Goal: Communication & Community: Answer question/provide support

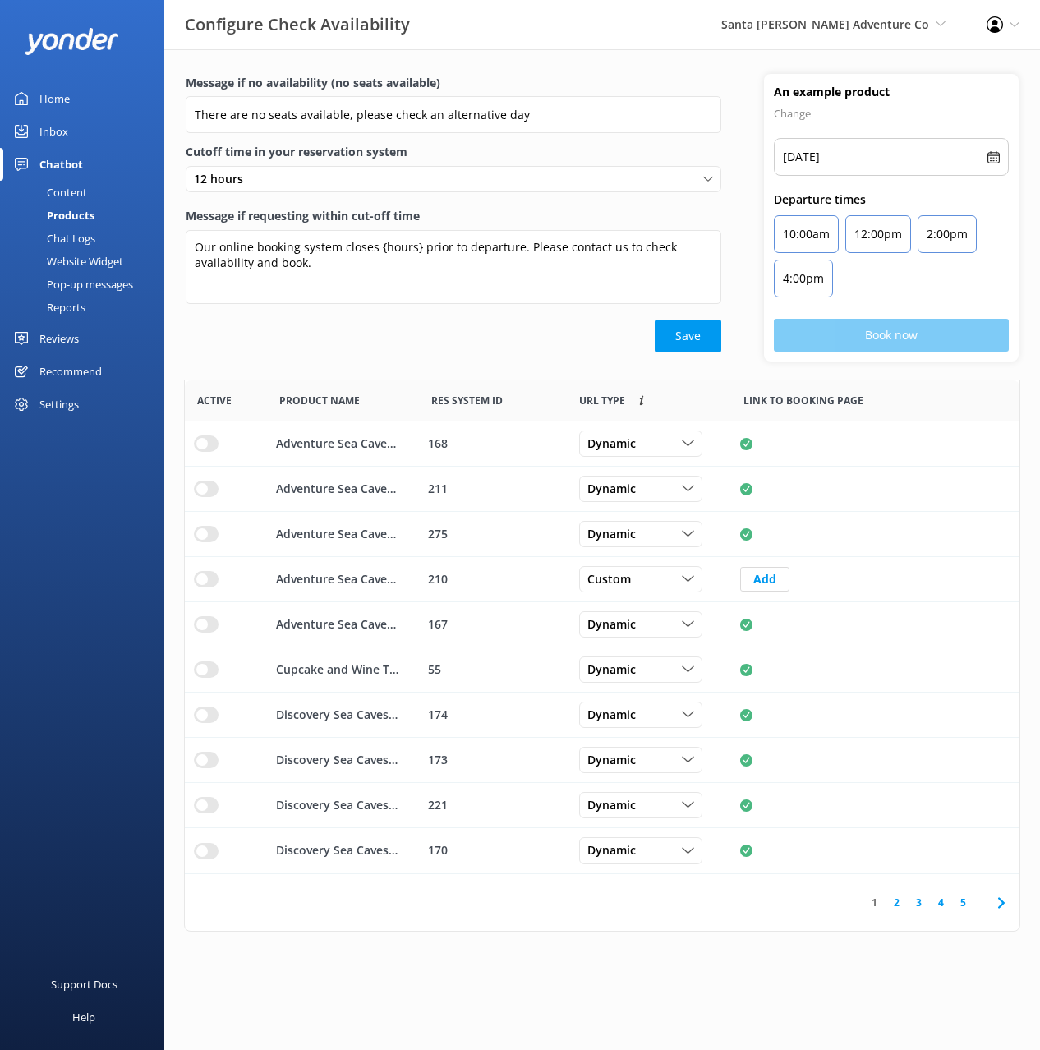
scroll to position [494, 835]
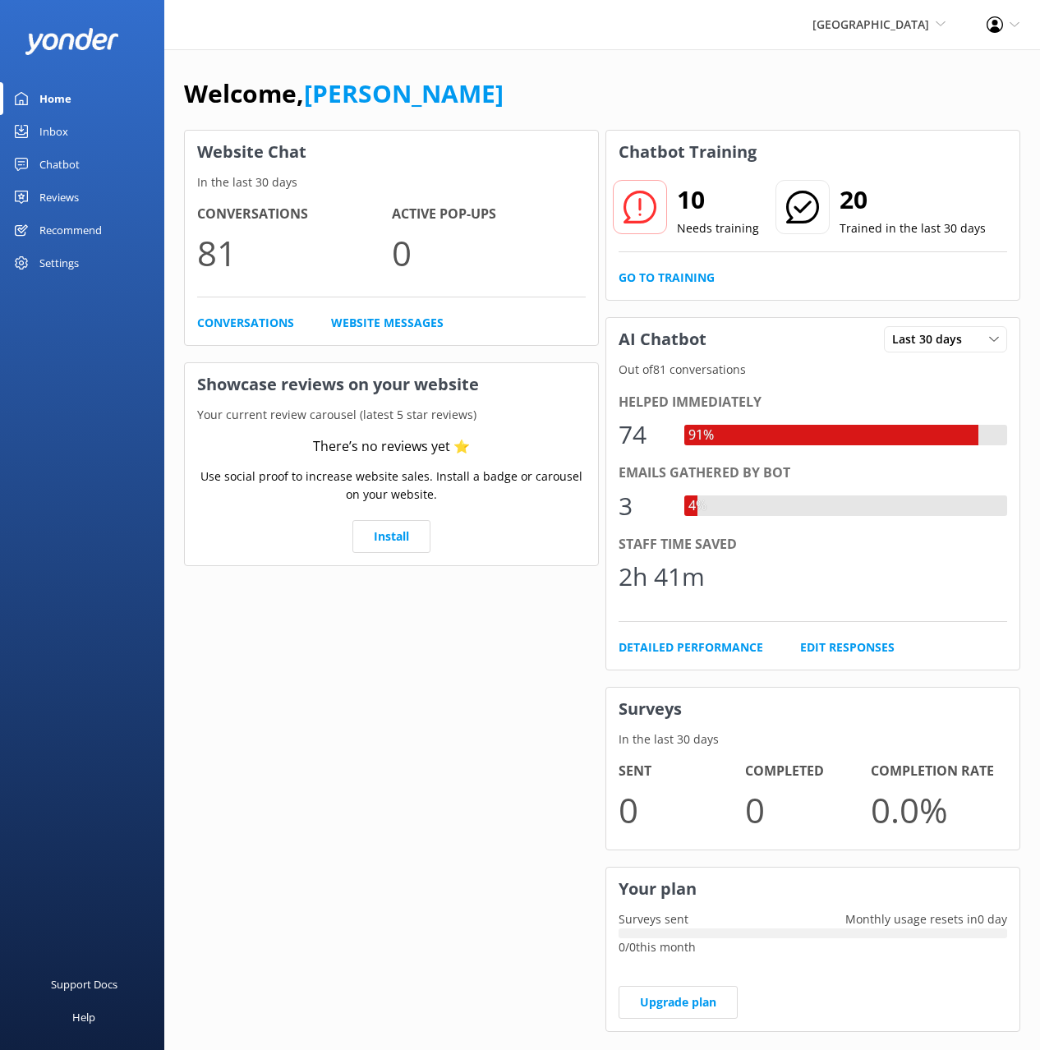
drag, startPoint x: 37, startPoint y: 164, endPoint x: 47, endPoint y: 168, distance: 11.0
click at [36, 164] on link "Chatbot" at bounding box center [82, 164] width 164 height 33
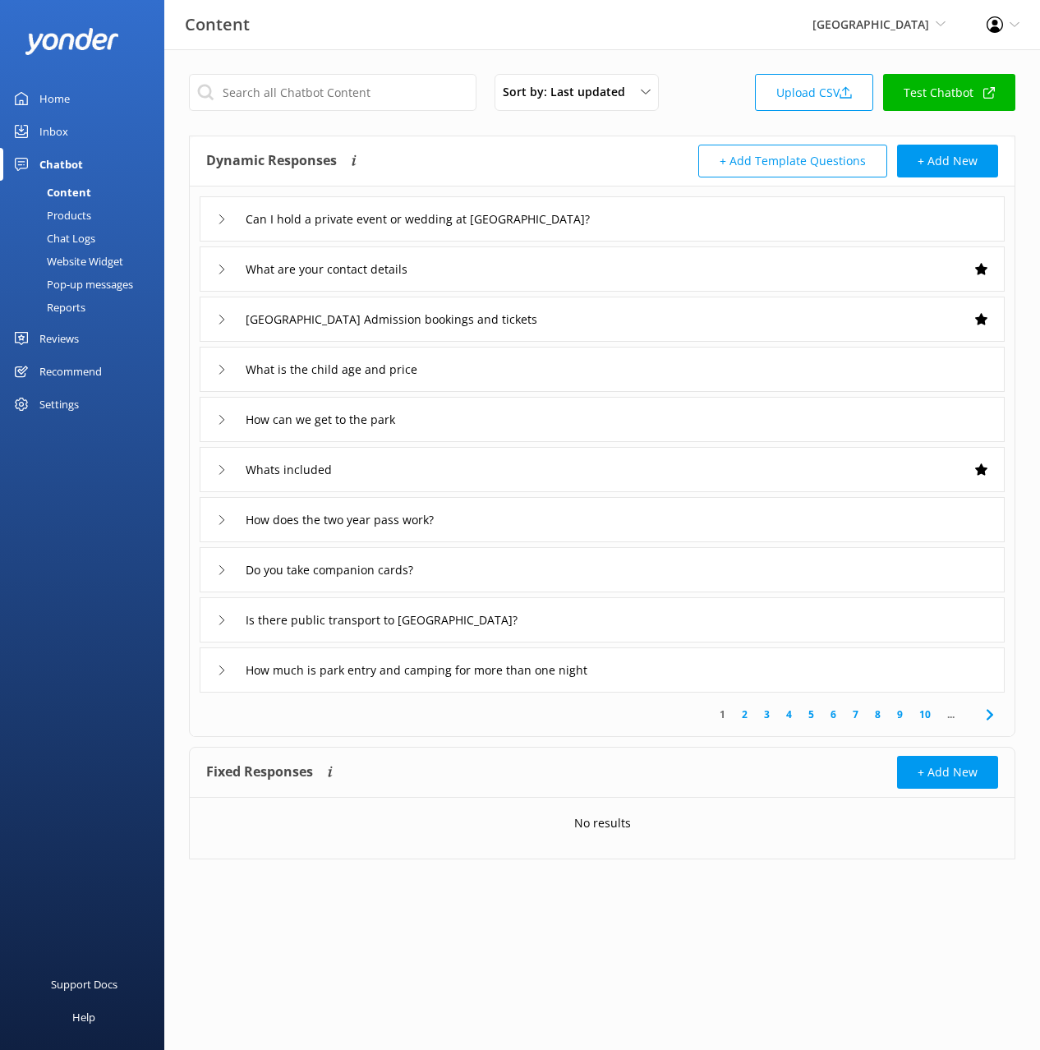
click at [439, 156] on div "Dynamic Responses The chatbot will generate a response based on the content inf…" at bounding box center [404, 161] width 396 height 33
click at [993, 715] on use at bounding box center [989, 714] width 7 height 11
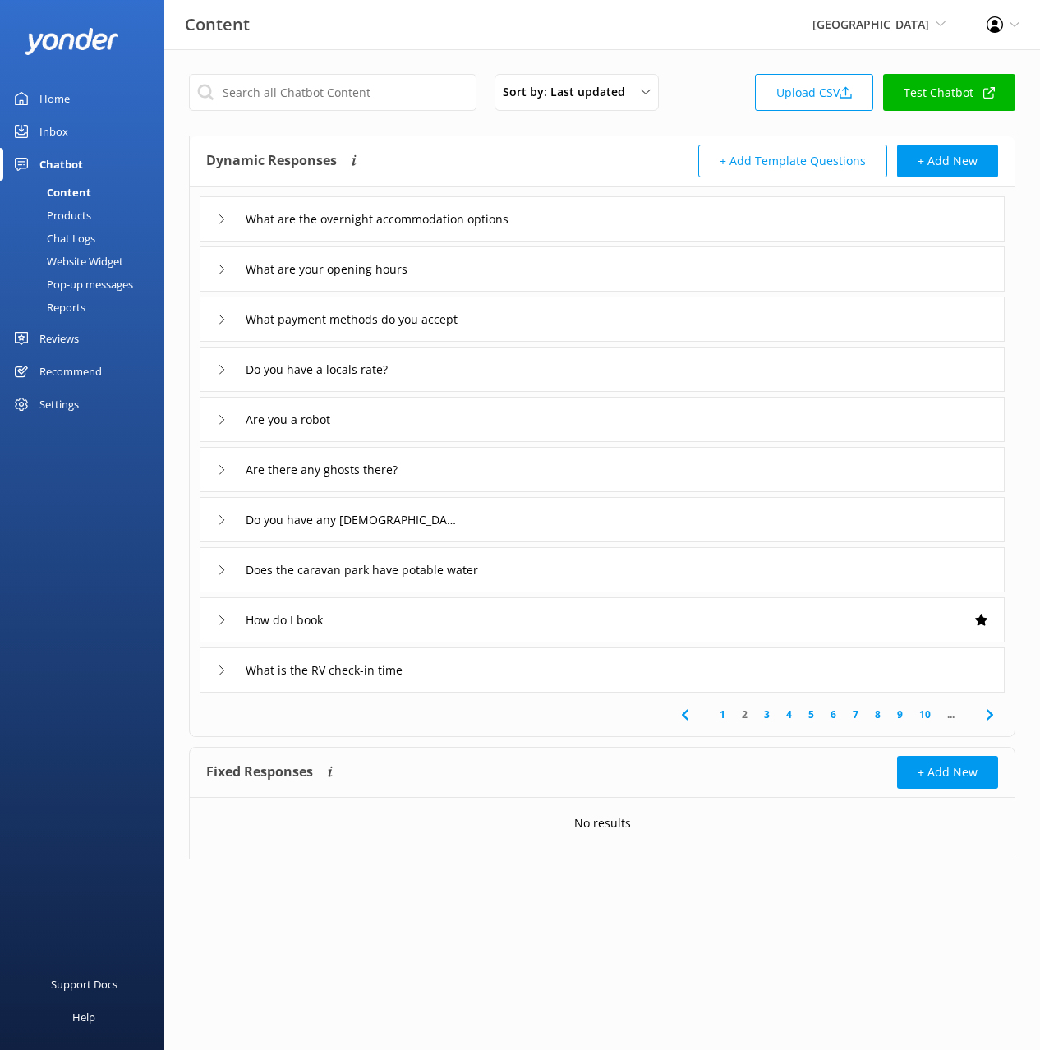
drag, startPoint x: 76, startPoint y: 236, endPoint x: 85, endPoint y: 241, distance: 10.3
click at [76, 236] on div "Chat Logs" at bounding box center [52, 238] width 85 height 23
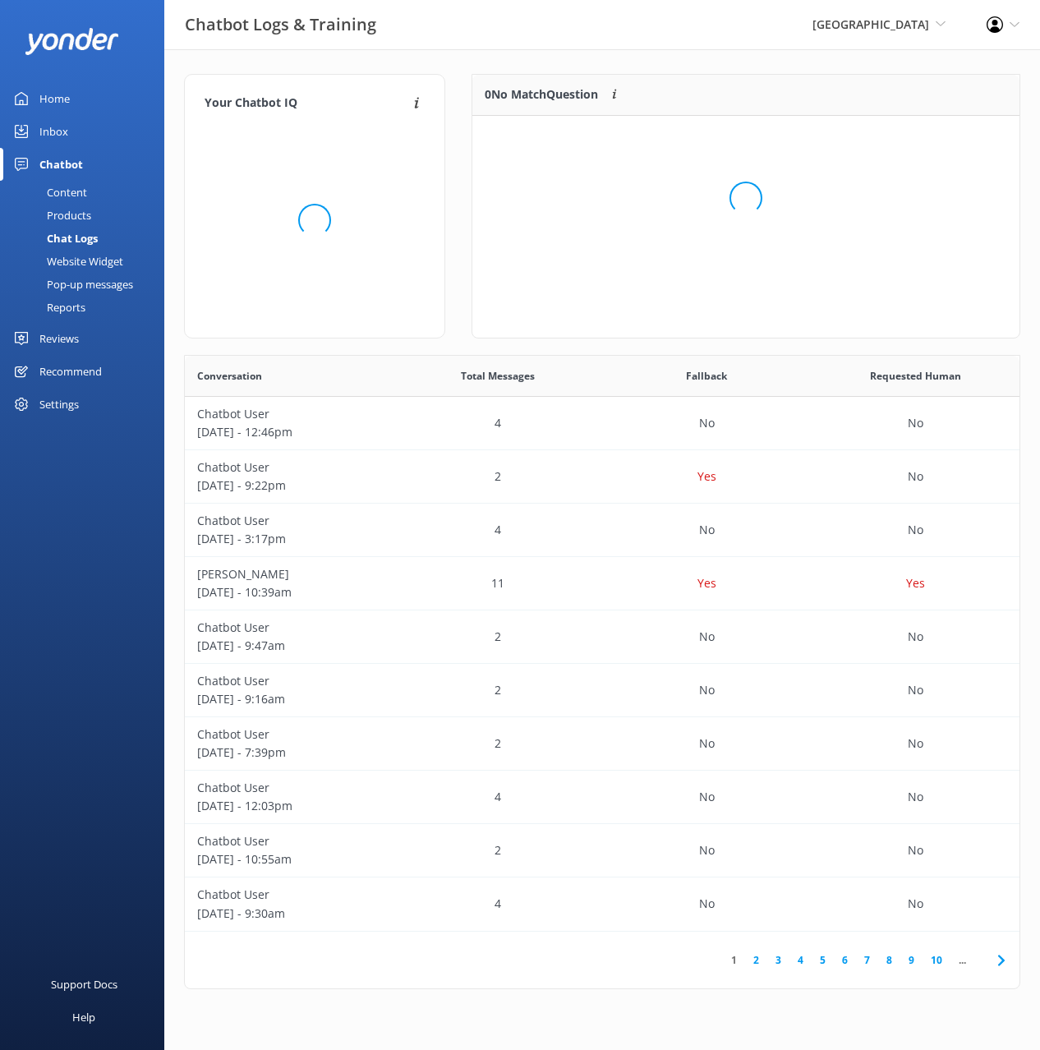
scroll to position [206, 547]
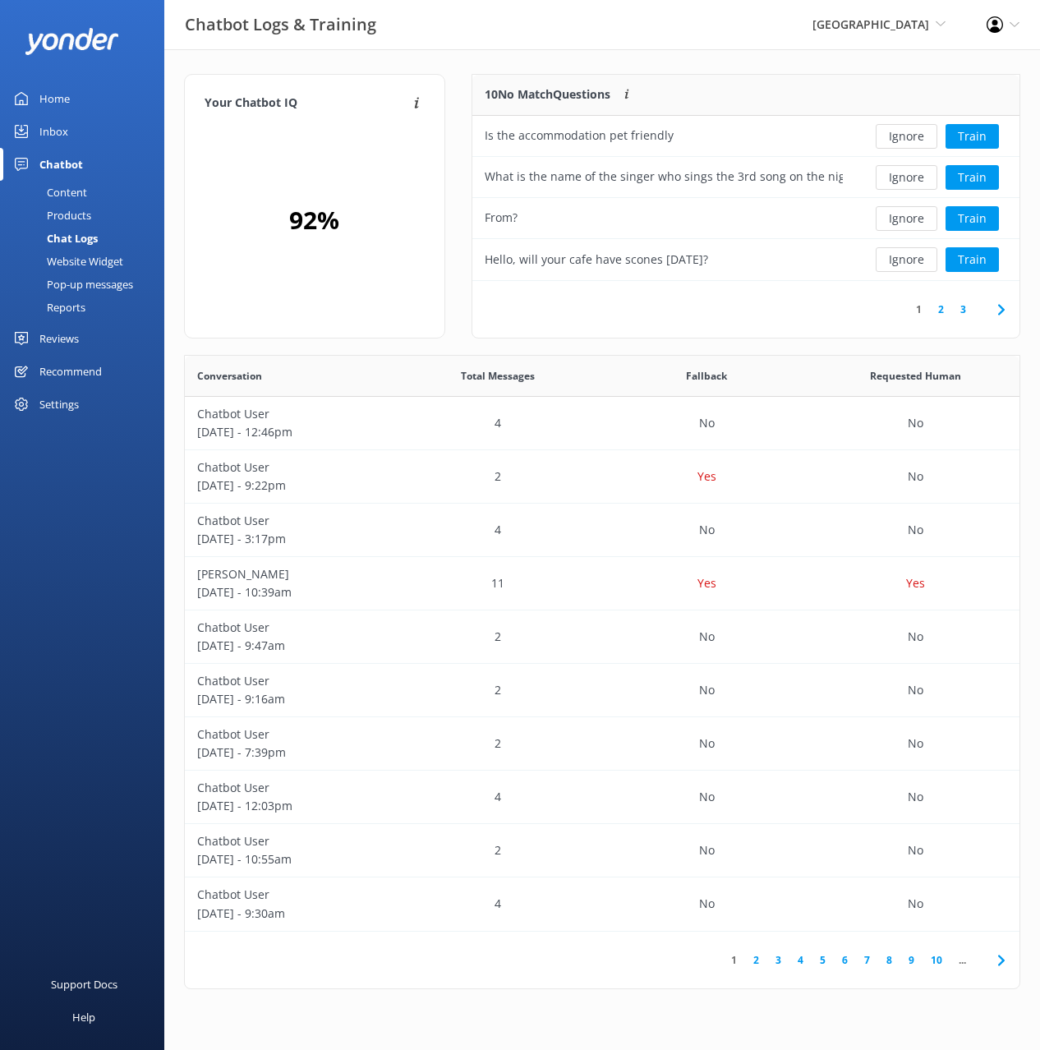
click at [556, 66] on div "Your Chatbot IQ Your Chatbot IQ is the percentage of trained FAQs against untra…" at bounding box center [602, 535] width 876 height 973
drag, startPoint x: 778, startPoint y: 67, endPoint x: 958, endPoint y: 126, distance: 189.4
click at [780, 67] on div "Your Chatbot IQ Your Chatbot IQ is the percentage of trained FAQs against untra…" at bounding box center [602, 535] width 876 height 973
drag, startPoint x: 85, startPoint y: 193, endPoint x: 148, endPoint y: 173, distance: 65.5
click at [86, 193] on div "Content" at bounding box center [48, 192] width 77 height 23
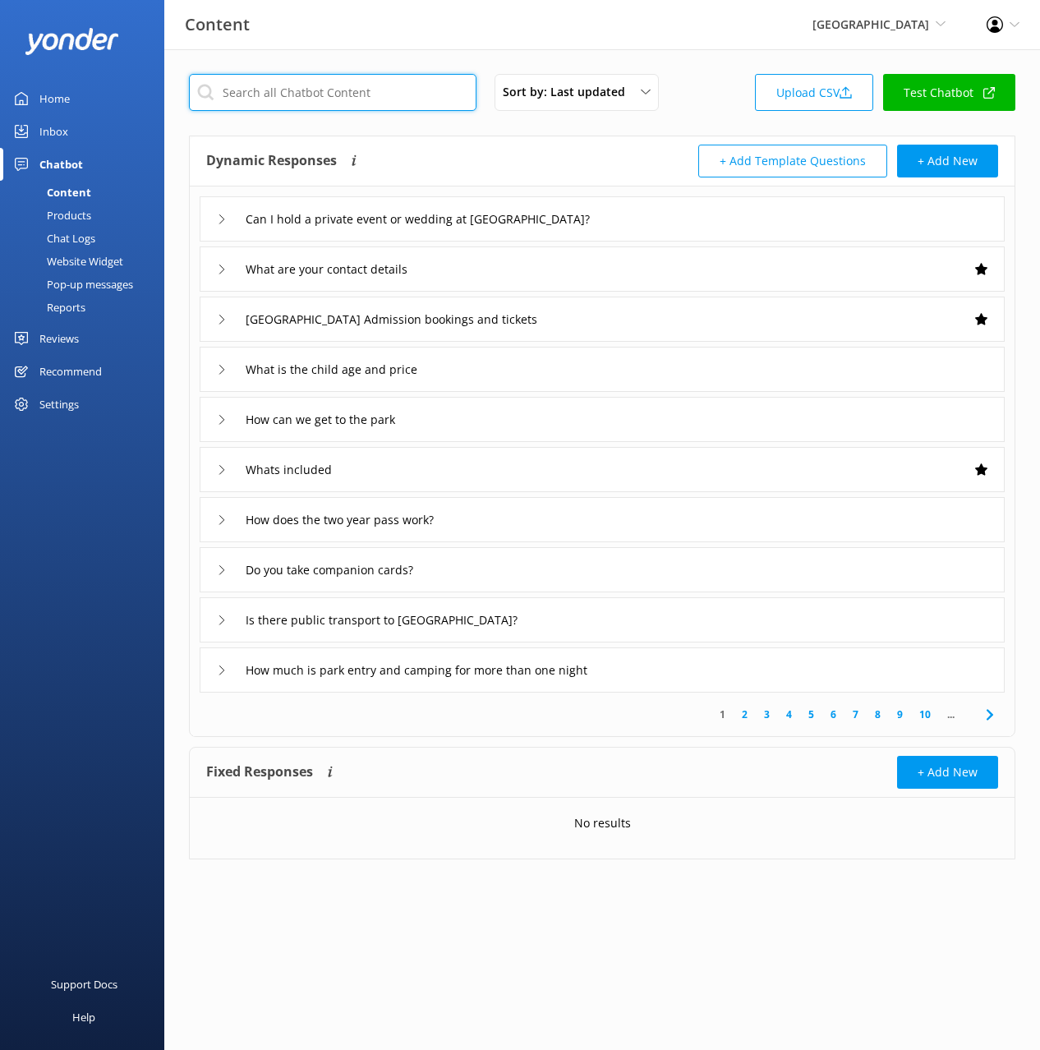
click at [307, 88] on input "text" at bounding box center [333, 92] width 288 height 37
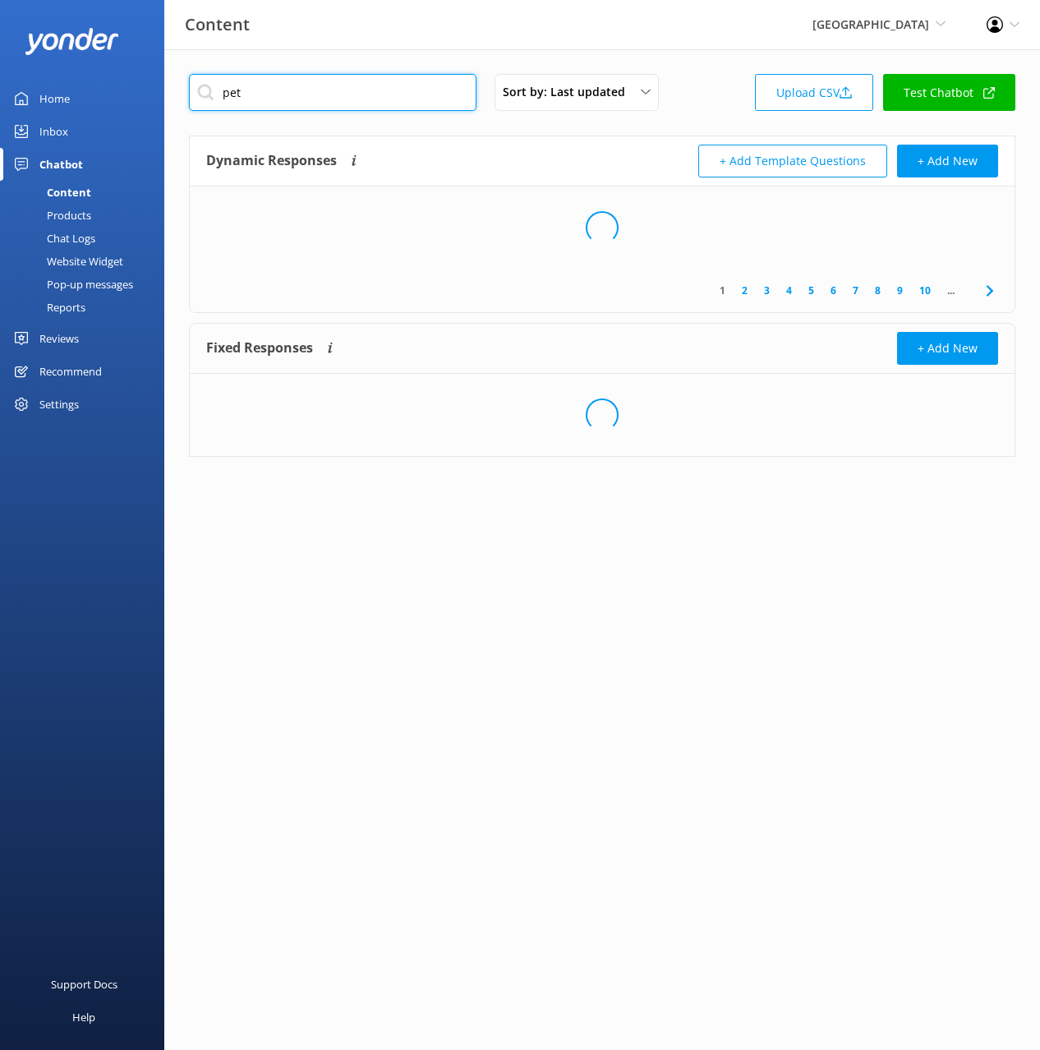
type input "pet"
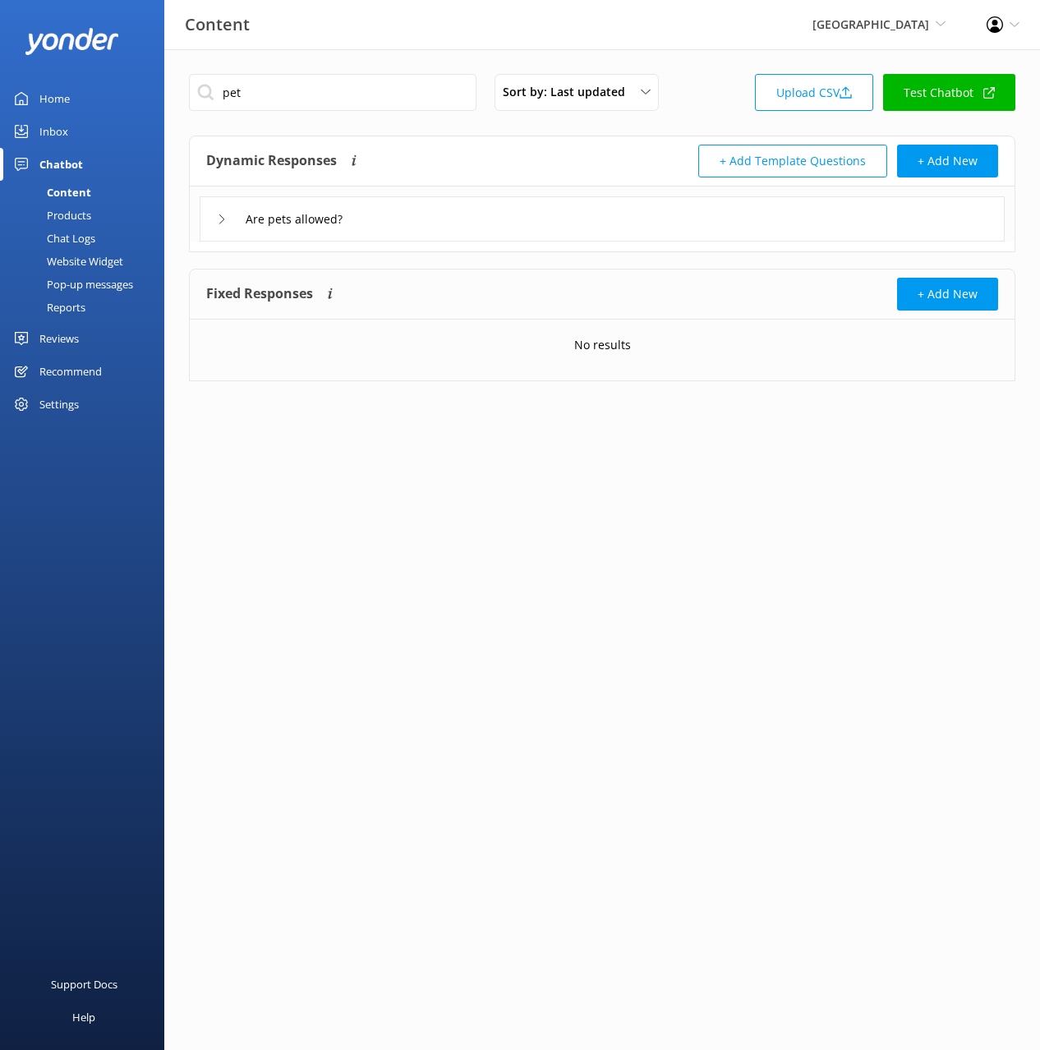
click at [487, 145] on div "Dynamic Responses The chatbot will generate a response based on the content inf…" at bounding box center [404, 161] width 396 height 33
click at [450, 214] on div "Are pets allowed?" at bounding box center [602, 218] width 805 height 45
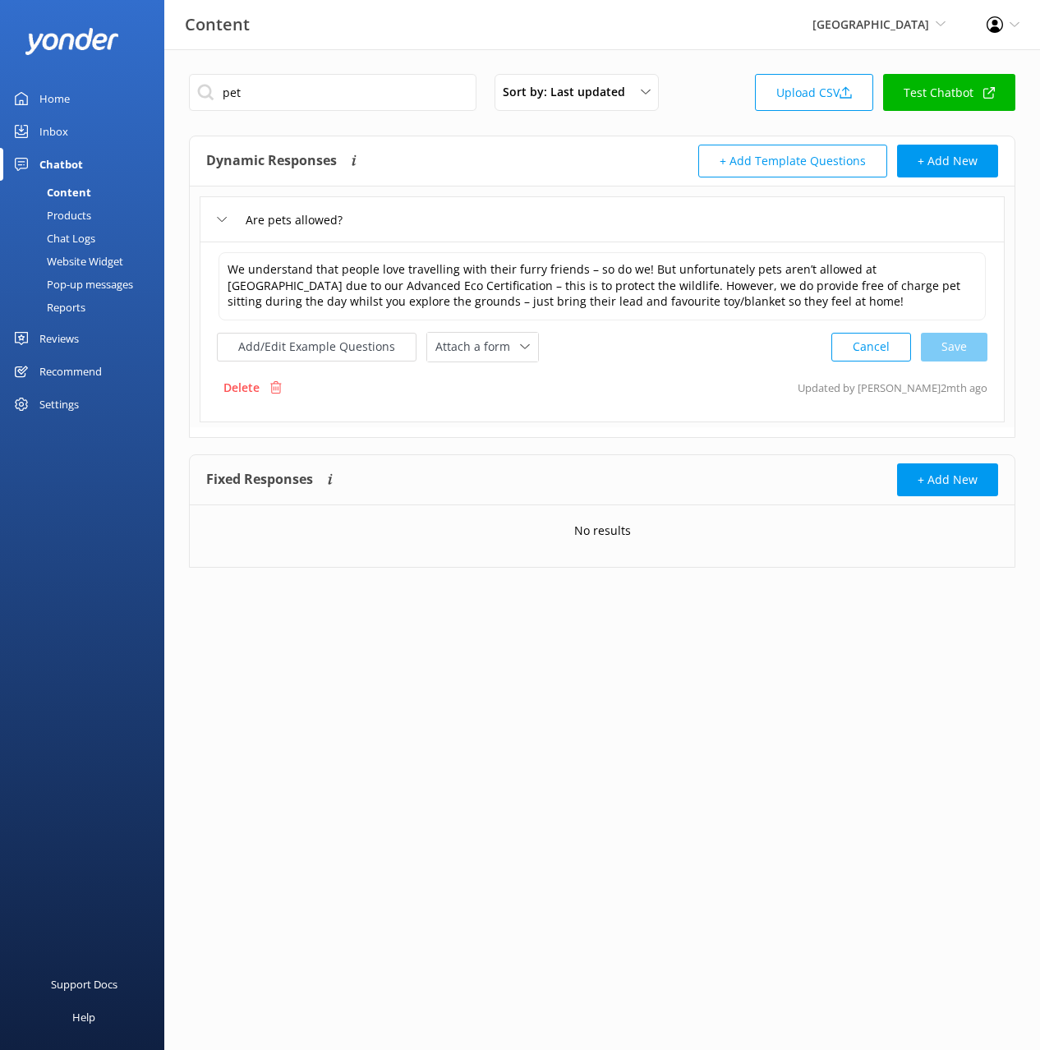
drag, startPoint x: 73, startPoint y: 236, endPoint x: 125, endPoint y: 229, distance: 52.2
click at [73, 236] on div "Chat Logs" at bounding box center [52, 238] width 85 height 23
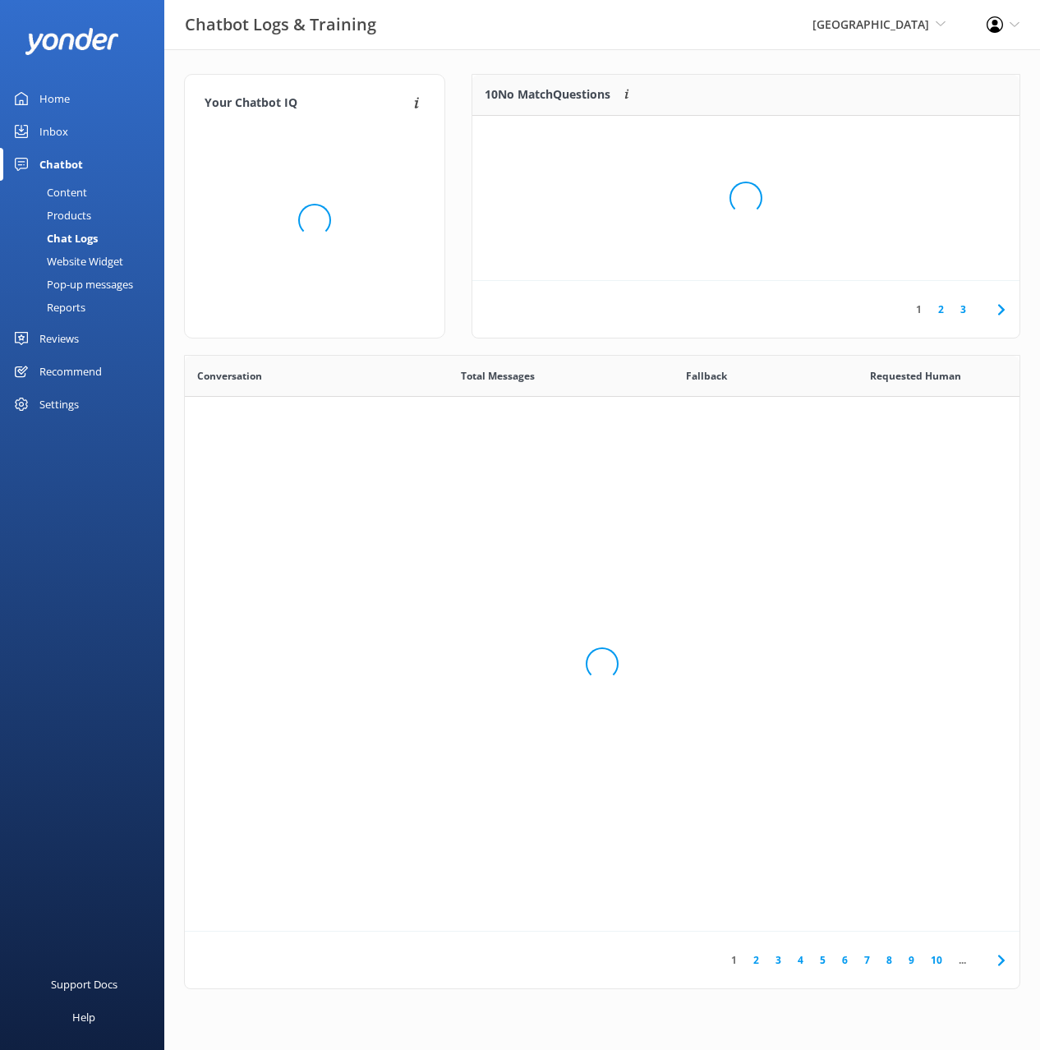
scroll to position [576, 835]
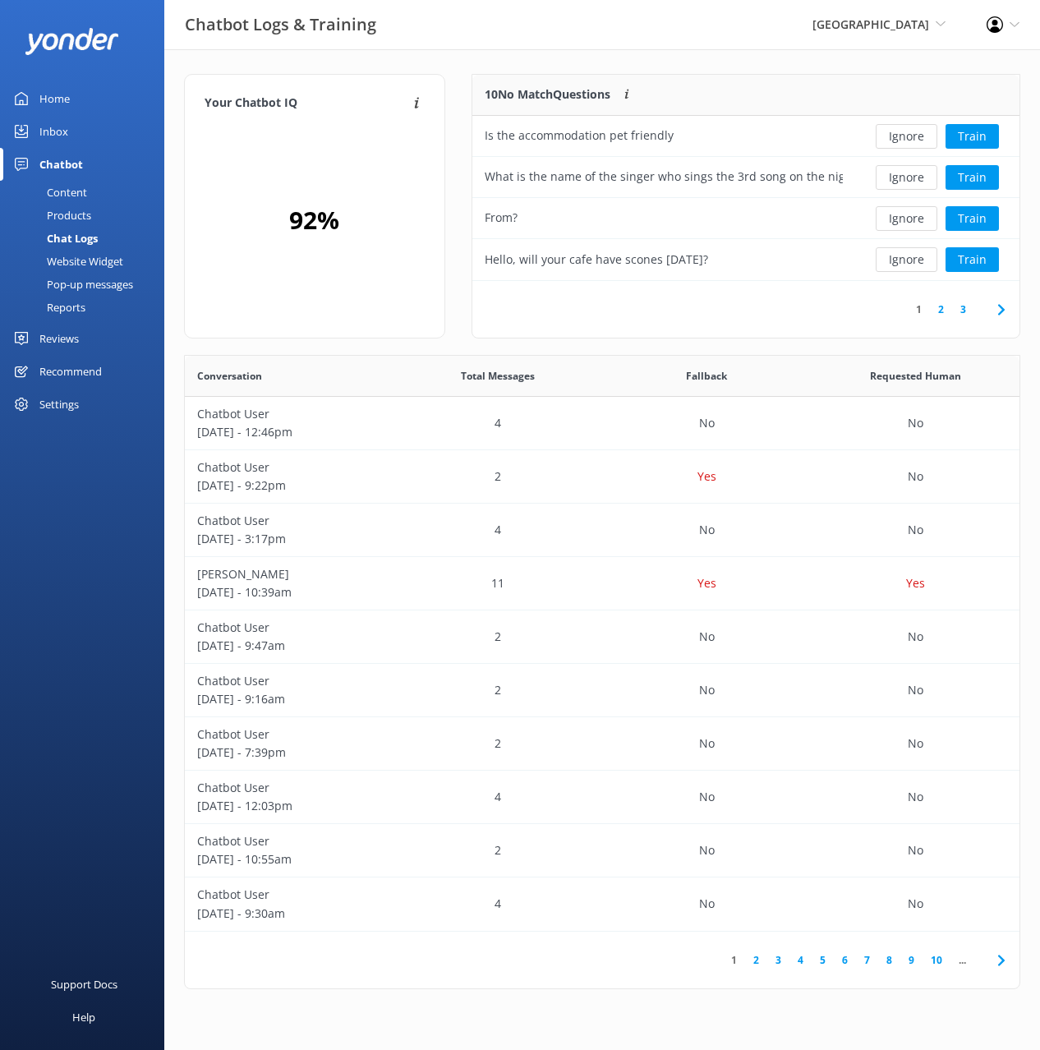
click at [689, 65] on div "Your Chatbot IQ Your Chatbot IQ is the percentage of trained FAQs against untra…" at bounding box center [602, 535] width 876 height 973
click at [892, 221] on button "Ignore" at bounding box center [907, 218] width 62 height 25
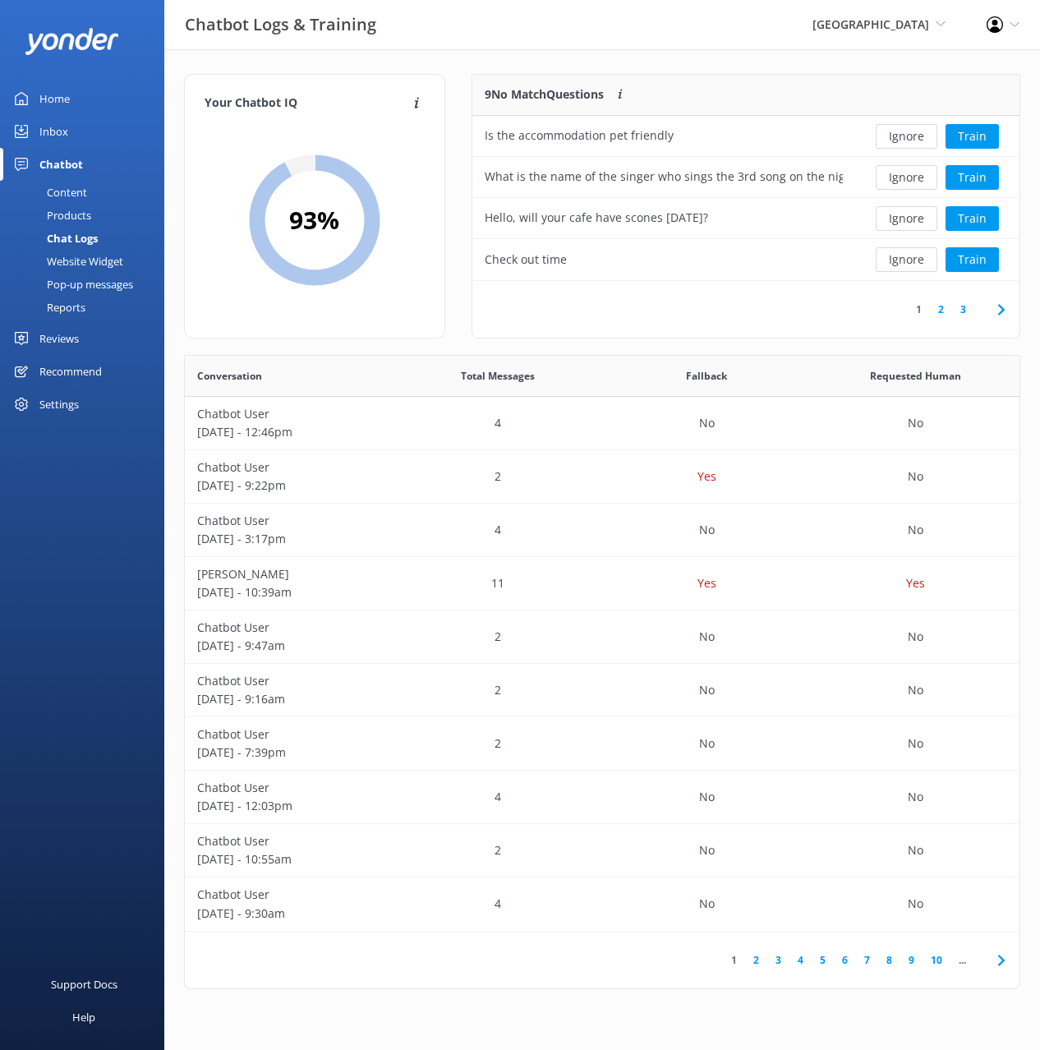
click at [74, 189] on div "Content" at bounding box center [48, 192] width 77 height 23
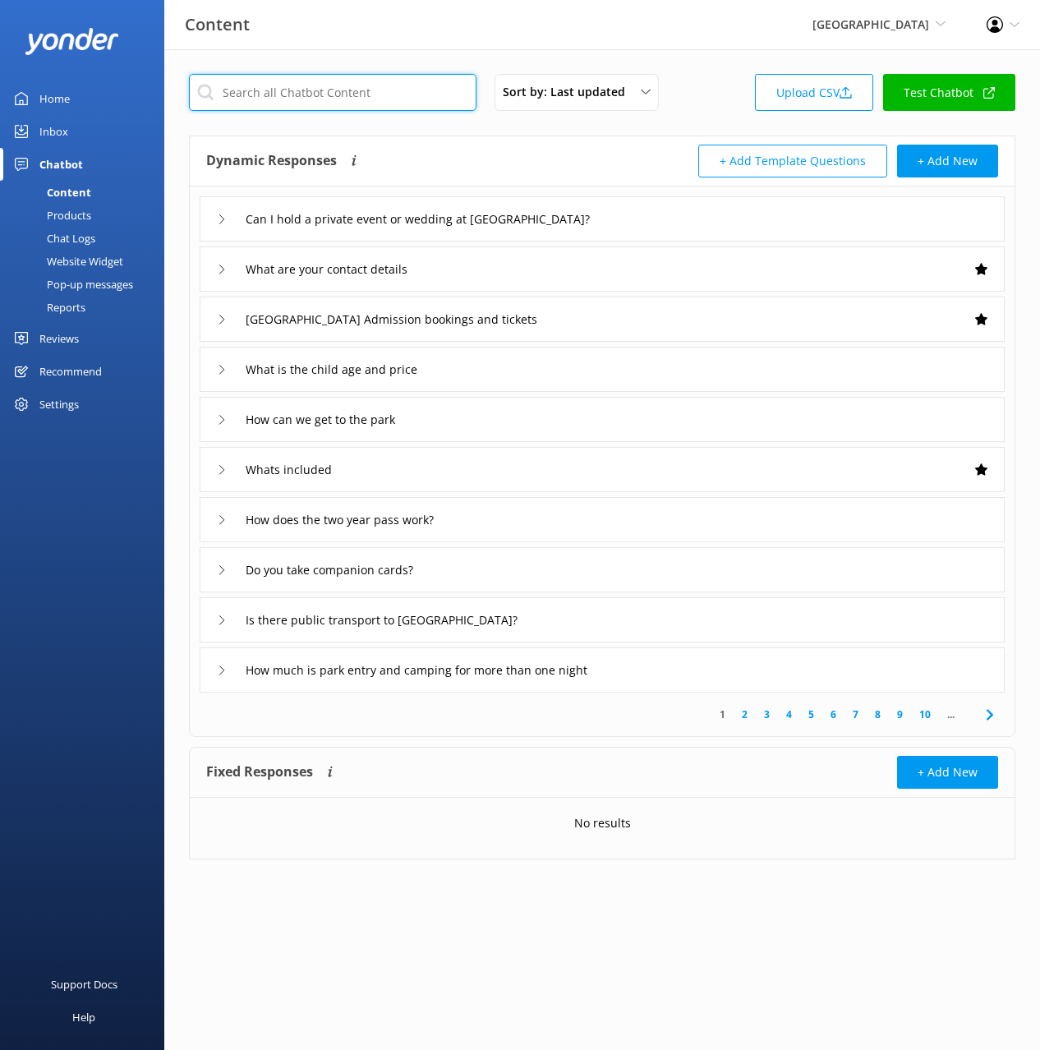
click at [329, 85] on input "text" at bounding box center [333, 92] width 288 height 37
click at [533, 140] on div "Dynamic Responses The chatbot will generate a response based on the content inf…" at bounding box center [602, 161] width 825 height 50
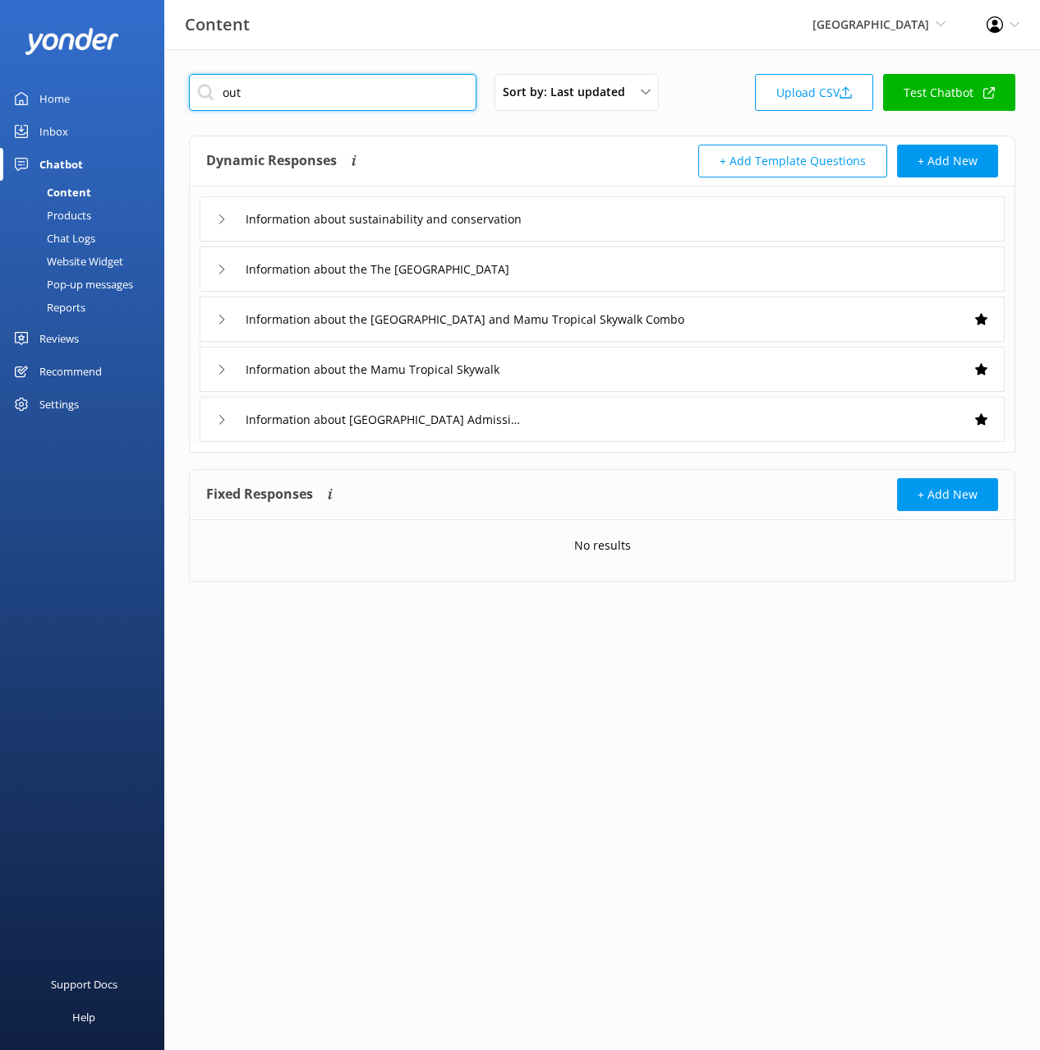
click at [292, 97] on input "out" at bounding box center [333, 92] width 288 height 37
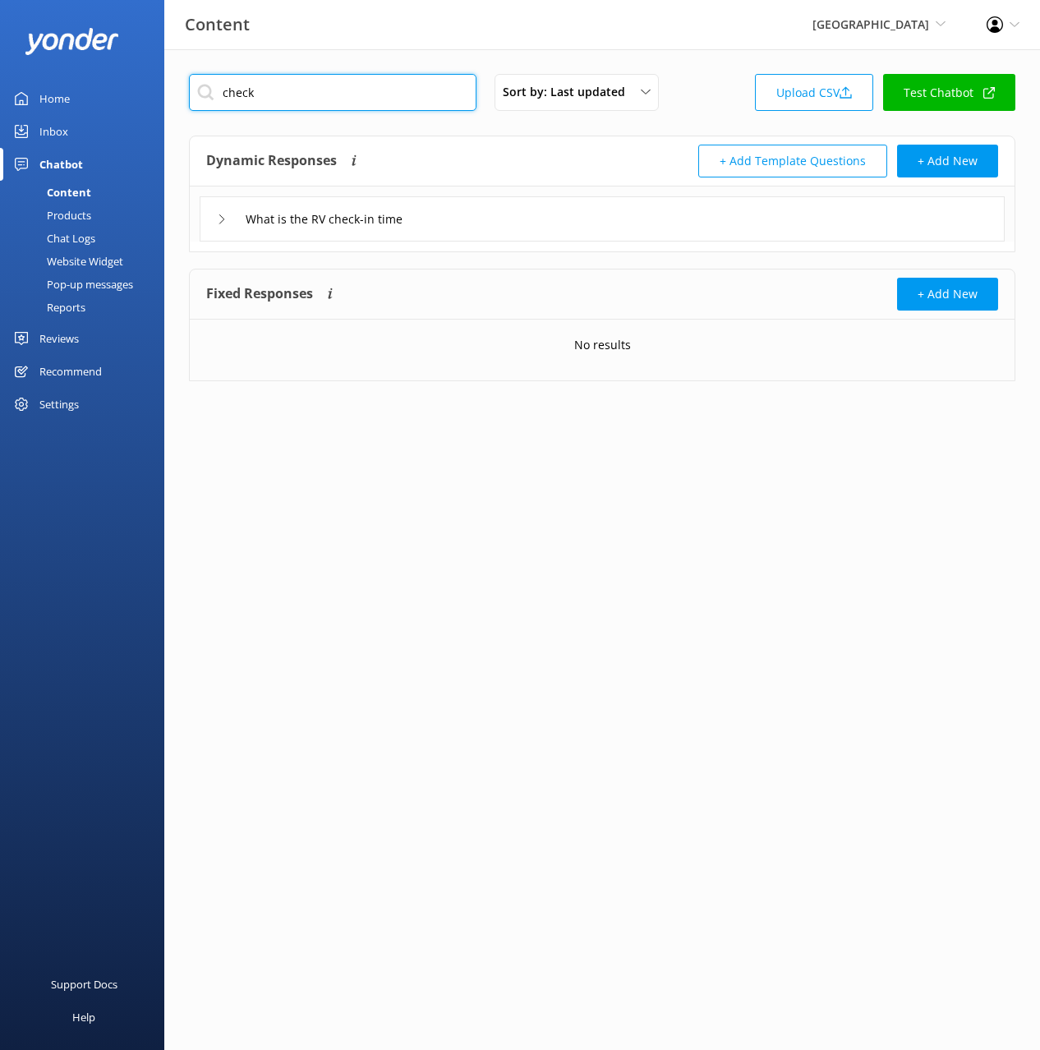
type input "check"
click at [495, 160] on div "Dynamic Responses The chatbot will generate a response based on the content inf…" at bounding box center [404, 161] width 396 height 33
click at [520, 219] on div "What is the RV check-in time" at bounding box center [602, 218] width 805 height 45
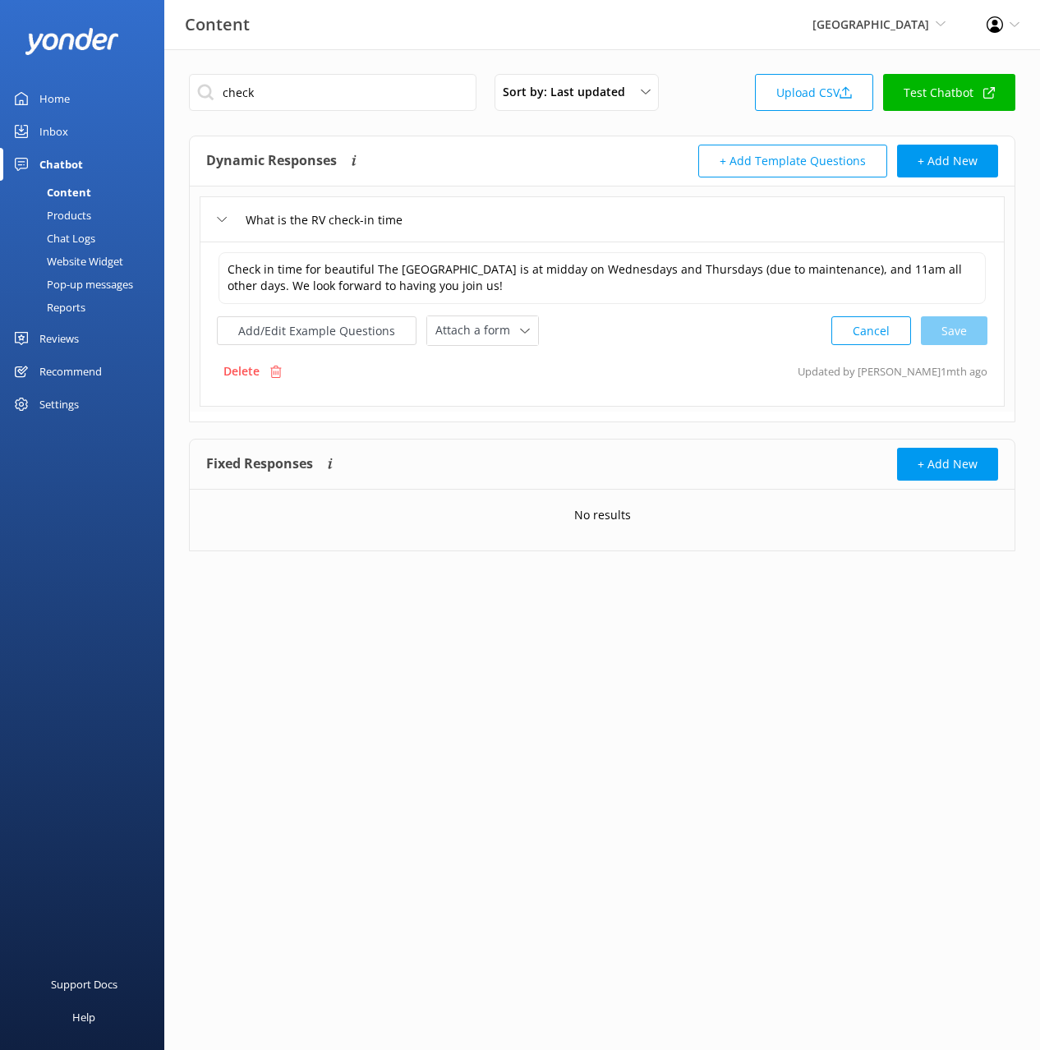
click at [85, 236] on div "Chat Logs" at bounding box center [52, 238] width 85 height 23
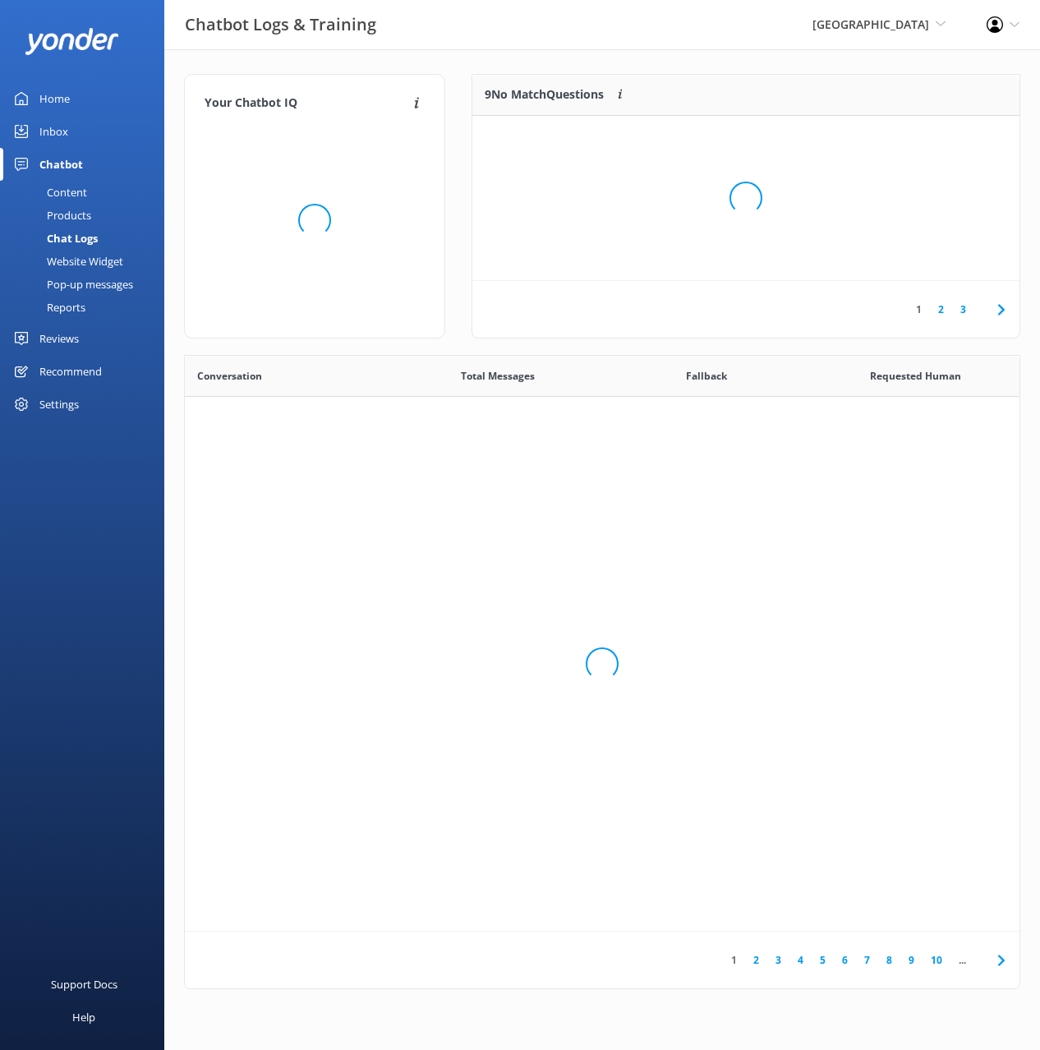
scroll to position [576, 835]
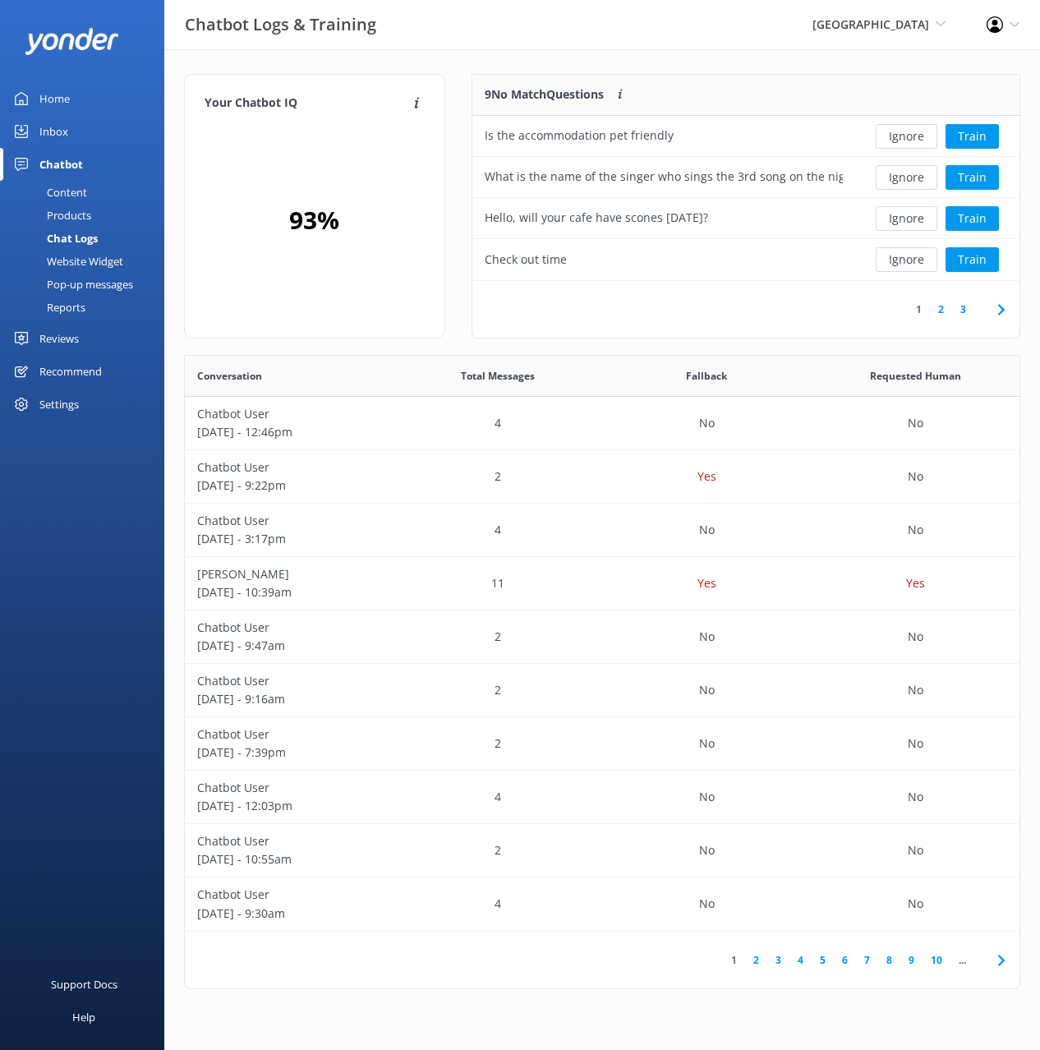
drag, startPoint x: 662, startPoint y: 311, endPoint x: 688, endPoint y: 311, distance: 25.5
click at [666, 311] on div "1 2 3" at bounding box center [746, 309] width 547 height 57
click at [939, 310] on link "2" at bounding box center [941, 310] width 22 height 16
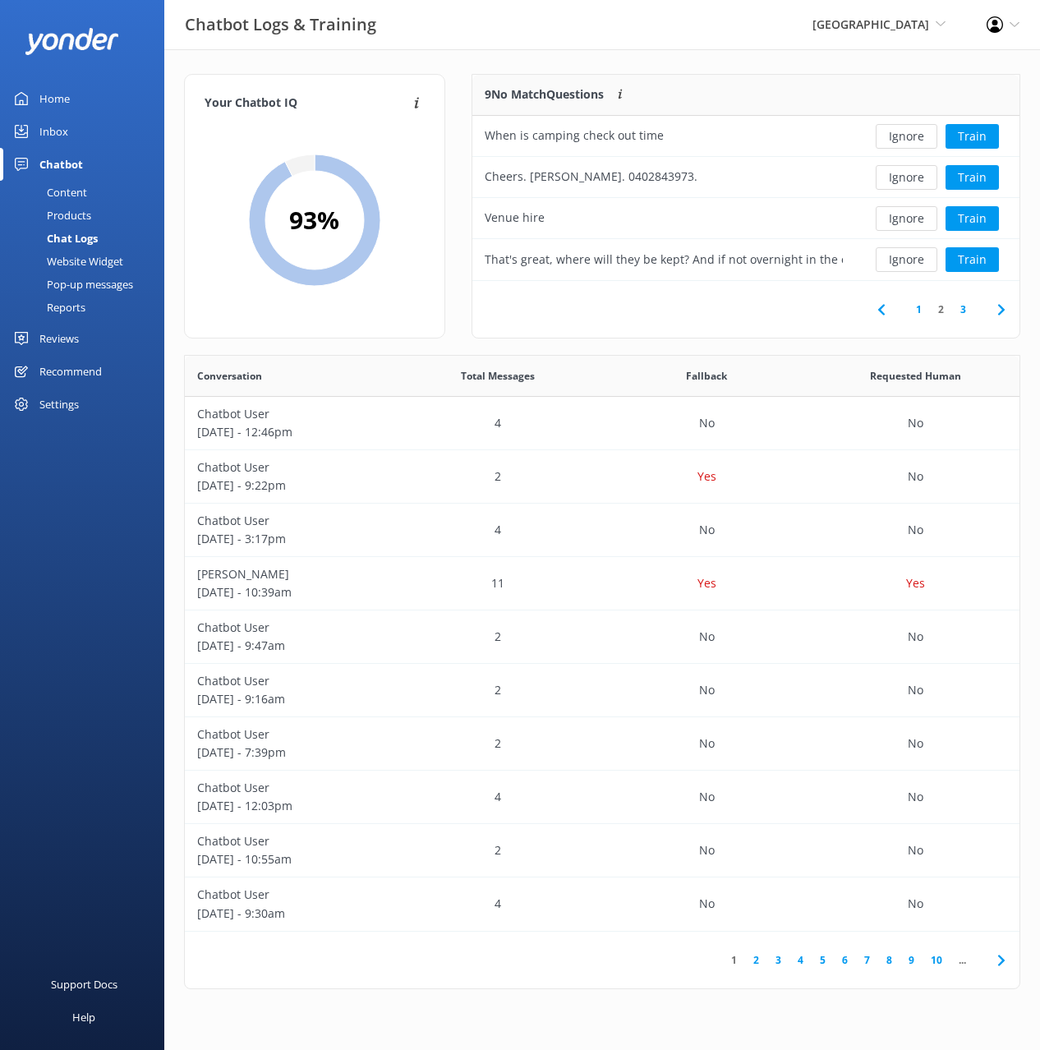
click at [883, 308] on icon at bounding box center [882, 310] width 20 height 20
click at [905, 256] on button "Ignore" at bounding box center [907, 259] width 62 height 25
click at [1005, 313] on icon at bounding box center [1002, 310] width 20 height 20
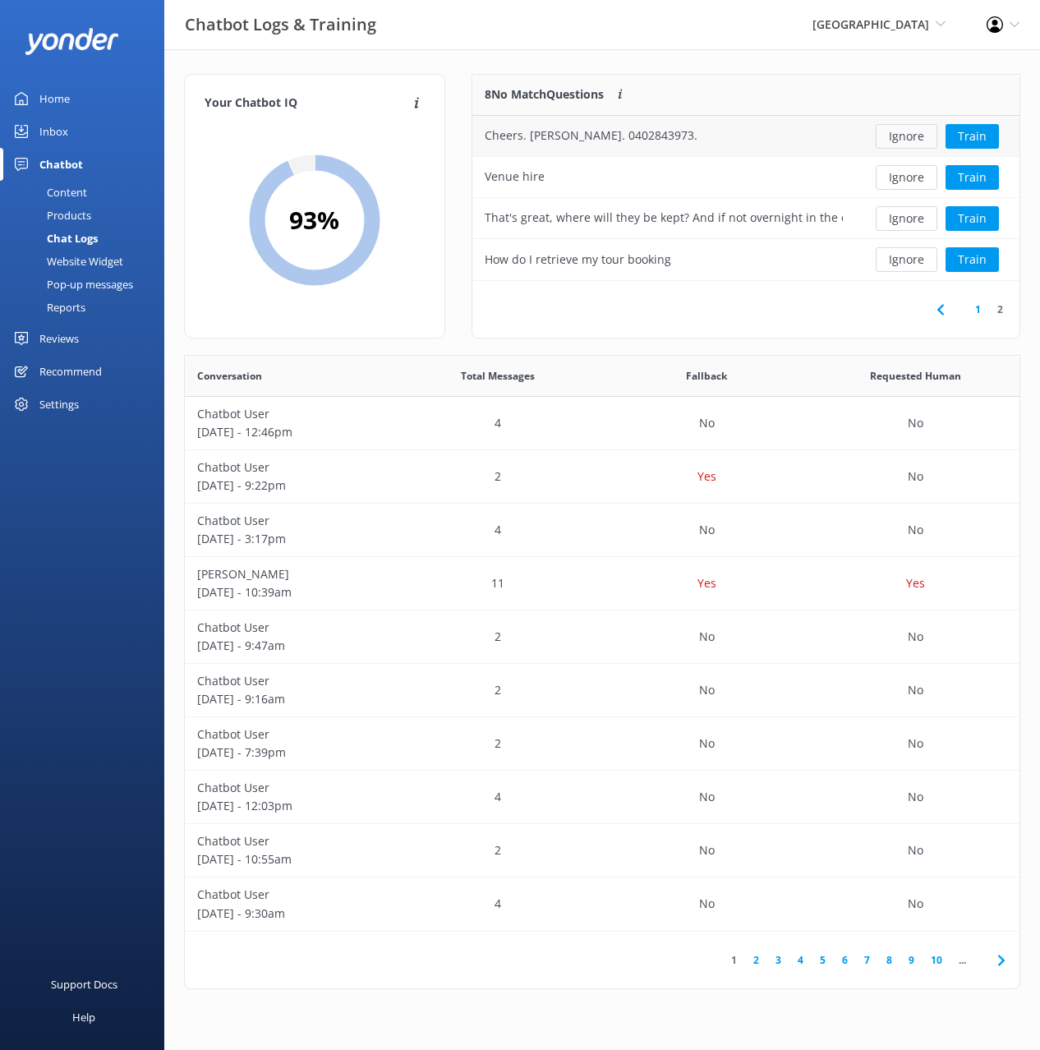
click at [911, 137] on button "Ignore" at bounding box center [907, 136] width 62 height 25
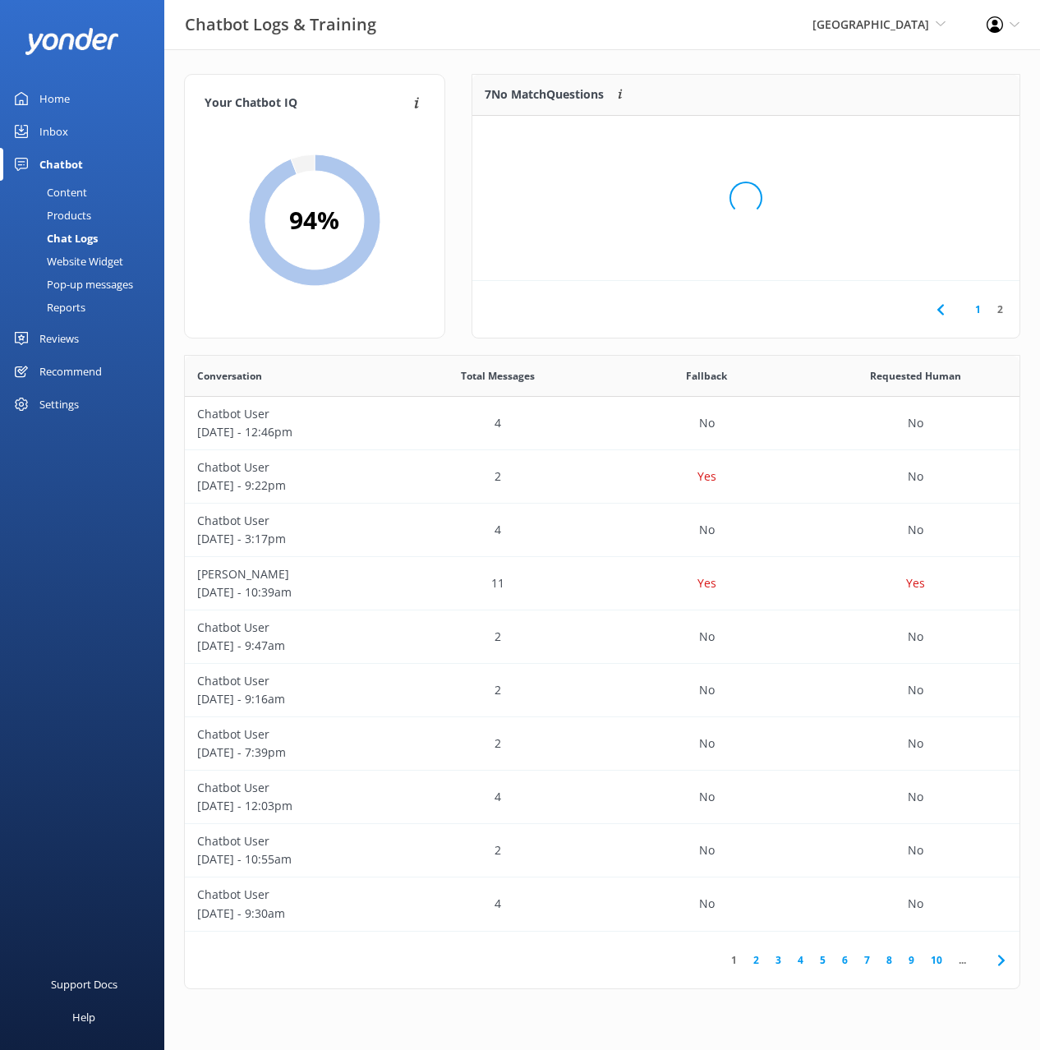
scroll to position [165, 547]
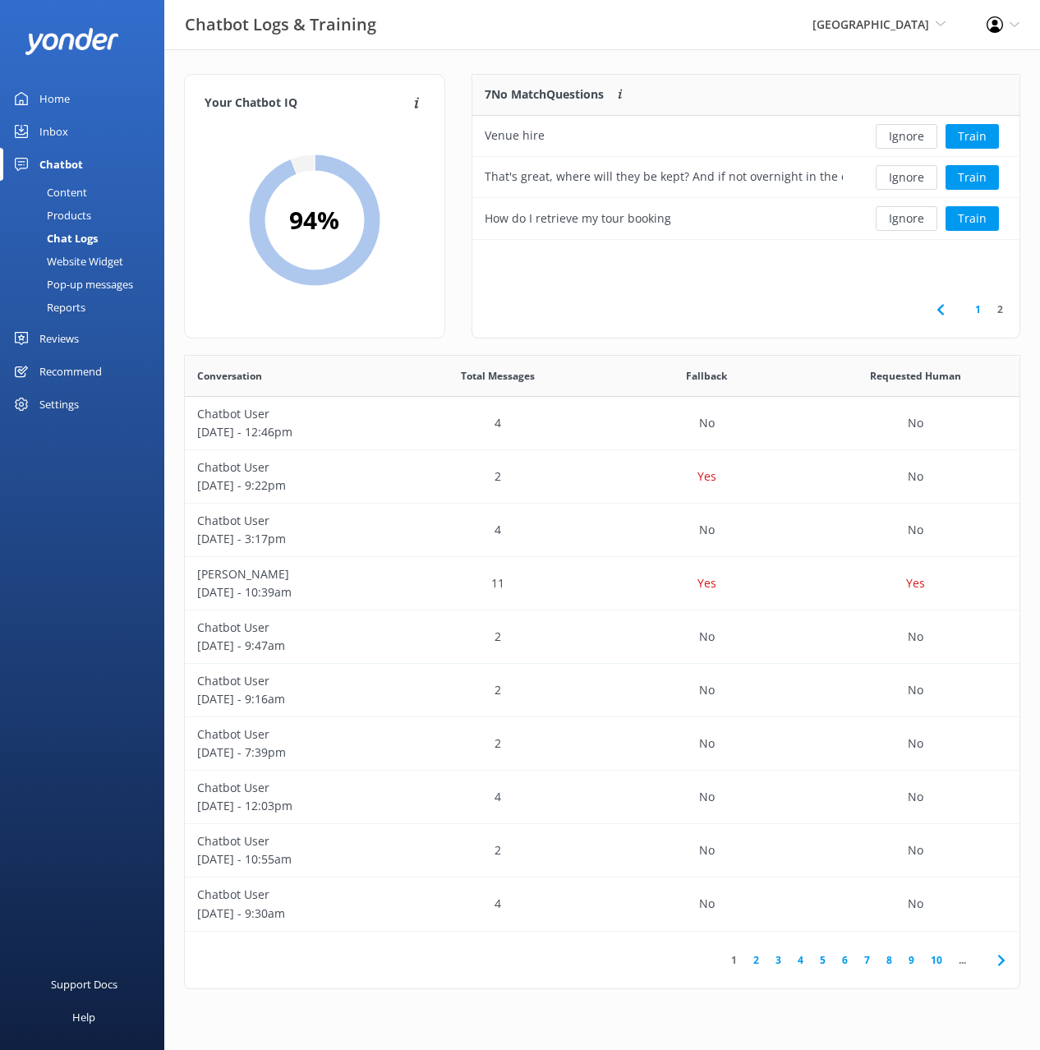
click at [814, 78] on div "7 No Match Questions Customers sometimes ask questions that don't fully match a…" at bounding box center [664, 95] width 383 height 41
click at [464, 134] on div "7 No Match Questions Customers sometimes ask questions that don't fully match a…" at bounding box center [746, 214] width 575 height 281
copy div "Venue hire"
click at [76, 201] on div "Content" at bounding box center [48, 192] width 77 height 23
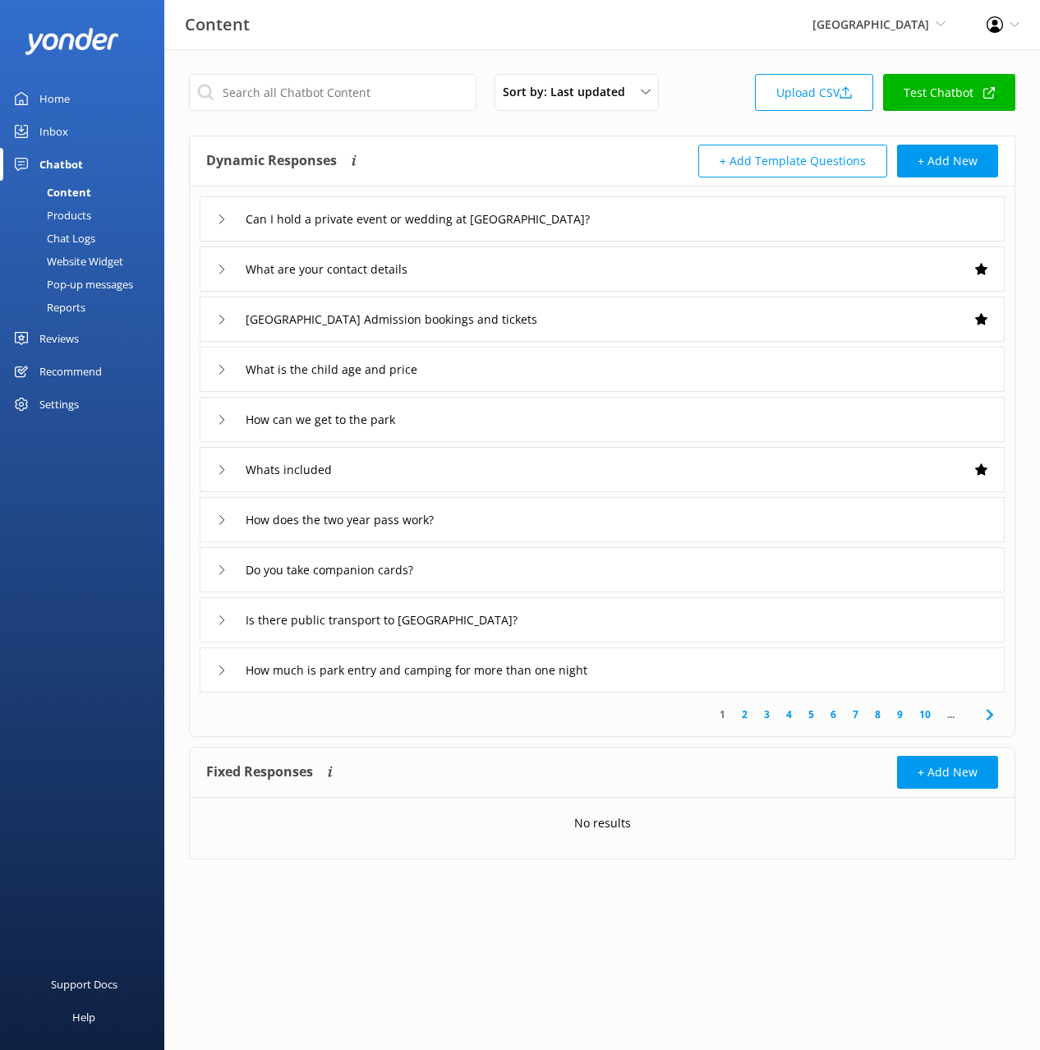
click at [489, 165] on div "Dynamic Responses The chatbot will generate a response based on the content inf…" at bounding box center [404, 161] width 396 height 33
click at [344, 104] on input "text" at bounding box center [333, 92] width 288 height 37
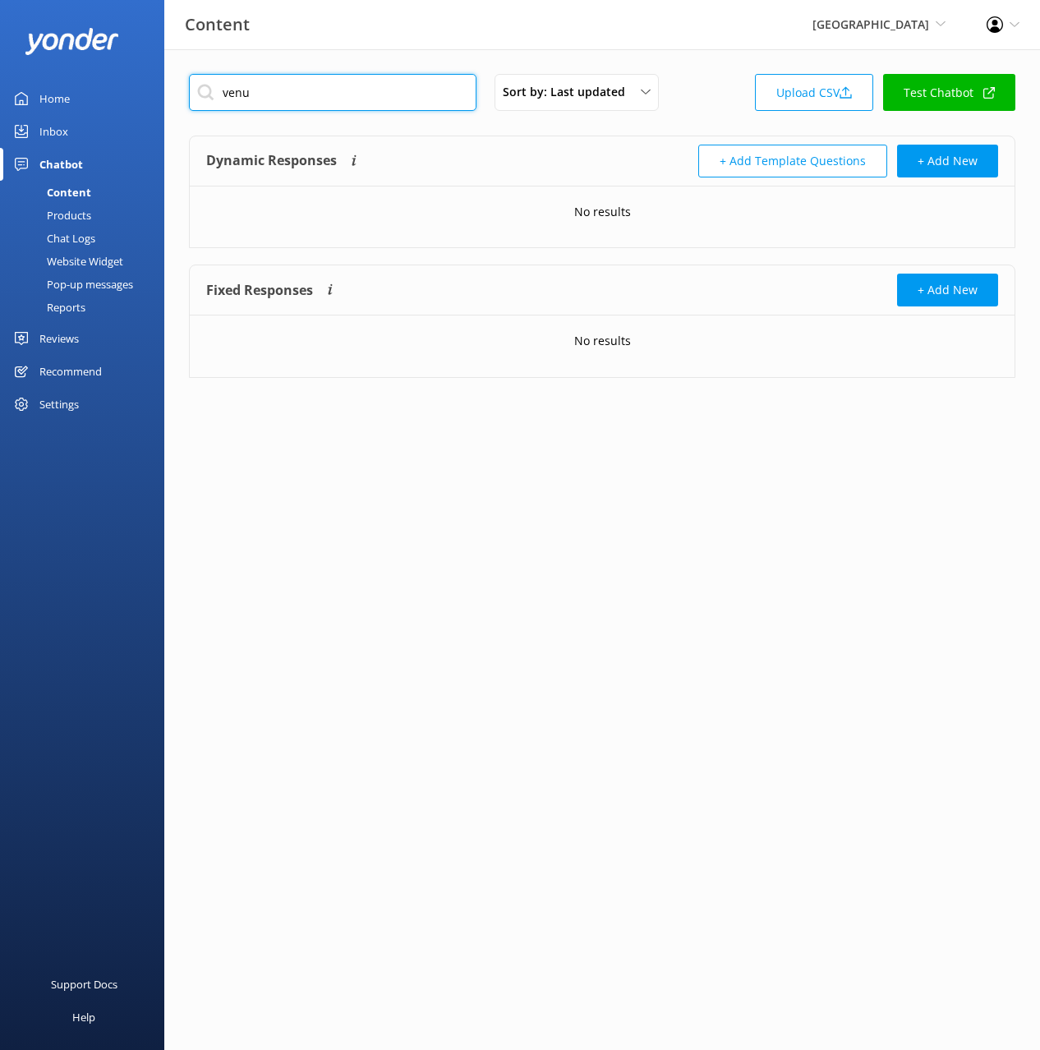
type input "p"
type input "event"
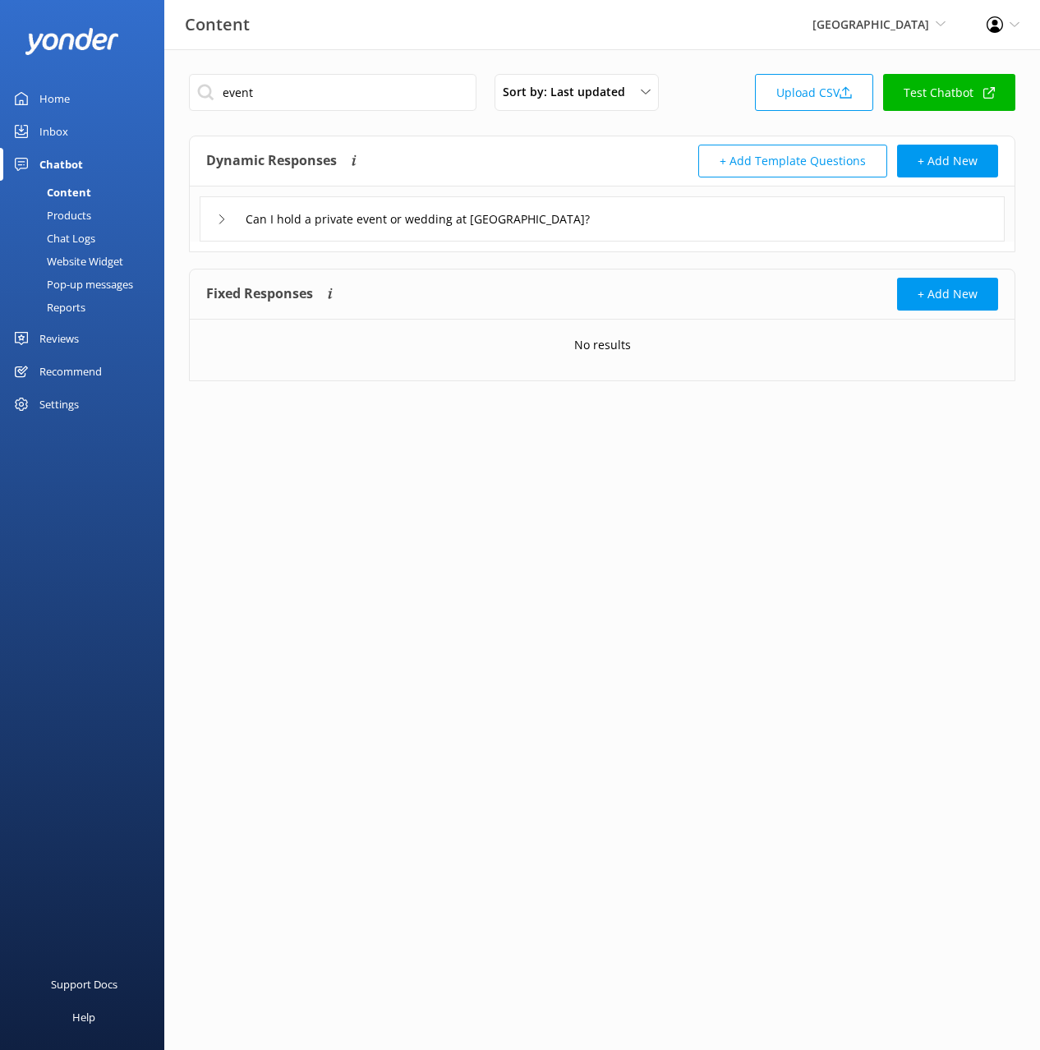
click at [519, 161] on div "Dynamic Responses The chatbot will generate a response based on the content inf…" at bounding box center [404, 161] width 396 height 33
click at [660, 211] on div "Can I hold a private event or wedding at Paronella Park?" at bounding box center [602, 218] width 805 height 45
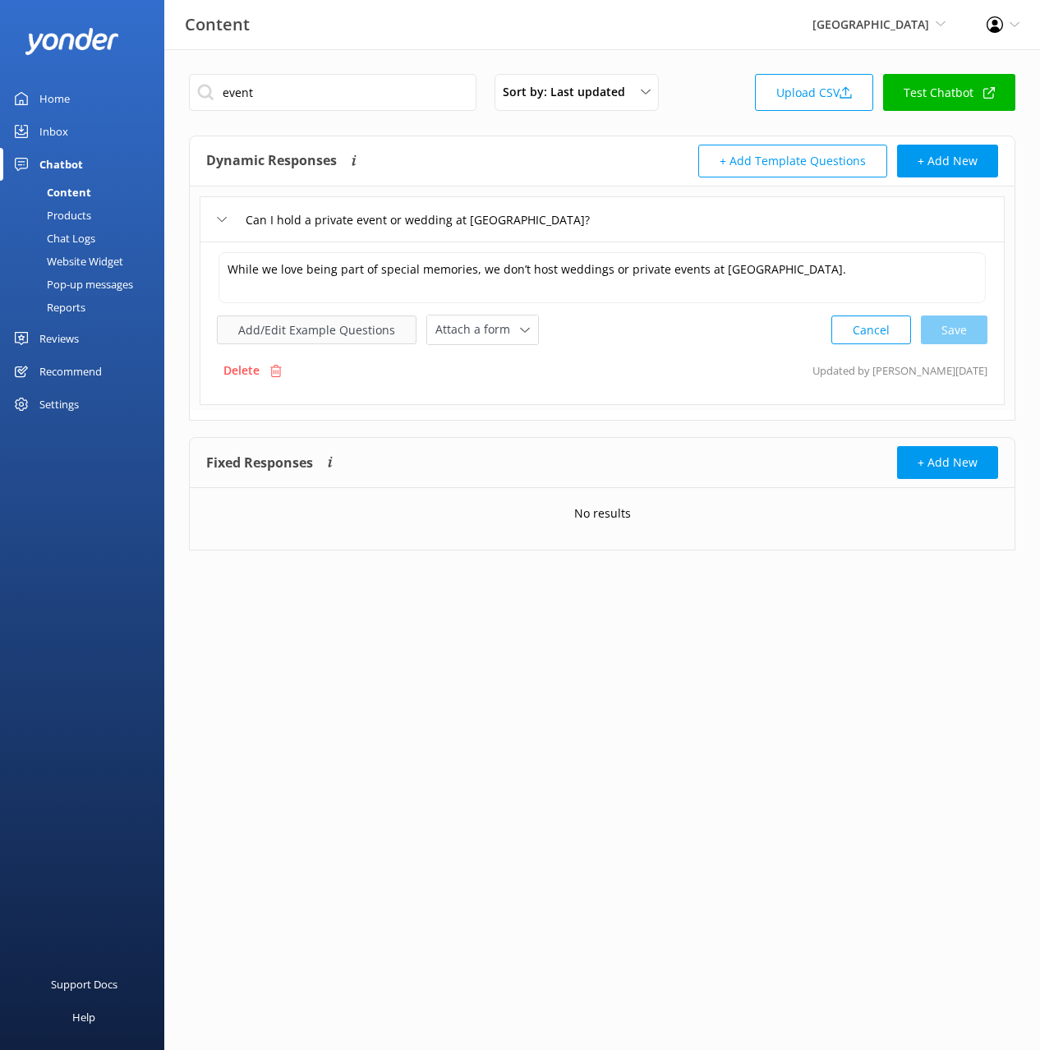
click at [308, 327] on button "Add/Edit Example Questions" at bounding box center [317, 330] width 200 height 29
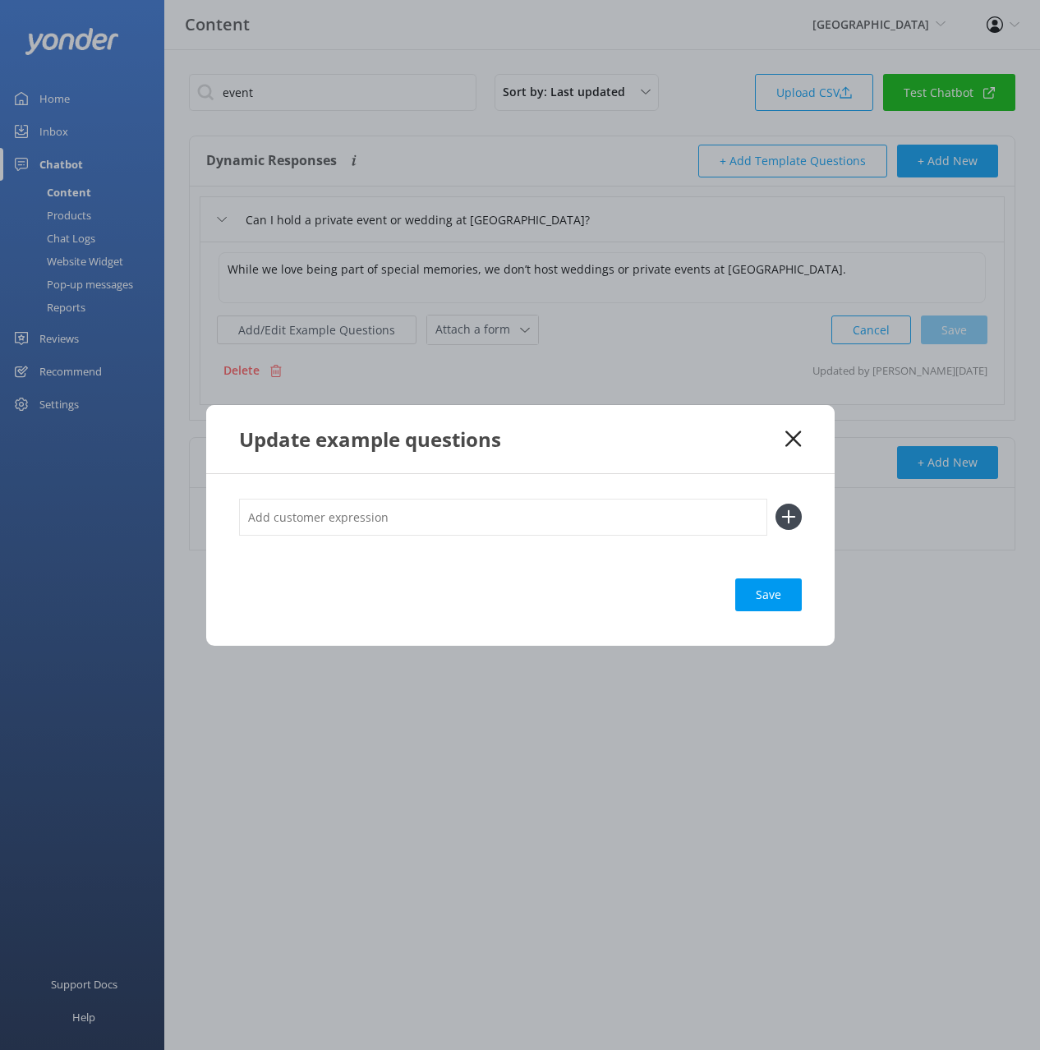
drag, startPoint x: 699, startPoint y: 454, endPoint x: 725, endPoint y: 452, distance: 26.4
click at [699, 454] on div "Update example questions" at bounding box center [520, 439] width 629 height 68
click at [619, 515] on input "text" at bounding box center [503, 517] width 528 height 37
paste input "Venue hire"
type input "Venue hire"
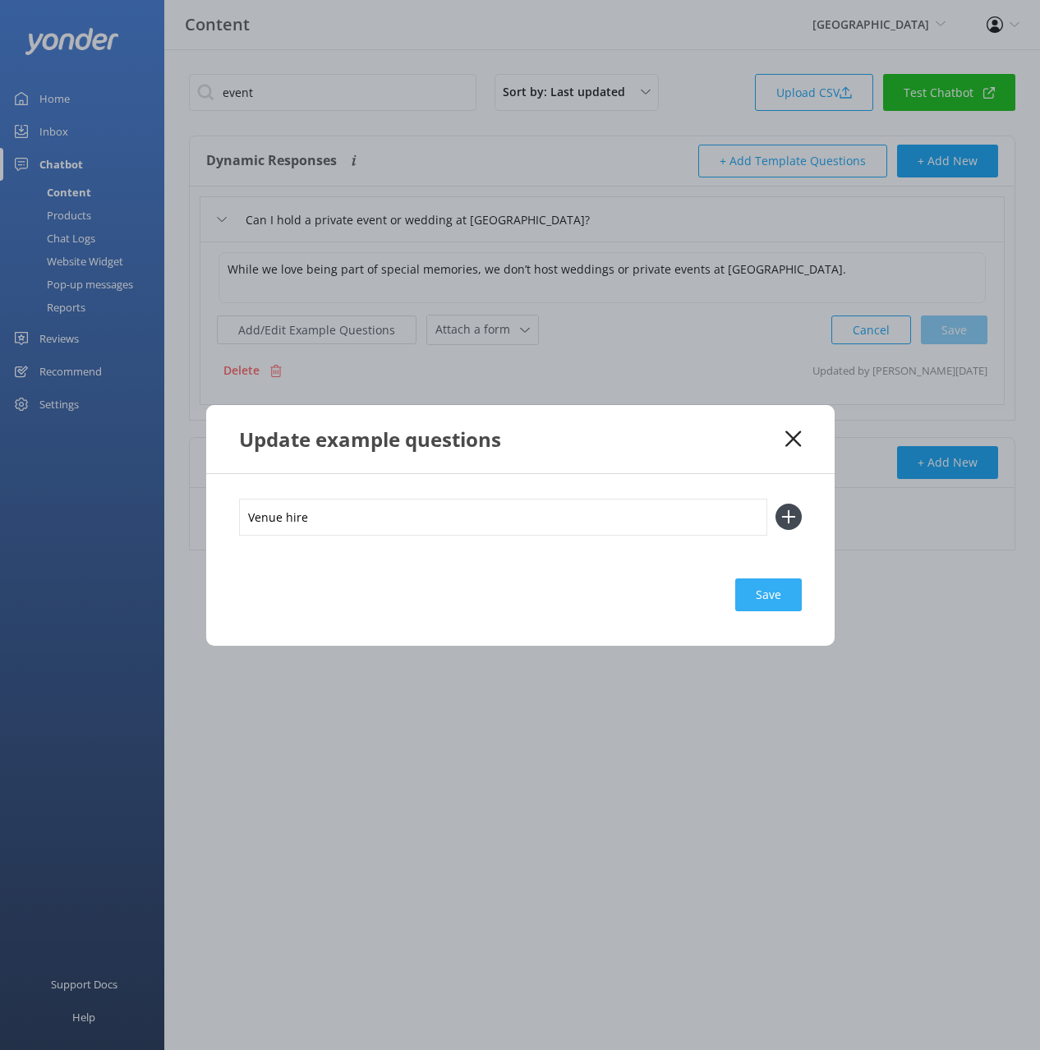
drag, startPoint x: 790, startPoint y: 513, endPoint x: 782, endPoint y: 627, distance: 114.5
click at [790, 513] on icon at bounding box center [789, 517] width 26 height 26
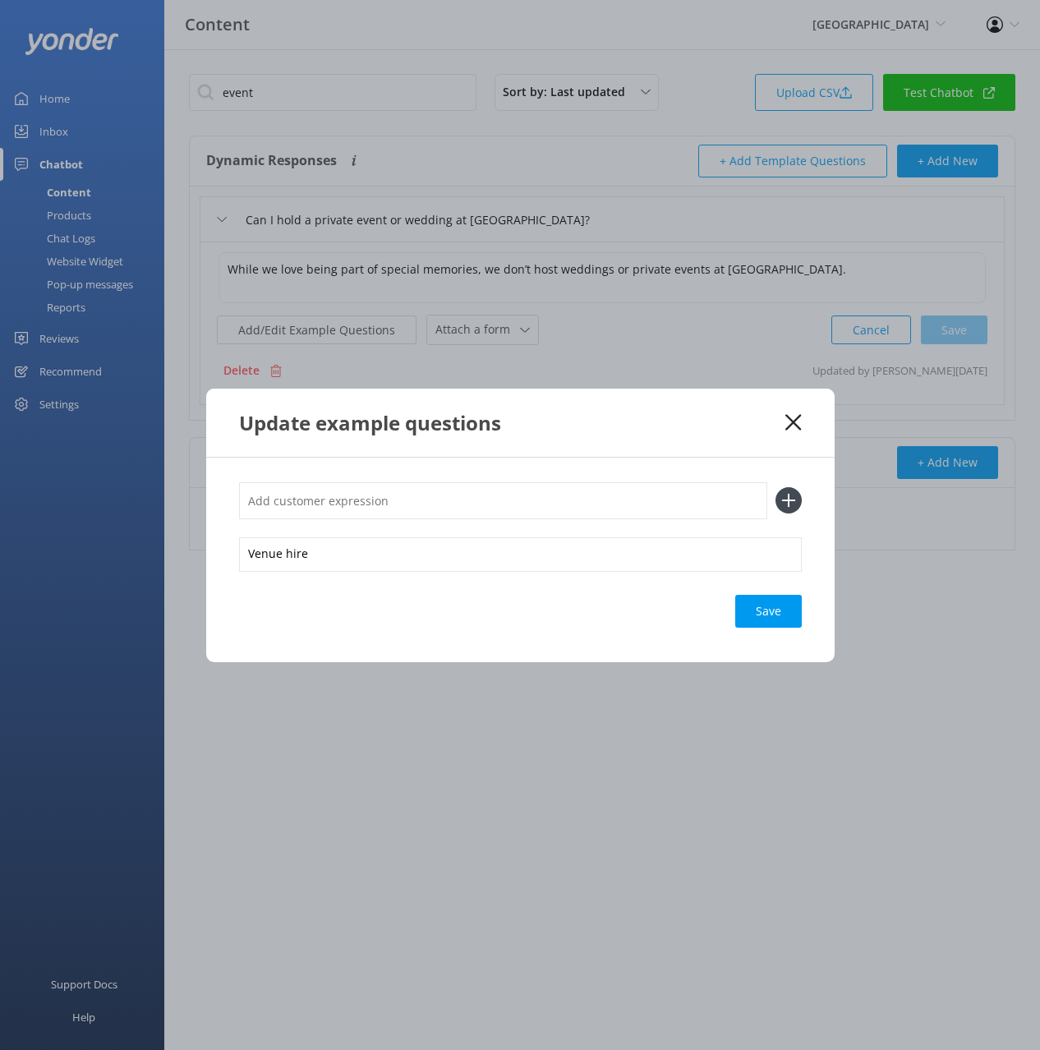
click at [774, 613] on div "Save" at bounding box center [769, 611] width 67 height 33
click at [794, 417] on icon at bounding box center [794, 422] width 16 height 16
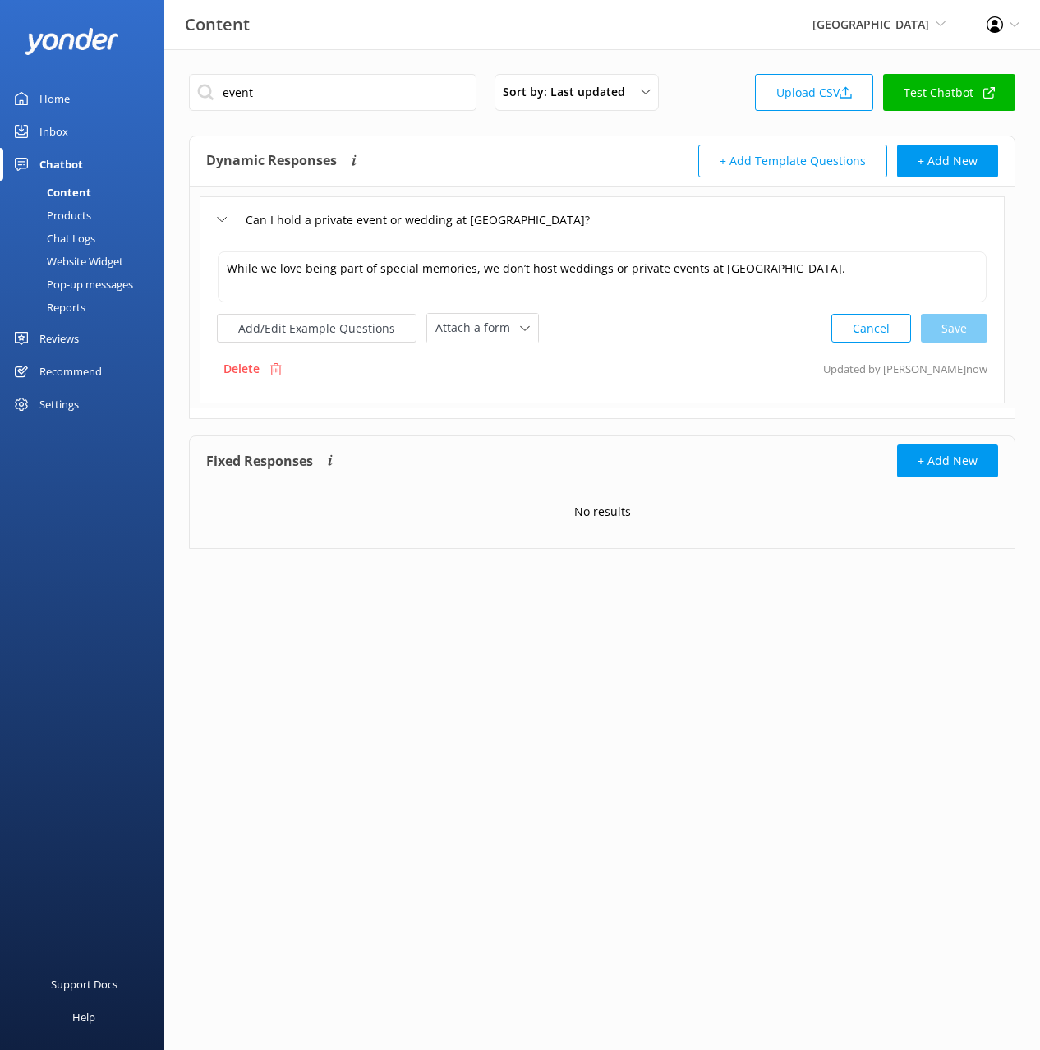
drag, startPoint x: 104, startPoint y: 242, endPoint x: 152, endPoint y: 238, distance: 48.6
click at [104, 242] on link "Chat Logs" at bounding box center [87, 238] width 154 height 23
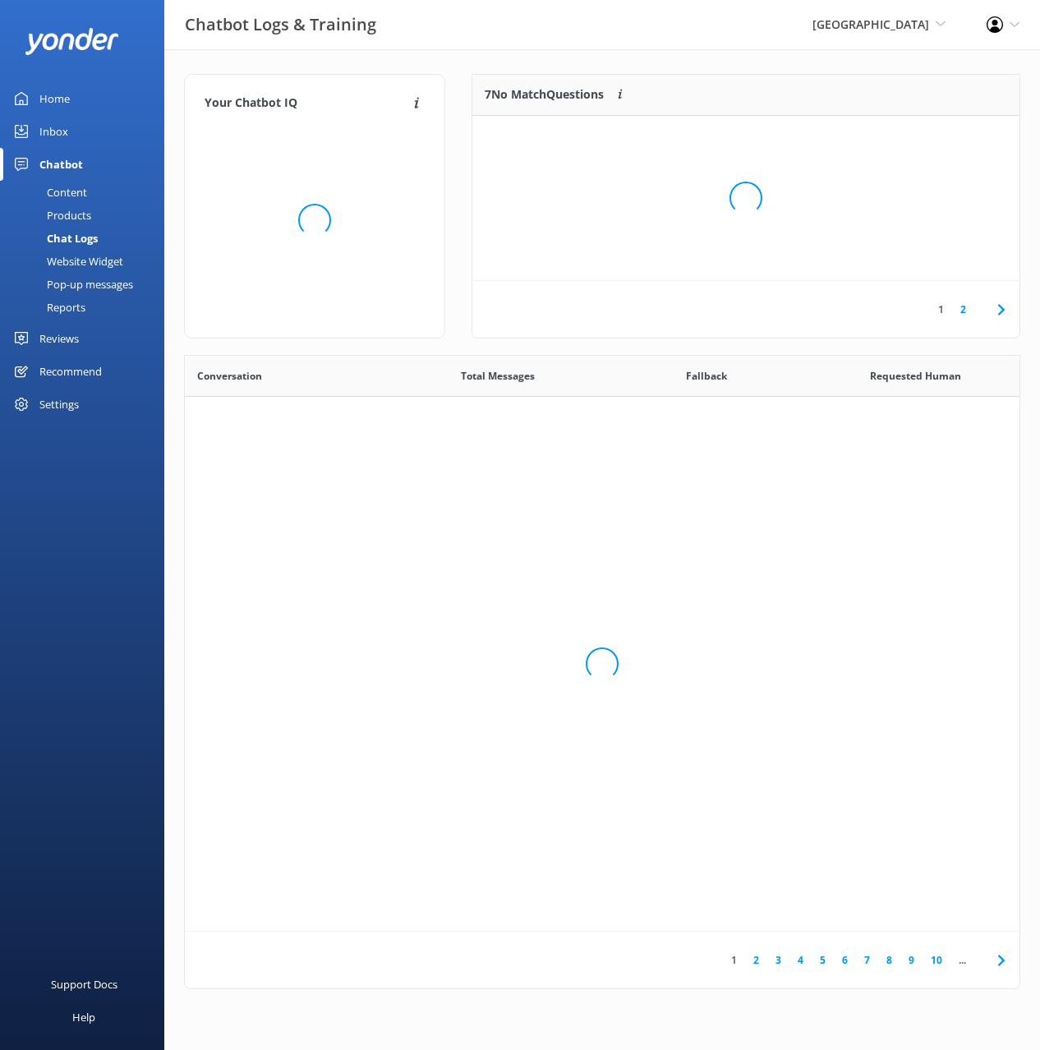
scroll to position [576, 835]
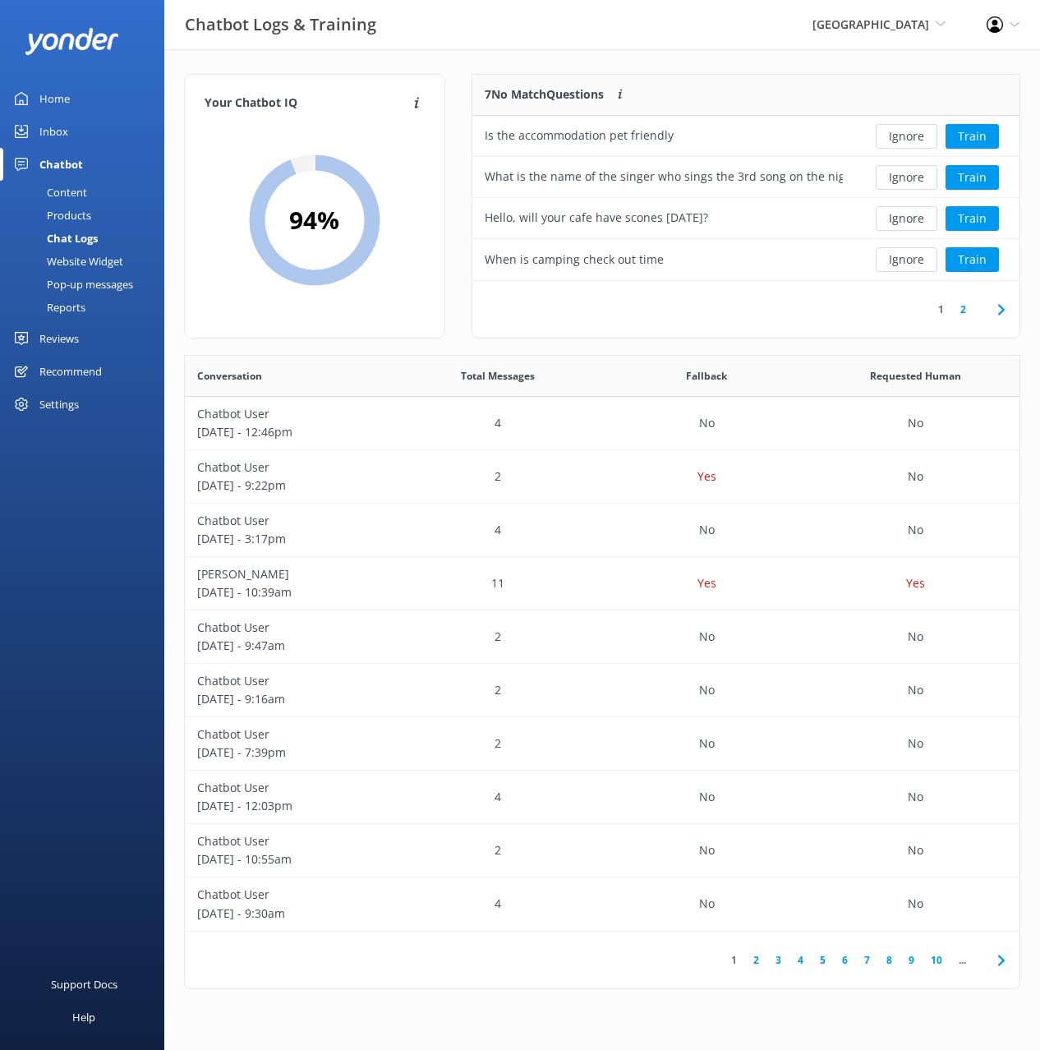
click at [993, 311] on icon at bounding box center [1002, 310] width 20 height 20
drag, startPoint x: 744, startPoint y: 77, endPoint x: 756, endPoint y: 86, distance: 15.3
click at [744, 77] on div "7 No Match Questions Customers sometimes ask questions that don't fully match a…" at bounding box center [664, 95] width 383 height 41
click at [924, 132] on button "Ignore" at bounding box center [907, 136] width 62 height 25
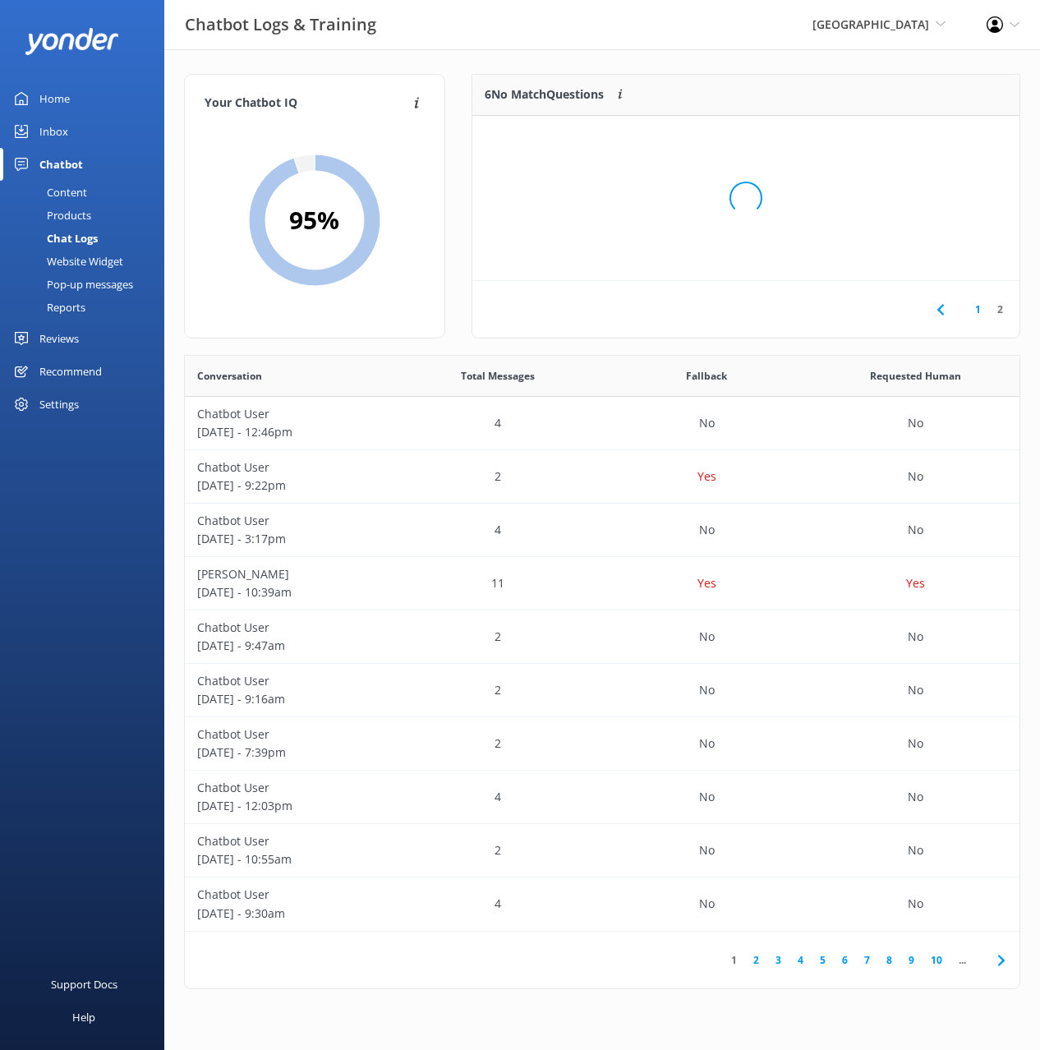
scroll to position [124, 547]
drag, startPoint x: 626, startPoint y: 263, endPoint x: 597, endPoint y: 99, distance: 166.2
click at [625, 257] on div "6 No Match Questions Customers sometimes ask questions that don't fully match a…" at bounding box center [746, 206] width 549 height 265
click at [738, 58] on div "Your Chatbot IQ Your Chatbot IQ is the percentage of trained FAQs against untra…" at bounding box center [602, 535] width 876 height 973
drag, startPoint x: 749, startPoint y: 231, endPoint x: 894, endPoint y: 110, distance: 188.4
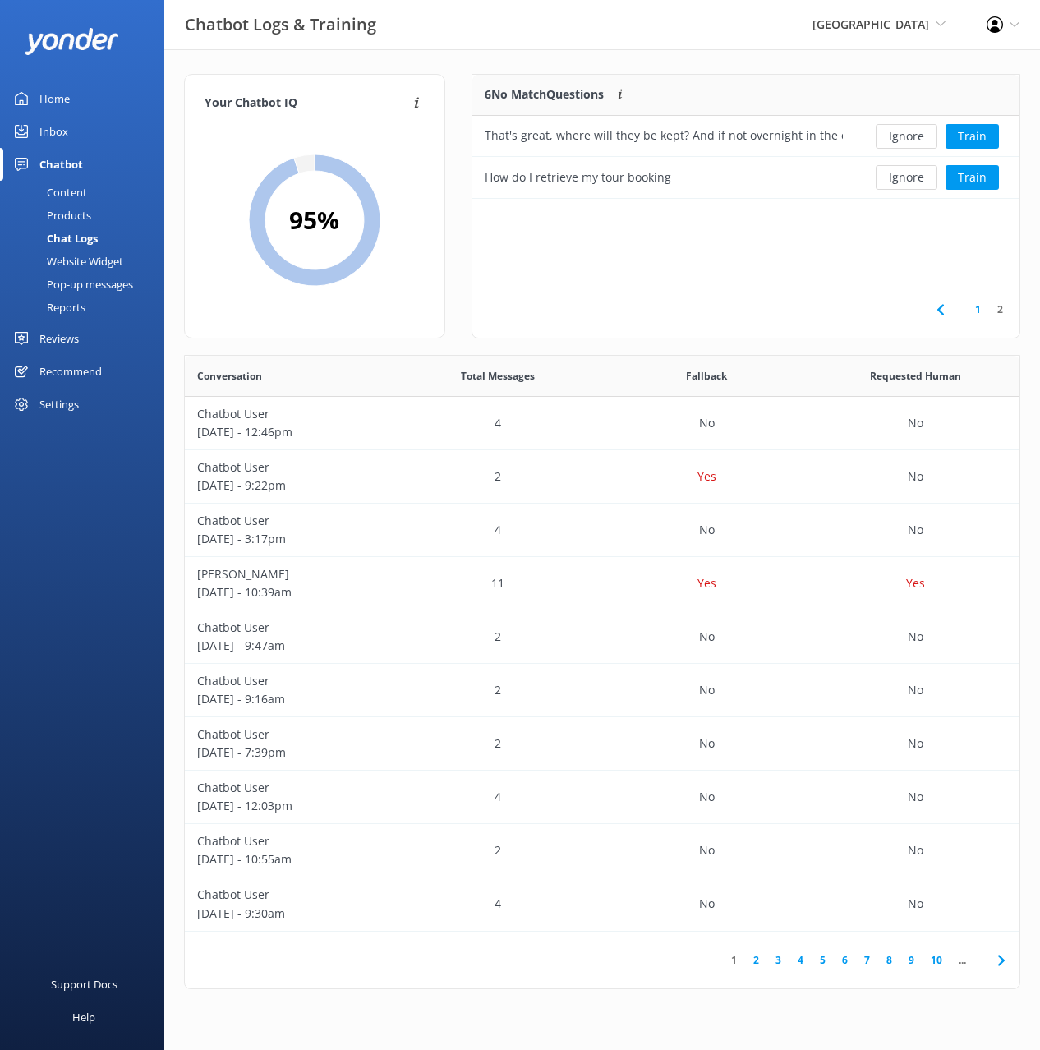
click at [754, 229] on div "6 No Match Questions Customers sometimes ask questions that don't fully match a…" at bounding box center [746, 206] width 549 height 265
click at [966, 133] on button "Train" at bounding box center [972, 136] width 53 height 25
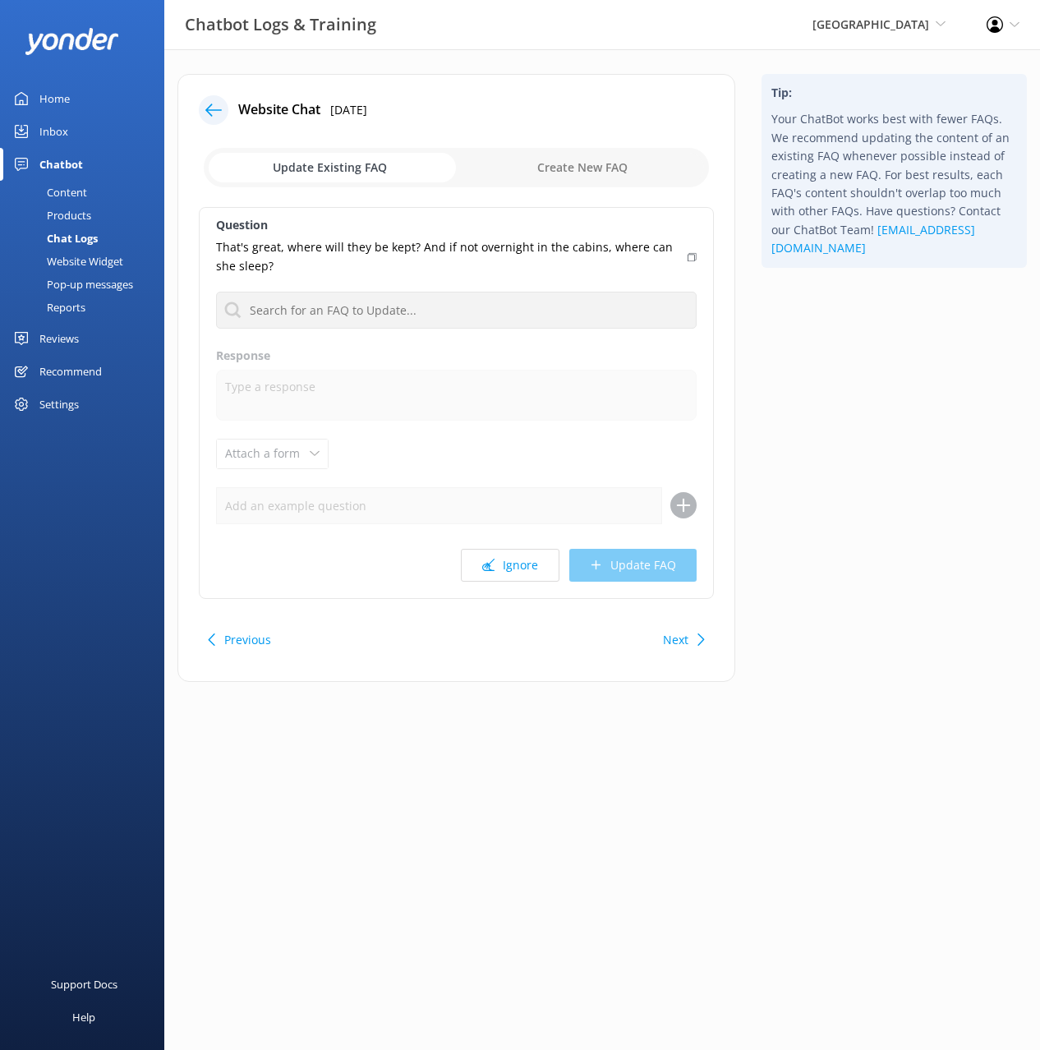
drag, startPoint x: 518, startPoint y: 570, endPoint x: 681, endPoint y: 598, distance: 165.9
click at [518, 571] on button "Ignore" at bounding box center [510, 565] width 99 height 33
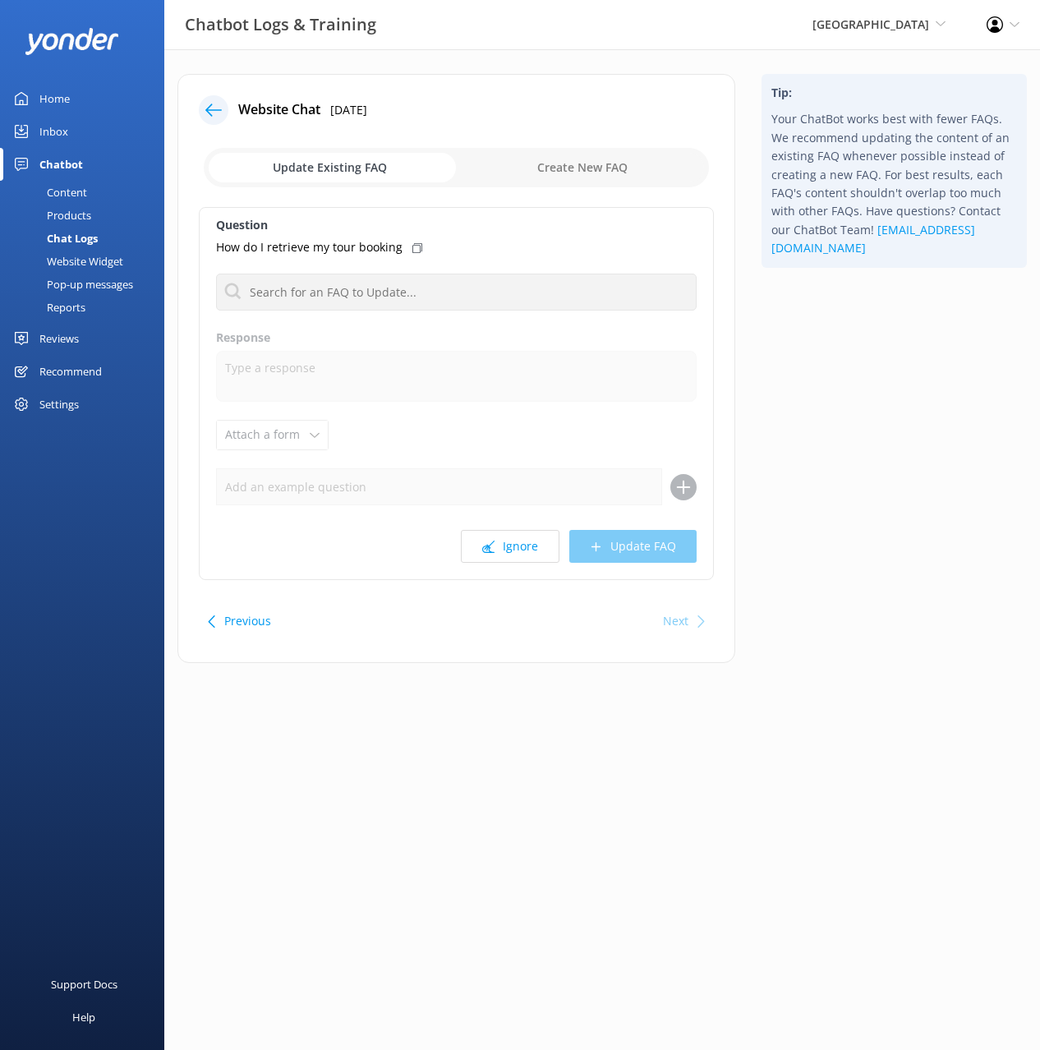
click at [857, 602] on div "Tip: Your ChatBot works best with fewer FAQs. We recommend updating the content…" at bounding box center [895, 377] width 292 height 606
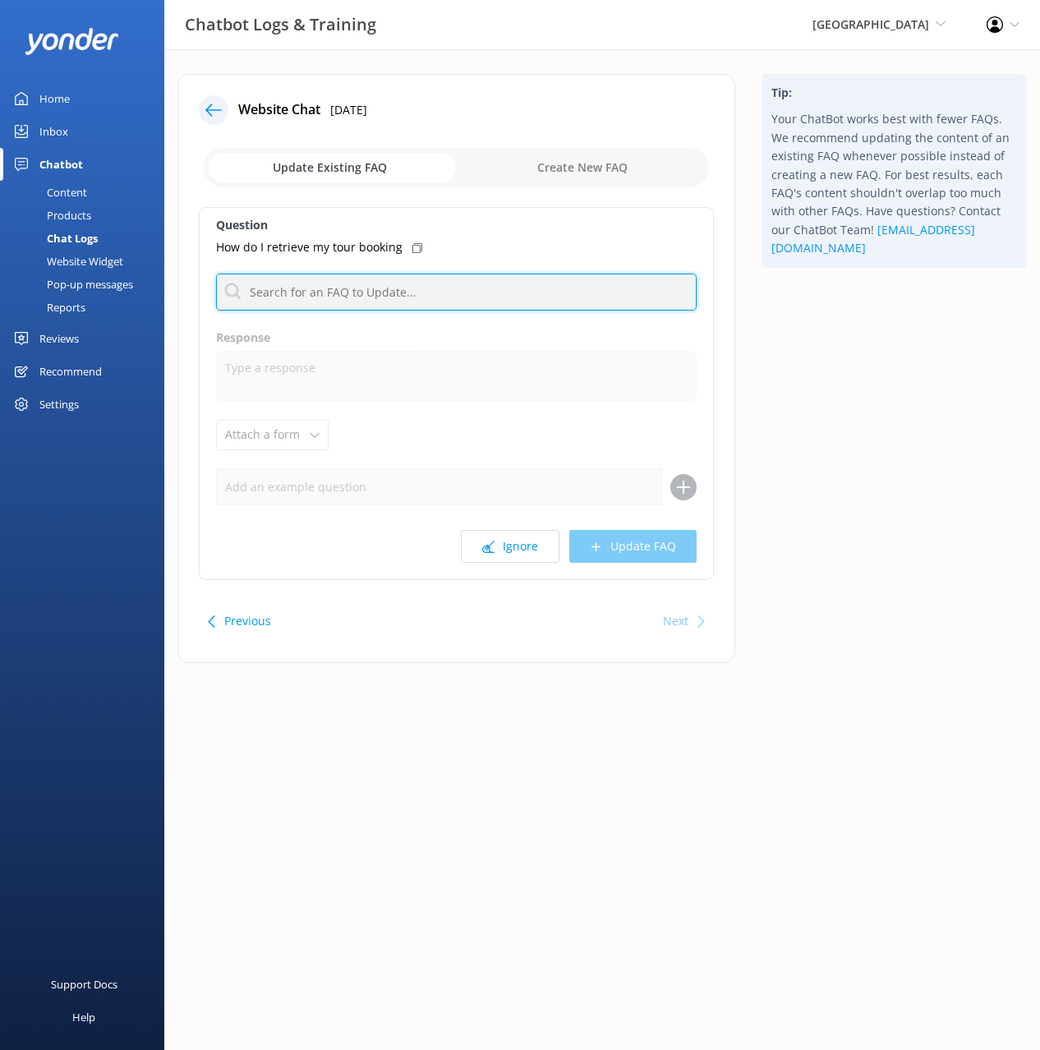
click at [367, 298] on input "text" at bounding box center [456, 292] width 481 height 37
type input "confirm"
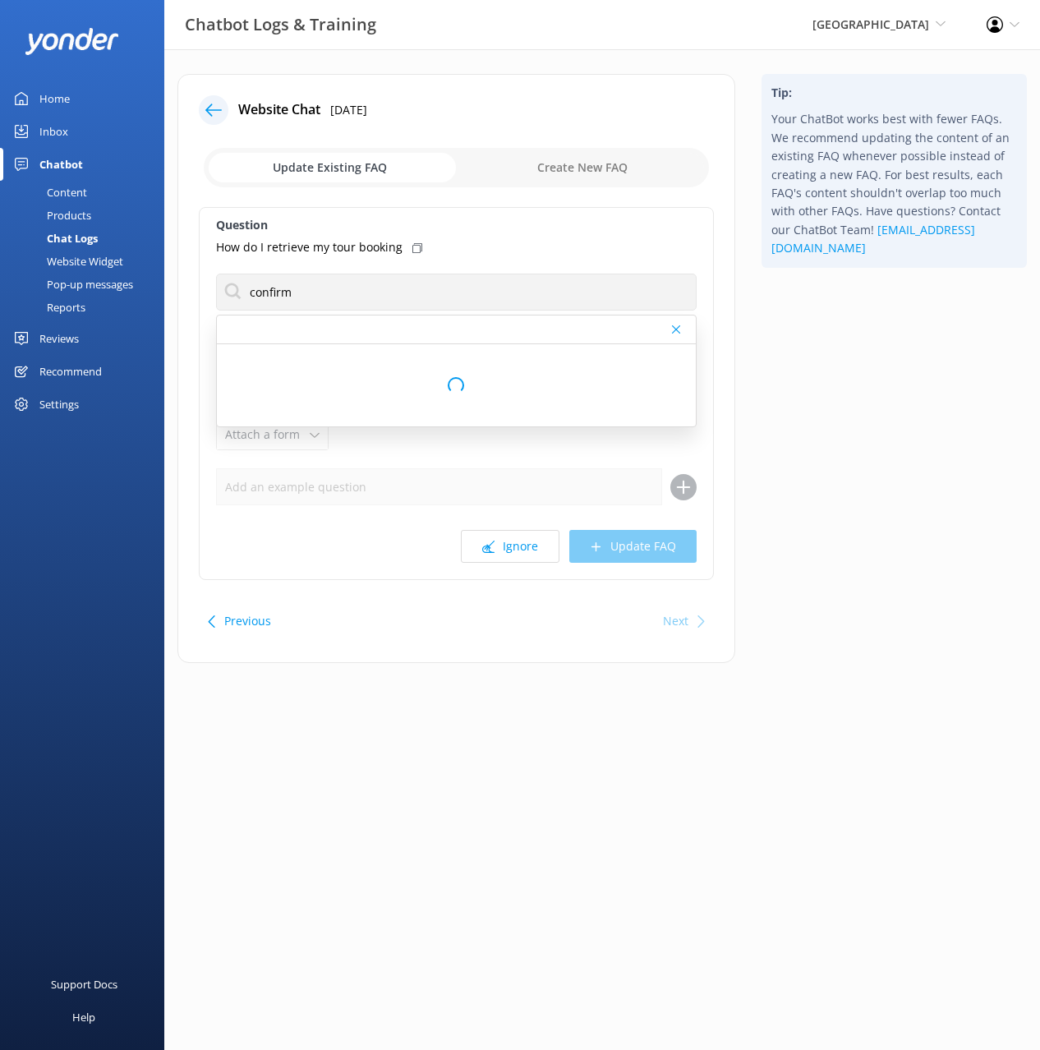
click at [413, 247] on icon at bounding box center [418, 248] width 10 height 10
click at [410, 356] on p "I didn't receive a confirmation email" at bounding box center [326, 358] width 198 height 18
type textarea "Oh no, sorry to hear your confirmation email didn’t come through! Please make s…"
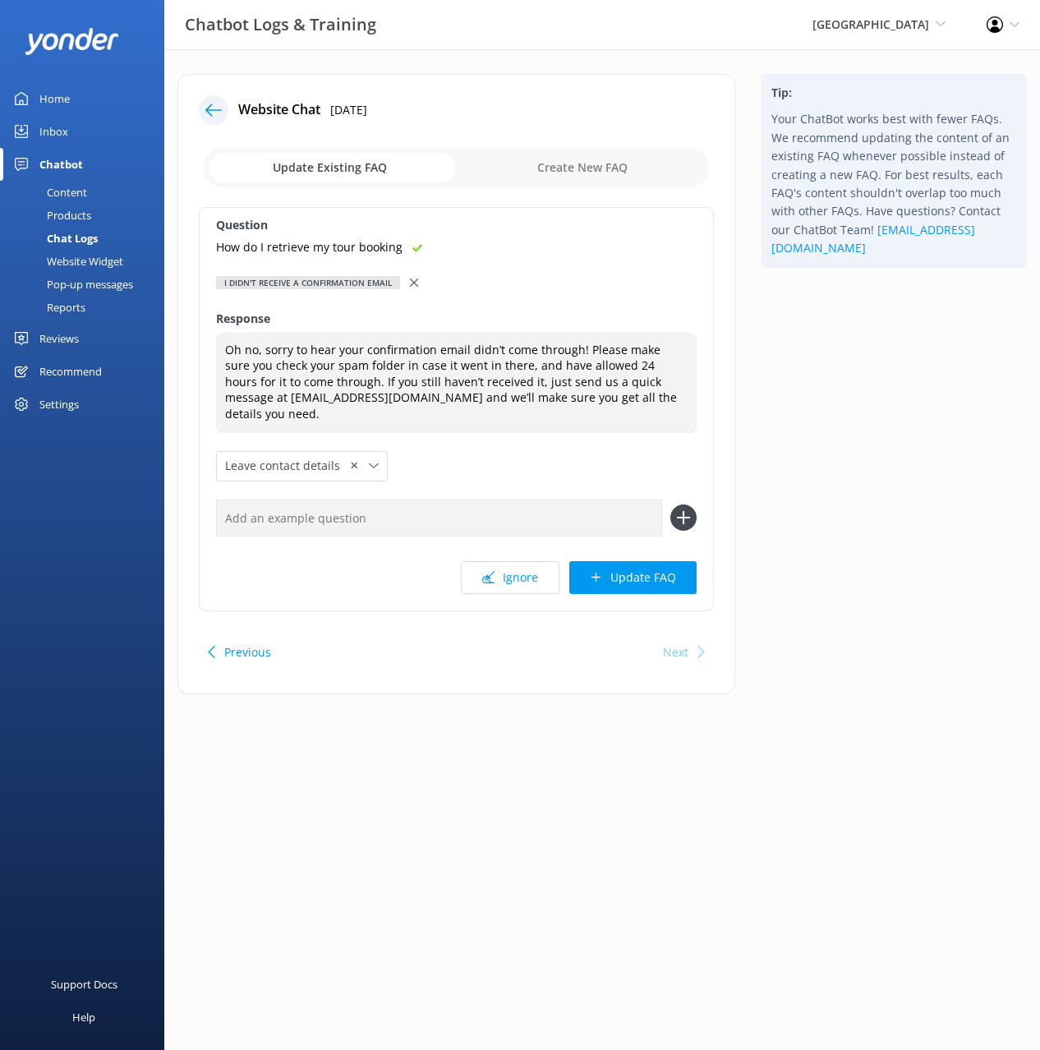
drag, startPoint x: 567, startPoint y: 510, endPoint x: 601, endPoint y: 507, distance: 33.9
click at [570, 509] on input "text" at bounding box center [439, 518] width 446 height 37
paste input "How do I retrieve my tour booking"
type input "How do I retrieve my tour booking"
drag, startPoint x: 678, startPoint y: 507, endPoint x: 672, endPoint y: 537, distance: 30.1
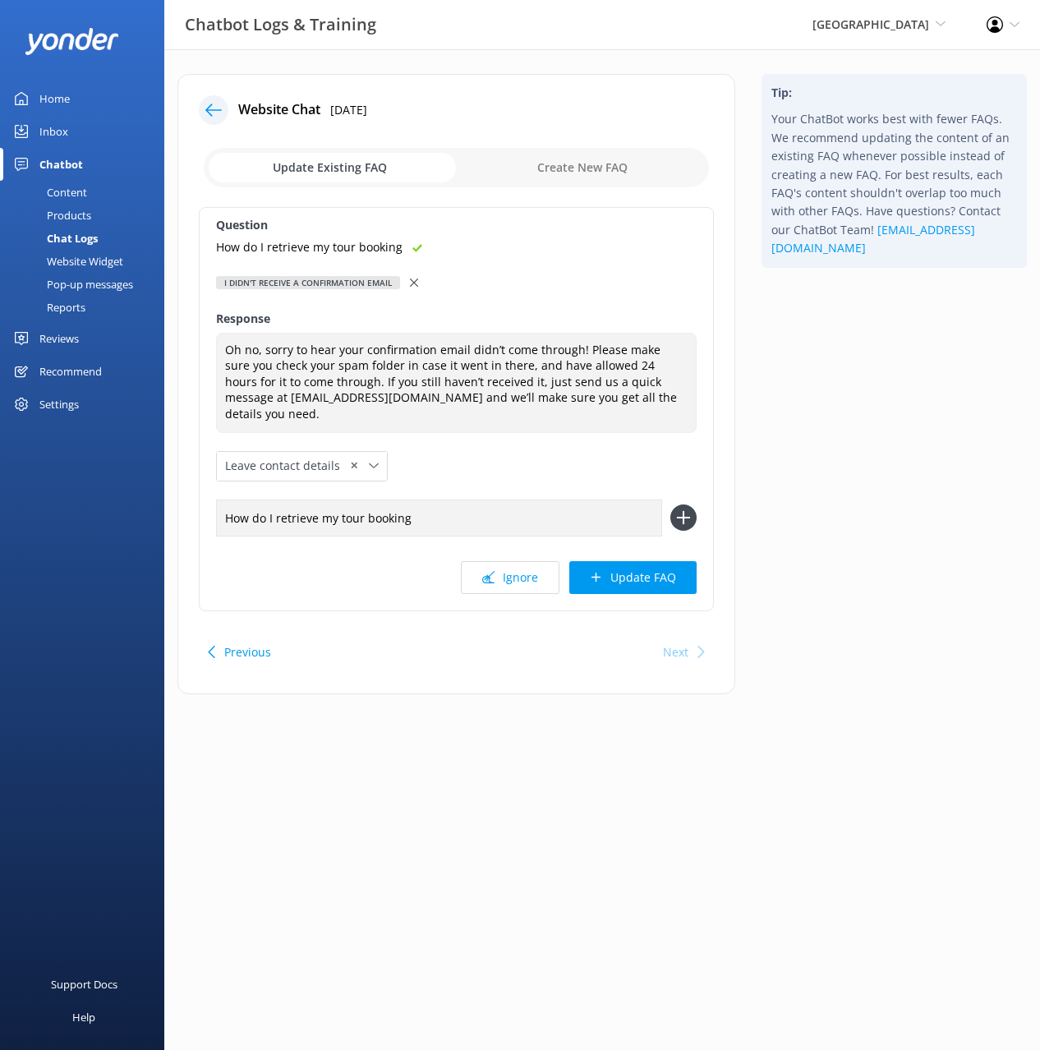
click at [678, 507] on icon at bounding box center [684, 518] width 26 height 26
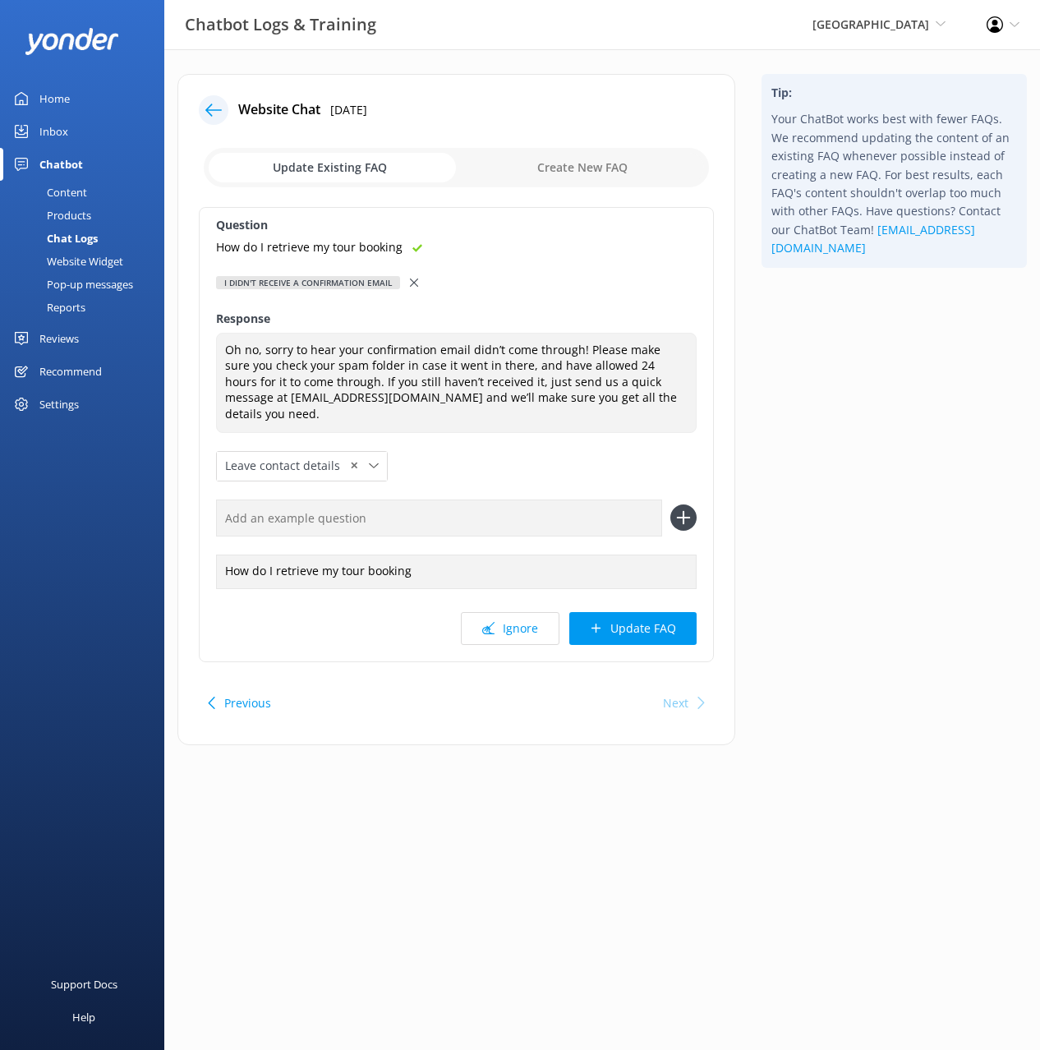
drag, startPoint x: 675, startPoint y: 616, endPoint x: 669, endPoint y: 603, distance: 13.6
click at [675, 615] on button "Update FAQ" at bounding box center [633, 628] width 127 height 33
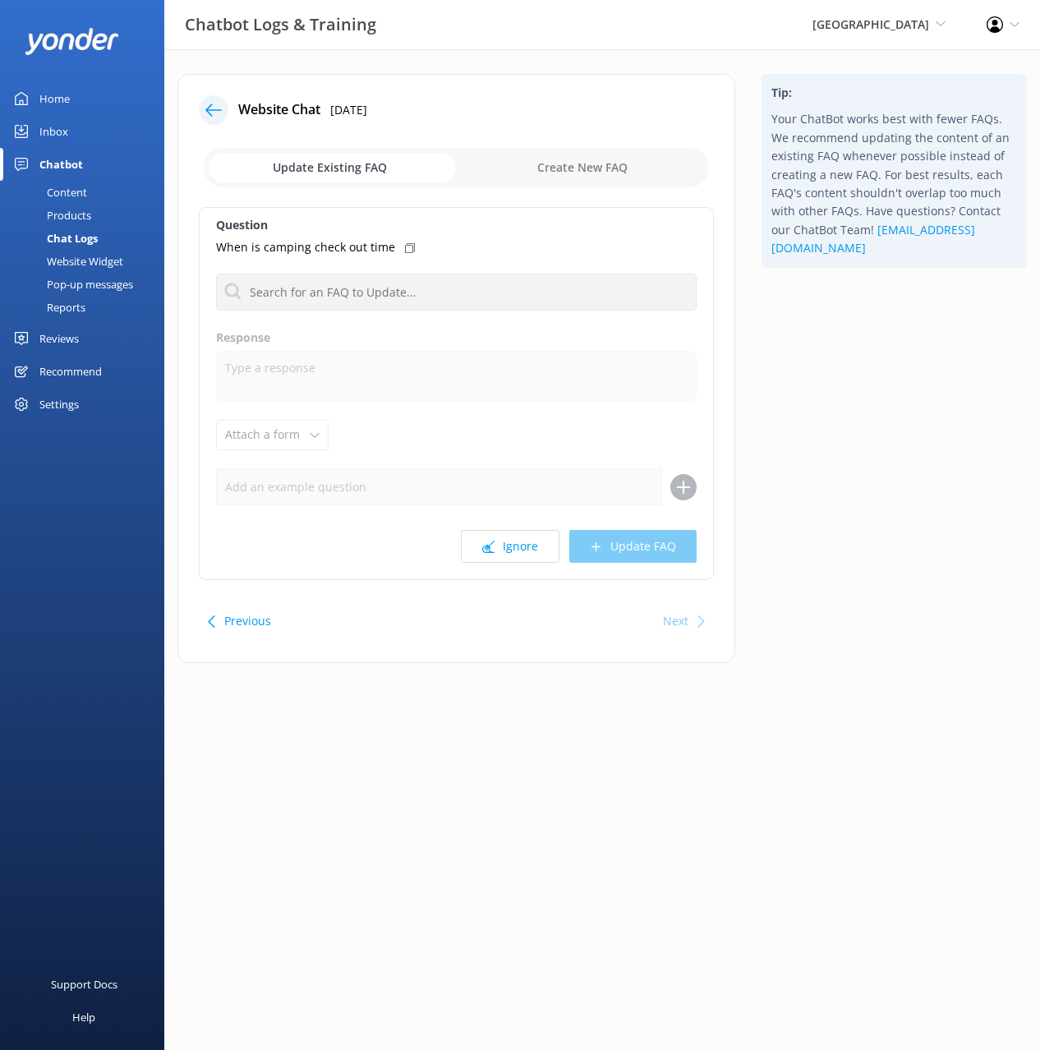
click at [216, 103] on icon at bounding box center [213, 110] width 16 height 16
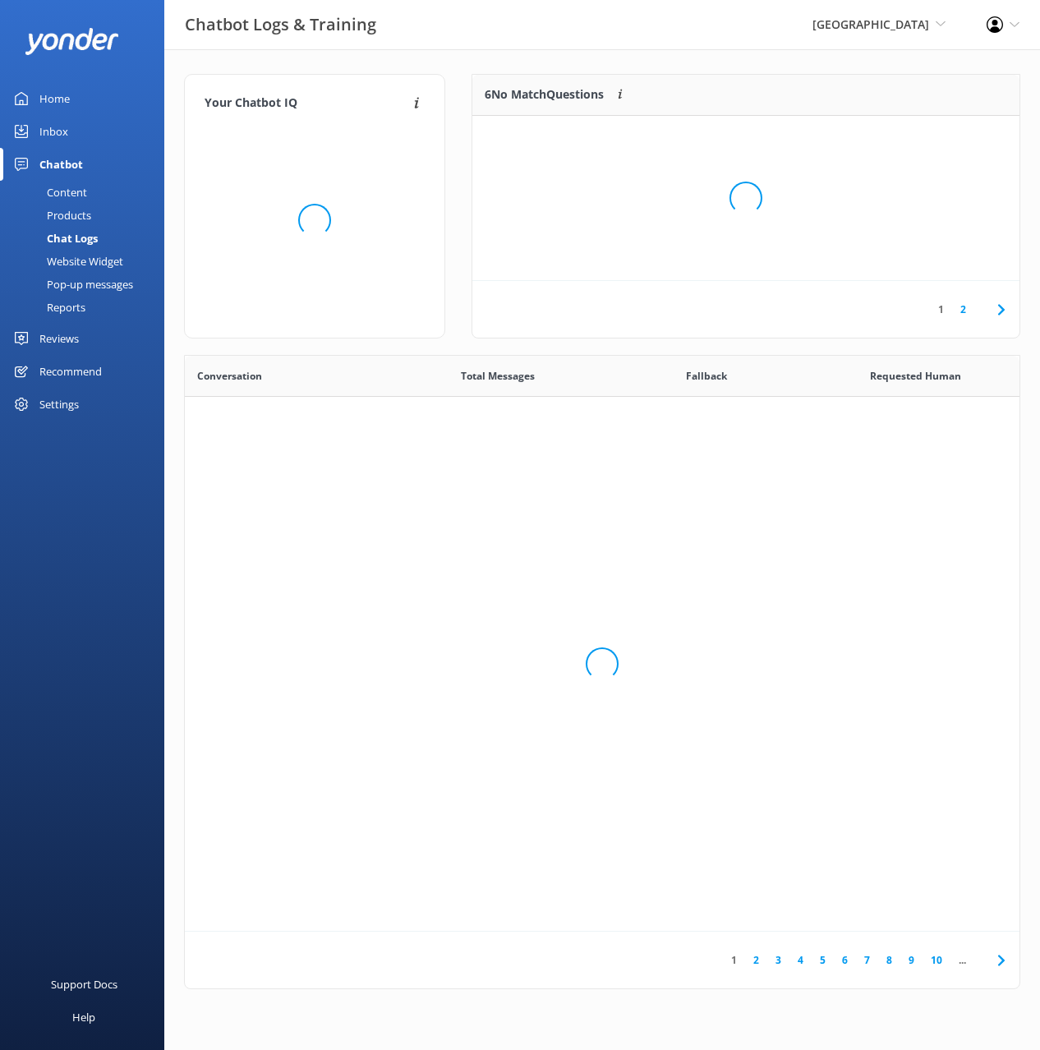
scroll to position [576, 835]
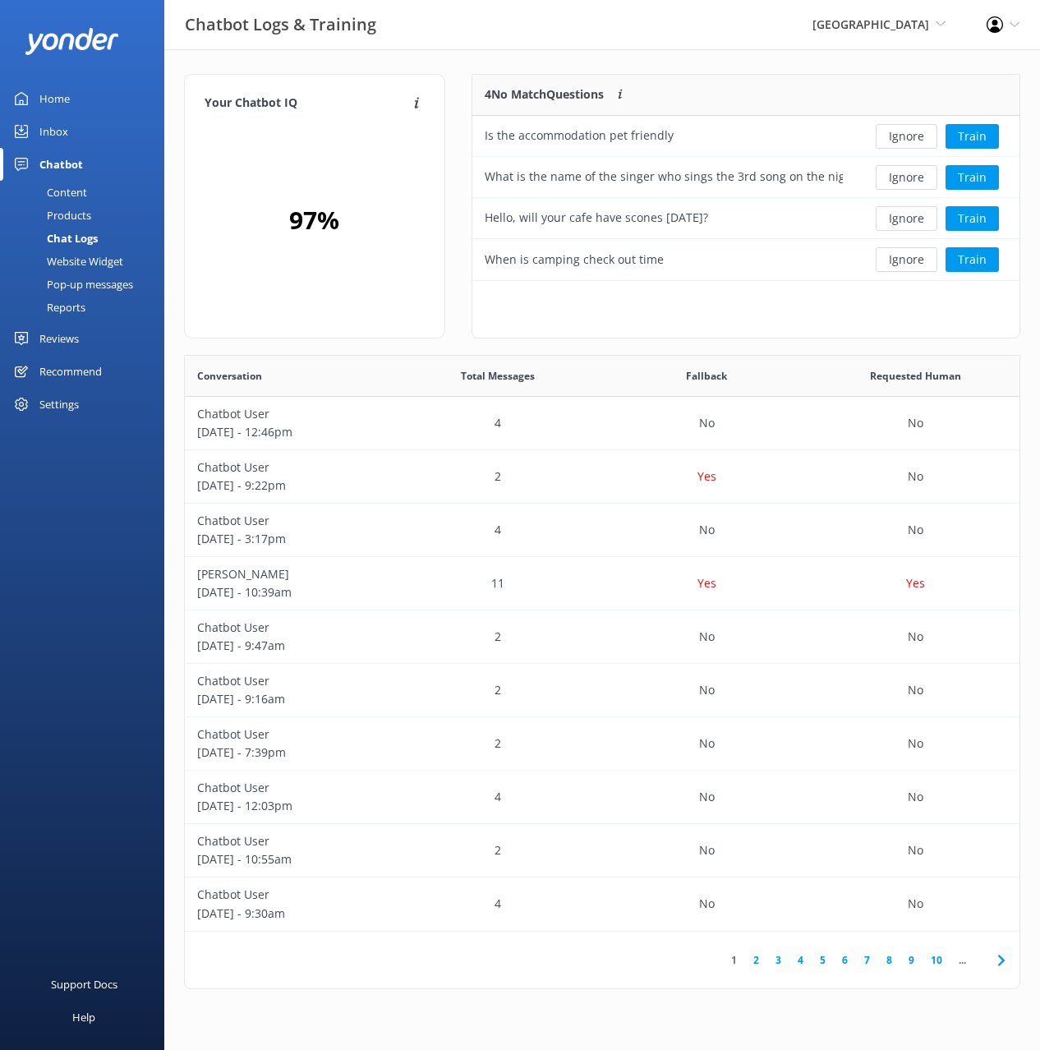
drag, startPoint x: 488, startPoint y: 59, endPoint x: 435, endPoint y: 81, distance: 57.5
click at [488, 59] on div "Your Chatbot IQ Your Chatbot IQ is the percentage of trained FAQs against untra…" at bounding box center [602, 535] width 876 height 973
click at [67, 190] on div "Content" at bounding box center [48, 192] width 77 height 23
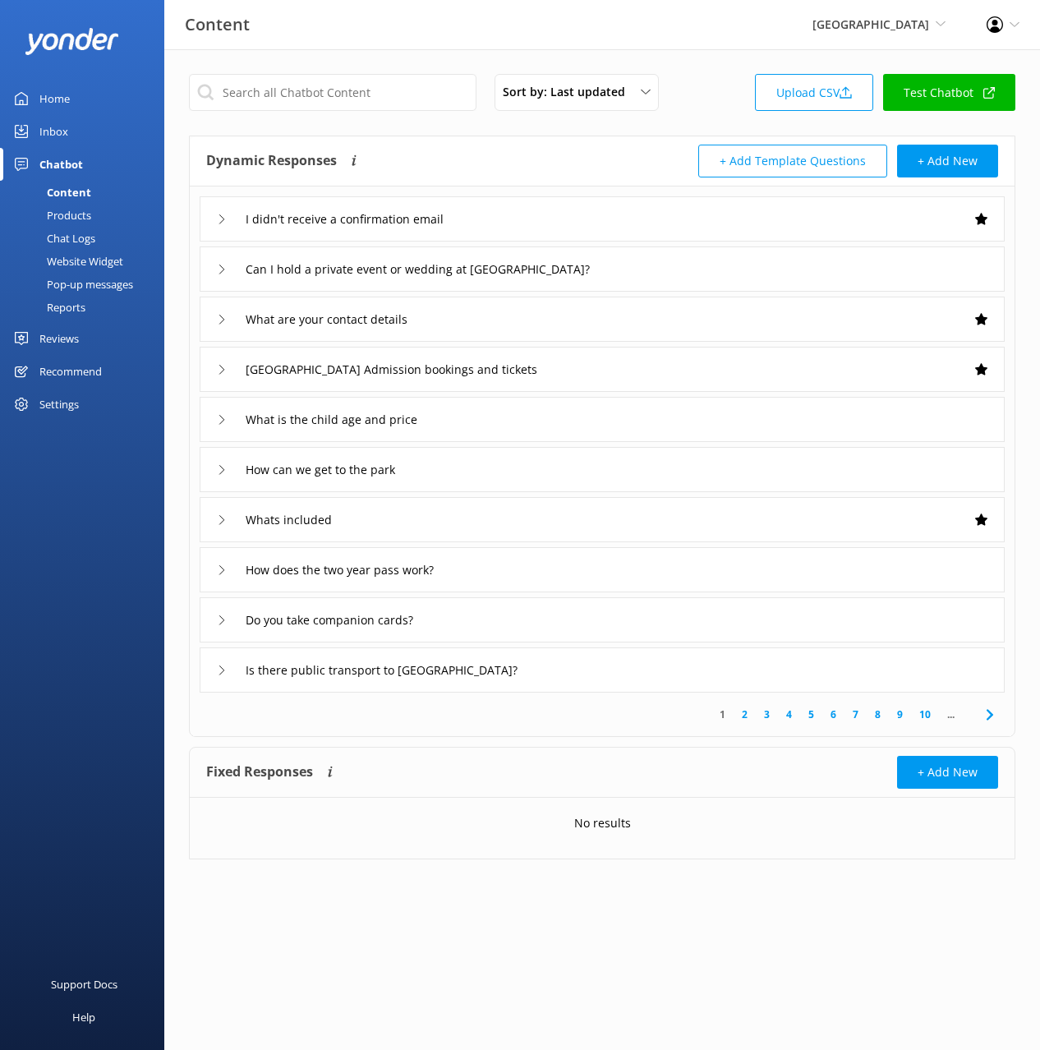
drag, startPoint x: 463, startPoint y: 154, endPoint x: 477, endPoint y: 154, distance: 14.8
click at [463, 154] on div "Dynamic Responses The chatbot will generate a response based on the content inf…" at bounding box center [404, 161] width 396 height 33
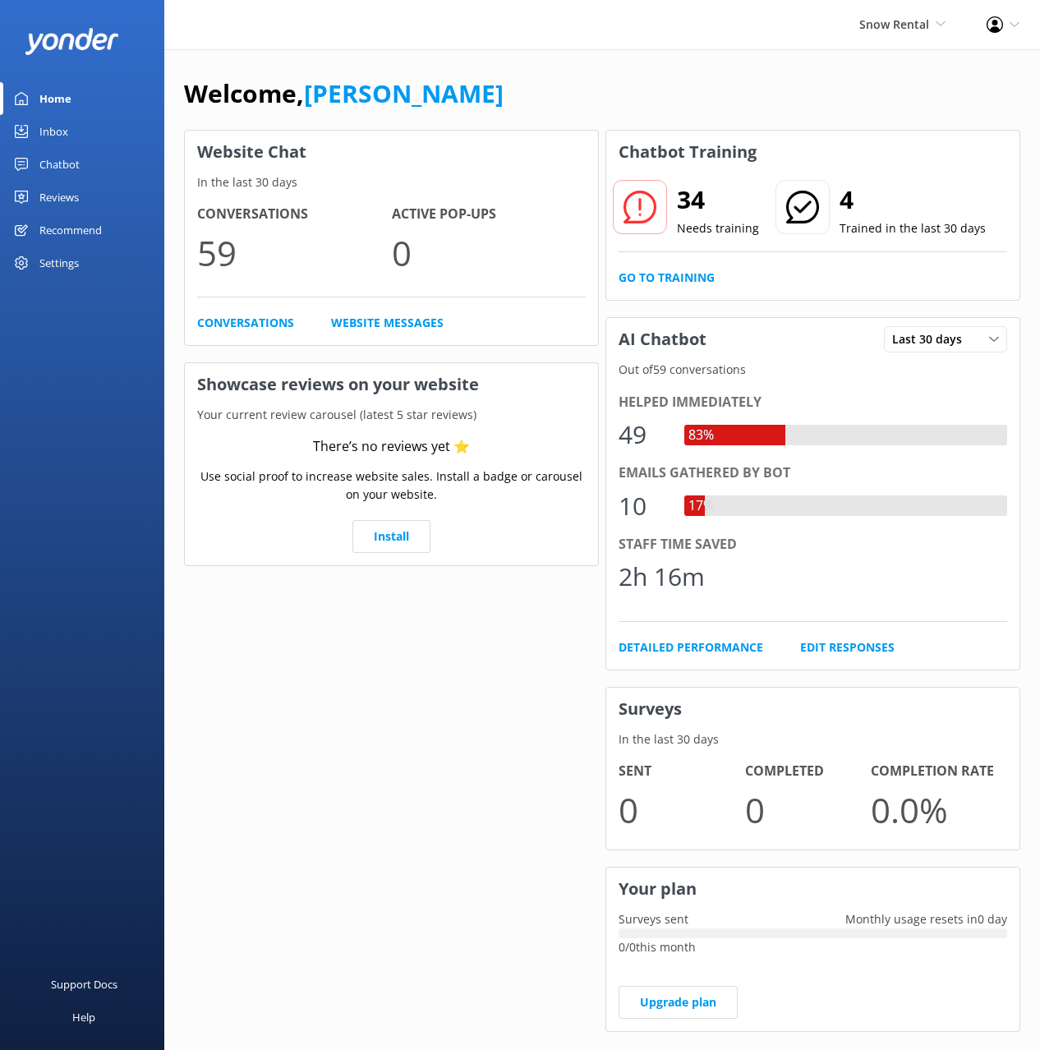
click at [81, 171] on link "Chatbot" at bounding box center [82, 164] width 164 height 33
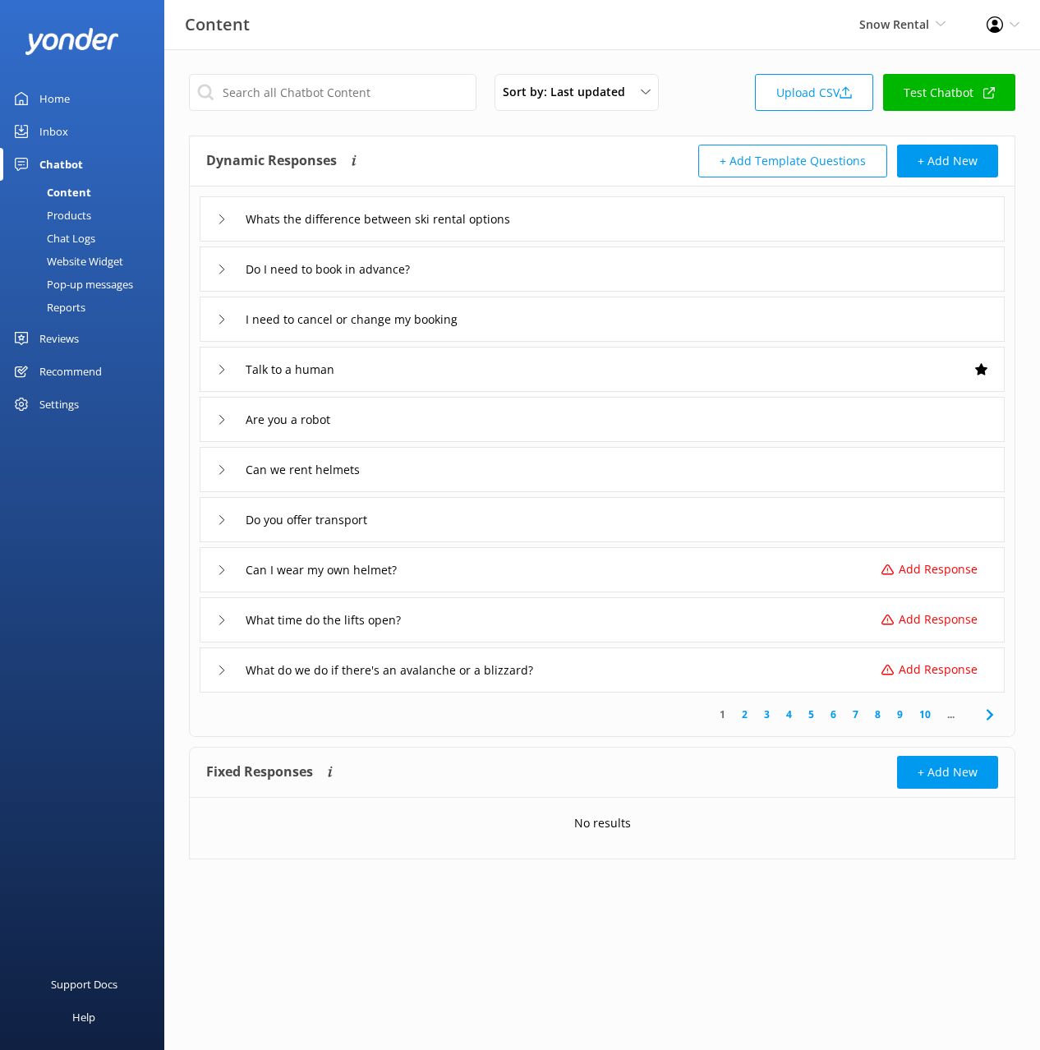
click at [443, 149] on div "Dynamic Responses The chatbot will generate a response based on the content inf…" at bounding box center [404, 161] width 396 height 33
click at [482, 137] on div "Dynamic Responses The chatbot will generate a response based on the content inf…" at bounding box center [602, 161] width 825 height 50
click at [990, 722] on icon at bounding box center [990, 715] width 20 height 20
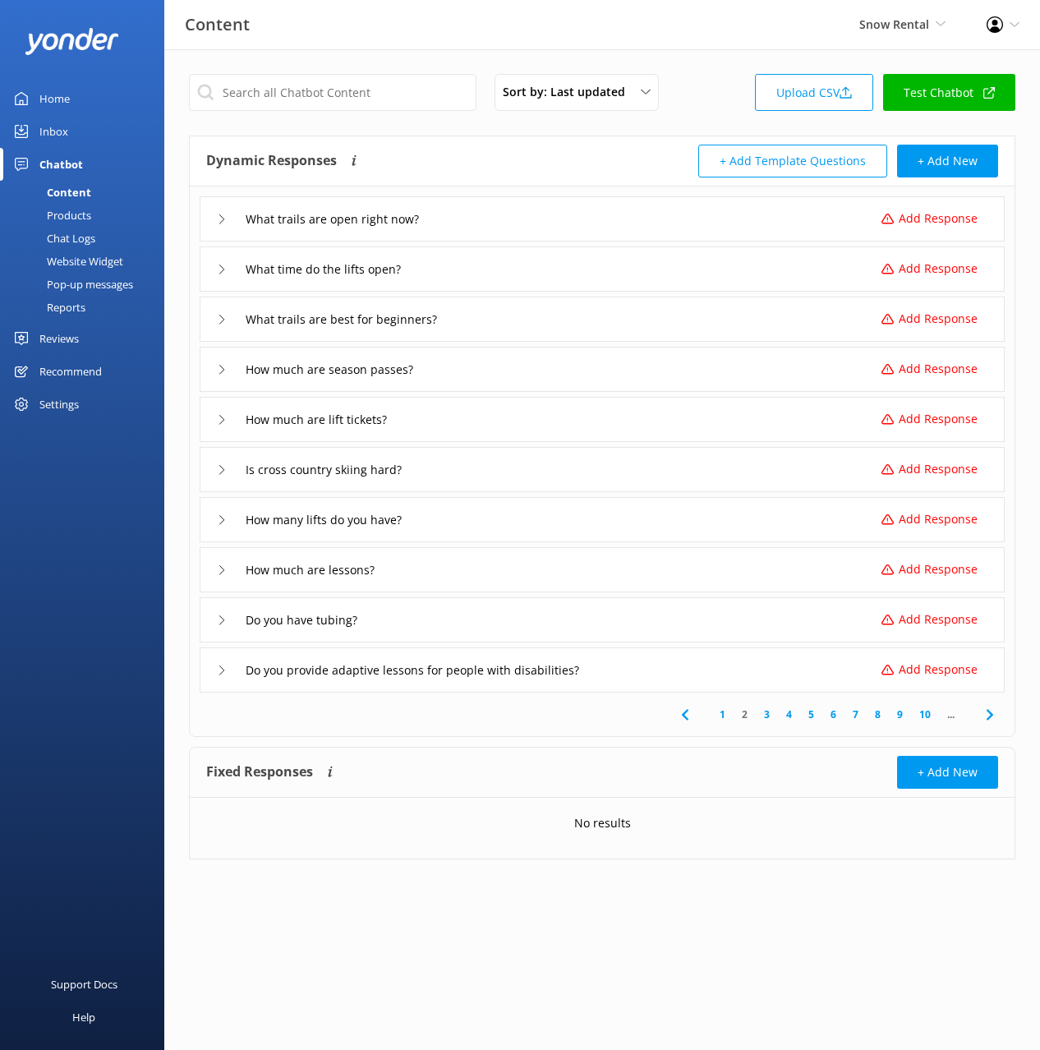
click at [993, 721] on icon at bounding box center [990, 715] width 20 height 20
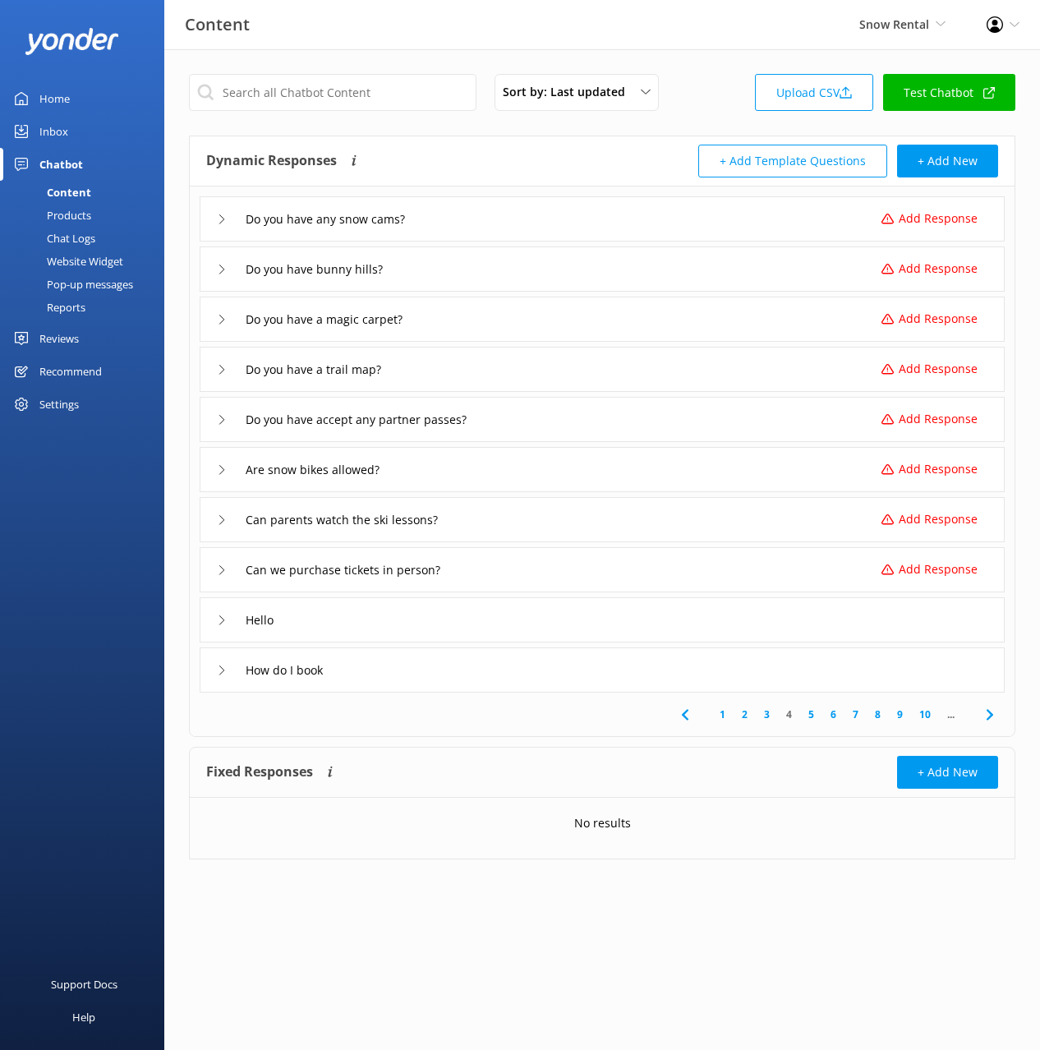
click at [993, 721] on icon at bounding box center [990, 715] width 20 height 20
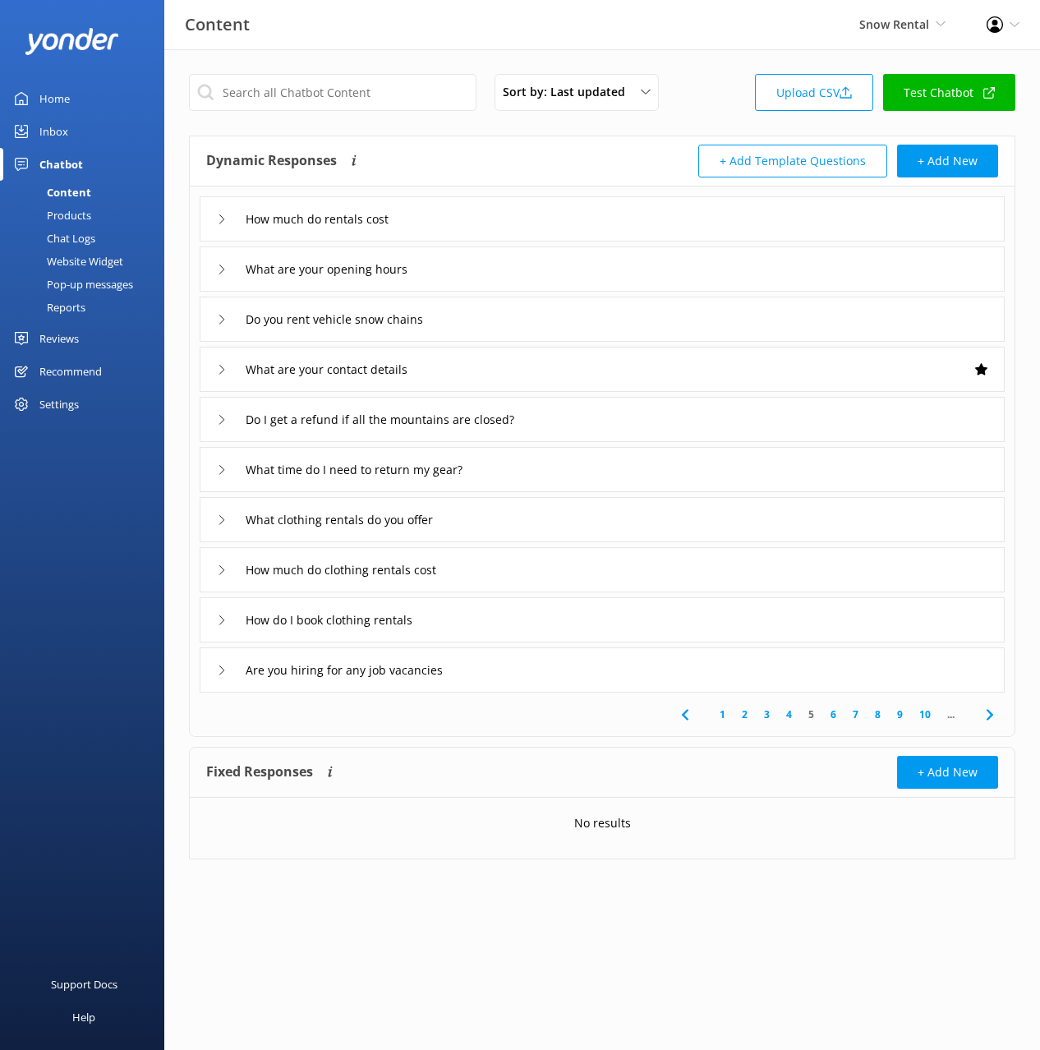
click at [993, 721] on icon at bounding box center [990, 715] width 20 height 20
click at [718, 717] on link "2" at bounding box center [717, 715] width 22 height 16
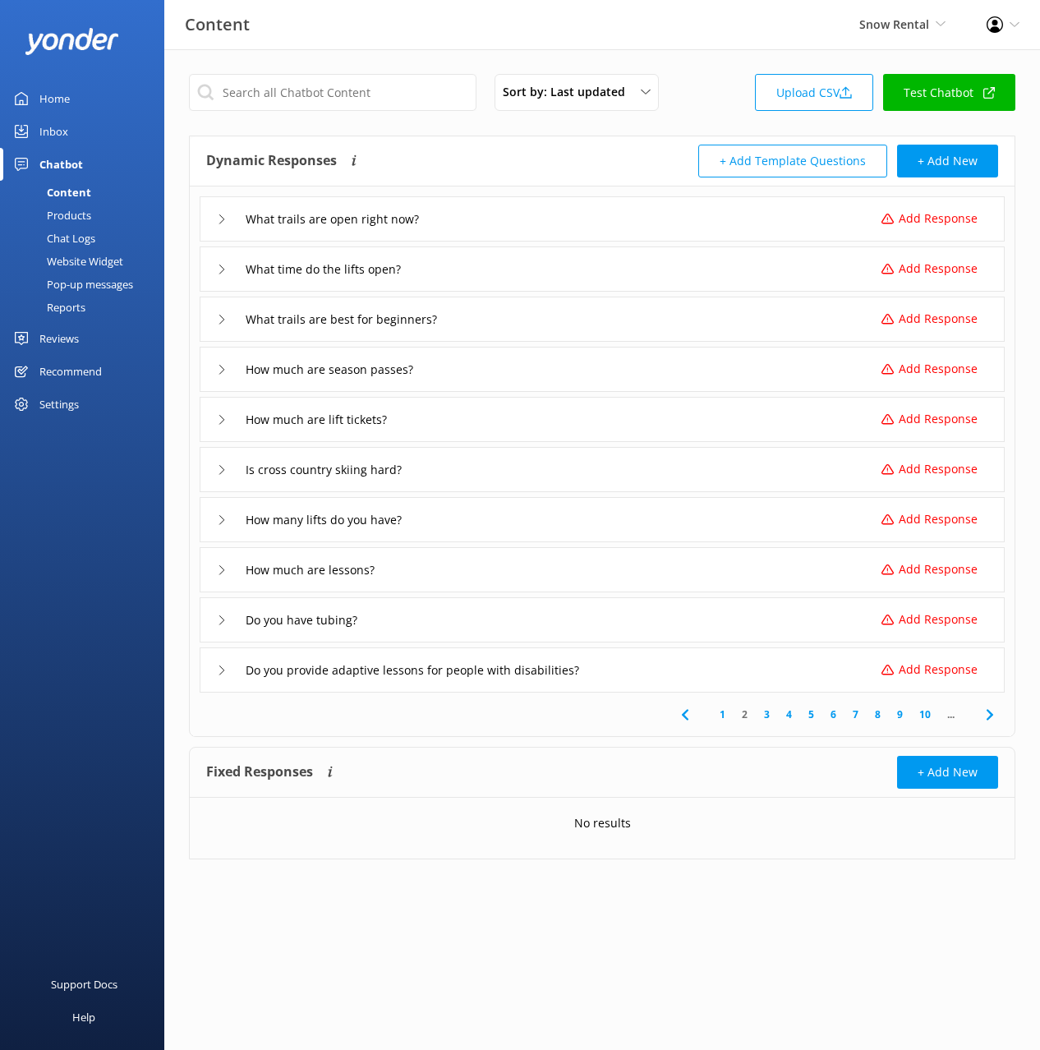
click at [718, 717] on link "1" at bounding box center [723, 715] width 22 height 16
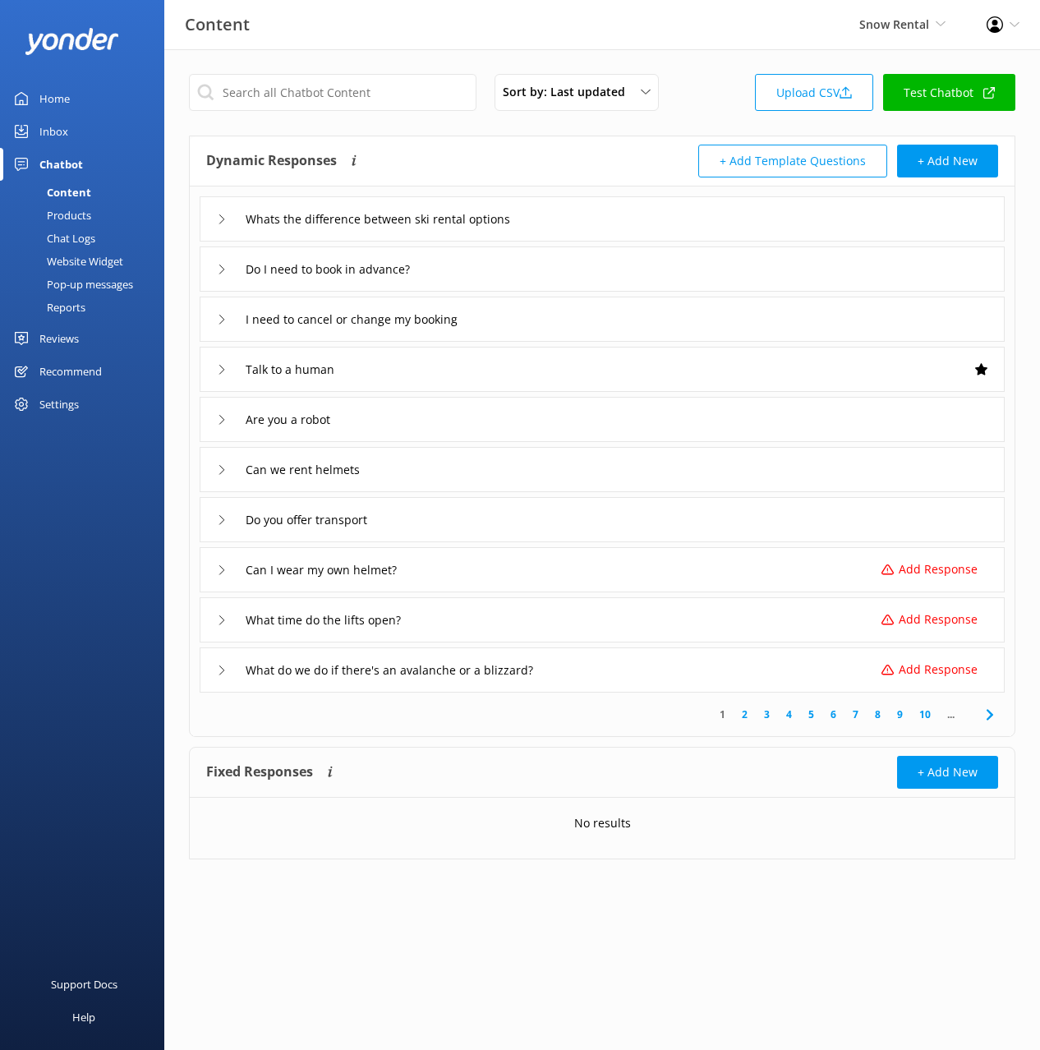
drag, startPoint x: 72, startPoint y: 235, endPoint x: 90, endPoint y: 232, distance: 17.6
click at [72, 235] on div "Chat Logs" at bounding box center [52, 238] width 85 height 23
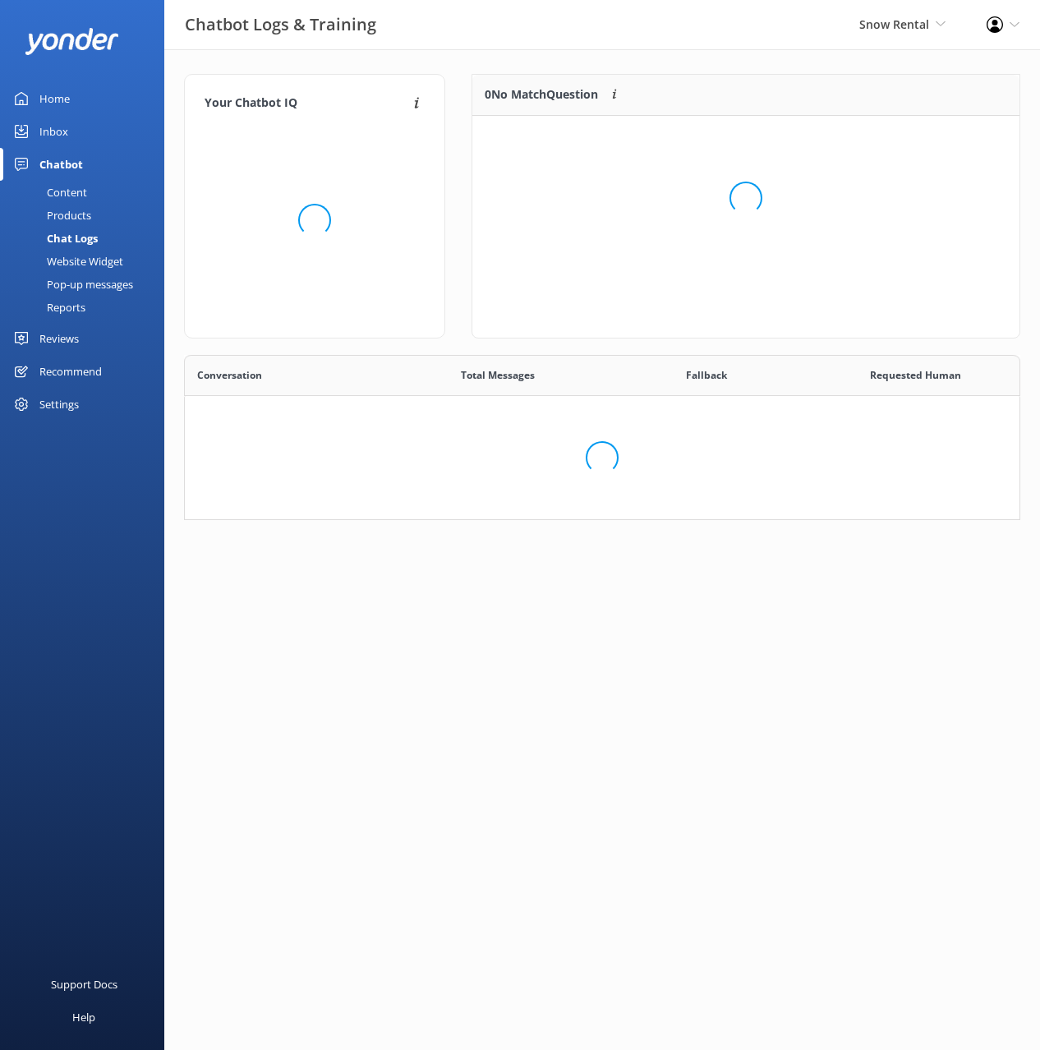
scroll to position [576, 835]
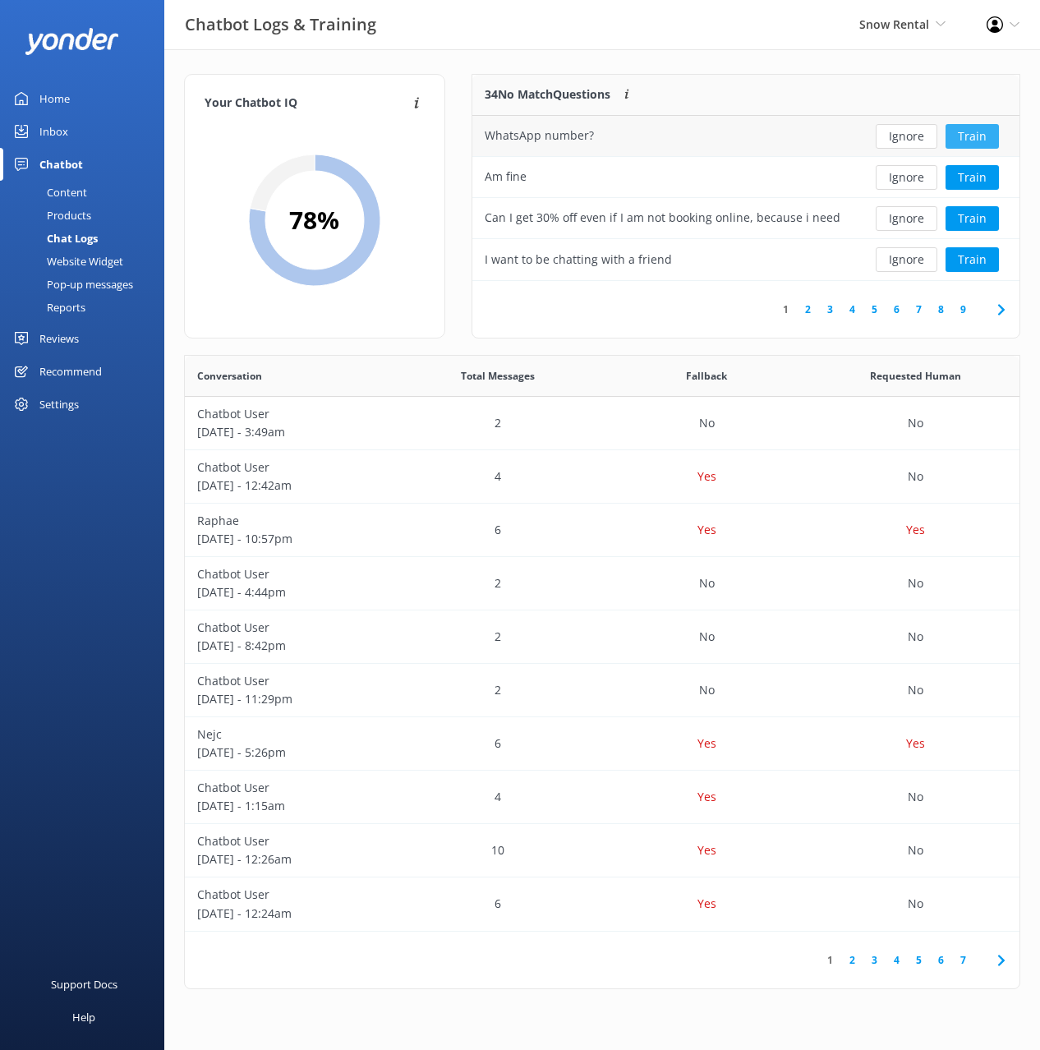
click at [985, 134] on button "Train" at bounding box center [972, 136] width 53 height 25
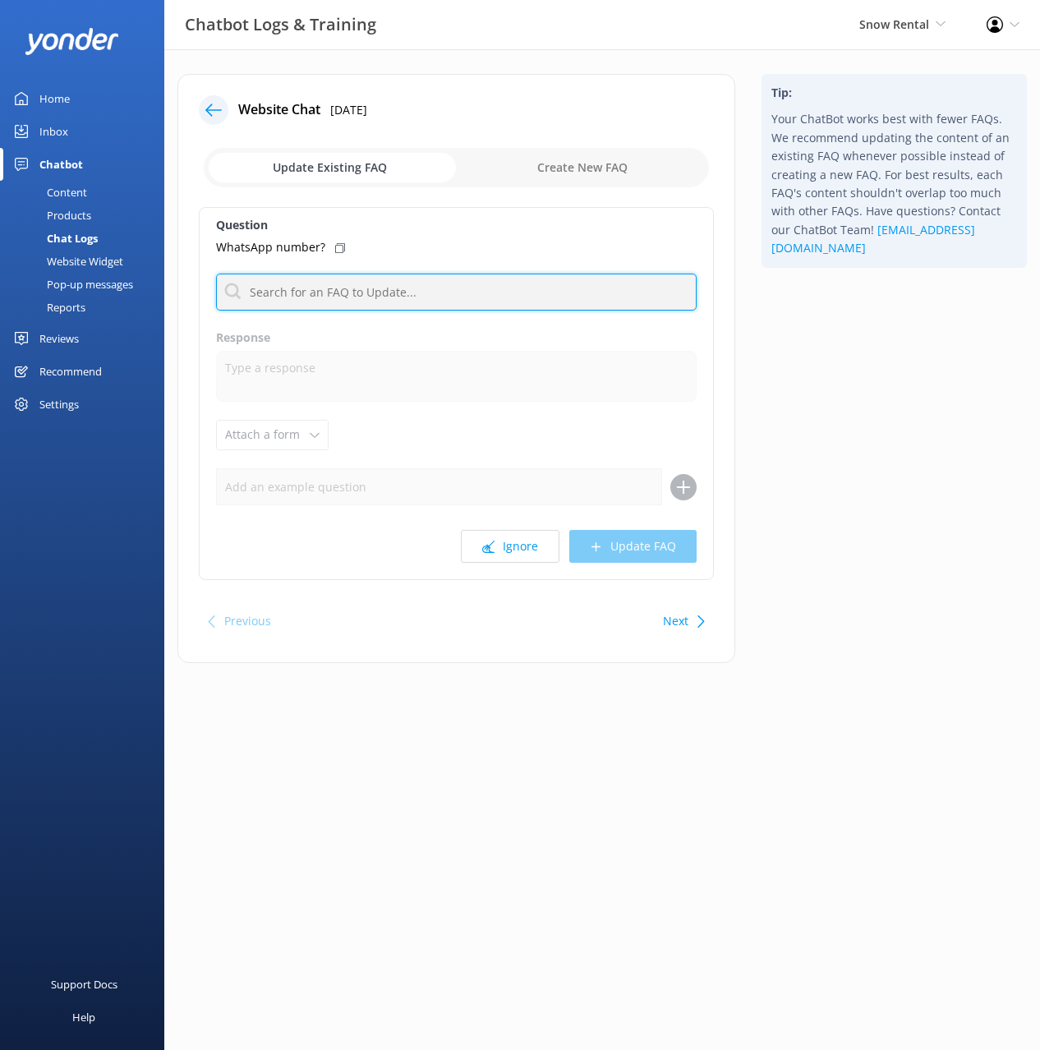
click at [376, 279] on input "text" at bounding box center [456, 292] width 481 height 37
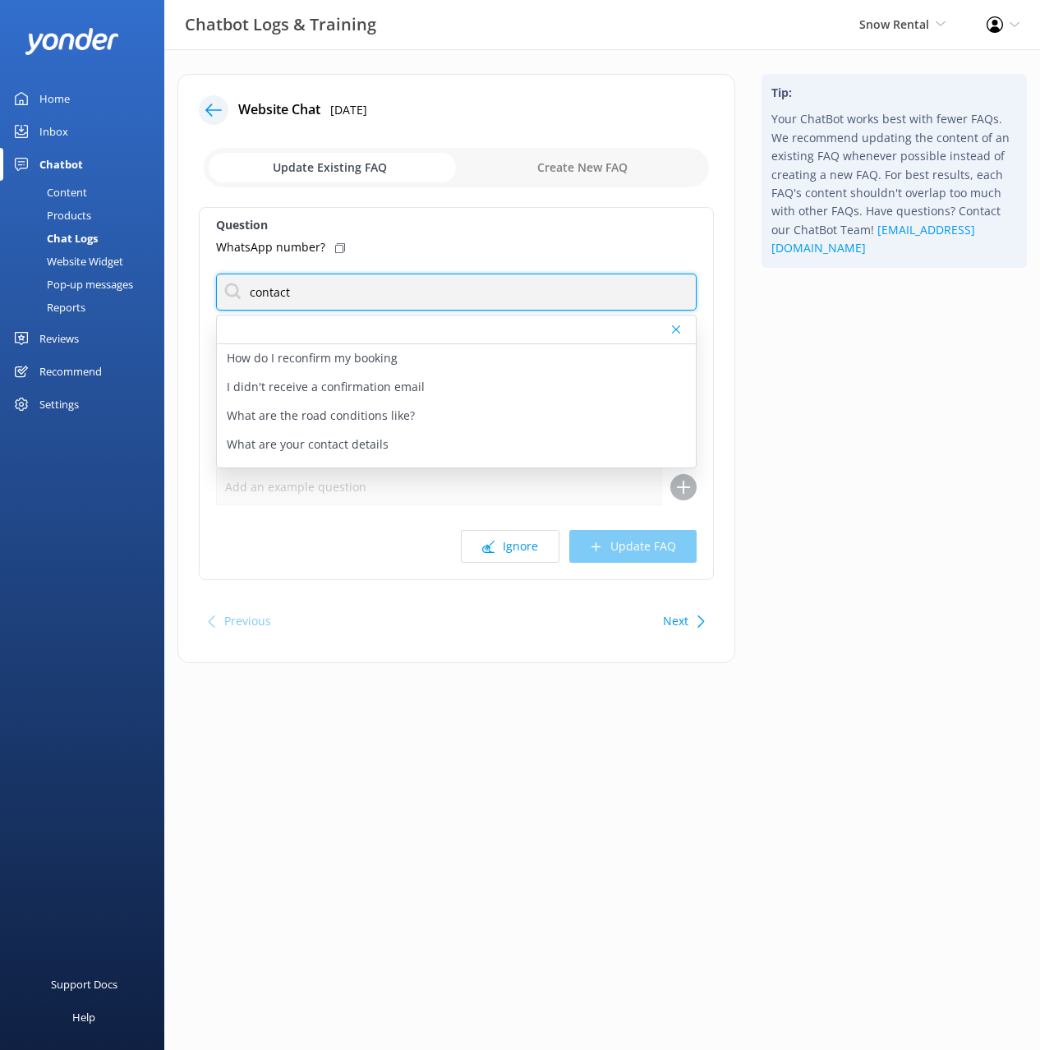
type input "contact"
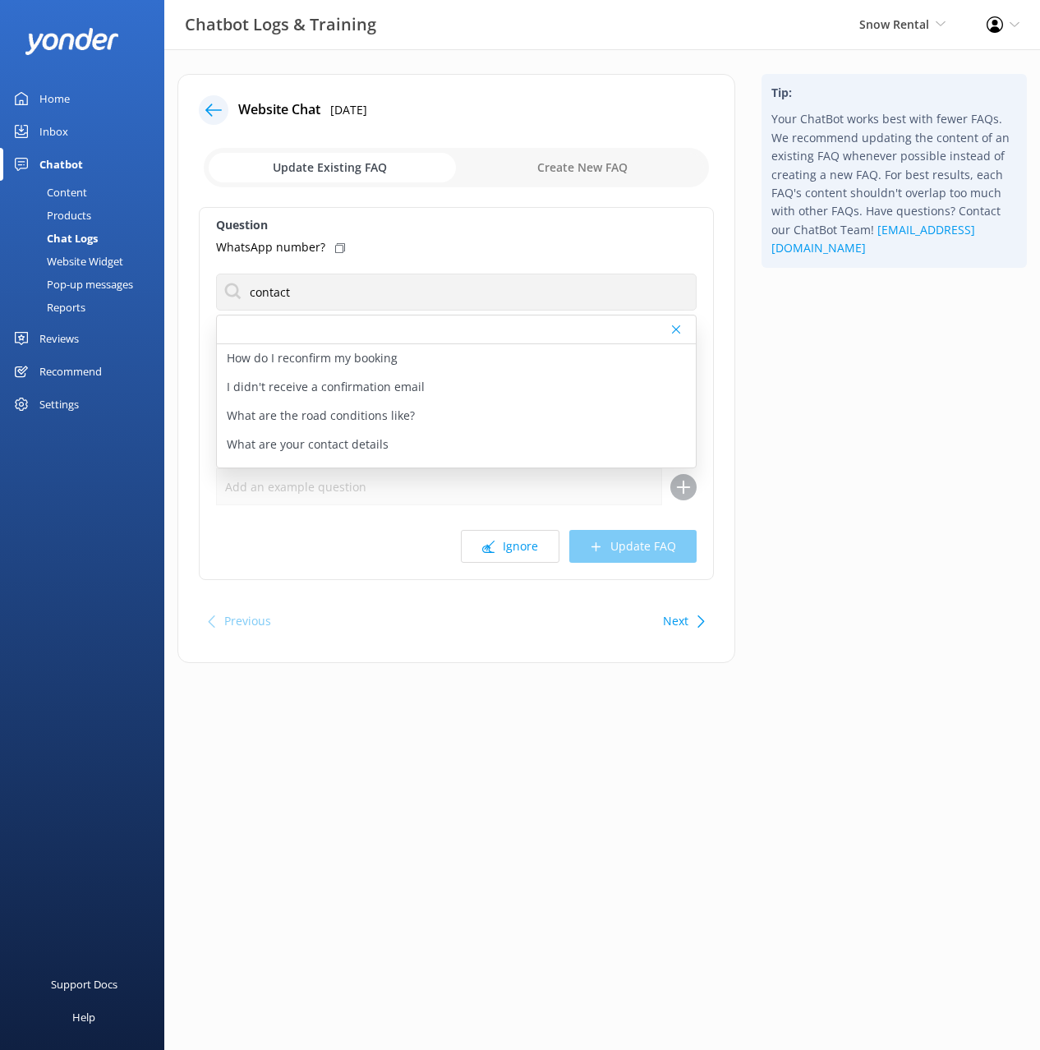
drag, startPoint x: 339, startPoint y: 247, endPoint x: 348, endPoint y: 261, distance: 17.3
click at [339, 247] on icon at bounding box center [340, 248] width 10 height 10
click at [347, 443] on p "What are your contact details" at bounding box center [308, 445] width 162 height 18
type textarea "You can contact the Snow Rental team at (03) 442 4187, or by emailing info@snow…"
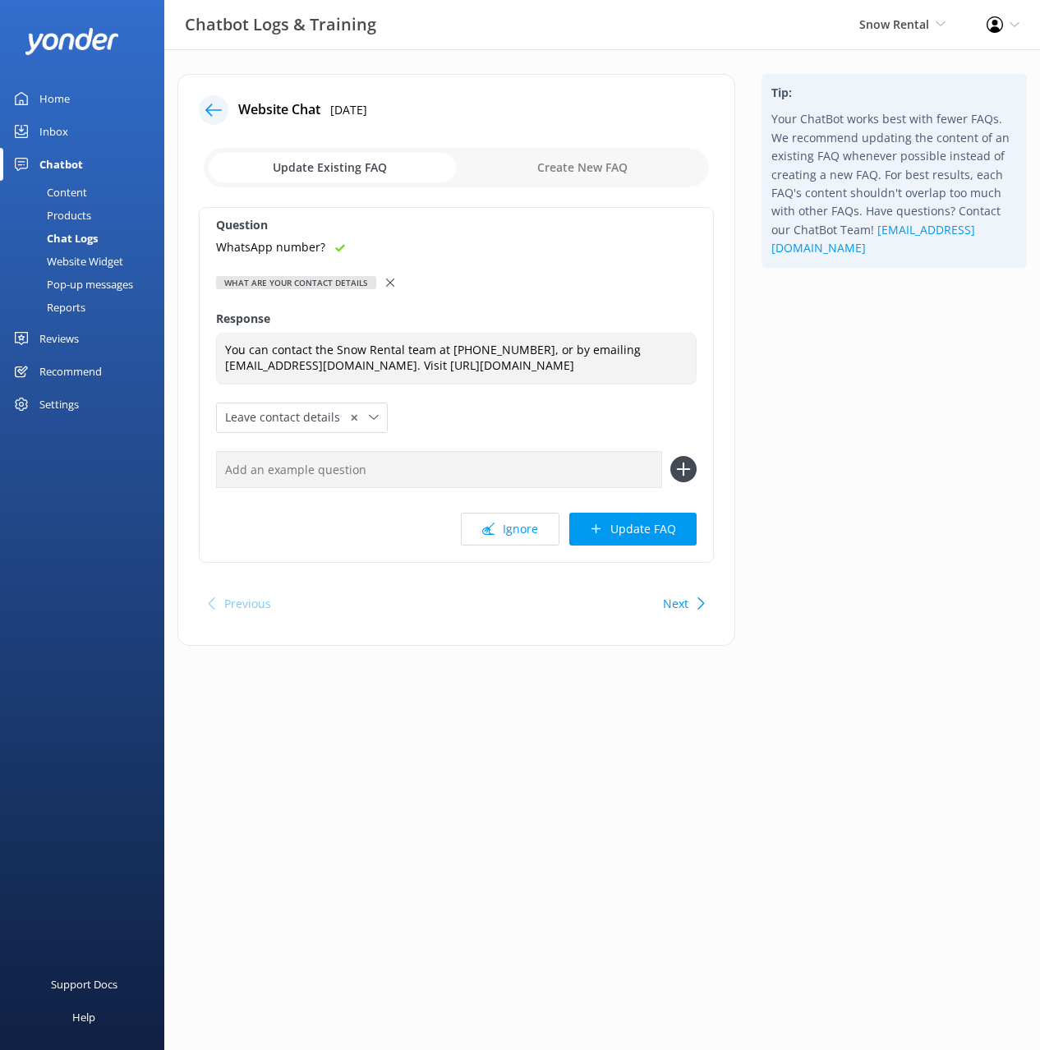
click at [424, 473] on input "text" at bounding box center [439, 469] width 446 height 37
paste input "WhatsApp number?"
type input "WhatsApp number?"
click at [687, 468] on icon at bounding box center [684, 469] width 26 height 26
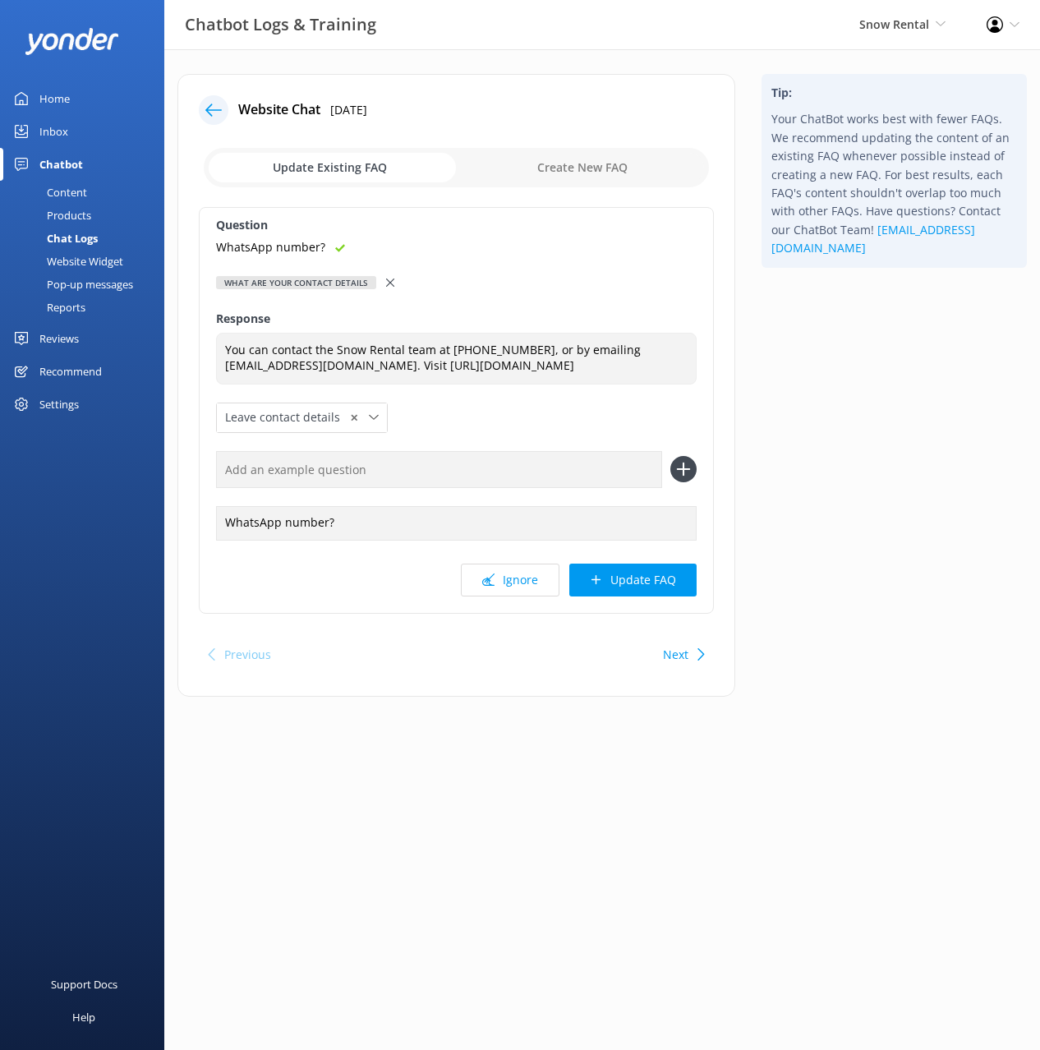
click at [654, 590] on button "Update FAQ" at bounding box center [633, 580] width 127 height 33
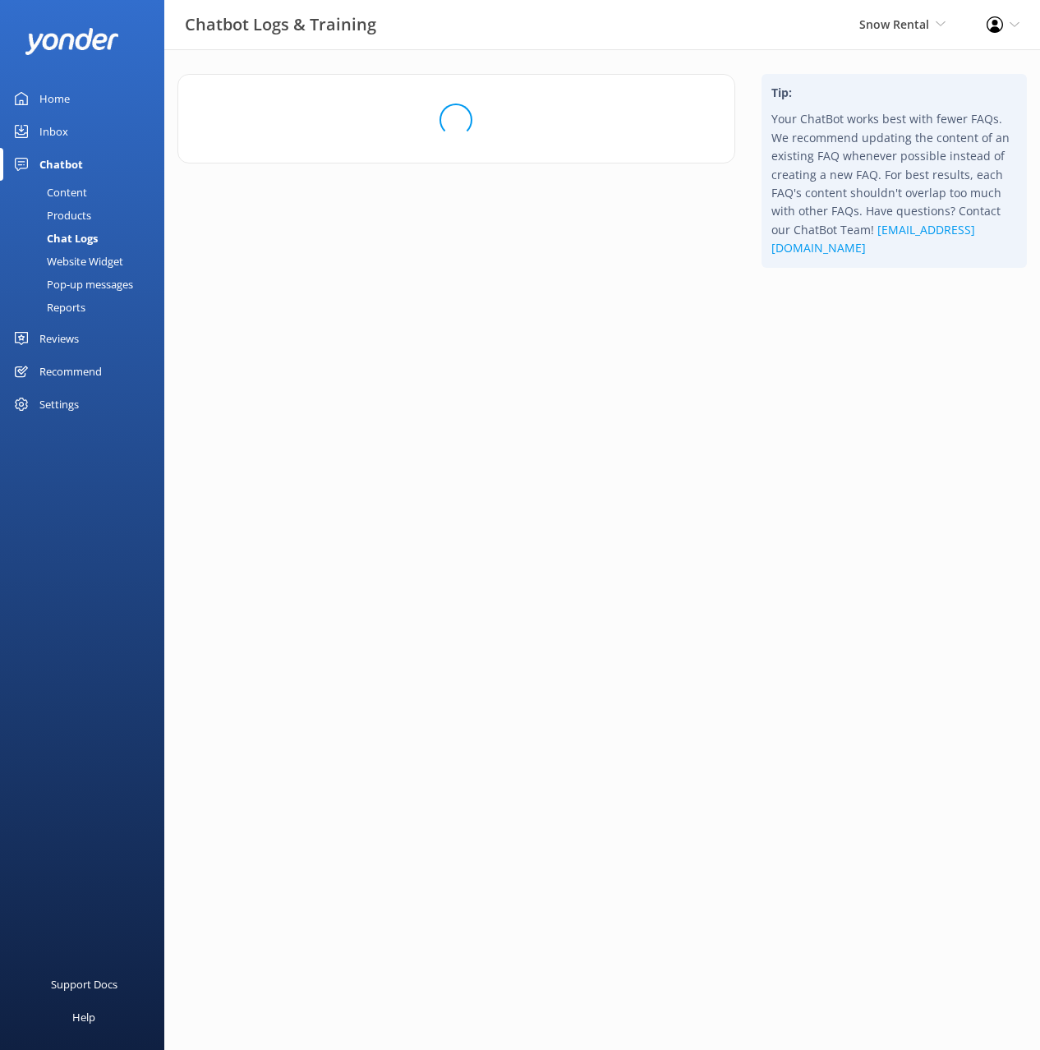
drag, startPoint x: 819, startPoint y: 530, endPoint x: 809, endPoint y: 534, distance: 11.4
click at [819, 530] on html "Chatbot Logs & Training Snow Rental Black Cat Cruises Banff Airporter Internati…" at bounding box center [520, 525] width 1040 height 1050
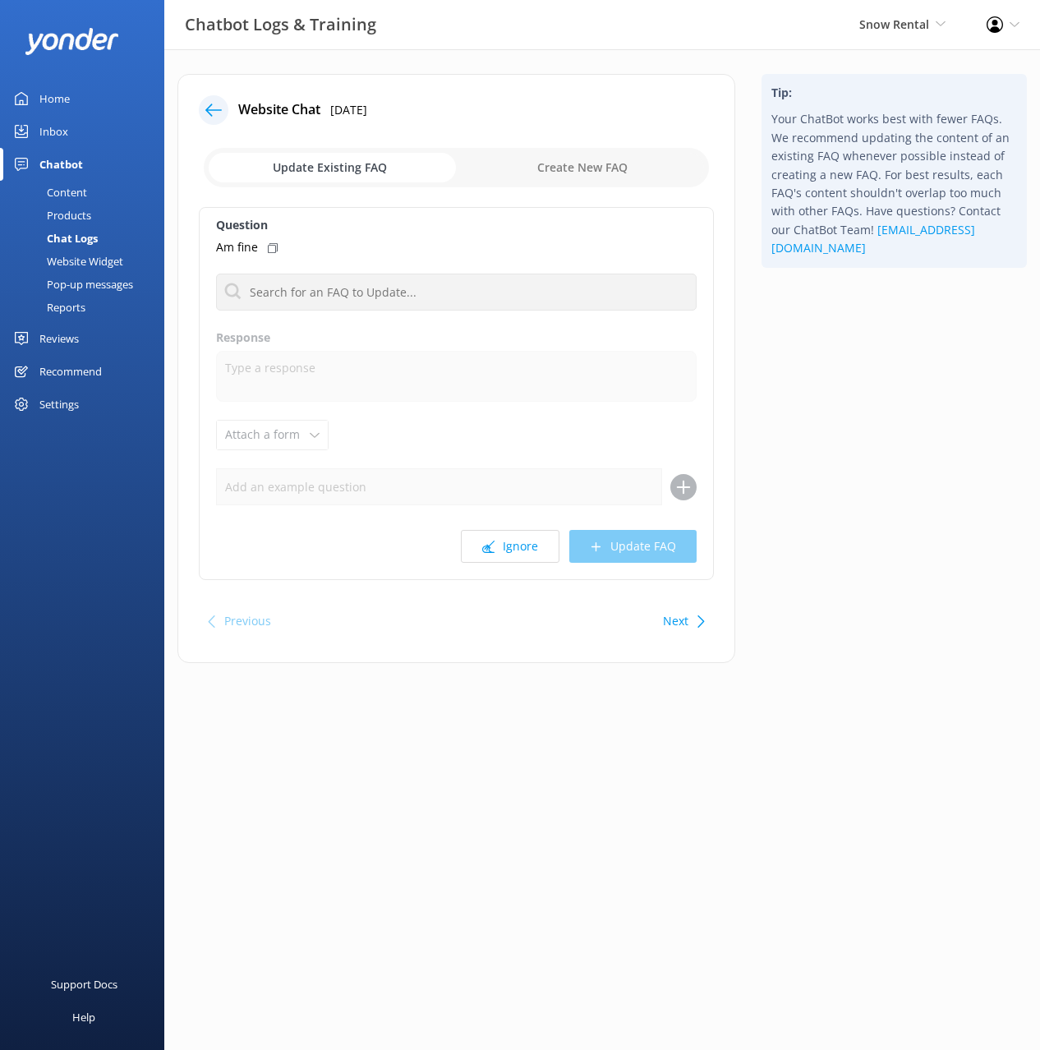
drag, startPoint x: 830, startPoint y: 412, endPoint x: 597, endPoint y: 570, distance: 281.0
click at [827, 413] on div "Tip: Your ChatBot works best with fewer FAQs. We recommend updating the content…" at bounding box center [895, 377] width 292 height 606
click at [539, 561] on button "Ignore" at bounding box center [510, 546] width 99 height 33
drag, startPoint x: 821, startPoint y: 357, endPoint x: 747, endPoint y: 344, distance: 75.3
click at [818, 358] on div "Tip: Your ChatBot works best with fewer FAQs. We recommend updating the content…" at bounding box center [895, 377] width 292 height 606
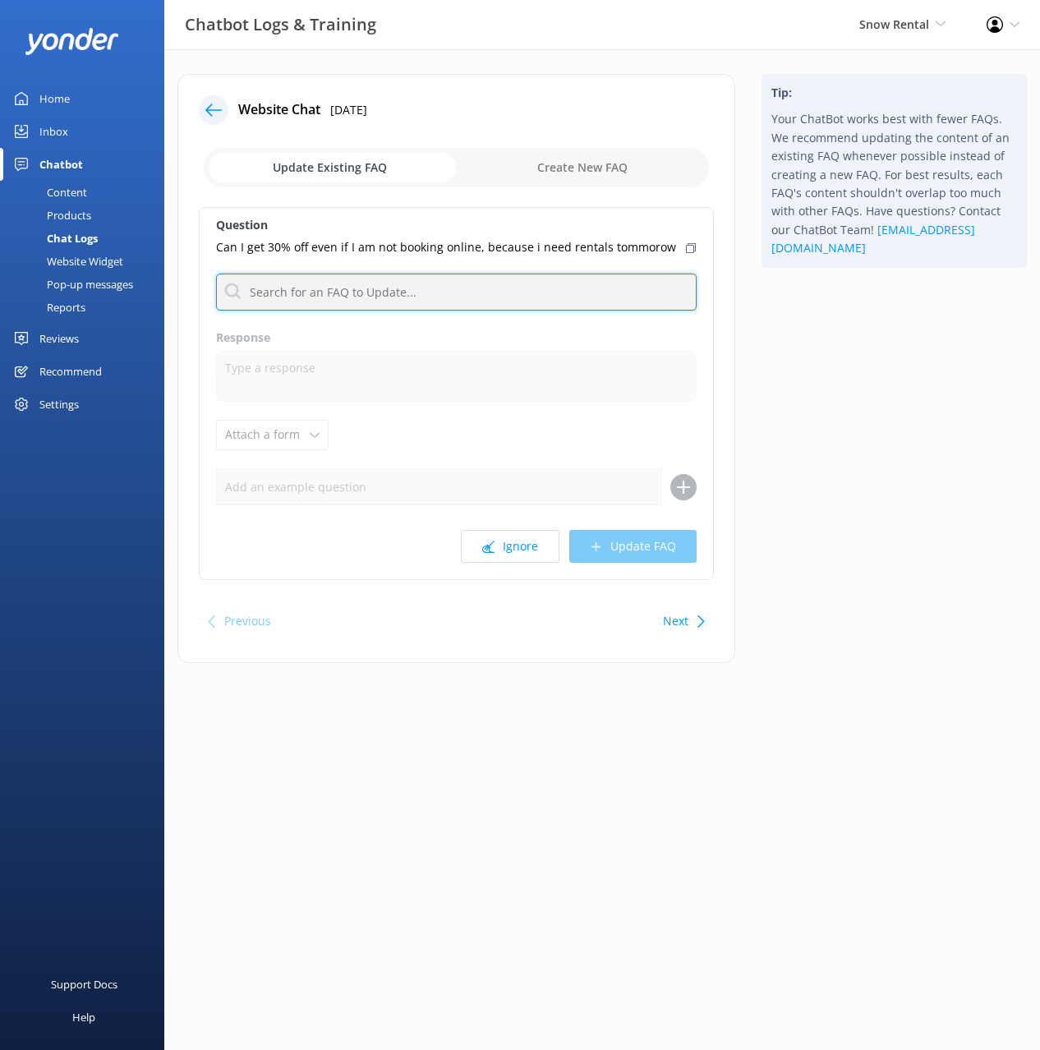
click at [509, 295] on input "text" at bounding box center [456, 292] width 481 height 37
type input "deal"
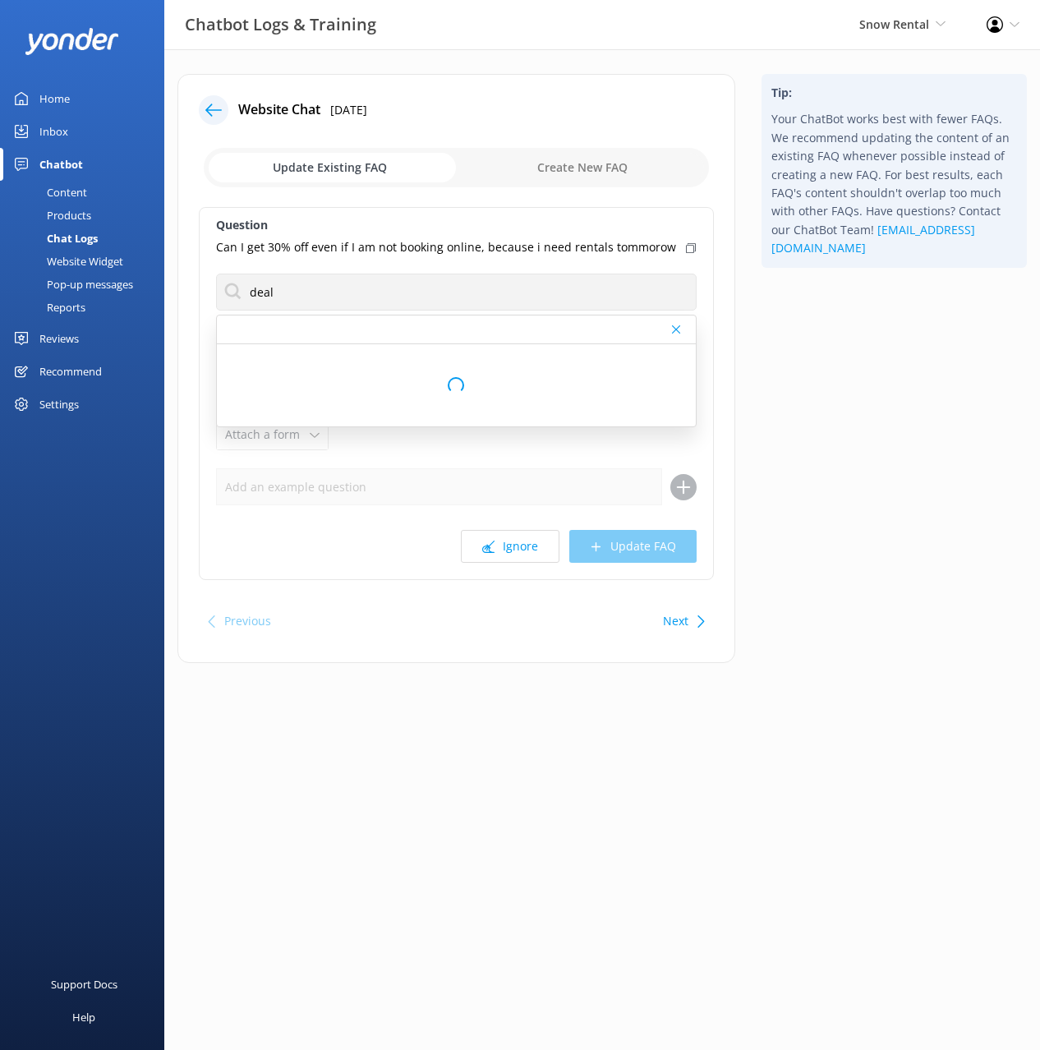
drag, startPoint x: 782, startPoint y: 348, endPoint x: 769, endPoint y: 338, distance: 15.8
click at [777, 344] on div "Tip: Your ChatBot works best with fewer FAQs. We recommend updating the content…" at bounding box center [895, 377] width 292 height 606
click at [686, 250] on icon at bounding box center [691, 248] width 10 height 10
drag, startPoint x: 817, startPoint y: 537, endPoint x: 685, endPoint y: 637, distance: 165.5
click at [808, 541] on div "Tip: Your ChatBot works best with fewer FAQs. We recommend updating the content…" at bounding box center [895, 377] width 292 height 606
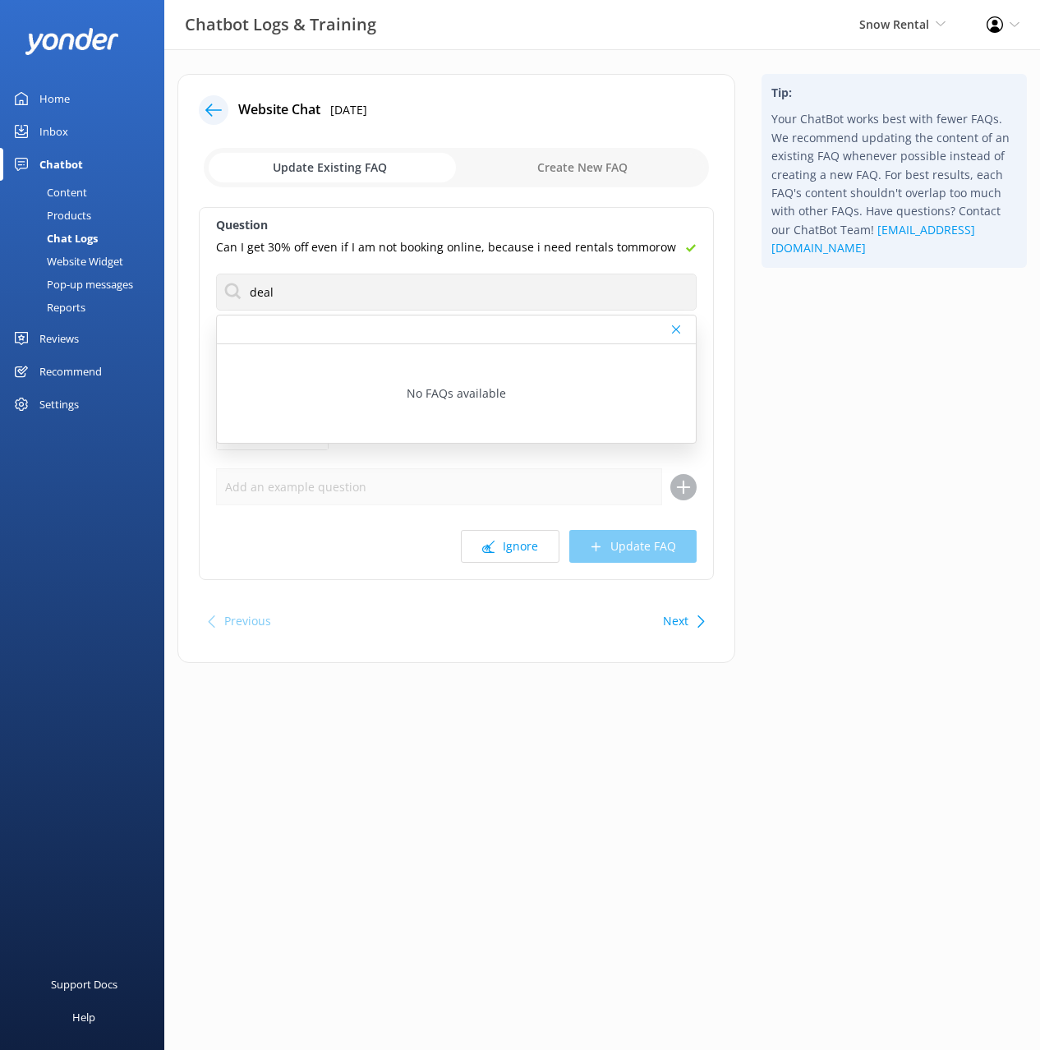
click at [677, 624] on button "Next" at bounding box center [675, 621] width 25 height 33
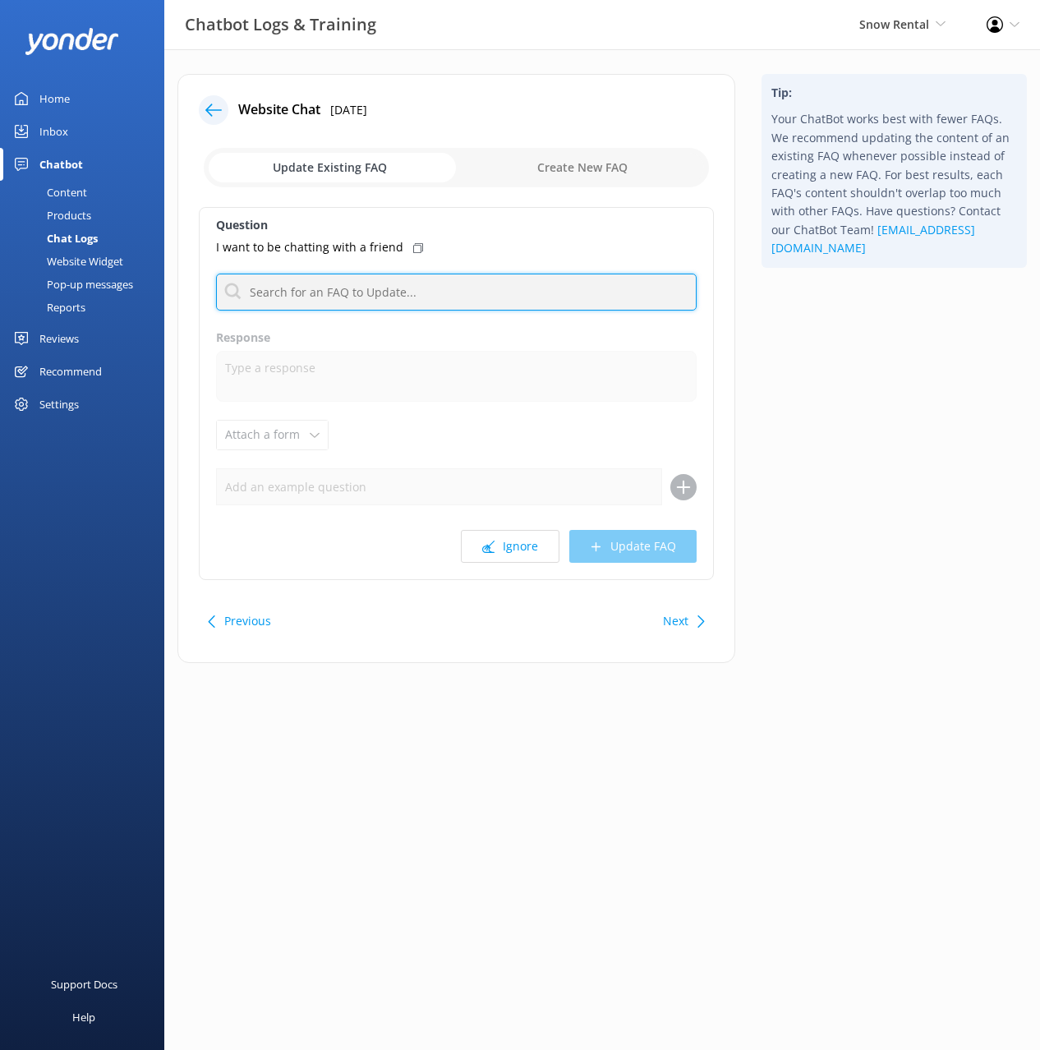
drag, startPoint x: 353, startPoint y: 291, endPoint x: 379, endPoint y: 298, distance: 27.3
click at [353, 291] on input "text" at bounding box center [456, 292] width 481 height 37
type input "human"
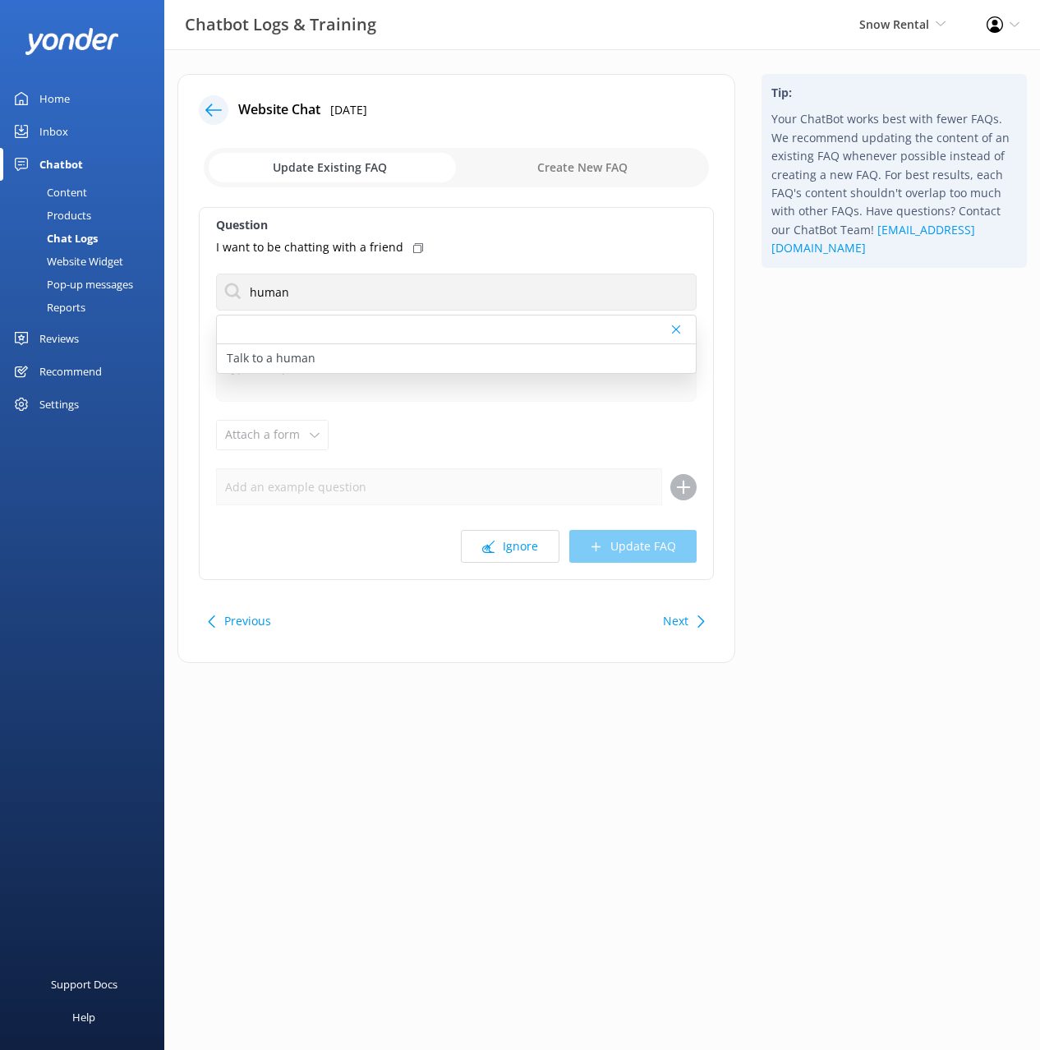
click at [413, 246] on icon at bounding box center [418, 248] width 10 height 10
click at [345, 357] on div "Talk to a human" at bounding box center [456, 358] width 479 height 29
type textarea "If you’d like to speak to a person on the Snow Rental team, please call (03) 44…"
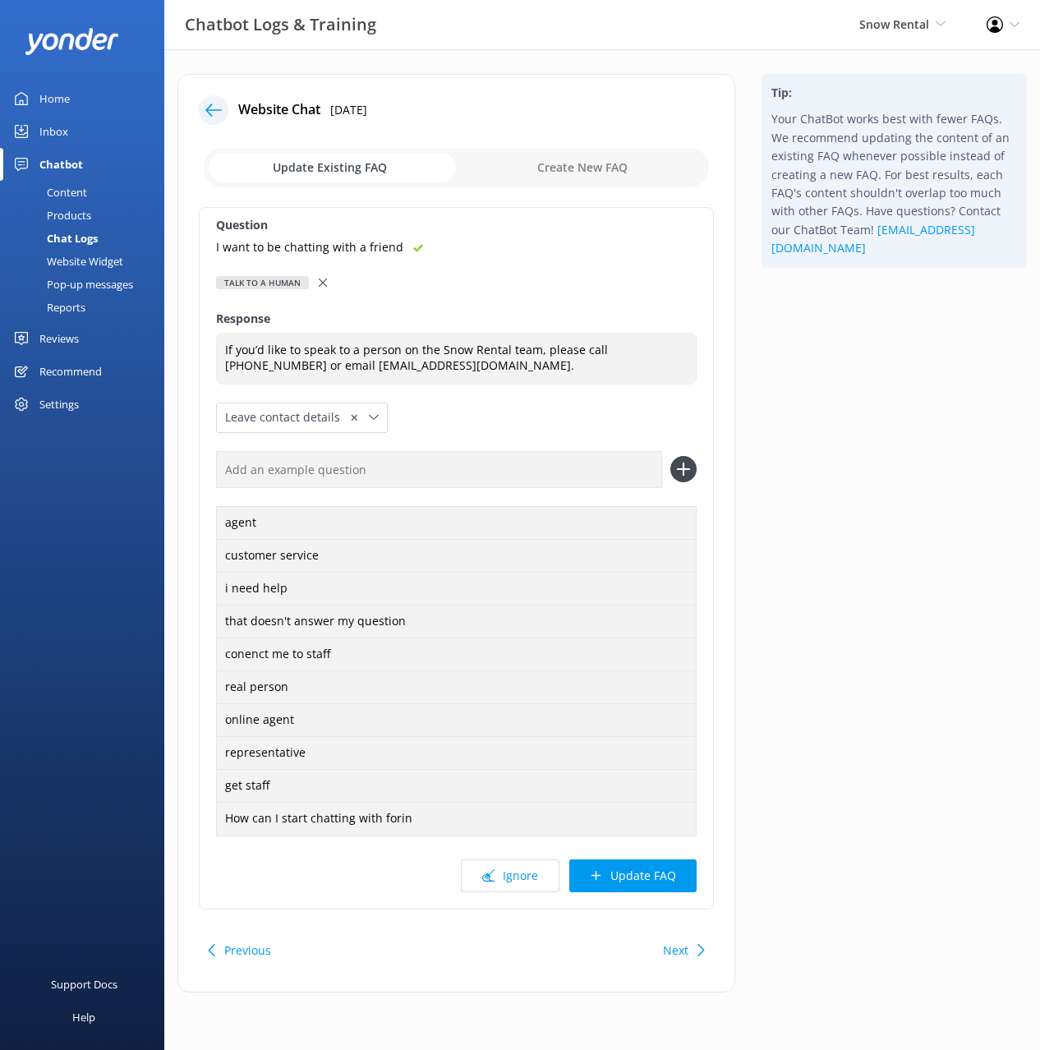
click at [594, 477] on input "text" at bounding box center [439, 469] width 446 height 37
paste input "I want to be chatting with a friend"
type input "I want to be chatting with a friend"
click at [667, 469] on div "I want to be chatting with a friend" at bounding box center [456, 469] width 481 height 37
drag, startPoint x: 680, startPoint y: 463, endPoint x: 666, endPoint y: 921, distance: 458.8
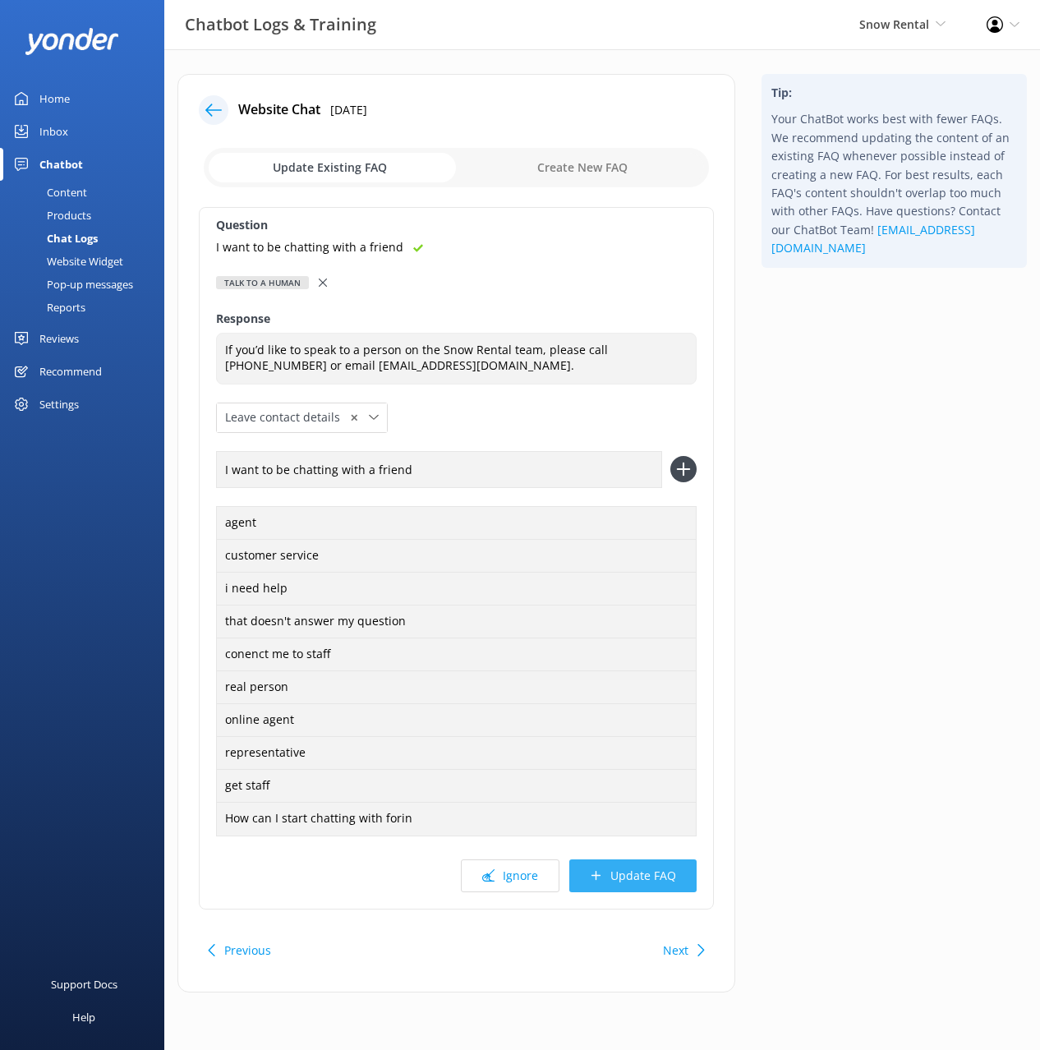
click at [680, 464] on icon at bounding box center [684, 469] width 26 height 26
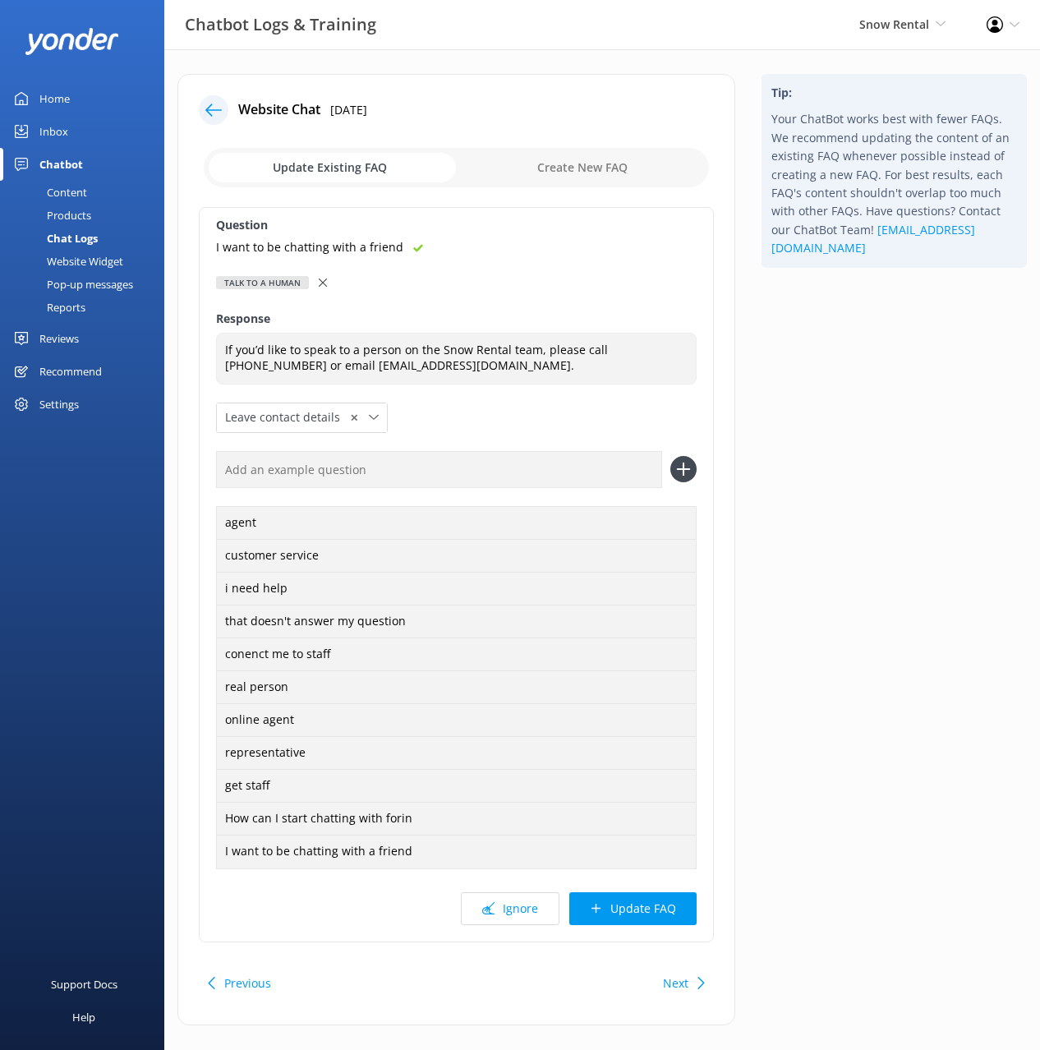
click at [648, 899] on button "Update FAQ" at bounding box center [633, 908] width 127 height 33
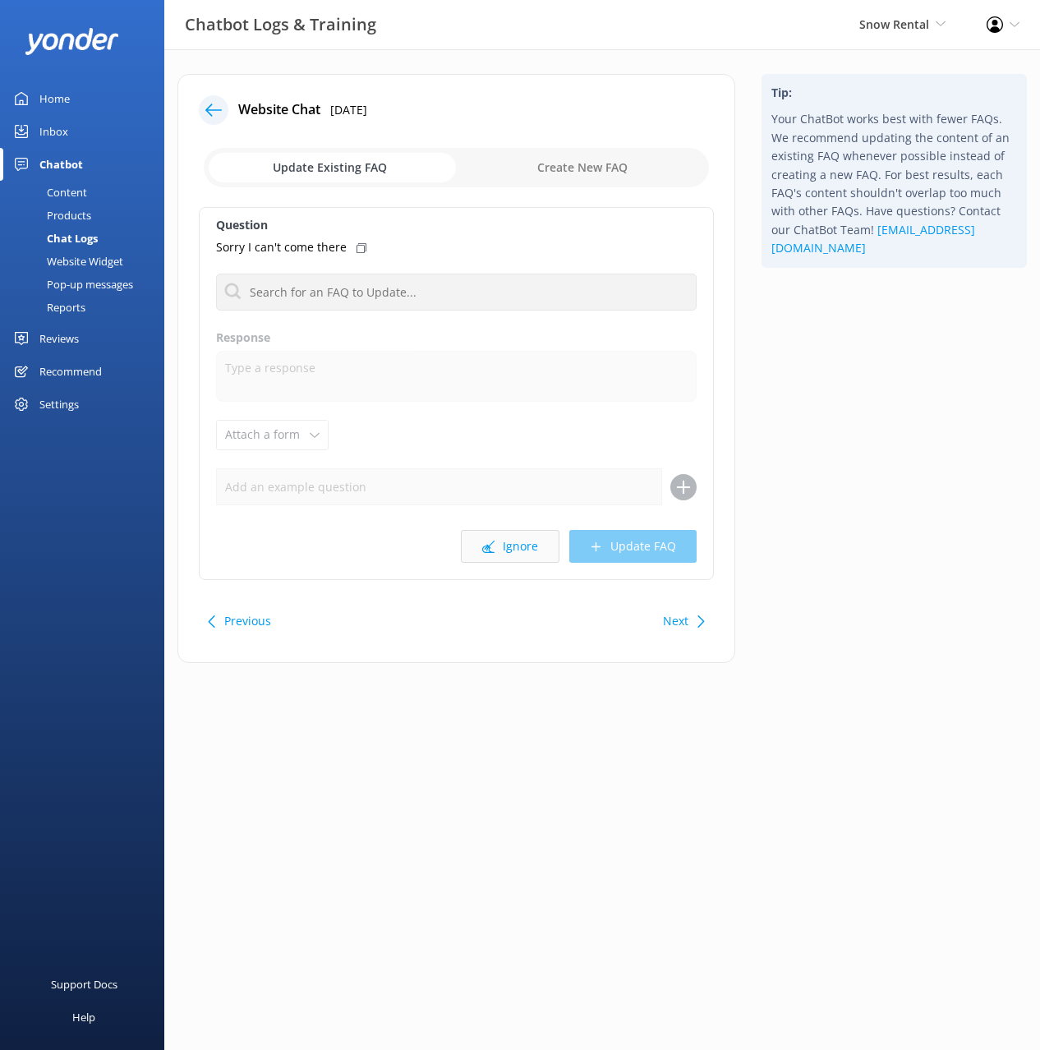
click at [492, 548] on icon at bounding box center [488, 547] width 12 height 12
click at [488, 546] on use at bounding box center [488, 547] width 12 height 12
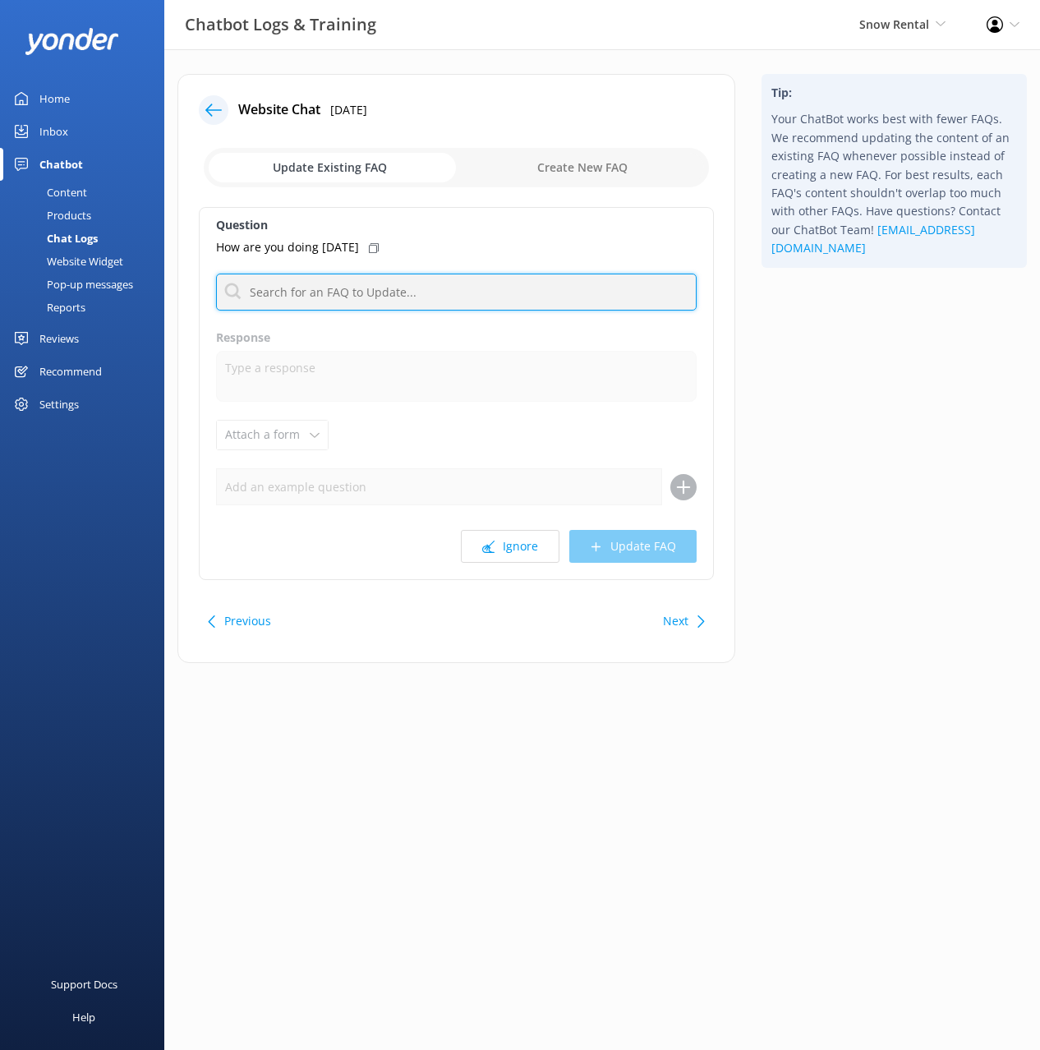
click at [339, 295] on input "text" at bounding box center [456, 292] width 481 height 37
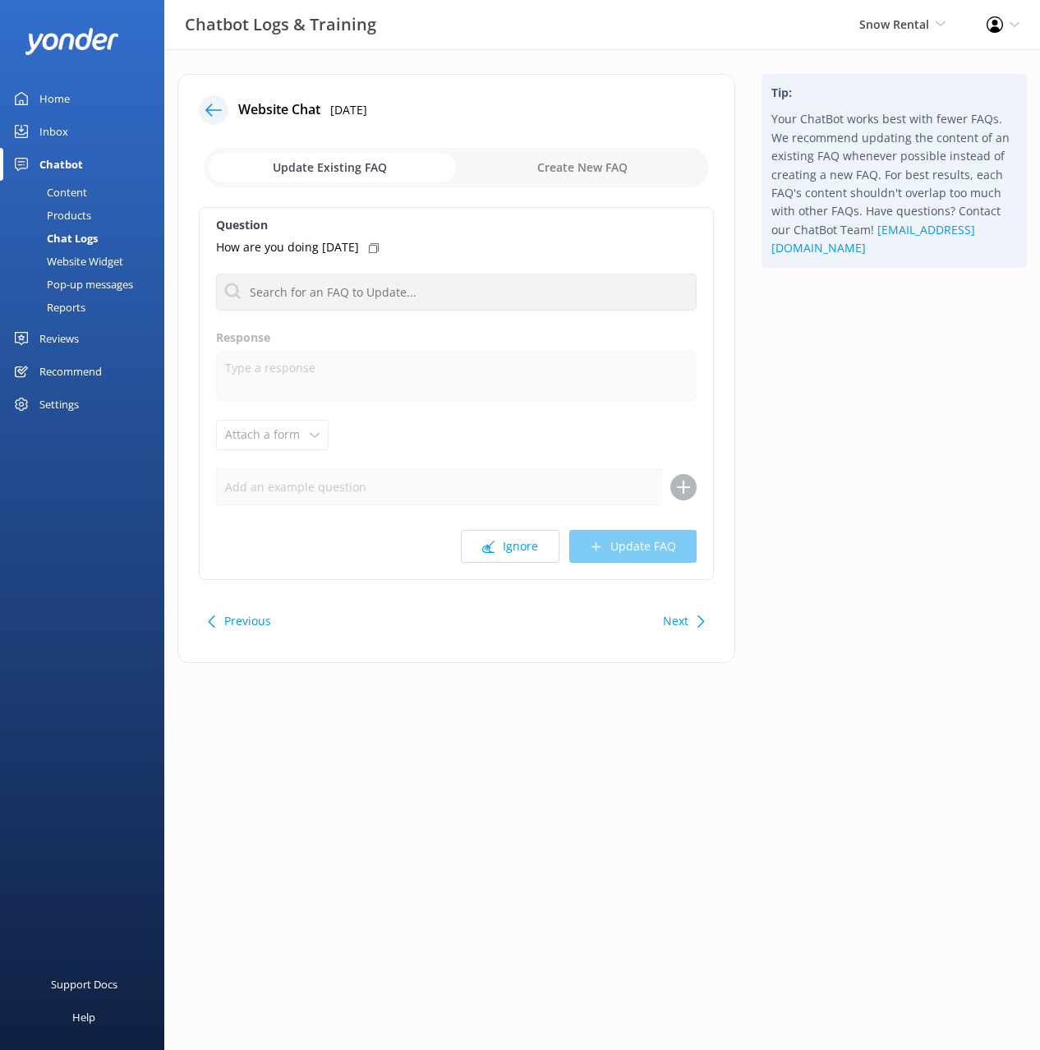
click at [837, 388] on div "Tip: Your ChatBot works best with fewer FAQs. We recommend updating the content…" at bounding box center [895, 377] width 292 height 606
drag, startPoint x: 593, startPoint y: 158, endPoint x: 571, endPoint y: 190, distance: 39.0
click at [593, 158] on input "checkbox" at bounding box center [456, 167] width 505 height 39
checkbox input "true"
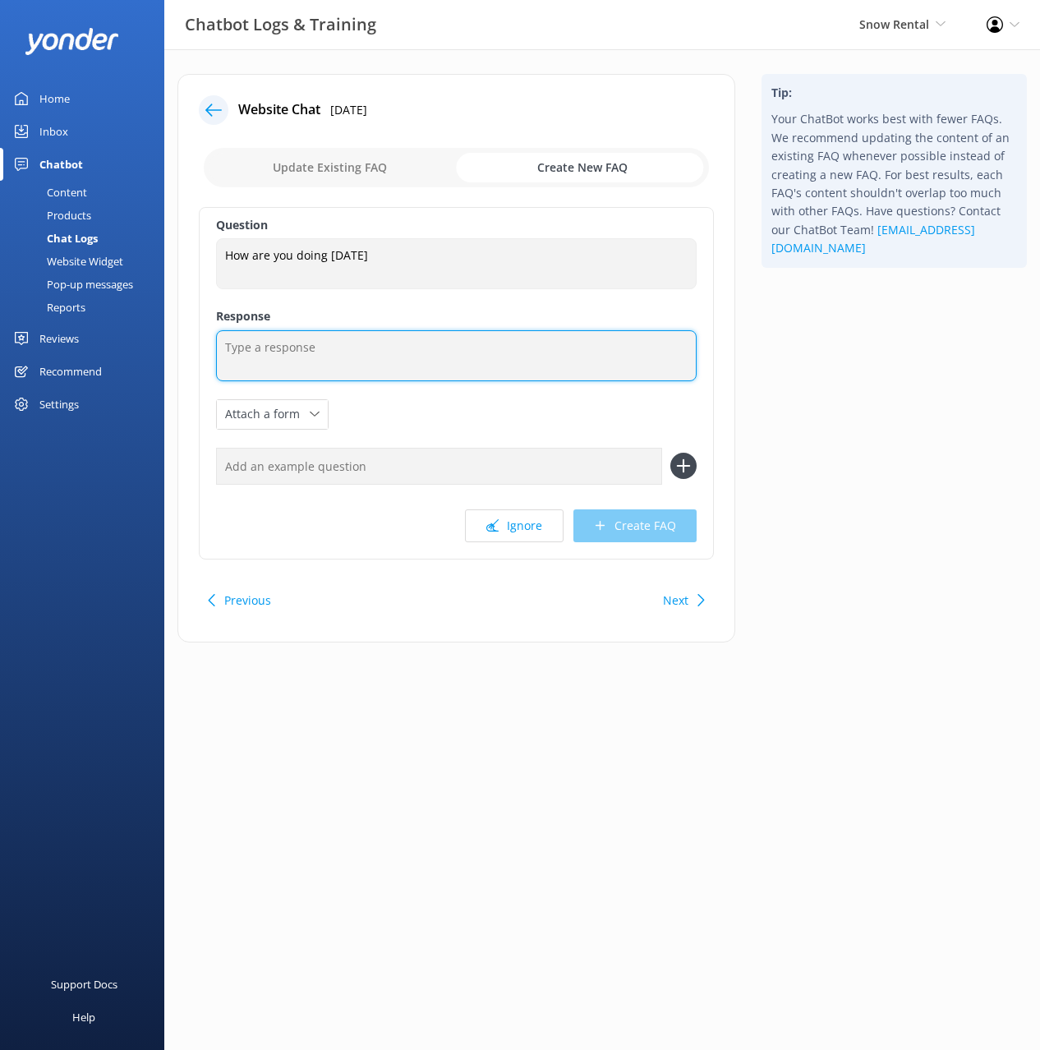
click at [312, 360] on textarea at bounding box center [456, 355] width 481 height 51
type textarea "I'm great thanks! How can I help?"
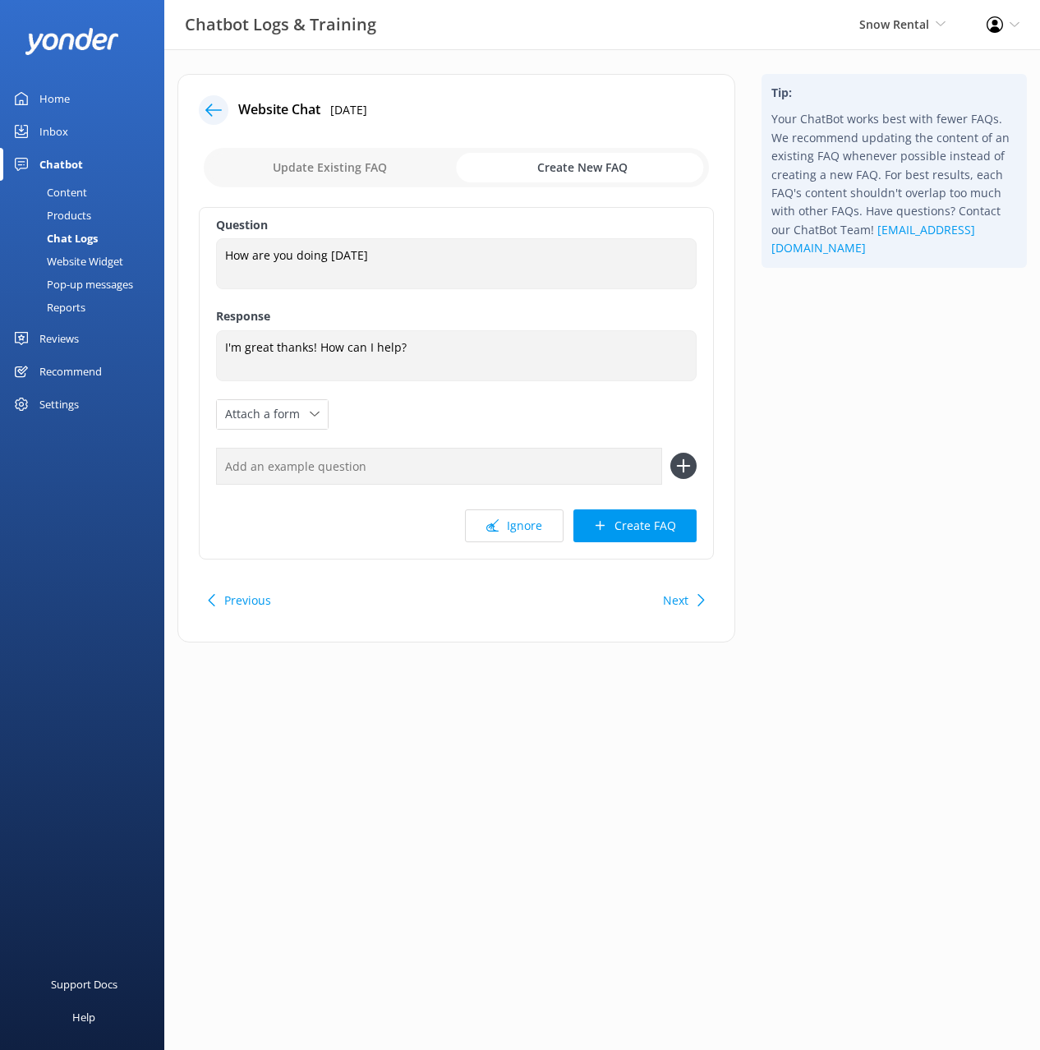
click at [854, 555] on div "Tip: Your ChatBot works best with fewer FAQs. We recommend updating the content…" at bounding box center [895, 366] width 292 height 585
drag, startPoint x: 668, startPoint y: 528, endPoint x: 754, endPoint y: 537, distance: 86.8
click at [668, 528] on button "Create FAQ" at bounding box center [635, 526] width 123 height 33
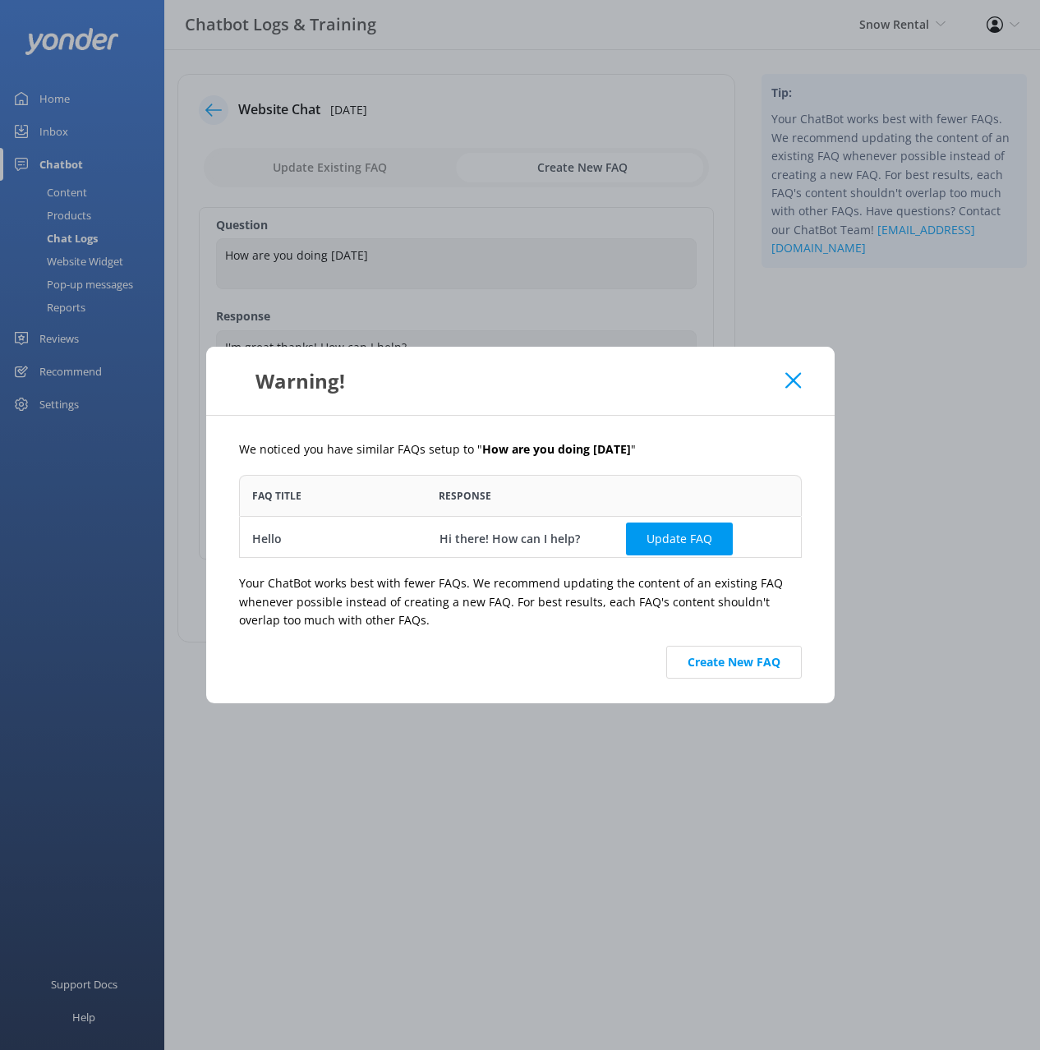
scroll to position [83, 563]
drag, startPoint x: 742, startPoint y: 654, endPoint x: 696, endPoint y: 641, distance: 47.9
click at [742, 654] on button "Create New FAQ" at bounding box center [734, 662] width 136 height 33
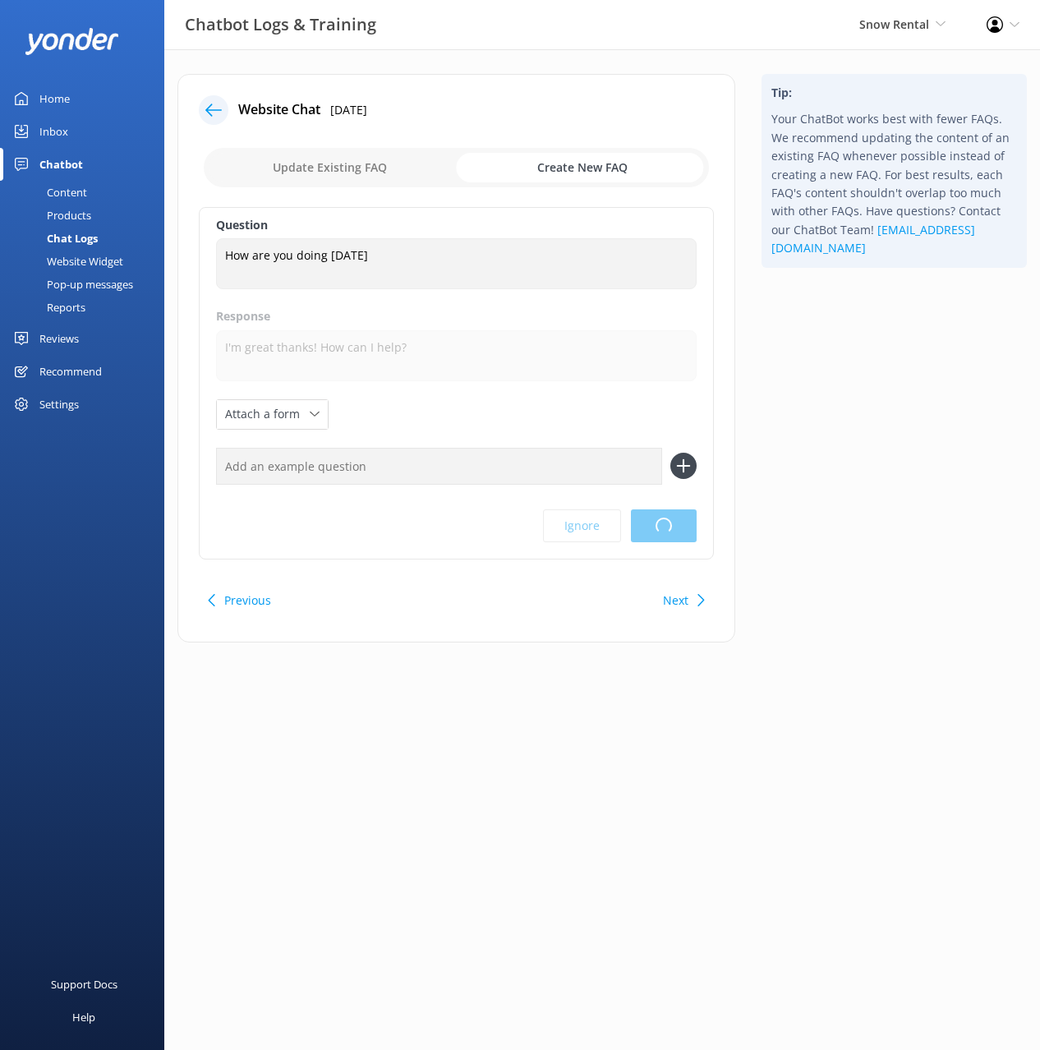
click at [906, 436] on html "Chatbot Logs & Training Snow Rental Black Cat Cruises Banff Airporter Internati…" at bounding box center [520, 525] width 1040 height 1050
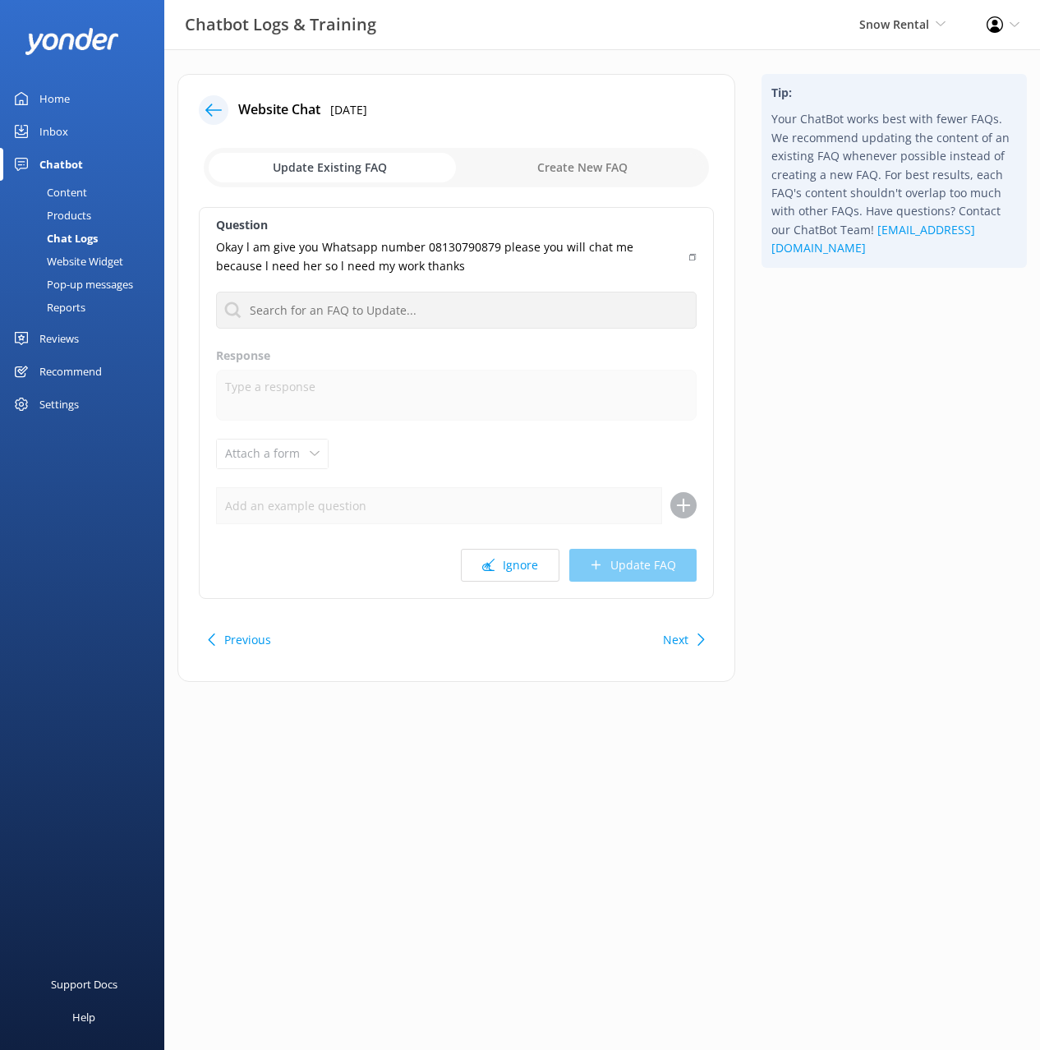
click at [888, 469] on div "Tip: Your ChatBot works best with fewer FAQs. We recommend updating the content…" at bounding box center [895, 386] width 292 height 625
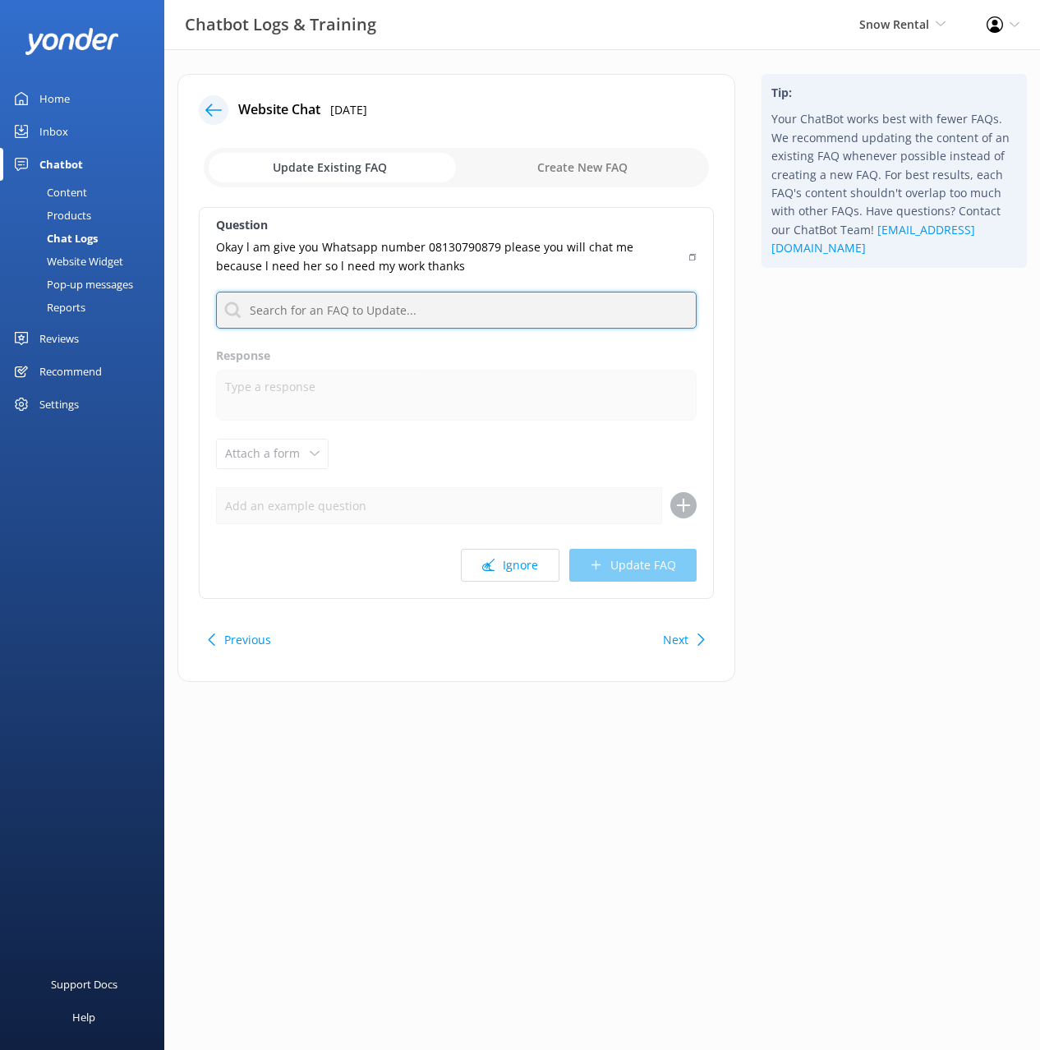
click at [414, 311] on input "text" at bounding box center [456, 310] width 481 height 37
type input "human"
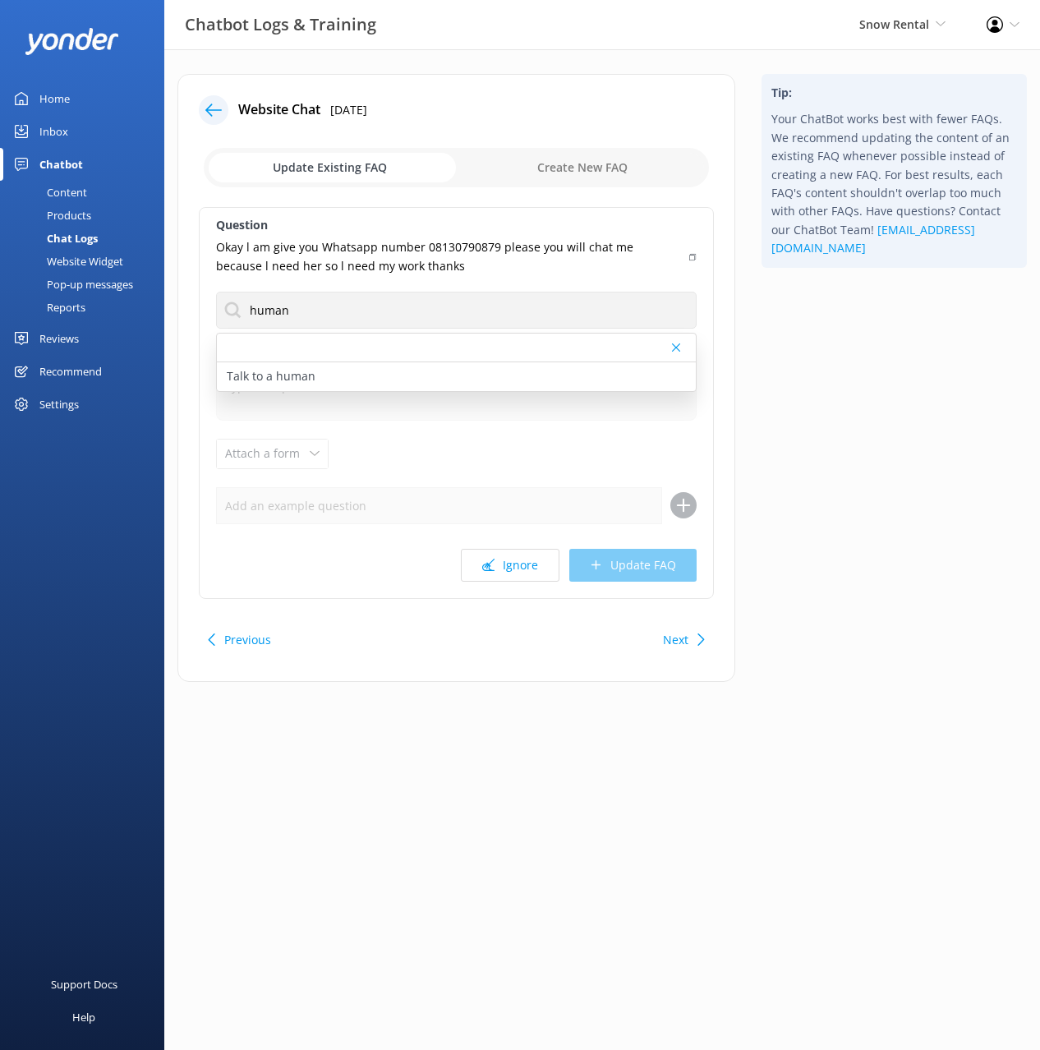
drag, startPoint x: 826, startPoint y: 317, endPoint x: 814, endPoint y: 315, distance: 11.8
click at [820, 316] on div "Tip: Your ChatBot works best with fewer FAQs. We recommend updating the content…" at bounding box center [895, 386] width 292 height 625
click at [697, 257] on div "Question Okay l am give you Whatsapp number 08130790879 please you will chat me…" at bounding box center [456, 403] width 515 height 392
click at [691, 261] on icon at bounding box center [692, 257] width 7 height 10
drag, startPoint x: 300, startPoint y: 372, endPoint x: 383, endPoint y: 497, distance: 150.0
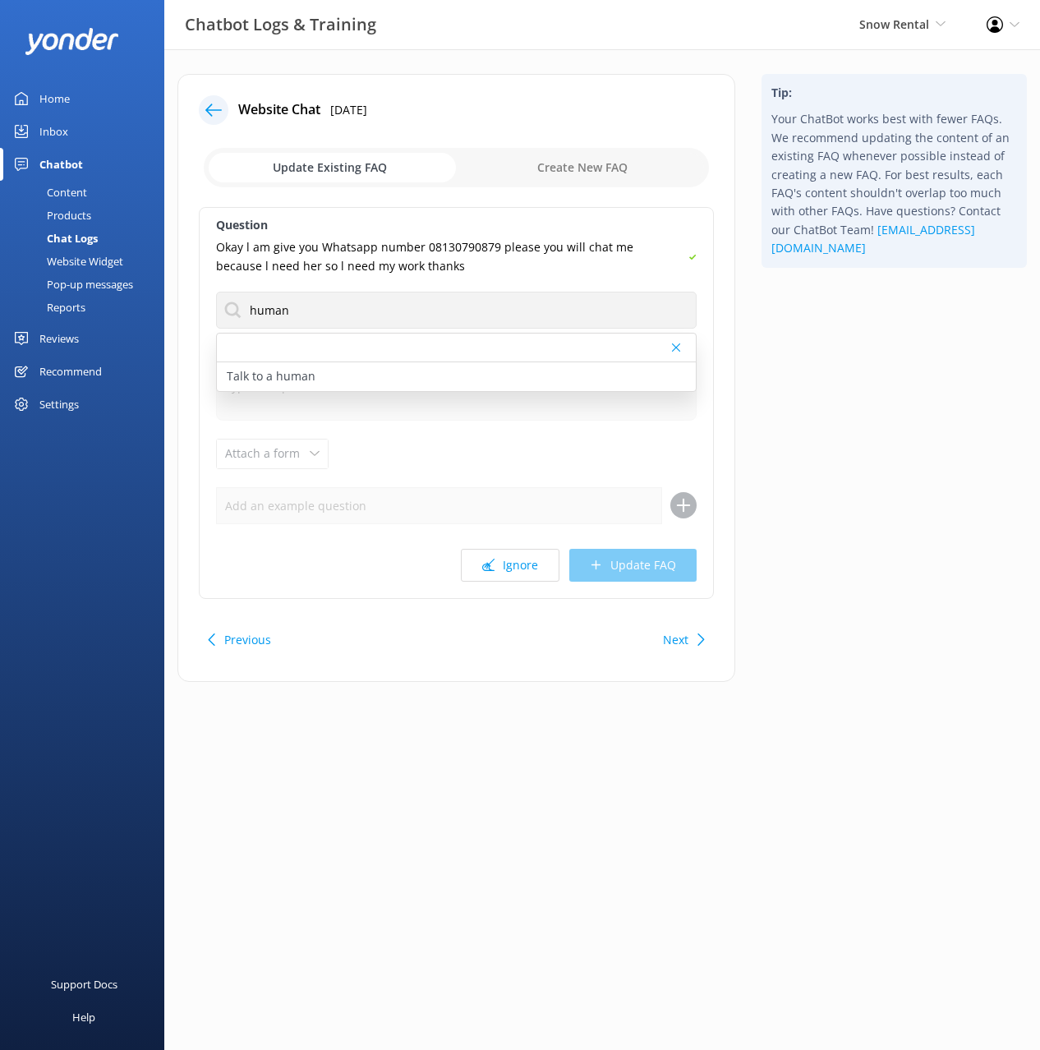
click at [300, 372] on p "Talk to a human" at bounding box center [271, 376] width 89 height 18
type textarea "If you’d like to speak to a person on the Snow Rental team, please call (03) 44…"
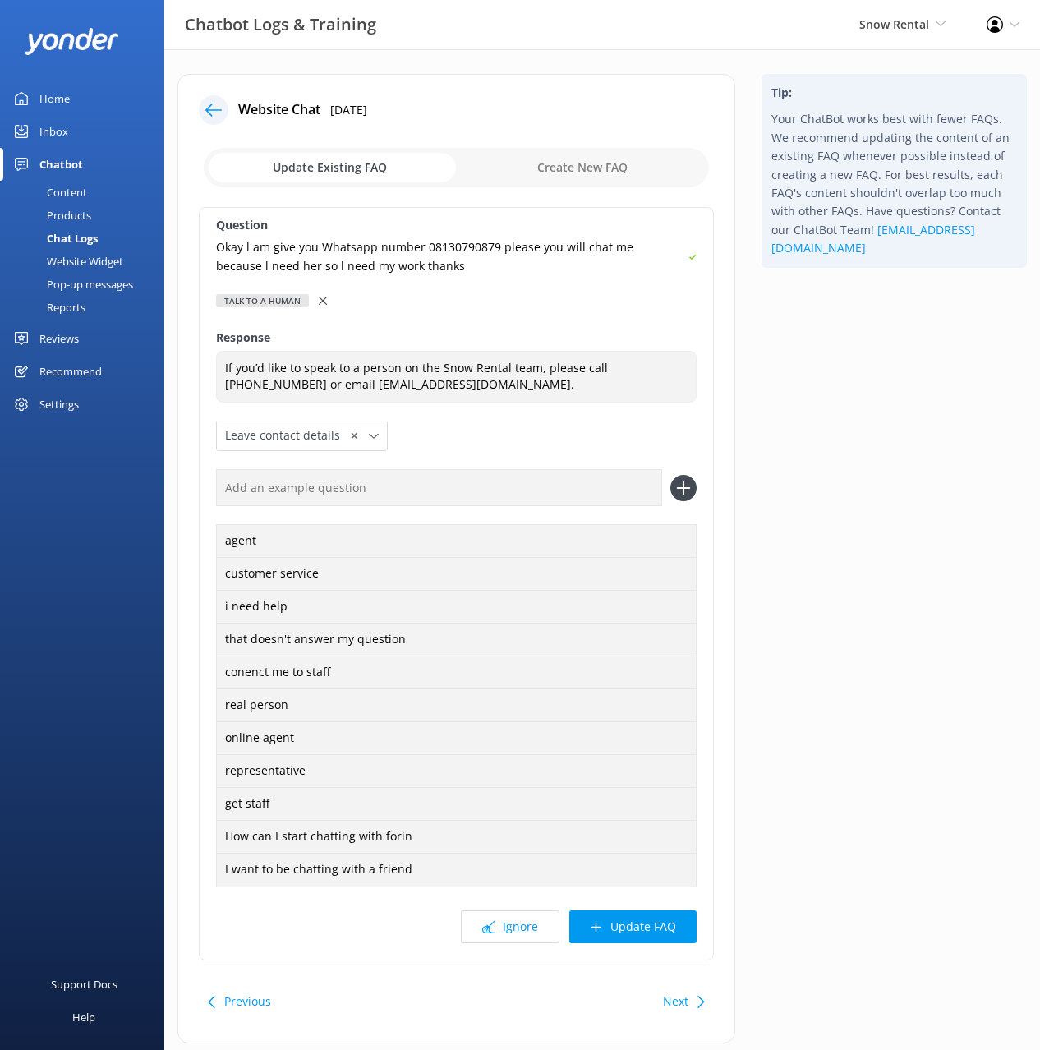
drag, startPoint x: 560, startPoint y: 492, endPoint x: 682, endPoint y: 491, distance: 121.6
click at [562, 492] on input "text" at bounding box center [439, 487] width 446 height 37
paste input "Okay l am give you Whatsapp number 08130790879 please you will chat me because …"
type input "Okay l am give you Whatsapp number 08130790879 please you will chat me because …"
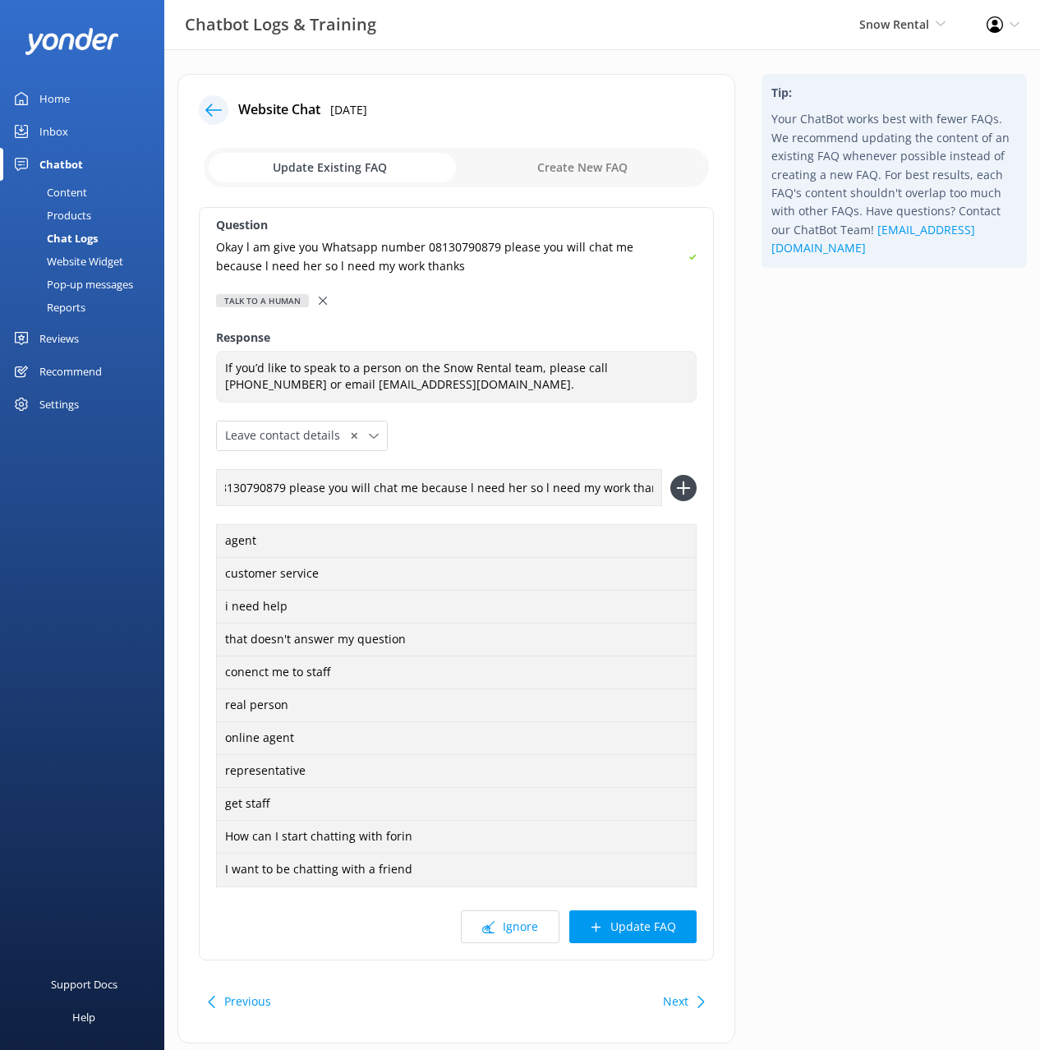
click at [685, 489] on icon at bounding box center [684, 488] width 26 height 26
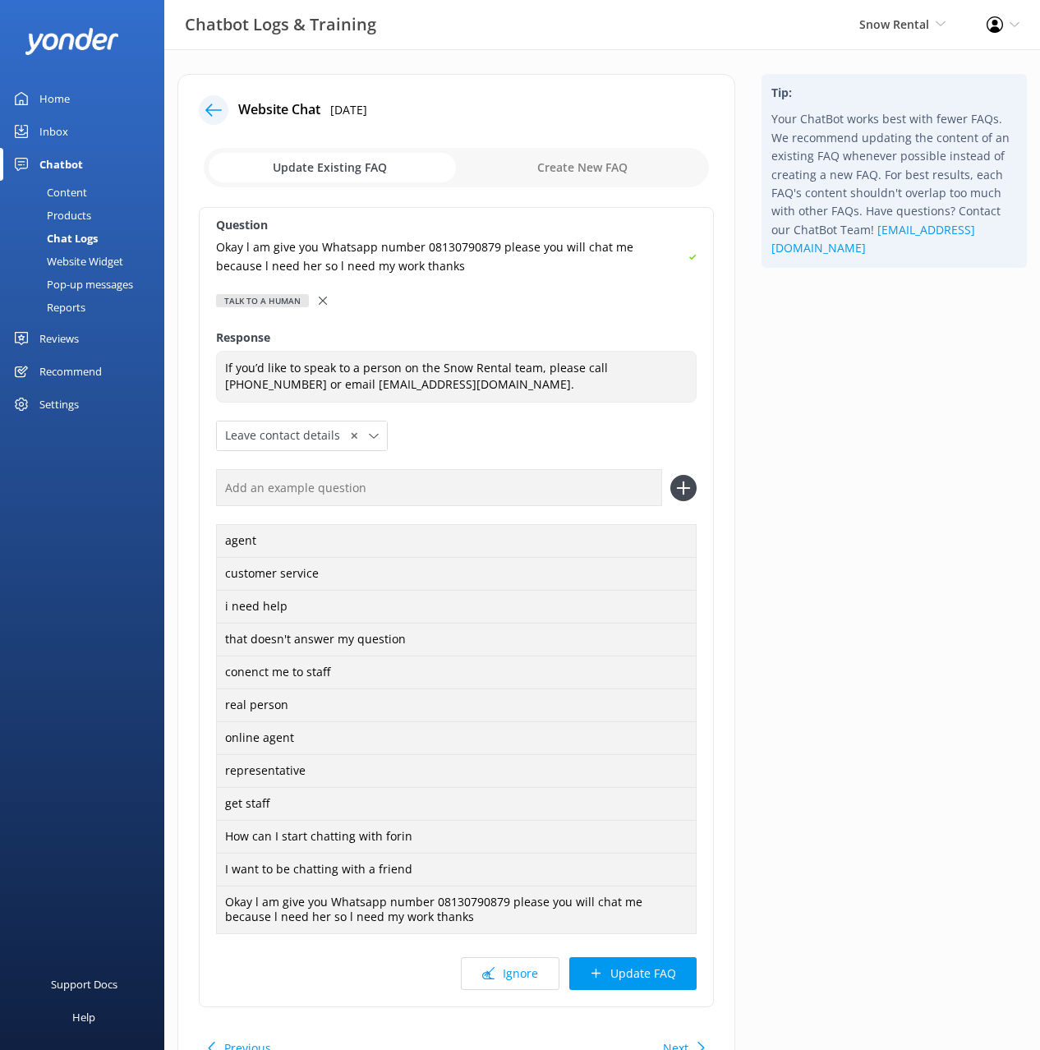
click at [666, 975] on button "Update FAQ" at bounding box center [633, 973] width 127 height 33
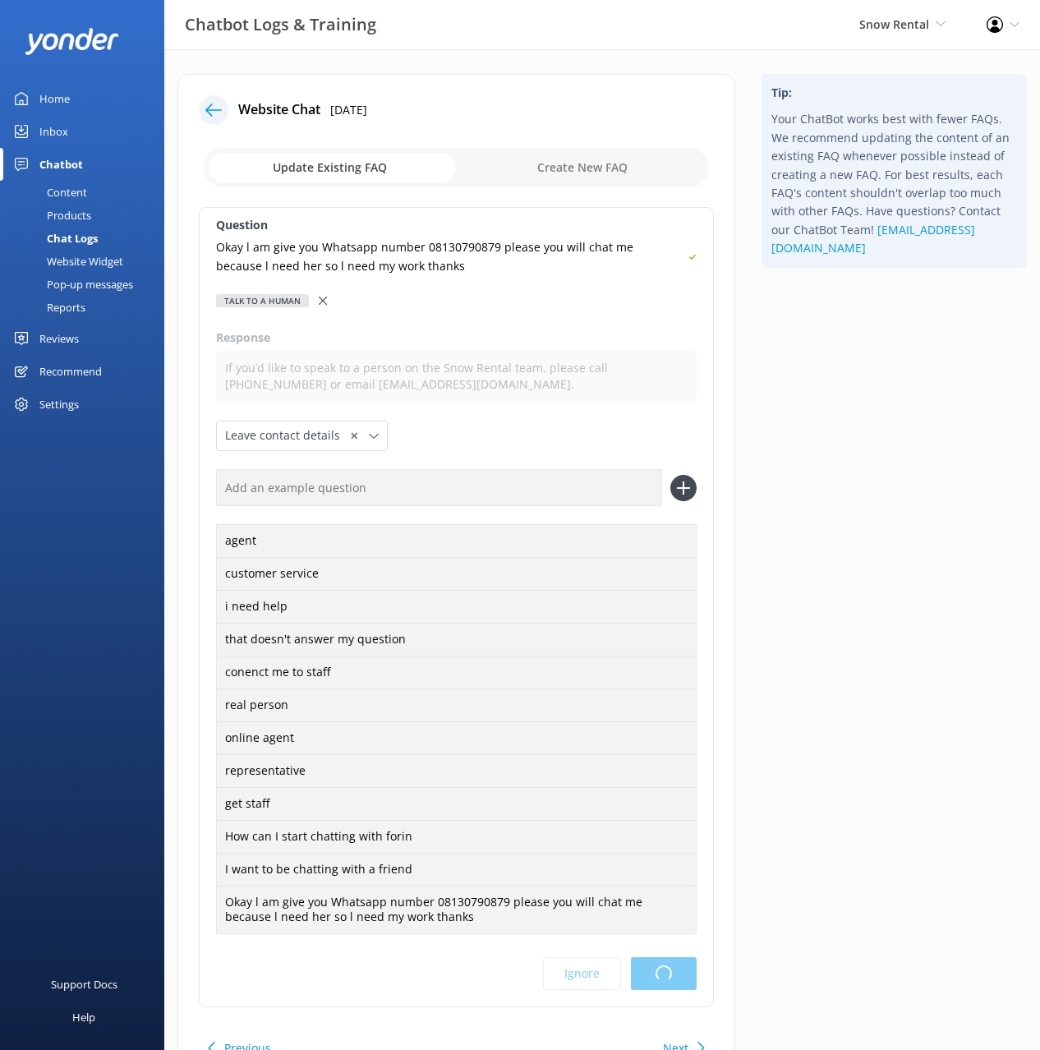
click at [883, 729] on div "Tip: Your ChatBot works best with fewer FAQs. We recommend updating the content…" at bounding box center [895, 590] width 292 height 1033
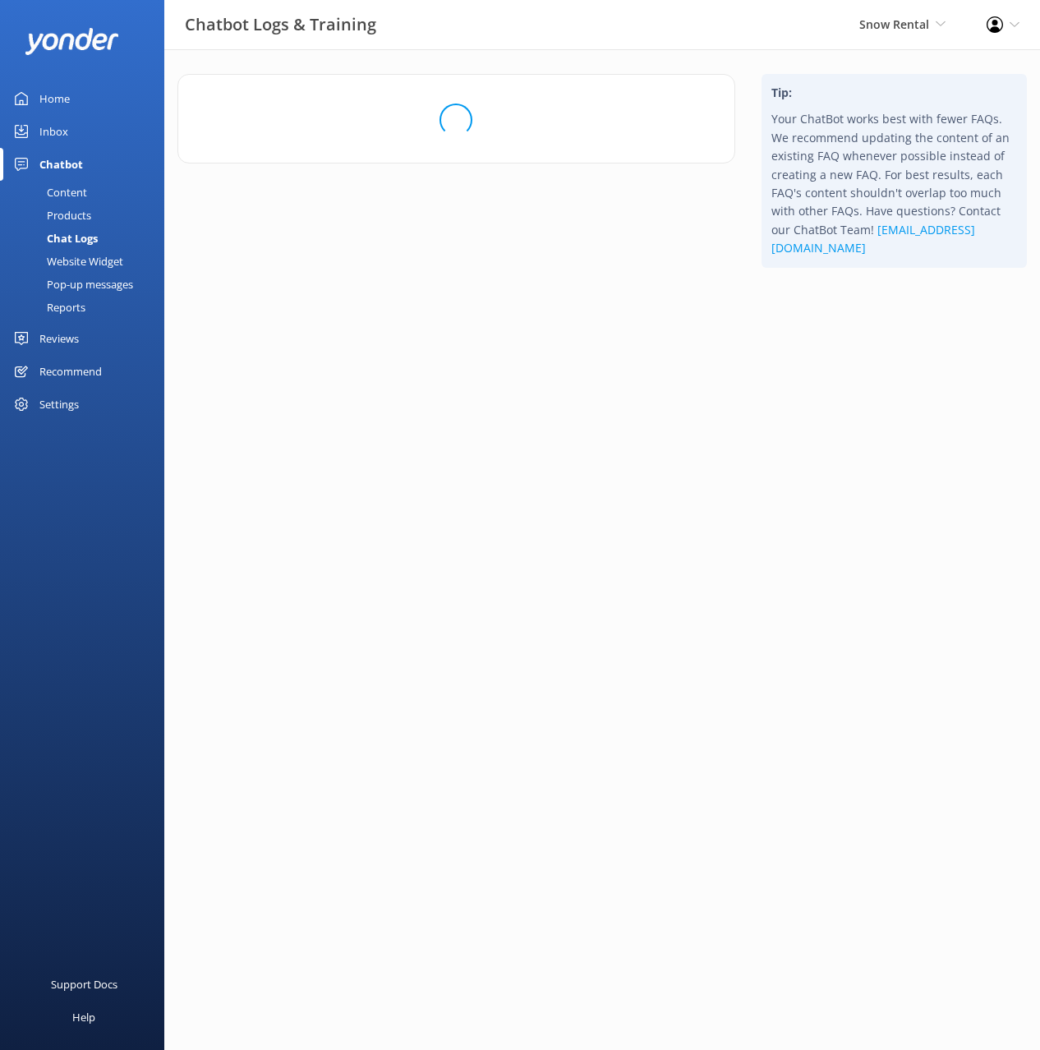
click at [857, 294] on div "Tip: Your ChatBot works best with fewer FAQs. We recommend updating the content…" at bounding box center [895, 184] width 292 height 220
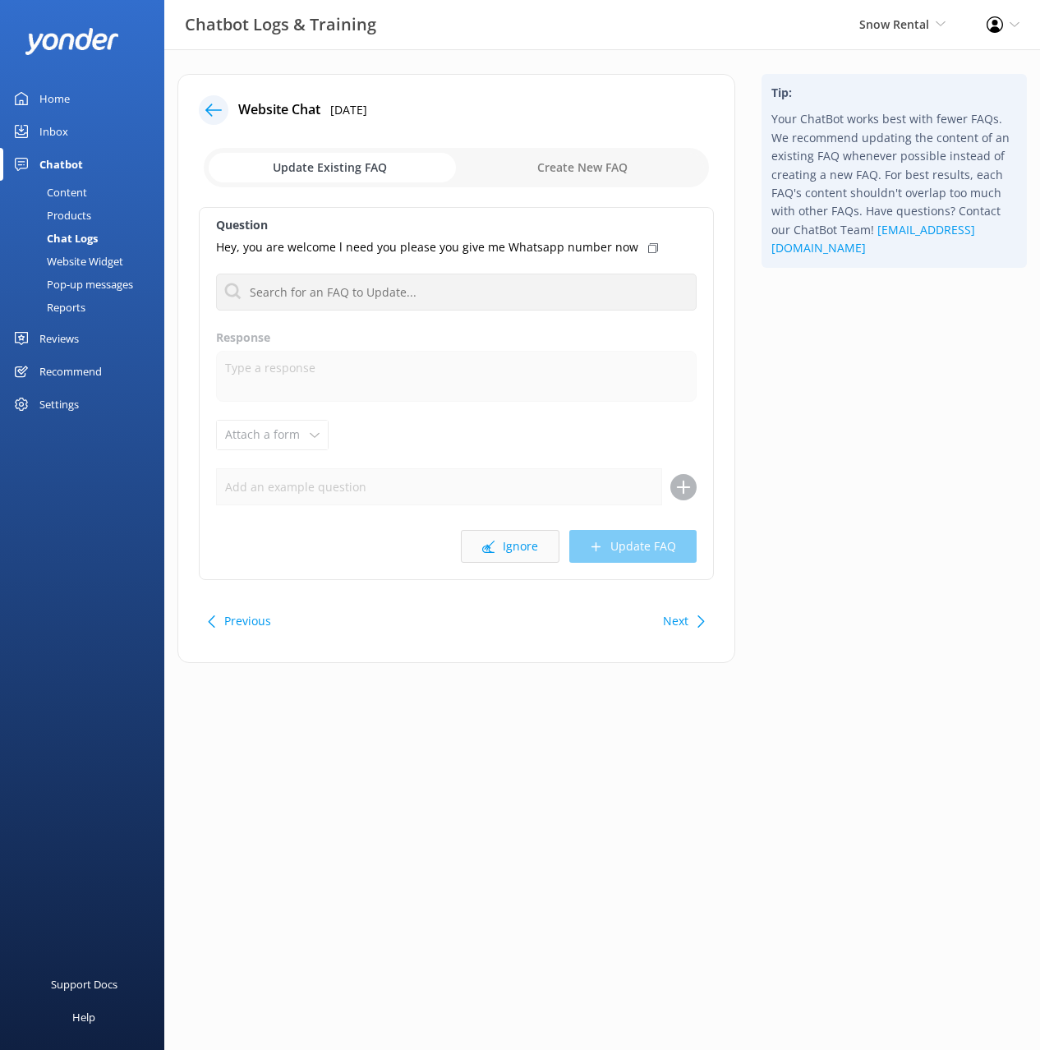
click at [506, 556] on button "Ignore" at bounding box center [510, 546] width 99 height 33
click at [505, 545] on button "Ignore" at bounding box center [510, 546] width 99 height 33
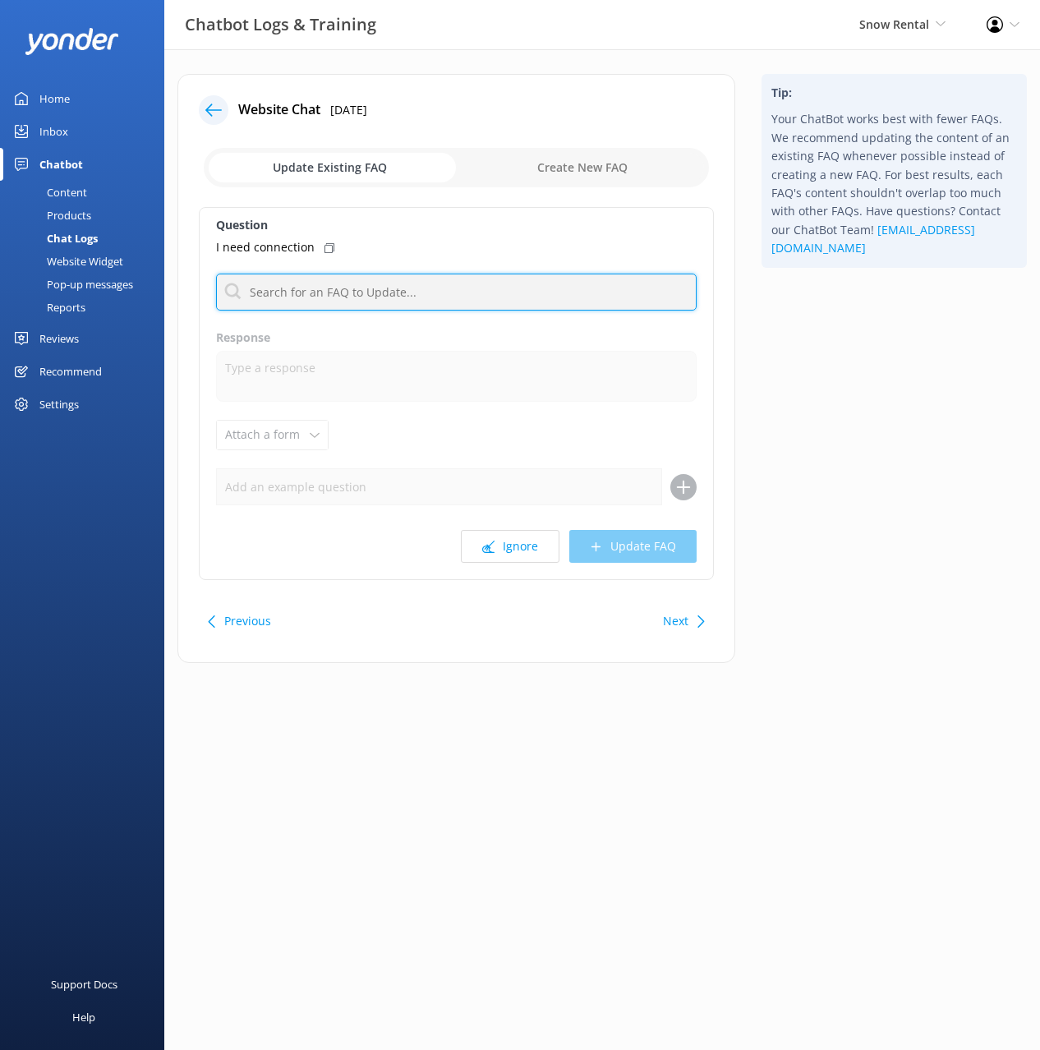
click at [375, 290] on input "text" at bounding box center [456, 292] width 481 height 37
type input "human"
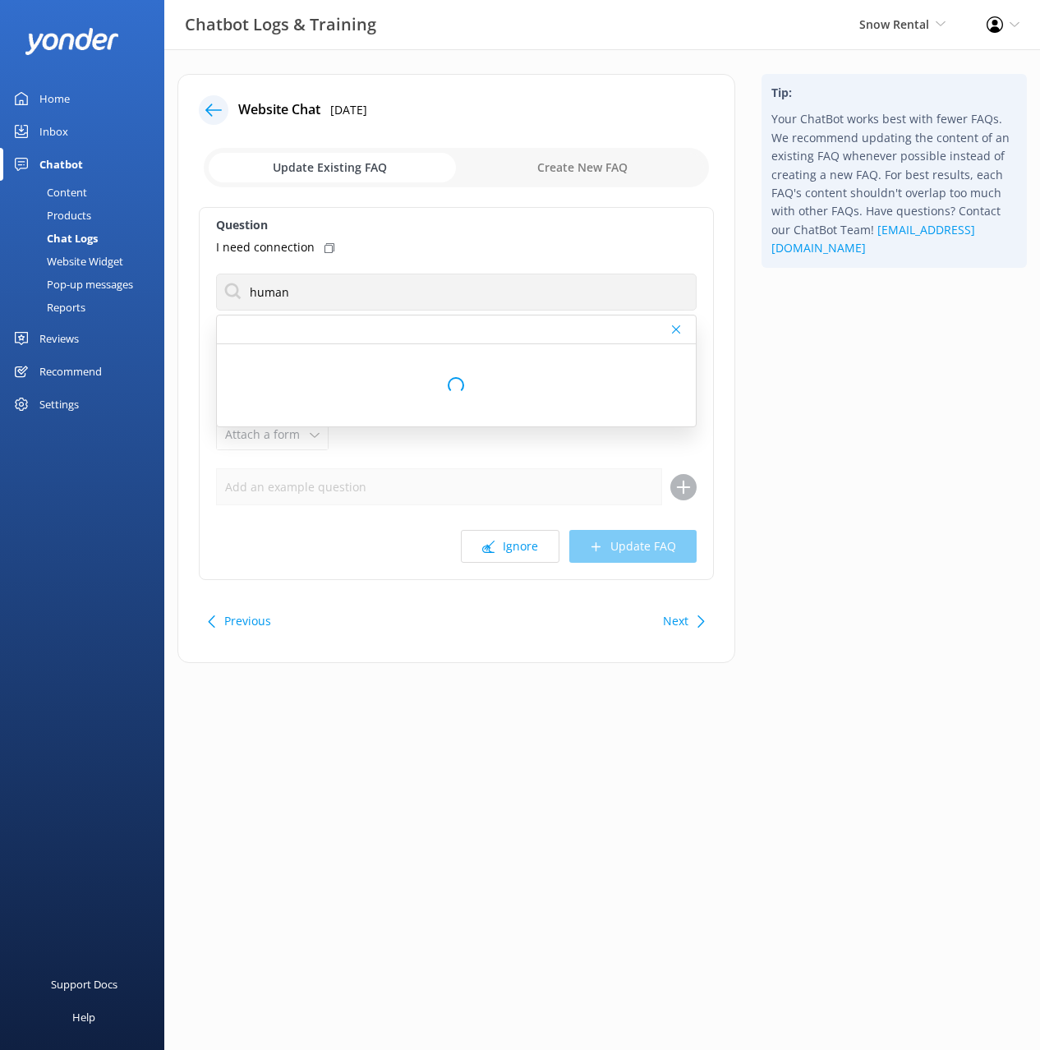
click at [325, 244] on icon at bounding box center [330, 248] width 10 height 10
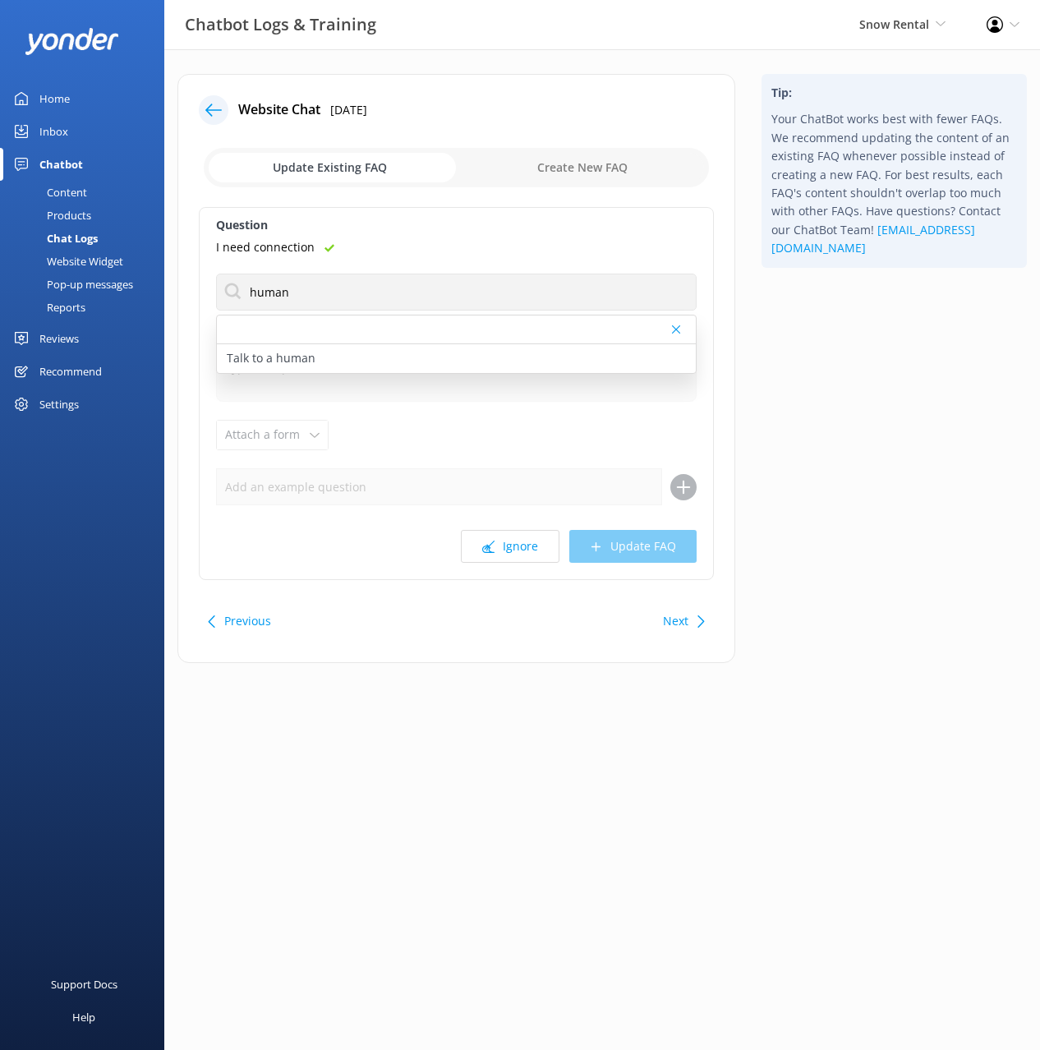
click at [325, 358] on div "Talk to a human" at bounding box center [456, 358] width 479 height 29
type textarea "If you’d like to speak to a person on the Snow Rental team, please call (03) 44…"
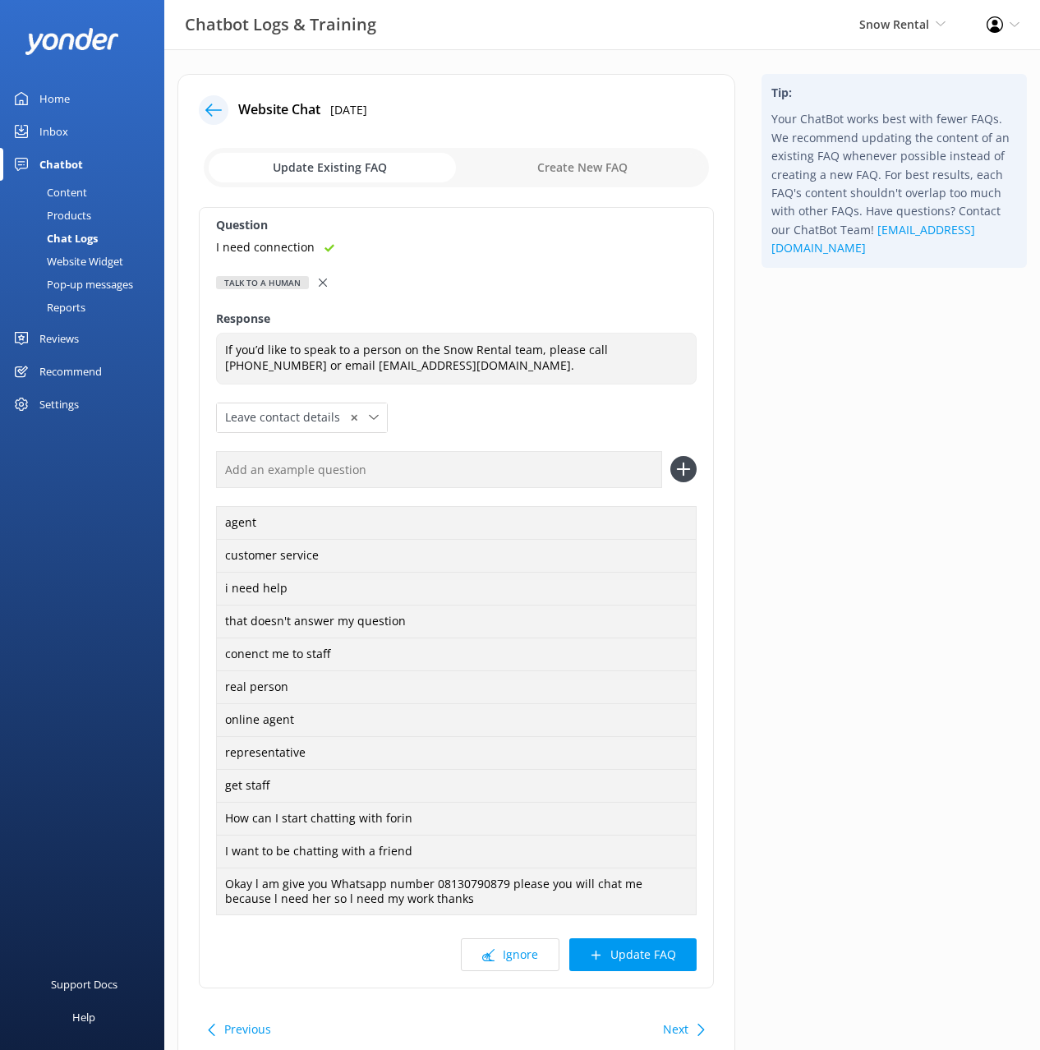
drag, startPoint x: 611, startPoint y: 479, endPoint x: 681, endPoint y: 475, distance: 70.0
click at [611, 478] on input "text" at bounding box center [439, 469] width 446 height 37
paste input "I need connection"
type input "I need connection"
drag, startPoint x: 686, startPoint y: 471, endPoint x: 673, endPoint y: 845, distance: 374.1
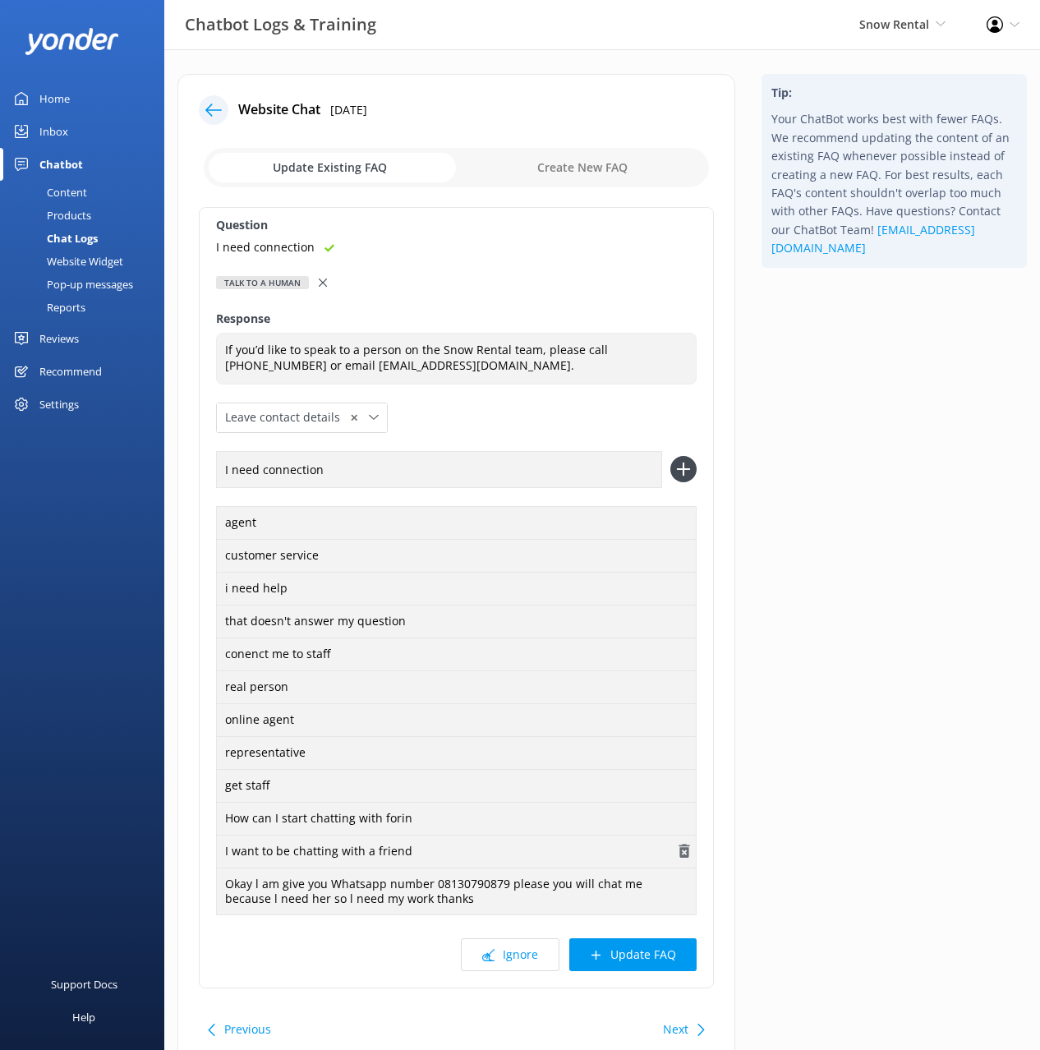
click at [686, 471] on icon at bounding box center [684, 469] width 26 height 26
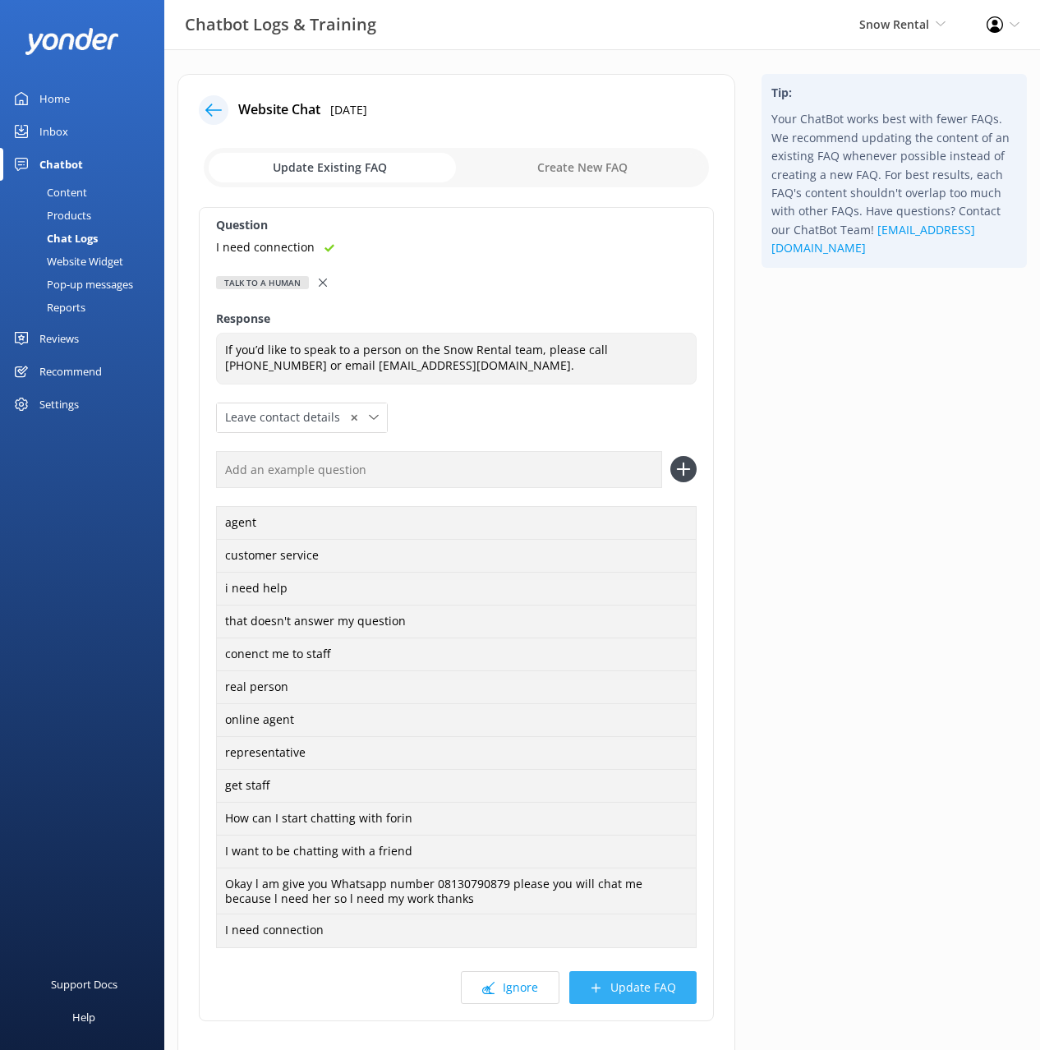
scroll to position [1, 0]
drag, startPoint x: 666, startPoint y: 984, endPoint x: 822, endPoint y: 714, distance: 311.1
click at [666, 980] on button "Update FAQ" at bounding box center [633, 987] width 127 height 33
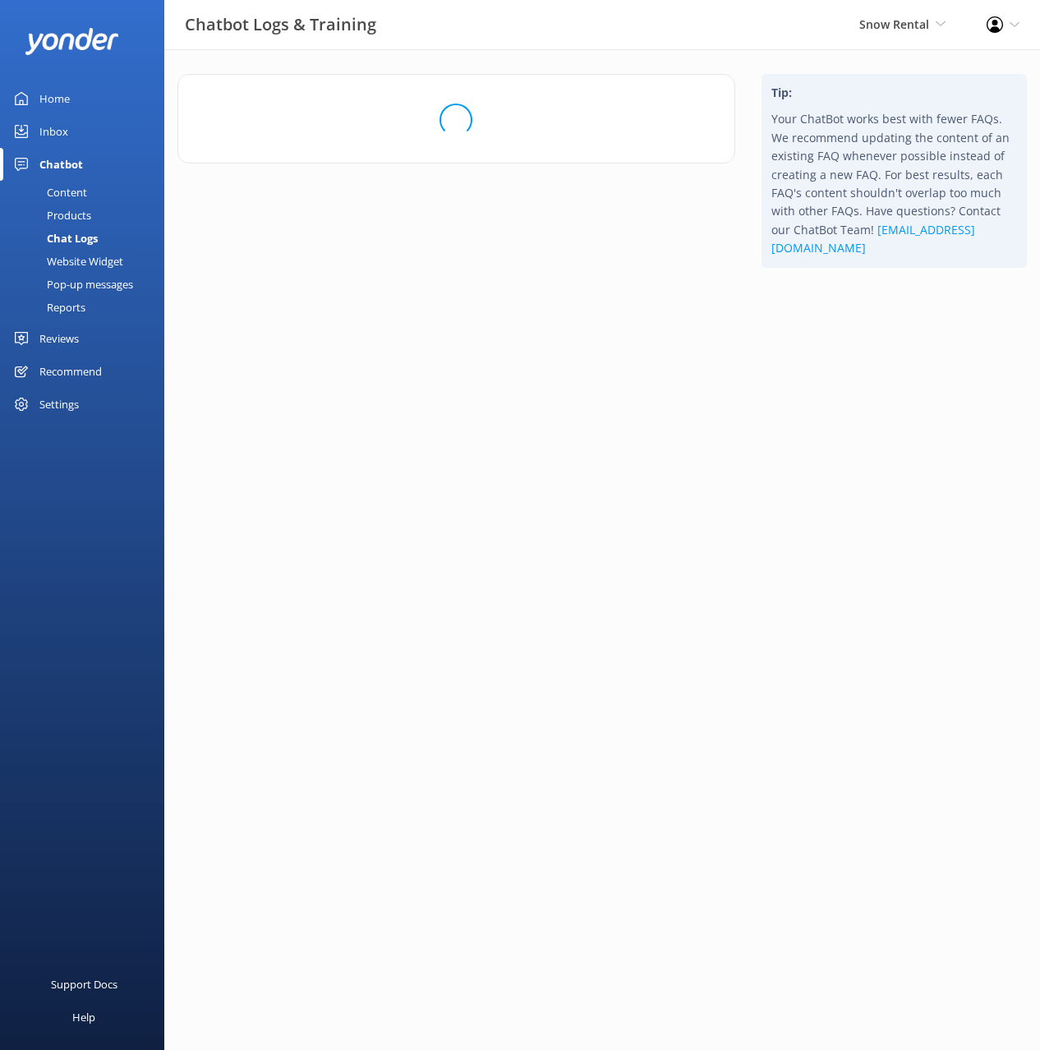
scroll to position [0, 0]
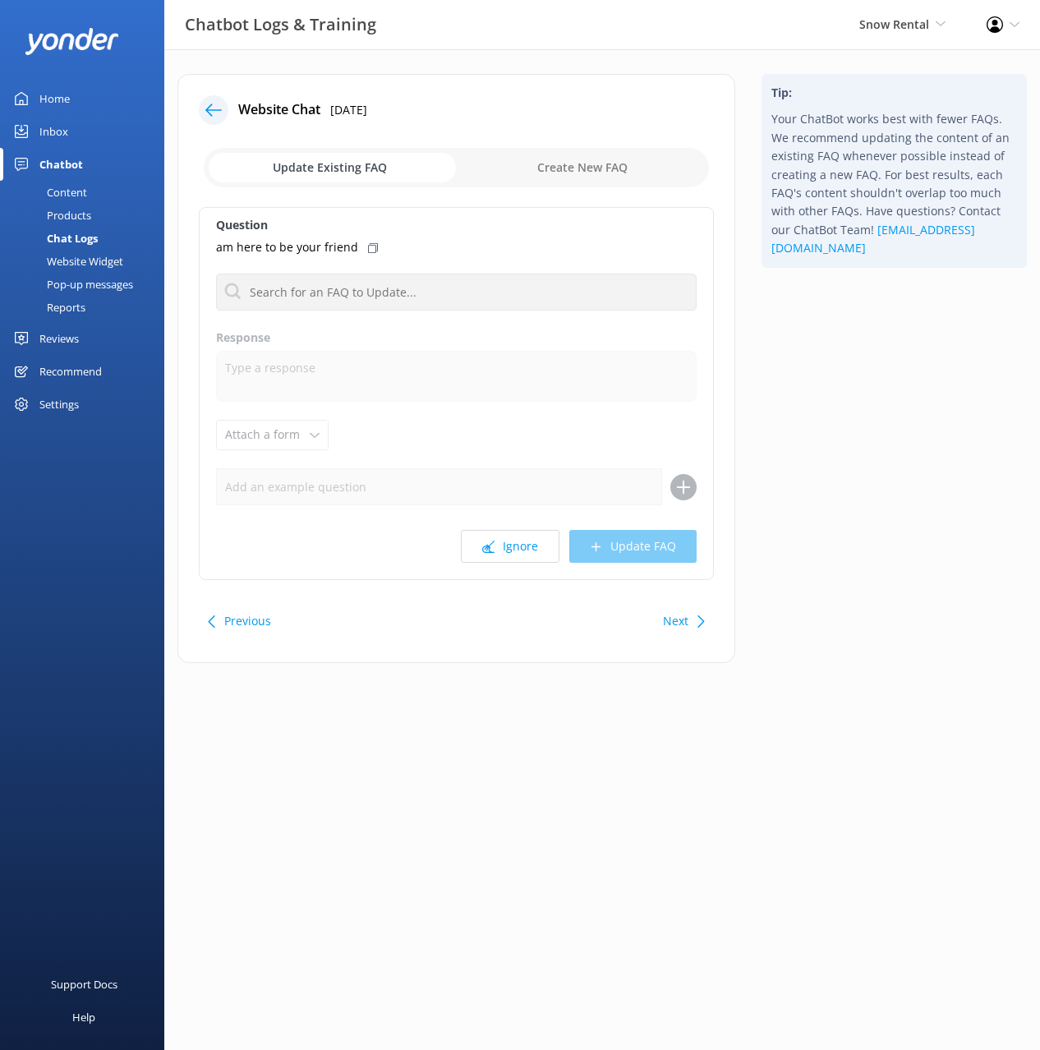
click at [846, 422] on div "Tip: Your ChatBot works best with fewer FAQs. We recommend updating the content…" at bounding box center [895, 377] width 292 height 606
click at [509, 539] on button "Ignore" at bounding box center [510, 546] width 99 height 33
click at [509, 543] on button "Ignore" at bounding box center [510, 546] width 99 height 33
click at [509, 548] on button "Ignore" at bounding box center [510, 546] width 99 height 33
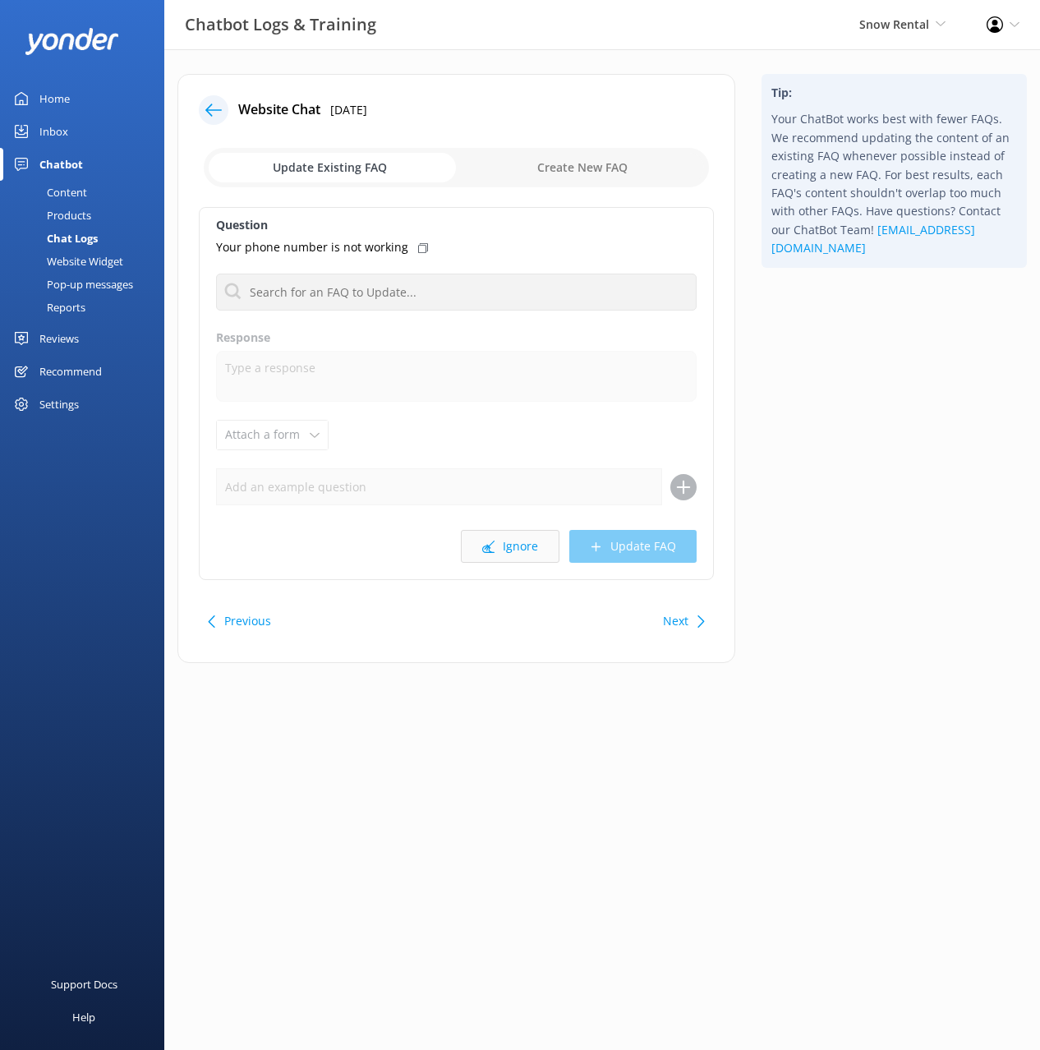
click at [514, 549] on button "Ignore" at bounding box center [510, 546] width 99 height 33
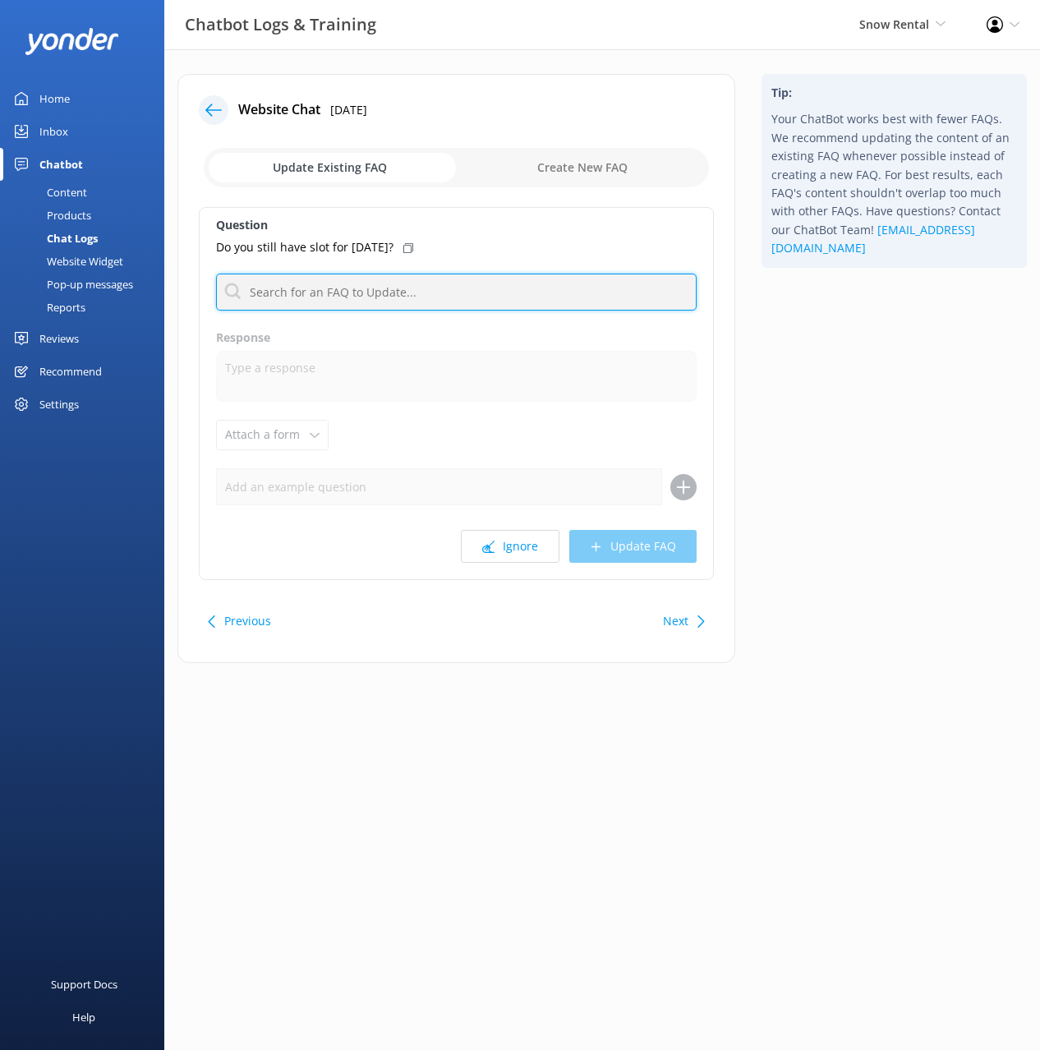
click at [408, 299] on input "text" at bounding box center [456, 292] width 481 height 37
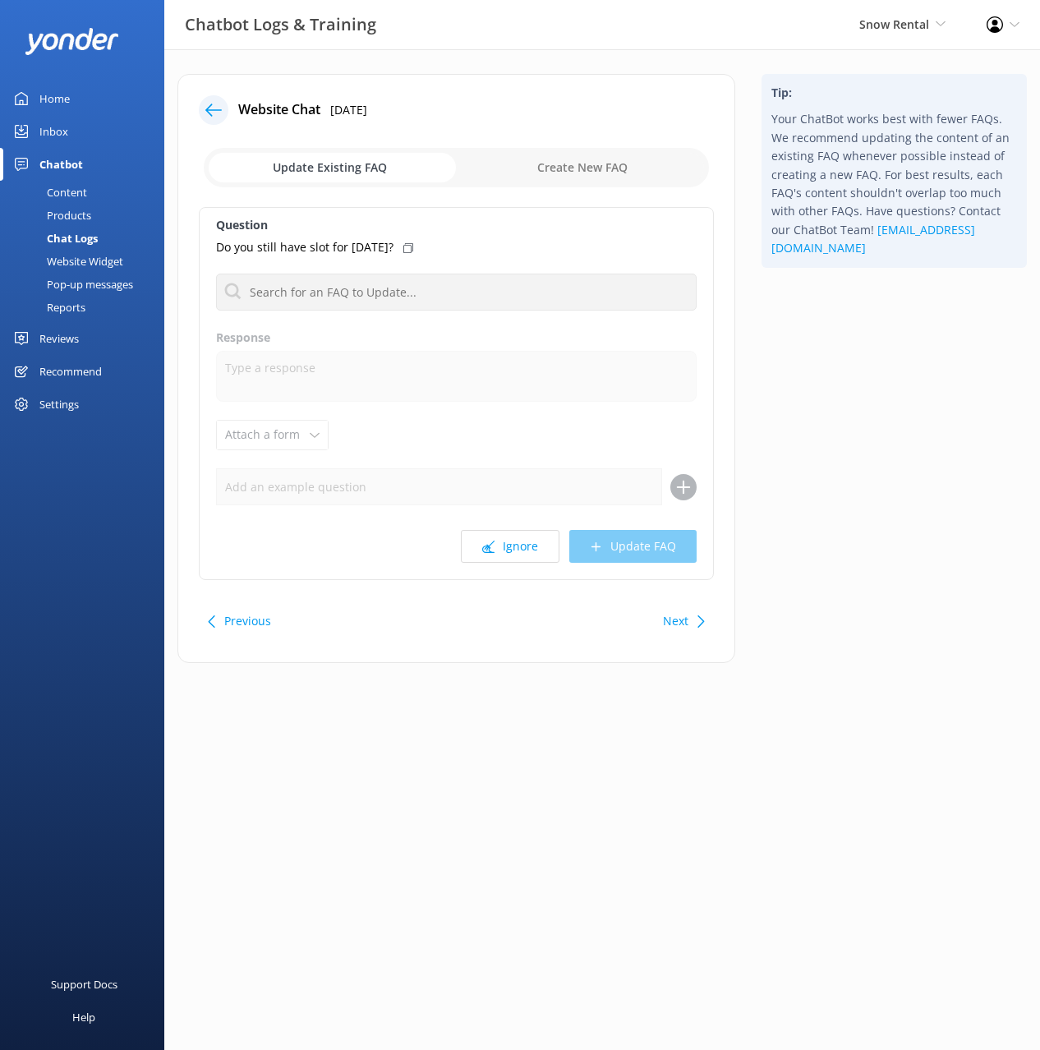
click at [104, 261] on div "Website Widget" at bounding box center [66, 261] width 113 height 23
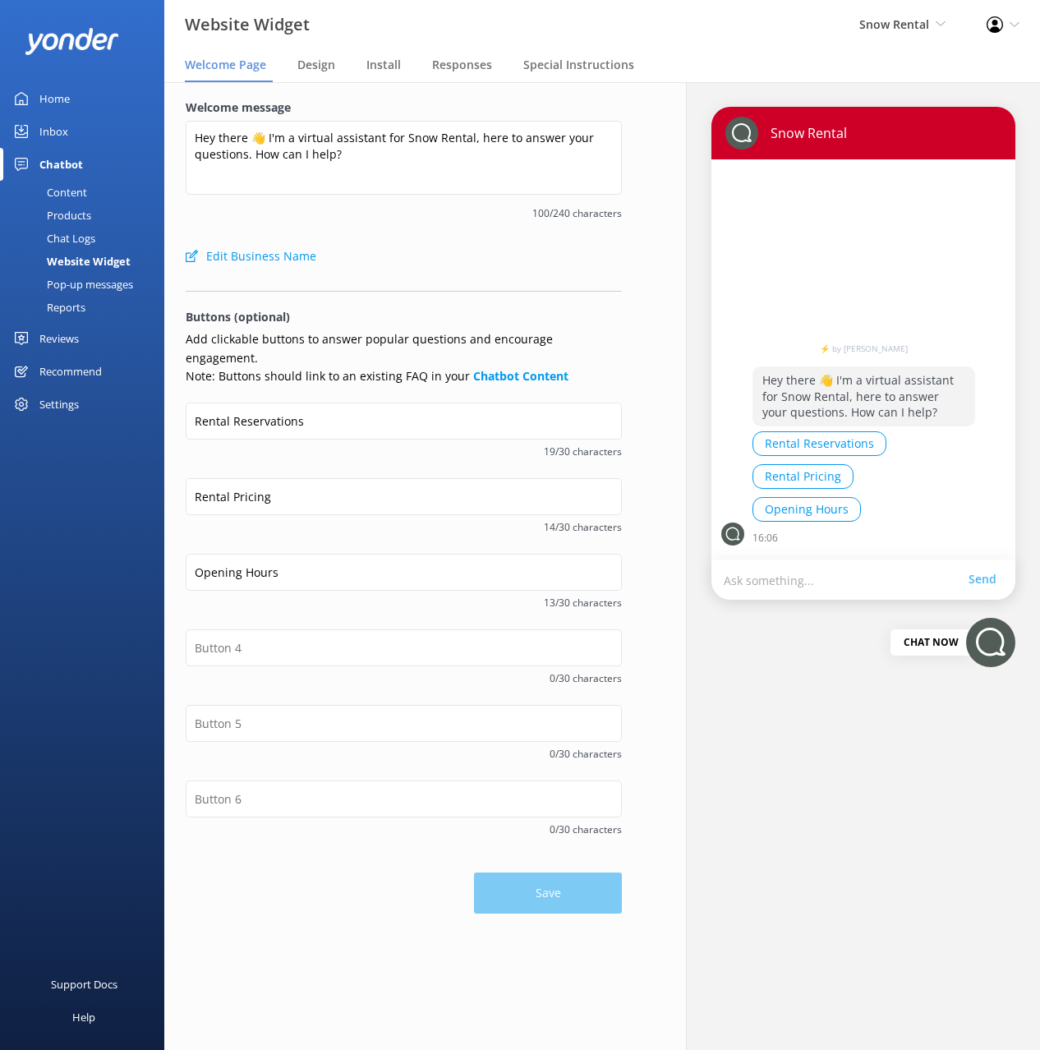
click at [88, 191] on link "Content" at bounding box center [87, 192] width 154 height 23
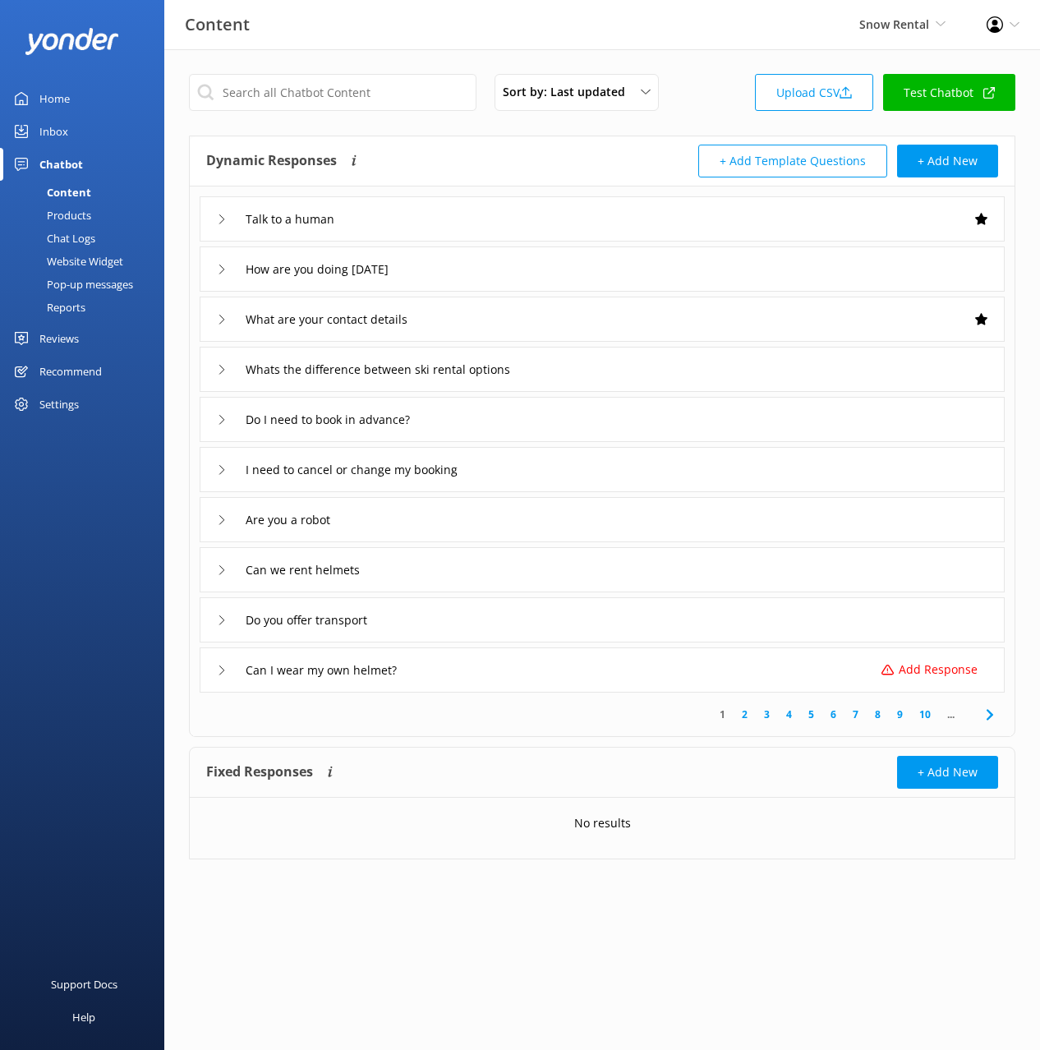
drag, startPoint x: 437, startPoint y: 145, endPoint x: 430, endPoint y: 150, distance: 8.9
click at [437, 146] on div "Dynamic Responses The chatbot will generate a response based on the content inf…" at bounding box center [404, 161] width 396 height 33
click at [95, 236] on link "Chat Logs" at bounding box center [87, 238] width 154 height 23
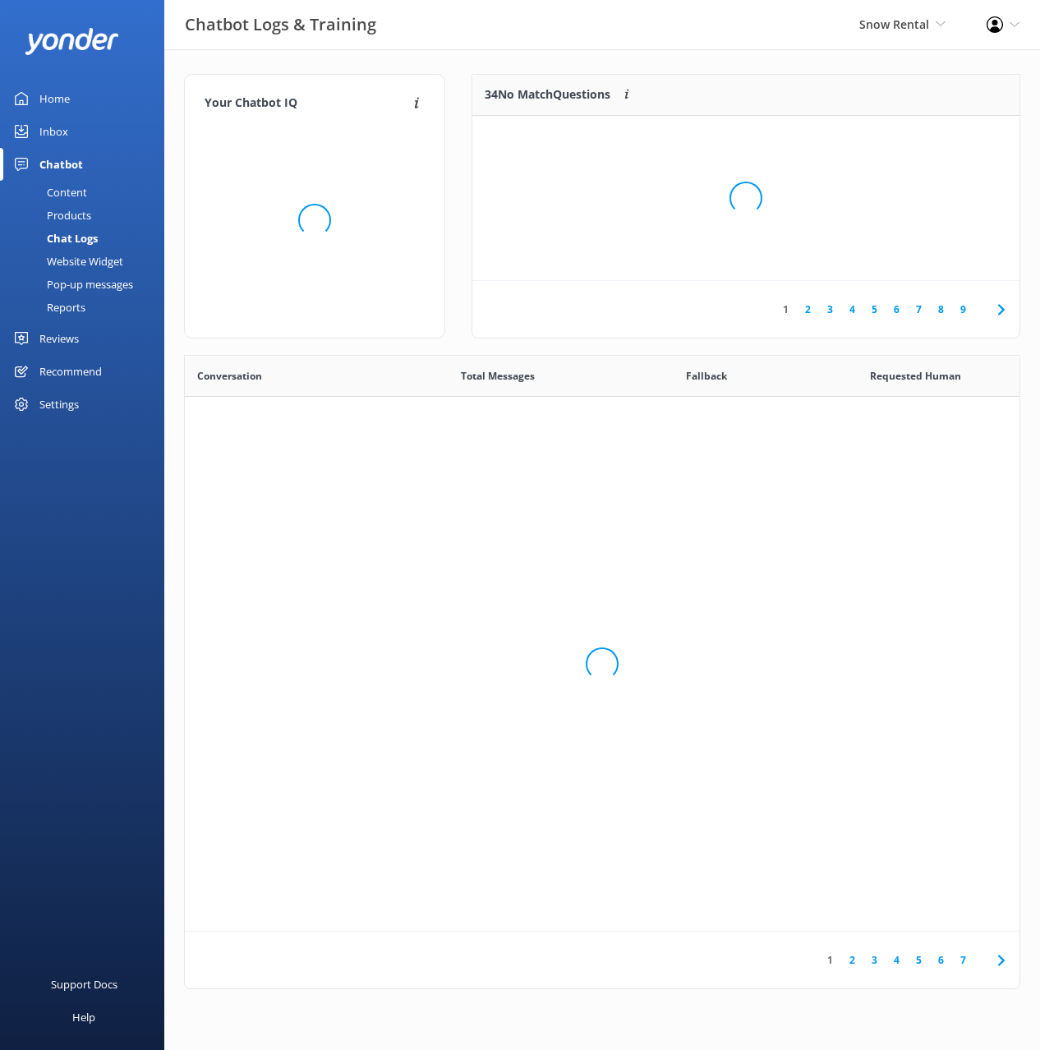
scroll to position [576, 835]
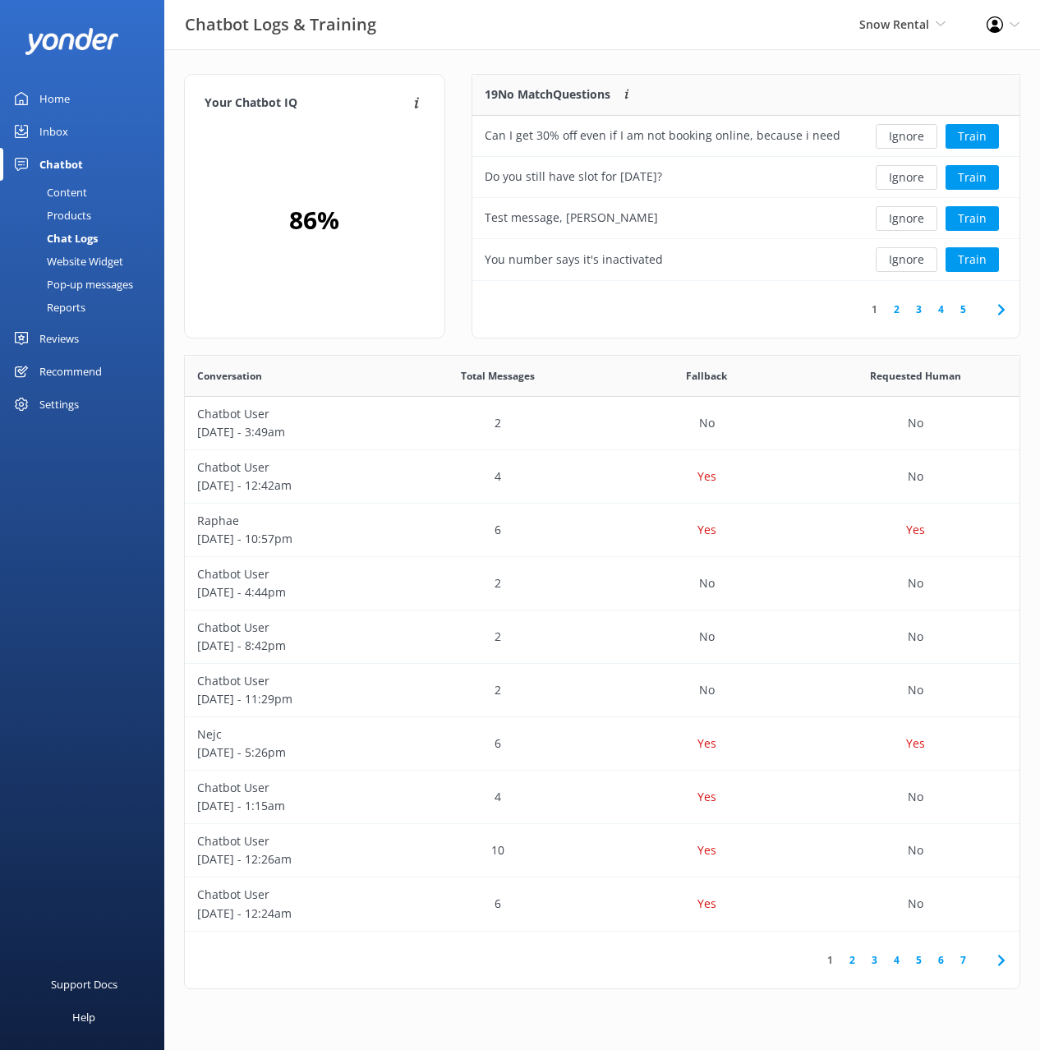
drag, startPoint x: 596, startPoint y: 63, endPoint x: 680, endPoint y: 82, distance: 86.7
click at [596, 63] on div "Your Chatbot IQ Your Chatbot IQ is the percentage of trained FAQs against untra…" at bounding box center [602, 535] width 876 height 973
click at [964, 173] on button "Train" at bounding box center [972, 177] width 53 height 25
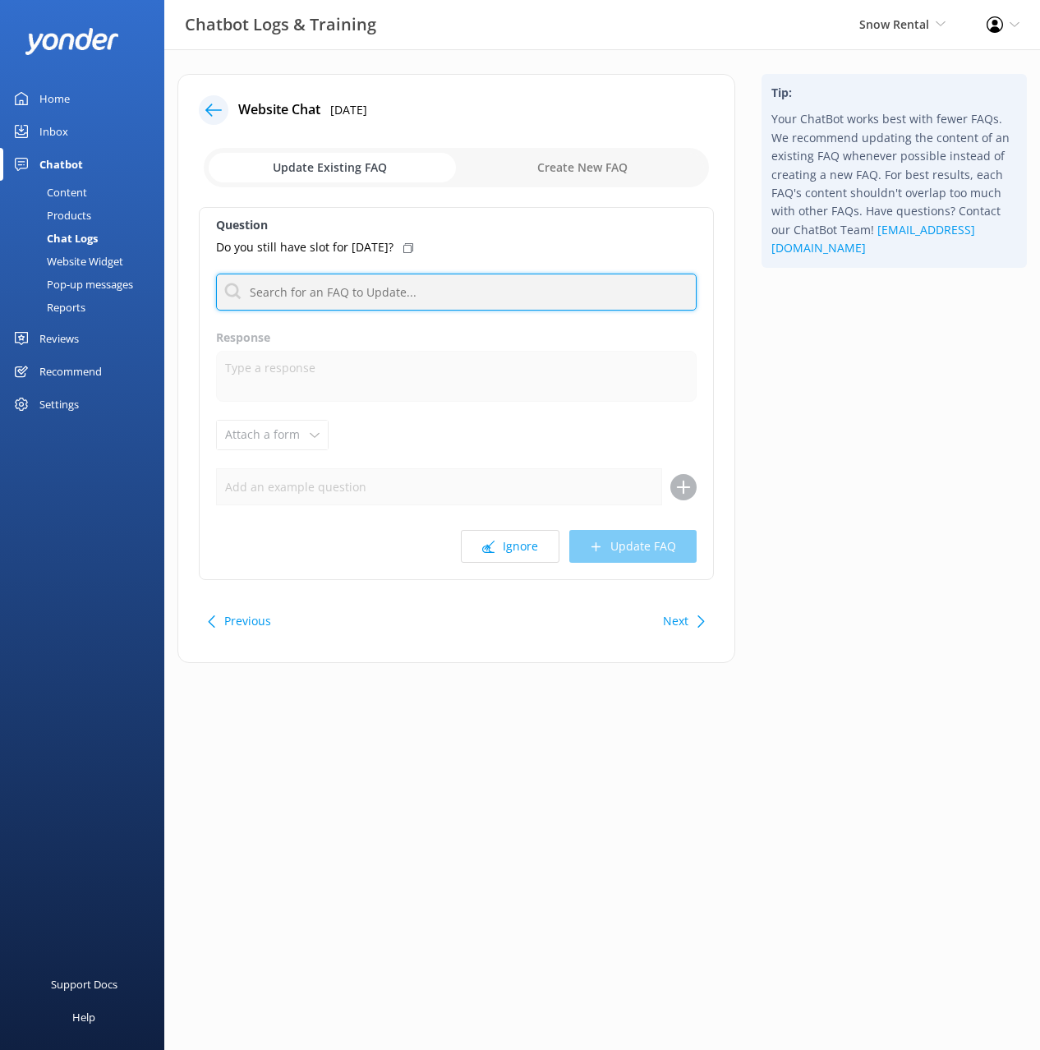
click at [382, 295] on input "text" at bounding box center [456, 292] width 481 height 37
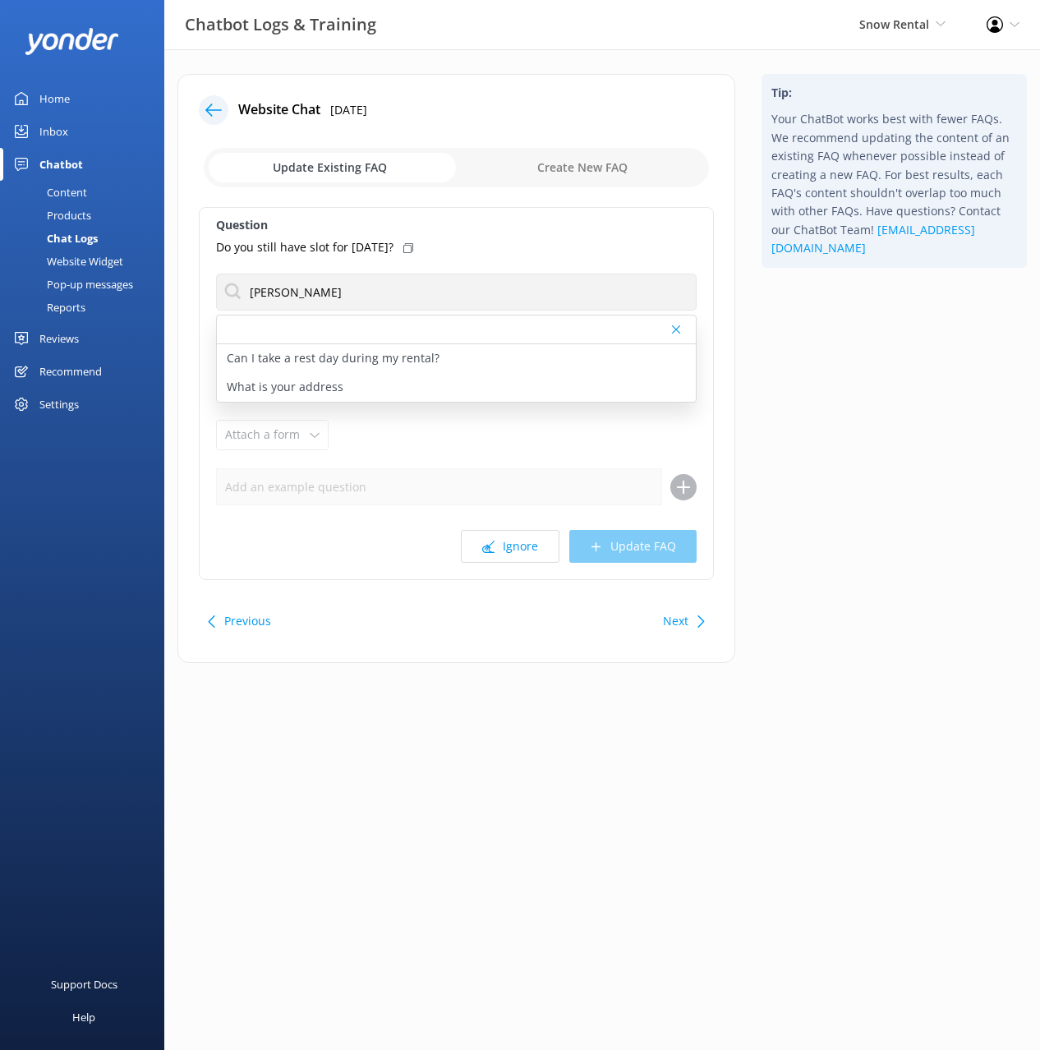
click at [413, 243] on use at bounding box center [408, 248] width 10 height 10
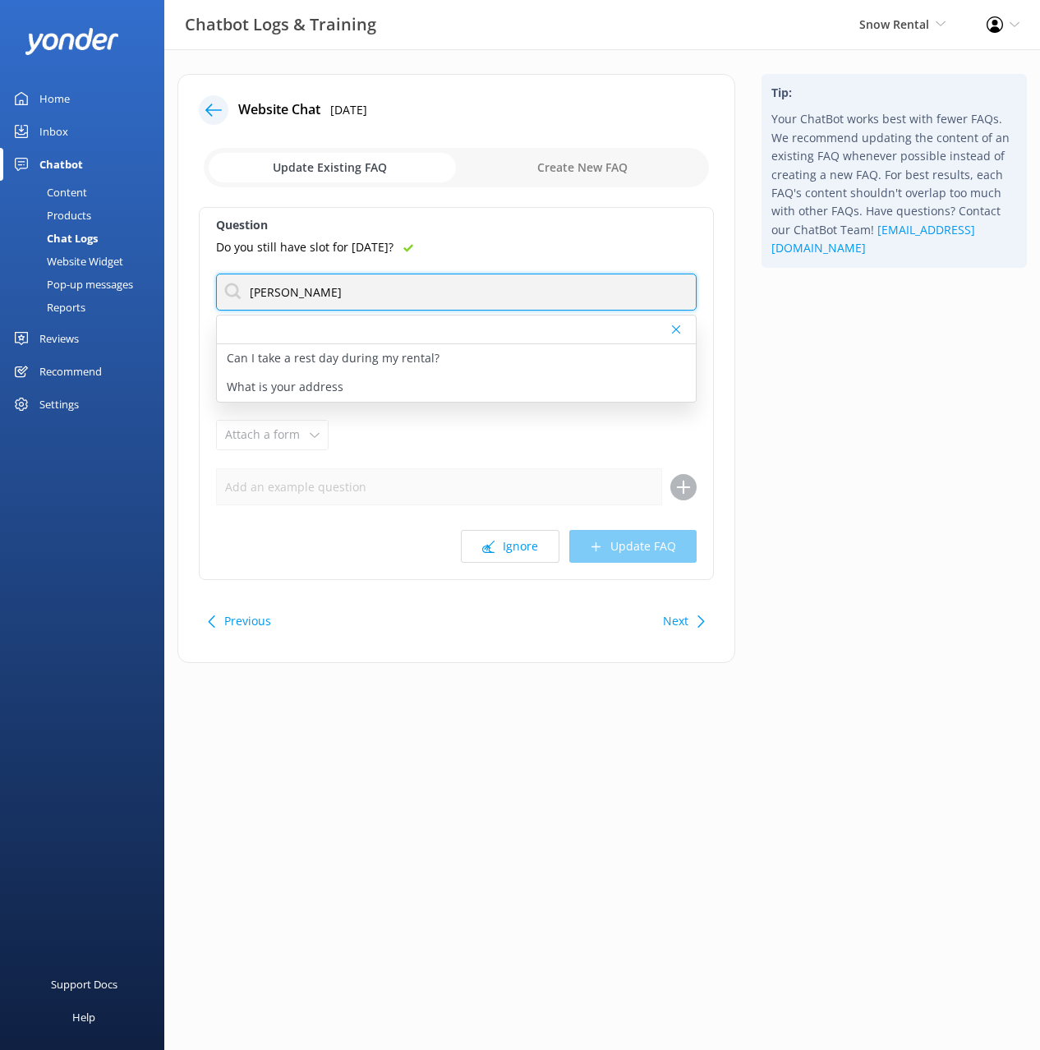
click at [261, 290] on input "reser" at bounding box center [456, 292] width 481 height 37
type input "book"
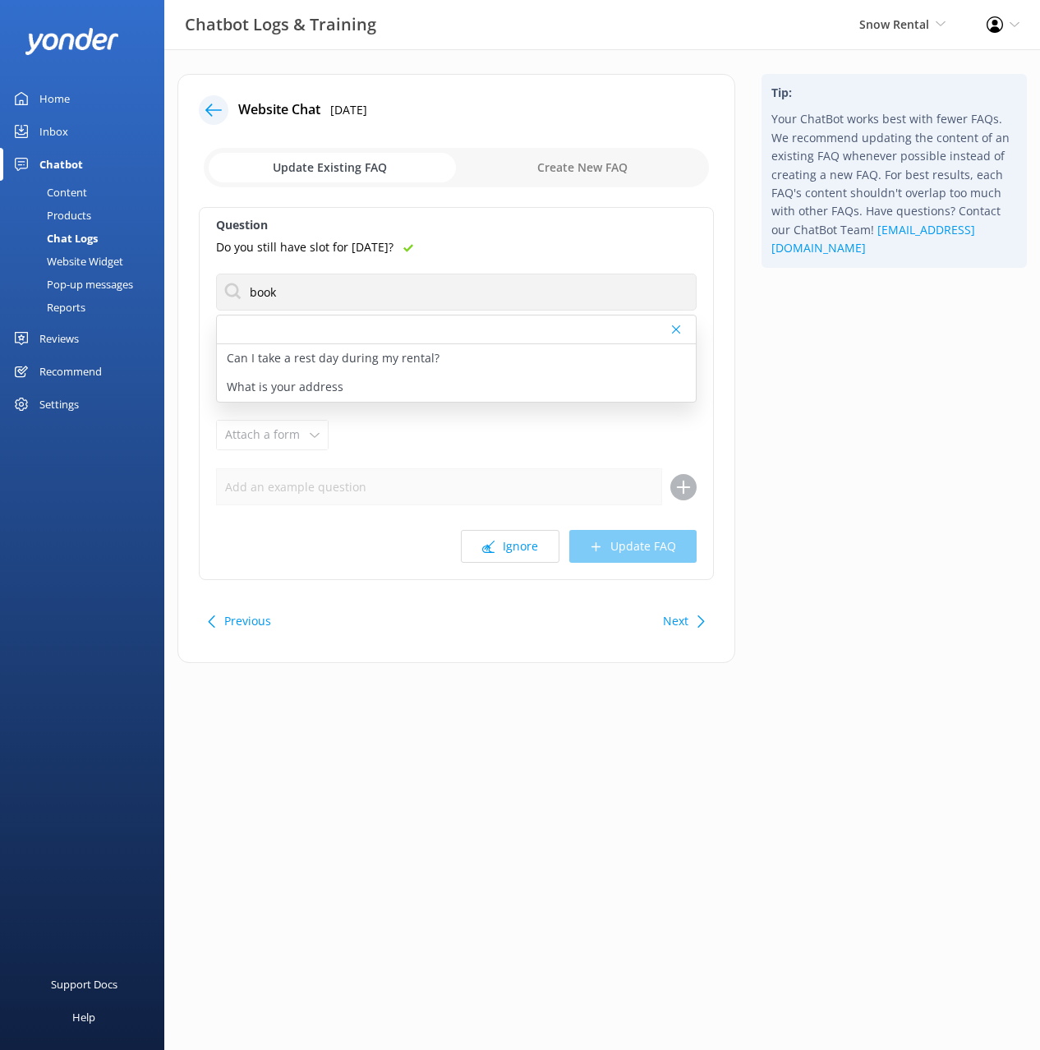
click at [837, 398] on div "Tip: Your ChatBot works best with fewer FAQs. We recommend updating the content…" at bounding box center [895, 377] width 292 height 606
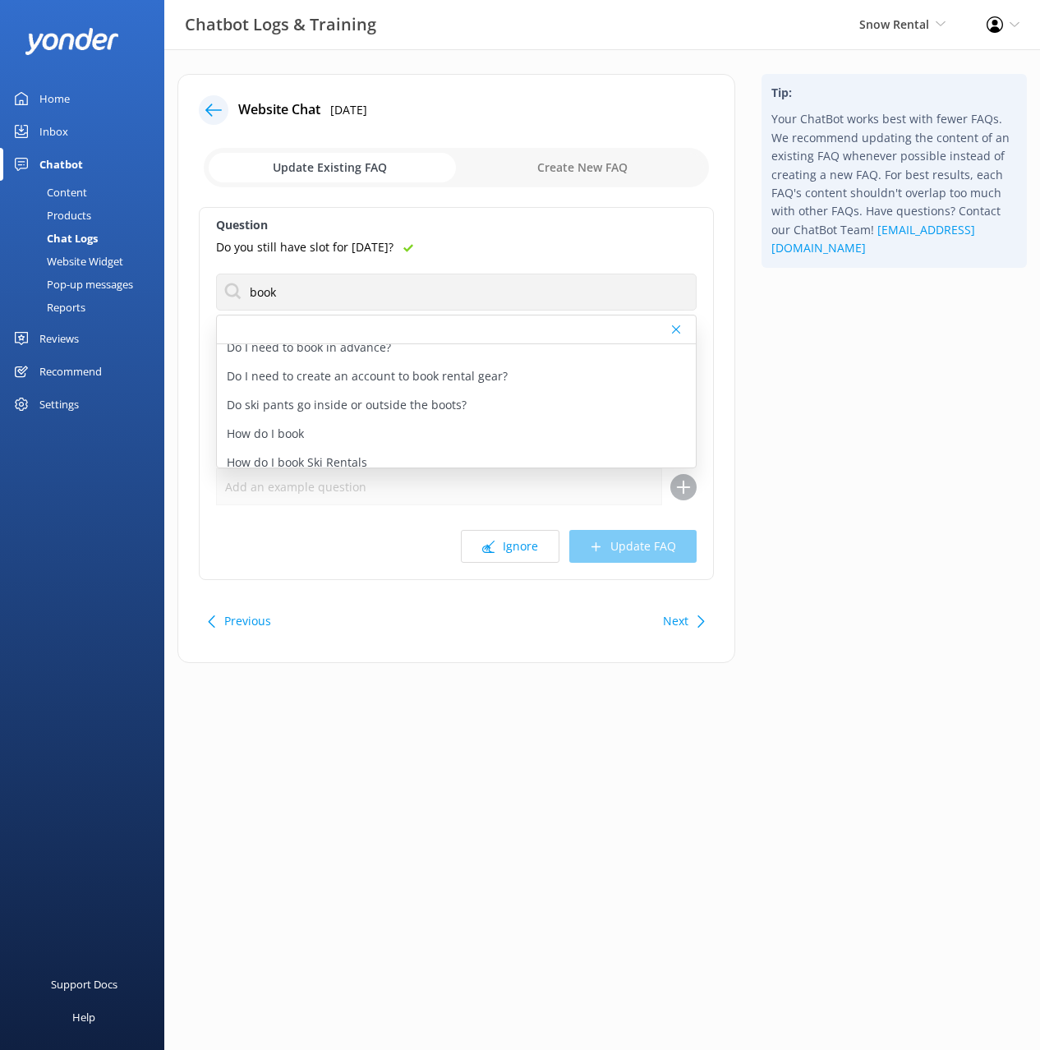
scroll to position [92, 0]
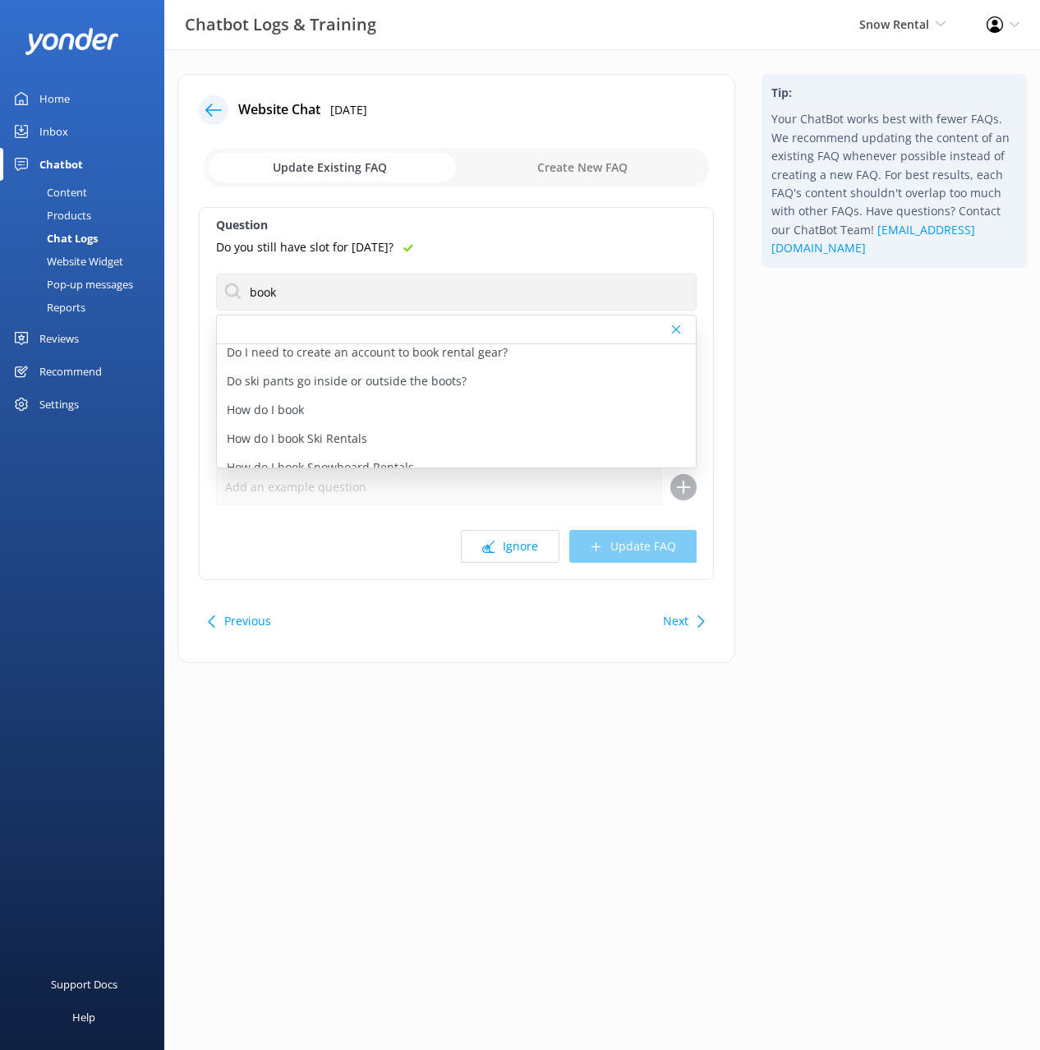
click at [293, 409] on p "How do I book" at bounding box center [265, 410] width 77 height 18
type textarea "Ready to lock in your gear? Just head https://www.snowrental.co.nz/rental/booki…"
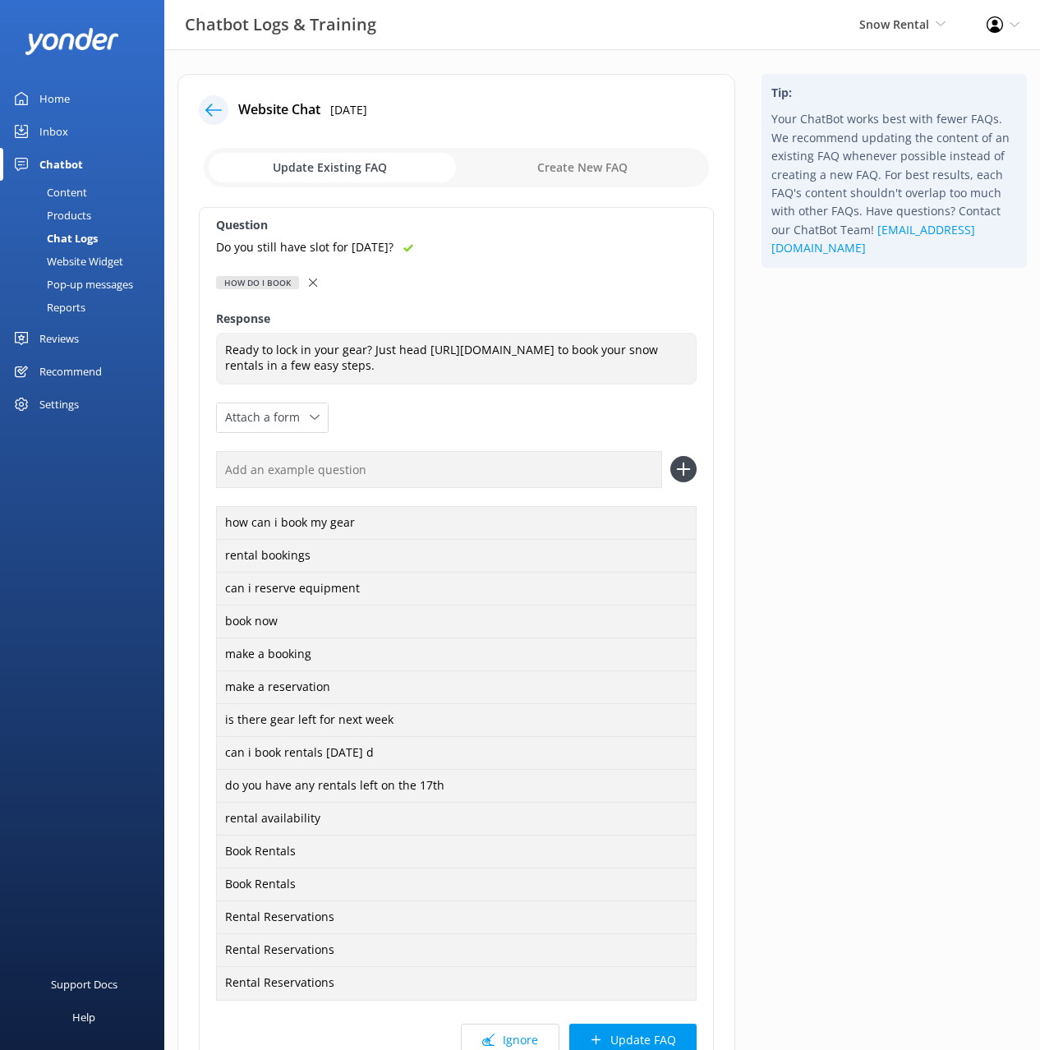
click at [377, 481] on input "text" at bounding box center [439, 469] width 446 height 37
paste input "Do you still have slot for 9th September?"
type input "Do you still have slot for 9th September?"
drag, startPoint x: 679, startPoint y: 482, endPoint x: 711, endPoint y: 538, distance: 64.4
click at [678, 482] on icon at bounding box center [684, 469] width 26 height 26
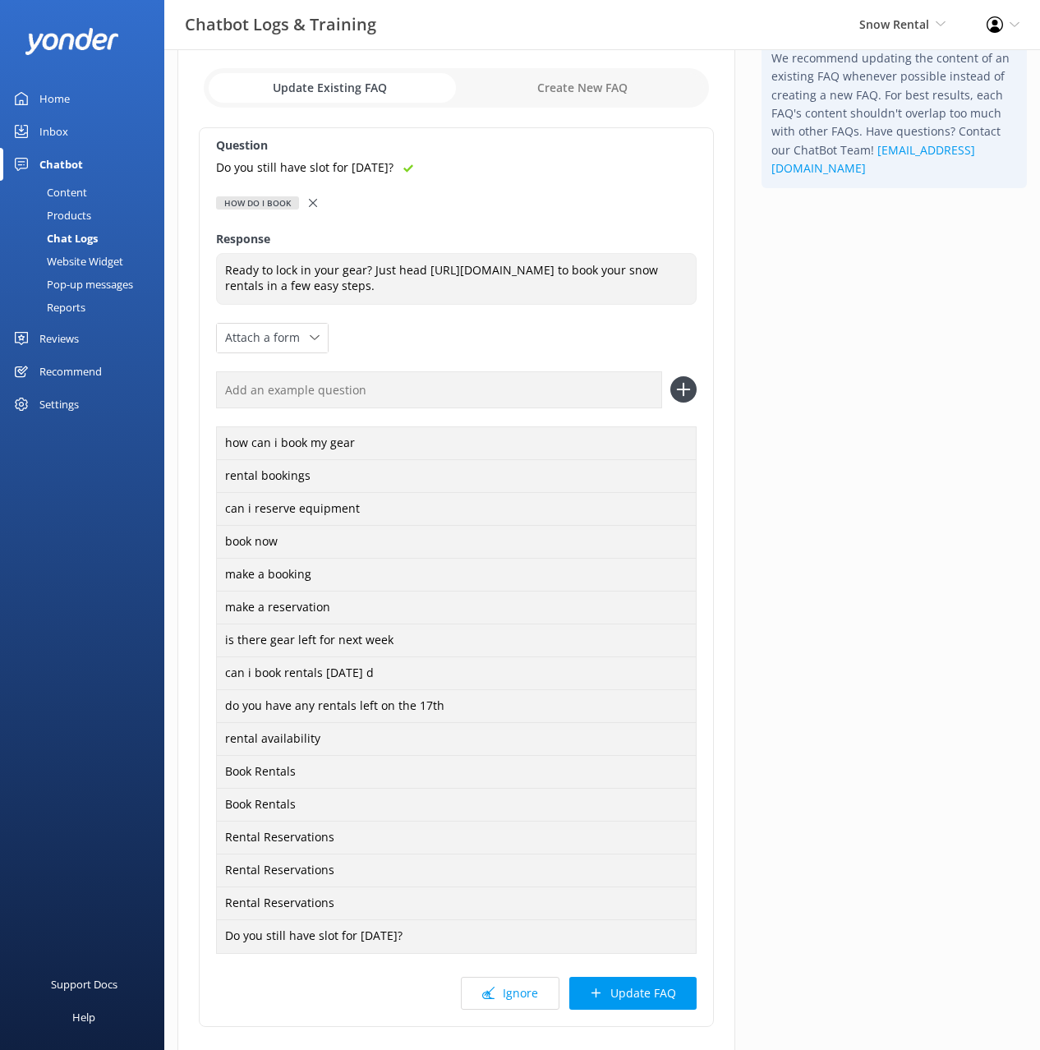
scroll to position [205, 0]
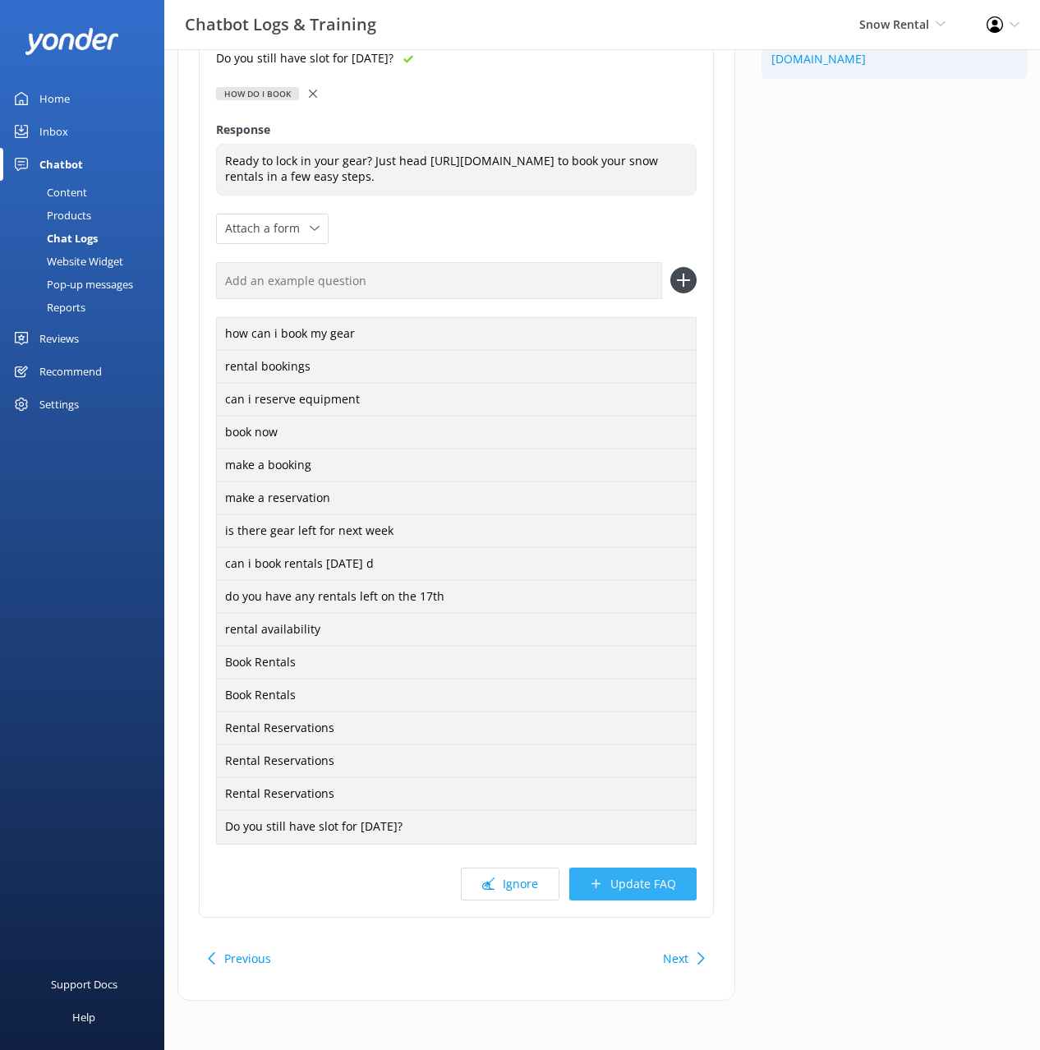
drag, startPoint x: 647, startPoint y: 883, endPoint x: 689, endPoint y: 811, distance: 83.6
click at [647, 883] on button "Update FAQ" at bounding box center [633, 884] width 127 height 33
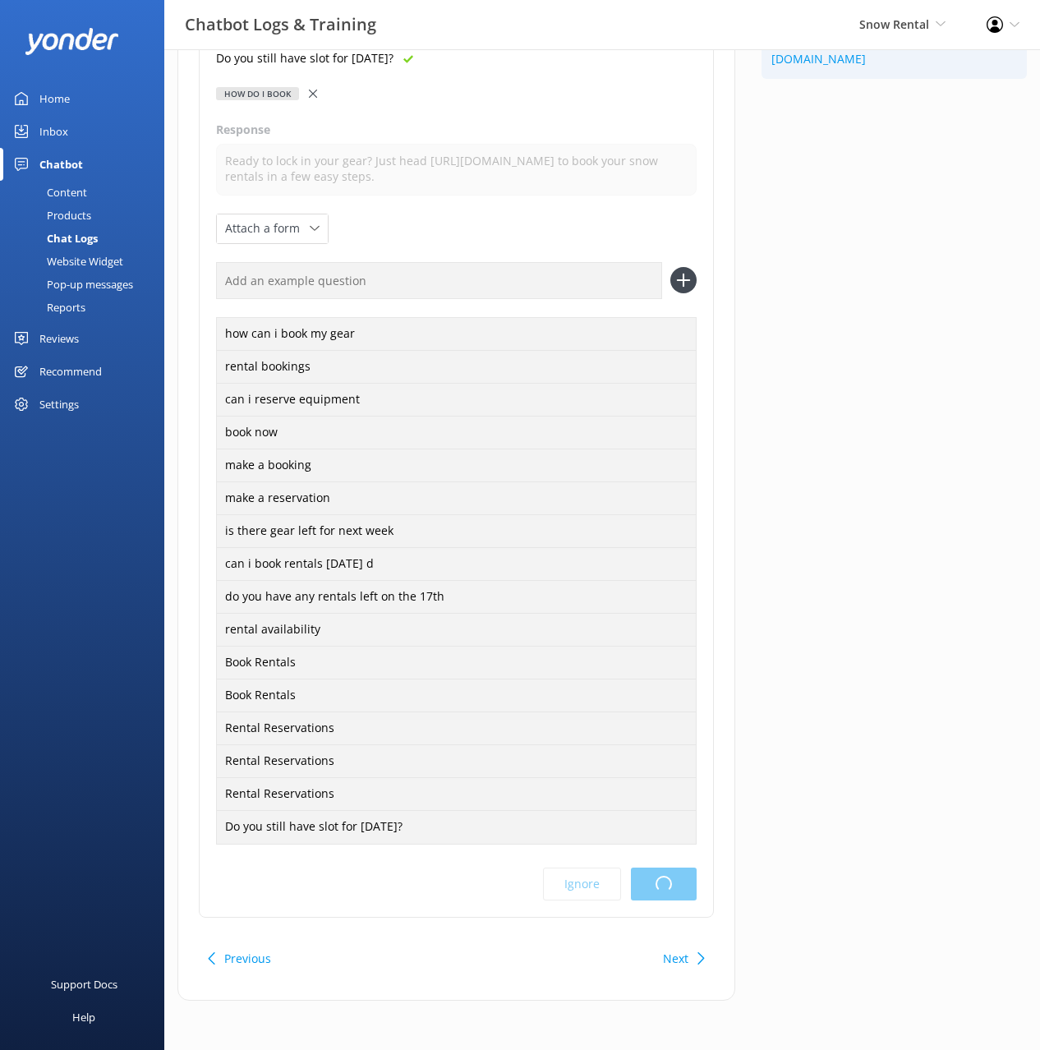
scroll to position [0, 0]
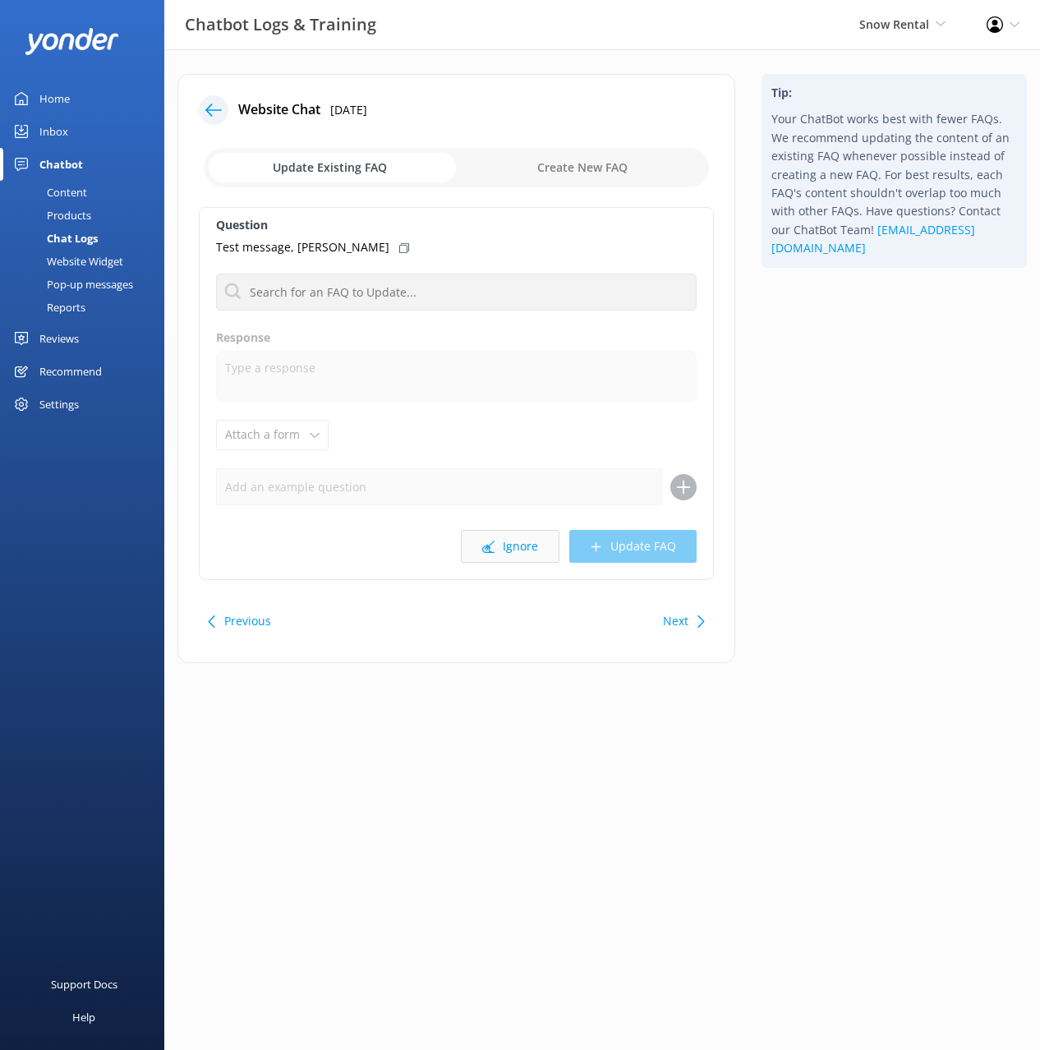
click at [505, 546] on button "Ignore" at bounding box center [510, 546] width 99 height 33
click at [817, 514] on div "Tip: Your ChatBot works best with fewer FAQs. We recommend updating the content…" at bounding box center [895, 377] width 292 height 606
drag, startPoint x: 851, startPoint y: 565, endPoint x: 722, endPoint y: 574, distance: 129.3
click at [842, 566] on div "Tip: Your ChatBot works best with fewer FAQs. We recommend updating the content…" at bounding box center [895, 377] width 292 height 606
click at [477, 543] on button "Ignore" at bounding box center [510, 546] width 99 height 33
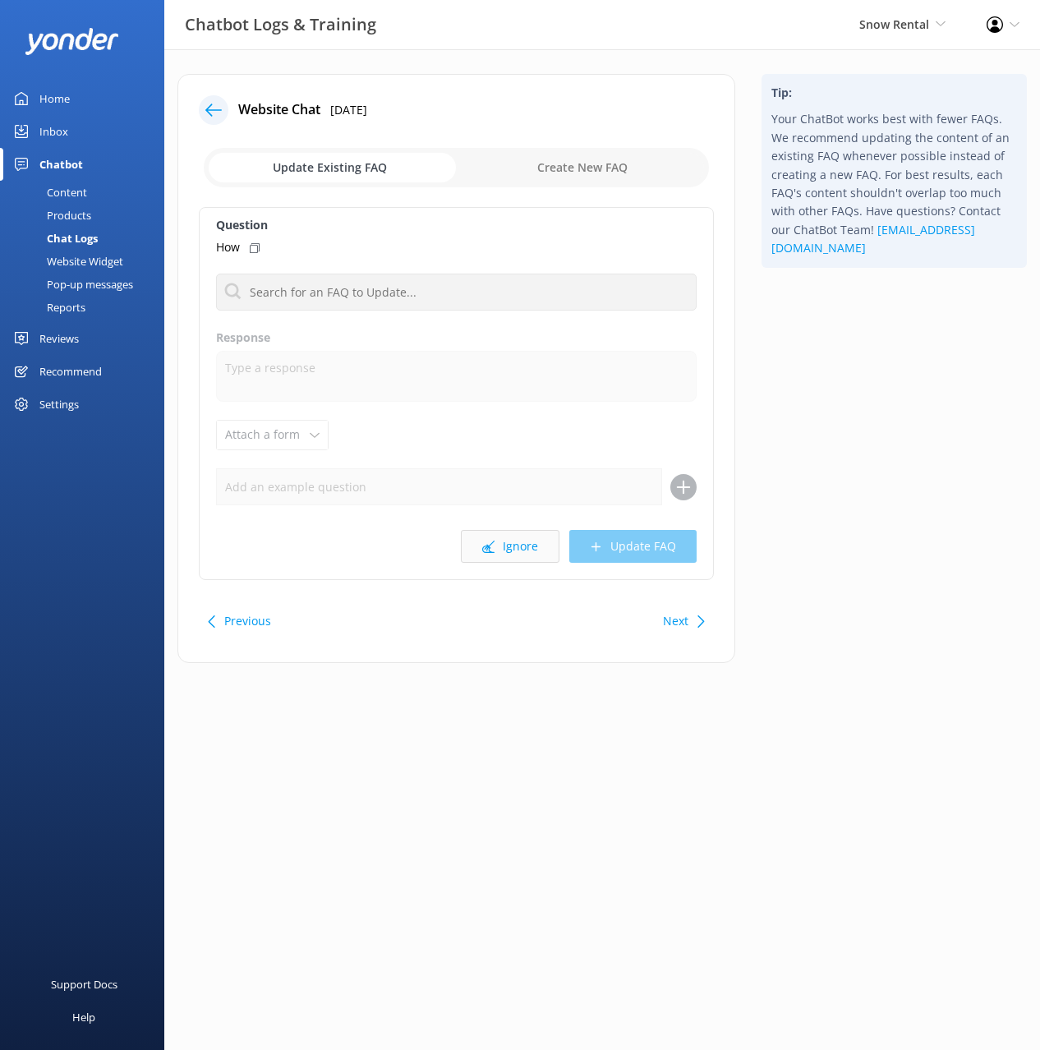
click at [501, 551] on button "Ignore" at bounding box center [510, 546] width 99 height 33
drag, startPoint x: 943, startPoint y: 565, endPoint x: 761, endPoint y: 635, distance: 195.4
click at [943, 566] on div "Tip: Your ChatBot works best with fewer FAQs. We recommend updating the content…" at bounding box center [895, 377] width 292 height 606
click at [685, 628] on button "Next" at bounding box center [675, 621] width 25 height 33
click at [495, 544] on icon at bounding box center [488, 547] width 12 height 12
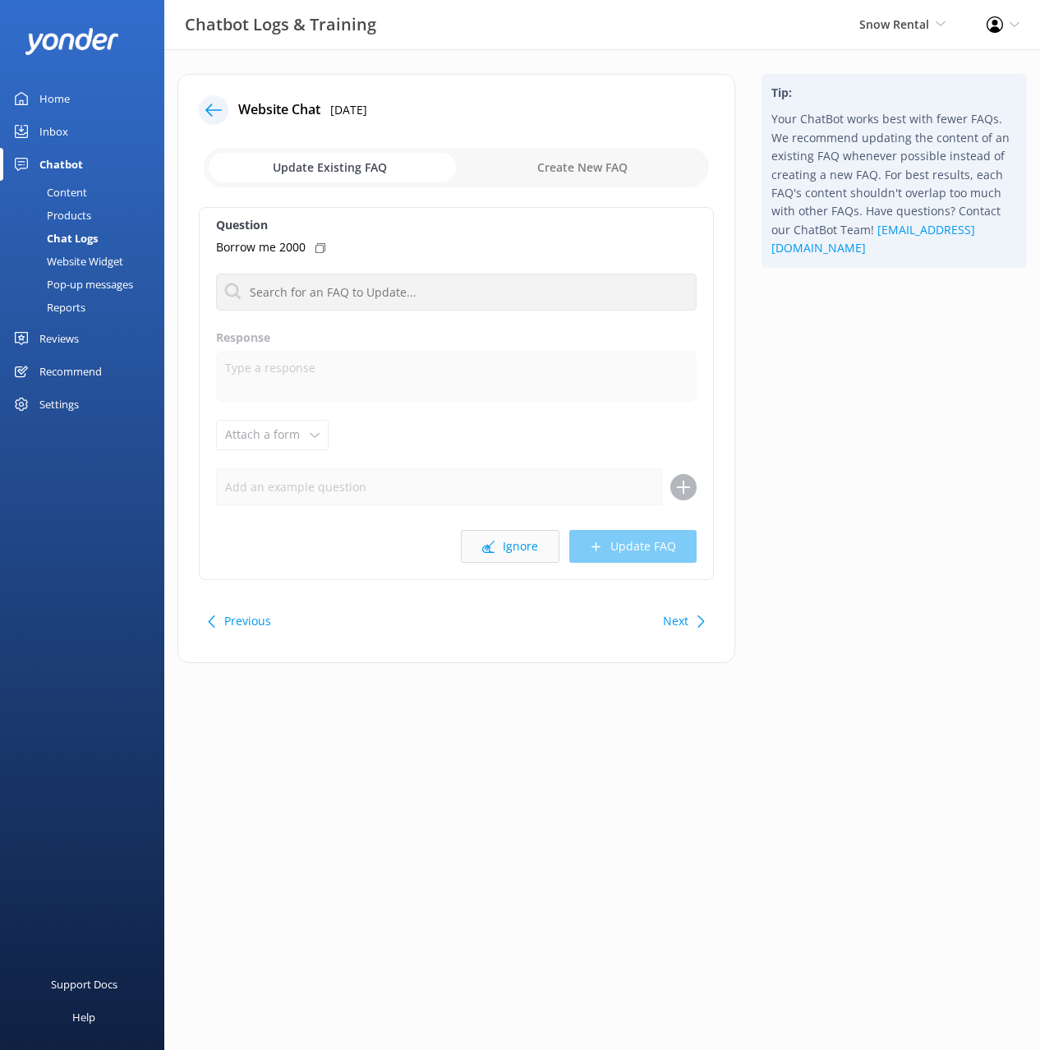
click at [514, 556] on button "Ignore" at bounding box center [510, 546] width 99 height 33
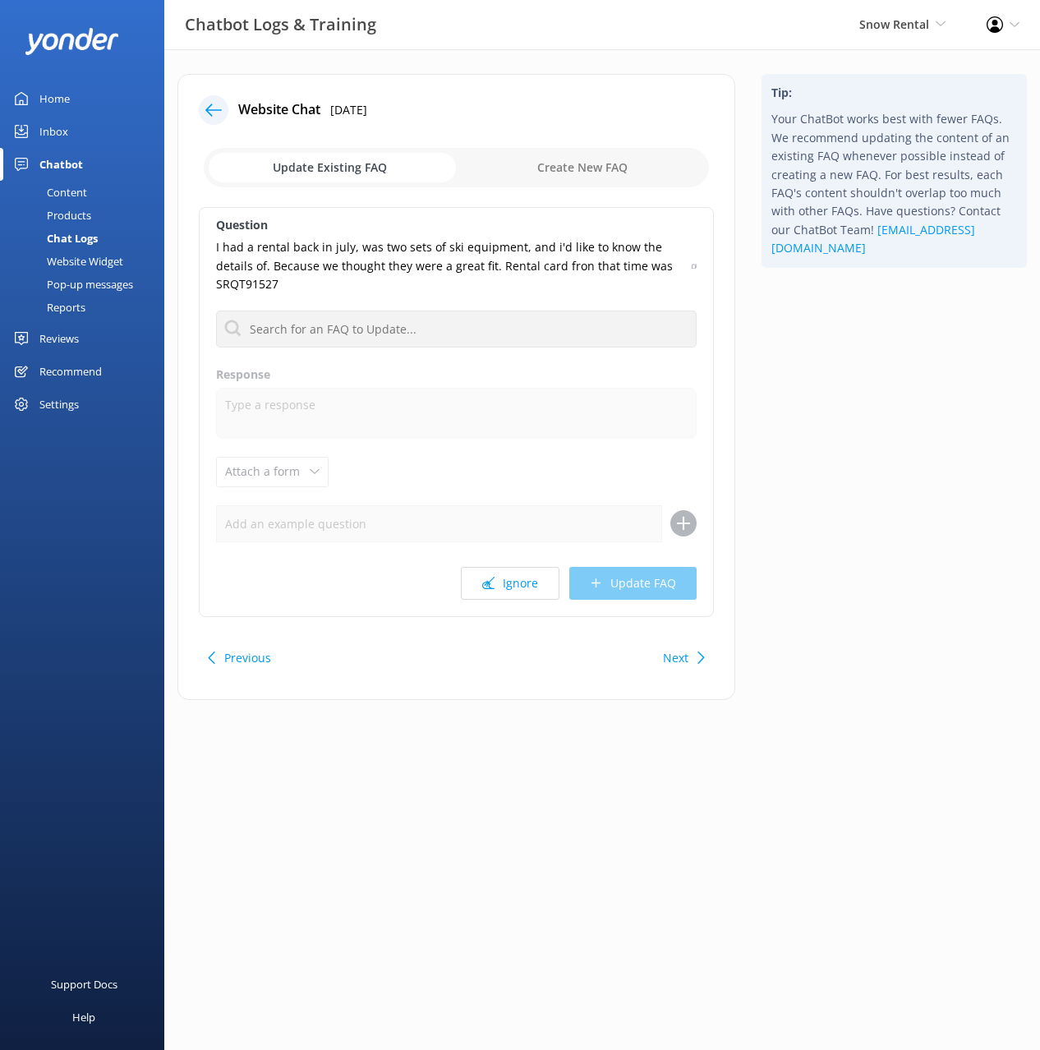
drag, startPoint x: 823, startPoint y: 551, endPoint x: 757, endPoint y: 615, distance: 91.8
click at [823, 552] on div "Tip: Your ChatBot works best with fewer FAQs. We recommend updating the content…" at bounding box center [895, 395] width 292 height 643
click at [498, 588] on button "Ignore" at bounding box center [510, 583] width 99 height 33
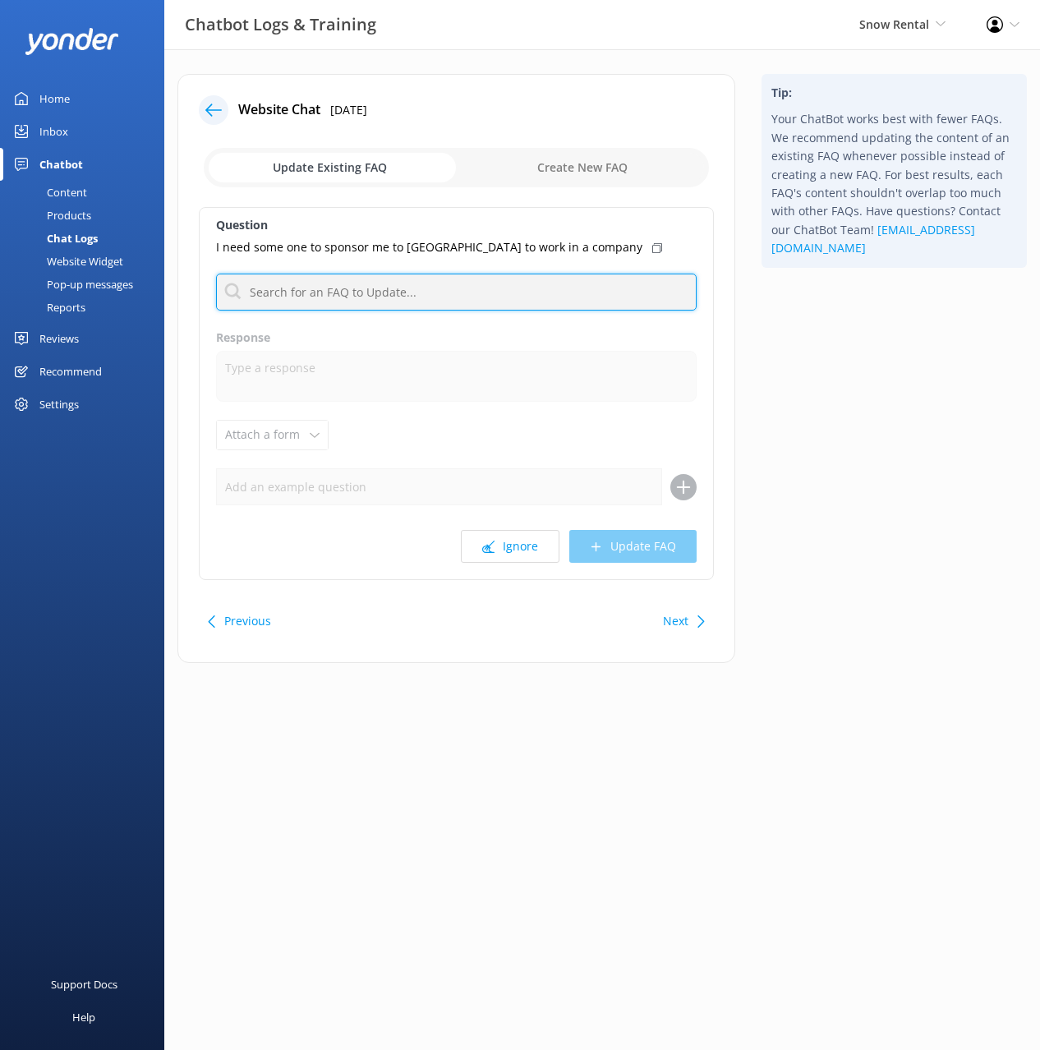
click at [401, 288] on input "text" at bounding box center [456, 292] width 481 height 37
type input "job"
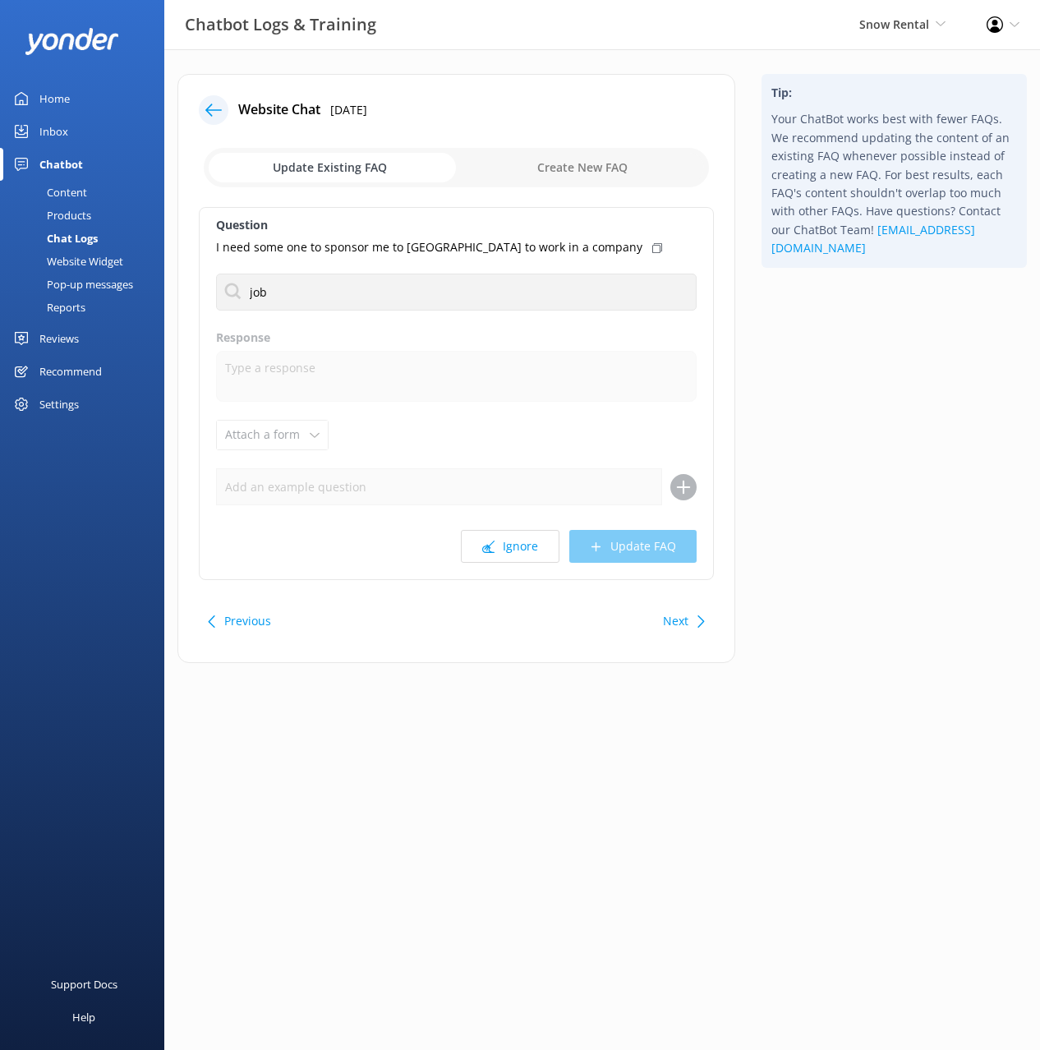
click at [856, 454] on div "Tip: Your ChatBot works best with fewer FAQs. We recommend updating the content…" at bounding box center [895, 377] width 292 height 606
drag, startPoint x: 397, startPoint y: 350, endPoint x: 409, endPoint y: 361, distance: 16.3
click at [397, 349] on p "Are you hiring for any job vacancies" at bounding box center [325, 358] width 197 height 18
type textarea "We’ve got roles open for the 2025 winter season! If you’ve worked winter season…"
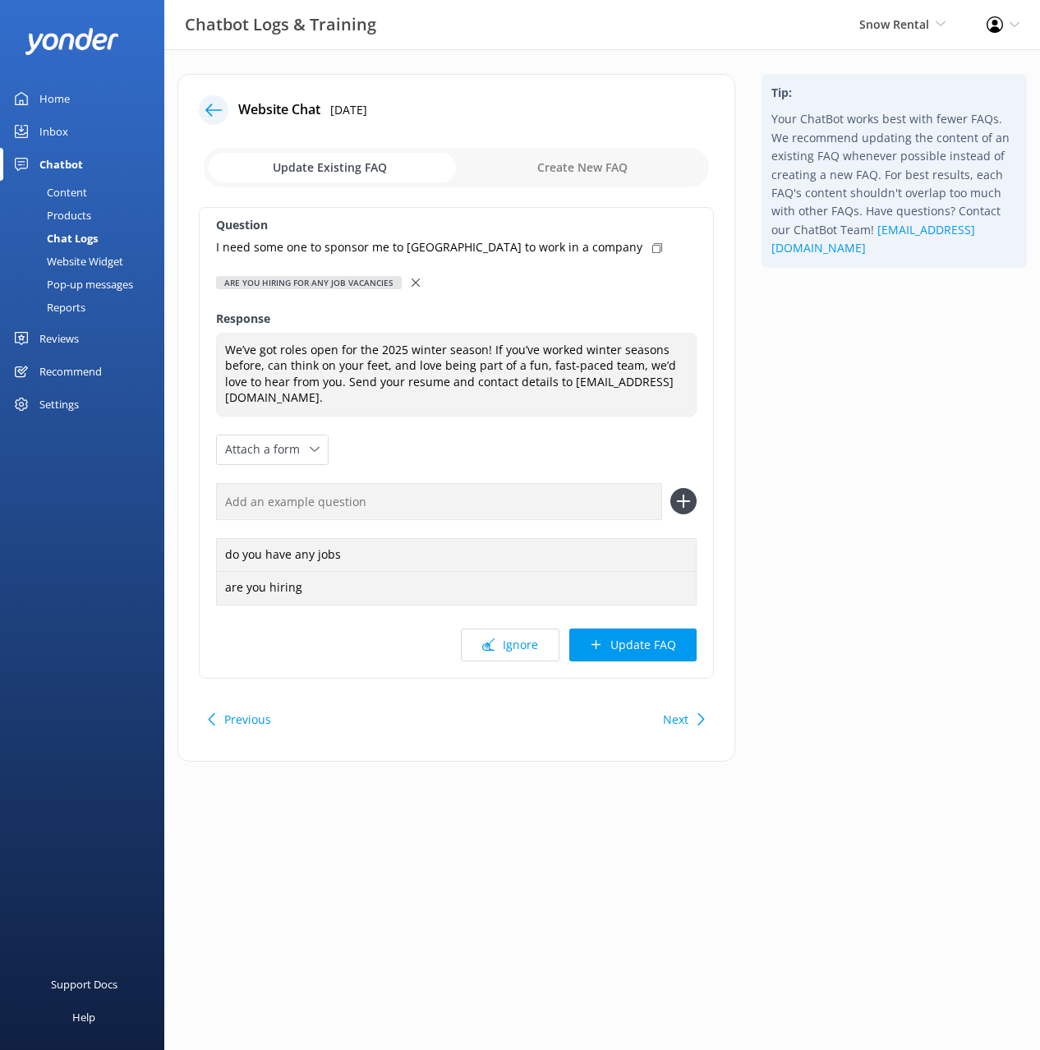
drag, startPoint x: 574, startPoint y: 248, endPoint x: 573, endPoint y: 459, distance: 211.2
click at [653, 249] on icon at bounding box center [658, 248] width 10 height 10
click at [570, 502] on input "text" at bounding box center [439, 501] width 446 height 37
paste input "I need some one to sponsor me to canada to work in a company"
type input "I need some one to sponsor me to canada to work in a company"
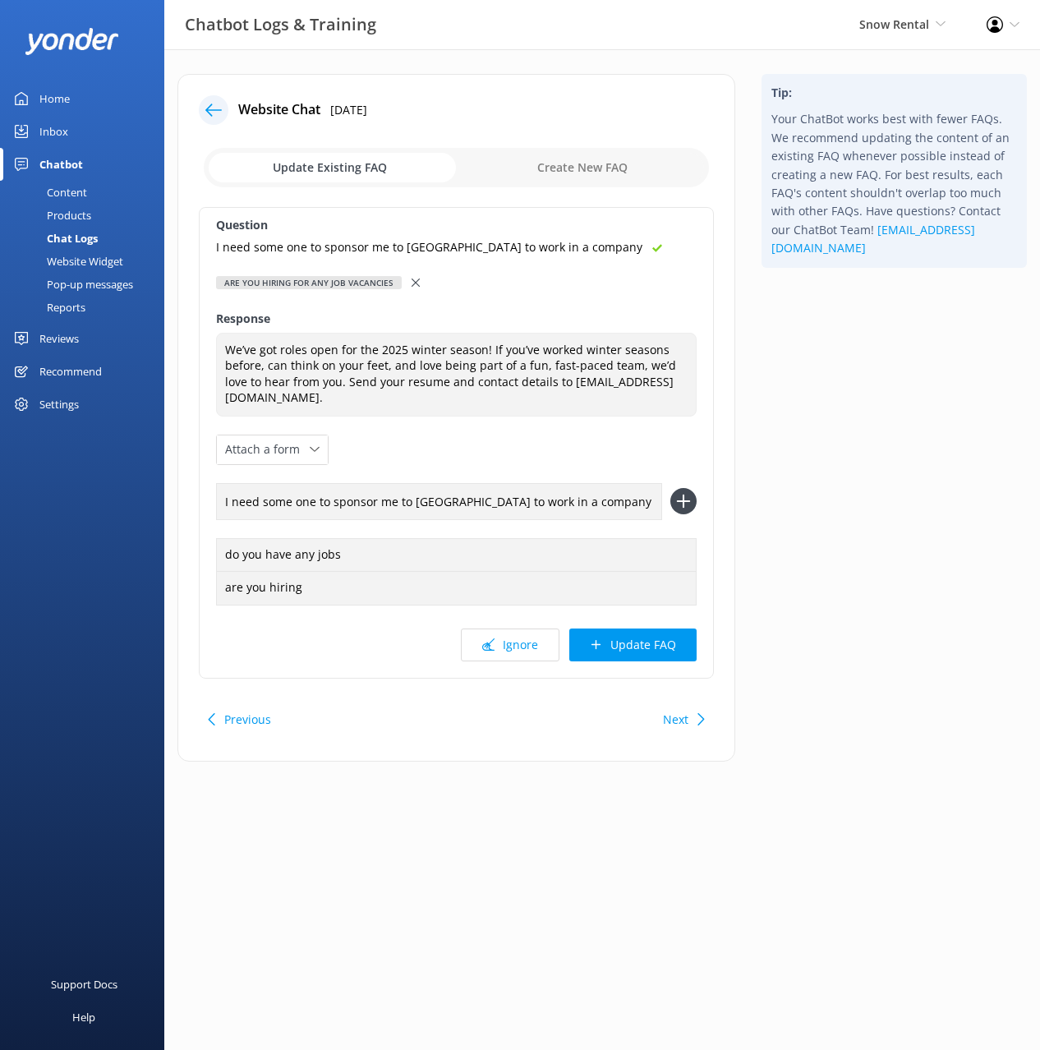
click at [683, 499] on use at bounding box center [683, 502] width 14 height 14
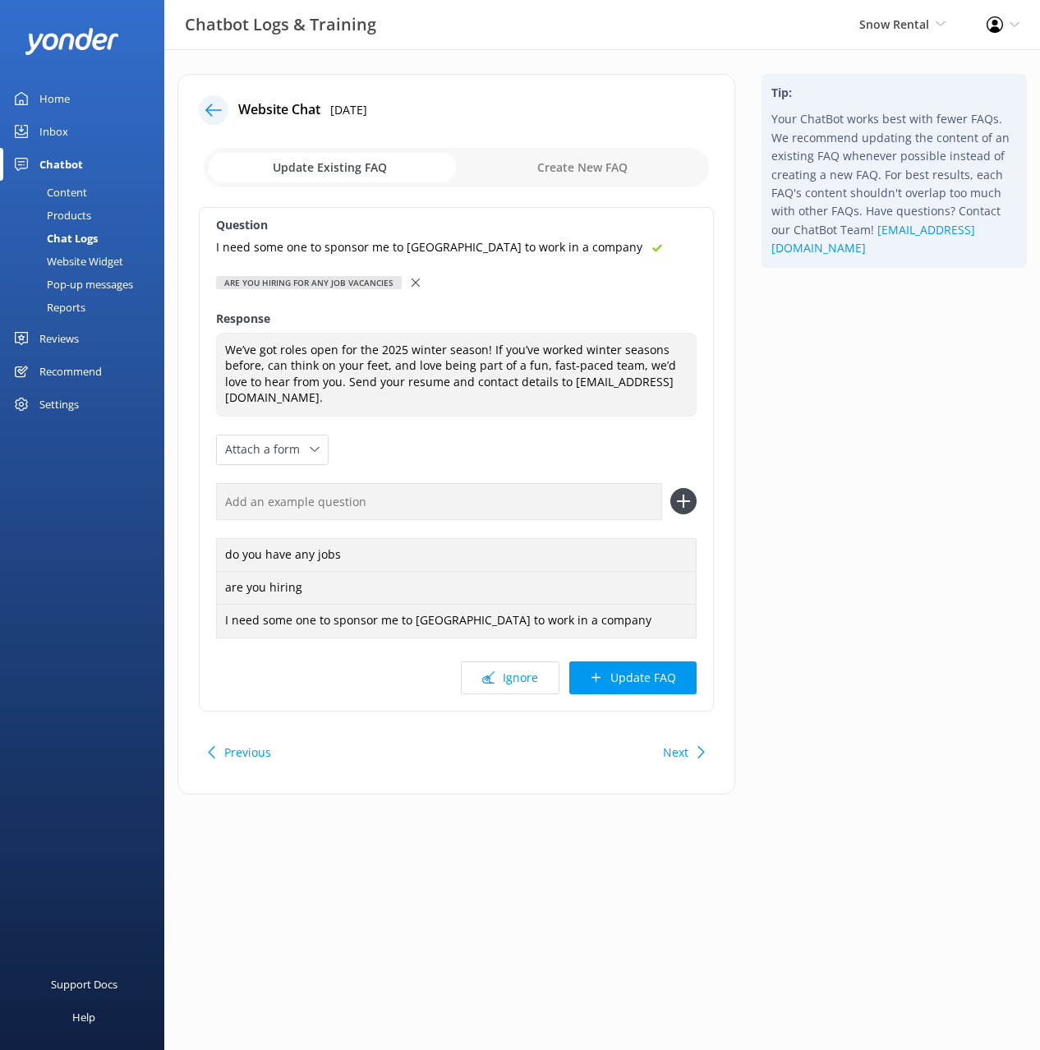
drag, startPoint x: 685, startPoint y: 676, endPoint x: 764, endPoint y: 606, distance: 104.8
click at [685, 676] on button "Update FAQ" at bounding box center [633, 678] width 127 height 33
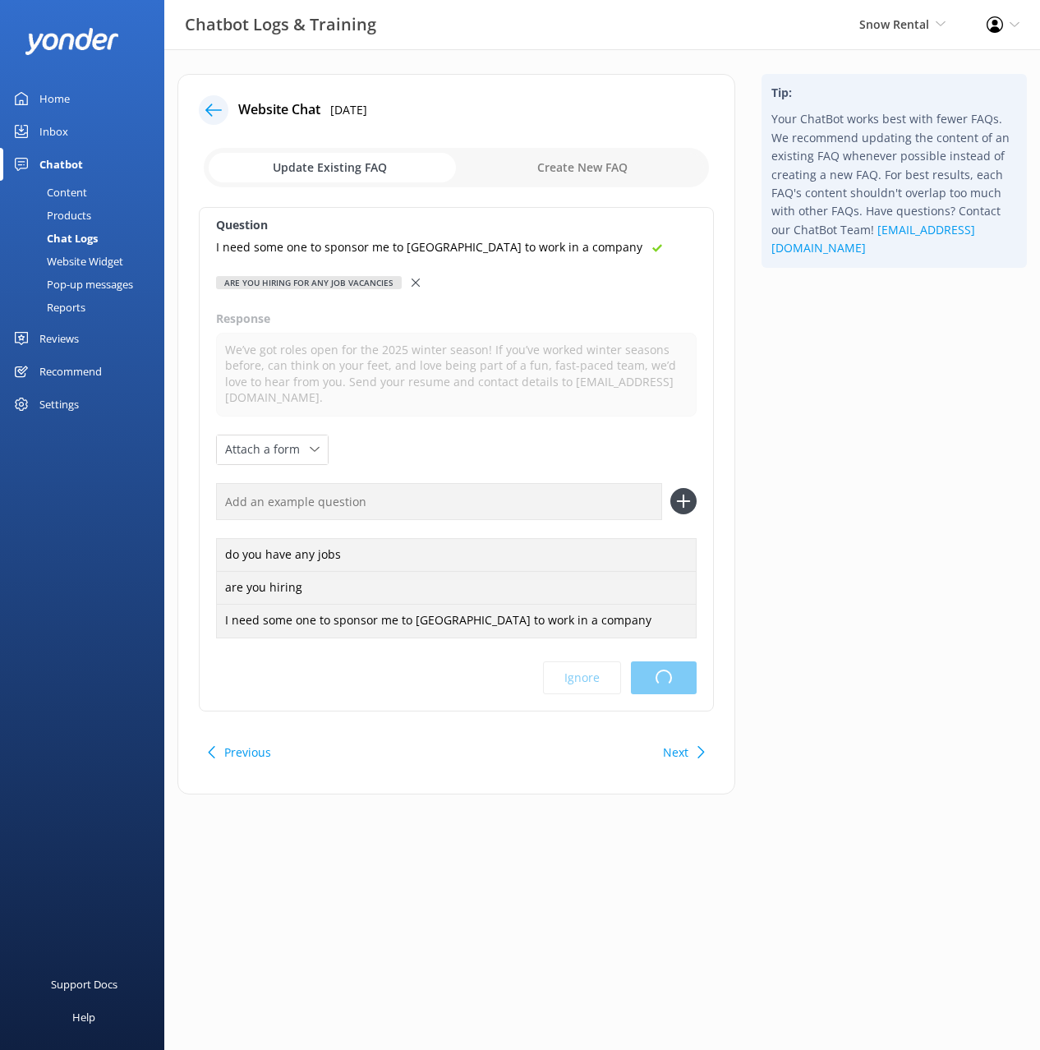
click at [846, 542] on div "Tip: Your ChatBot works best with fewer FAQs. We recommend updating the content…" at bounding box center [895, 442] width 292 height 737
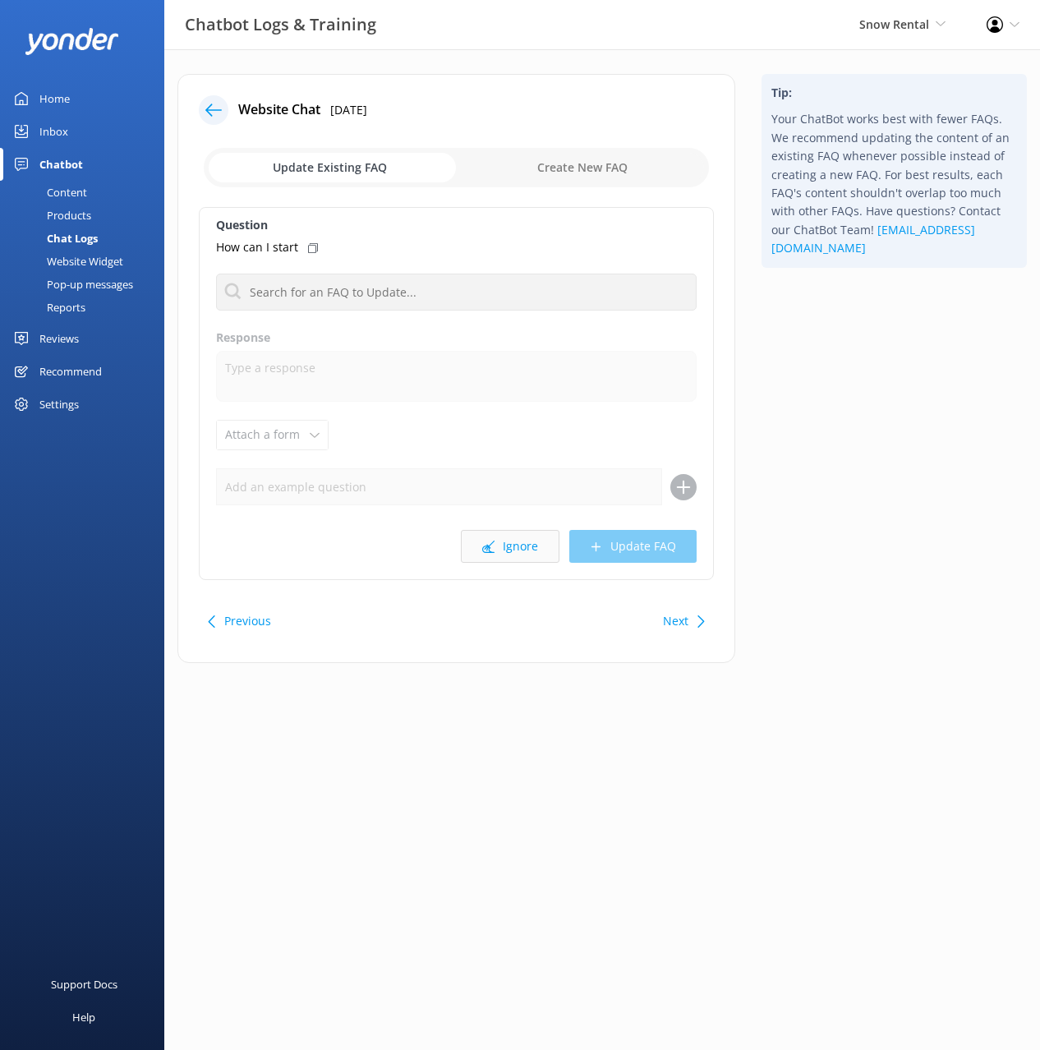
click at [526, 548] on button "Ignore" at bounding box center [510, 546] width 99 height 33
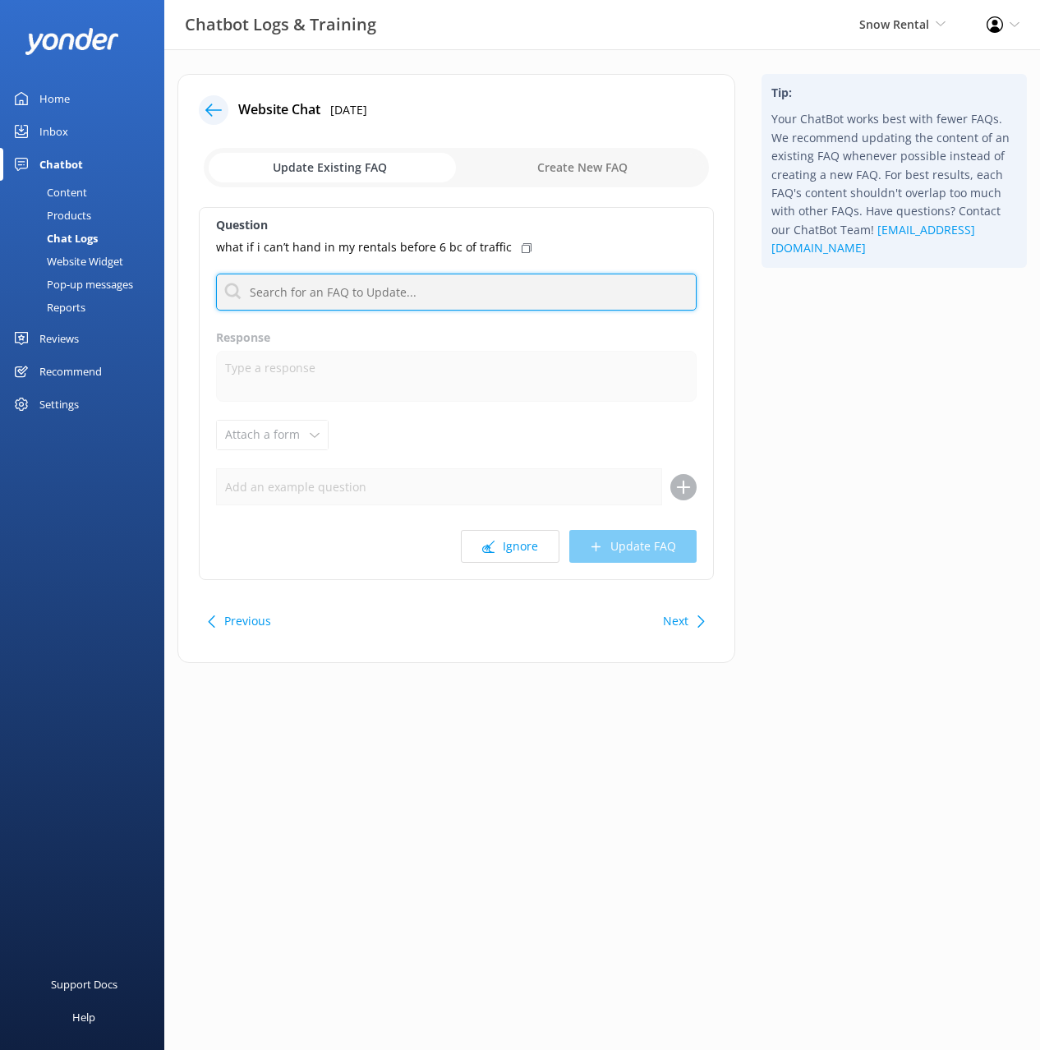
click at [399, 290] on input "text" at bounding box center [456, 292] width 481 height 37
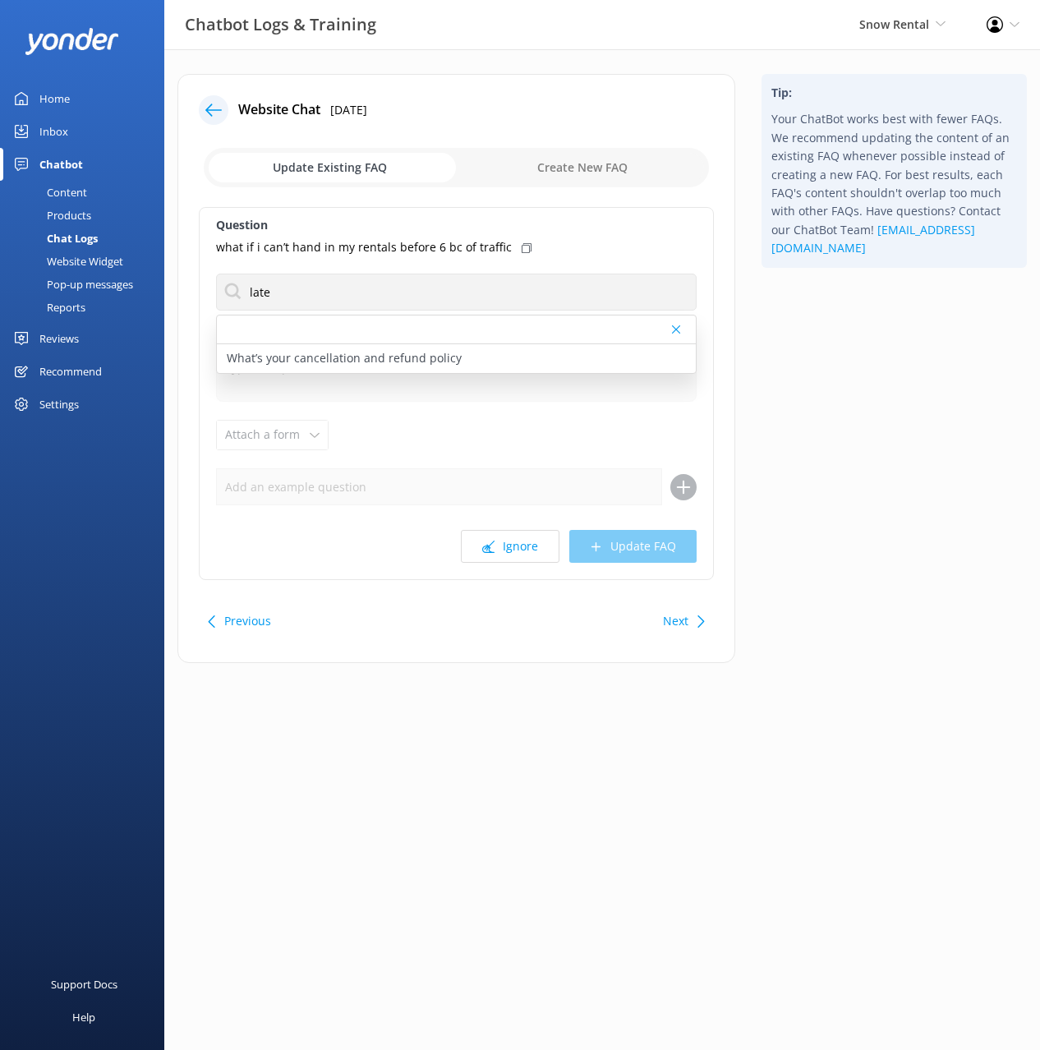
click at [843, 390] on div "Tip: Your ChatBot works best with fewer FAQs. We recommend updating the content…" at bounding box center [895, 377] width 292 height 606
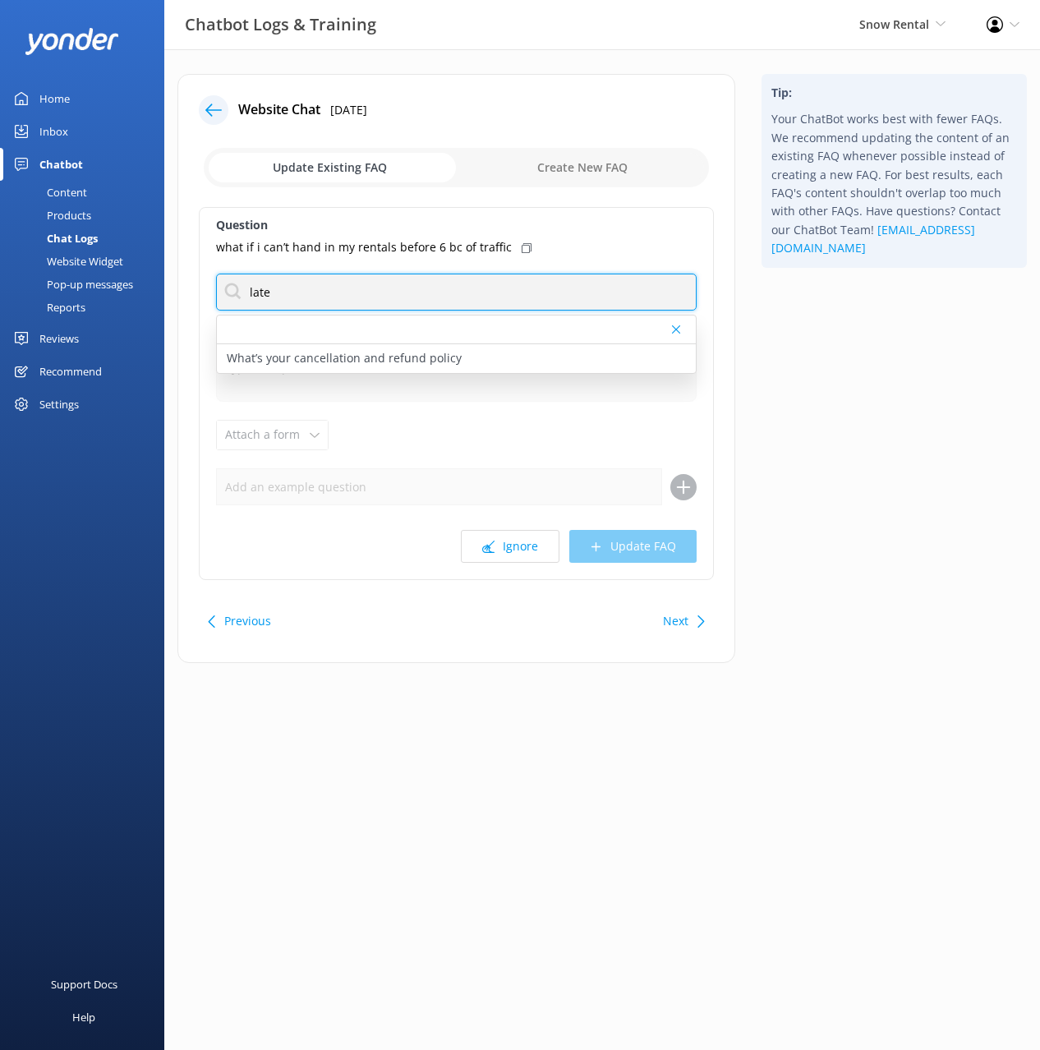
click at [310, 292] on input "late" at bounding box center [456, 292] width 481 height 37
type input "time"
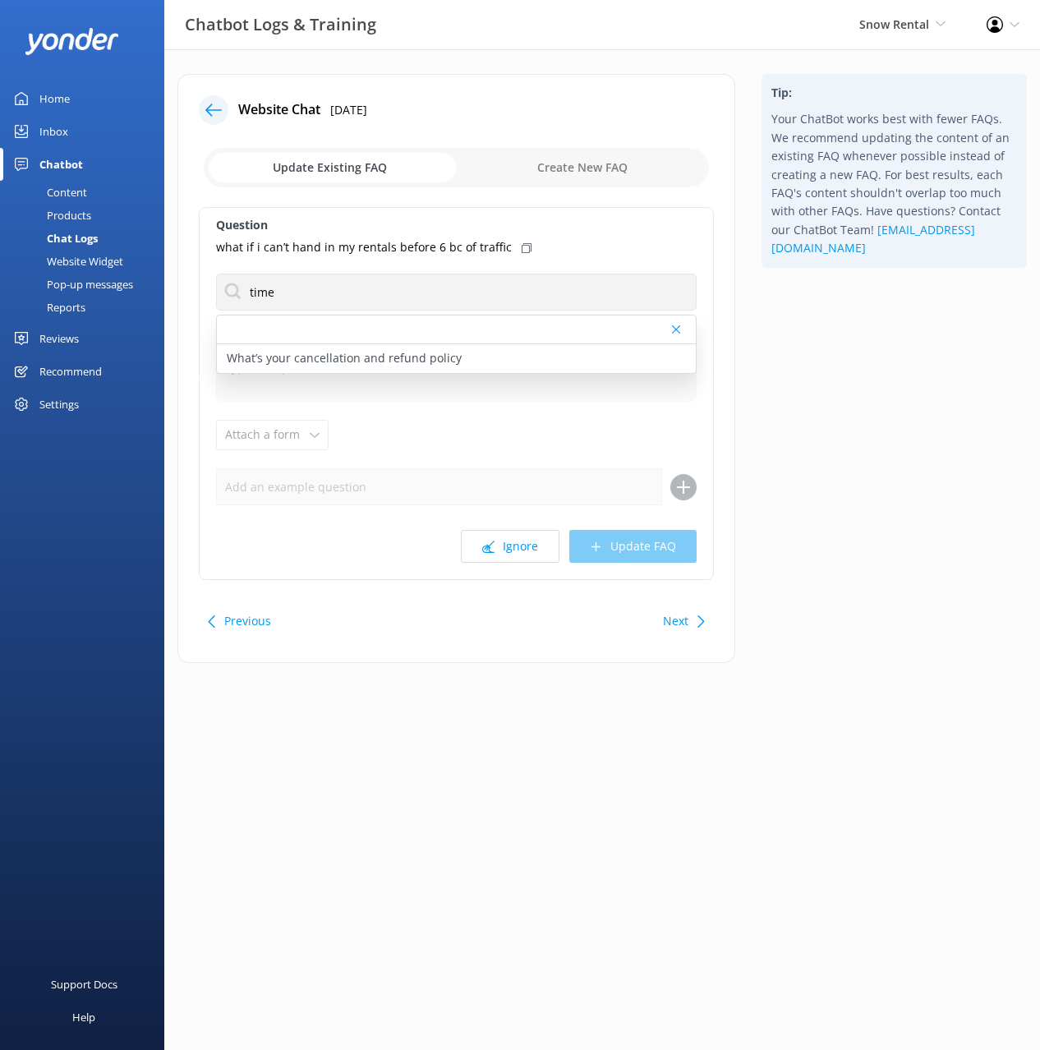
click at [842, 366] on div "Tip: Your ChatBot works best with fewer FAQs. We recommend updating the content…" at bounding box center [895, 377] width 292 height 606
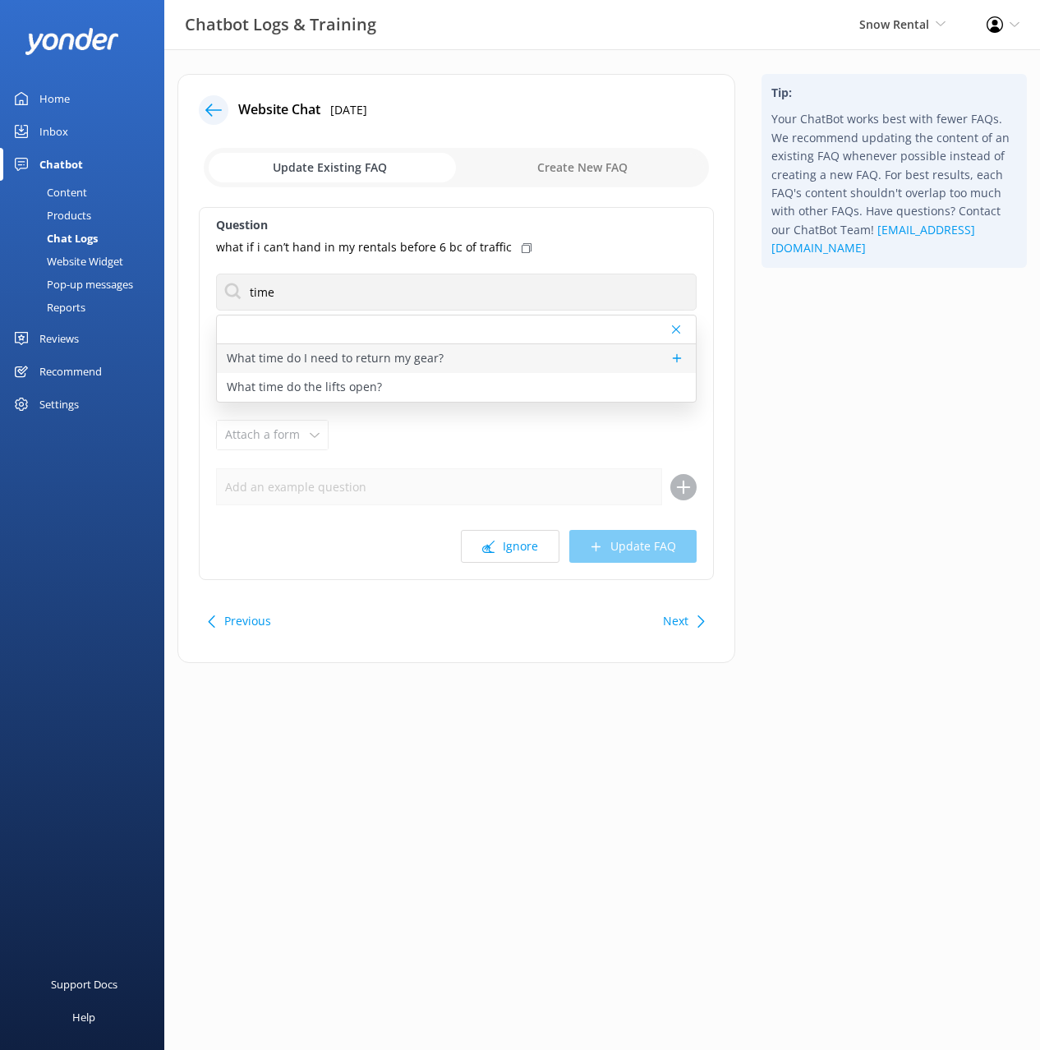
click at [447, 356] on div "What time do I need to return my gear?" at bounding box center [456, 358] width 479 height 29
type textarea "Please return all your rental equipment by 6pm on the final day of your hire. O…"
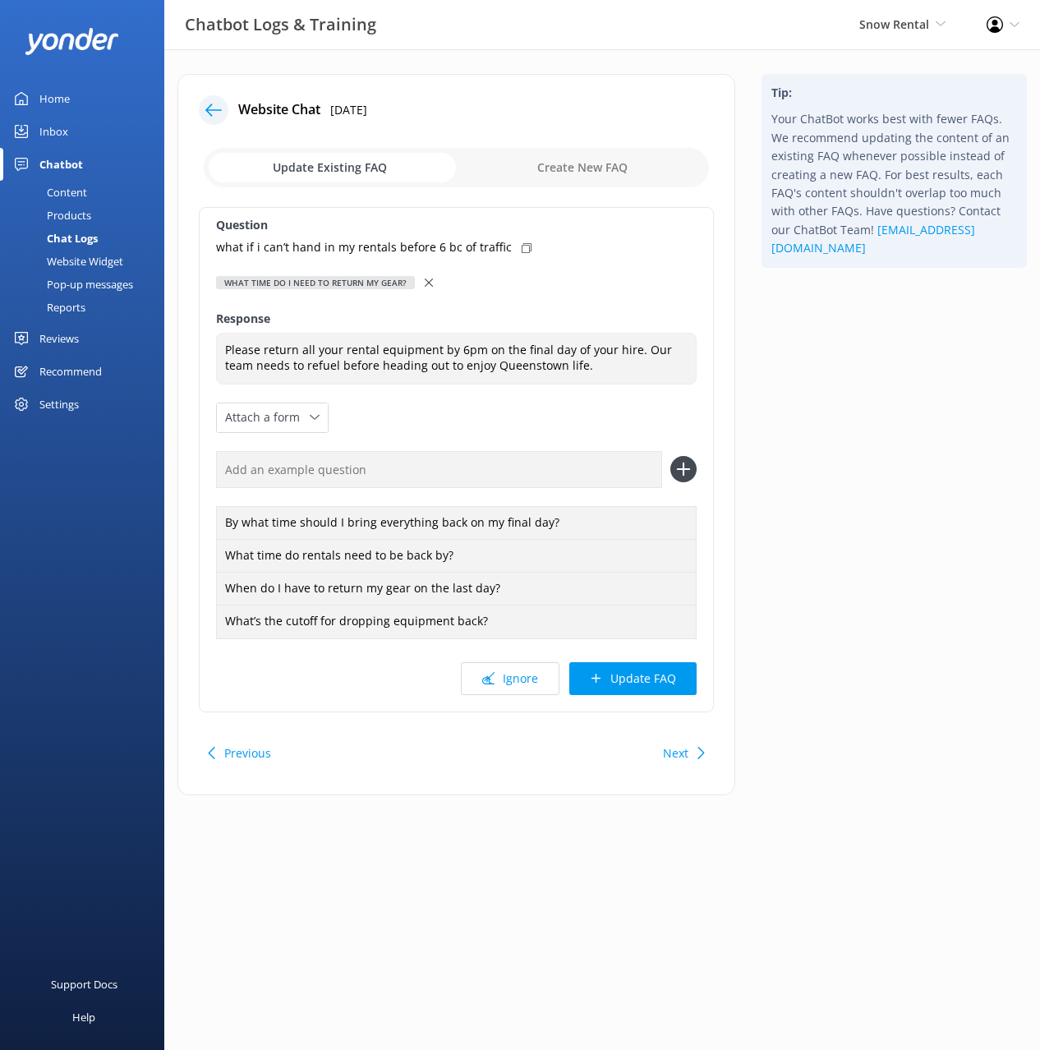
drag, startPoint x: 512, startPoint y: 245, endPoint x: 531, endPoint y: 306, distance: 63.7
click at [522, 245] on use at bounding box center [527, 248] width 10 height 10
click at [602, 451] on input "text" at bounding box center [439, 469] width 446 height 37
click at [620, 465] on input "text" at bounding box center [439, 469] width 446 height 37
paste input "what if i can’t hand in my rentals before 6 bc of traffic"
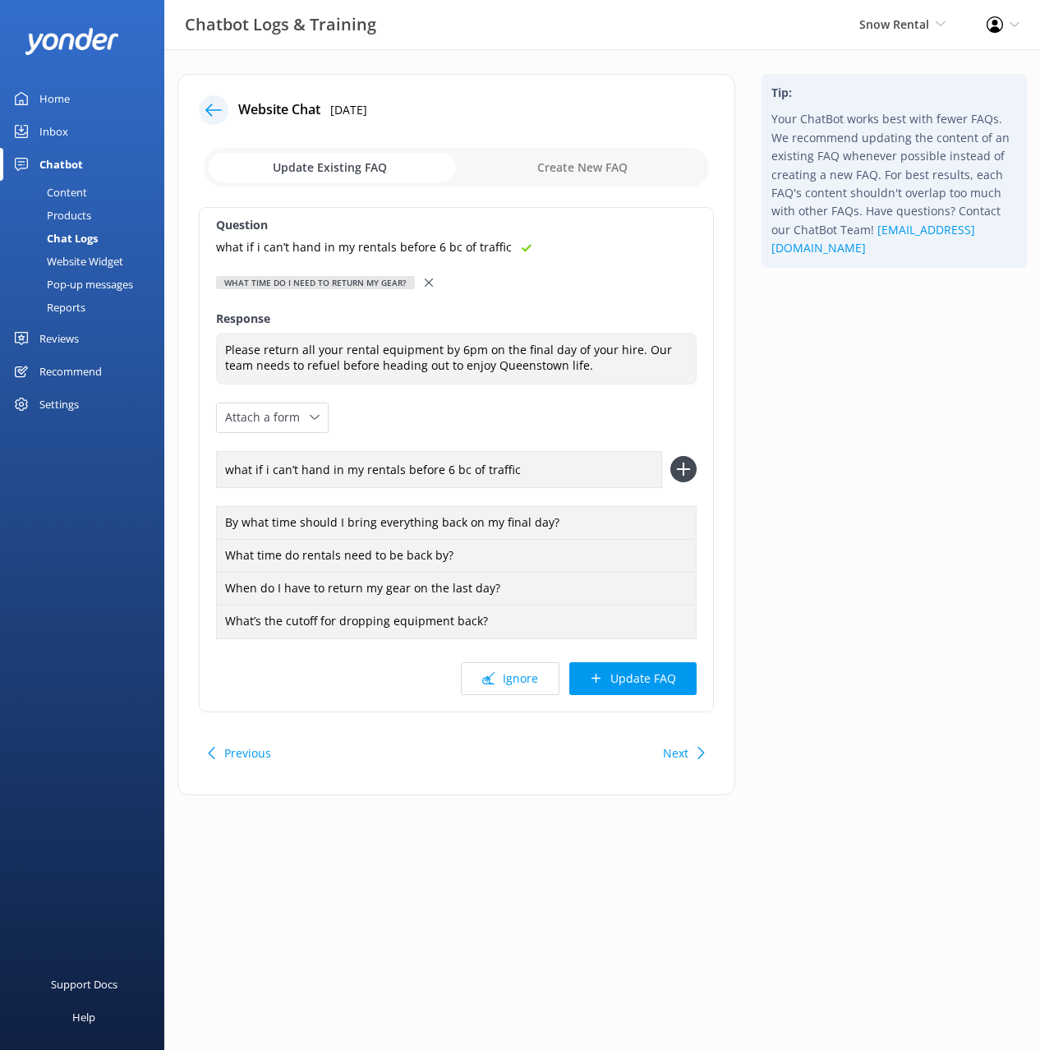
type input "what if i can’t hand in my rentals before 6 bc of traffic"
drag, startPoint x: 694, startPoint y: 461, endPoint x: 707, endPoint y: 556, distance: 96.1
click at [694, 461] on icon at bounding box center [684, 469] width 26 height 26
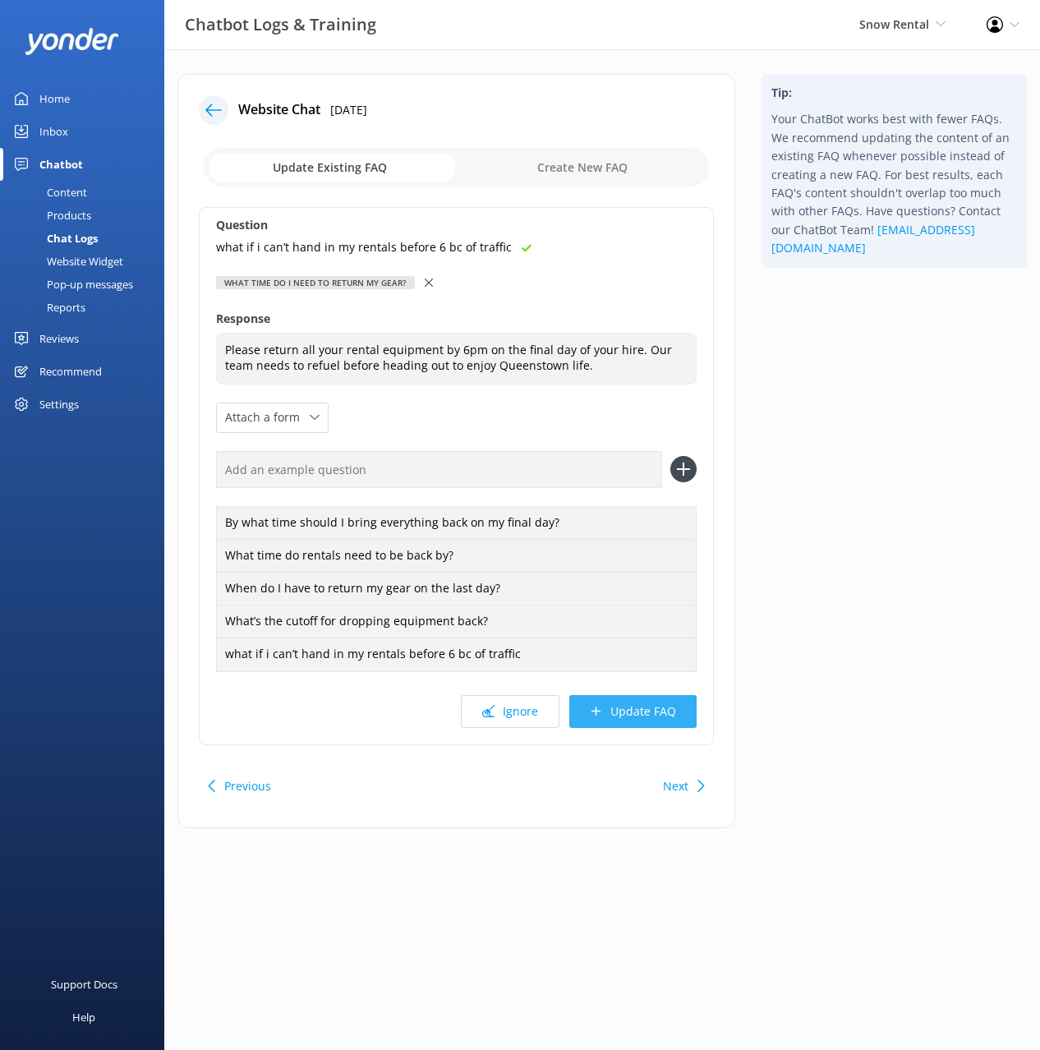
click at [626, 720] on button "Update FAQ" at bounding box center [633, 711] width 127 height 33
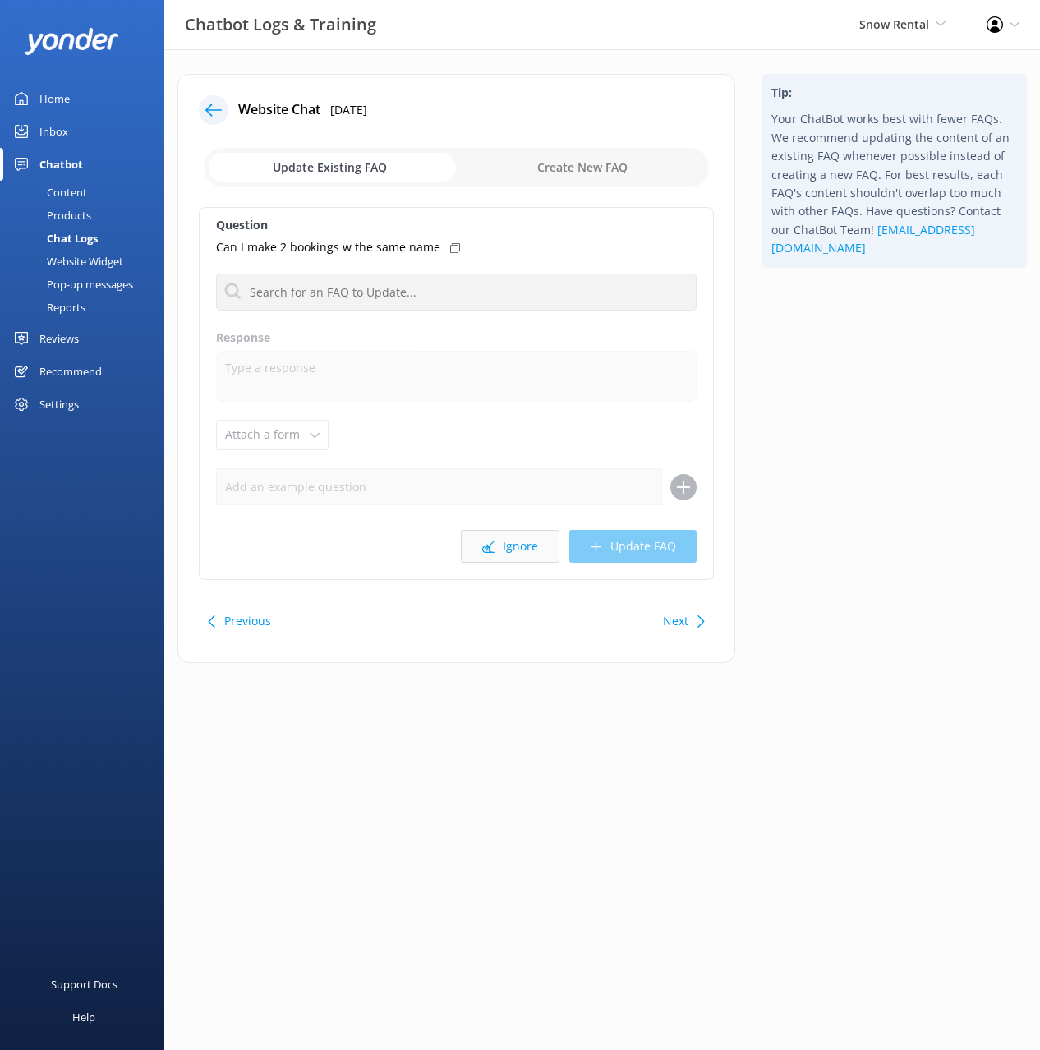
click at [510, 551] on button "Ignore" at bounding box center [510, 546] width 99 height 33
click at [784, 473] on div "Tip: Your ChatBot works best with fewer FAQs. We recommend updating the content…" at bounding box center [895, 377] width 292 height 606
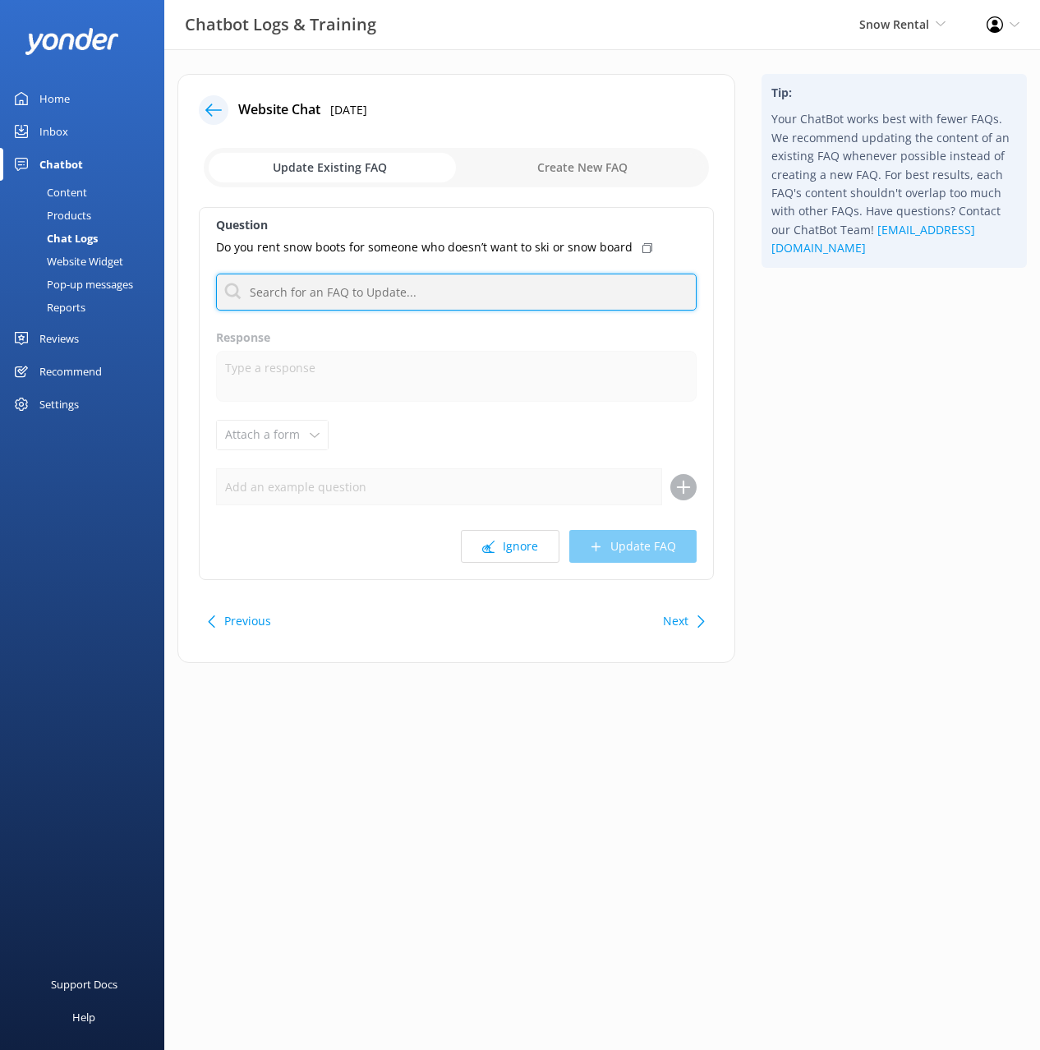
click at [422, 289] on input "text" at bounding box center [456, 292] width 481 height 37
type input "boots"
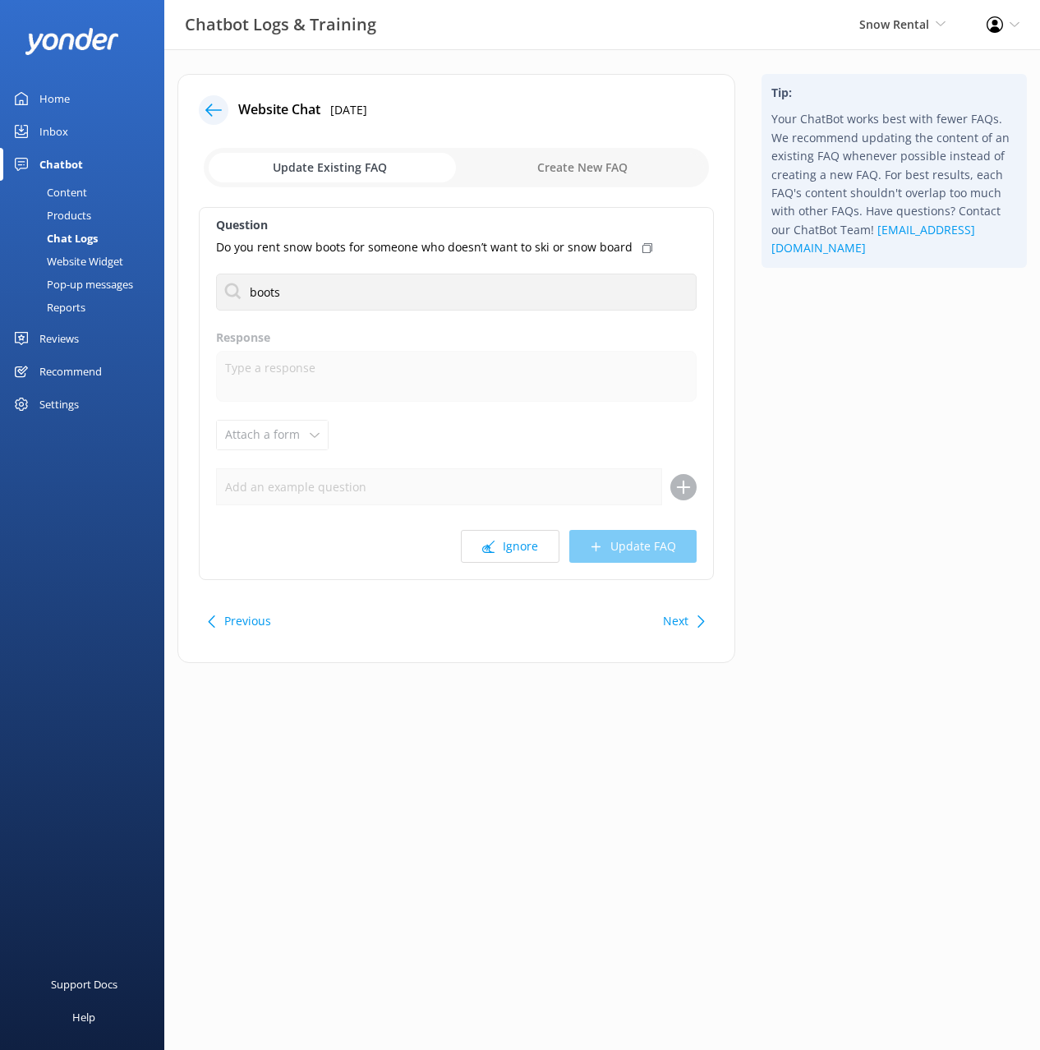
click at [863, 353] on div "Tip: Your ChatBot works best with fewer FAQs. We recommend updating the content…" at bounding box center [895, 377] width 292 height 606
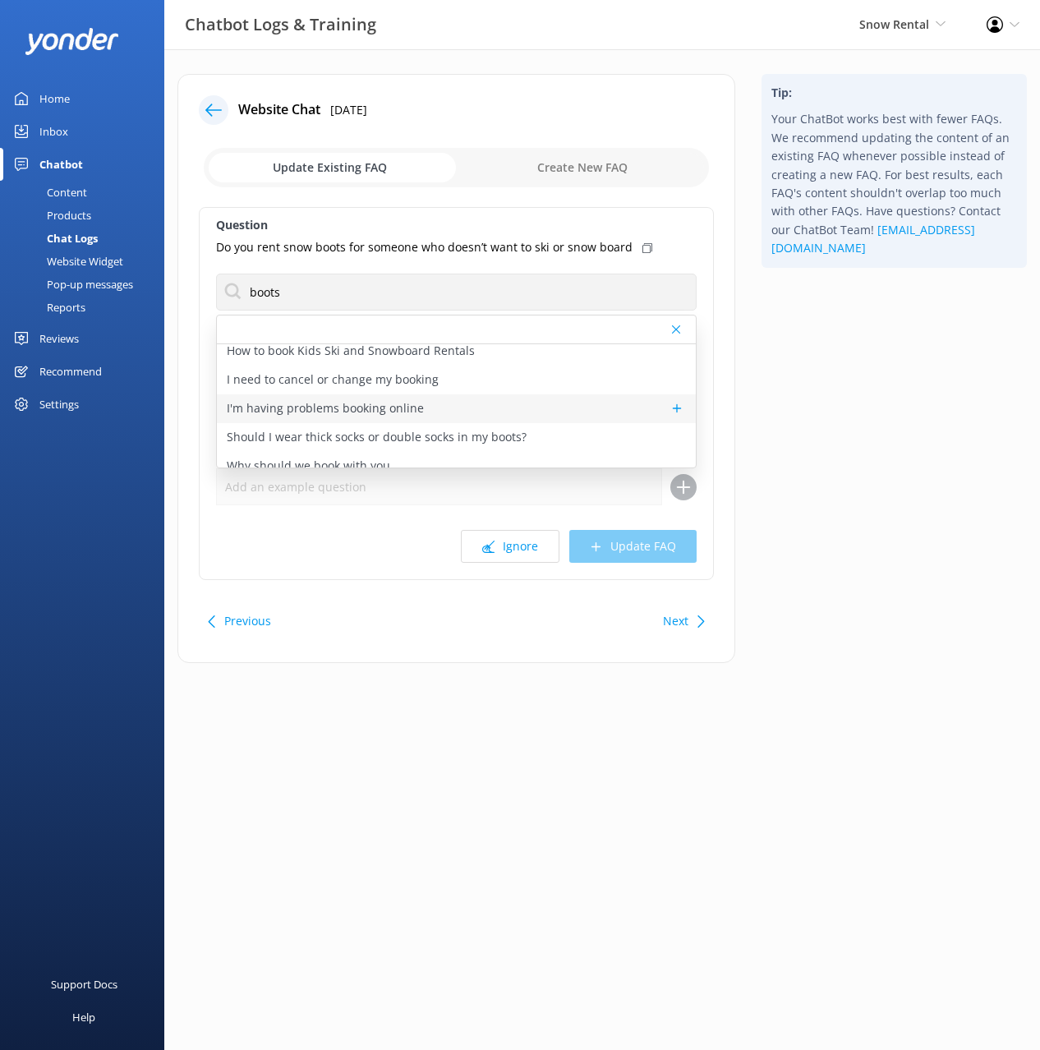
scroll to position [308, 0]
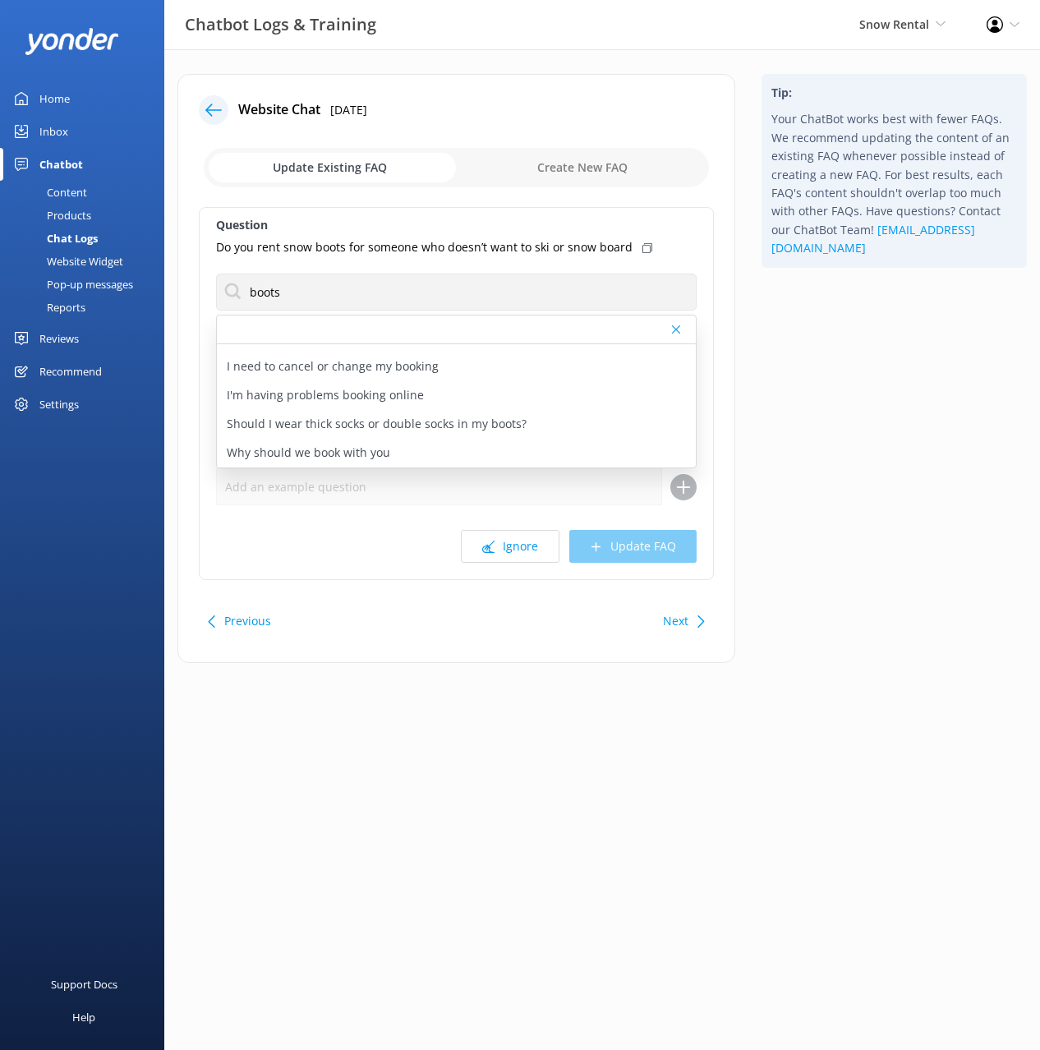
drag, startPoint x: 818, startPoint y: 478, endPoint x: 739, endPoint y: 616, distance: 158.3
click at [817, 481] on div "Tip: Your ChatBot works best with fewer FAQs. We recommend updating the content…" at bounding box center [895, 377] width 292 height 606
click at [683, 619] on button "Next" at bounding box center [675, 621] width 25 height 33
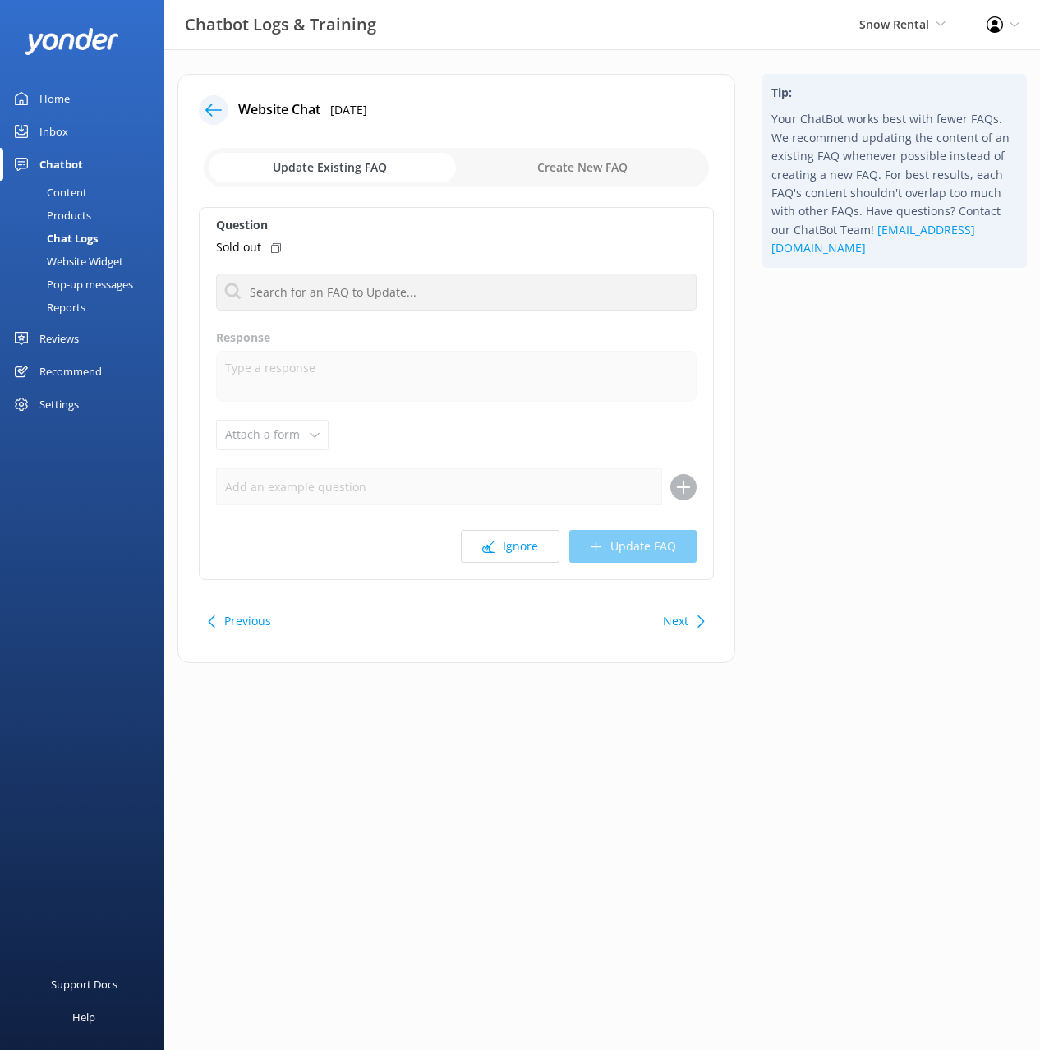
drag, startPoint x: 848, startPoint y: 554, endPoint x: 722, endPoint y: 547, distance: 125.9
click at [843, 555] on div "Tip: Your ChatBot works best with fewer FAQs. We recommend updating the content…" at bounding box center [895, 377] width 292 height 606
drag, startPoint x: 516, startPoint y: 555, endPoint x: 697, endPoint y: 546, distance: 181.0
click at [516, 555] on button "Ignore" at bounding box center [510, 546] width 99 height 33
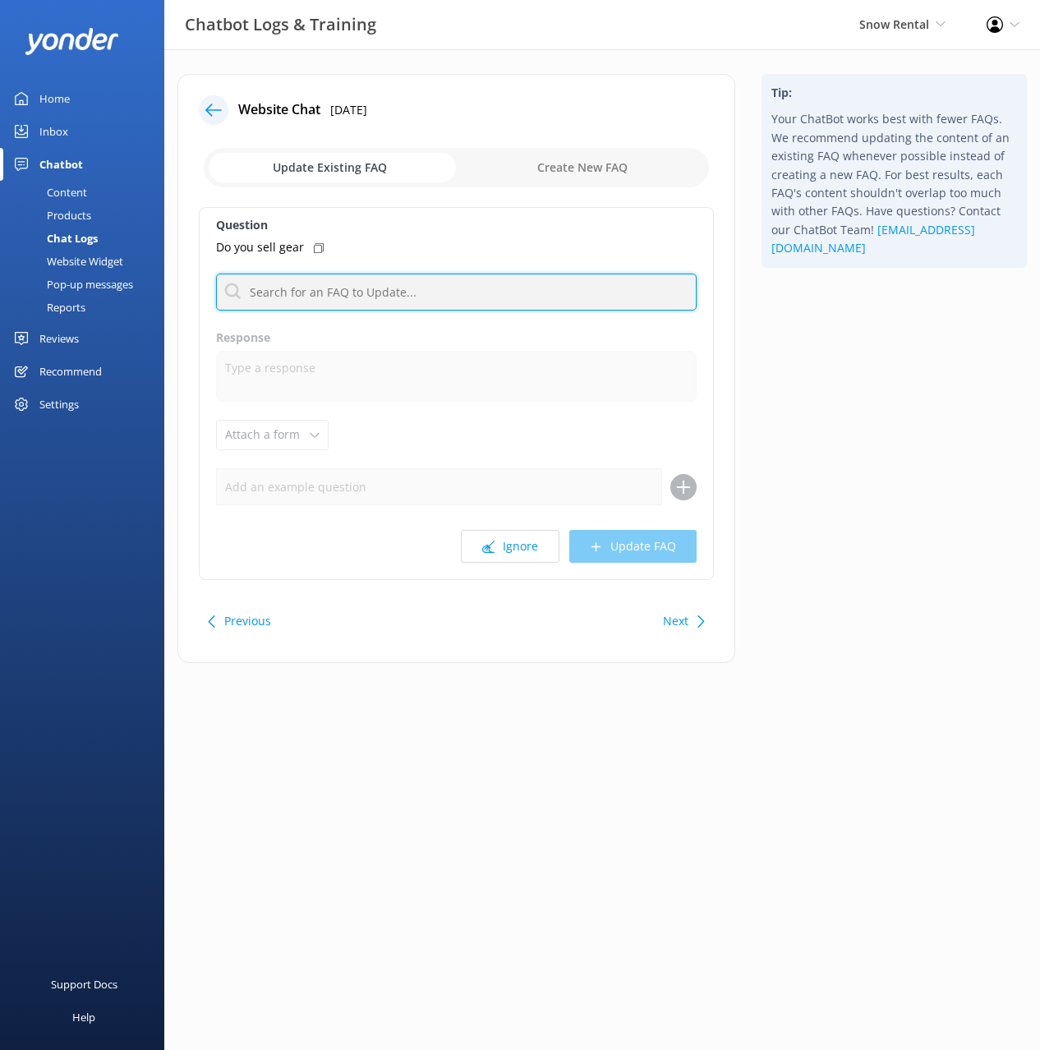
click at [314, 286] on input "text" at bounding box center [456, 292] width 481 height 37
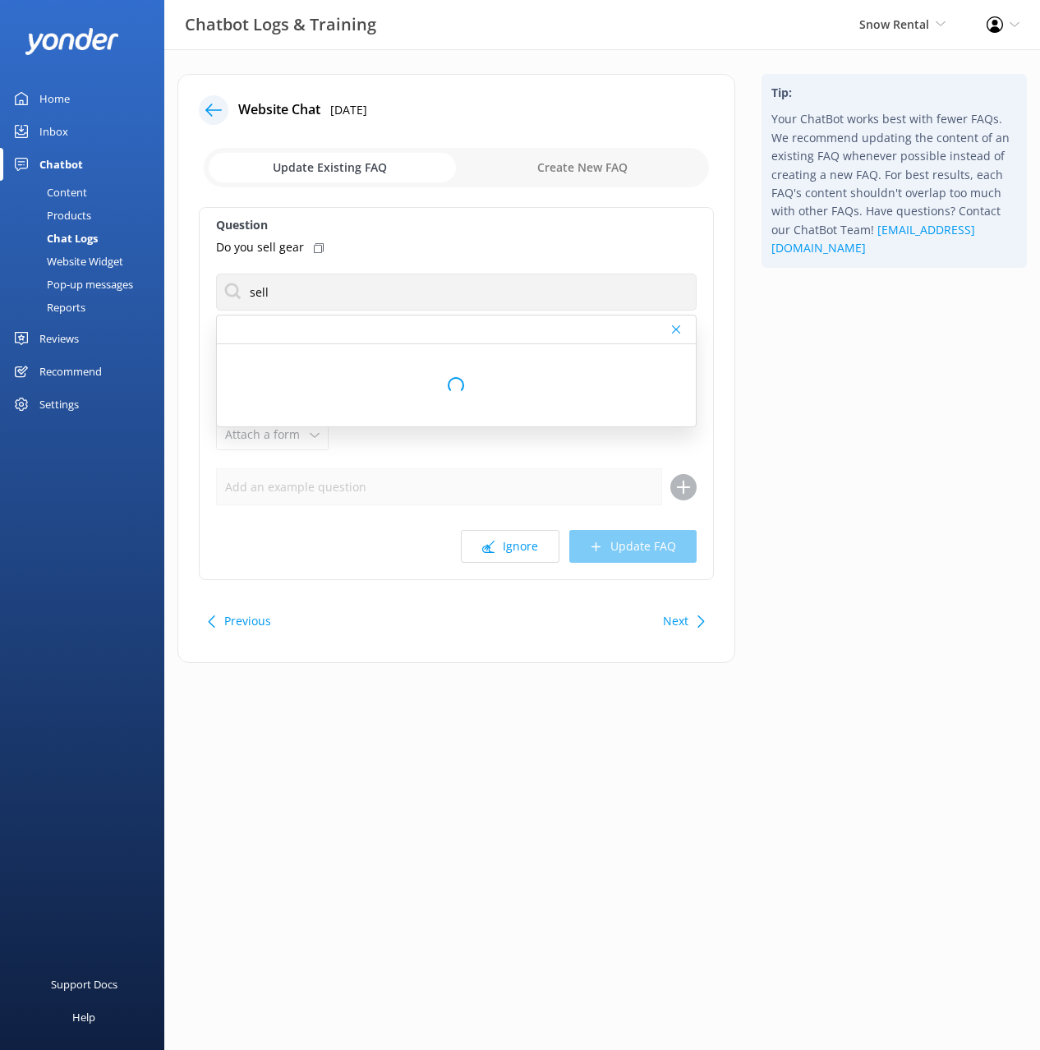
click at [828, 325] on div "Tip: Your ChatBot works best with fewer FAQs. We recommend updating the content…" at bounding box center [895, 377] width 292 height 606
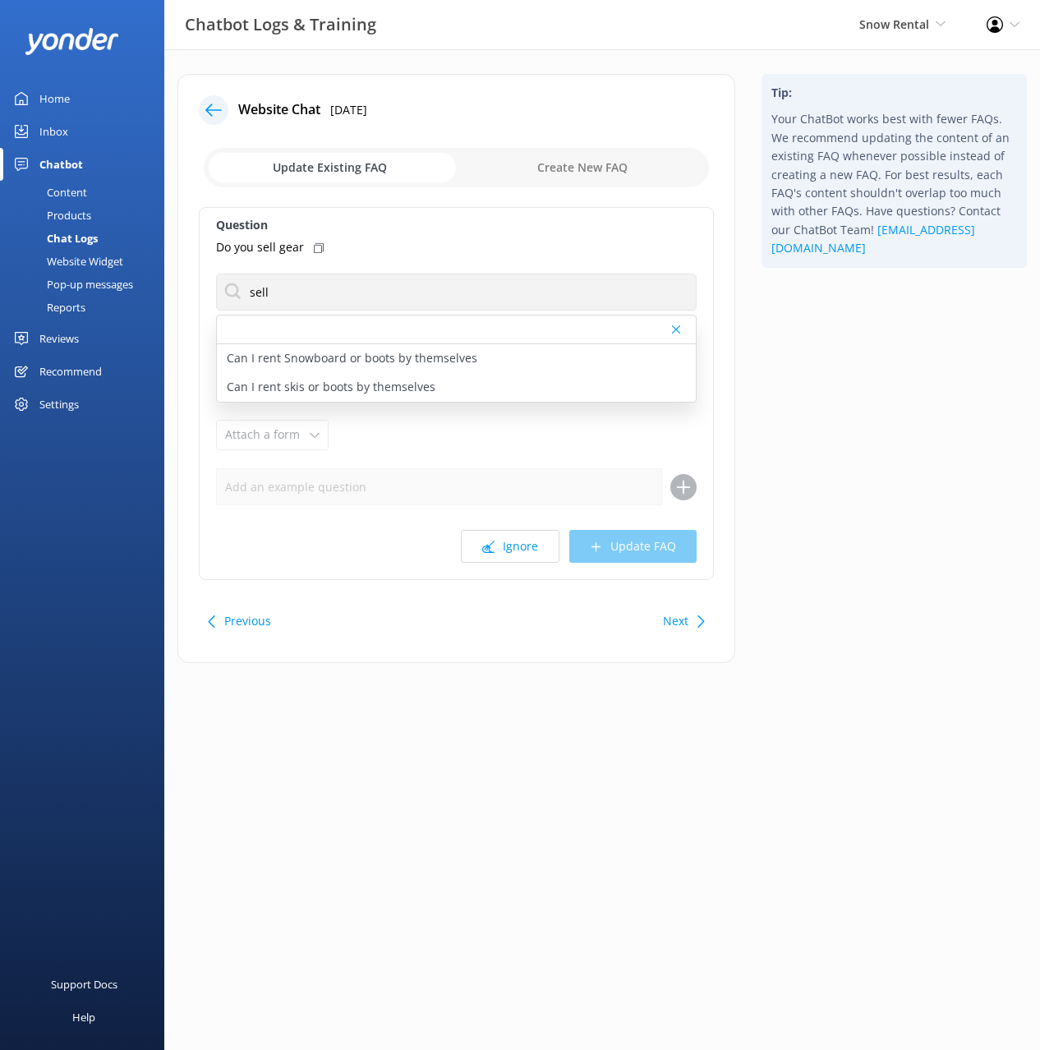
drag, startPoint x: 814, startPoint y: 339, endPoint x: 691, endPoint y: 635, distance: 321.3
click at [814, 340] on div "Tip: Your ChatBot works best with fewer FAQs. We recommend updating the content…" at bounding box center [895, 377] width 292 height 606
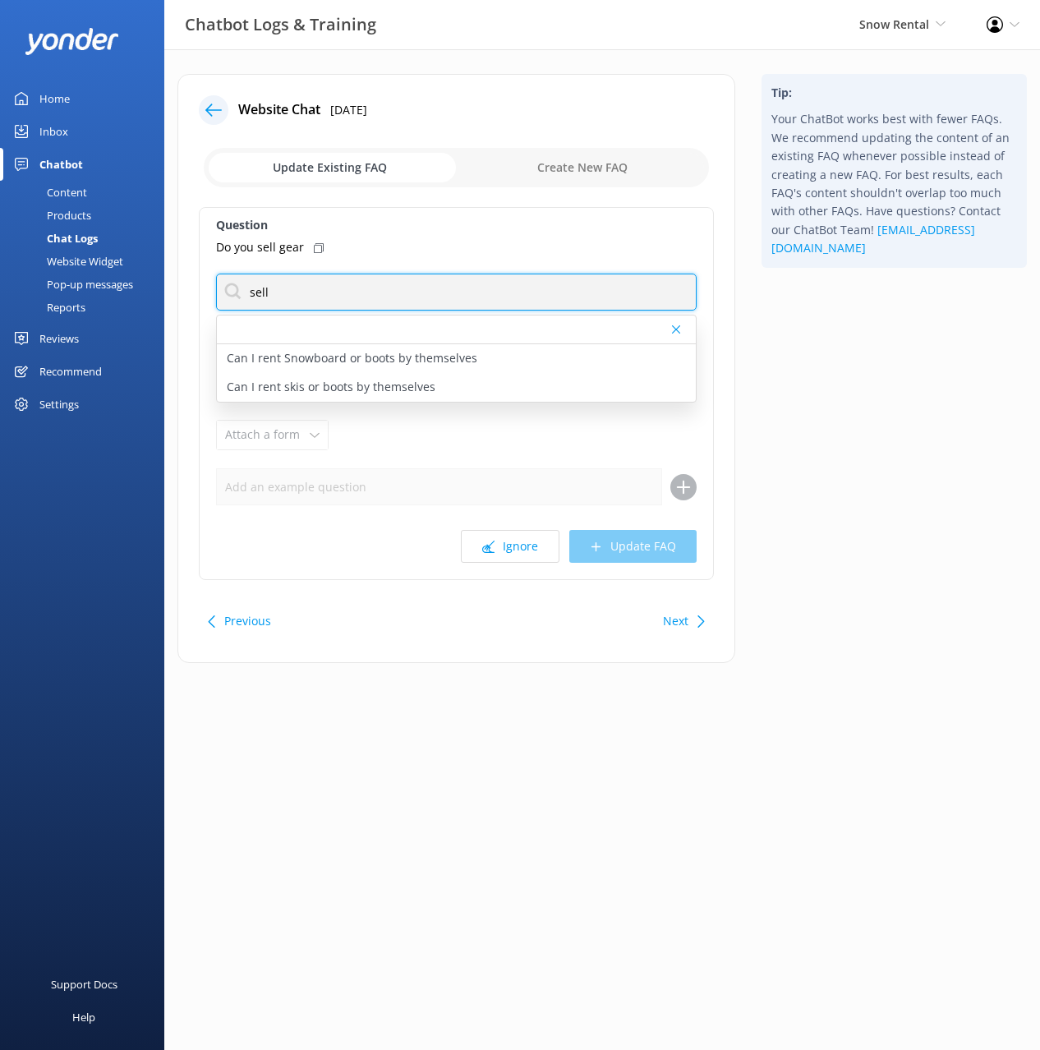
click at [259, 290] on input "sell" at bounding box center [456, 292] width 481 height 37
type input "buy"
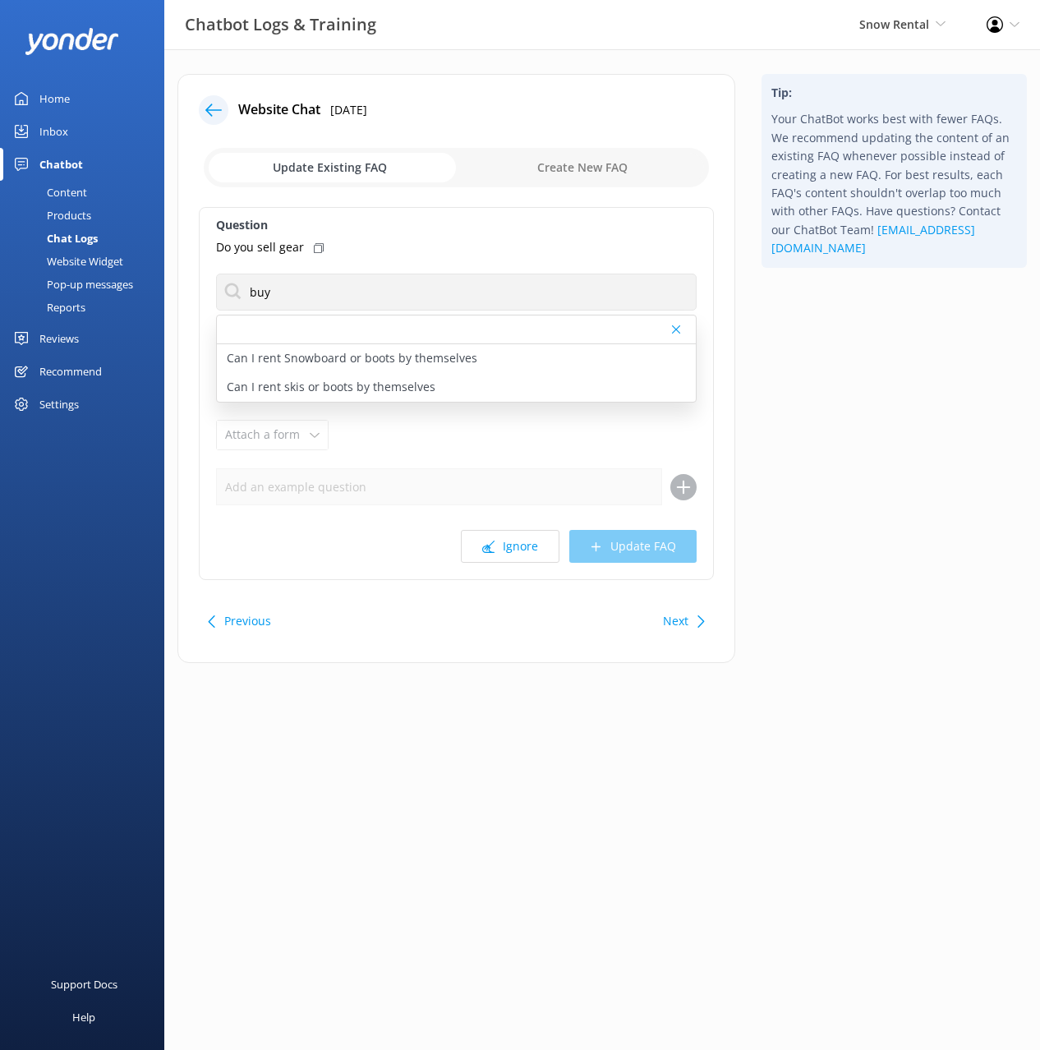
click at [811, 344] on div "Tip: Your ChatBot works best with fewer FAQs. We recommend updating the content…" at bounding box center [895, 377] width 292 height 606
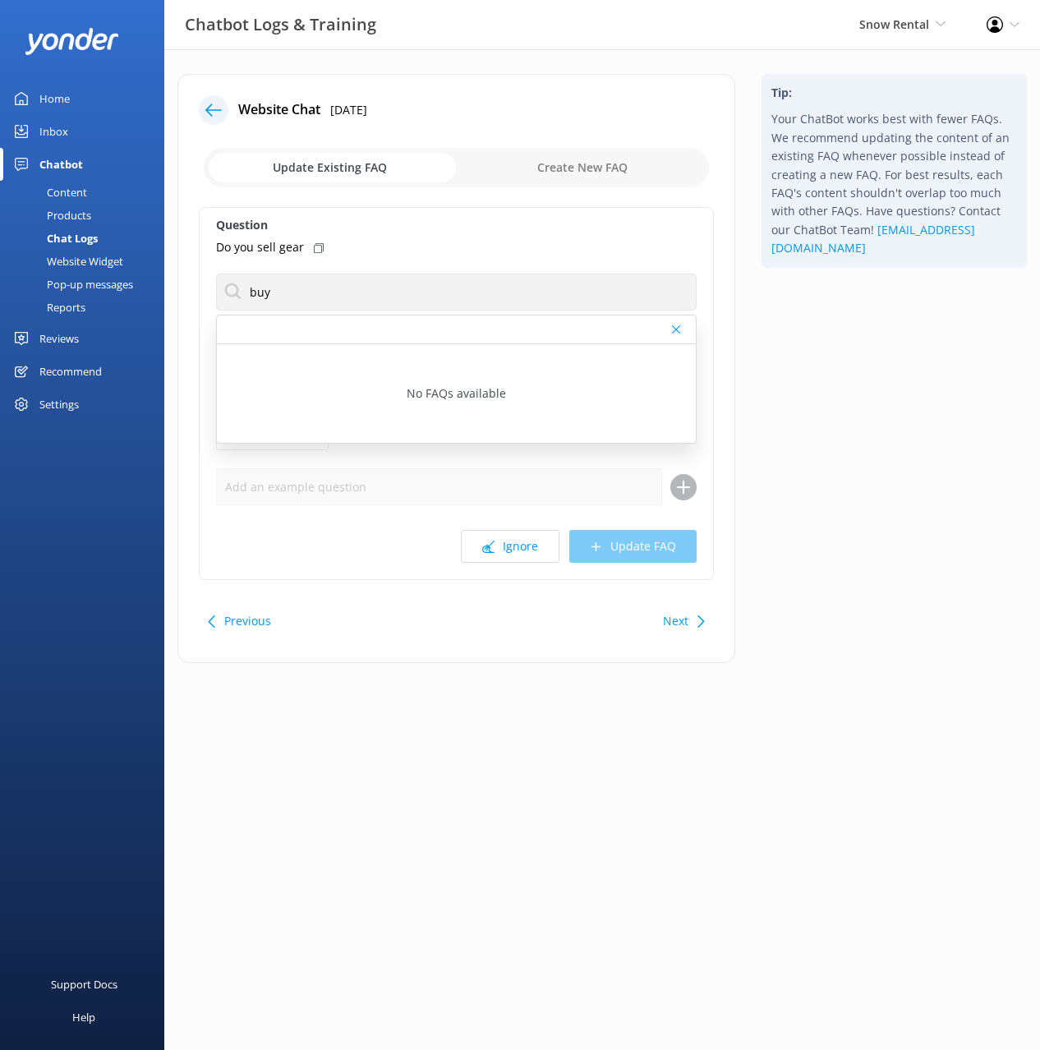
click at [650, 617] on div "Previous Next" at bounding box center [456, 621] width 515 height 46
click at [686, 620] on button "Next" at bounding box center [675, 621] width 25 height 33
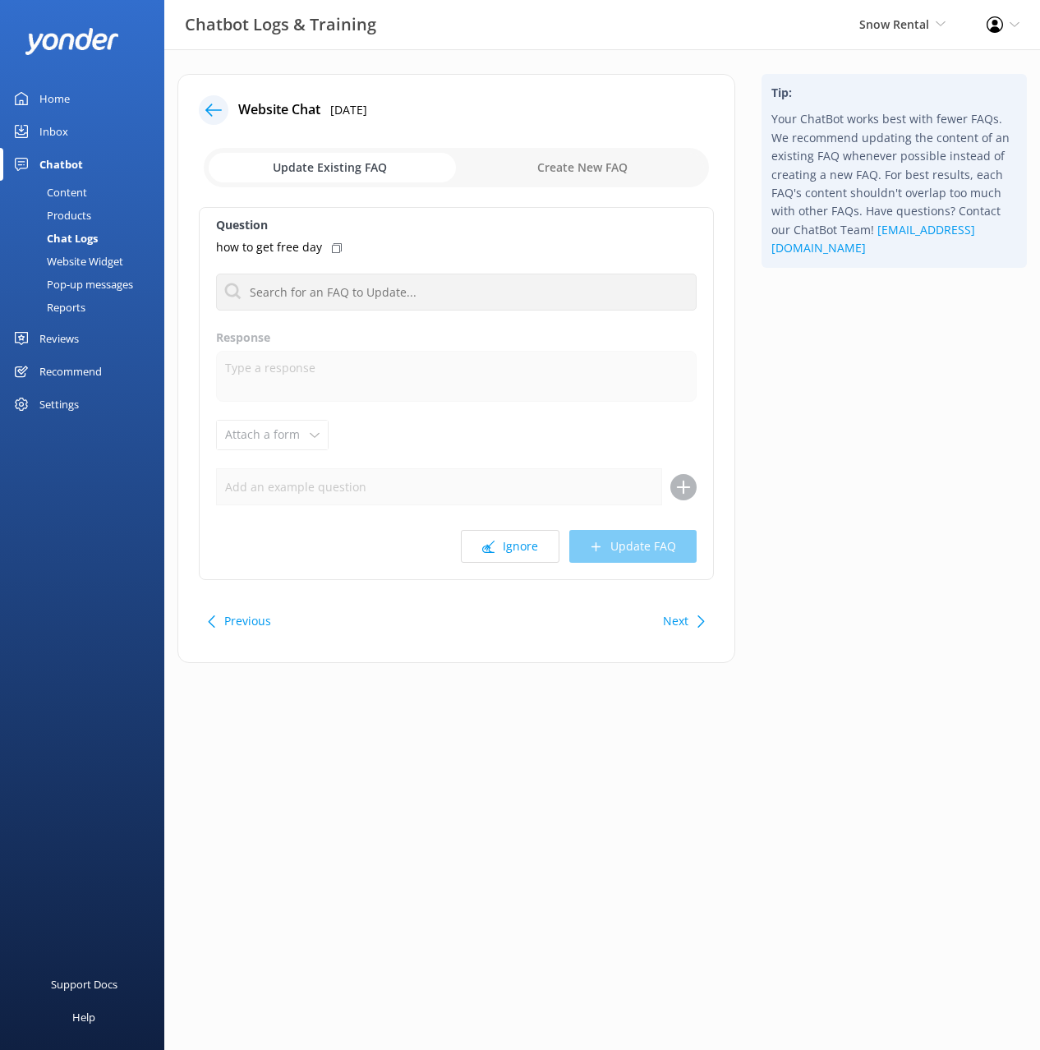
click at [876, 564] on div "Tip: Your ChatBot works best with fewer FAQs. We recommend updating the content…" at bounding box center [895, 377] width 292 height 606
click at [517, 556] on button "Ignore" at bounding box center [510, 546] width 99 height 33
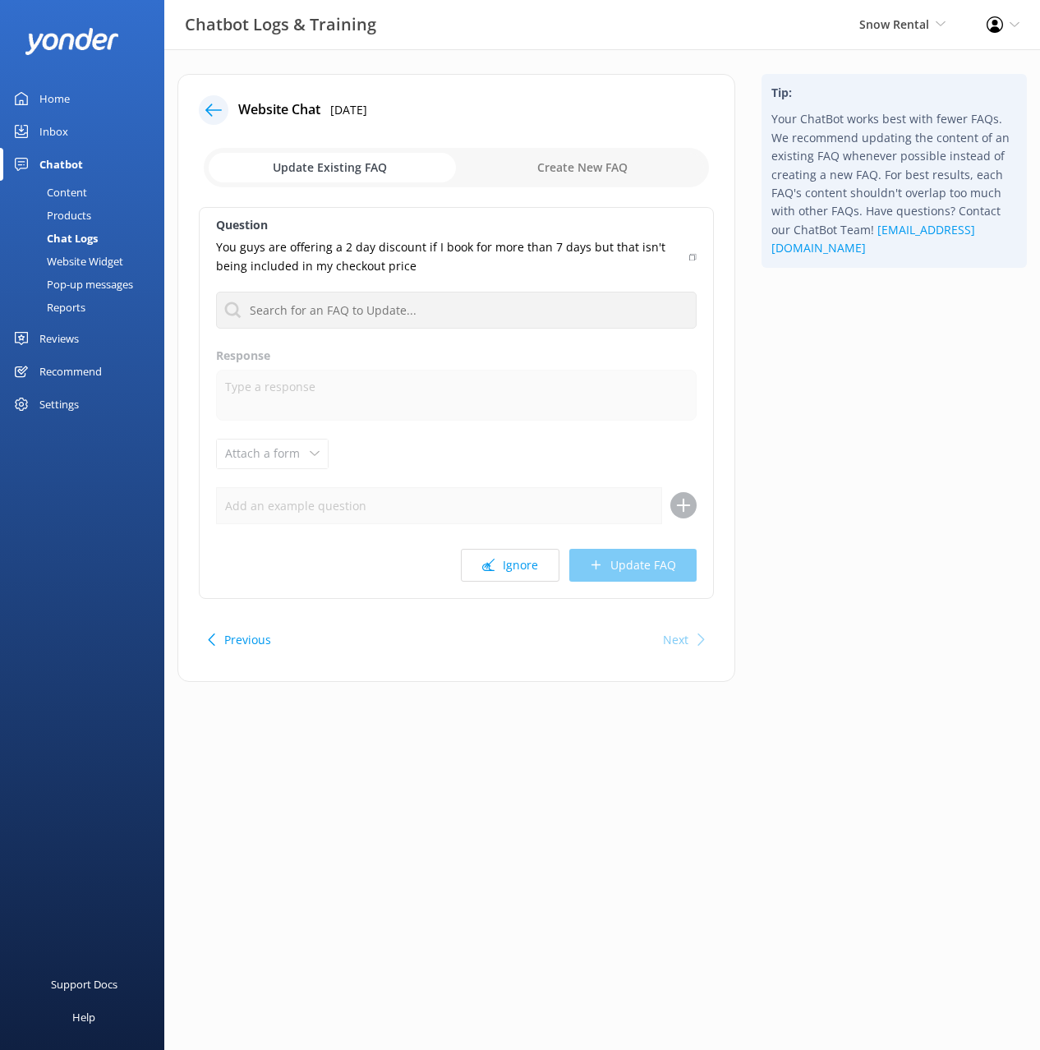
click at [832, 503] on div "Tip: Your ChatBot works best with fewer FAQs. We recommend updating the content…" at bounding box center [895, 386] width 292 height 625
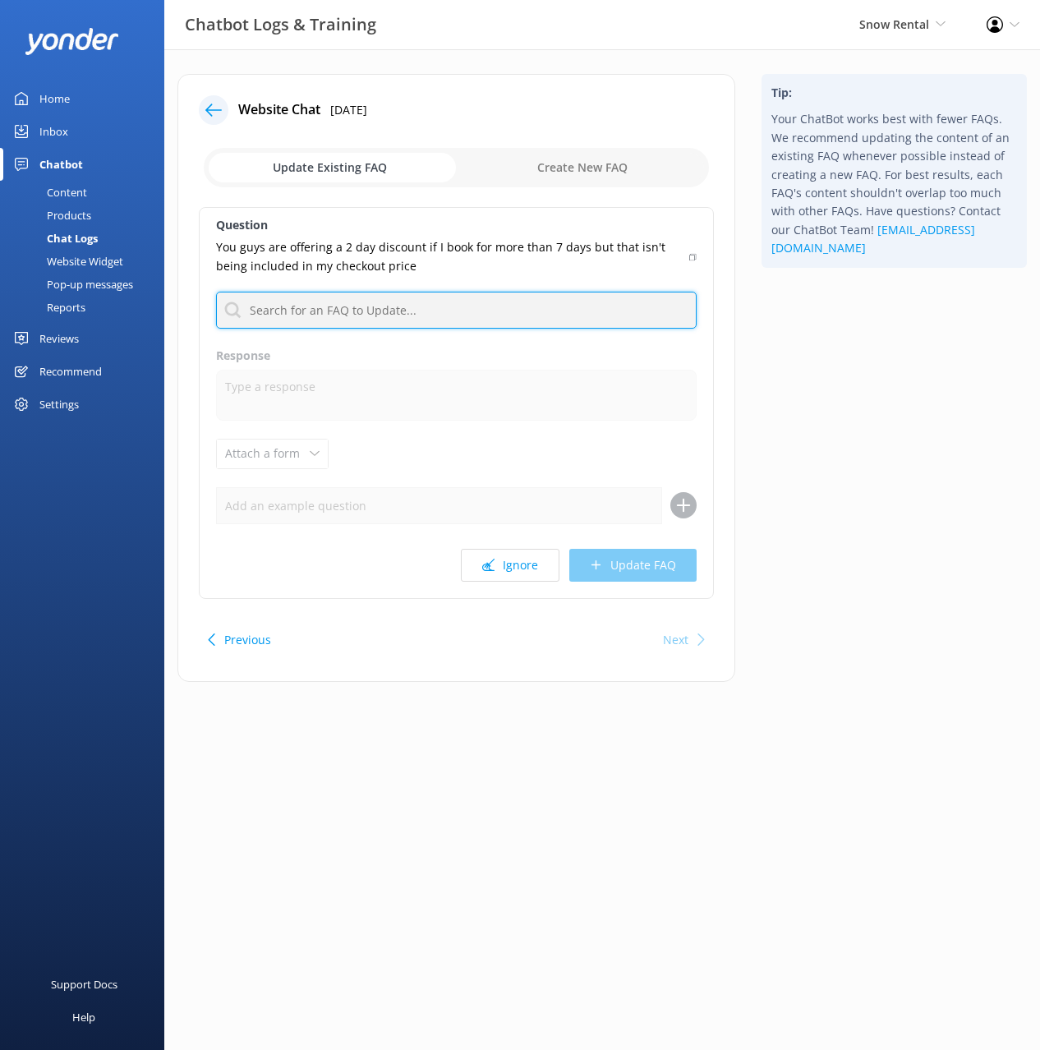
click at [547, 311] on input "text" at bounding box center [456, 310] width 481 height 37
type input "probl"
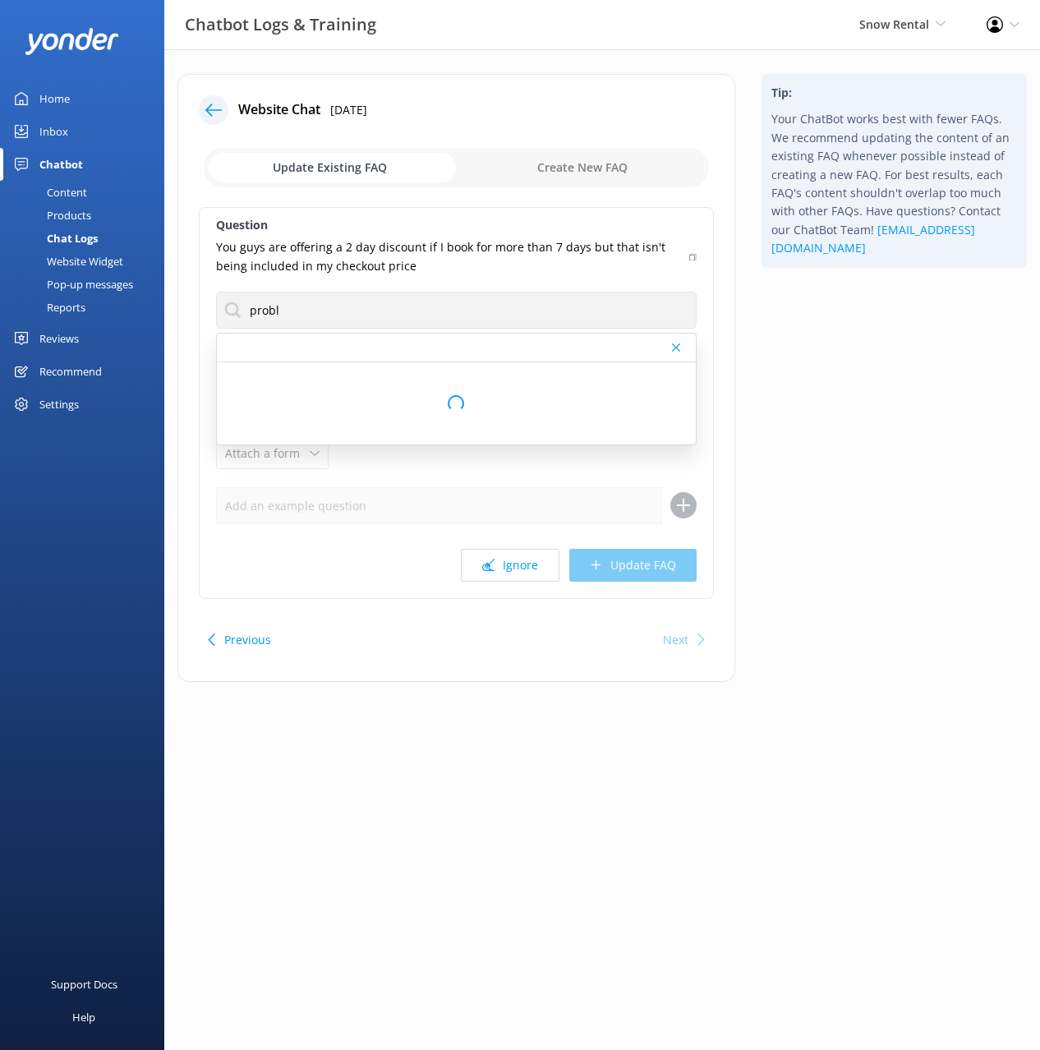
click at [689, 256] on use at bounding box center [692, 257] width 7 height 7
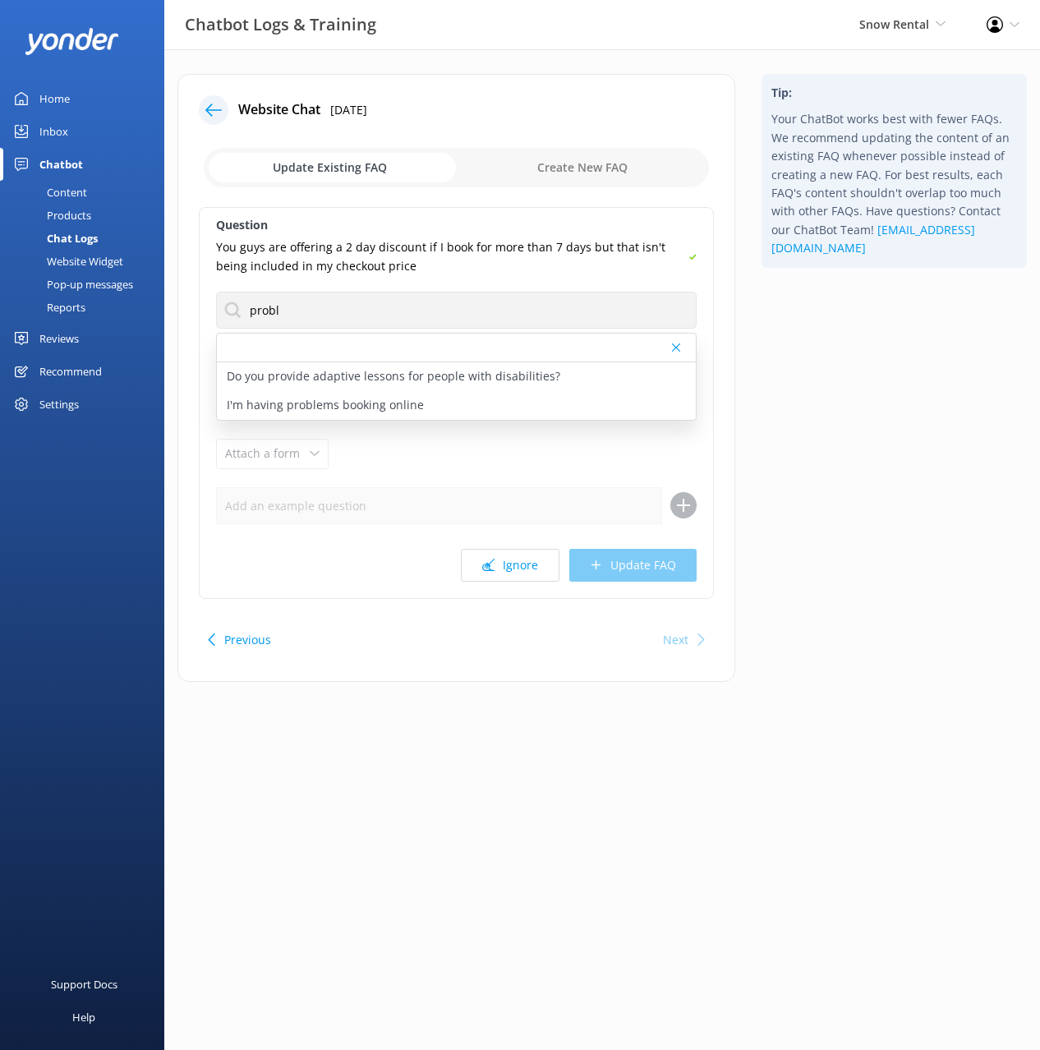
click at [417, 412] on div "I'm having problems booking online" at bounding box center [456, 405] width 479 height 29
type textarea "If you're having issues booking online, our team can help - just email info@sno…"
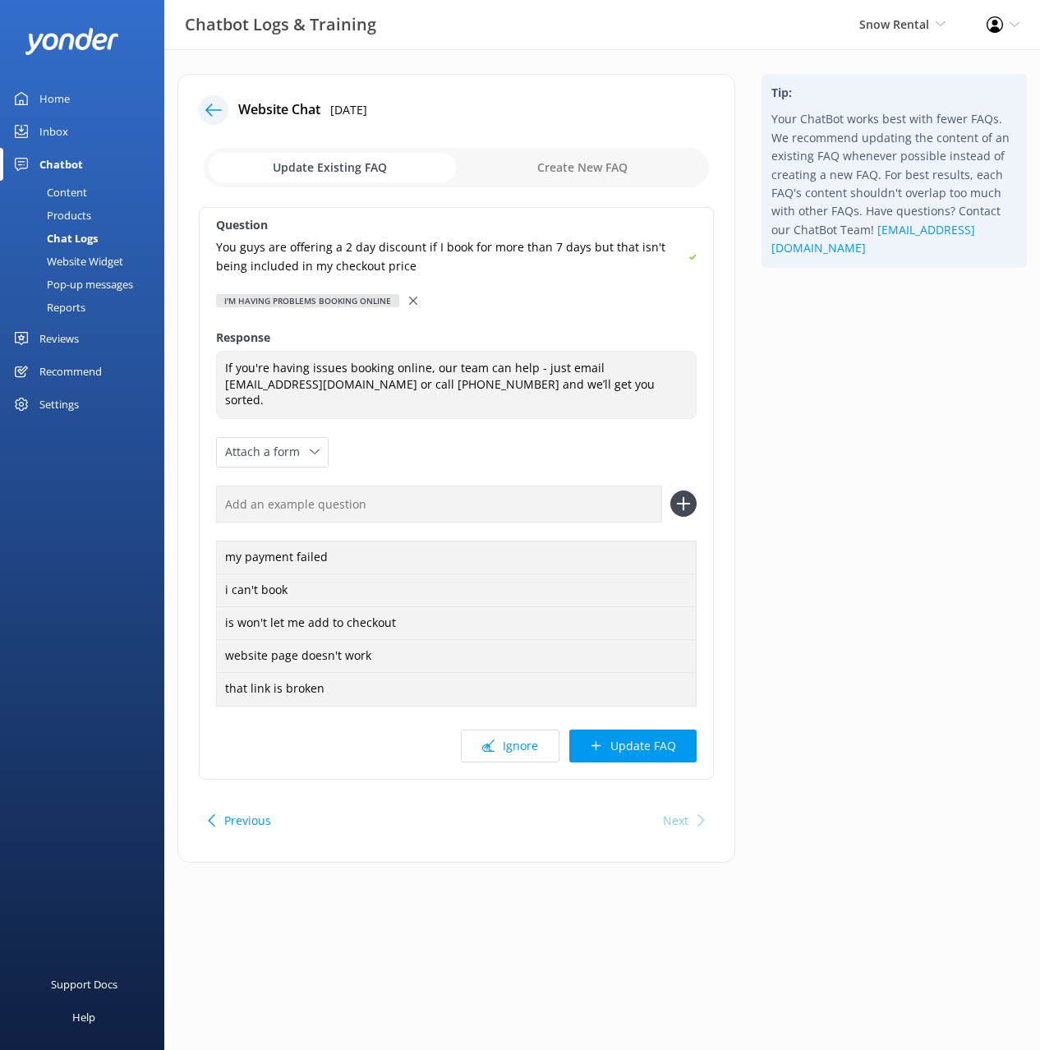
click at [557, 489] on input "text" at bounding box center [439, 504] width 446 height 37
paste input "You guys are offering a 2 day discount if I book for more than 7 days but that …"
type input "You guys are offering a 2 day discount if I book for more than 7 days but that …"
drag, startPoint x: 681, startPoint y: 488, endPoint x: 679, endPoint y: 639, distance: 150.4
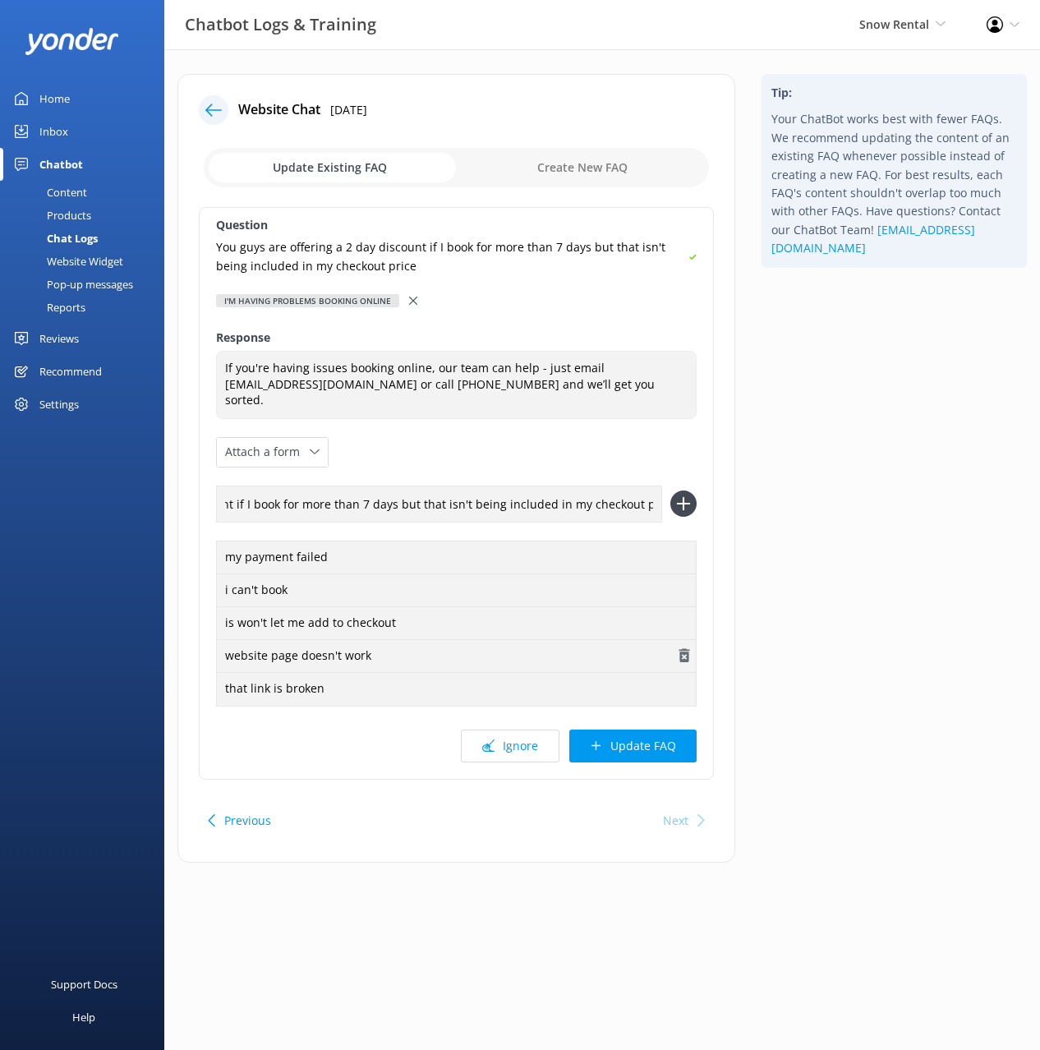
click at [681, 497] on use at bounding box center [683, 504] width 14 height 14
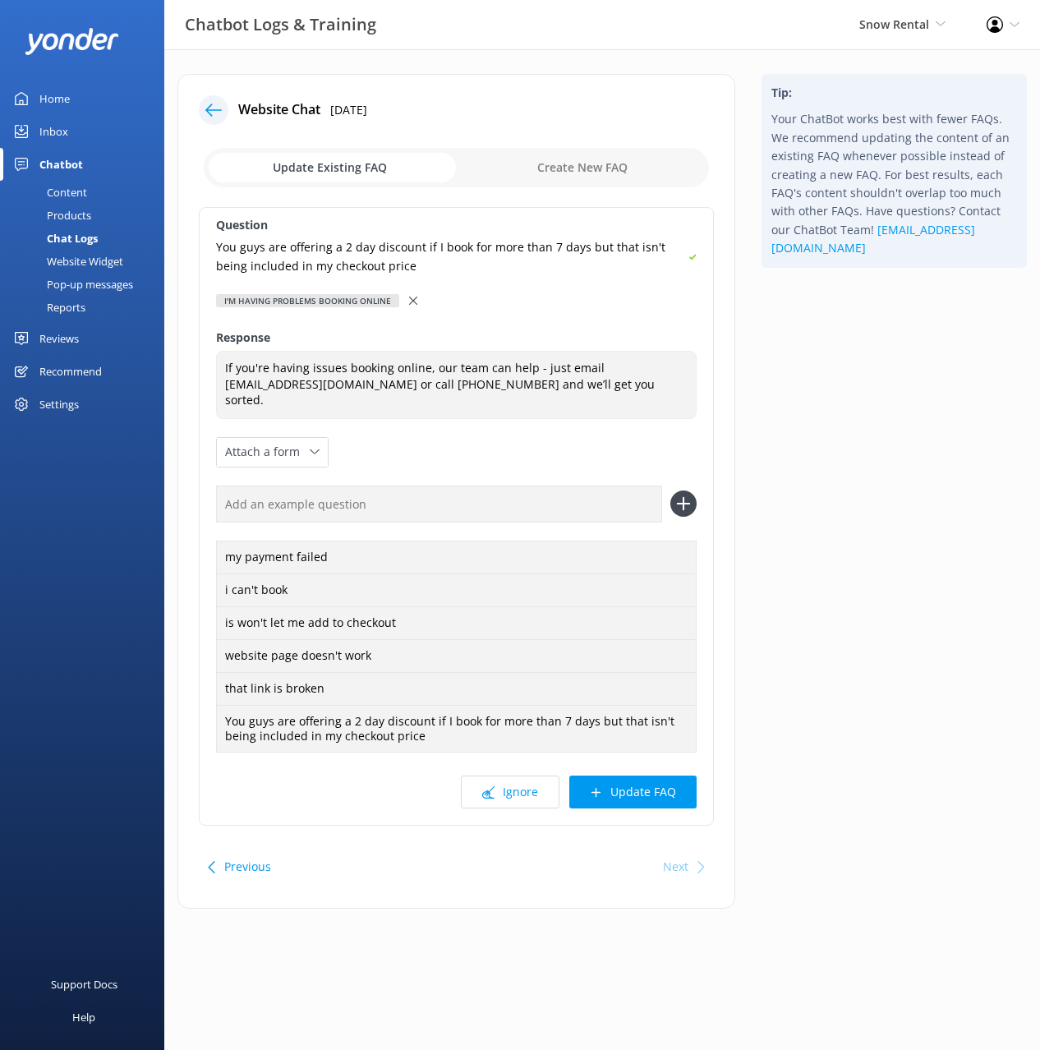
drag, startPoint x: 669, startPoint y: 782, endPoint x: 683, endPoint y: 774, distance: 16.2
click at [669, 782] on button "Update FAQ" at bounding box center [633, 792] width 127 height 33
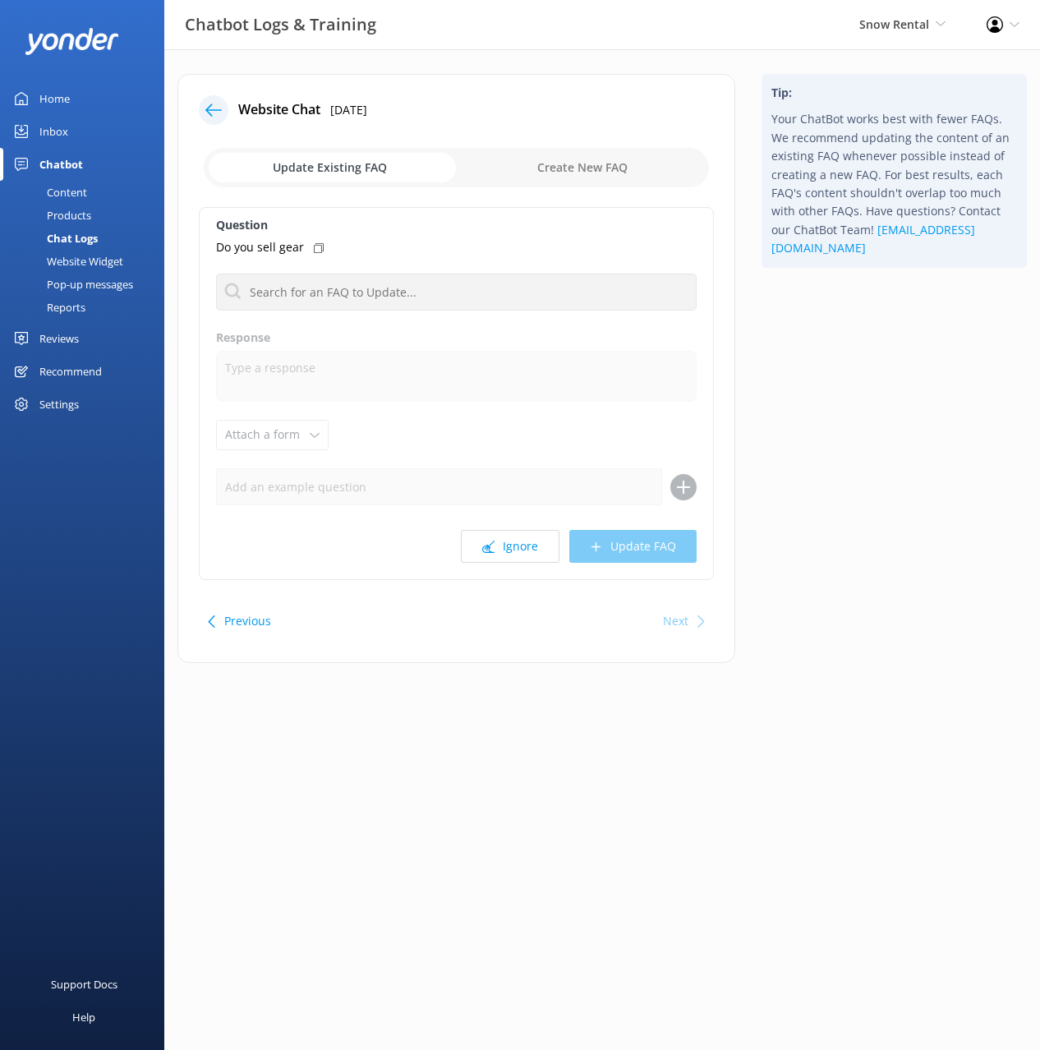
click at [877, 620] on div "Tip: Your ChatBot works best with fewer FAQs. We recommend updating the content…" at bounding box center [895, 377] width 292 height 606
click at [207, 115] on icon at bounding box center [213, 110] width 16 height 16
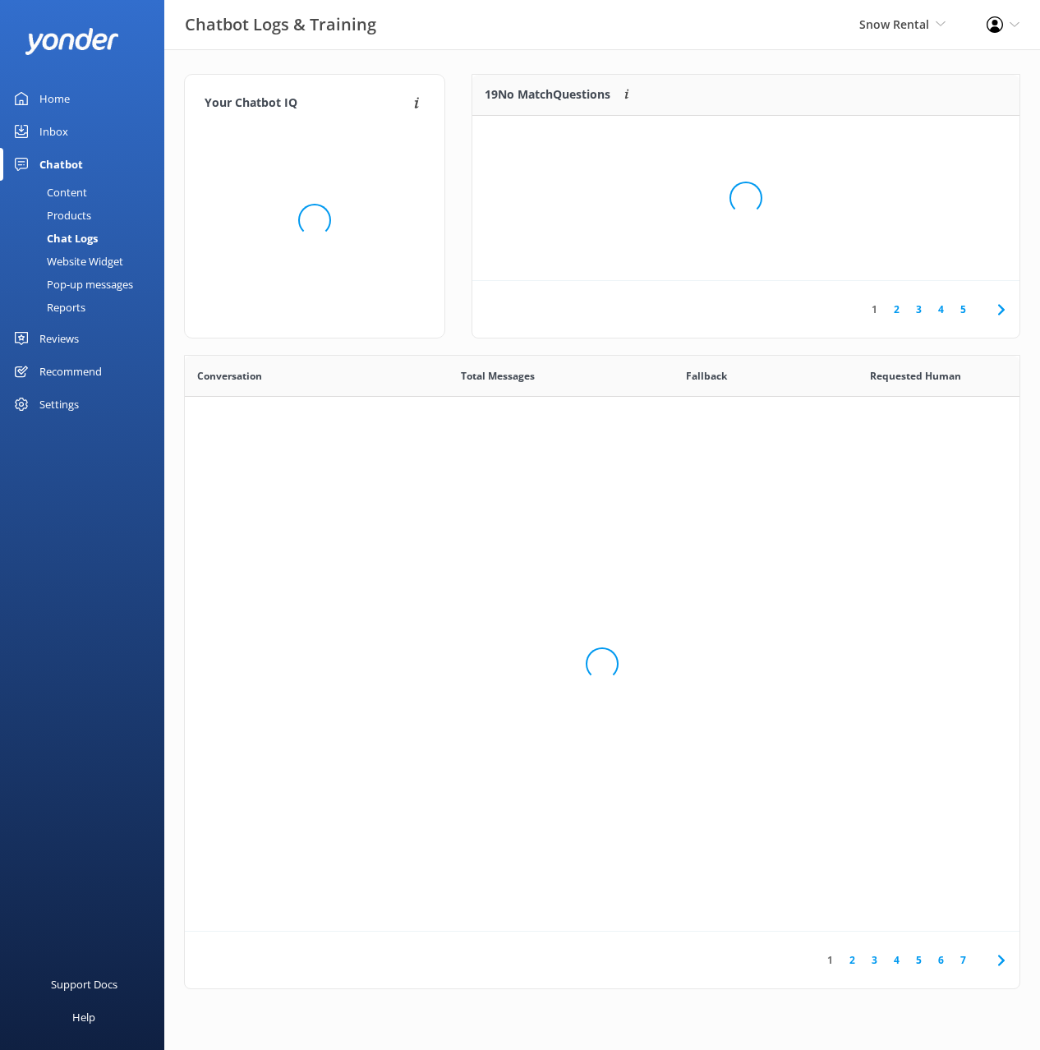
scroll to position [576, 835]
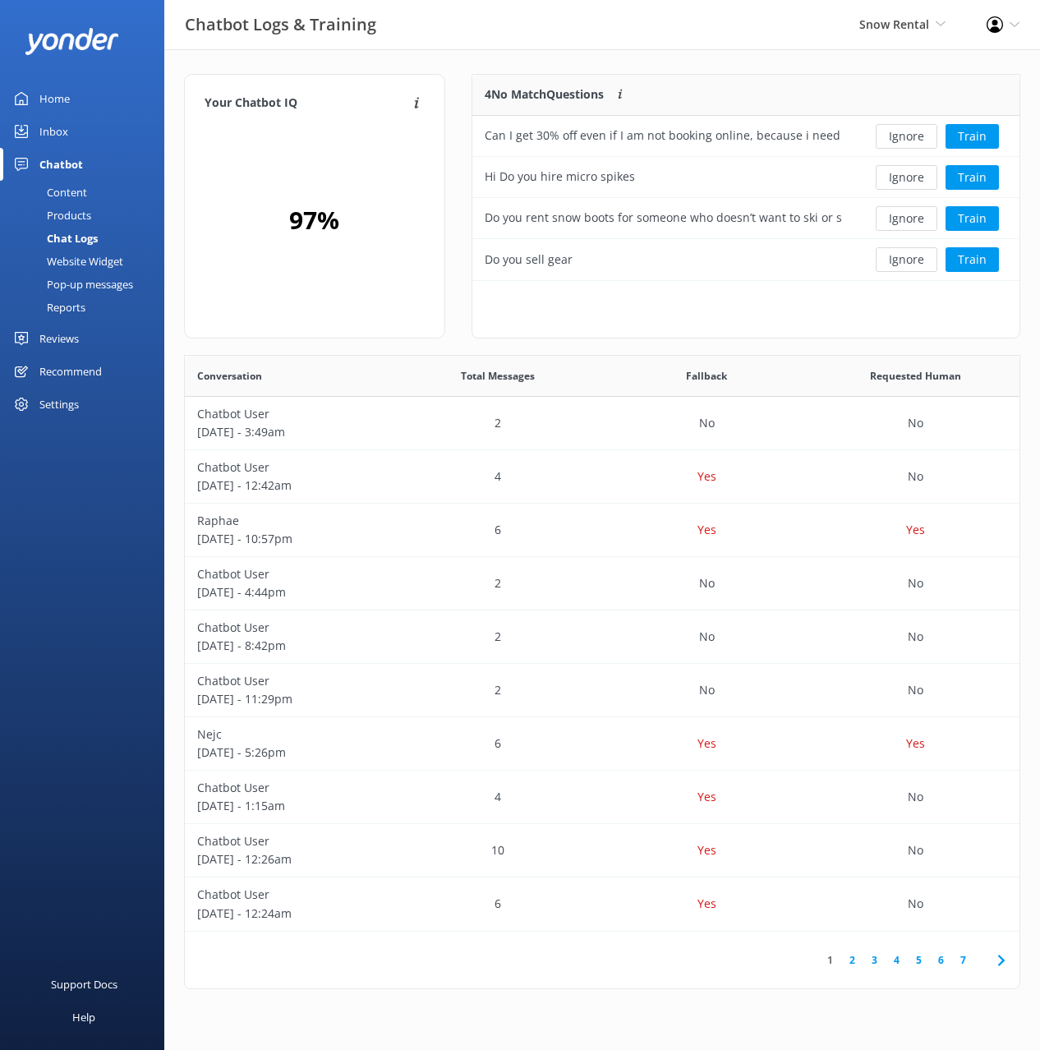
click at [671, 62] on div "Your Chatbot IQ Your Chatbot IQ is the percentage of trained FAQs against untra…" at bounding box center [602, 535] width 876 height 973
drag, startPoint x: 65, startPoint y: 189, endPoint x: 139, endPoint y: 179, distance: 74.6
click at [65, 189] on div "Content" at bounding box center [48, 192] width 77 height 23
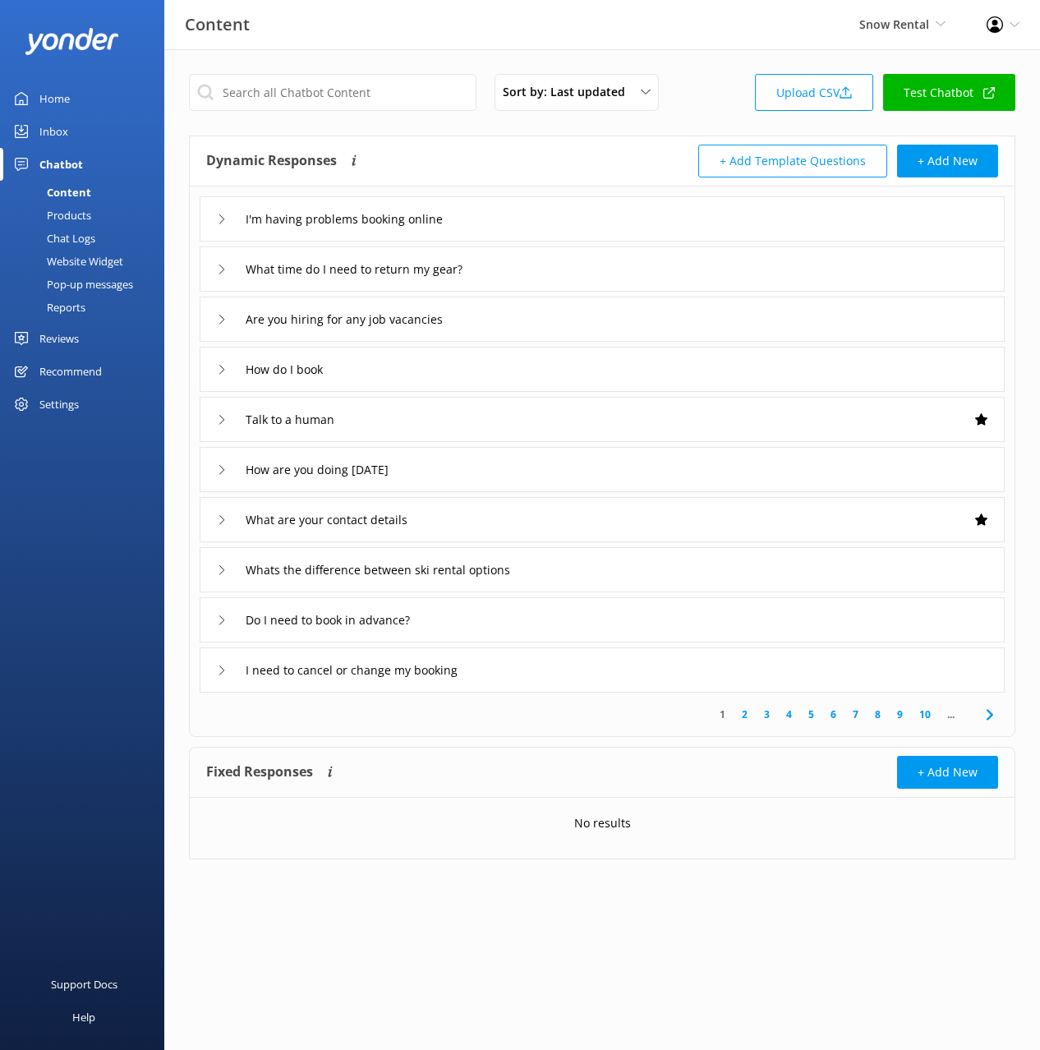
drag, startPoint x: 444, startPoint y: 144, endPoint x: 482, endPoint y: 178, distance: 51.8
click at [444, 145] on div "Dynamic Responses The chatbot will generate a response based on the content inf…" at bounding box center [404, 161] width 396 height 33
click at [883, 35] on div "Snow Rental Black Cat Cruises Banff Airporter International Antarctic Centre Yo…" at bounding box center [902, 24] width 127 height 49
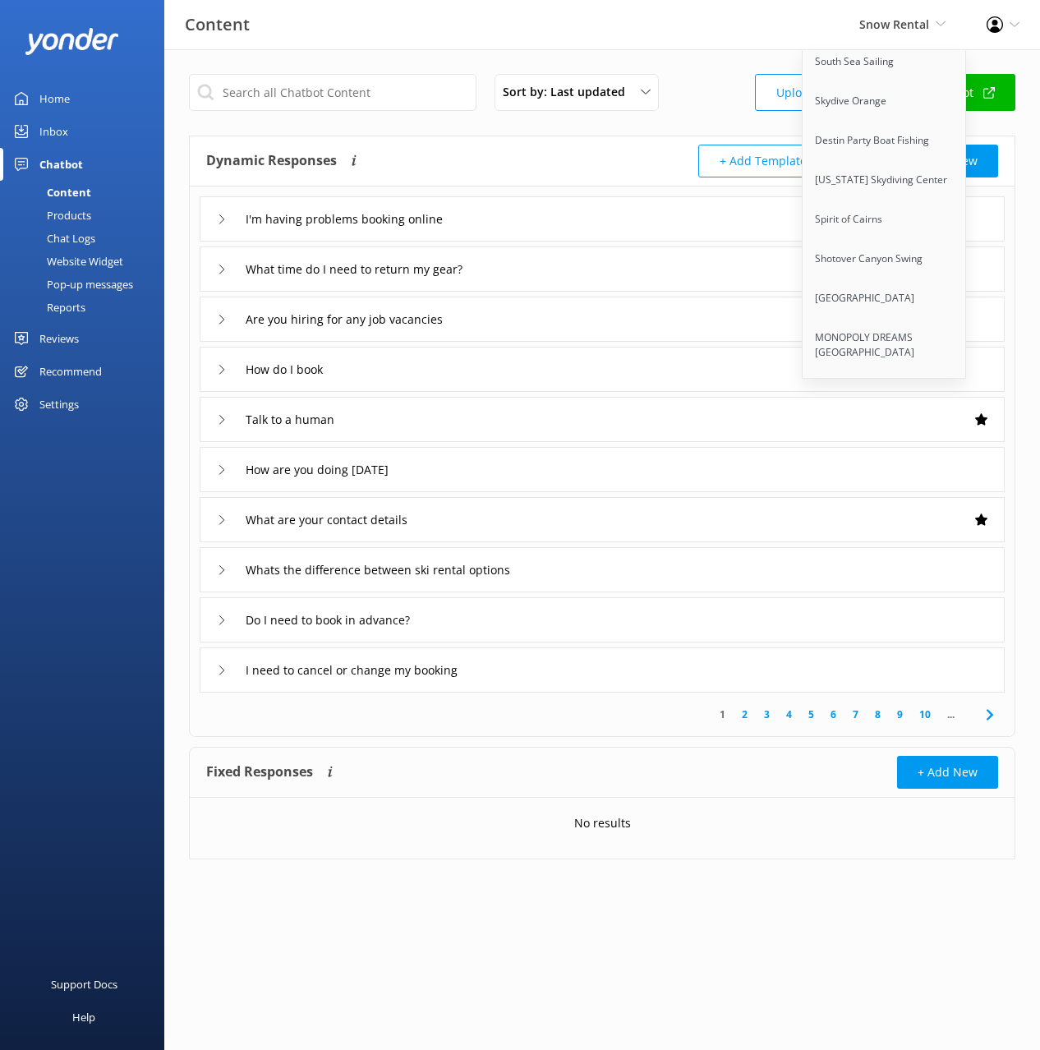
scroll to position [6103, 0]
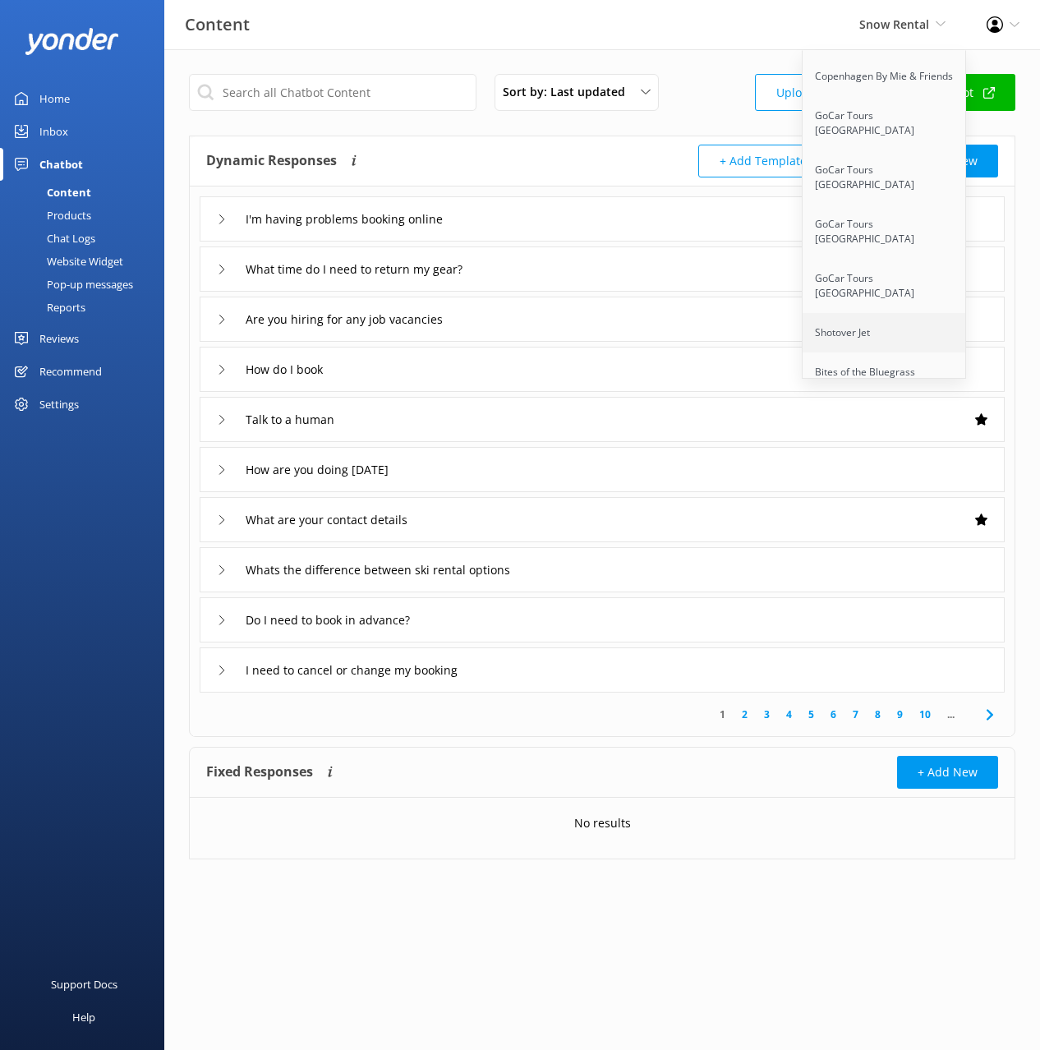
click at [898, 313] on link "Shotover Jet" at bounding box center [885, 332] width 164 height 39
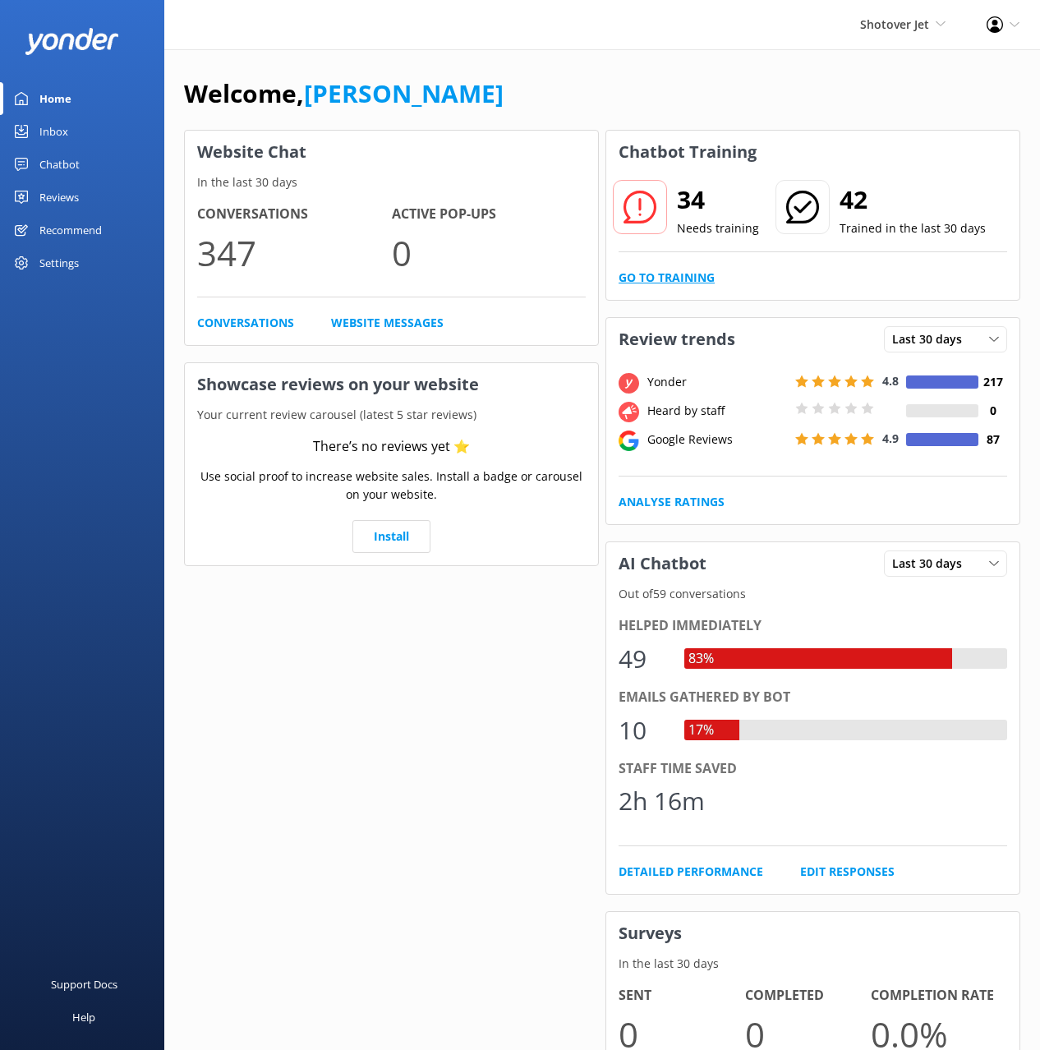
click at [703, 281] on link "Go to Training" at bounding box center [667, 278] width 96 height 18
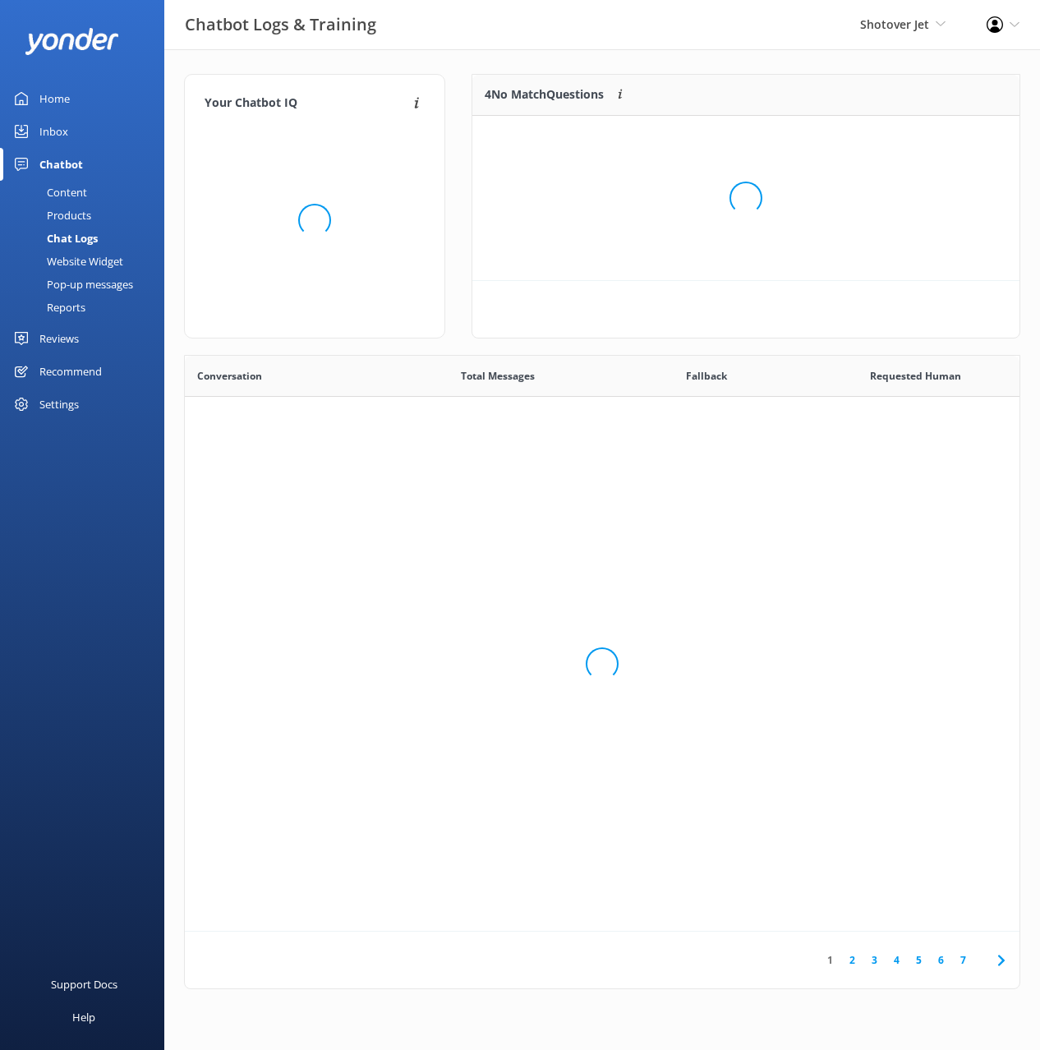
scroll to position [576, 835]
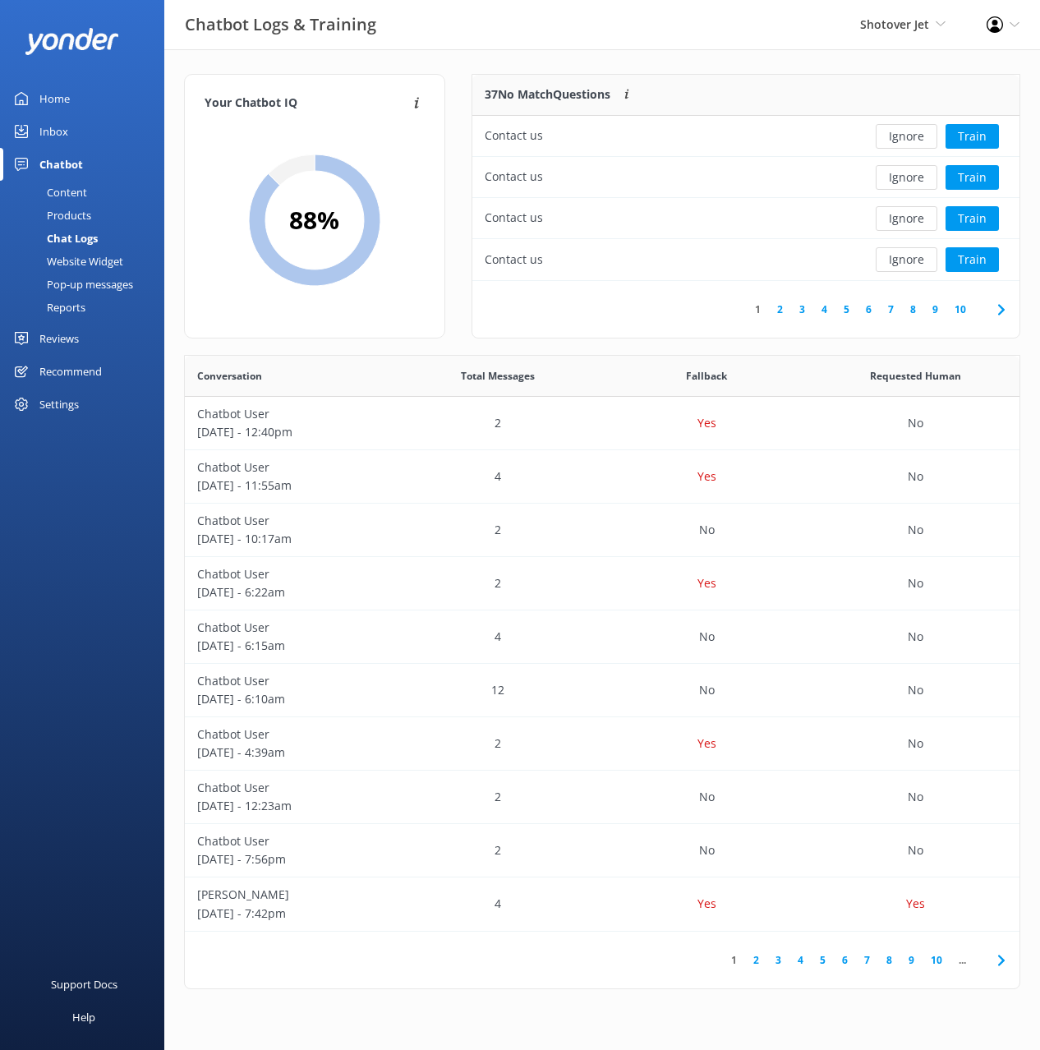
click at [93, 267] on div "Website Widget" at bounding box center [66, 261] width 113 height 23
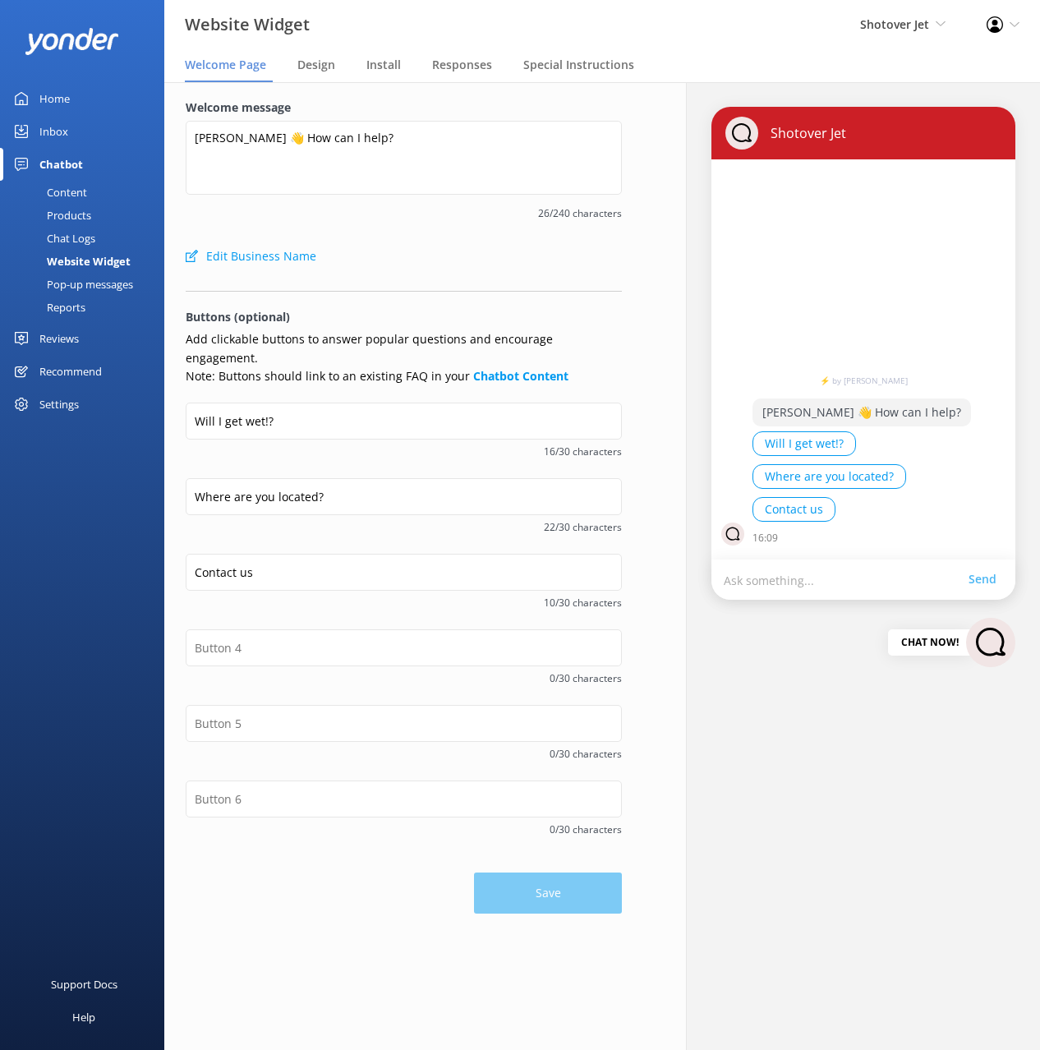
click at [88, 187] on link "Content" at bounding box center [87, 192] width 154 height 23
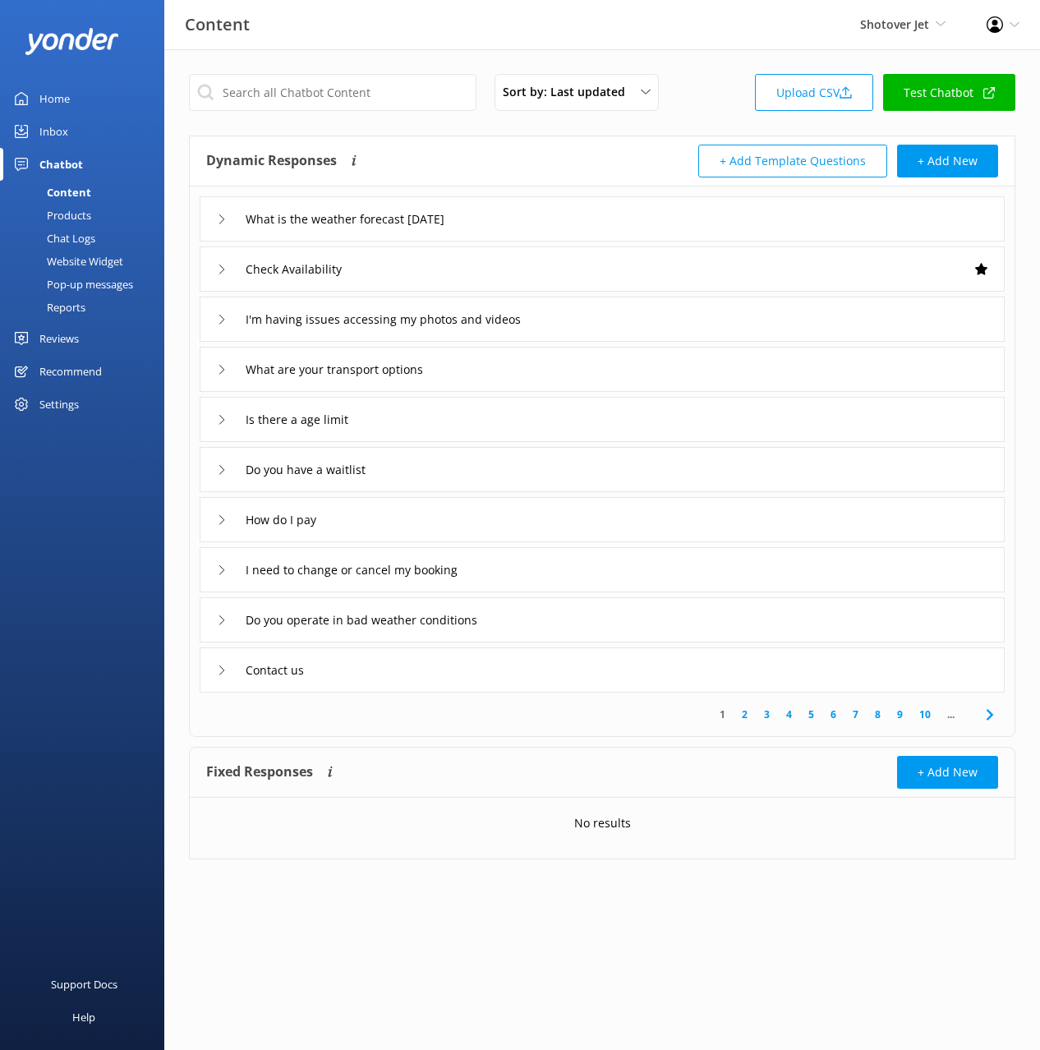
drag, startPoint x: 69, startPoint y: 235, endPoint x: 162, endPoint y: 223, distance: 93.7
click at [69, 235] on div "Chat Logs" at bounding box center [52, 238] width 85 height 23
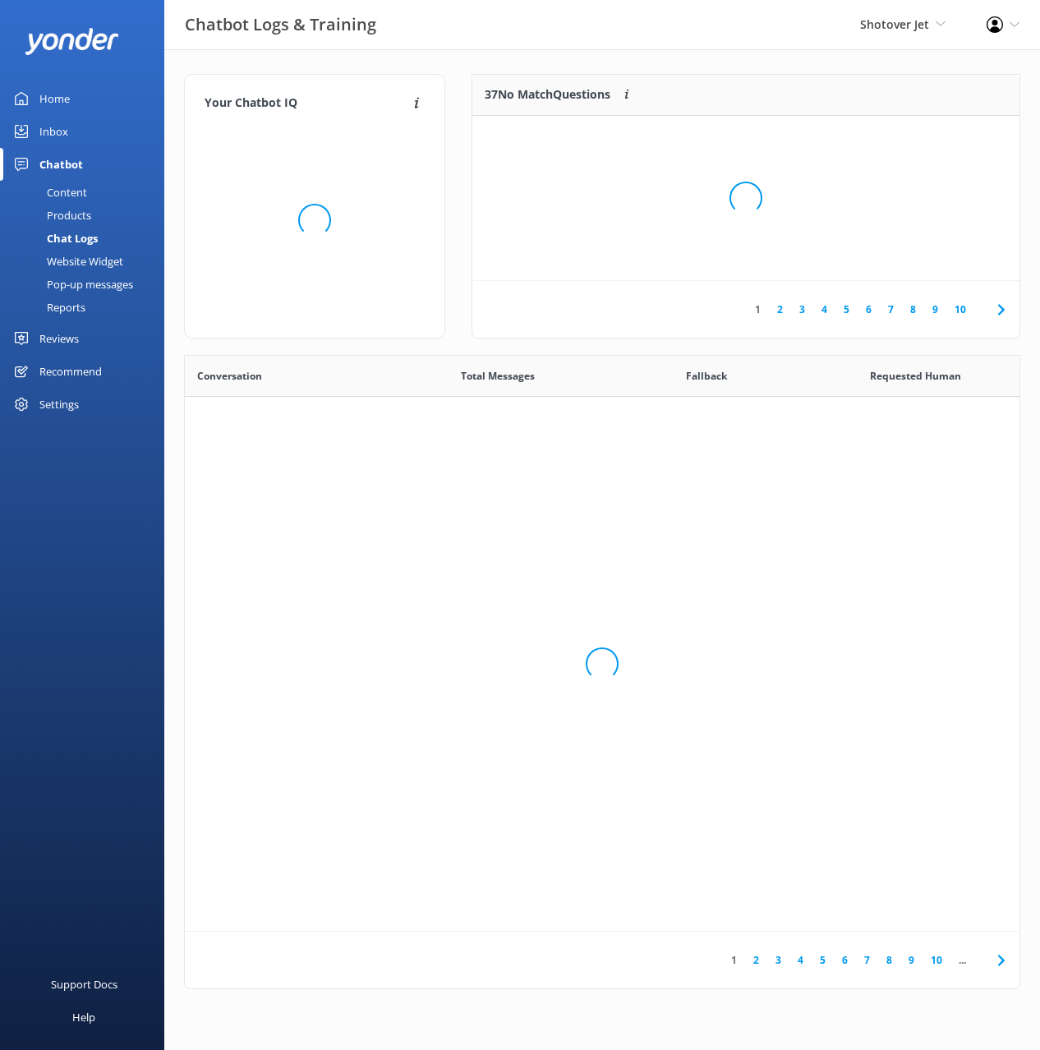
scroll to position [576, 835]
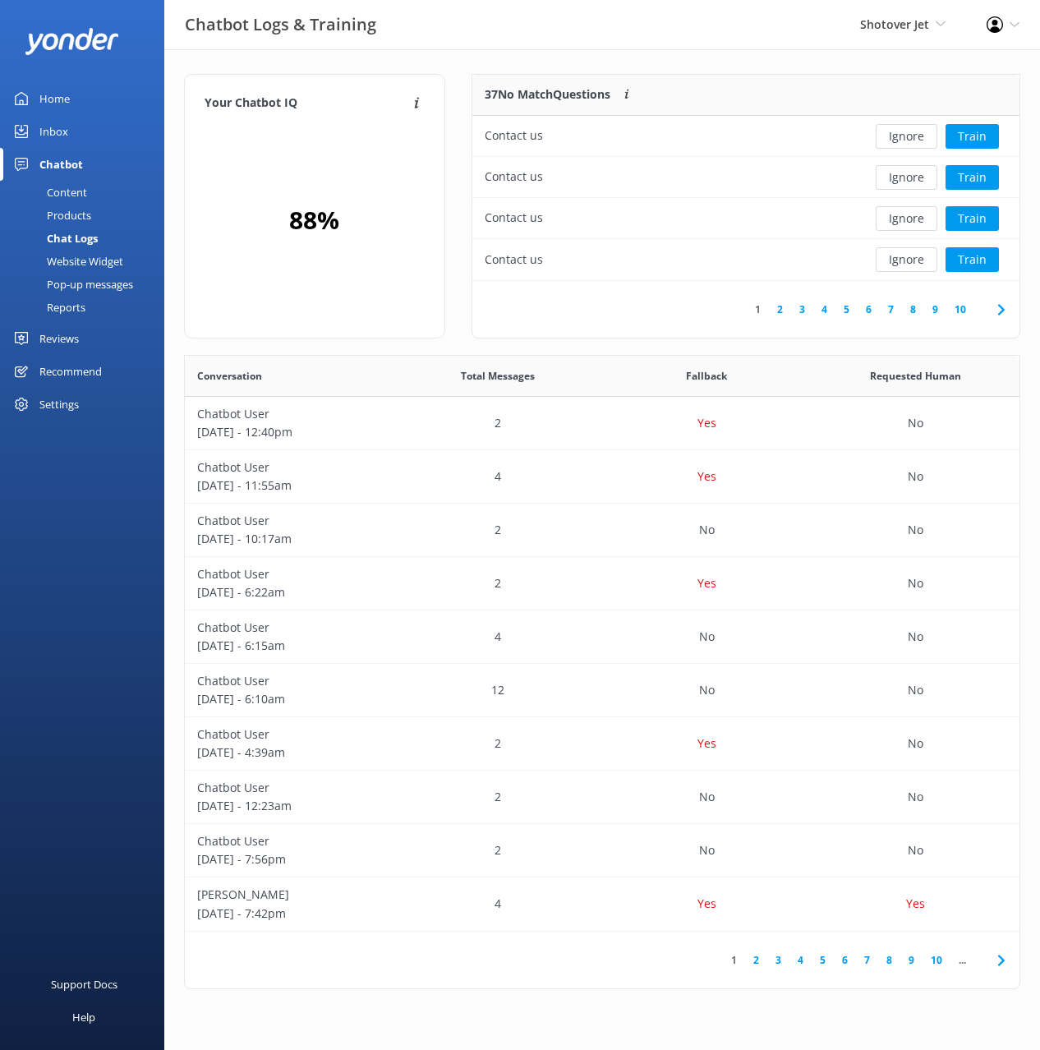
click at [612, 61] on div "Your Chatbot IQ Your Chatbot IQ is the percentage of trained FAQs against untra…" at bounding box center [602, 535] width 876 height 973
click at [906, 132] on button "Ignore" at bounding box center [907, 136] width 62 height 25
click at [909, 136] on button "Ignore" at bounding box center [907, 136] width 62 height 25
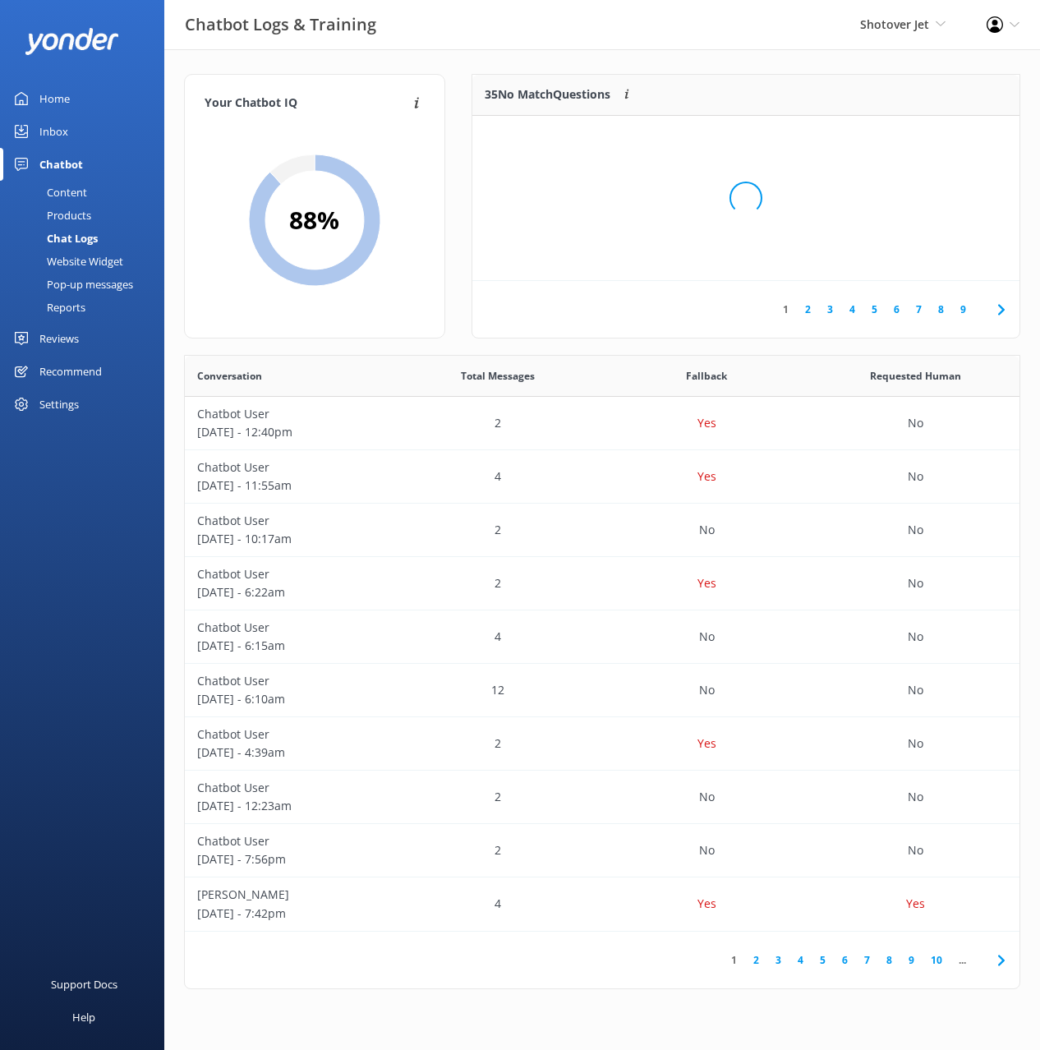
click at [908, 136] on div "Loading.." at bounding box center [746, 198] width 514 height 1050
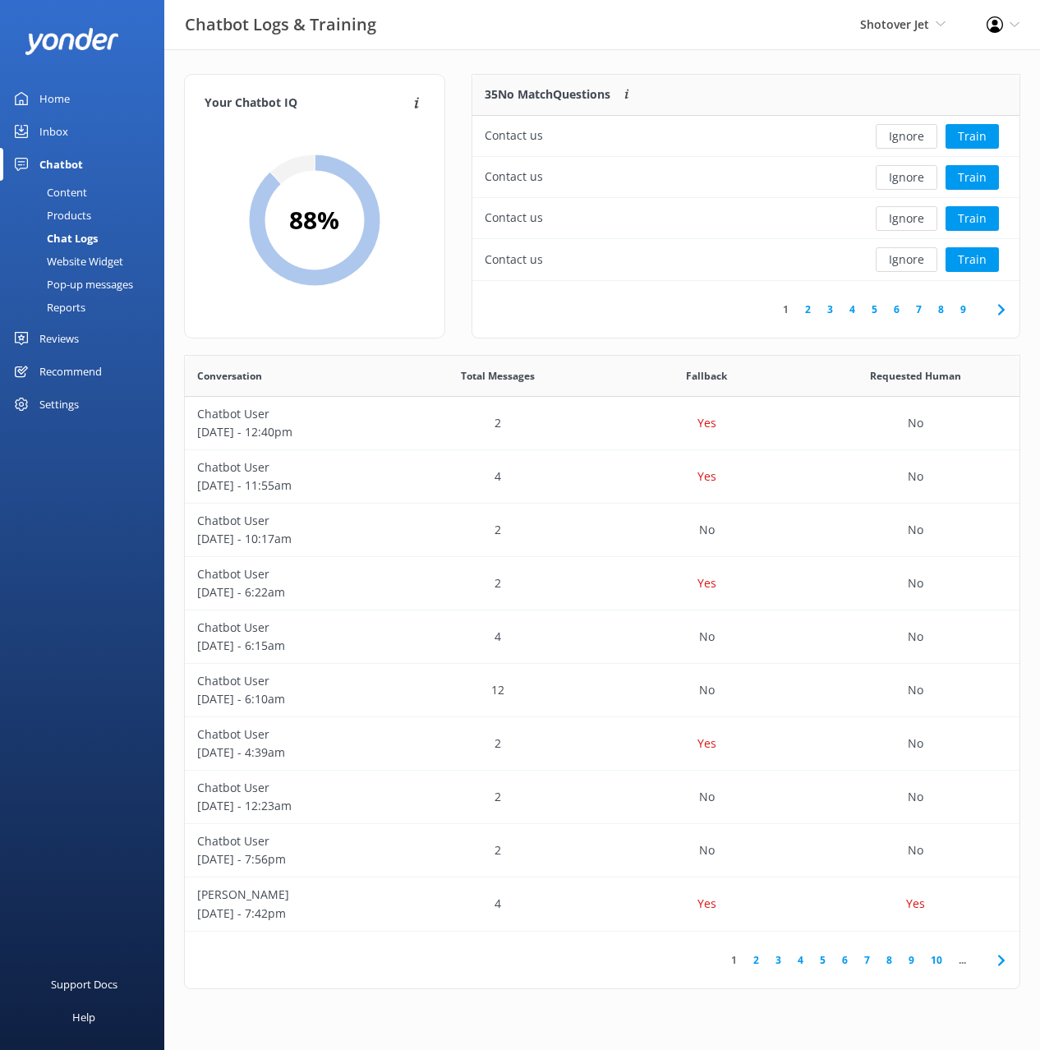
click at [908, 136] on button "Ignore" at bounding box center [907, 136] width 62 height 25
click at [898, 165] on button "Ignore" at bounding box center [907, 177] width 62 height 25
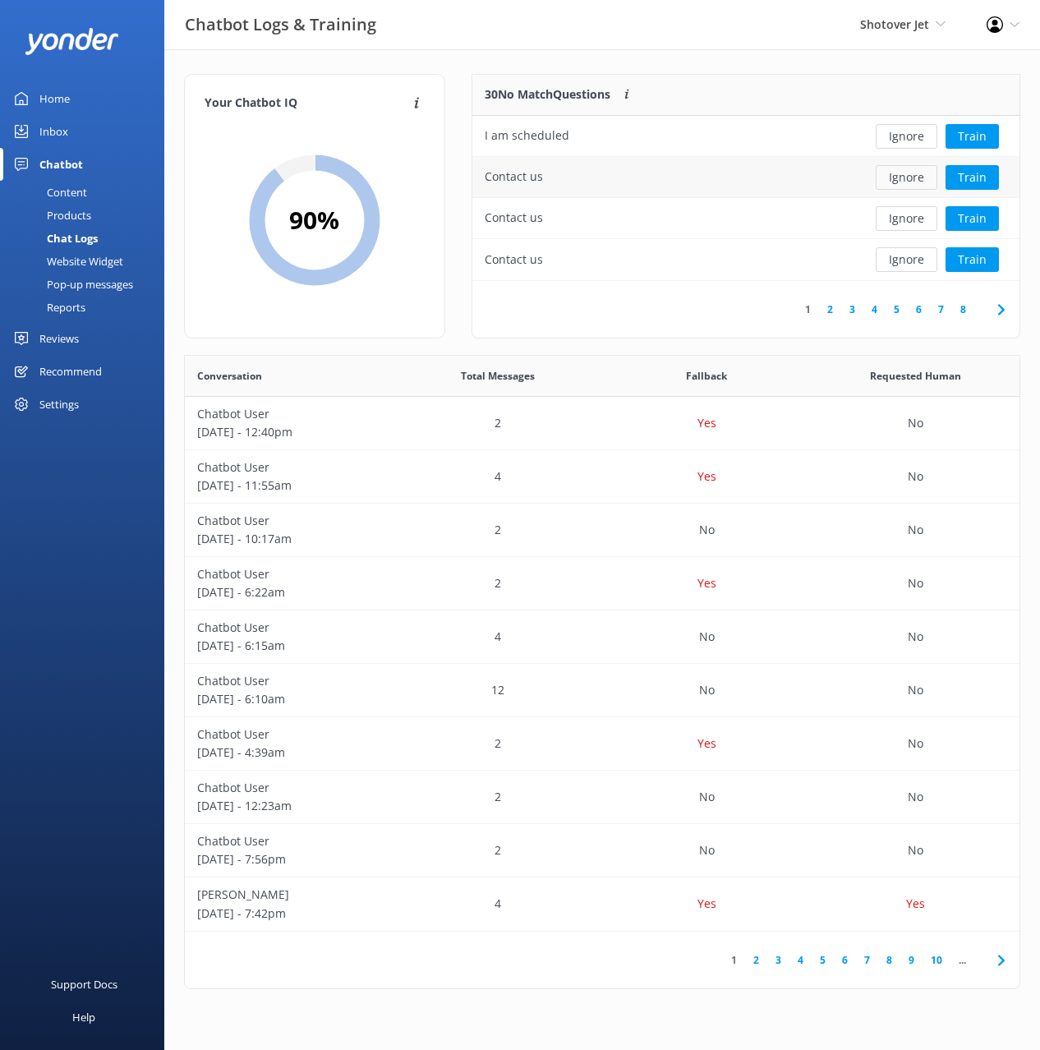
click at [912, 182] on button "Ignore" at bounding box center [907, 177] width 62 height 25
click at [979, 136] on button "Train" at bounding box center [972, 136] width 53 height 25
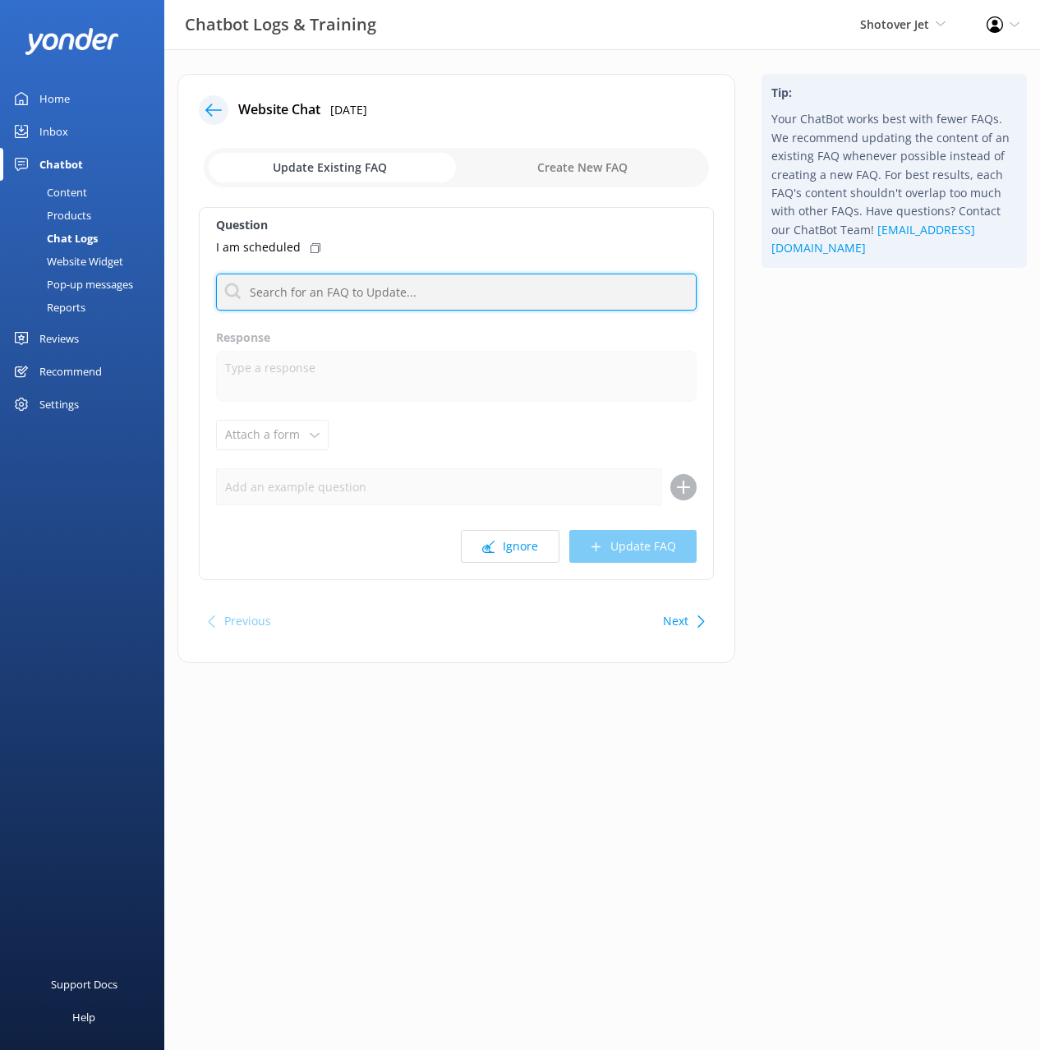
click at [459, 305] on input "text" at bounding box center [456, 292] width 481 height 37
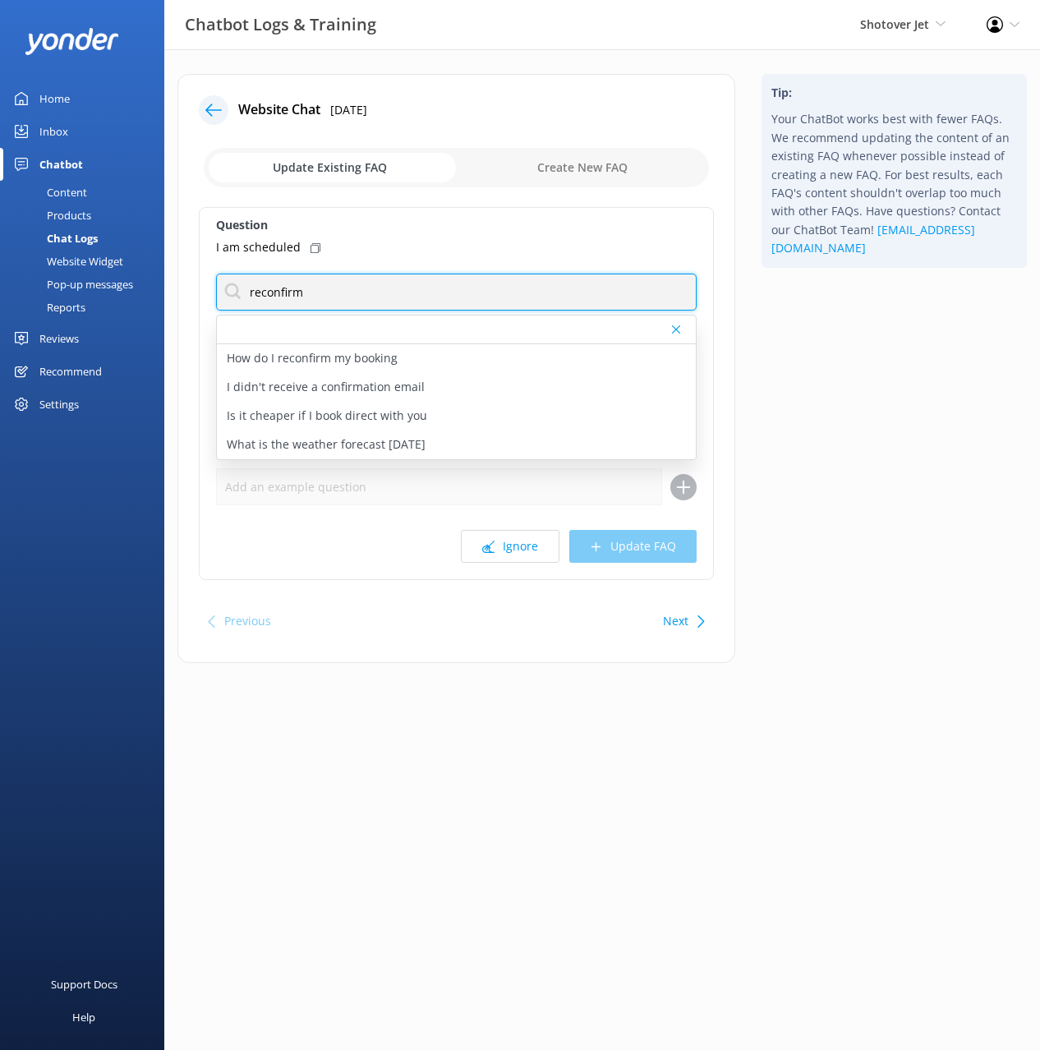
type input "reconfirm"
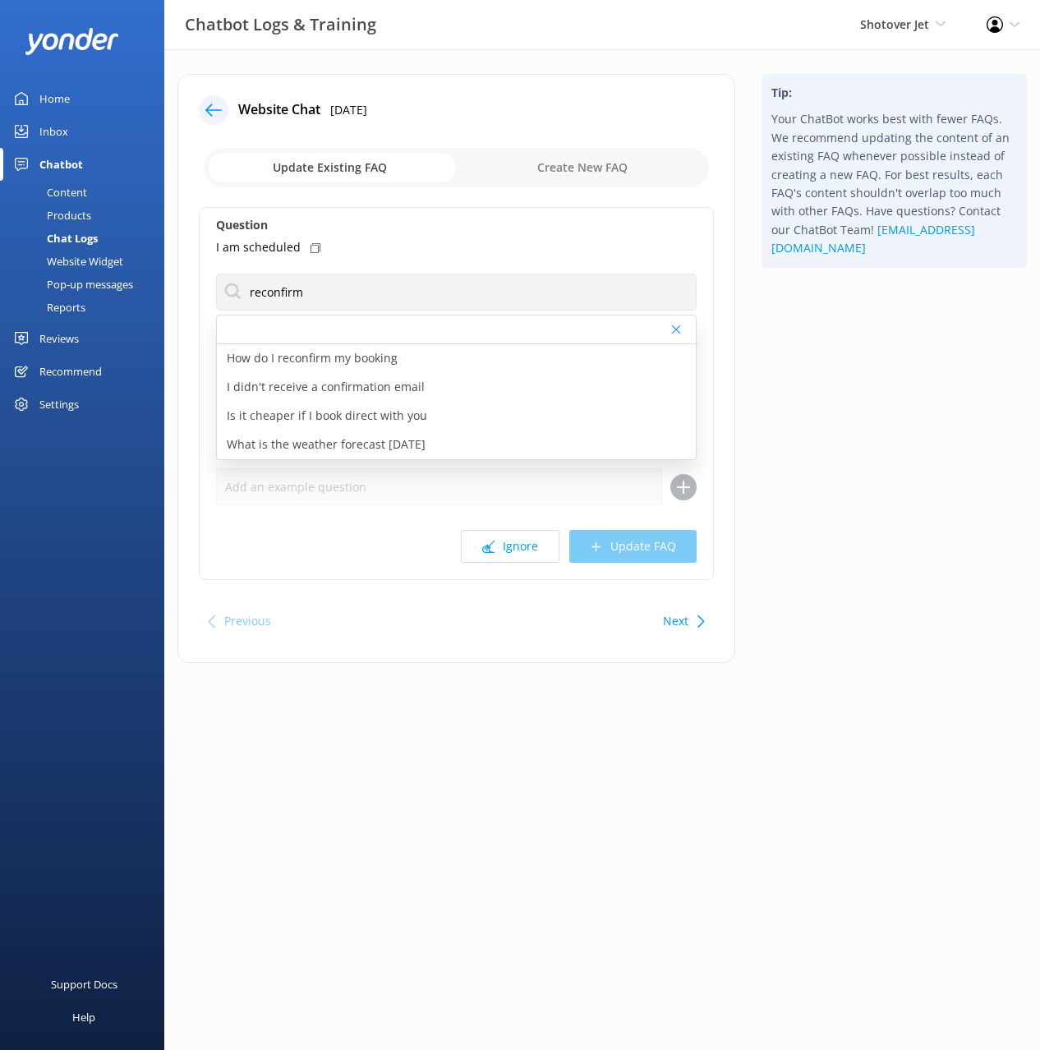
click at [314, 249] on use at bounding box center [316, 248] width 10 height 10
drag, startPoint x: 370, startPoint y: 355, endPoint x: 449, endPoint y: 429, distance: 108.1
click at [373, 357] on p "How do I reconfirm my booking" at bounding box center [312, 358] width 171 height 18
type textarea "Thanks for booking with Shotover Jet! To reconfirm your booking or ask any ques…"
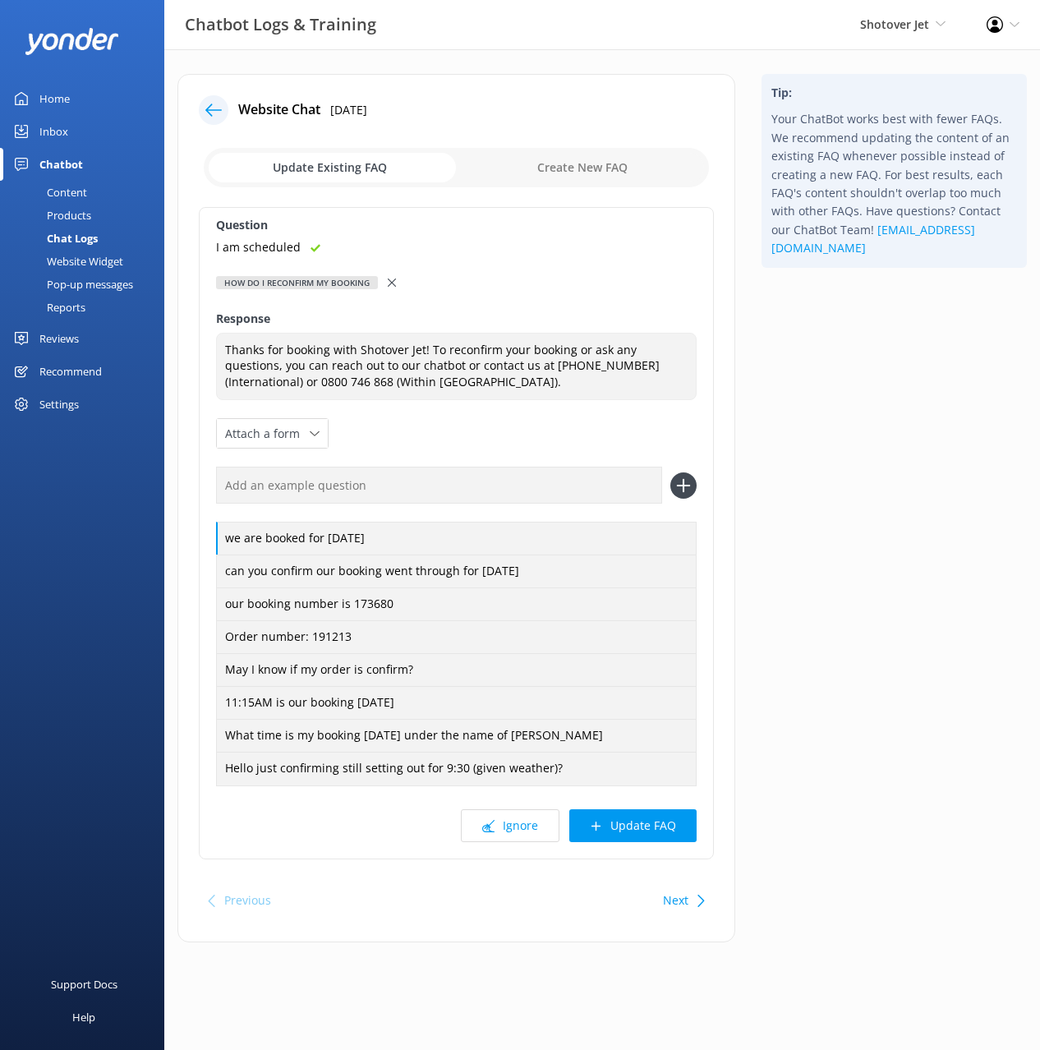
click at [587, 509] on div "we are booked for today can you confirm our booking went through for tomorrow o…" at bounding box center [456, 626] width 481 height 318
click at [621, 486] on input "text" at bounding box center [439, 485] width 446 height 37
paste input "I am scheduled"
type input "I am scheduled"
click at [680, 487] on icon at bounding box center [684, 486] width 26 height 26
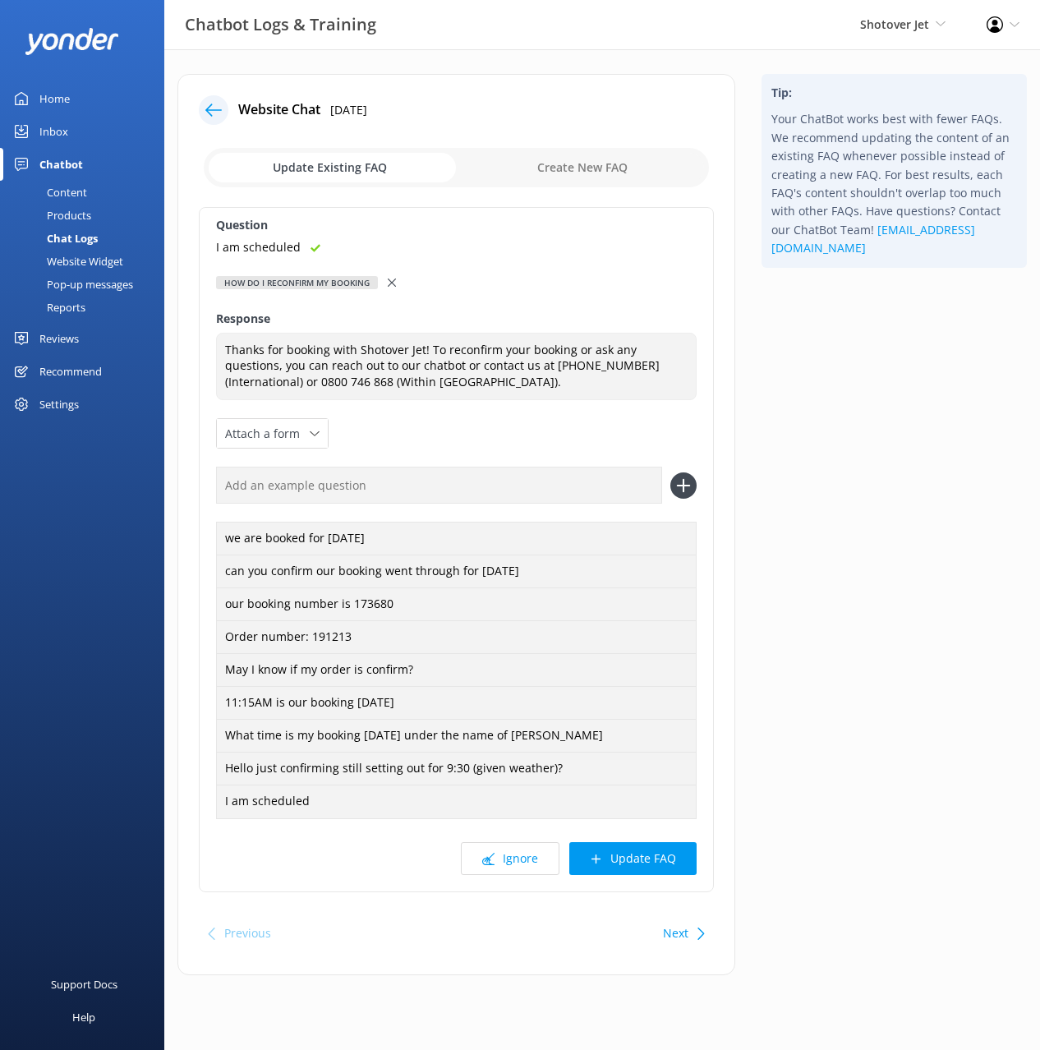
click at [639, 856] on button "Update FAQ" at bounding box center [633, 858] width 127 height 33
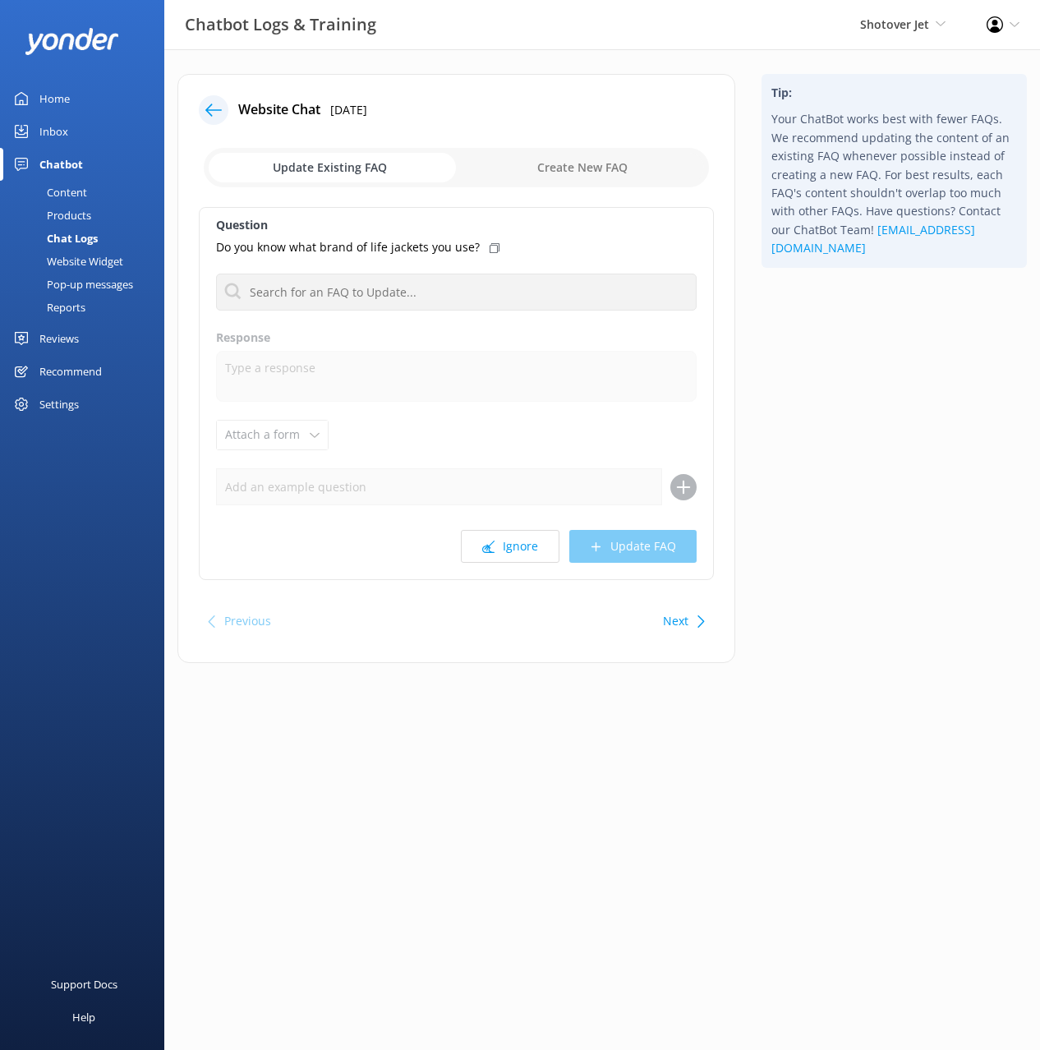
click at [208, 104] on icon at bounding box center [213, 110] width 16 height 16
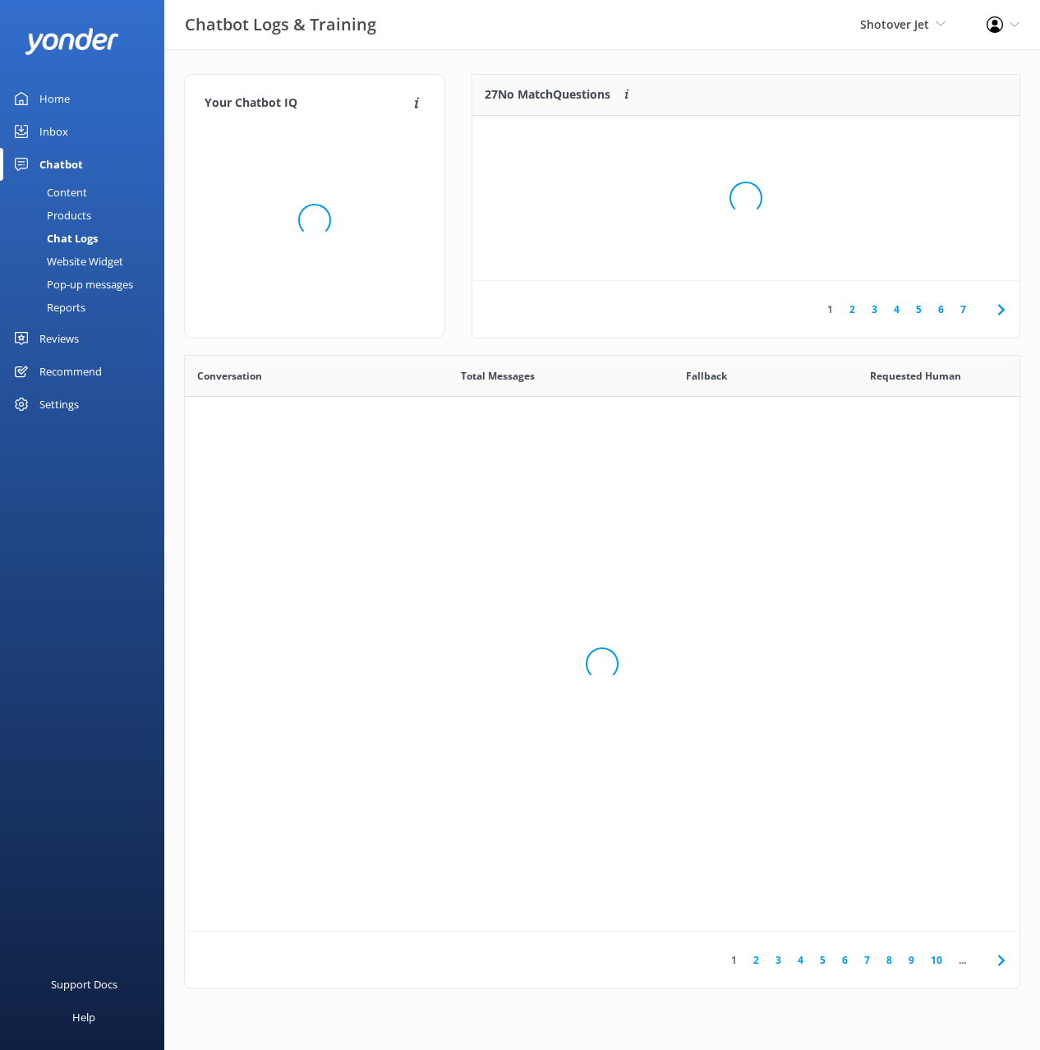
scroll to position [576, 835]
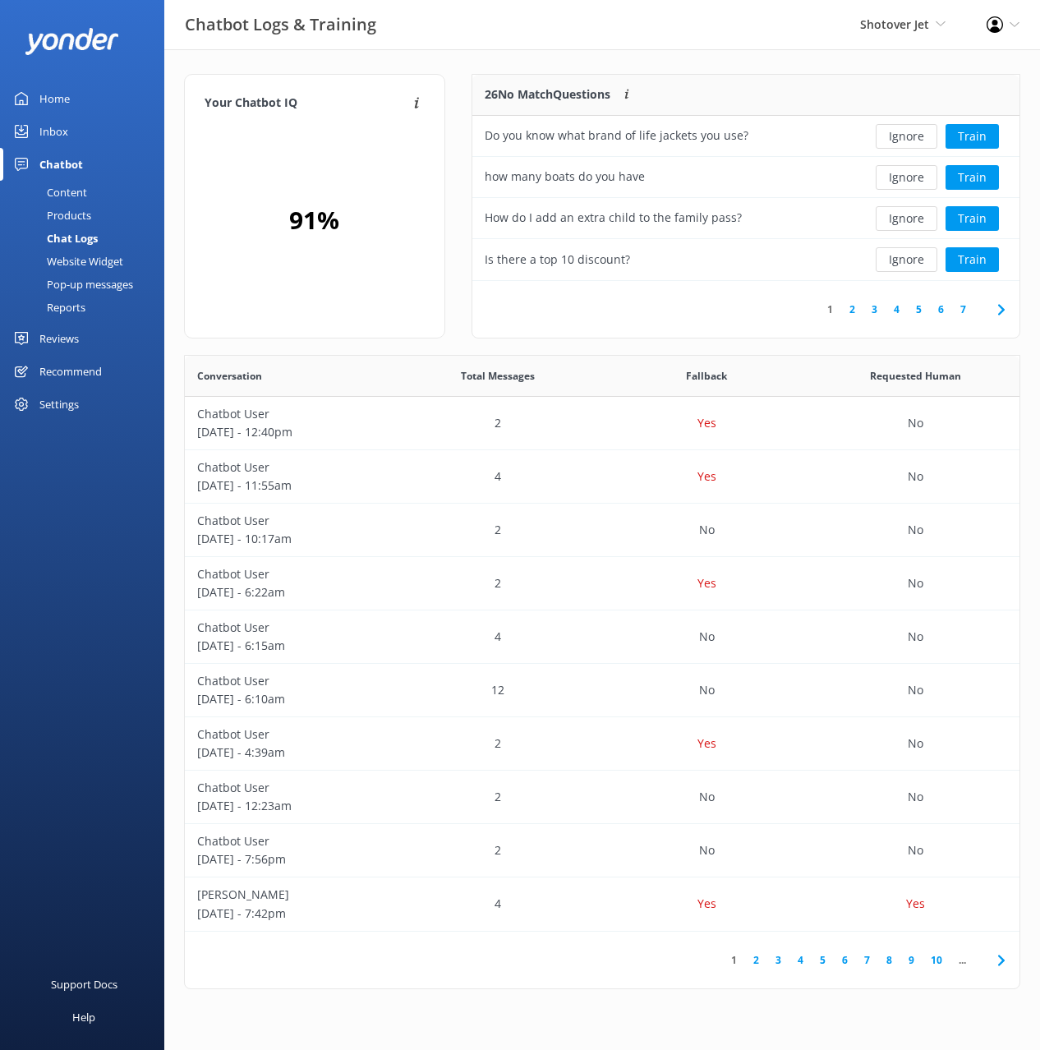
click at [669, 57] on div "Your Chatbot IQ Your Chatbot IQ is the percentage of trained FAQs against untra…" at bounding box center [602, 535] width 876 height 973
click at [87, 189] on link "Content" at bounding box center [87, 192] width 154 height 23
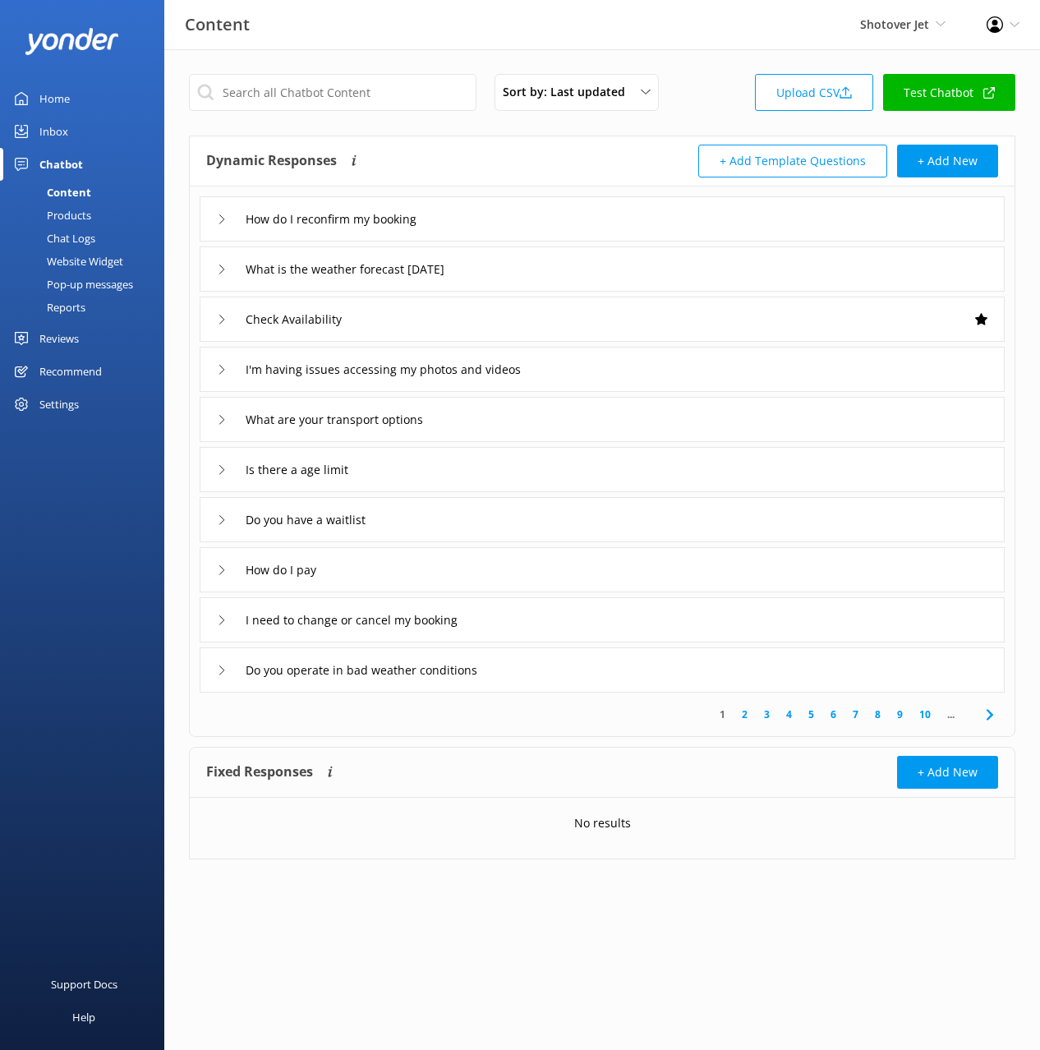
drag, startPoint x: 501, startPoint y: 139, endPoint x: 387, endPoint y: 128, distance: 114.7
click at [496, 139] on div "Dynamic Responses The chatbot will generate a response based on the content inf…" at bounding box center [602, 161] width 825 height 50
click at [68, 339] on div "Reviews" at bounding box center [58, 338] width 39 height 33
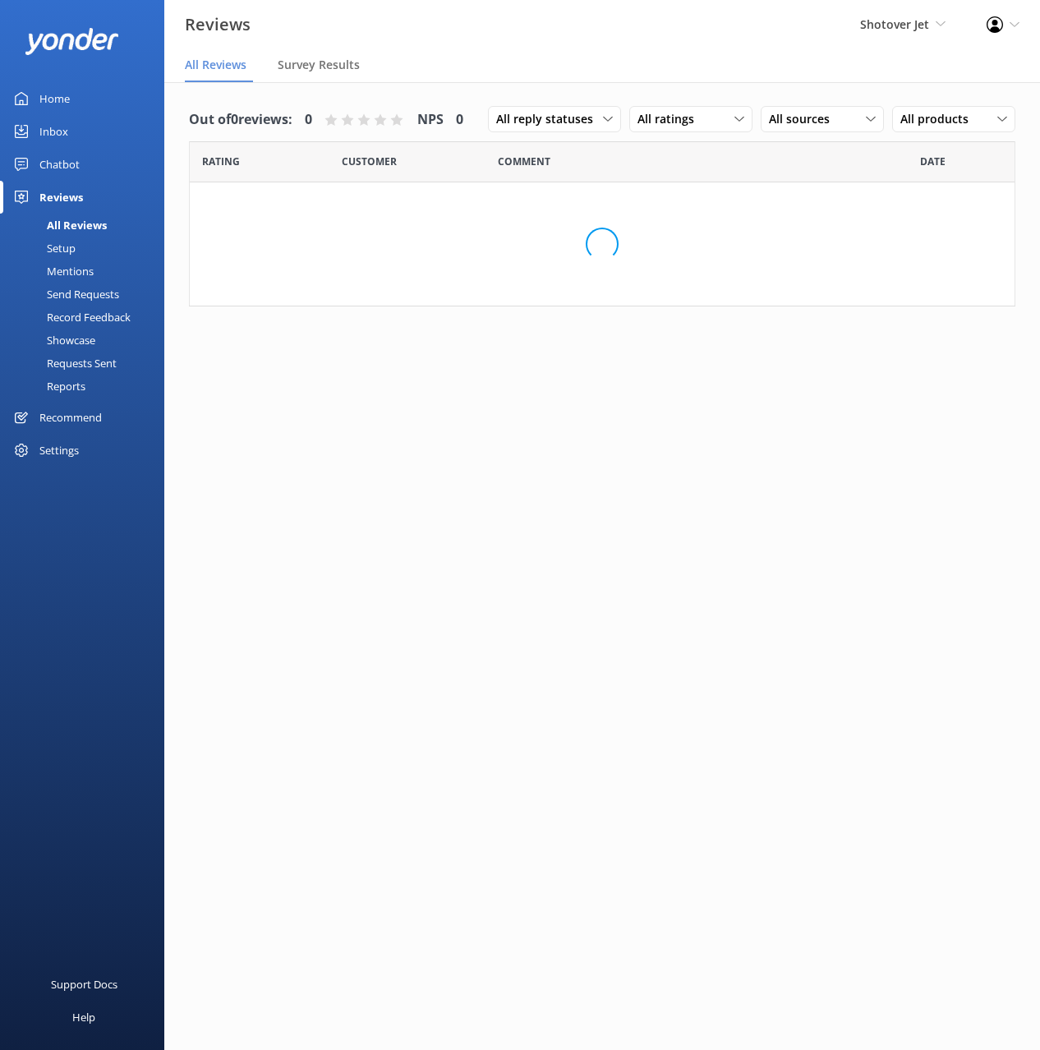
click at [435, 84] on div "Out of 0 reviews: 0 NPS 0 All reply statuses All reply statuses Needs a reply D…" at bounding box center [602, 210] width 876 height 257
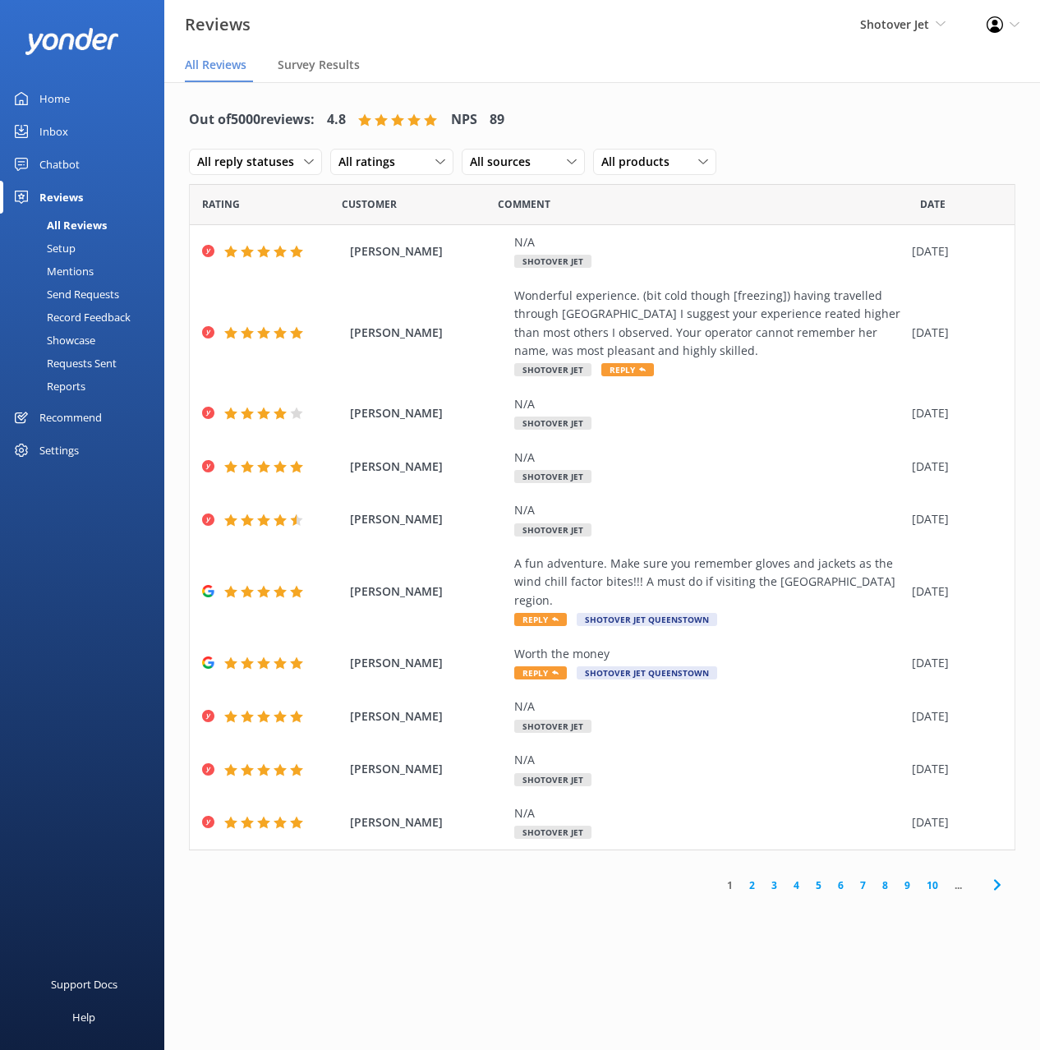
click at [61, 273] on div "Mentions" at bounding box center [52, 271] width 84 height 23
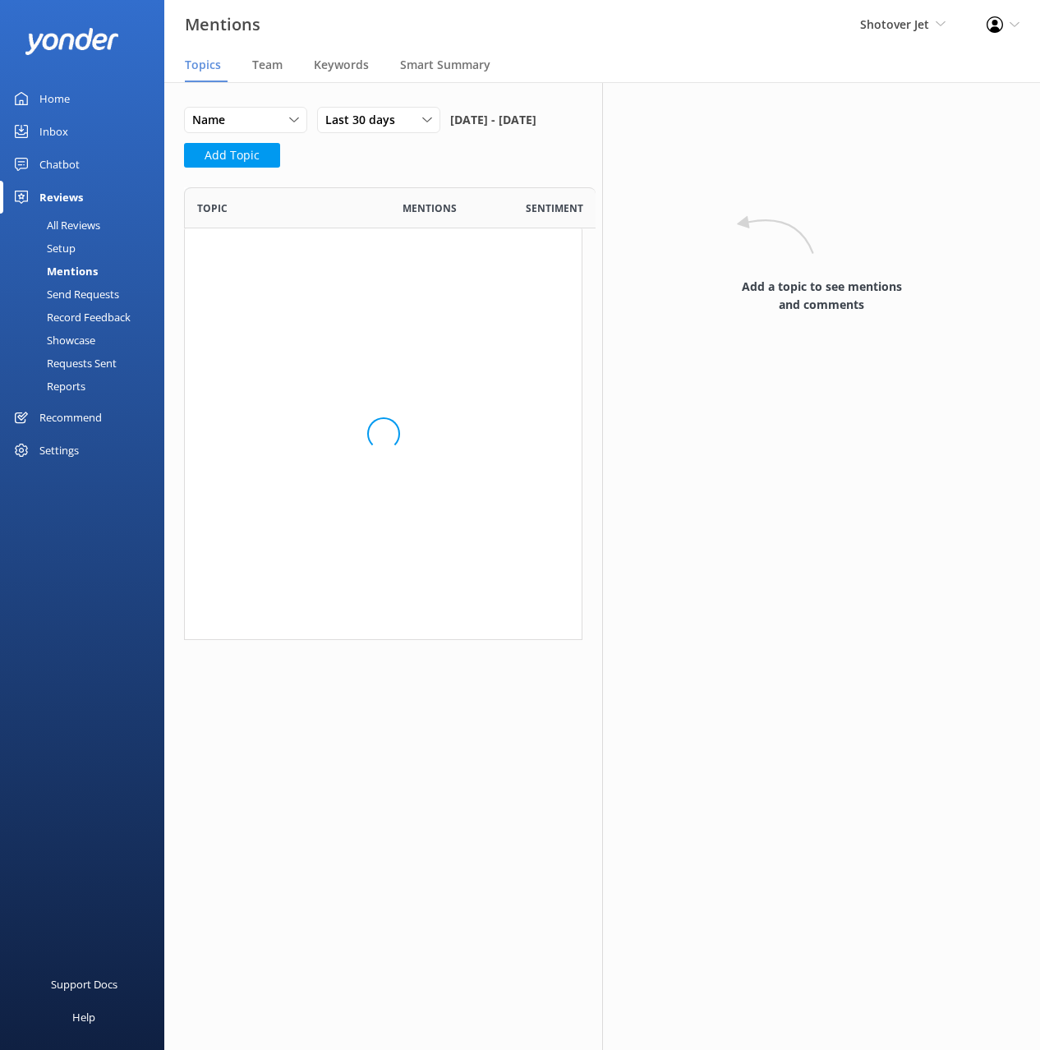
scroll to position [1291, 399]
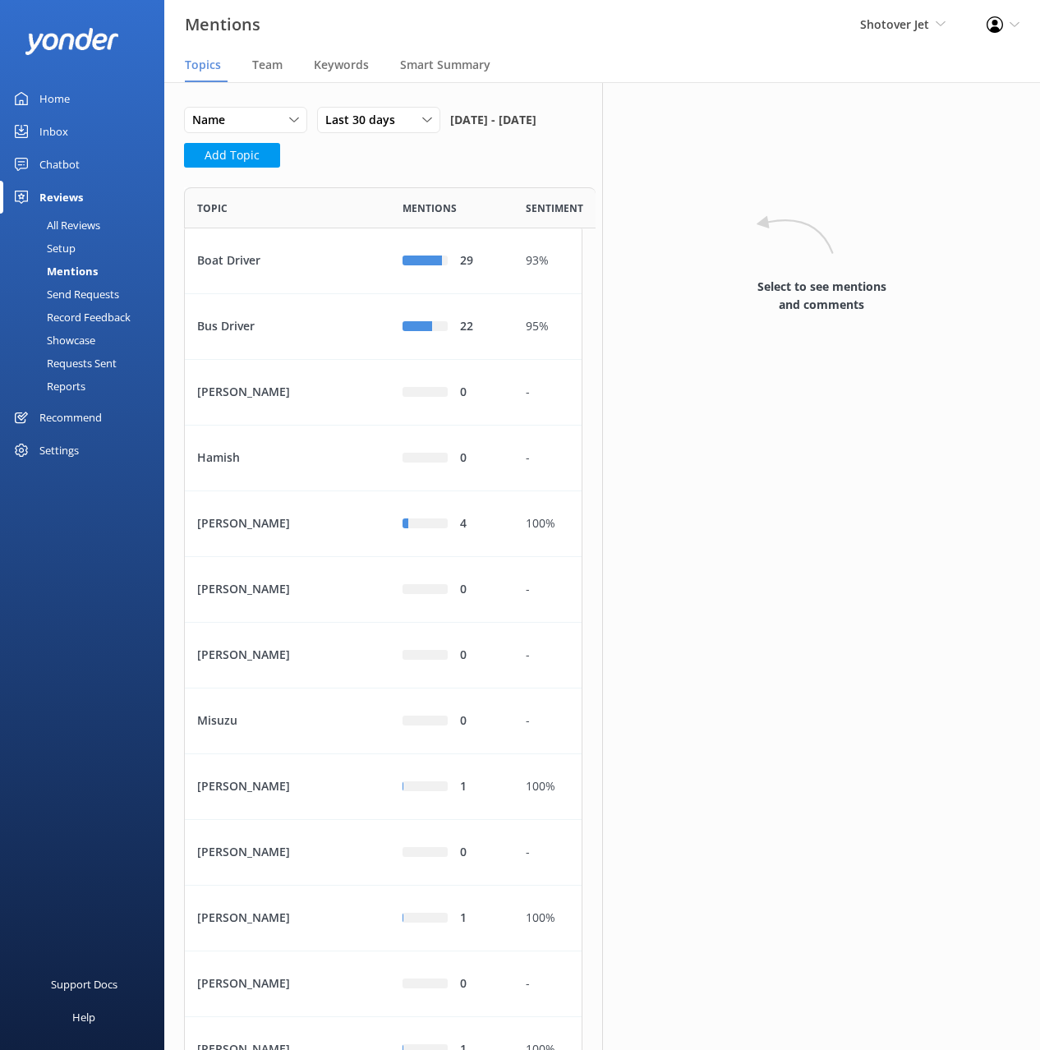
click at [334, 178] on div "Name Name Highest mentions Last 30 days Last 7 days Last 30 days Last 90 days L…" at bounding box center [383, 142] width 399 height 71
click at [81, 176] on link "Chatbot" at bounding box center [82, 164] width 164 height 33
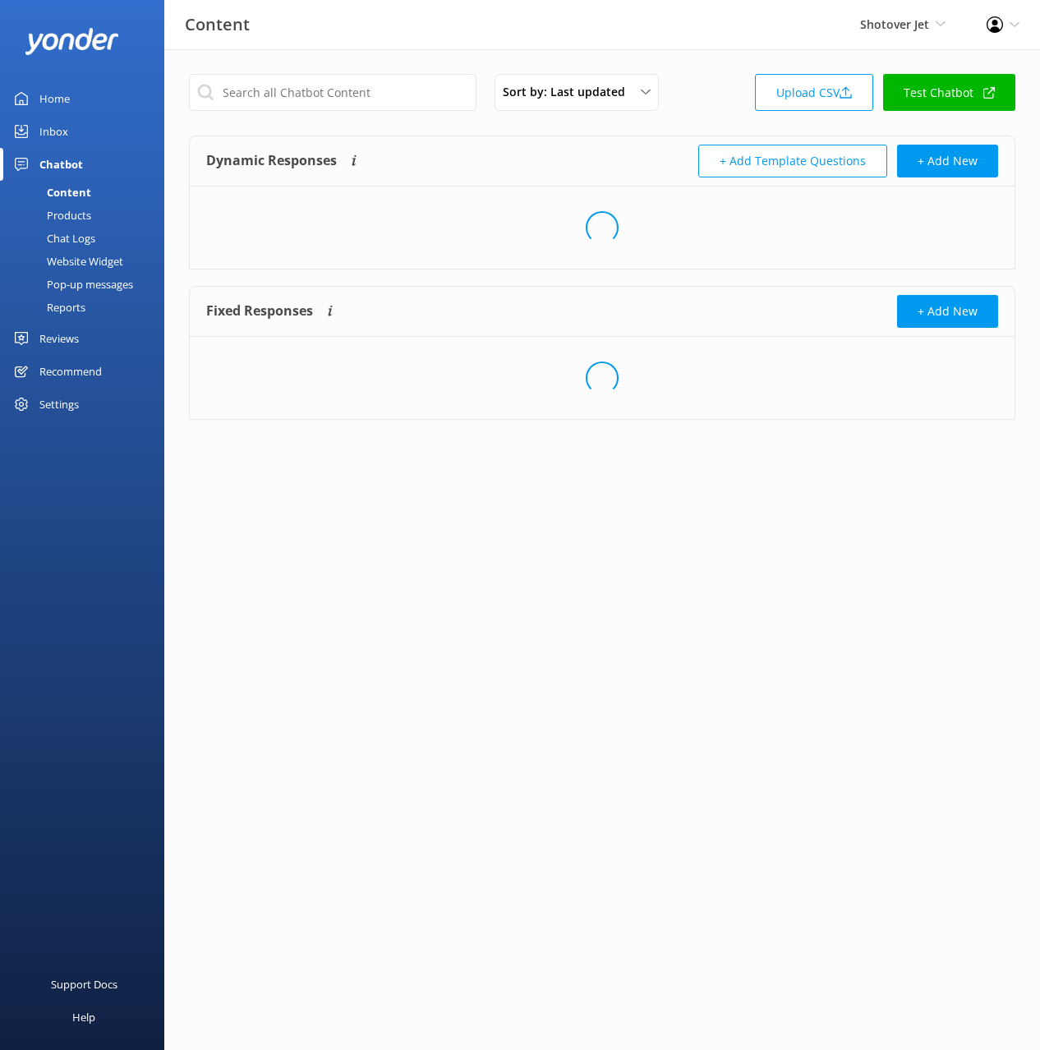
click at [475, 154] on div "Dynamic Responses The chatbot will generate a response based on the content inf…" at bounding box center [404, 161] width 396 height 33
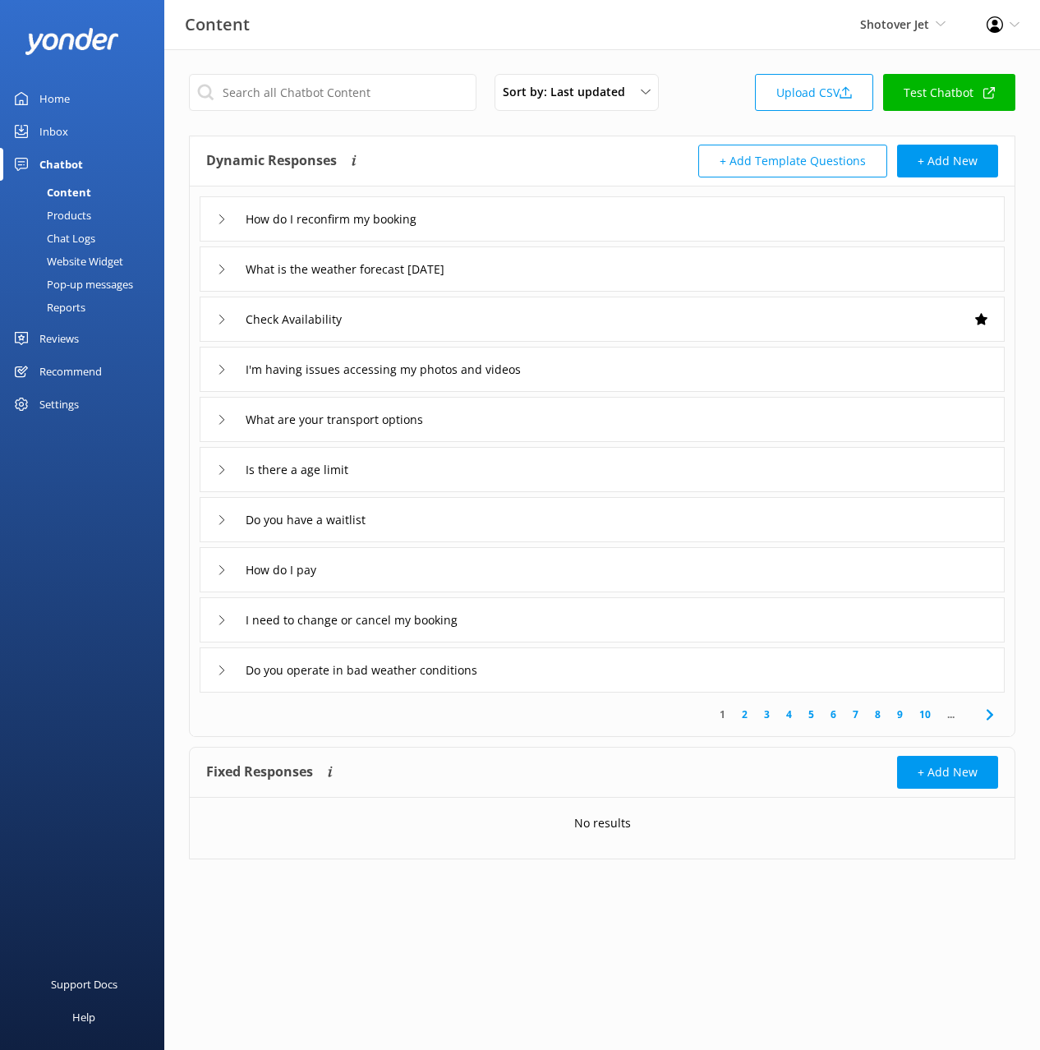
click at [66, 216] on div "Products" at bounding box center [50, 215] width 81 height 23
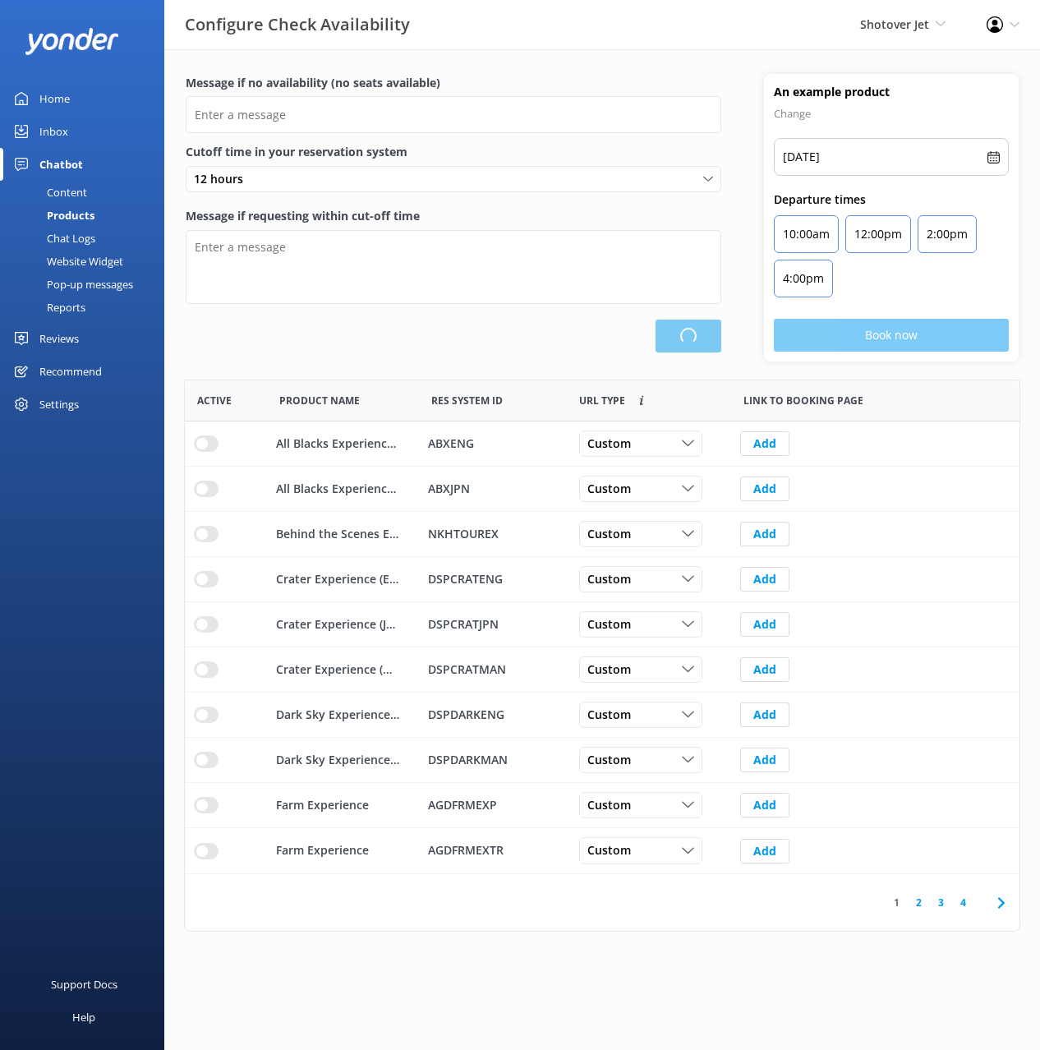
type input "There are no seats available, please check an alternative day"
type textarea "Our online booking system closes {hours} prior to departure. Please contact us …"
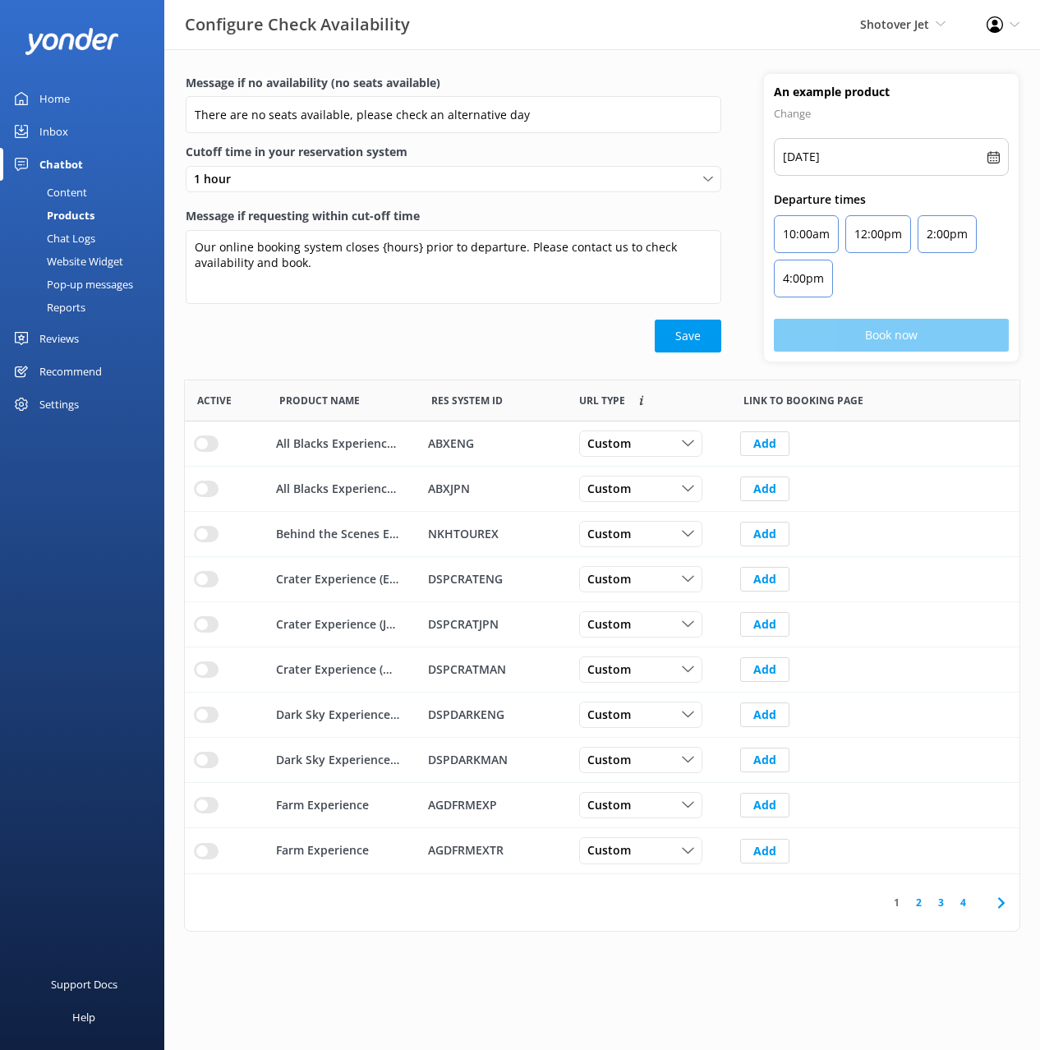
click at [312, 358] on div "Message if no availability (no seats available) There are no seats available, p…" at bounding box center [453, 218] width 579 height 288
drag, startPoint x: 795, startPoint y: 920, endPoint x: 966, endPoint y: 918, distance: 170.9
click at [795, 920] on div "1 2 3 4" at bounding box center [602, 902] width 835 height 57
click at [995, 911] on icon at bounding box center [1002, 903] width 20 height 20
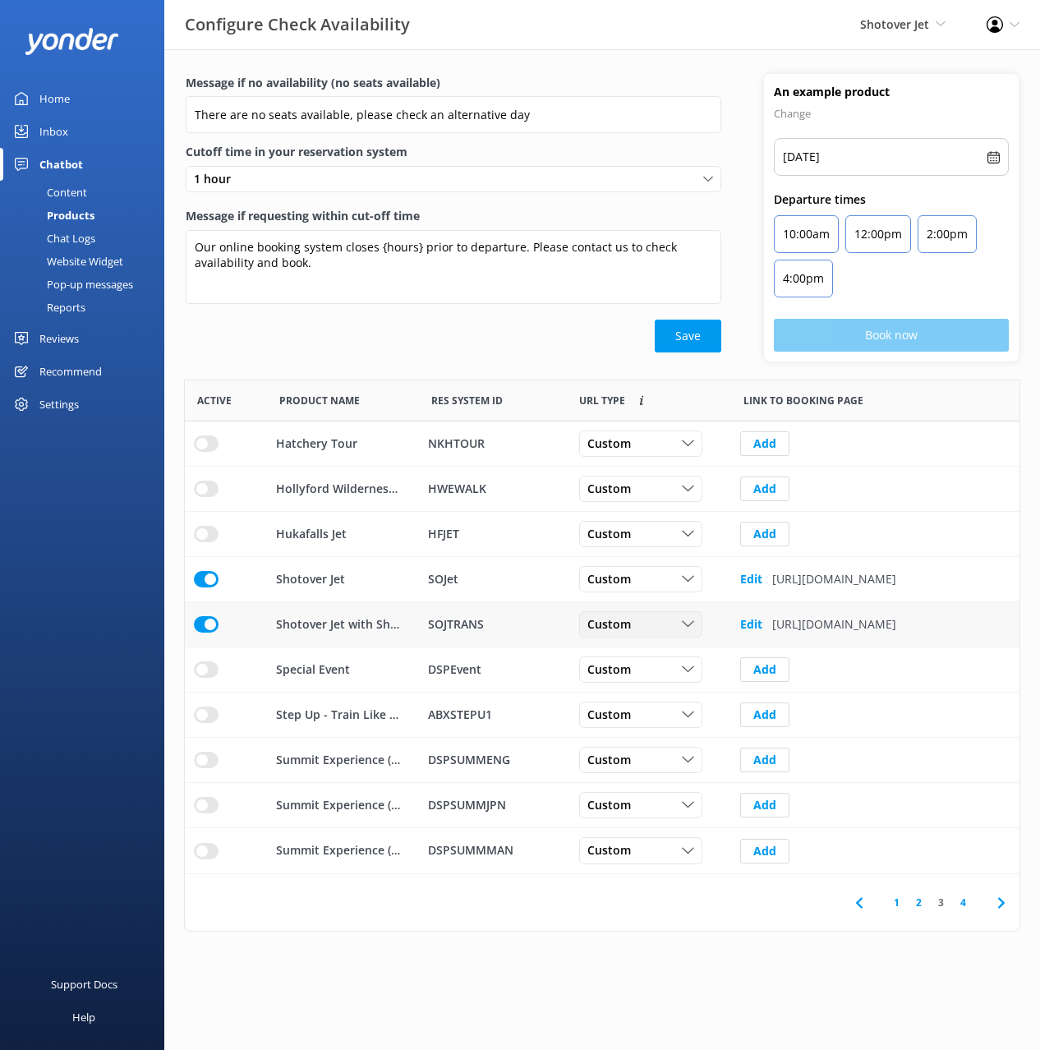
click at [672, 629] on div "Custom" at bounding box center [640, 625] width 115 height 18
click at [484, 353] on div "Message if no availability (no seats available) There are no seats available, p…" at bounding box center [453, 218] width 579 height 288
click at [1002, 906] on use at bounding box center [1001, 902] width 7 height 11
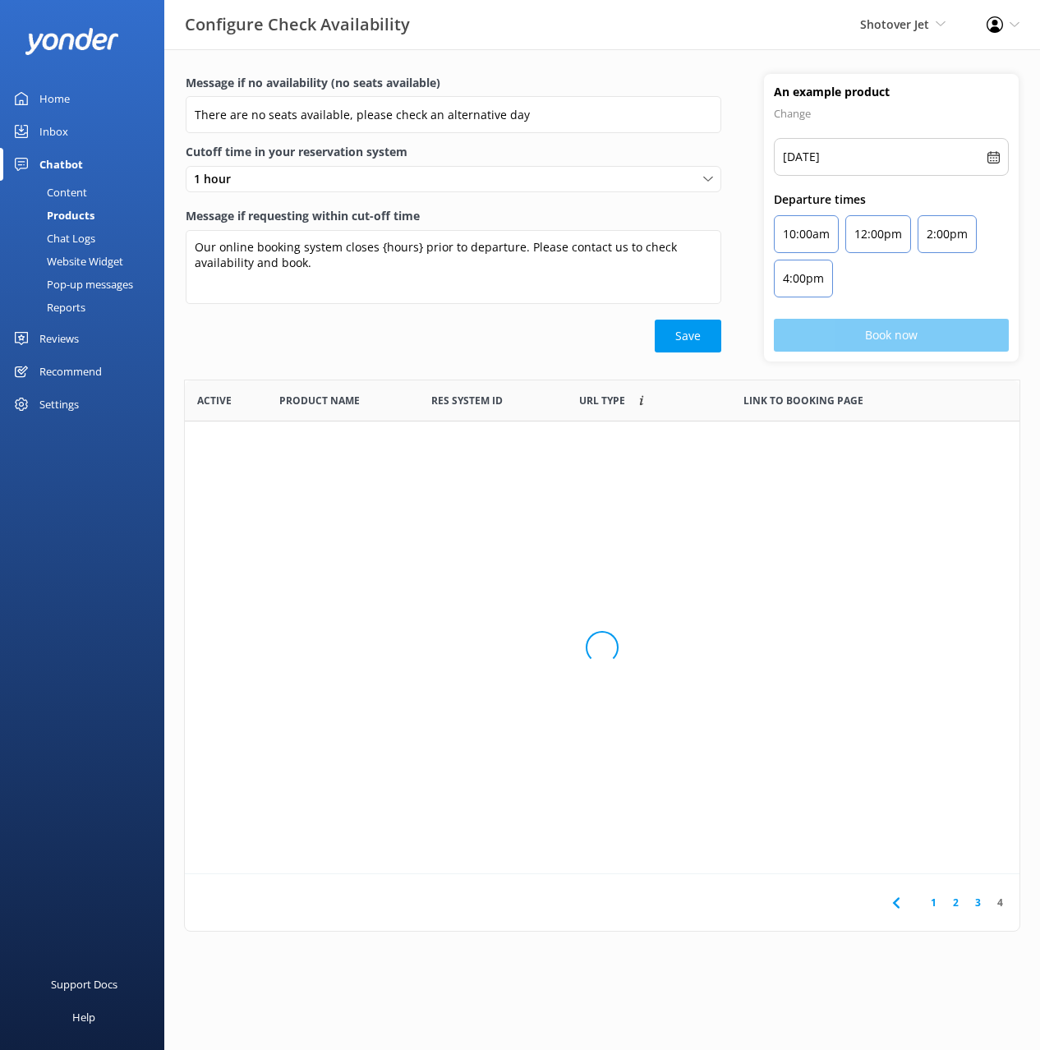
scroll to position [223, 835]
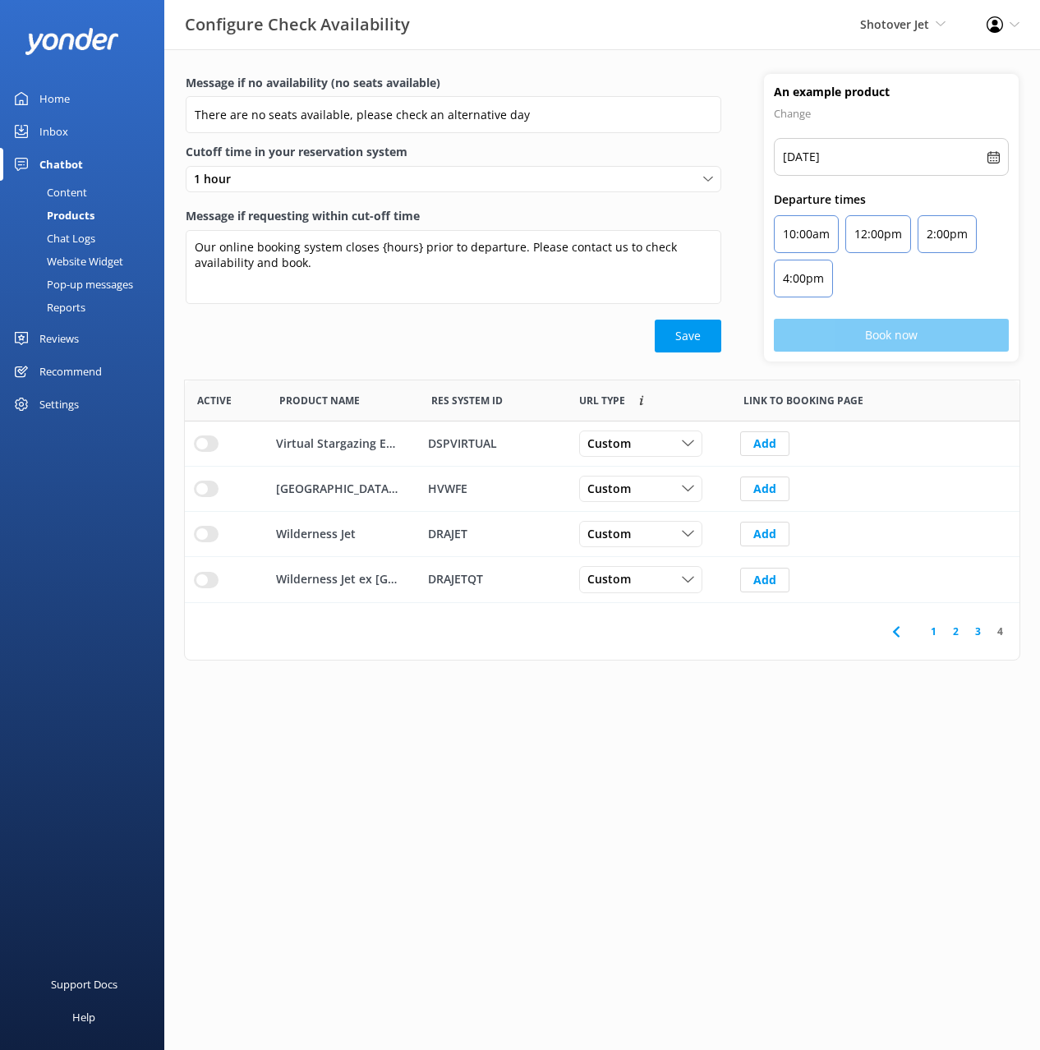
click at [866, 795] on html "Configure Check Availability Shotover Jet Black Cat Cruises Banff Airporter Int…" at bounding box center [520, 525] width 1040 height 1050
click at [897, 635] on use at bounding box center [895, 631] width 7 height 11
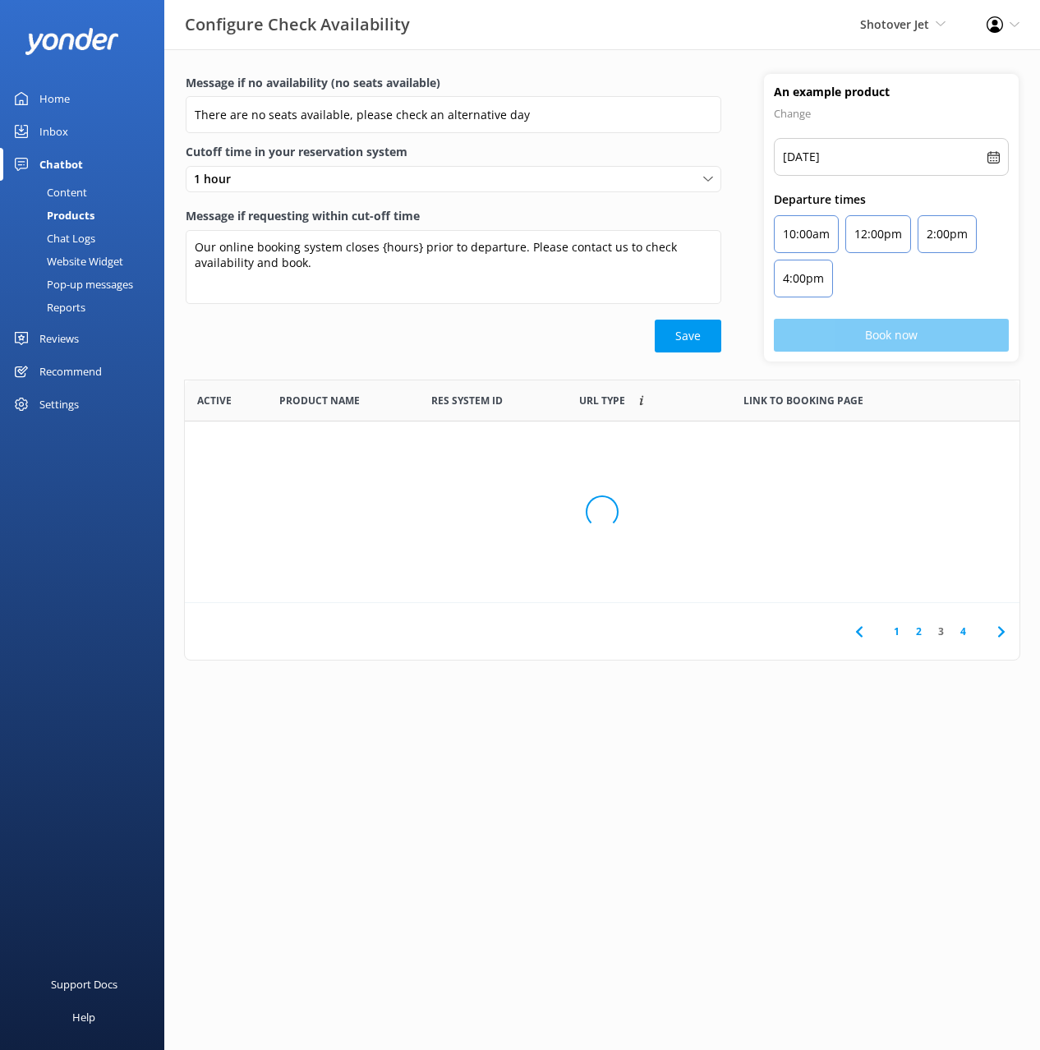
scroll to position [494, 835]
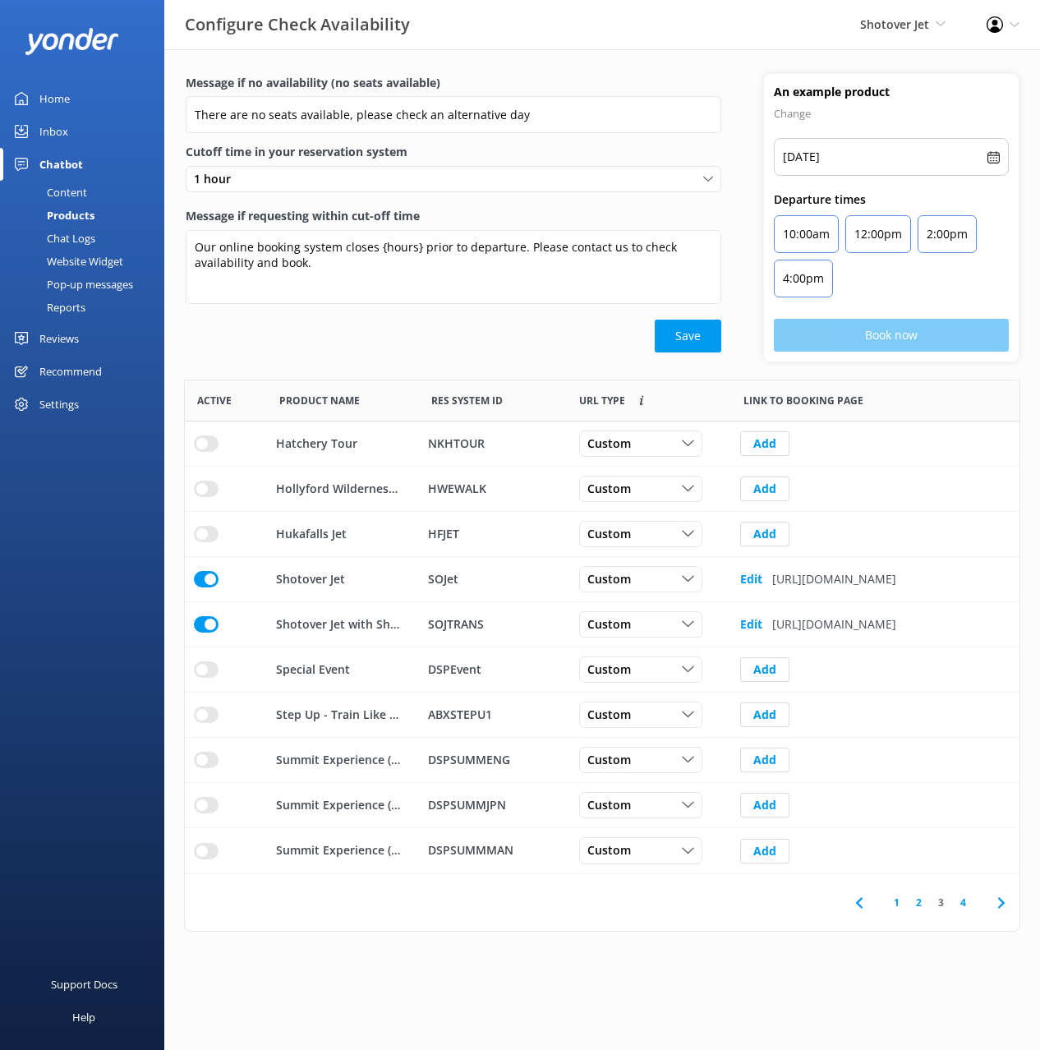
click at [841, 1005] on html "Configure Check Availability Shotover Jet Black Cat Cruises Banff Airporter Int…" at bounding box center [520, 525] width 1040 height 1050
click at [858, 902] on use at bounding box center [858, 902] width 7 height 11
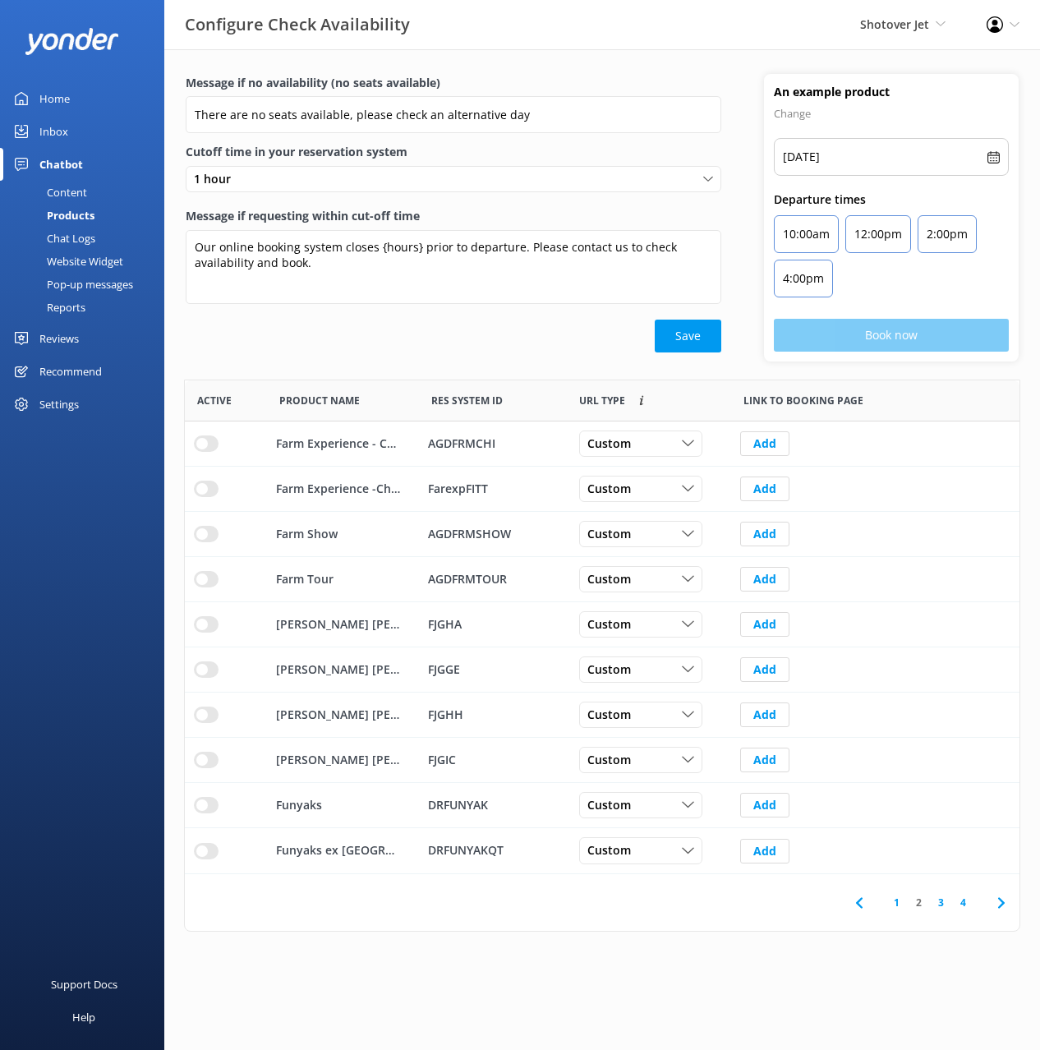
click at [858, 902] on use at bounding box center [858, 902] width 7 height 11
drag, startPoint x: 315, startPoint y: 354, endPoint x: 728, endPoint y: 446, distance: 423.5
click at [315, 354] on div "Message if no availability (no seats available) There are no seats available, p…" at bounding box center [453, 218] width 579 height 288
click at [85, 239] on div "Chat Logs" at bounding box center [52, 238] width 85 height 23
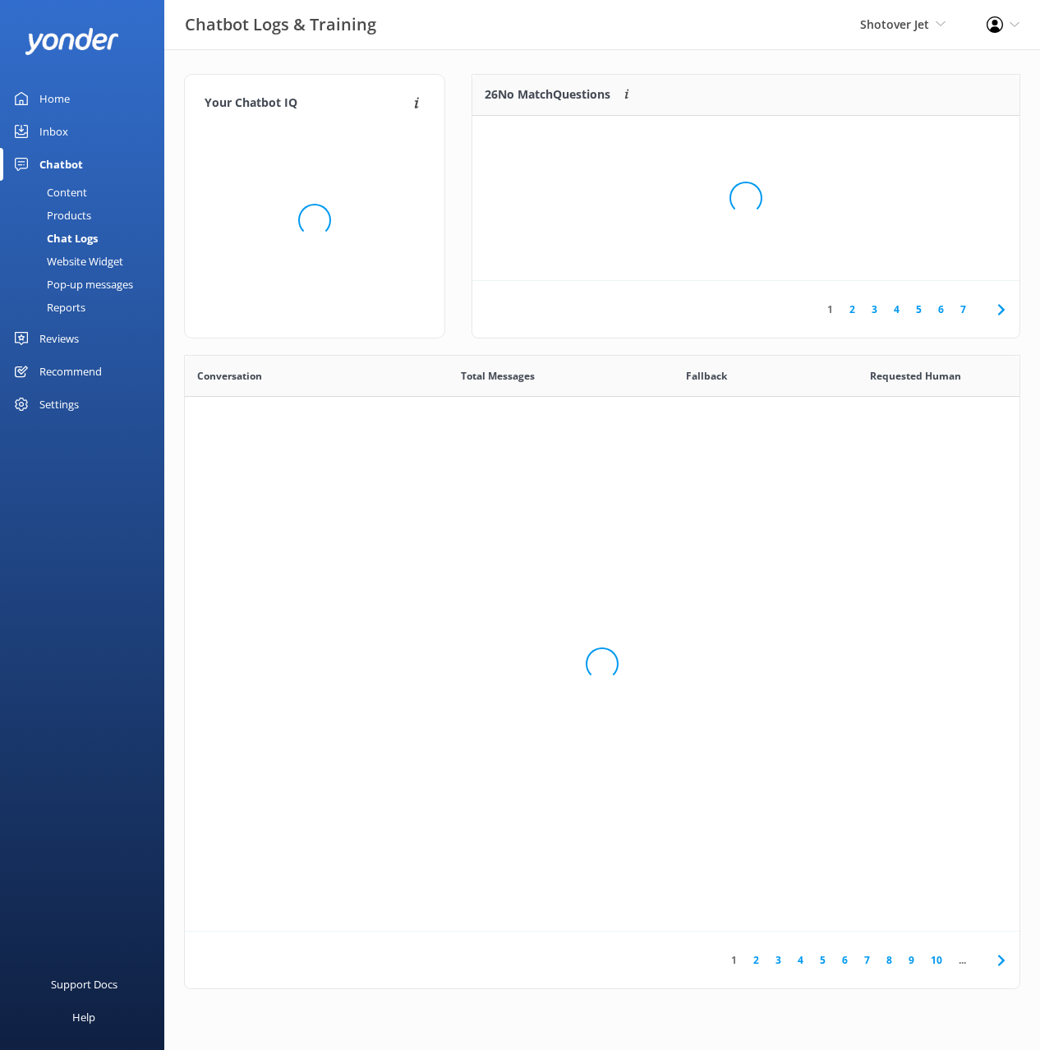
scroll to position [576, 835]
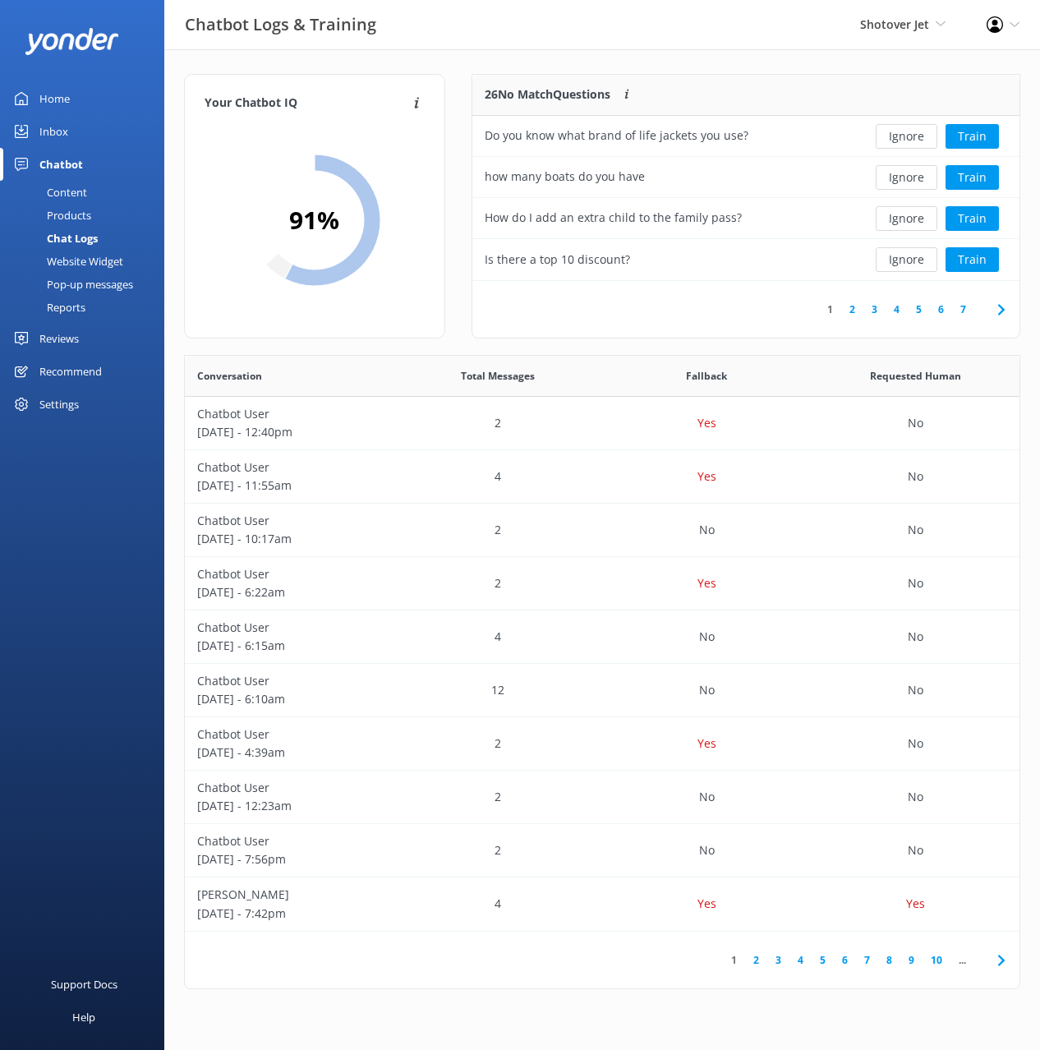
drag, startPoint x: 64, startPoint y: 400, endPoint x: 73, endPoint y: 420, distance: 21.7
click at [64, 400] on div "Settings" at bounding box center [58, 404] width 39 height 33
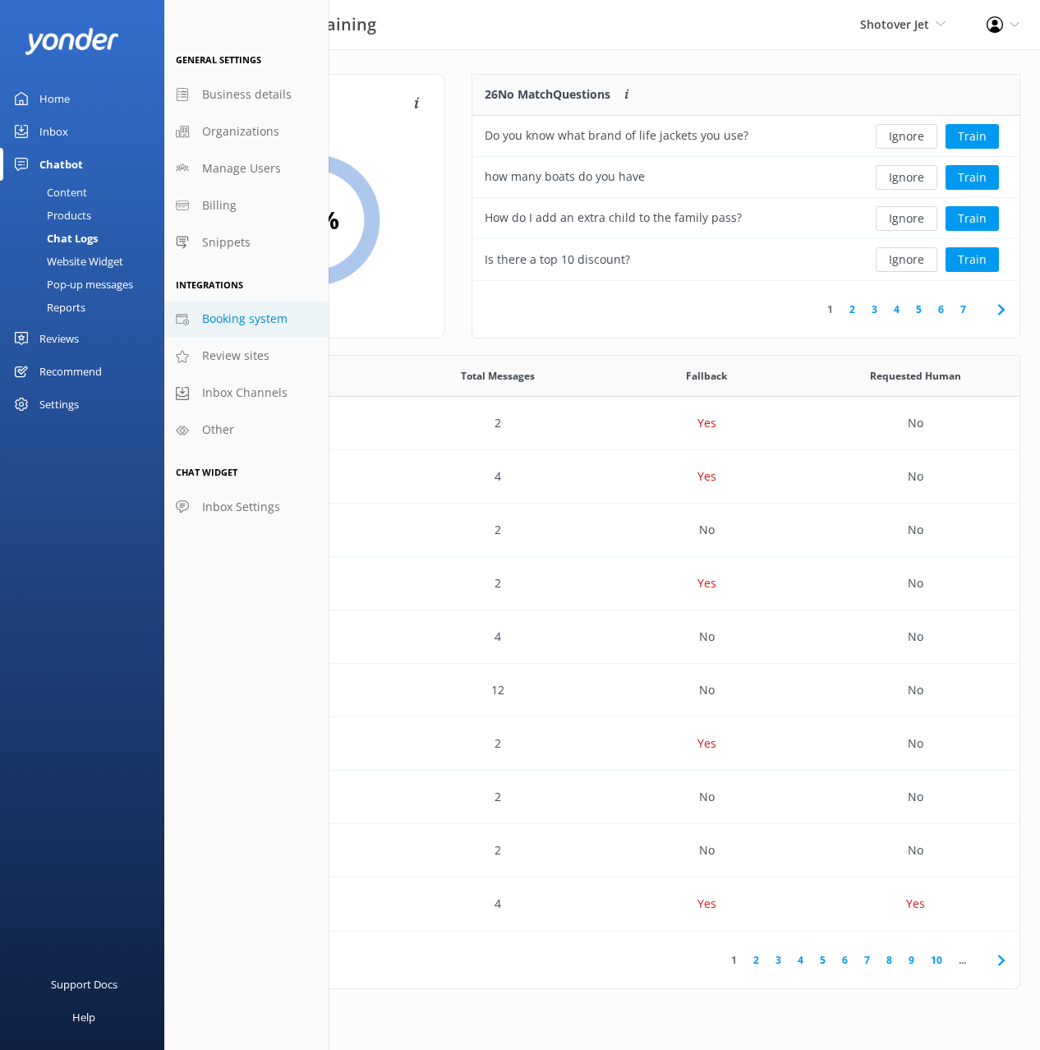
click at [250, 329] on link "Booking system" at bounding box center [246, 319] width 164 height 37
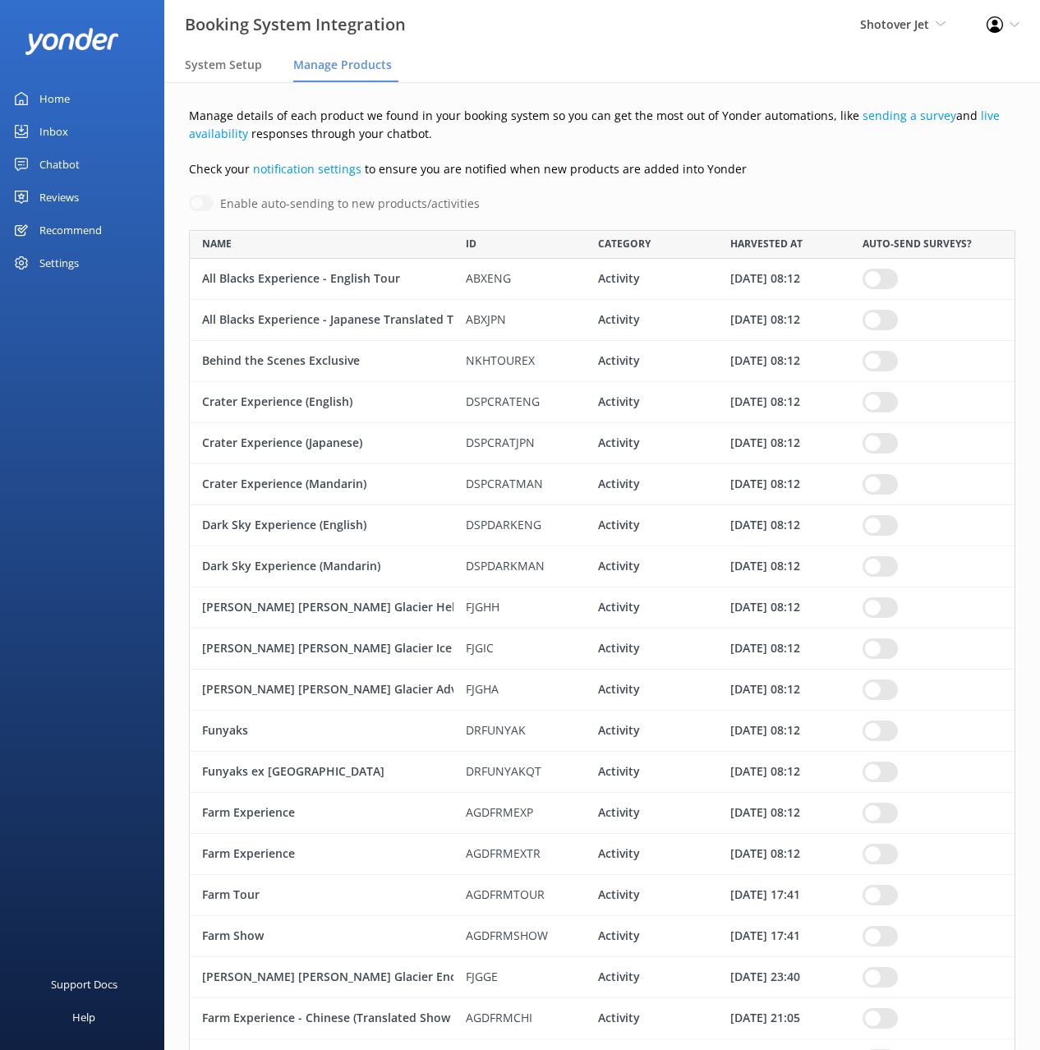
checkbox input "true"
drag, startPoint x: 106, startPoint y: 371, endPoint x: 79, endPoint y: 230, distance: 143.9
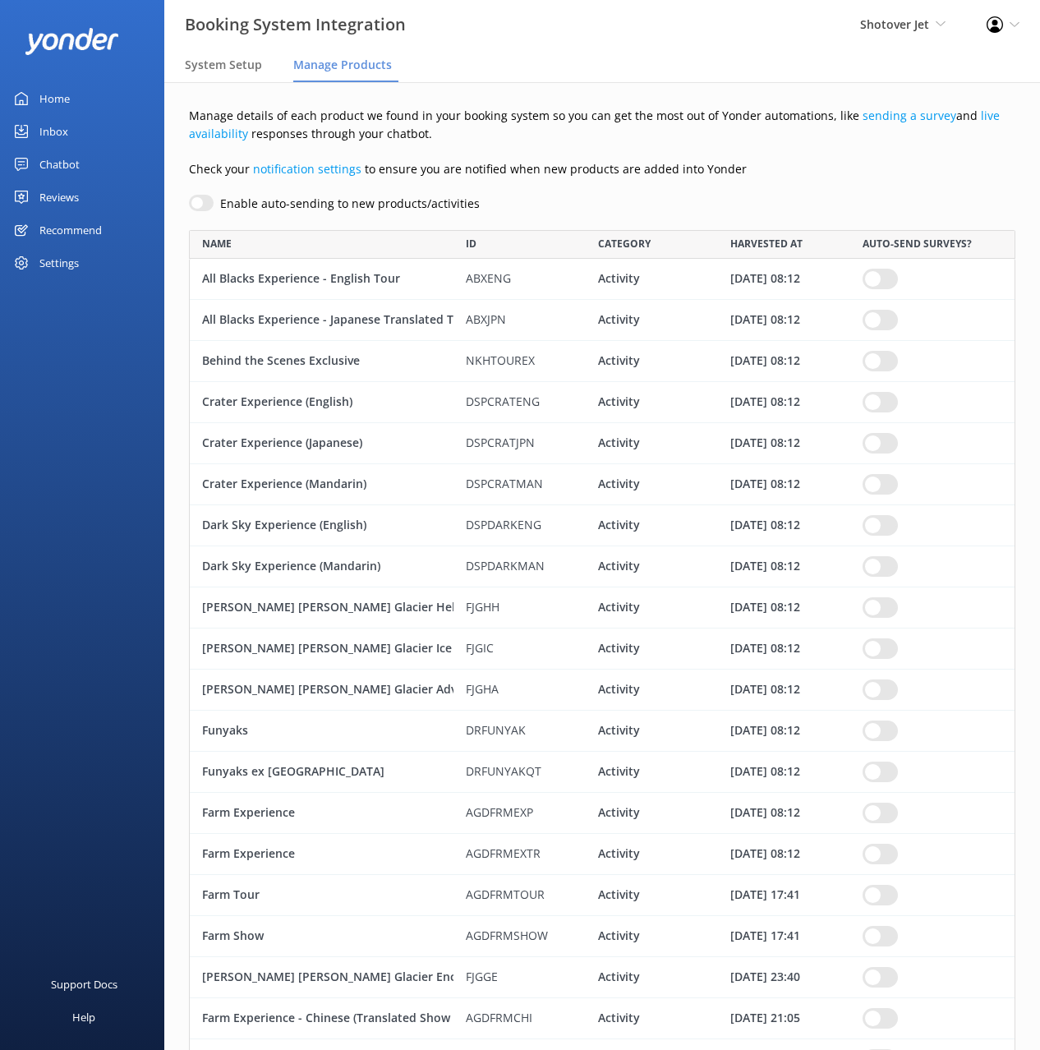
click at [106, 371] on div "Home Inbox Chatbot Content Products Chat Logs Website Widget Pop-up messages Re…" at bounding box center [82, 262] width 164 height 525
click at [70, 231] on div "Recommend" at bounding box center [70, 230] width 62 height 33
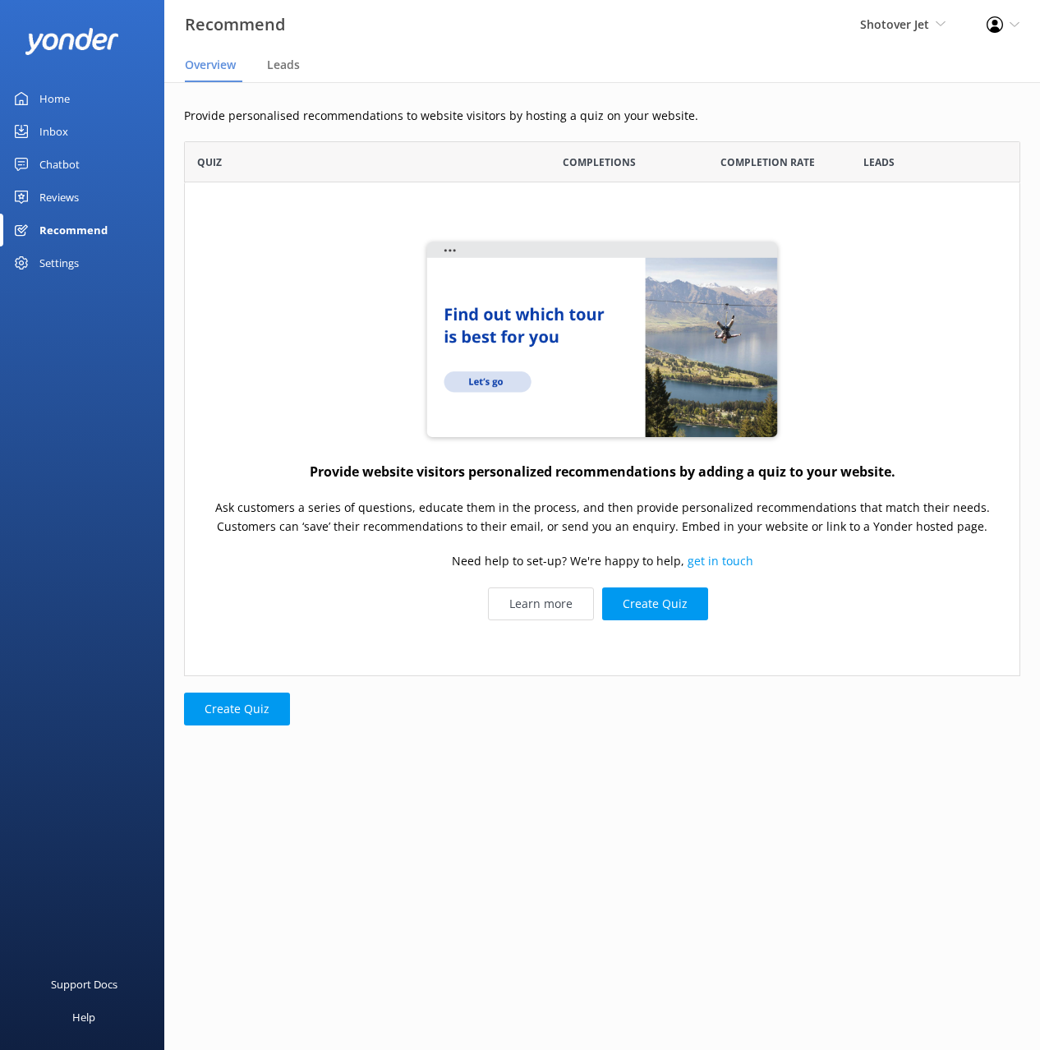
scroll to position [535, 837]
click at [59, 197] on div "Reviews" at bounding box center [58, 197] width 39 height 33
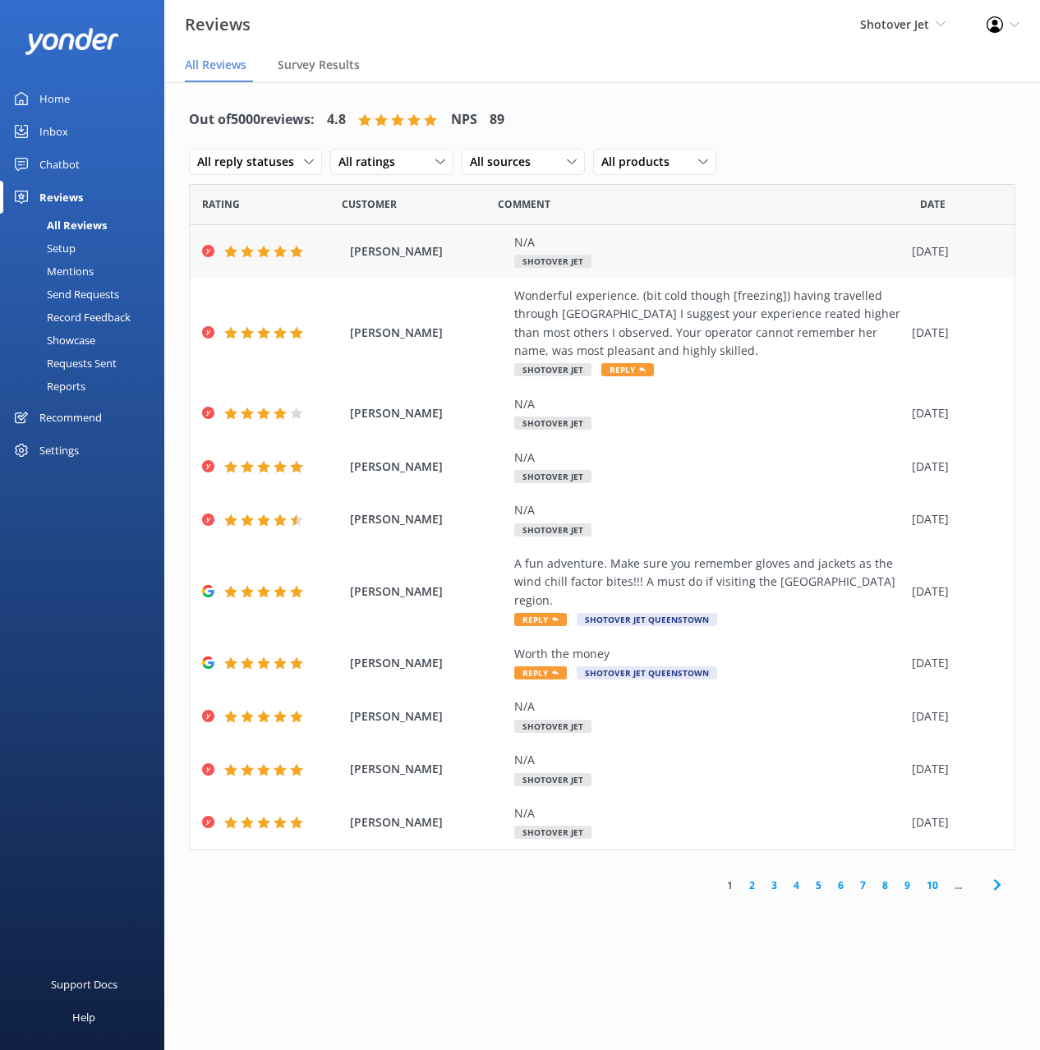
drag, startPoint x: 727, startPoint y: 118, endPoint x: 367, endPoint y: 242, distance: 381.8
click at [724, 118] on div "Out of 5000 reviews: 4.8 NPS 89 All reply statuses All reply statuses Needs a r…" at bounding box center [602, 141] width 827 height 85
click at [68, 274] on div "Mentions" at bounding box center [52, 271] width 84 height 23
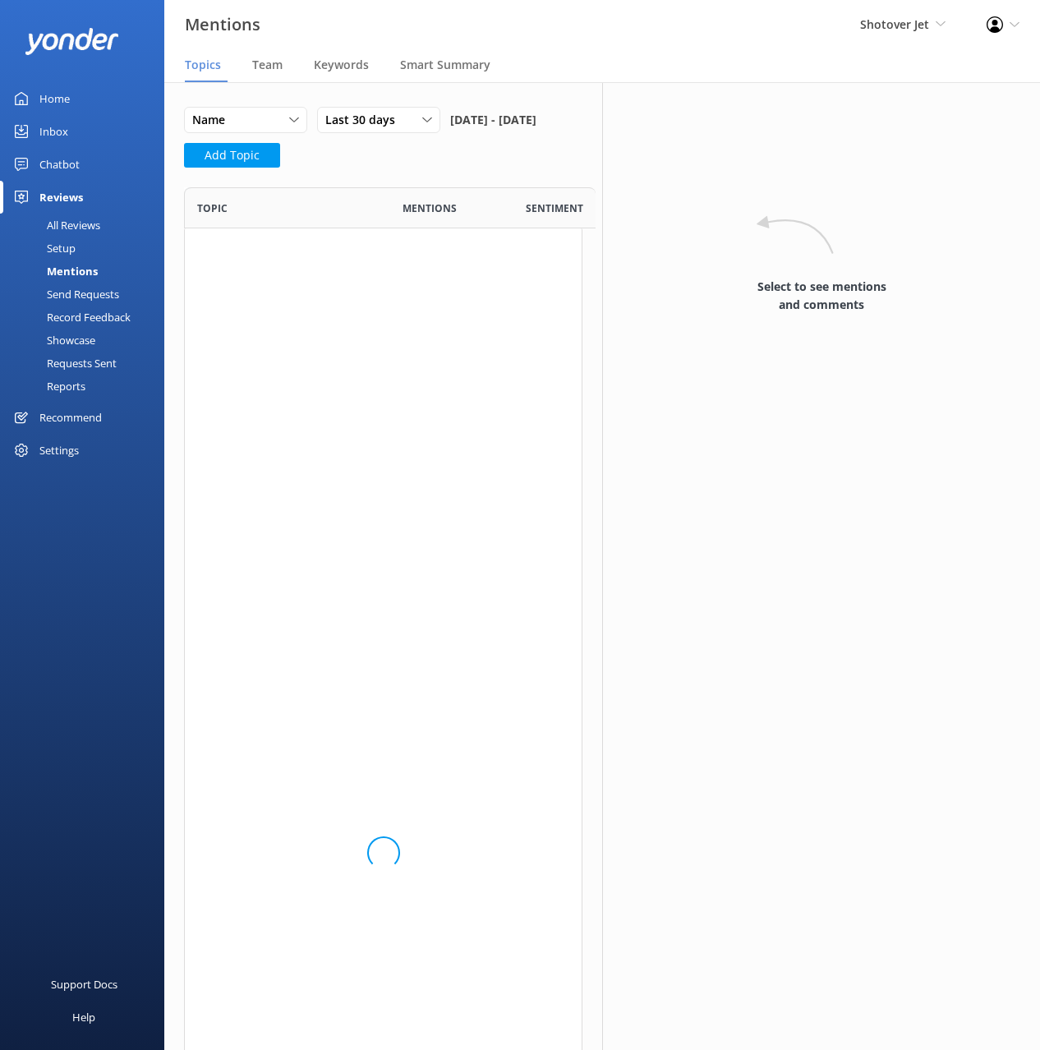
scroll to position [1291, 399]
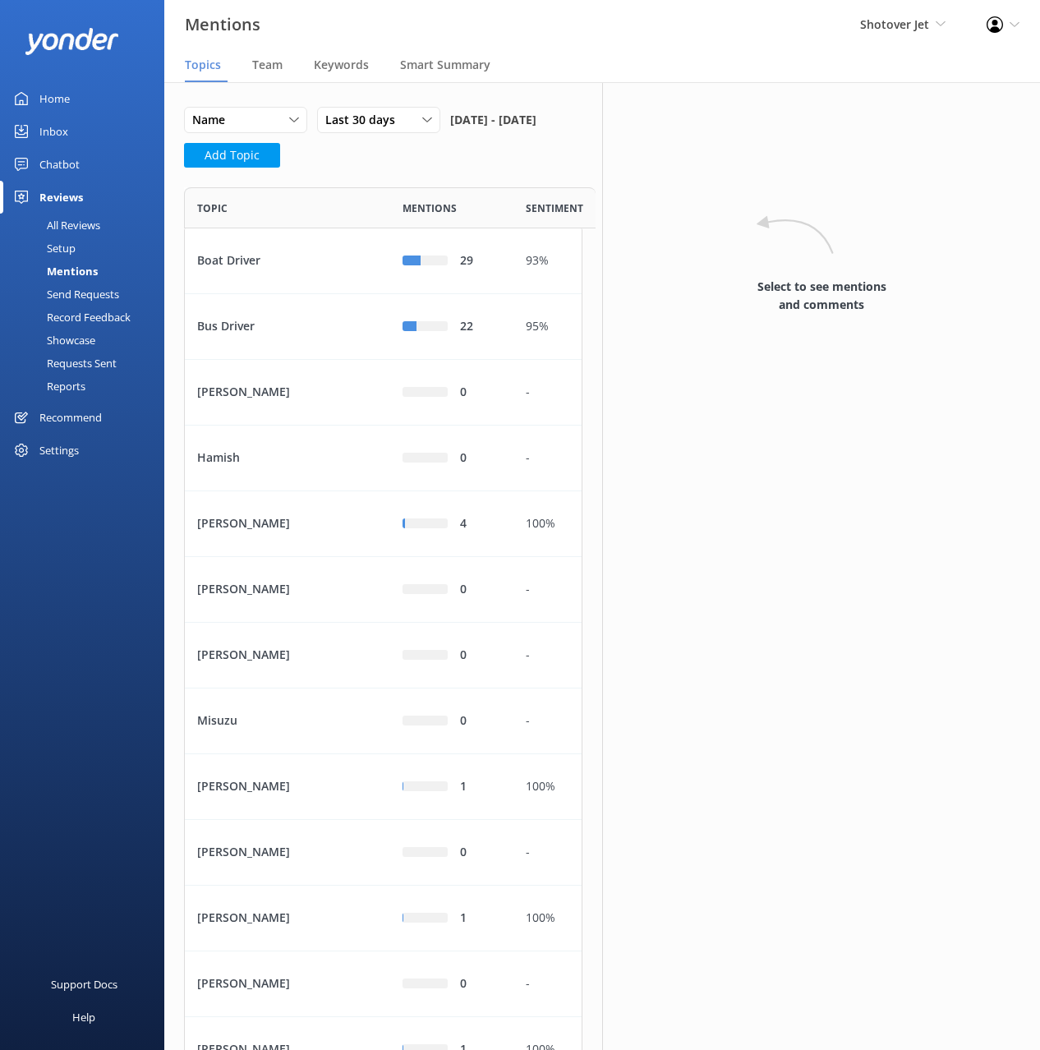
click at [63, 250] on div "Setup" at bounding box center [43, 248] width 66 height 23
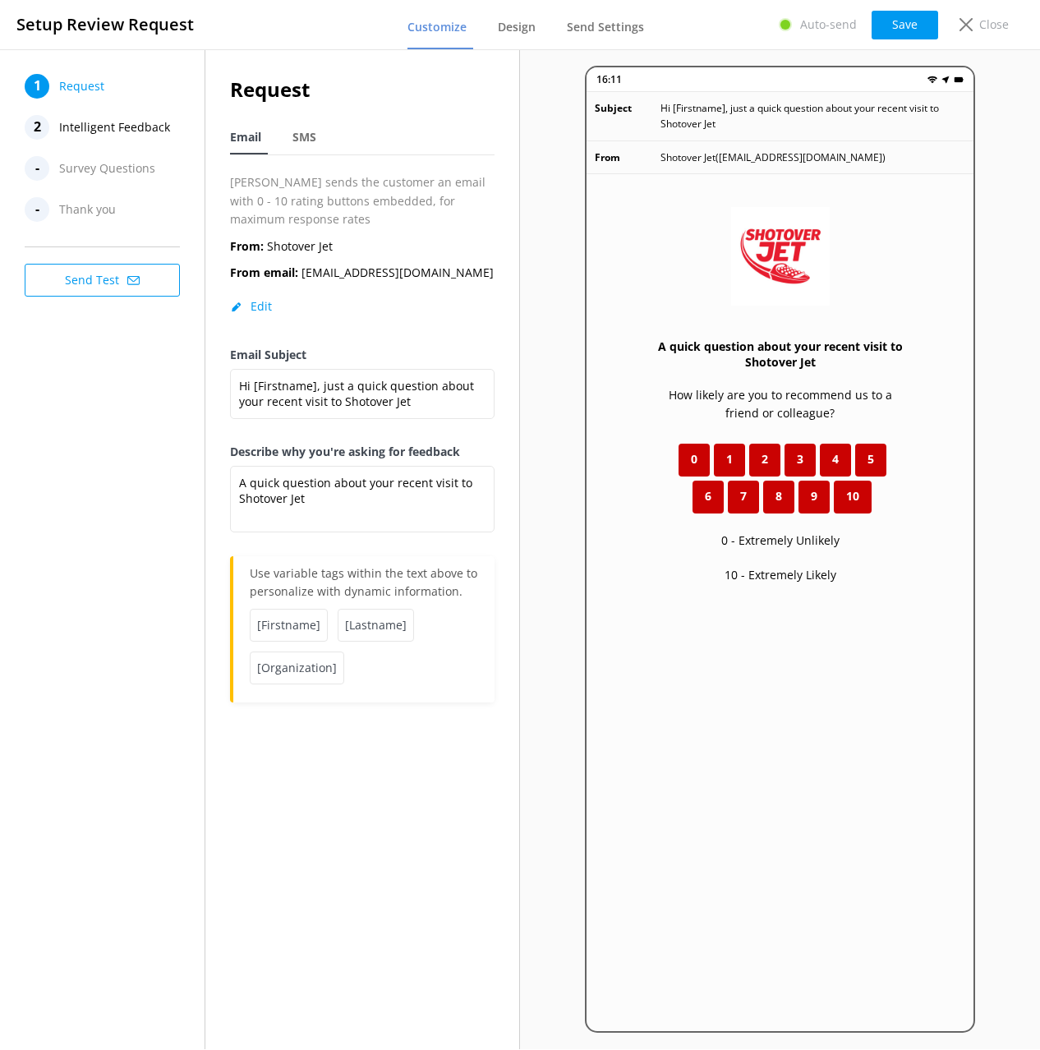
click at [104, 483] on div "1 Request 2 Intelligent Feedback - Survey Questions - Thank you Send Test" at bounding box center [102, 549] width 205 height 1000
click at [309, 145] on span "SMS" at bounding box center [305, 137] width 24 height 16
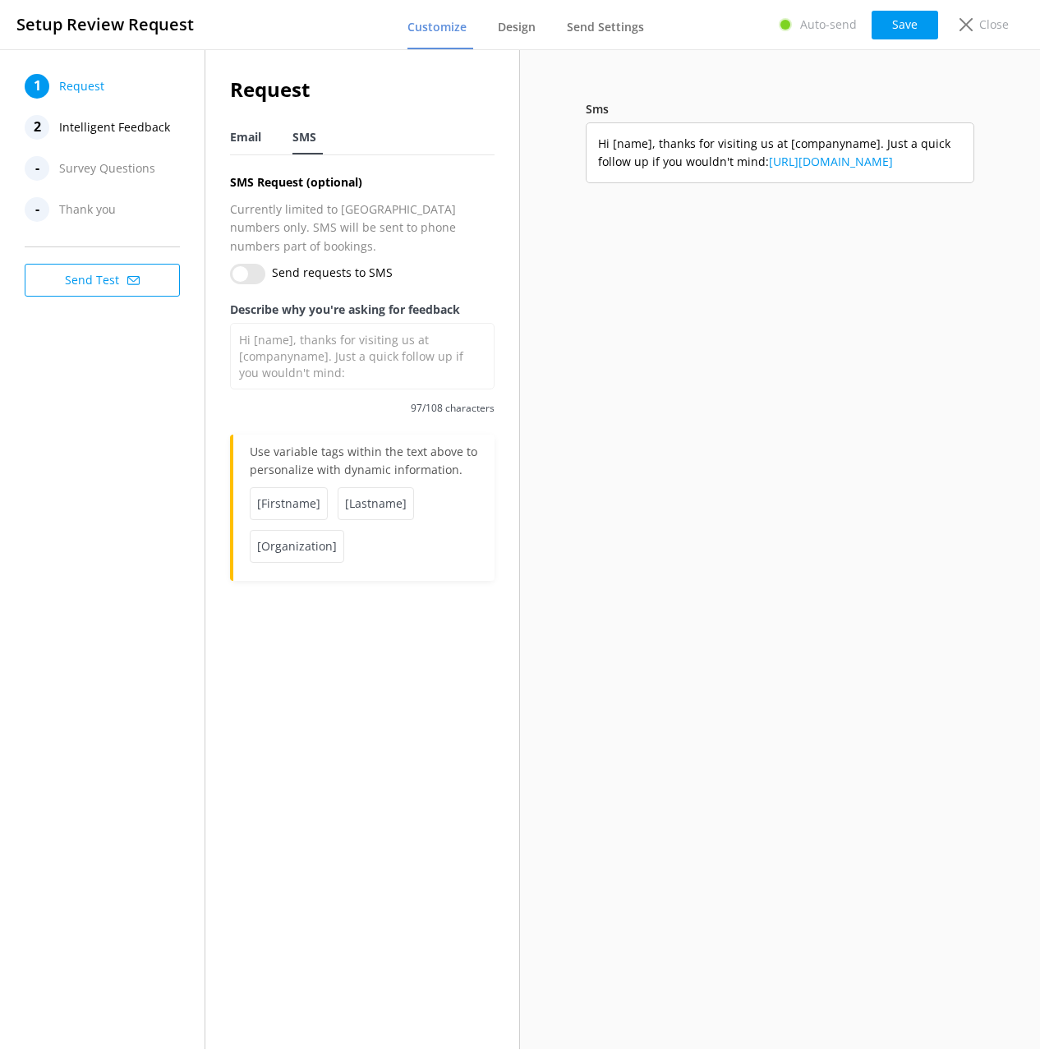
click at [235, 141] on span "Email" at bounding box center [245, 137] width 31 height 16
type textarea "A quick question about your recent visit to Shotover Jet"
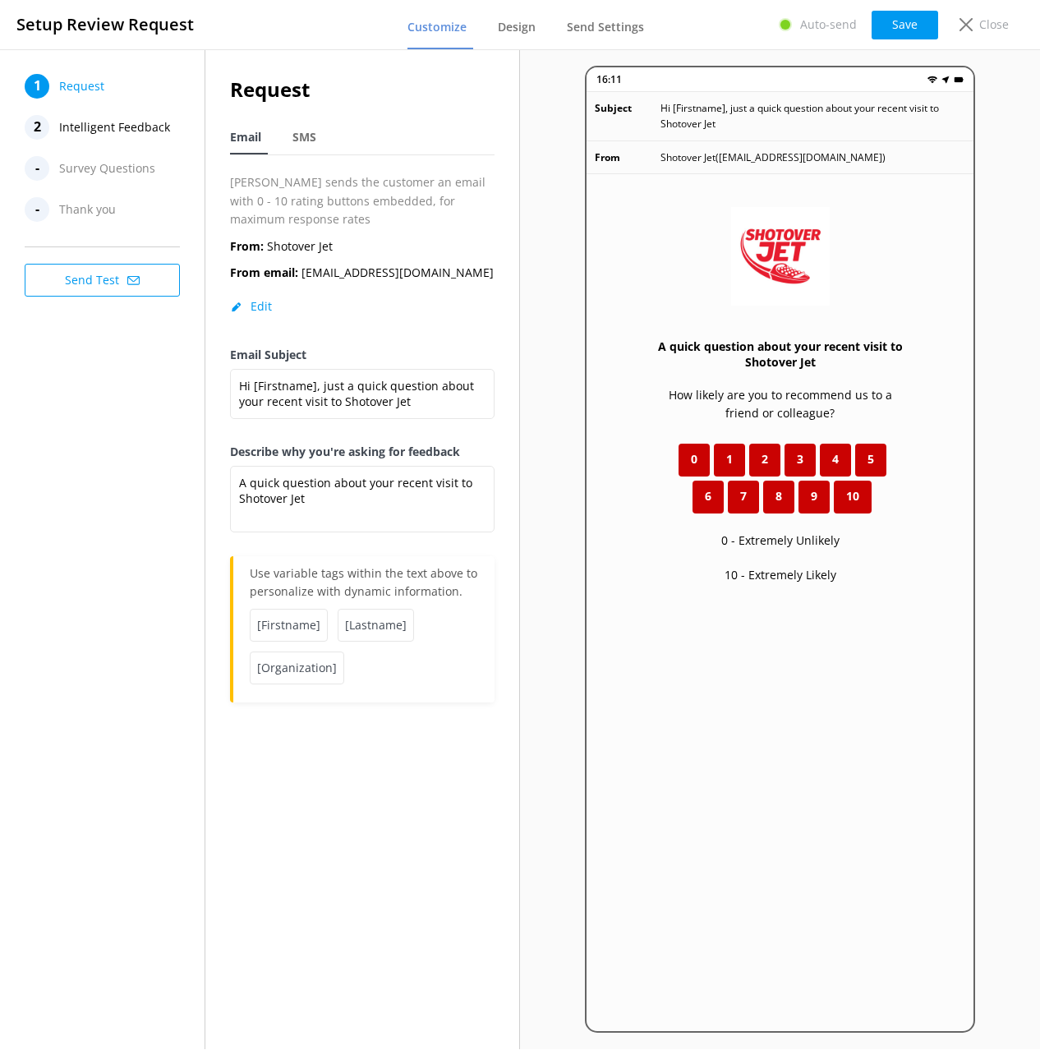
click at [103, 132] on span "Intelligent Feedback" at bounding box center [114, 127] width 111 height 25
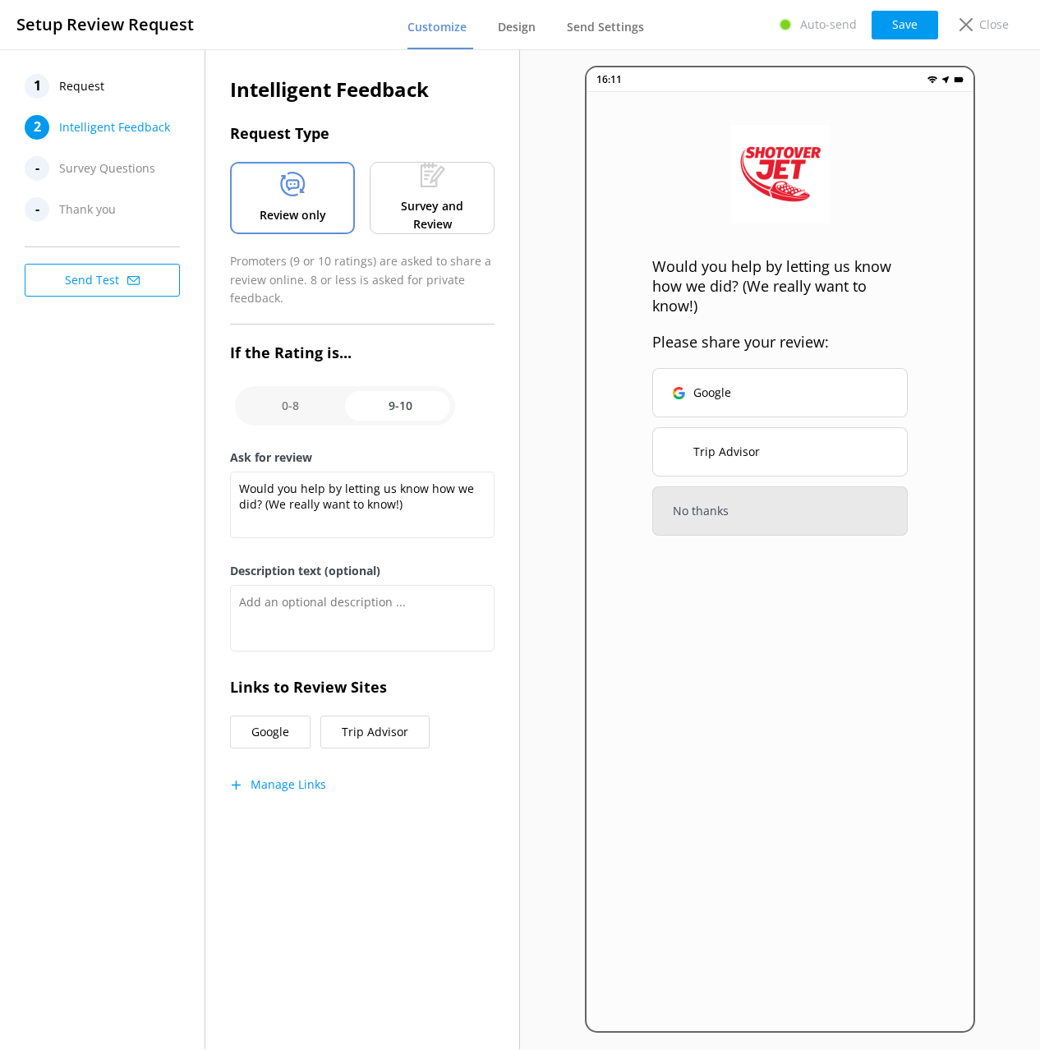
click at [100, 477] on div "1 Request 2 Intelligent Feedback - Survey Questions - Thank you Send Test" at bounding box center [102, 549] width 205 height 1000
click at [294, 786] on button "Manage Links" at bounding box center [278, 785] width 96 height 16
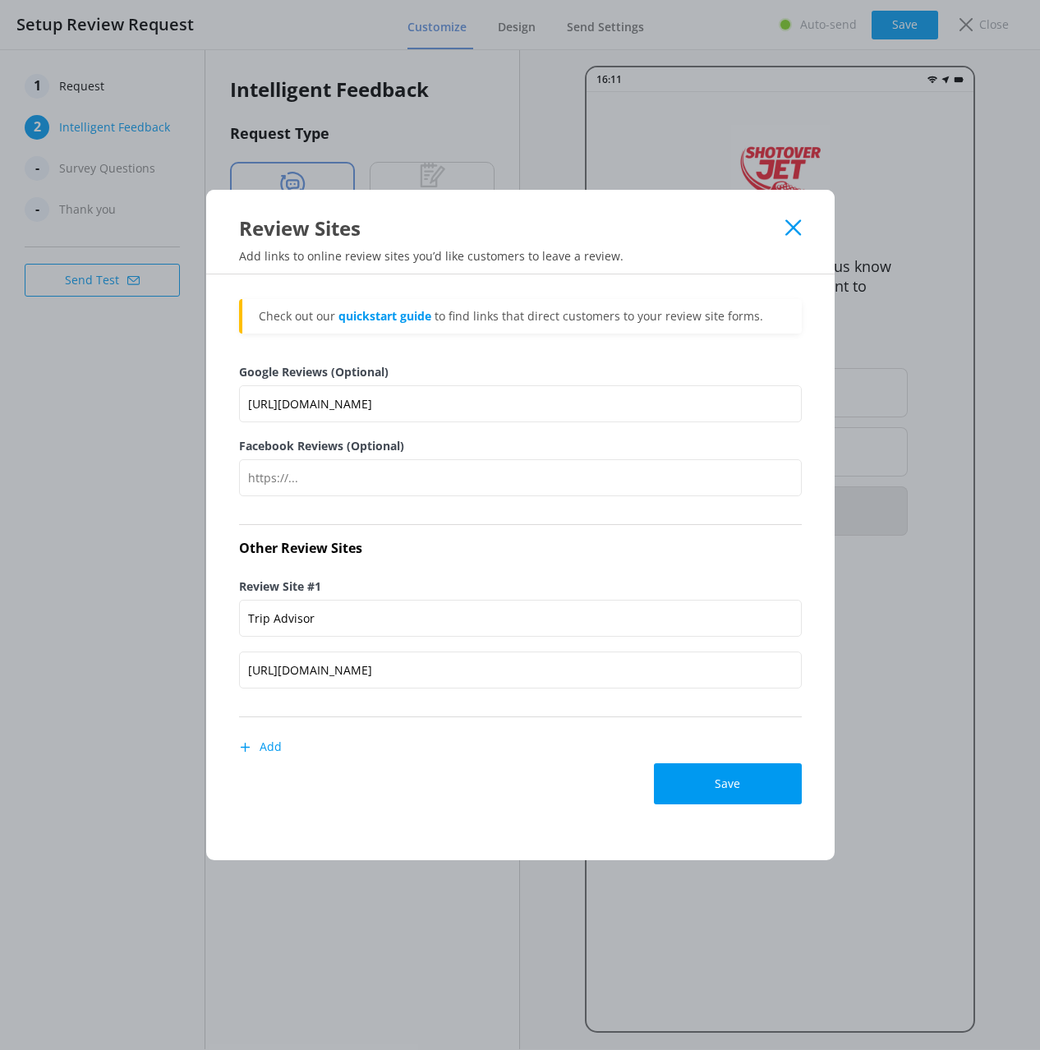
click at [791, 215] on div "Review Sites" at bounding box center [520, 216] width 629 height 52
drag, startPoint x: 791, startPoint y: 228, endPoint x: 739, endPoint y: 154, distance: 91.4
click at [791, 228] on icon at bounding box center [794, 227] width 16 height 16
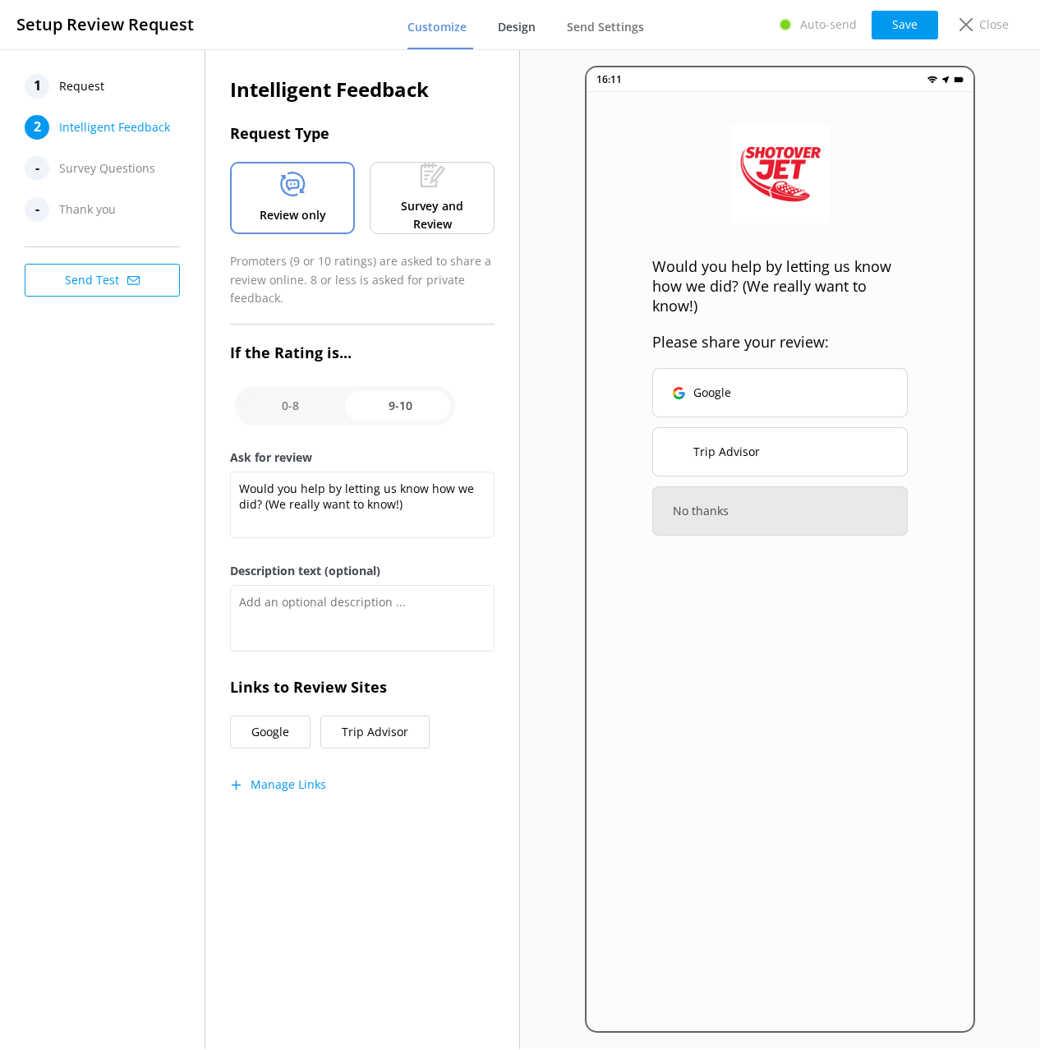
drag, startPoint x: 508, startPoint y: 33, endPoint x: 524, endPoint y: 35, distance: 16.5
click at [508, 33] on span "Design" at bounding box center [517, 27] width 38 height 16
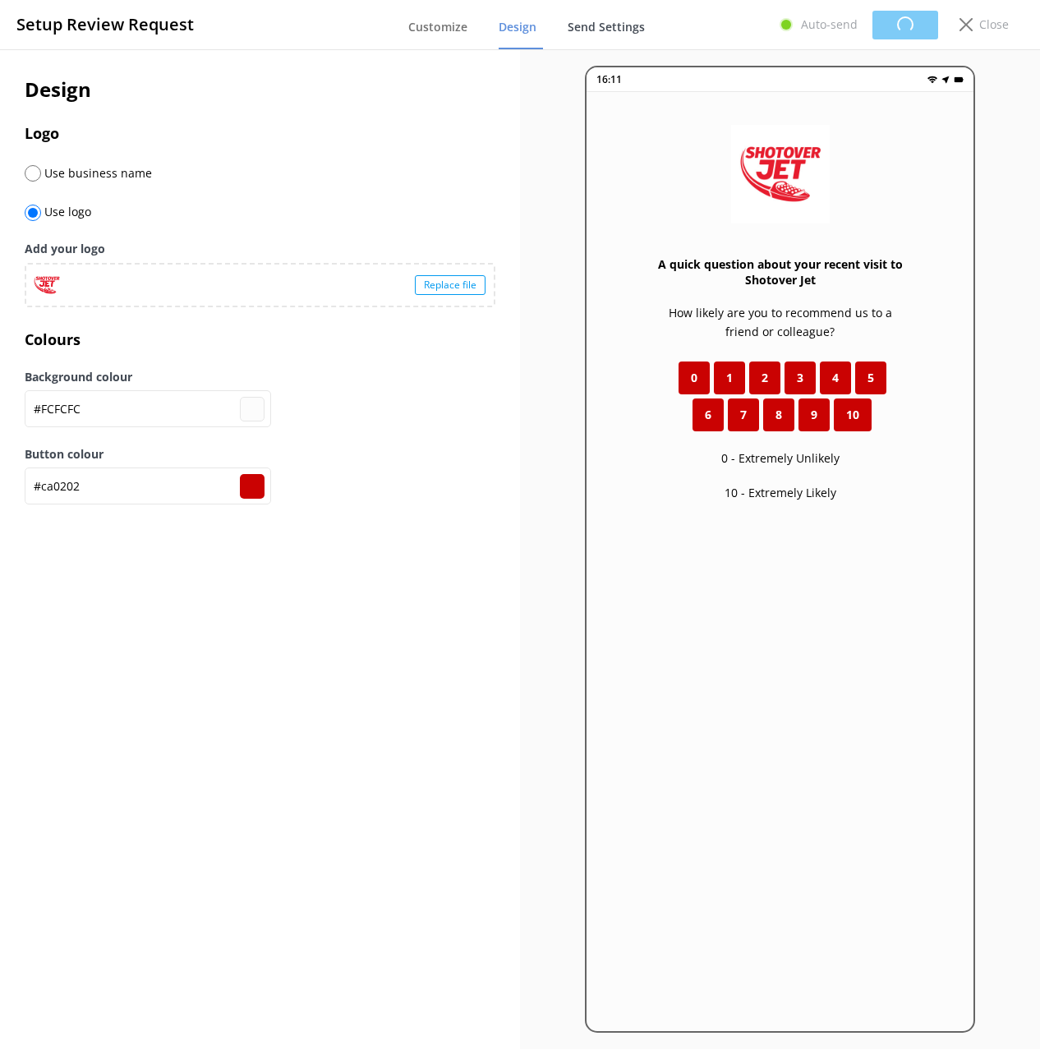
type input "#fcfcfc"
click at [608, 27] on span "Send Settings" at bounding box center [605, 27] width 77 height 16
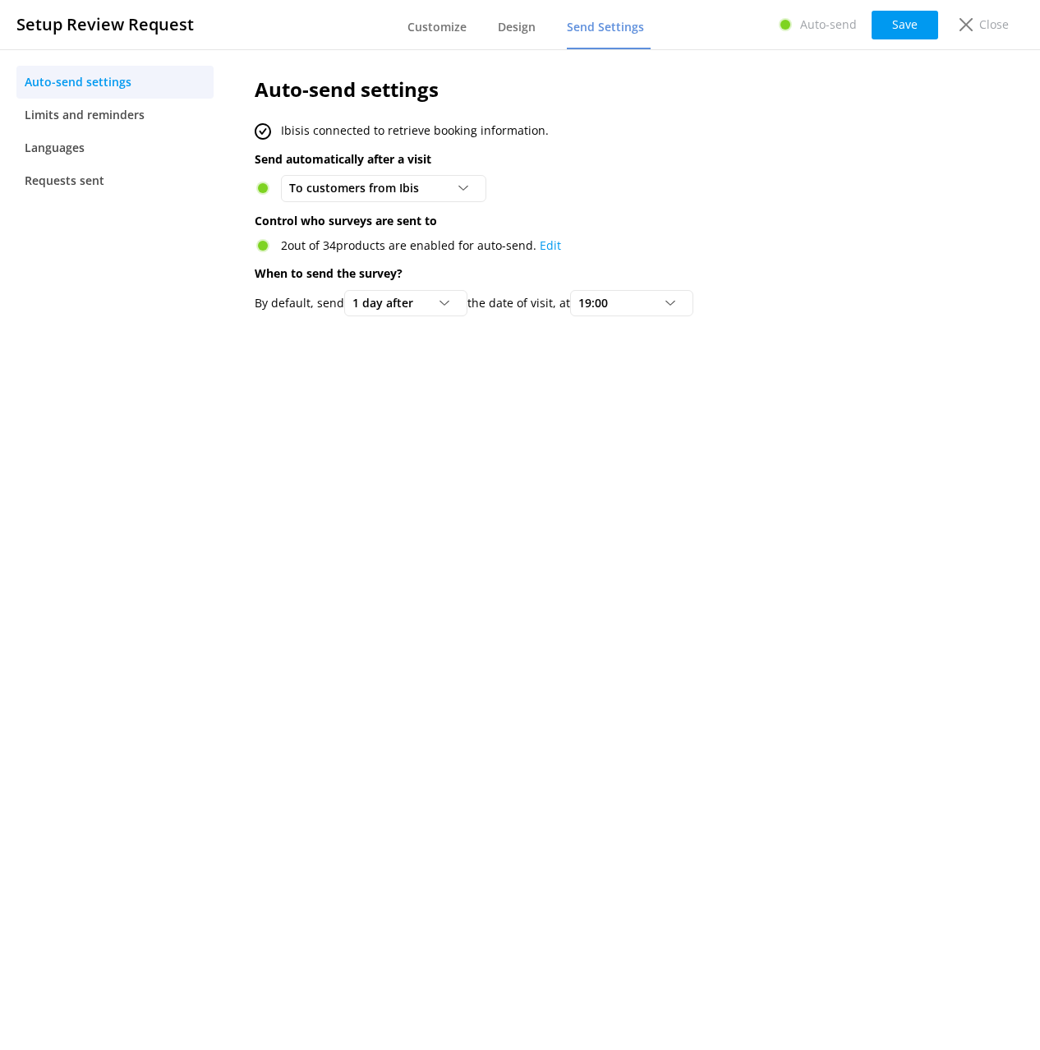
drag, startPoint x: 525, startPoint y: 450, endPoint x: 506, endPoint y: 434, distance: 24.5
click at [523, 448] on div "Auto-send settings Ibis is connected to retrieve booking information. Send auto…" at bounding box center [594, 549] width 728 height 1000
drag, startPoint x: 110, startPoint y: 113, endPoint x: 118, endPoint y: 118, distance: 9.4
click at [110, 113] on span "Limits and reminders" at bounding box center [85, 115] width 120 height 18
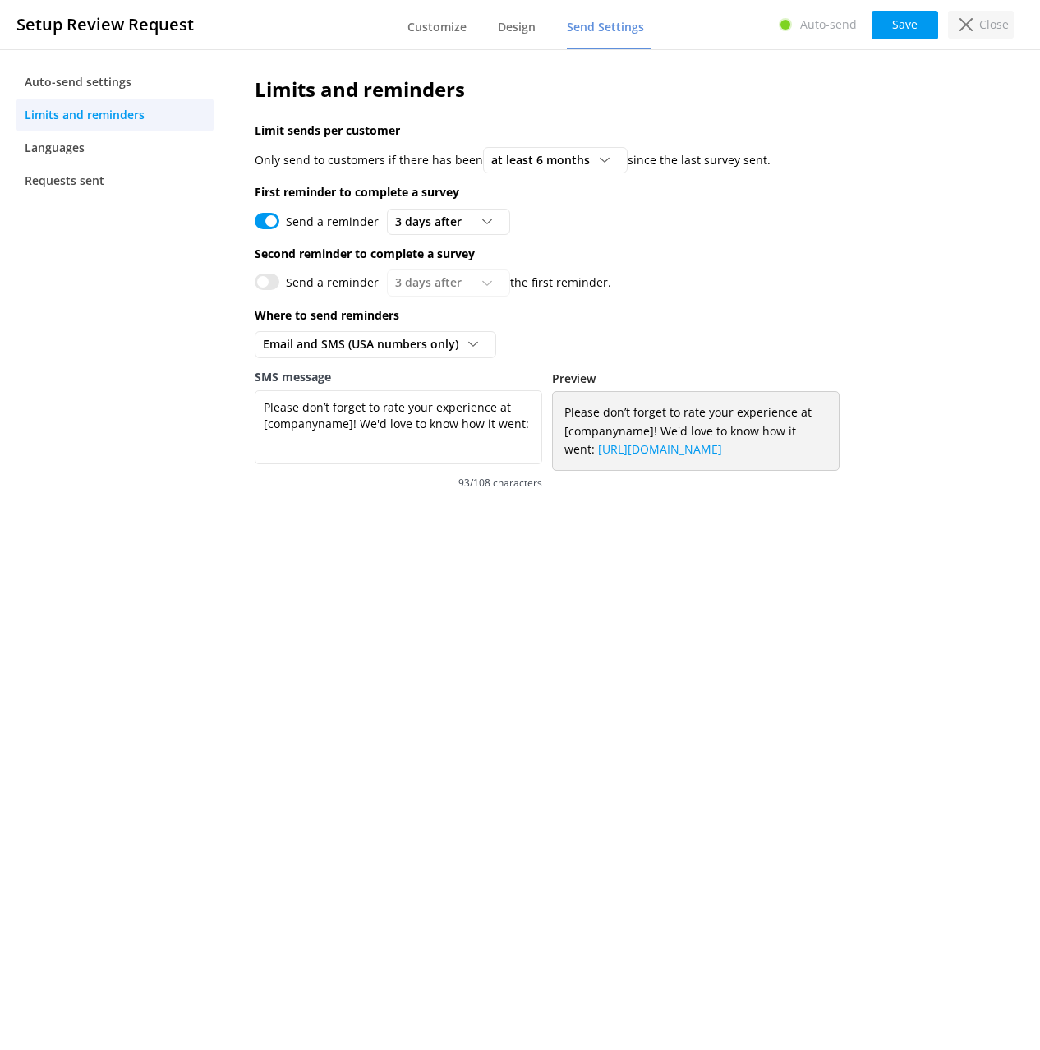
click at [985, 29] on p "Close" at bounding box center [995, 25] width 30 height 18
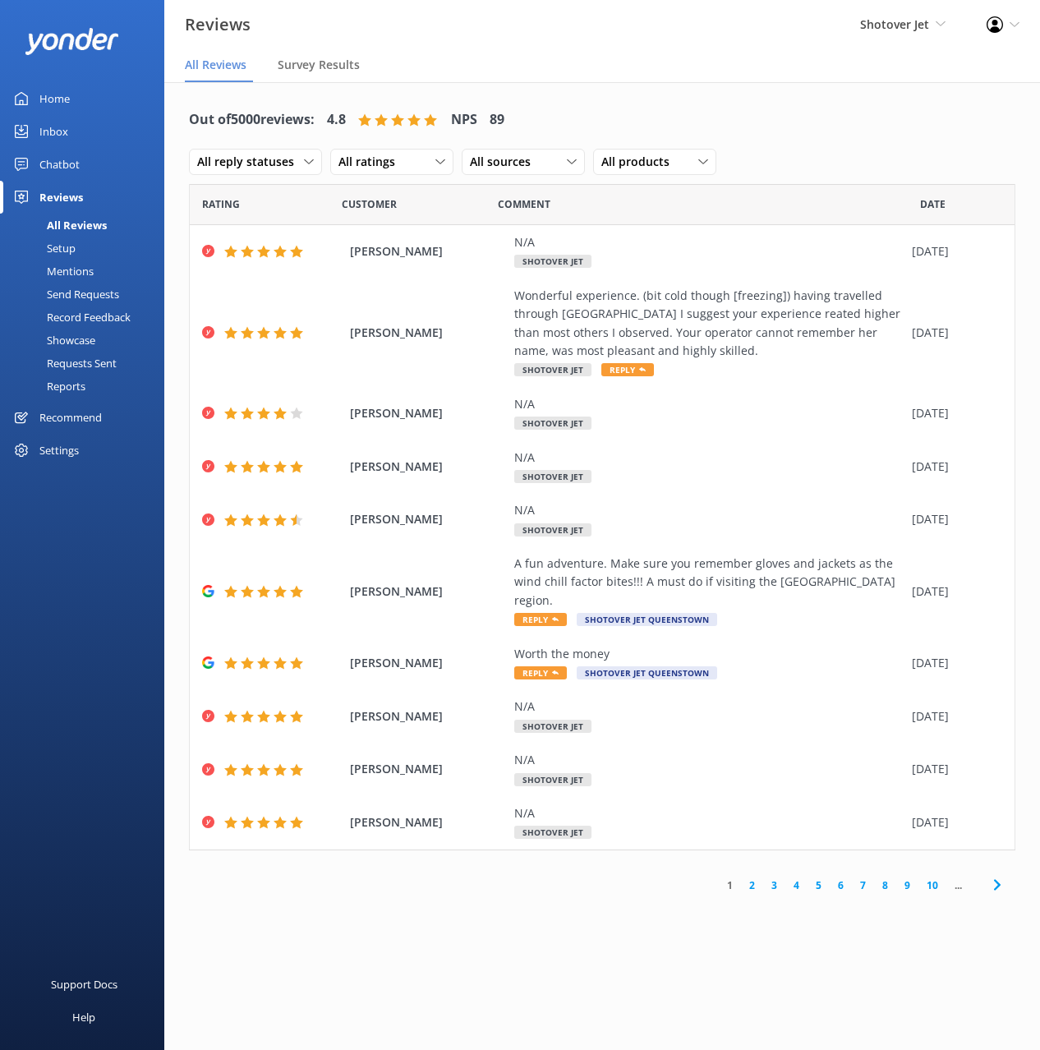
drag, startPoint x: 61, startPoint y: 271, endPoint x: 71, endPoint y: 277, distance: 11.4
click at [62, 271] on div "Mentions" at bounding box center [52, 271] width 84 height 23
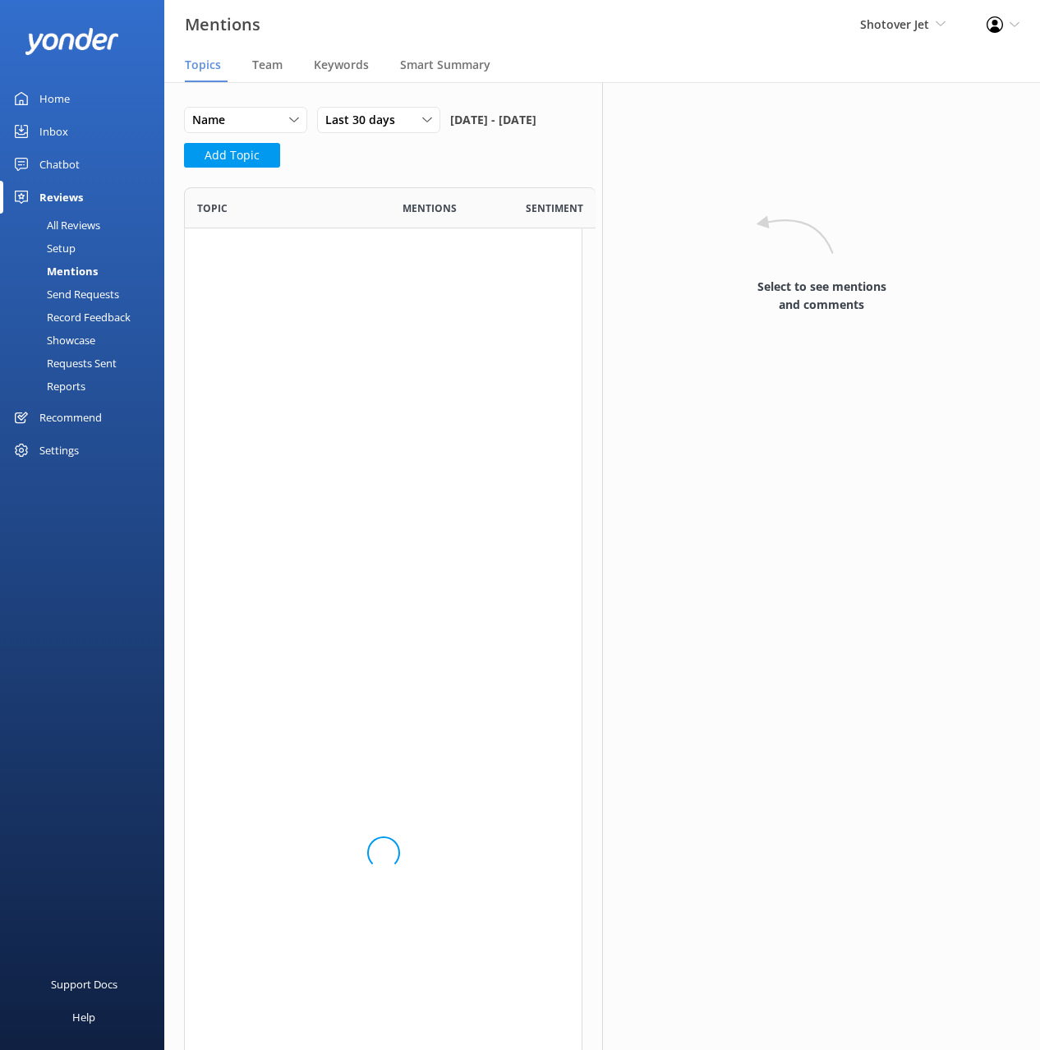
scroll to position [1291, 399]
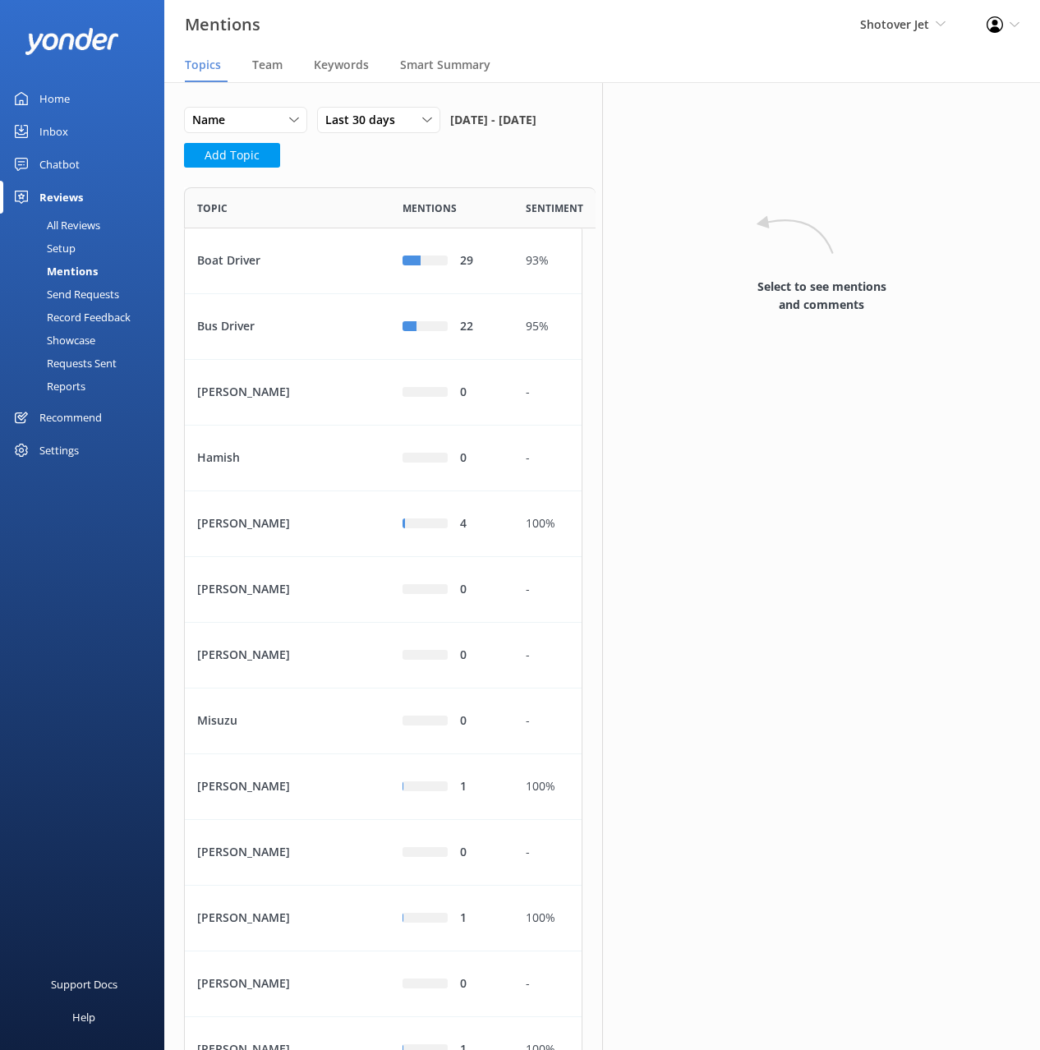
click at [375, 222] on div "Topic" at bounding box center [287, 207] width 205 height 41
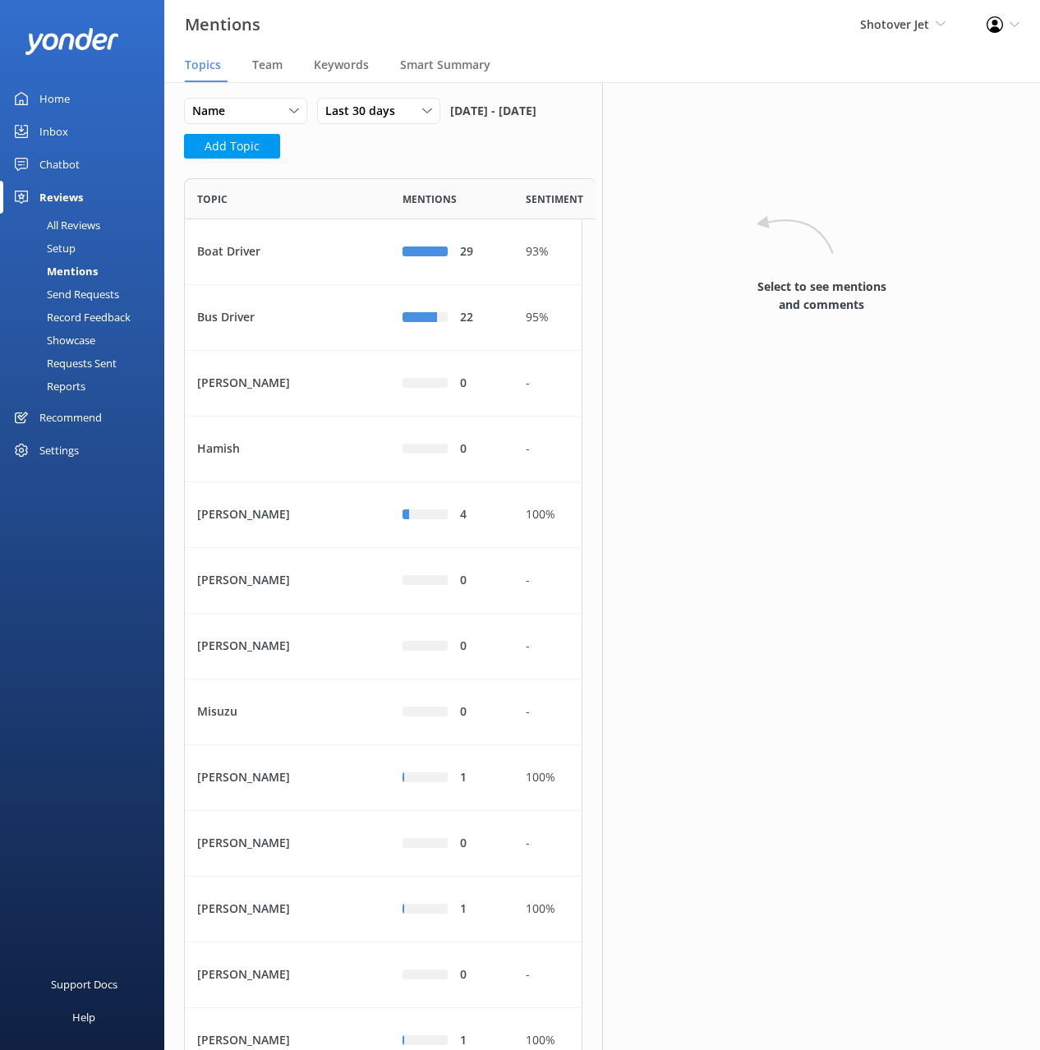
scroll to position [0, 0]
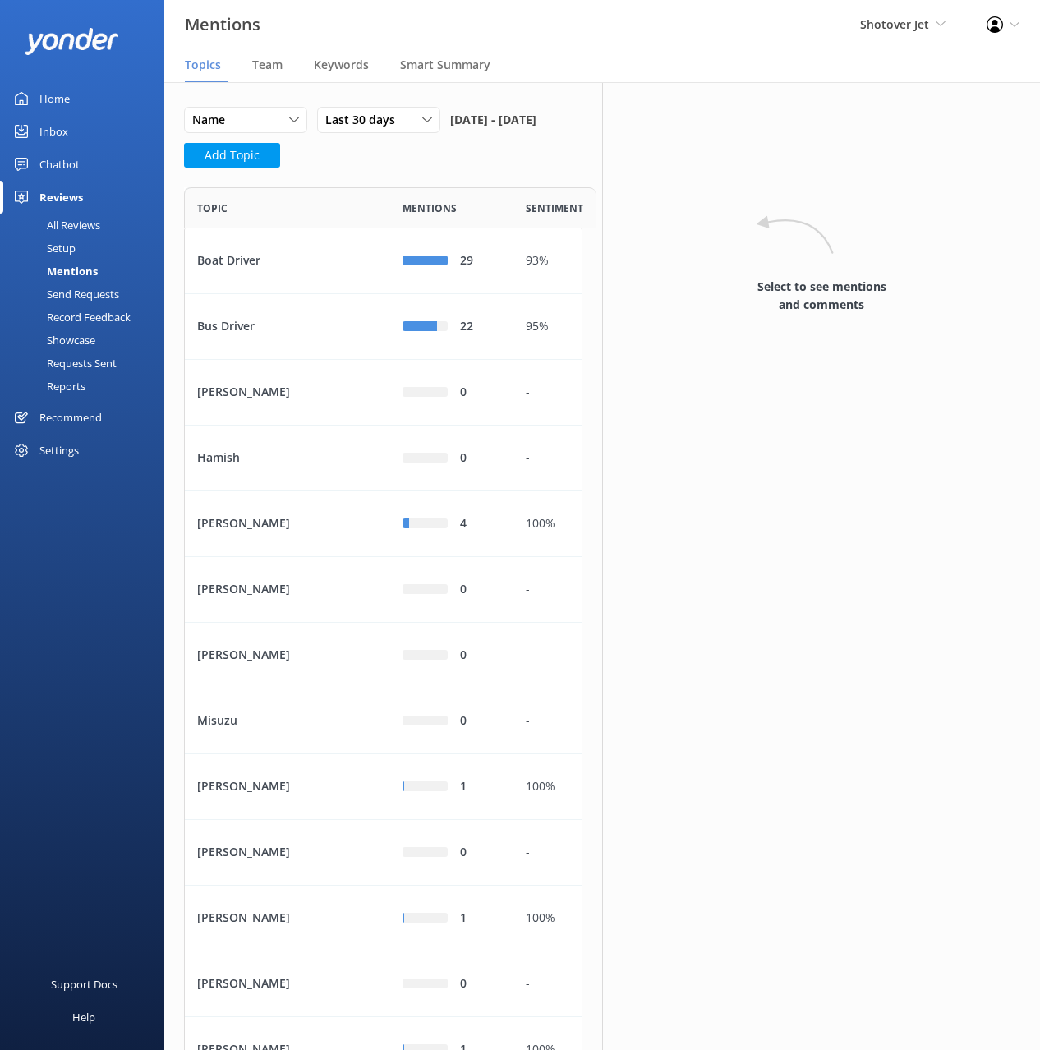
click at [342, 178] on div "Name Name Highest mentions Last 30 days Last 7 days Last 30 days Last 90 days L…" at bounding box center [383, 142] width 399 height 71
click at [261, 67] on span "Team" at bounding box center [267, 65] width 30 height 16
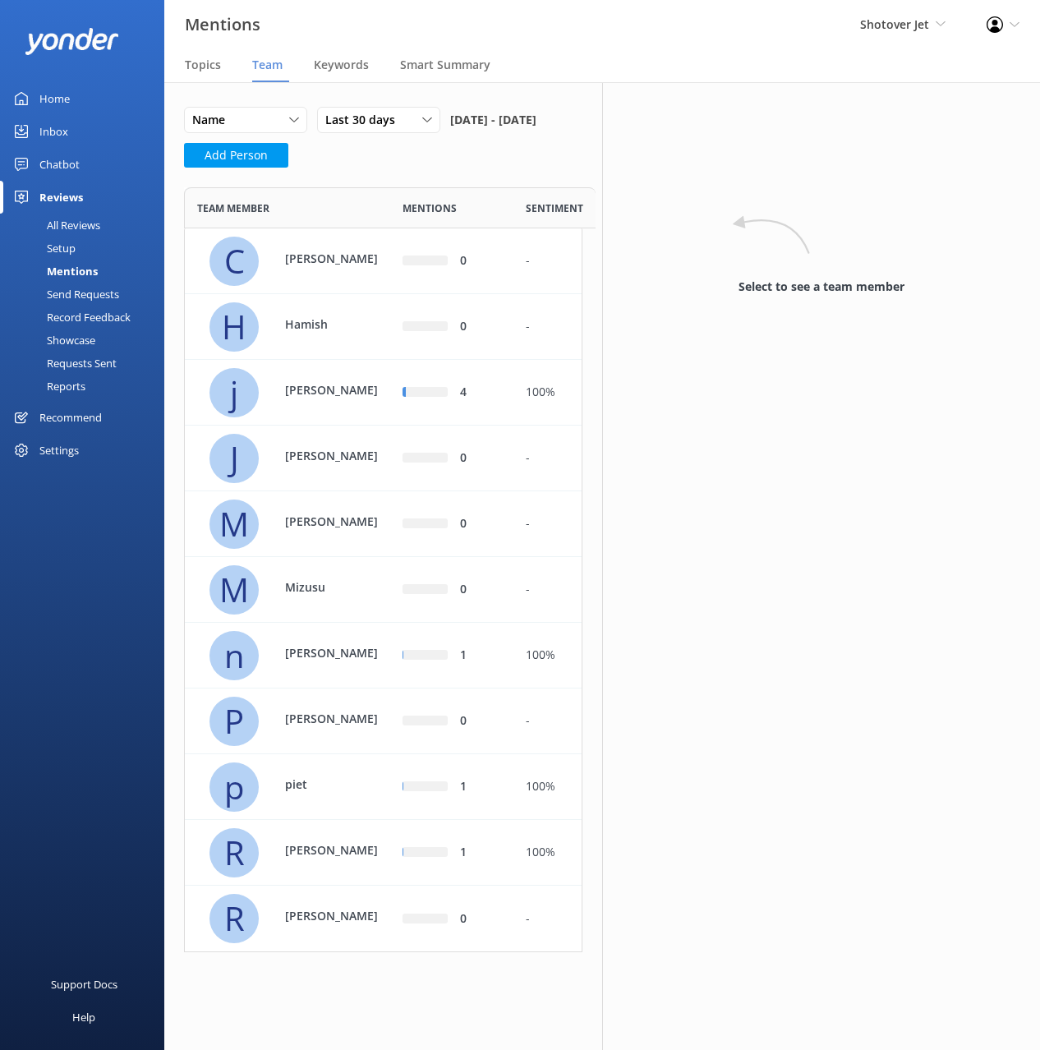
scroll to position [765, 399]
click at [195, 65] on span "Topics" at bounding box center [203, 65] width 36 height 16
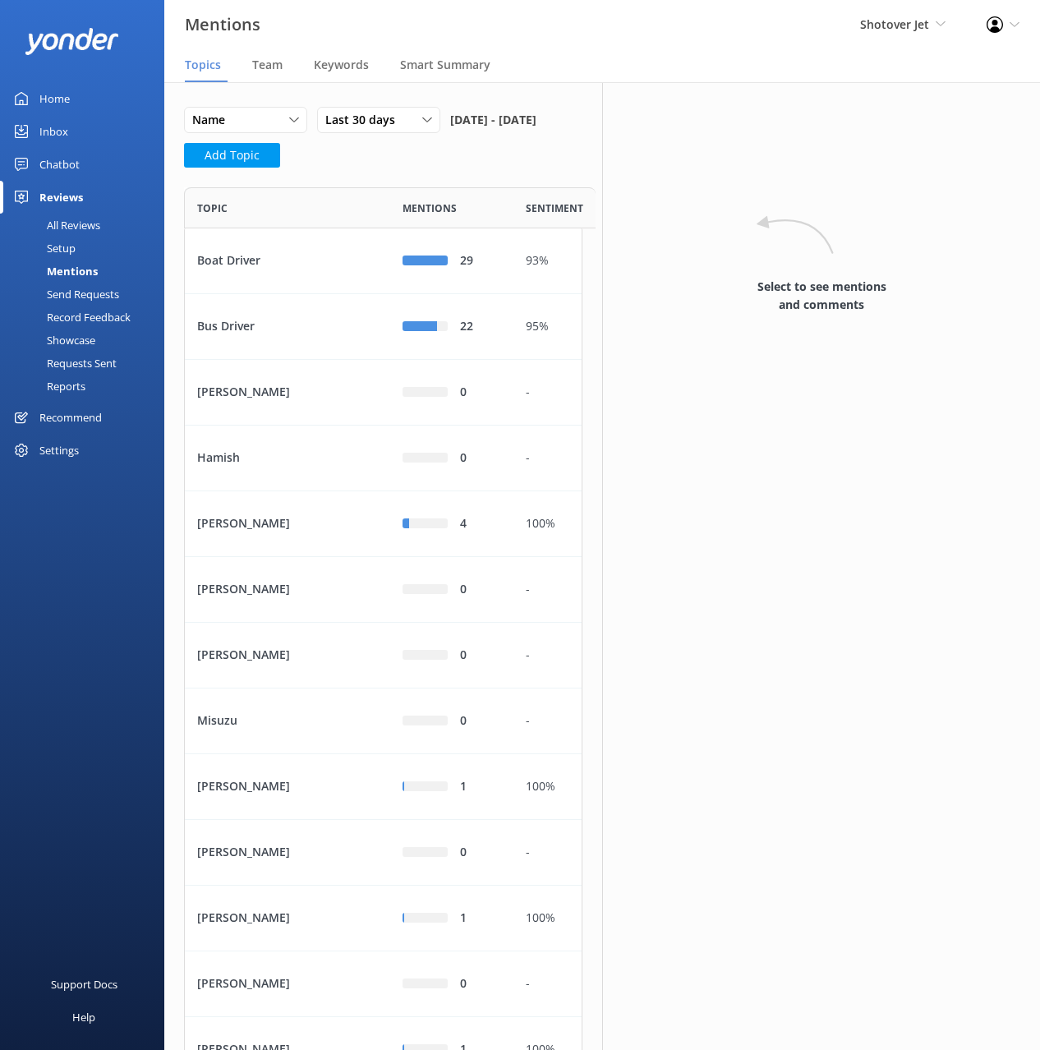
click at [373, 178] on div "Name Name Highest mentions Last 30 days Last 7 days Last 30 days Last 90 days L…" at bounding box center [383, 142] width 399 height 71
click at [268, 67] on span "Team" at bounding box center [267, 65] width 30 height 16
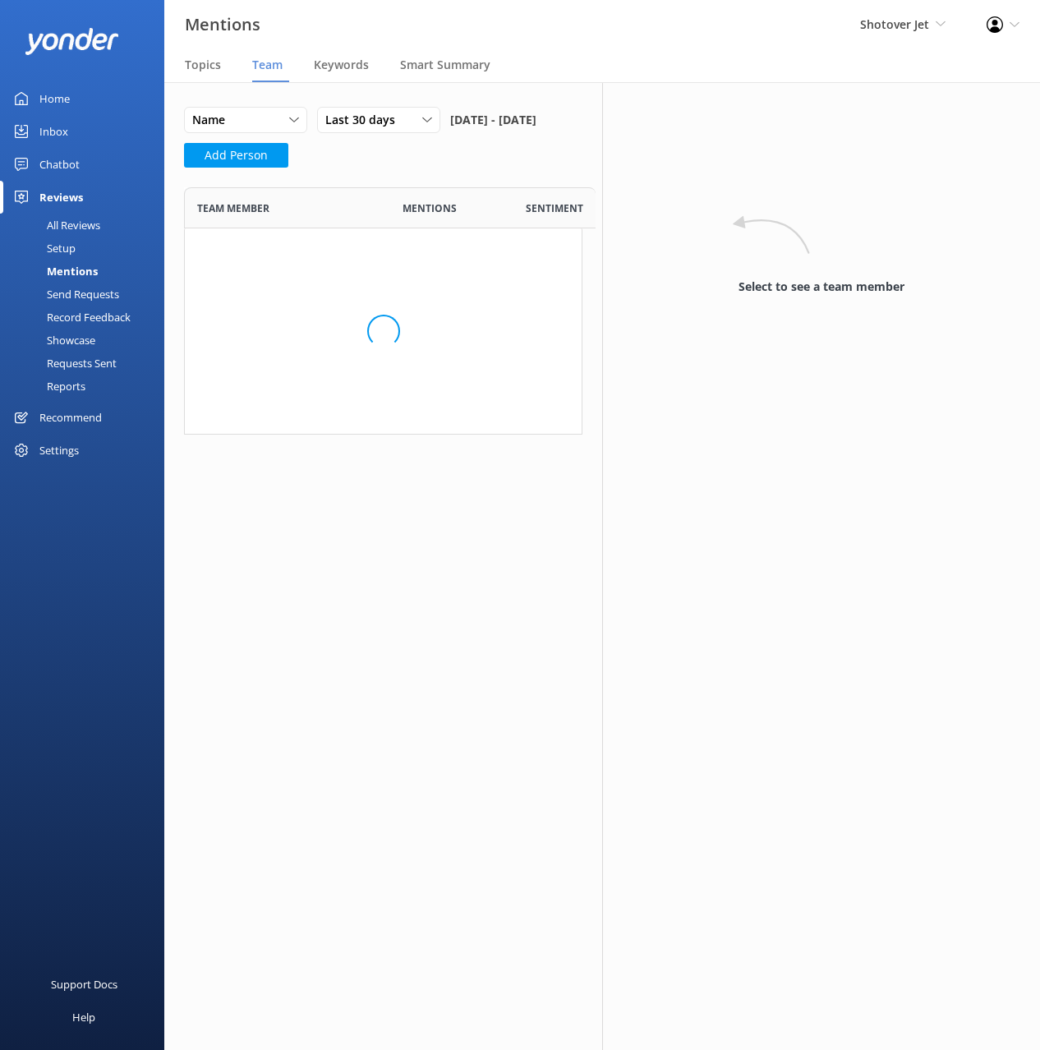
scroll to position [765, 399]
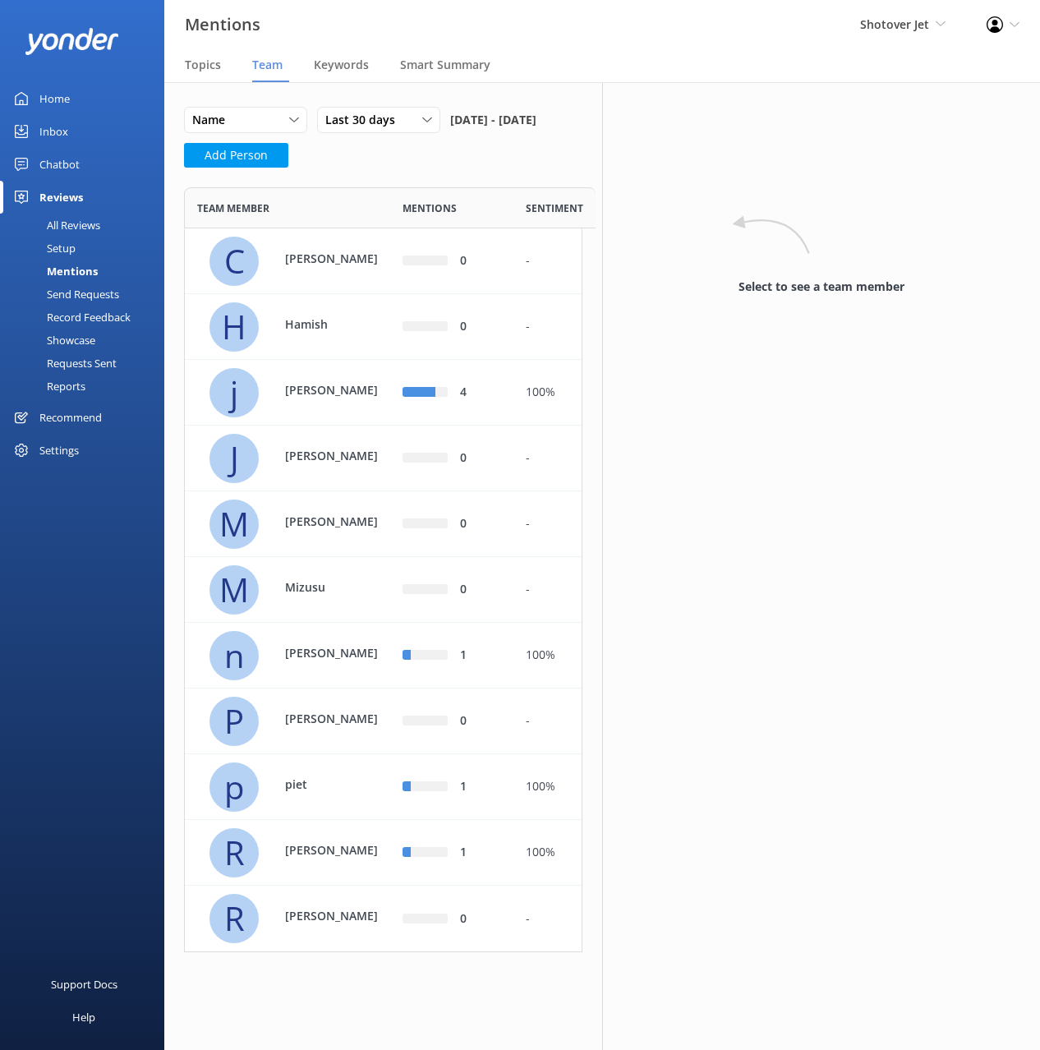
click at [489, 178] on div "Name Name Highest mentions Lowest mentions Last 30 days Last 7 days Last 30 day…" at bounding box center [383, 142] width 399 height 71
click at [341, 82] on div "Mentions Shotover Jet Black Cat Cruises Banff Airporter International Antarctic…" at bounding box center [520, 41] width 1040 height 83
click at [342, 71] on span "Keywords" at bounding box center [341, 65] width 55 height 16
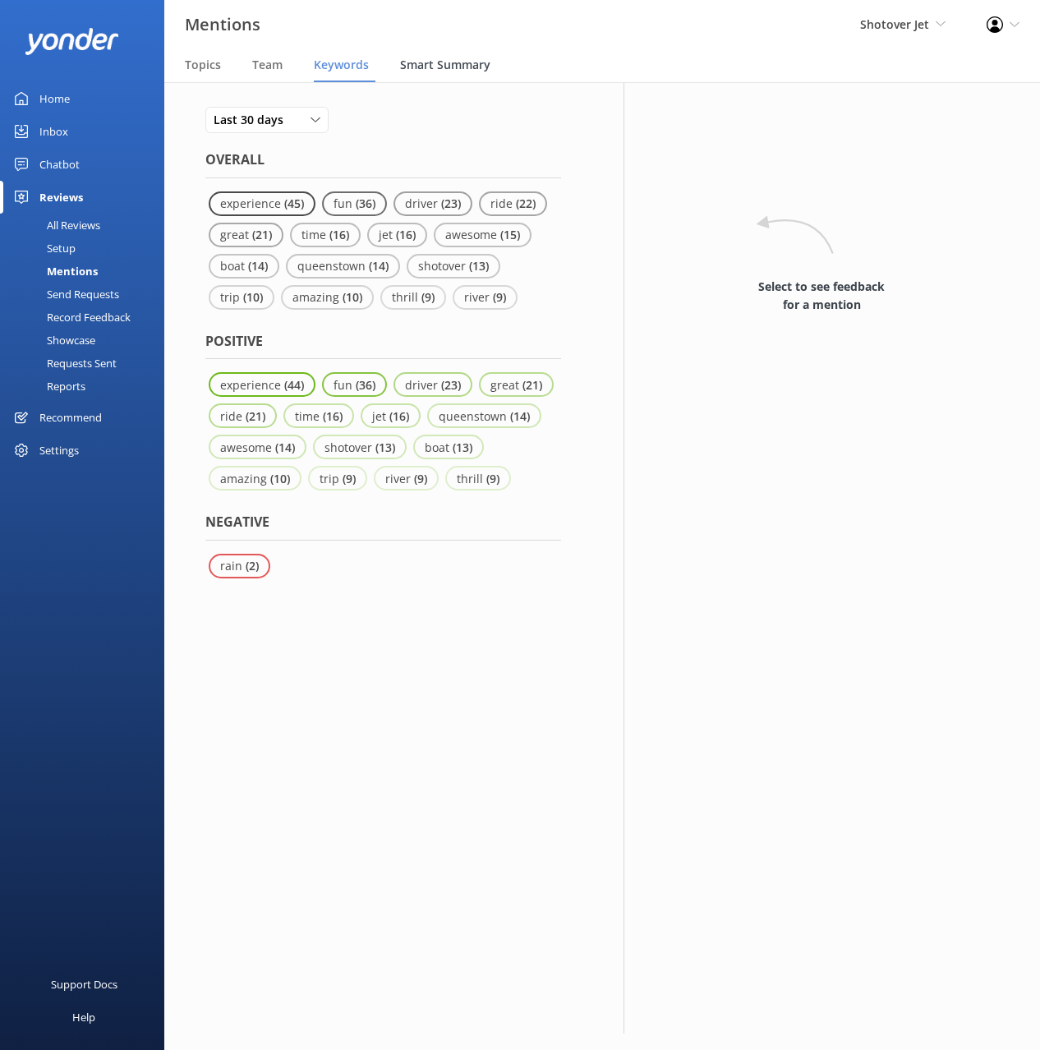
click at [447, 71] on span "Smart Summary" at bounding box center [445, 65] width 90 height 16
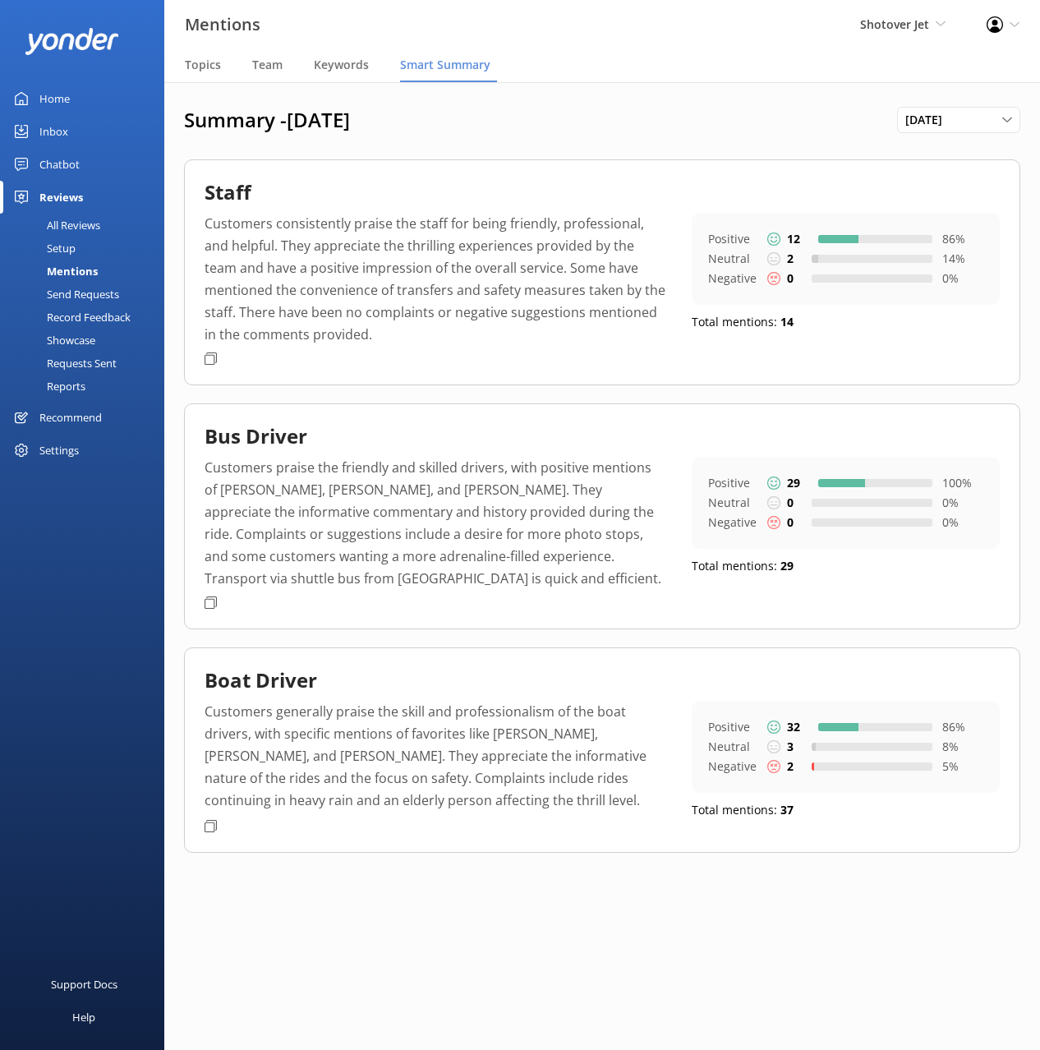
click at [546, 135] on div "Summary - August 2025 August 2025 January 2023 February 2023 March 2023 April 2…" at bounding box center [602, 493] width 876 height 822
click at [578, 132] on div "Summary - August 2025 August 2025 January 2023 February 2023 March 2023 April 2…" at bounding box center [602, 120] width 837 height 26
click at [58, 168] on div "Chatbot" at bounding box center [59, 164] width 40 height 33
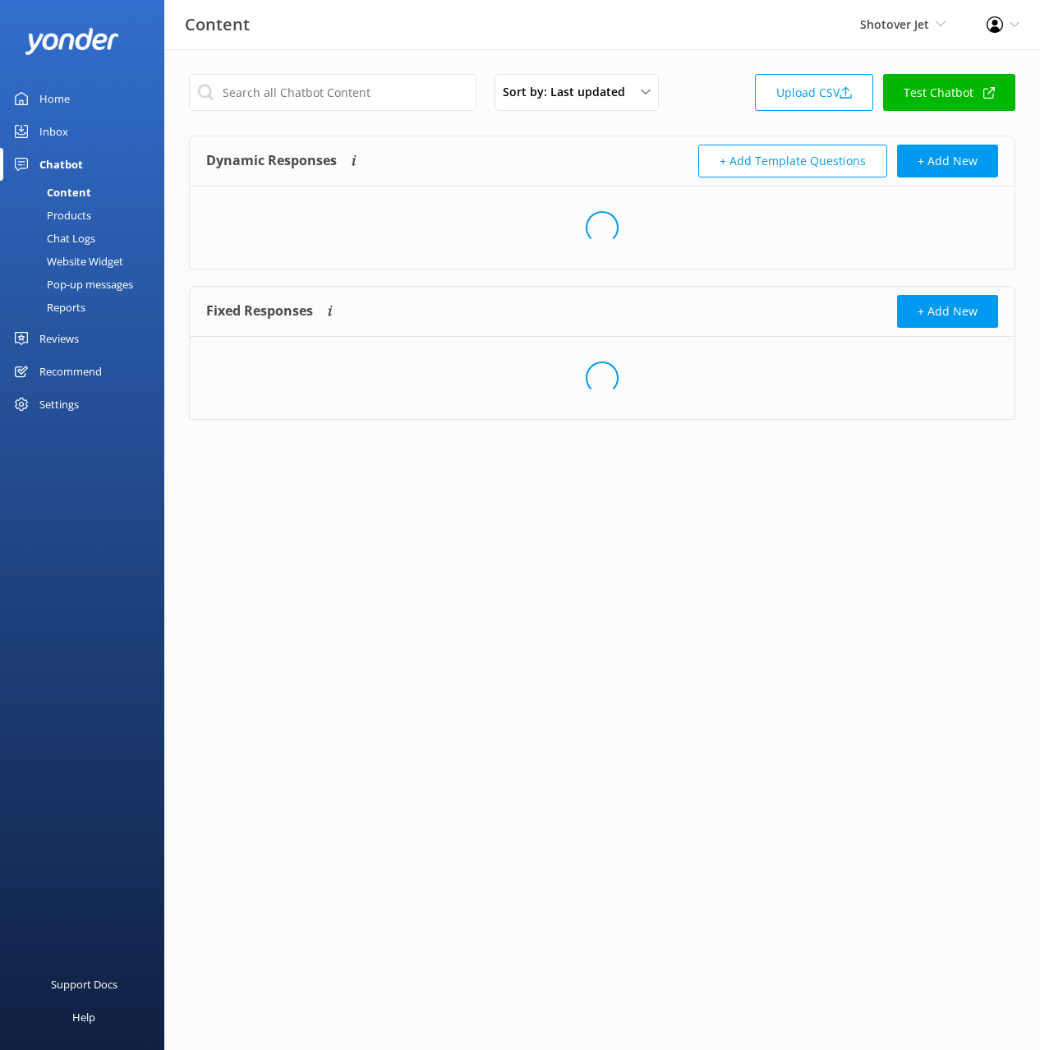
click at [72, 311] on div "Reports" at bounding box center [48, 307] width 76 height 23
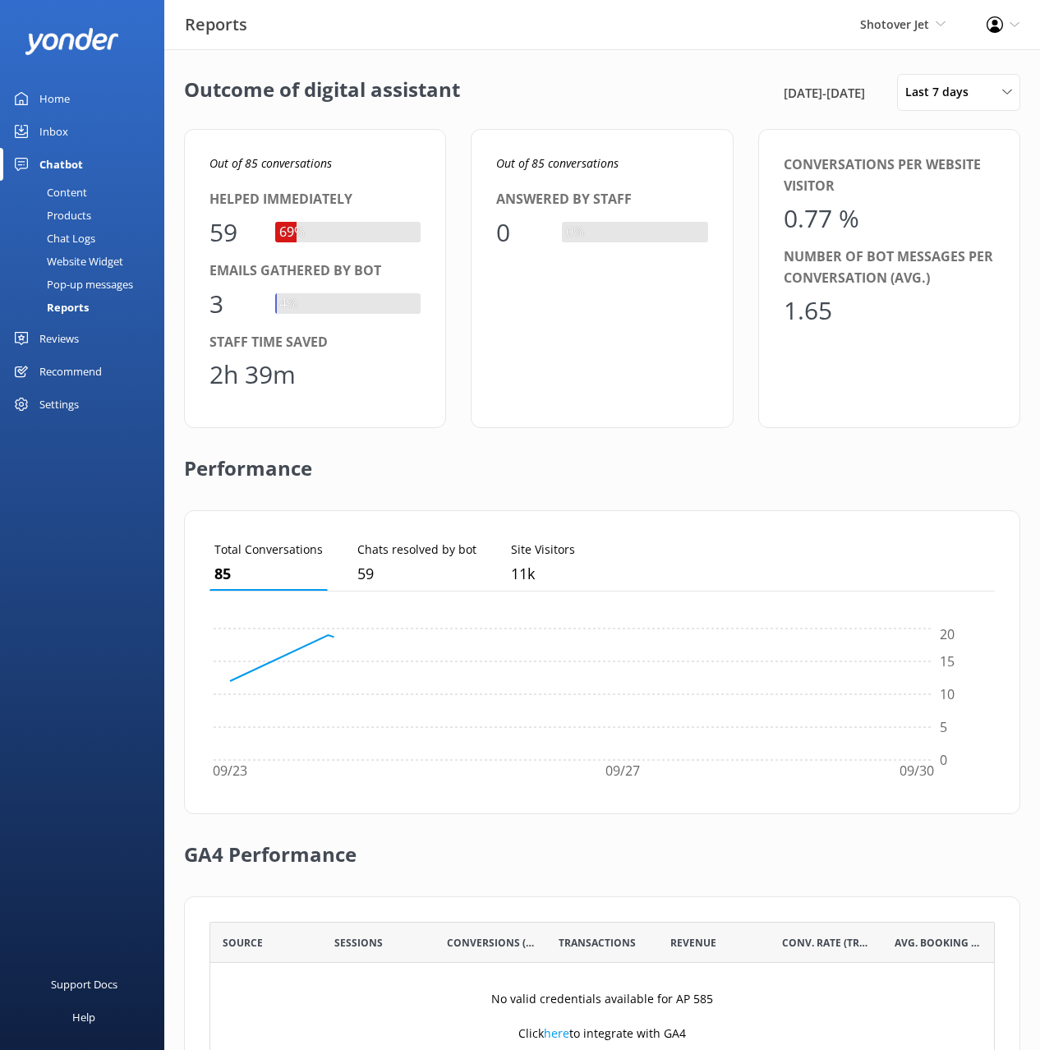
scroll to position [165, 786]
click at [86, 281] on div "Pop-up messages" at bounding box center [71, 284] width 123 height 23
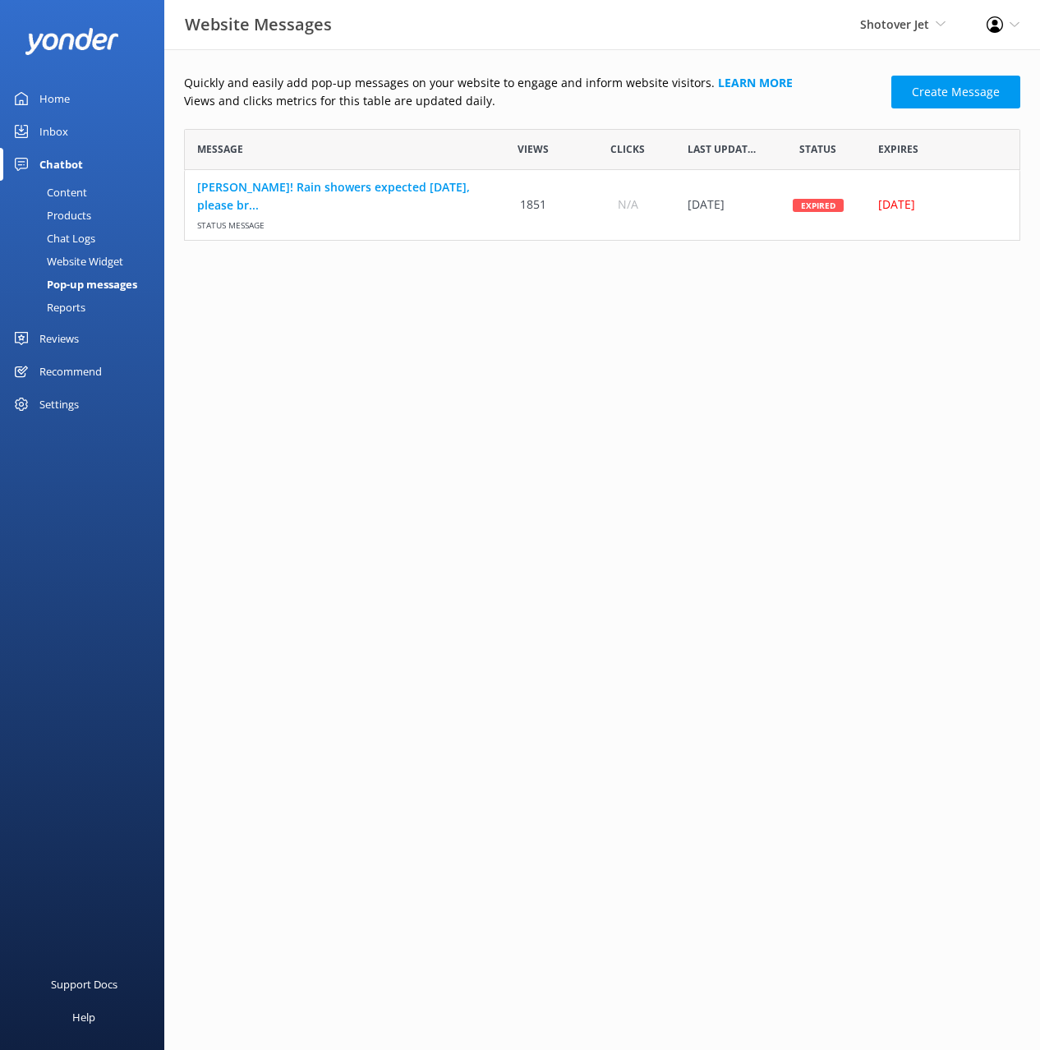
scroll to position [112, 837]
click at [68, 253] on div "Website Widget" at bounding box center [66, 261] width 113 height 23
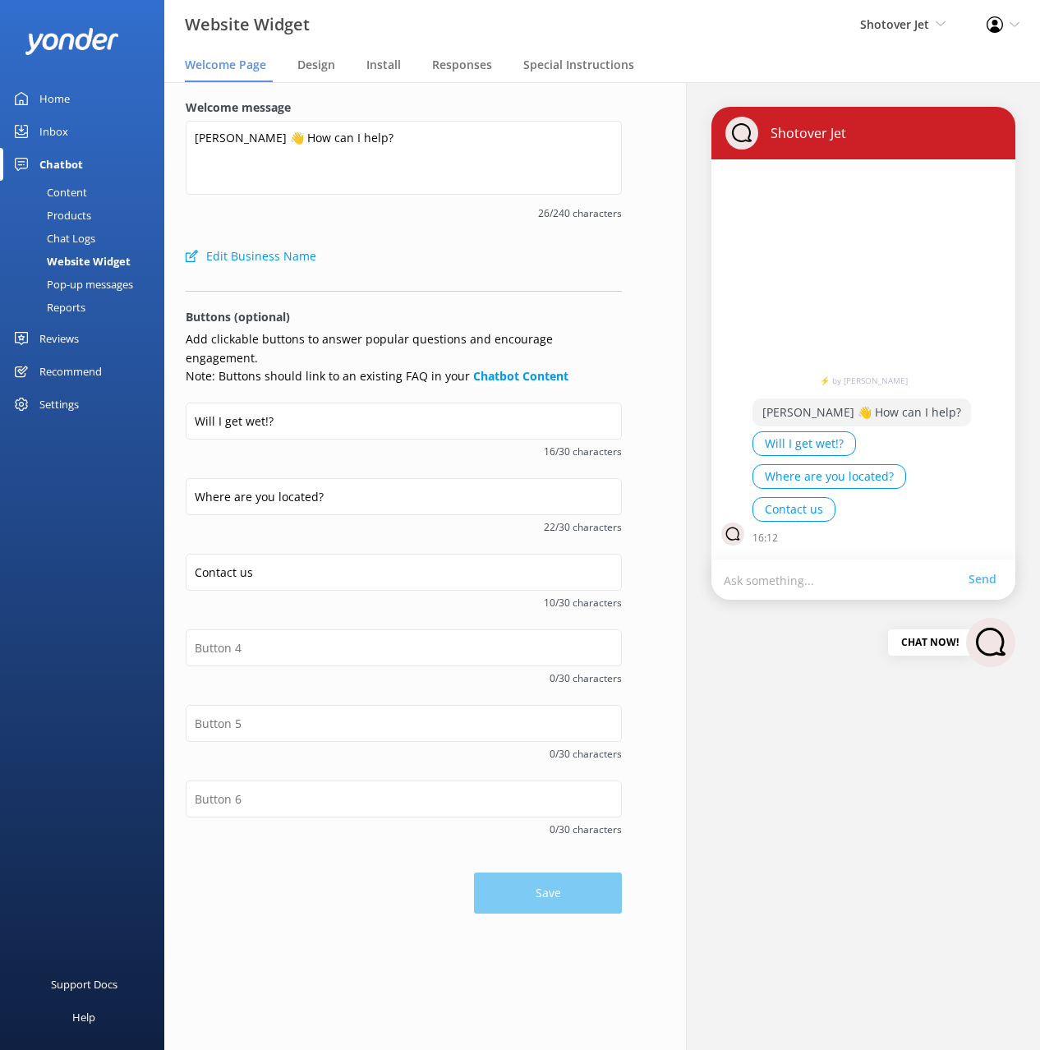
click at [234, 219] on span "26/240 characters" at bounding box center [404, 213] width 436 height 16
click at [78, 191] on div "Content" at bounding box center [48, 192] width 77 height 23
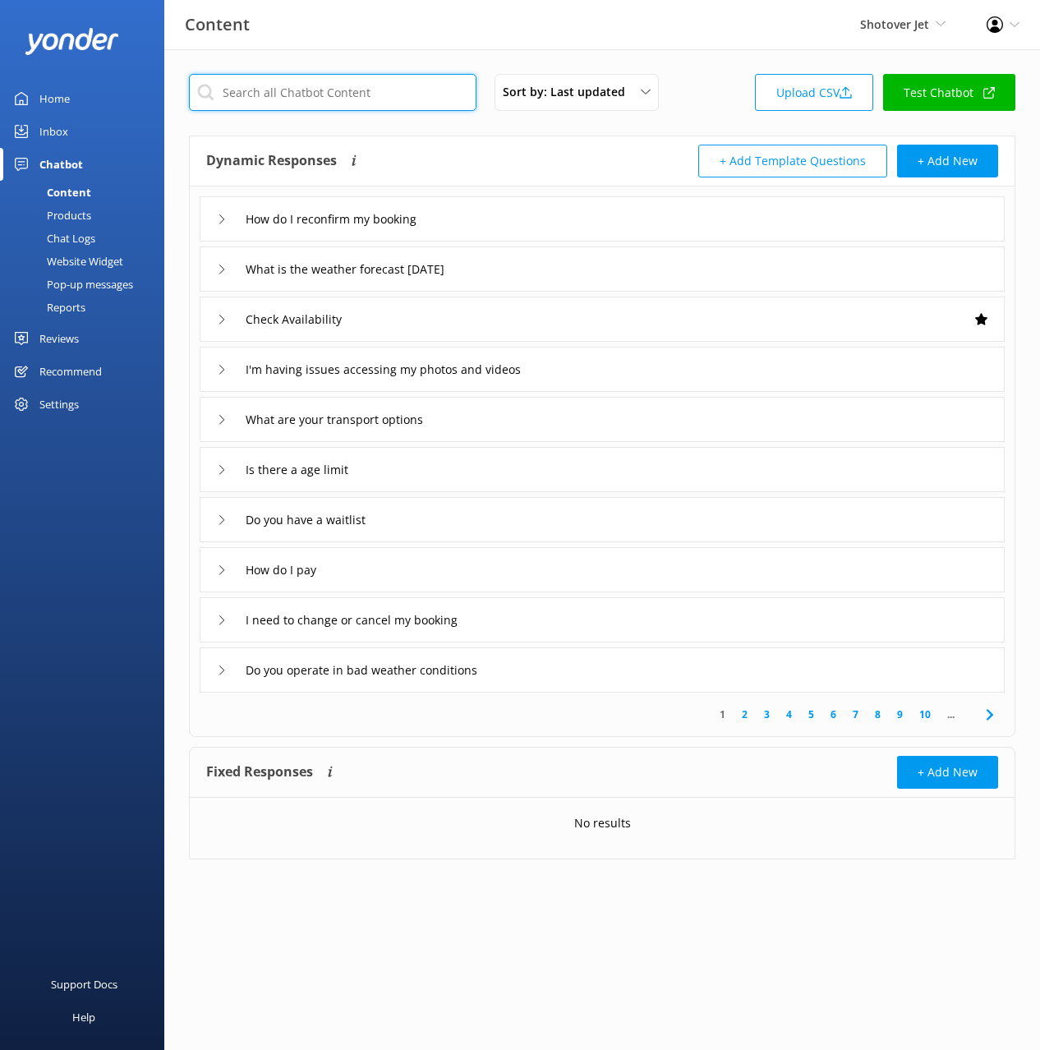
click at [304, 90] on input "text" at bounding box center [333, 92] width 288 height 37
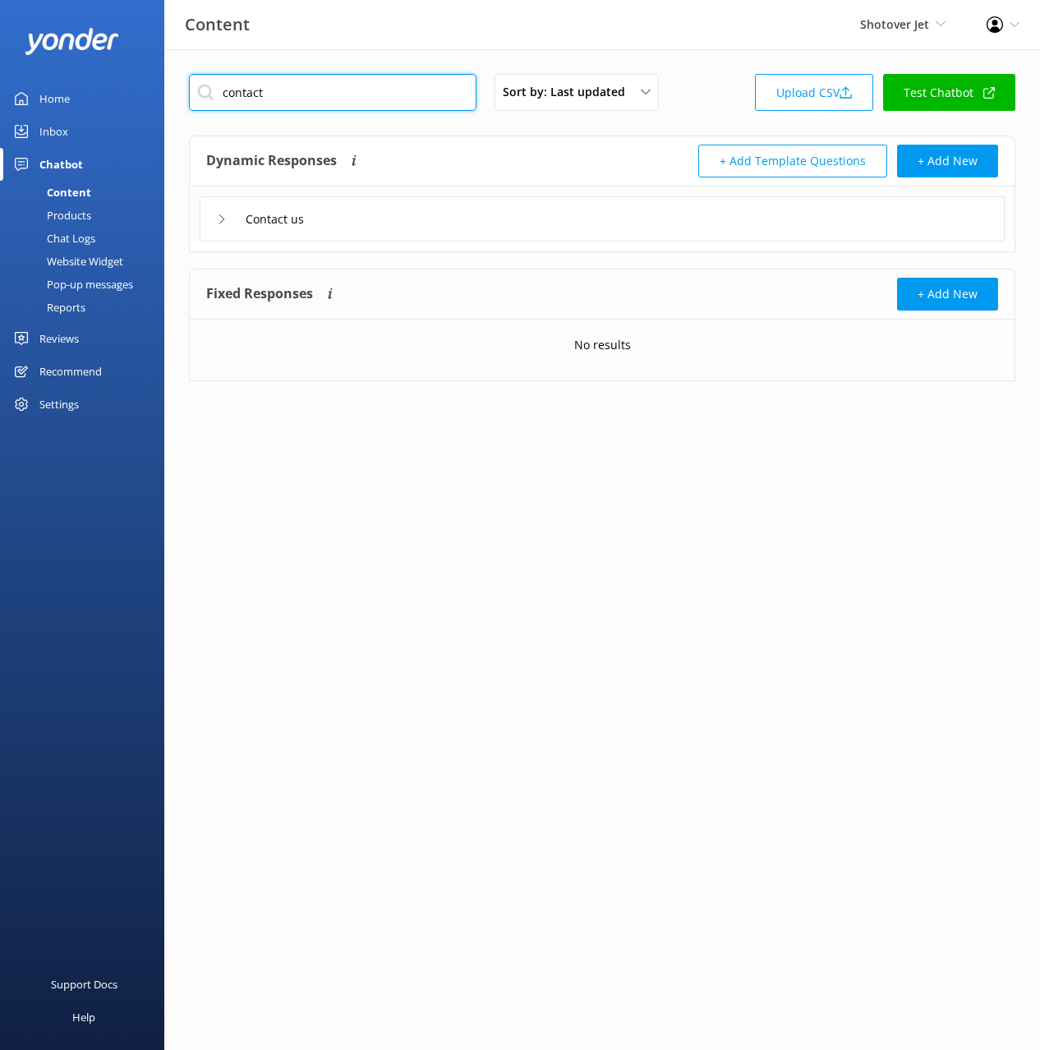
type input "contact"
drag, startPoint x: 394, startPoint y: 126, endPoint x: 271, endPoint y: 316, distance: 226.3
click at [394, 126] on div "contact Sort by: Last updated Title (A-Z) Last updated Upload CSV Test Chatbot …" at bounding box center [602, 239] width 876 height 381
click at [90, 264] on div "Website Widget" at bounding box center [66, 261] width 113 height 23
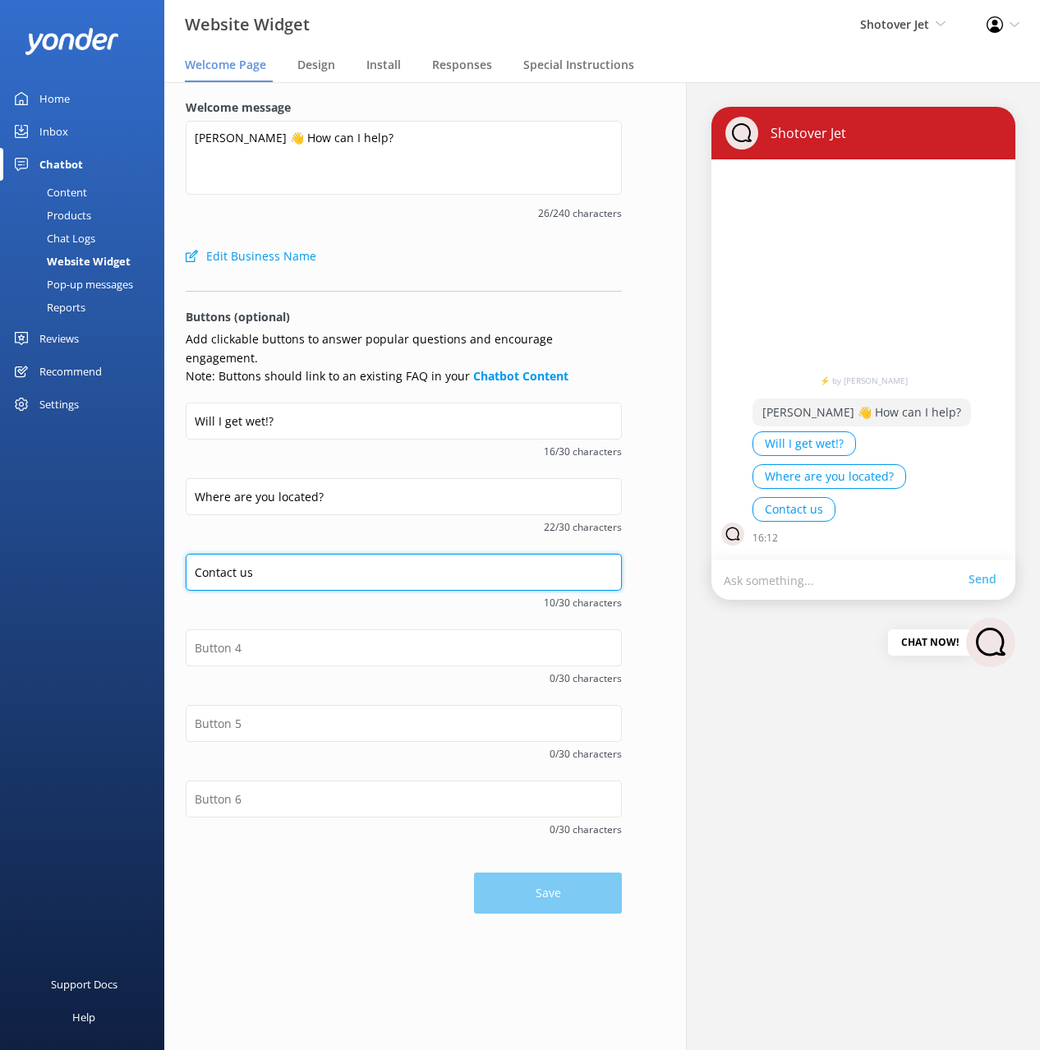
click at [281, 556] on input "Contact us" at bounding box center [404, 572] width 436 height 37
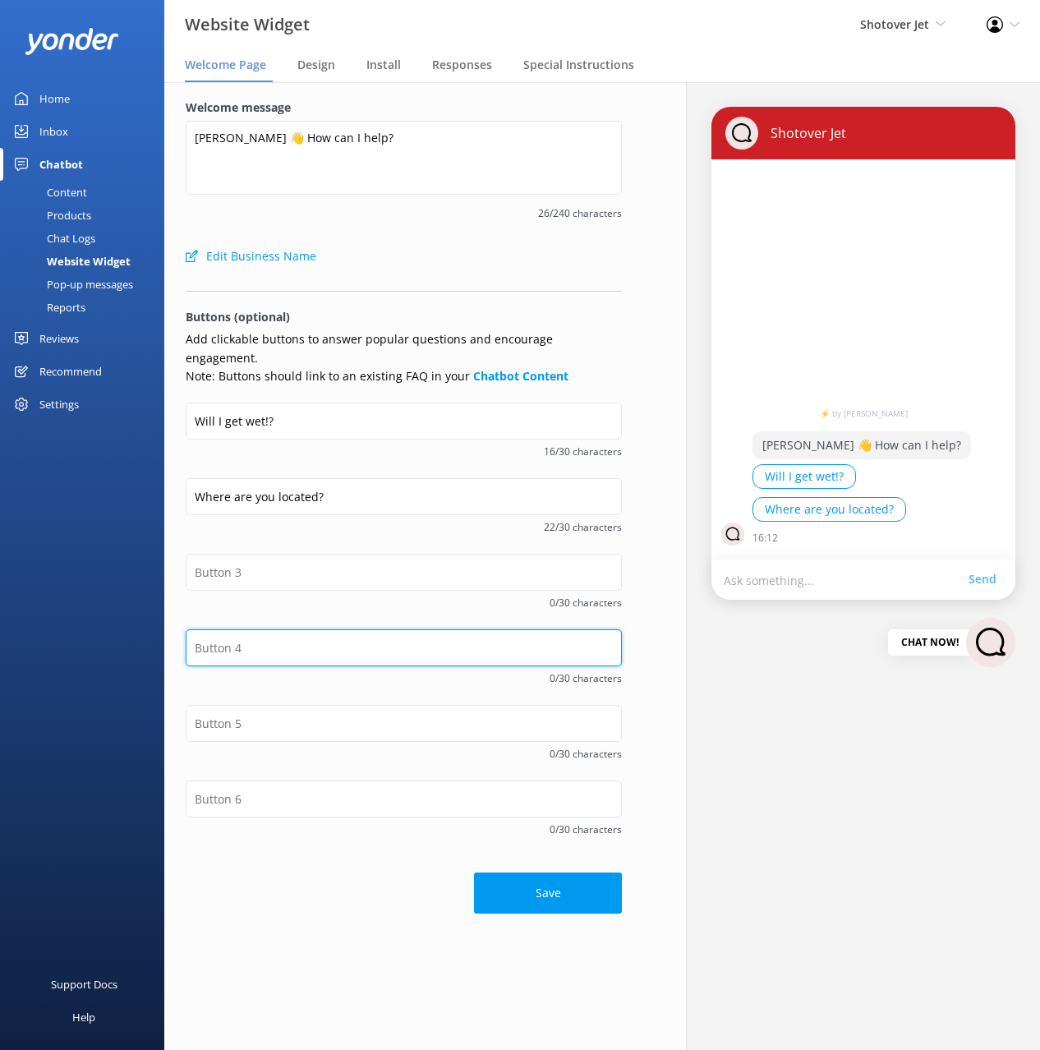
drag, startPoint x: 269, startPoint y: 630, endPoint x: 283, endPoint y: 577, distance: 55.2
click at [269, 630] on input "text" at bounding box center [404, 647] width 436 height 37
paste input "Contact us"
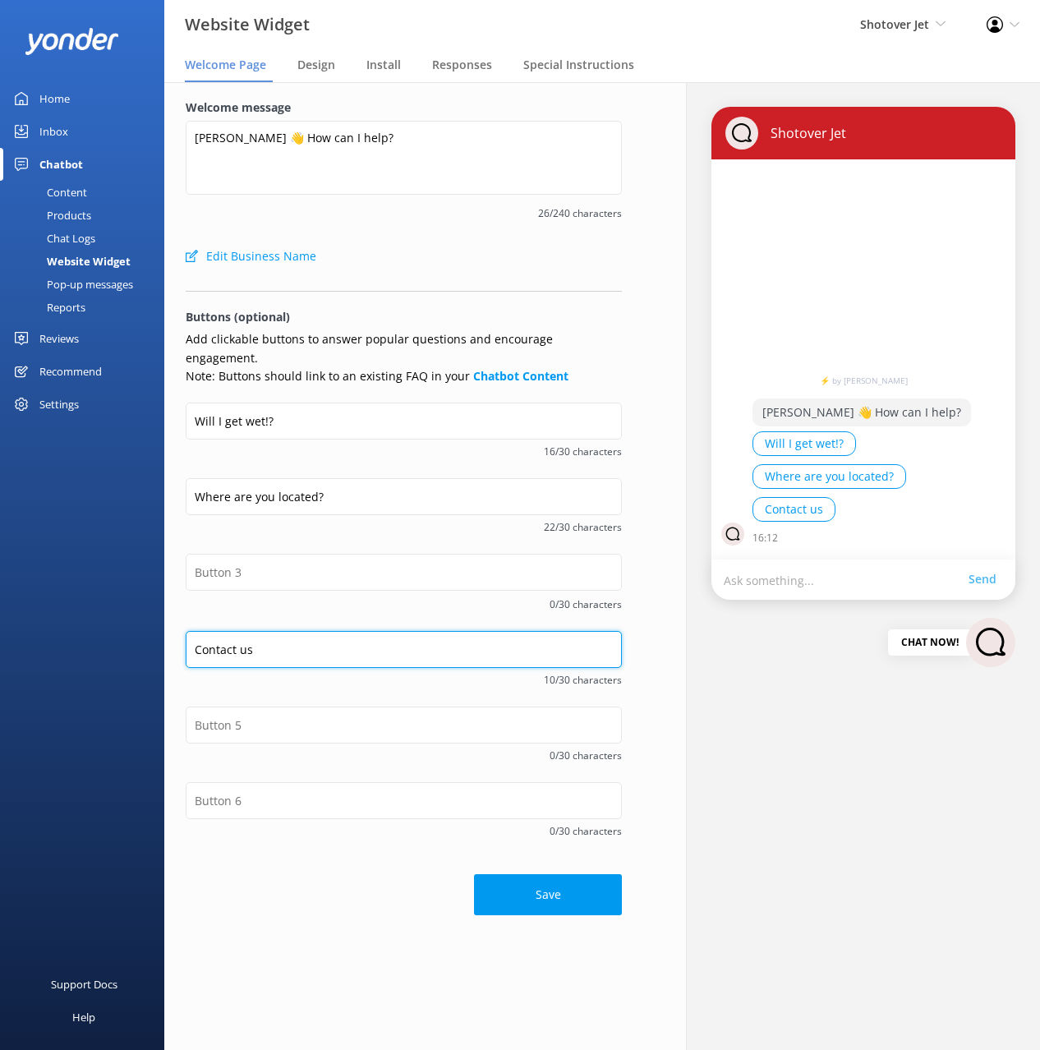
type input "Contact us"
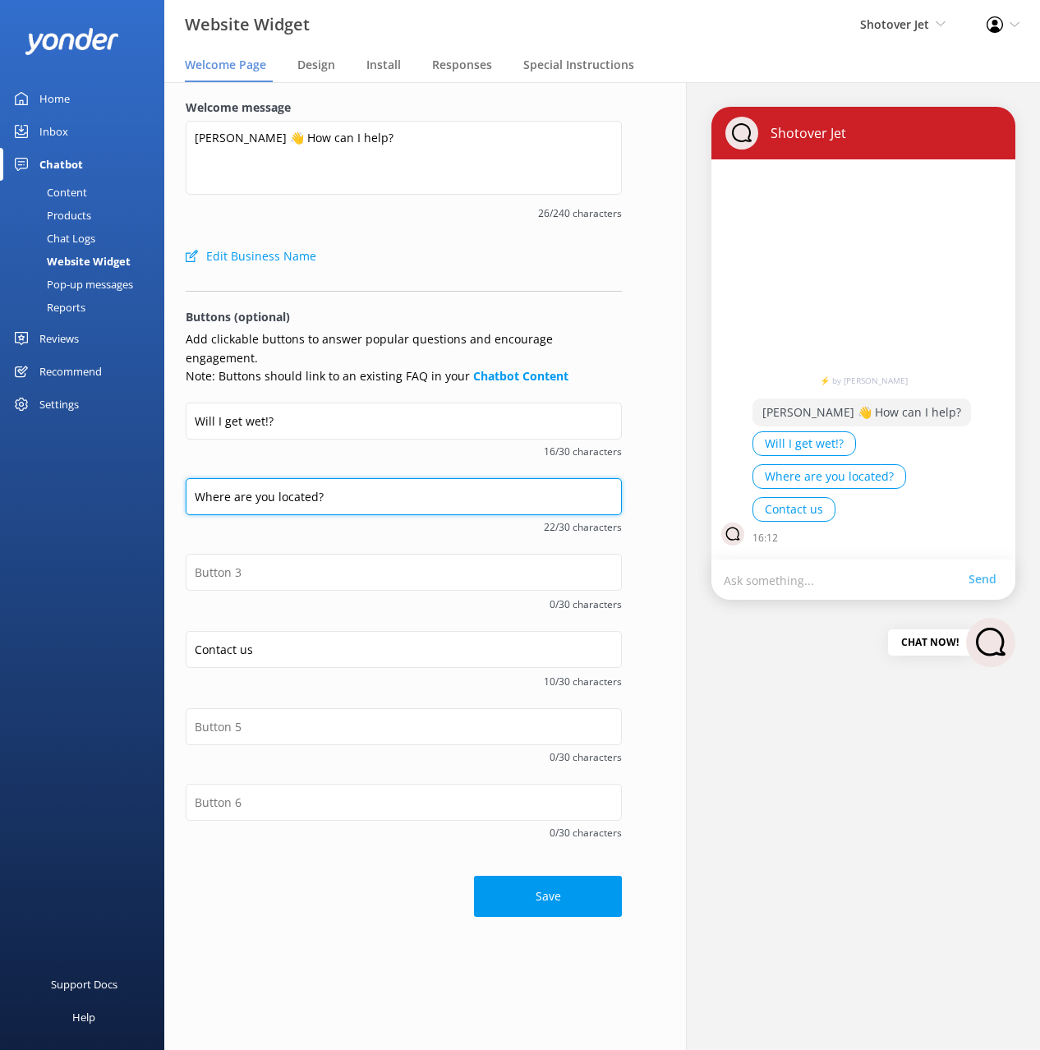
click at [271, 484] on input "Where are you located?" at bounding box center [404, 496] width 436 height 37
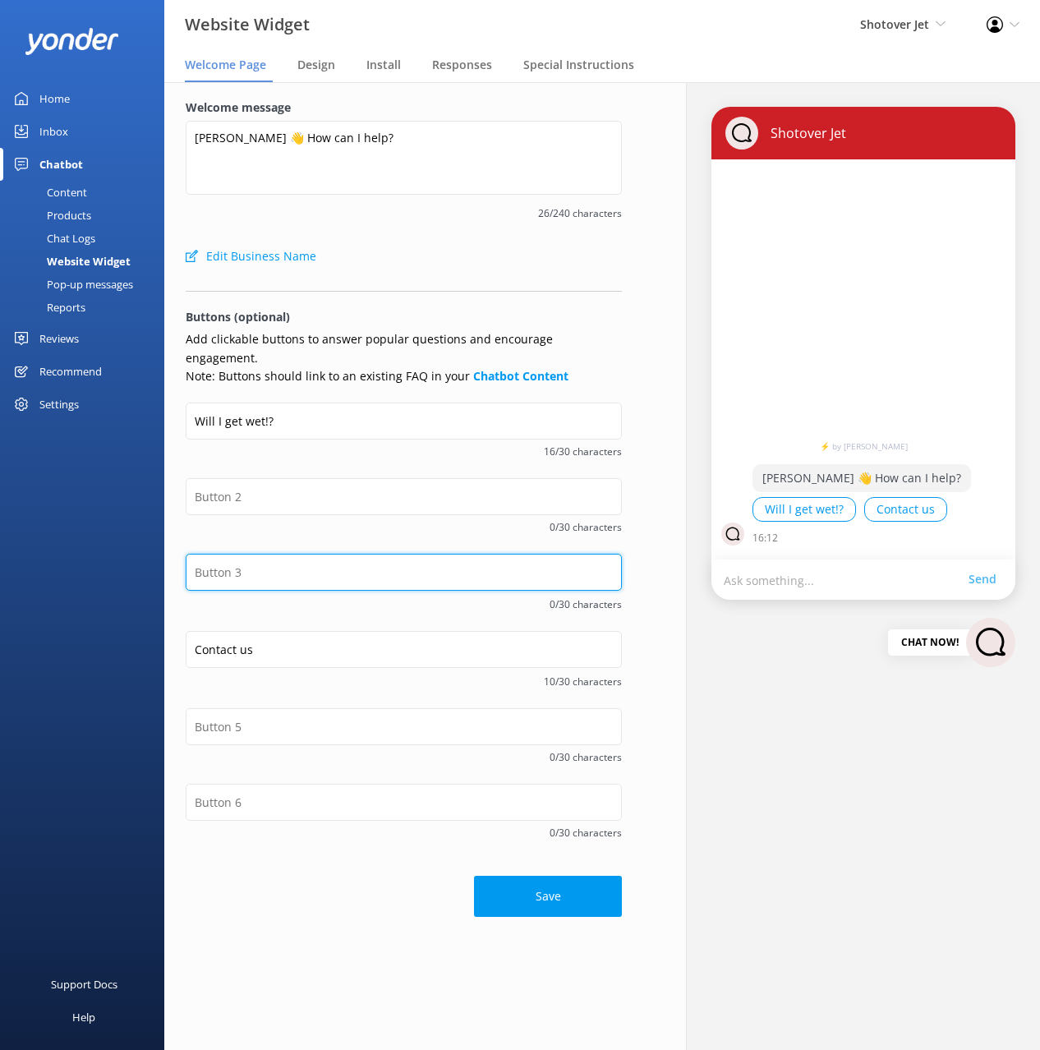
click at [256, 554] on input "text" at bounding box center [404, 572] width 436 height 37
paste input "Where are you located?"
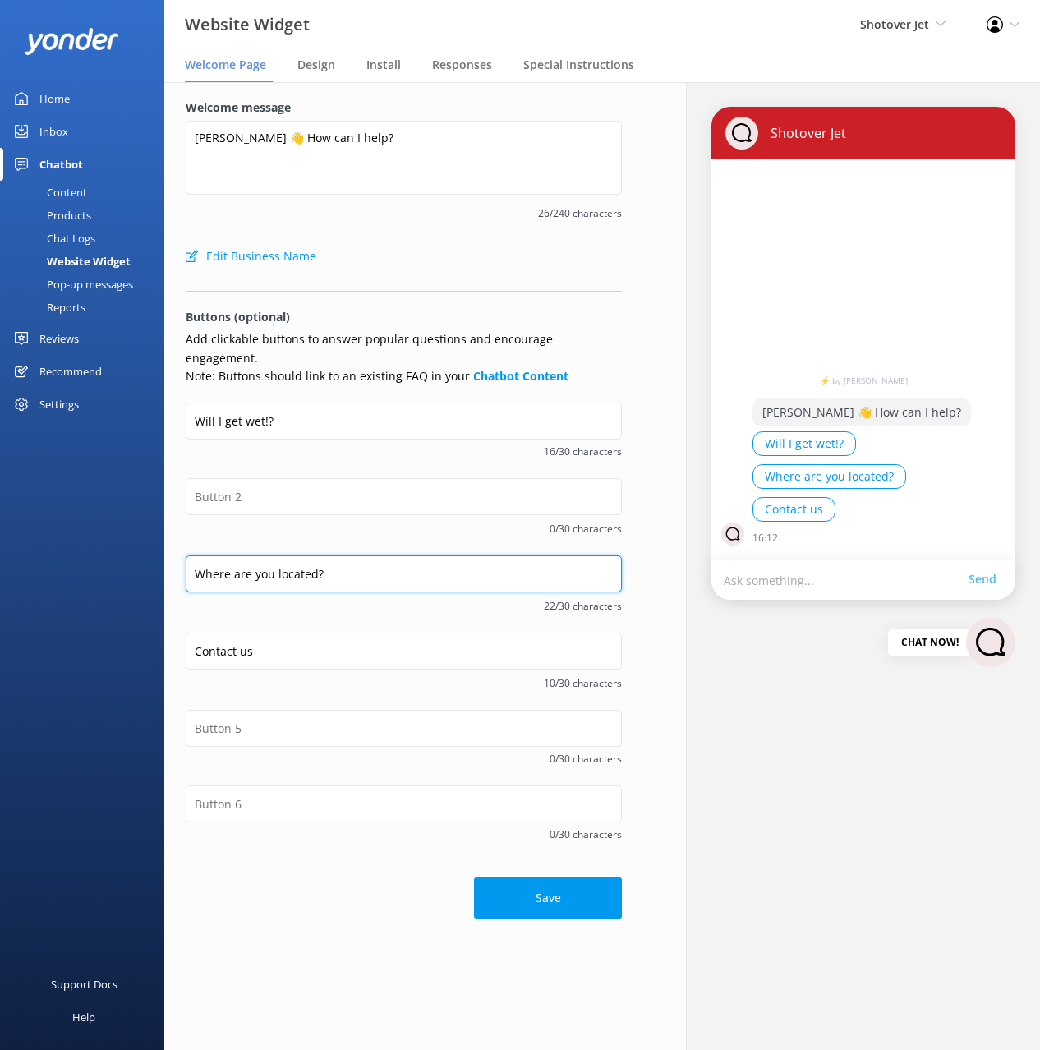
type input "Where are you located?"
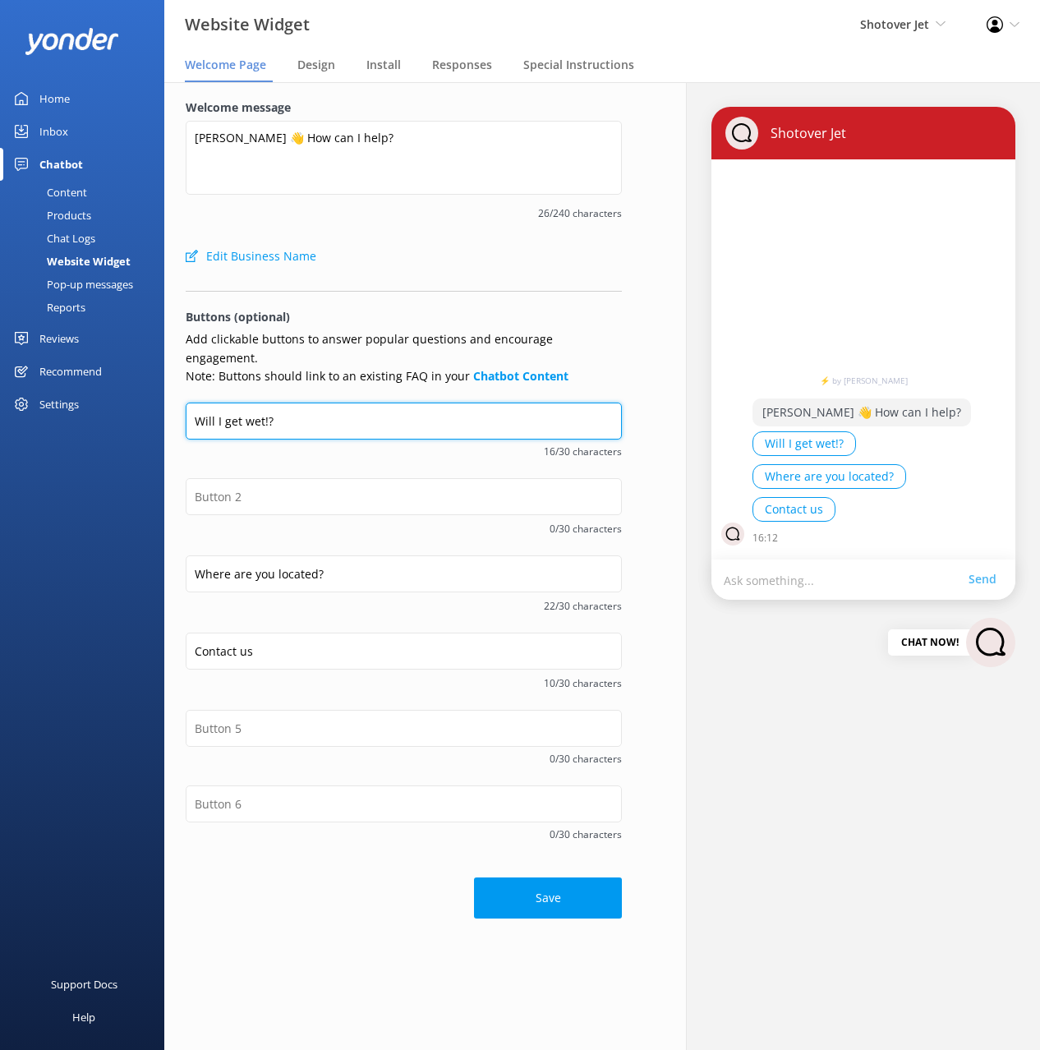
click at [261, 403] on input "Will I get wet!?" at bounding box center [404, 421] width 436 height 37
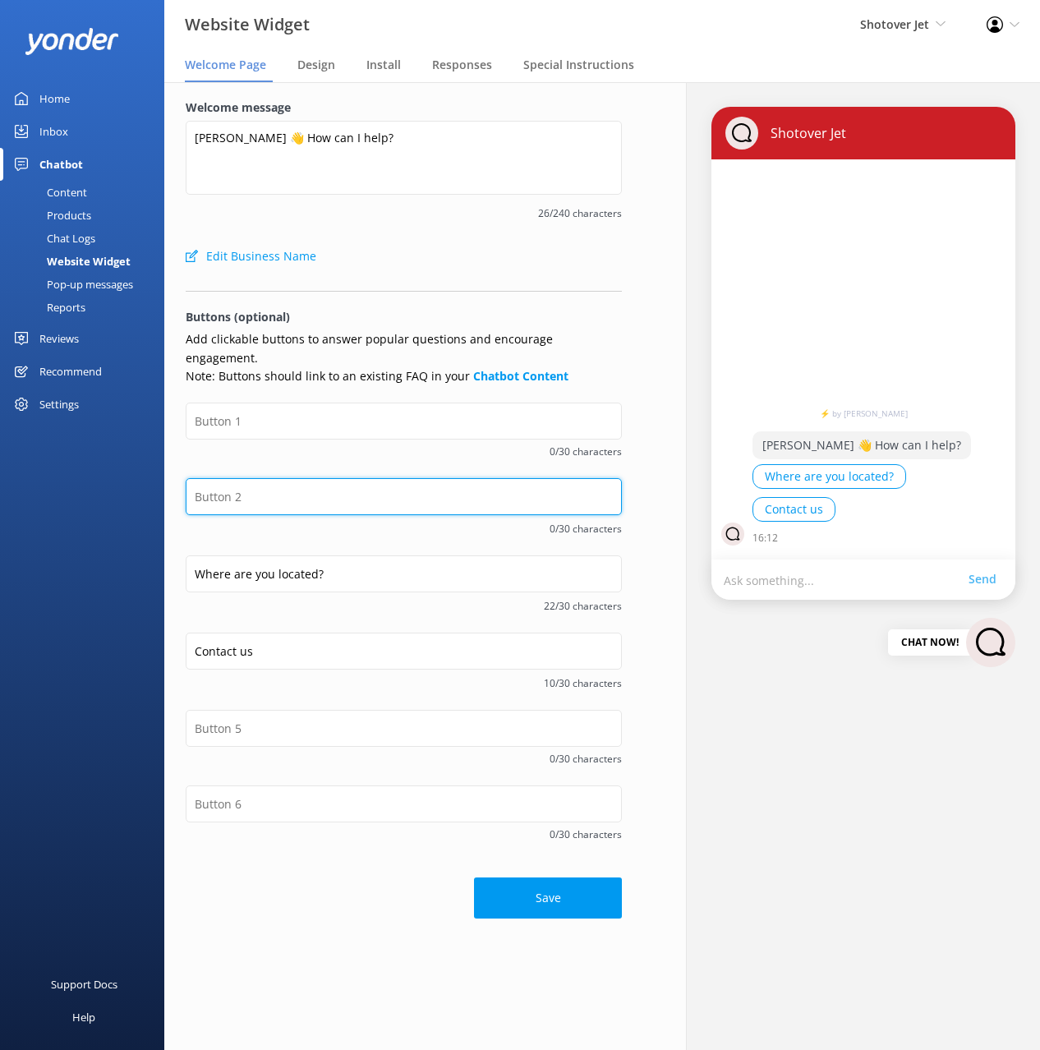
click at [263, 482] on input "text" at bounding box center [404, 496] width 436 height 37
paste input "Will I get wet!?"
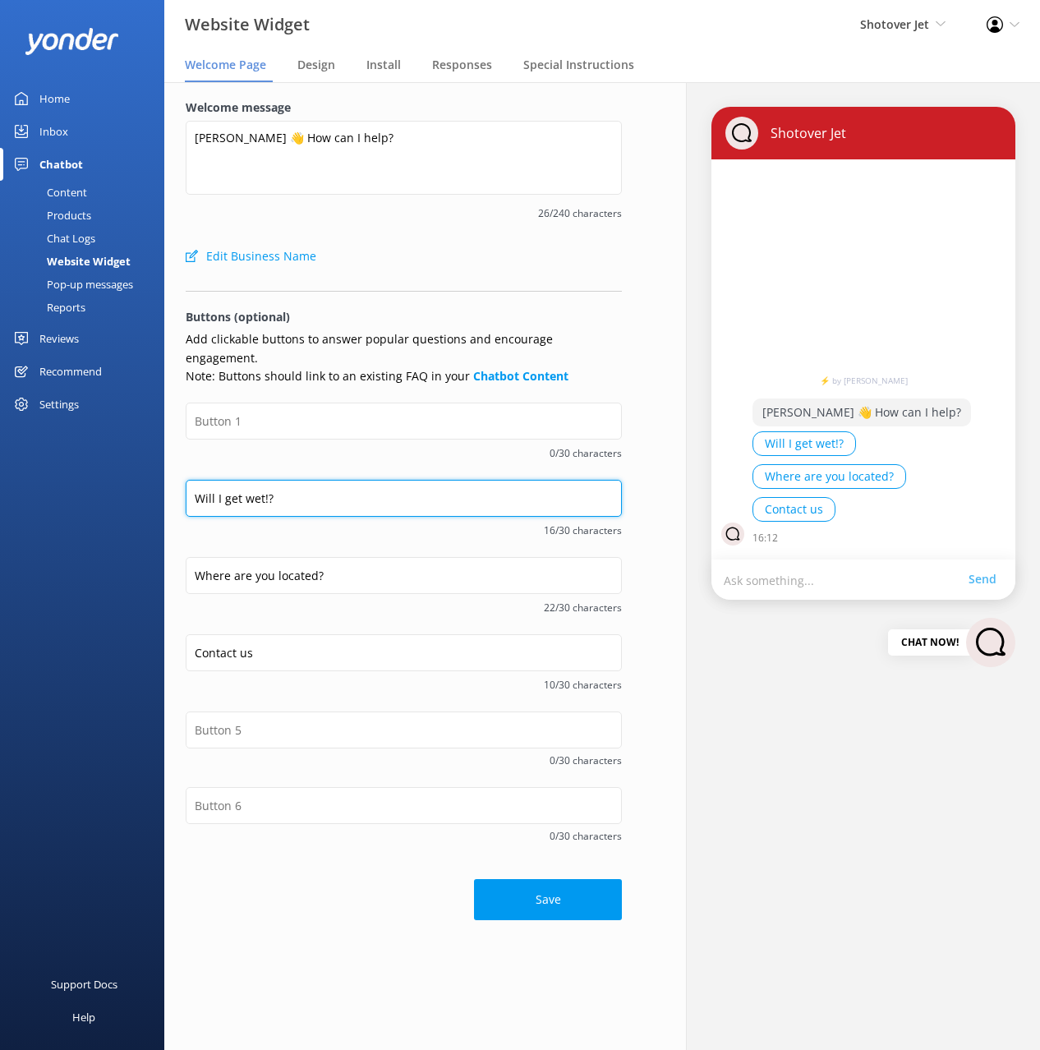
type input "Will I get wet!?"
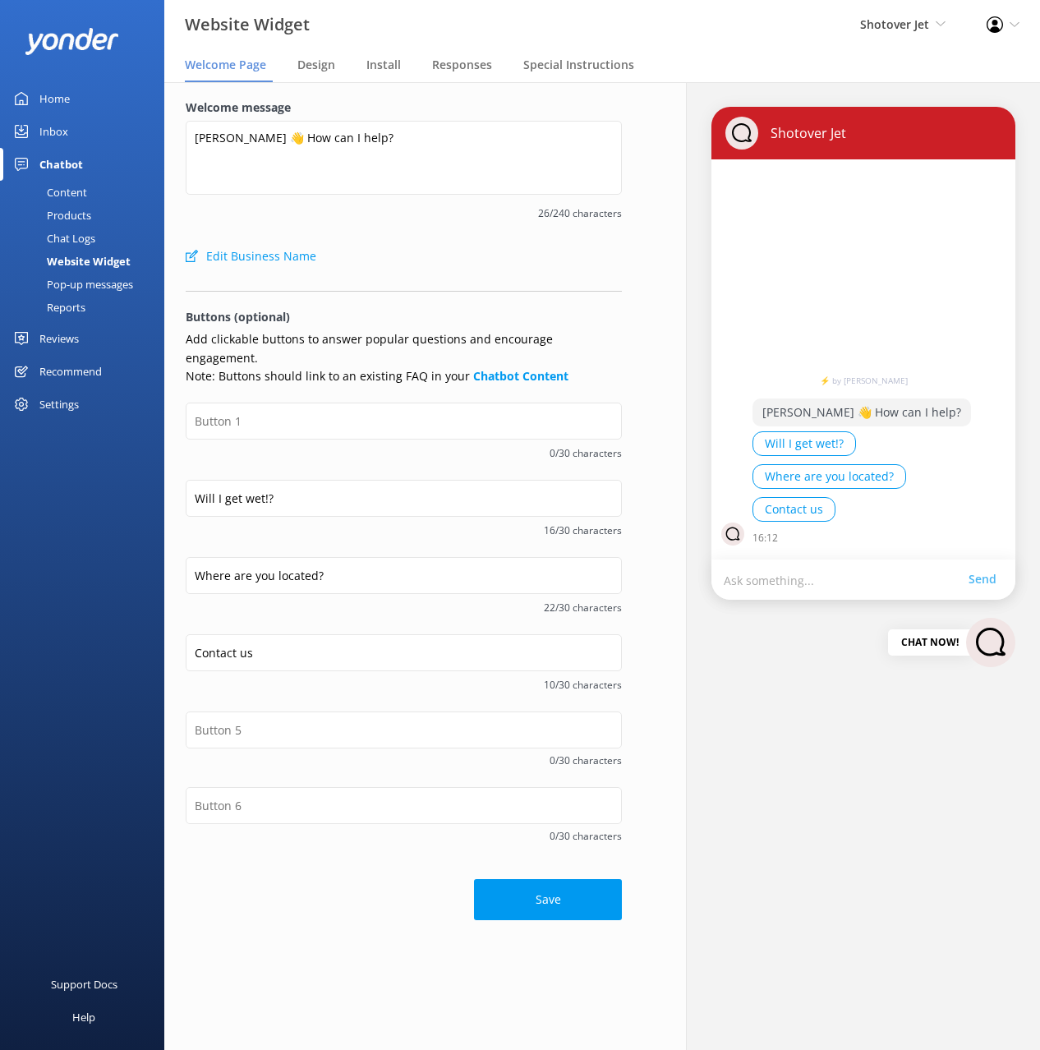
click at [122, 544] on div "Support Docs Help" at bounding box center [82, 787] width 164 height 525
click at [505, 883] on button "Save" at bounding box center [548, 899] width 148 height 41
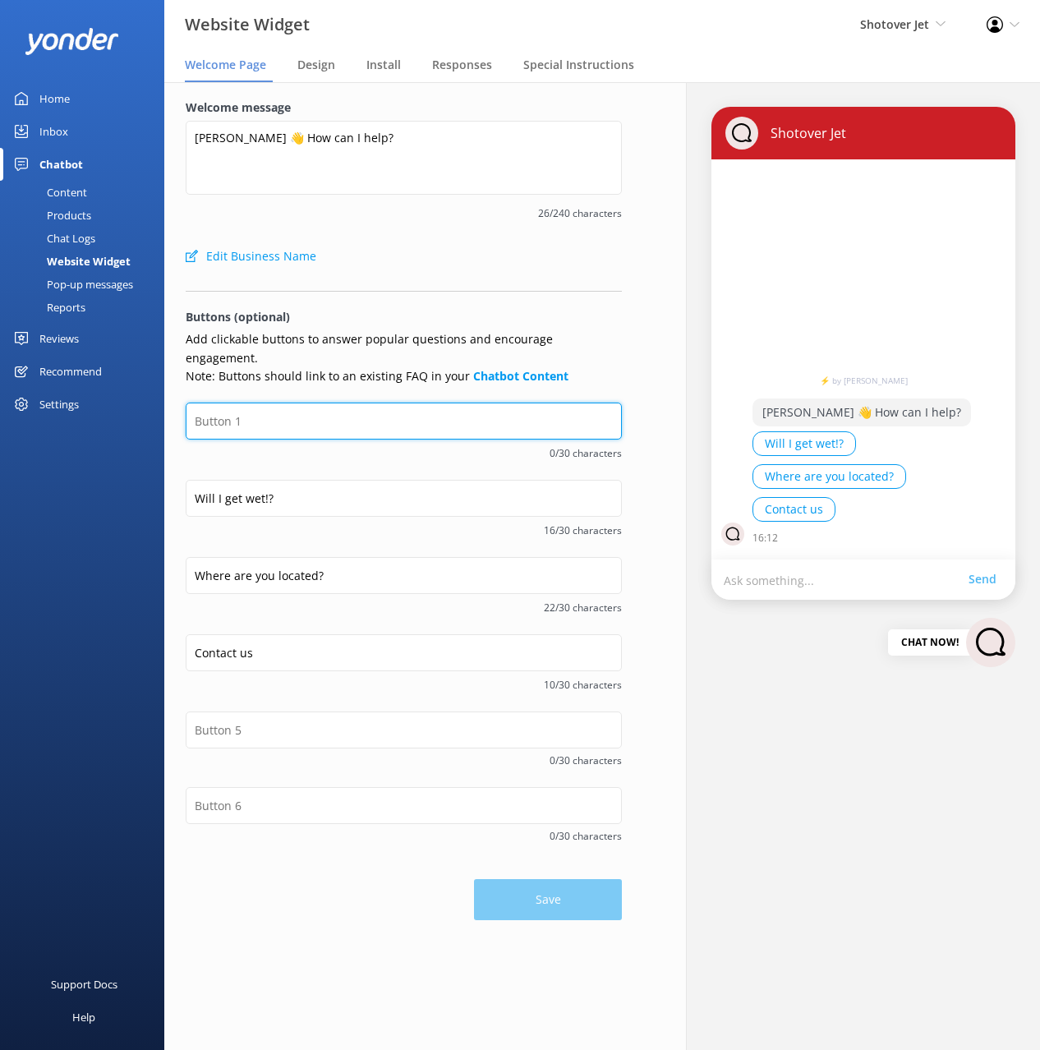
click at [242, 403] on input "text" at bounding box center [404, 421] width 436 height 37
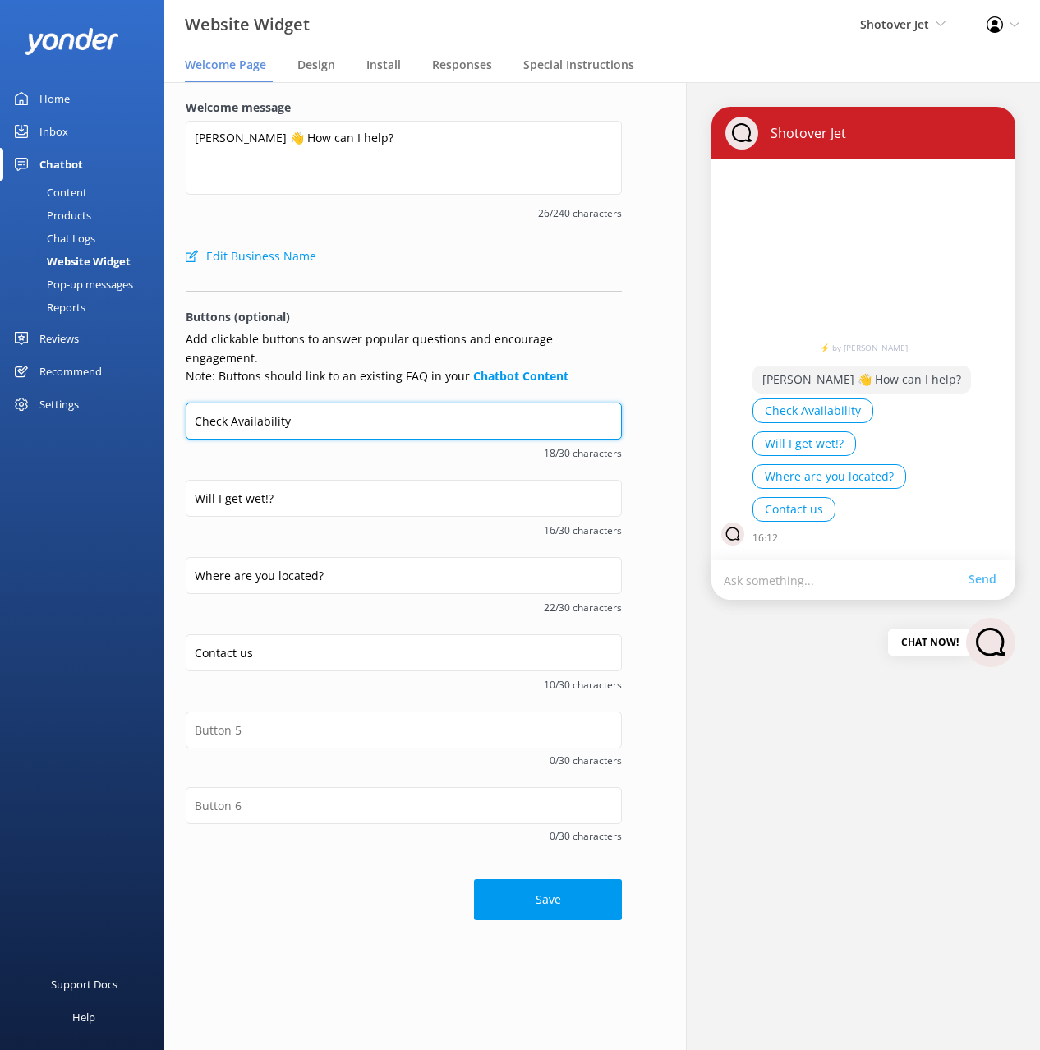
drag, startPoint x: 235, startPoint y: 404, endPoint x: 242, endPoint y: 417, distance: 14.7
click at [235, 405] on input "Check Availability" at bounding box center [404, 421] width 436 height 37
type input "Check availability"
click at [269, 403] on input "Check availability" at bounding box center [404, 421] width 436 height 37
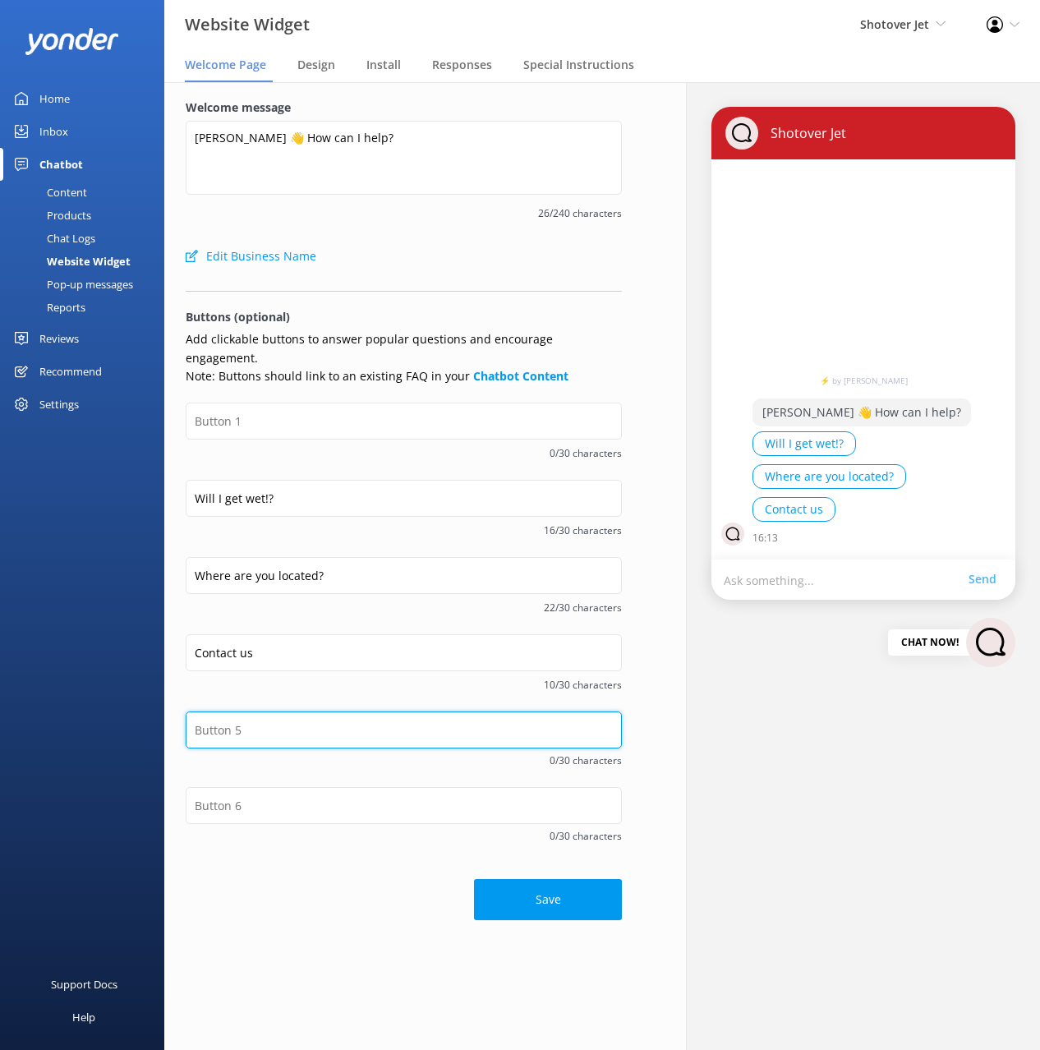
click at [268, 712] on input "text" at bounding box center [404, 730] width 436 height 37
paste input "Check availability"
type input "Check availability"
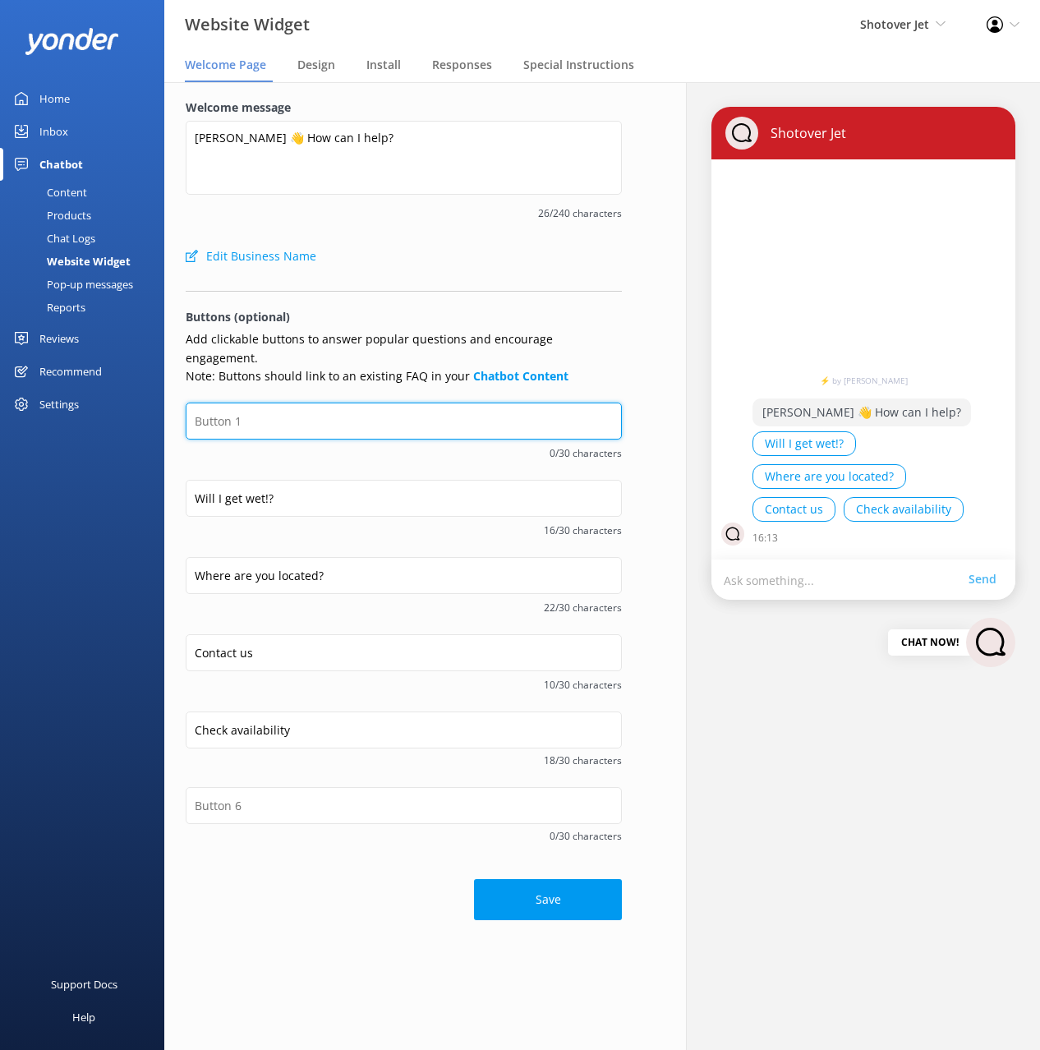
click at [256, 409] on input "text" at bounding box center [404, 421] width 436 height 37
paste input "Check availability"
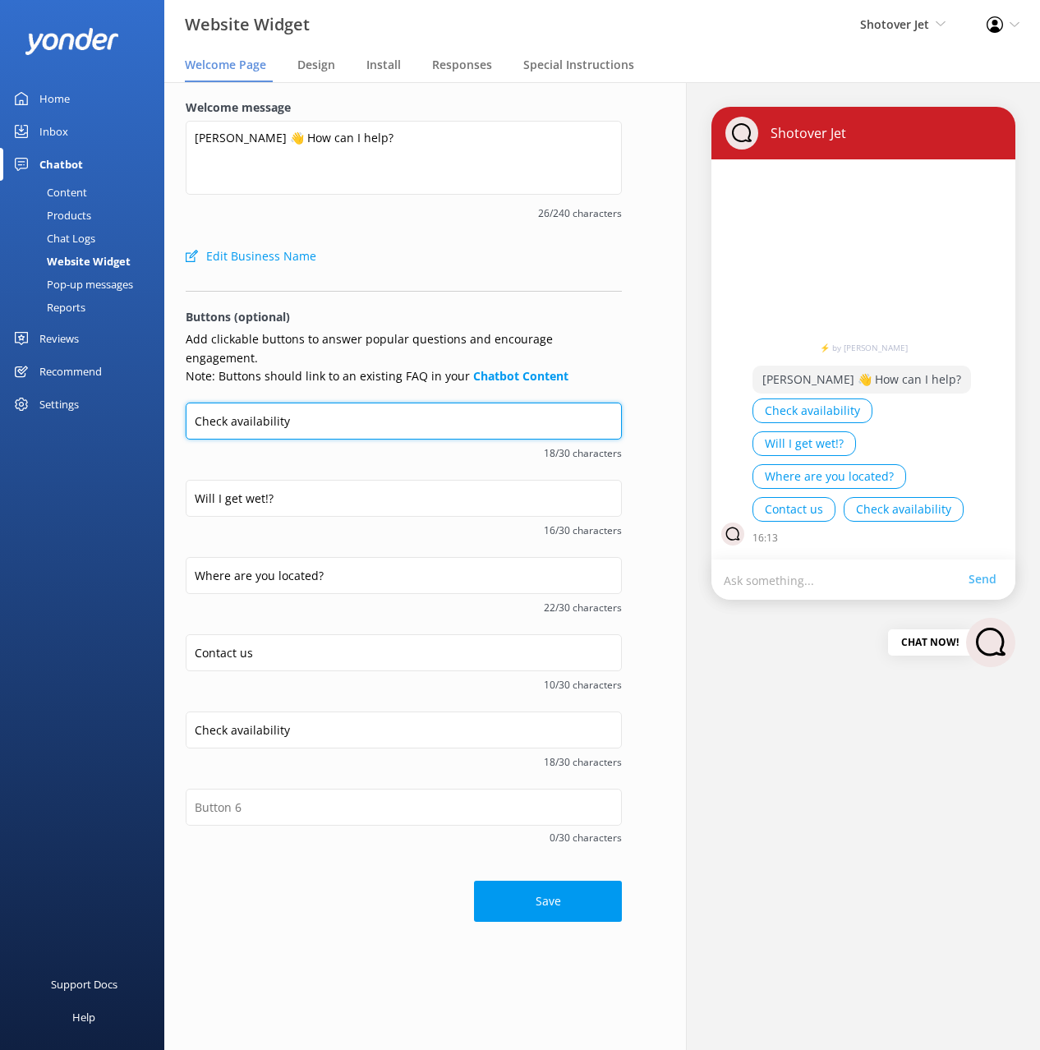
type input "Check availability"
click at [143, 540] on div "Support Docs Help" at bounding box center [82, 787] width 164 height 525
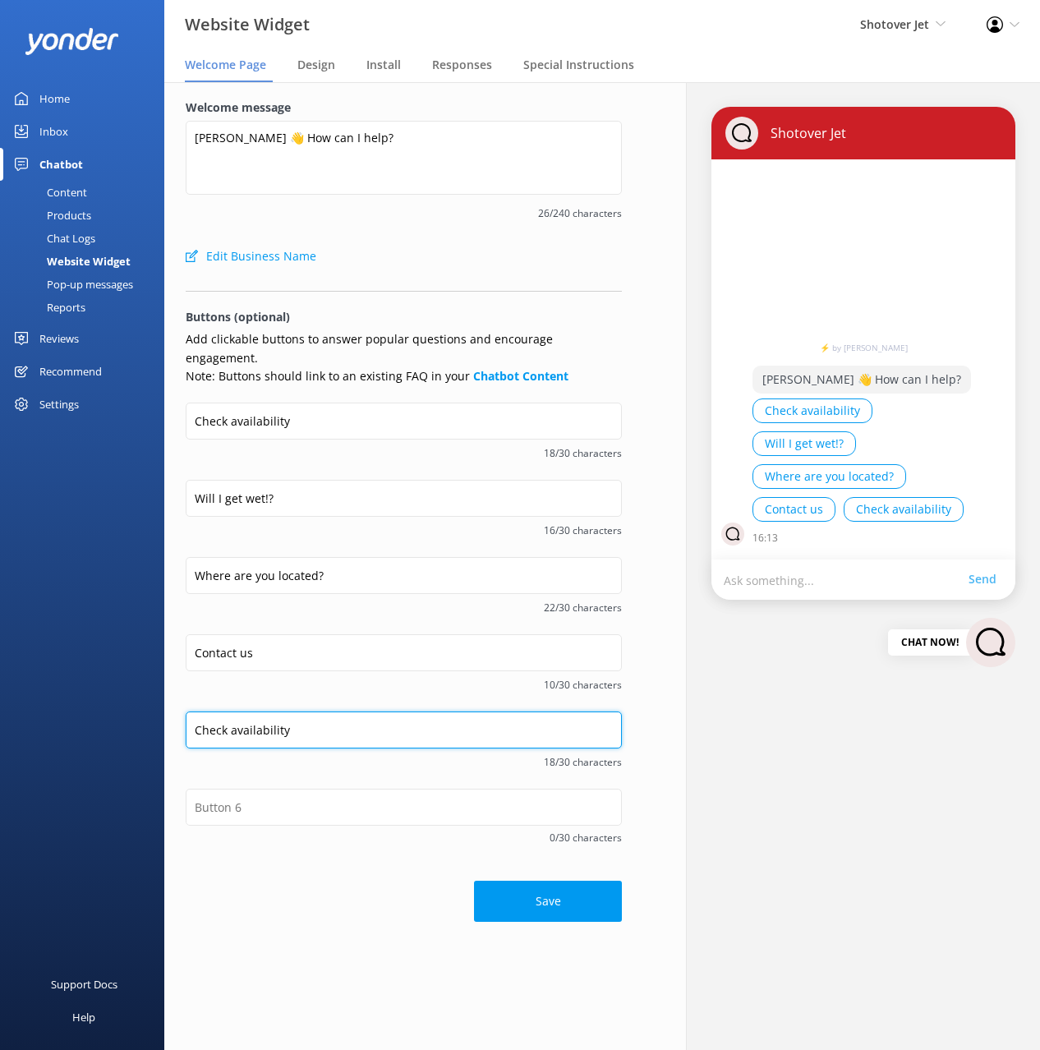
click at [279, 712] on input "Check availability" at bounding box center [404, 730] width 436 height 37
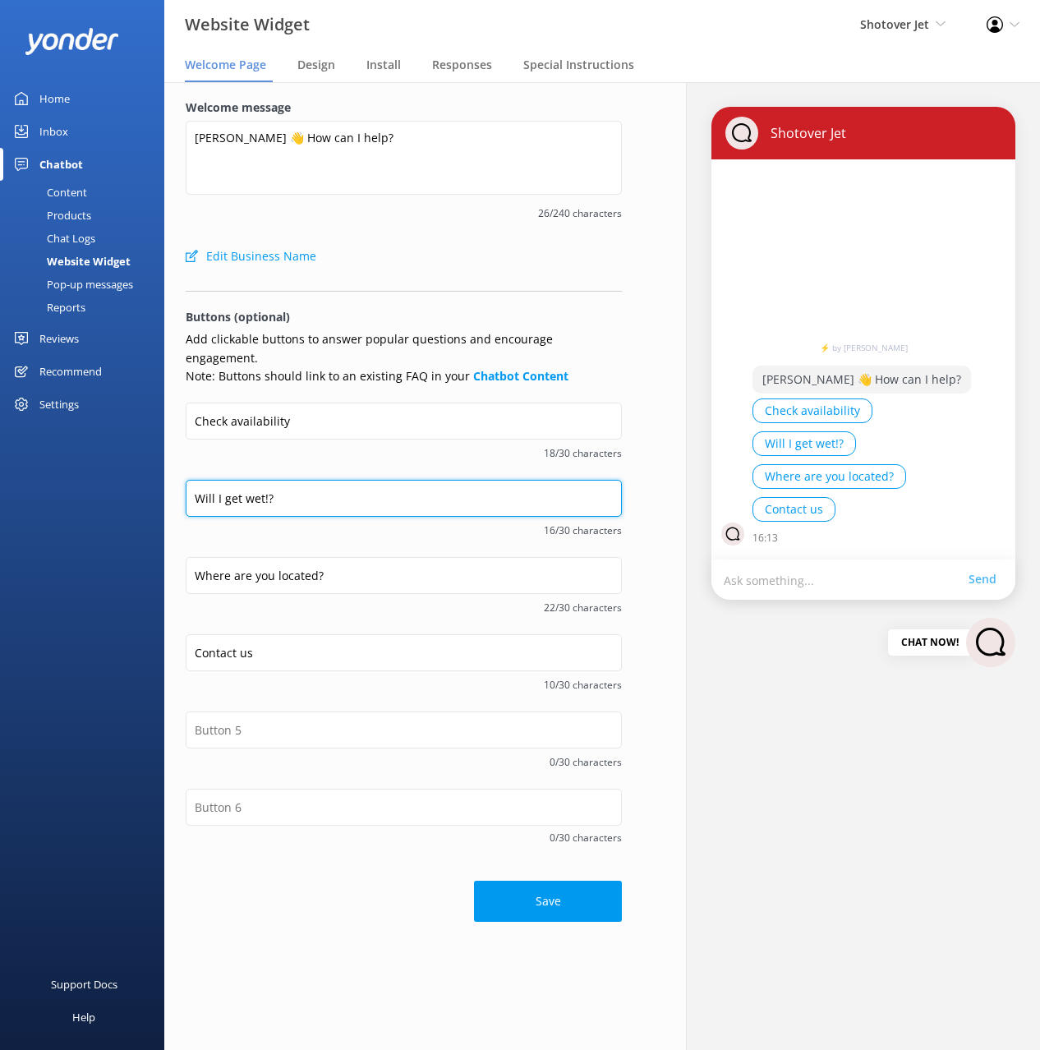
click at [247, 482] on input "Will I get wet!?" at bounding box center [404, 498] width 436 height 37
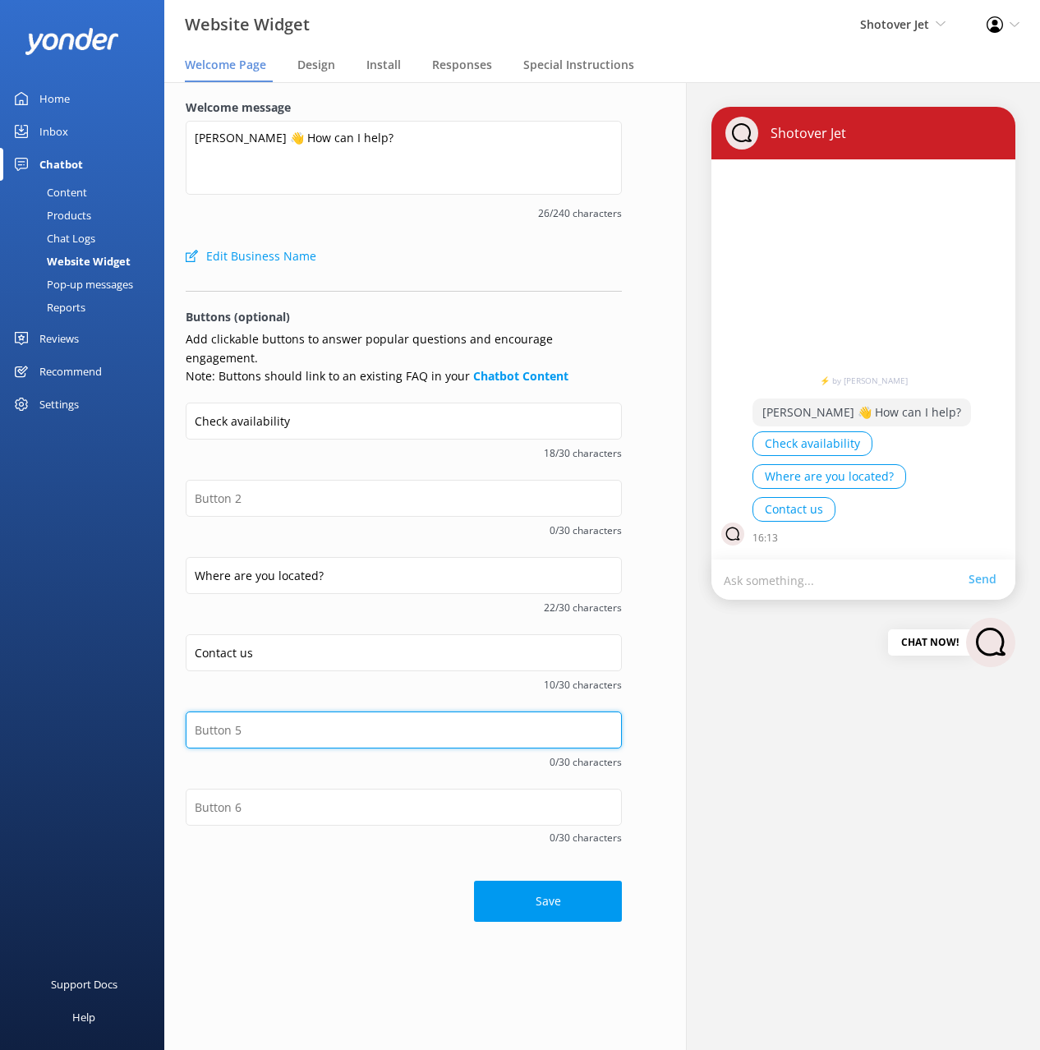
click at [288, 712] on input "text" at bounding box center [404, 730] width 436 height 37
paste input "Will I get wet!?"
type input "Will I get wet!?"
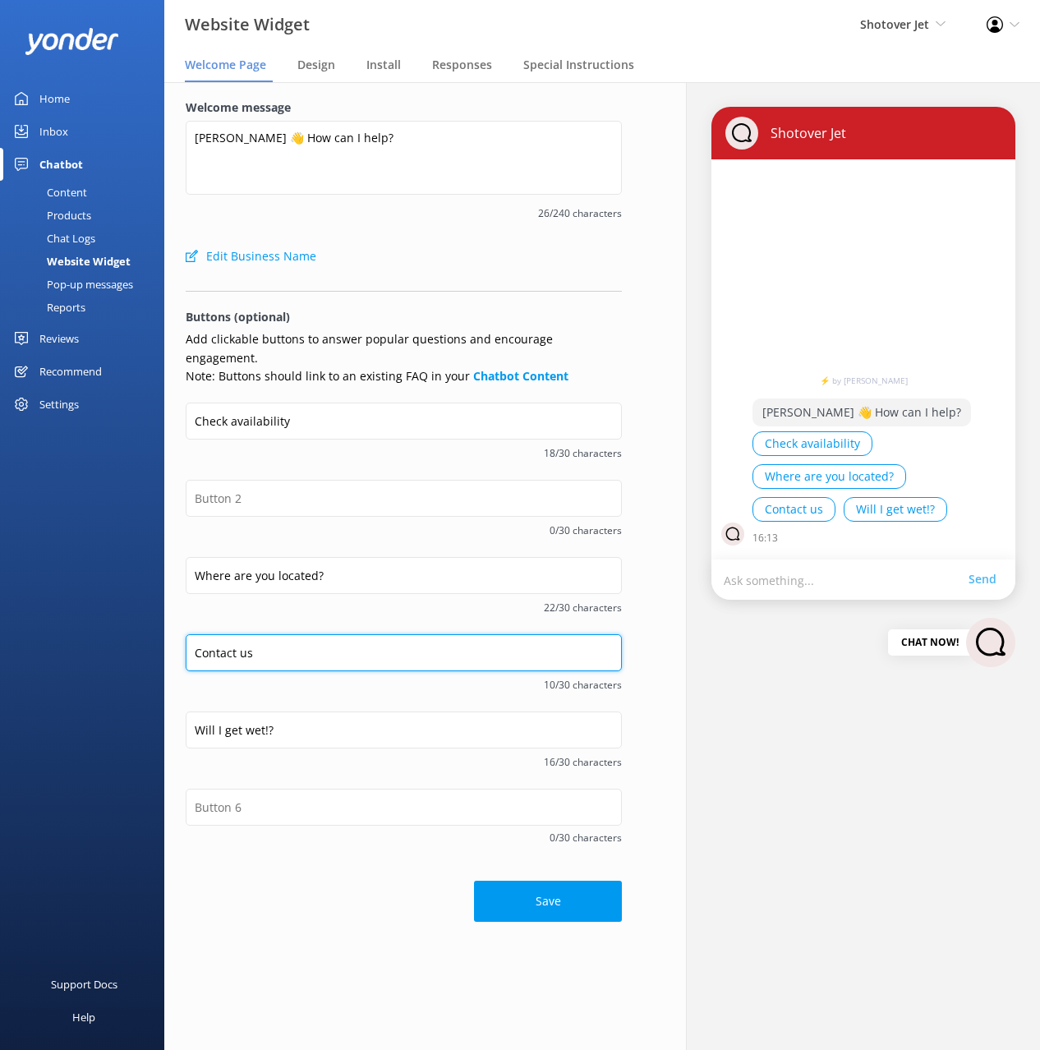
click at [264, 634] on input "Contact us" at bounding box center [404, 652] width 436 height 37
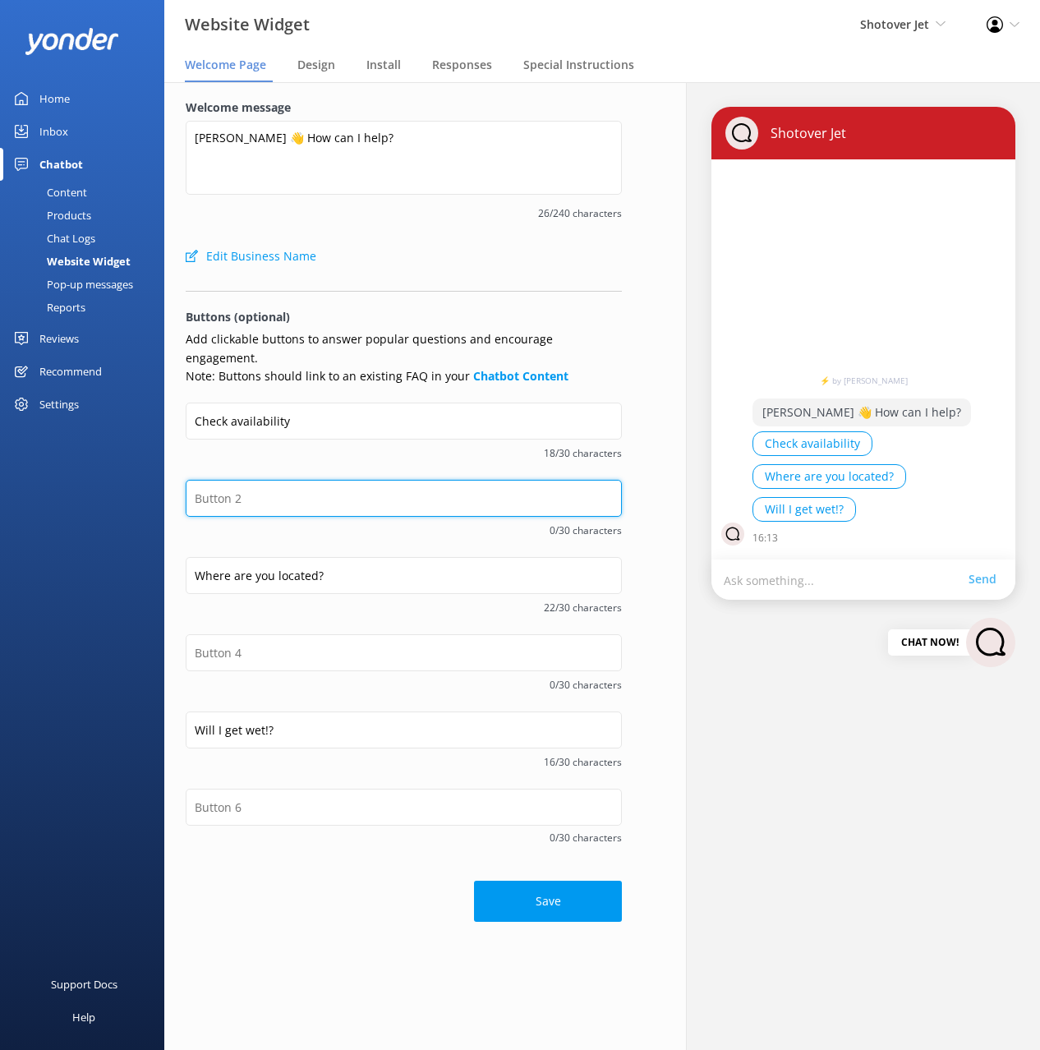
click at [250, 480] on input "text" at bounding box center [404, 498] width 436 height 37
paste input "Contact us"
type input "Contact us"
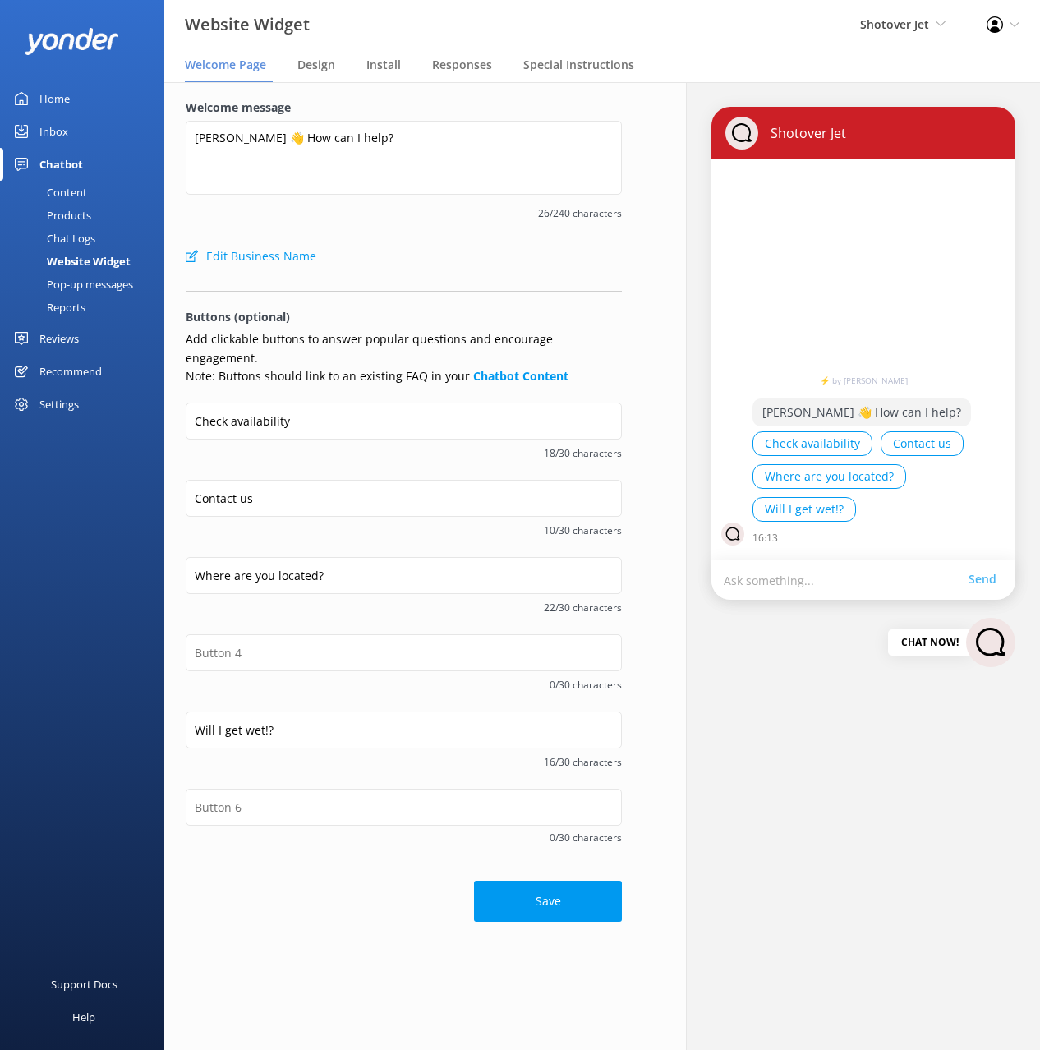
click at [114, 605] on div "Support Docs Help" at bounding box center [82, 787] width 164 height 525
drag, startPoint x: 285, startPoint y: 712, endPoint x: 244, endPoint y: 733, distance: 46.3
click at [285, 712] on input "Will I get wet!?" at bounding box center [404, 730] width 436 height 37
click at [127, 676] on div "Support Docs Help" at bounding box center [82, 787] width 164 height 525
click at [318, 712] on input "Will I get wet!?" at bounding box center [404, 730] width 436 height 37
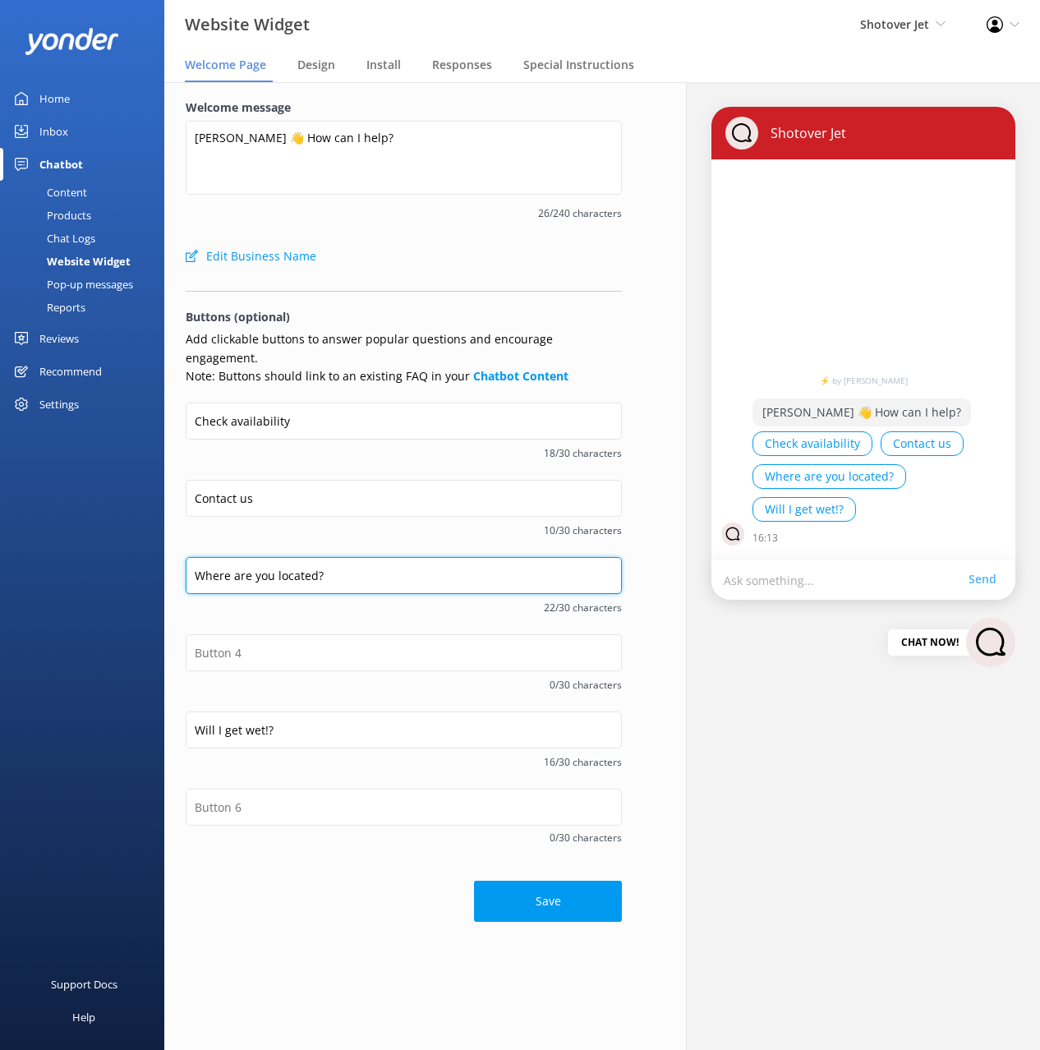
click at [272, 557] on input "Where are you located?" at bounding box center [404, 575] width 436 height 37
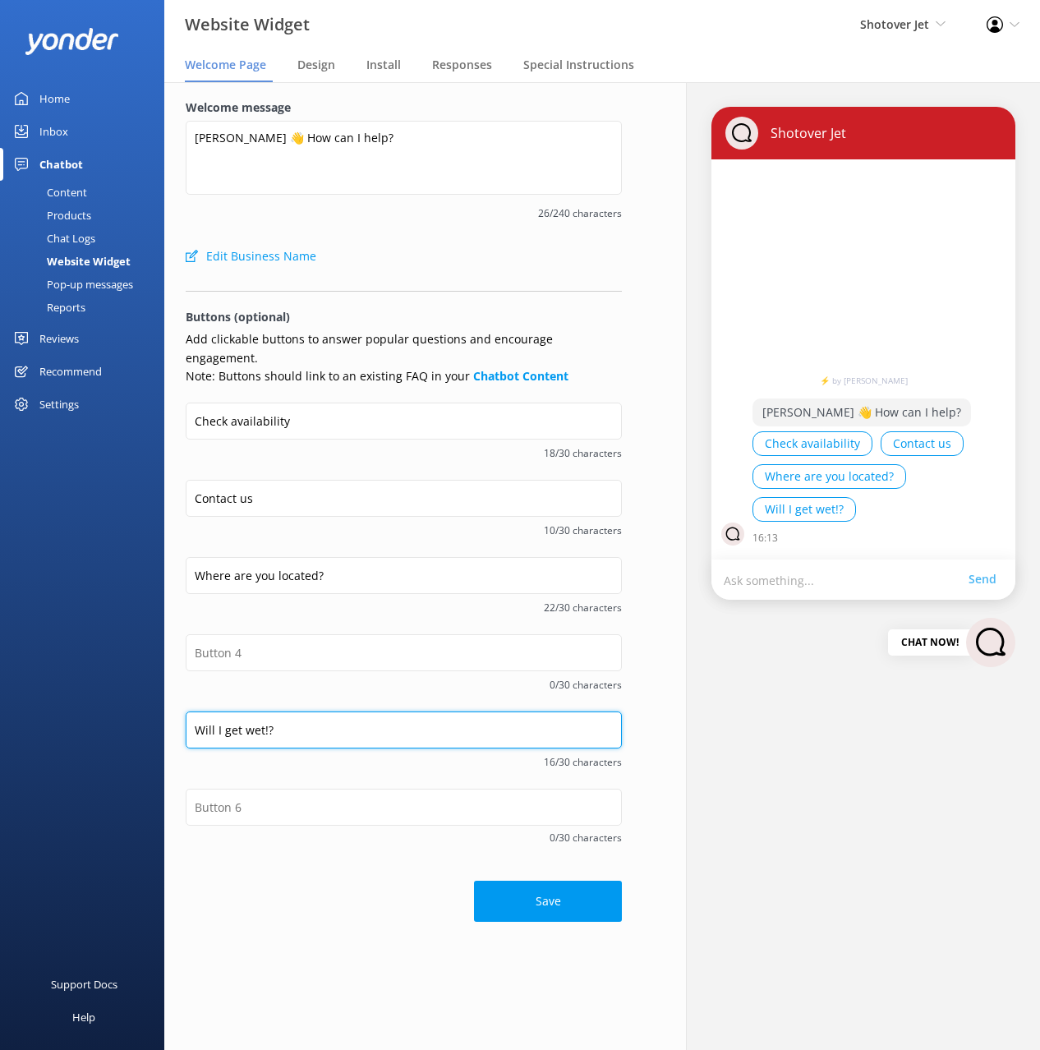
click at [283, 712] on input "Will I get wet!?" at bounding box center [404, 730] width 436 height 37
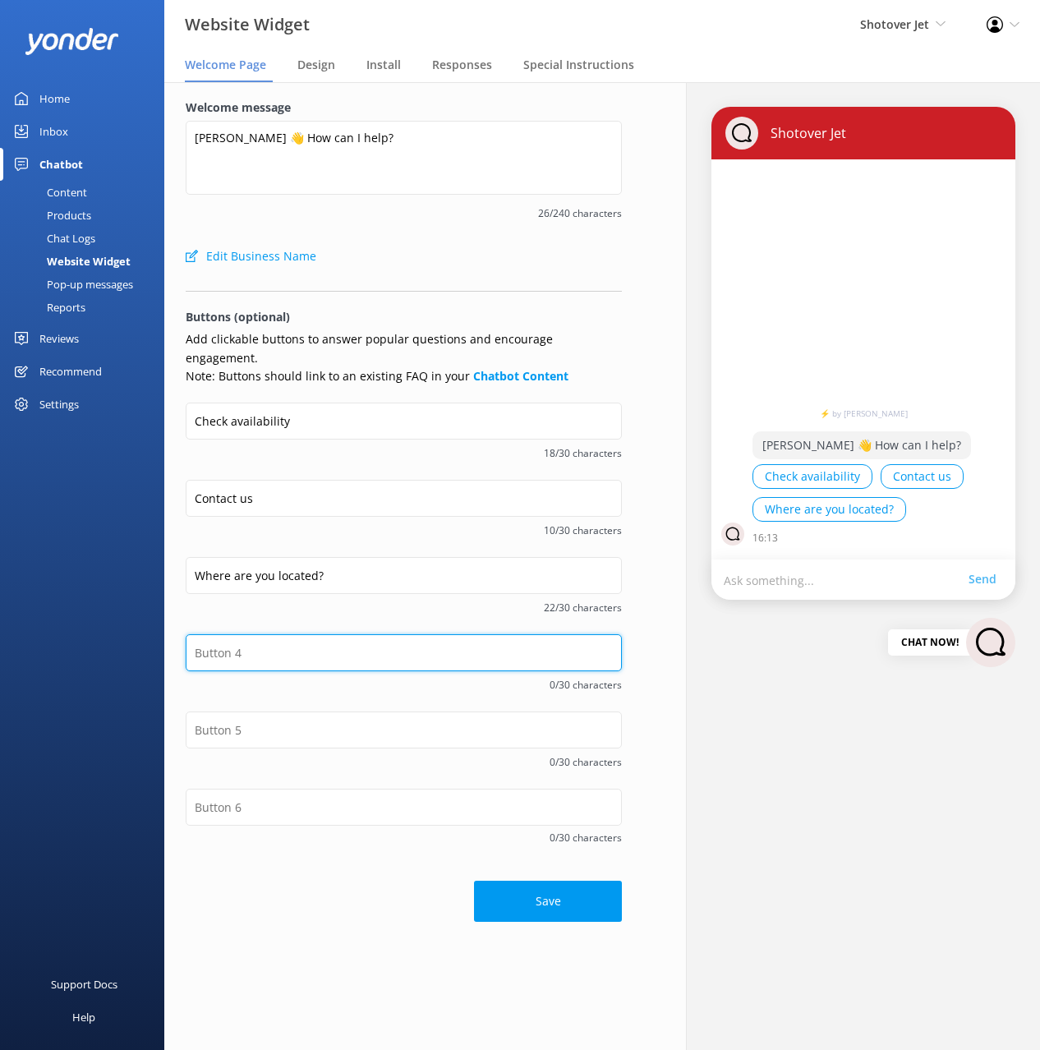
click at [266, 635] on input "text" at bounding box center [404, 652] width 436 height 37
paste input "Will I get wet!?"
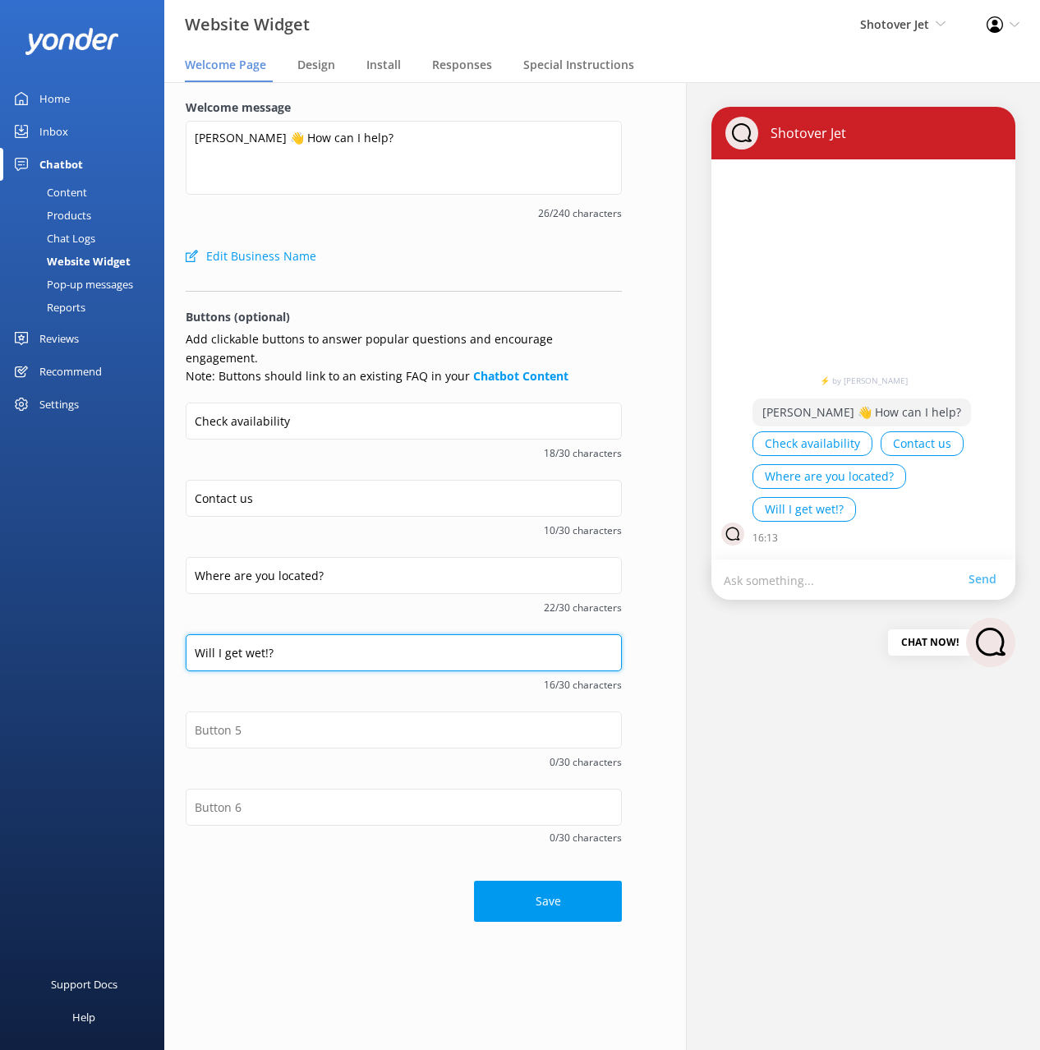
type input "Will I get wet!?"
drag, startPoint x: 132, startPoint y: 627, endPoint x: 285, endPoint y: 574, distance: 161.6
click at [136, 625] on div "Support Docs Help" at bounding box center [82, 787] width 164 height 525
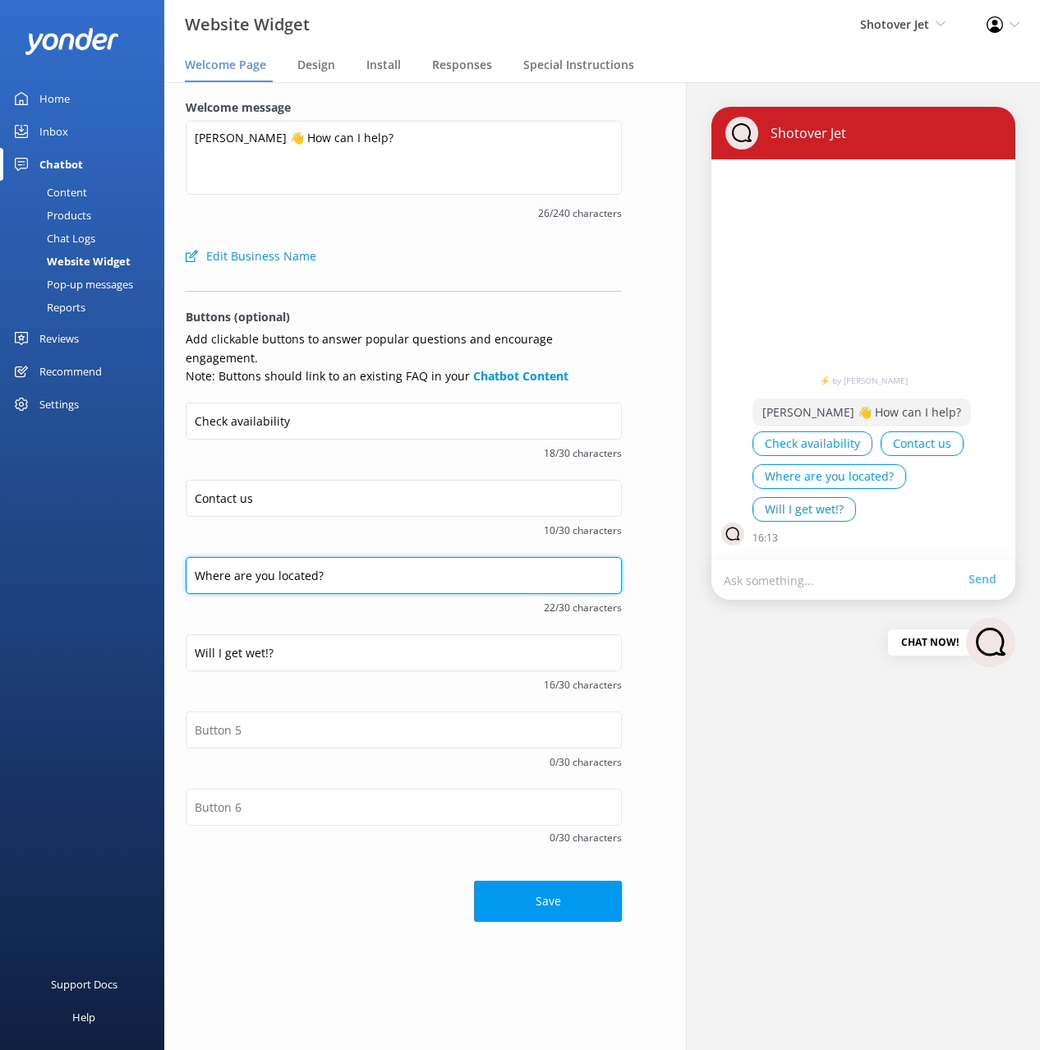
drag, startPoint x: 352, startPoint y: 565, endPoint x: 367, endPoint y: 564, distance: 15.6
click at [352, 565] on input "Where are you located?" at bounding box center [404, 575] width 436 height 37
click at [348, 865] on div "Save" at bounding box center [404, 894] width 436 height 58
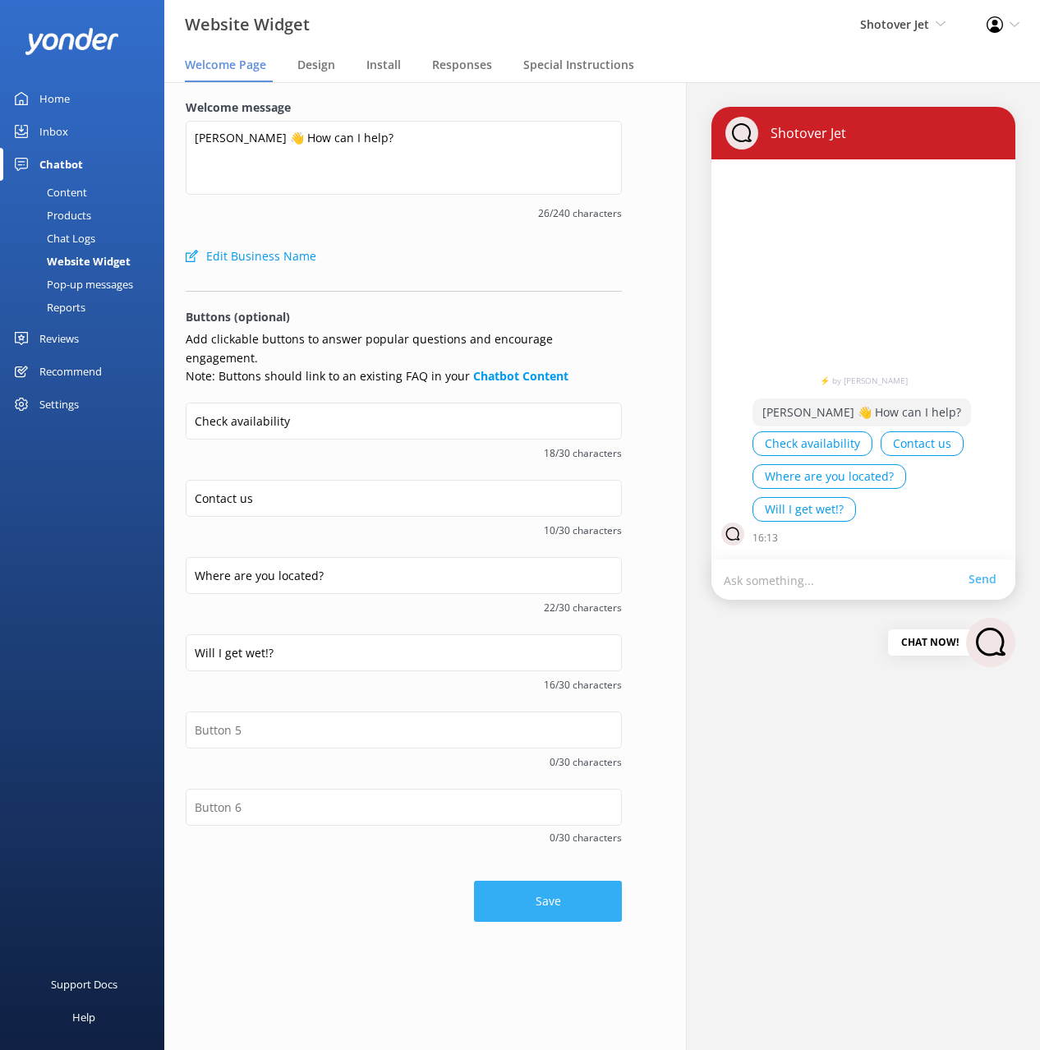
click at [517, 881] on button "Save" at bounding box center [548, 901] width 148 height 41
click at [79, 556] on div "Support Docs Help" at bounding box center [82, 787] width 164 height 525
click at [85, 190] on div "Content" at bounding box center [48, 192] width 77 height 23
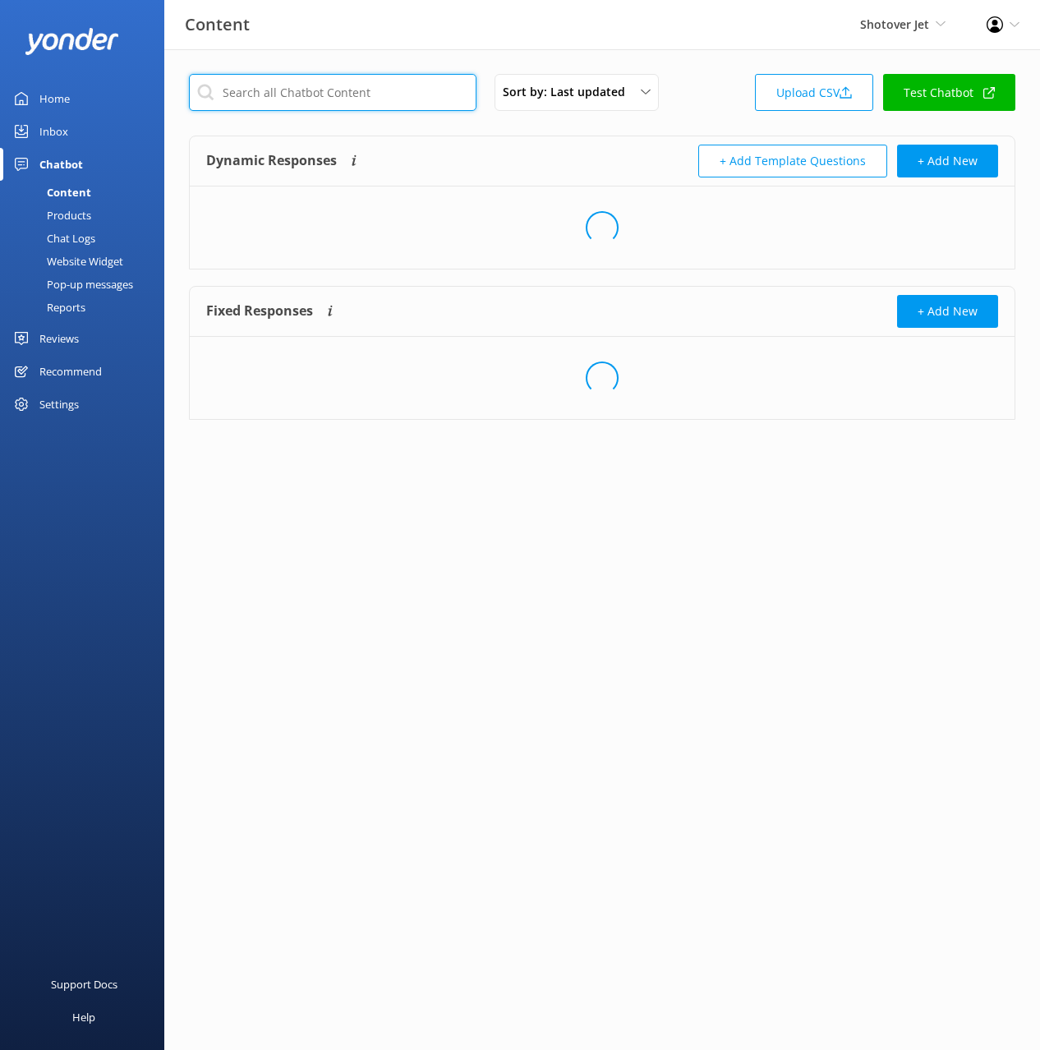
click at [300, 87] on input "text" at bounding box center [333, 92] width 288 height 37
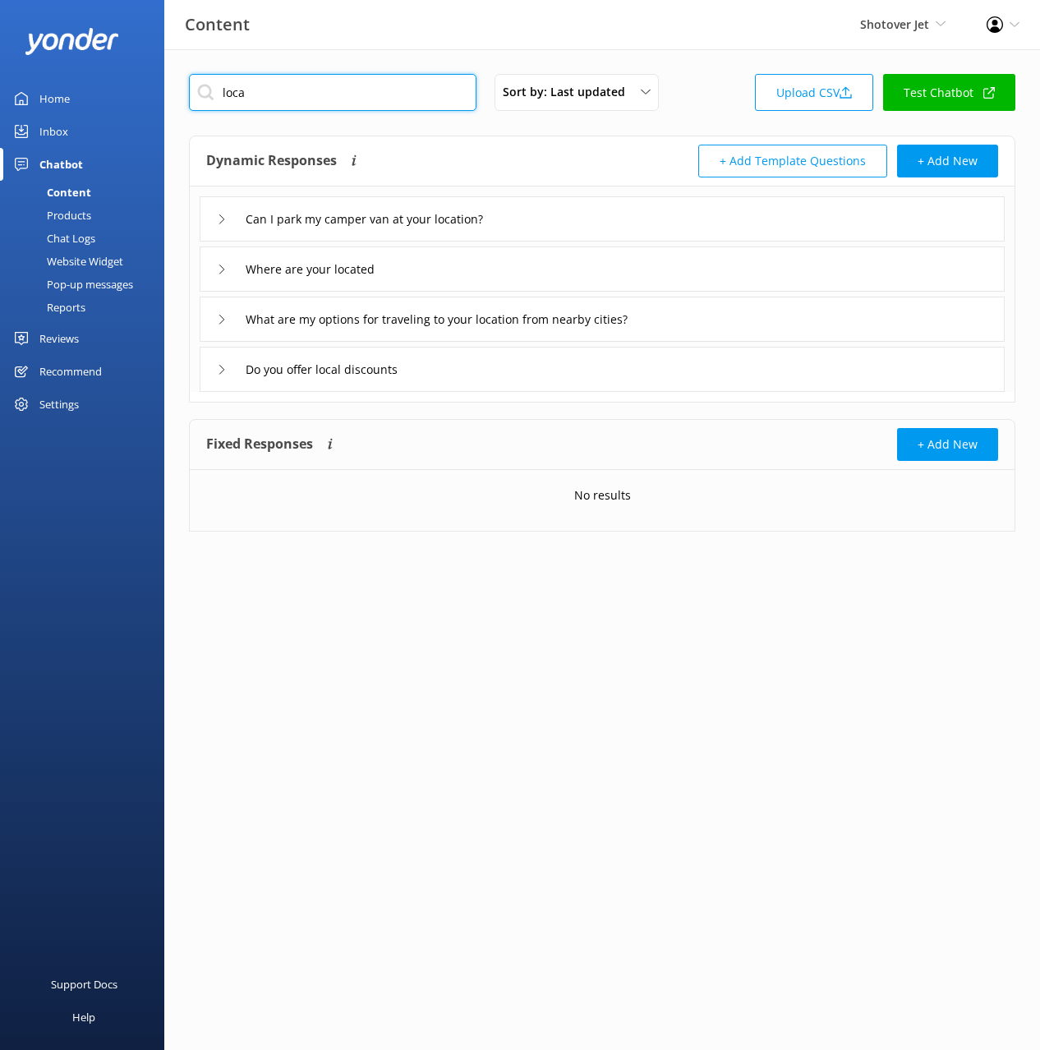
type input "loca"
drag, startPoint x: 417, startPoint y: 133, endPoint x: 487, endPoint y: 241, distance: 128.8
click at [417, 134] on div "loca Sort by: Last updated Title (A-Z) Last updated Upload CSV Test Chatbot Dyn…" at bounding box center [602, 315] width 876 height 532
click at [467, 269] on div "Where are your located" at bounding box center [602, 269] width 805 height 45
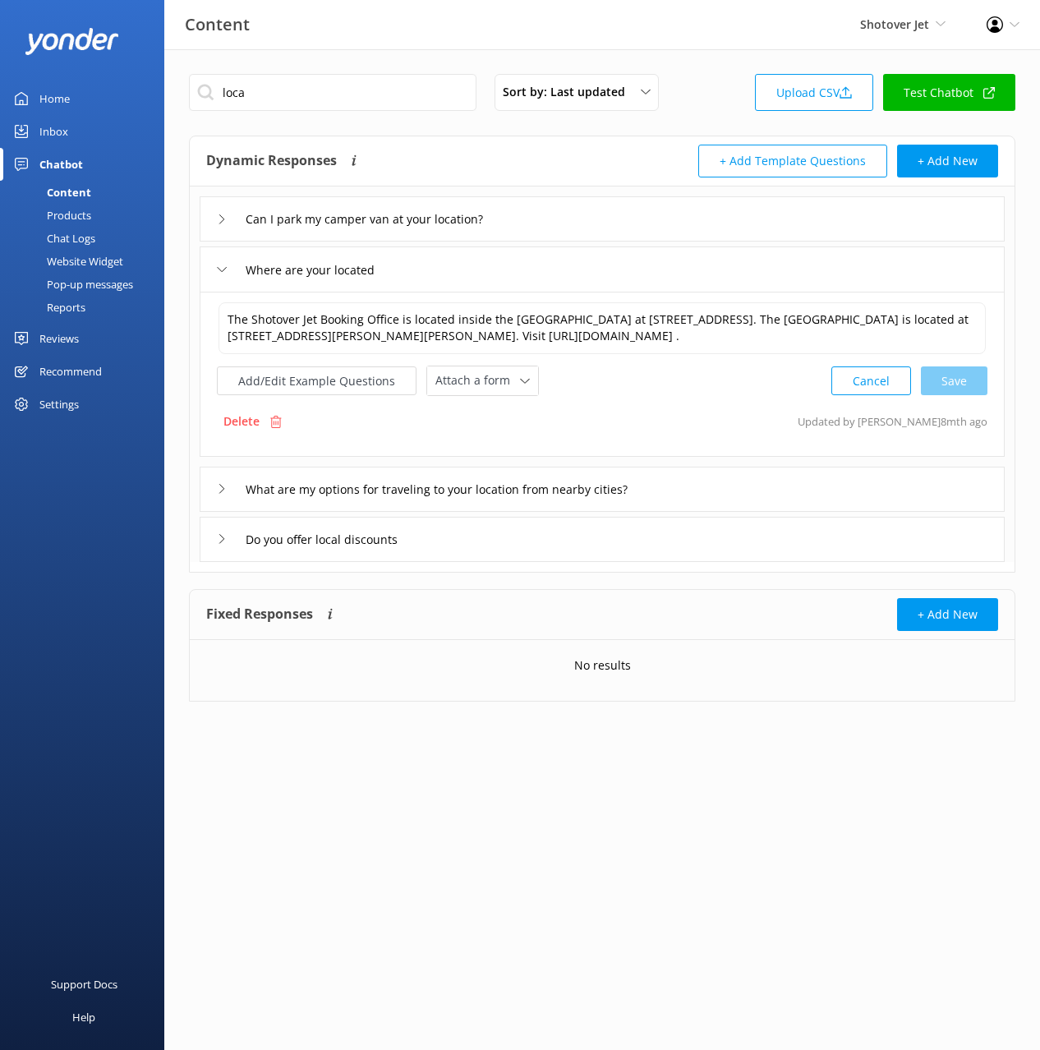
click at [616, 393] on div "Add/Edit Example Questions Attach a form Leave contact details Check availabili…" at bounding box center [602, 381] width 771 height 30
click at [349, 378] on button "Add/Edit Example Questions" at bounding box center [317, 381] width 200 height 29
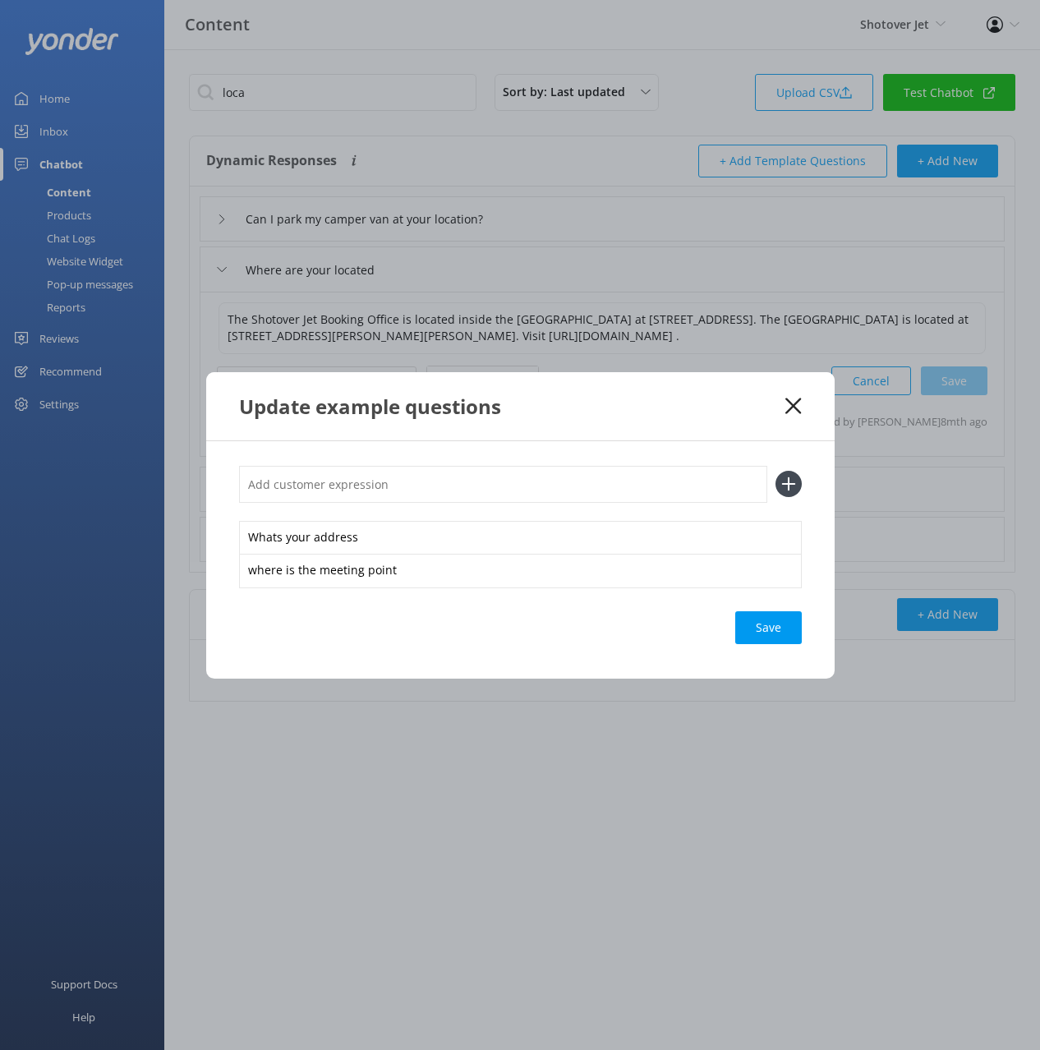
click at [446, 491] on input "text" at bounding box center [503, 484] width 528 height 37
type input "departure location"
click at [776, 471] on button at bounding box center [789, 484] width 26 height 26
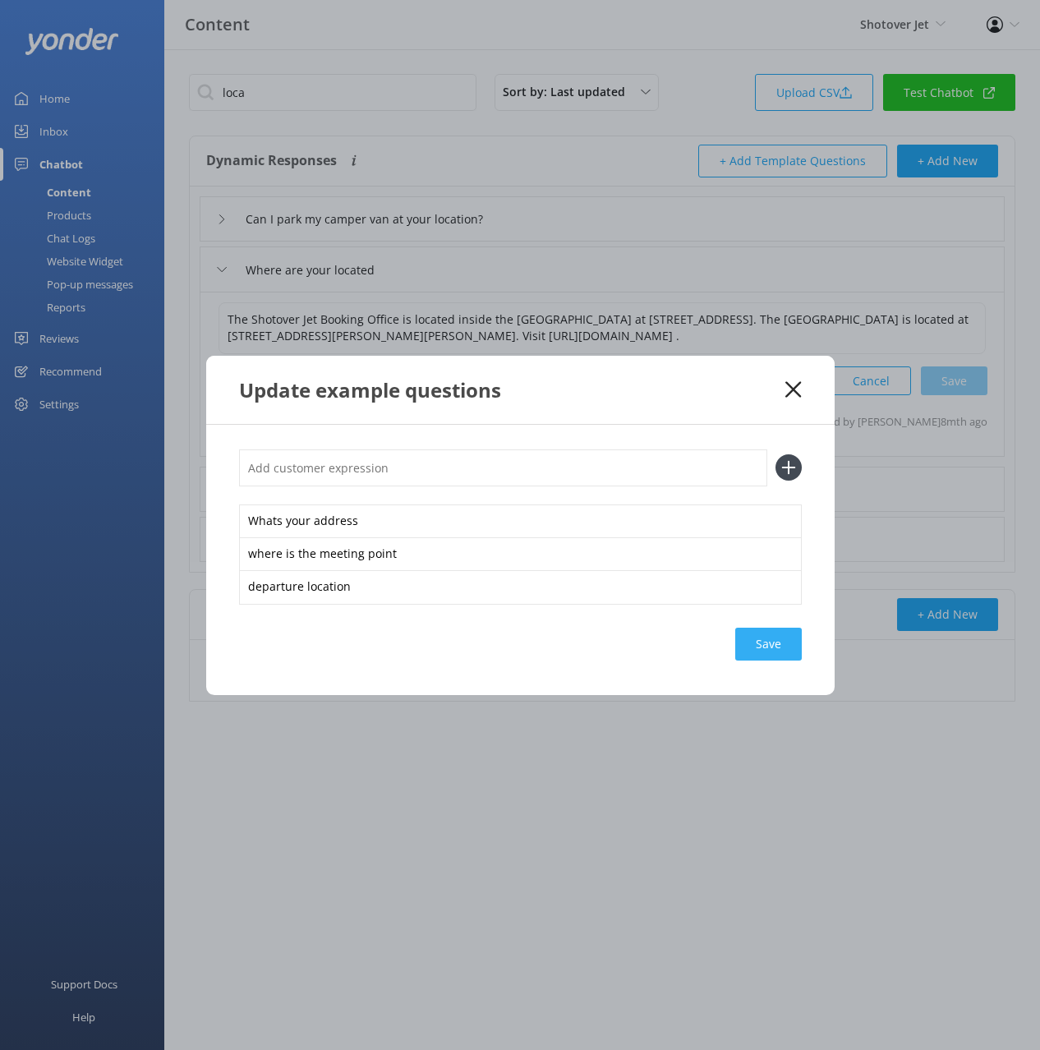
drag, startPoint x: 726, startPoint y: 633, endPoint x: 785, endPoint y: 658, distance: 64.4
click at [726, 633] on div "Save" at bounding box center [520, 644] width 563 height 33
click at [783, 657] on div "Save" at bounding box center [769, 644] width 67 height 33
drag, startPoint x: 794, startPoint y: 391, endPoint x: 720, endPoint y: 382, distance: 74.5
click at [792, 391] on use at bounding box center [794, 389] width 16 height 16
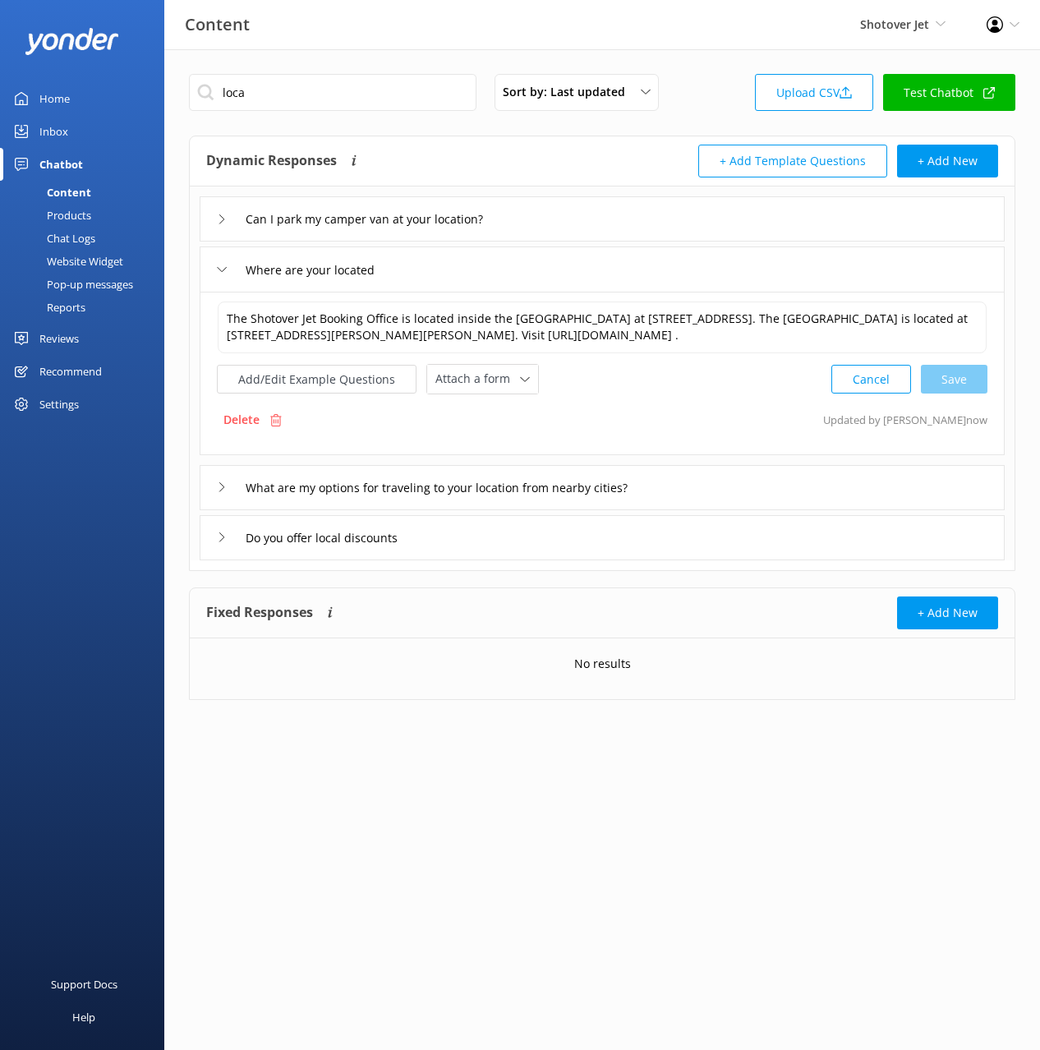
drag, startPoint x: 76, startPoint y: 259, endPoint x: 150, endPoint y: 327, distance: 100.0
click at [76, 259] on div "Website Widget" at bounding box center [66, 261] width 113 height 23
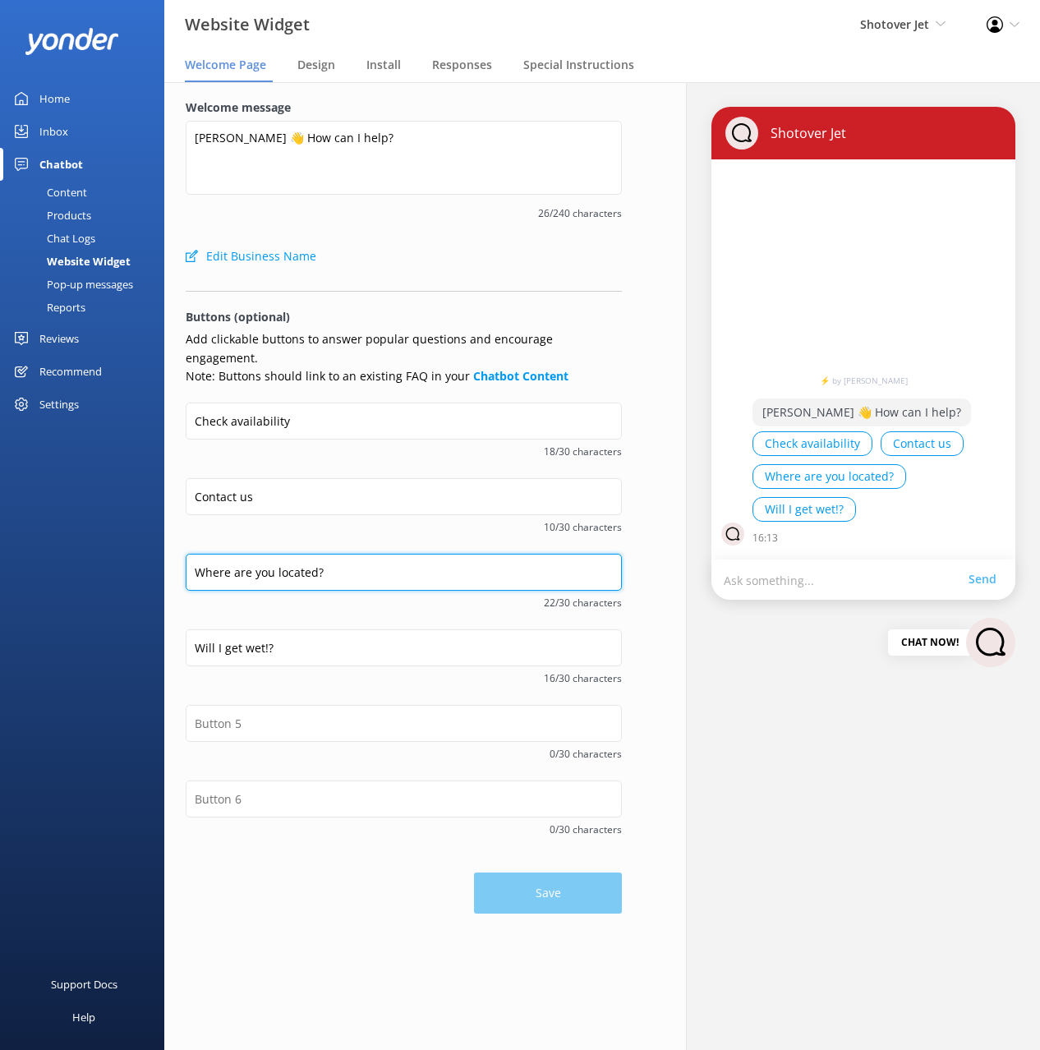
click at [302, 558] on input "Where are you located?" at bounding box center [404, 572] width 436 height 37
type input "Departure location"
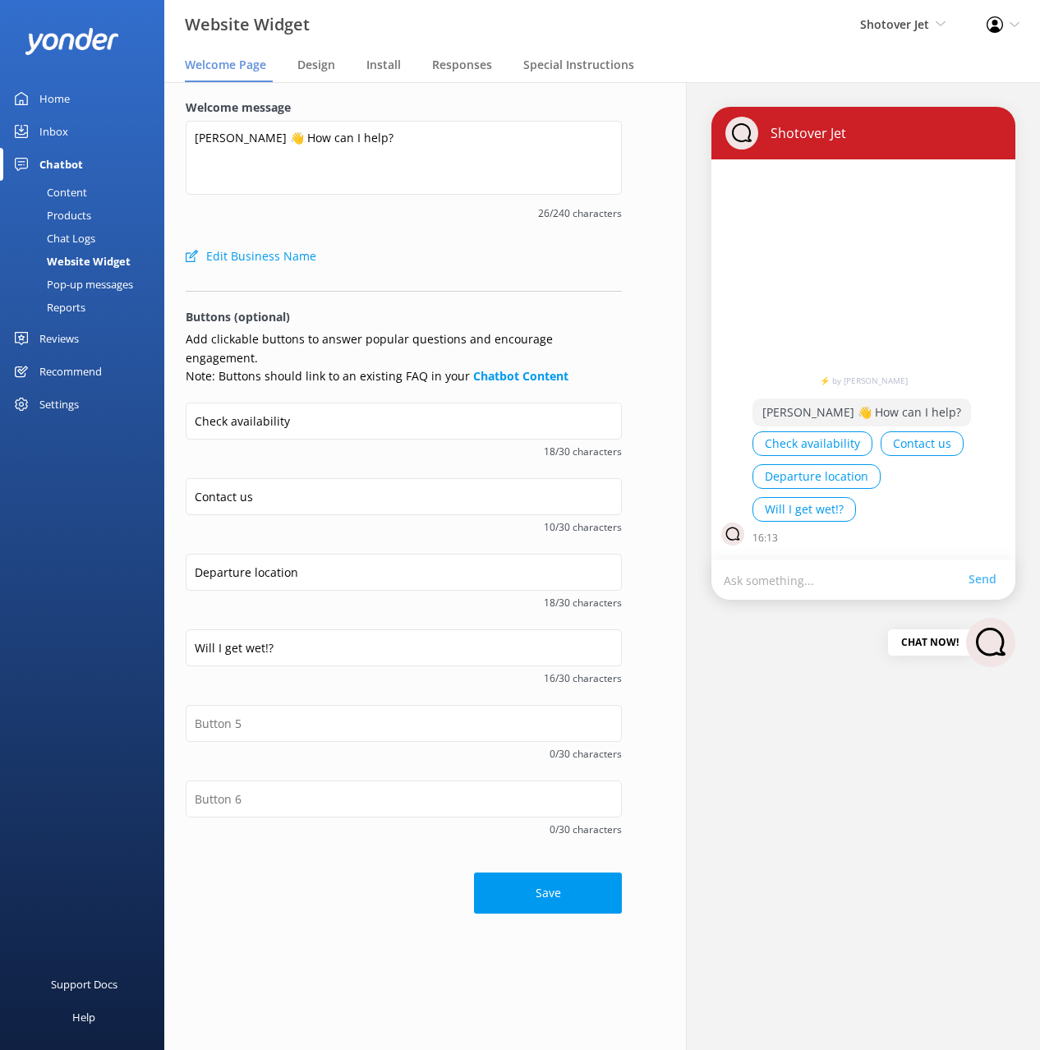
click at [86, 582] on div "Support Docs Help" at bounding box center [82, 787] width 164 height 525
drag, startPoint x: 97, startPoint y: 614, endPoint x: 136, endPoint y: 627, distance: 41.6
click at [99, 613] on div "Support Docs Help" at bounding box center [82, 787] width 164 height 525
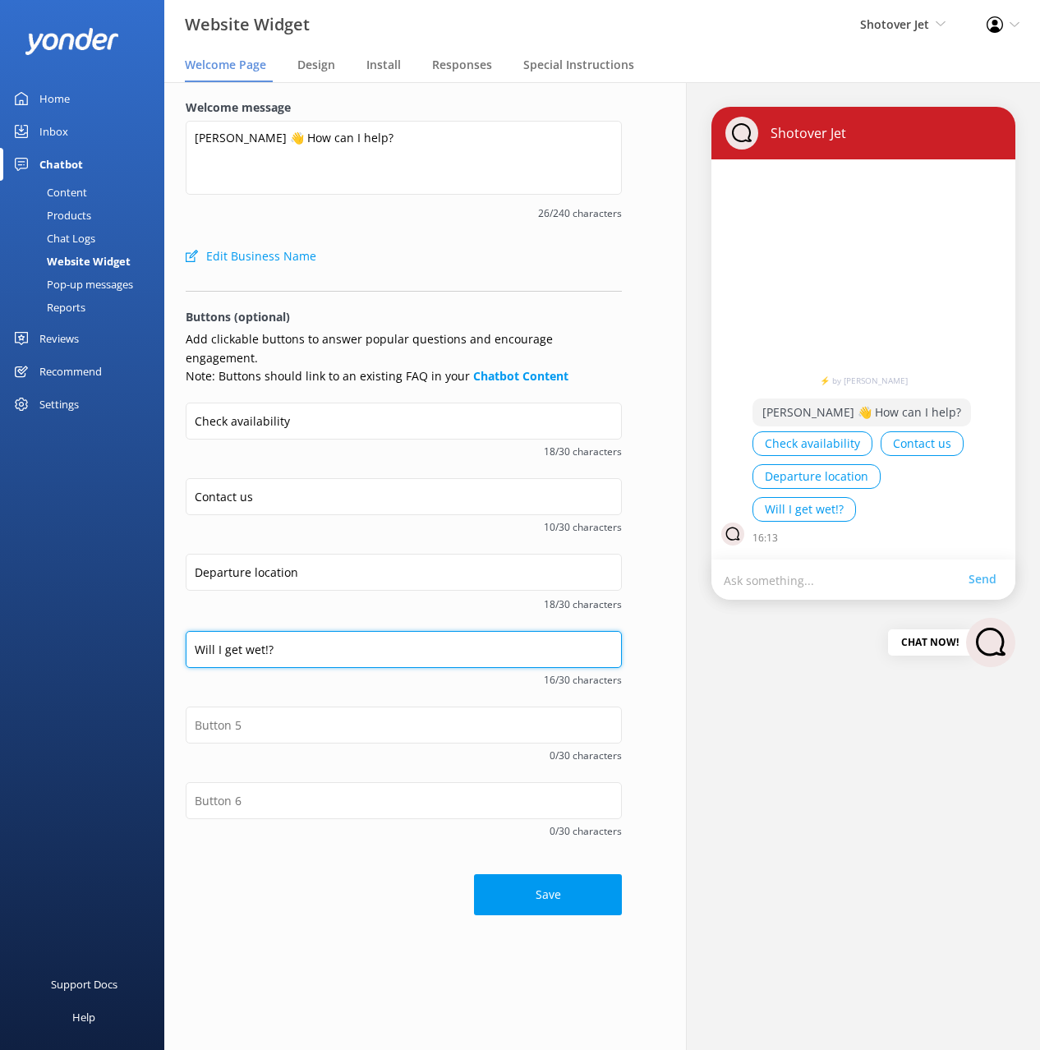
click at [325, 632] on input "Will I get wet!?" at bounding box center [404, 649] width 436 height 37
type input "Will I get wet?!"
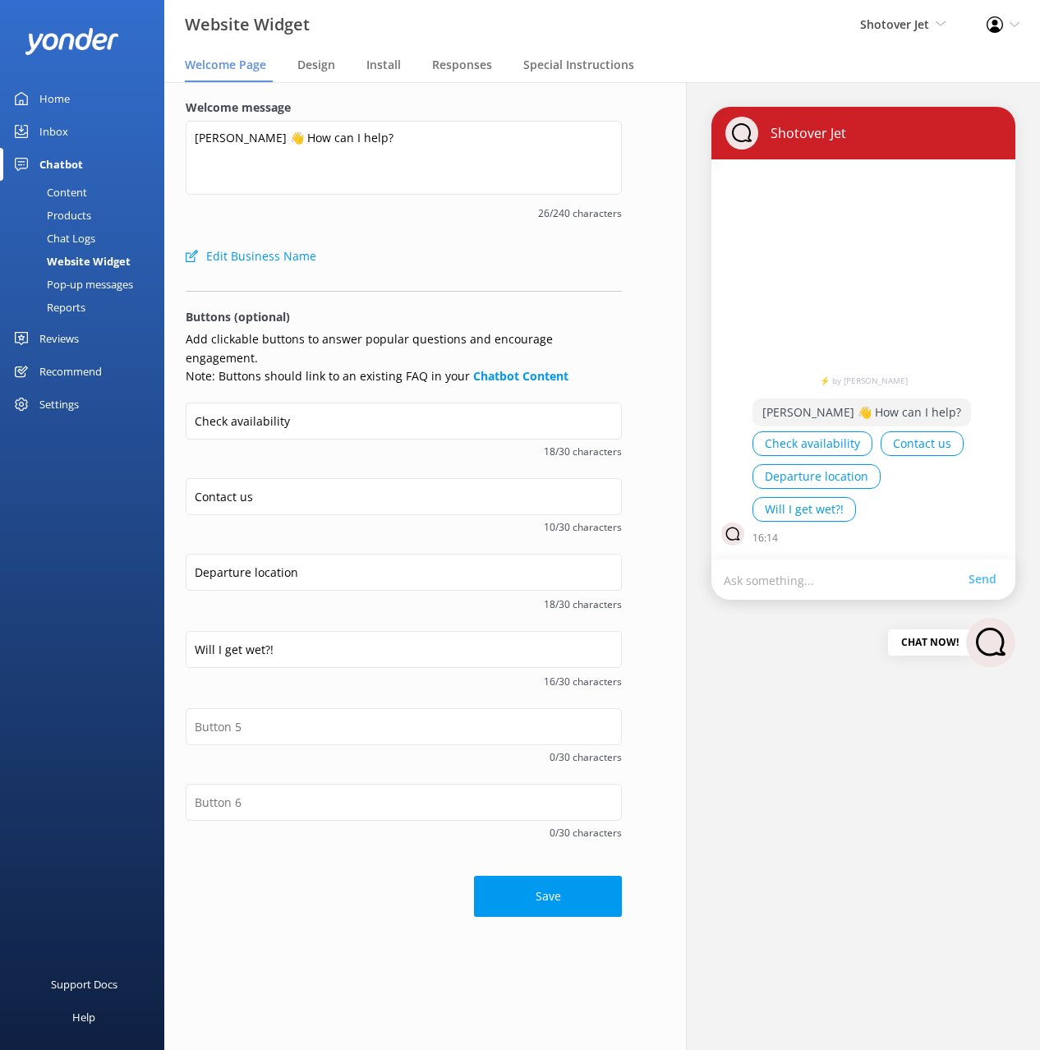
click at [73, 599] on div "Support Docs Help" at bounding box center [82, 787] width 164 height 525
click at [81, 593] on div "Support Docs Help" at bounding box center [82, 787] width 164 height 525
click at [117, 616] on div "Support Docs Help" at bounding box center [82, 787] width 164 height 525
click at [112, 609] on div "Support Docs Help" at bounding box center [82, 787] width 164 height 525
drag, startPoint x: 87, startPoint y: 666, endPoint x: 178, endPoint y: 772, distance: 139.9
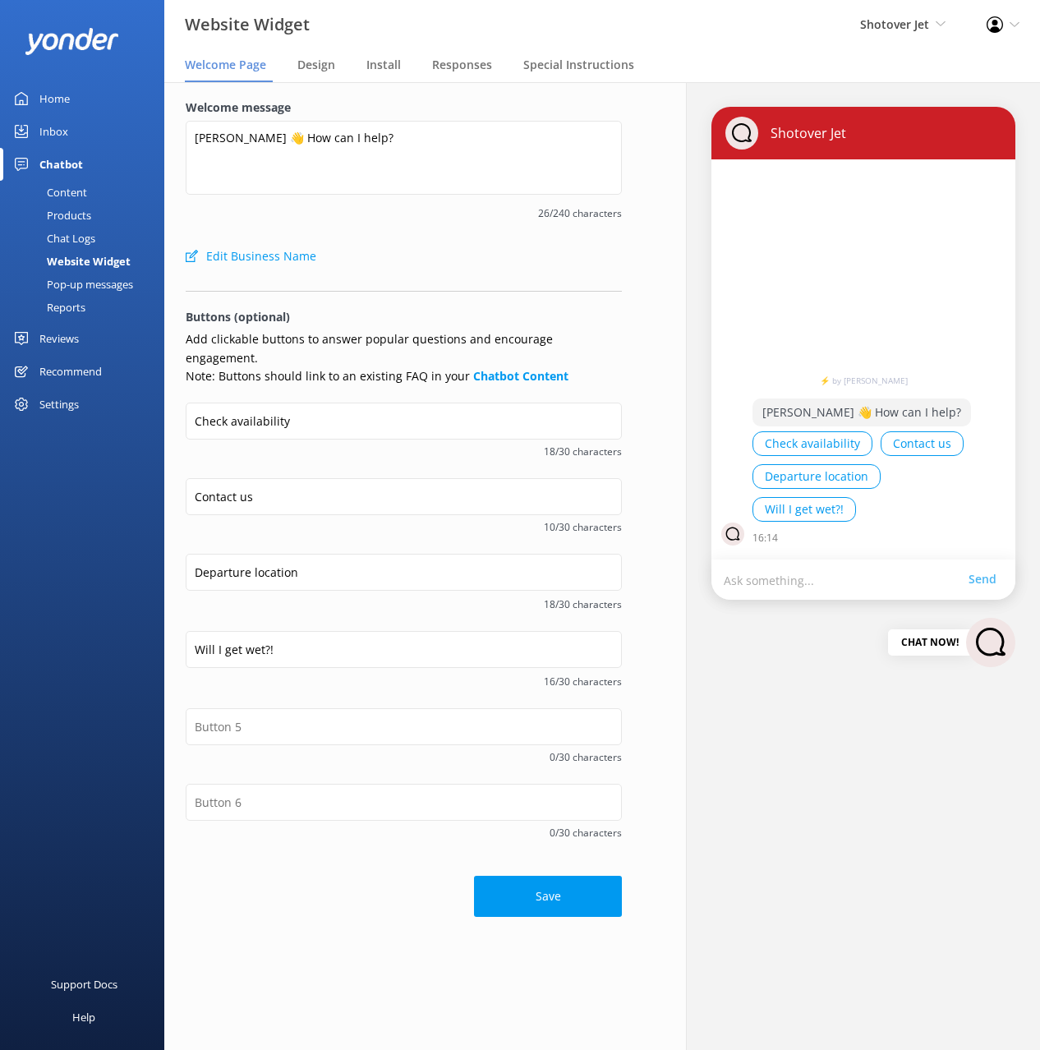
click at [87, 667] on div "Support Docs Help" at bounding box center [82, 787] width 164 height 525
drag, startPoint x: 349, startPoint y: 870, endPoint x: 362, endPoint y: 877, distance: 14.7
click at [350, 870] on div "Save" at bounding box center [404, 889] width 436 height 58
click at [390, 902] on div "Welcome message Kia Ora 👋 How can I help? 26/240 characters Edit Business Name …" at bounding box center [403, 507] width 479 height 851
drag, startPoint x: 580, startPoint y: 879, endPoint x: 551, endPoint y: 902, distance: 37.5
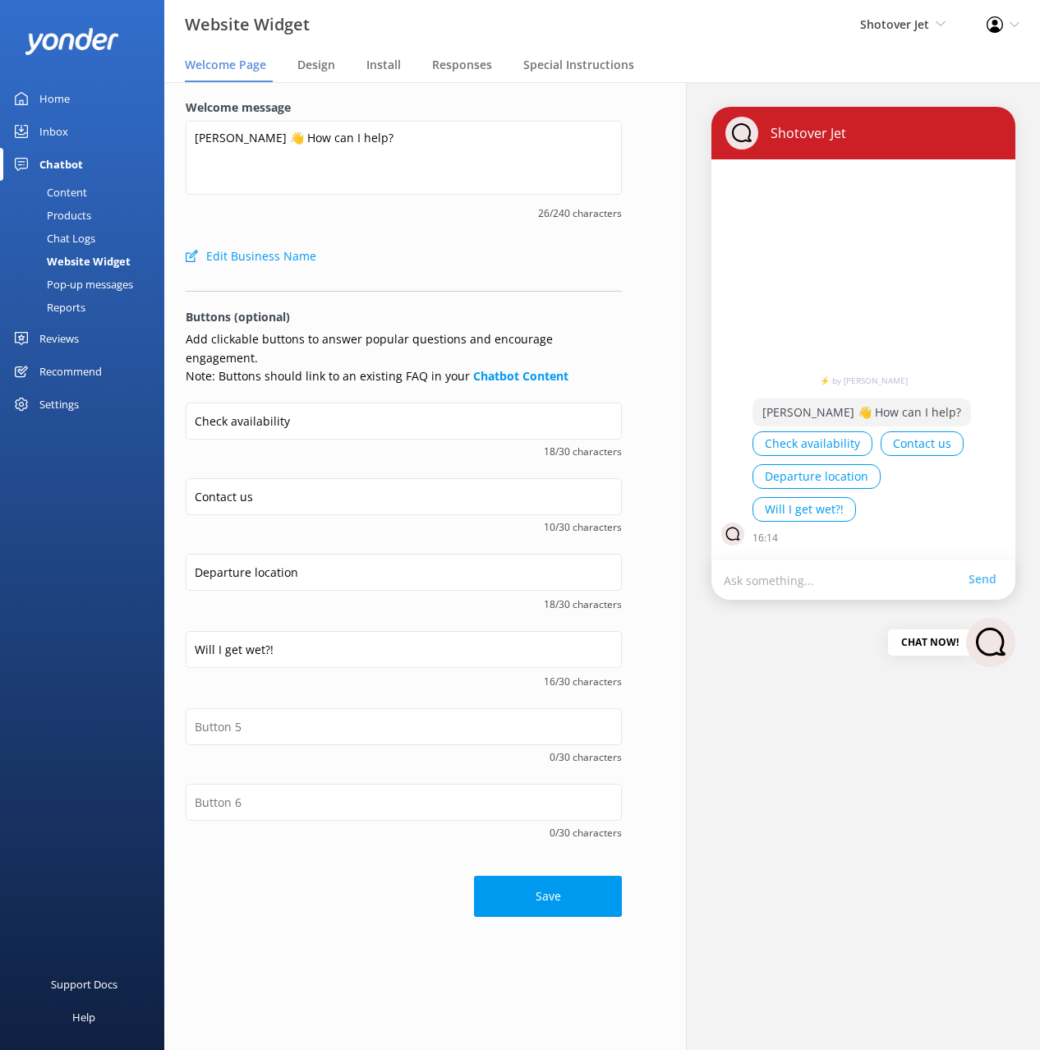
click at [579, 879] on button "Save" at bounding box center [548, 896] width 148 height 41
drag, startPoint x: 431, startPoint y: 278, endPoint x: 418, endPoint y: 279, distance: 13.3
click at [431, 278] on form "Welcome message Kia Ora 👋 How can I help? 26/240 characters Edit Business Name …" at bounding box center [404, 508] width 436 height 819
drag, startPoint x: 81, startPoint y: 195, endPoint x: 94, endPoint y: 194, distance: 12.4
click at [81, 195] on div "Content" at bounding box center [48, 192] width 77 height 23
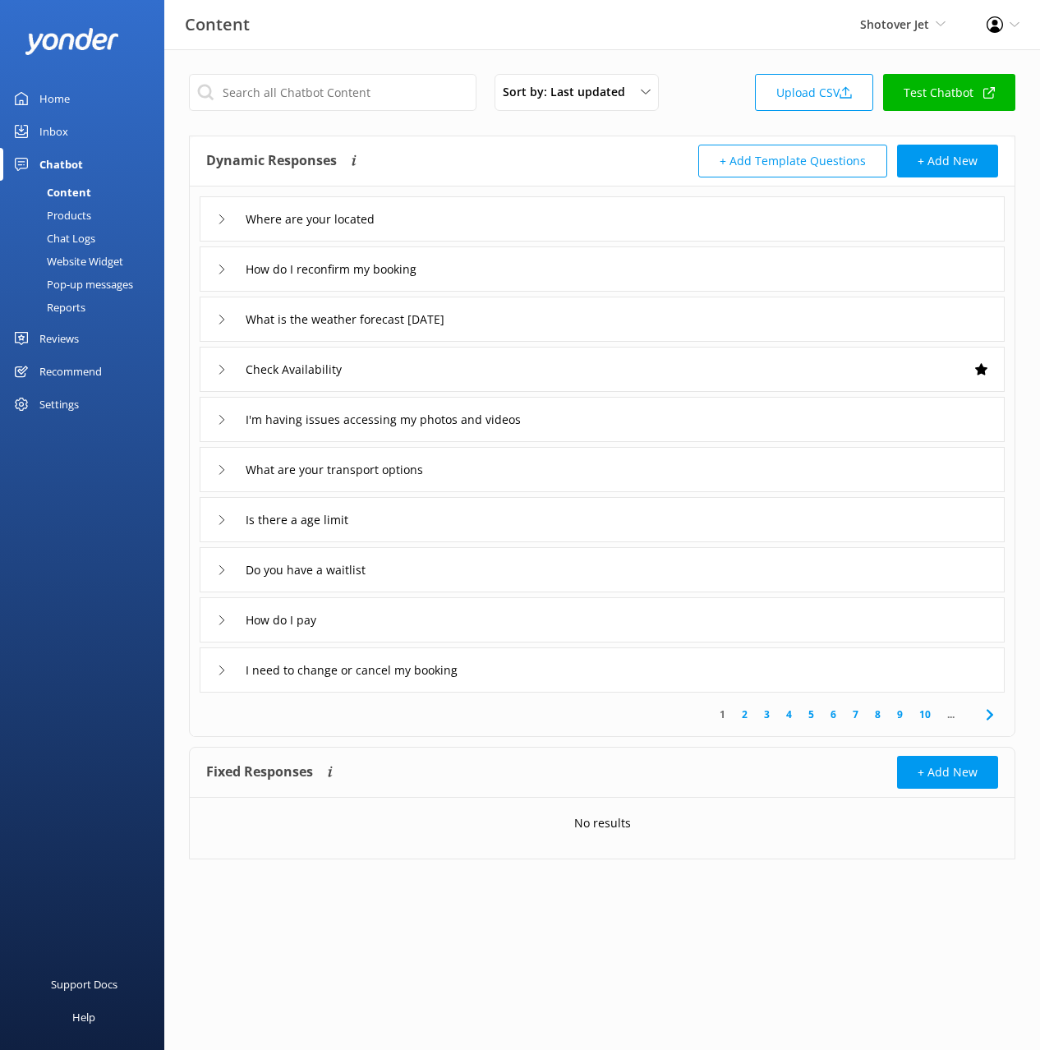
drag, startPoint x: 234, startPoint y: 127, endPoint x: 211, endPoint y: 131, distance: 23.4
click at [234, 127] on div "Sort by: Last updated Title (A-Z) Last updated Upload CSV Test Chatbot Dynamic …" at bounding box center [602, 479] width 876 height 860
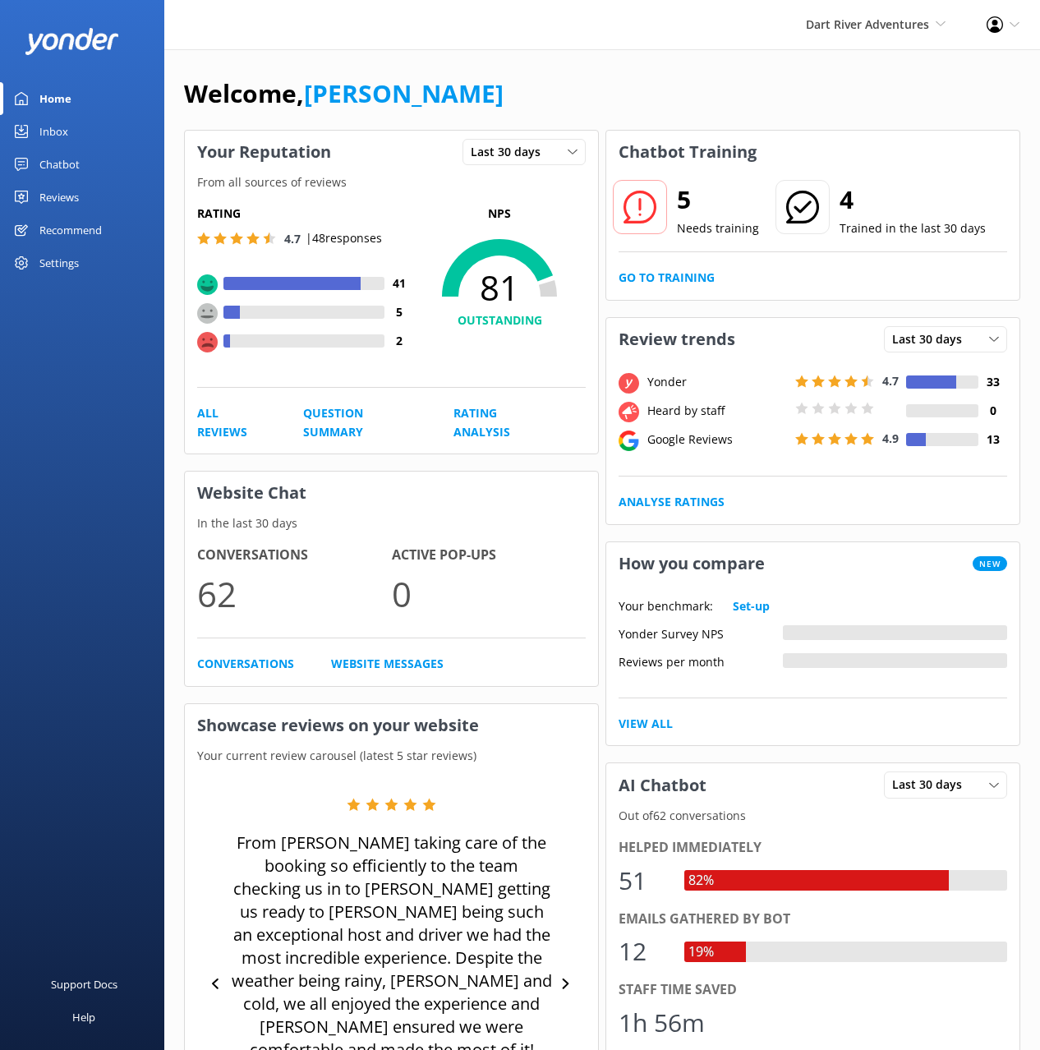
click at [67, 164] on div "Chatbot" at bounding box center [59, 164] width 40 height 33
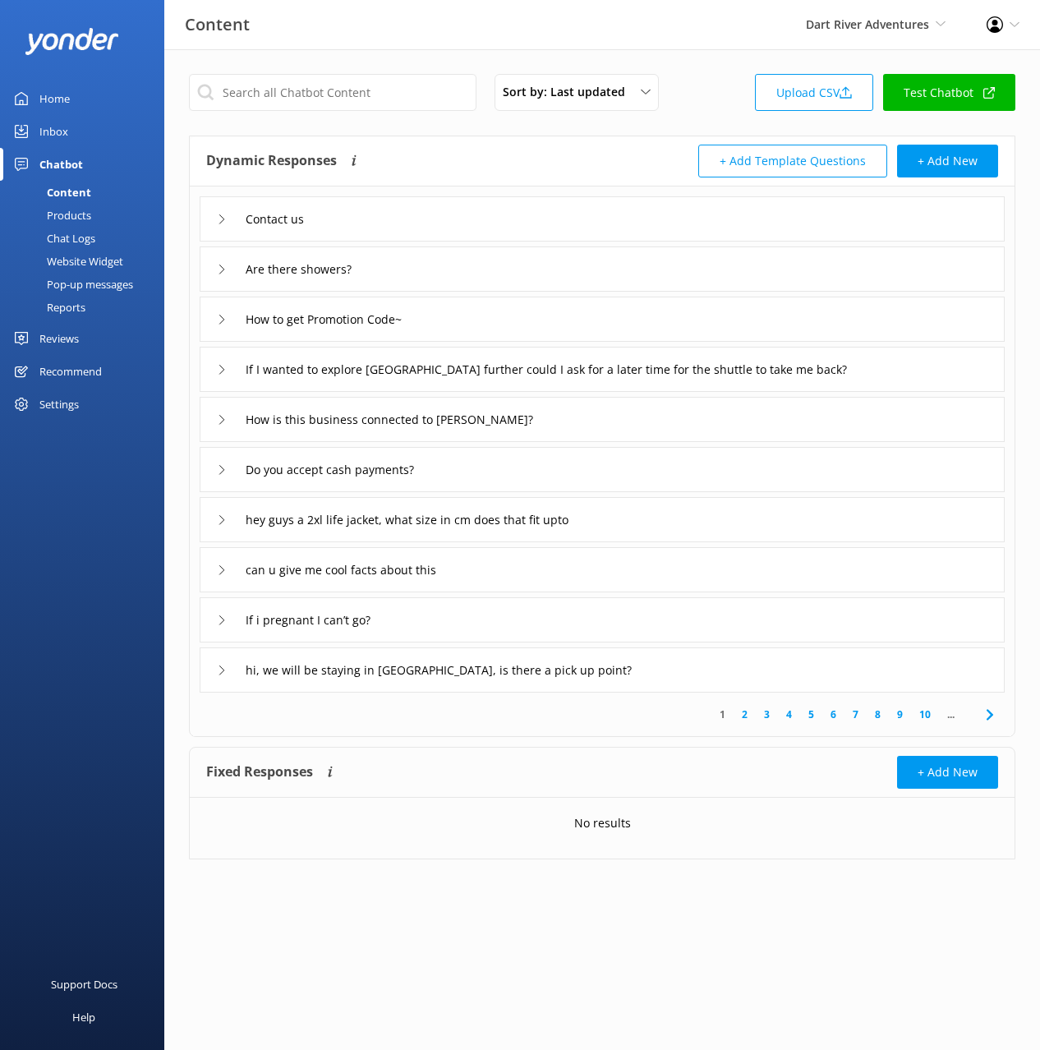
click at [450, 168] on div "Dynamic Responses The chatbot will generate a response based on the content inf…" at bounding box center [404, 161] width 396 height 33
click at [440, 268] on div "Are there showers?" at bounding box center [602, 269] width 805 height 45
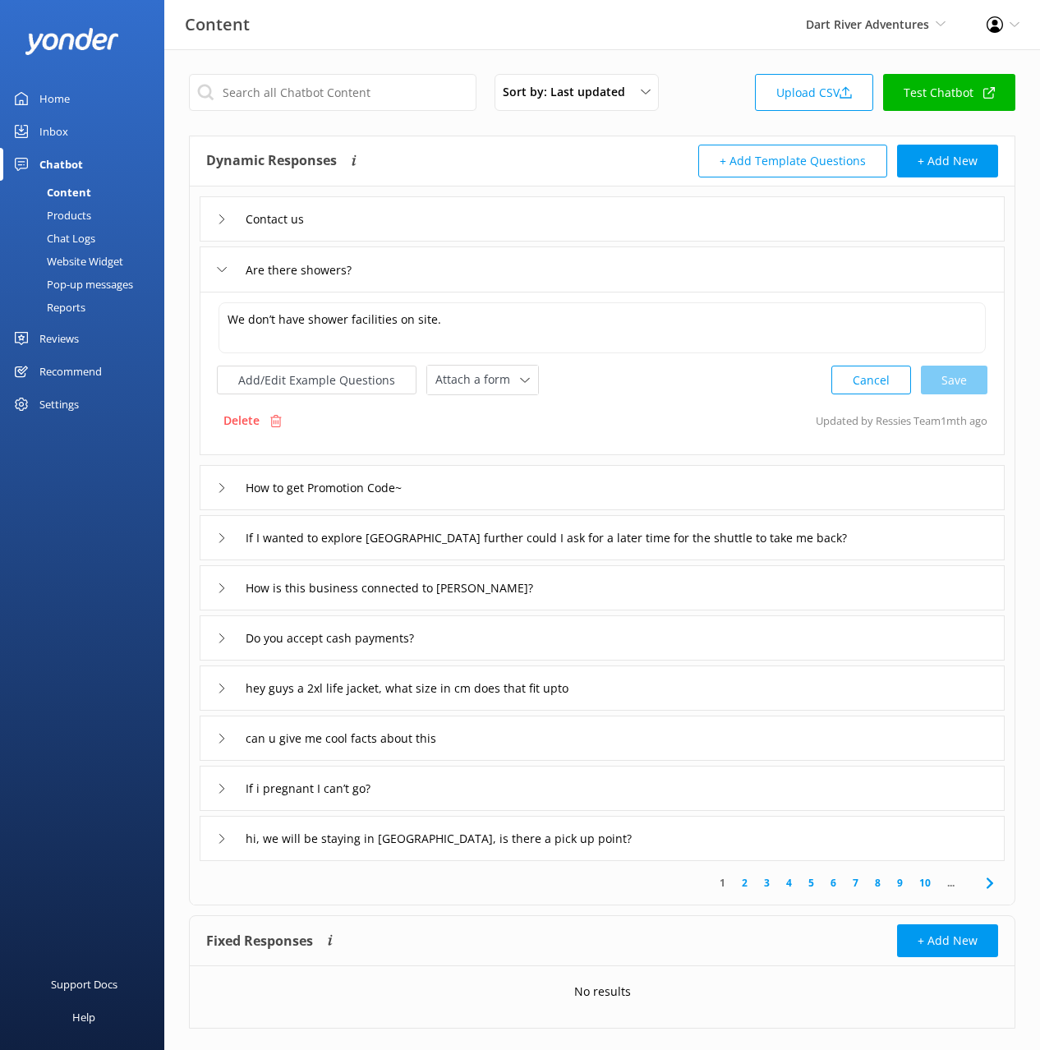
click at [447, 270] on div "Are there showers?" at bounding box center [602, 269] width 805 height 45
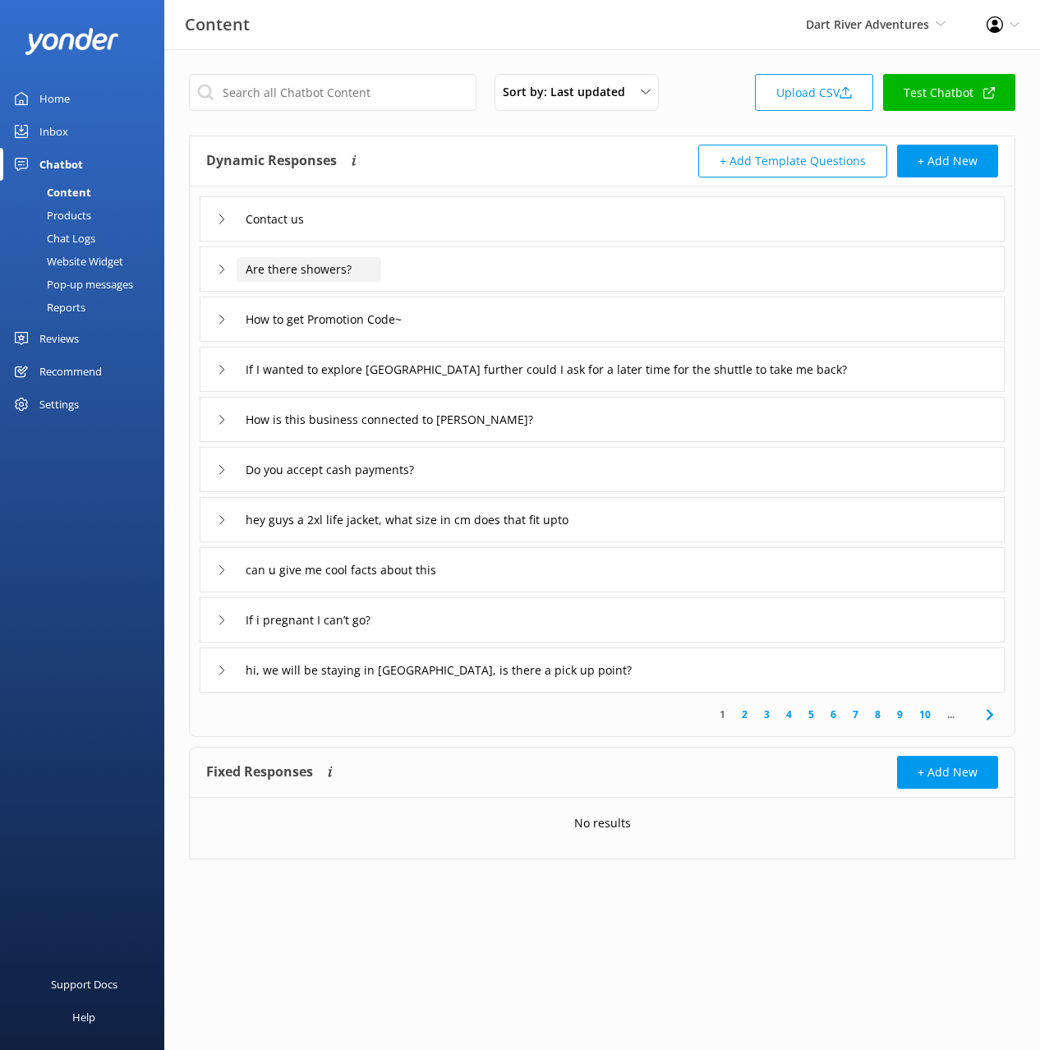
click at [360, 266] on input "Are there showers?" at bounding box center [309, 269] width 145 height 25
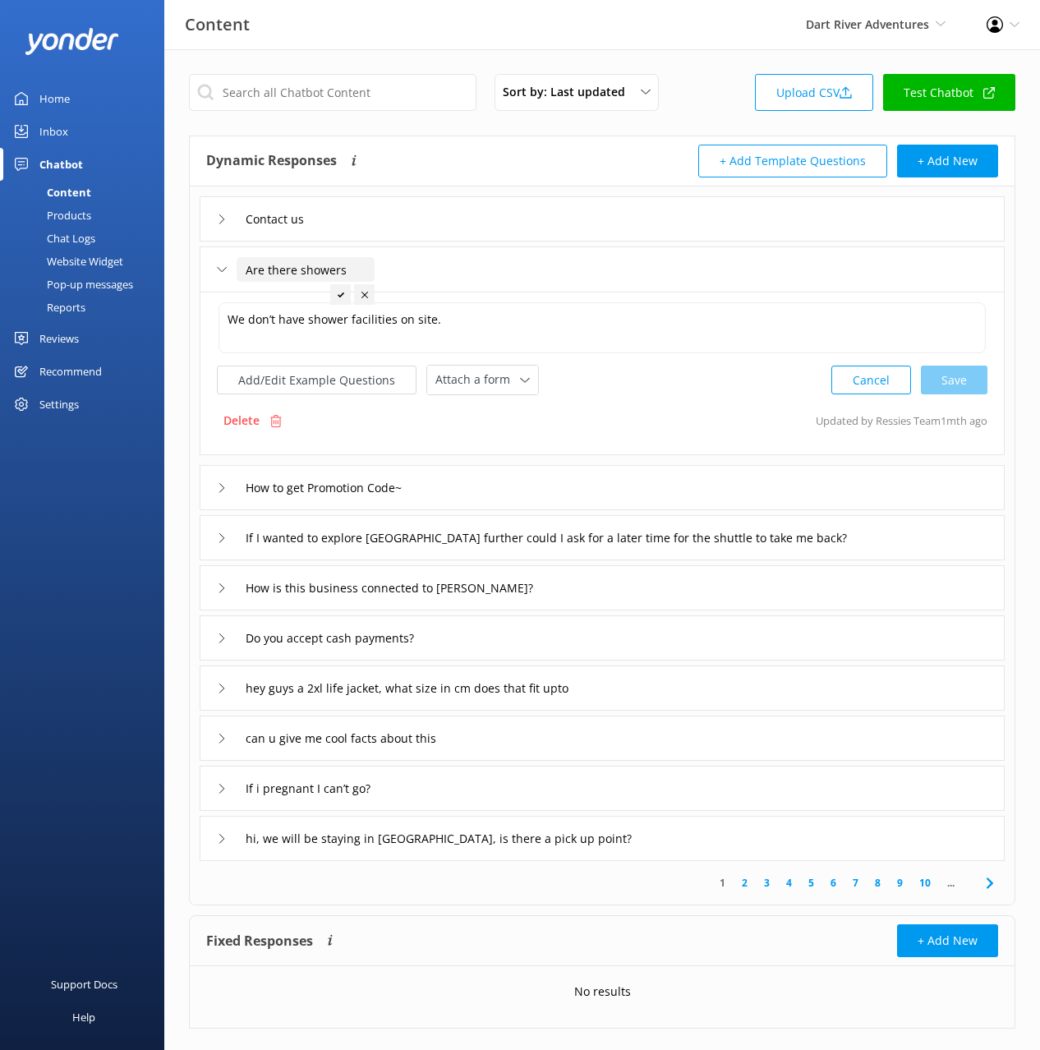
type input "Are there showers"
drag, startPoint x: 338, startPoint y: 294, endPoint x: 448, endPoint y: 311, distance: 111.5
click at [338, 295] on use at bounding box center [341, 294] width 7 height 5
click at [506, 496] on div "How to get Promotion Code~" at bounding box center [602, 487] width 805 height 45
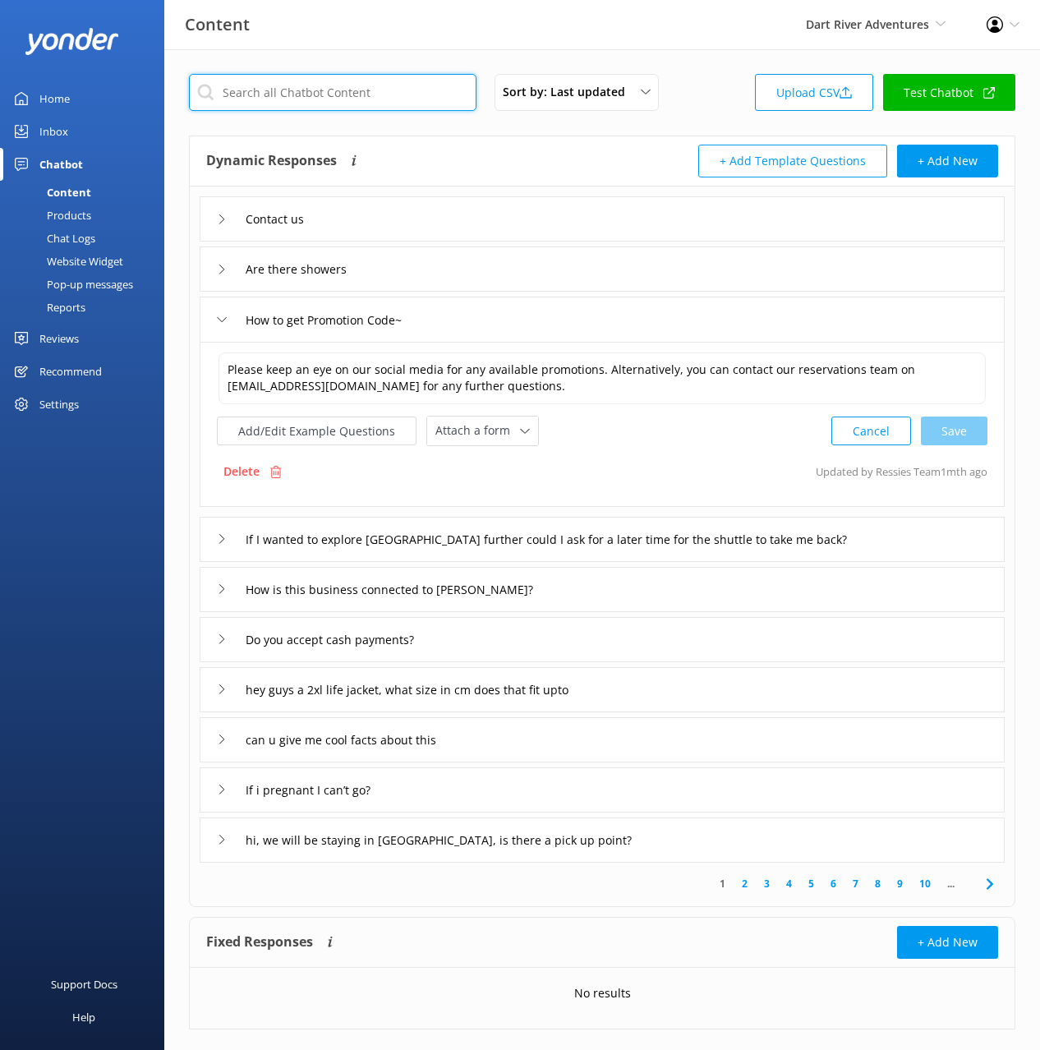
click at [334, 94] on input "text" at bounding box center [333, 92] width 288 height 37
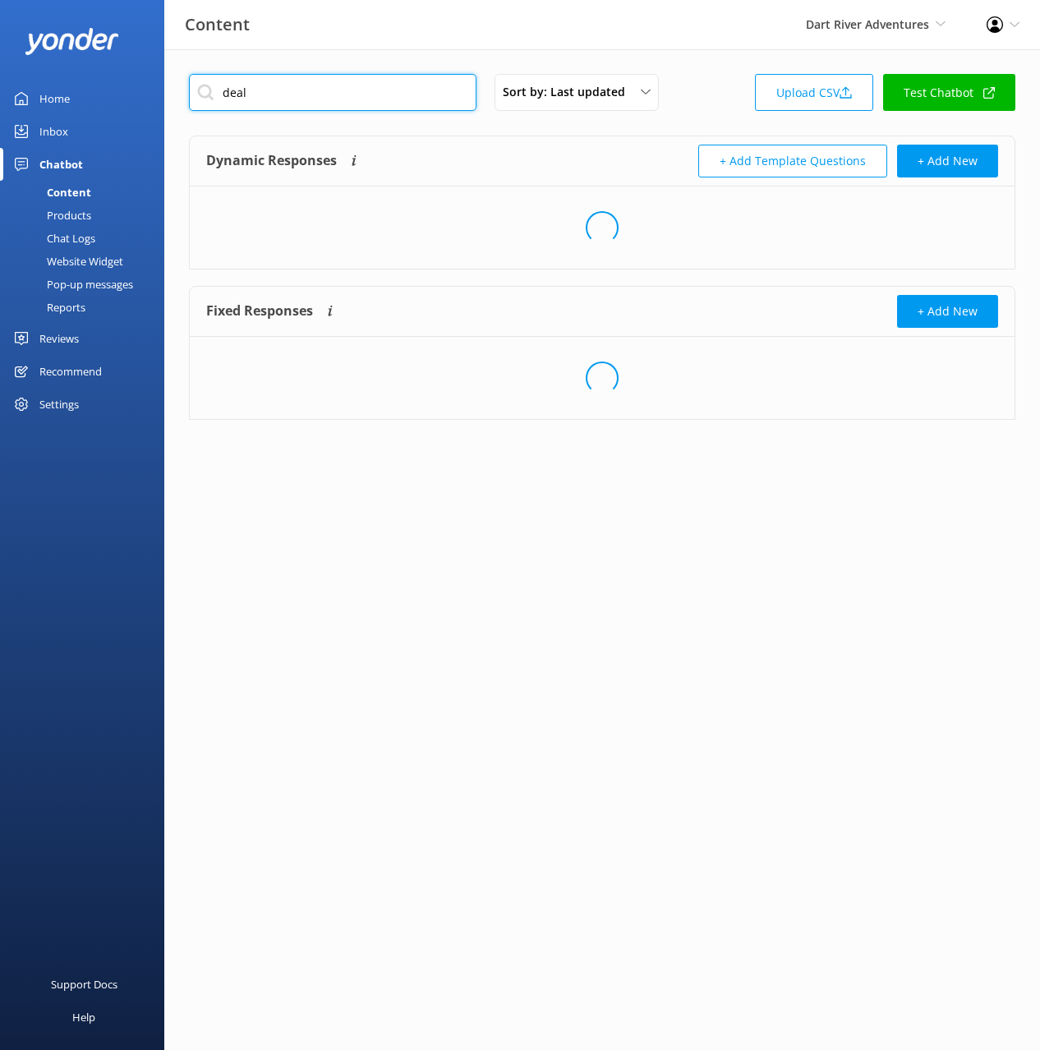
type input "deal"
click at [448, 147] on div "Dynamic Responses The chatbot will generate a response based on the content inf…" at bounding box center [404, 161] width 396 height 33
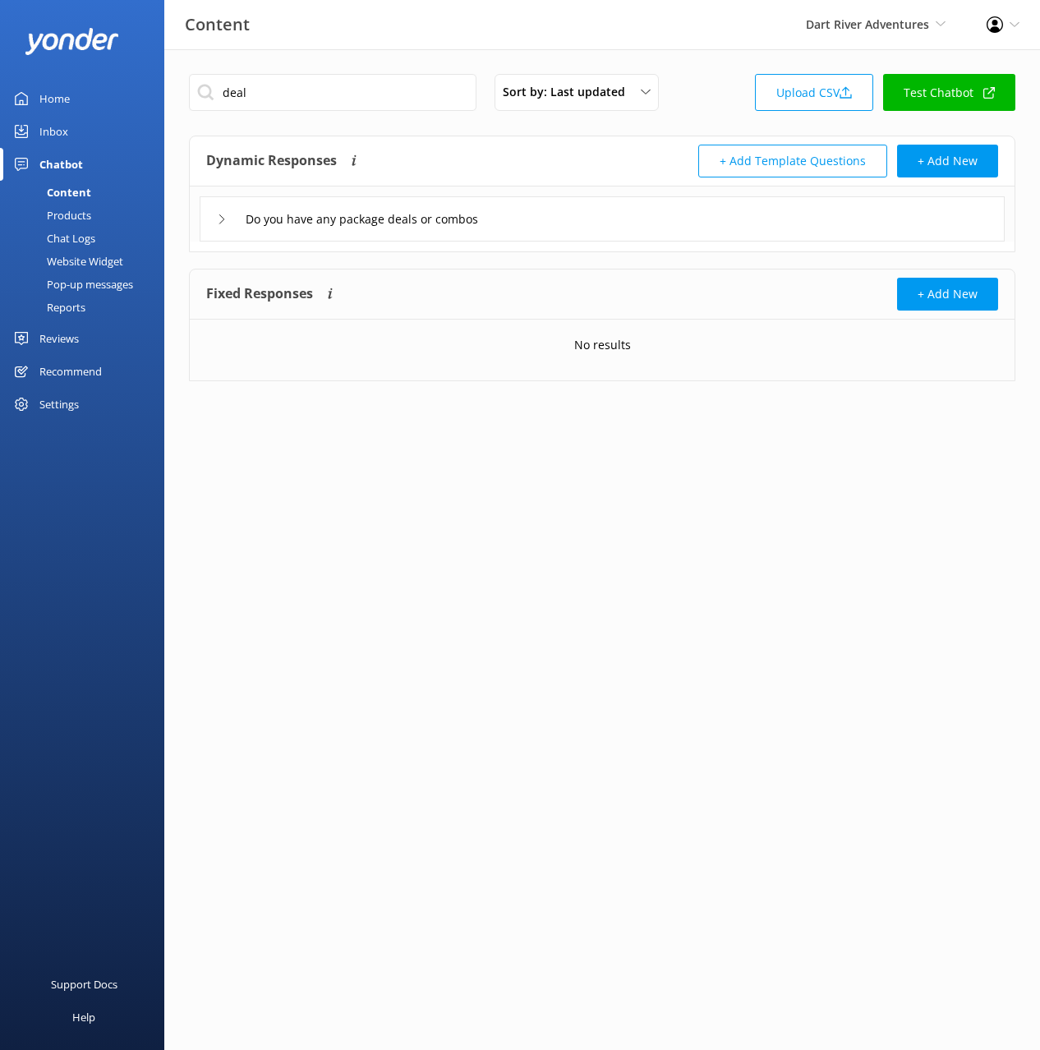
click at [582, 228] on div "Do you have any package deals or combos" at bounding box center [602, 218] width 805 height 45
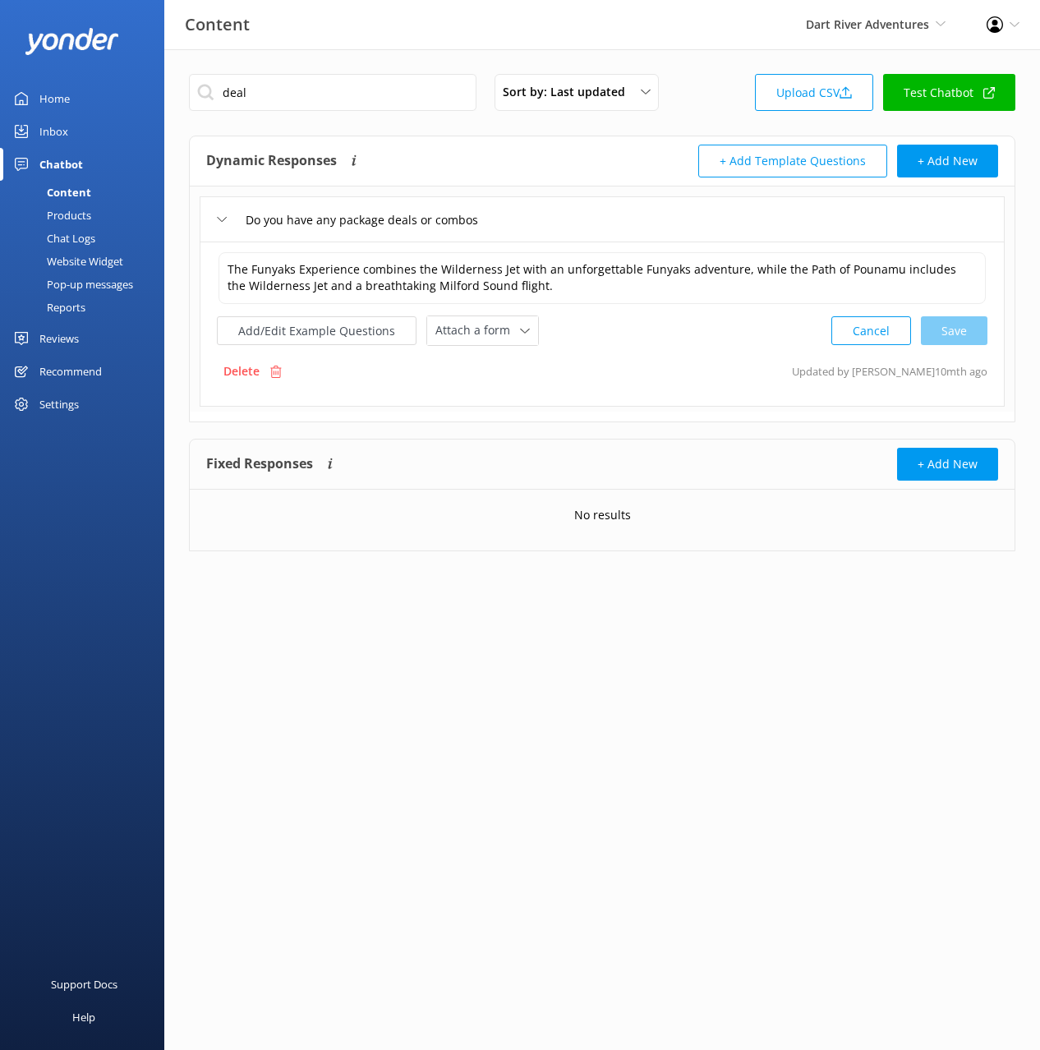
drag, startPoint x: 590, startPoint y: 228, endPoint x: 537, endPoint y: 198, distance: 61.5
click at [588, 228] on div "Do you have any package deals or combos" at bounding box center [602, 218] width 805 height 45
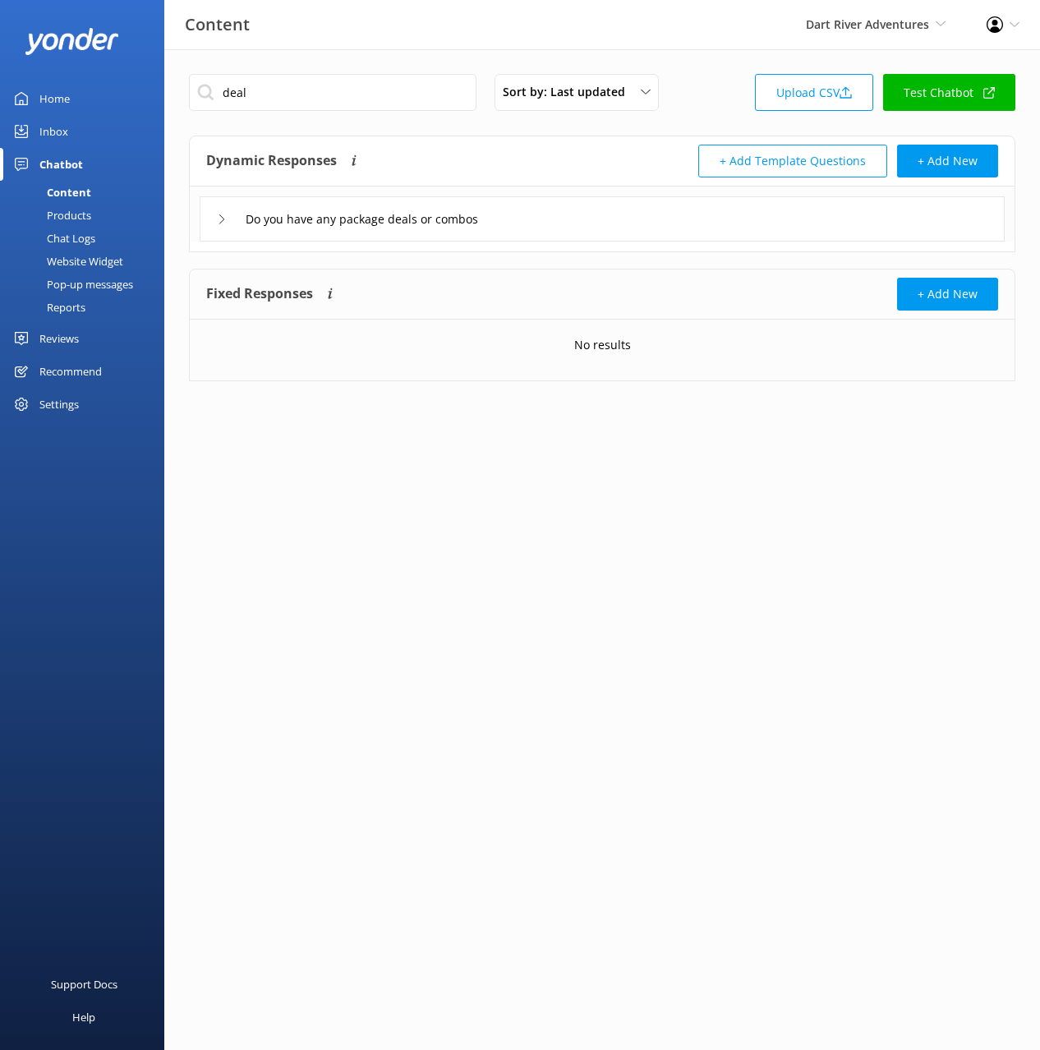
drag, startPoint x: 320, startPoint y: 110, endPoint x: 312, endPoint y: 97, distance: 15.1
click at [320, 110] on div "deal Sort by: Last updated Title (A-Z) Last updated Upload CSV Test Chatbot" at bounding box center [602, 97] width 827 height 47
click at [311, 95] on input "deal" at bounding box center [333, 92] width 288 height 37
click at [541, 152] on div "Dynamic Responses The chatbot will generate a response based on the content inf…" at bounding box center [404, 161] width 396 height 33
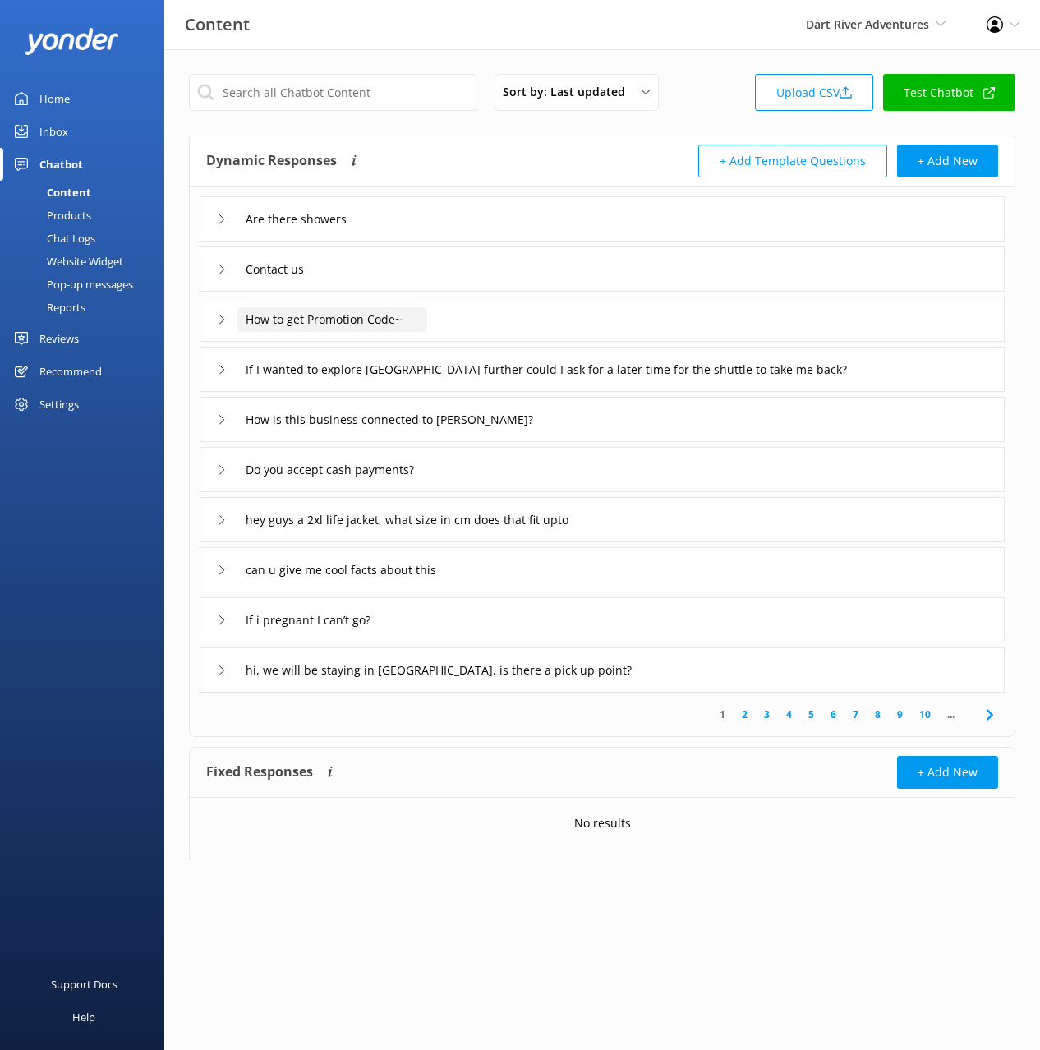
drag, startPoint x: 311, startPoint y: 325, endPoint x: 398, endPoint y: 331, distance: 86.5
click at [311, 325] on input "How to get Promotion Code~" at bounding box center [332, 319] width 191 height 25
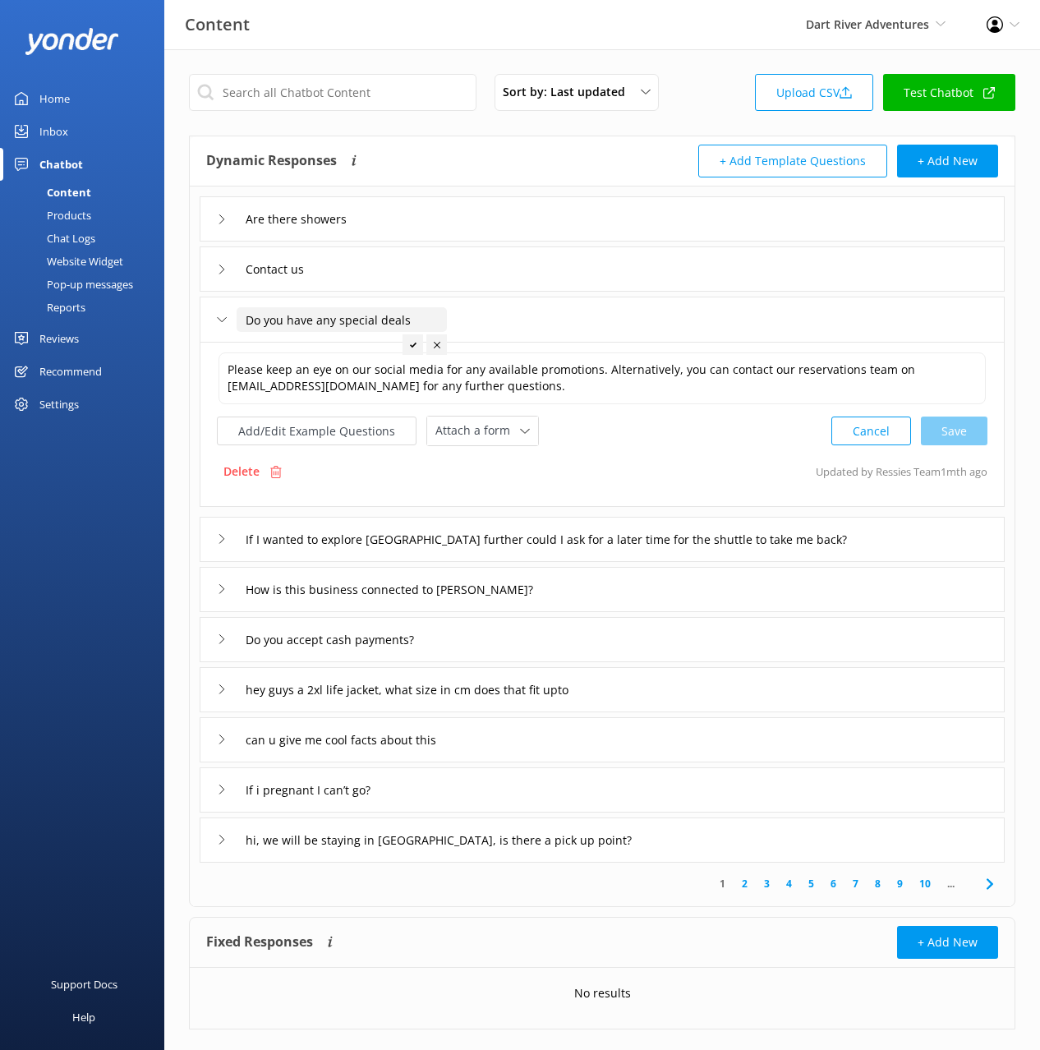
type input "Do you have any special deals"
click at [412, 345] on use at bounding box center [413, 344] width 7 height 5
click at [334, 431] on button "Add/Edit Example Questions" at bounding box center [317, 431] width 200 height 29
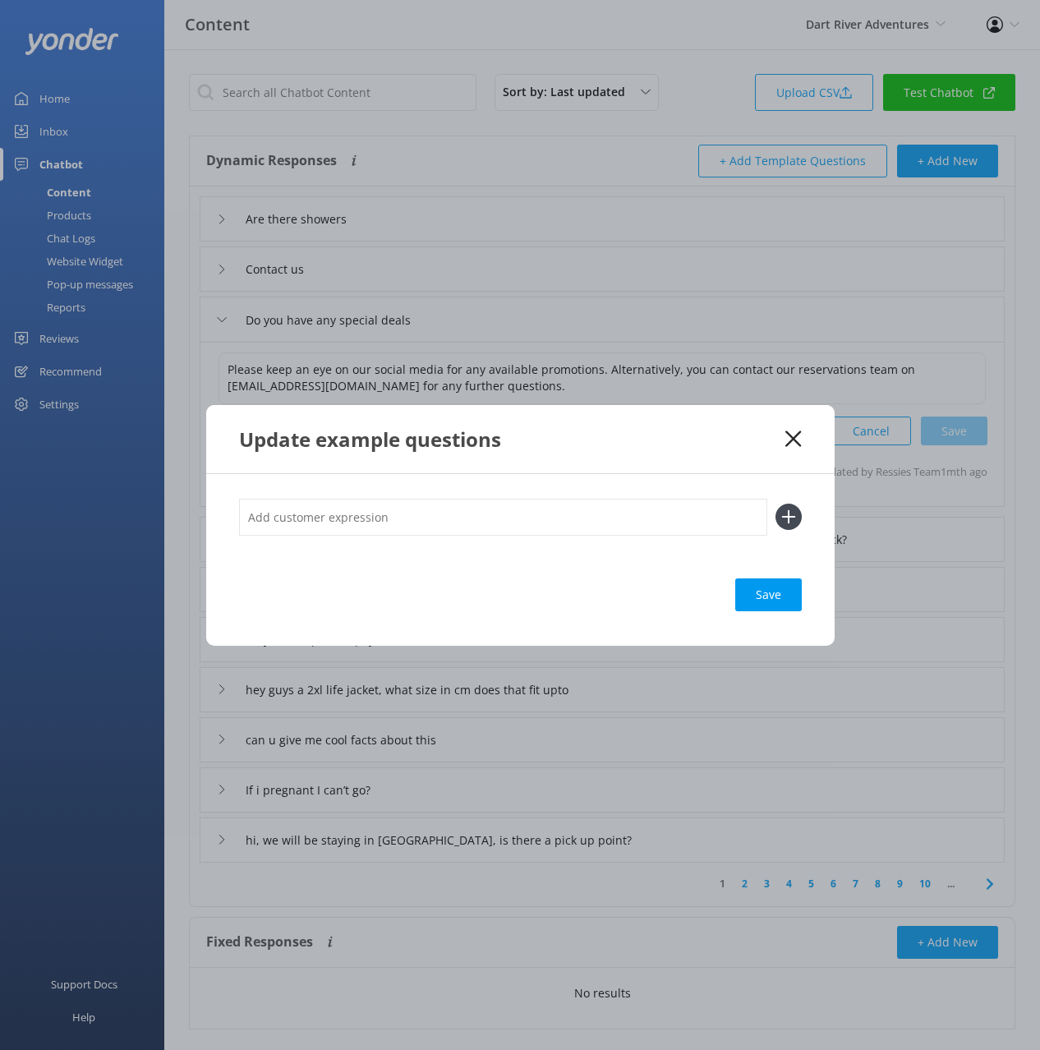
click at [546, 520] on input "text" at bounding box center [503, 517] width 528 height 37
paste input "How to get Promotion Code~"
type input "How to get Promotion Code~"
click at [776, 504] on button at bounding box center [789, 517] width 26 height 26
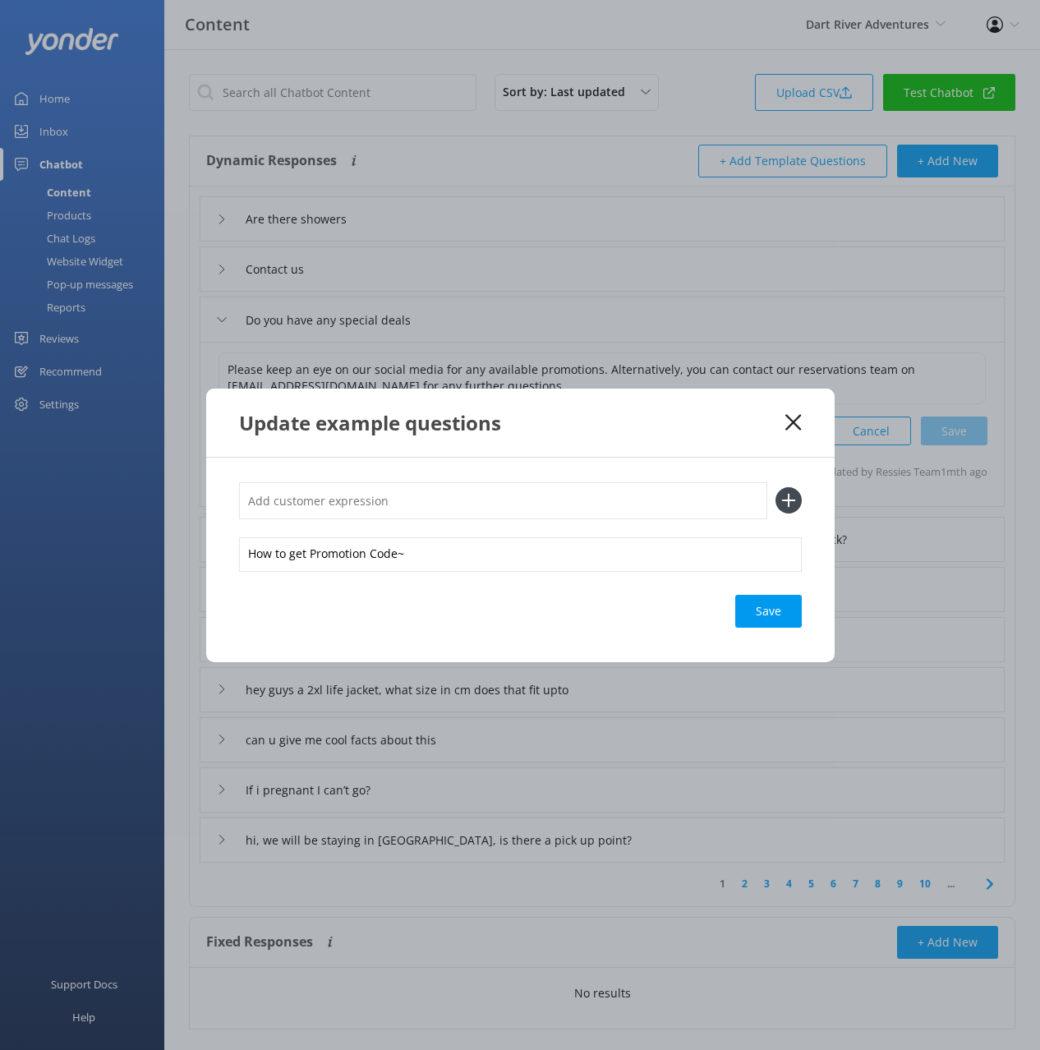
click at [770, 601] on div "Save" at bounding box center [769, 611] width 67 height 33
click at [792, 415] on icon at bounding box center [794, 422] width 16 height 16
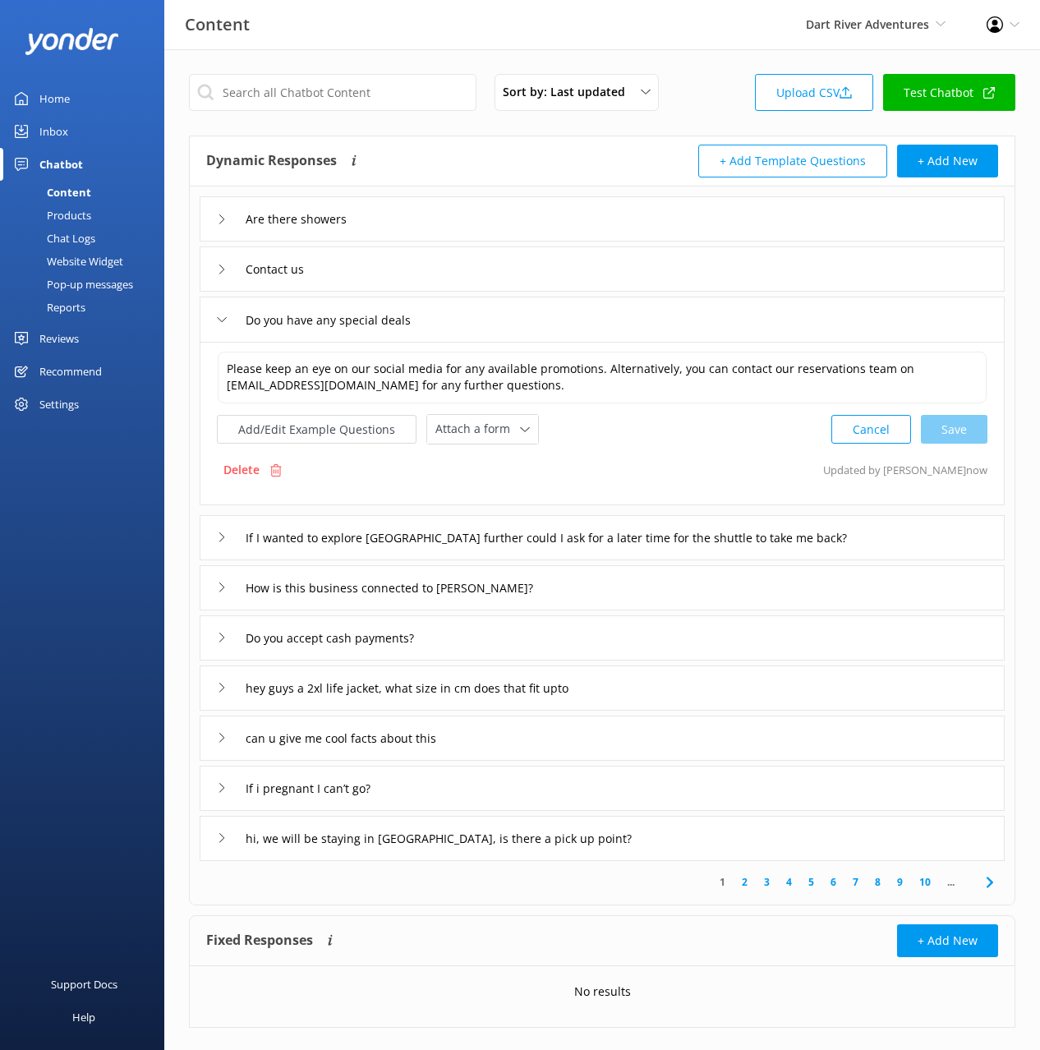
click at [653, 450] on div "Please keep an eye on our social media for any available promotions. Alternativ…" at bounding box center [602, 424] width 805 height 164
click at [938, 541] on div "If I wanted to explore [GEOGRAPHIC_DATA] further could I ask for a later time f…" at bounding box center [602, 537] width 805 height 45
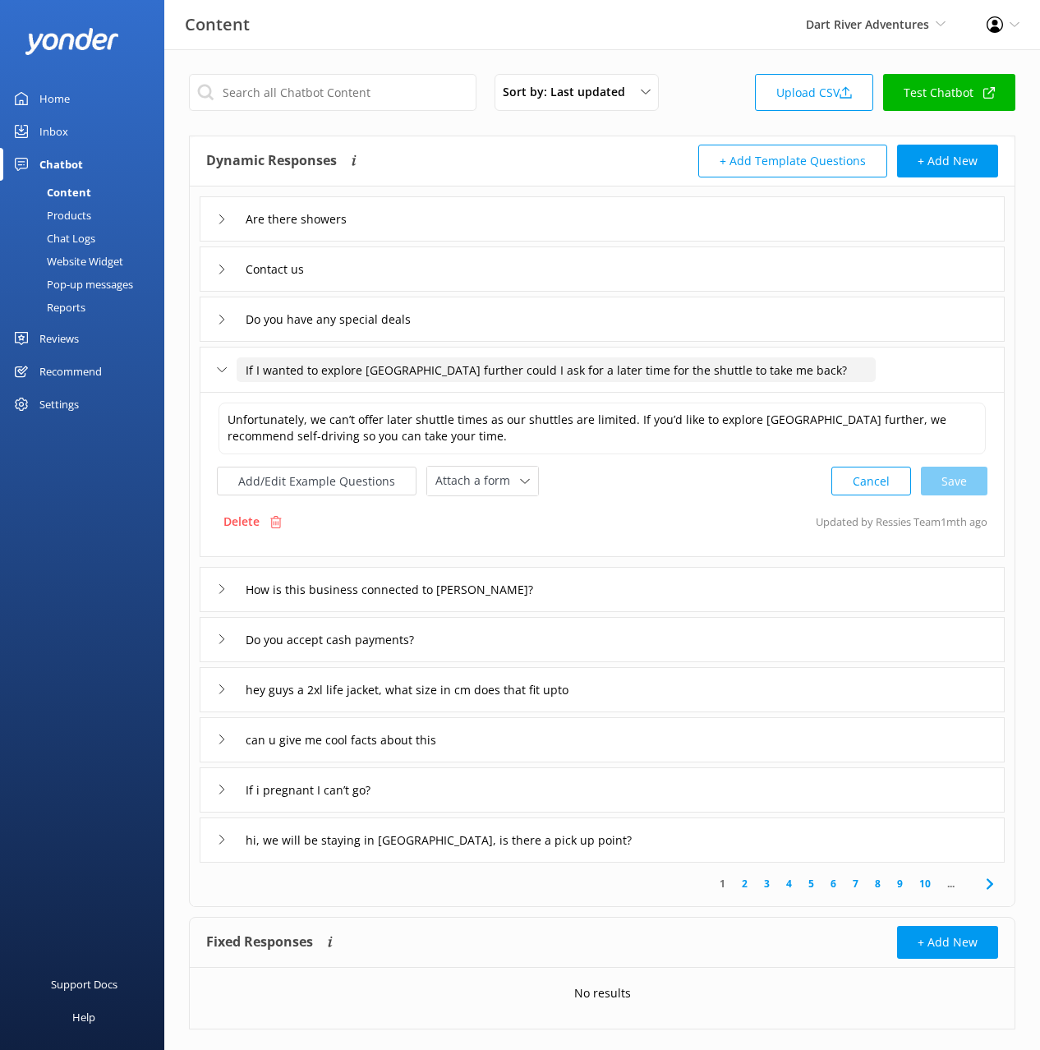
click at [437, 366] on input "If I wanted to explore [GEOGRAPHIC_DATA] further could I ask for a later time f…" at bounding box center [556, 369] width 639 height 25
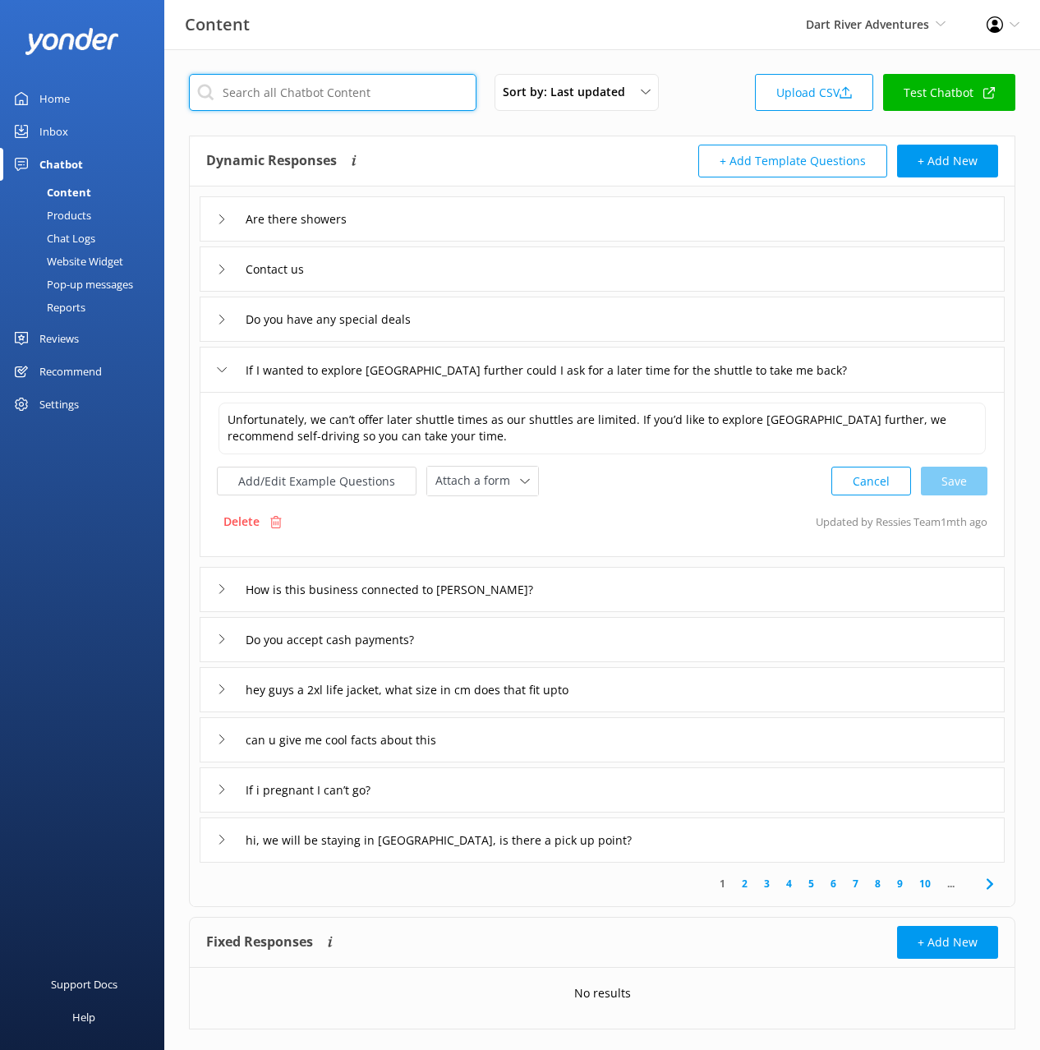
click at [302, 97] on input "text" at bounding box center [333, 92] width 288 height 37
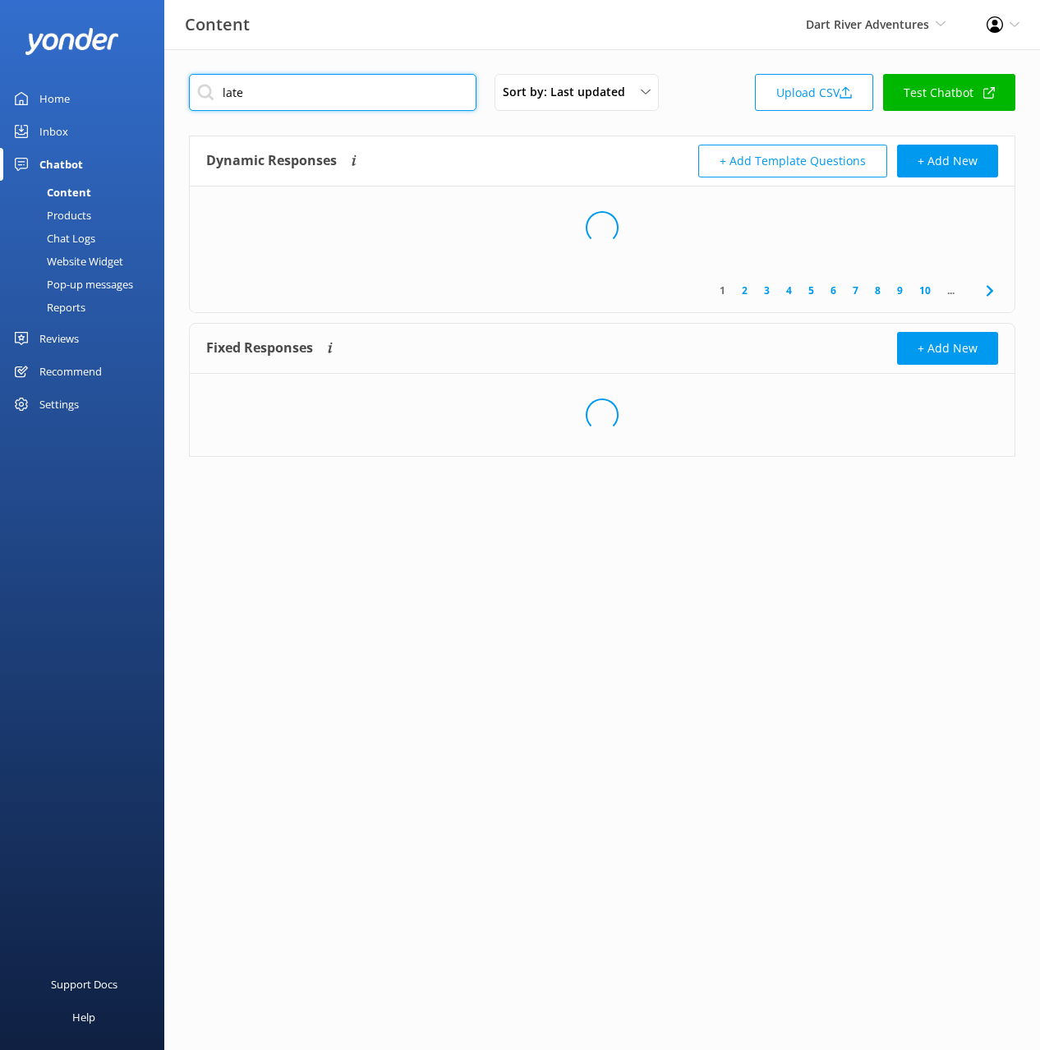
type input "late"
click at [505, 146] on div "Dynamic Responses The chatbot will generate a response based on the content inf…" at bounding box center [404, 161] width 396 height 33
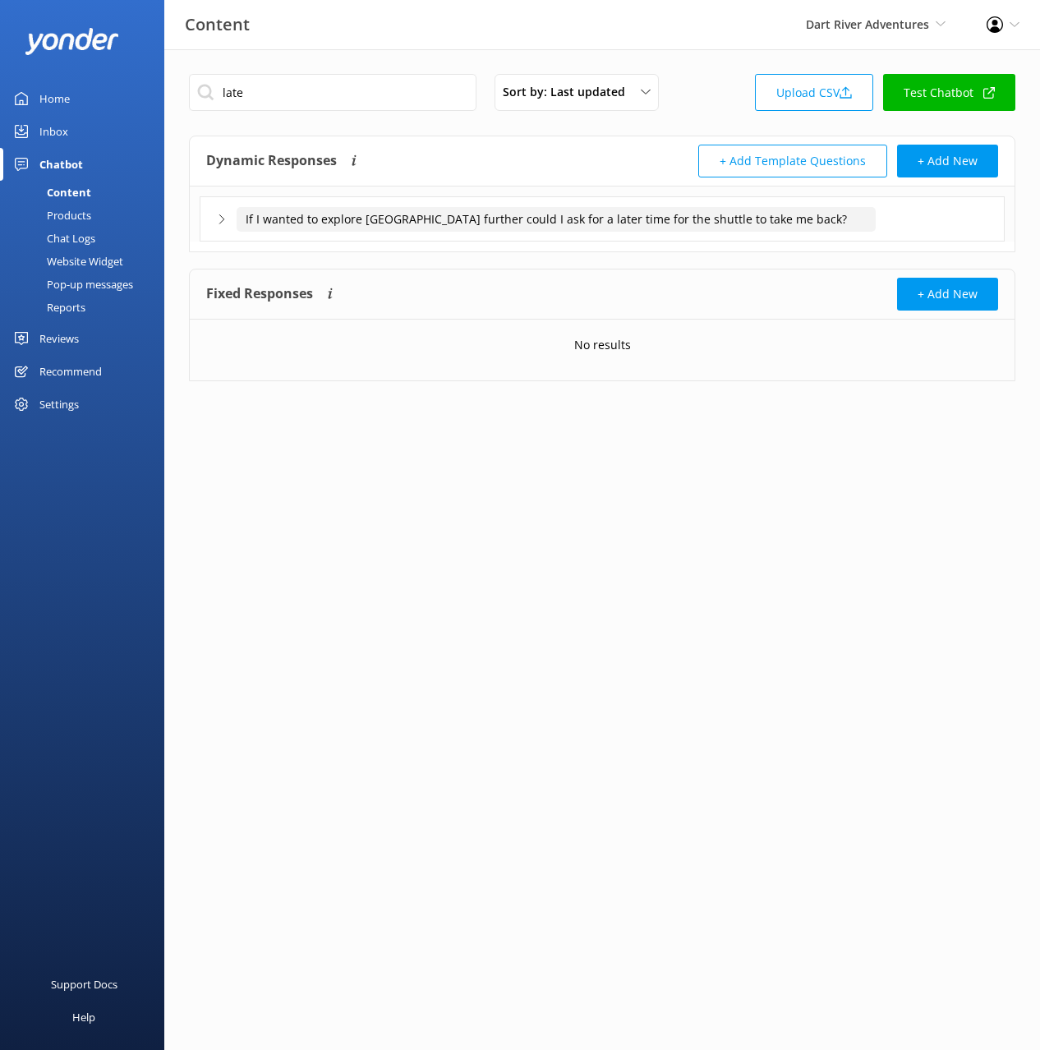
click at [511, 215] on input "If I wanted to explore [GEOGRAPHIC_DATA] further could I ask for a later time f…" at bounding box center [556, 219] width 639 height 25
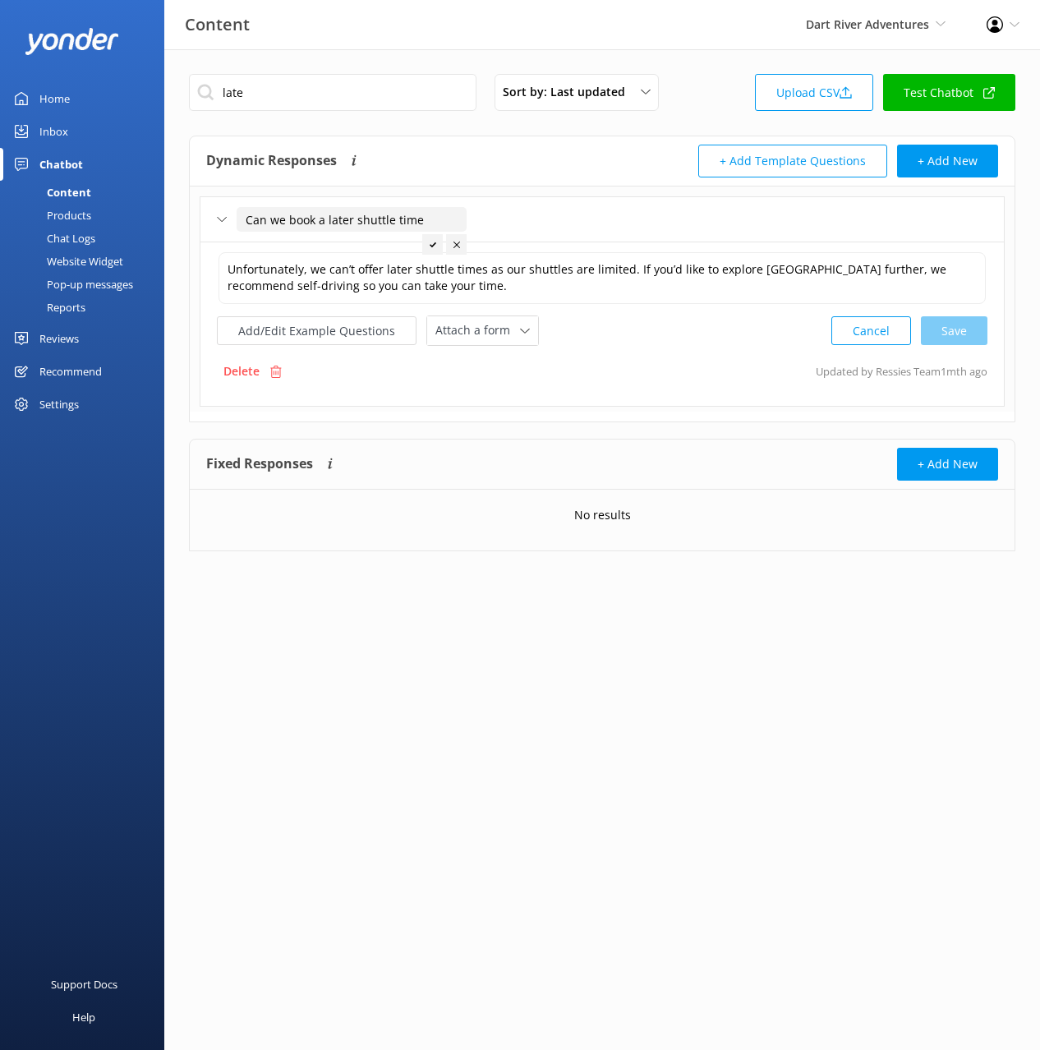
type input "Can we book a later shuttle time"
drag, startPoint x: 430, startPoint y: 239, endPoint x: 450, endPoint y: 303, distance: 67.1
click at [430, 239] on div at bounding box center [432, 244] width 21 height 21
click at [345, 330] on button "Add/Edit Example Questions" at bounding box center [317, 330] width 200 height 29
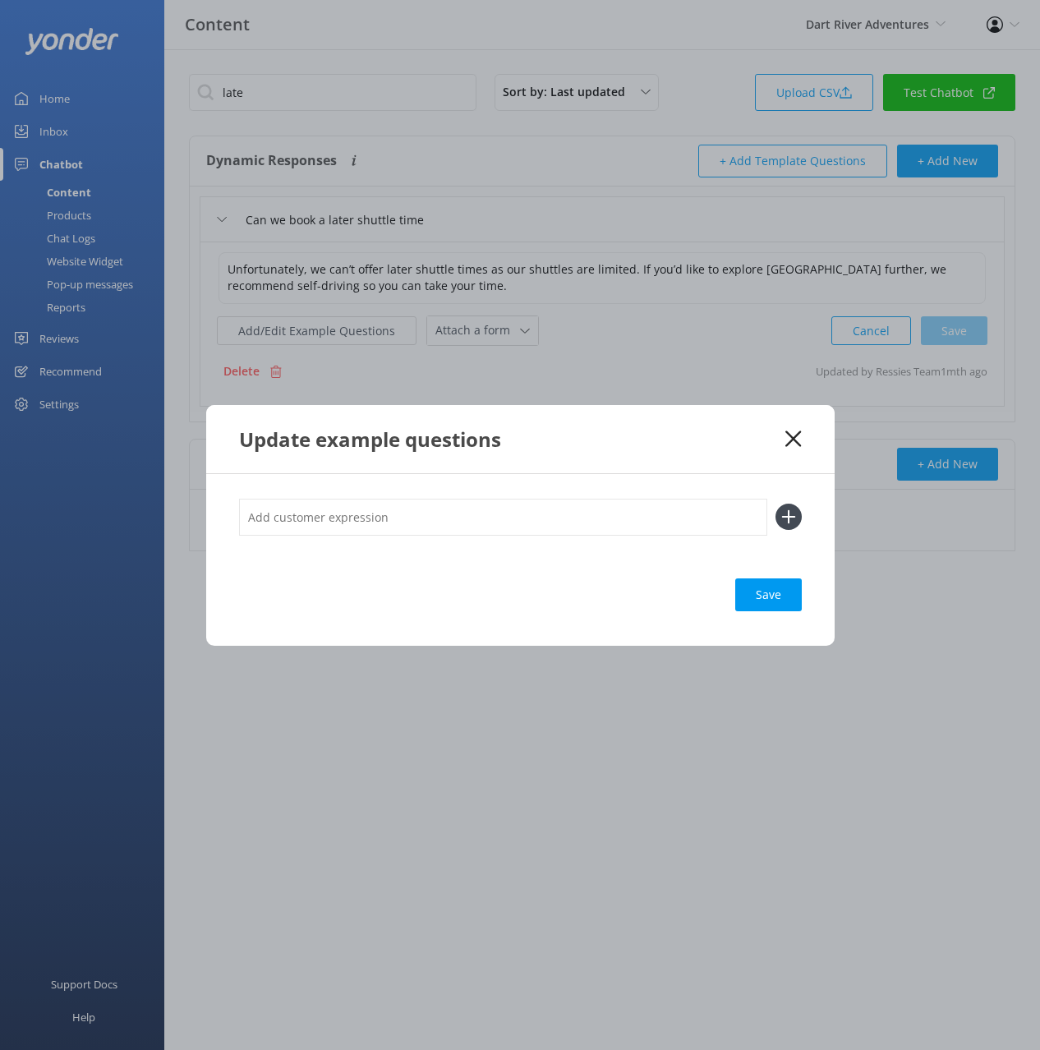
click at [659, 520] on input "text" at bounding box center [503, 517] width 528 height 37
paste input "If I wanted to explore [GEOGRAPHIC_DATA] further could I ask for a later time f…"
type input "If I wanted to explore [GEOGRAPHIC_DATA] further could I ask for a later time f…"
click at [776, 504] on button at bounding box center [789, 517] width 26 height 26
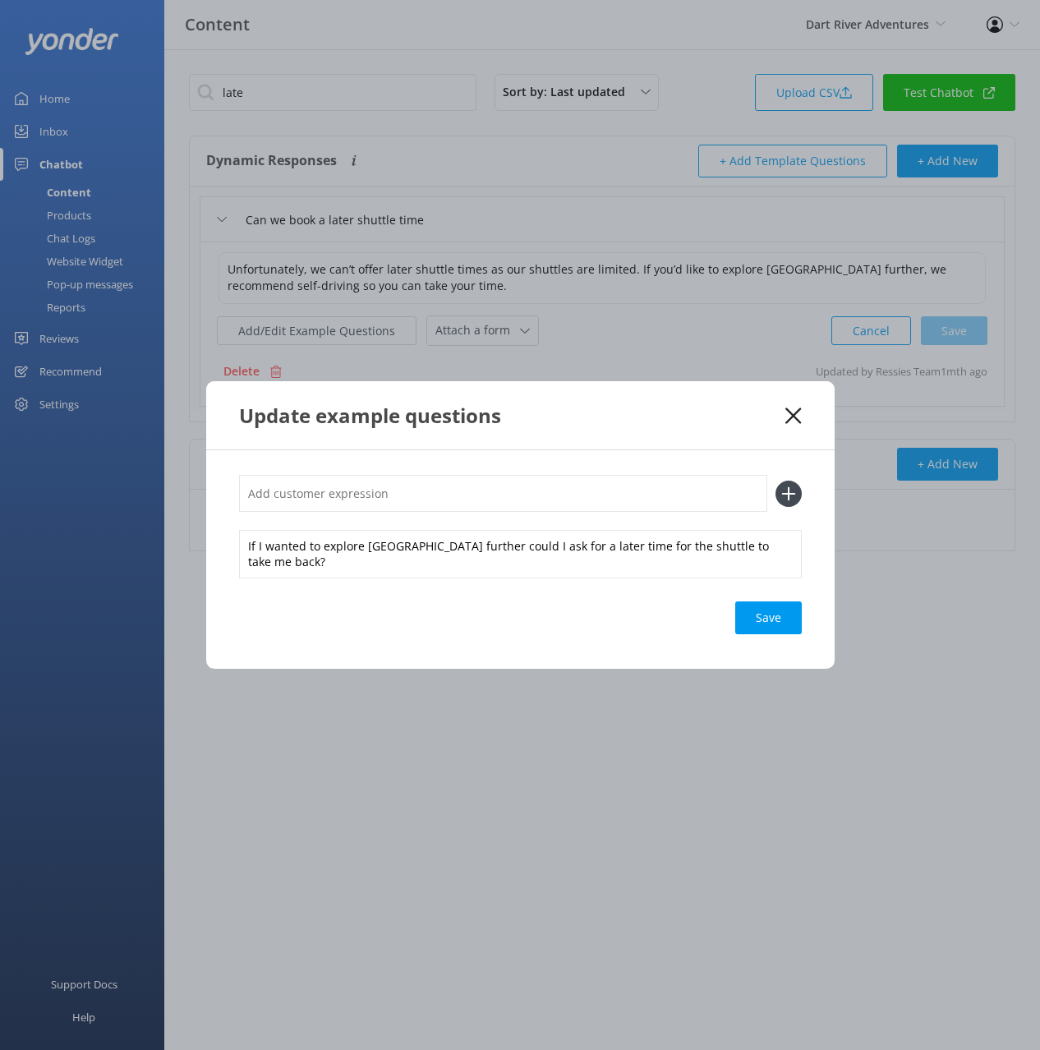
click at [777, 604] on div "Save" at bounding box center [769, 618] width 67 height 33
click at [792, 415] on icon at bounding box center [794, 416] width 16 height 16
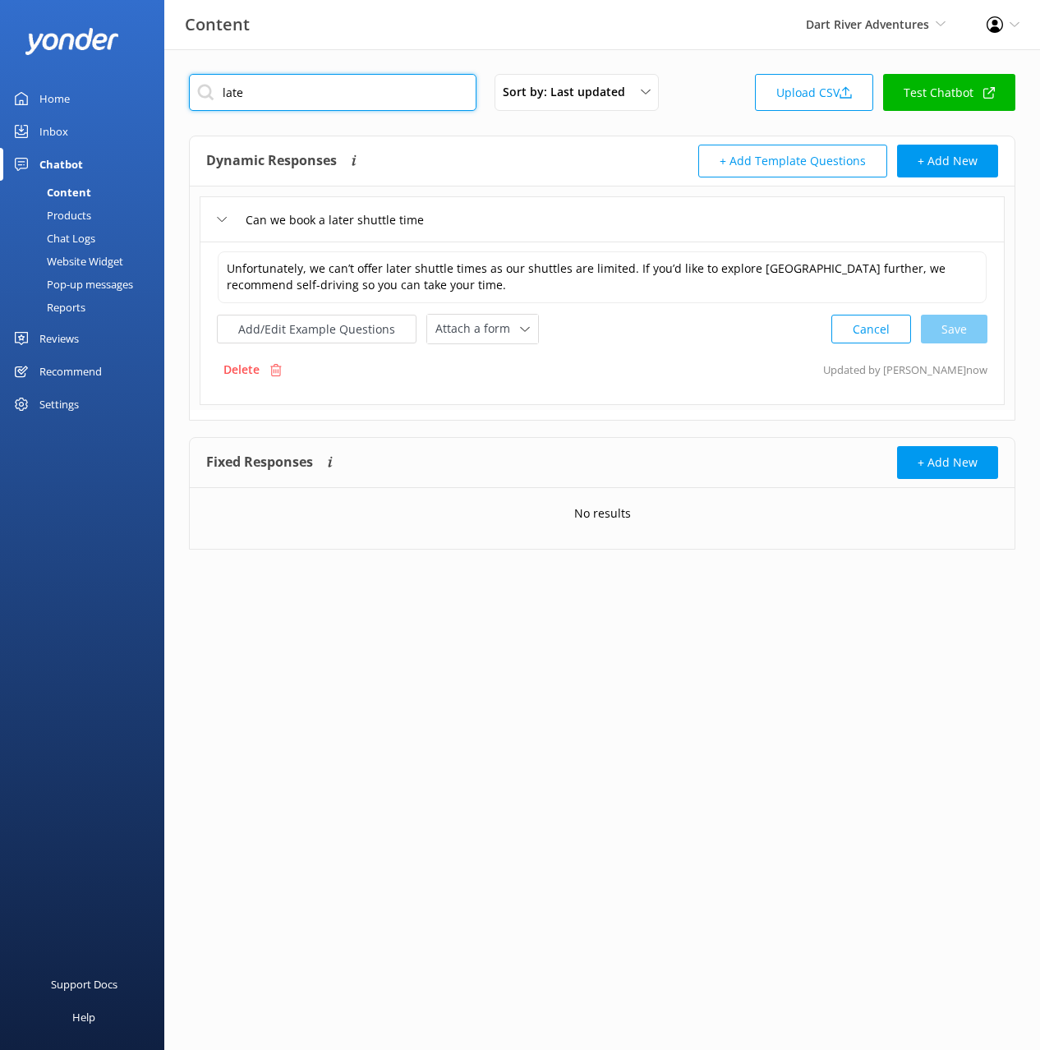
click at [333, 90] on input "late" at bounding box center [333, 92] width 288 height 37
drag, startPoint x: 540, startPoint y: 145, endPoint x: 542, endPoint y: 157, distance: 11.6
click at [539, 145] on div "Dynamic Responses The chatbot will generate a response based on the content inf…" at bounding box center [404, 161] width 396 height 33
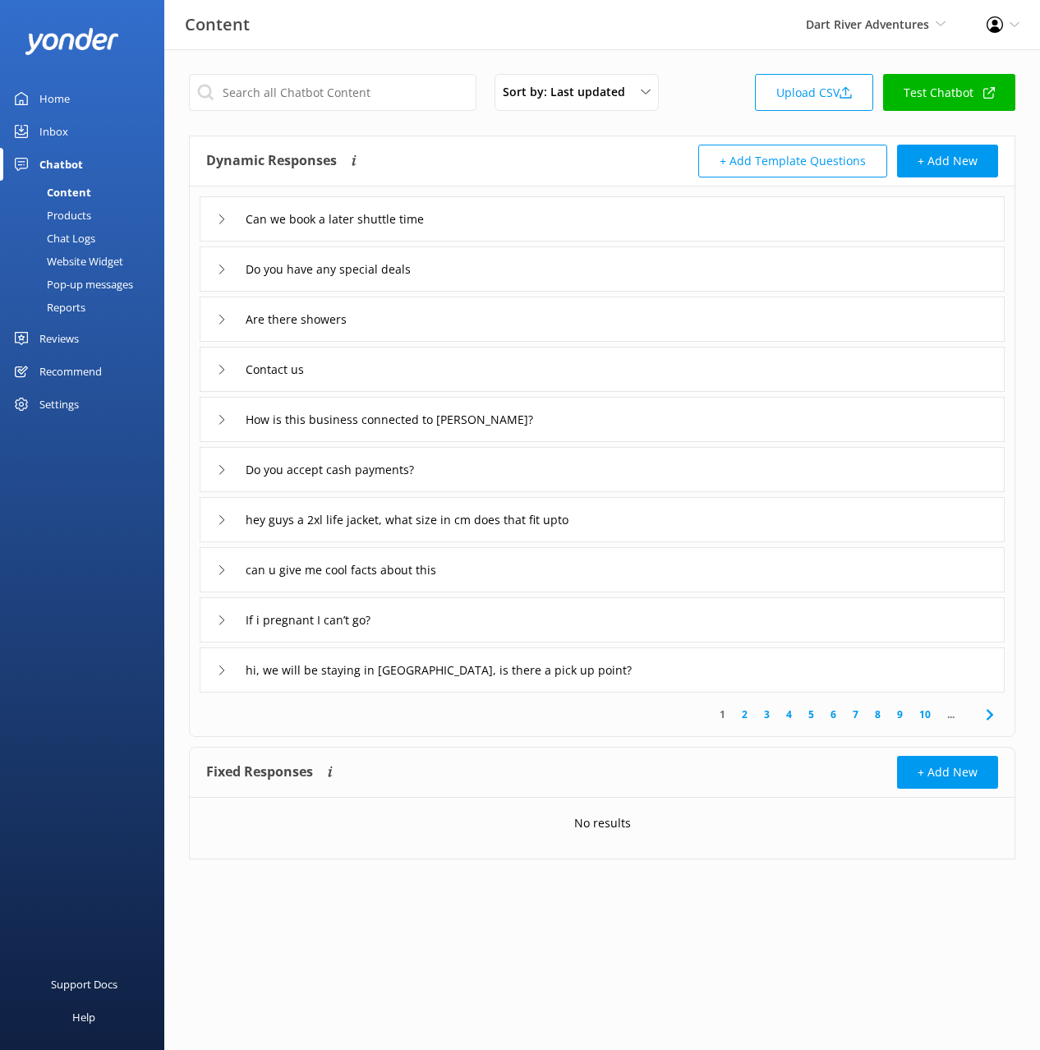
click at [476, 162] on div "Dynamic Responses The chatbot will generate a response based on the content inf…" at bounding box center [404, 161] width 396 height 33
click at [603, 422] on div "How is this business connected to [PERSON_NAME]?" at bounding box center [602, 419] width 805 height 45
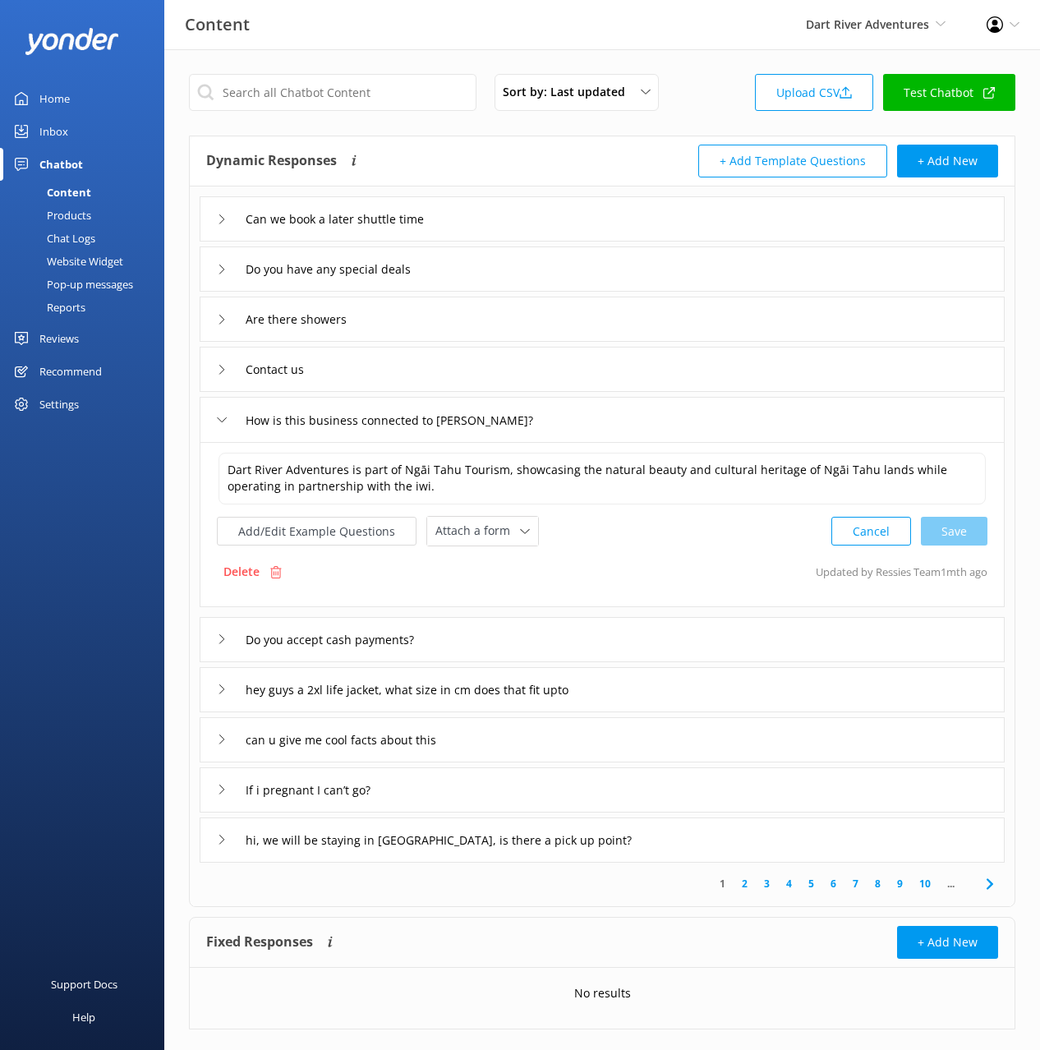
click at [603, 422] on div "How is this business connected to [PERSON_NAME]?" at bounding box center [602, 419] width 805 height 45
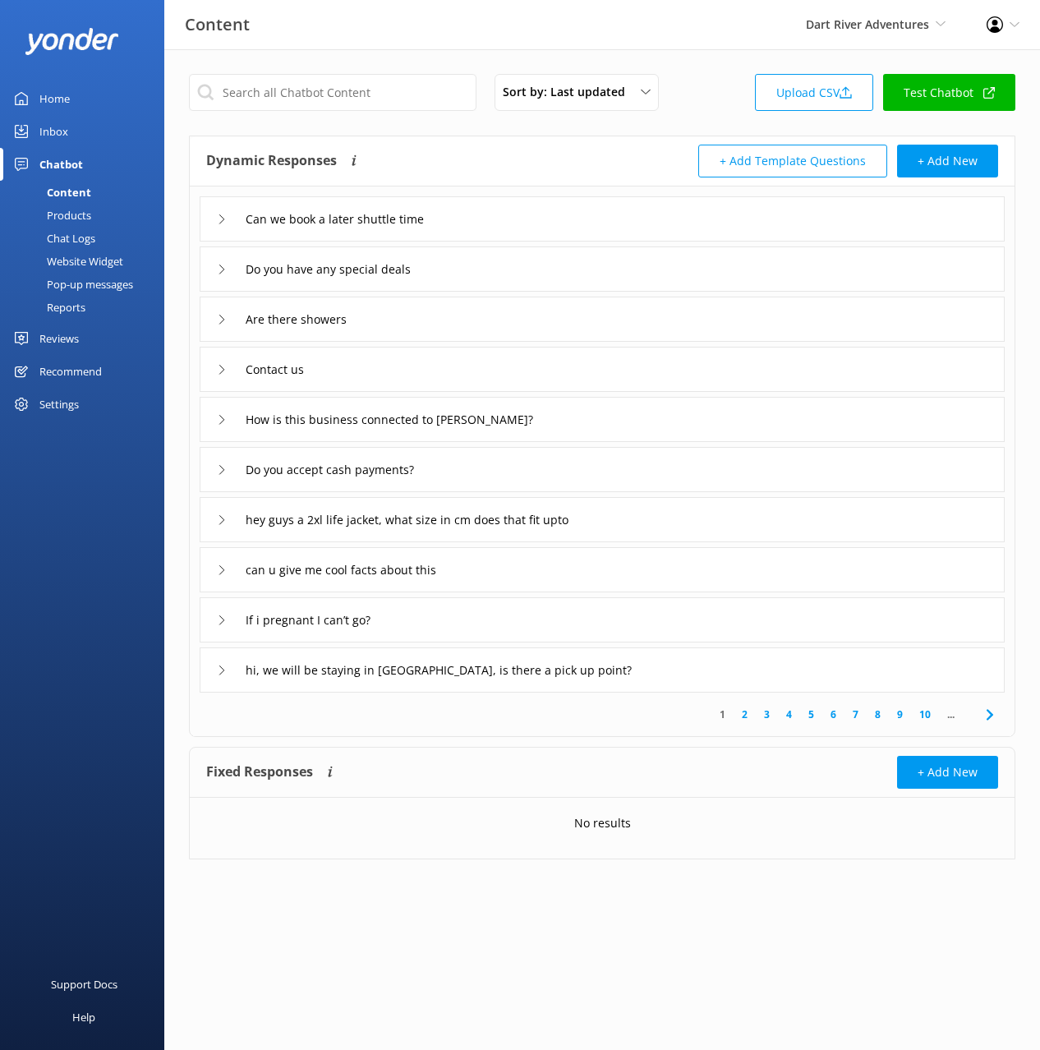
click at [728, 514] on div "hey guys a 2xl life jacket, what size in cm does that fit upto" at bounding box center [602, 519] width 805 height 45
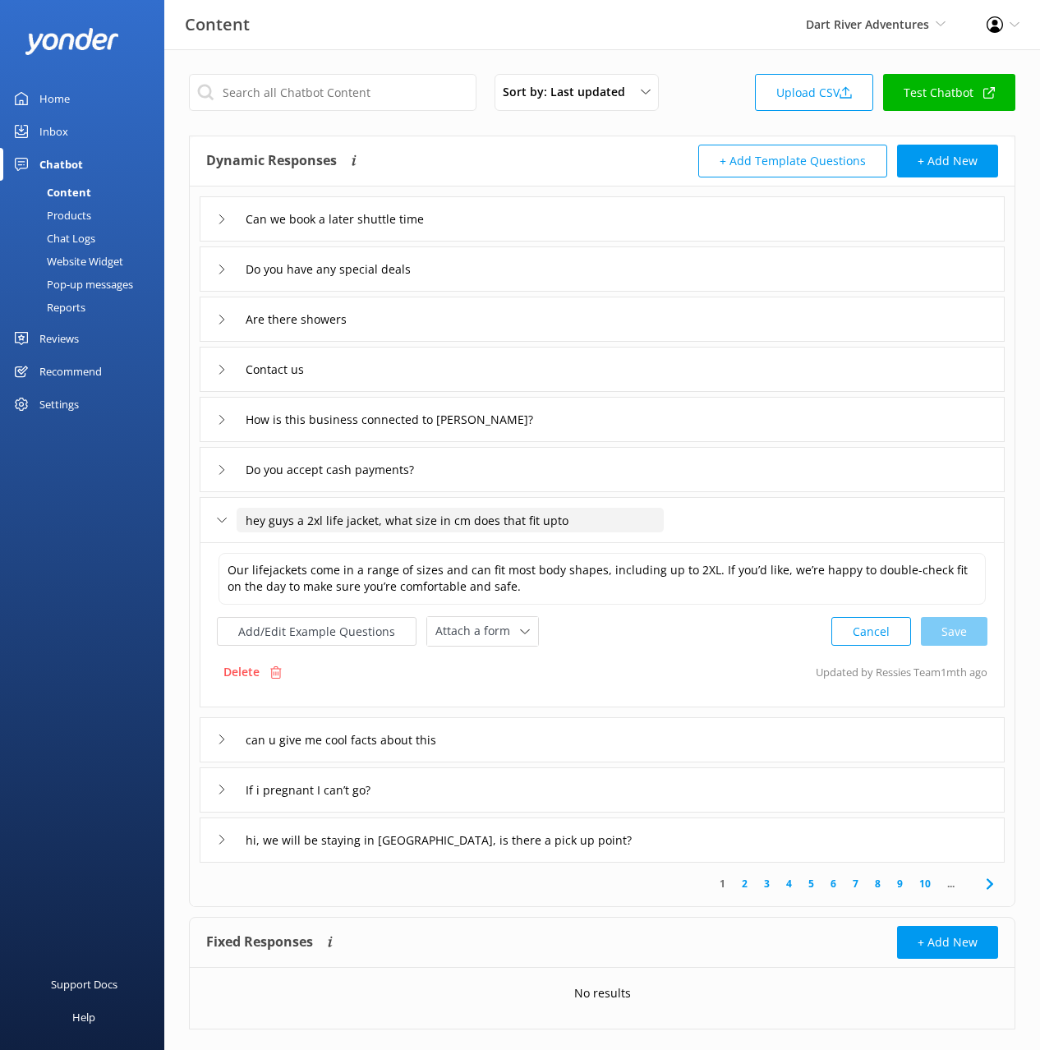
click at [378, 522] on input "hey guys a 2xl life jacket, what size in cm does that fit upto" at bounding box center [450, 520] width 427 height 25
drag, startPoint x: 340, startPoint y: 518, endPoint x: 341, endPoint y: 537, distance: 18.9
click at [340, 520] on input "What size life jacckets do you have" at bounding box center [365, 520] width 256 height 25
type input "What size life jackets do you have"
click at [450, 544] on icon at bounding box center [453, 545] width 7 height 7
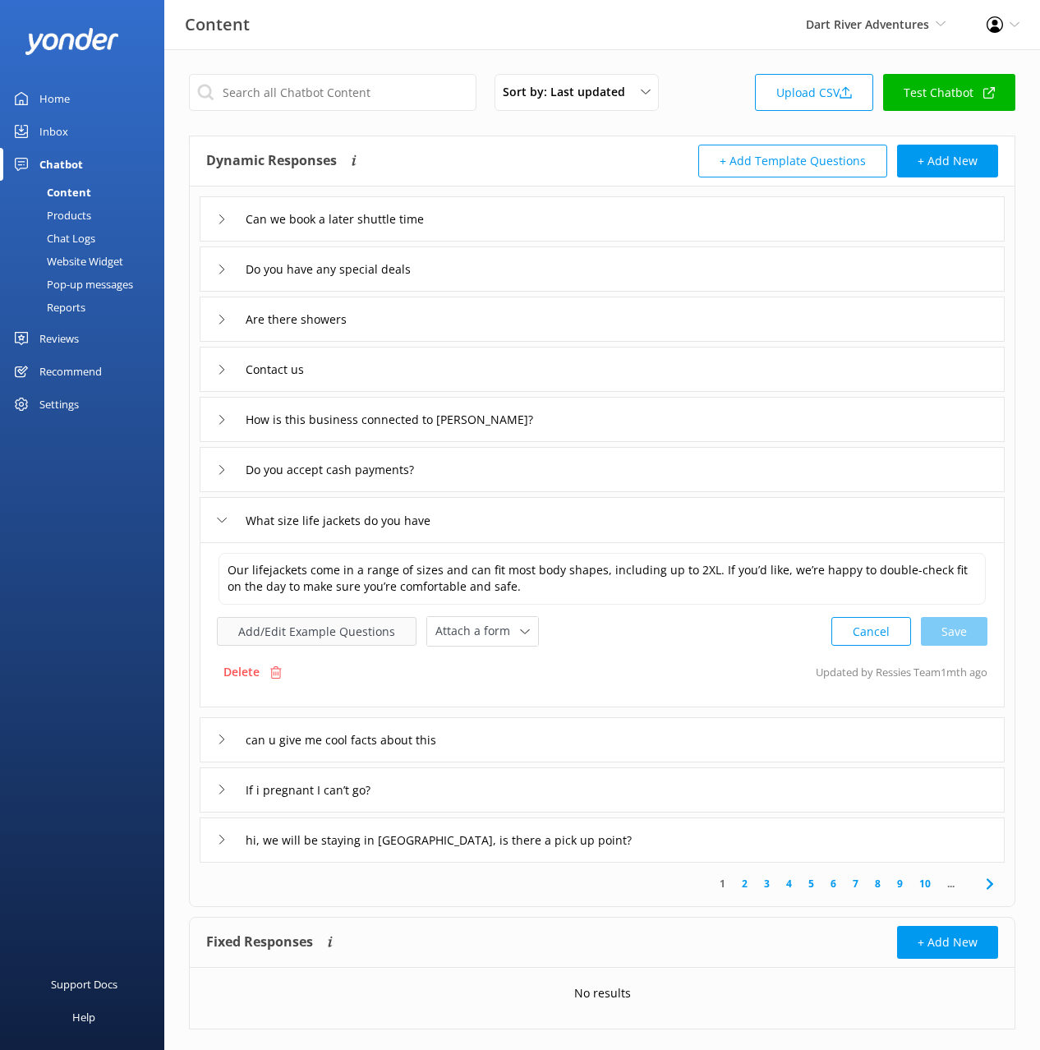
click at [325, 635] on button "Add/Edit Example Questions" at bounding box center [317, 631] width 200 height 29
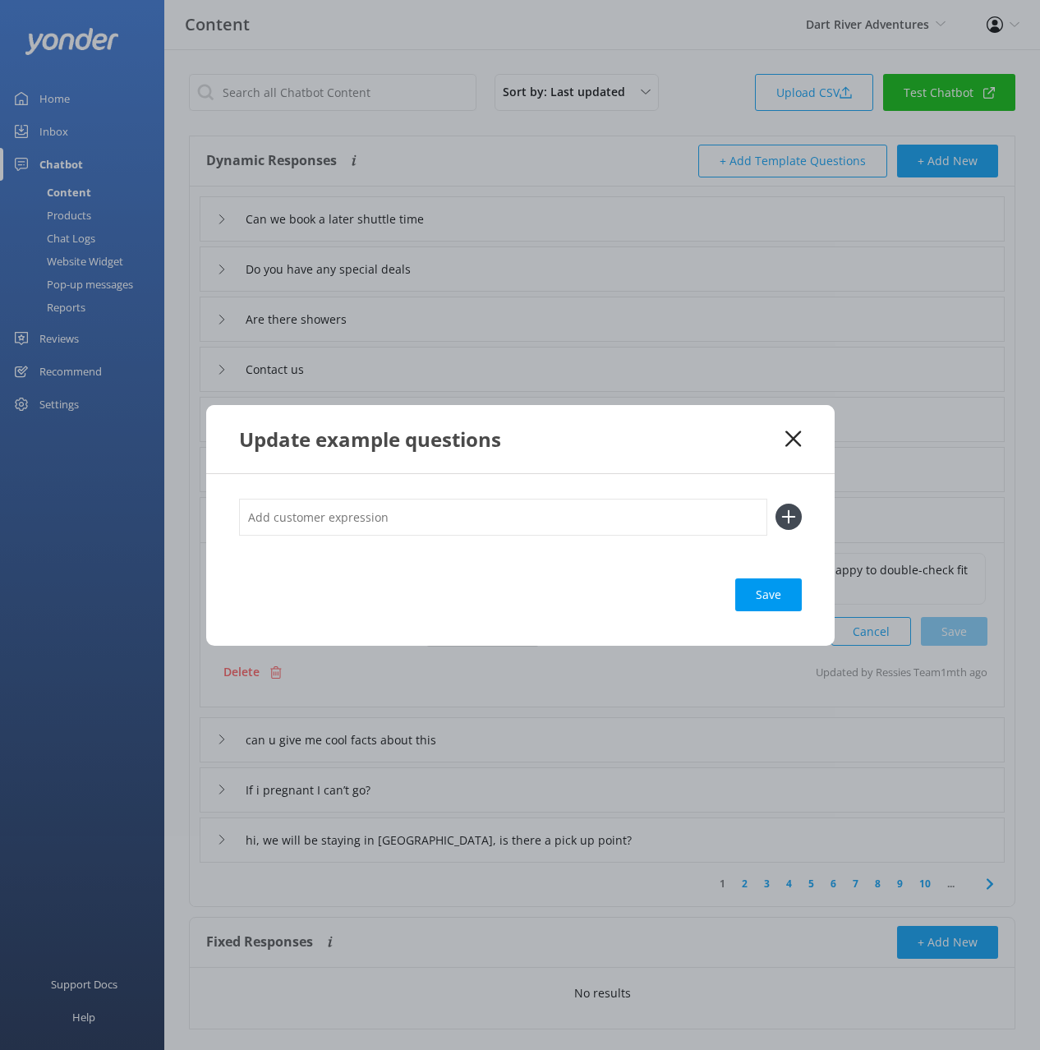
click at [634, 517] on input "text" at bounding box center [503, 517] width 528 height 37
paste input "hey guys a 2xl life jacket, what size in cm does that fit upto"
type input "hey guys a 2xl life jacket, what size in cm does that fit upto"
click at [787, 516] on use at bounding box center [789, 517] width 14 height 14
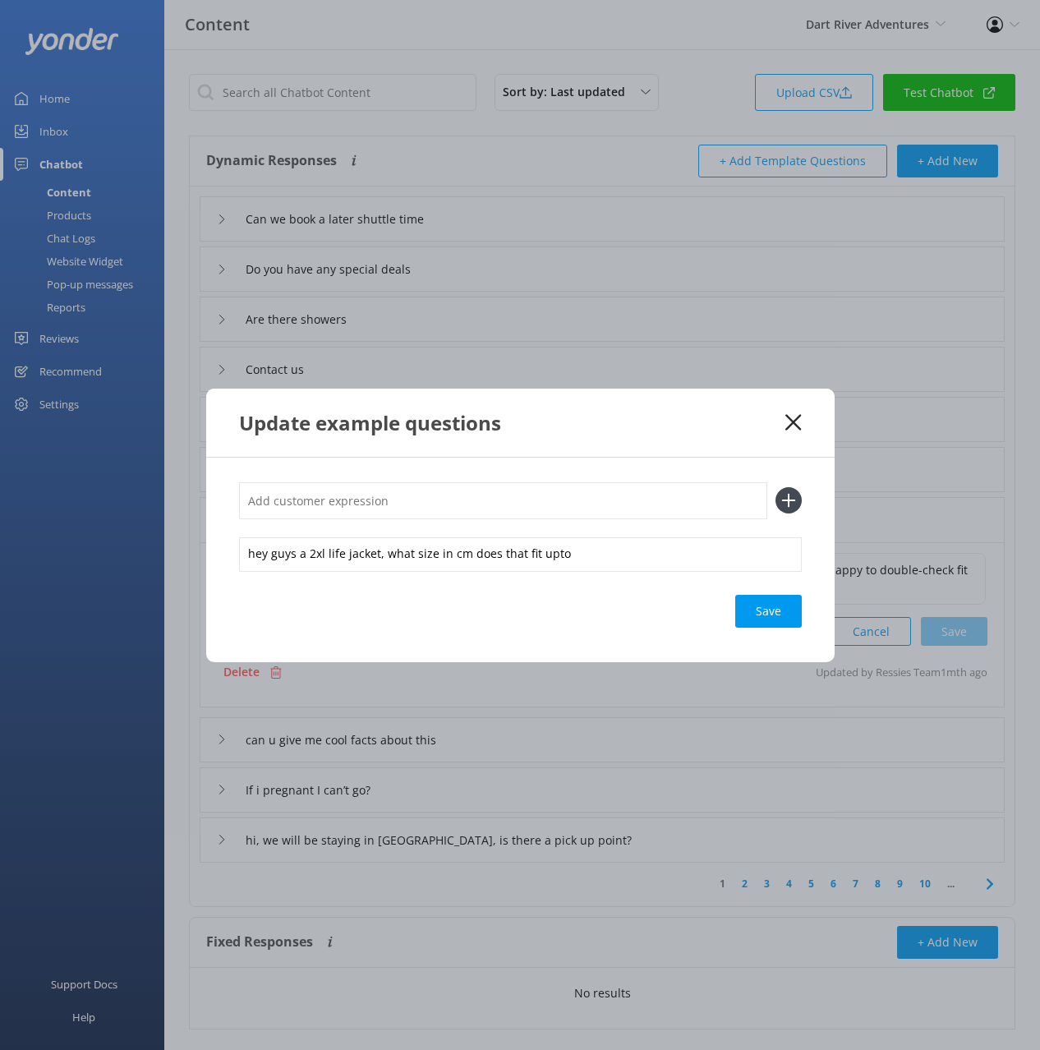
click at [770, 615] on div "Save" at bounding box center [769, 611] width 67 height 33
click at [795, 412] on div "Update example questions" at bounding box center [520, 423] width 629 height 68
drag, startPoint x: 794, startPoint y: 421, endPoint x: 788, endPoint y: 433, distance: 13.6
click at [794, 422] on use at bounding box center [794, 422] width 16 height 16
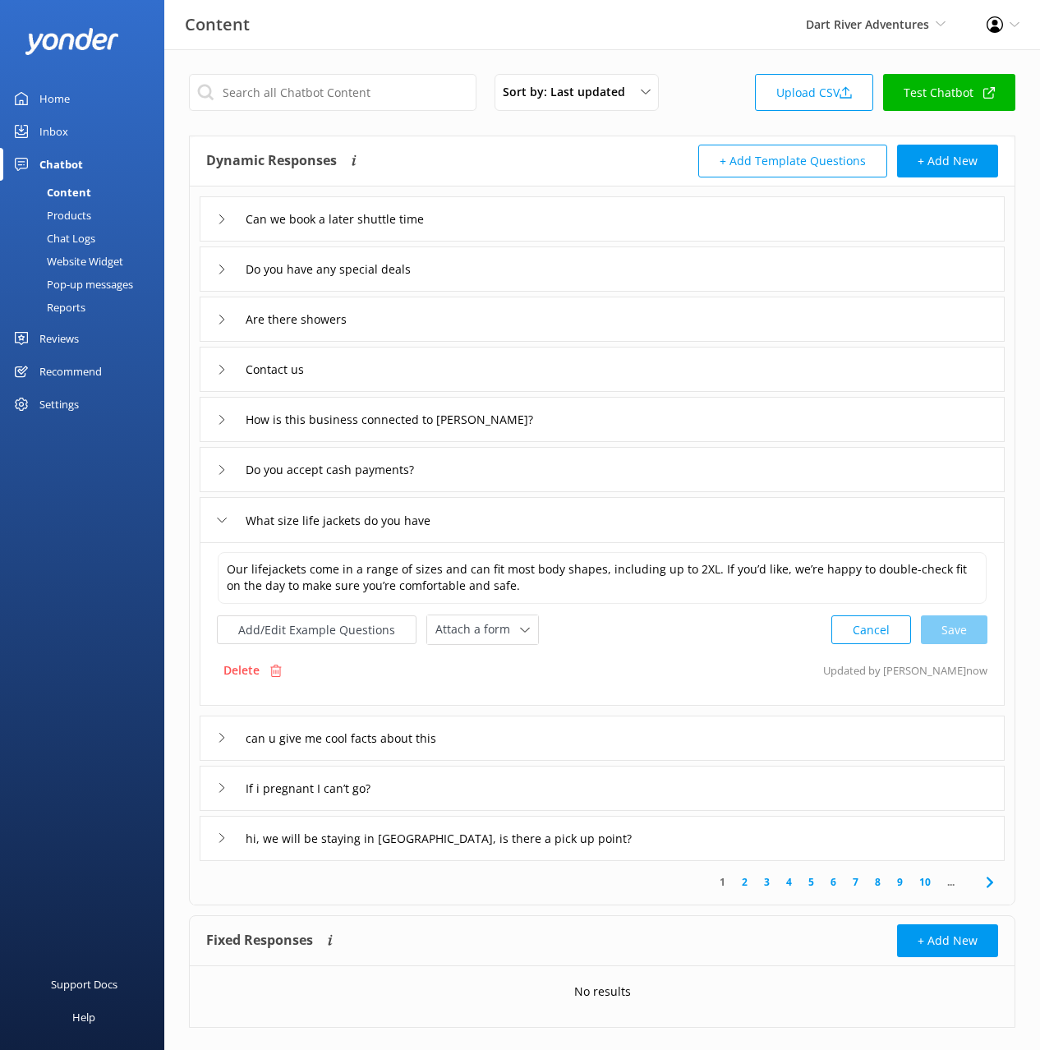
click at [531, 731] on div "can u give me cool facts about this" at bounding box center [602, 738] width 805 height 45
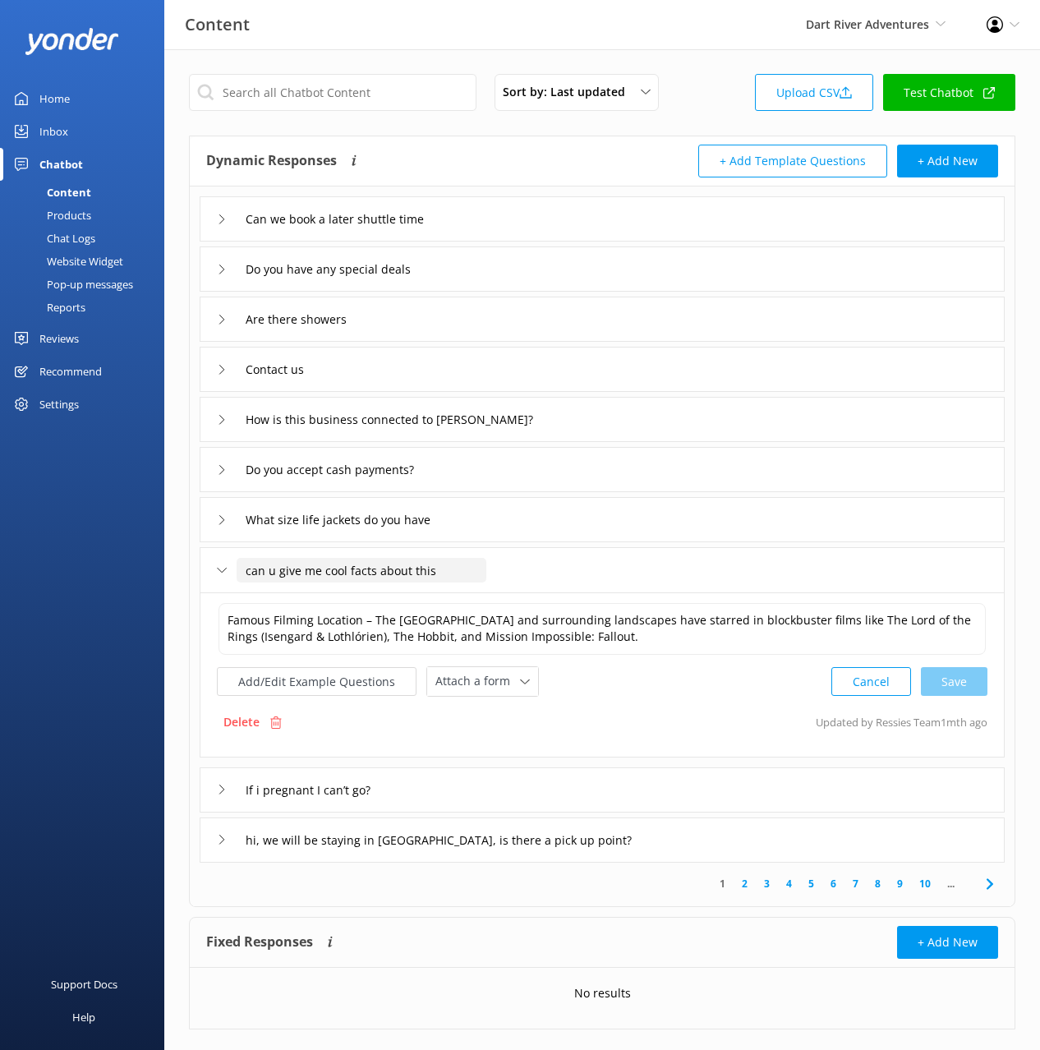
click at [373, 572] on input "can u give me cool facts about this" at bounding box center [362, 570] width 250 height 25
drag, startPoint x: 250, startPoint y: 571, endPoint x: 256, endPoint y: 579, distance: 9.4
click at [251, 571] on input "can u give me cool facts about this" at bounding box center [362, 570] width 250 height 25
click at [438, 570] on input "Can u give me cool facts about this" at bounding box center [362, 570] width 250 height 25
type input "Can u give me cool facts about this tour"
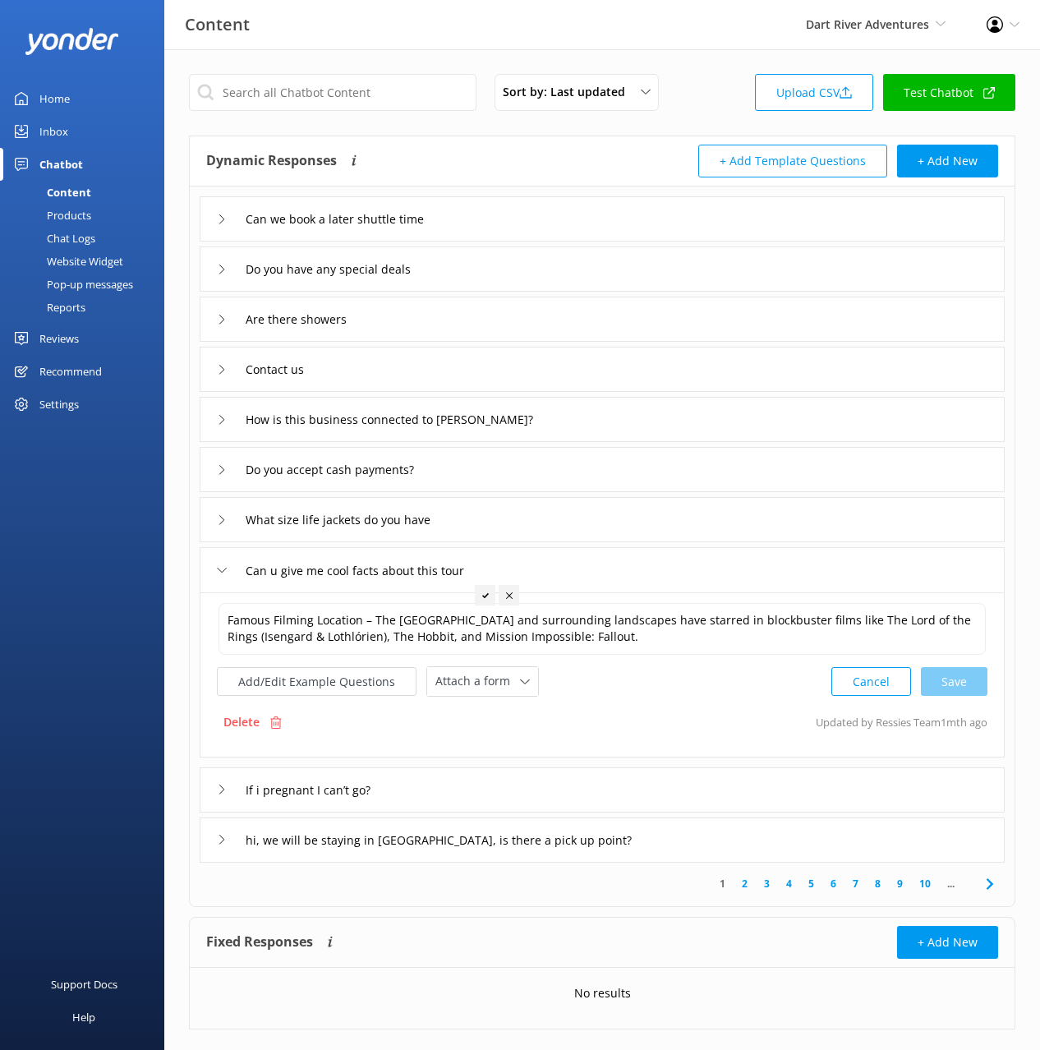
click at [478, 594] on div at bounding box center [485, 595] width 21 height 21
click at [361, 90] on input "text" at bounding box center [333, 92] width 288 height 37
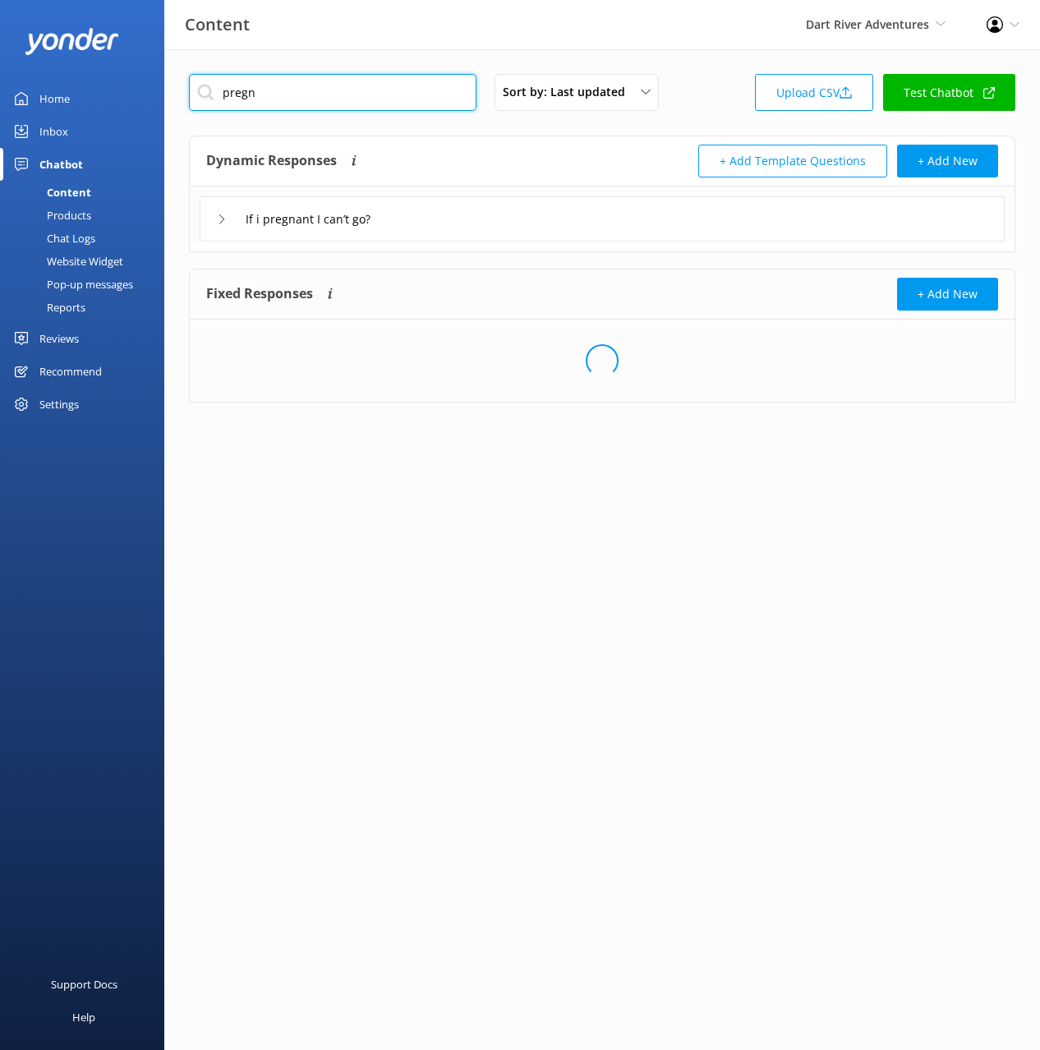
type input "pregn"
click at [488, 140] on div "Dynamic Responses The chatbot will generate a response based on the content inf…" at bounding box center [602, 161] width 825 height 50
click at [445, 218] on div "If i pregnant I can’t go?" at bounding box center [602, 218] width 805 height 45
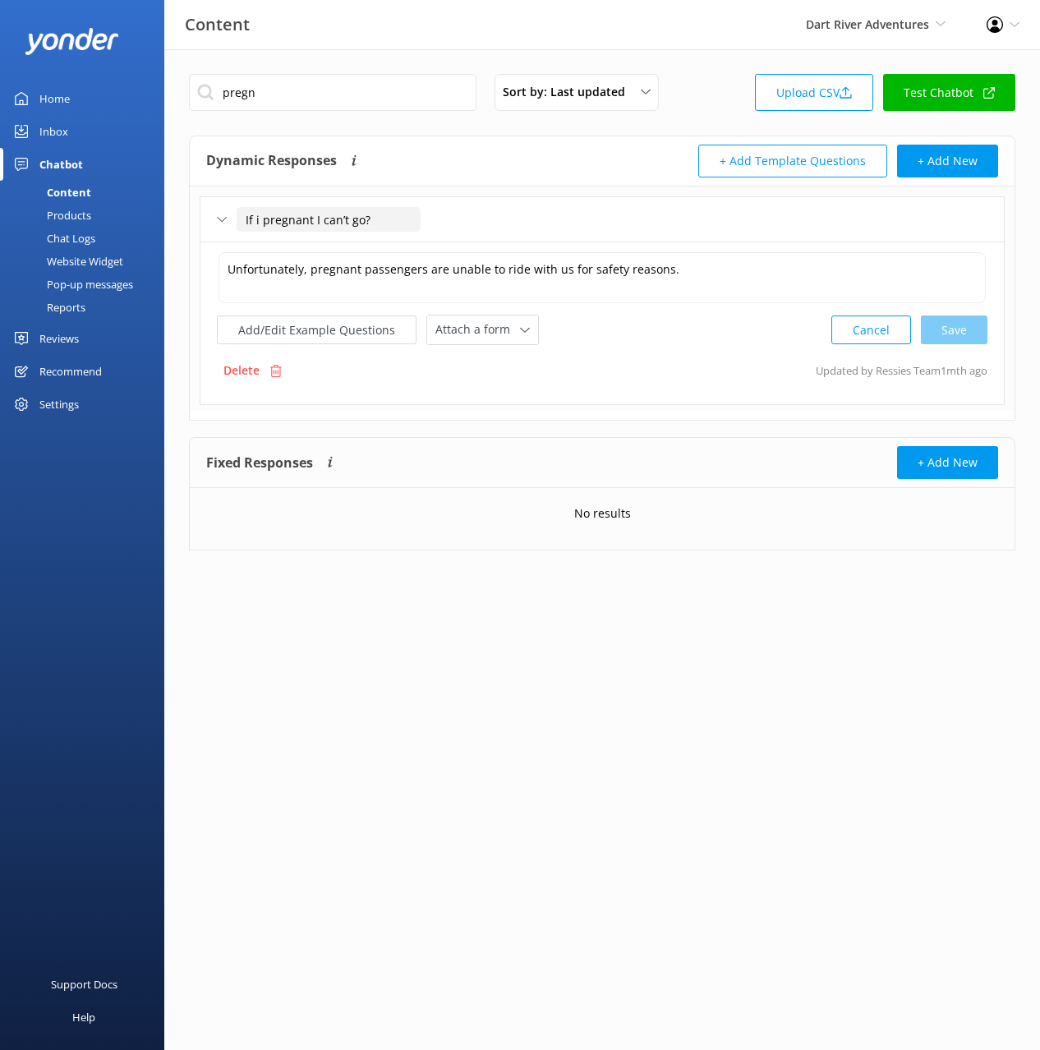
click at [301, 211] on input "If i pregnant I can’t go?" at bounding box center [329, 219] width 184 height 25
type input "Can I join pregnant"
click at [357, 246] on div at bounding box center [354, 244] width 21 height 21
click at [370, 322] on button "Add/Edit Example Questions" at bounding box center [317, 330] width 200 height 29
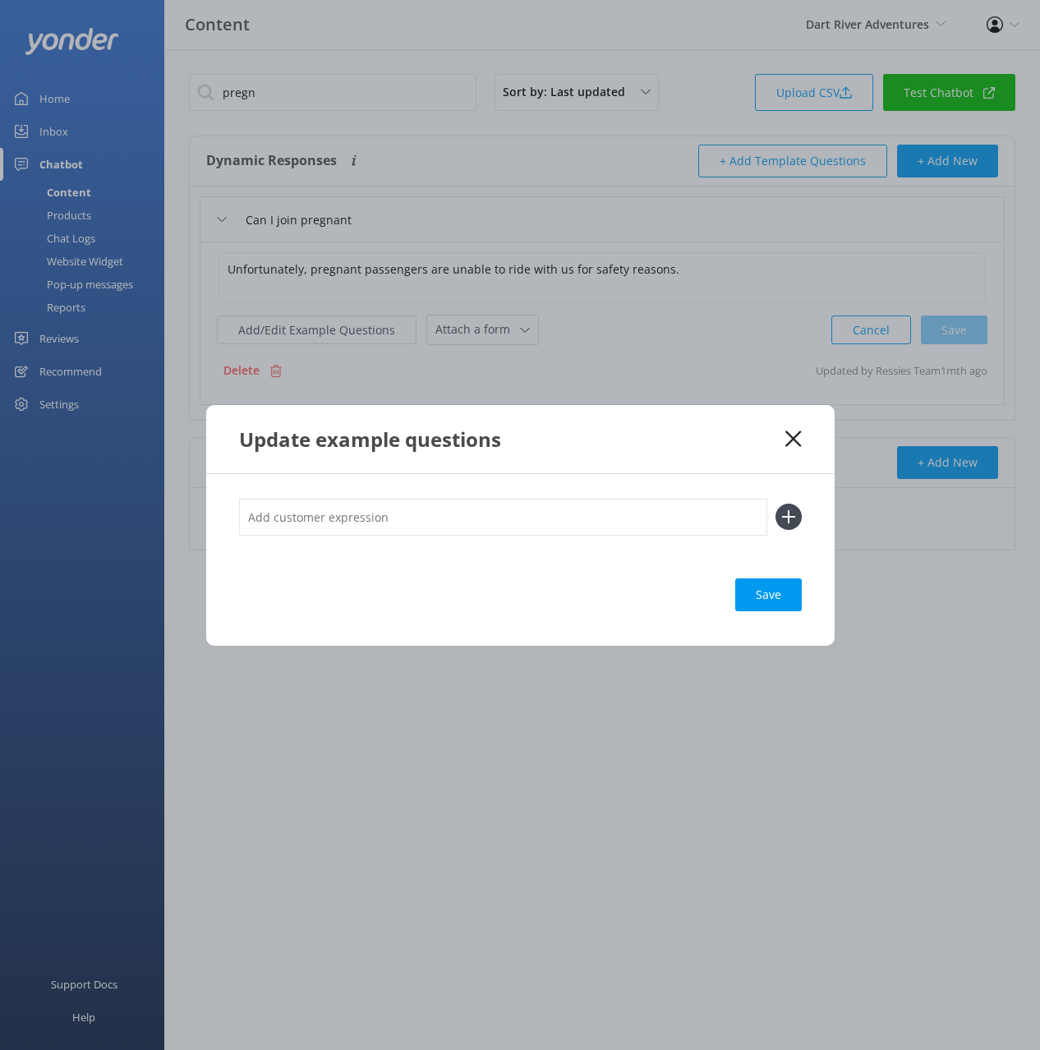
click at [659, 504] on input "text" at bounding box center [503, 517] width 528 height 37
paste input "If i pregnant I can’t go?"
type input "If i pregnant I can’t go?"
click at [776, 504] on button at bounding box center [789, 517] width 26 height 26
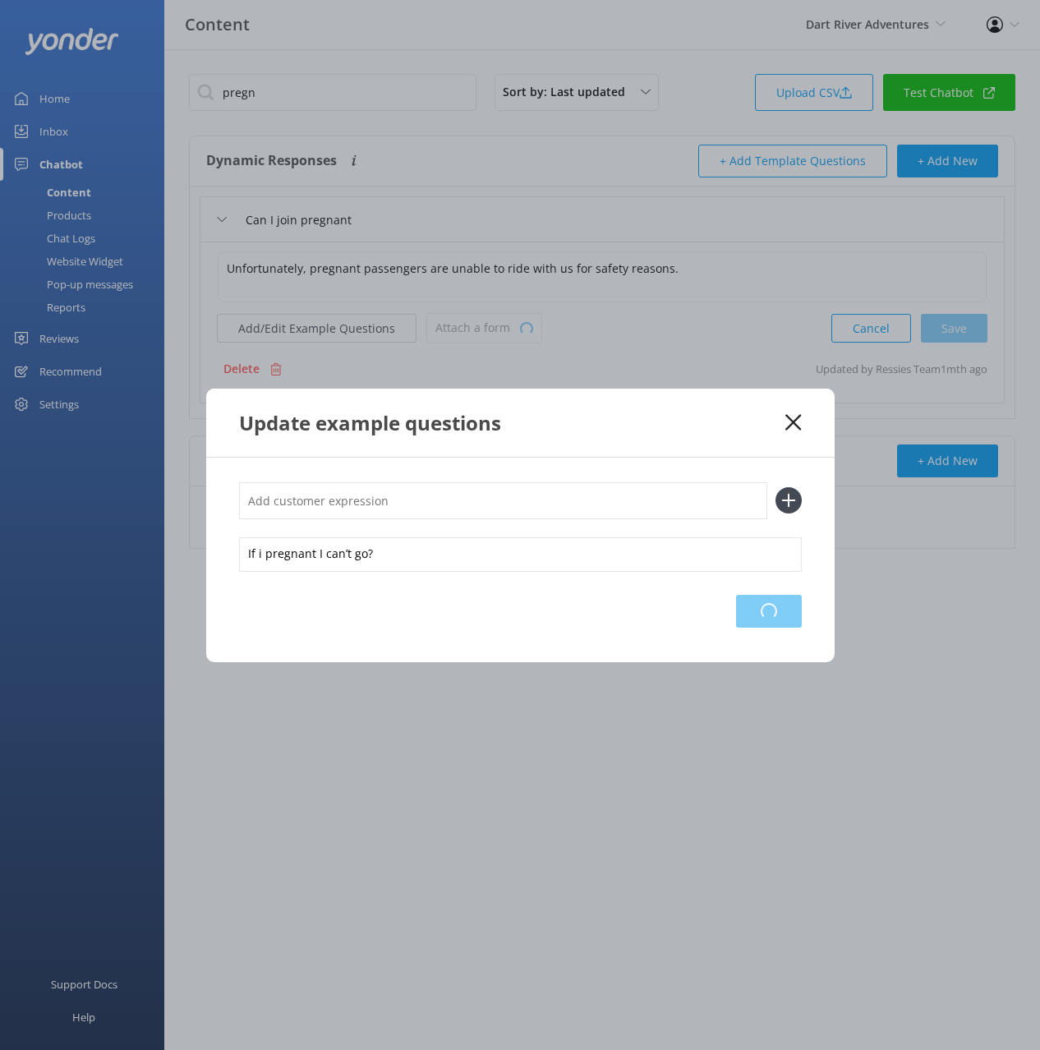
click at [776, 619] on div "Loading.." at bounding box center [769, 611] width 66 height 33
click at [792, 419] on icon at bounding box center [794, 422] width 16 height 16
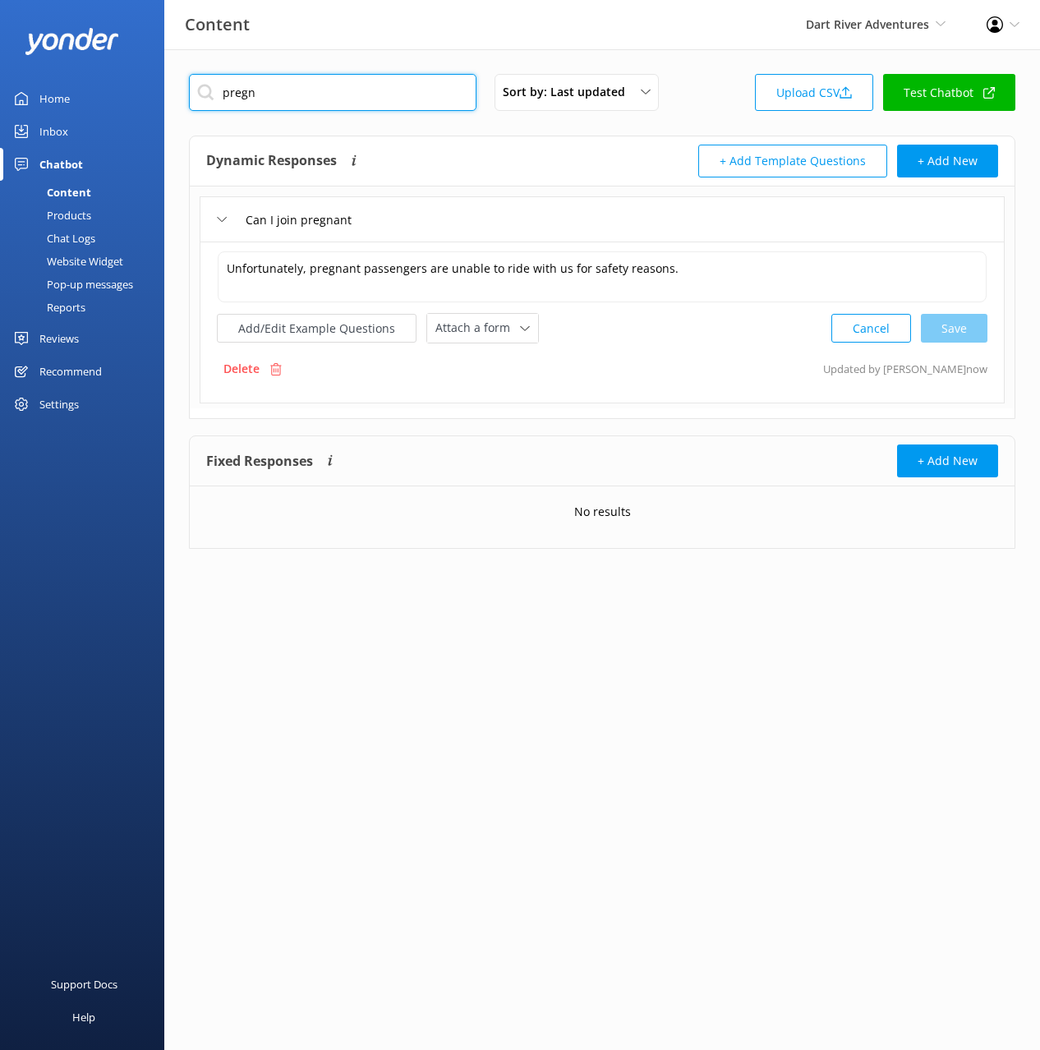
click at [312, 88] on input "pregn" at bounding box center [333, 92] width 288 height 37
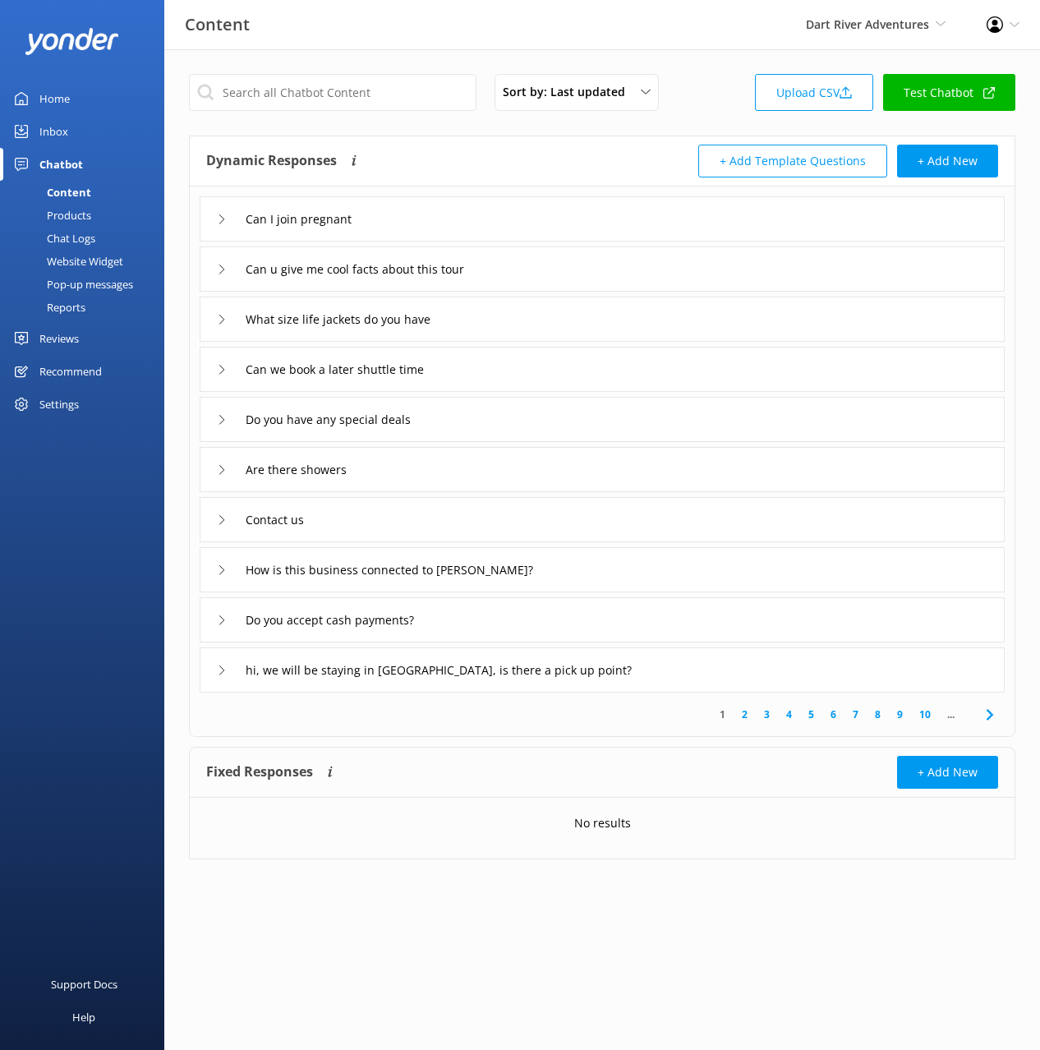
click at [771, 670] on div "hi, we will be staying in [GEOGRAPHIC_DATA], is there a pick up point?" at bounding box center [602, 670] width 805 height 45
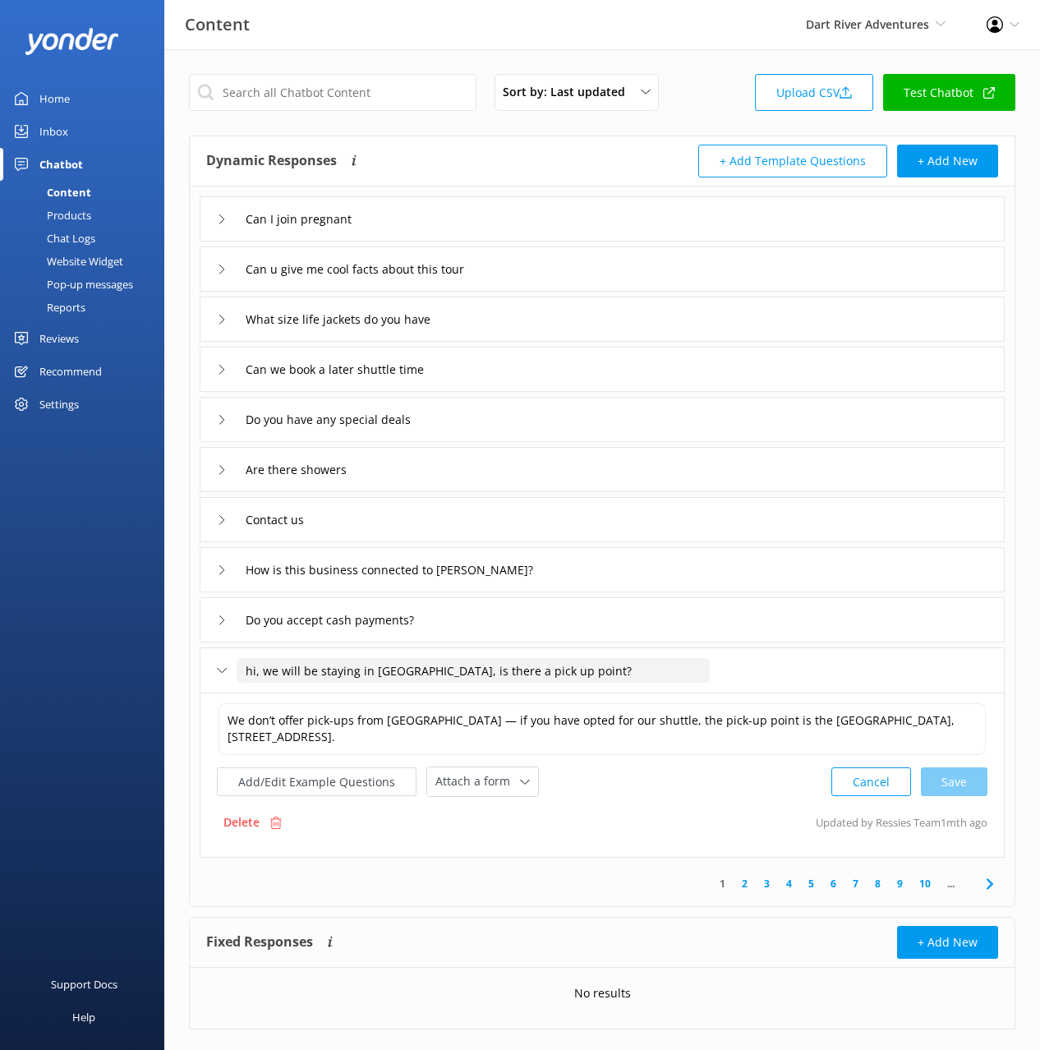
click at [520, 662] on input "hi, we will be staying in [GEOGRAPHIC_DATA], is there a pick up point?" at bounding box center [473, 670] width 473 height 25
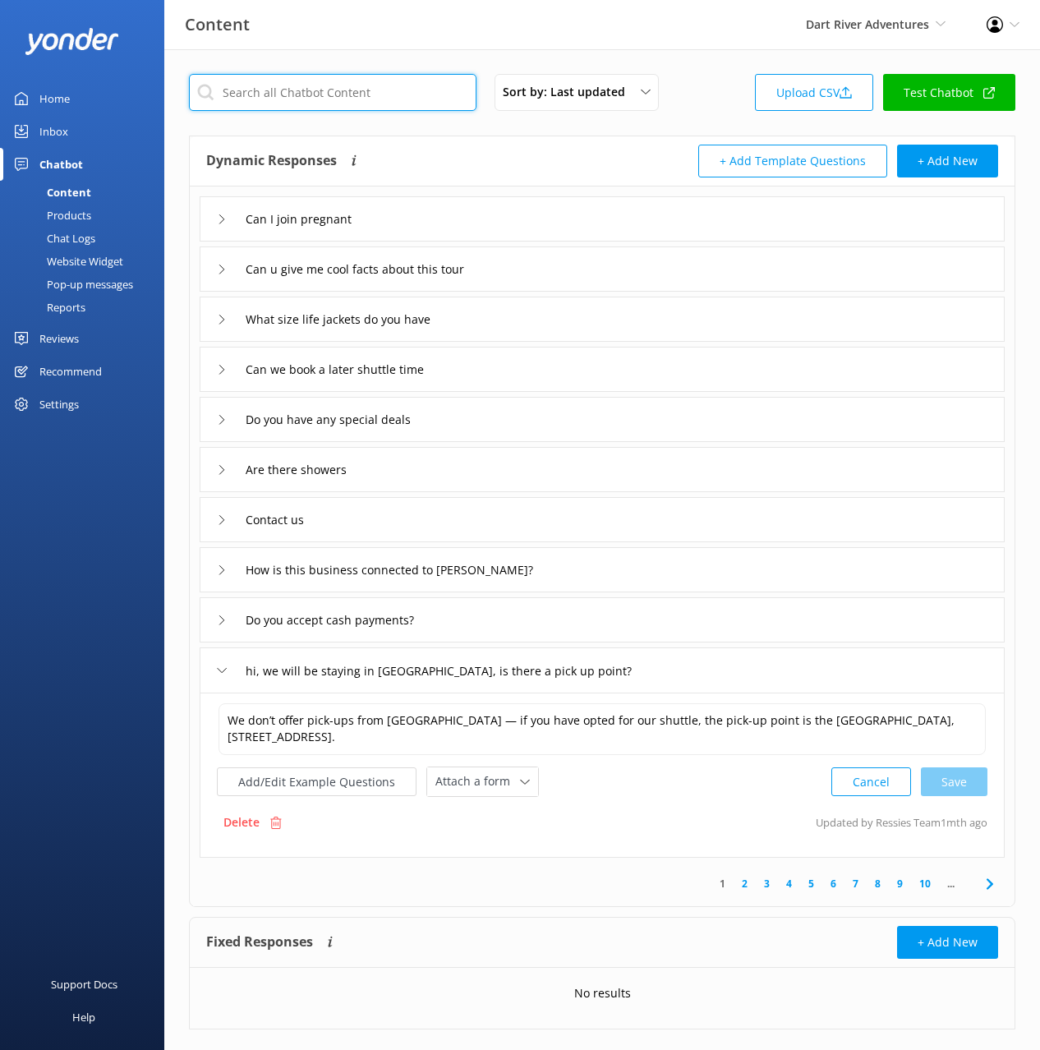
click at [280, 96] on input "text" at bounding box center [333, 92] width 288 height 37
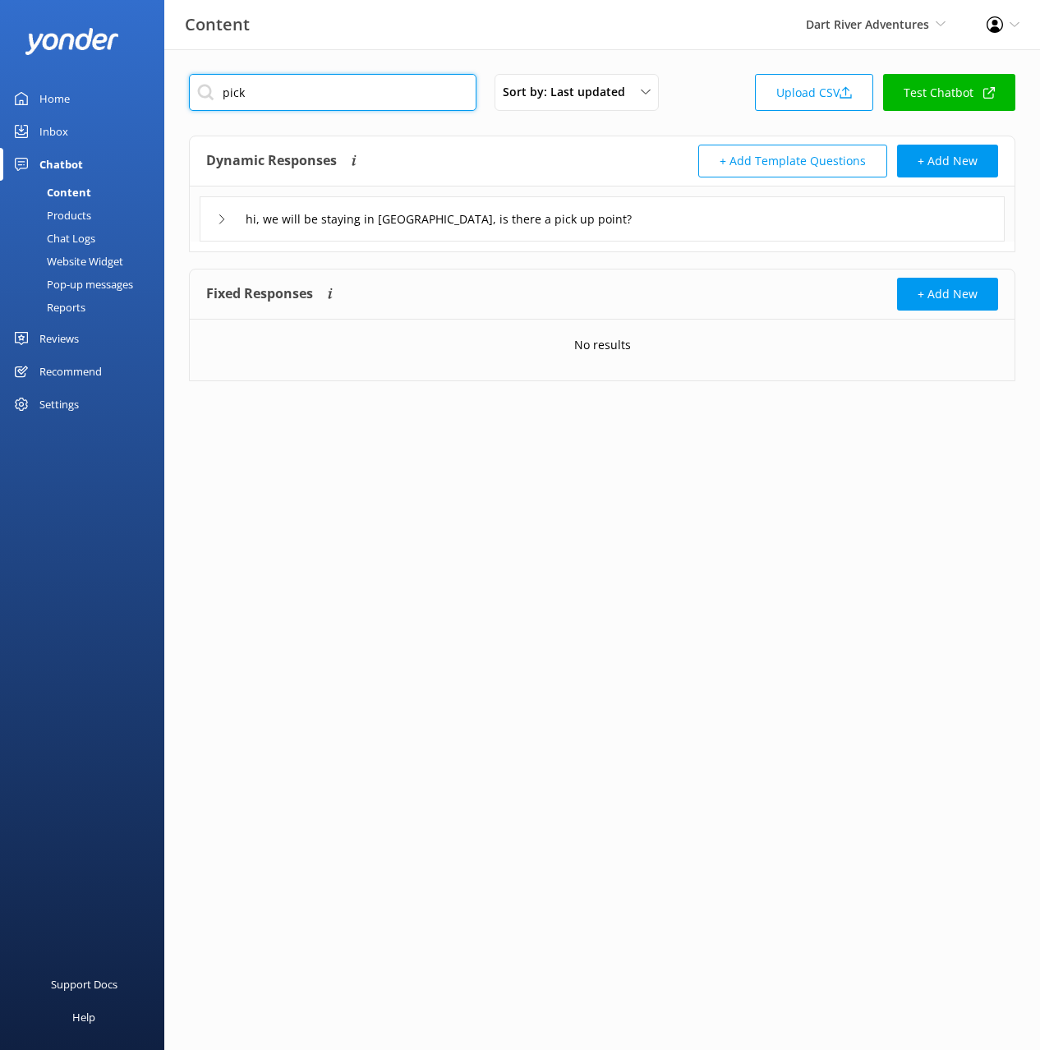
click at [236, 92] on input "pick" at bounding box center [333, 92] width 288 height 37
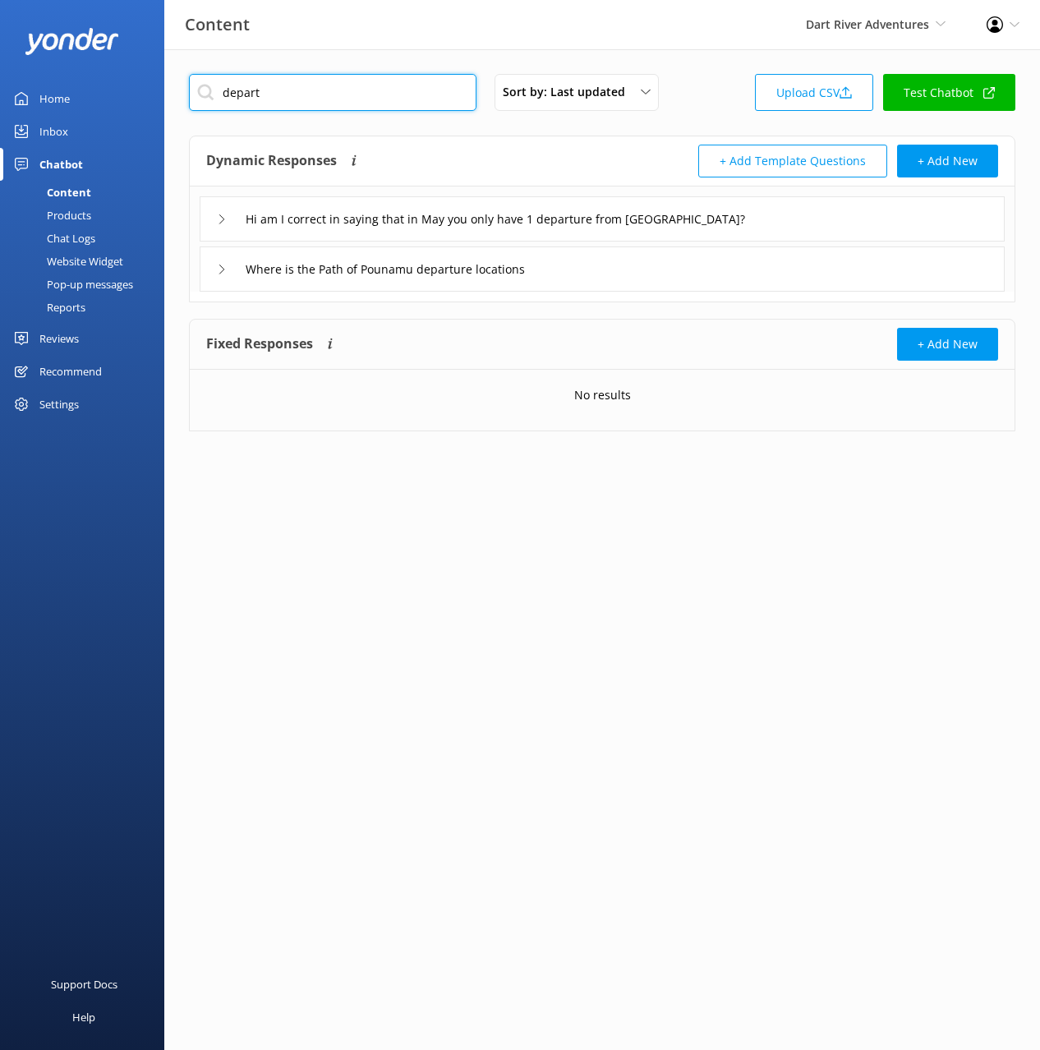
click at [235, 97] on input "depart" at bounding box center [333, 92] width 288 height 37
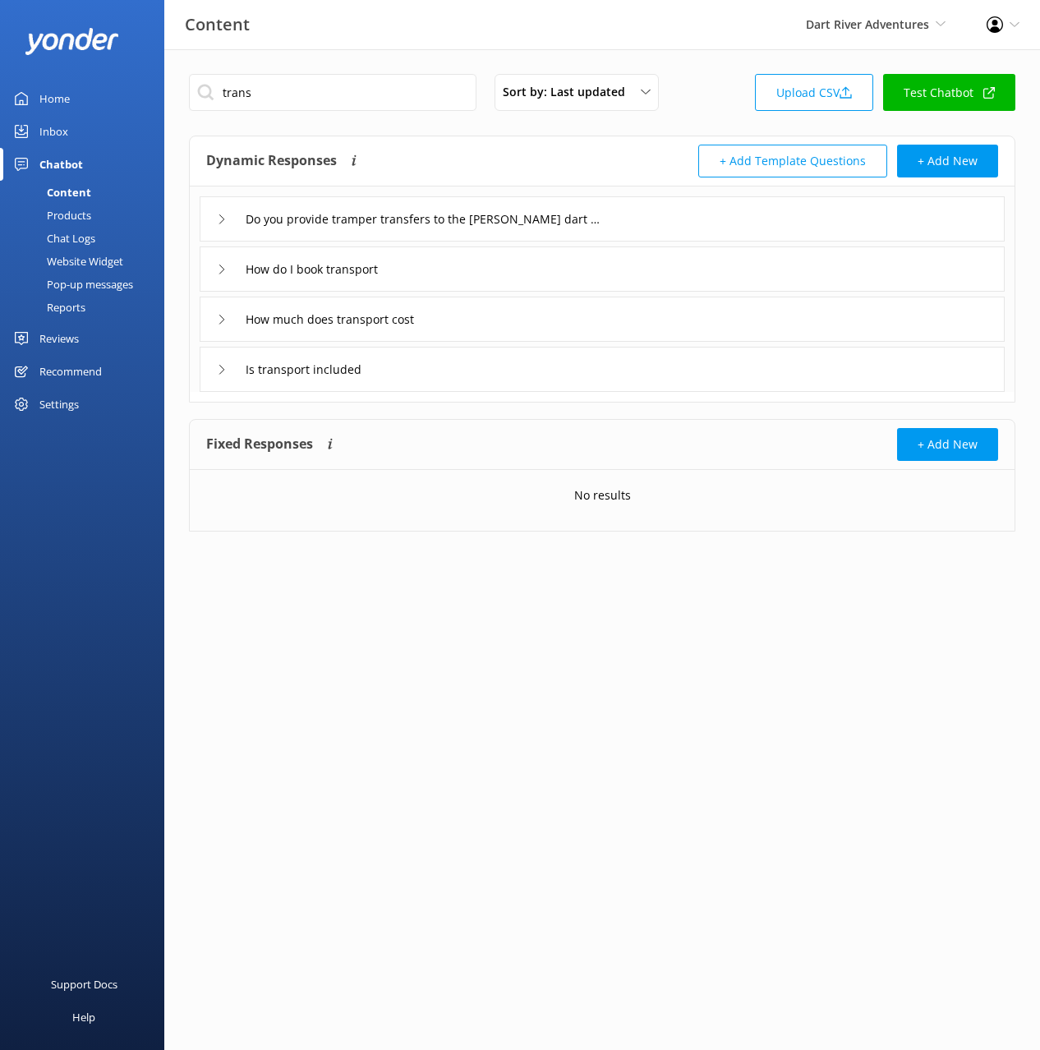
click at [452, 371] on div "Is transport included" at bounding box center [602, 369] width 805 height 45
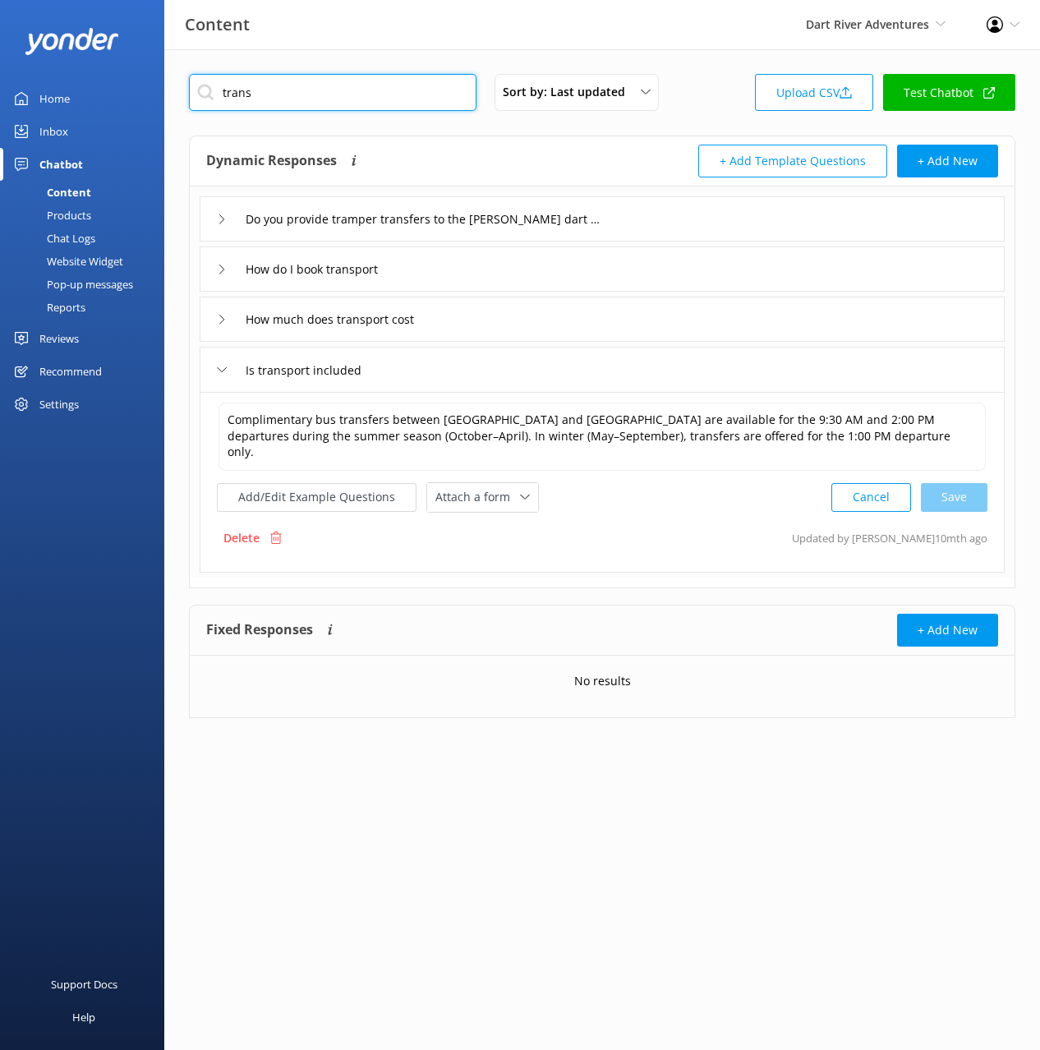
click at [228, 85] on input "trans" at bounding box center [333, 92] width 288 height 37
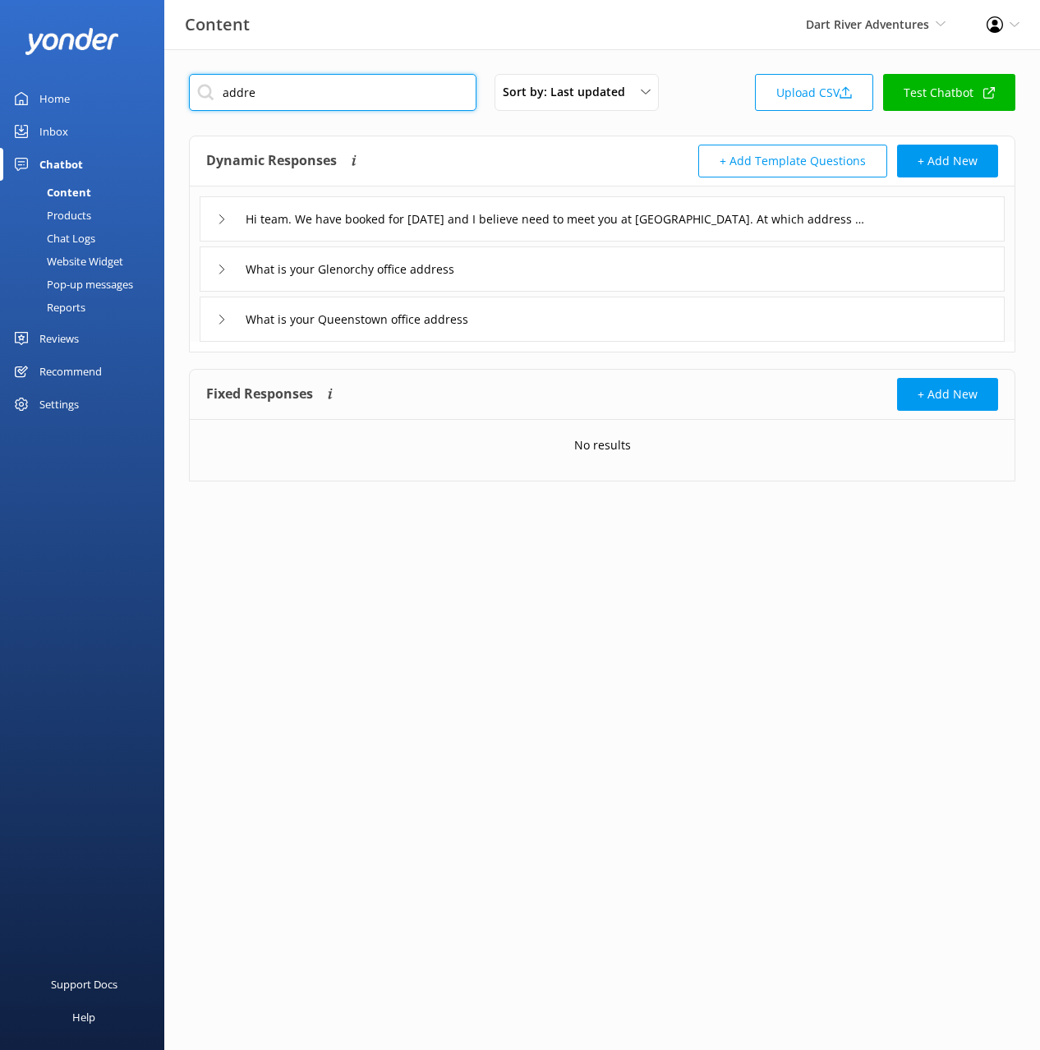
click at [239, 93] on input "addre" at bounding box center [333, 92] width 288 height 37
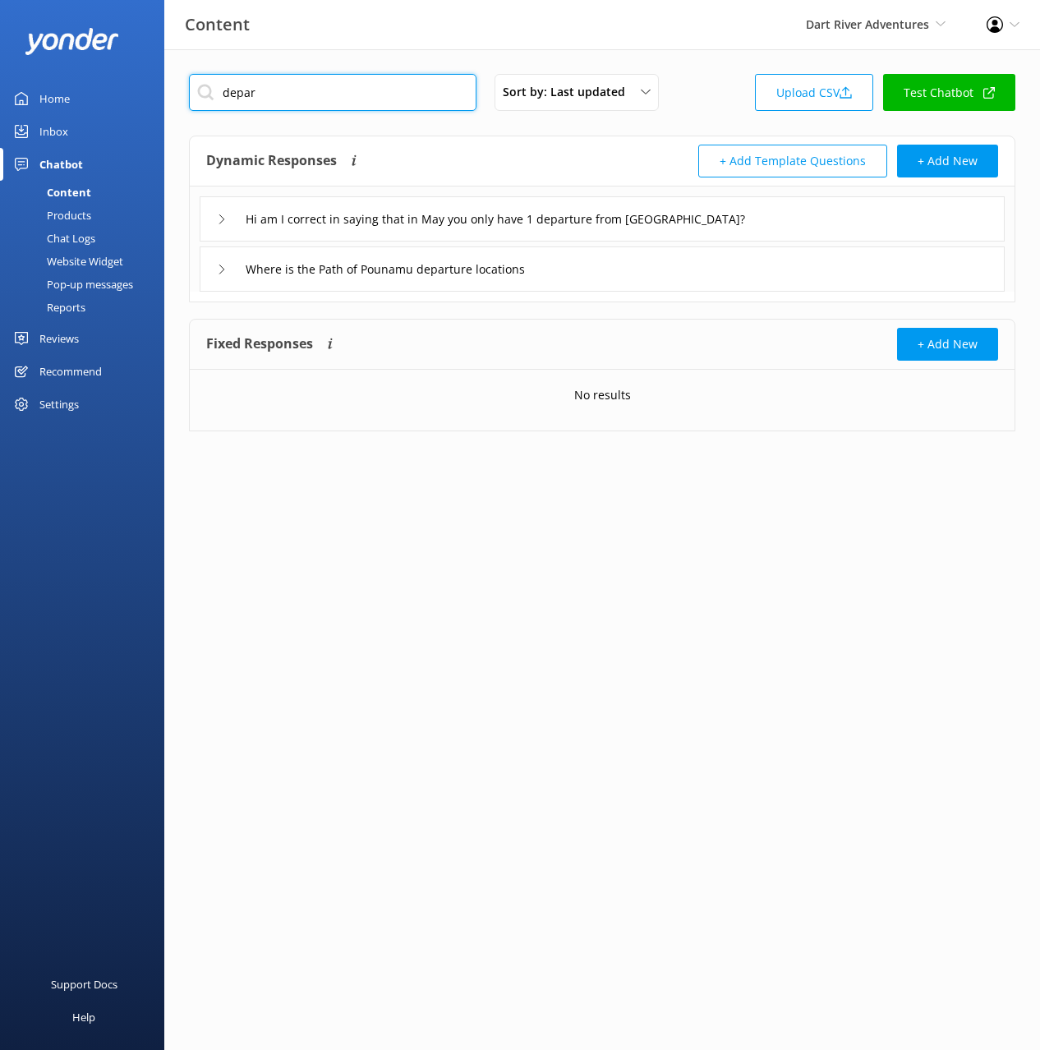
click at [235, 92] on input "depar" at bounding box center [333, 92] width 288 height 37
type input "loca"
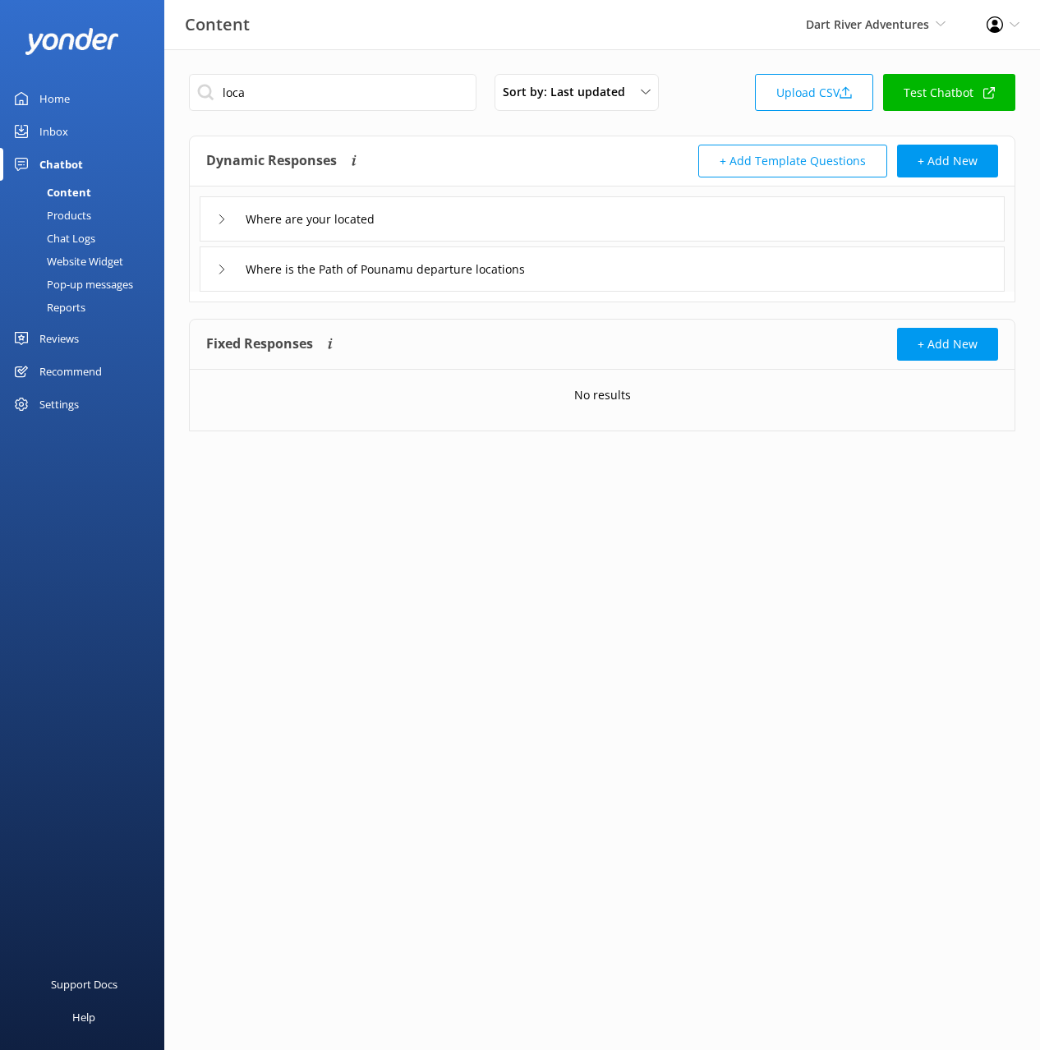
click at [471, 215] on div "Where are your located" at bounding box center [602, 218] width 805 height 45
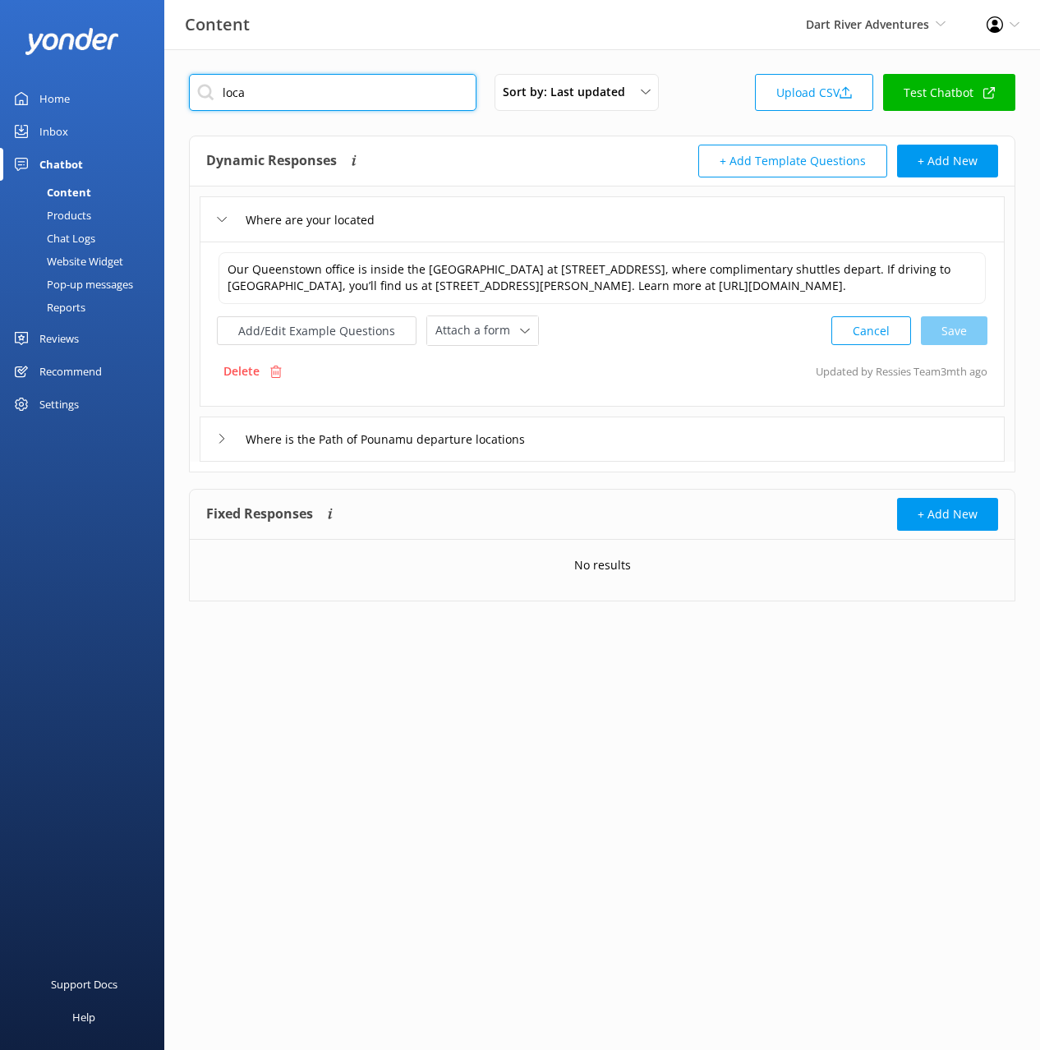
click at [321, 94] on input "loca" at bounding box center [333, 92] width 288 height 37
click at [464, 137] on div "Dynamic Responses The chatbot will generate a response based on the content inf…" at bounding box center [602, 161] width 825 height 50
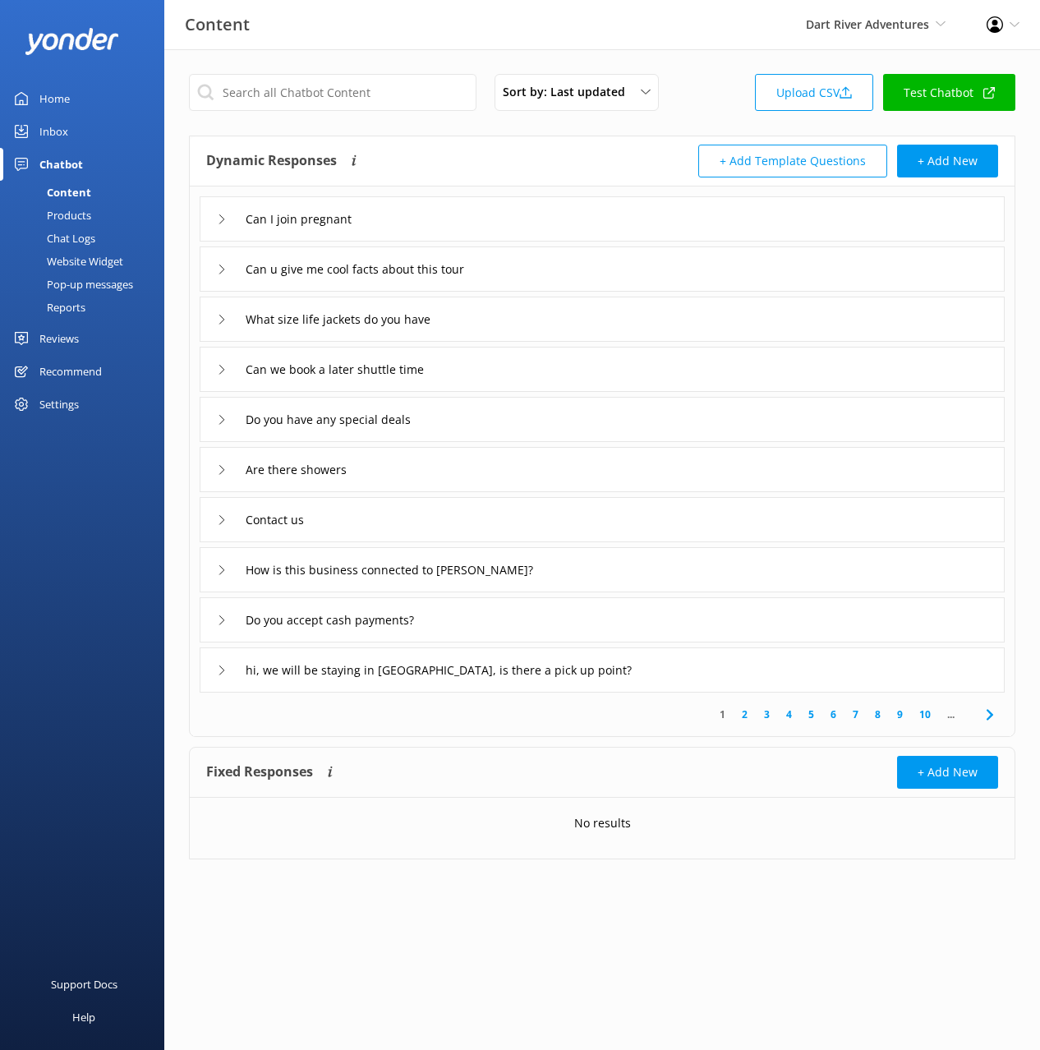
click at [759, 666] on div "hi, we will be staying in [GEOGRAPHIC_DATA], is there a pick up point?" at bounding box center [602, 670] width 805 height 45
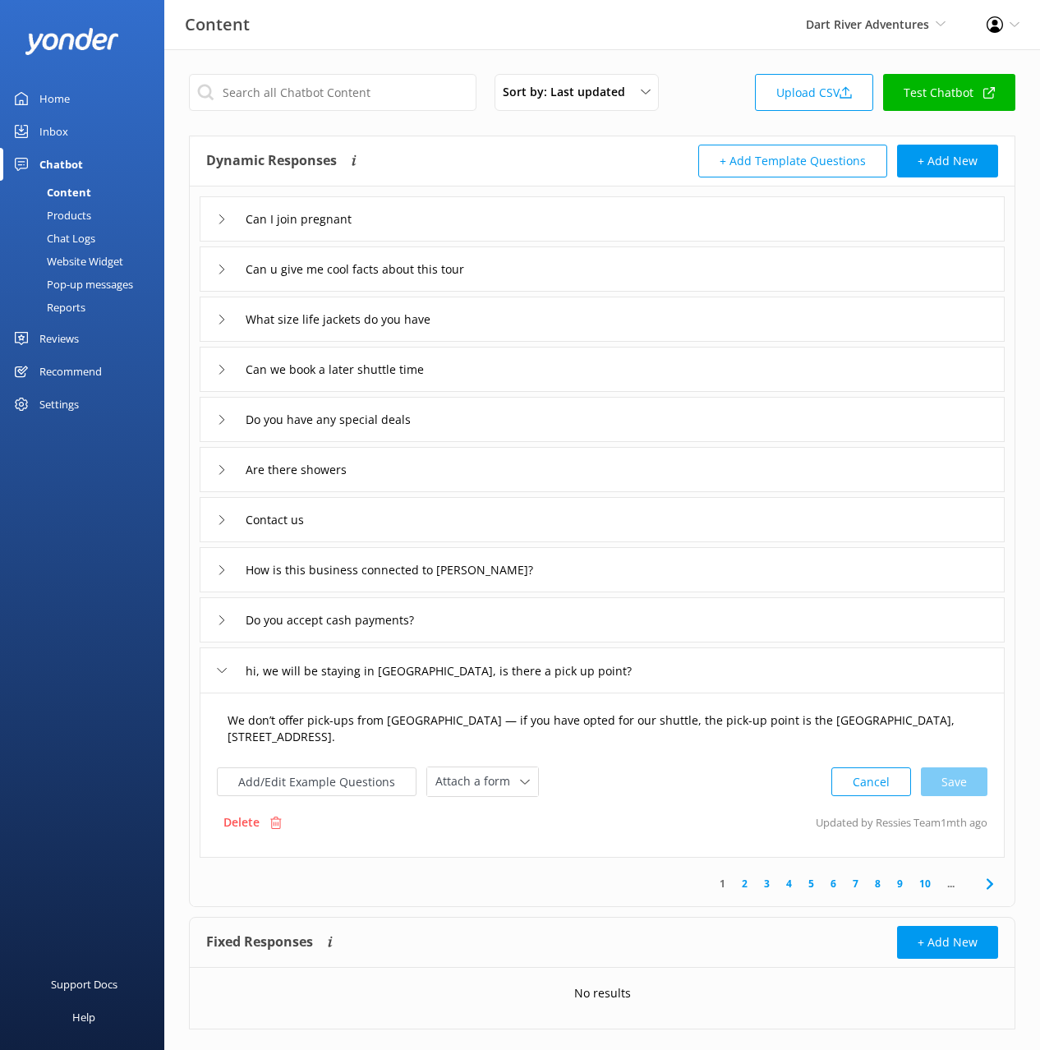
click at [458, 724] on textarea "We don’t offer pick-ups from [GEOGRAPHIC_DATA] — if you have opted for our shut…" at bounding box center [603, 729] width 768 height 52
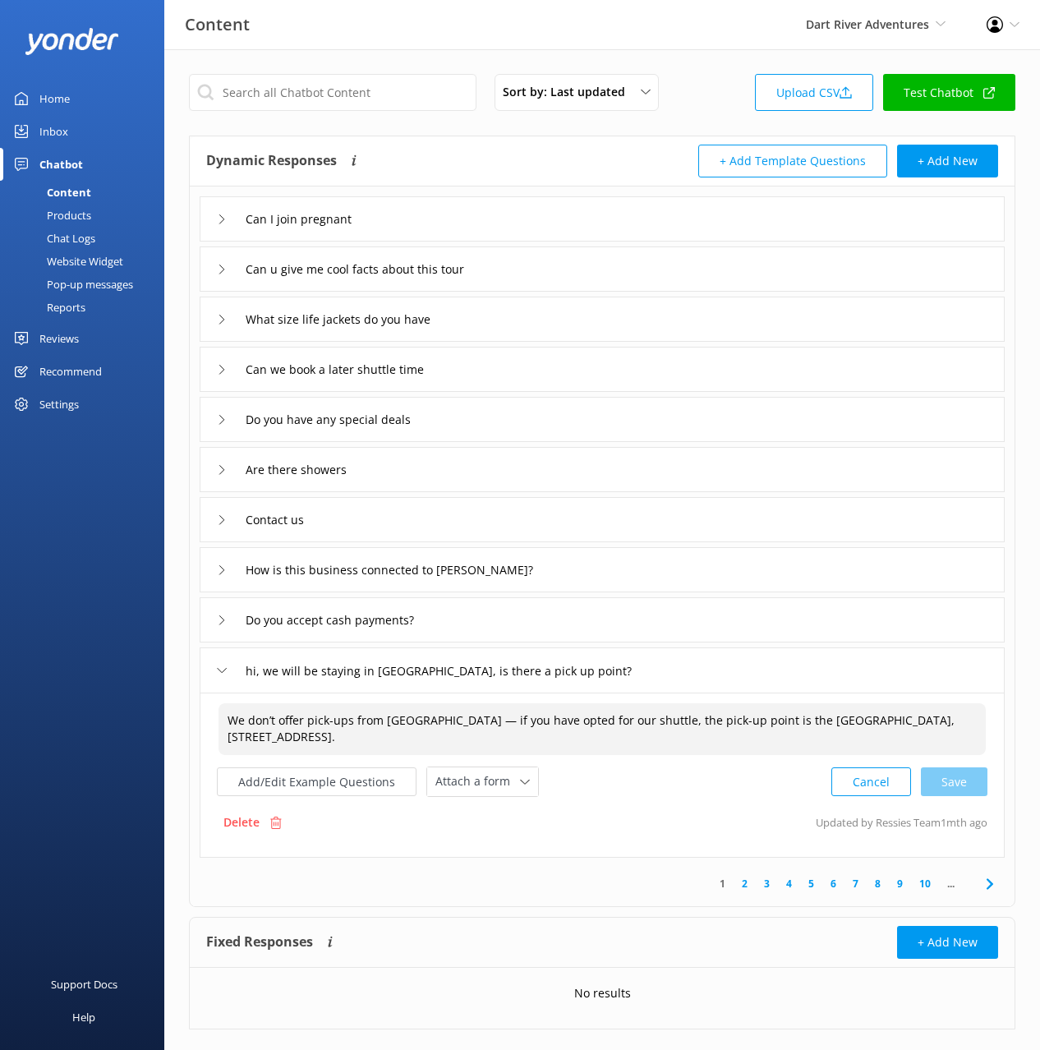
click at [497, 722] on textarea "We don’t offer pick-ups from [GEOGRAPHIC_DATA] — if you have opted for our shut…" at bounding box center [603, 729] width 768 height 52
click at [478, 738] on textarea "We don’t offer pick-ups from [GEOGRAPHIC_DATA] — if you have opted for our shut…" at bounding box center [603, 729] width 768 height 52
click at [533, 733] on textarea "We don’t offer pick-ups from [GEOGRAPHIC_DATA] — if you have opted for our shut…" at bounding box center [603, 729] width 768 height 52
click at [474, 739] on textarea "We don’t offer pick-ups from [GEOGRAPHIC_DATA] — if you have opted for our shut…" at bounding box center [603, 729] width 768 height 52
click at [471, 727] on textarea "We don’t offer pick-ups from [GEOGRAPHIC_DATA] — if you have opted for our shut…" at bounding box center [603, 729] width 768 height 52
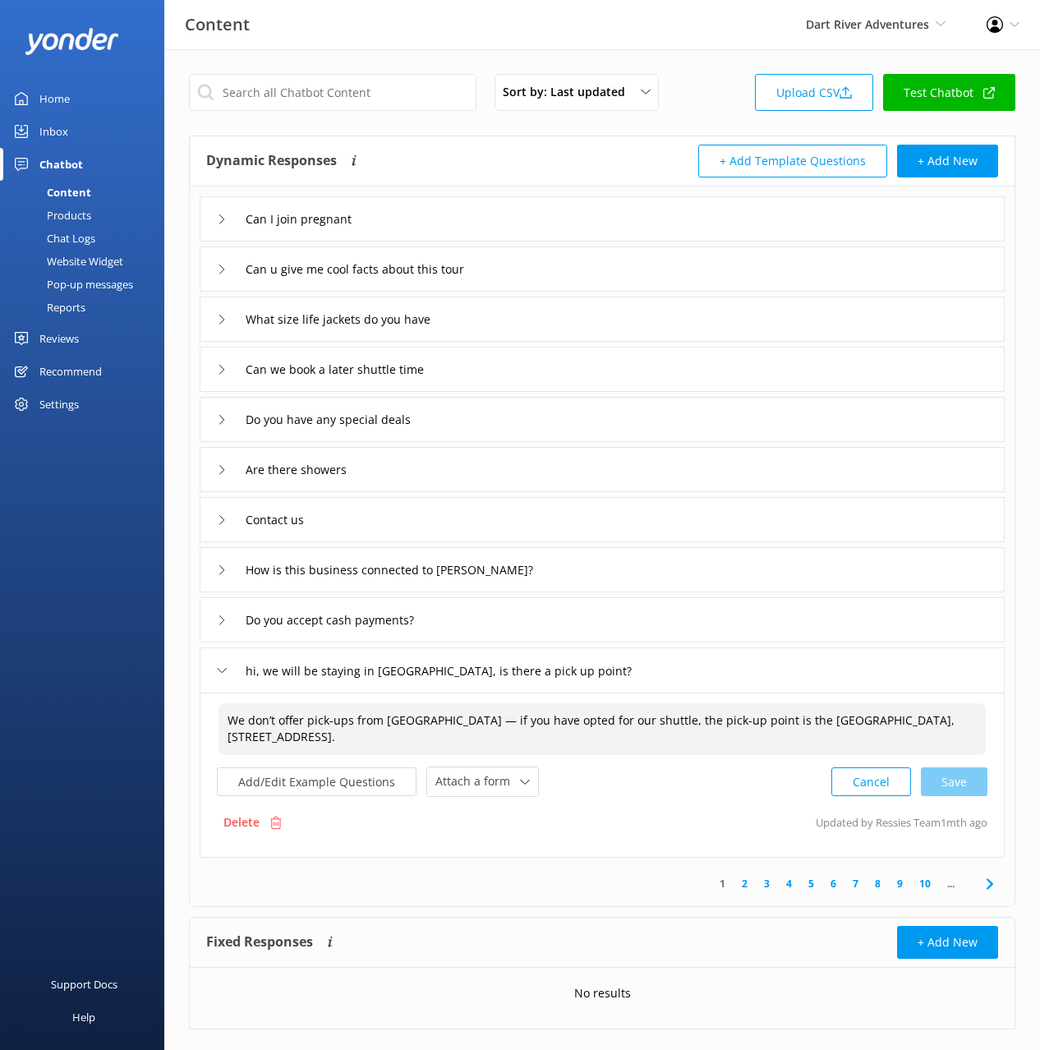
click at [446, 731] on textarea "We don’t offer pick-ups from [GEOGRAPHIC_DATA] — if you have opted for our shut…" at bounding box center [603, 729] width 768 height 52
drag, startPoint x: 519, startPoint y: 728, endPoint x: 540, endPoint y: 729, distance: 20.6
click at [519, 728] on textarea "We don’t offer pick-ups from [GEOGRAPHIC_DATA] — if you have opted for our shut…" at bounding box center [603, 729] width 768 height 52
click at [548, 729] on textarea "We don’t offer pick-ups from [GEOGRAPHIC_DATA] — if you have opted for our shut…" at bounding box center [603, 729] width 768 height 52
drag, startPoint x: 481, startPoint y: 721, endPoint x: 266, endPoint y: 718, distance: 214.5
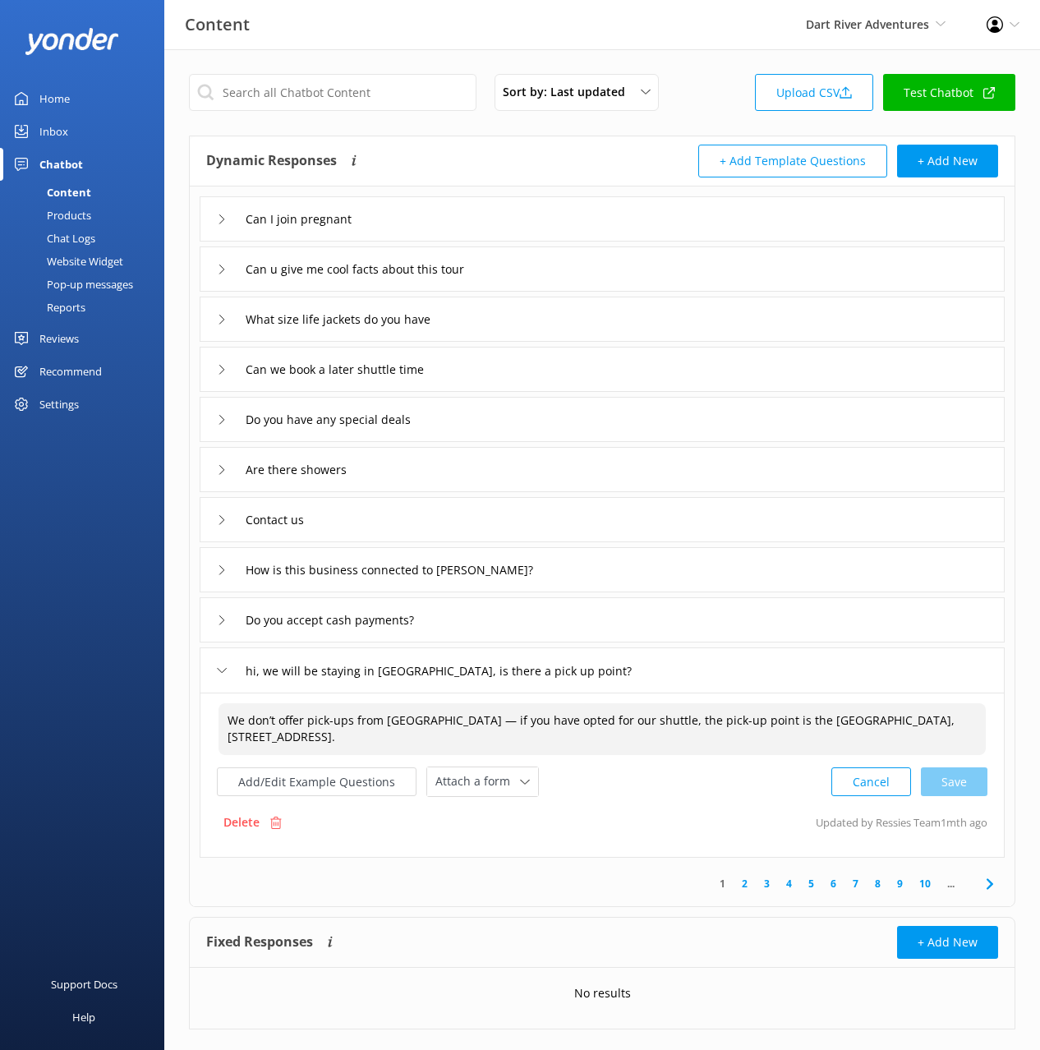
click at [266, 718] on textarea "We don’t offer pick-ups from [GEOGRAPHIC_DATA] — if you have opted for our shut…" at bounding box center [603, 729] width 768 height 52
click at [468, 724] on textarea "We do not offer accommodation pickups. If you have opted for our shuttle, the p…" at bounding box center [603, 729] width 768 height 52
click at [378, 740] on textarea "We do not offer accommodation pickups. If you have opted for our shuttle, the p…" at bounding box center [603, 729] width 768 height 52
click at [510, 739] on textarea "We do not offer accommodation pickups. If you have opted for our shuttle, the p…" at bounding box center [603, 729] width 768 height 52
drag, startPoint x: 760, startPoint y: 738, endPoint x: 839, endPoint y: 754, distance: 80.4
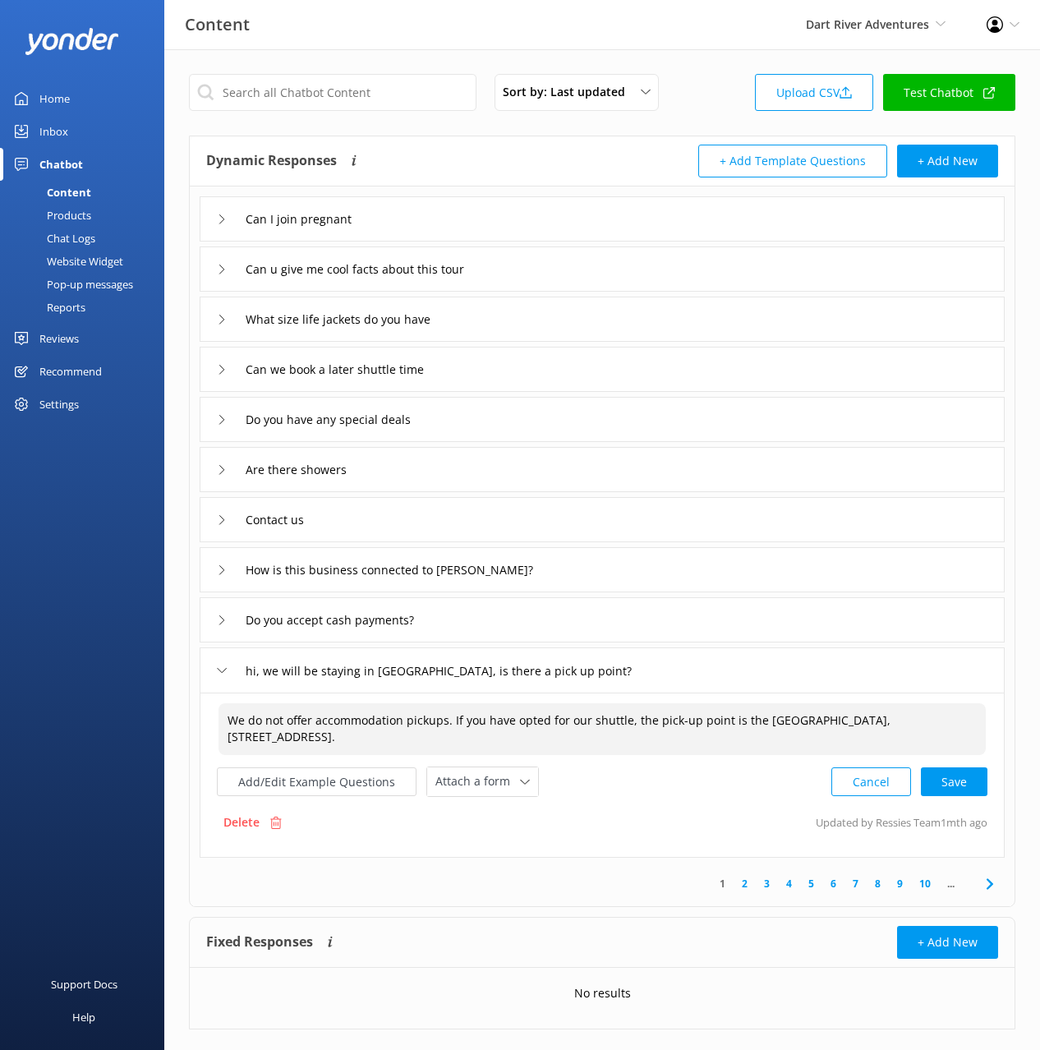
click at [761, 737] on textarea "We do not offer accommodation pickups. If you have opted for our shuttle, the p…" at bounding box center [603, 729] width 768 height 52
click at [489, 728] on textarea "We do not offer accommodation pickups. If you have opted for our shuttle, the p…" at bounding box center [603, 729] width 768 height 52
click at [958, 782] on div "Cancel Loading.." at bounding box center [909, 780] width 155 height 30
type textarea "We do not offer accommodation pickups. If you have opted for our shuttle, the p…"
click at [347, 673] on input "hi, we will be staying in [GEOGRAPHIC_DATA], is there a pick up point?" at bounding box center [473, 670] width 473 height 25
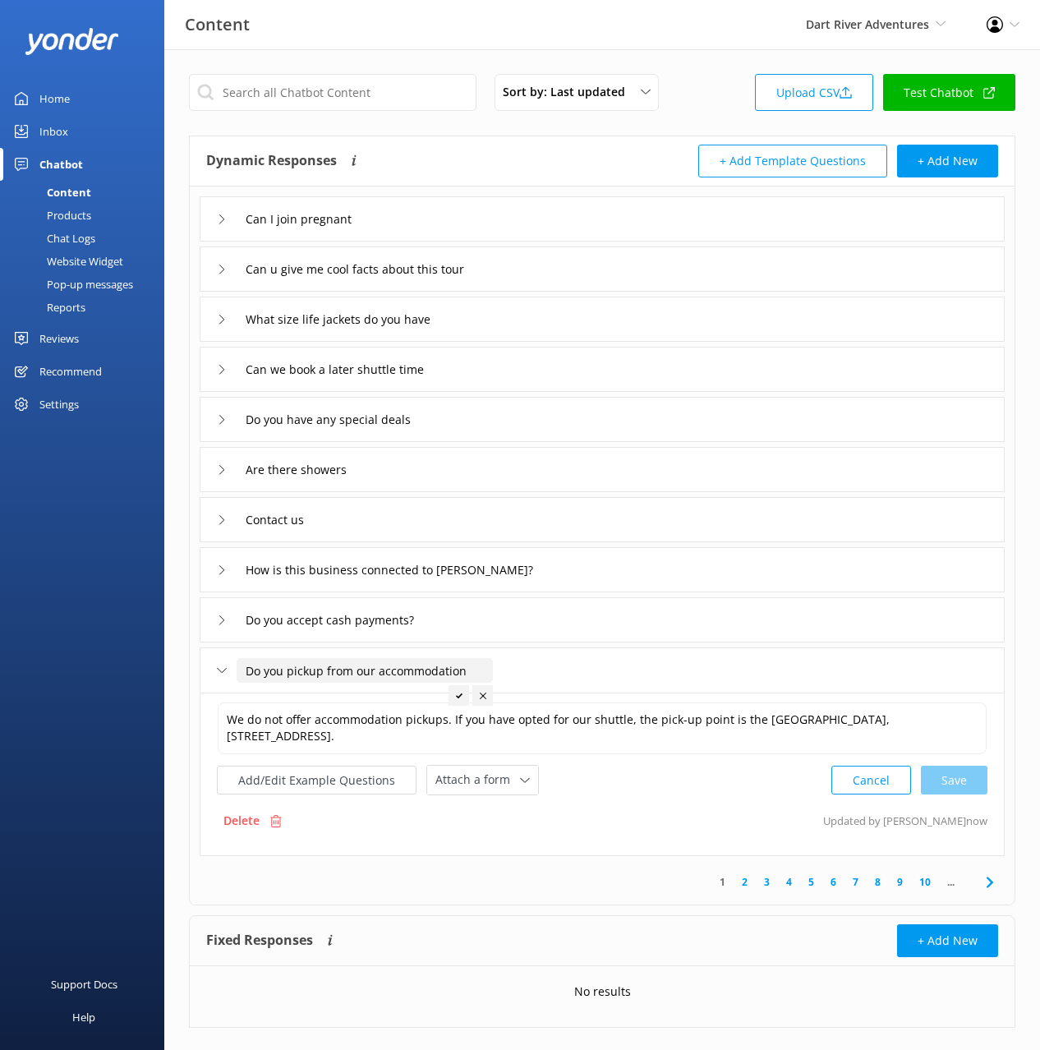
type input "Do you pickup from our accommodation"
click at [460, 694] on use at bounding box center [459, 695] width 7 height 5
click at [344, 776] on button "Add/Edit Example Questions" at bounding box center [317, 780] width 200 height 29
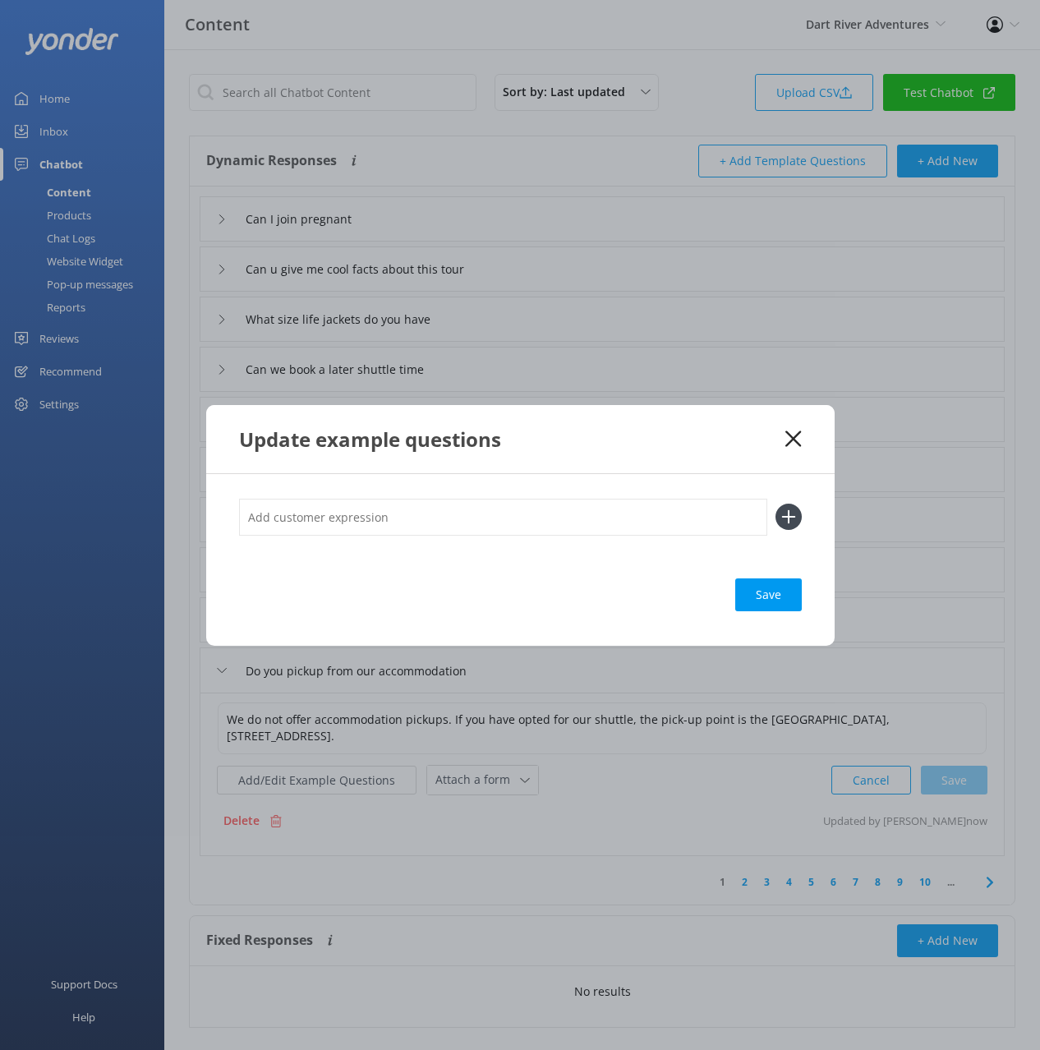
click at [529, 519] on input "text" at bounding box center [503, 517] width 528 height 37
paste input "hi, we will be staying in [GEOGRAPHIC_DATA], is there a pick up point?"
type input "hi, we will be staying in [GEOGRAPHIC_DATA], is there a pick up point?"
click at [776, 504] on button at bounding box center [789, 517] width 26 height 26
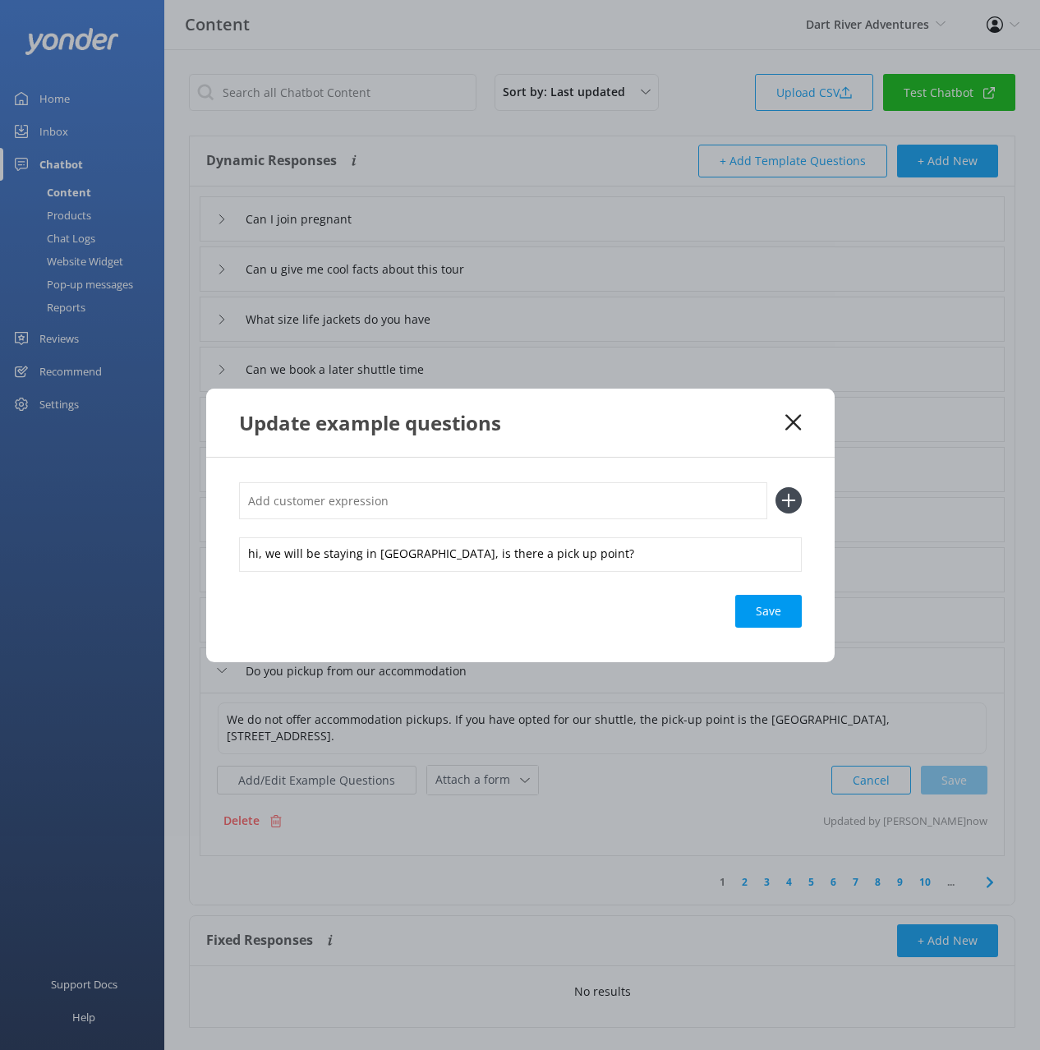
click at [759, 605] on div "Save" at bounding box center [769, 611] width 67 height 33
click at [791, 418] on icon at bounding box center [794, 422] width 16 height 16
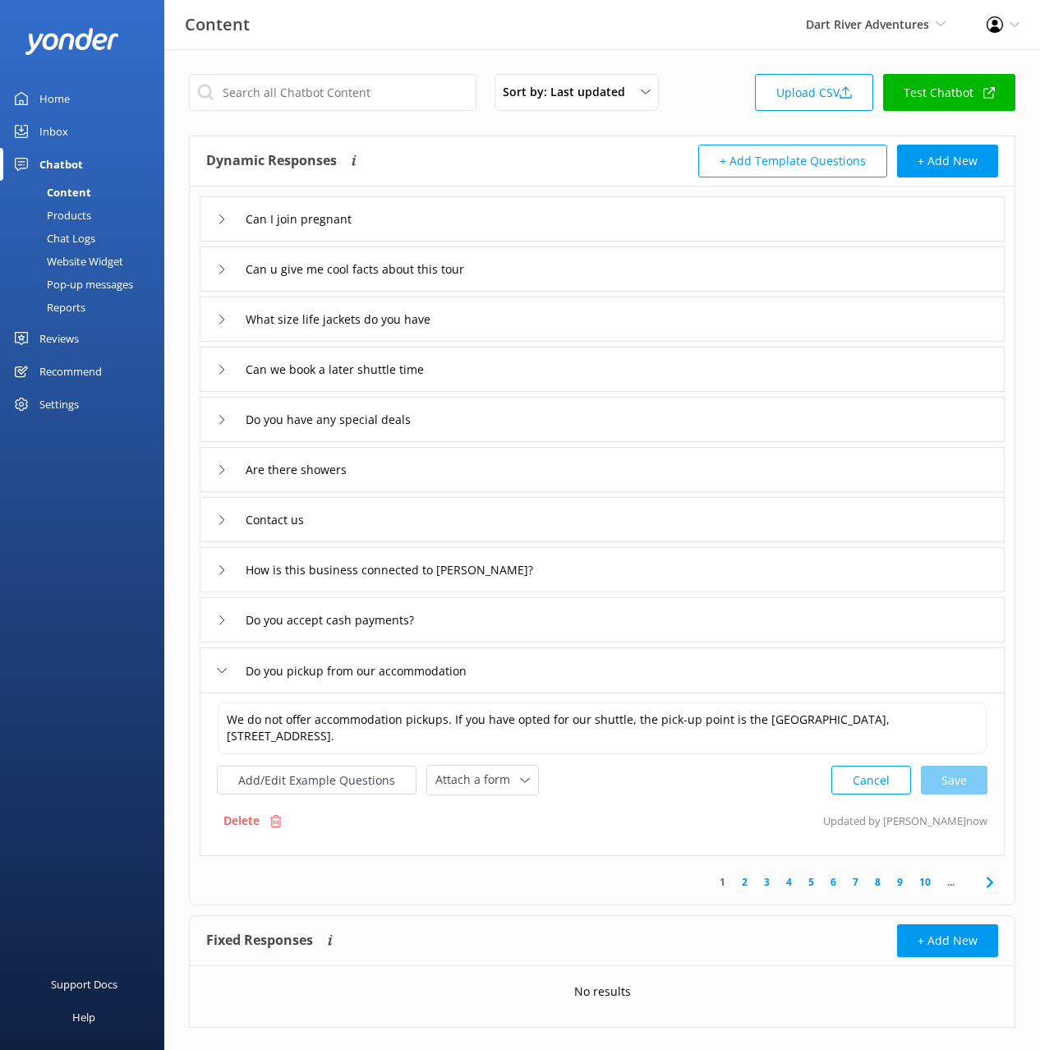
click at [747, 886] on link "2" at bounding box center [745, 882] width 22 height 16
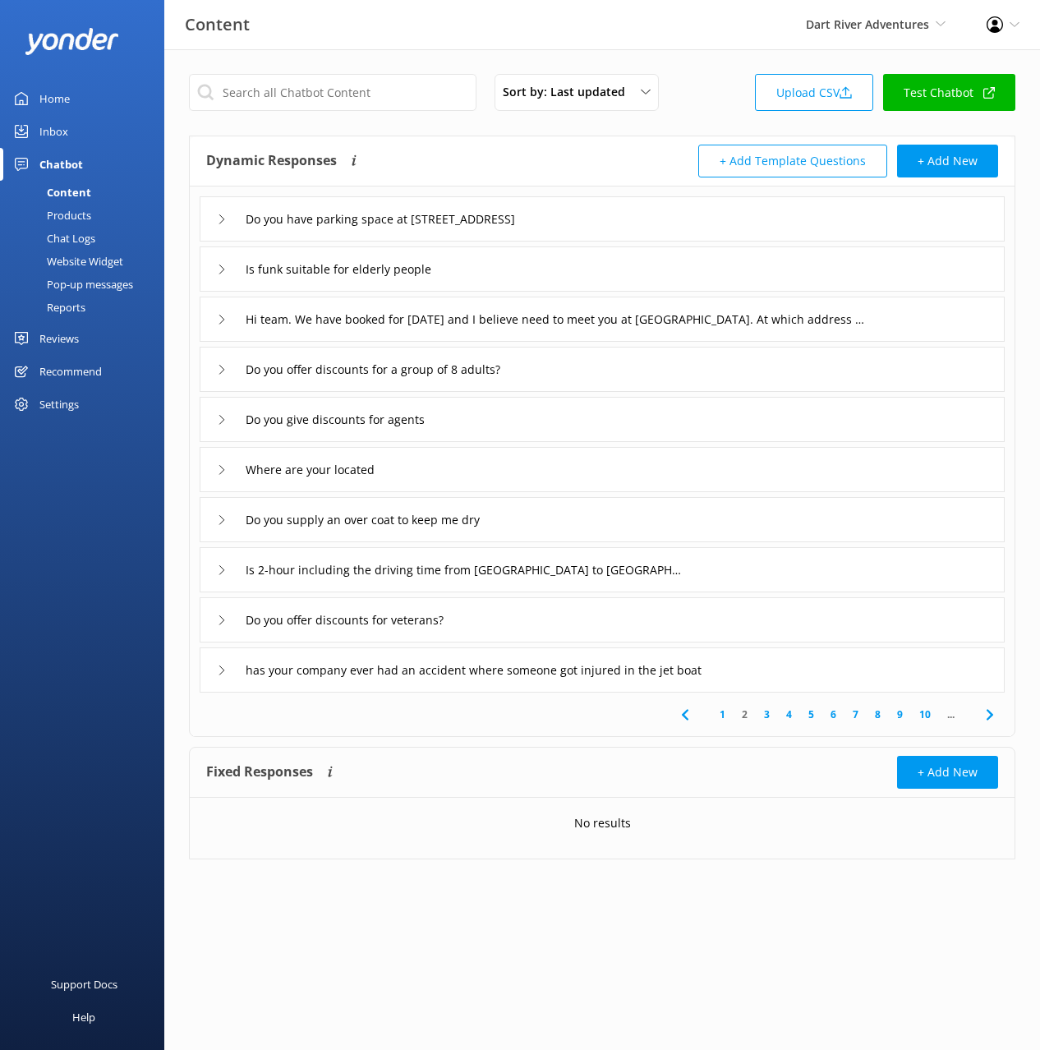
click at [468, 161] on div "Dynamic Responses The chatbot will generate a response based on the content inf…" at bounding box center [404, 161] width 396 height 33
click at [629, 218] on div "Do you have parking space at [STREET_ADDRESS]" at bounding box center [602, 218] width 805 height 45
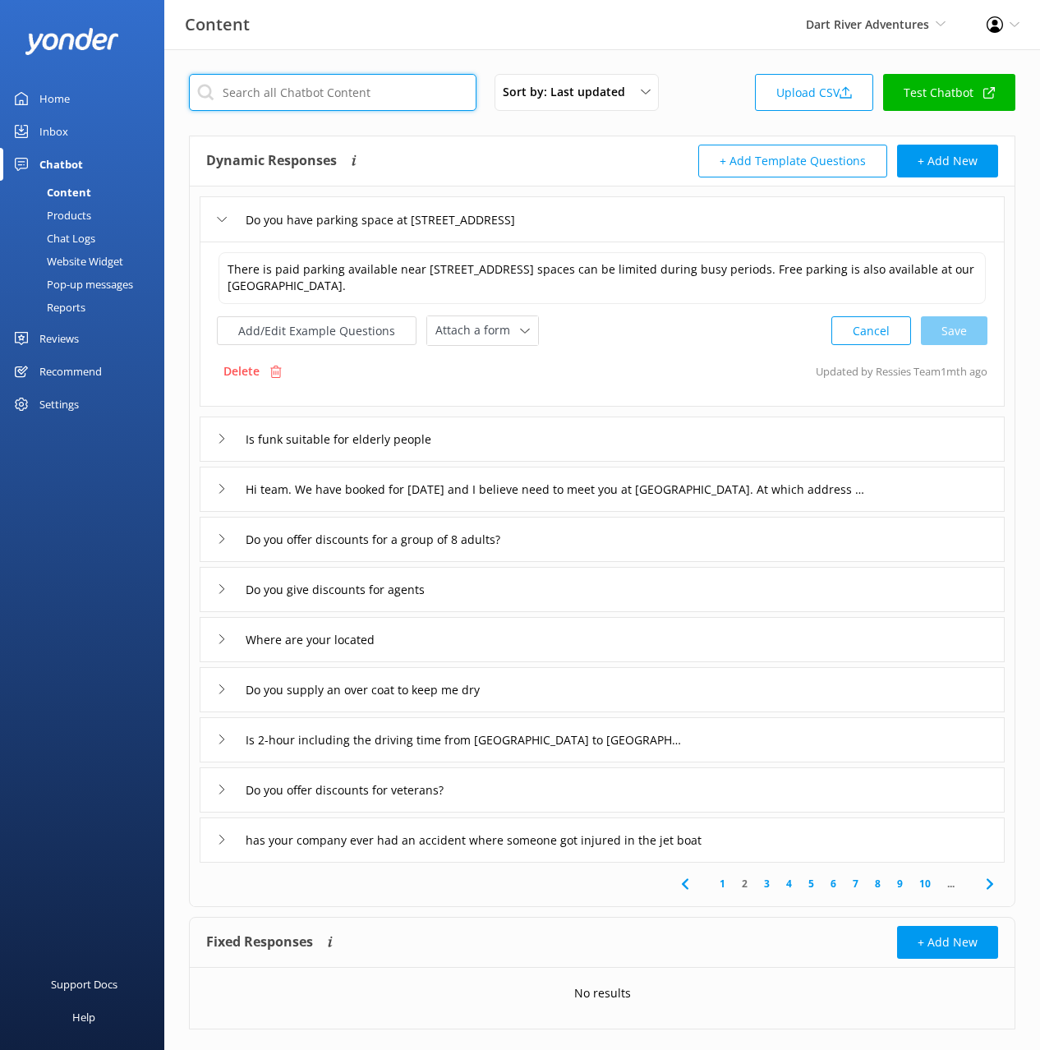
click at [320, 99] on input "text" at bounding box center [333, 92] width 288 height 37
type input "park"
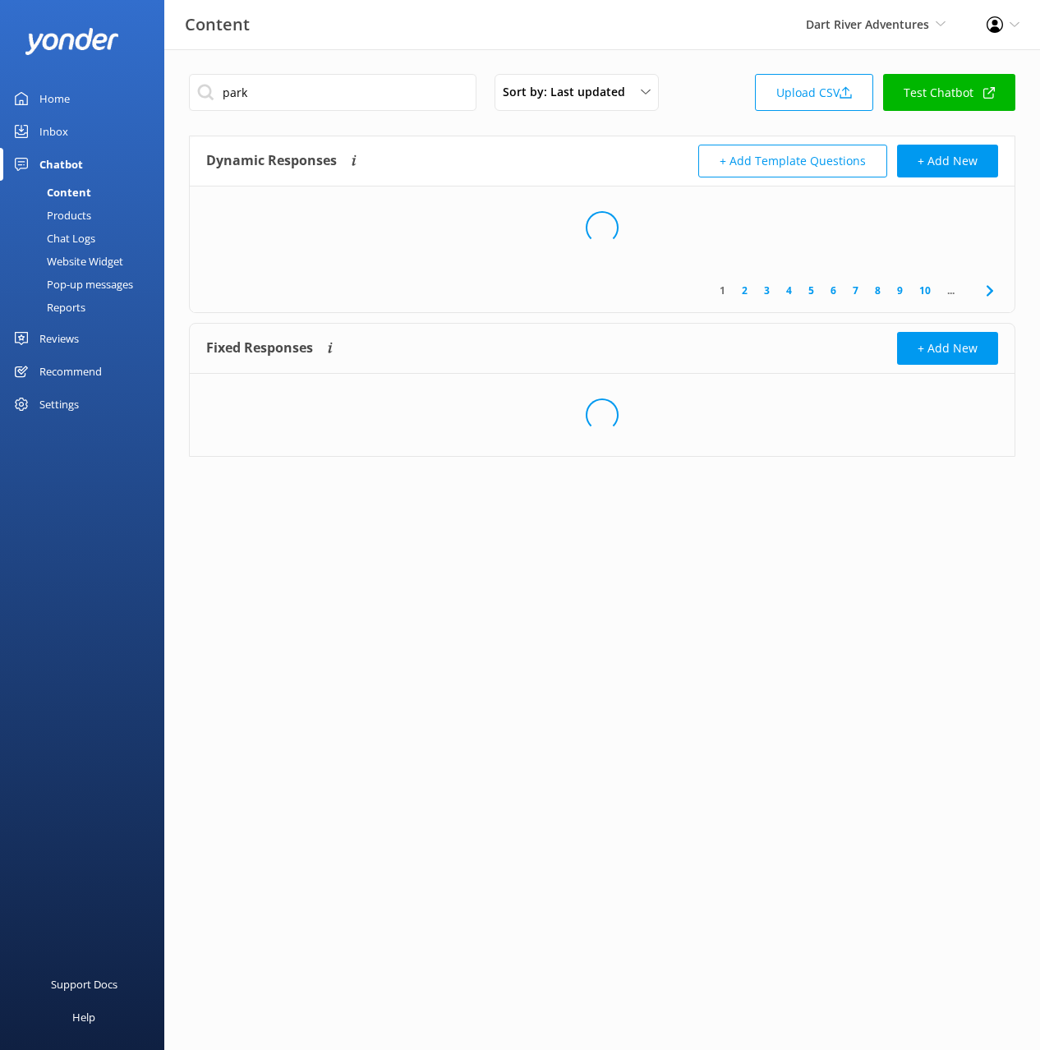
drag, startPoint x: 484, startPoint y: 147, endPoint x: 510, endPoint y: 178, distance: 40.8
click at [483, 147] on div "Dynamic Responses The chatbot will generate a response based on the content inf…" at bounding box center [404, 161] width 396 height 33
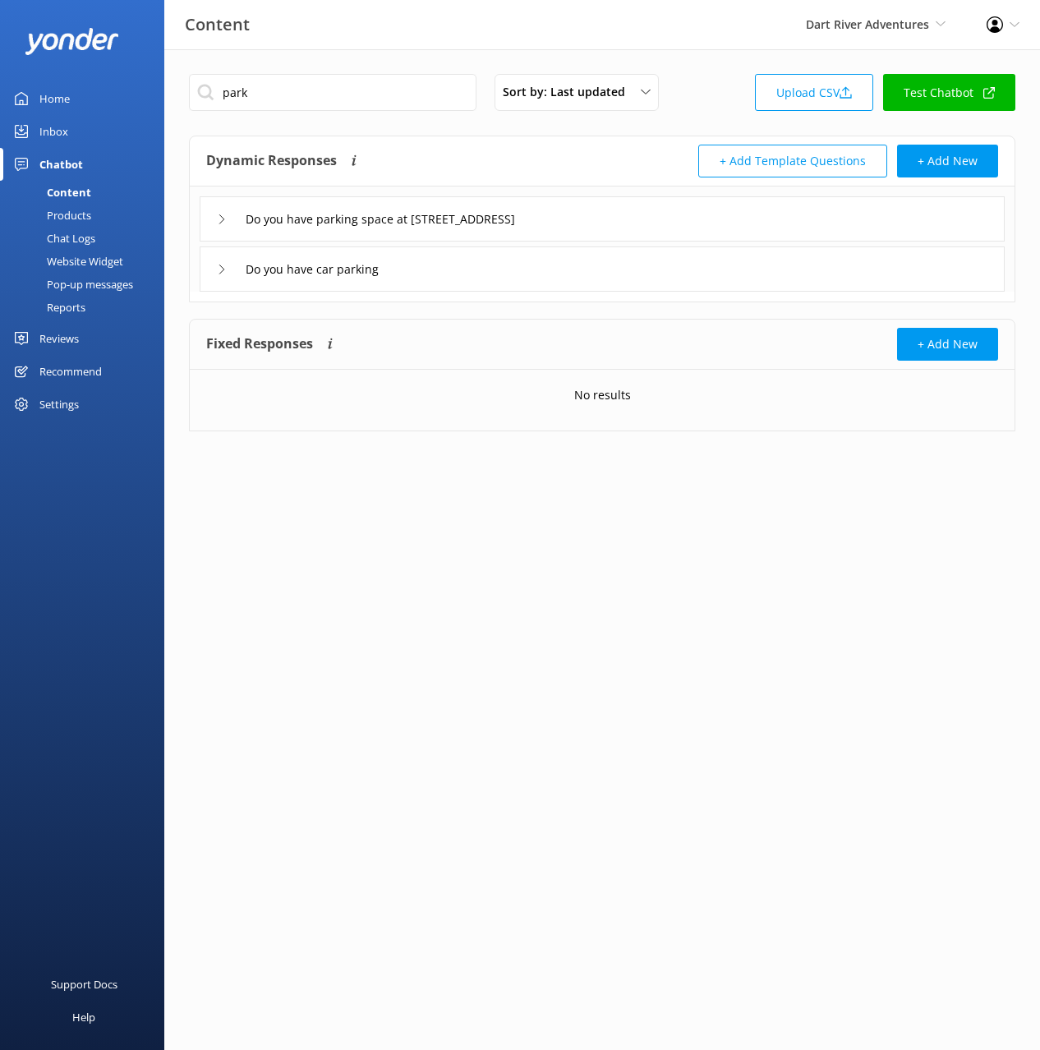
drag, startPoint x: 489, startPoint y: 157, endPoint x: 484, endPoint y: 210, distance: 52.8
click at [488, 159] on div "Dynamic Responses The chatbot will generate a response based on the content inf…" at bounding box center [404, 161] width 396 height 33
click at [475, 269] on div "Do you have car parking" at bounding box center [602, 269] width 805 height 45
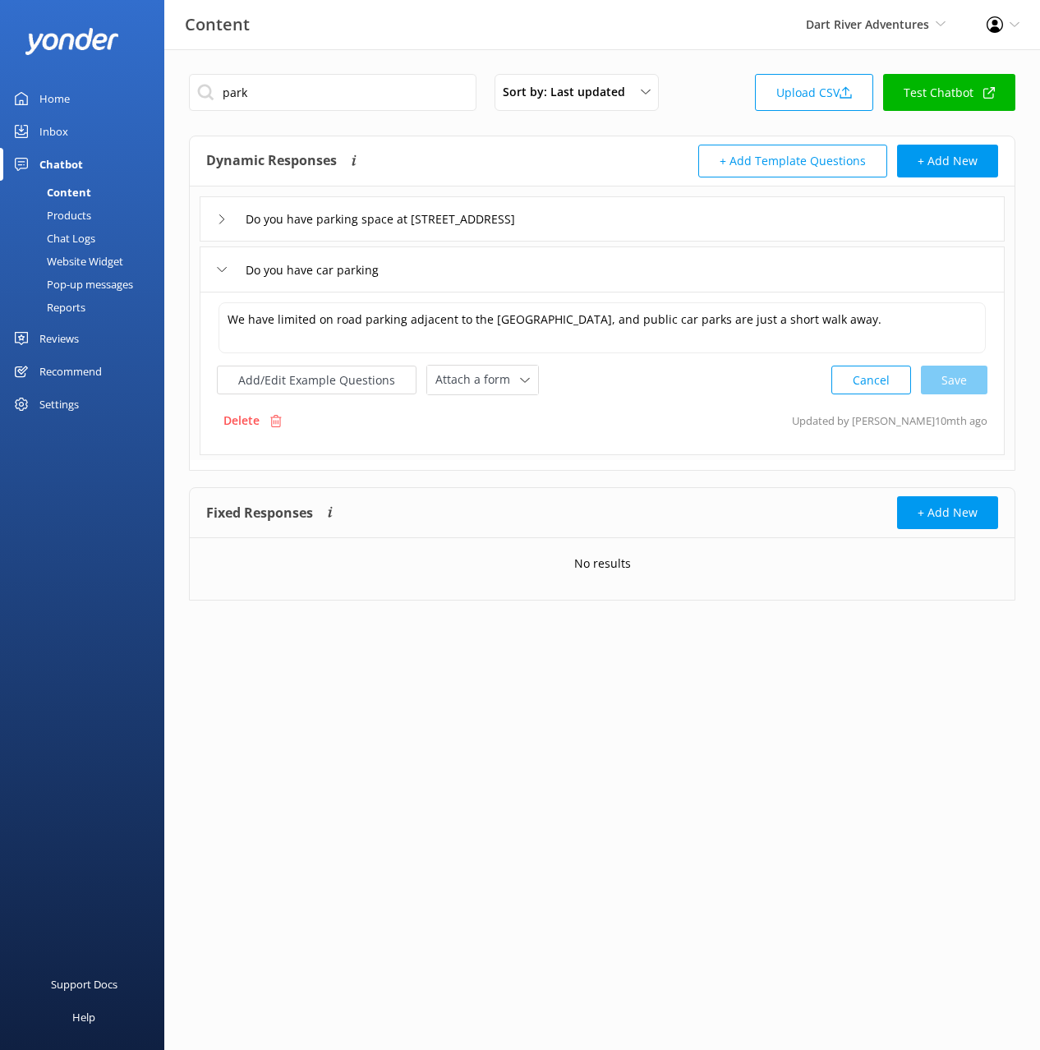
click at [628, 211] on div "Do you have parking space at [STREET_ADDRESS]" at bounding box center [602, 218] width 805 height 45
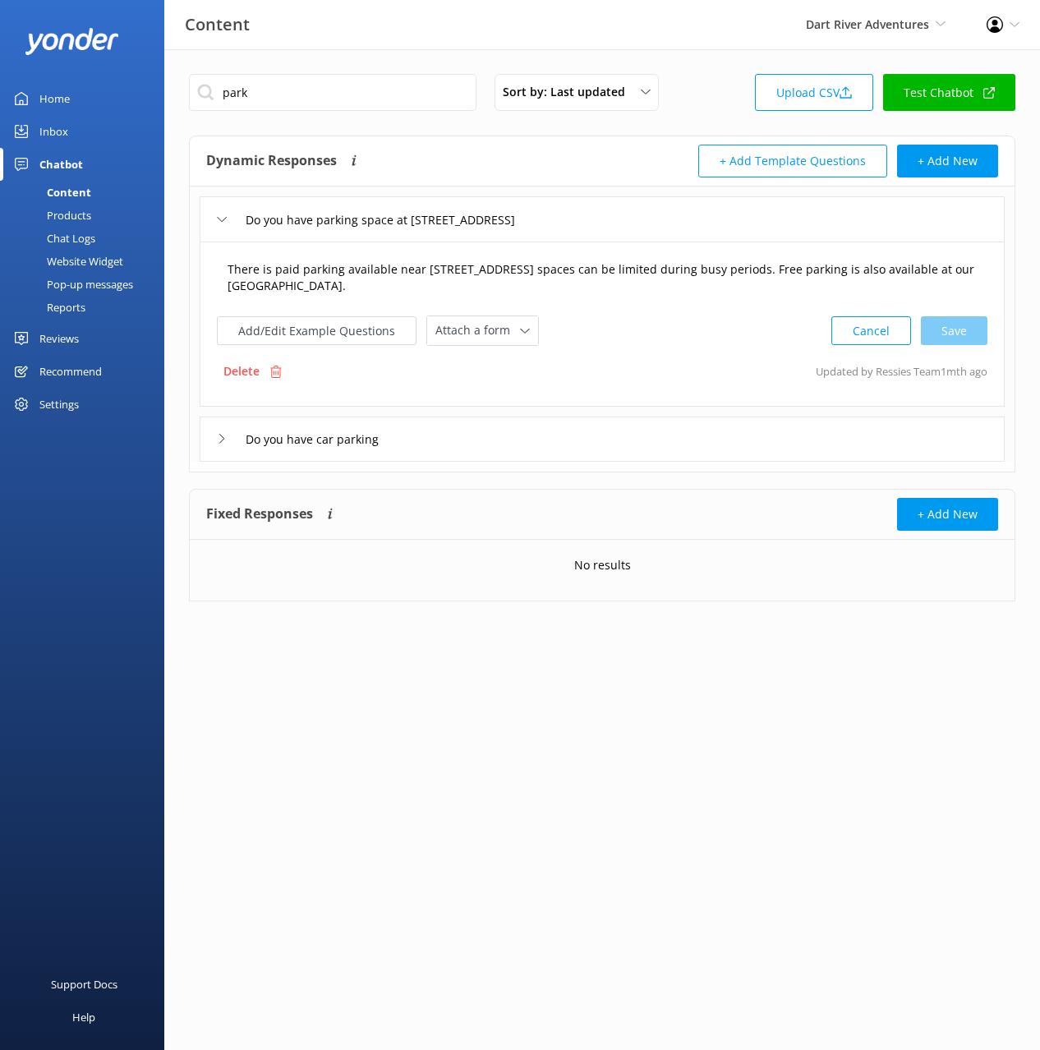
click at [482, 276] on textarea "There is paid parking available near [STREET_ADDRESS] spaces can be limited dur…" at bounding box center [603, 278] width 768 height 52
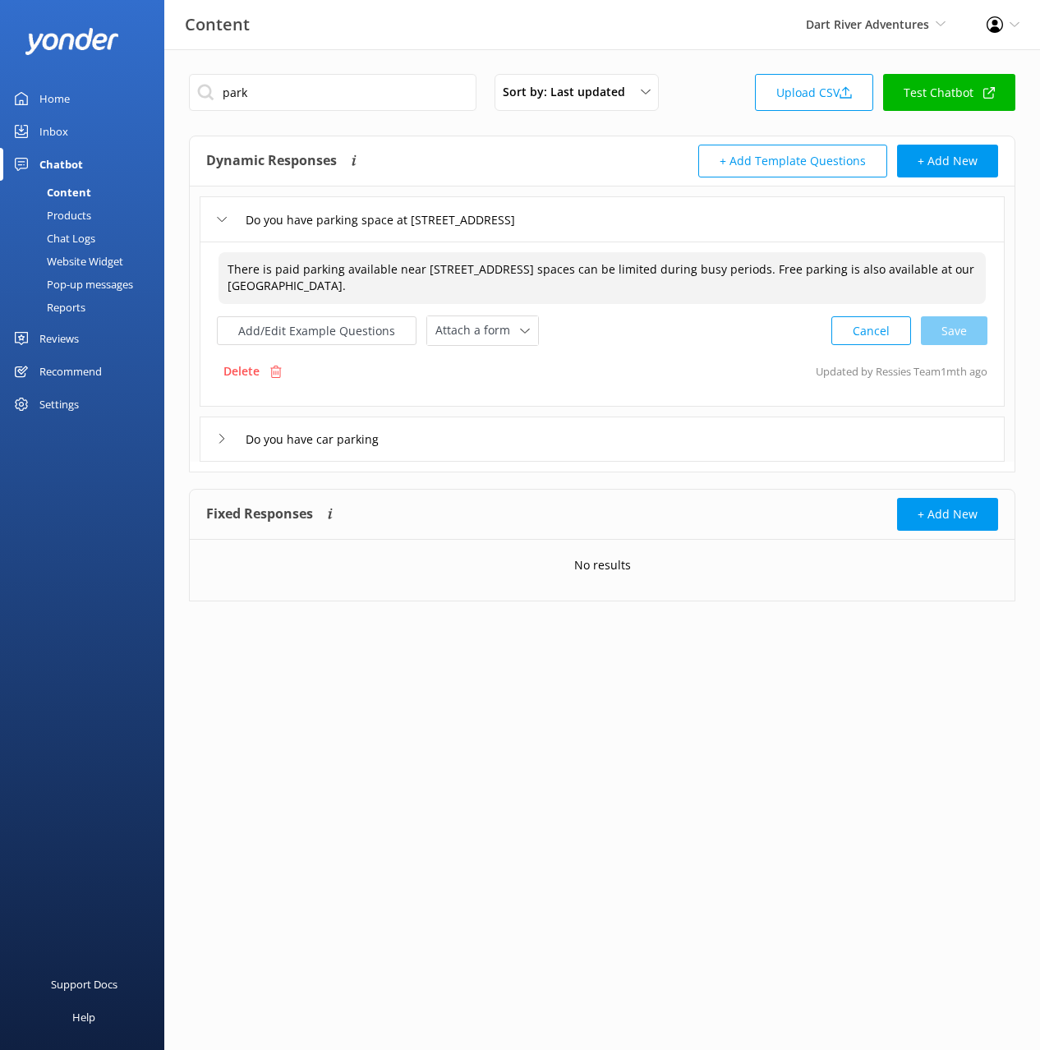
click at [593, 292] on textarea "There is paid parking available near [STREET_ADDRESS] spaces can be limited dur…" at bounding box center [603, 278] width 768 height 52
drag, startPoint x: 926, startPoint y: 266, endPoint x: 934, endPoint y: 300, distance: 34.5
click at [931, 299] on textarea "There is paid parking available near [STREET_ADDRESS] spaces can be limited dur…" at bounding box center [603, 278] width 768 height 52
click at [491, 432] on div "Do you have car parking" at bounding box center [602, 439] width 805 height 45
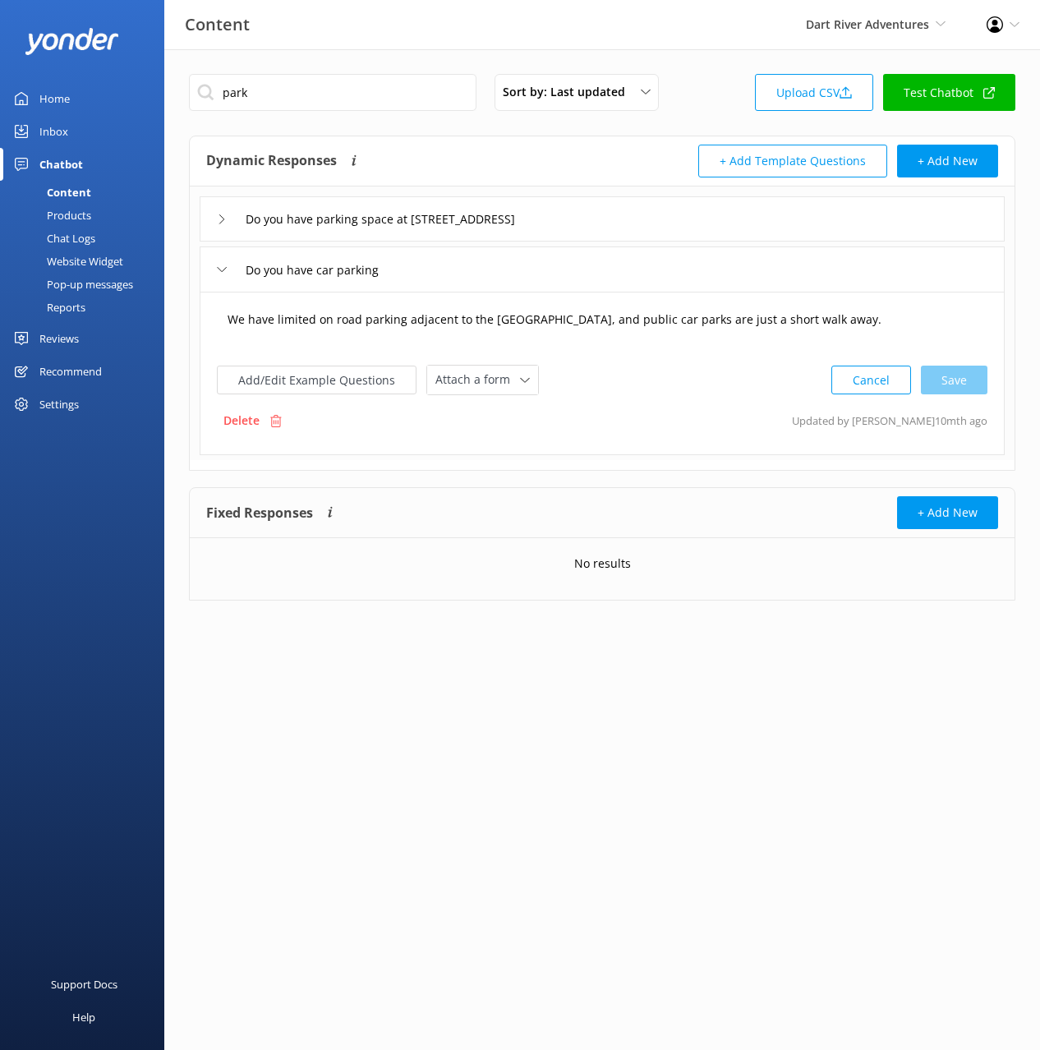
click at [898, 312] on textarea "We have limited on road parking adjacent to the [GEOGRAPHIC_DATA], and public c…" at bounding box center [603, 327] width 768 height 51
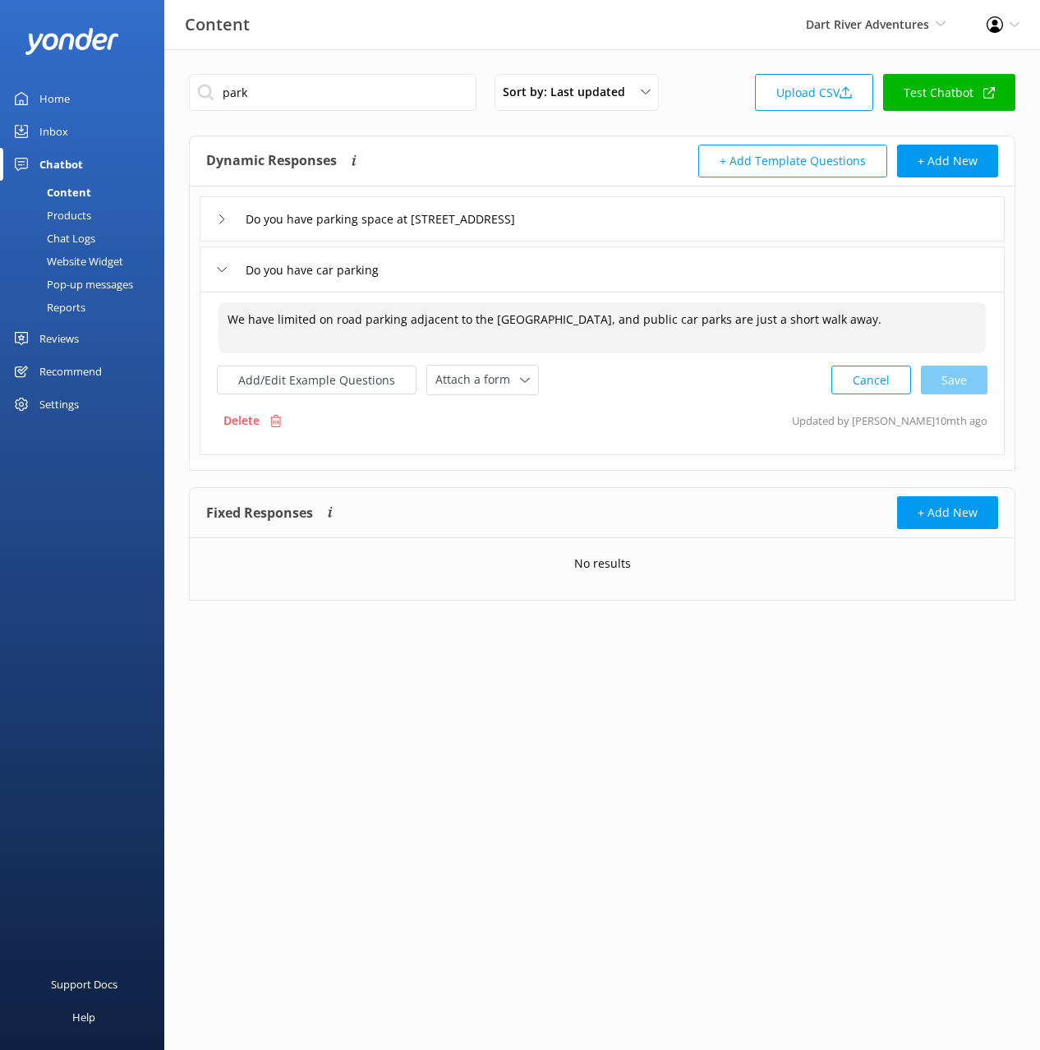
drag, startPoint x: 615, startPoint y: 210, endPoint x: 593, endPoint y: 237, distance: 34.5
click at [615, 210] on div "Do you have parking space at [STREET_ADDRESS]" at bounding box center [602, 218] width 805 height 45
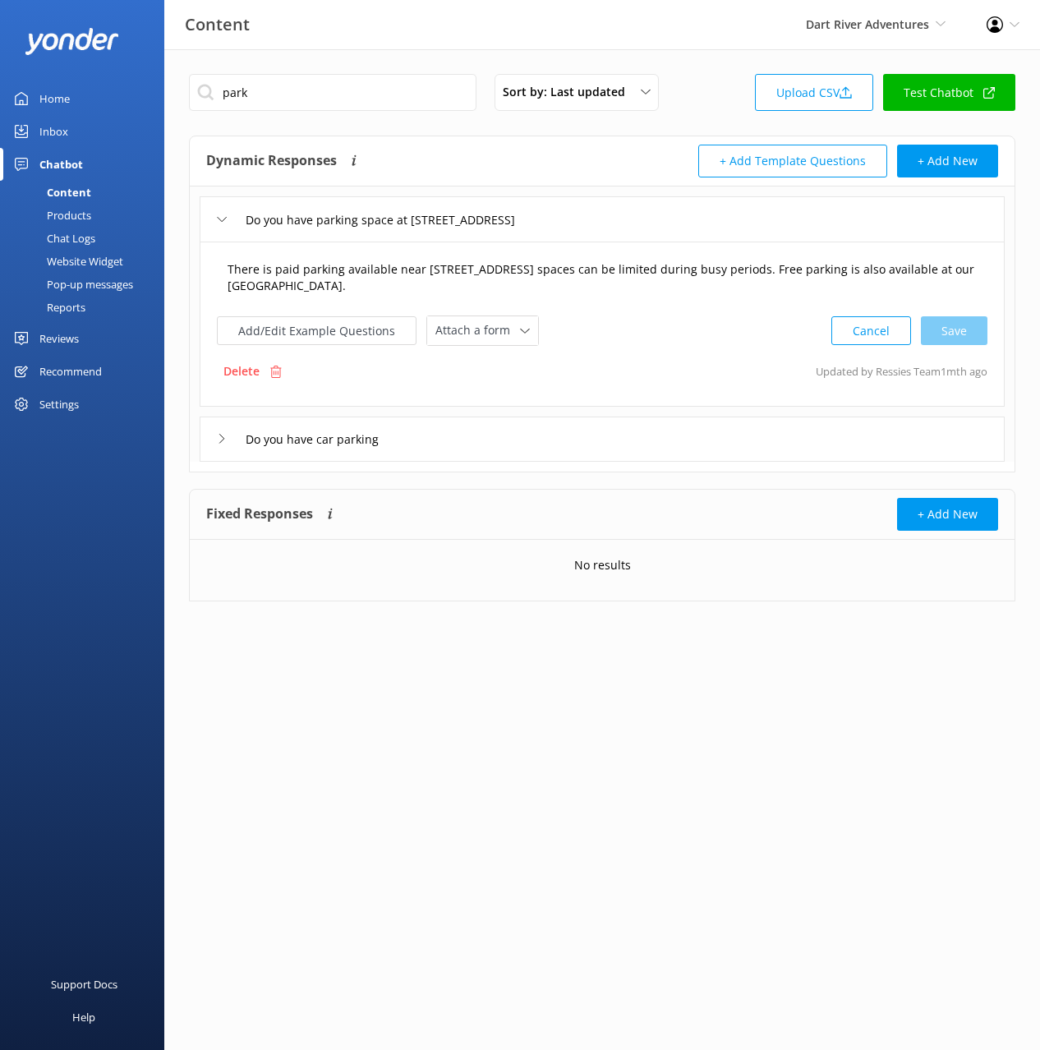
click at [521, 262] on textarea "There is paid parking available near [STREET_ADDRESS] spaces can be limited dur…" at bounding box center [603, 278] width 768 height 52
click at [602, 453] on div "Do you have car parking" at bounding box center [602, 439] width 805 height 45
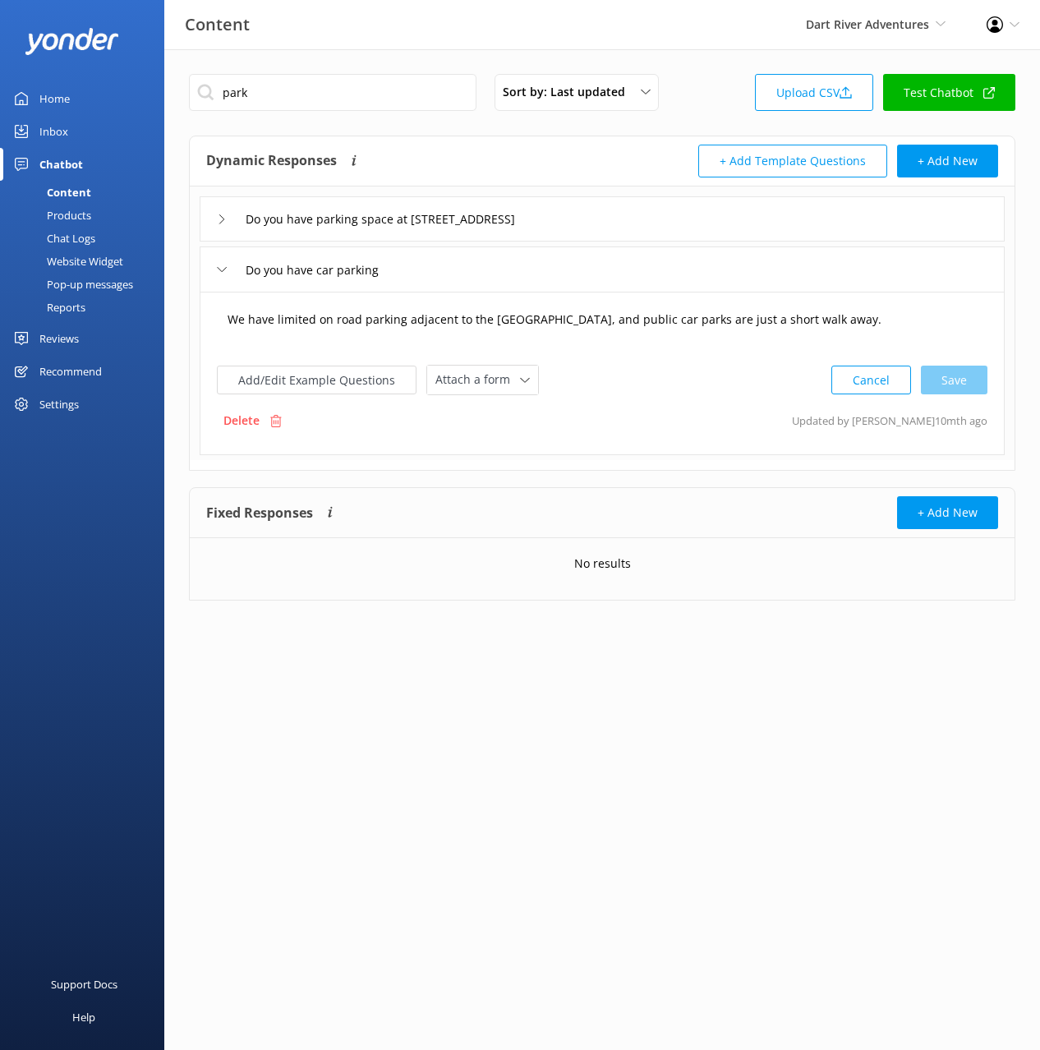
click at [450, 320] on textarea "We have limited on road parking adjacent to the [GEOGRAPHIC_DATA], and public c…" at bounding box center [603, 327] width 768 height 51
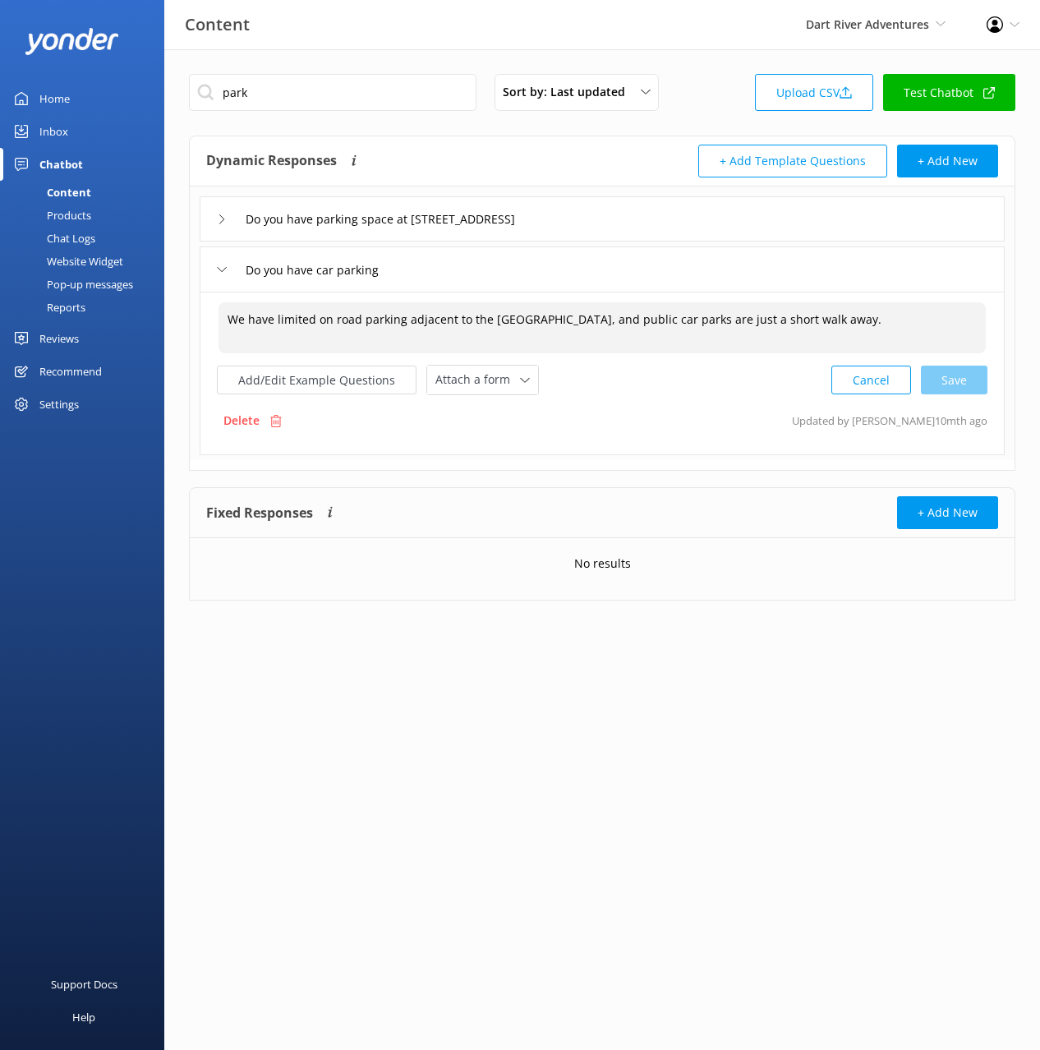
paste textarea "There is paid parking available near [STREET_ADDRESS] spaces can be limited dur…"
click at [985, 377] on div "Cancel Save" at bounding box center [910, 381] width 156 height 30
type textarea "There is paid parking available near [STREET_ADDRESS] spaces can be limited dur…"
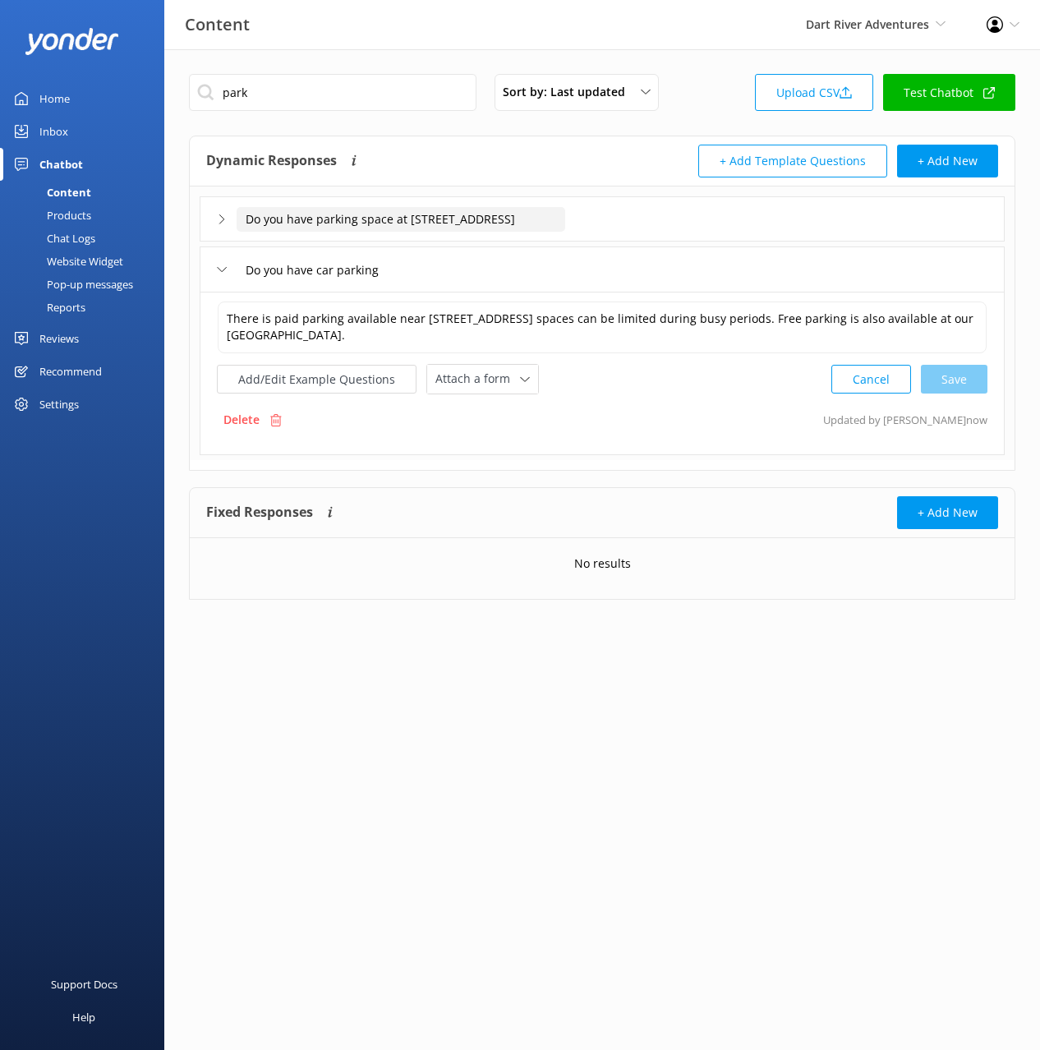
click at [469, 215] on input "Do you have parking space at [STREET_ADDRESS]" at bounding box center [401, 219] width 329 height 25
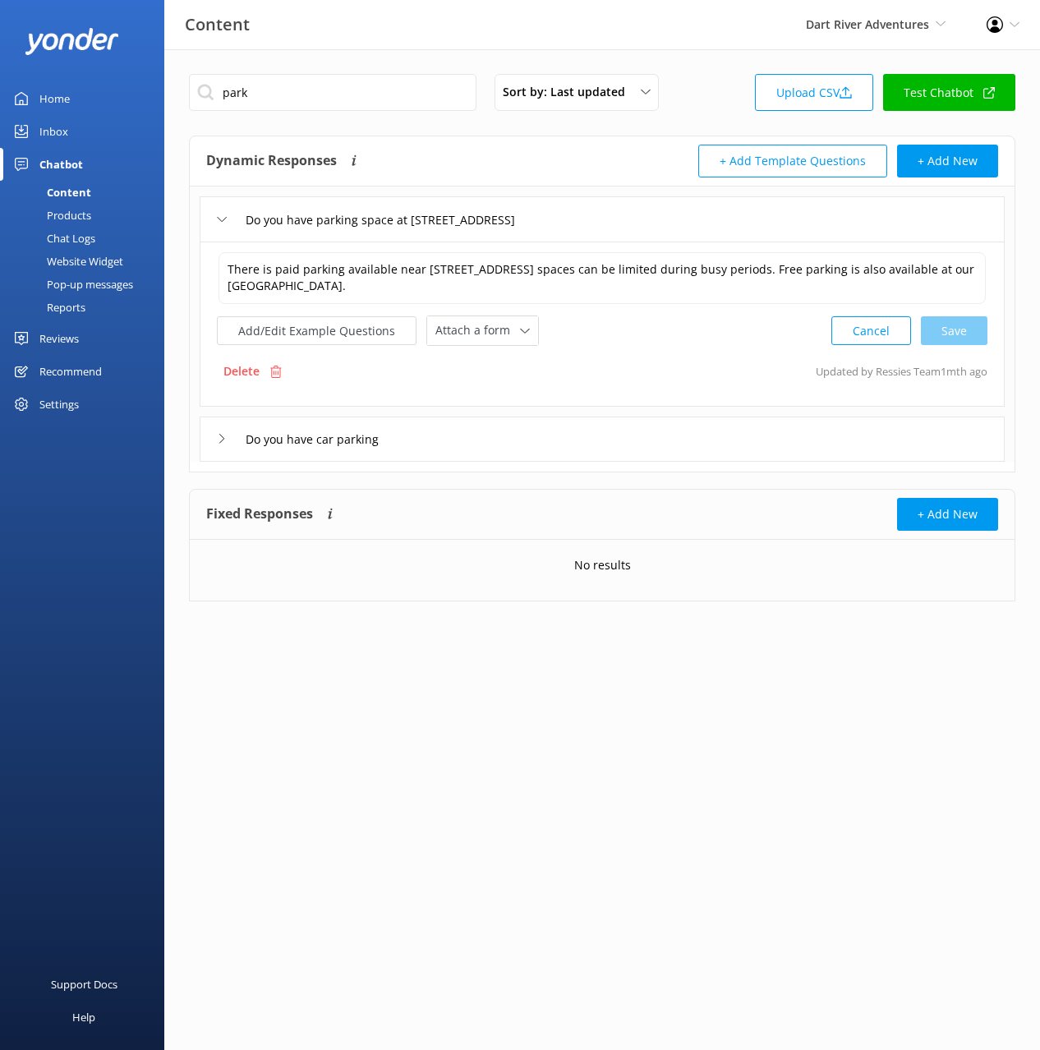
click at [228, 374] on p "Delete" at bounding box center [242, 371] width 36 height 18
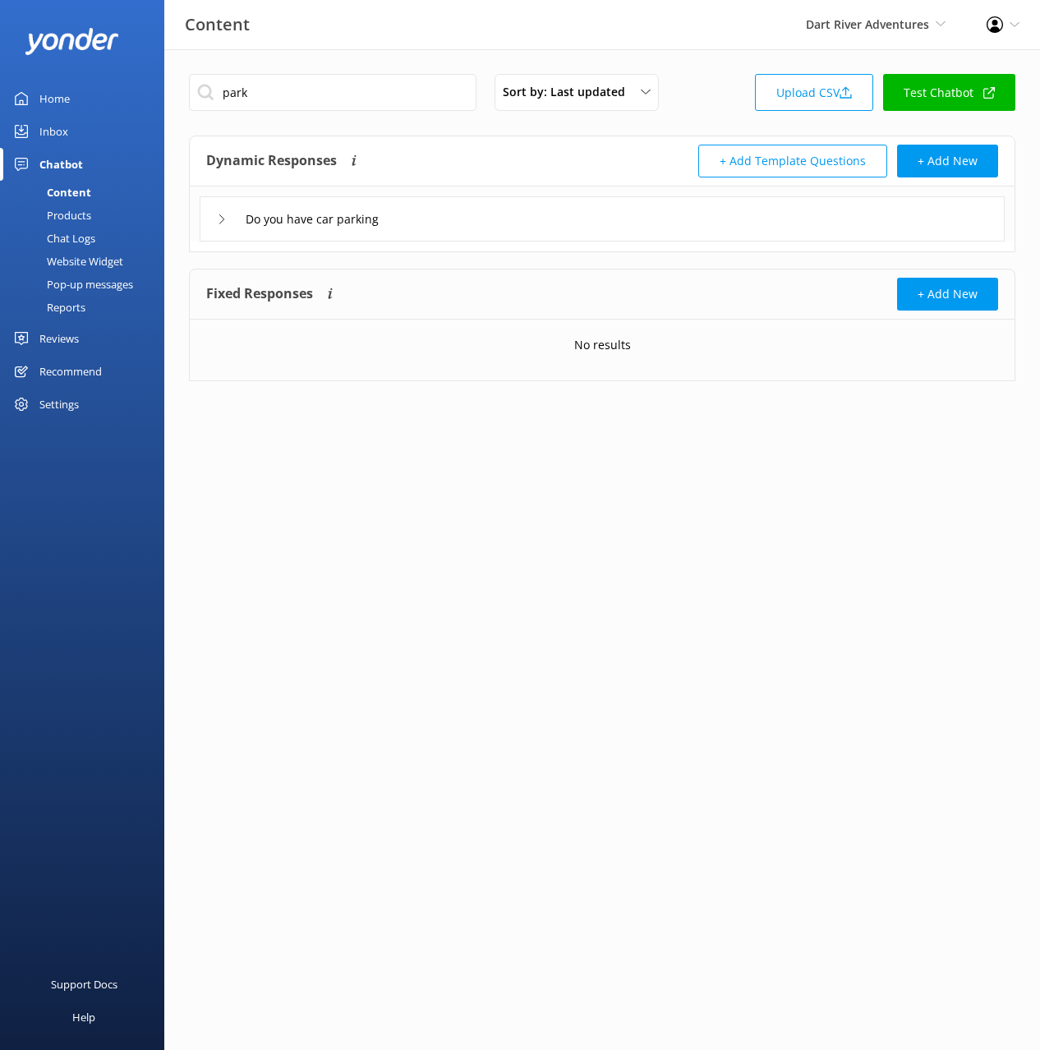
drag, startPoint x: 496, startPoint y: 223, endPoint x: 470, endPoint y: 235, distance: 29.0
click at [496, 223] on div "Do you have car parking" at bounding box center [602, 218] width 805 height 45
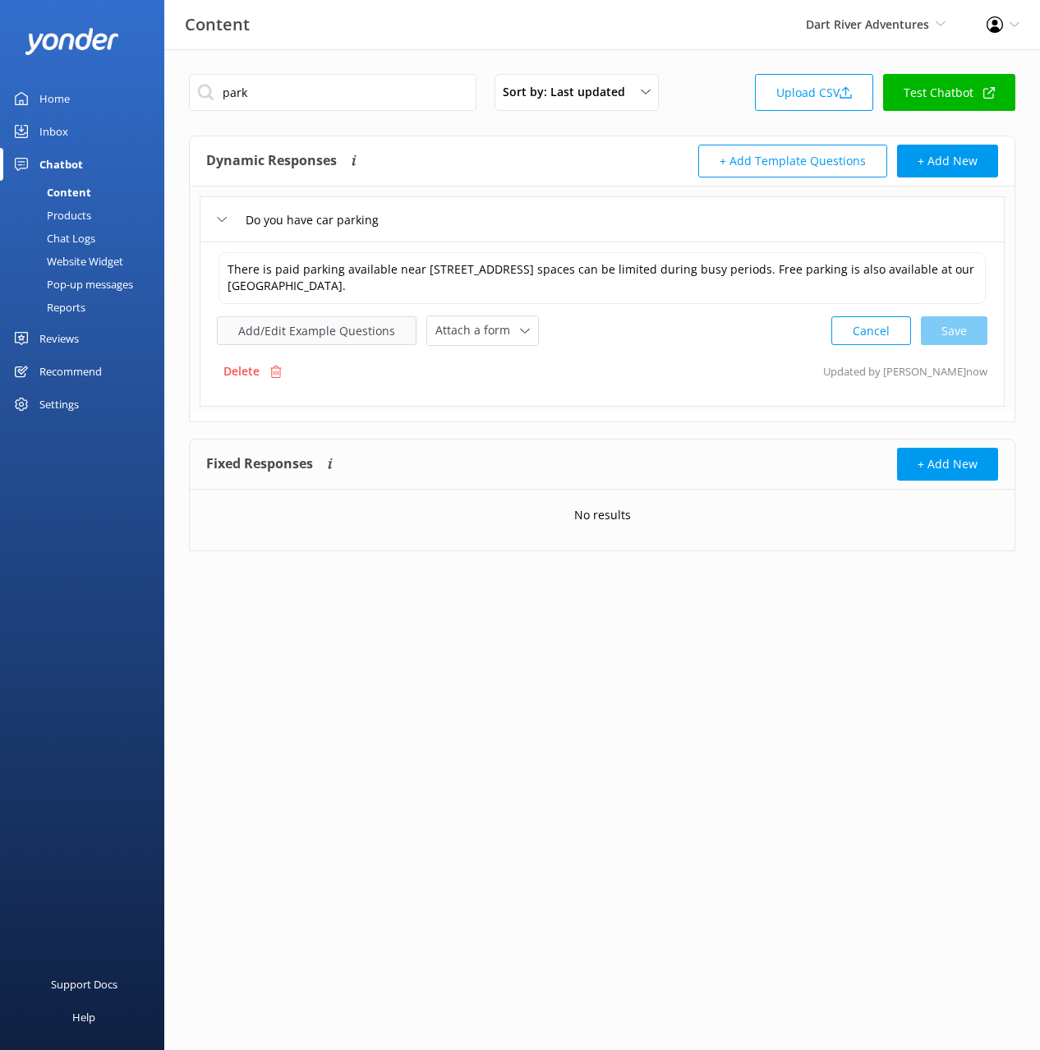
click at [324, 341] on button "Add/Edit Example Questions" at bounding box center [317, 330] width 200 height 29
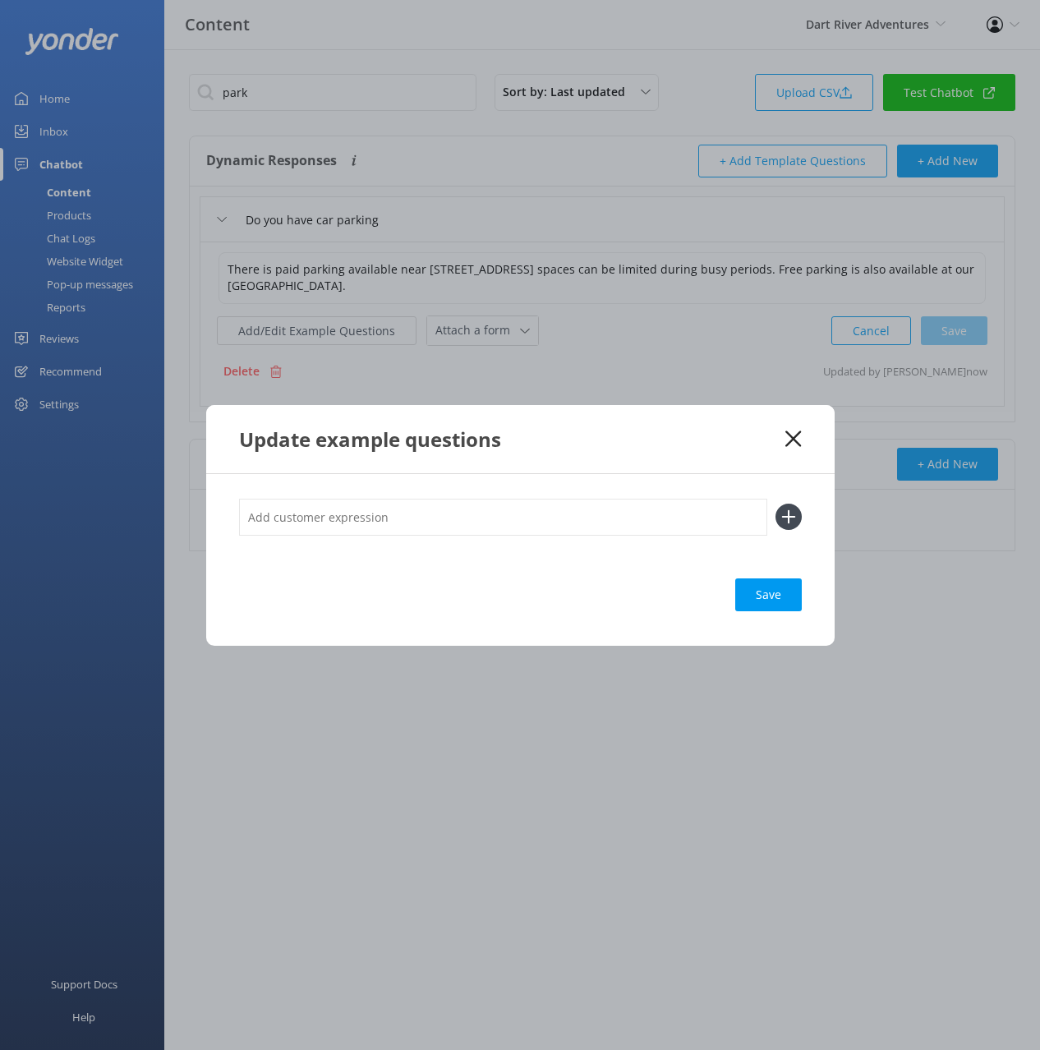
drag, startPoint x: 709, startPoint y: 517, endPoint x: 780, endPoint y: 525, distance: 71.2
click at [712, 518] on input "text" at bounding box center [503, 517] width 528 height 37
paste input "Do you have parking space at [STREET_ADDRESS]"
type input "Do you have parking space at [STREET_ADDRESS]"
click at [797, 523] on icon at bounding box center [789, 517] width 26 height 26
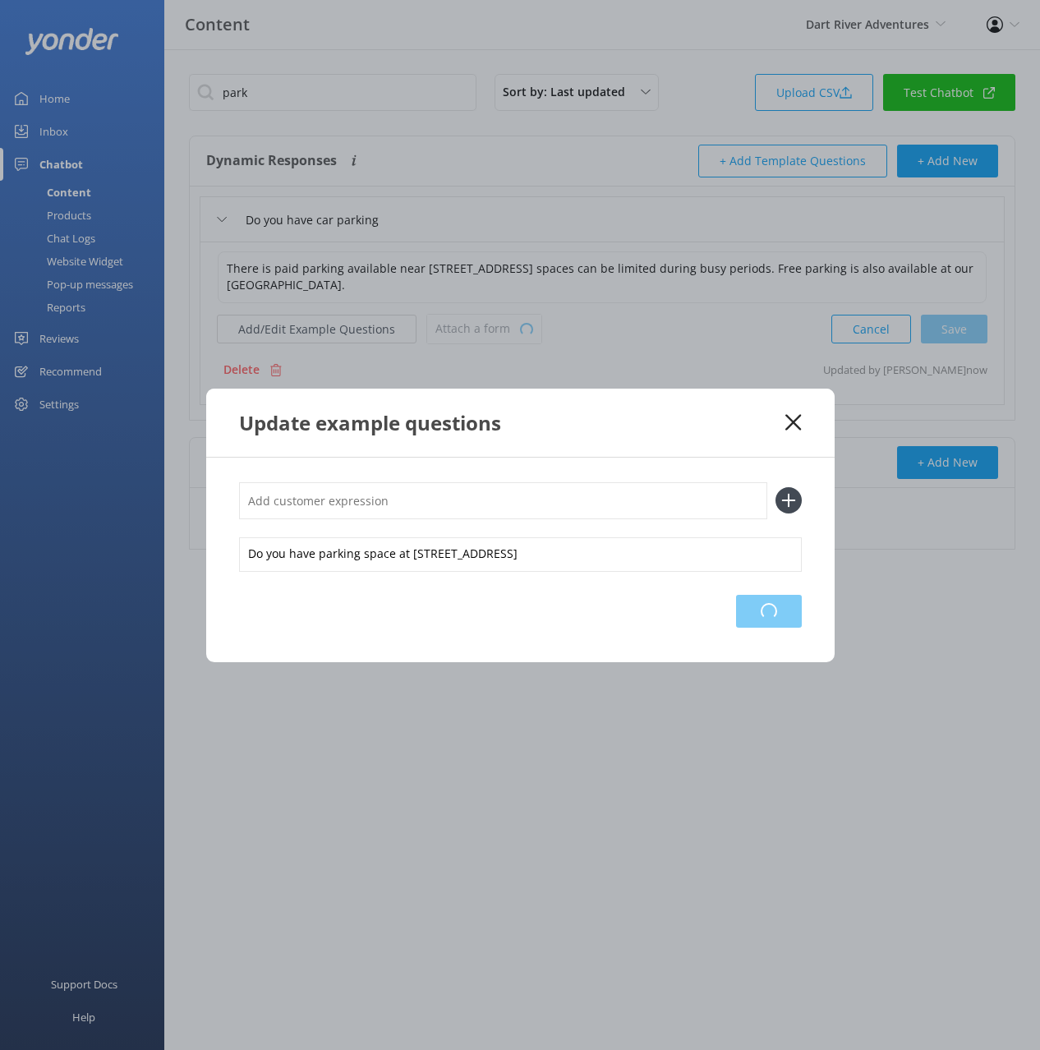
drag, startPoint x: 769, startPoint y: 625, endPoint x: 782, endPoint y: 544, distance: 82.4
click at [767, 625] on div "Loading.." at bounding box center [769, 611] width 66 height 33
click at [778, 622] on div "Save" at bounding box center [769, 611] width 67 height 33
click at [792, 417] on icon at bounding box center [794, 422] width 16 height 16
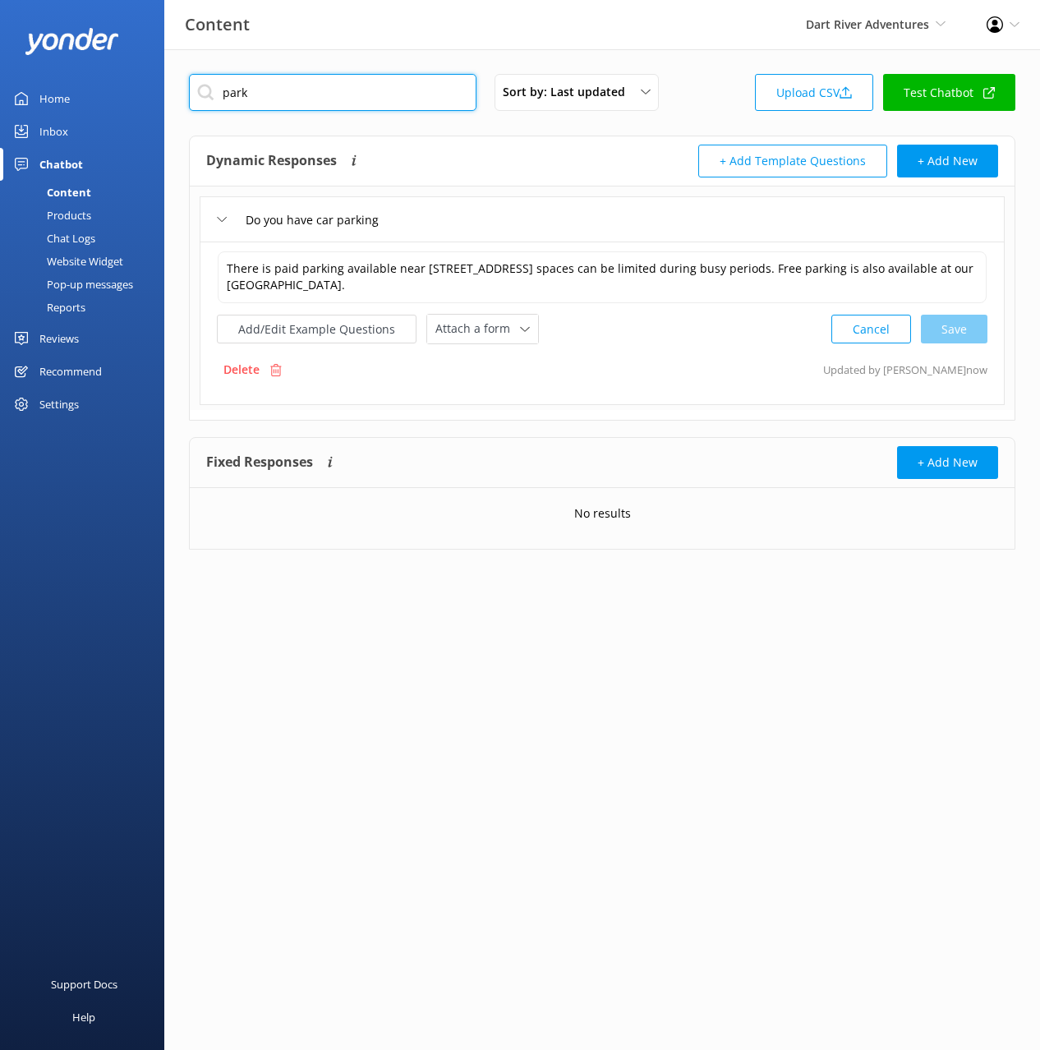
click at [320, 76] on input "park" at bounding box center [333, 92] width 288 height 37
click at [321, 89] on input "park" at bounding box center [333, 92] width 288 height 37
click at [538, 121] on div "Sort by: Last updated Title (A-Z) Last updated Upload CSV Test Chatbot Dynamic …" at bounding box center [602, 324] width 876 height 550
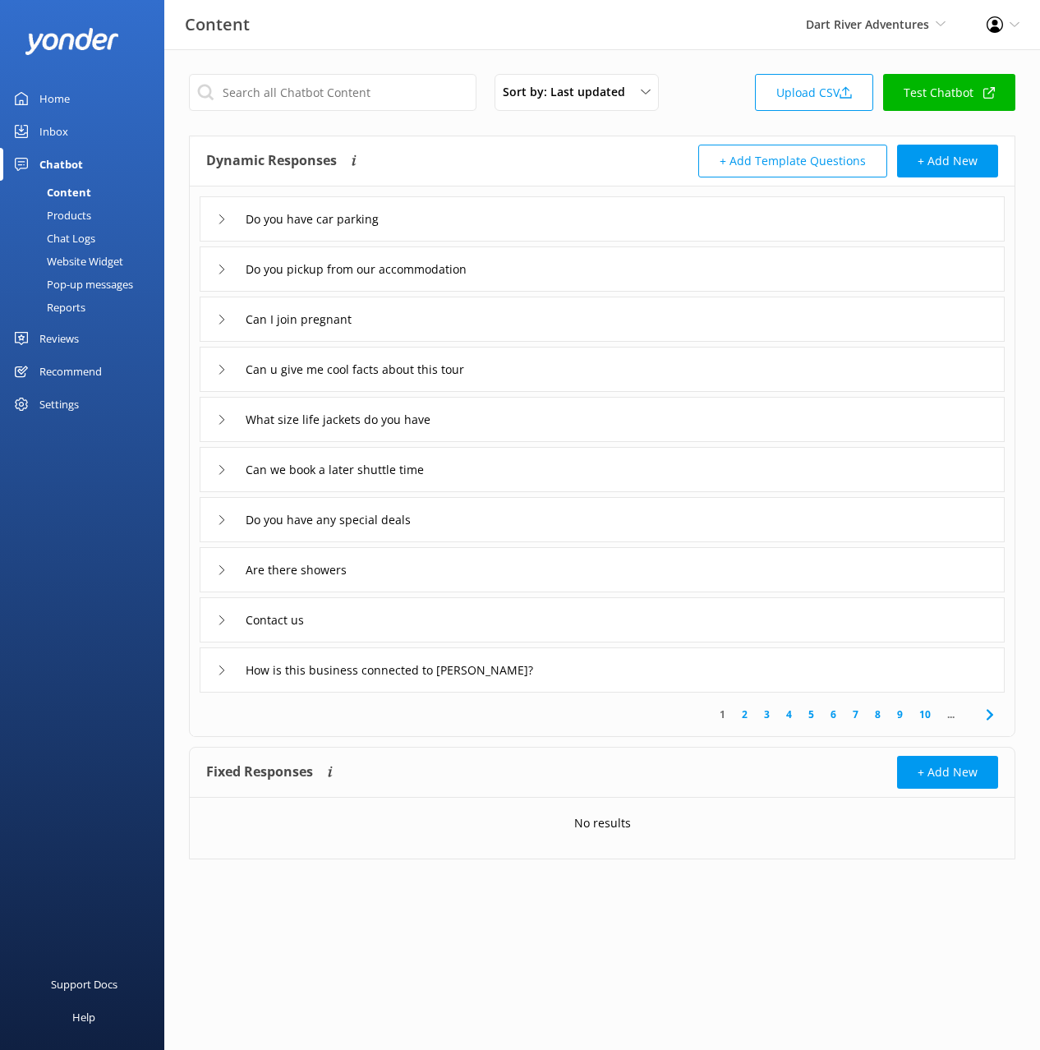
click at [989, 712] on use at bounding box center [989, 714] width 7 height 11
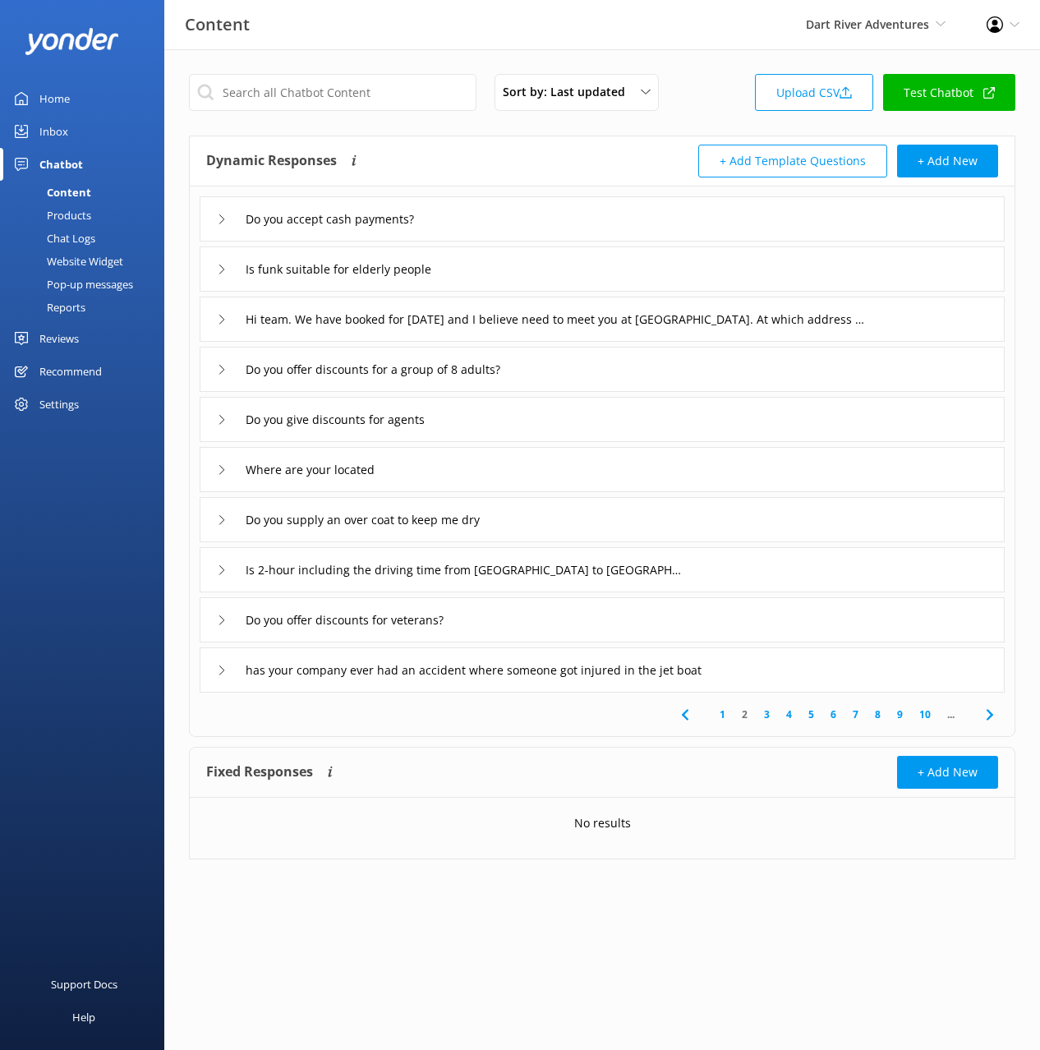
click at [514, 270] on div "Is funk suitable for elderly people" at bounding box center [602, 269] width 805 height 45
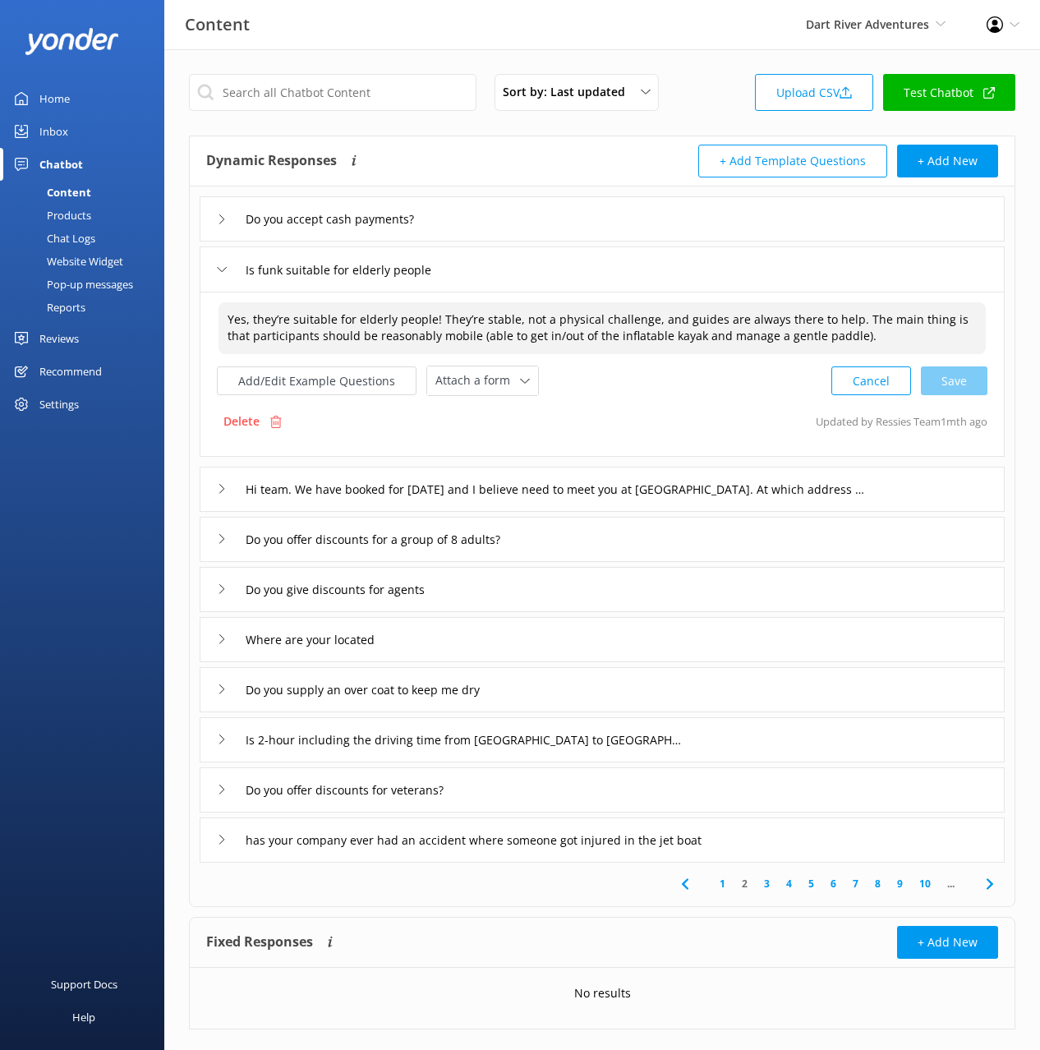
drag, startPoint x: 222, startPoint y: 319, endPoint x: 186, endPoint y: 316, distance: 36.2
click at [186, 316] on div "Sort by: Last updated Title (A-Z) Last updated Upload CSV Test Chatbot Dynamic …" at bounding box center [602, 564] width 876 height 1030
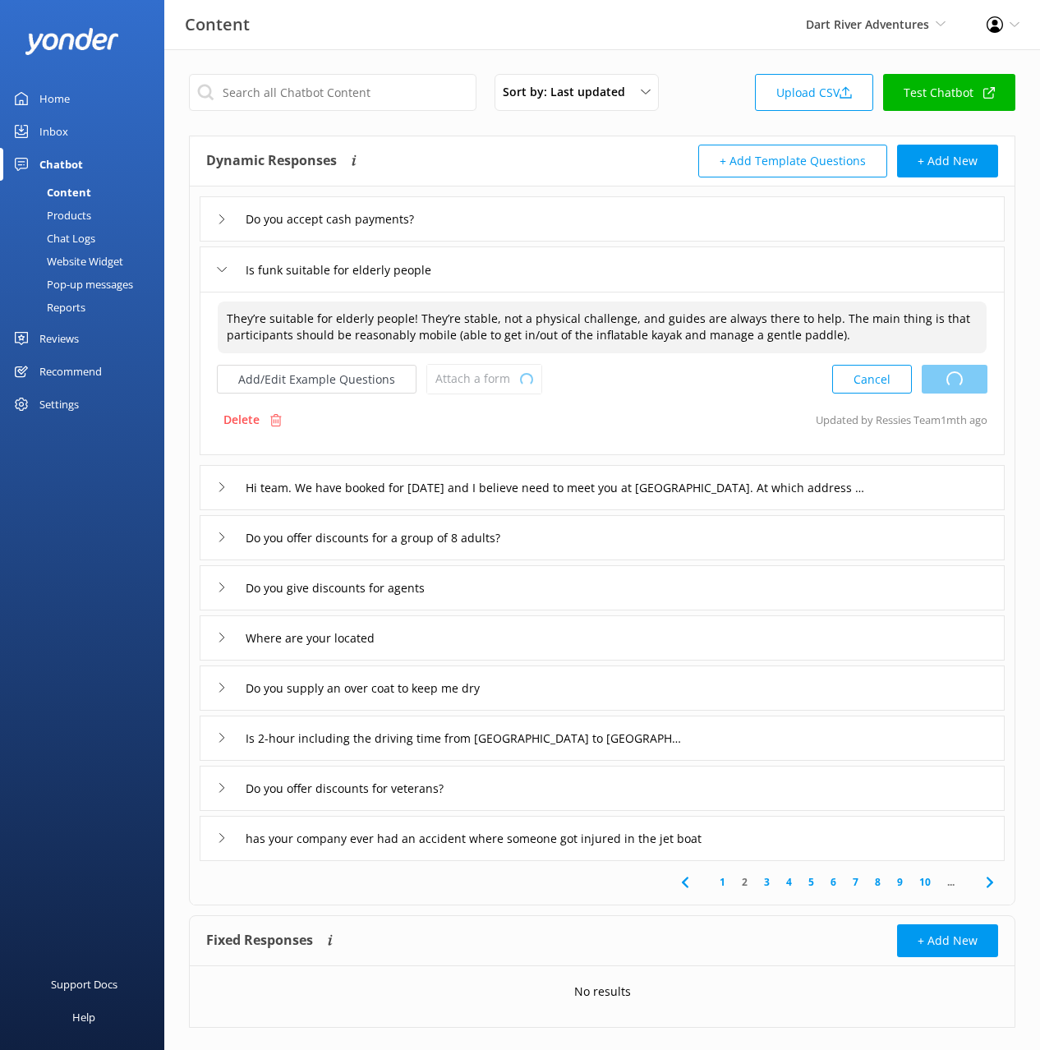
click at [948, 381] on div "Cancel Loading.." at bounding box center [909, 379] width 155 height 30
type textarea "They’re suitable for elderly people! They’re stable, not a physical challenge, …"
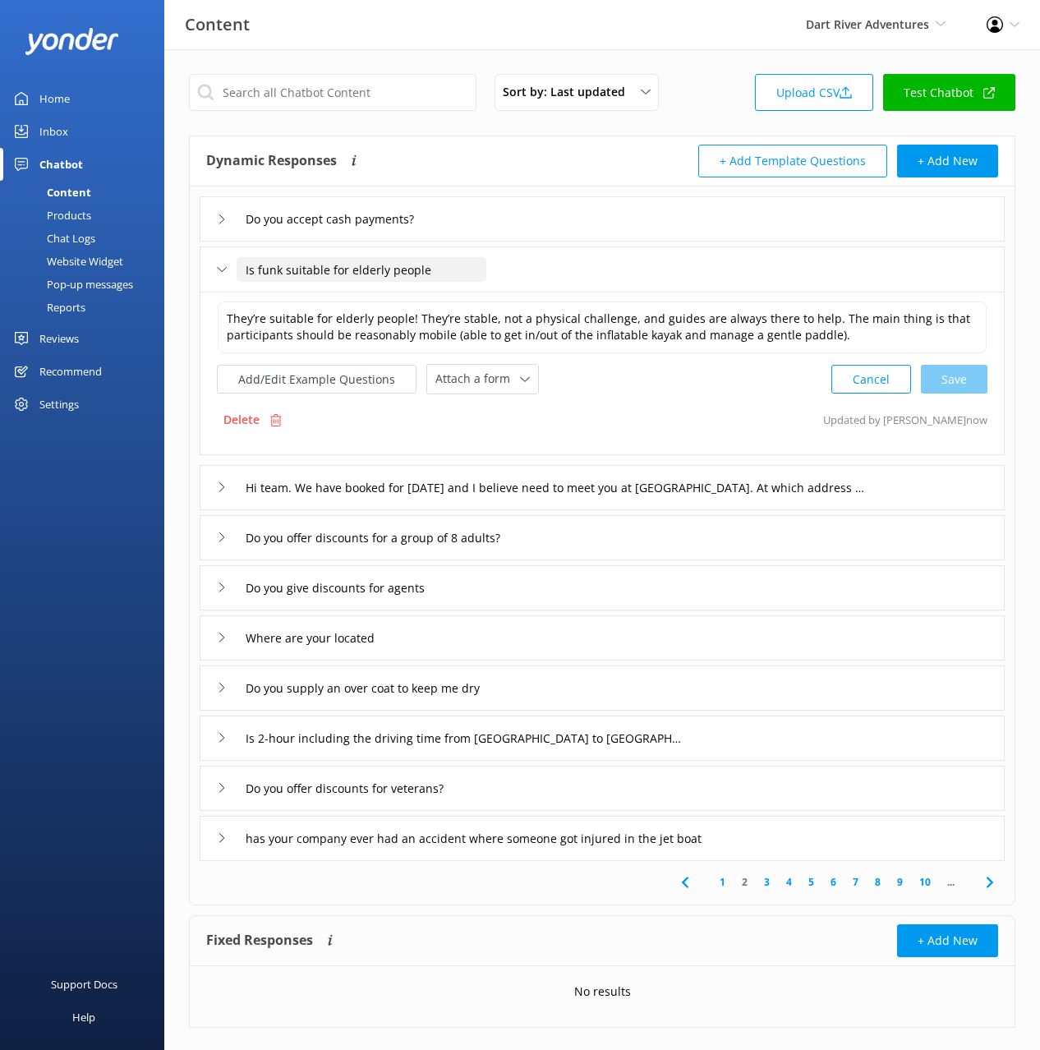
drag, startPoint x: 251, startPoint y: 269, endPoint x: 215, endPoint y: 267, distance: 35.4
click at [215, 267] on div "Is funk suitable for elderly people" at bounding box center [602, 269] width 805 height 45
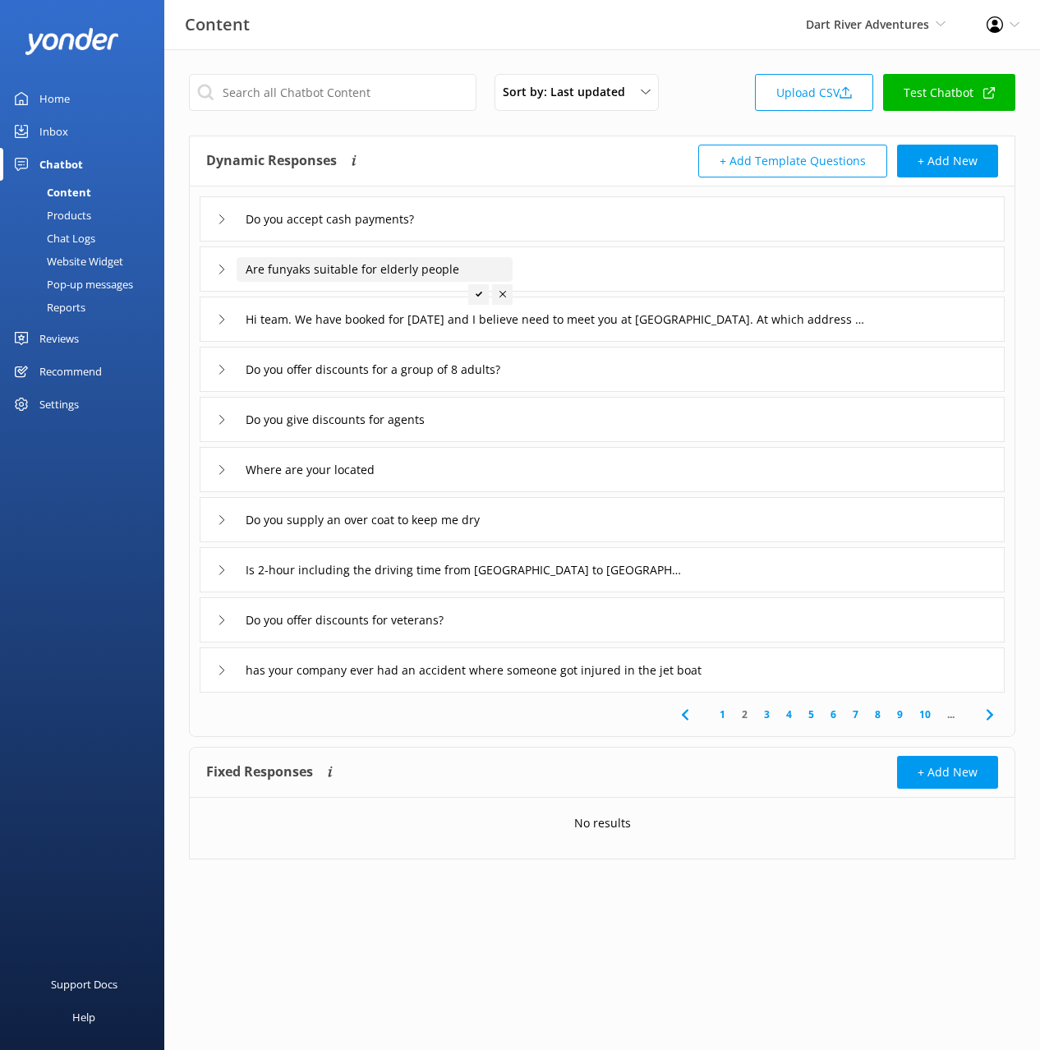
type input "Are funyaks suitable for elderly people"
drag, startPoint x: 473, startPoint y: 293, endPoint x: 482, endPoint y: 293, distance: 8.3
click at [473, 293] on div at bounding box center [478, 294] width 21 height 21
click at [562, 264] on div "Are funyaks suitable for elderly people" at bounding box center [602, 269] width 805 height 45
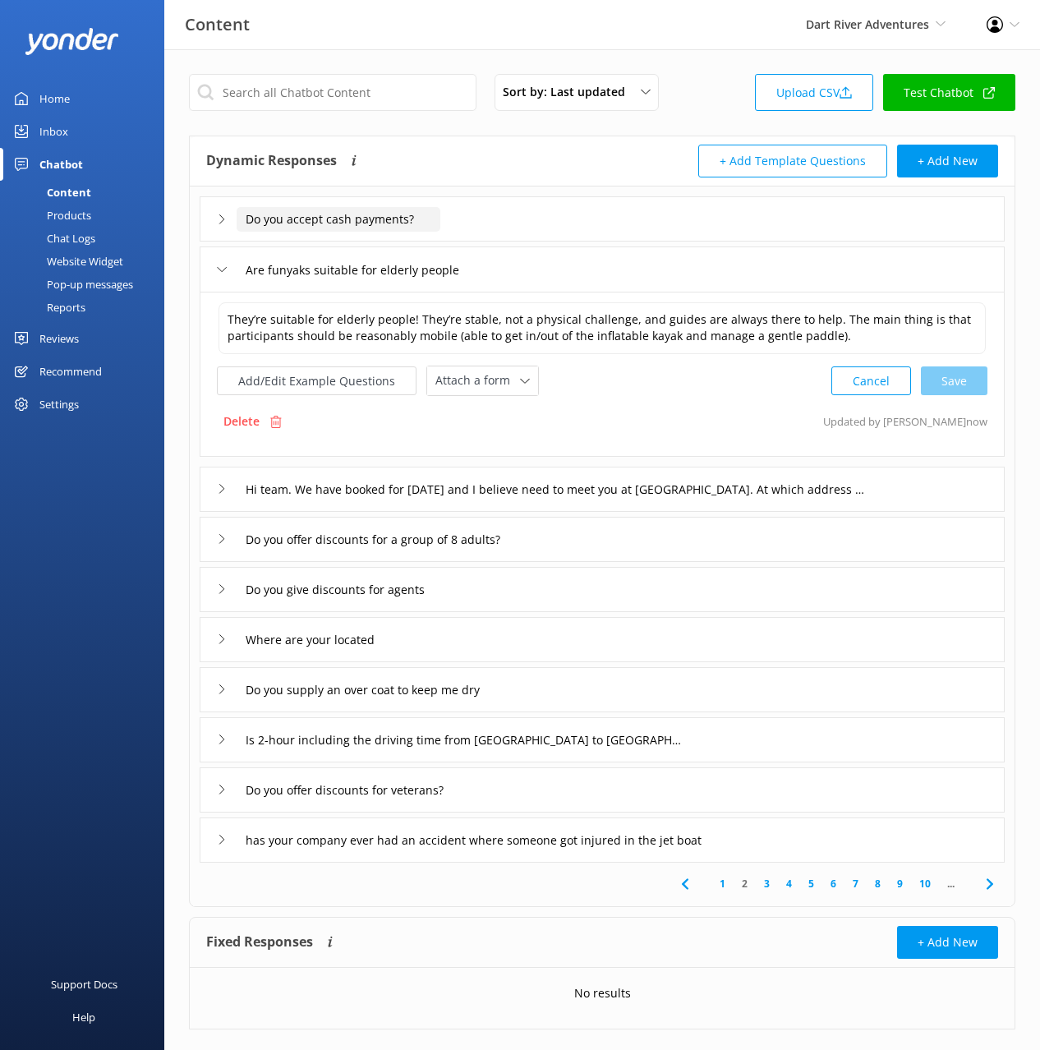
click at [419, 215] on input "Do you accept cash payments?" at bounding box center [339, 219] width 204 height 25
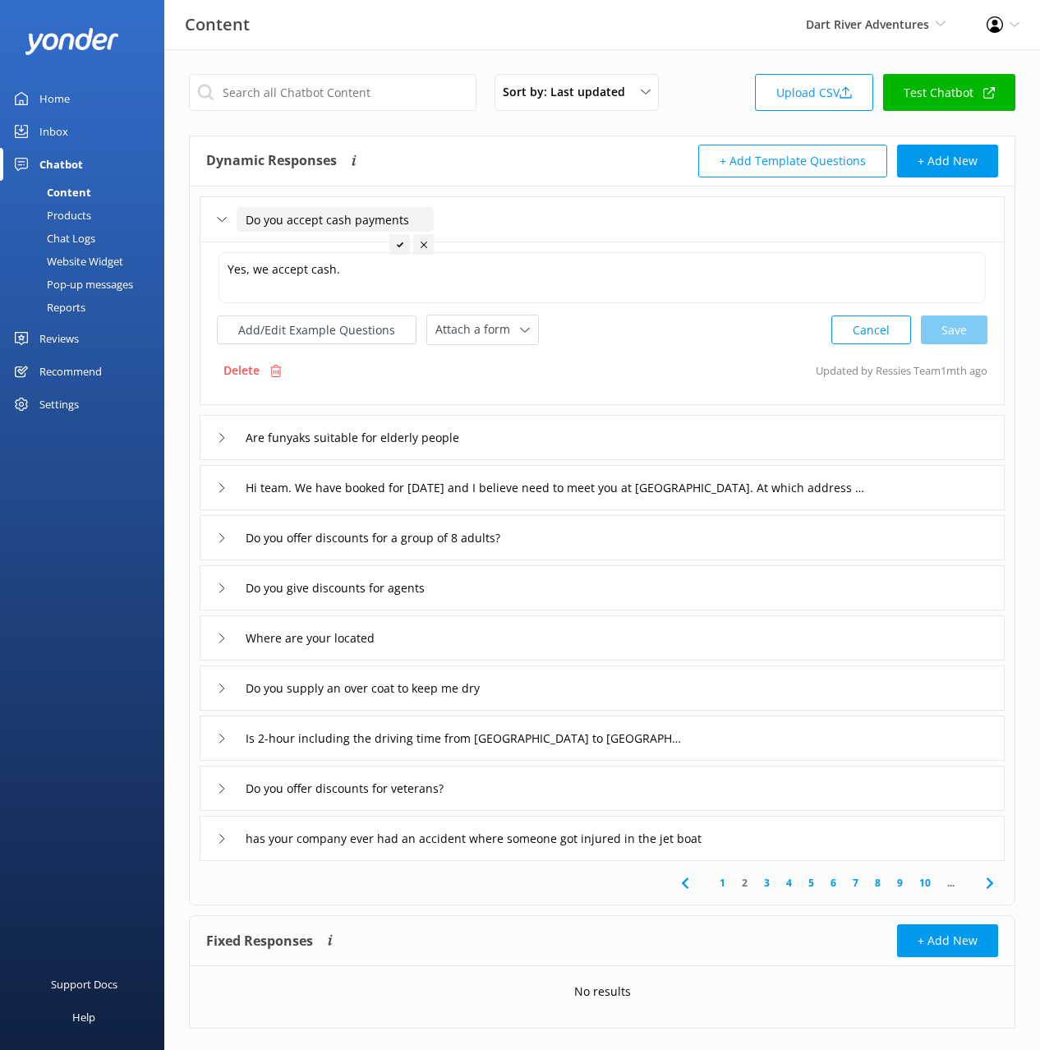
type input "Do you accept cash payments"
click at [399, 243] on icon at bounding box center [400, 245] width 7 height 7
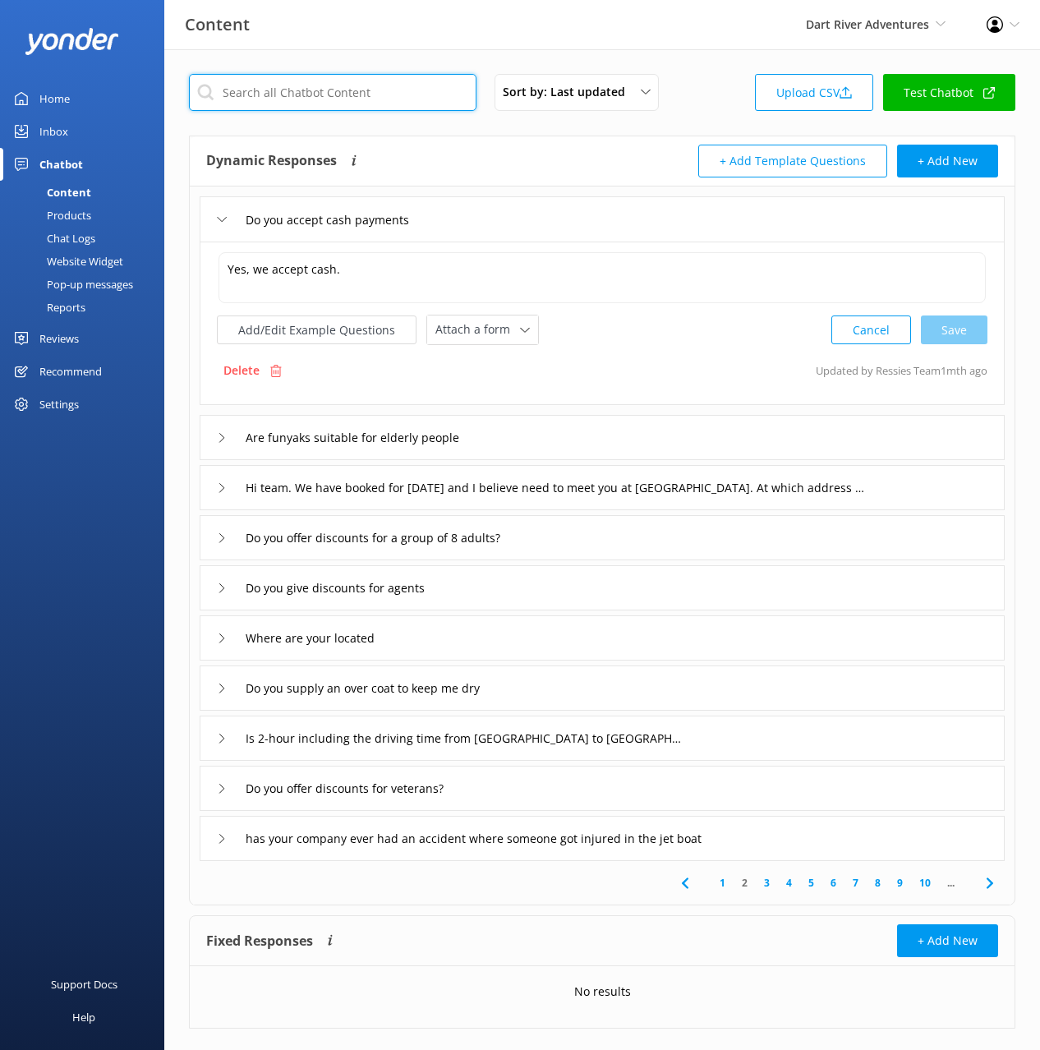
click at [326, 89] on input "text" at bounding box center [333, 92] width 288 height 37
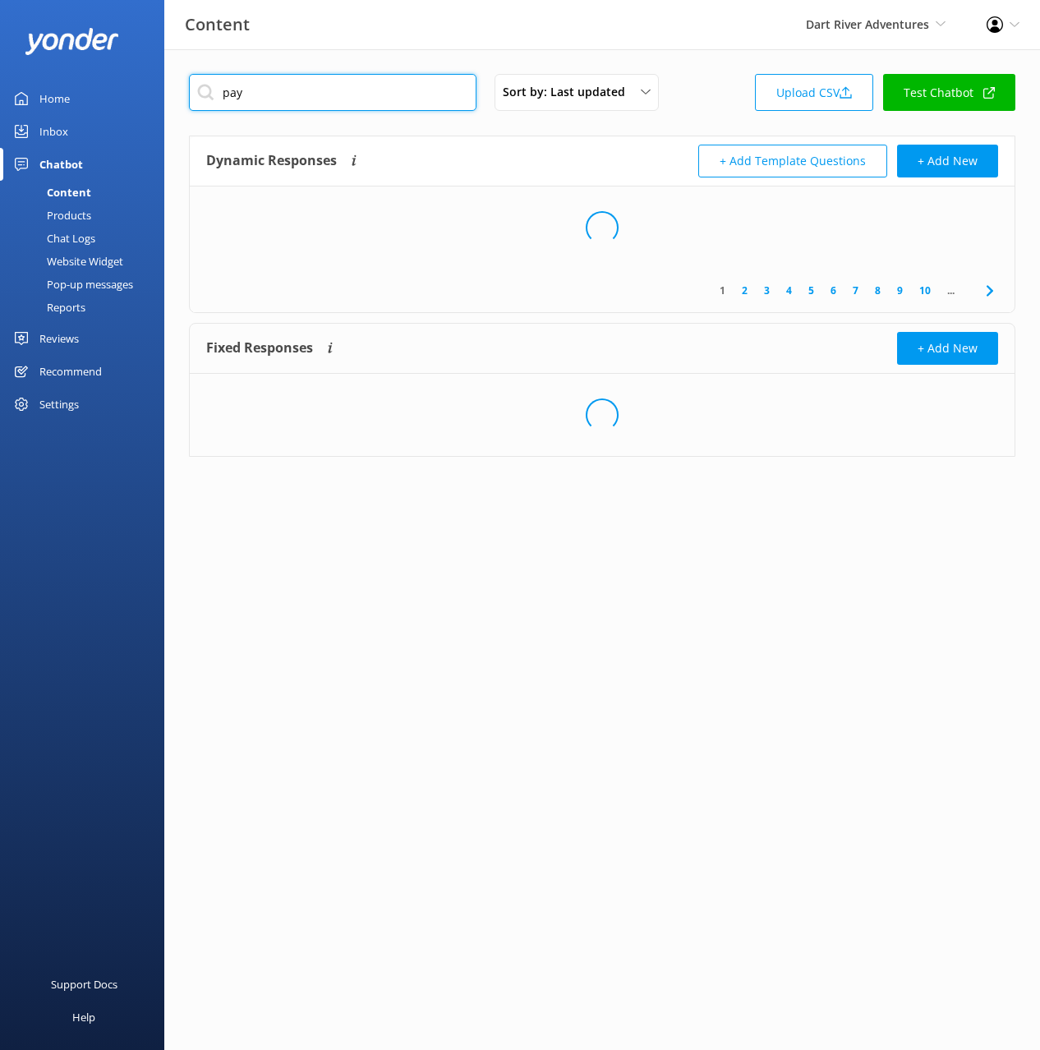
type input "pay"
click at [528, 155] on div "Dynamic Responses The chatbot will generate a response based on the content inf…" at bounding box center [404, 161] width 396 height 33
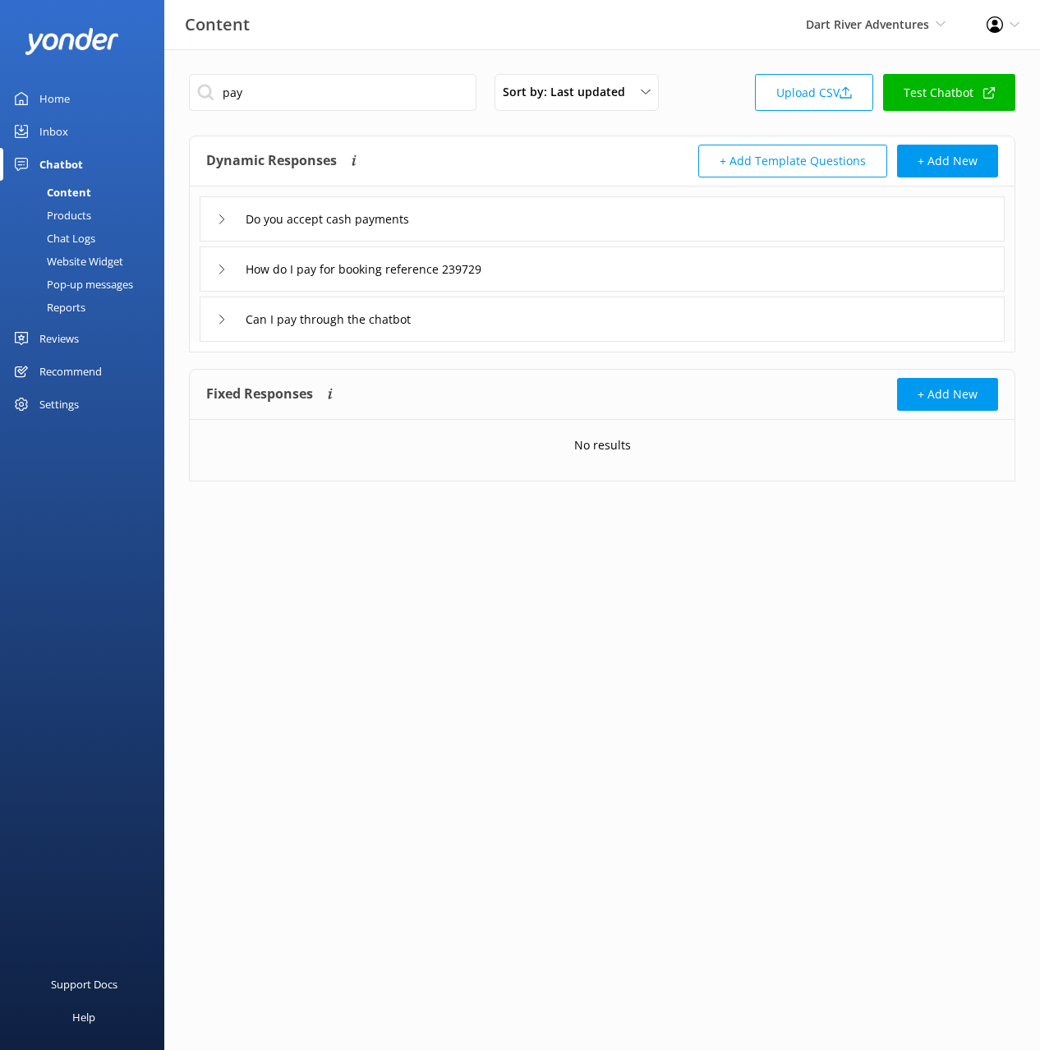
click at [532, 317] on div "Can I pay through the chatbot" at bounding box center [602, 319] width 805 height 45
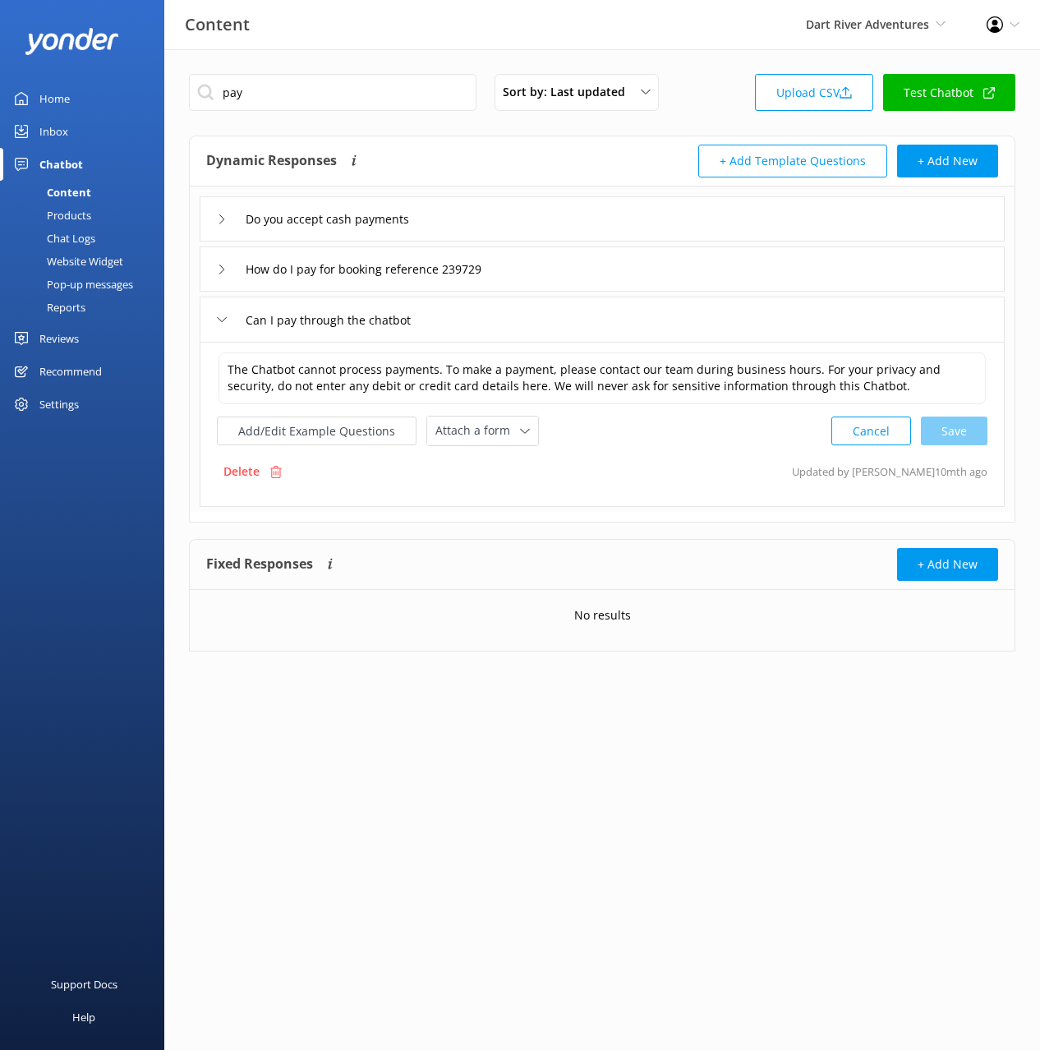
click at [602, 264] on div "How do I pay for booking reference 239729" at bounding box center [602, 269] width 805 height 45
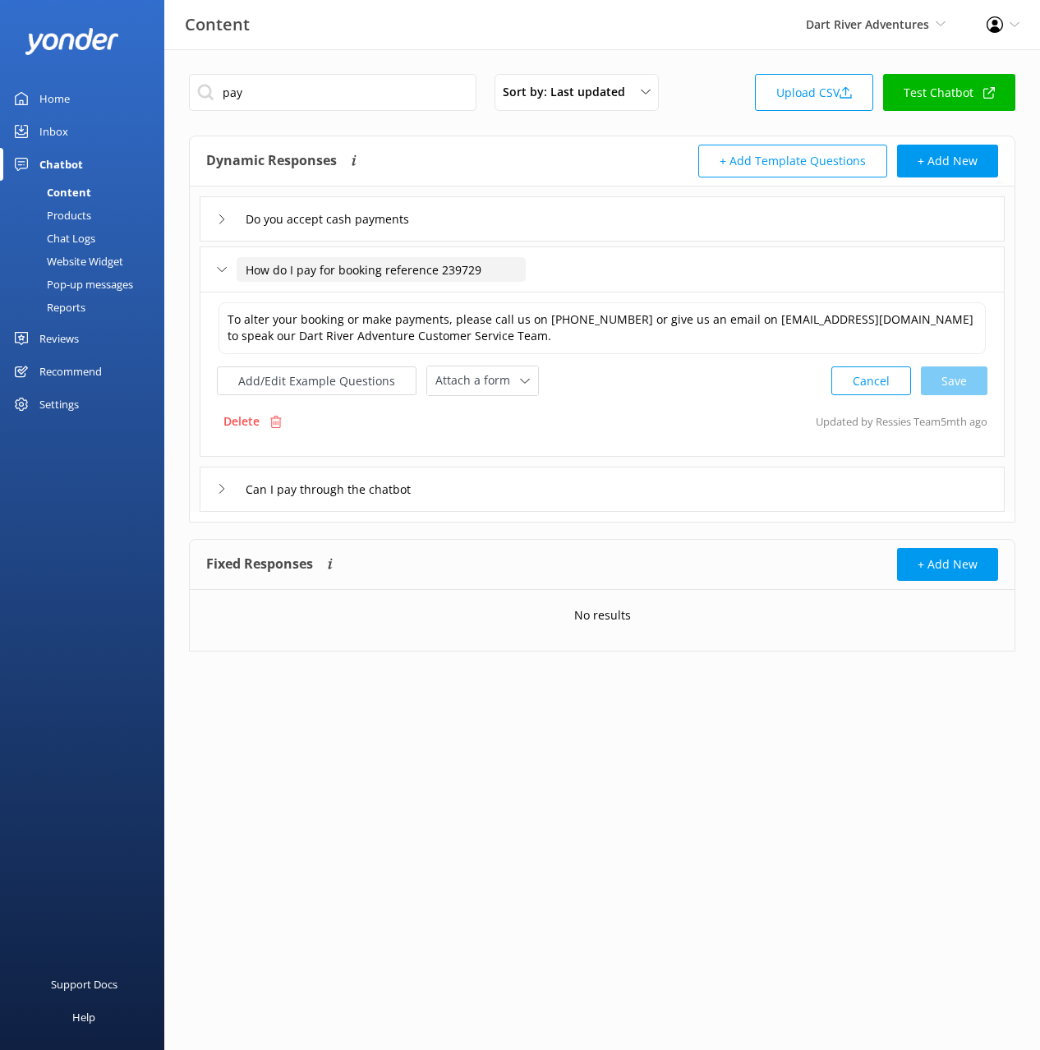
drag, startPoint x: 327, startPoint y: 264, endPoint x: 319, endPoint y: 268, distance: 9.2
click at [326, 265] on input "How do I pay for booking reference 239729" at bounding box center [381, 269] width 289 height 25
drag, startPoint x: 340, startPoint y: 270, endPoint x: 402, endPoint y: 271, distance: 61.7
click at [341, 270] on input "How do I pay for booking reference 239729" at bounding box center [381, 269] width 289 height 25
click at [443, 270] on input "How do I pay for booking reference 239729" at bounding box center [381, 269] width 289 height 25
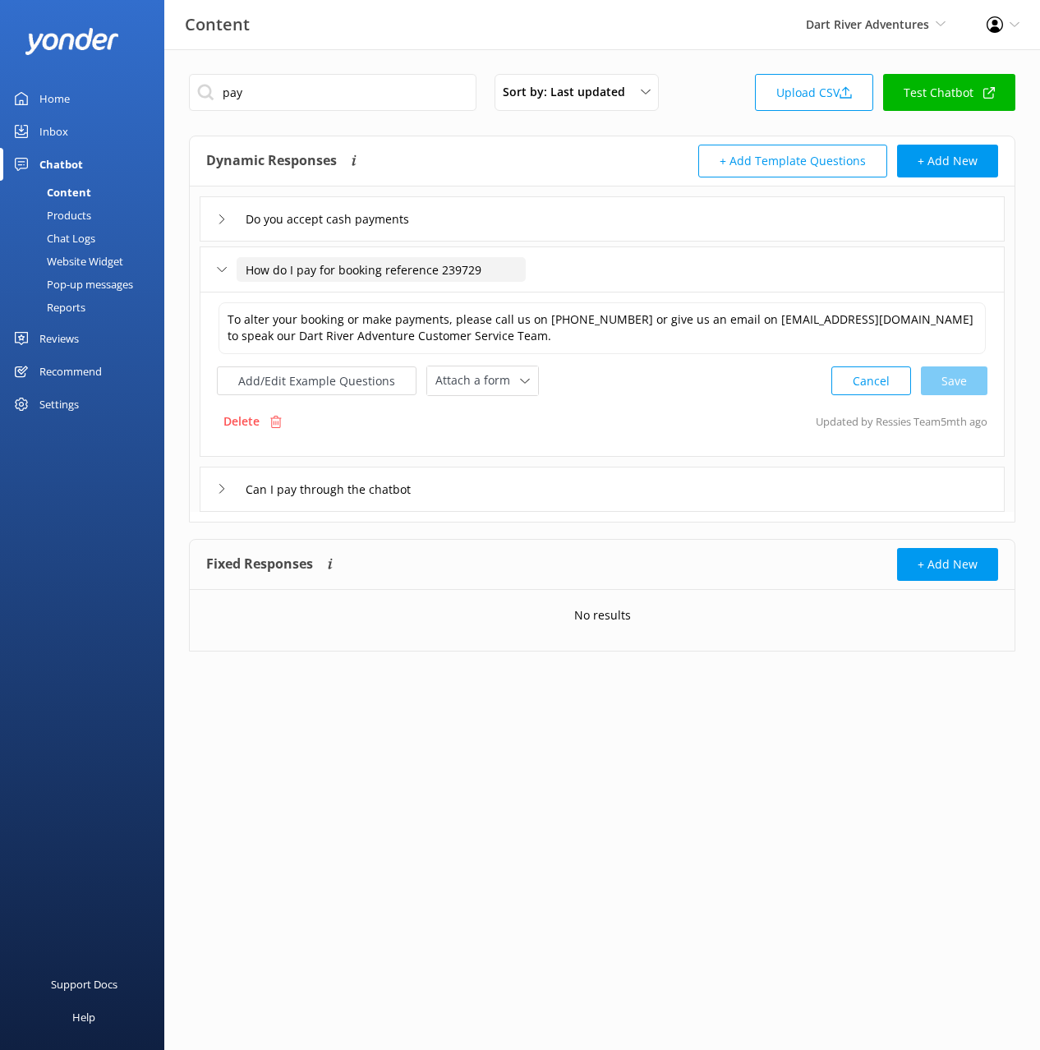
click at [428, 270] on input "How do I pay for booking reference 239729" at bounding box center [381, 269] width 289 height 25
click at [554, 508] on div "Can I pay through the chatbot" at bounding box center [602, 489] width 805 height 45
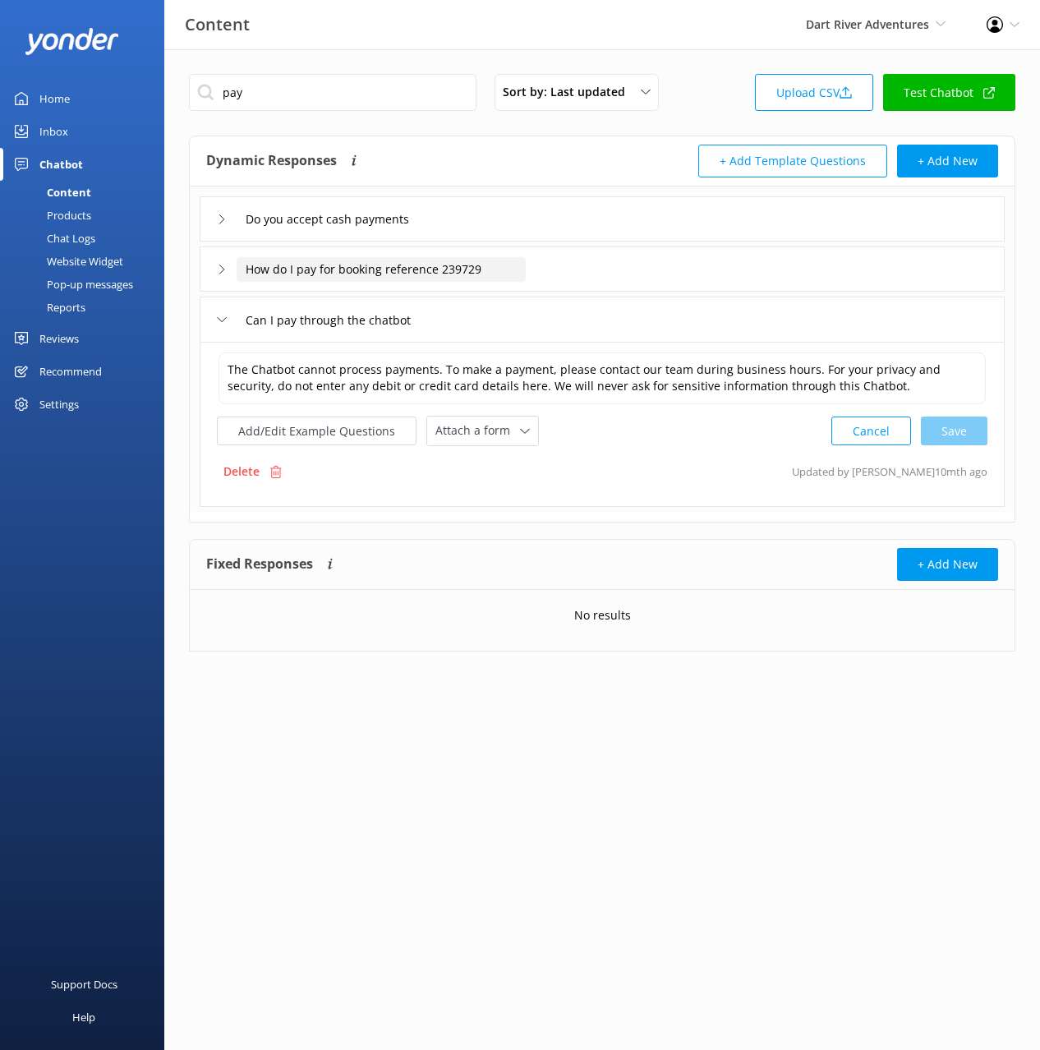
click at [443, 263] on input "How do I pay for booking reference 239729" at bounding box center [381, 269] width 289 height 25
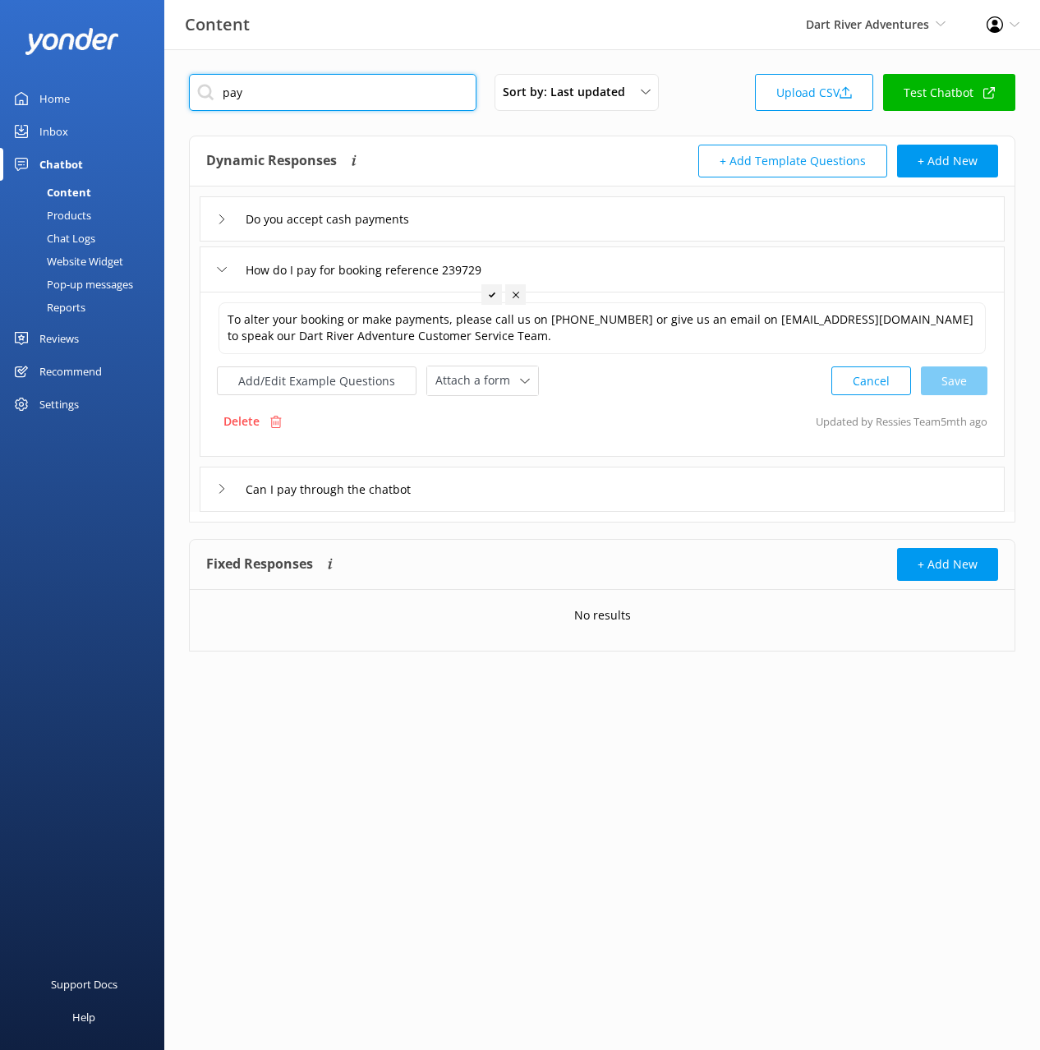
click at [269, 95] on input "pay" at bounding box center [333, 92] width 288 height 37
drag, startPoint x: 503, startPoint y: 157, endPoint x: 557, endPoint y: 244, distance: 102.6
click at [503, 157] on div "Dynamic Responses The chatbot will generate a response based on the content inf…" at bounding box center [404, 161] width 396 height 33
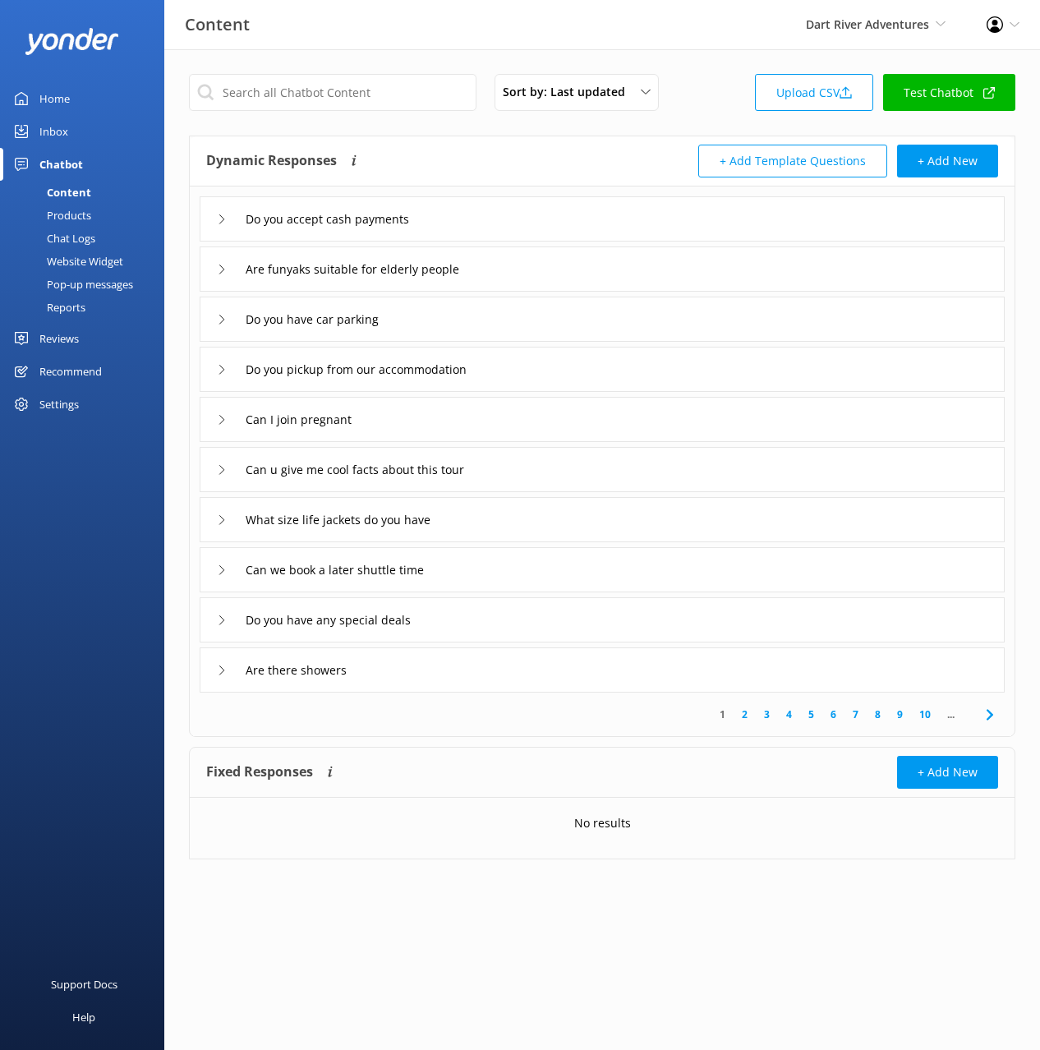
click at [998, 711] on icon at bounding box center [990, 715] width 20 height 20
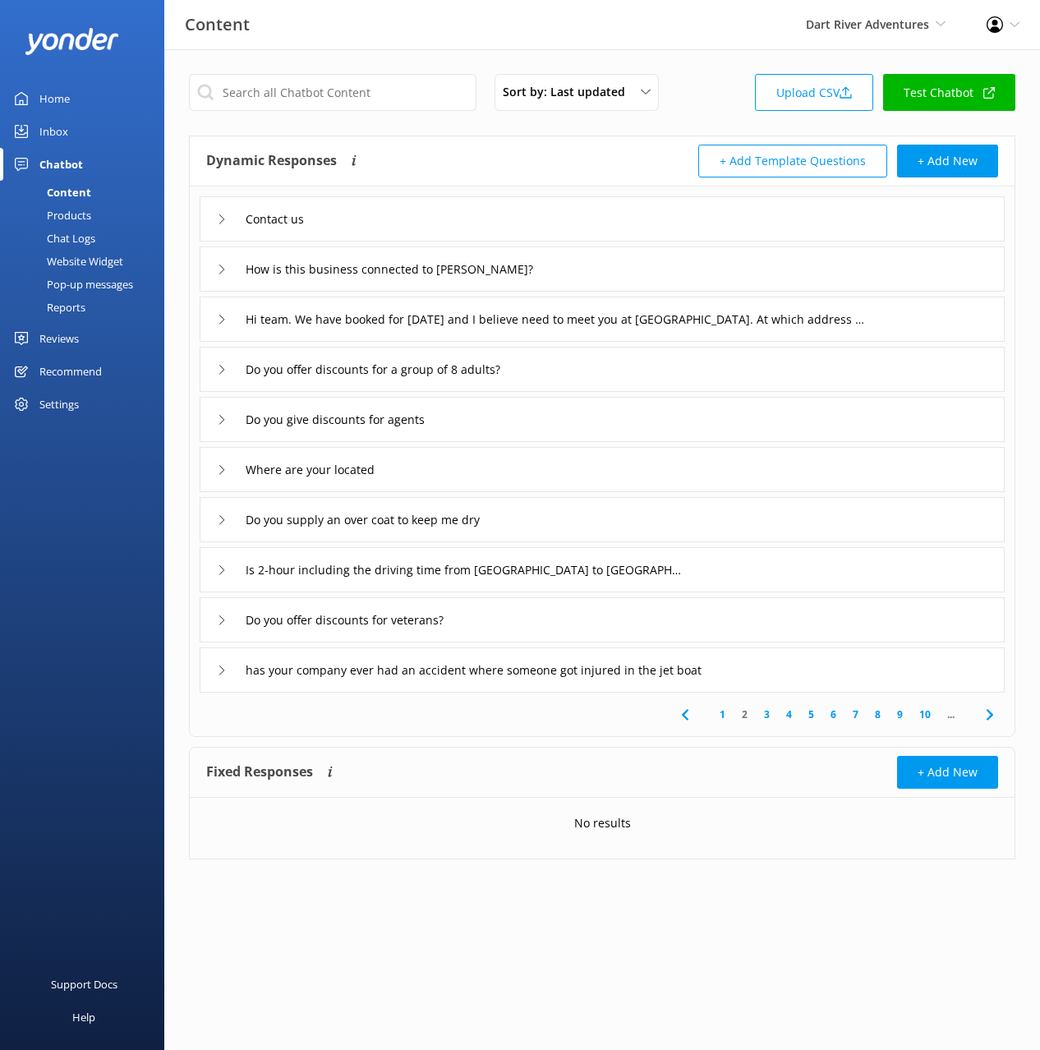
drag, startPoint x: 924, startPoint y: 321, endPoint x: 892, endPoint y: 323, distance: 31.3
click at [924, 321] on div "Hi team. We have booked for [DATE] and I believe need to meet you at [GEOGRAPHI…" at bounding box center [602, 319] width 805 height 45
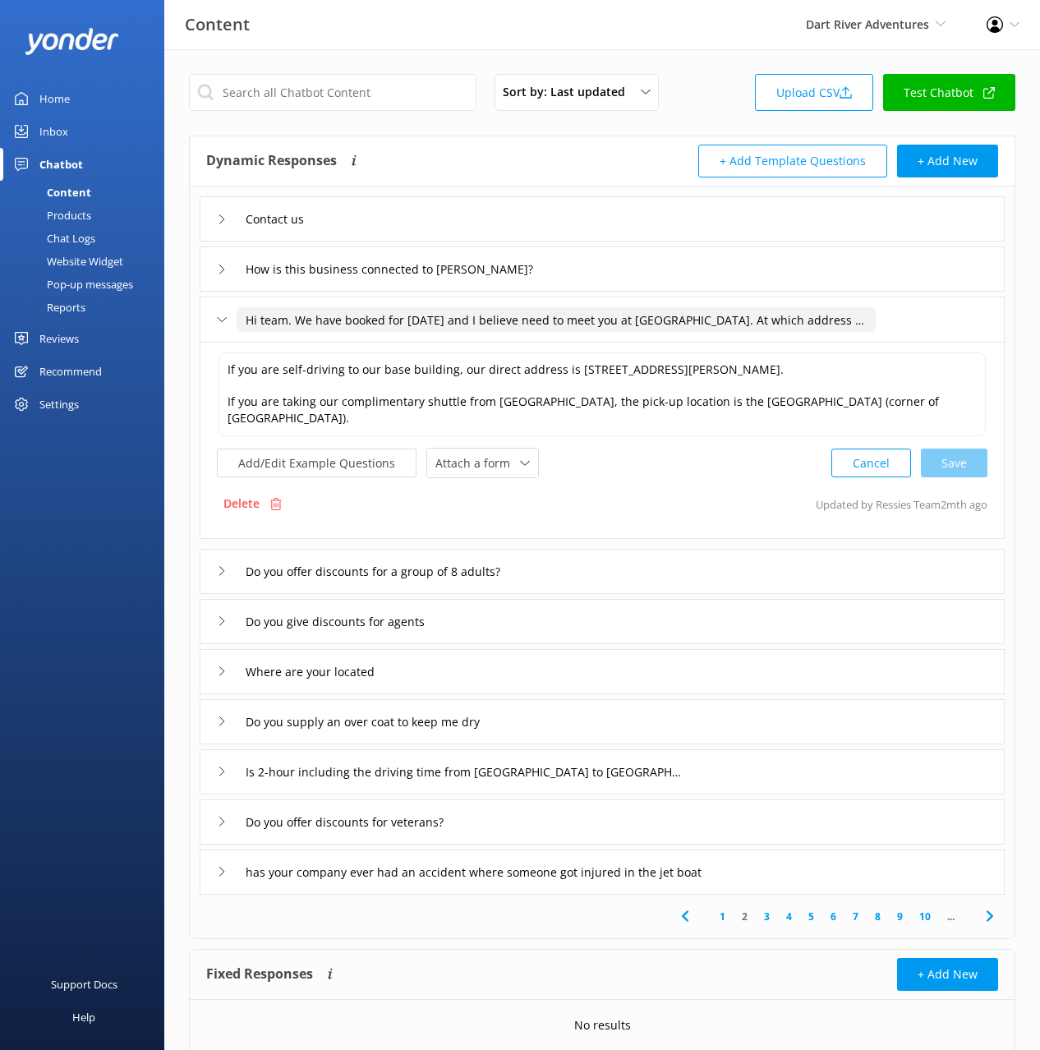
click at [436, 320] on input "Hi team. We have booked for [DATE] and I believe need to meet you at [GEOGRAPHI…" at bounding box center [556, 319] width 639 height 25
type input "Where is the meeting location"
click at [413, 344] on use at bounding box center [413, 344] width 7 height 5
click at [270, 404] on textarea "If you are self-driving to our base building, our direct address is [STREET_ADD…" at bounding box center [603, 395] width 768 height 84
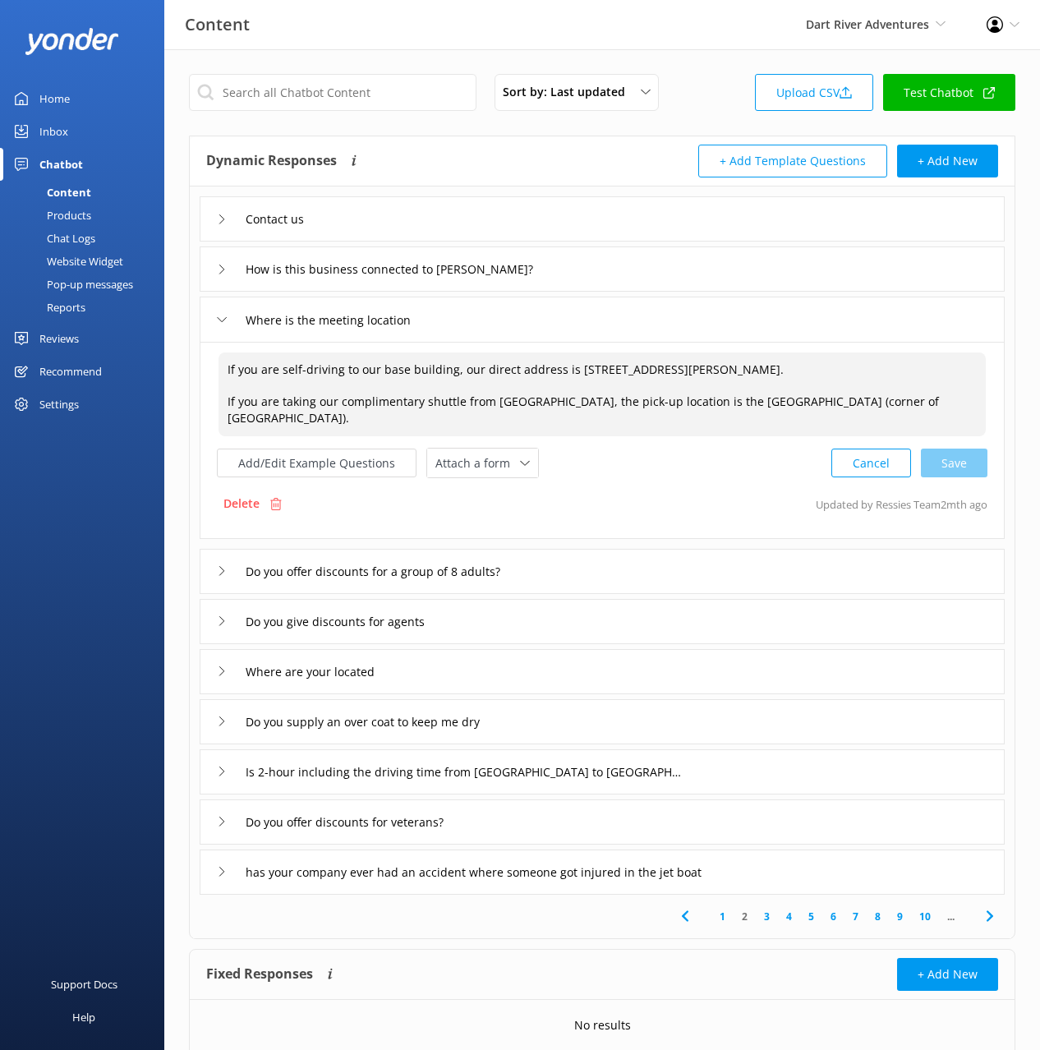
click at [221, 397] on textarea "If you are self-driving to our base building, our direct address is [STREET_ADD…" at bounding box center [603, 395] width 768 height 84
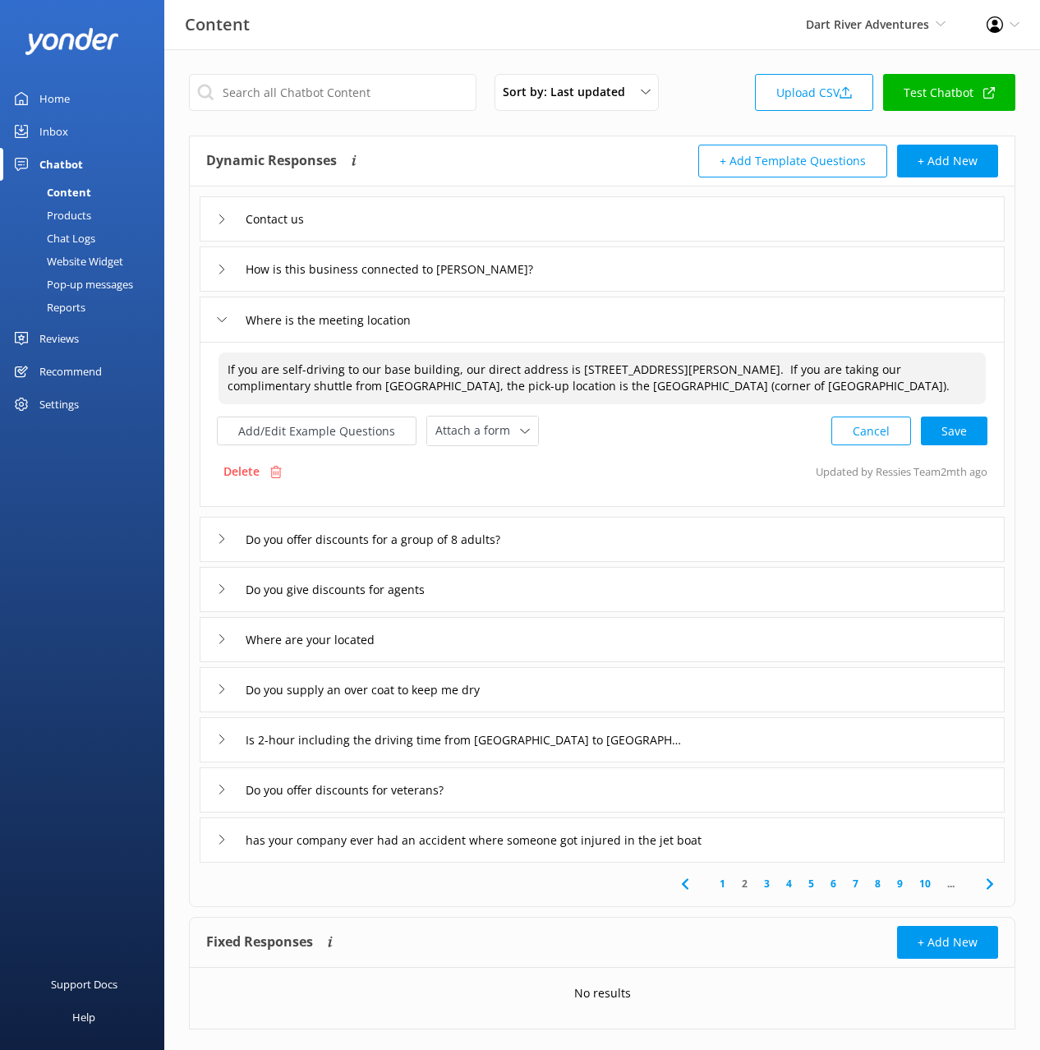
click at [973, 430] on div "Cancel Save" at bounding box center [910, 431] width 156 height 30
click at [308, 431] on button "Add/Edit Example Questions" at bounding box center [317, 429] width 200 height 29
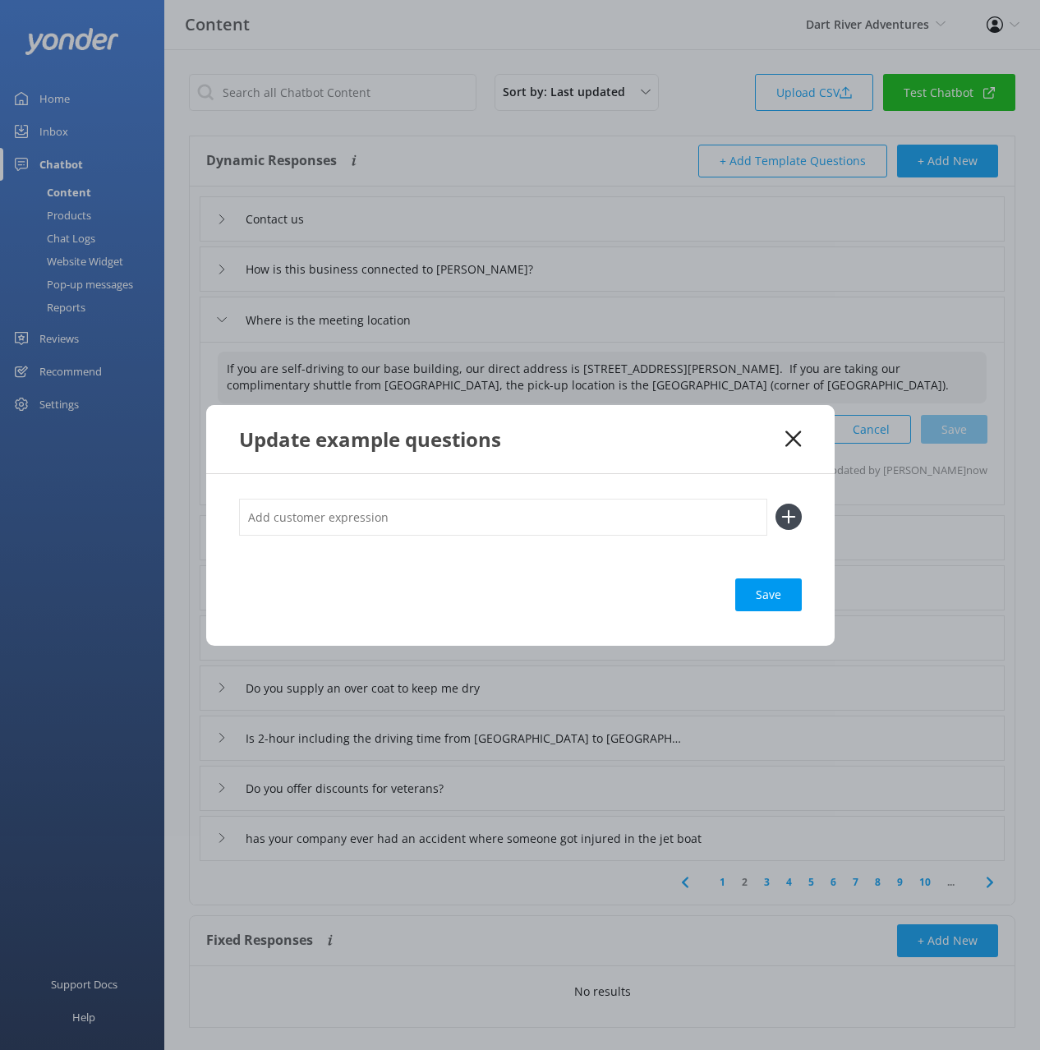
type textarea "If you are self-driving to our base building, our direct address is [STREET_ADD…"
click at [633, 524] on input "text" at bounding box center [503, 517] width 528 height 37
paste input "Hi team. We have booked for [DATE] and I believe need to meet you at [GEOGRAPHI…"
type input "Hi team. We have booked for [DATE] and I believe need to meet you at [GEOGRAPHI…"
click at [776, 504] on button at bounding box center [789, 517] width 26 height 26
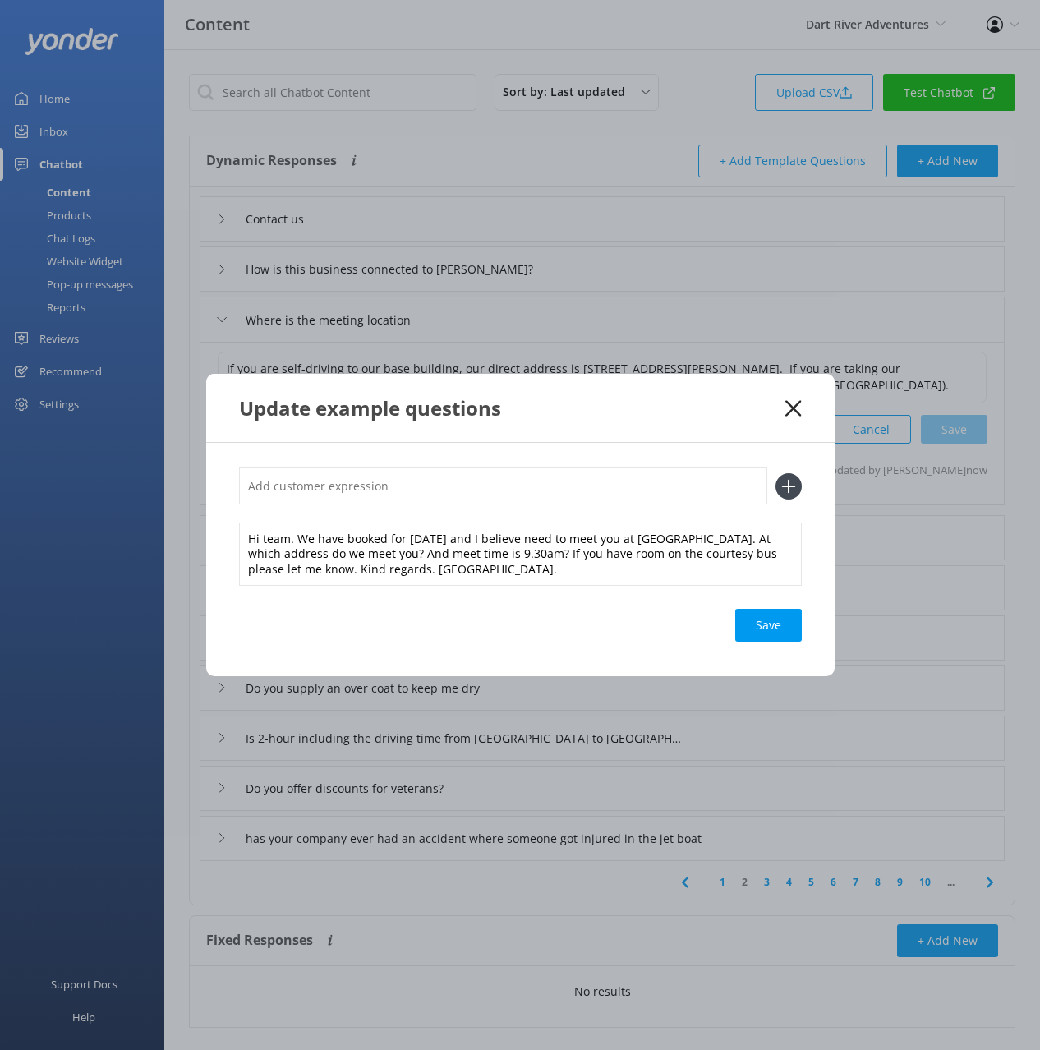
click at [782, 632] on div "Save" at bounding box center [769, 625] width 67 height 33
click at [799, 404] on icon at bounding box center [794, 408] width 16 height 16
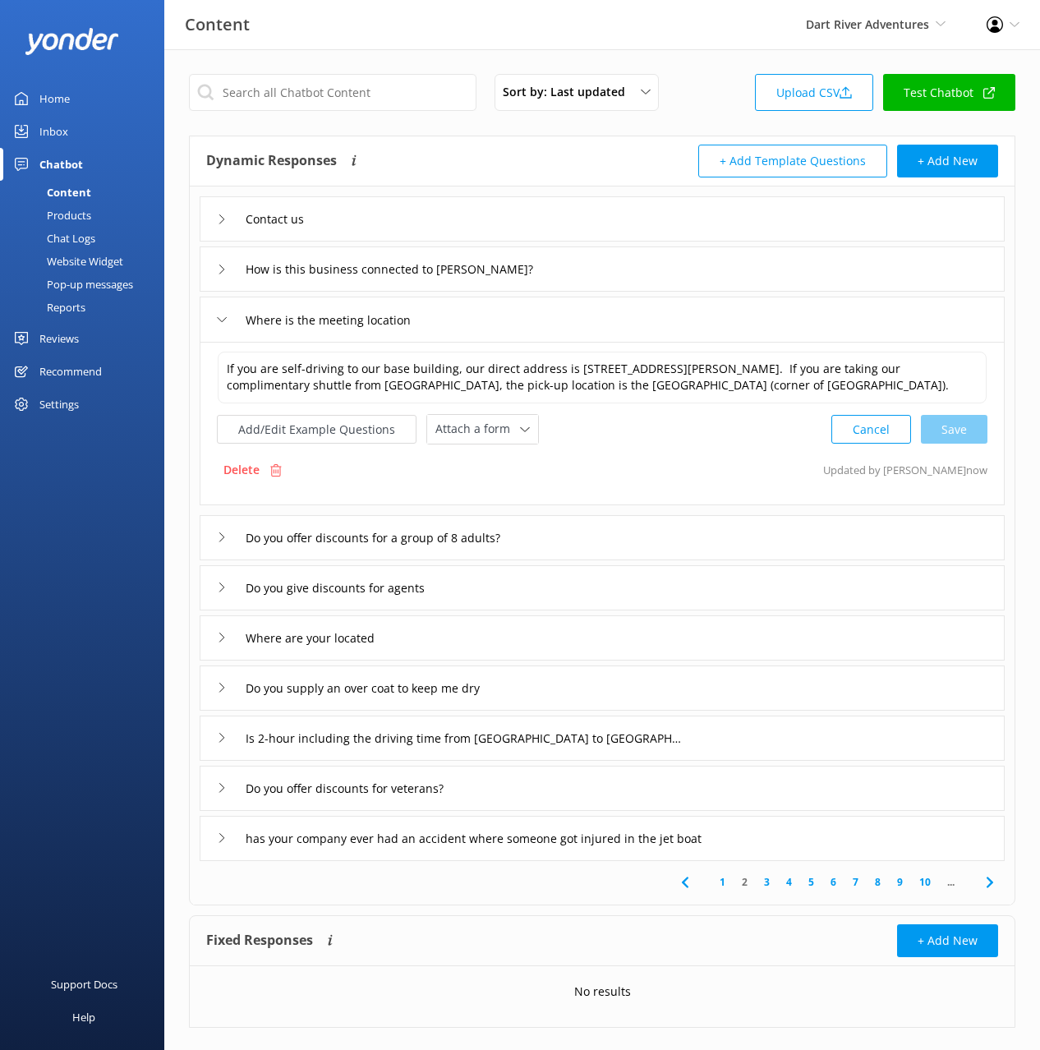
click at [500, 318] on div "Where is the meeting location" at bounding box center [602, 319] width 805 height 45
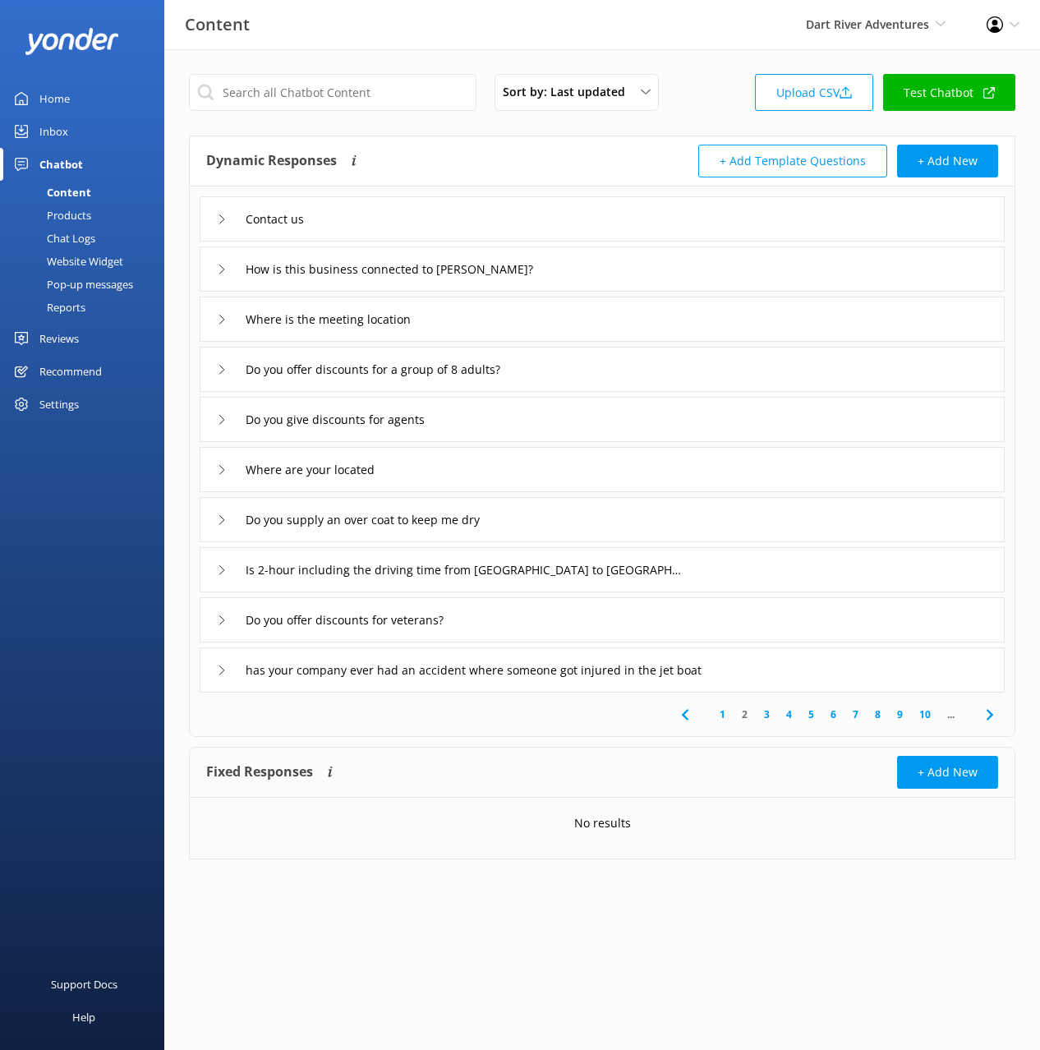
click at [603, 370] on div "Do you offer discounts for a group of 8 adults?" at bounding box center [602, 369] width 805 height 45
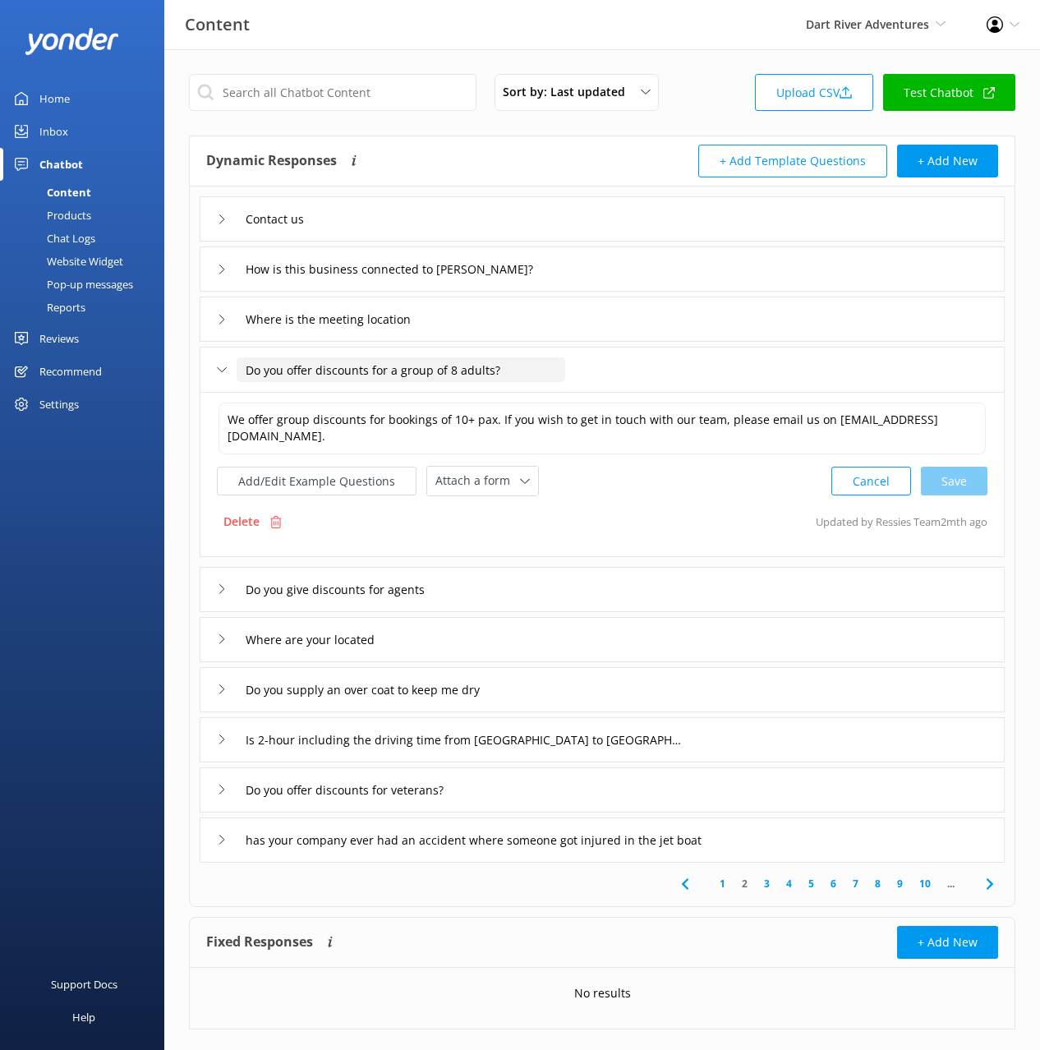
click at [472, 368] on input "Do you offer discounts for a group of 8 adults?" at bounding box center [401, 369] width 329 height 25
click at [472, 369] on input "Do you offer discounts for a group of 8 adults?" at bounding box center [401, 369] width 329 height 25
click at [316, 369] on input "Do you offer discounts" at bounding box center [319, 369] width 164 height 25
type input "Do you offer group discounts"
click at [406, 393] on icon at bounding box center [406, 395] width 7 height 7
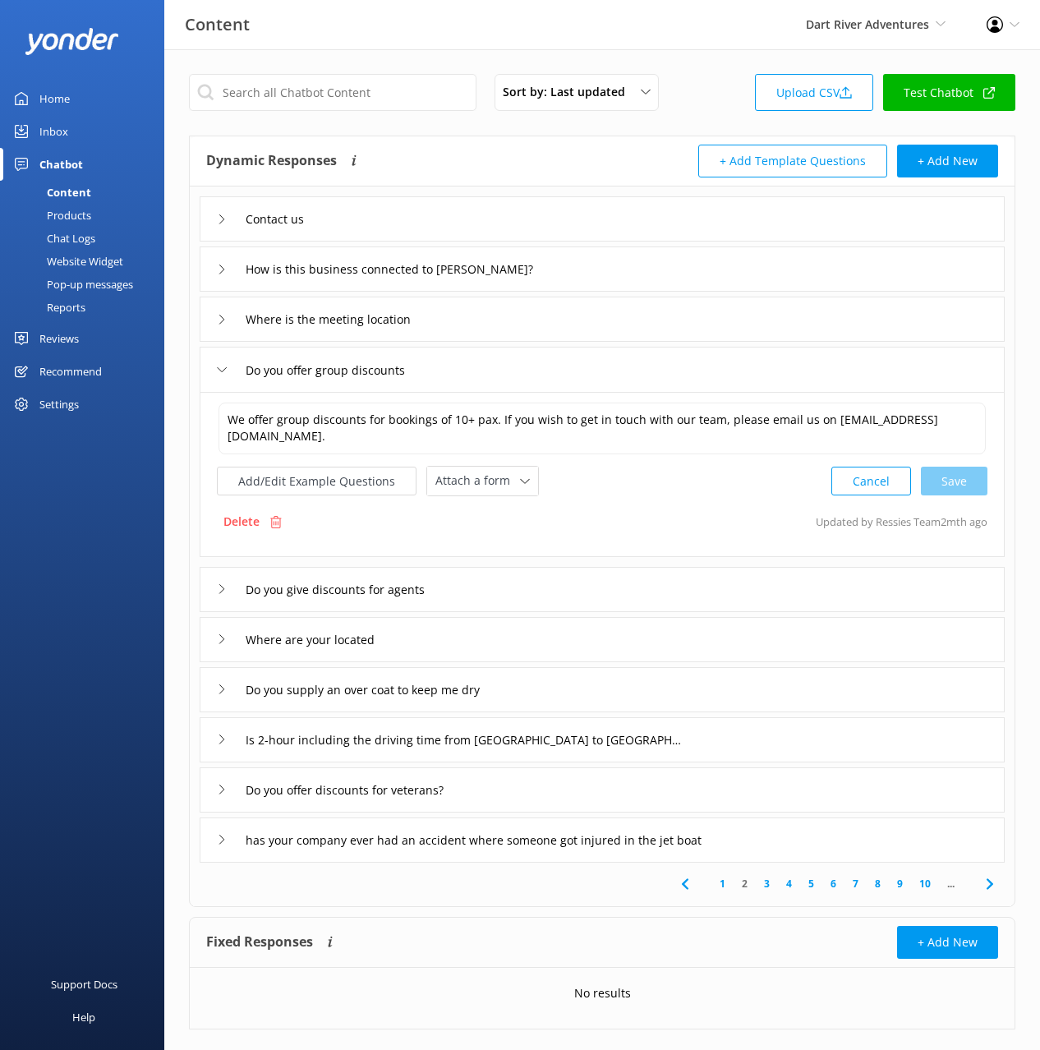
click at [533, 589] on div "Do you give discounts for agents" at bounding box center [602, 589] width 805 height 45
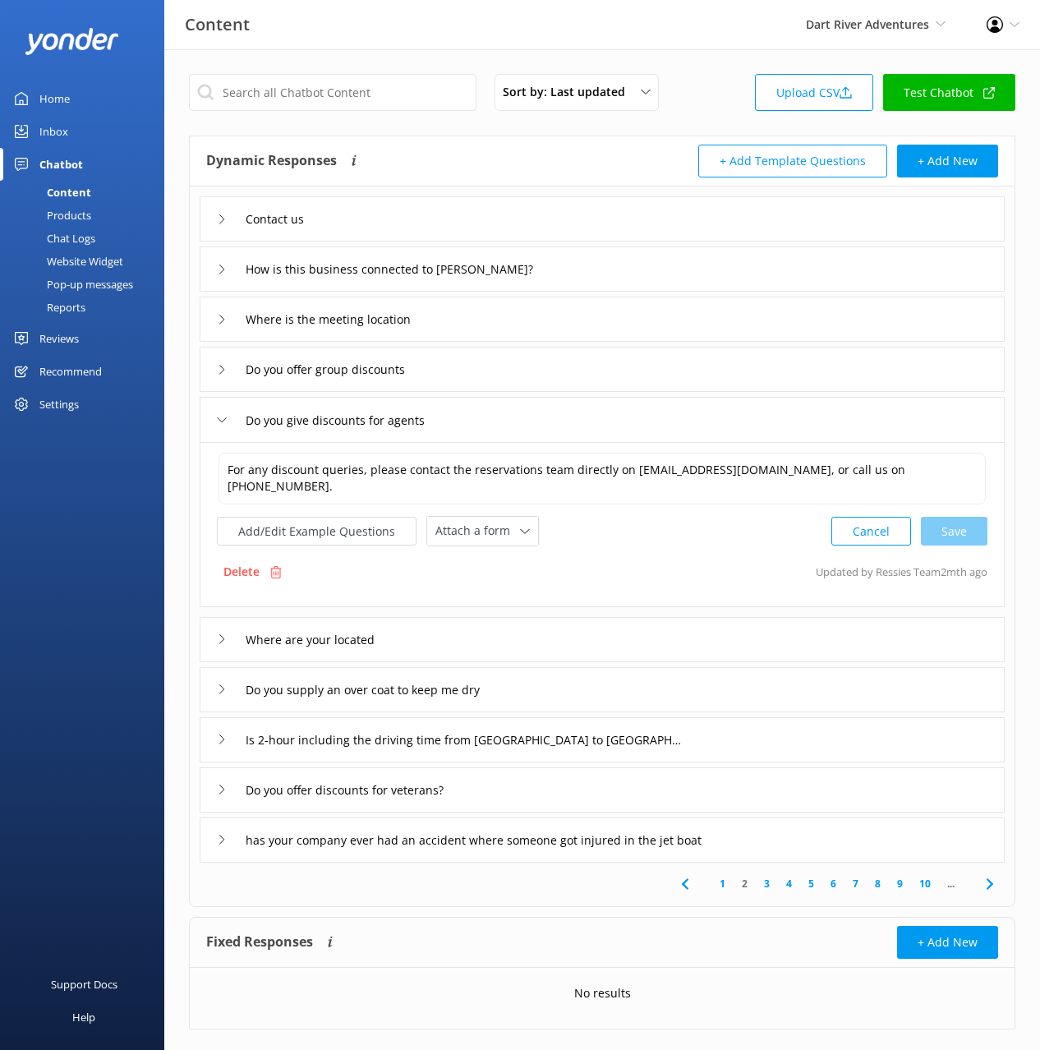
click at [454, 634] on div "Where are your located" at bounding box center [602, 639] width 805 height 45
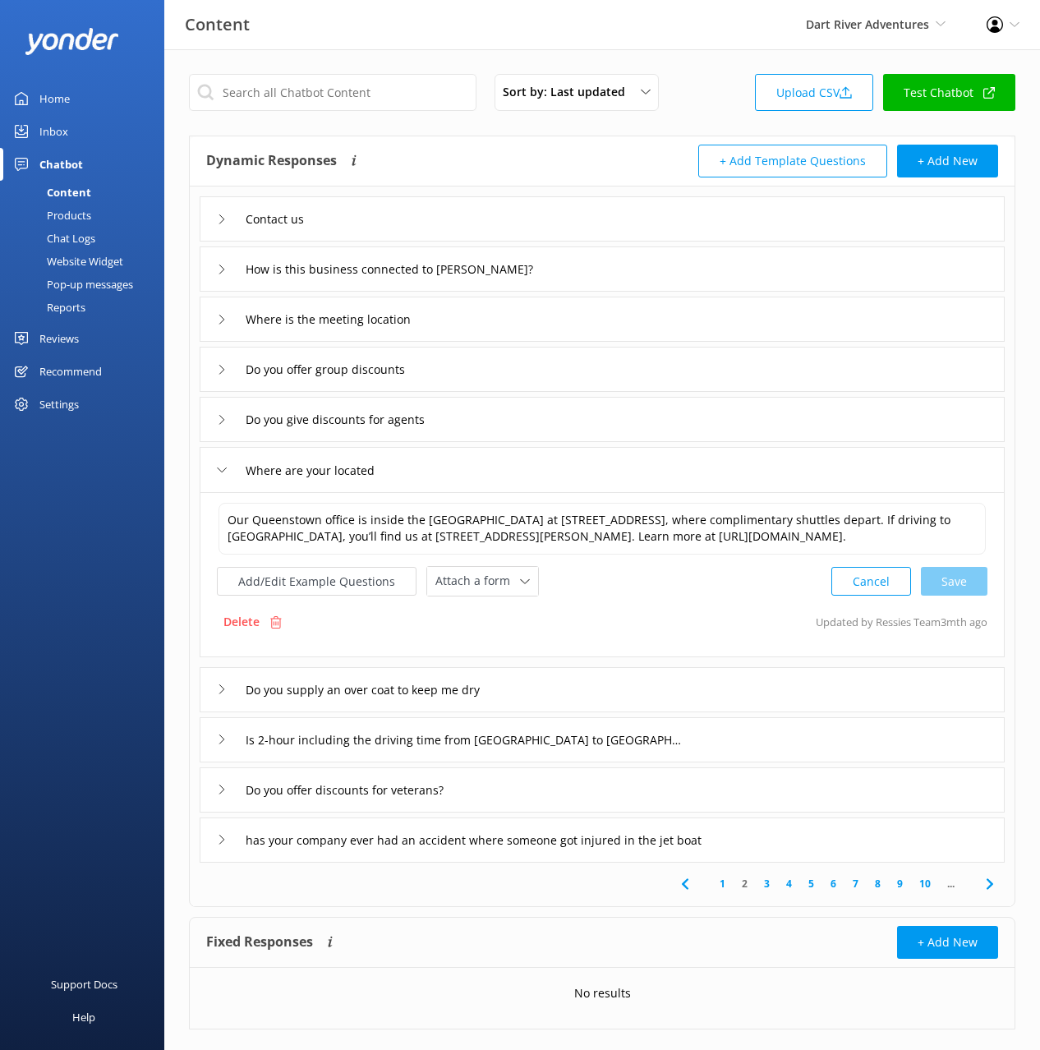
click at [582, 690] on div "Do you supply an over coat to keep me dry" at bounding box center [602, 689] width 805 height 45
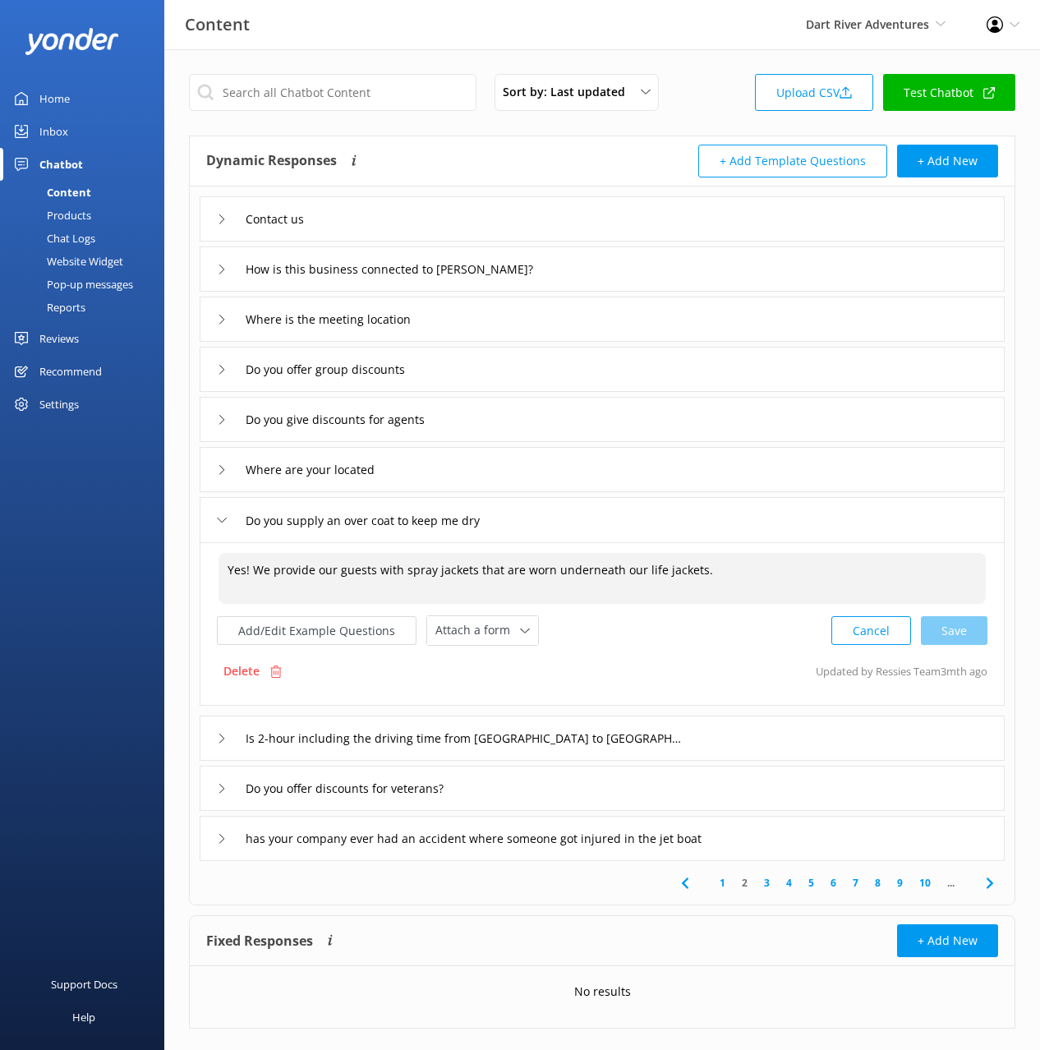
drag, startPoint x: 254, startPoint y: 573, endPoint x: 245, endPoint y: 558, distance: 17.3
click at [245, 557] on textarea "Yes! We provide our guests with spray jackets that are worn underneath our life…" at bounding box center [603, 578] width 768 height 51
click at [963, 637] on div "Cancel Save" at bounding box center [910, 631] width 156 height 30
type textarea "We provide our guests with spray jackets that are worn underneath our life jack…"
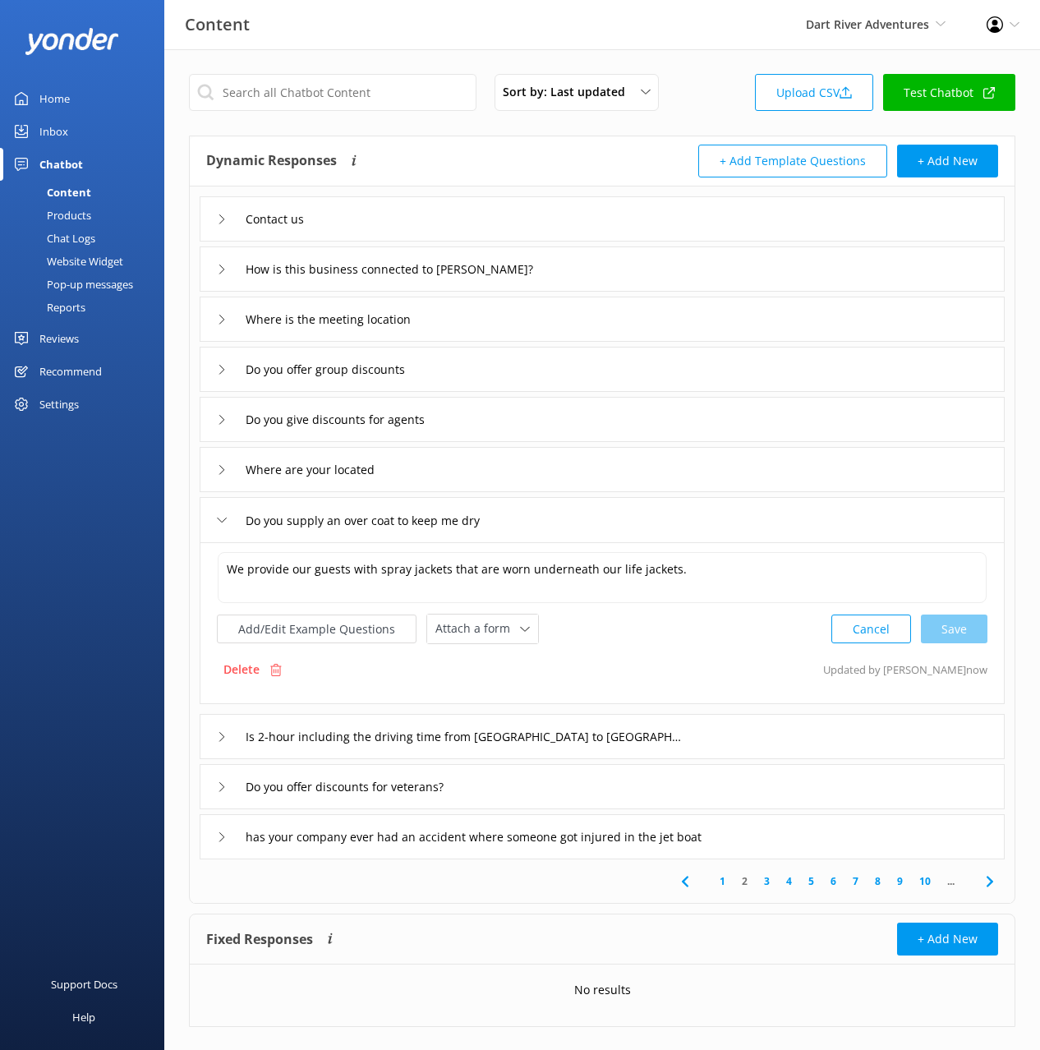
click at [705, 740] on div "Is 2-hour including the driving time from [GEOGRAPHIC_DATA] to [GEOGRAPHIC_DATA…" at bounding box center [602, 736] width 805 height 45
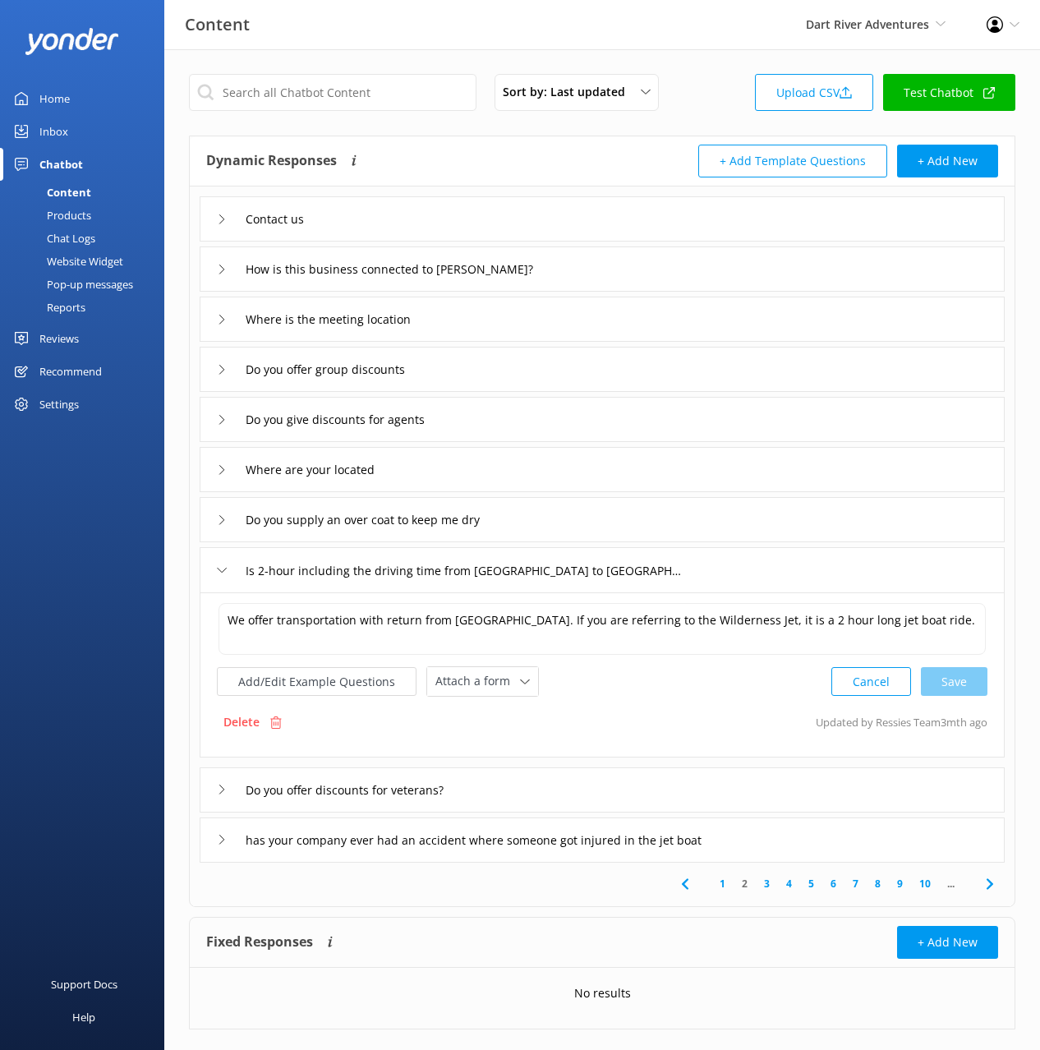
click at [558, 789] on div "Do you offer discounts for veterans?" at bounding box center [602, 790] width 805 height 45
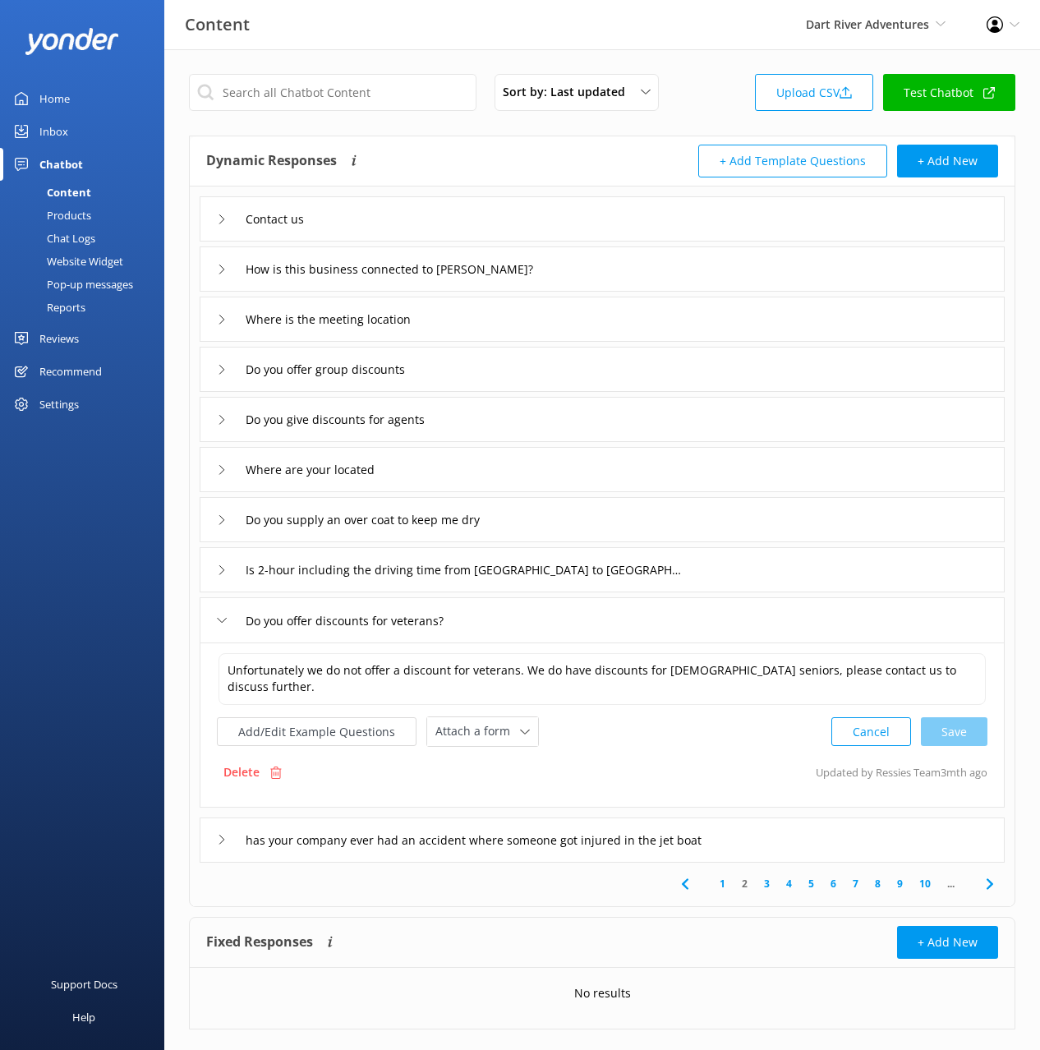
click at [865, 842] on div "has your company ever had an accident where someone got injured in the jet boat" at bounding box center [602, 840] width 805 height 45
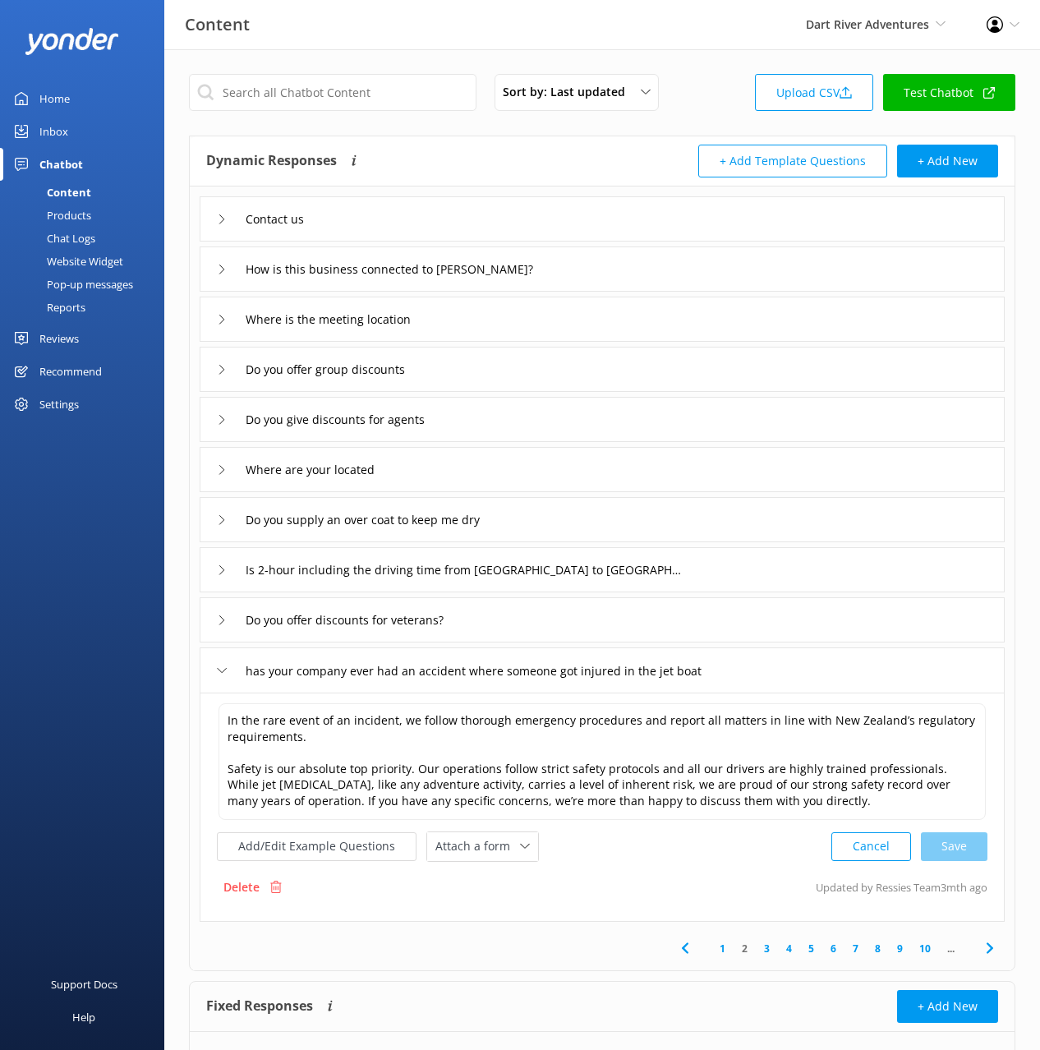
click at [985, 948] on icon at bounding box center [990, 948] width 20 height 20
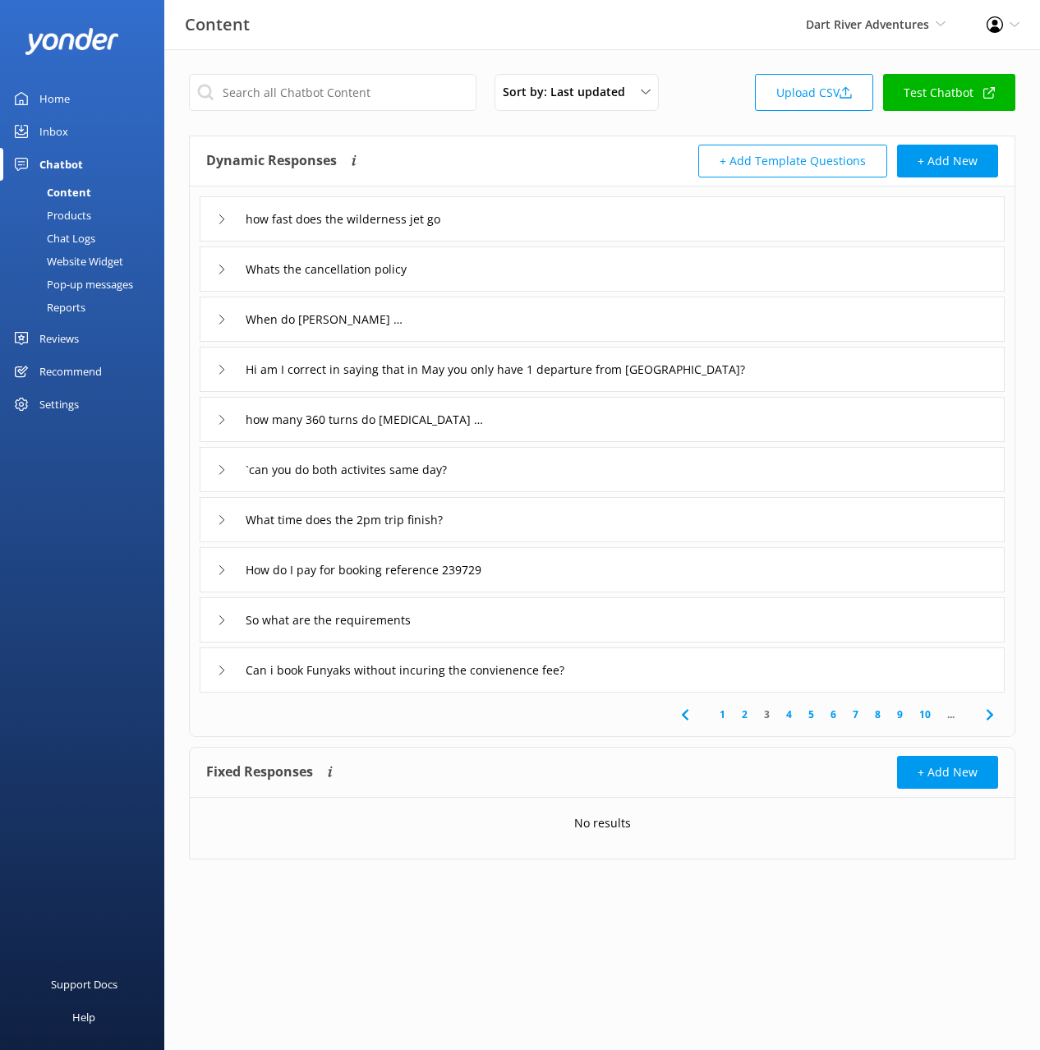
click at [556, 226] on div "how fast does the wilderness jet go" at bounding box center [602, 218] width 805 height 45
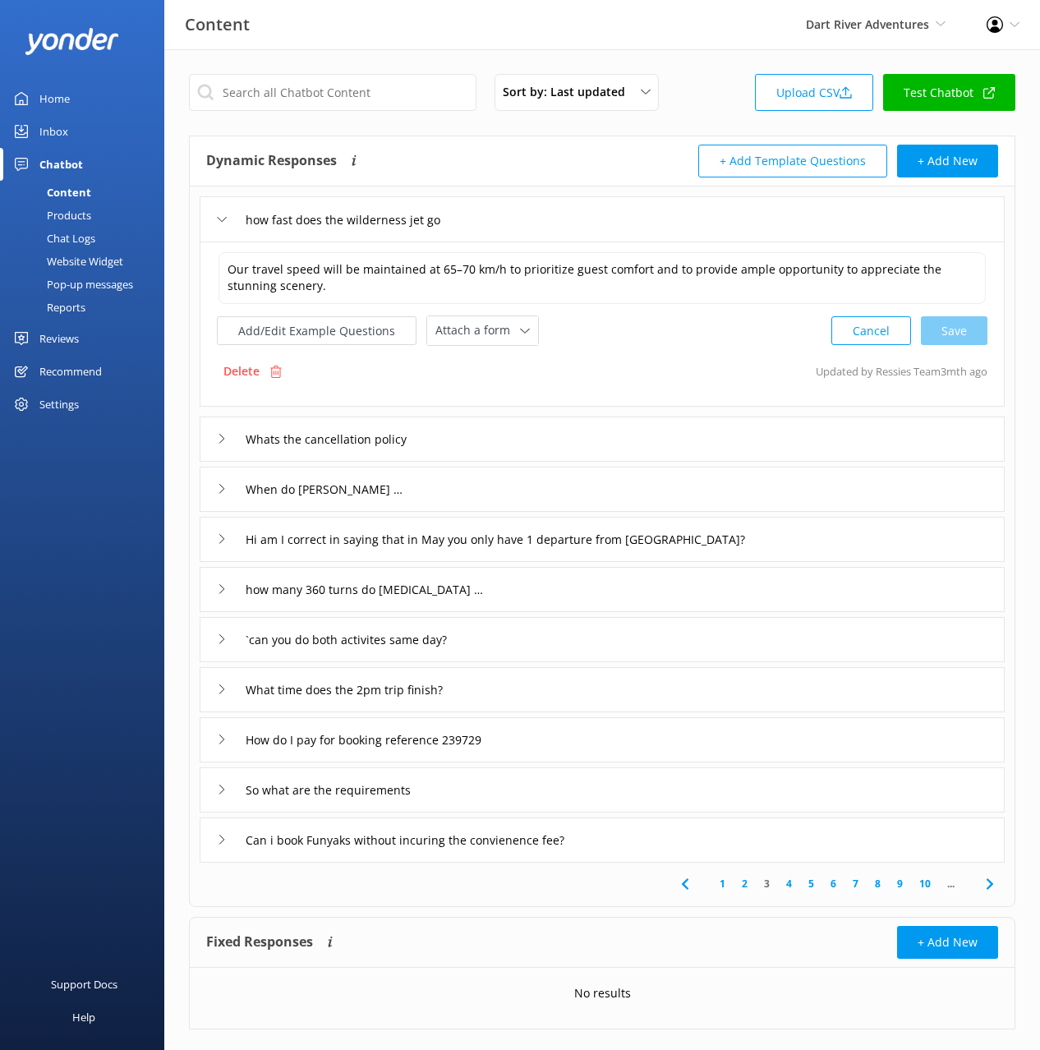
click at [496, 426] on div "Whats the cancellation policy" at bounding box center [602, 439] width 805 height 45
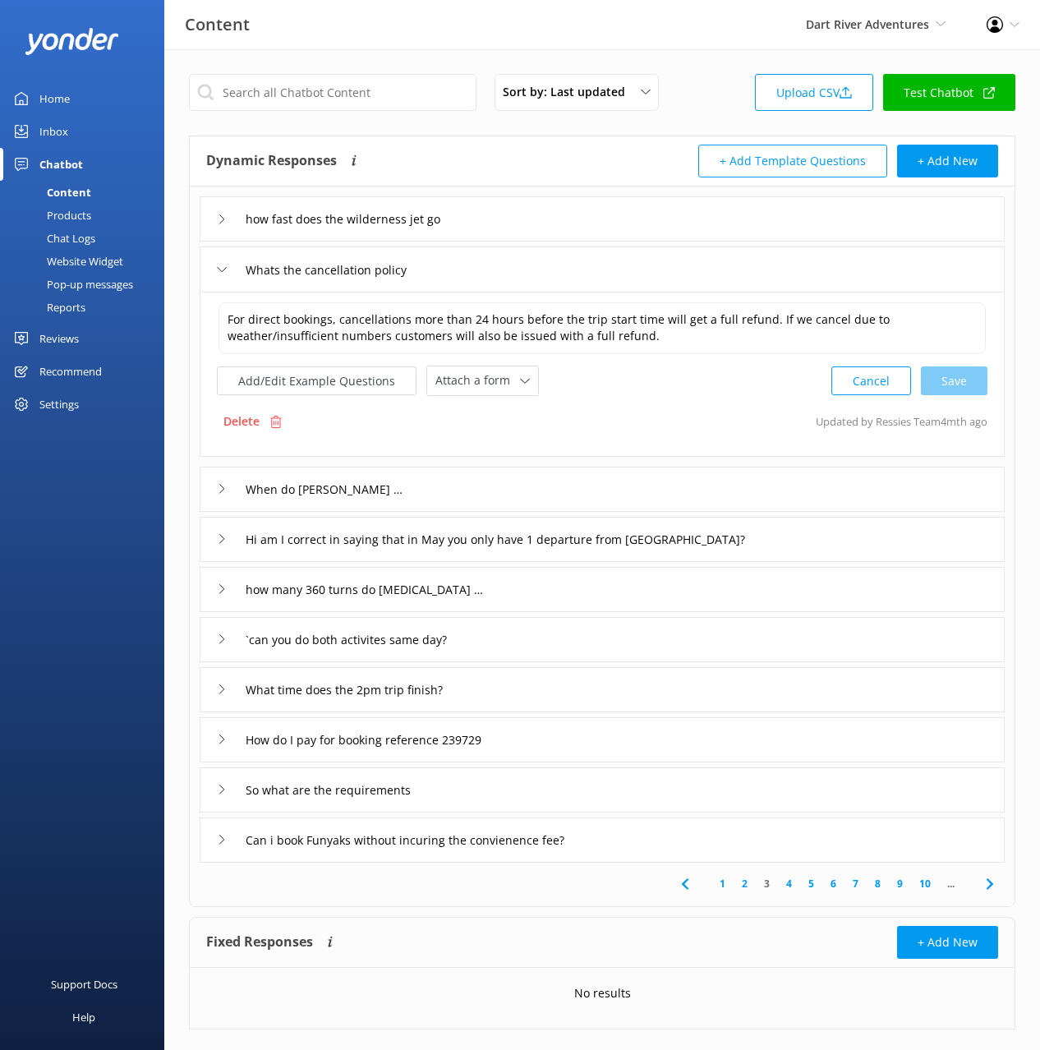
click at [469, 494] on div "When do [PERSON_NAME] trips run" at bounding box center [602, 489] width 805 height 45
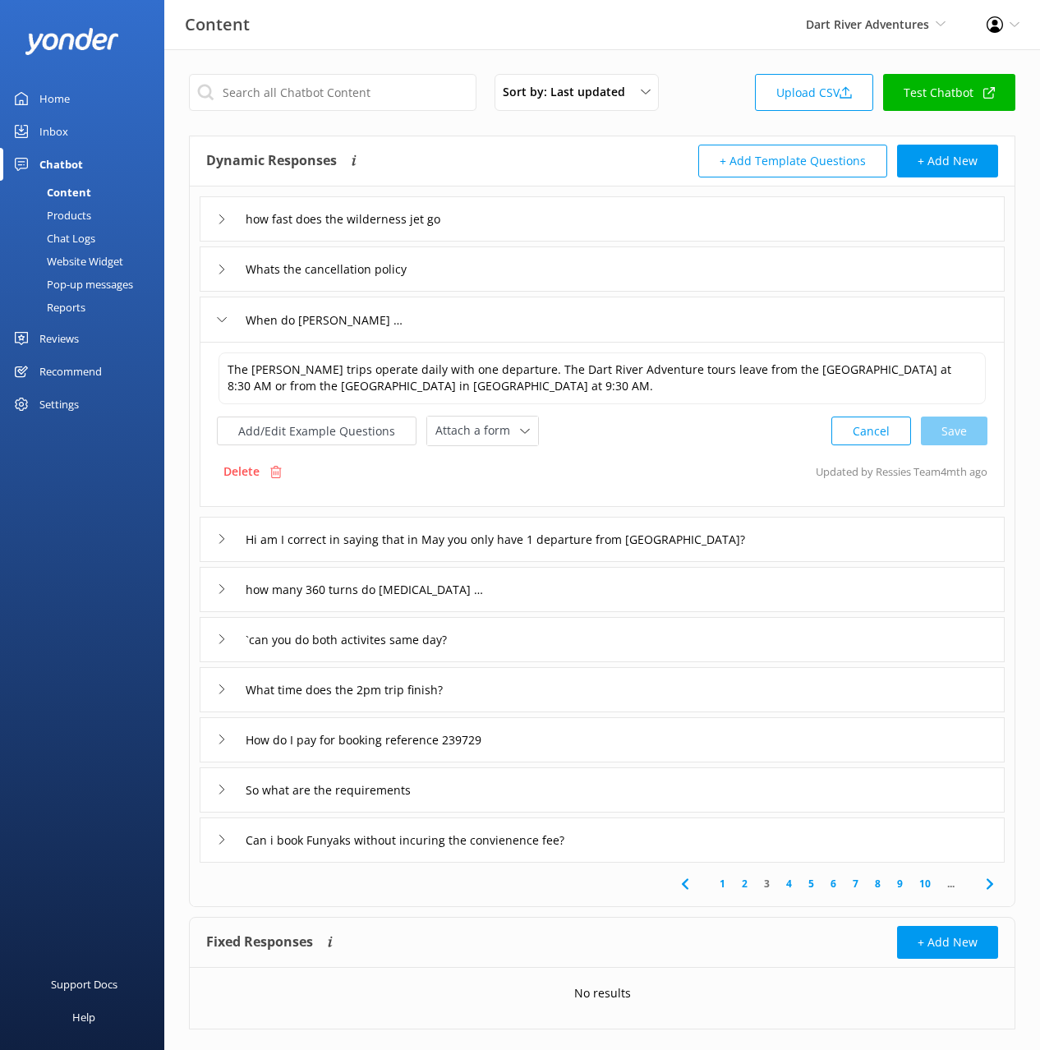
click at [846, 548] on div "Hi am I correct in saying that in May you only have 1 departure from [GEOGRAPHI…" at bounding box center [602, 539] width 805 height 45
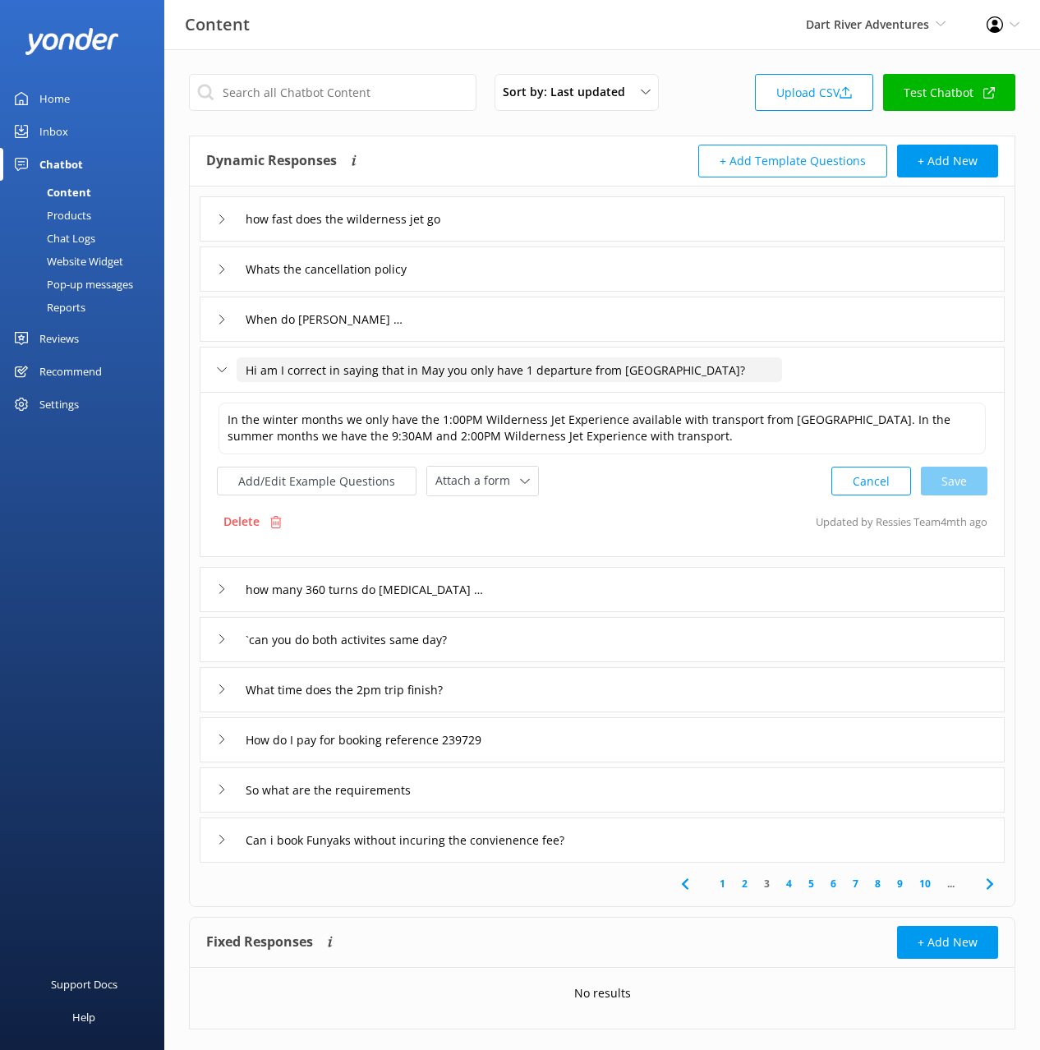
drag, startPoint x: 419, startPoint y: 368, endPoint x: 428, endPoint y: 371, distance: 9.6
click at [428, 371] on input "Hi am I correct in saying that in May you only have 1 departure from [GEOGRAPHI…" at bounding box center [510, 369] width 546 height 25
drag, startPoint x: 450, startPoint y: 367, endPoint x: 448, endPoint y: 357, distance: 10.2
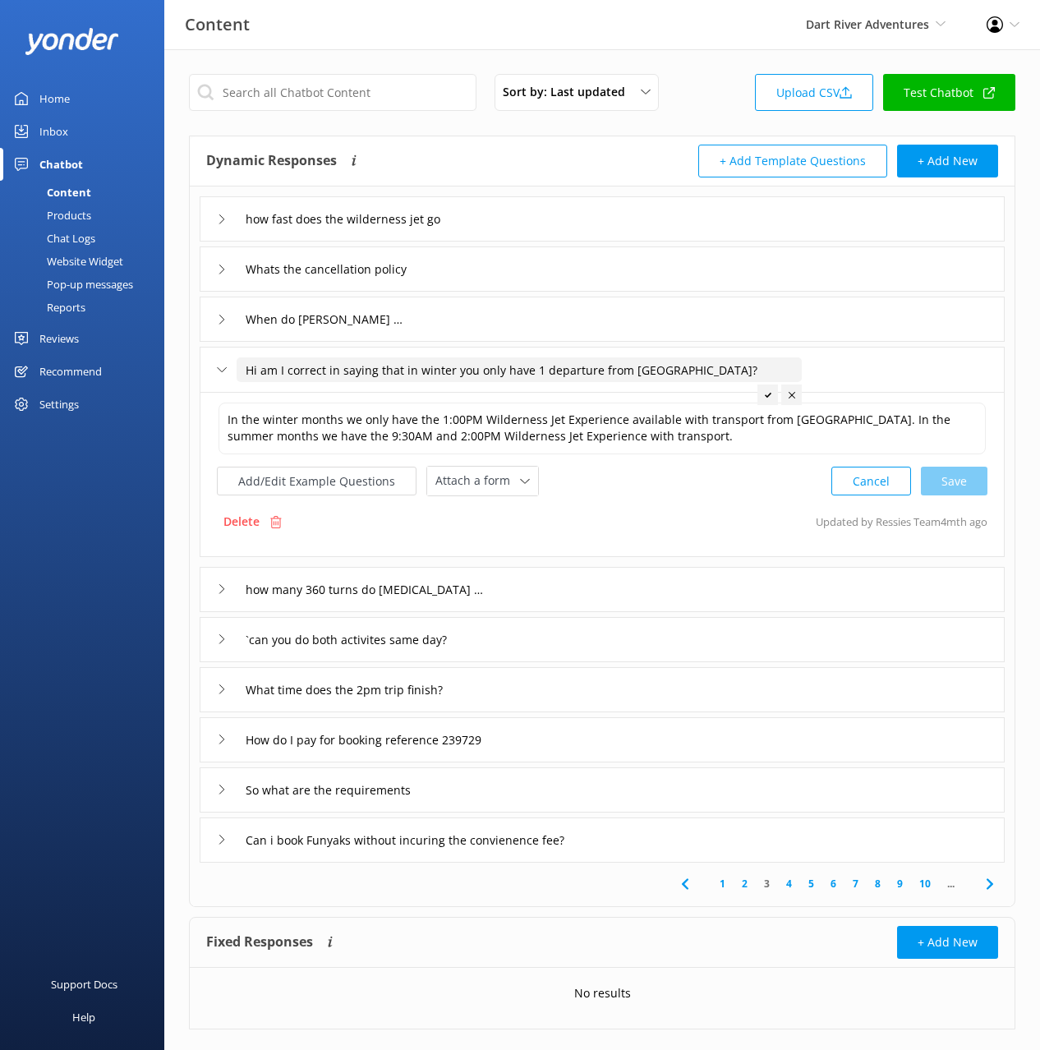
click at [447, 357] on div "Hi am I correct in saying that in winter you only have 1 departure from [GEOGRA…" at bounding box center [499, 370] width 565 height 27
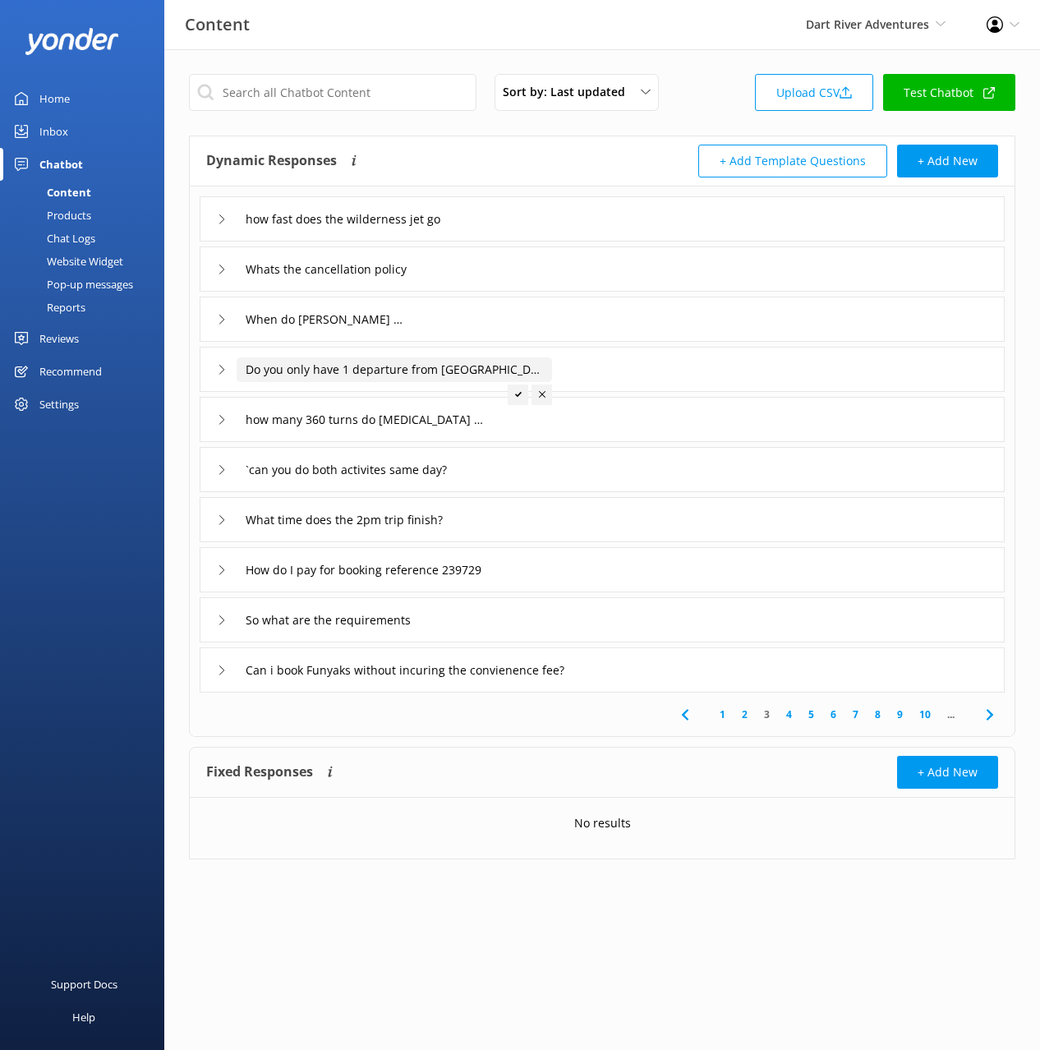
drag, startPoint x: 345, startPoint y: 364, endPoint x: 350, endPoint y: 378, distance: 14.8
click at [346, 365] on input "Do you only have 1 departure from [GEOGRAPHIC_DATA]?" at bounding box center [395, 369] width 316 height 25
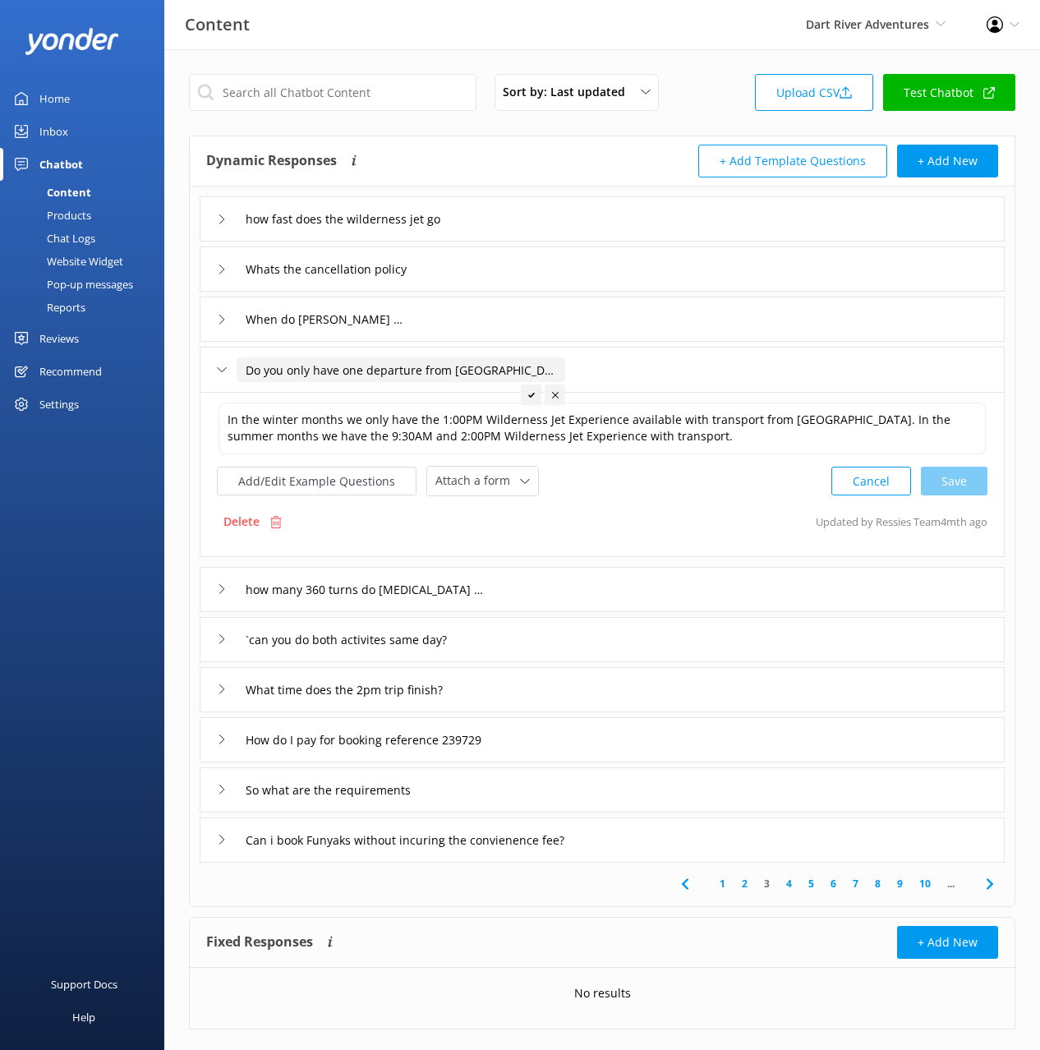
click at [523, 371] on input "Do you only have one departure from [GEOGRAPHIC_DATA]?" at bounding box center [401, 369] width 329 height 25
type input "Do you only have one departure from [GEOGRAPHIC_DATA] in winter"
click at [594, 393] on icon at bounding box center [597, 395] width 7 height 7
click at [509, 587] on div "how many 360 turns do [MEDICAL_DATA] take" at bounding box center [602, 589] width 805 height 45
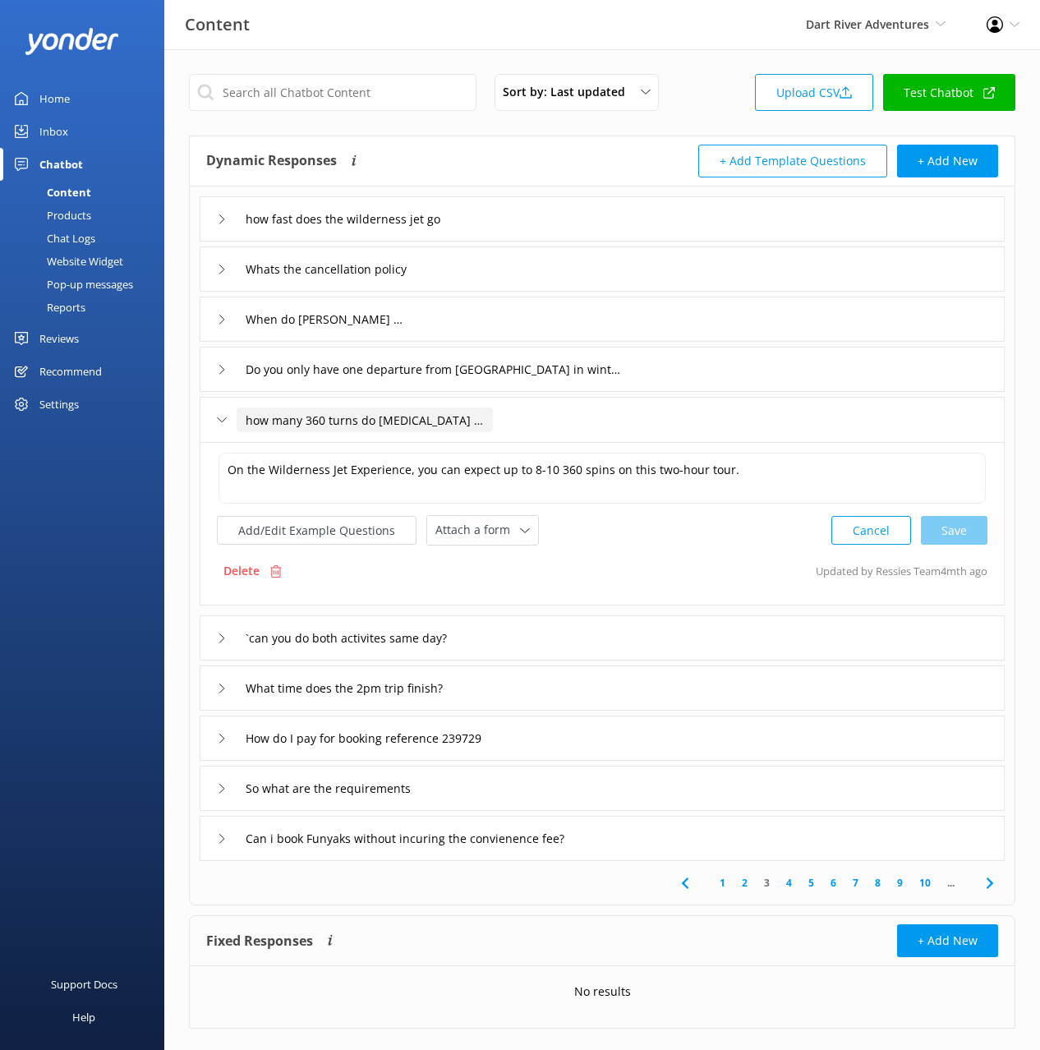
click at [251, 414] on input "how many 360 turns do [MEDICAL_DATA] take" at bounding box center [365, 420] width 256 height 25
type input "How many 360 turns do [MEDICAL_DATA] take"
click at [454, 439] on div at bounding box center [459, 445] width 21 height 21
click at [517, 636] on div "`can you do both activites same day?" at bounding box center [602, 638] width 805 height 45
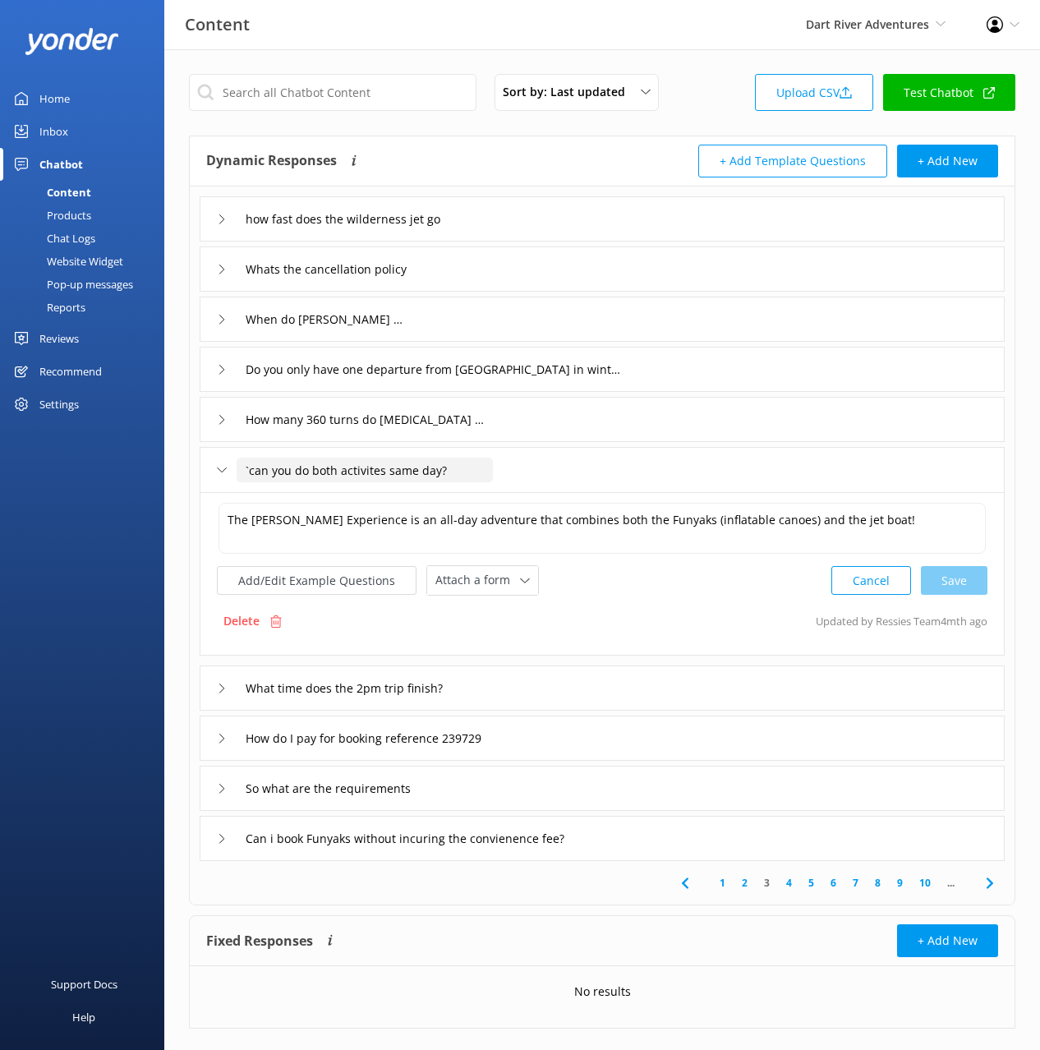
click at [250, 471] on input "`can you do both activites same day?" at bounding box center [365, 470] width 256 height 25
click at [505, 470] on input "Can you do both activities in the same day?" at bounding box center [388, 470] width 302 height 25
type input "Can you do both activities in the same day"
drag, startPoint x: 497, startPoint y: 498, endPoint x: 567, endPoint y: 588, distance: 114.2
click at [497, 498] on div at bounding box center [498, 495] width 21 height 21
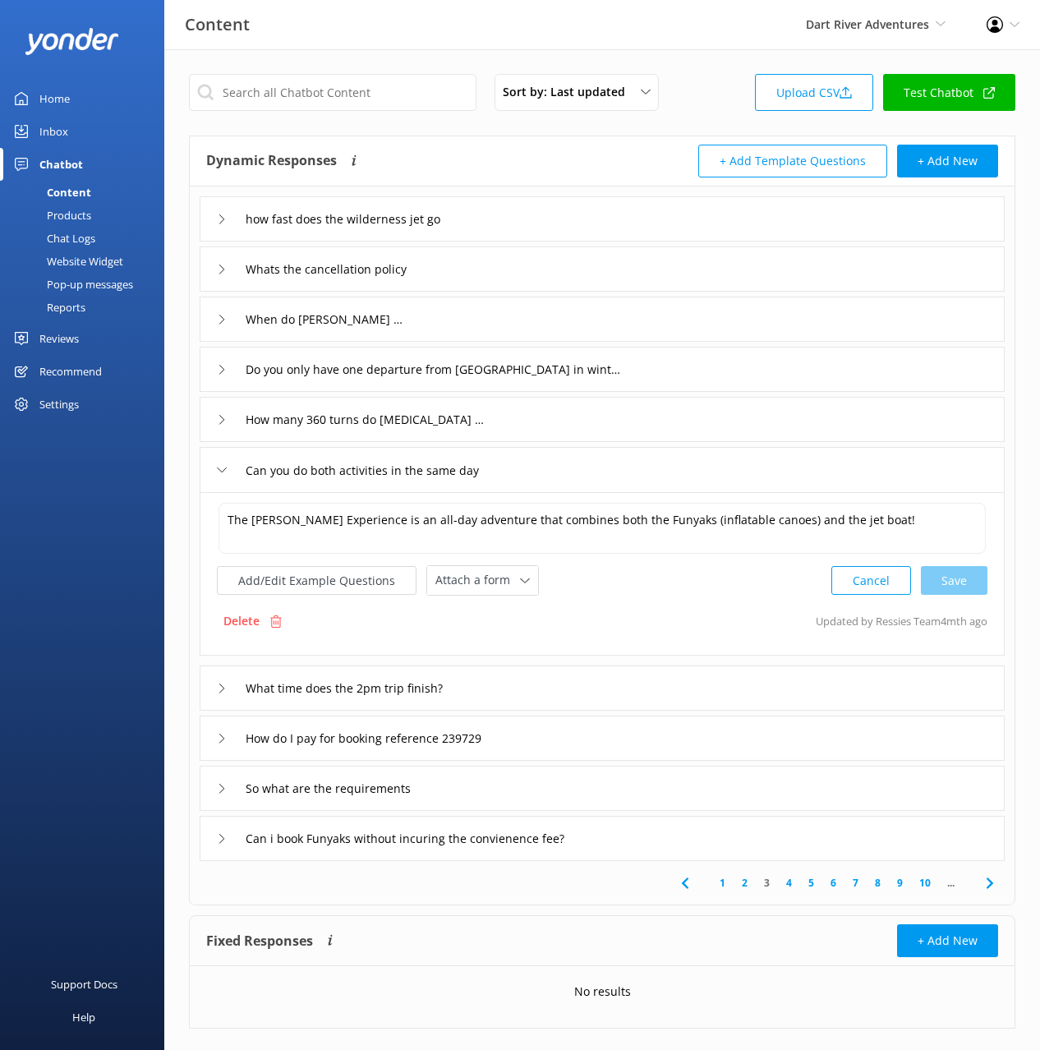
click at [533, 684] on div "What time does the 2pm trip finish?" at bounding box center [602, 688] width 805 height 45
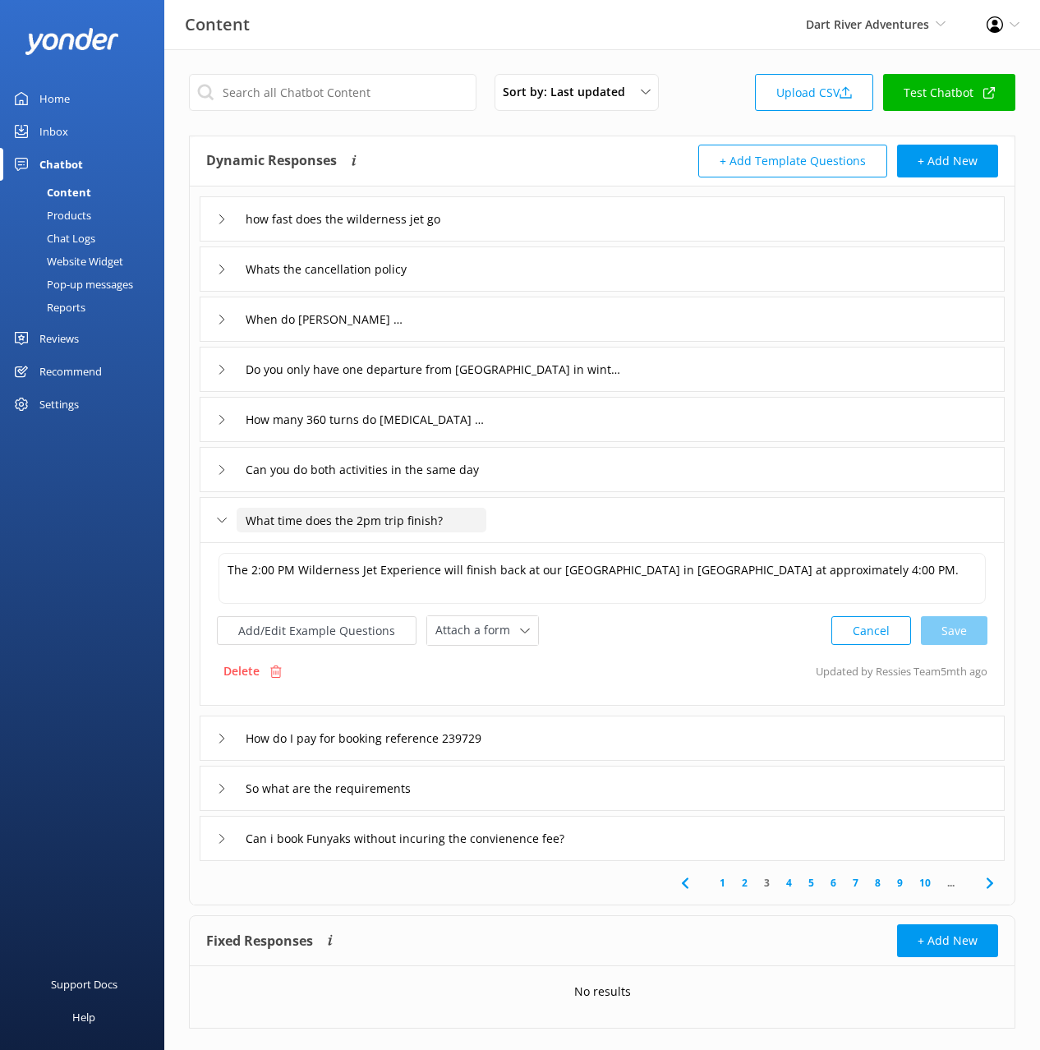
click at [440, 521] on input "What time does the 2pm trip finish?" at bounding box center [362, 520] width 250 height 25
click at [410, 521] on input "What time does the 2pm trip finish?" at bounding box center [362, 520] width 250 height 25
click at [560, 731] on div "How do I pay for booking reference 239729" at bounding box center [602, 738] width 805 height 45
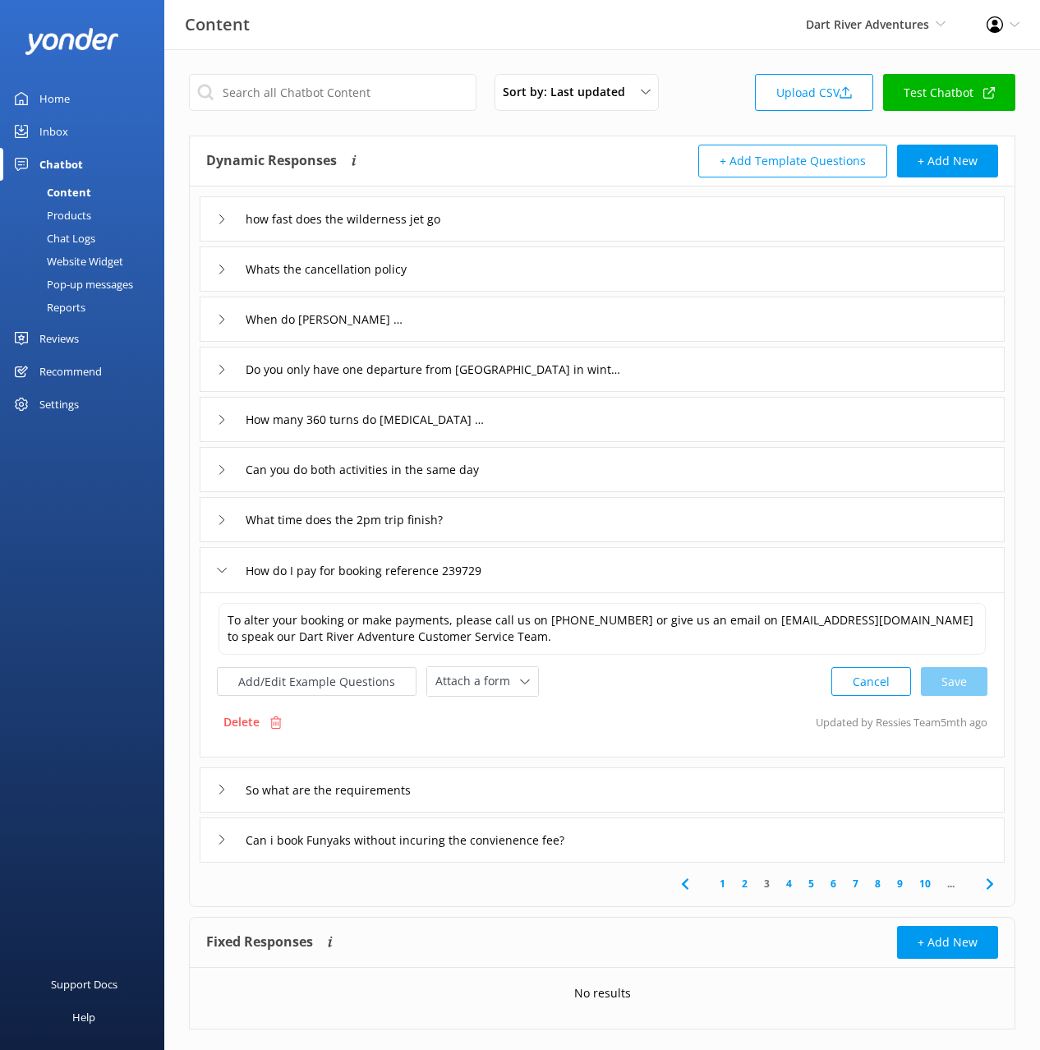
click at [498, 793] on div "So what are the requirements" at bounding box center [602, 790] width 805 height 45
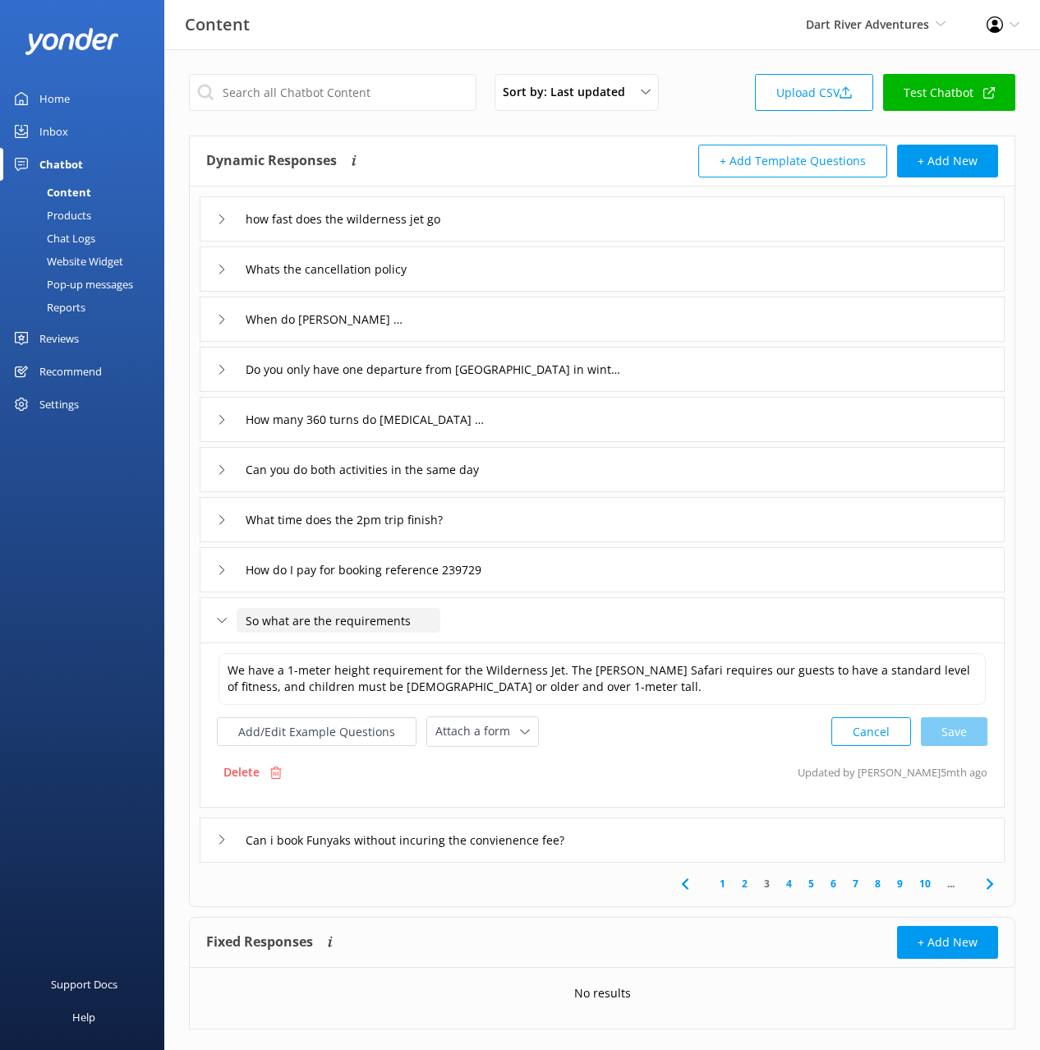
drag, startPoint x: 265, startPoint y: 620, endPoint x: 237, endPoint y: 621, distance: 27.2
click at [234, 620] on div "So what are the requirements" at bounding box center [319, 620] width 204 height 27
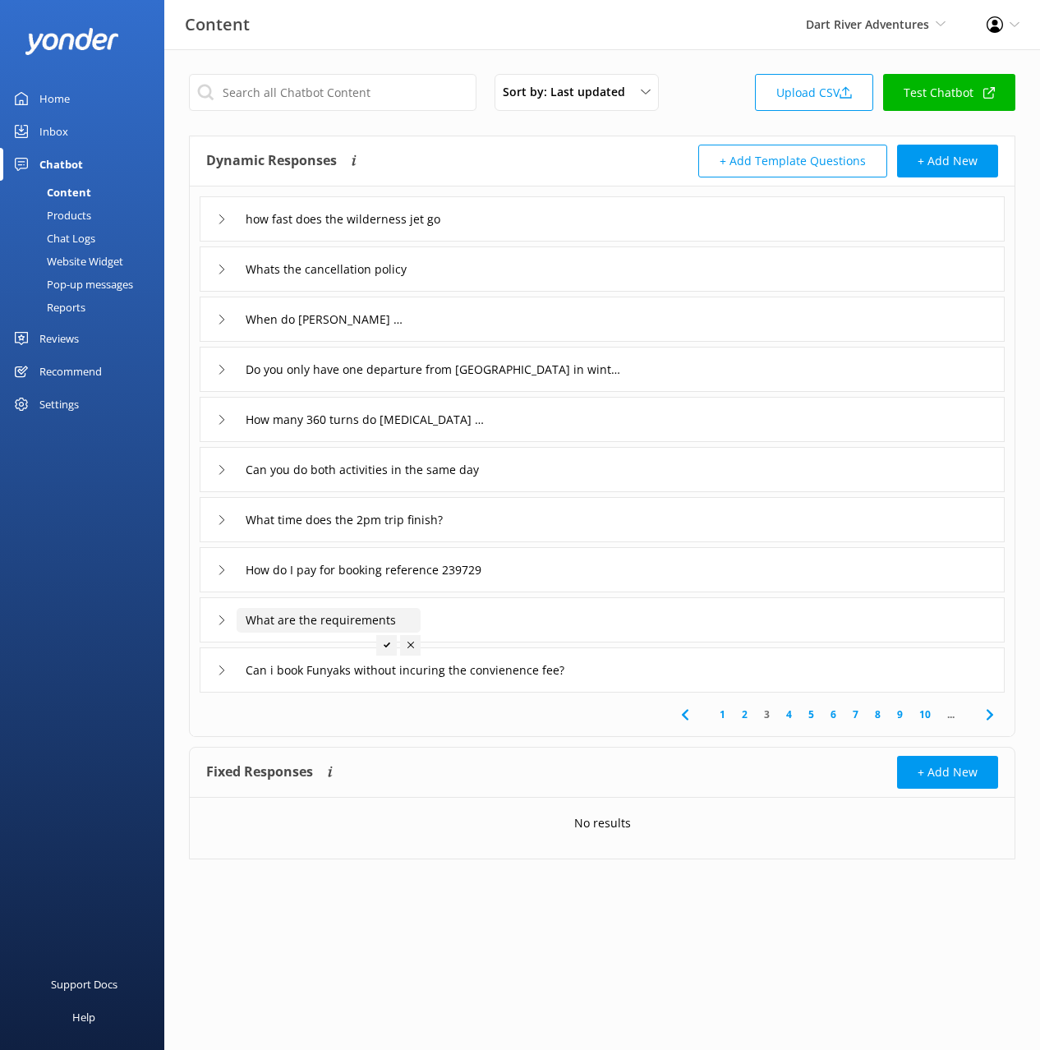
type input "What are the requirements"
drag, startPoint x: 387, startPoint y: 644, endPoint x: 399, endPoint y: 643, distance: 12.4
click at [387, 644] on use at bounding box center [387, 645] width 7 height 5
click at [515, 621] on div "What are the requirements" at bounding box center [602, 619] width 805 height 45
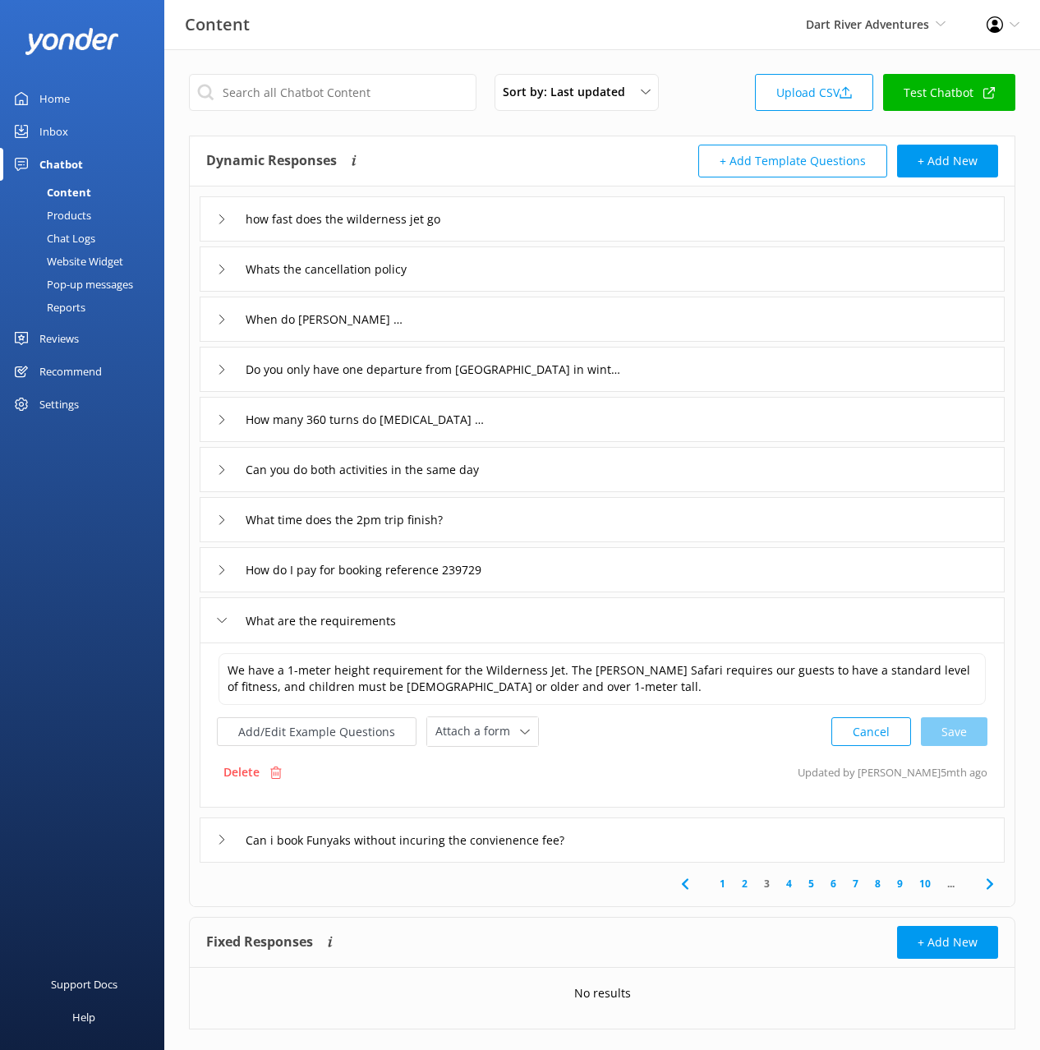
click at [775, 845] on div "Can i book Funyaks without incuring the convienence fee?" at bounding box center [602, 840] width 805 height 45
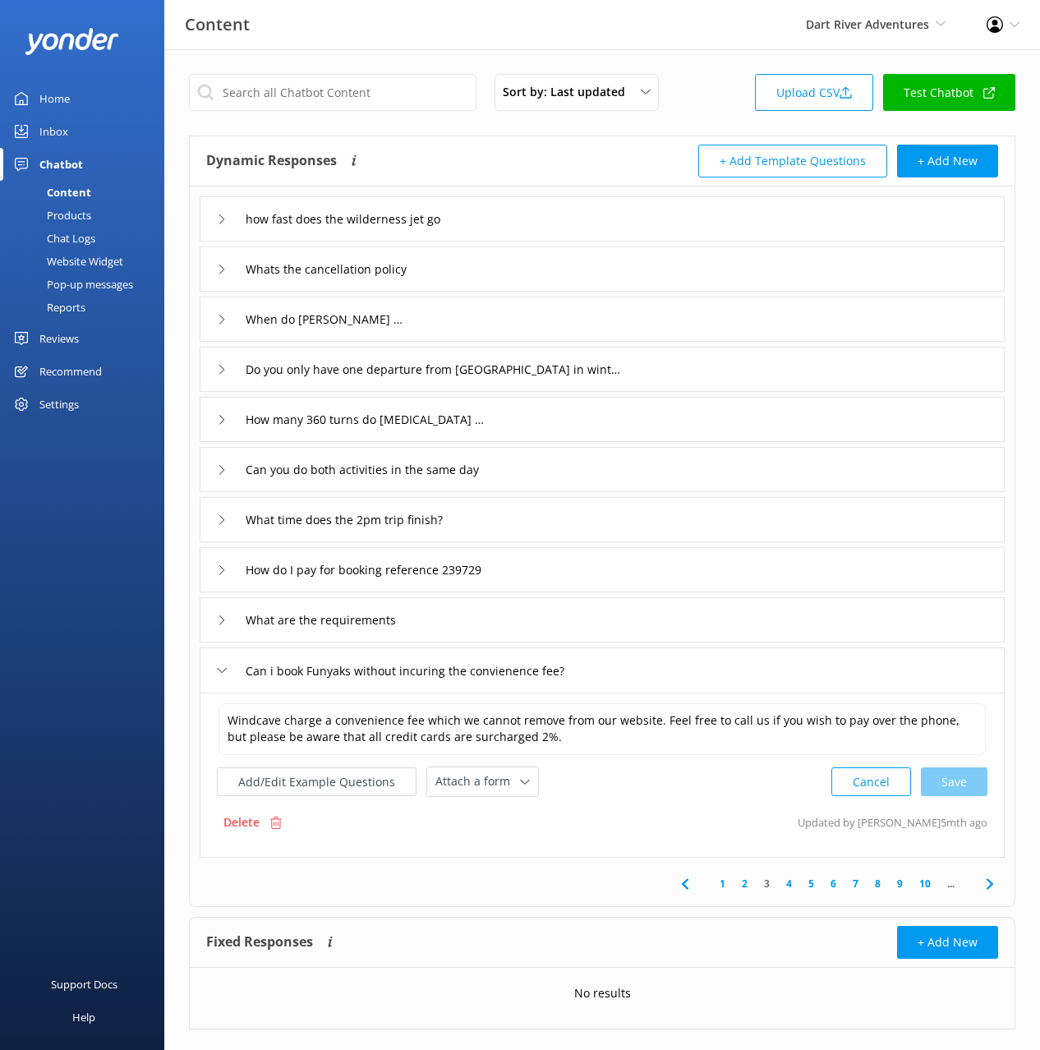
click at [984, 882] on icon at bounding box center [990, 884] width 20 height 20
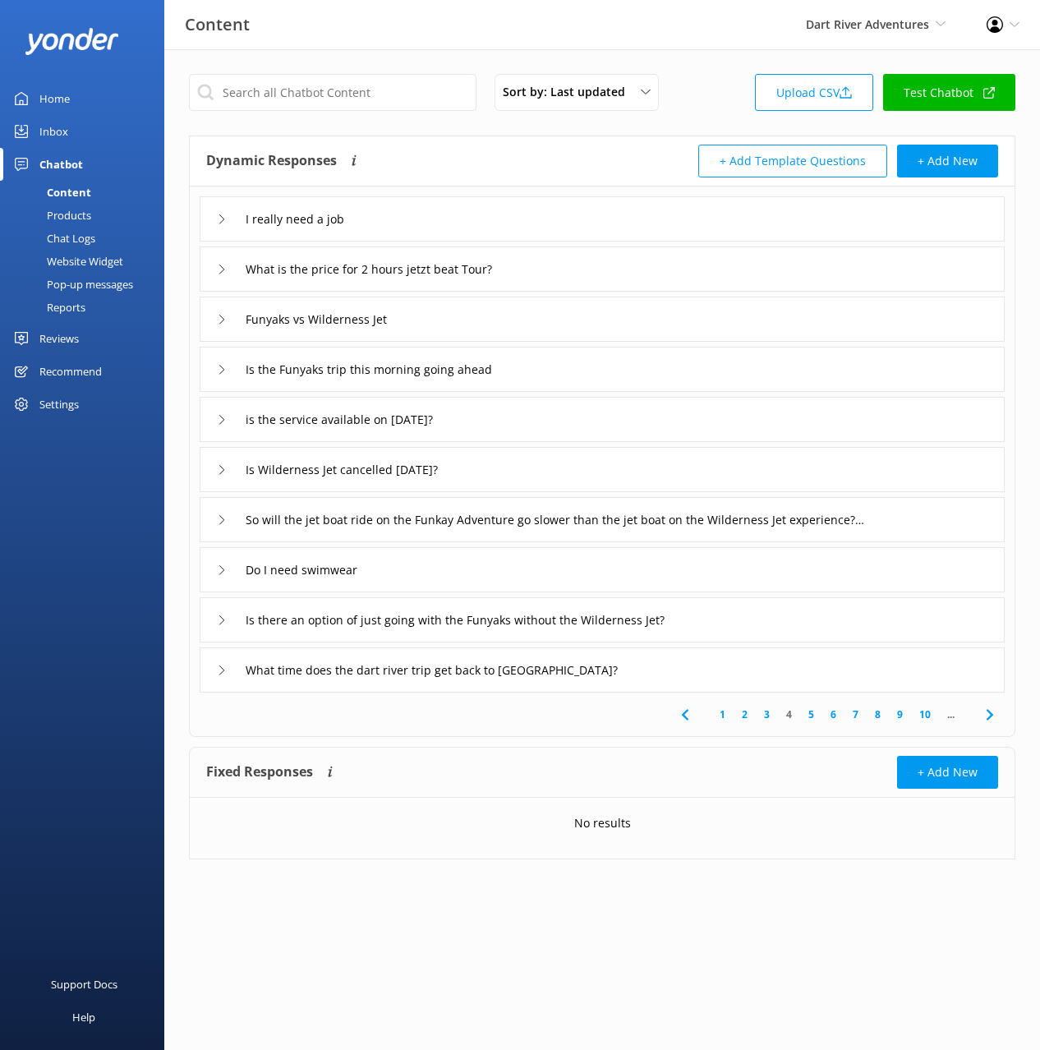
drag, startPoint x: 422, startPoint y: 224, endPoint x: 428, endPoint y: 233, distance: 10.7
click at [422, 223] on div "I really need a job" at bounding box center [602, 218] width 805 height 45
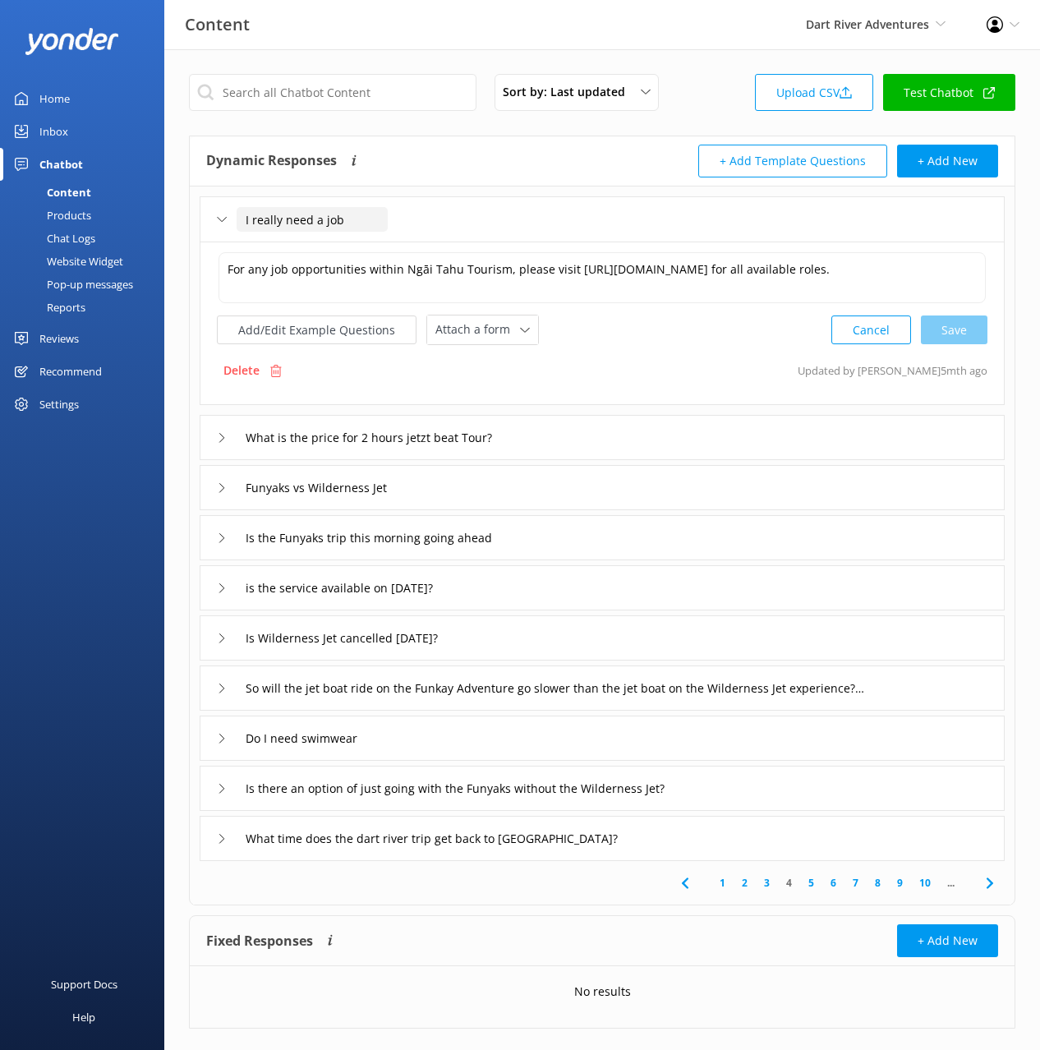
click at [304, 214] on input "I really need a job" at bounding box center [312, 219] width 151 height 25
type input "Do you have any jobs"
click at [351, 244] on use at bounding box center [354, 244] width 7 height 5
click at [570, 436] on div "What is the price for 2 hours jetzt beat Tour?" at bounding box center [602, 437] width 805 height 45
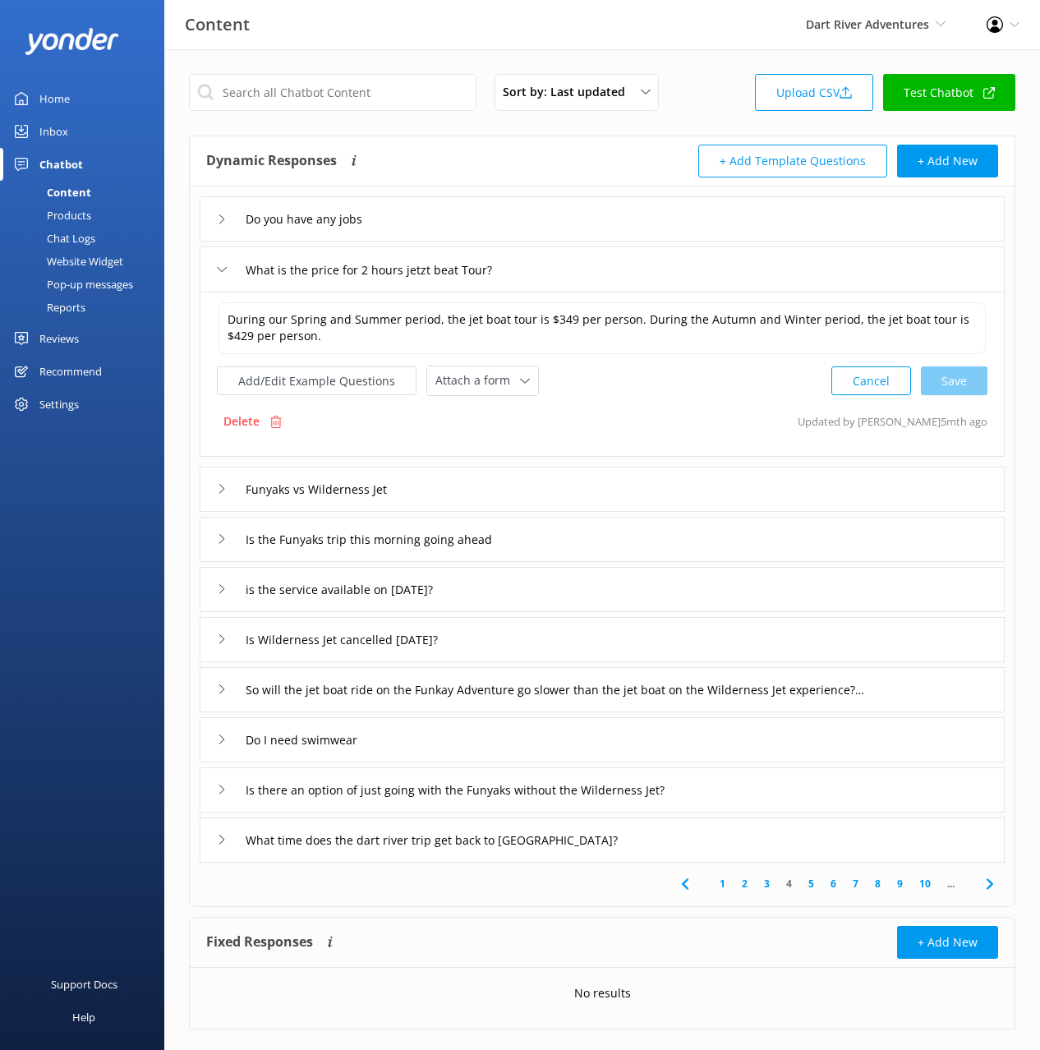
click at [261, 419] on div "Delete" at bounding box center [252, 421] width 71 height 31
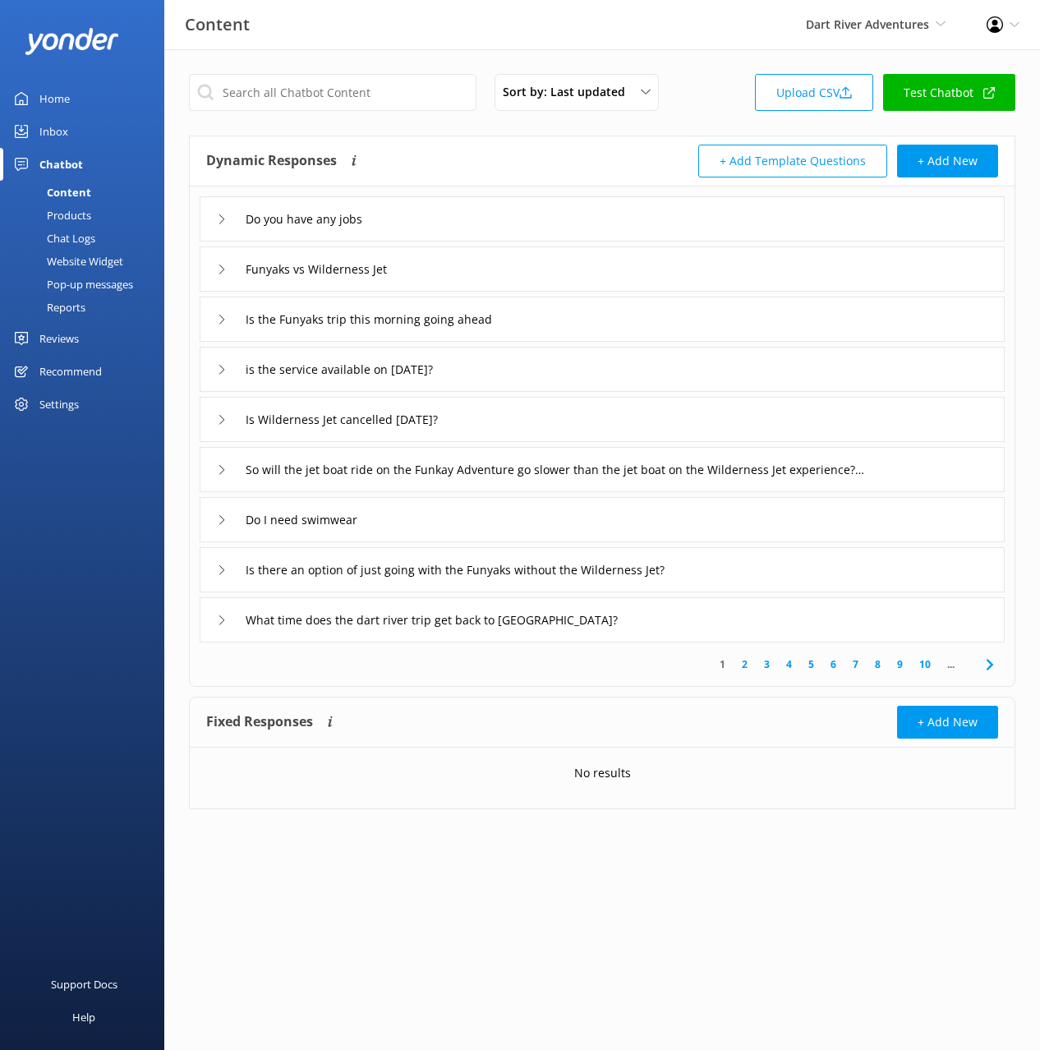
click at [463, 272] on div "Funyaks vs Wilderness Jet" at bounding box center [602, 269] width 805 height 45
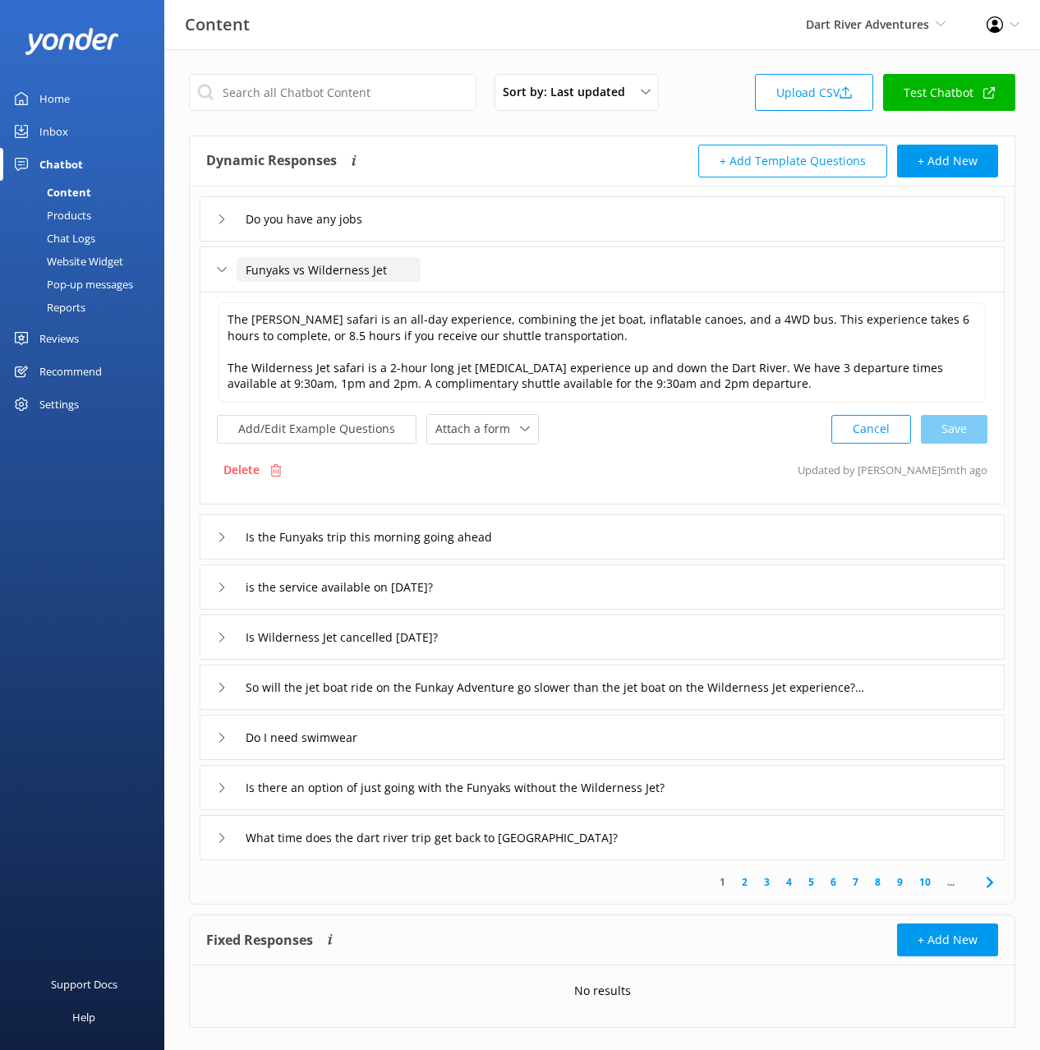
click at [247, 269] on input "Funyaks vs Wilderness Jet" at bounding box center [329, 269] width 184 height 25
type input "What is the Funyaks vs Wilderness Jet"
drag, startPoint x: 465, startPoint y: 296, endPoint x: 474, endPoint y: 318, distance: 24.0
click at [465, 296] on use at bounding box center [466, 294] width 7 height 5
click at [576, 536] on div "Is the Funyaks trip this morning going ahead" at bounding box center [602, 536] width 805 height 45
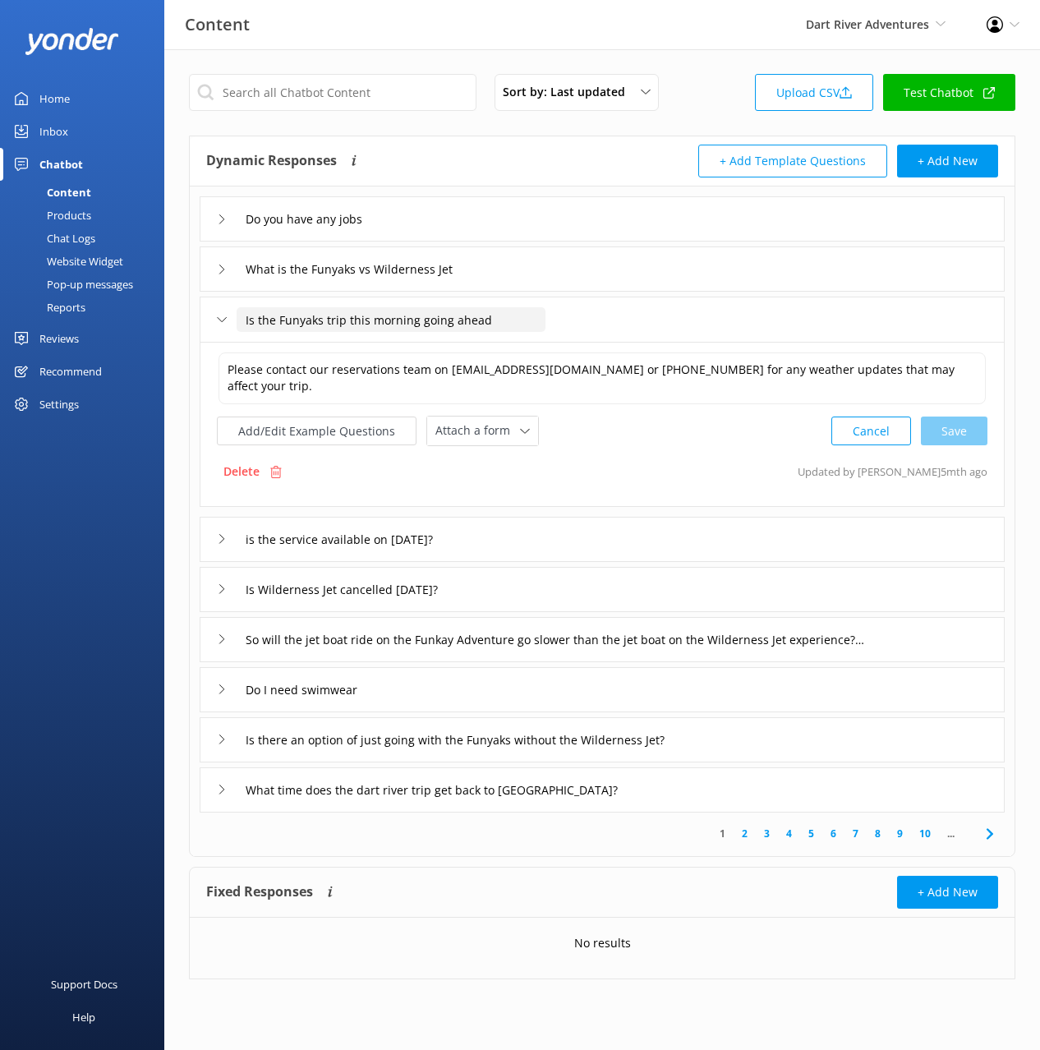
click at [344, 320] on input "Is the Funyaks trip this morning going ahead" at bounding box center [391, 319] width 309 height 25
click at [302, 316] on input "Is the Funyaks trip this morning going ahead" at bounding box center [391, 319] width 309 height 25
type input "Is the trip this morning going ahead"
click at [458, 344] on icon at bounding box center [459, 345] width 7 height 7
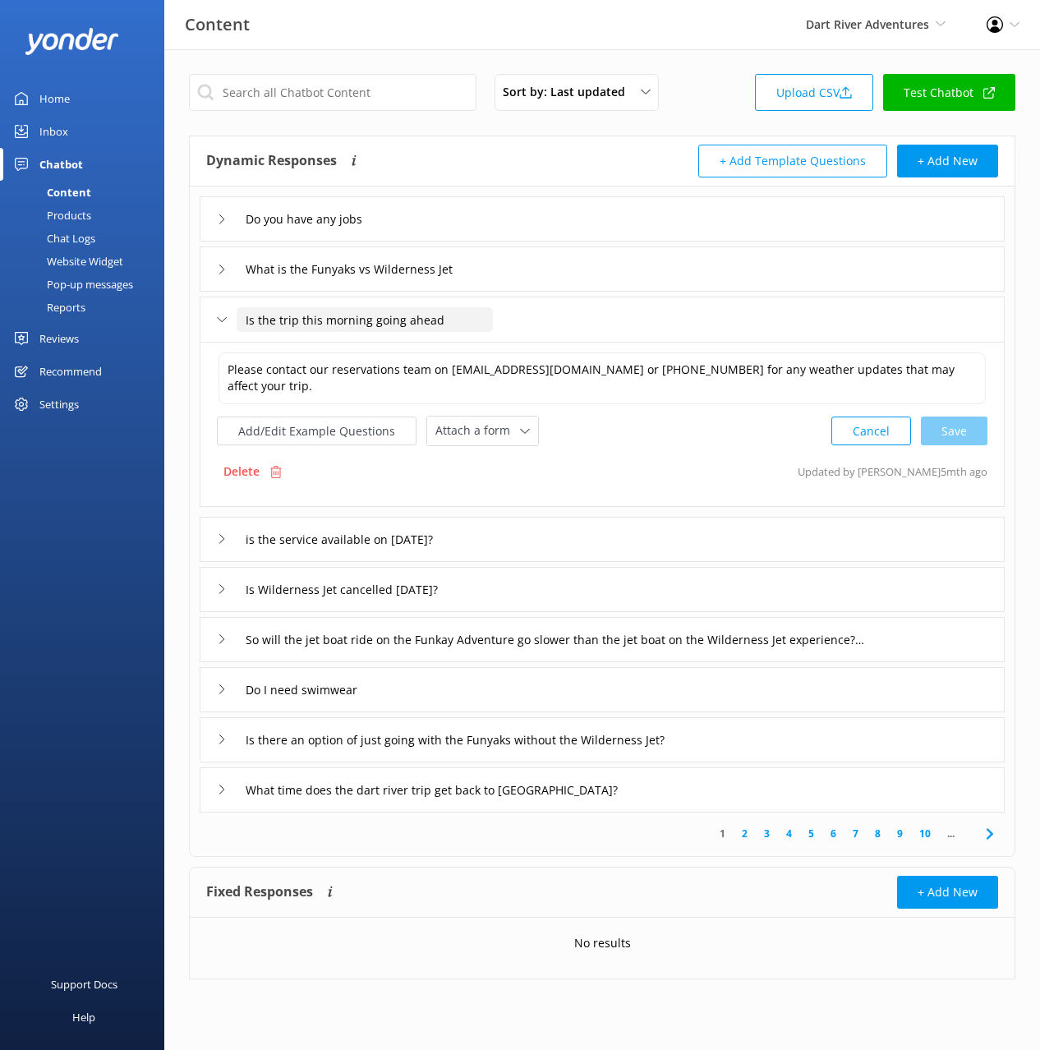
click at [339, 318] on input "Is the trip this morning going ahead" at bounding box center [365, 319] width 256 height 25
click at [445, 324] on input "Is the trip this morning going ahead" at bounding box center [365, 319] width 256 height 25
click at [317, 323] on input "Is the trip this morning going ahead" at bounding box center [365, 319] width 256 height 25
click at [424, 322] on input "Is the trip this morning going ahead" at bounding box center [365, 319] width 256 height 25
click at [519, 538] on div "is the service available on [DATE]?" at bounding box center [602, 539] width 805 height 45
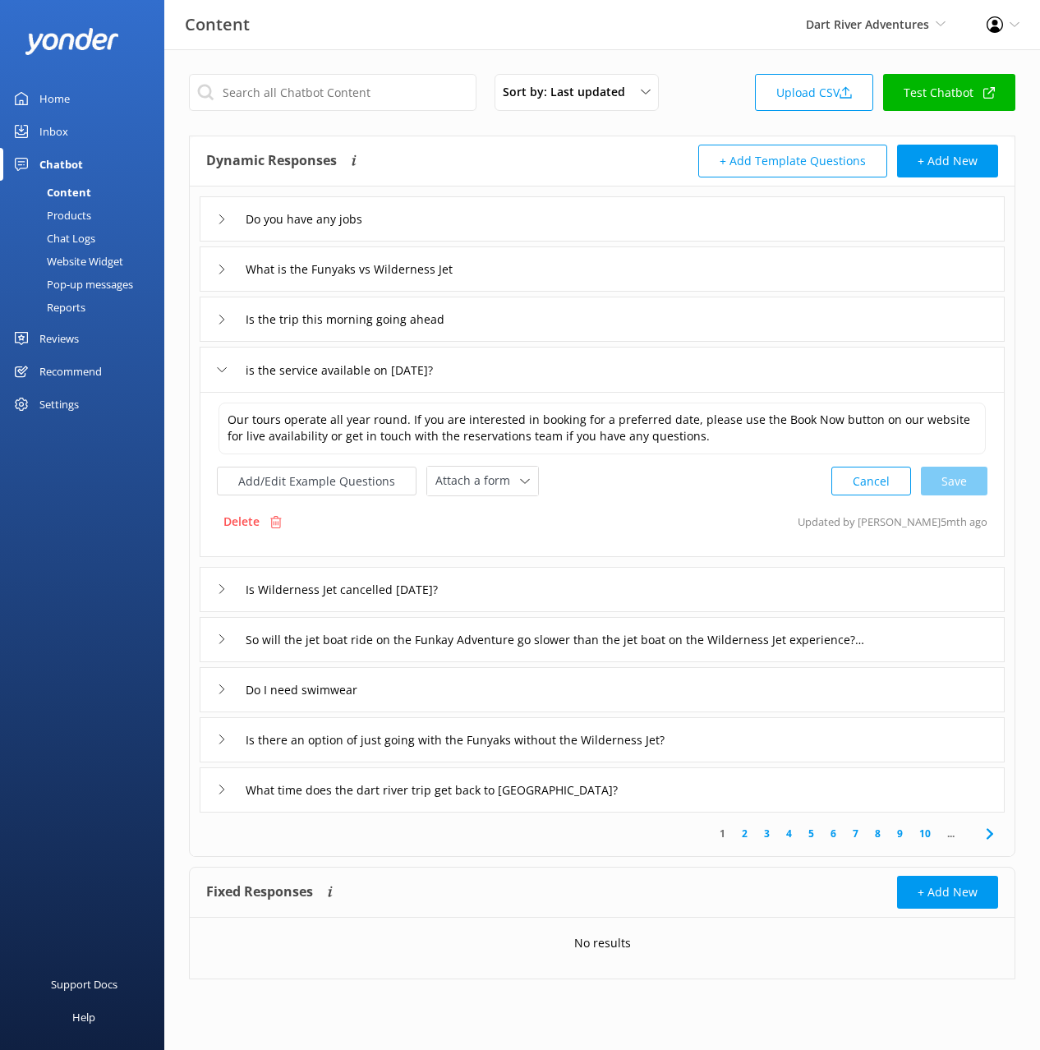
click at [266, 519] on div "Delete" at bounding box center [252, 521] width 71 height 31
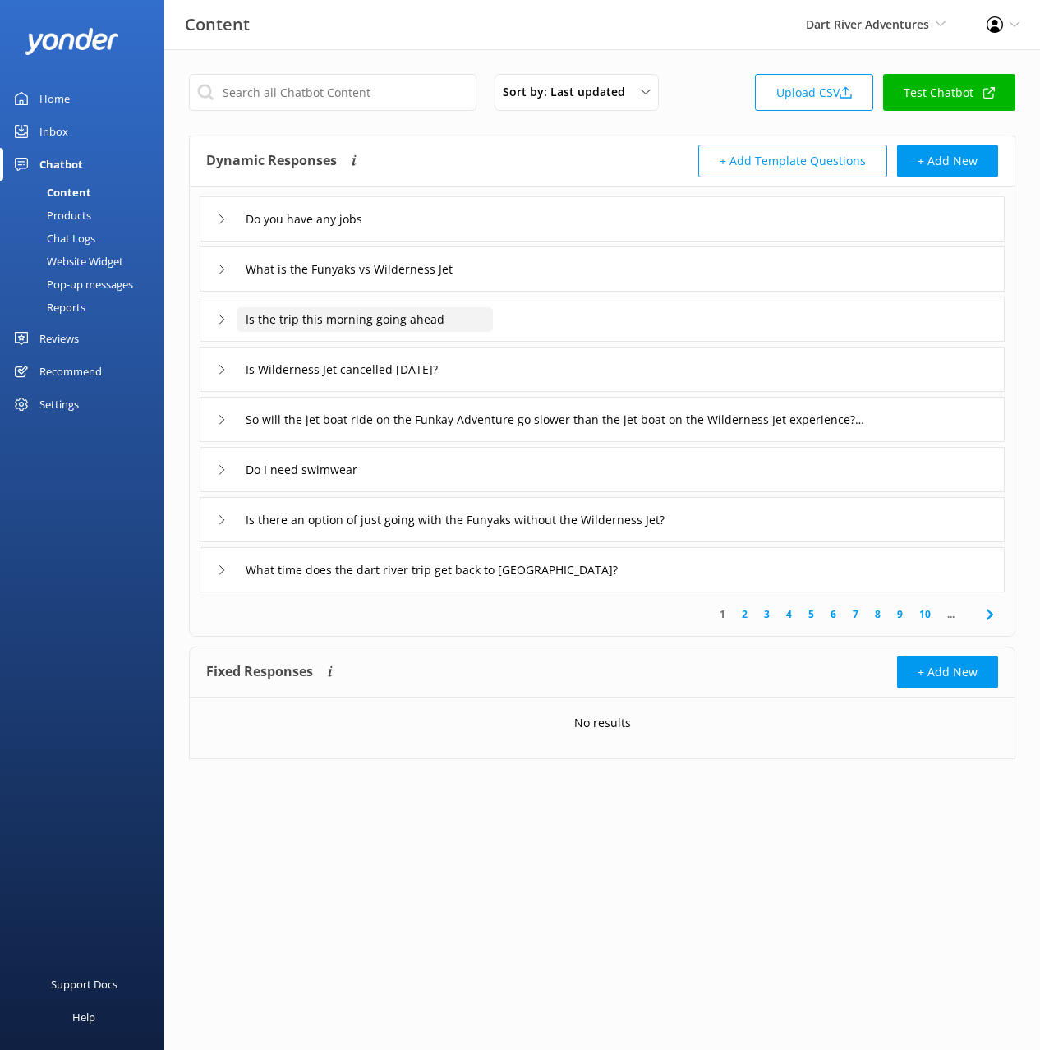
drag, startPoint x: 384, startPoint y: 319, endPoint x: 372, endPoint y: 322, distance: 12.0
click at [385, 319] on input "Is the trip this morning going ahead" at bounding box center [365, 319] width 256 height 25
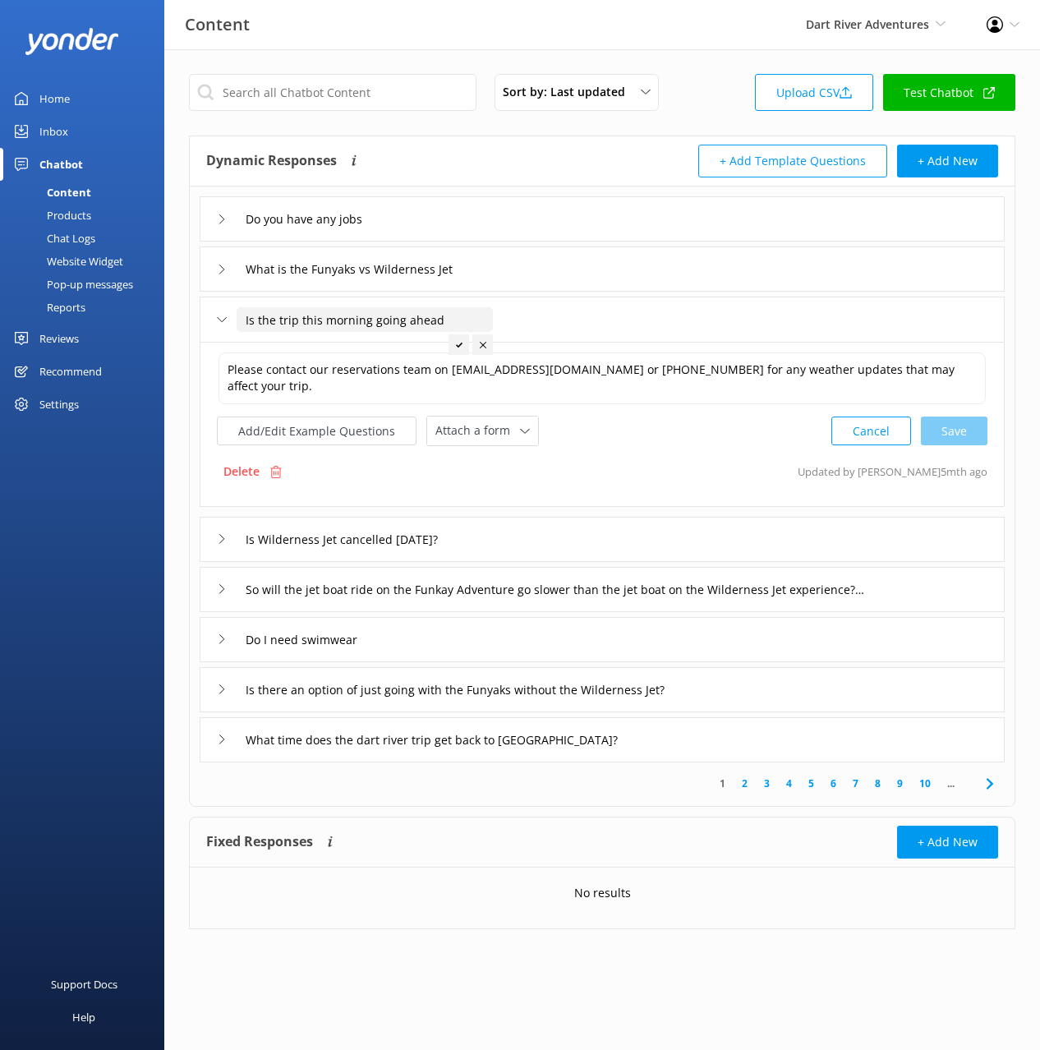
click at [353, 319] on input "Is the trip this morning going ahead" at bounding box center [365, 319] width 256 height 25
click at [401, 323] on input "Is the trip this going ahead" at bounding box center [339, 319] width 204 height 25
click at [490, 344] on icon at bounding box center [492, 345] width 7 height 7
click at [308, 320] on input "Is the trip this going ahead or cancelled" at bounding box center [381, 319] width 289 height 25
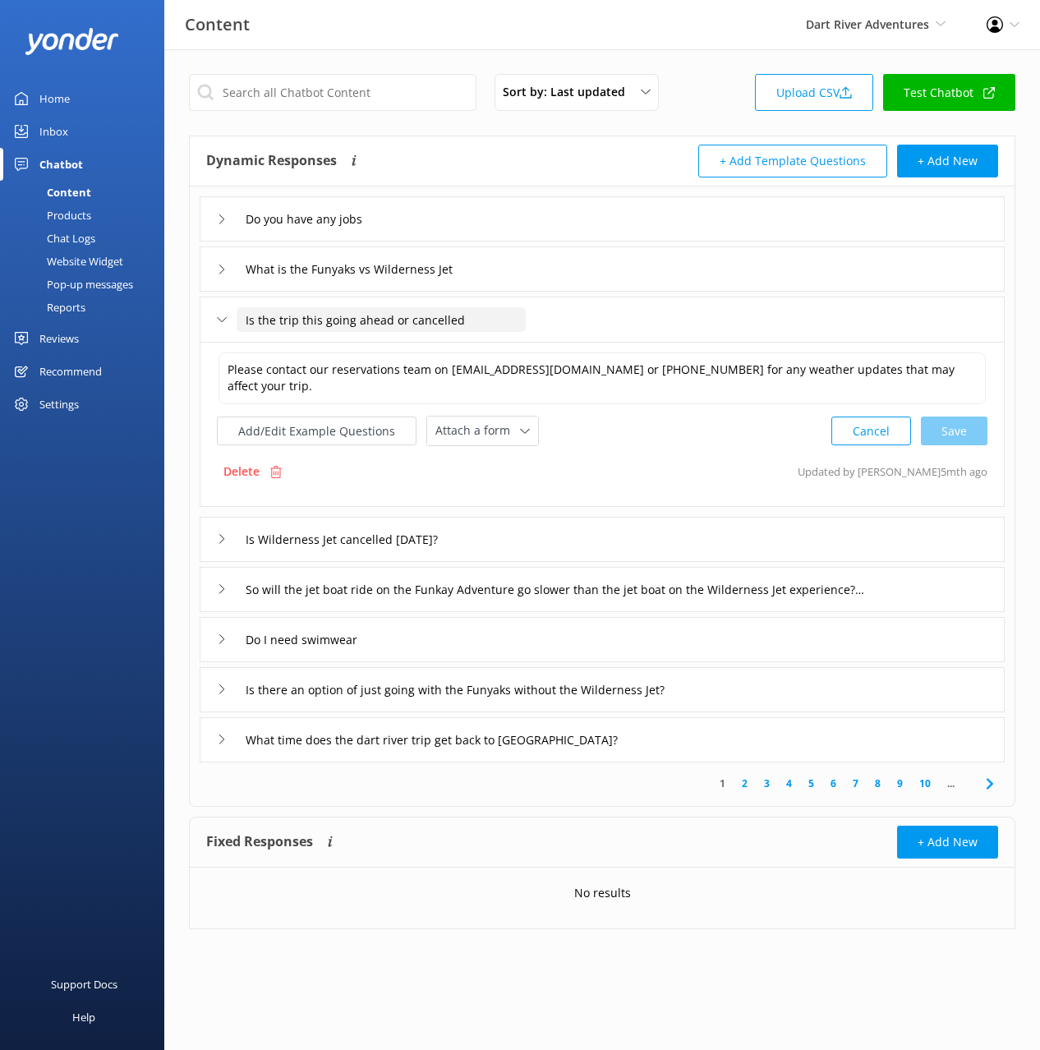
click at [308, 320] on input "Is the trip this going ahead or cancelled" at bounding box center [381, 319] width 289 height 25
click at [264, 317] on input "Is the trip going ahead or cancelled" at bounding box center [365, 319] width 256 height 25
drag, startPoint x: 387, startPoint y: 317, endPoint x: 390, endPoint y: 329, distance: 12.0
click at [387, 317] on input "Is our trip going ahead or cancelled" at bounding box center [365, 319] width 256 height 25
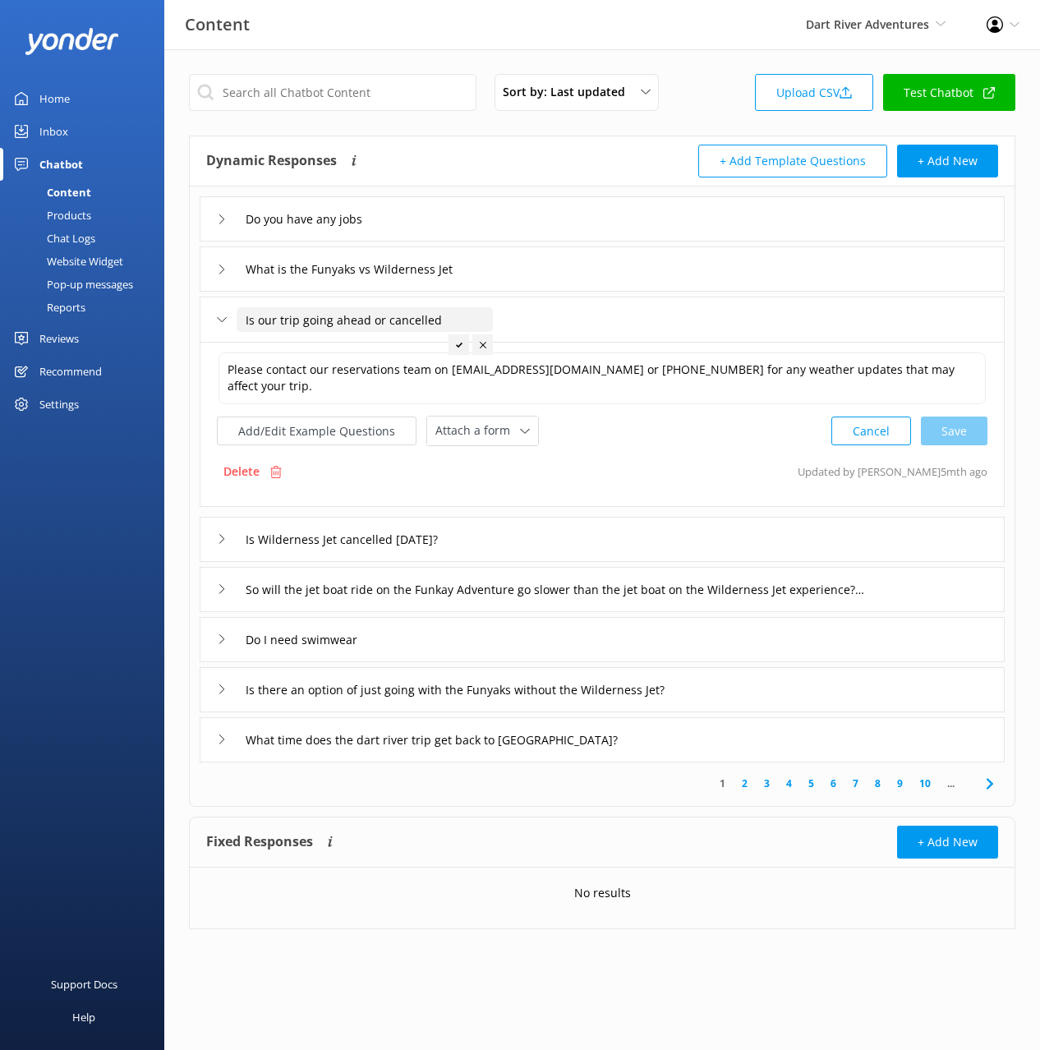
click at [382, 317] on input "Is our trip going ahead or cancelled" at bounding box center [365, 319] width 256 height 25
type input "Is our trip going ahead or has it been cancelled"
click at [532, 345] on div at bounding box center [538, 344] width 21 height 21
click at [498, 536] on div "Is Wilderness Jet cancelled [DATE]?" at bounding box center [602, 539] width 805 height 45
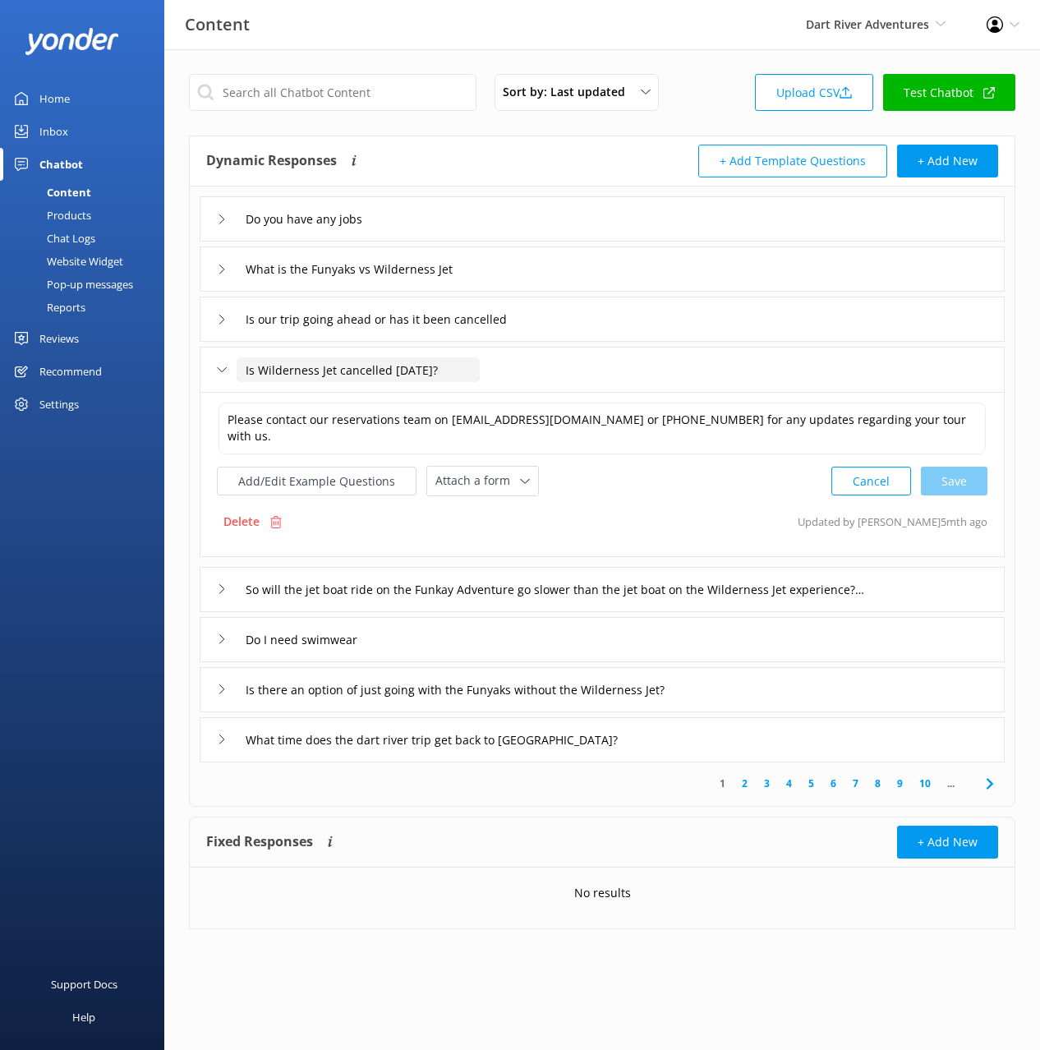
click at [378, 375] on input "Is Wilderness Jet cancelled [DATE]?" at bounding box center [358, 369] width 243 height 25
drag, startPoint x: 619, startPoint y: 319, endPoint x: 604, endPoint y: 325, distance: 15.9
click at [619, 319] on div "Is our trip going ahead or has it been cancelled" at bounding box center [602, 319] width 805 height 45
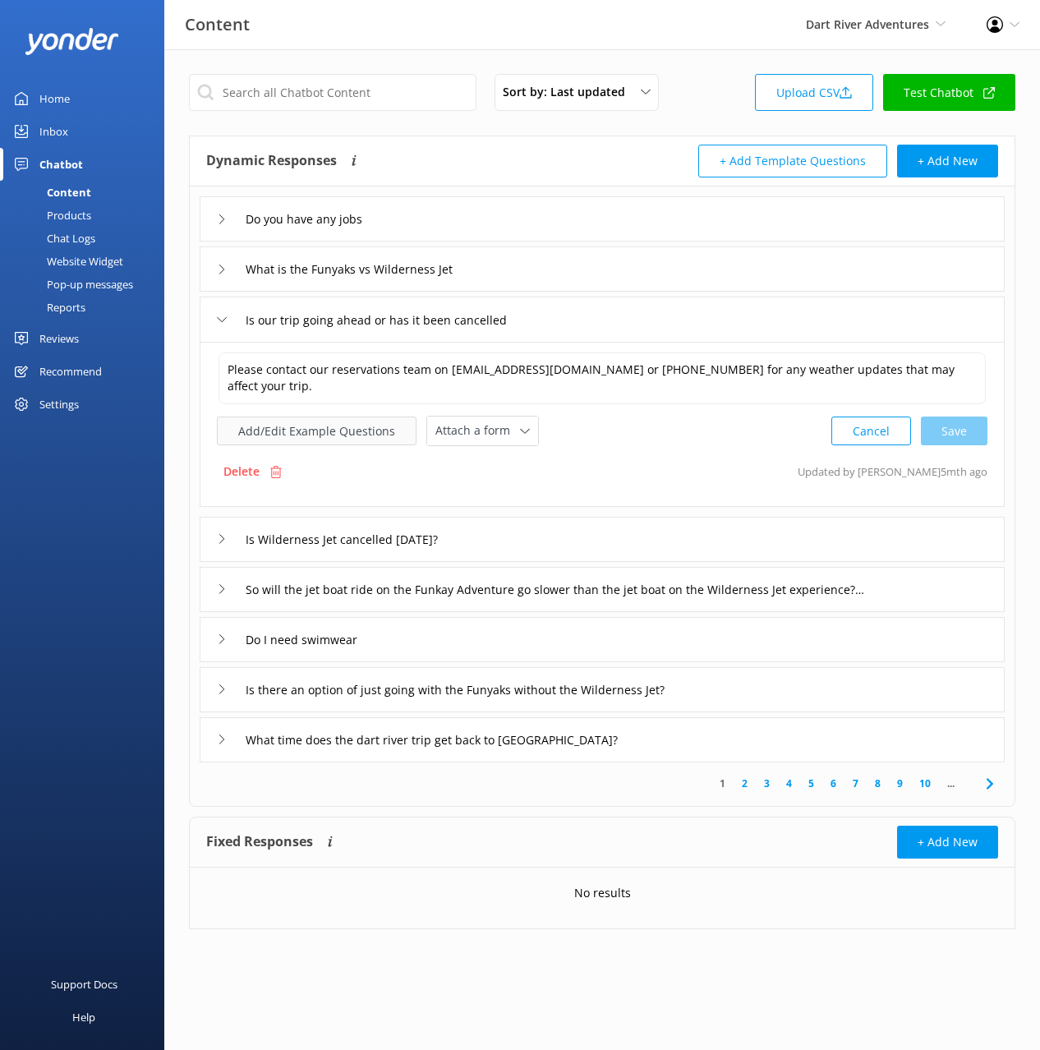
click at [313, 436] on button "Add/Edit Example Questions" at bounding box center [317, 431] width 200 height 29
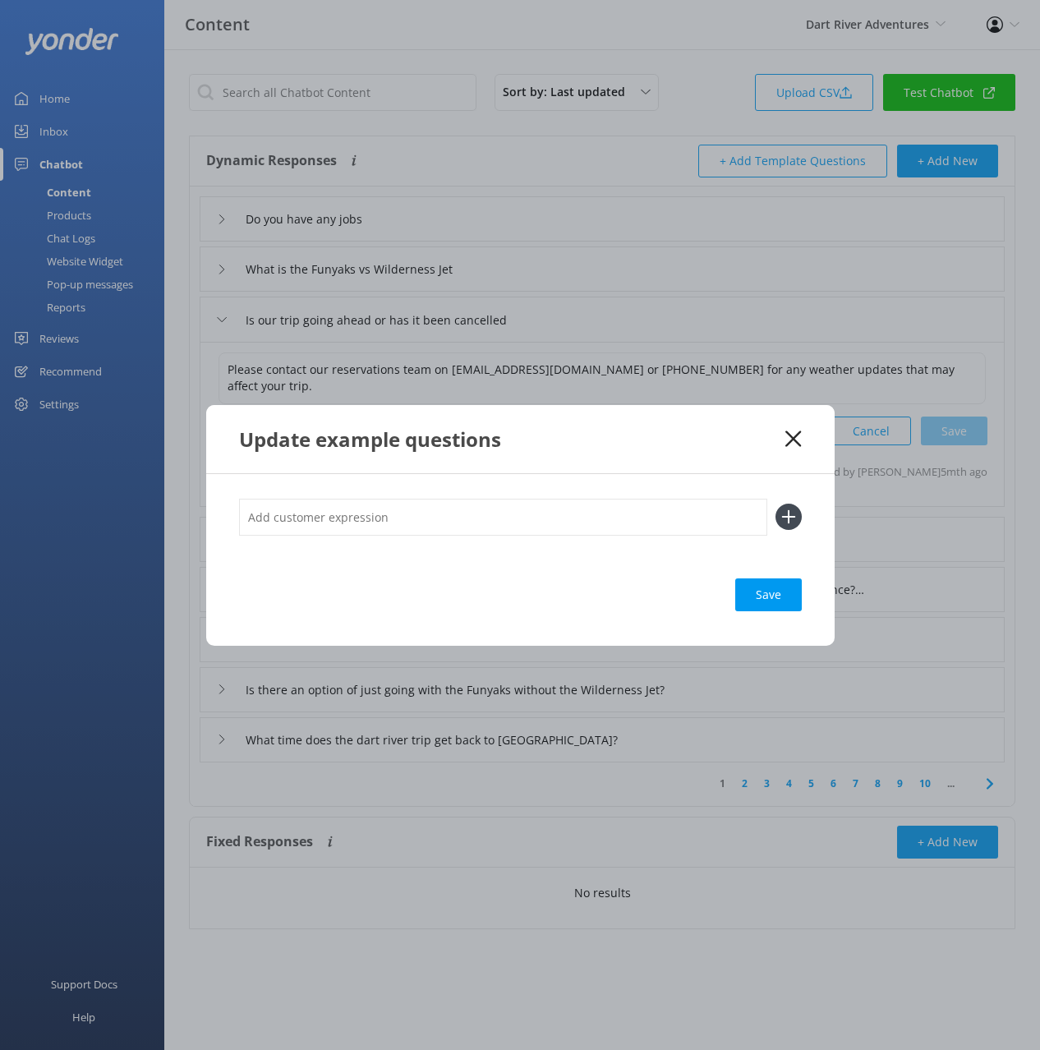
click at [685, 516] on input "text" at bounding box center [503, 517] width 528 height 37
paste input "Is Wilderness Jet cancelled [DATE]?"
type input "Is Wilderness Jet cancelled [DATE]?"
click at [782, 513] on icon at bounding box center [789, 517] width 26 height 26
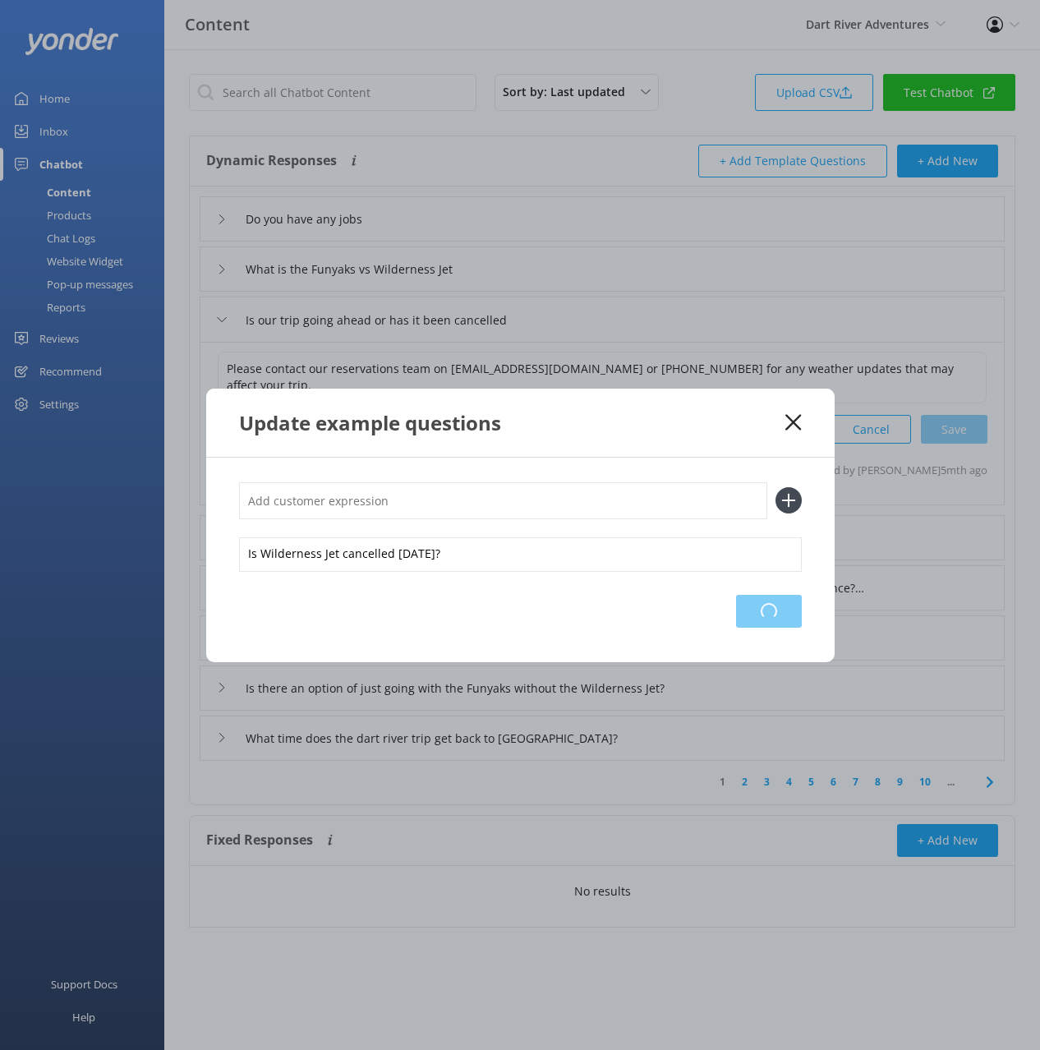
drag, startPoint x: 769, startPoint y: 617, endPoint x: 788, endPoint y: 508, distance: 110.9
click at [770, 617] on div "Loading.." at bounding box center [769, 611] width 66 height 33
click at [790, 417] on use at bounding box center [794, 422] width 16 height 16
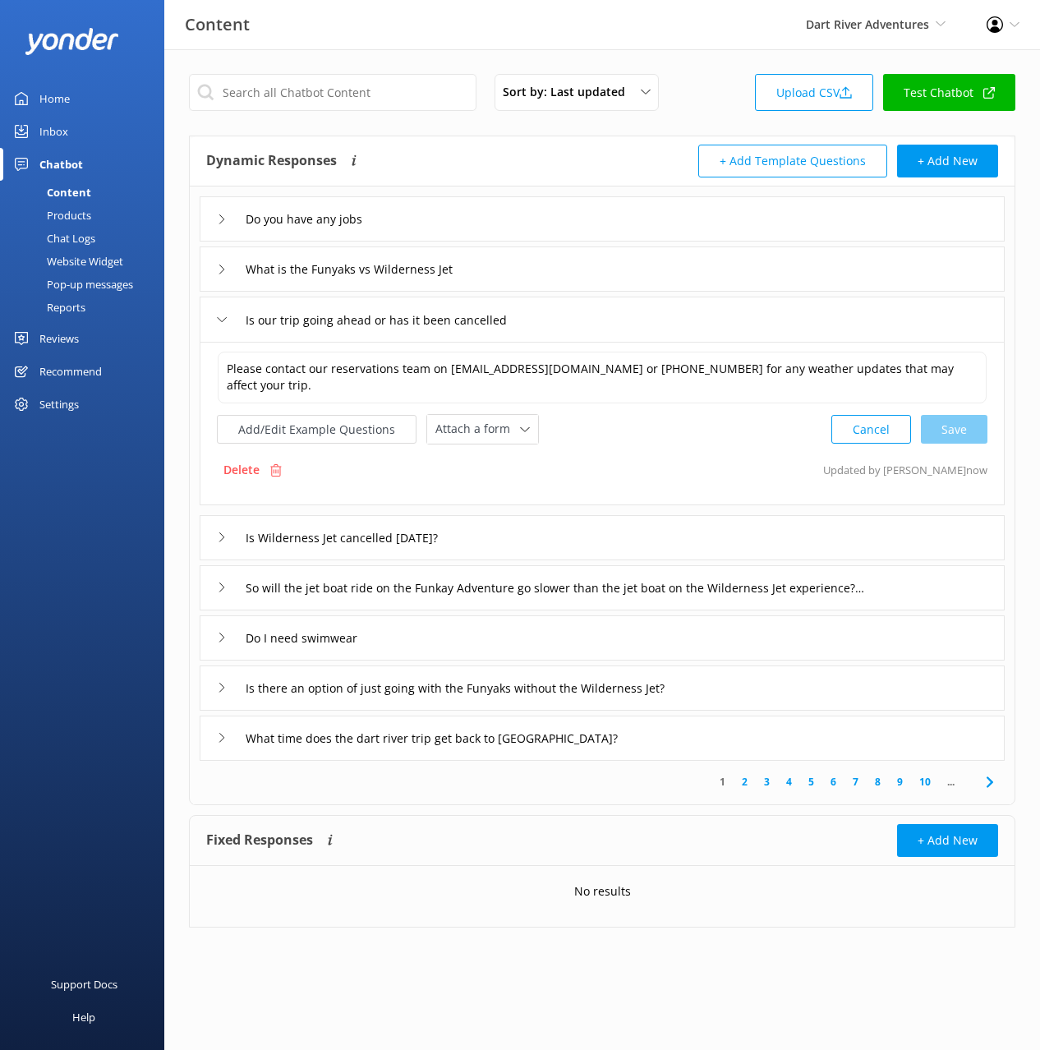
click at [528, 528] on div "Is Wilderness Jet cancelled [DATE]?" at bounding box center [602, 537] width 805 height 45
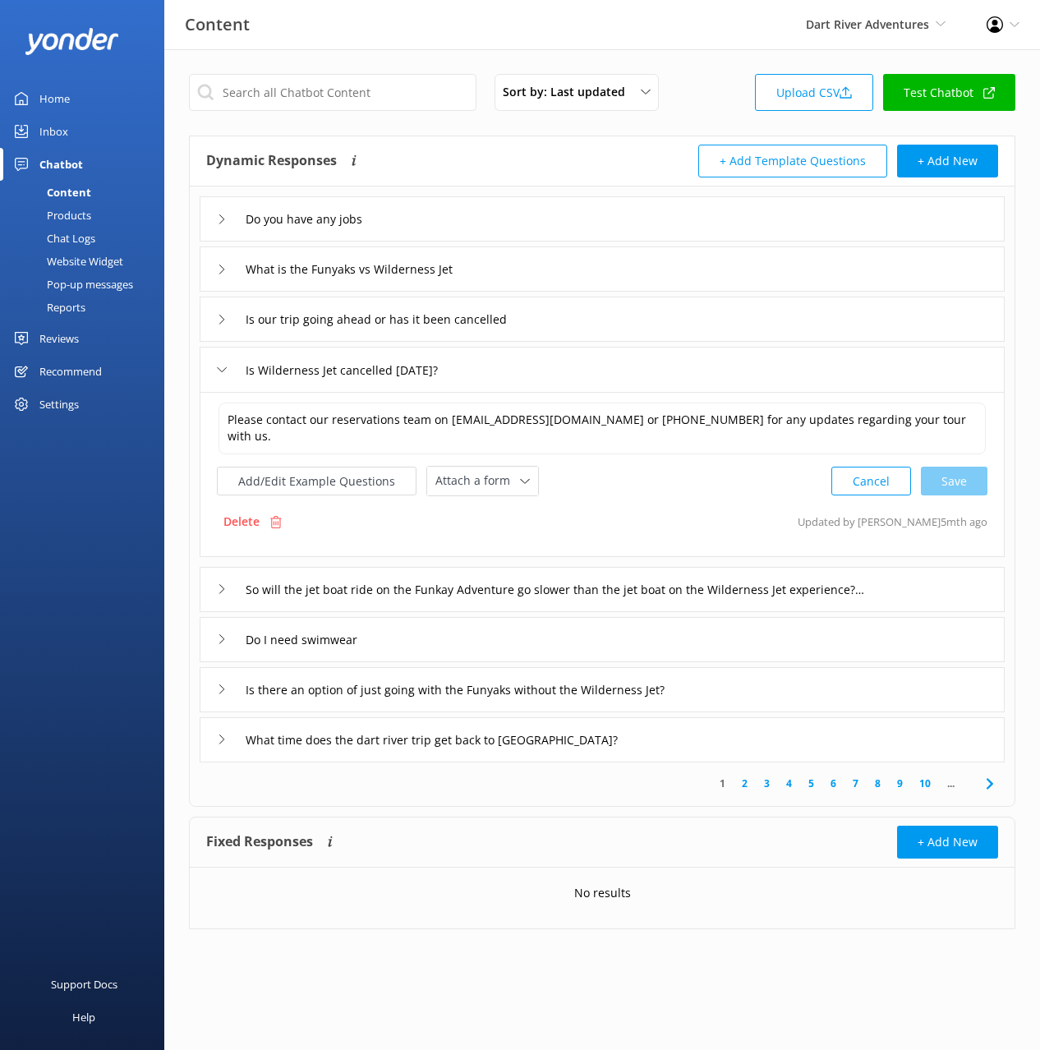
click at [265, 518] on div "Delete" at bounding box center [252, 521] width 71 height 31
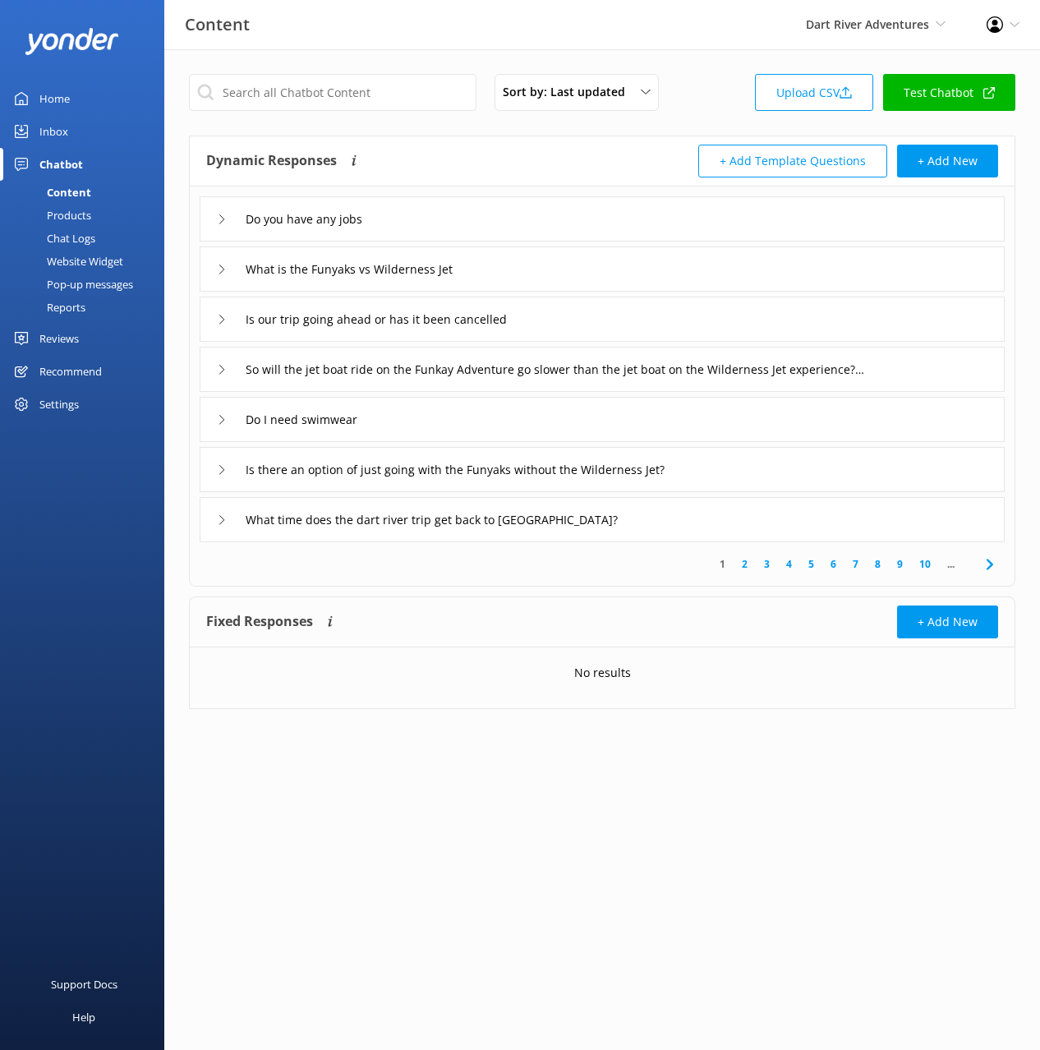
click at [761, 566] on link "3" at bounding box center [767, 564] width 22 height 16
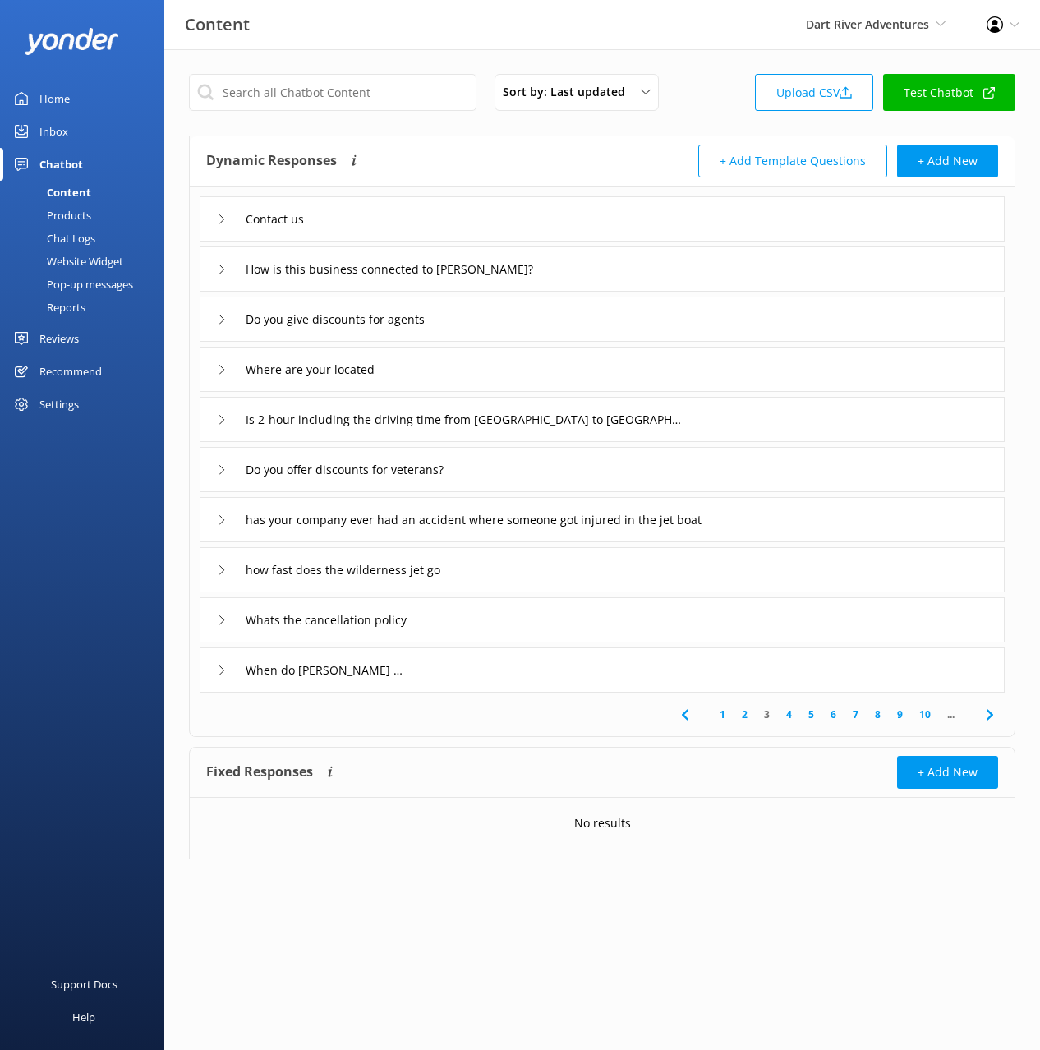
click at [998, 714] on icon at bounding box center [990, 715] width 20 height 20
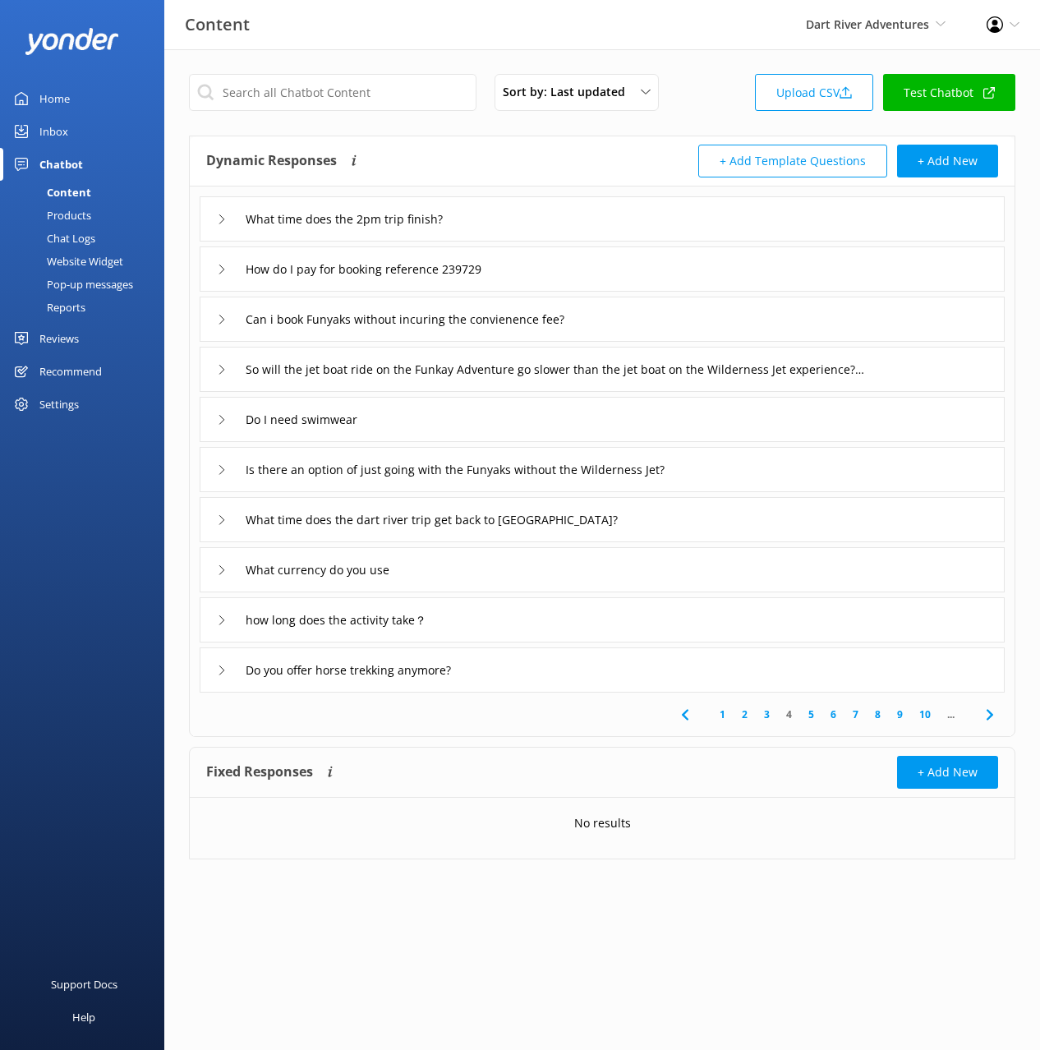
click at [929, 369] on div "So will the jet boat ride on the Funkay Adventure go slower than the jet boat o…" at bounding box center [602, 369] width 805 height 45
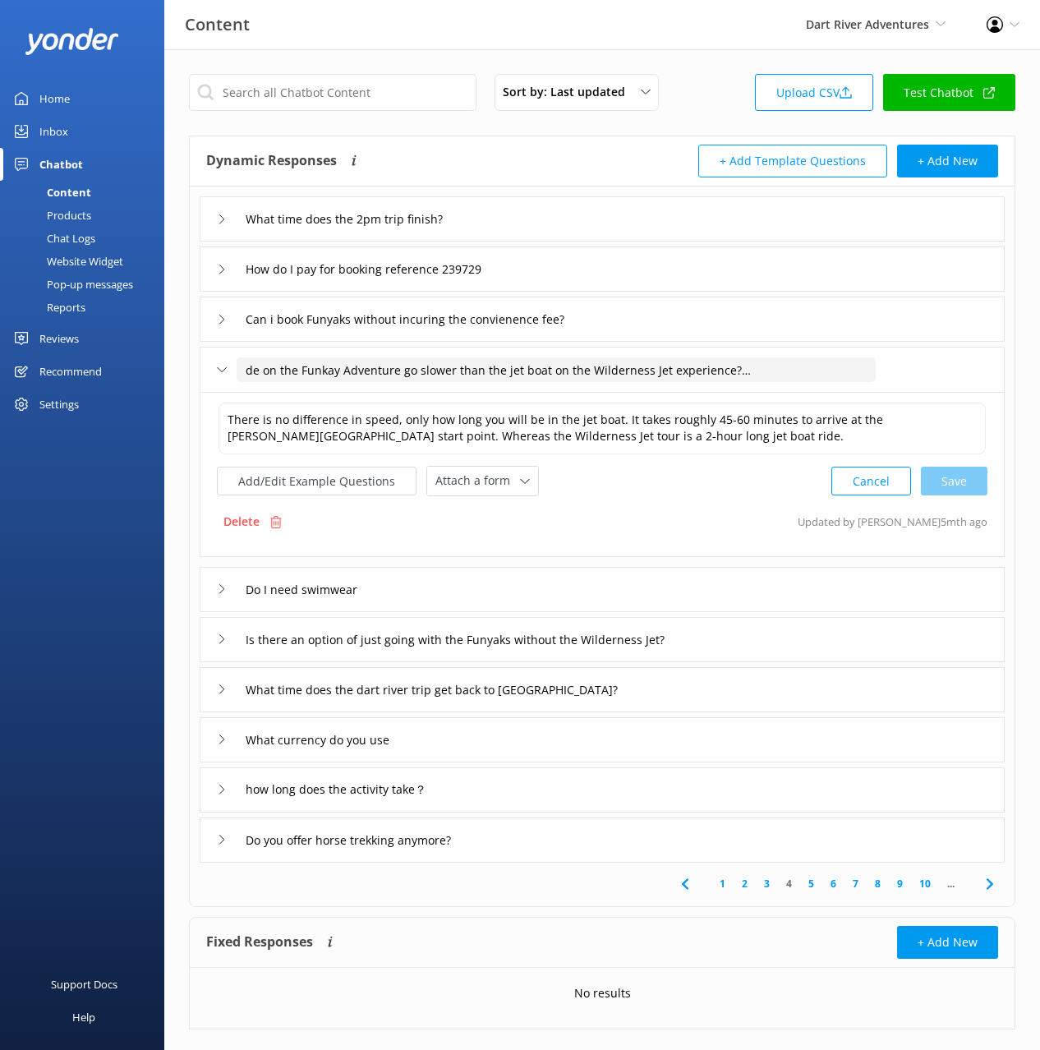
scroll to position [0, 127]
click at [658, 372] on input "So will the jet boat ride on the Funkay Adventure go slower than the jet boat o…" at bounding box center [556, 369] width 639 height 25
click at [266, 520] on div "Delete" at bounding box center [252, 521] width 71 height 31
click at [553, 370] on input "So will the jet boat ride on the Funkay Adventure go slower than the jet boat o…" at bounding box center [556, 369] width 639 height 25
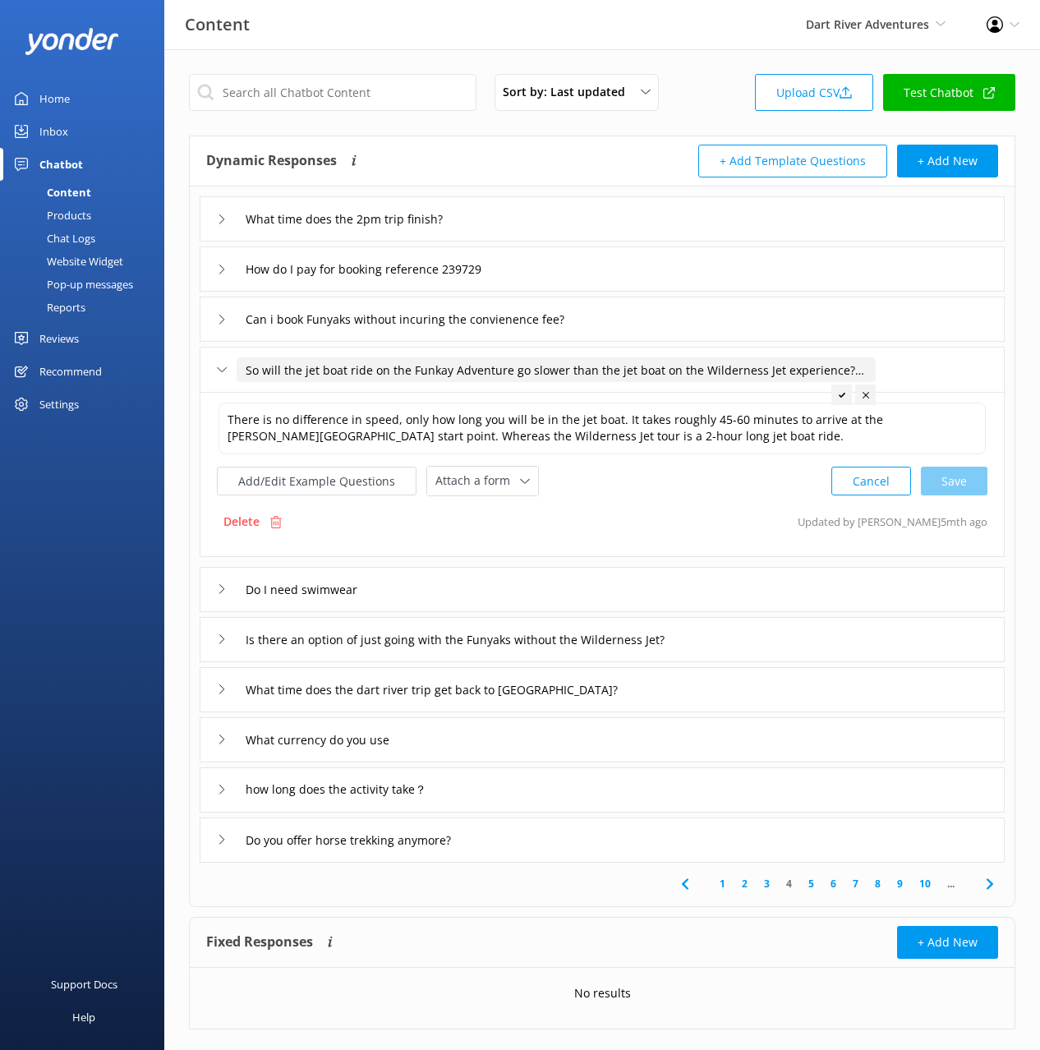
click at [295, 353] on div "So will the jet boat ride on the Funkay Adventure go slower than the jet boat o…" at bounding box center [602, 369] width 805 height 45
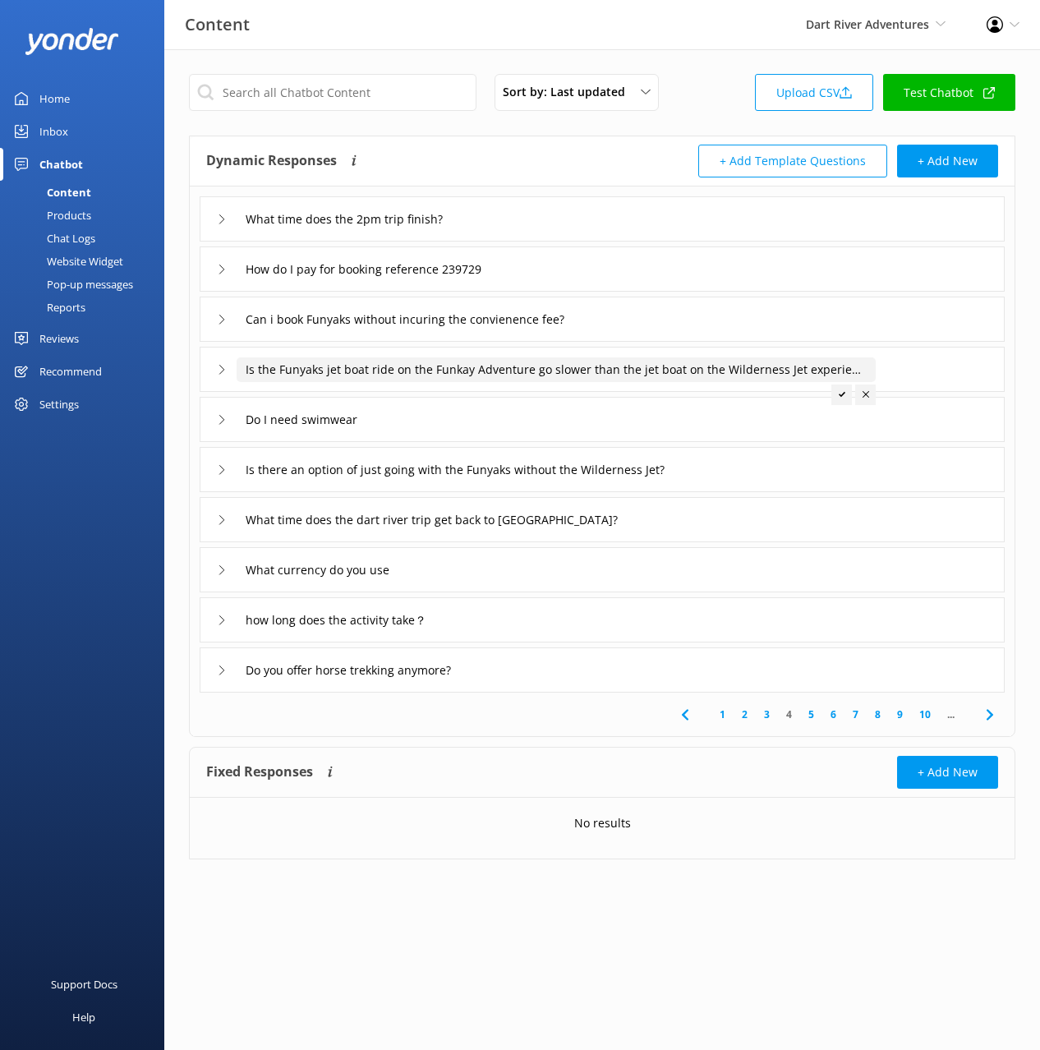
drag, startPoint x: 392, startPoint y: 369, endPoint x: 550, endPoint y: 380, distance: 158.1
click at [548, 369] on input "Is the Funyaks jet boat ride on the Funkay Adventure go slower than the jet boa…" at bounding box center [556, 369] width 639 height 25
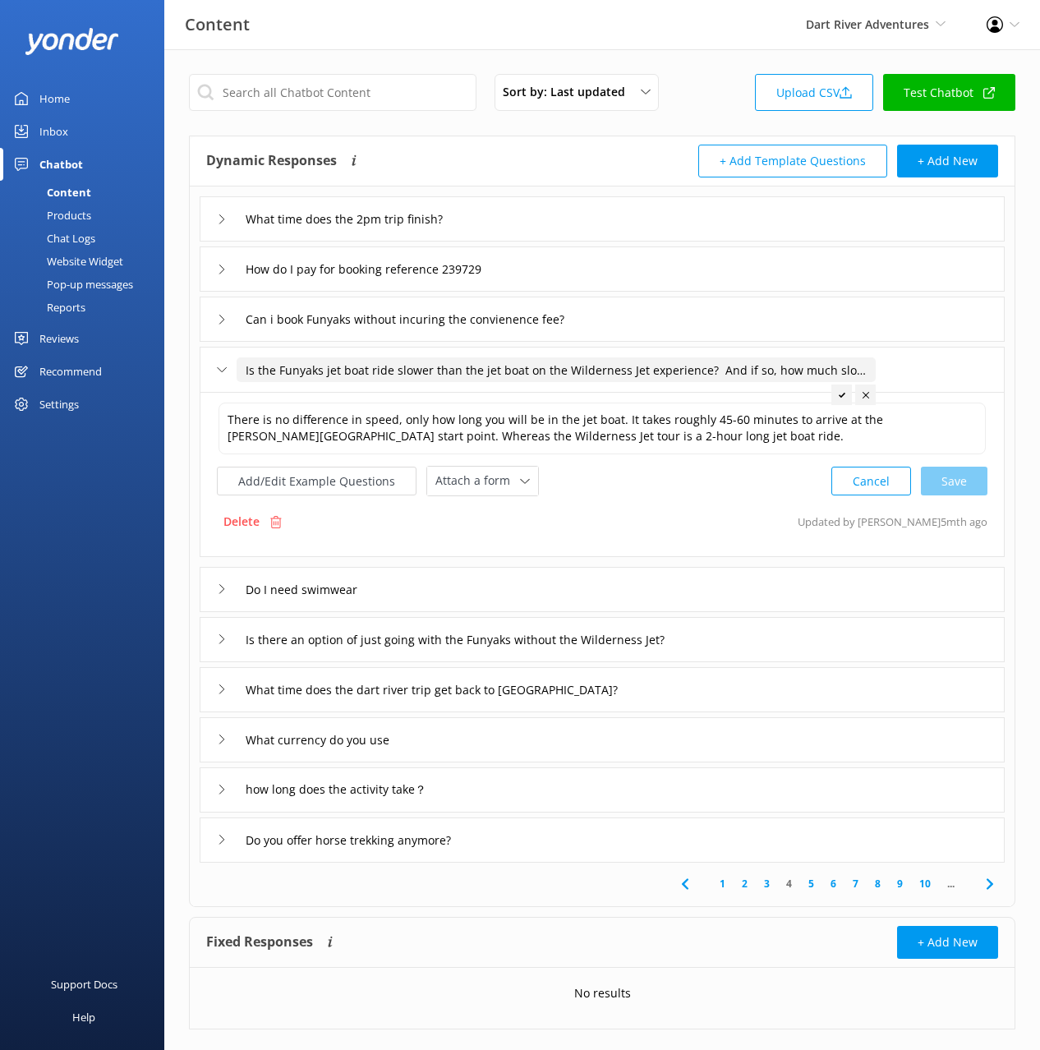
drag, startPoint x: 479, startPoint y: 371, endPoint x: 566, endPoint y: 390, distance: 89.3
click at [561, 371] on input "Is the Funyaks jet boat ride slower than the jet boat on the Wilderness Jet exp…" at bounding box center [556, 369] width 639 height 25
click at [622, 387] on div "Is the Funyaks jet boat ride slower than the Wilderness Jet experience? And if …" at bounding box center [602, 369] width 805 height 45
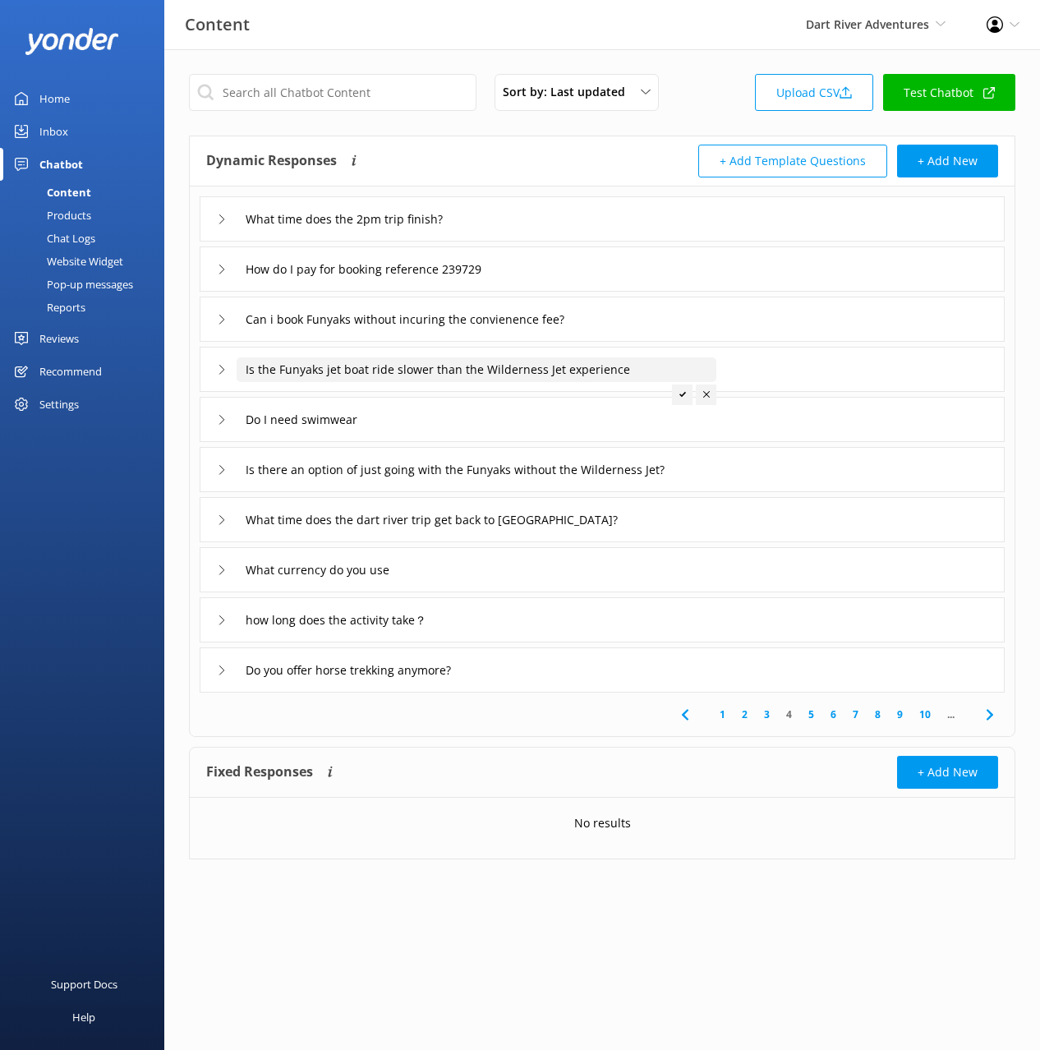
type input "Is the Funyaks jet boat ride slower than the Wilderness Jet experience"
drag, startPoint x: 678, startPoint y: 390, endPoint x: 693, endPoint y: 434, distance: 46.0
click at [678, 390] on div at bounding box center [682, 395] width 21 height 21
click at [796, 472] on div "Is there an option of just going with the Funyaks without the Wilderness Jet?" at bounding box center [602, 469] width 805 height 45
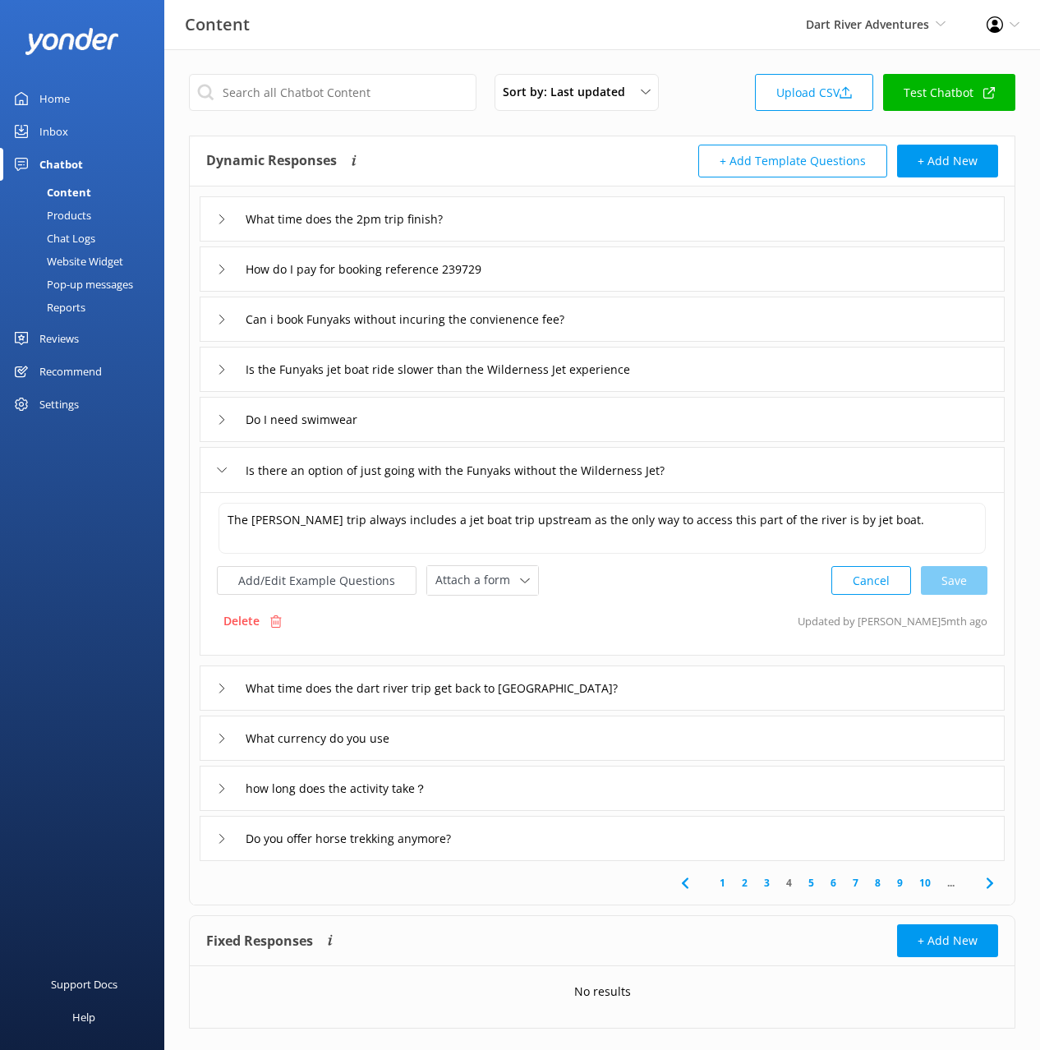
scroll to position [28, 0]
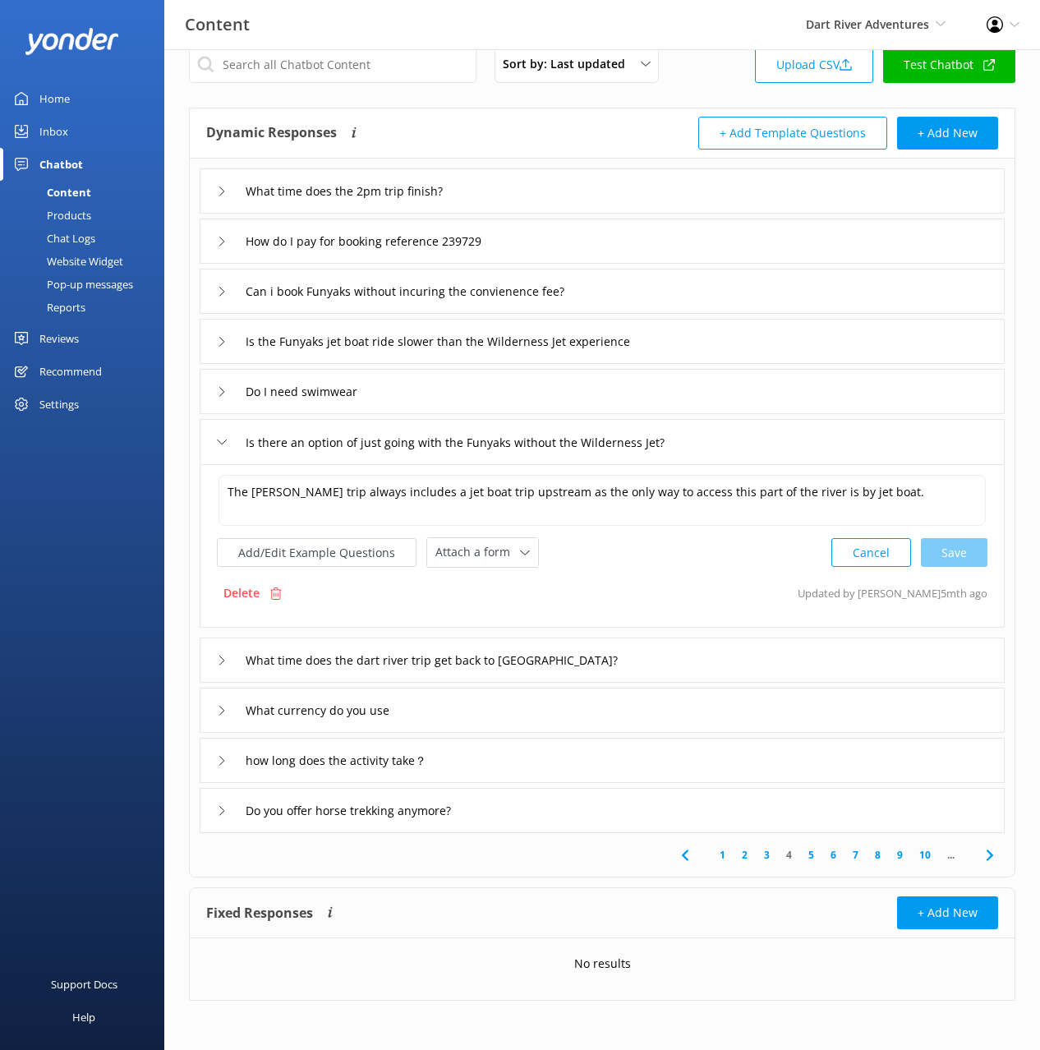
click at [671, 658] on div "What time does the dart river trip get back to [GEOGRAPHIC_DATA]?" at bounding box center [602, 660] width 805 height 45
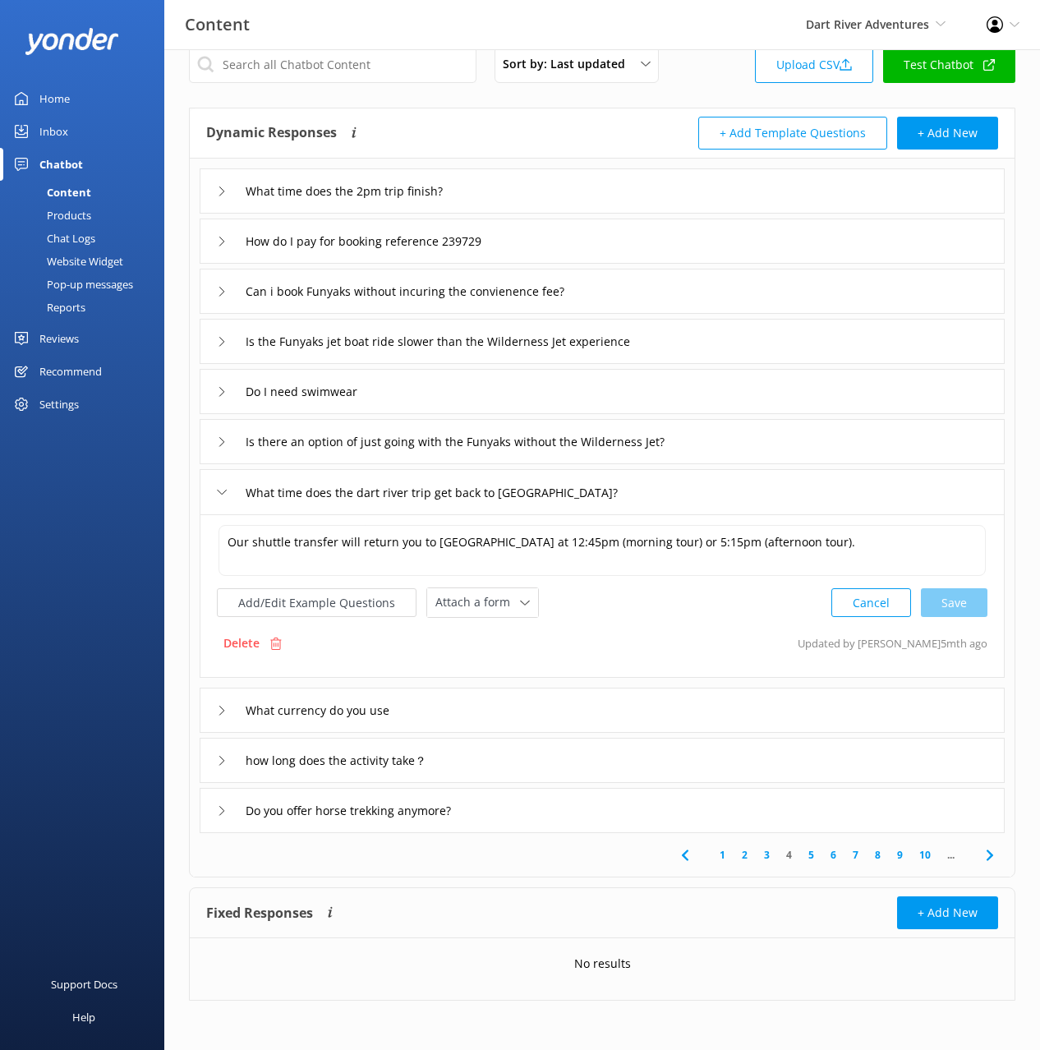
click at [575, 822] on div "Do you offer horse trekking anymore?" at bounding box center [602, 810] width 805 height 45
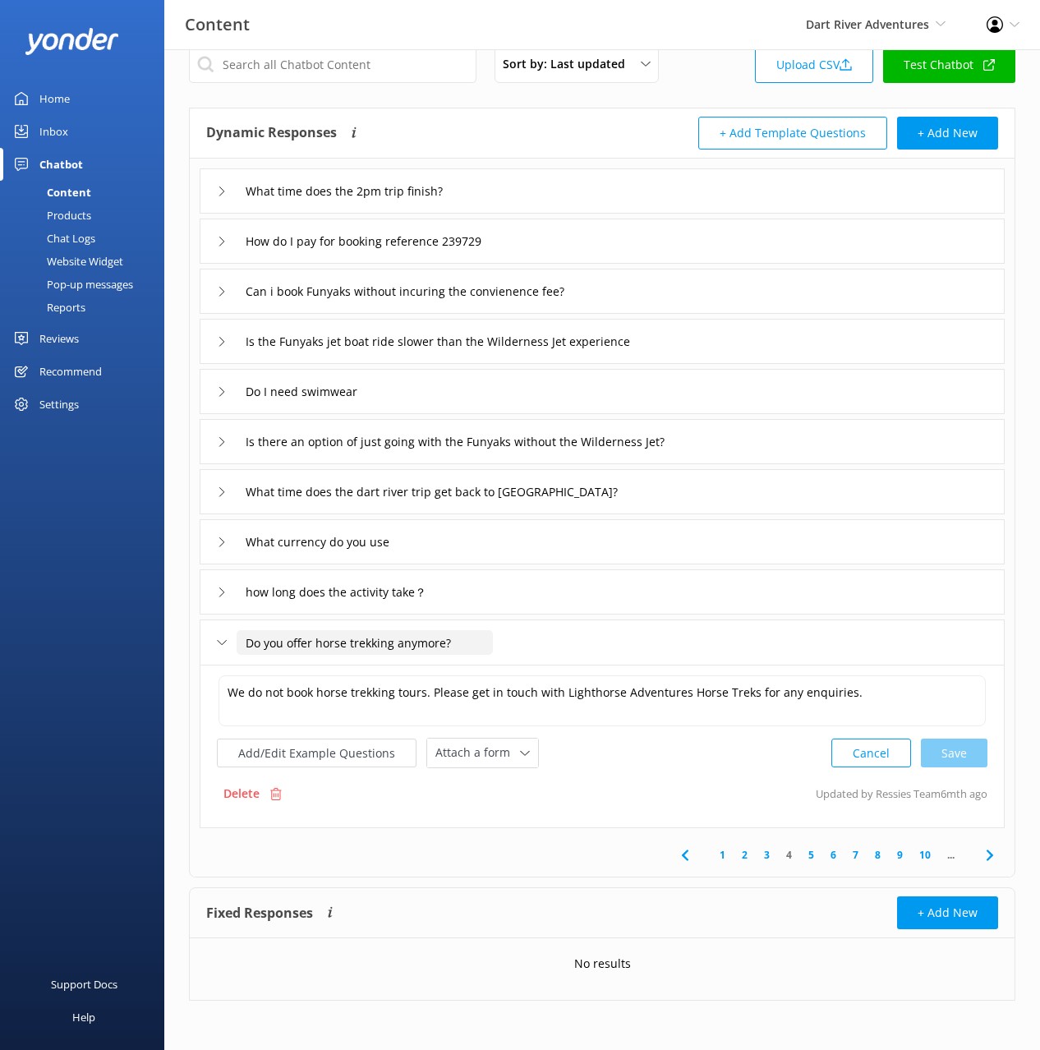
click at [415, 643] on input "Do you offer horse trekking anymore?" at bounding box center [365, 642] width 256 height 25
type input "Do you offer horse trekking?"
click at [411, 673] on div at bounding box center [406, 667] width 21 height 21
click at [988, 853] on icon at bounding box center [990, 856] width 20 height 20
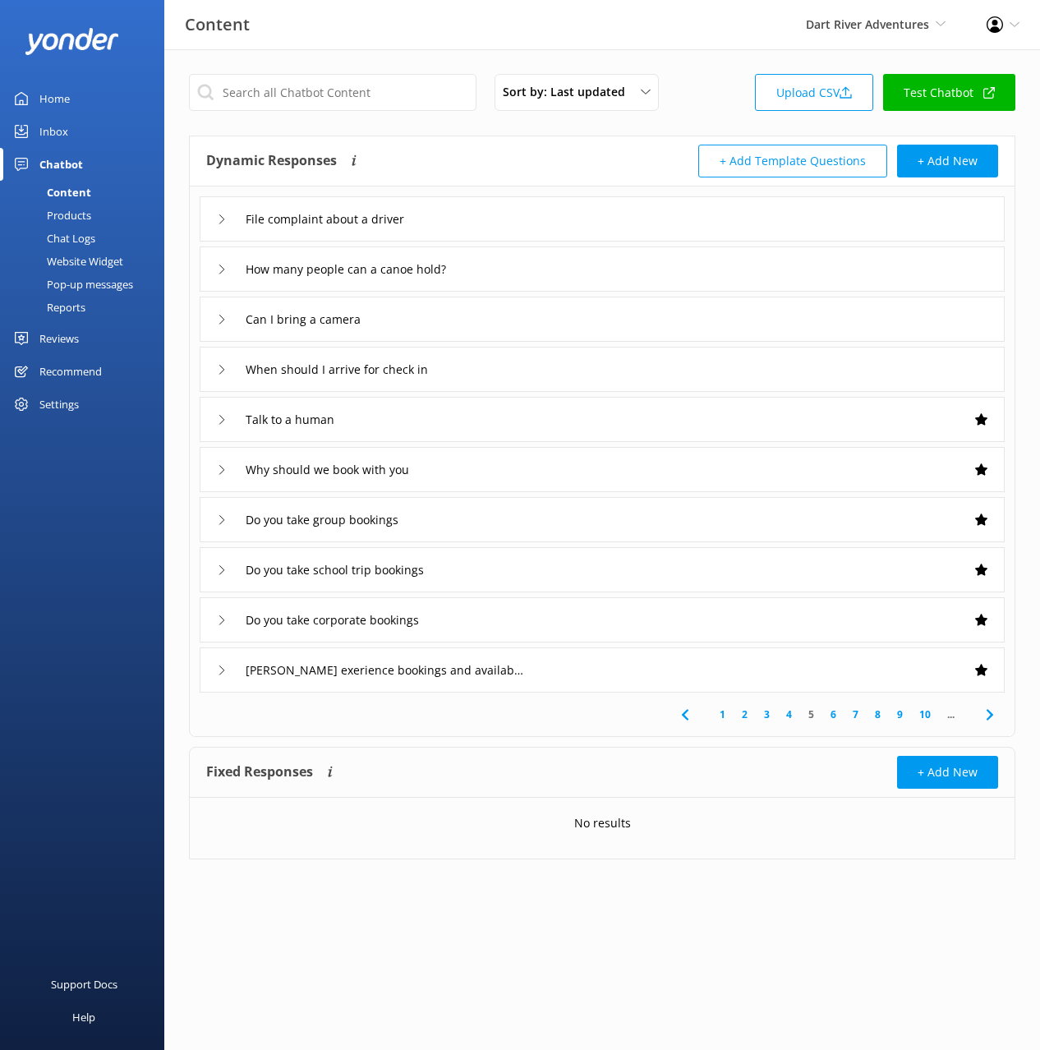
drag, startPoint x: 427, startPoint y: 160, endPoint x: 478, endPoint y: 210, distance: 71.5
click at [427, 160] on div "Dynamic Responses The chatbot will generate a response based on the content inf…" at bounding box center [404, 161] width 396 height 33
click at [490, 214] on div "File complaint about a driver" at bounding box center [602, 218] width 805 height 45
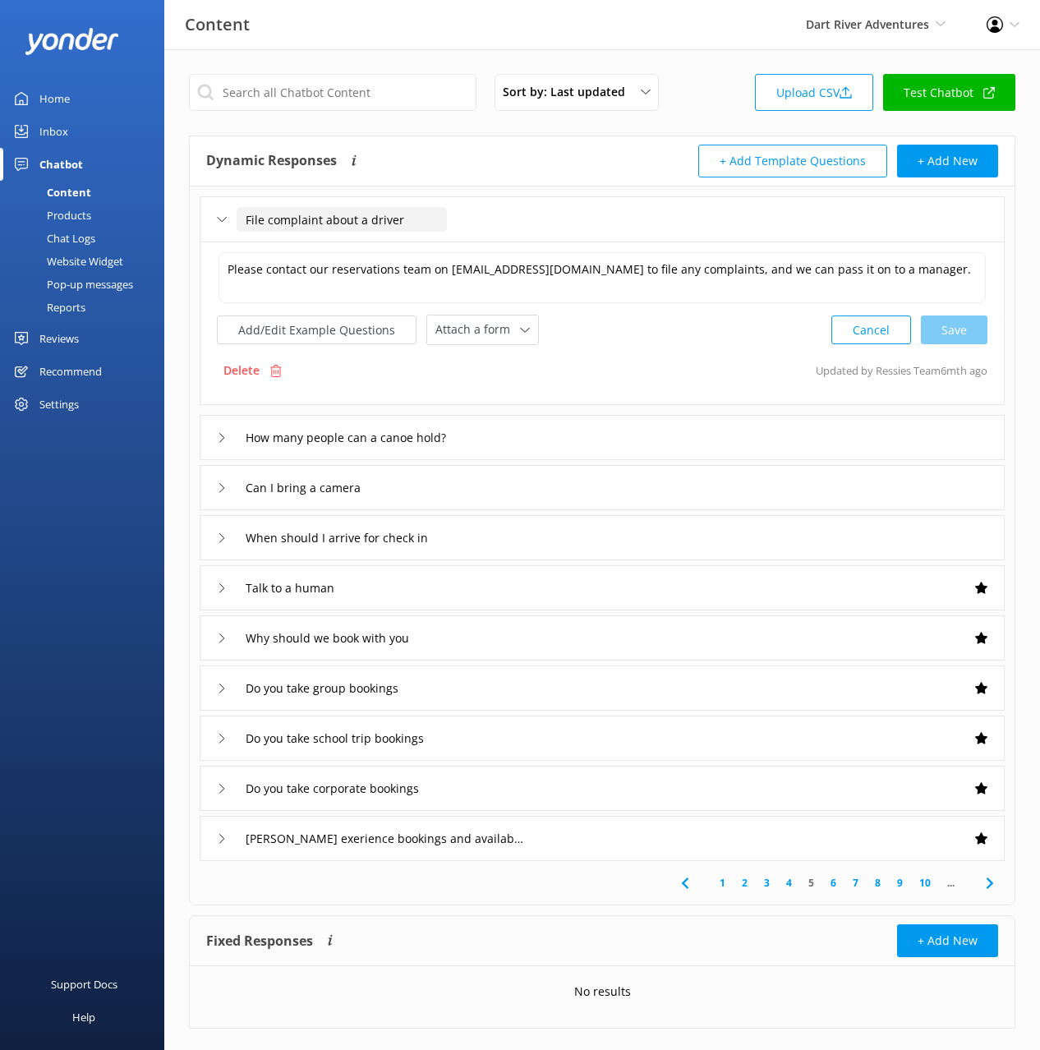
drag, startPoint x: 243, startPoint y: 218, endPoint x: 266, endPoint y: 234, distance: 28.3
click at [243, 217] on input "File complaint about a driver" at bounding box center [342, 219] width 210 height 25
type input "How do I file a complaint about a driver"
click at [478, 247] on div at bounding box center [485, 244] width 21 height 21
click at [511, 431] on div "How many people can a canoe hold?" at bounding box center [602, 437] width 805 height 45
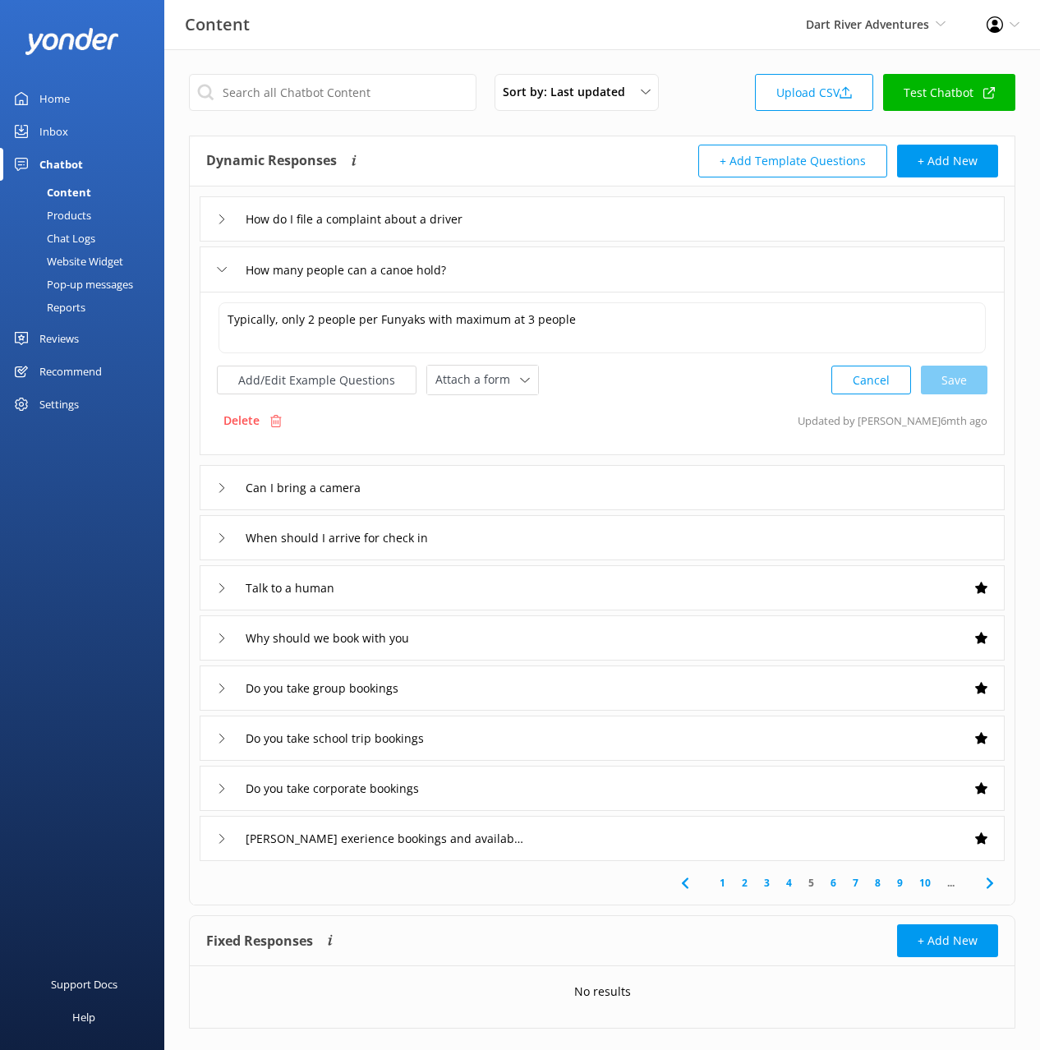
click at [986, 883] on icon at bounding box center [990, 884] width 20 height 20
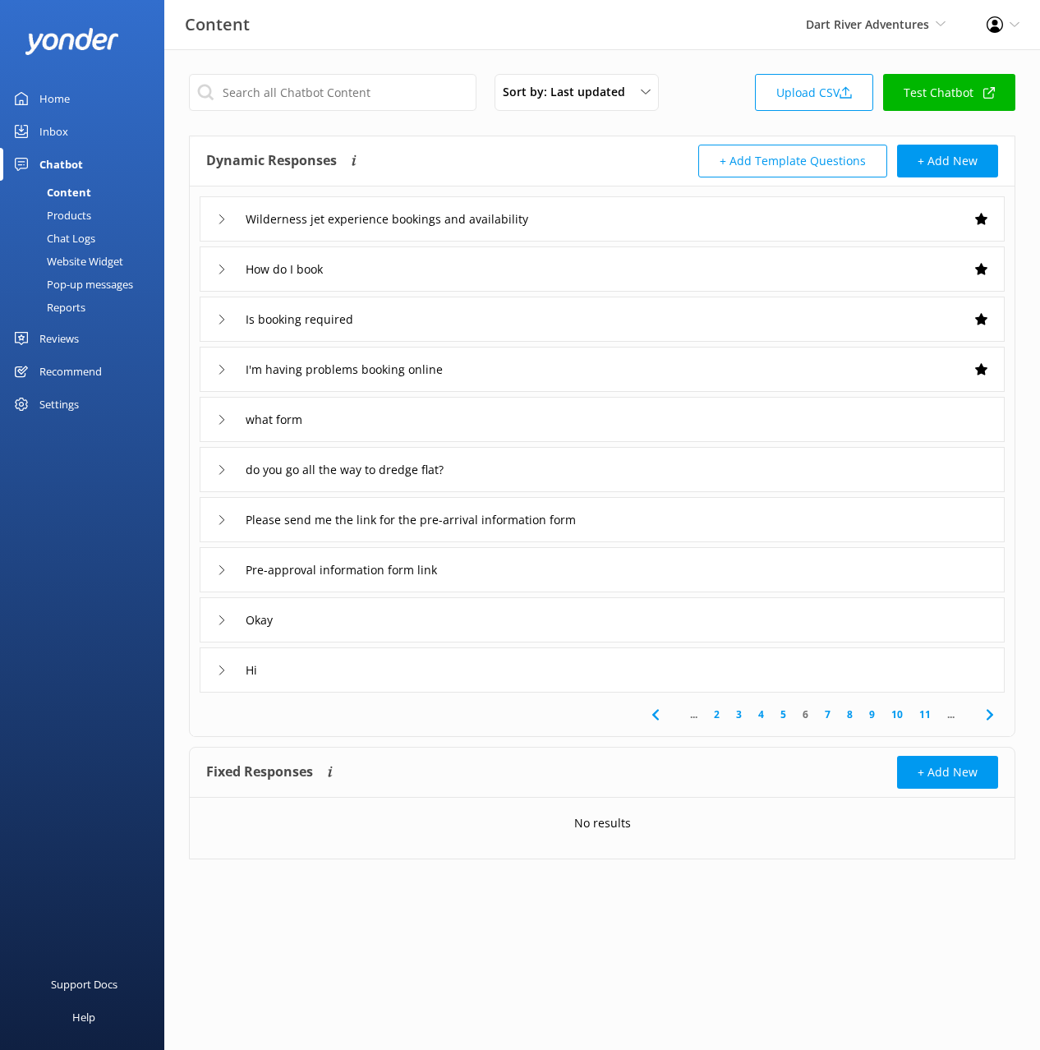
click at [398, 415] on div "what form" at bounding box center [602, 419] width 805 height 45
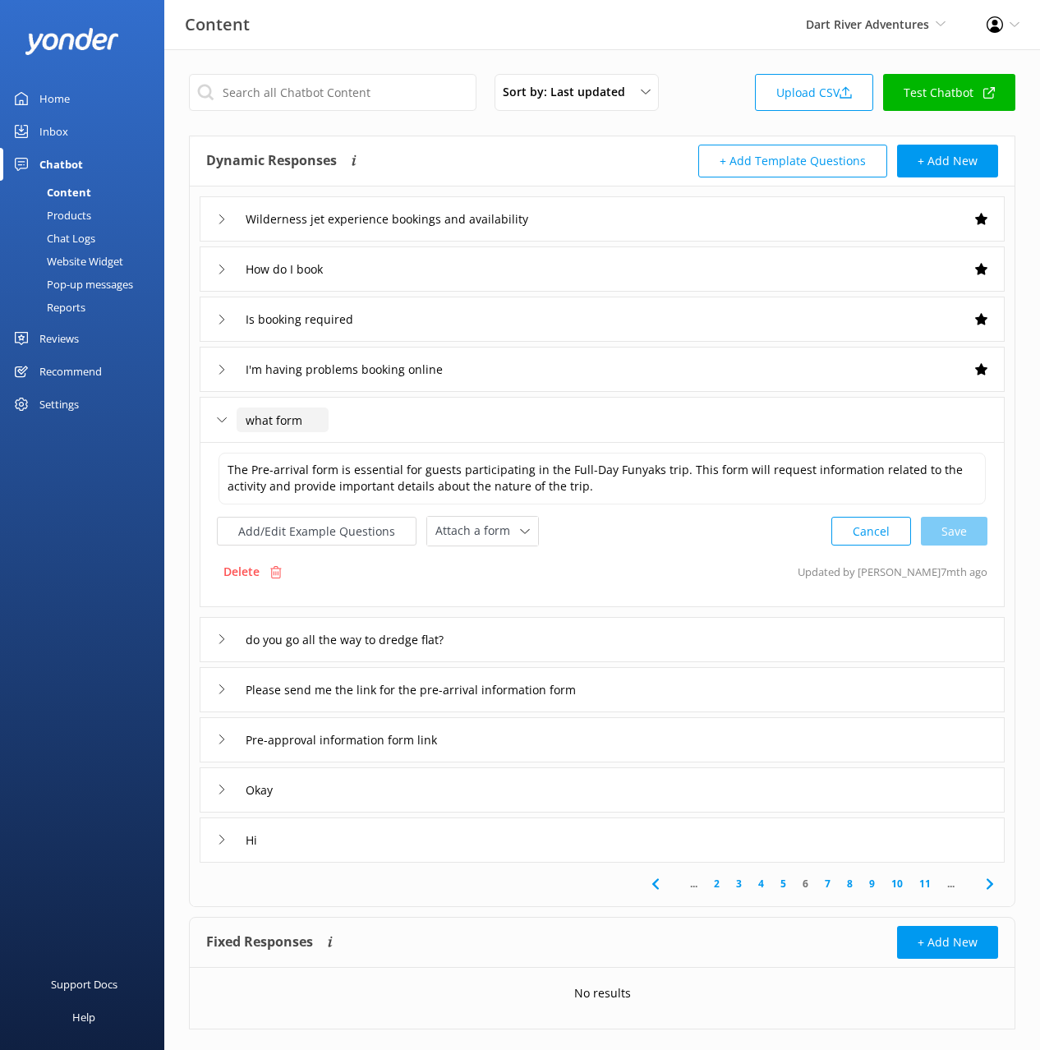
click at [284, 421] on input "what form" at bounding box center [283, 420] width 92 height 25
drag, startPoint x: 302, startPoint y: 418, endPoint x: 235, endPoint y: 417, distance: 67.4
click at [235, 417] on div "what form" at bounding box center [263, 420] width 92 height 27
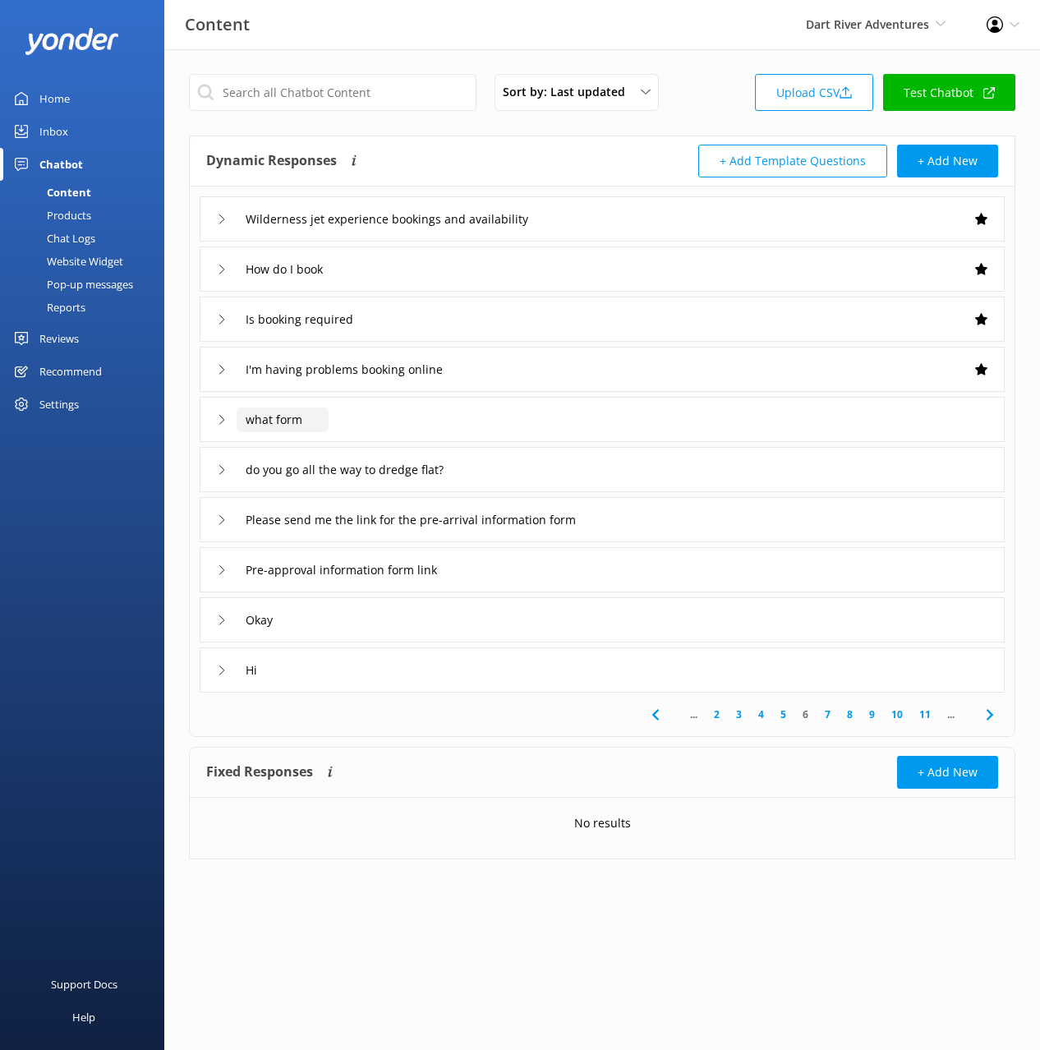
type input "I"
type input "Do I need to sign a waiver"
click at [394, 443] on use at bounding box center [393, 444] width 7 height 5
click at [545, 467] on div "do you go all the way to dredge flat?" at bounding box center [602, 469] width 805 height 45
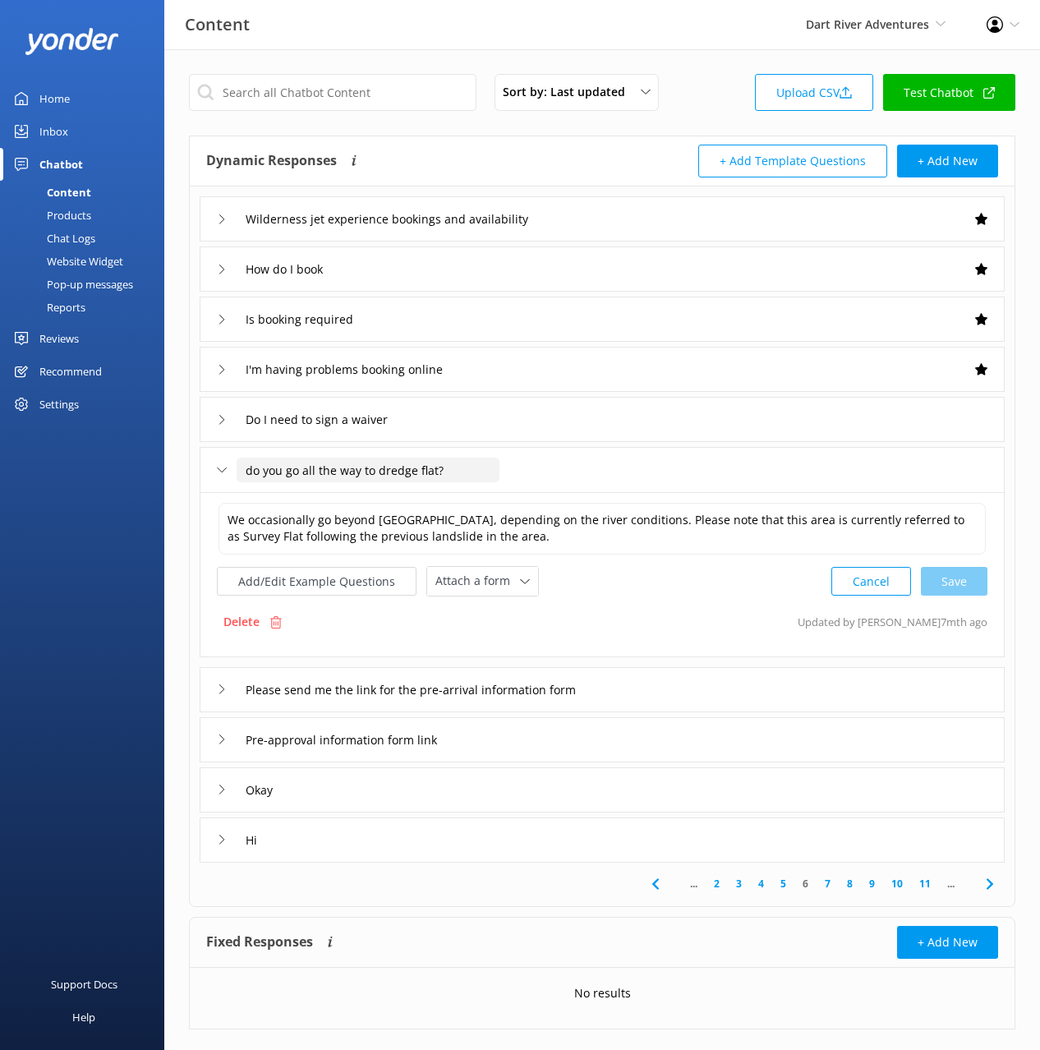
drag, startPoint x: 254, startPoint y: 465, endPoint x: 257, endPoint y: 475, distance: 10.4
click at [255, 466] on input "do you go all the way to dredge flat?" at bounding box center [368, 470] width 263 height 25
click at [483, 467] on input "Do you go all the way to dredge flat?" at bounding box center [368, 470] width 263 height 25
type input "Do you go all the way to dredge flat"
click at [460, 498] on icon at bounding box center [459, 495] width 7 height 7
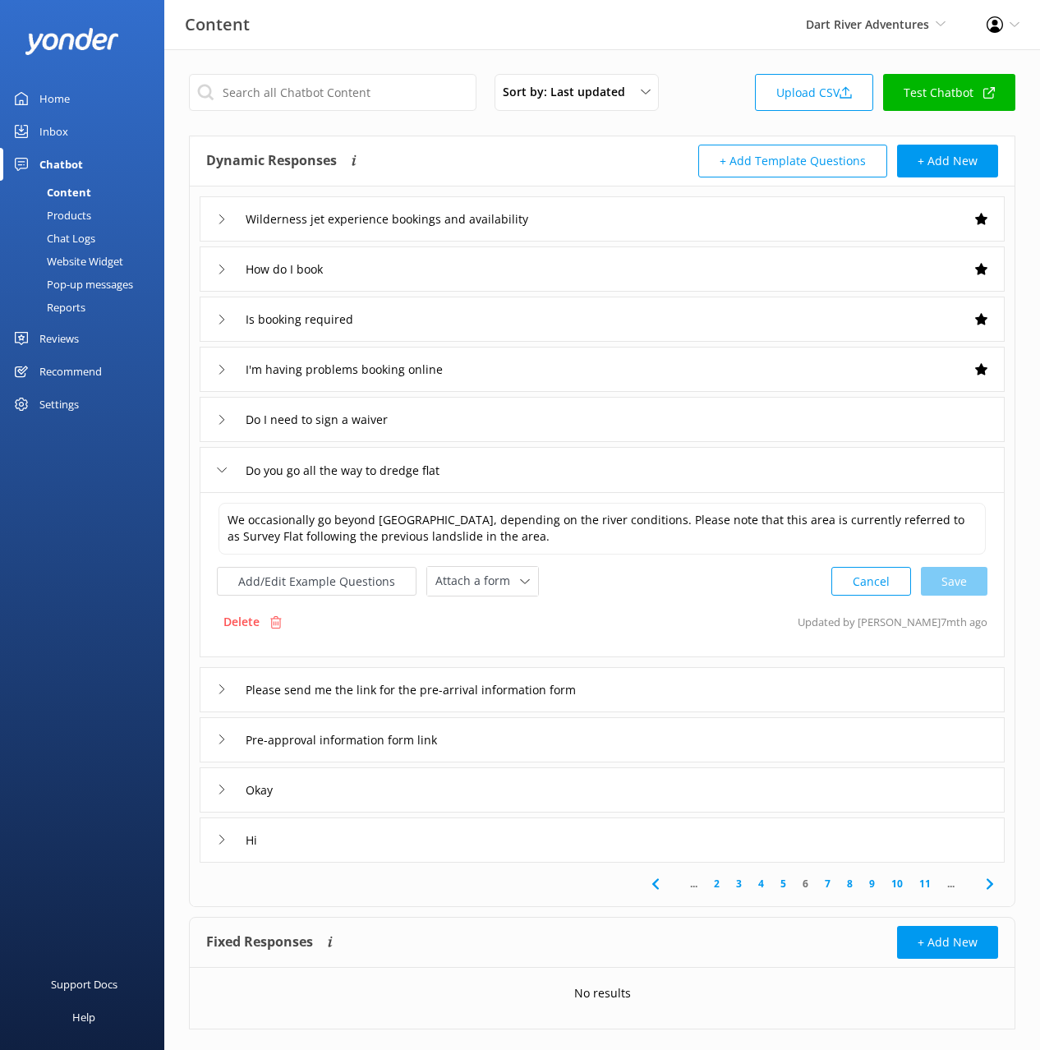
click at [673, 685] on div "Please send me the link for the pre-arrival information form" at bounding box center [602, 689] width 805 height 45
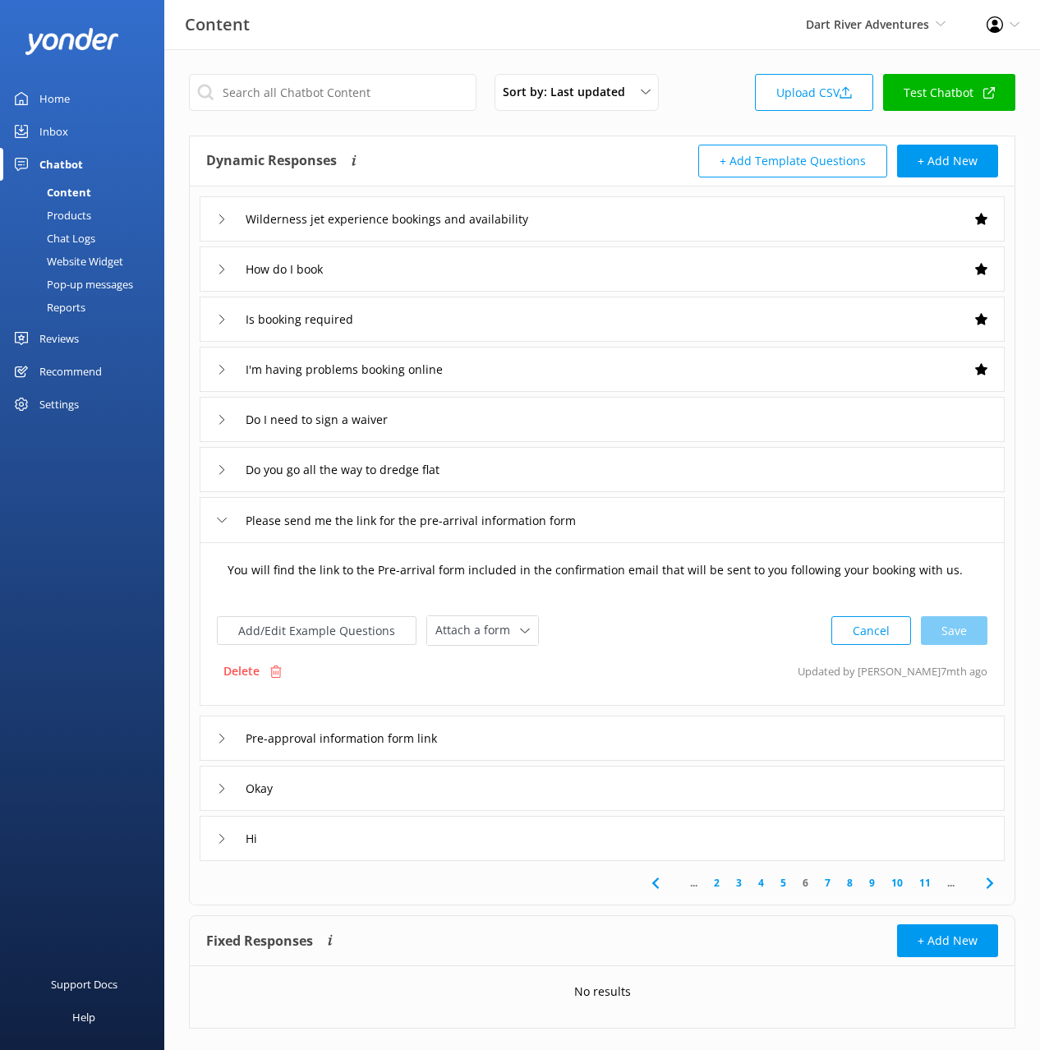
click at [614, 572] on textarea "You will find the link to the Pre-arrival form included in the confirmation ema…" at bounding box center [603, 578] width 768 height 51
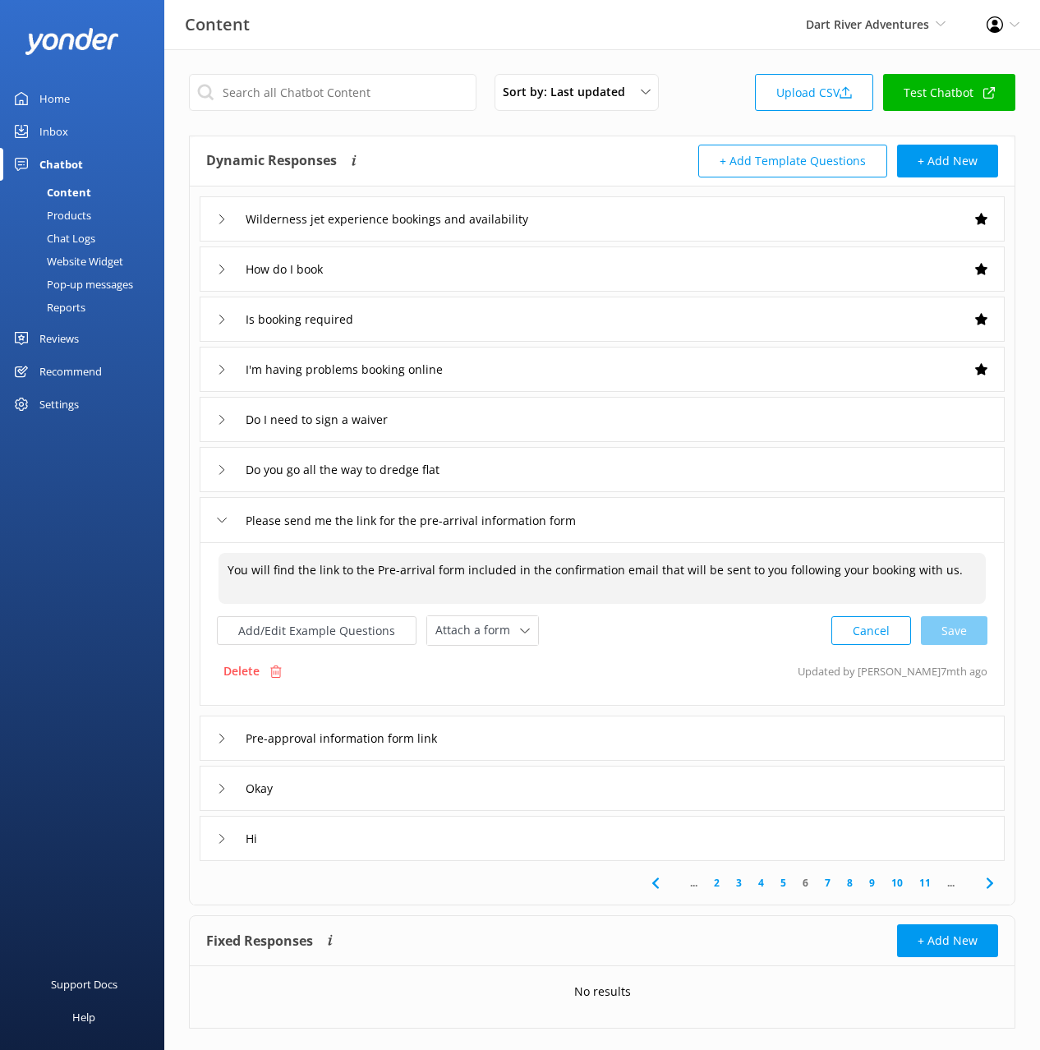
click at [514, 413] on div "Do I need to sign a waiver" at bounding box center [602, 419] width 805 height 45
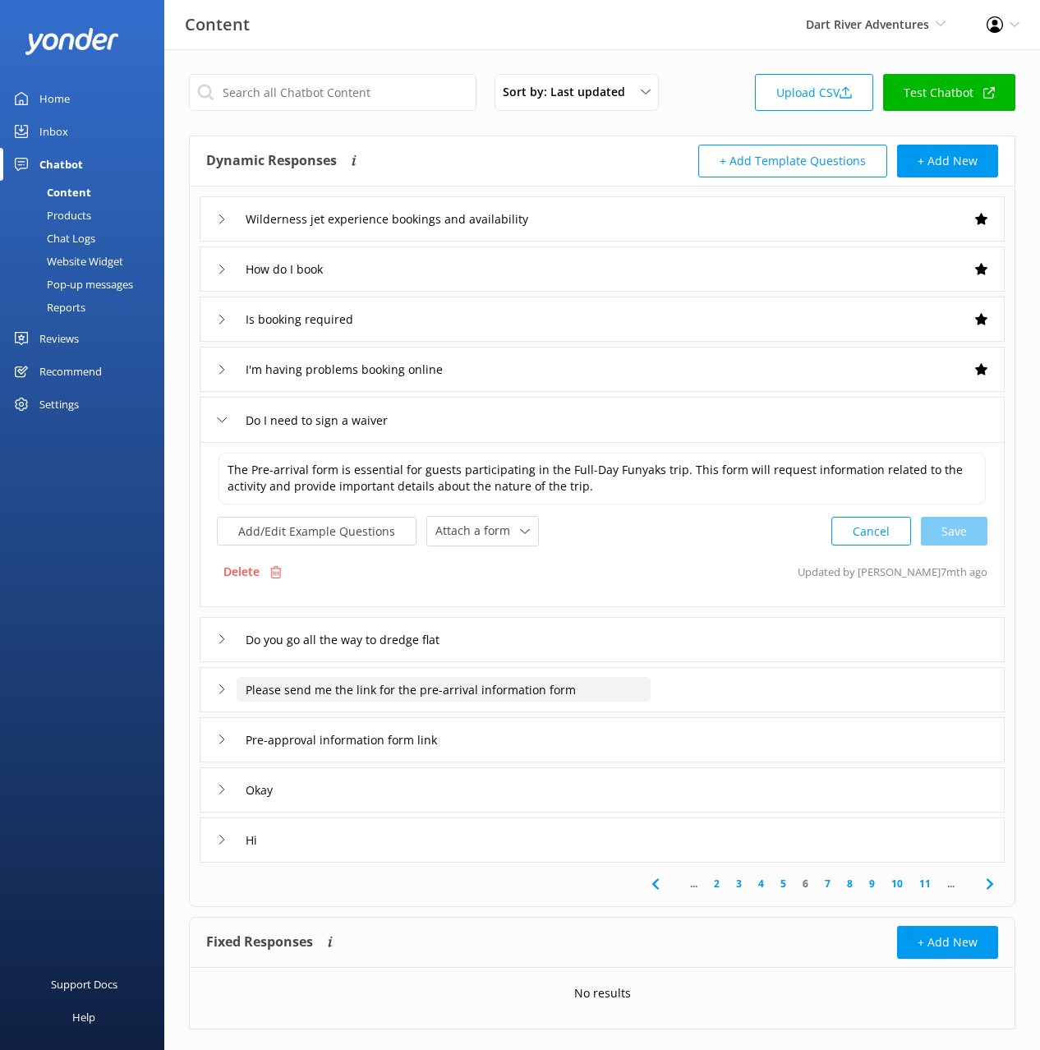
click at [547, 687] on input "Please send me the link for the pre-arrival information form" at bounding box center [444, 689] width 414 height 25
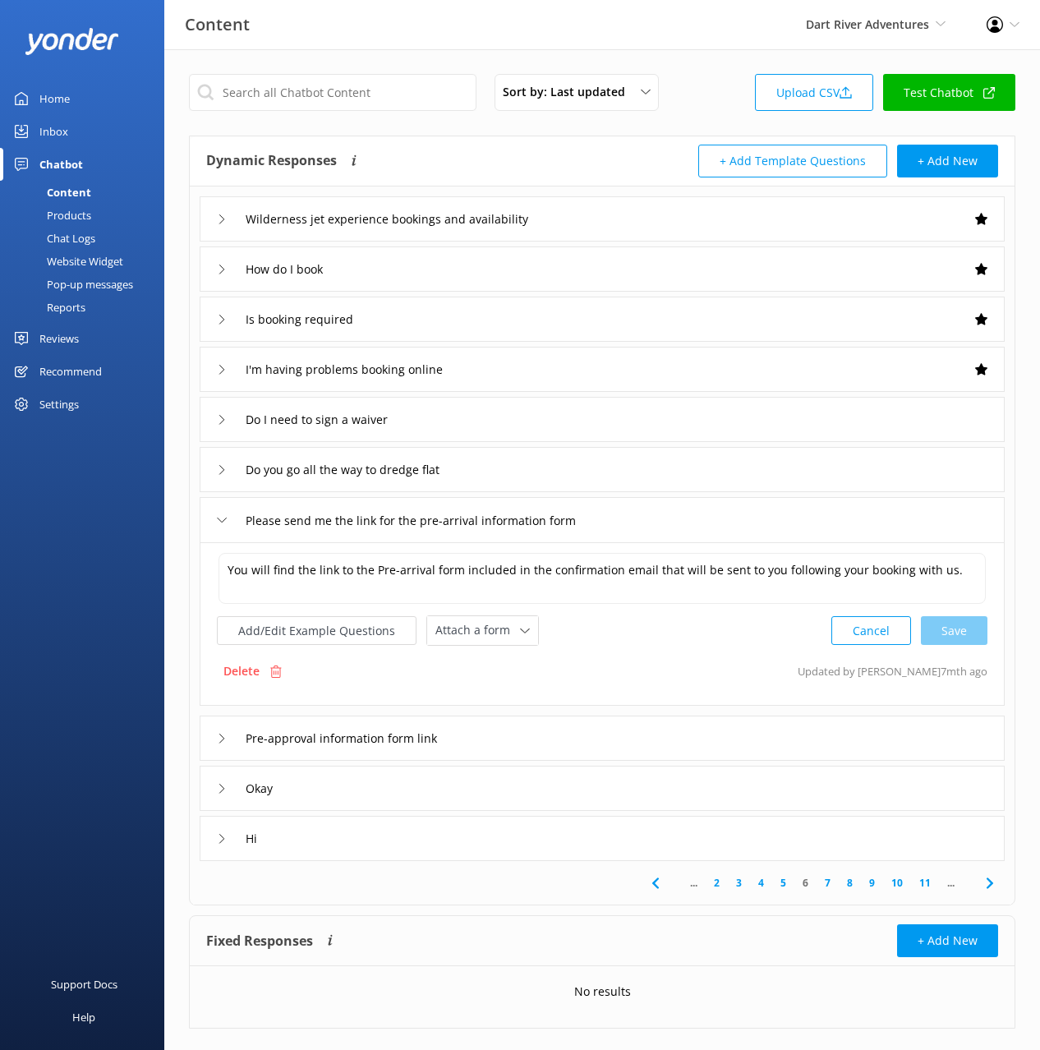
click at [261, 675] on div "Delete" at bounding box center [252, 671] width 71 height 31
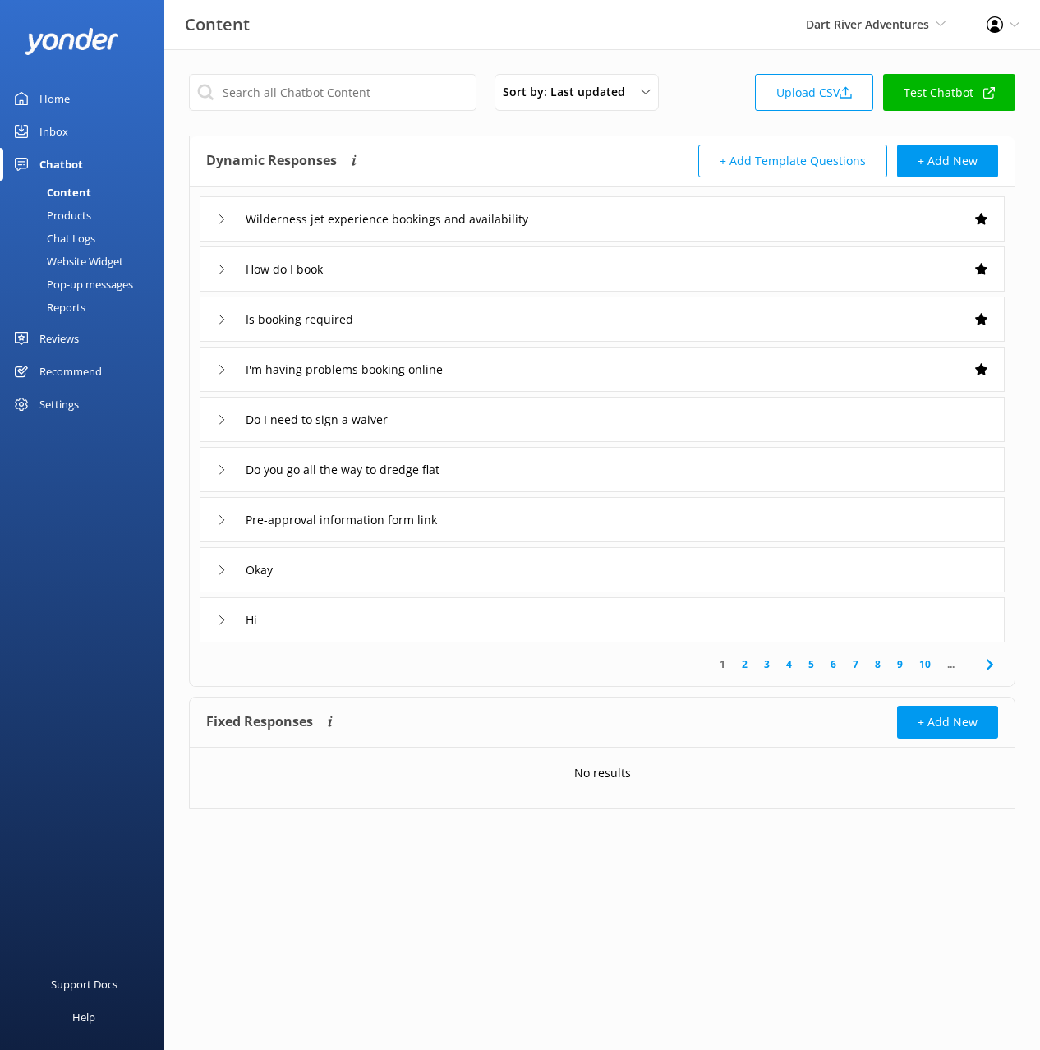
click at [452, 424] on div "Do I need to sign a waiver" at bounding box center [602, 419] width 805 height 45
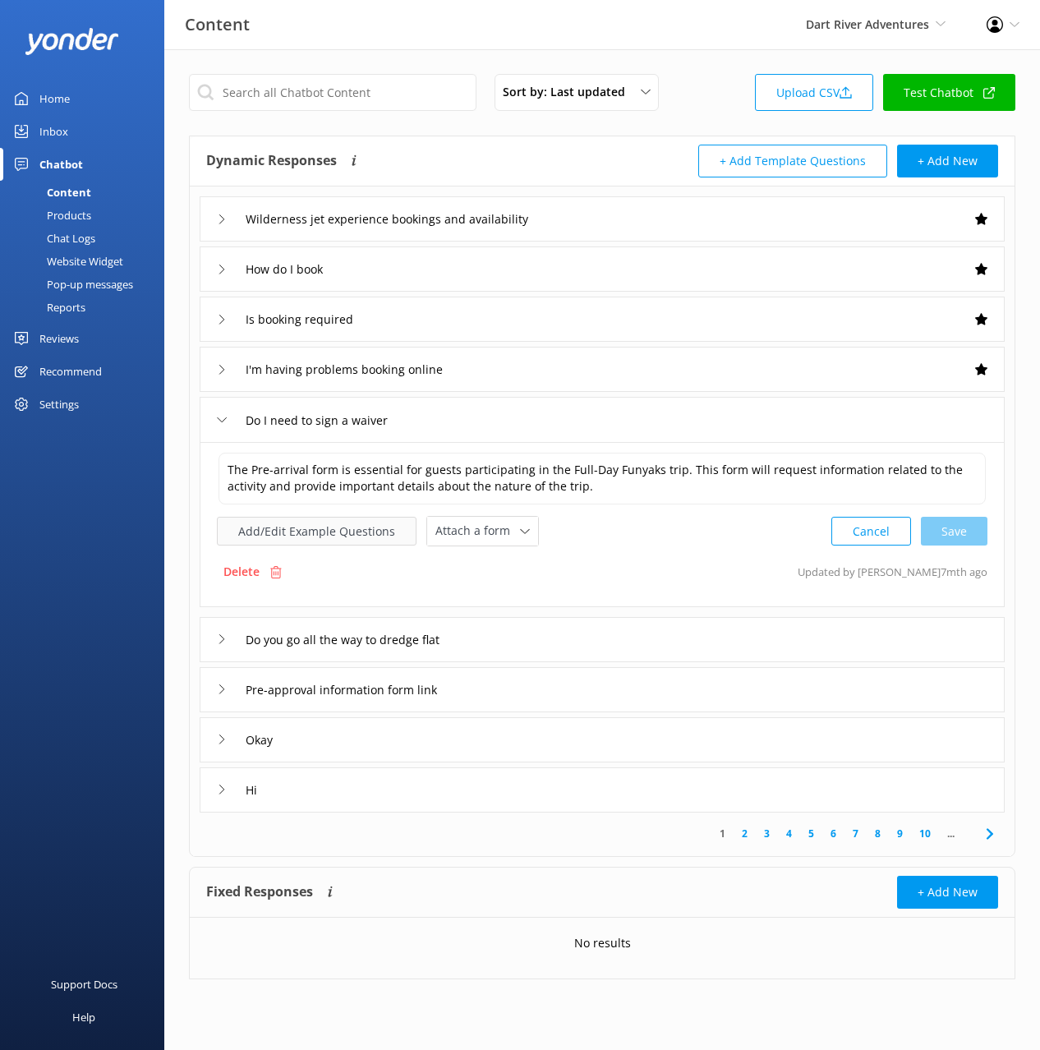
click at [342, 537] on button "Add/Edit Example Questions" at bounding box center [317, 531] width 200 height 29
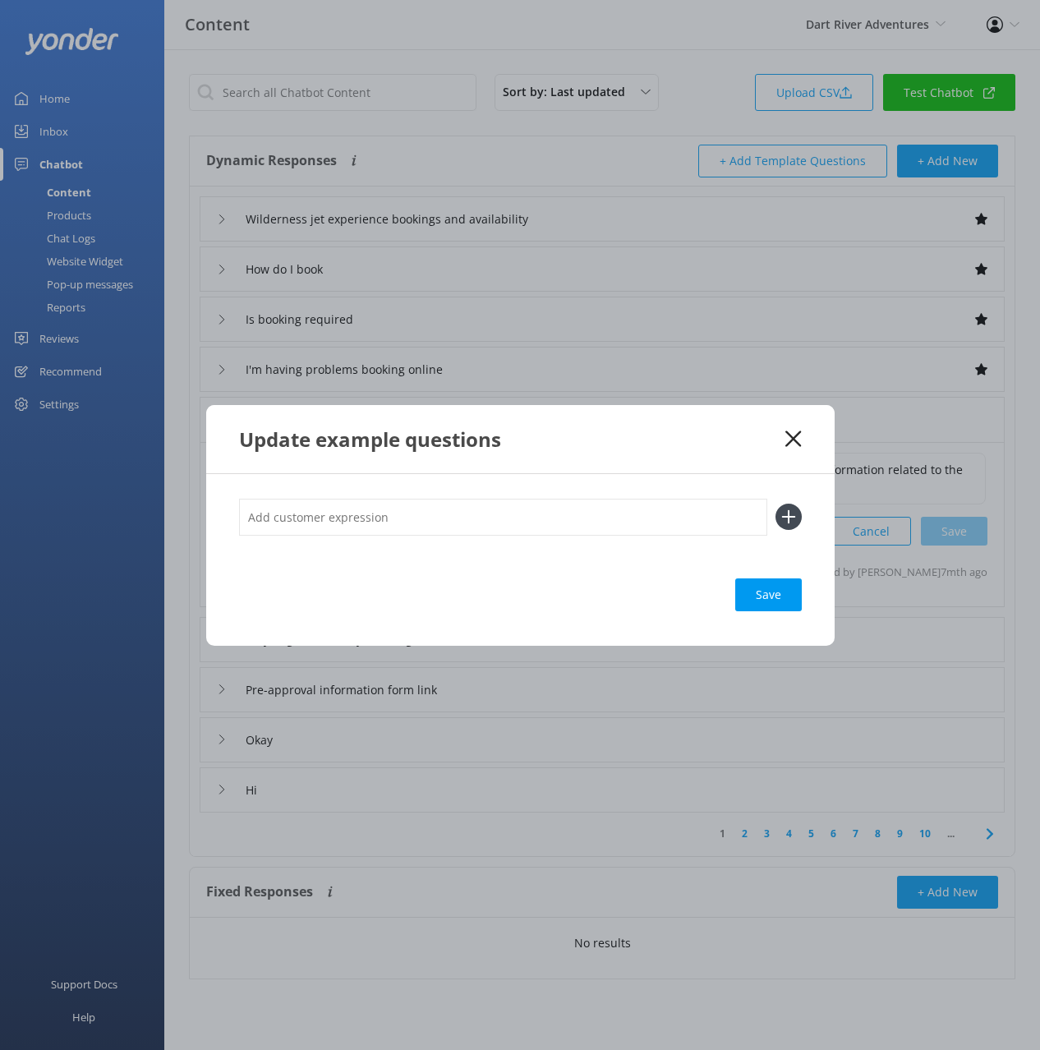
drag, startPoint x: 741, startPoint y: 517, endPoint x: 757, endPoint y: 517, distance: 15.6
click at [741, 517] on input "text" at bounding box center [503, 517] width 528 height 37
paste input "Please send me the link for the pre-arrival information form"
type input "Please send me the link for the pre-arrival information form"
click at [795, 517] on icon at bounding box center [789, 517] width 26 height 26
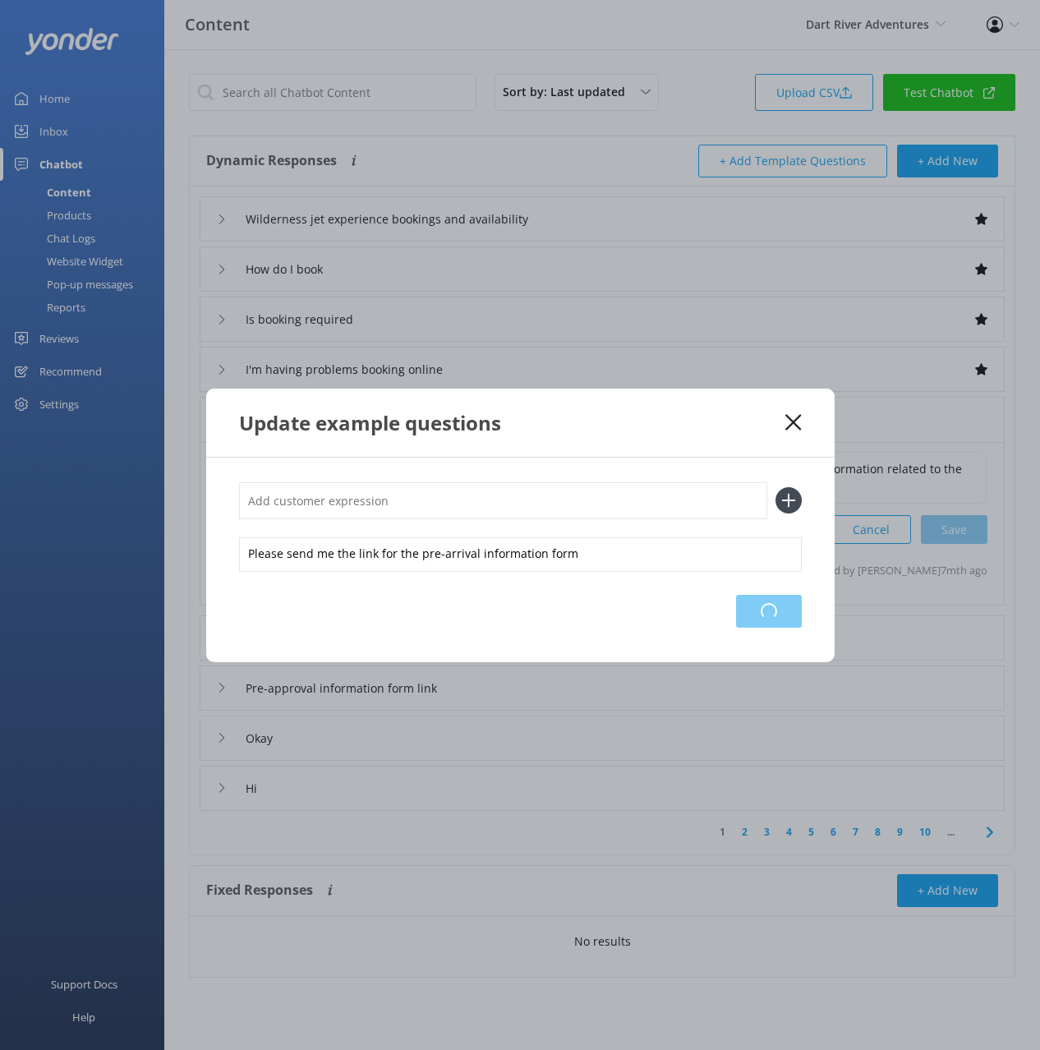
drag, startPoint x: 781, startPoint y: 620, endPoint x: 791, endPoint y: 575, distance: 45.6
click at [782, 619] on div "Loading.." at bounding box center [769, 611] width 66 height 33
drag, startPoint x: 790, startPoint y: 418, endPoint x: 676, endPoint y: 505, distance: 142.5
click at [790, 418] on use at bounding box center [794, 422] width 16 height 16
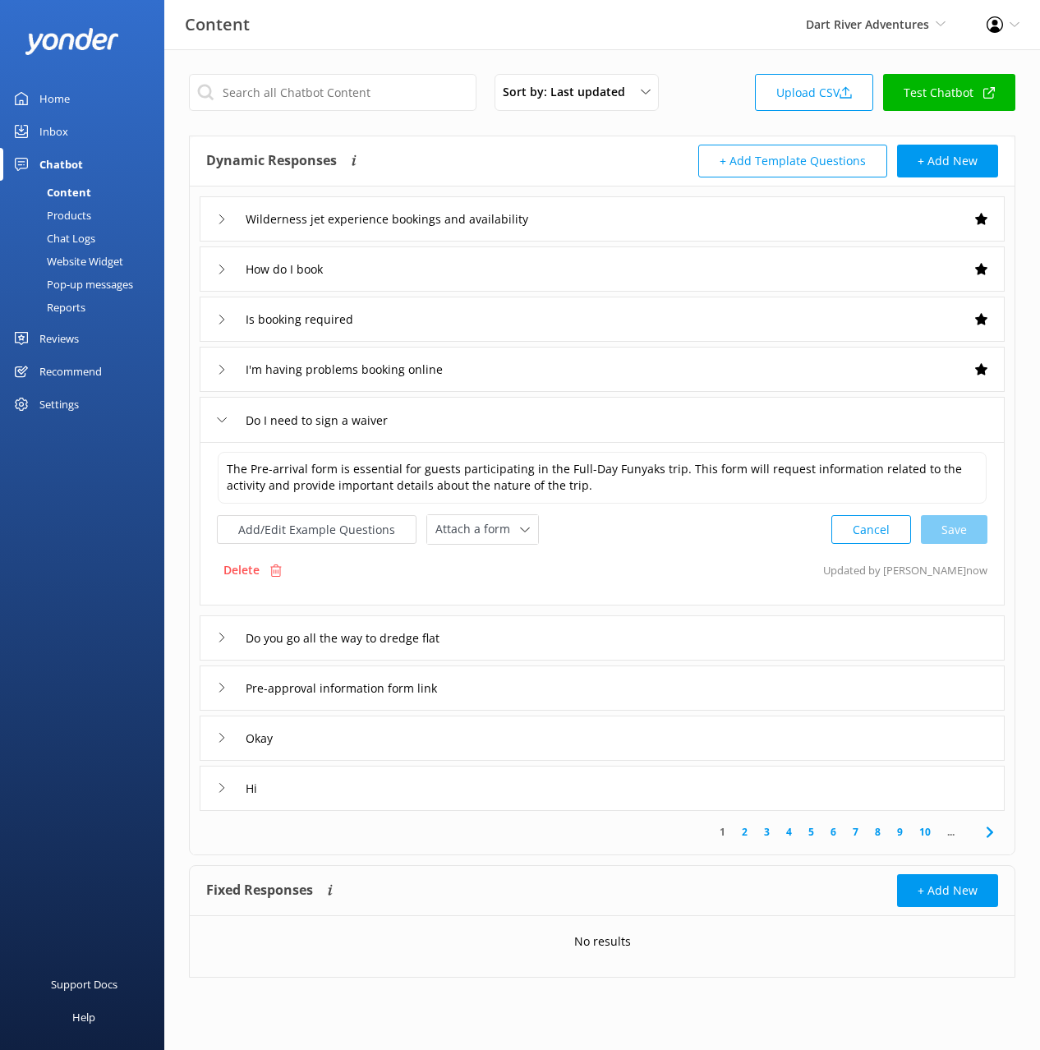
click at [534, 680] on div "Pre-approval information form link" at bounding box center [602, 688] width 805 height 45
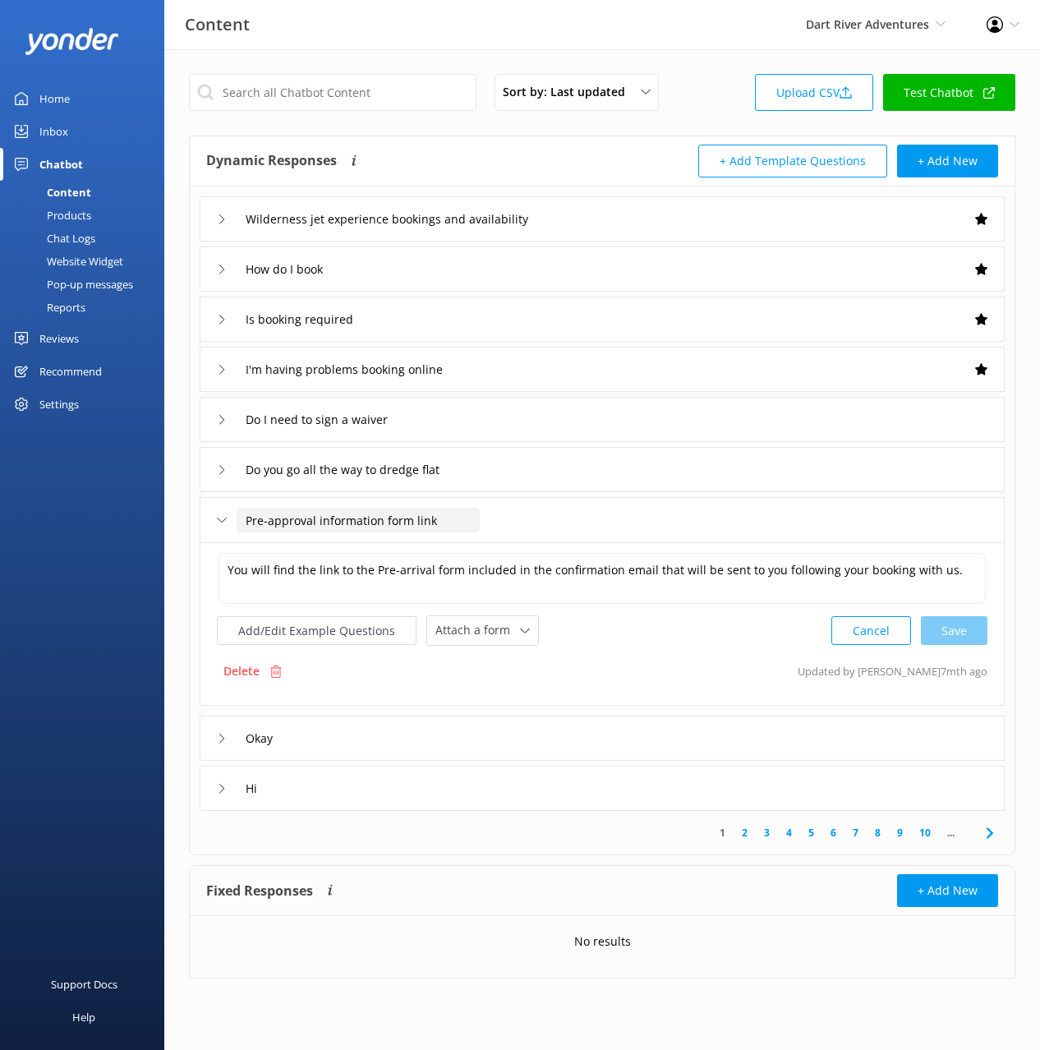
click at [355, 515] on input "Pre-approval information form link" at bounding box center [358, 520] width 243 height 25
click at [247, 656] on div "Delete" at bounding box center [252, 671] width 71 height 31
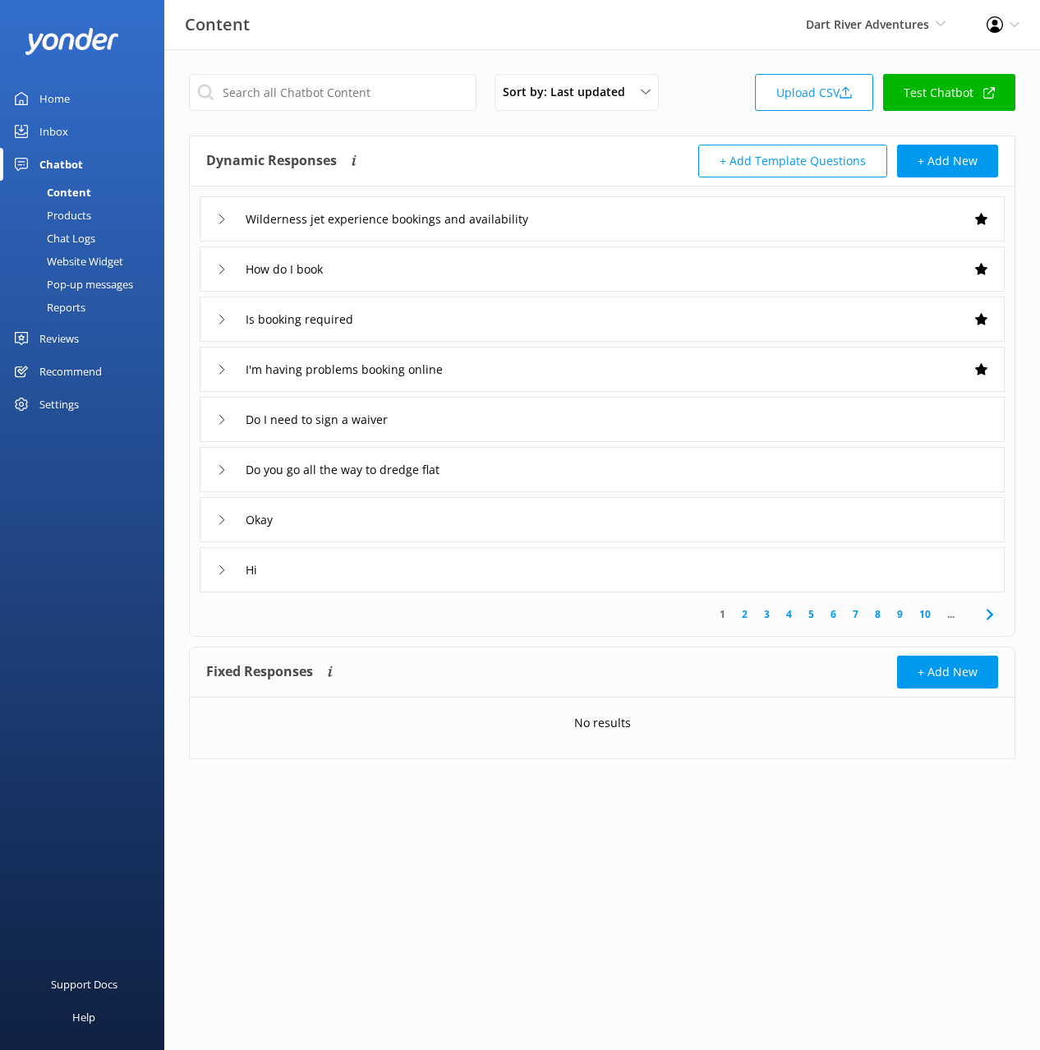
click at [463, 423] on div "Do I need to sign a waiver" at bounding box center [602, 419] width 805 height 45
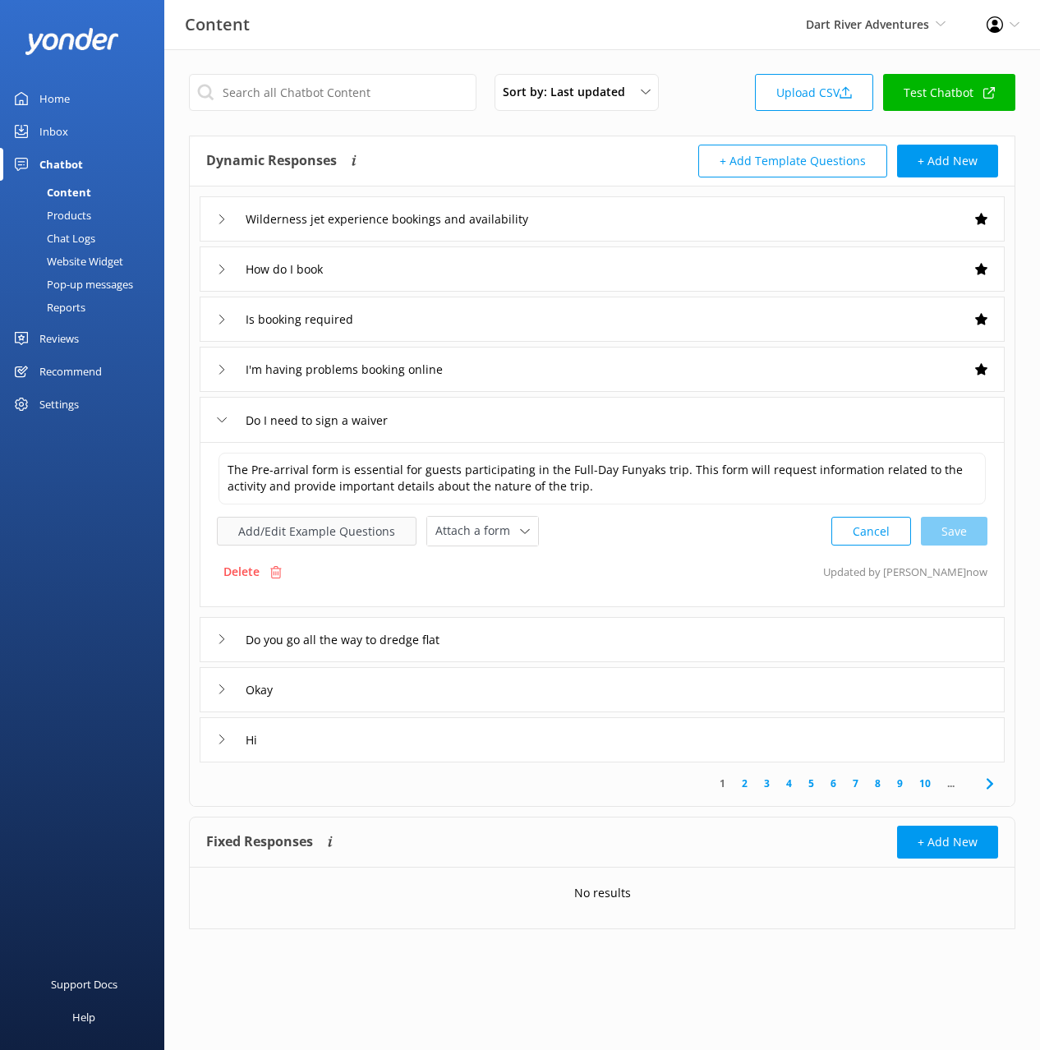
click at [318, 528] on button "Add/Edit Example Questions" at bounding box center [317, 531] width 200 height 29
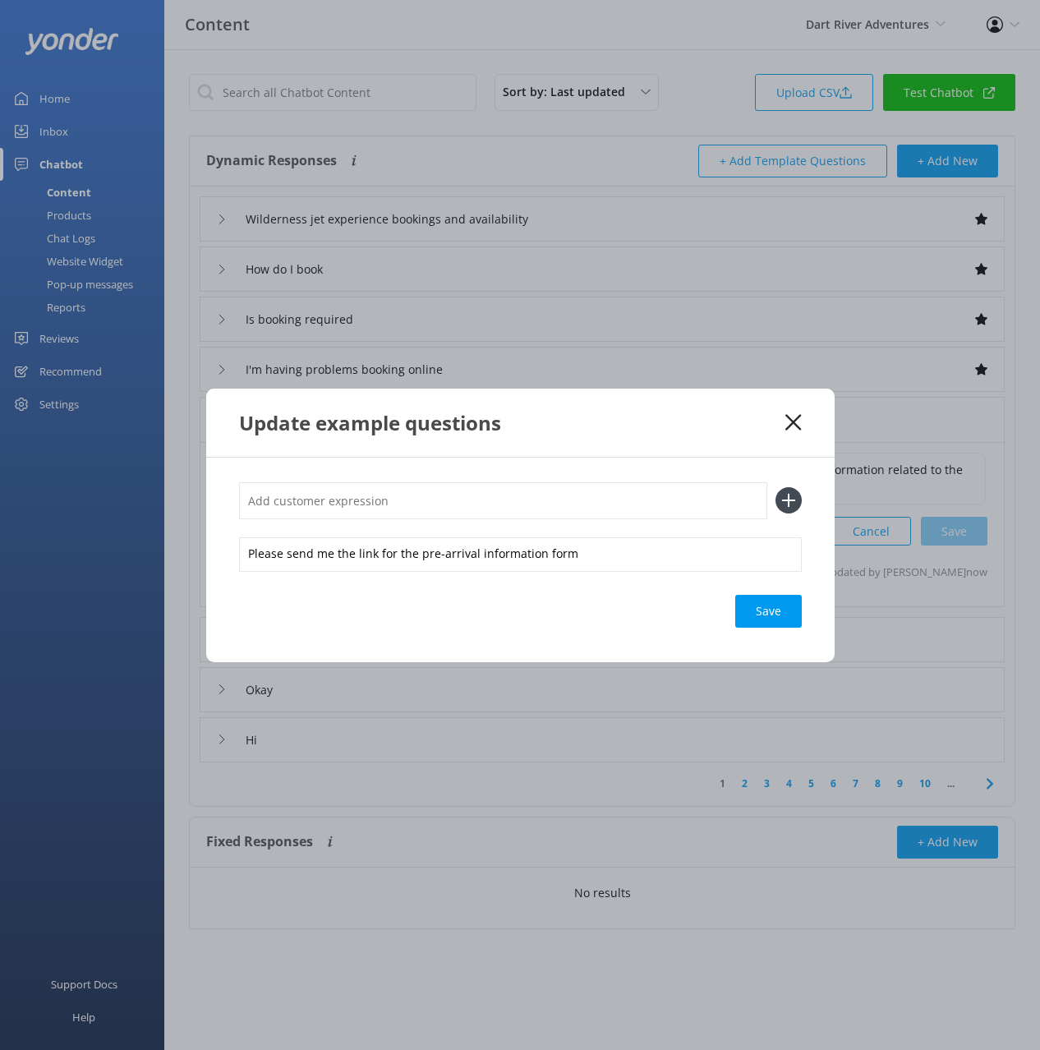
click at [606, 503] on input "text" at bounding box center [503, 500] width 528 height 37
paste input "Pre-approval information form link"
type input "Pre-approval information form link"
click at [776, 487] on button at bounding box center [789, 500] width 26 height 26
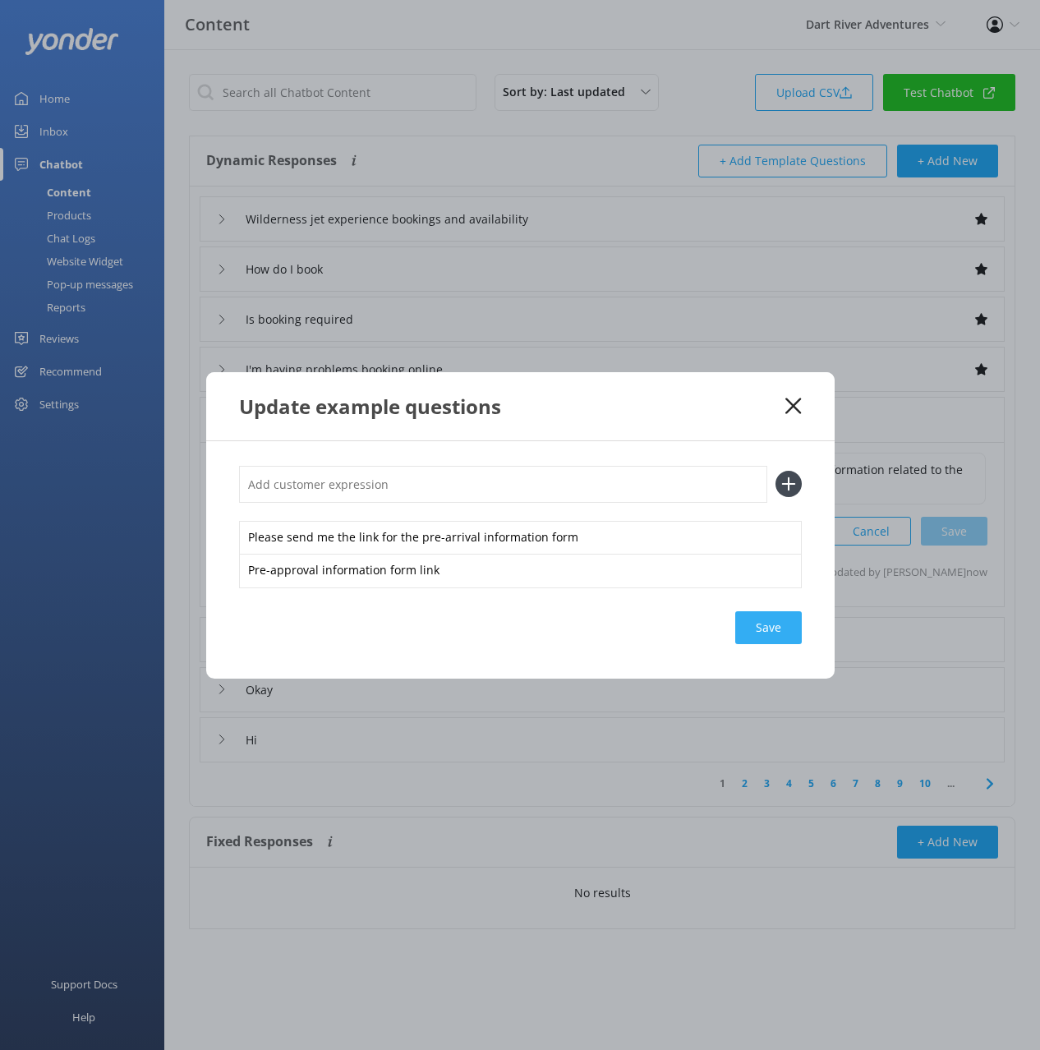
click at [759, 622] on div "Save" at bounding box center [769, 627] width 67 height 33
click at [791, 403] on use at bounding box center [794, 406] width 16 height 16
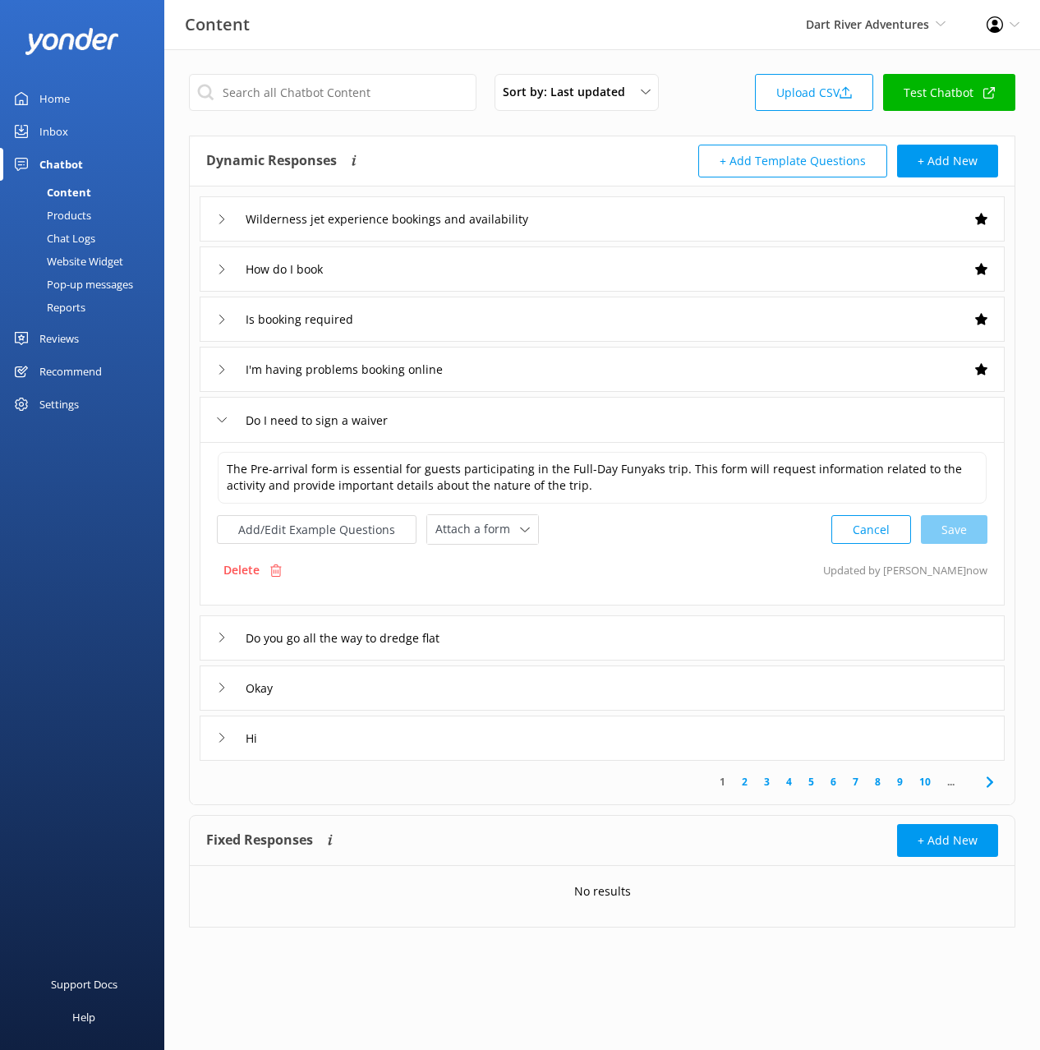
click at [814, 782] on link "5" at bounding box center [811, 782] width 22 height 16
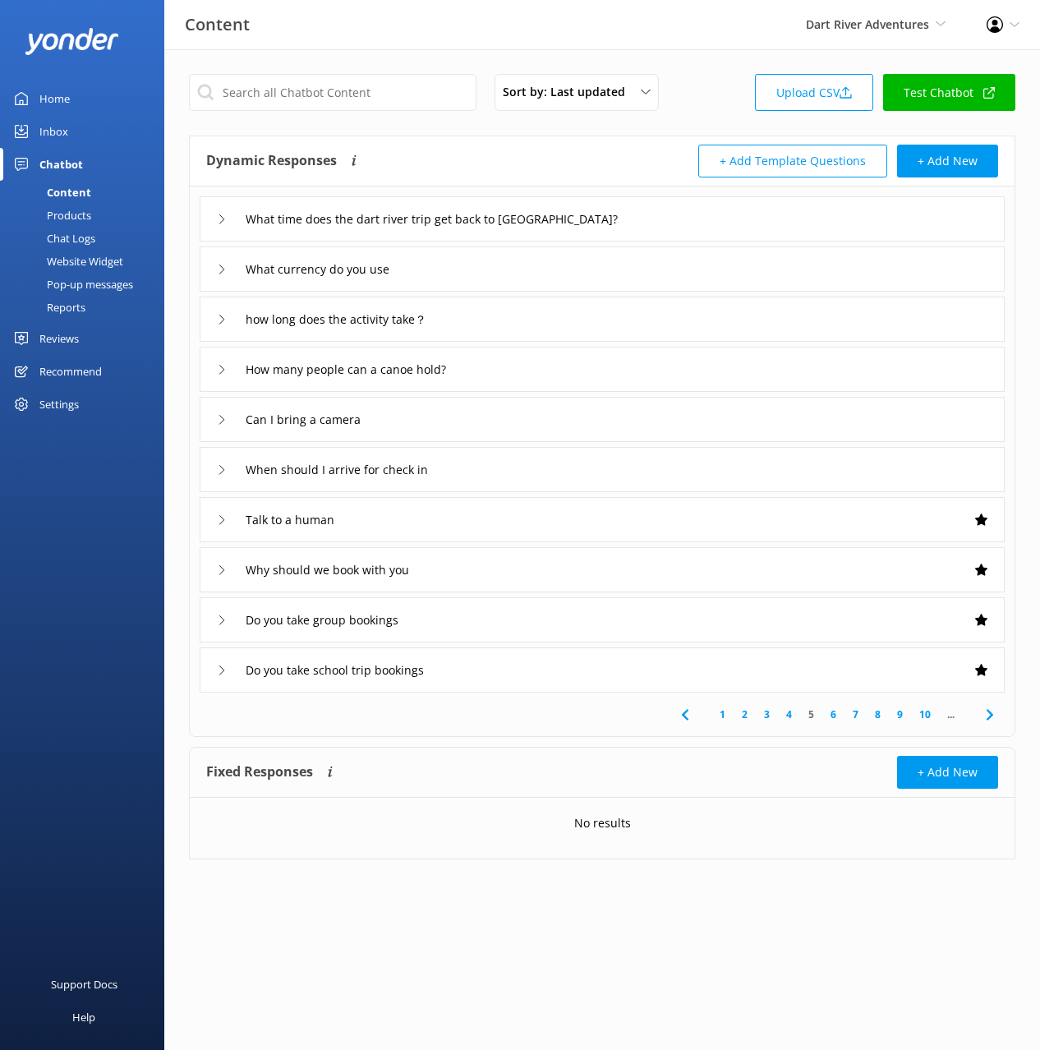
click at [986, 715] on icon at bounding box center [990, 715] width 20 height 20
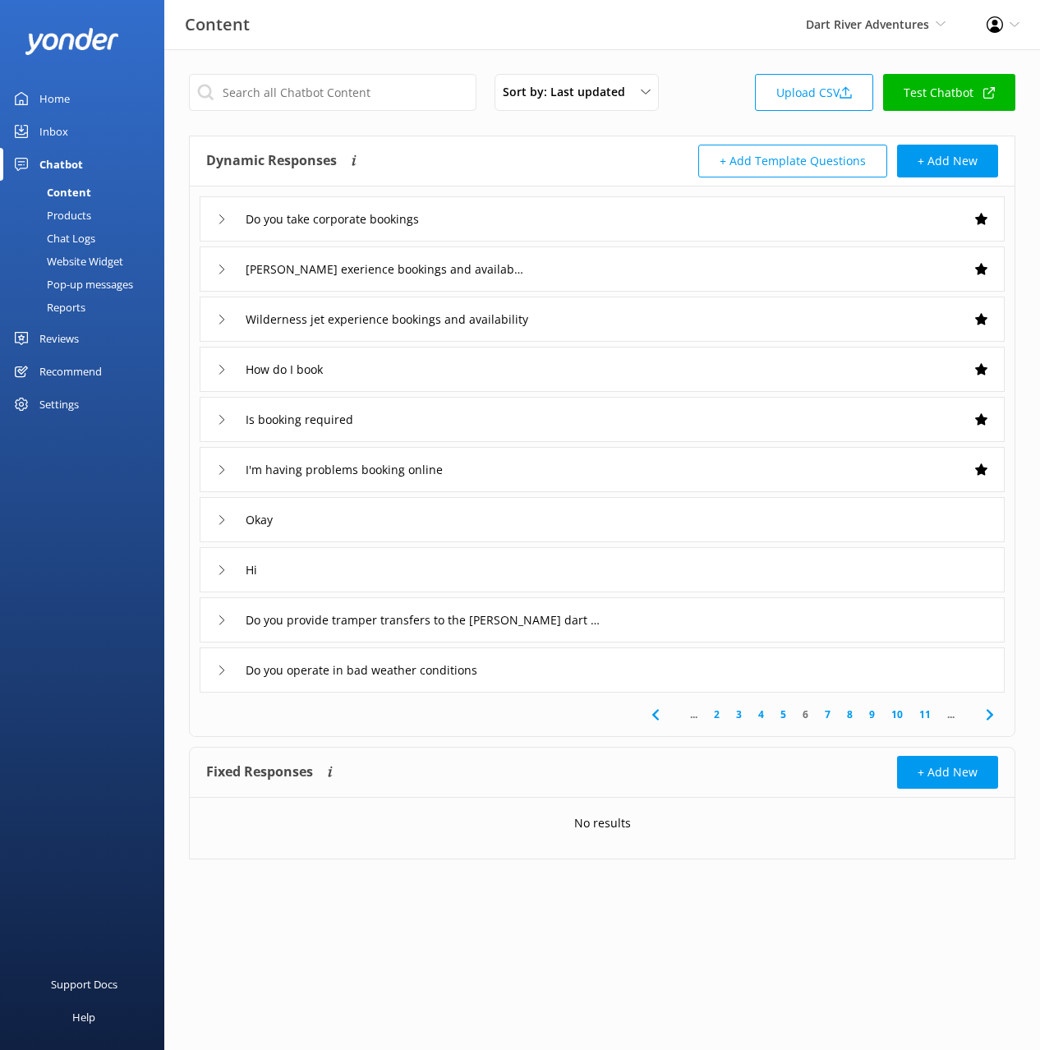
click at [386, 583] on div "Hi" at bounding box center [602, 569] width 805 height 45
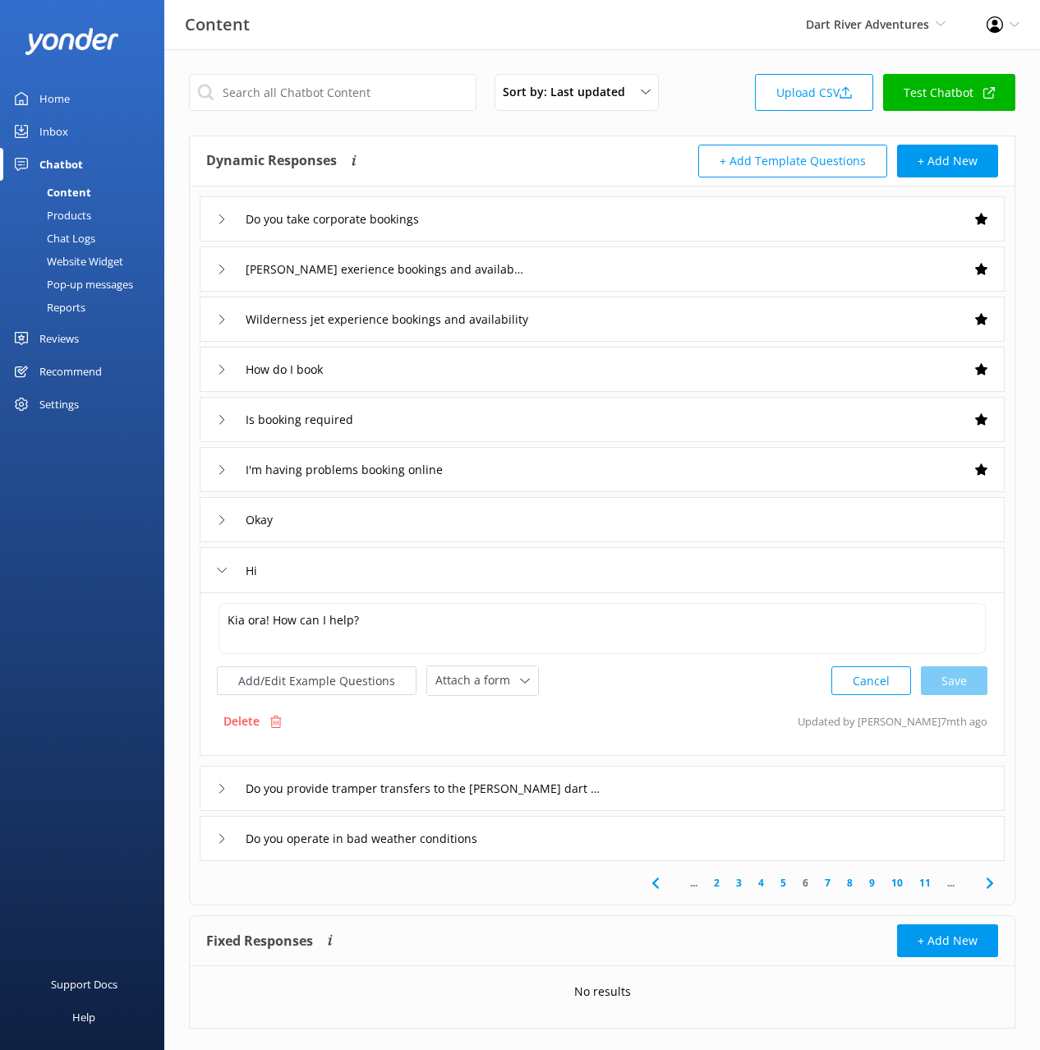
click at [519, 570] on div "Hi" at bounding box center [602, 569] width 805 height 45
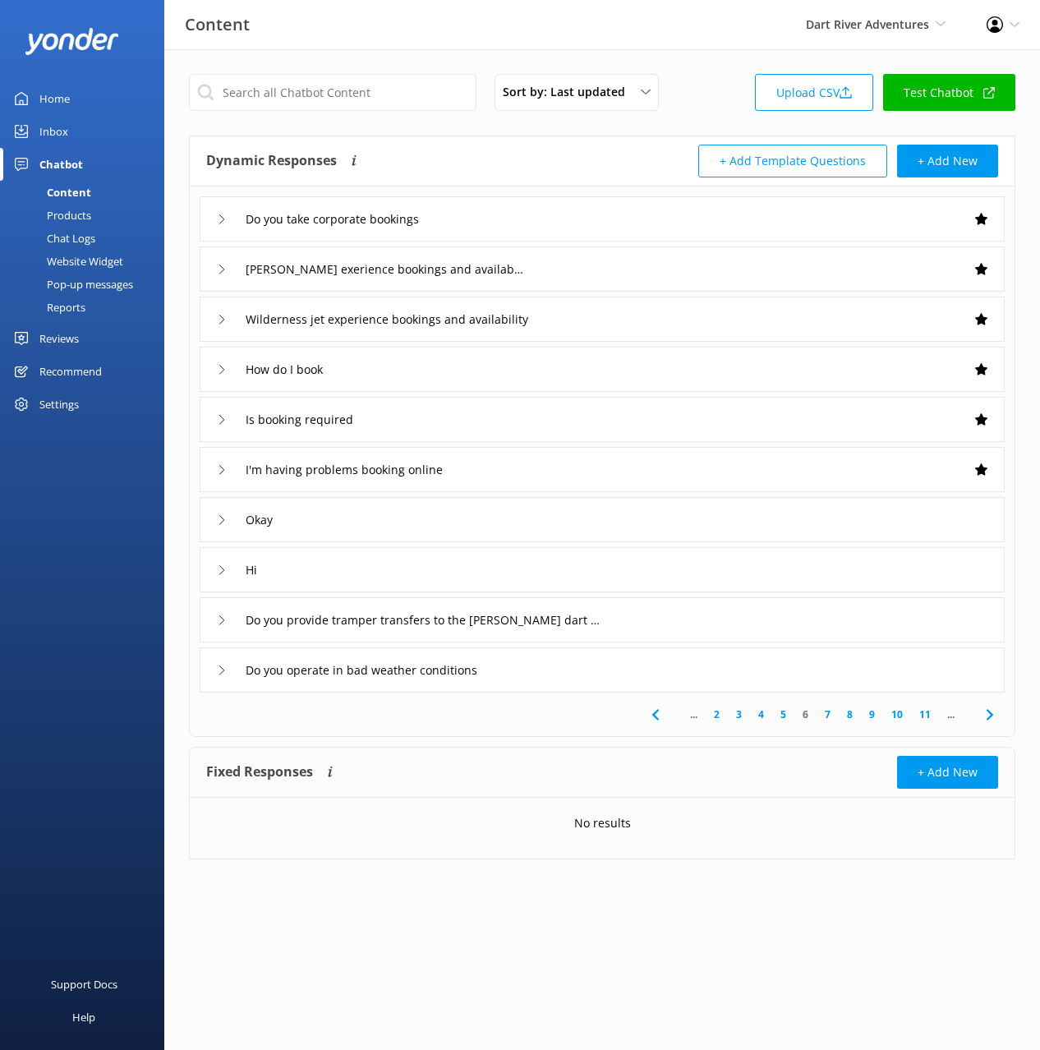
click at [637, 614] on div "Do you provide tramper transfers to the [PERSON_NAME] dart walk" at bounding box center [602, 619] width 805 height 45
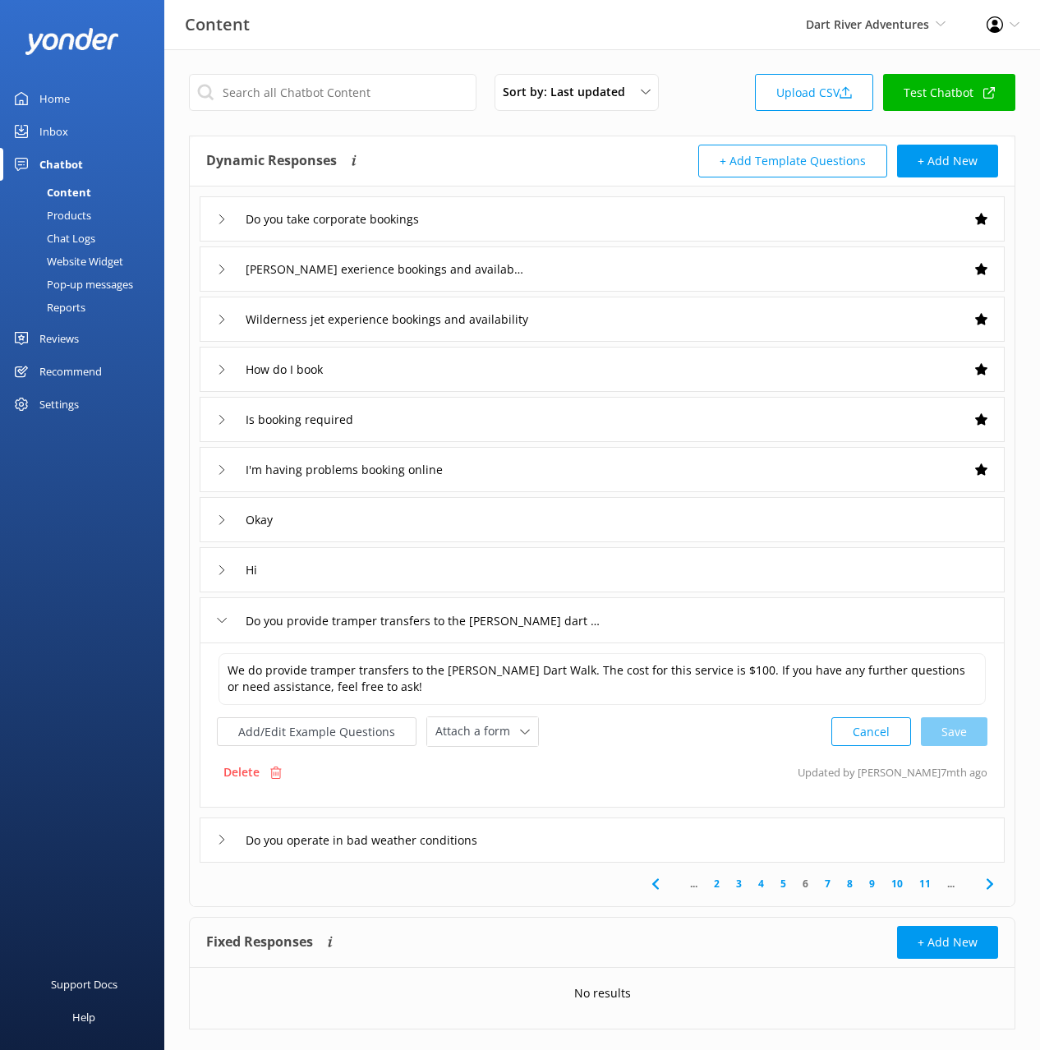
click at [586, 845] on div "Do you operate in bad weather conditions" at bounding box center [602, 840] width 805 height 45
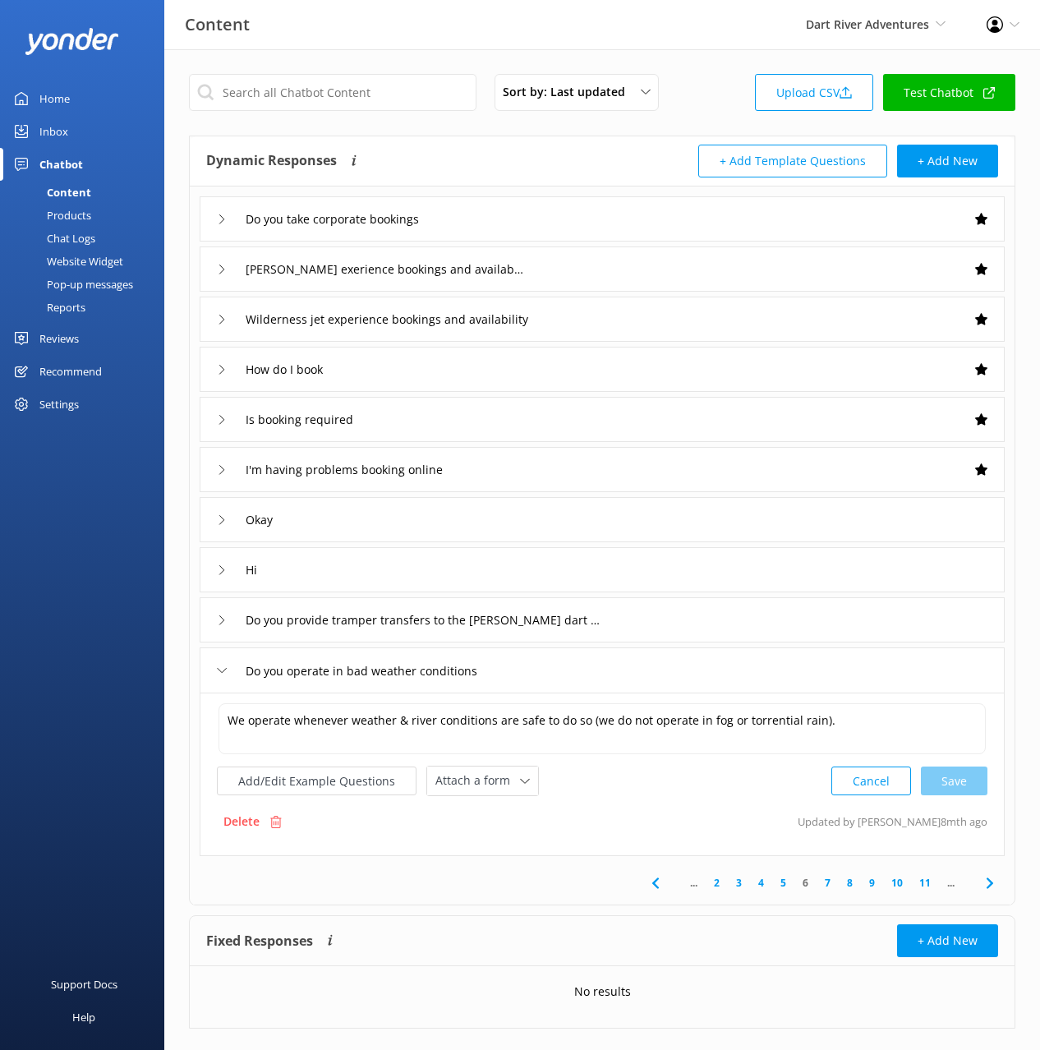
click at [992, 882] on use at bounding box center [989, 883] width 7 height 11
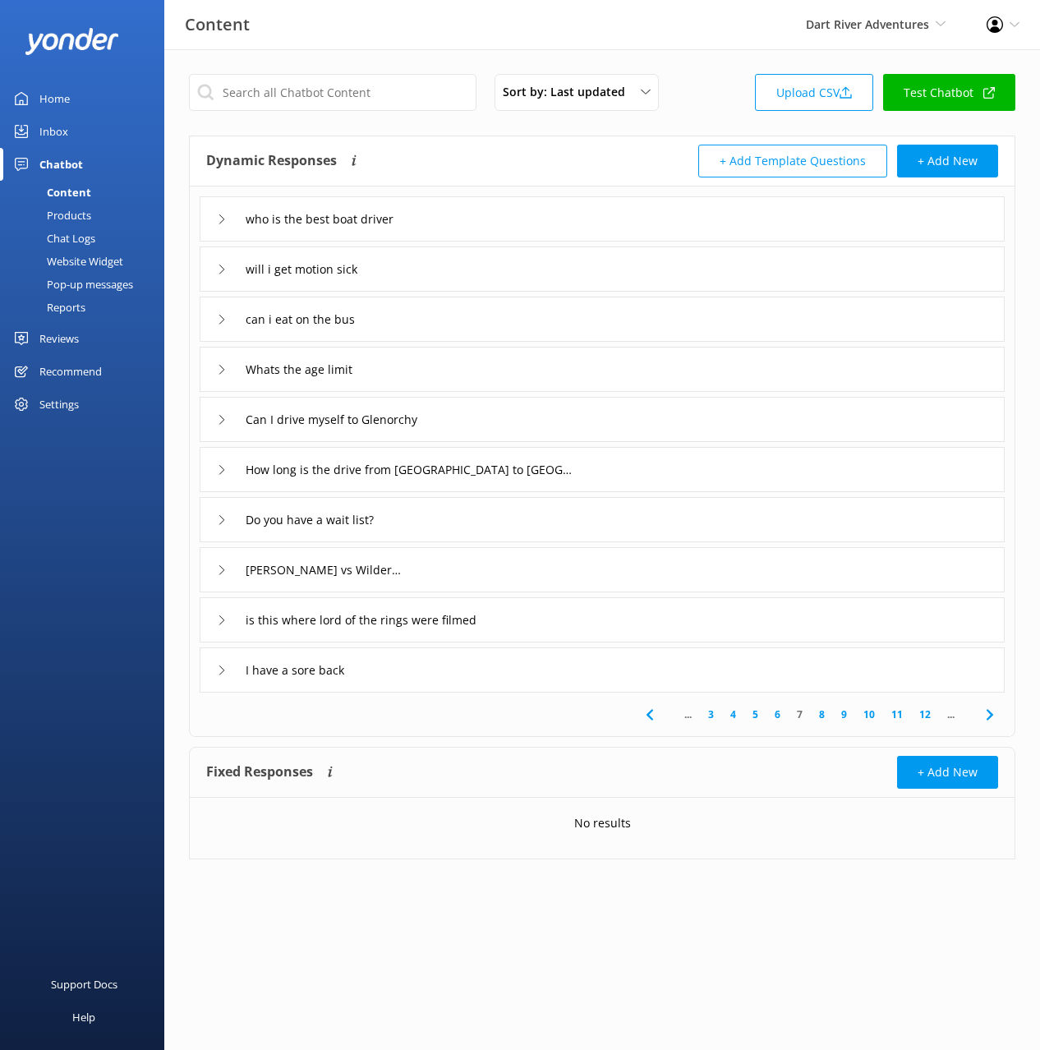
click at [468, 205] on div "who is the best boat driver" at bounding box center [602, 218] width 805 height 45
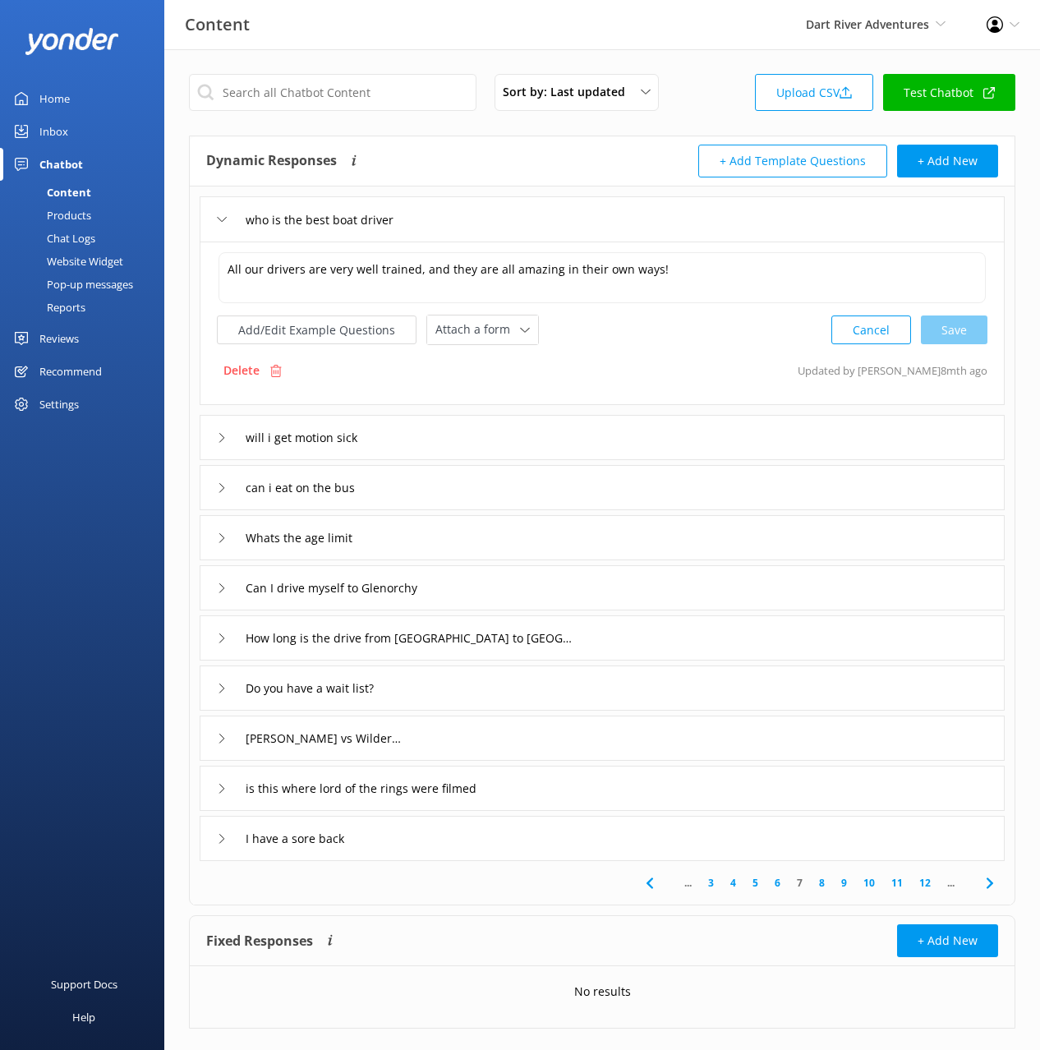
click at [455, 436] on div "will i get motion sick" at bounding box center [602, 437] width 805 height 45
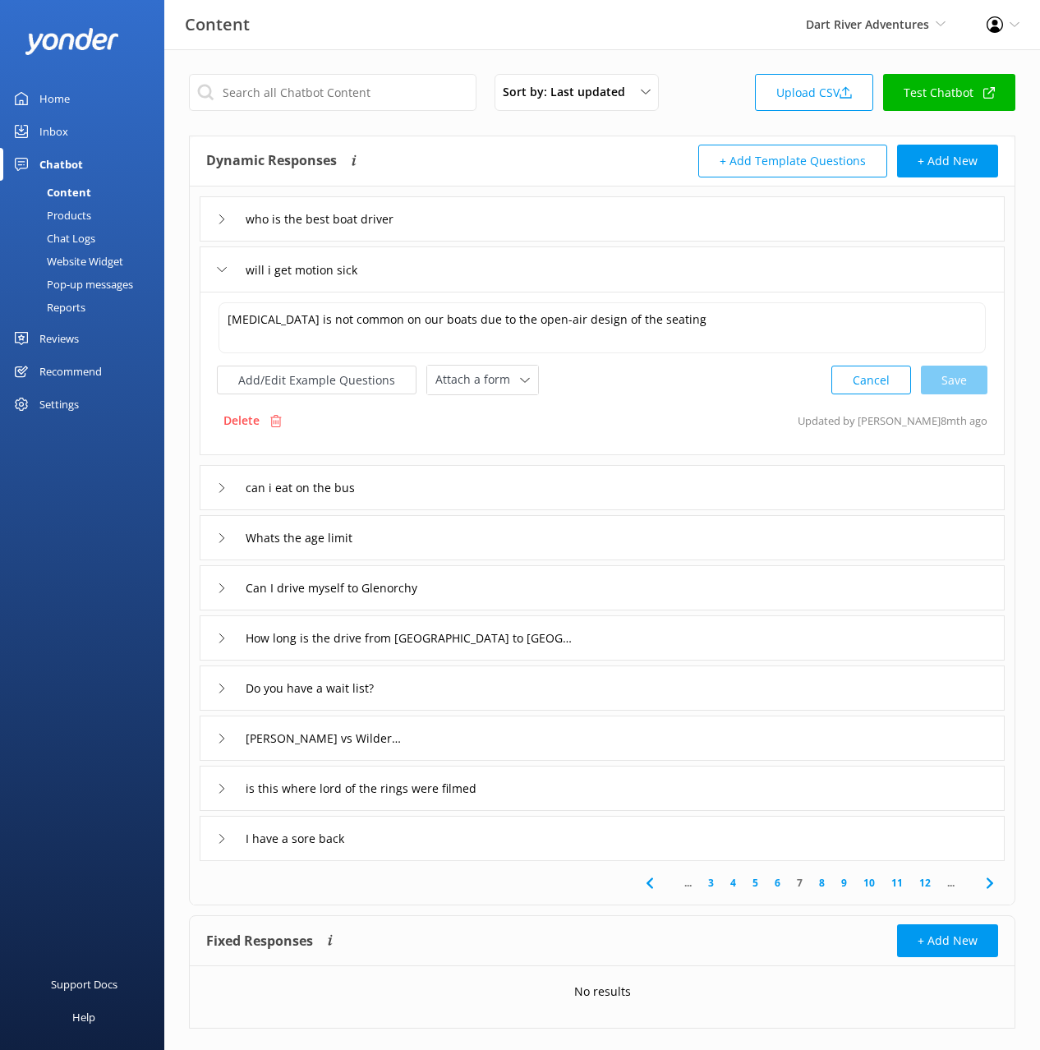
click at [444, 485] on div "can i eat on the bus" at bounding box center [602, 487] width 805 height 45
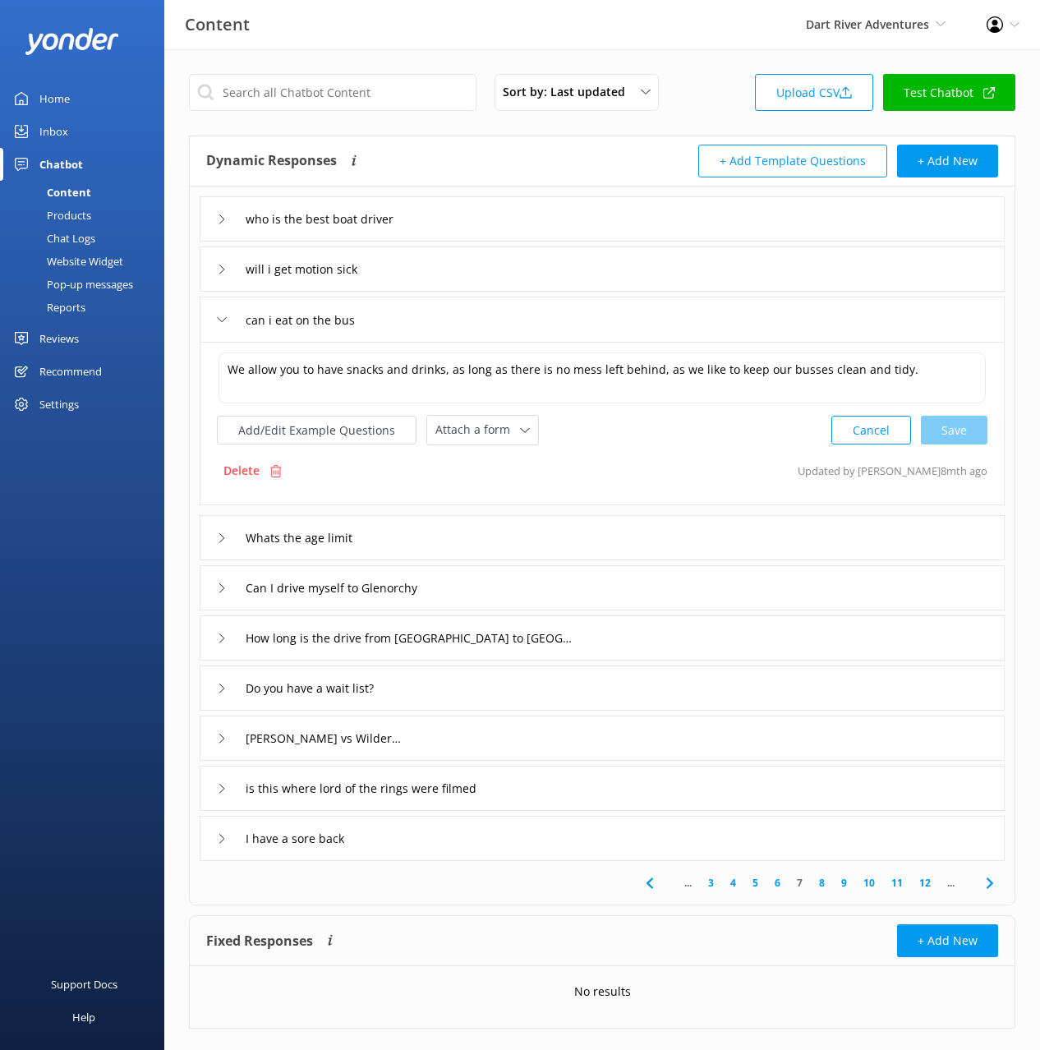
click at [430, 541] on div "Whats the age limit" at bounding box center [602, 537] width 805 height 45
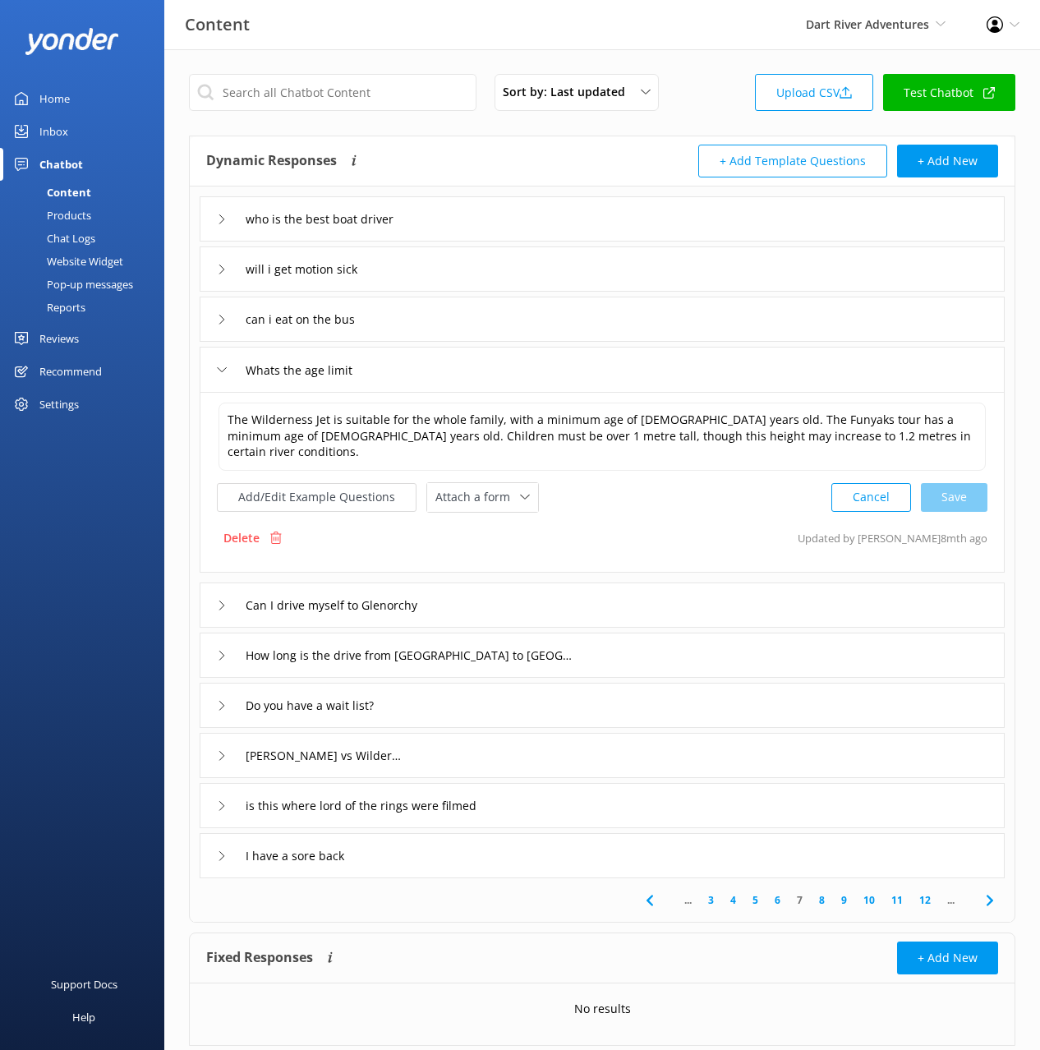
click at [490, 596] on div "Can I drive myself to Glenorchy" at bounding box center [602, 605] width 805 height 45
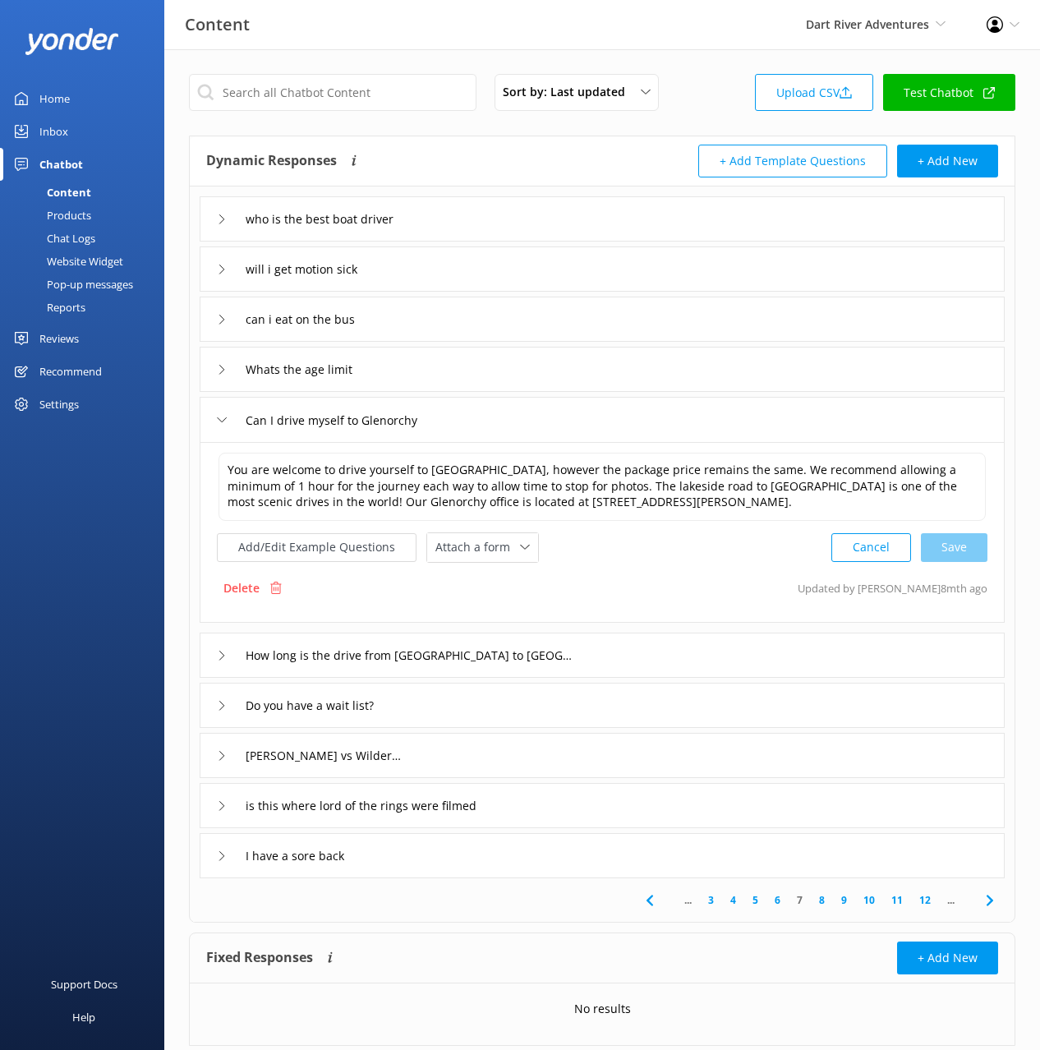
click at [991, 900] on use at bounding box center [989, 900] width 7 height 11
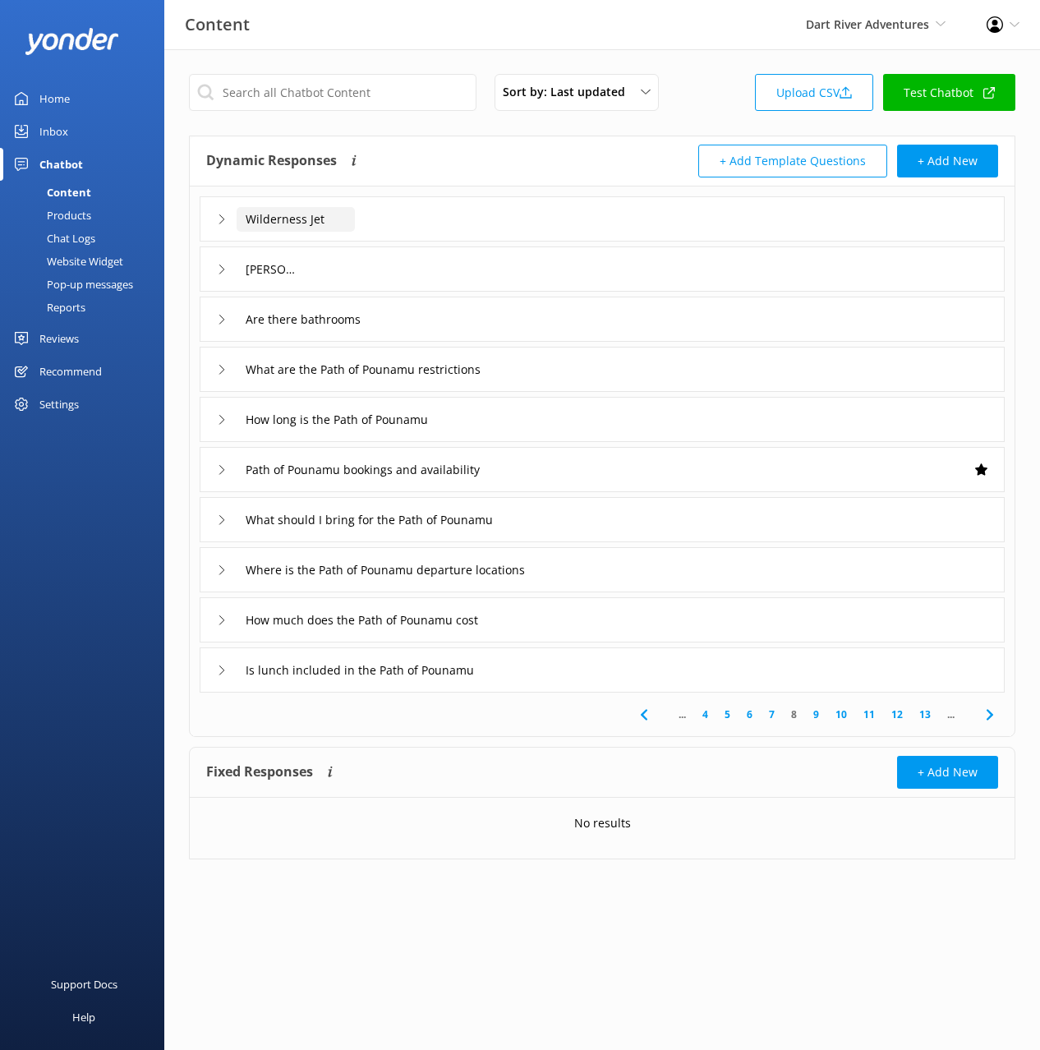
click at [274, 213] on input "Wilderness Jet" at bounding box center [296, 219] width 118 height 25
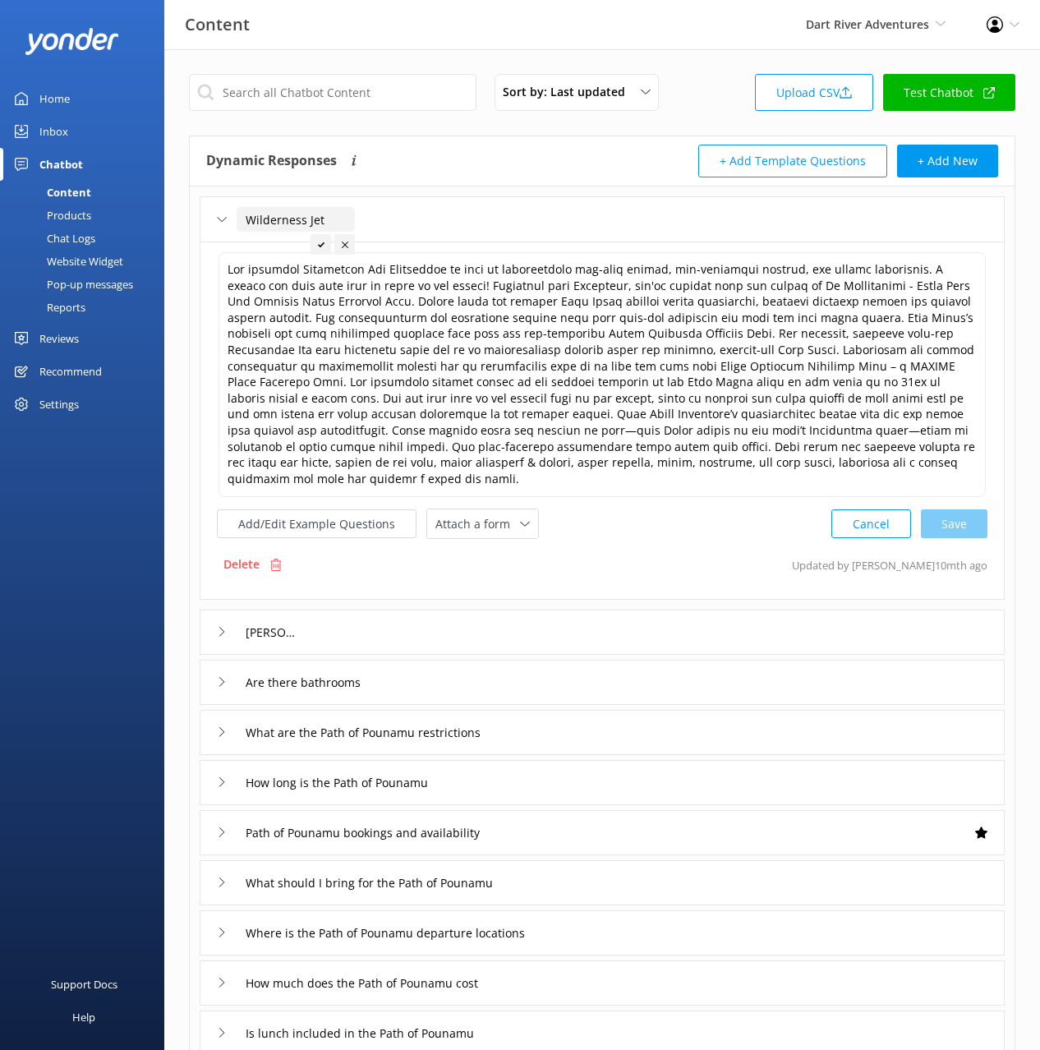
click at [251, 216] on input "Wilderness Jet" at bounding box center [296, 219] width 118 height 25
click at [403, 219] on input "What is the Wilderness Jet" at bounding box center [332, 219] width 191 height 25
type input "What is the Wilderness Jet"
click at [399, 244] on div at bounding box center [393, 244] width 21 height 21
click at [477, 610] on div "[PERSON_NAME]" at bounding box center [602, 632] width 805 height 45
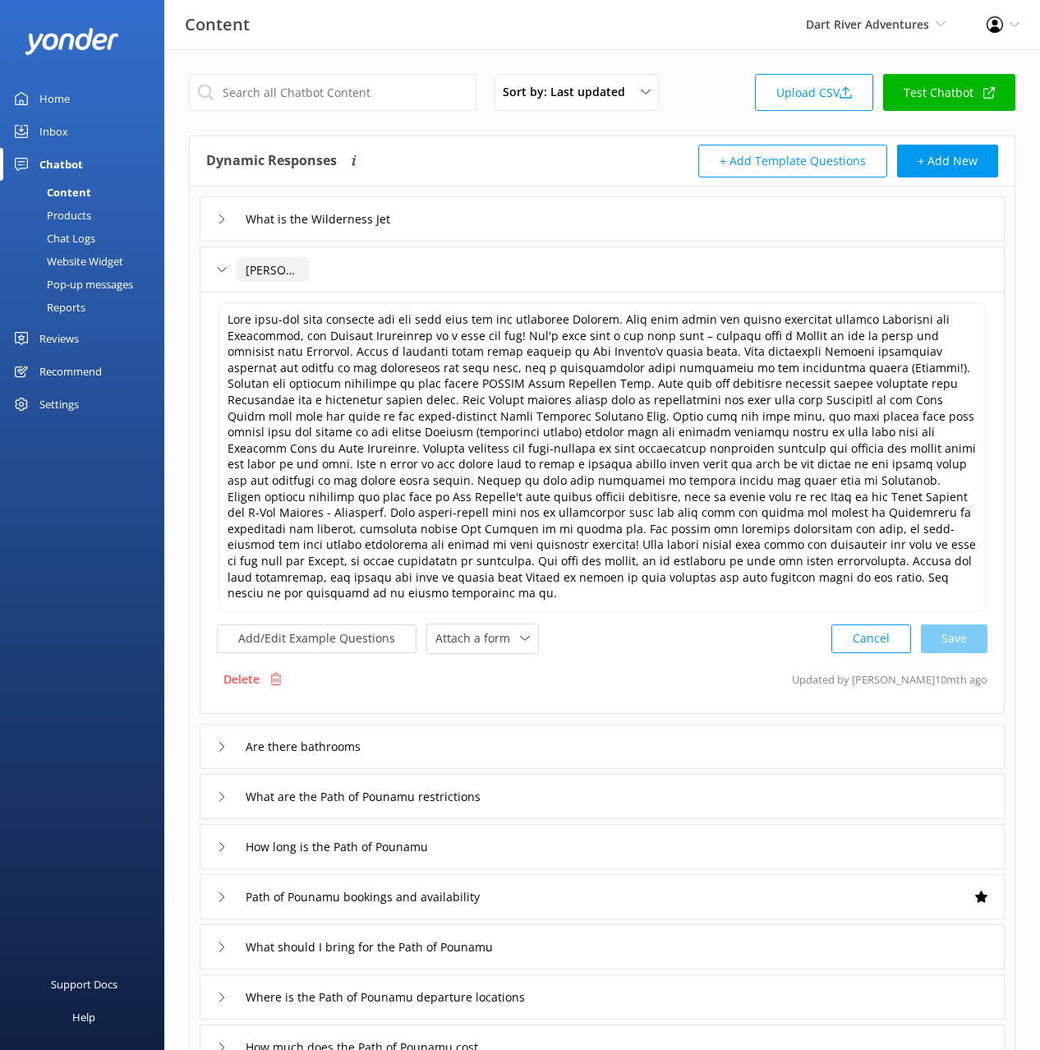
drag, startPoint x: 242, startPoint y: 264, endPoint x: 252, endPoint y: 285, distance: 23.5
click at [242, 264] on input "[PERSON_NAME]" at bounding box center [273, 269] width 72 height 25
click at [355, 270] on input "What is the [PERSON_NAME]" at bounding box center [309, 269] width 145 height 25
type input "What is the [PERSON_NAME] tour"
click at [373, 294] on icon at bounding box center [374, 295] width 7 height 7
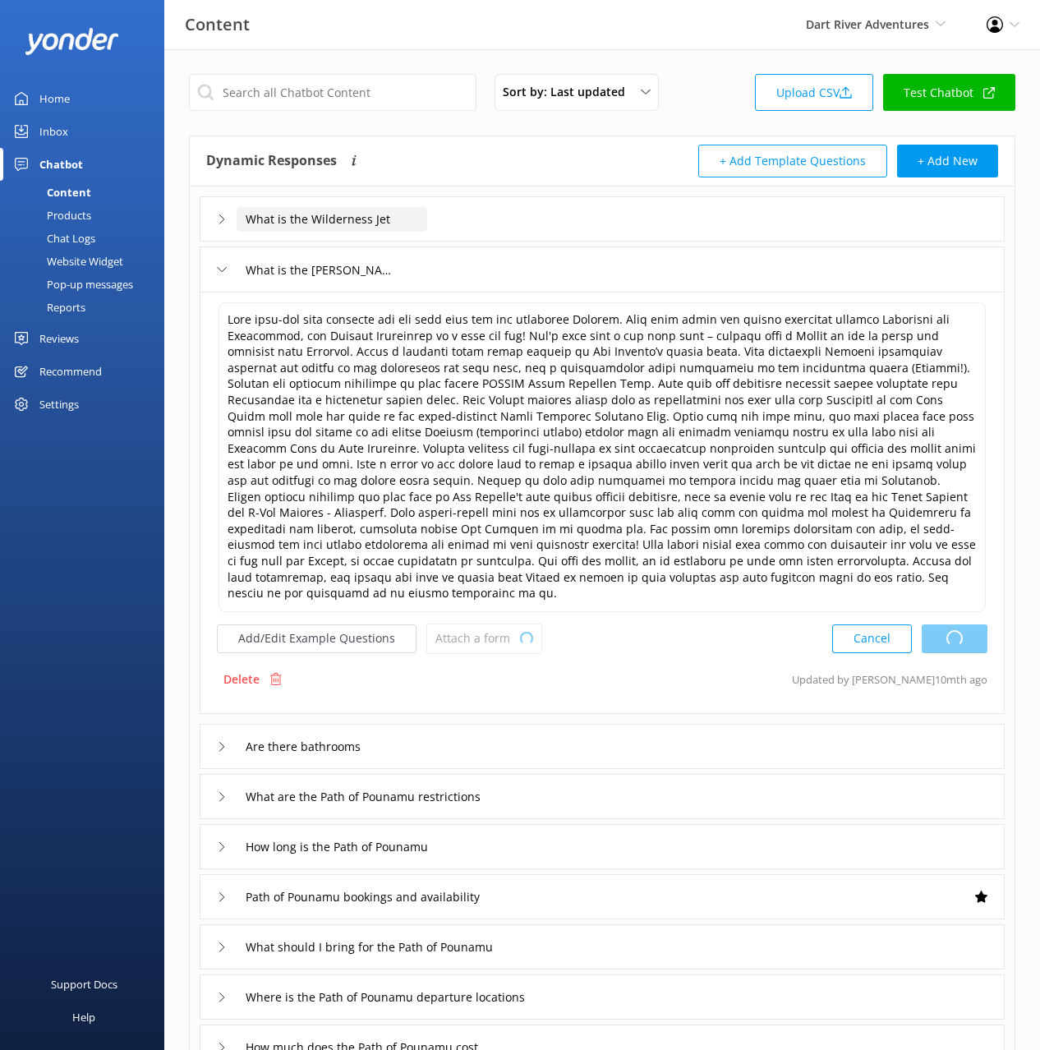
click at [390, 216] on input "What is the Wilderness Jet" at bounding box center [332, 219] width 191 height 25
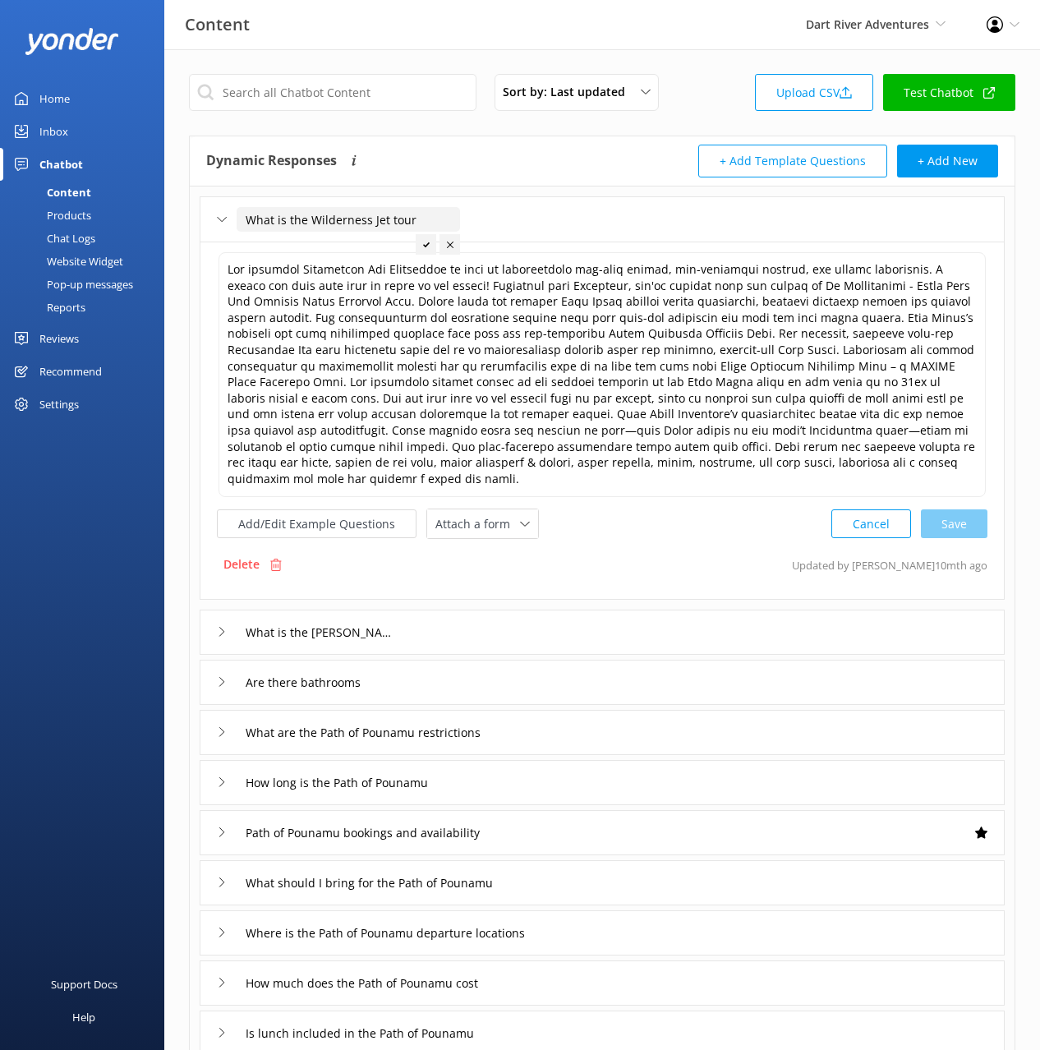
type input "What is the Wilderness Jet tour"
click at [426, 238] on div at bounding box center [426, 244] width 21 height 21
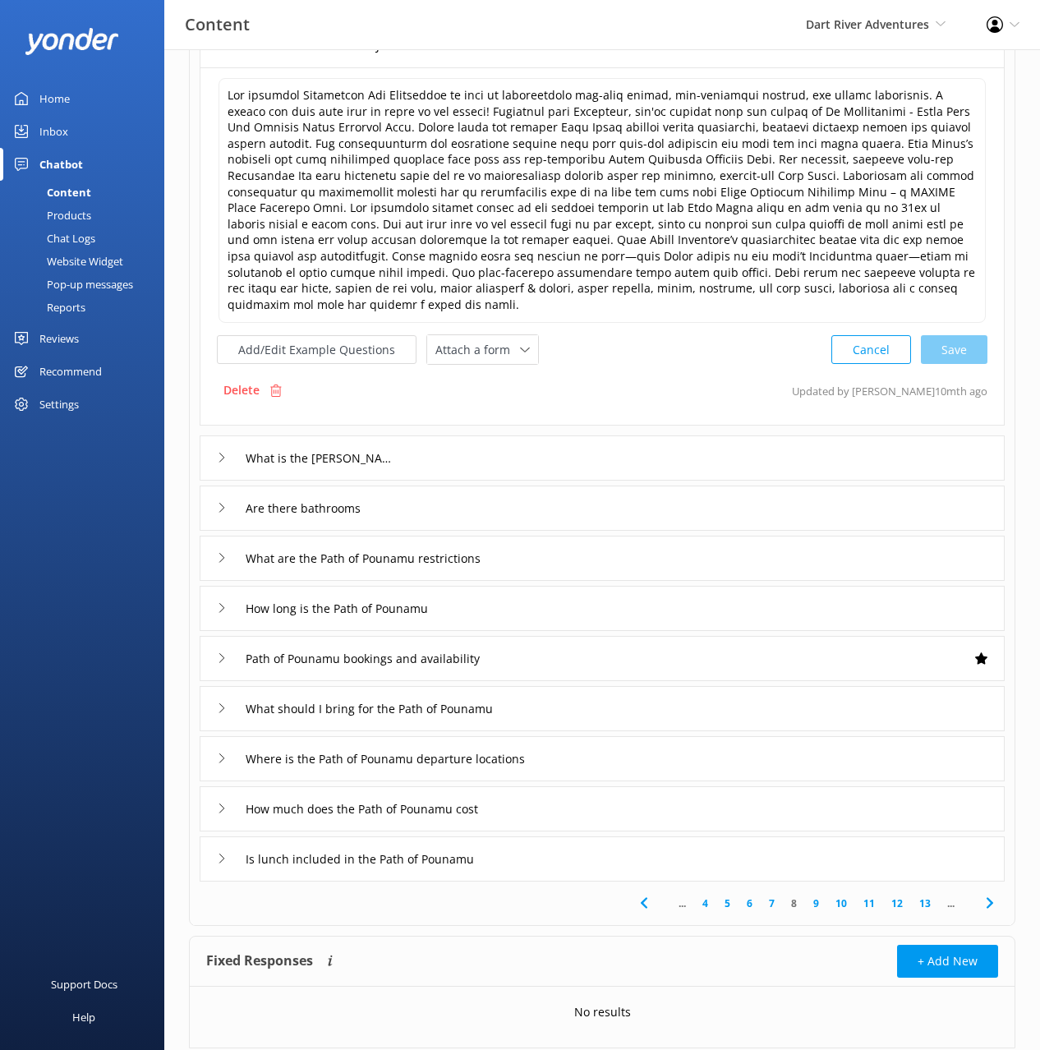
scroll to position [206, 0]
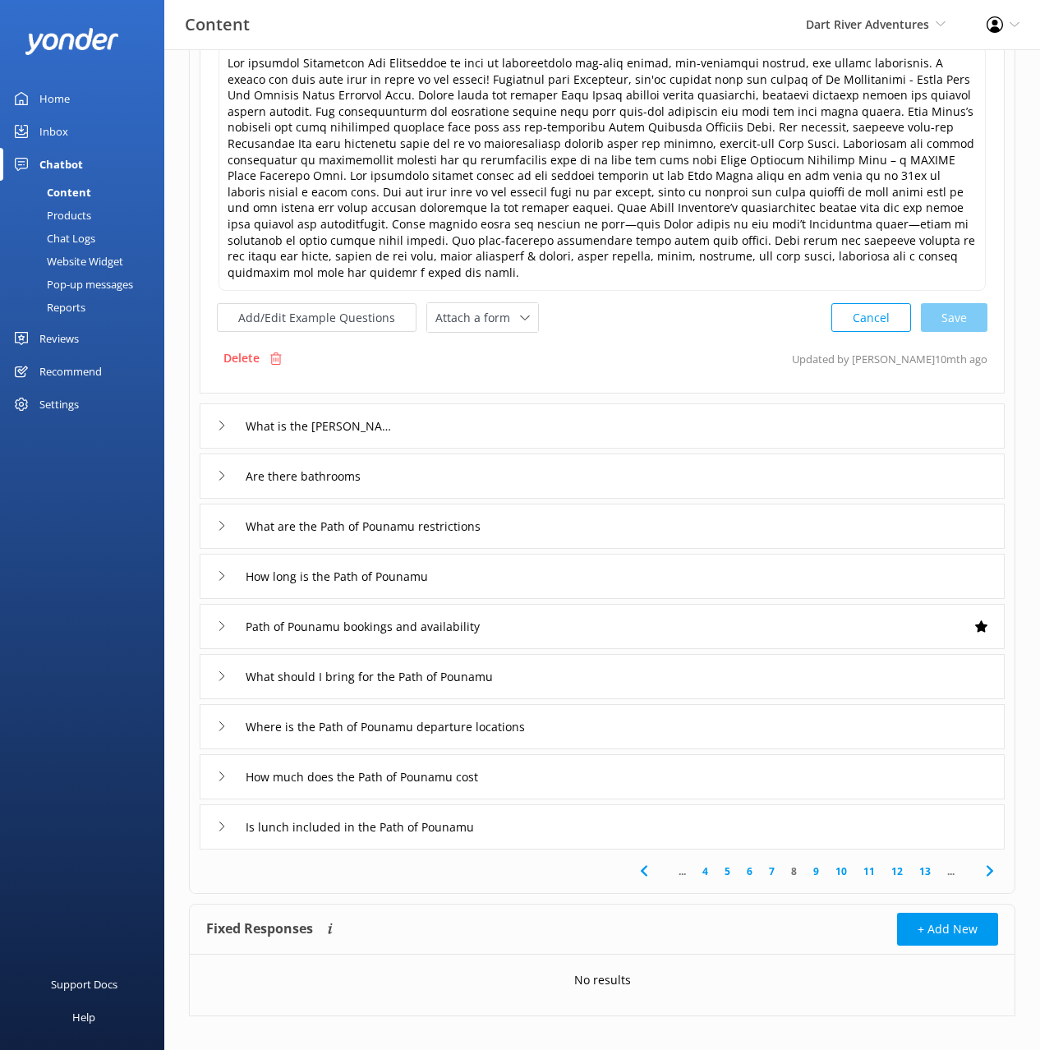
click at [992, 861] on icon at bounding box center [990, 871] width 20 height 20
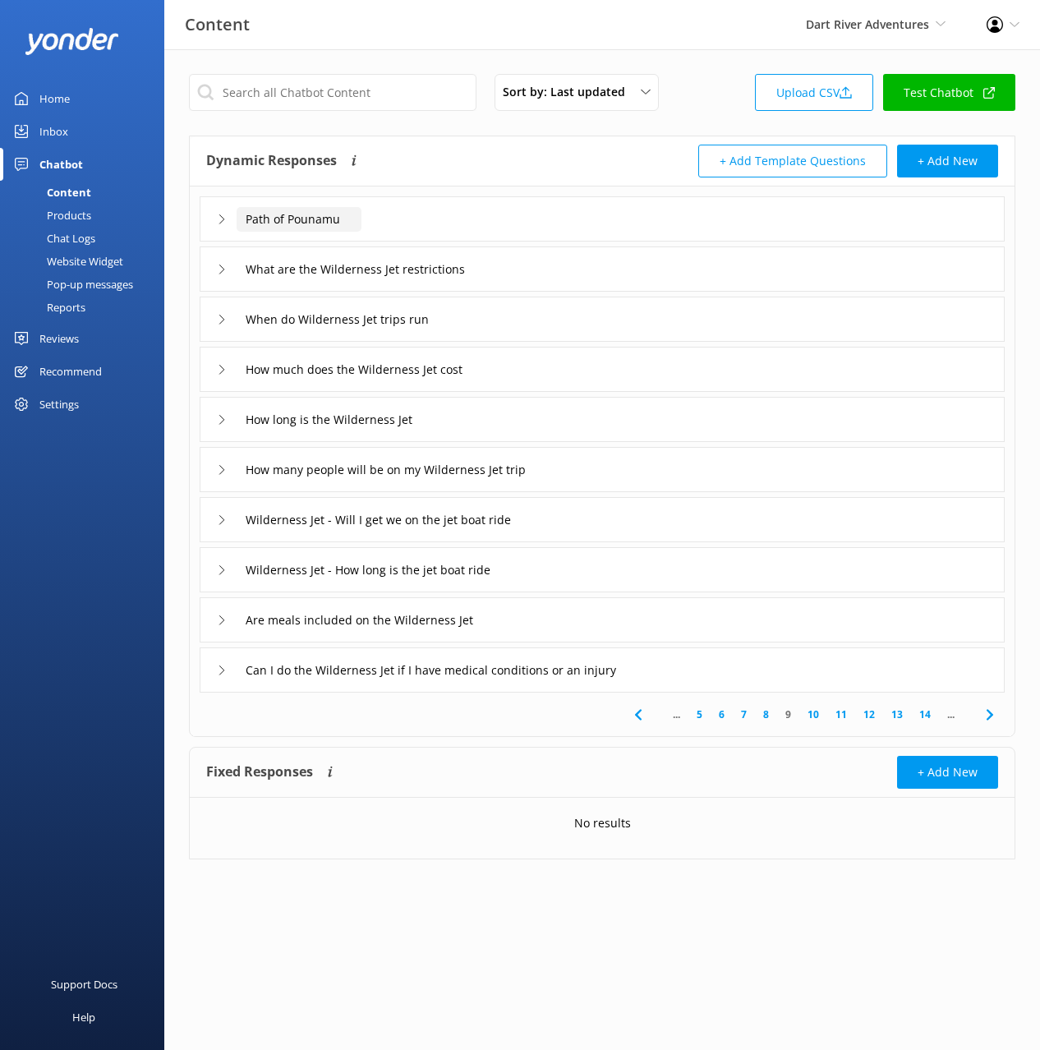
click at [246, 219] on input "Path of Pounamu" at bounding box center [299, 219] width 125 height 25
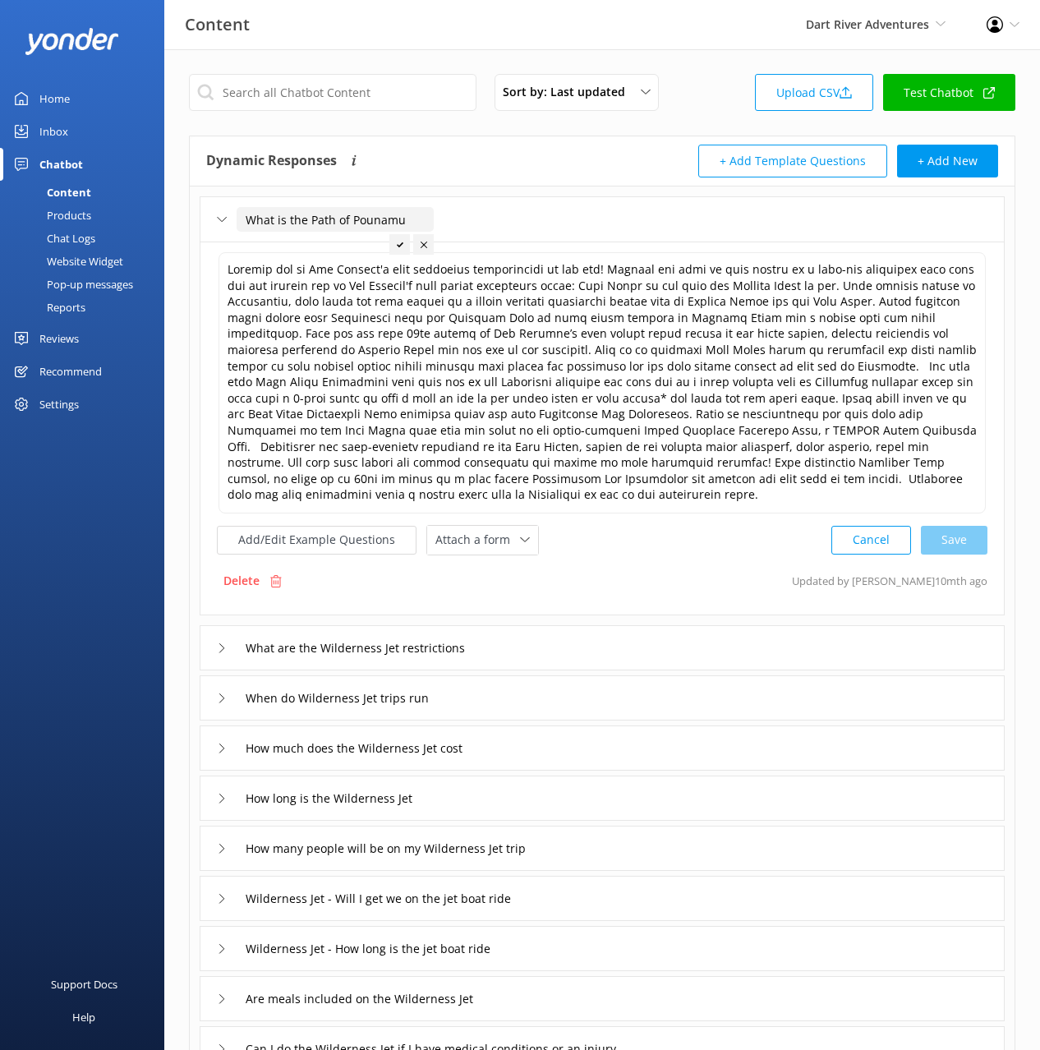
click at [412, 221] on input "What is the Path of Pounamu" at bounding box center [335, 219] width 197 height 25
type input "What is the Path of Pounamu trip"
drag, startPoint x: 431, startPoint y: 243, endPoint x: 701, endPoint y: 437, distance: 332.1
click at [431, 244] on icon at bounding box center [433, 245] width 7 height 7
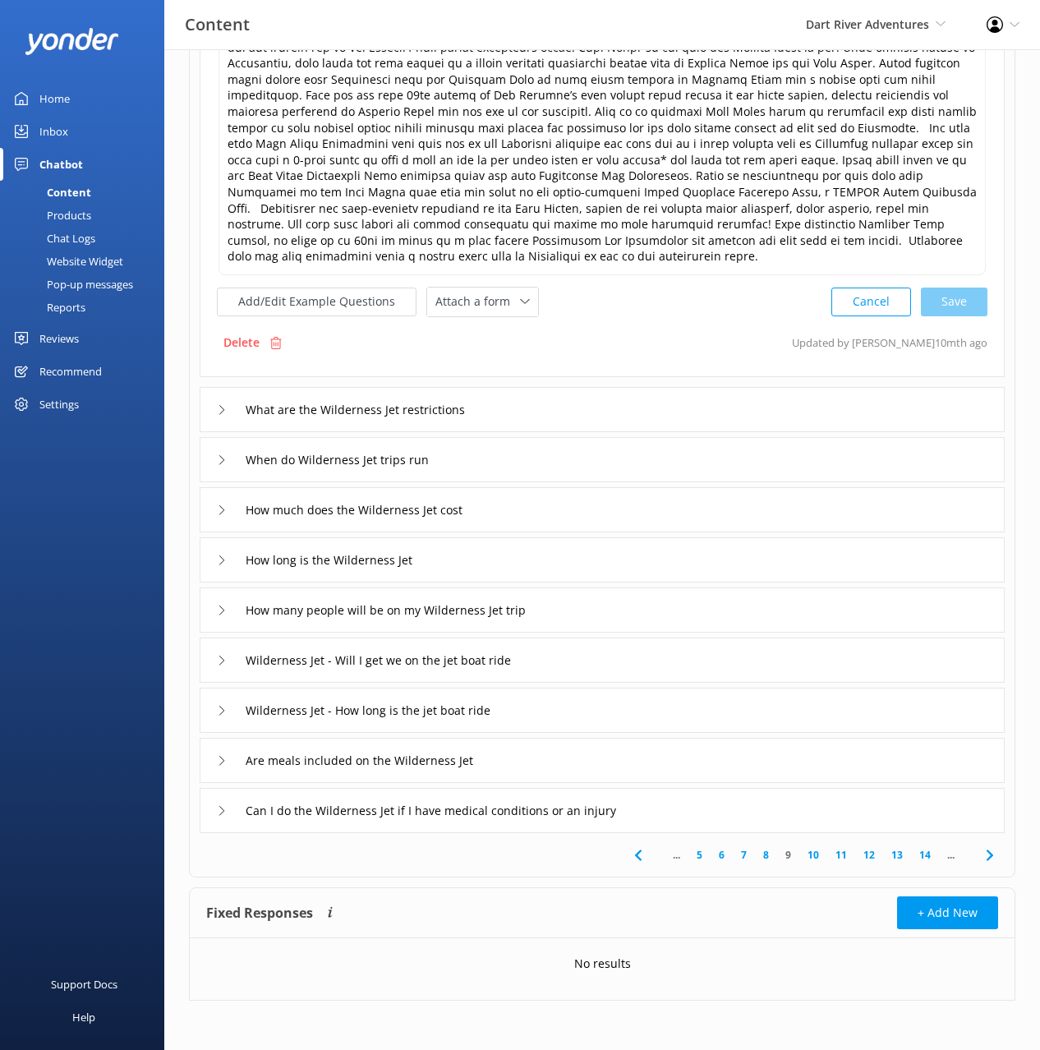
click at [994, 855] on icon at bounding box center [990, 856] width 20 height 20
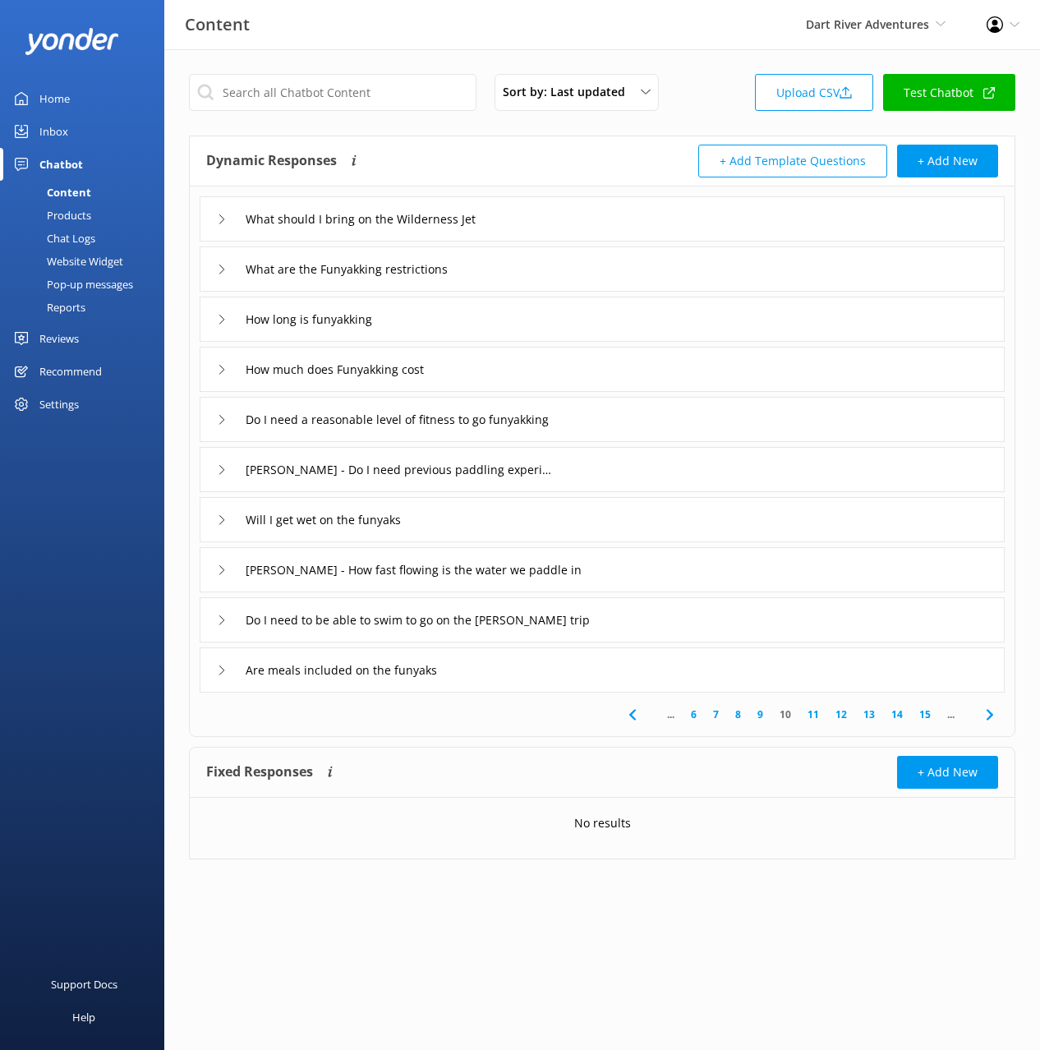
click at [988, 717] on icon at bounding box center [990, 715] width 20 height 20
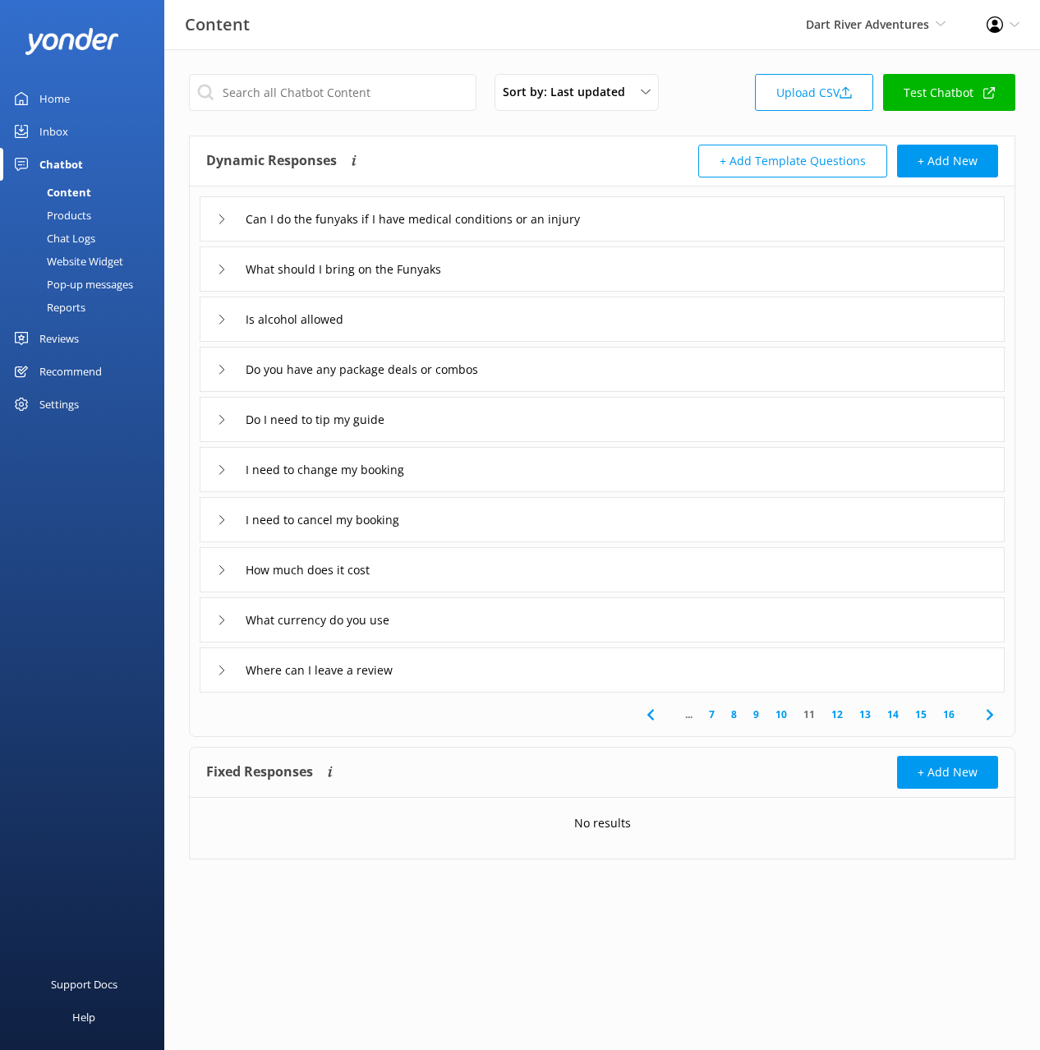
click at [988, 720] on use at bounding box center [989, 714] width 7 height 11
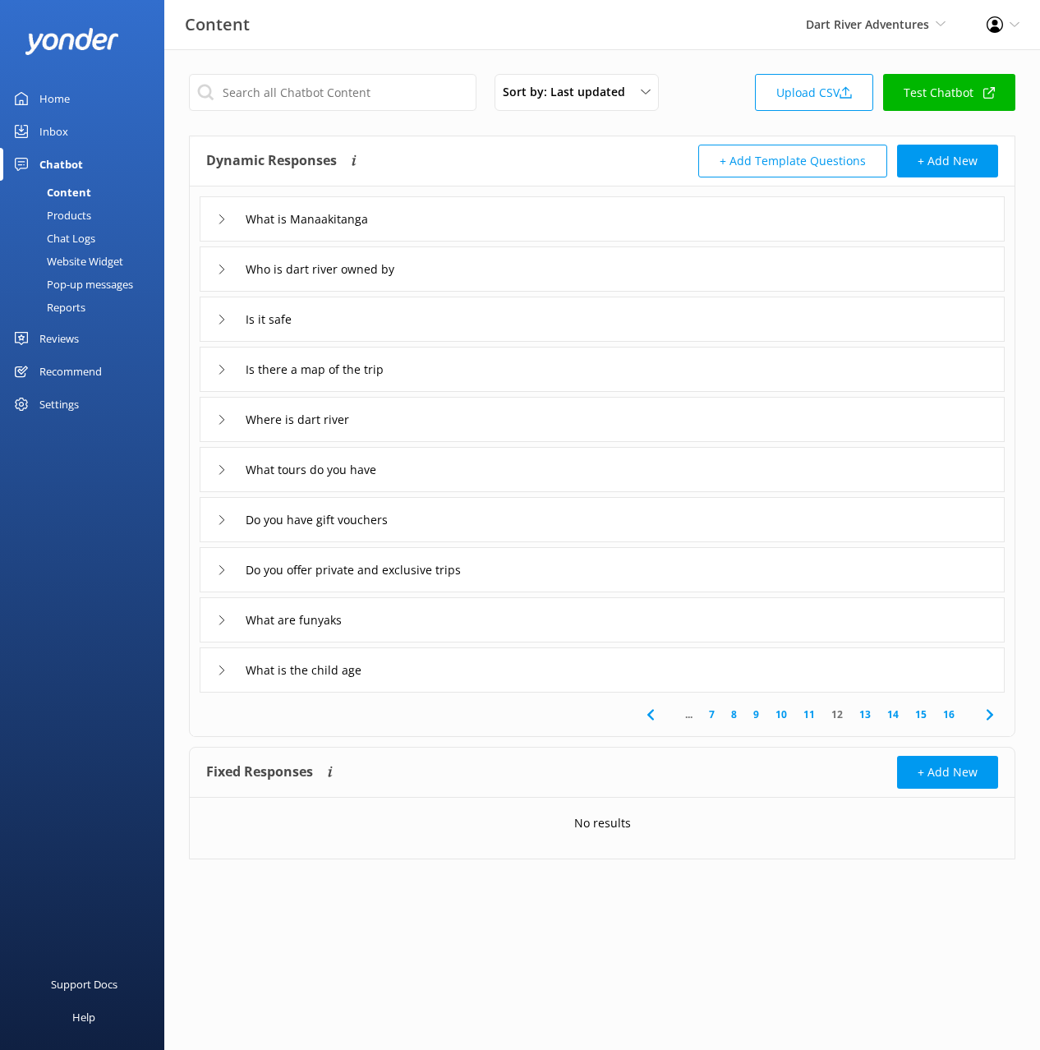
click at [92, 236] on div "Chat Logs" at bounding box center [52, 238] width 85 height 23
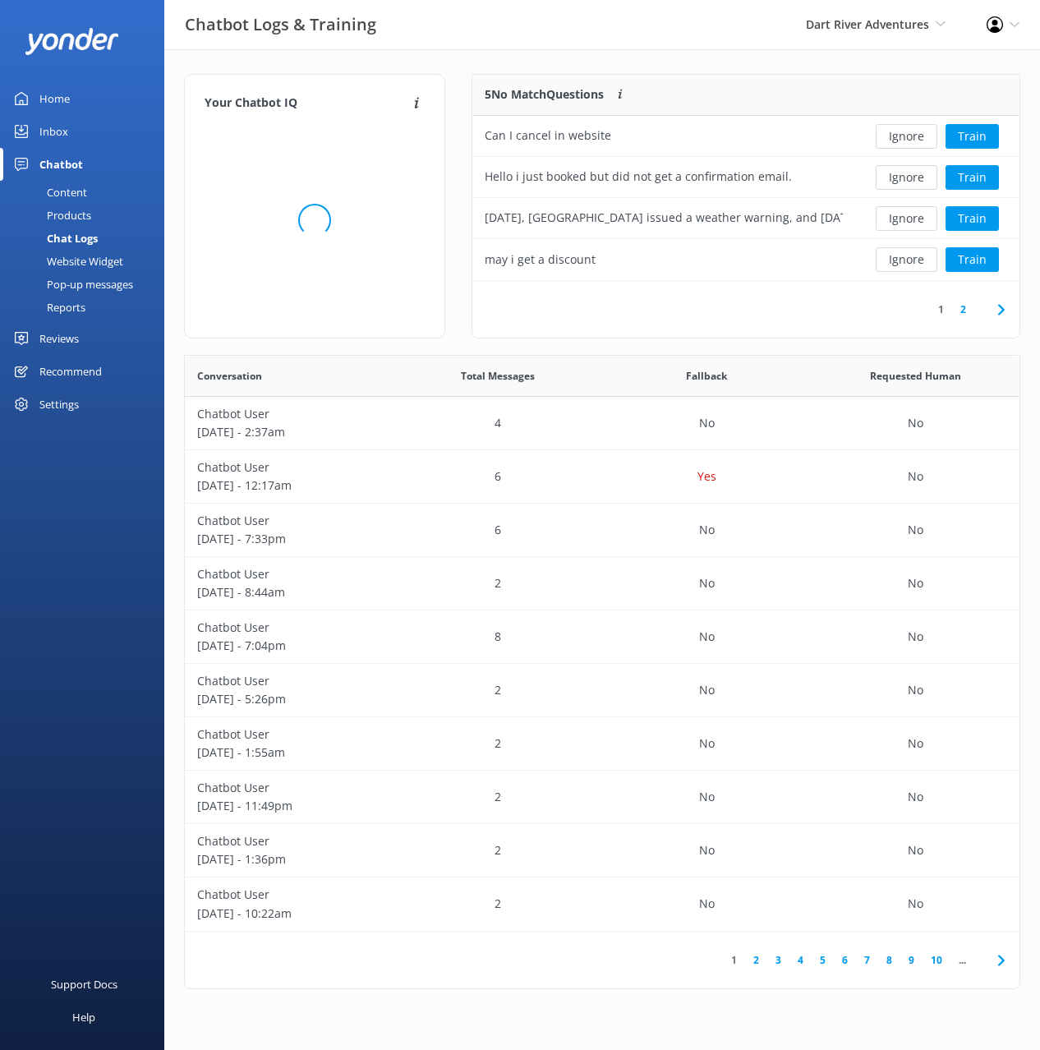
scroll to position [576, 835]
click at [655, 65] on div "Your Chatbot IQ Your Chatbot IQ is the percentage of trained FAQs against untra…" at bounding box center [602, 535] width 876 height 973
click at [657, 64] on div "Your Chatbot IQ Your Chatbot IQ is the percentage of trained FAQs against untra…" at bounding box center [602, 535] width 876 height 973
click at [745, 67] on div "Your Chatbot IQ Your Chatbot IQ is the percentage of trained FAQs against untra…" at bounding box center [602, 535] width 876 height 973
click at [976, 136] on button "Train" at bounding box center [972, 136] width 53 height 25
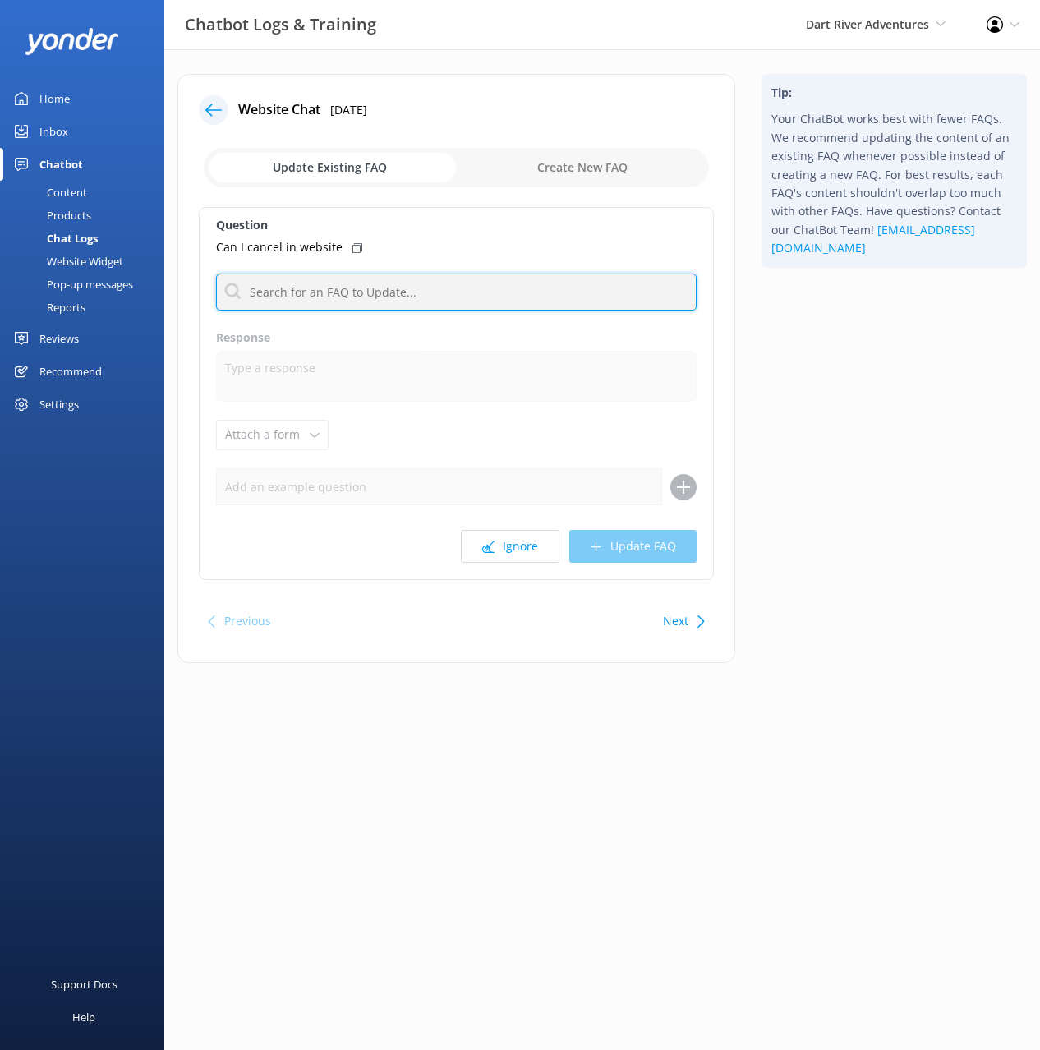
click at [412, 295] on input "text" at bounding box center [456, 292] width 481 height 37
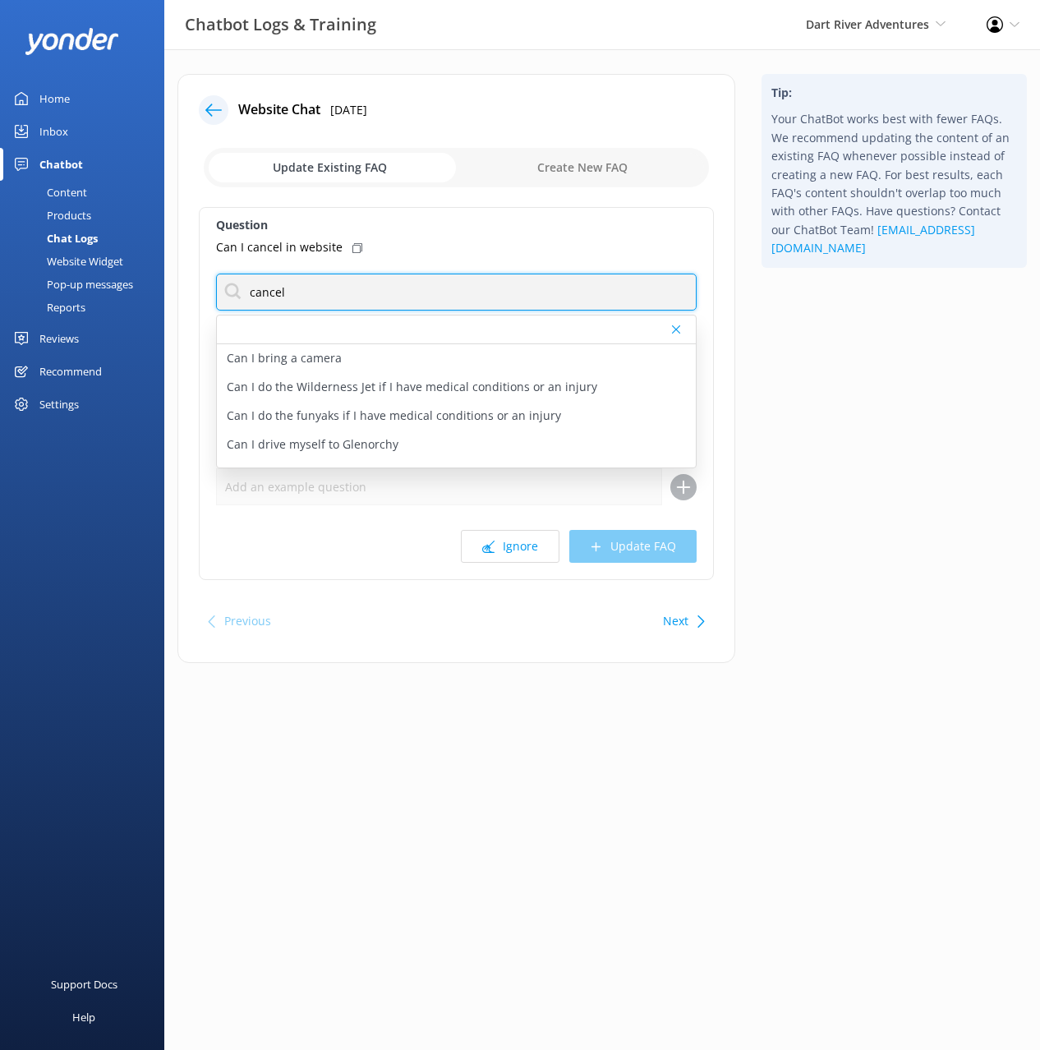
type input "cancel"
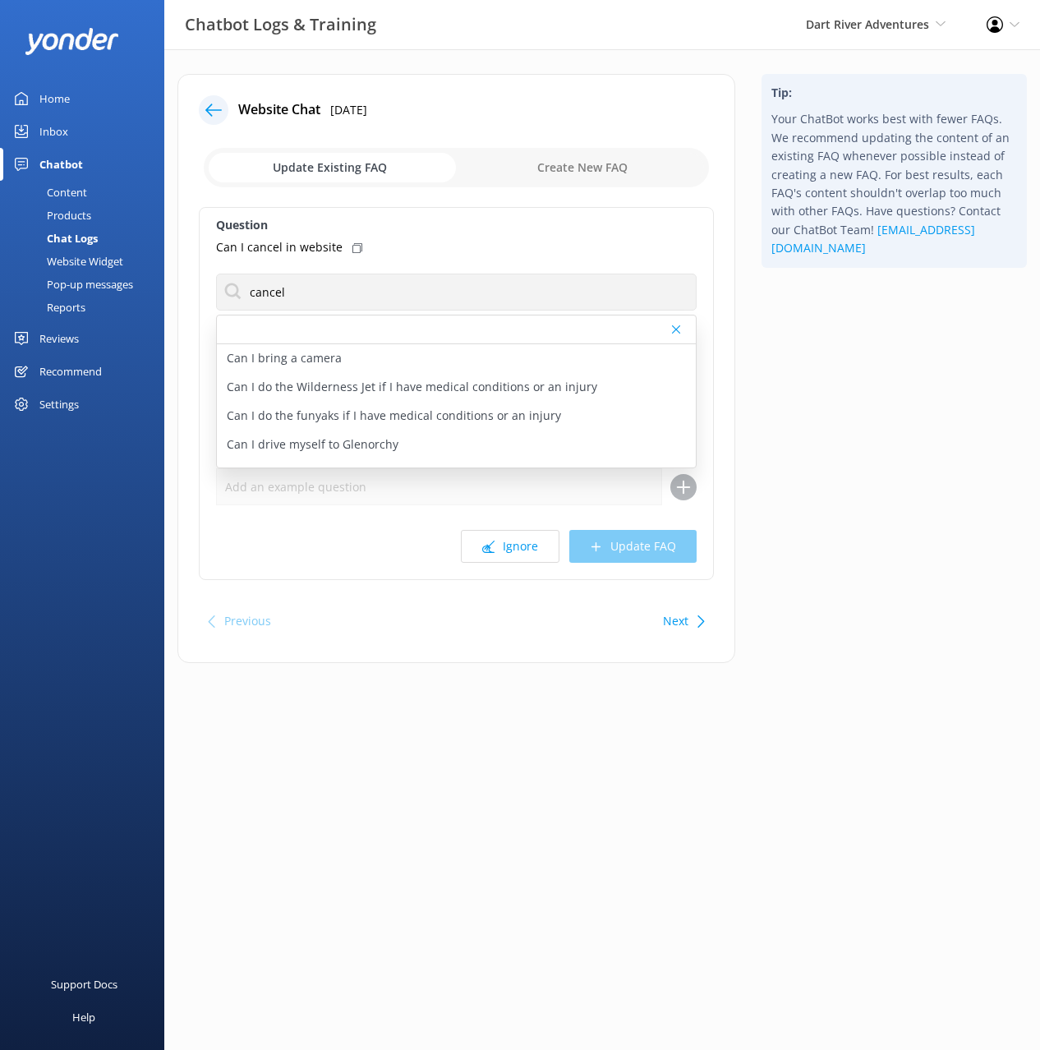
click at [353, 249] on icon at bounding box center [358, 248] width 10 height 10
click at [323, 421] on p "I need to cancel my booking" at bounding box center [304, 418] width 154 height 18
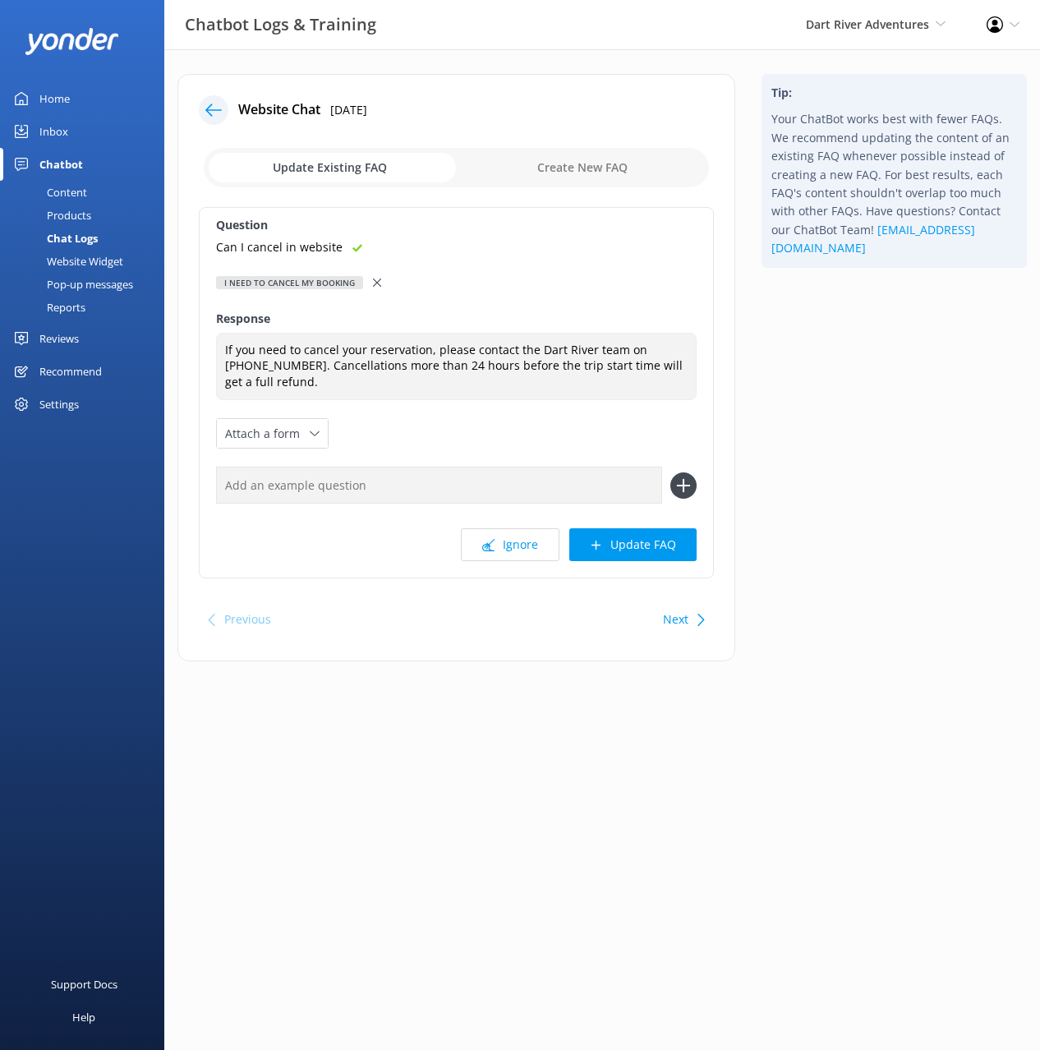
type textarea "If you need to cancel your reservation, please contact the Dart River team on […"
drag, startPoint x: 463, startPoint y: 477, endPoint x: 607, endPoint y: 496, distance: 145.9
click at [468, 477] on input "text" at bounding box center [439, 485] width 446 height 37
paste input "Can I cancel in website"
type input "Can I cancel in website"
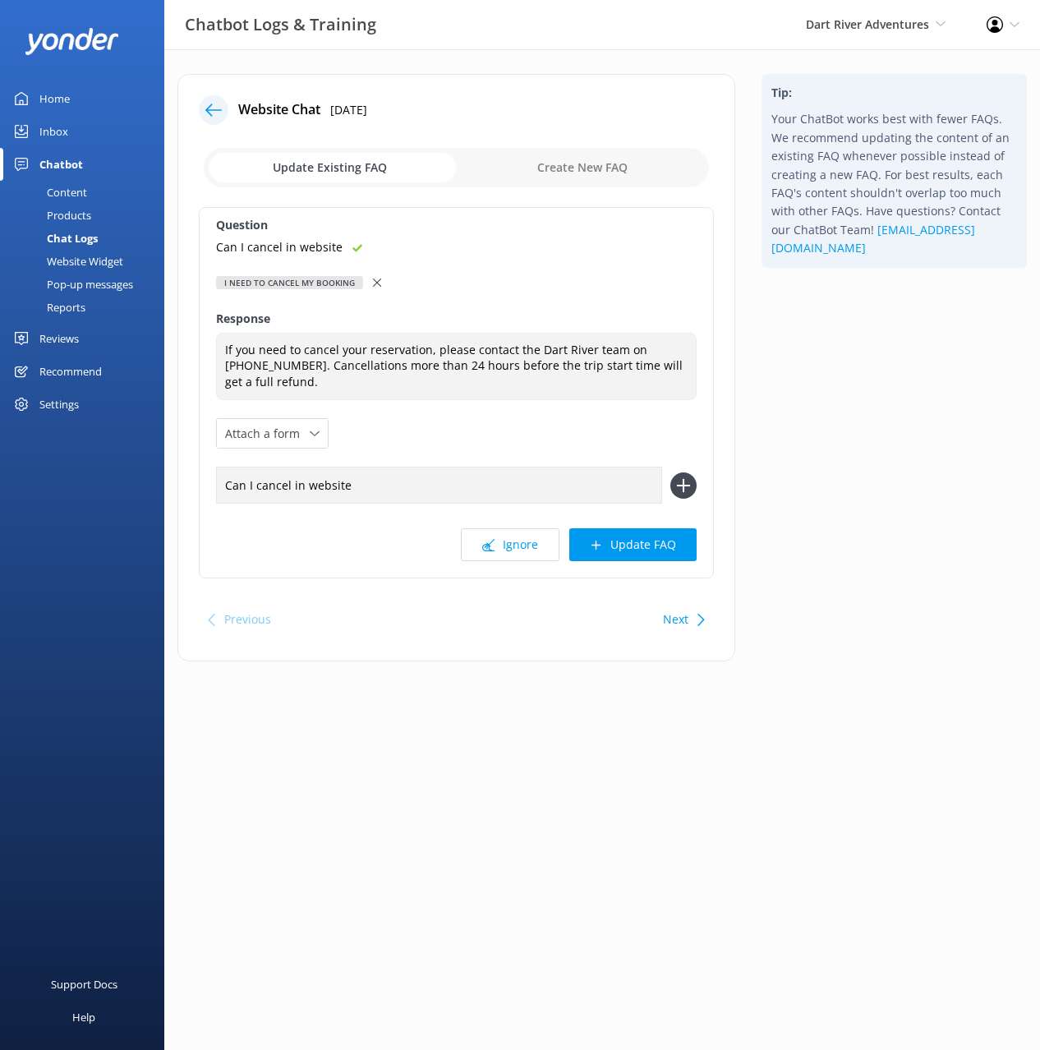
click at [676, 493] on icon at bounding box center [684, 486] width 26 height 26
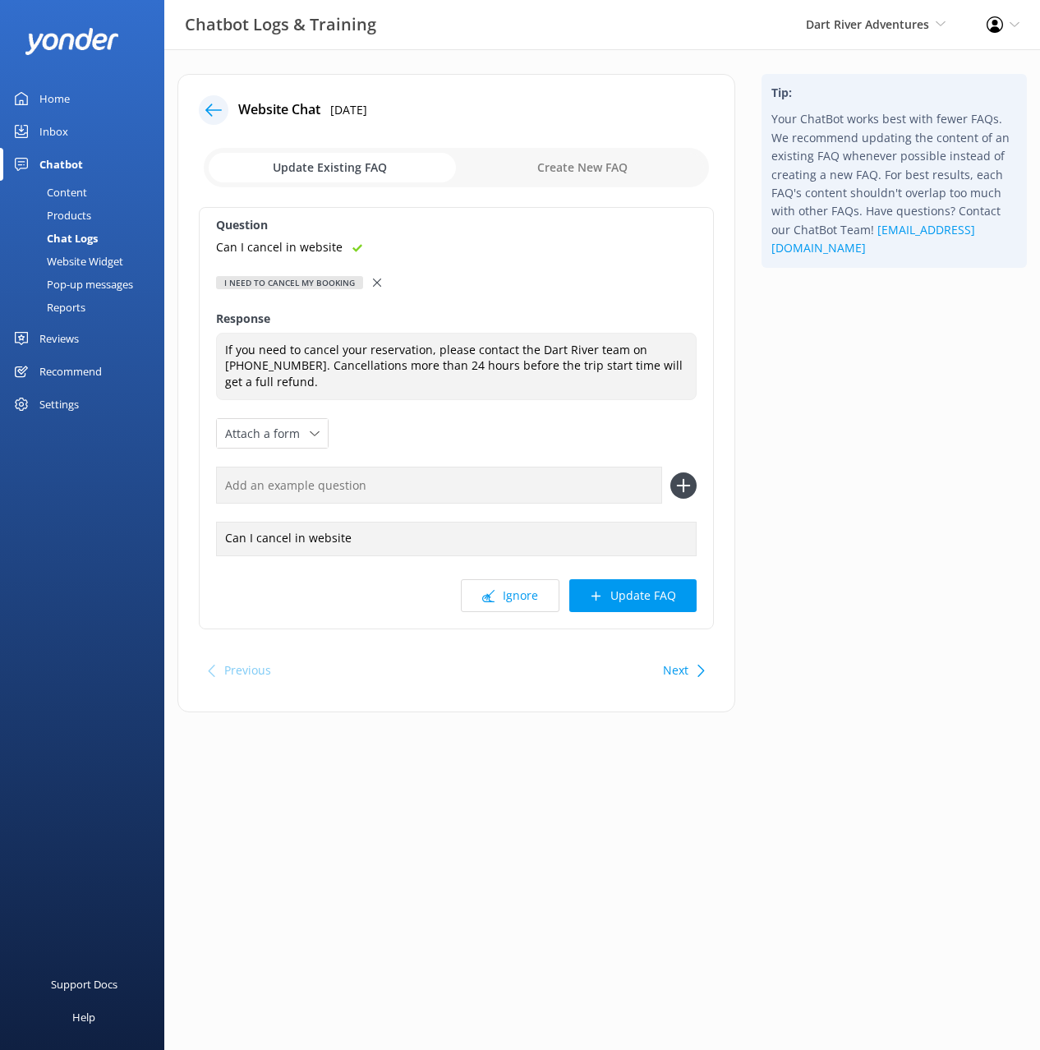
click at [654, 583] on button "Update FAQ" at bounding box center [633, 595] width 127 height 33
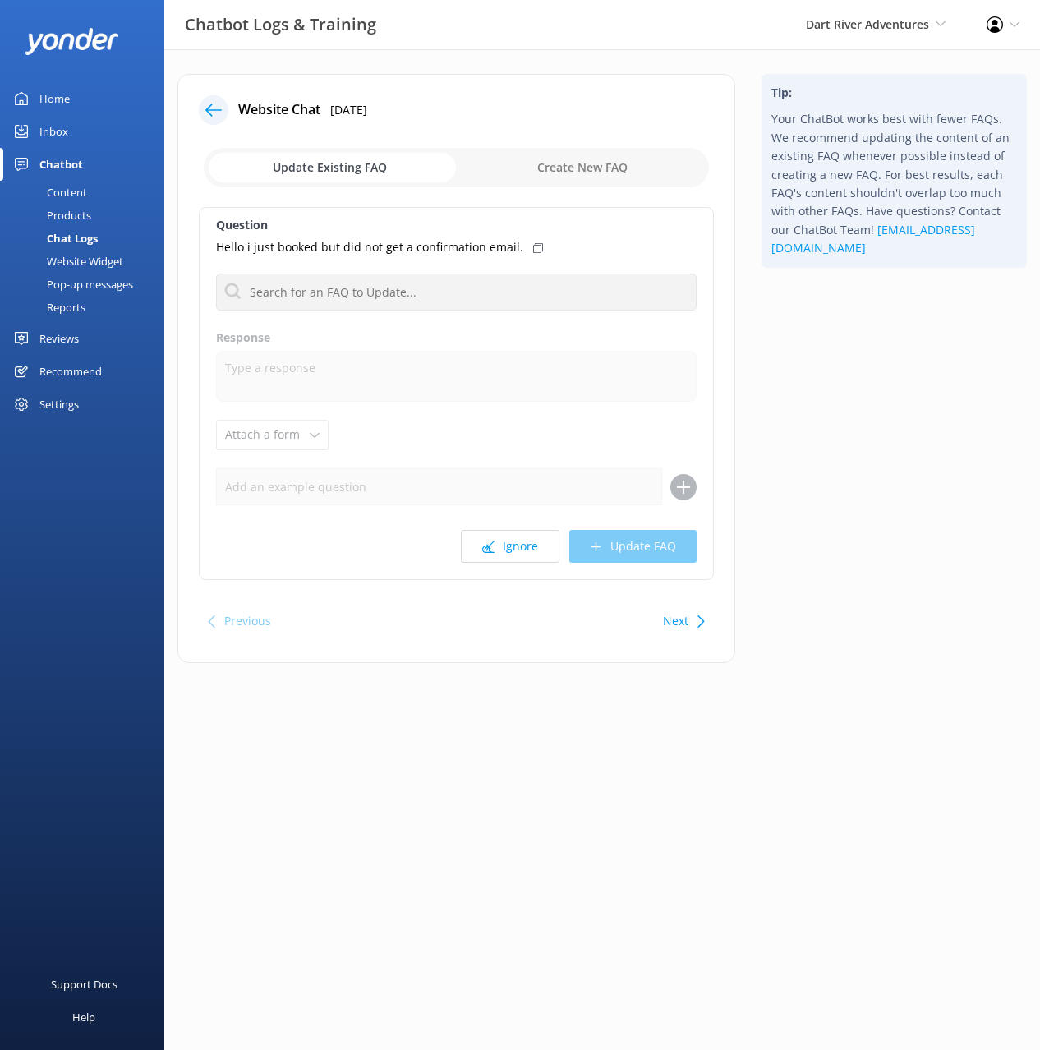
drag, startPoint x: 789, startPoint y: 482, endPoint x: 737, endPoint y: 468, distance: 53.4
click at [789, 482] on div "Tip: Your ChatBot works best with fewer FAQs. We recommend updating the content…" at bounding box center [895, 377] width 292 height 606
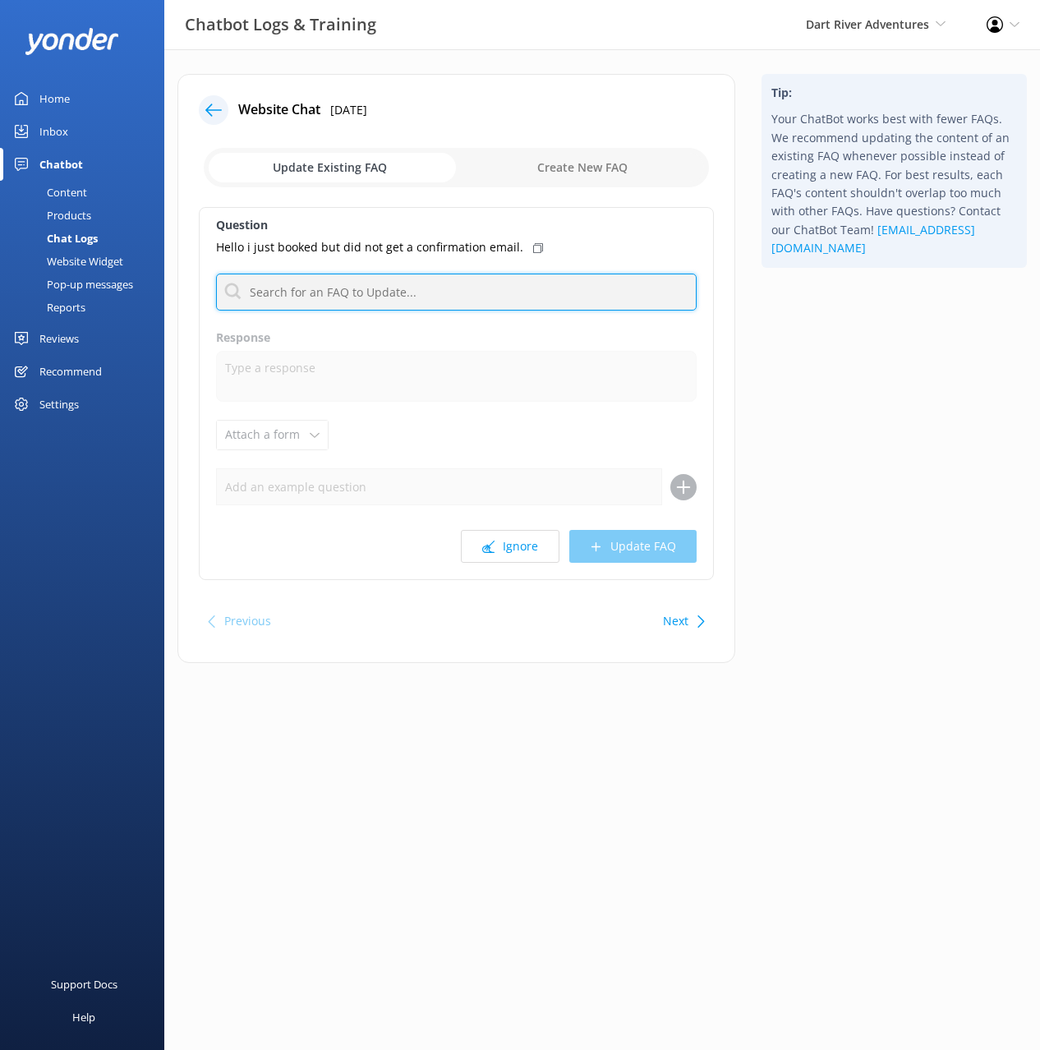
click at [392, 284] on input "text" at bounding box center [456, 292] width 481 height 37
type input "confirm"
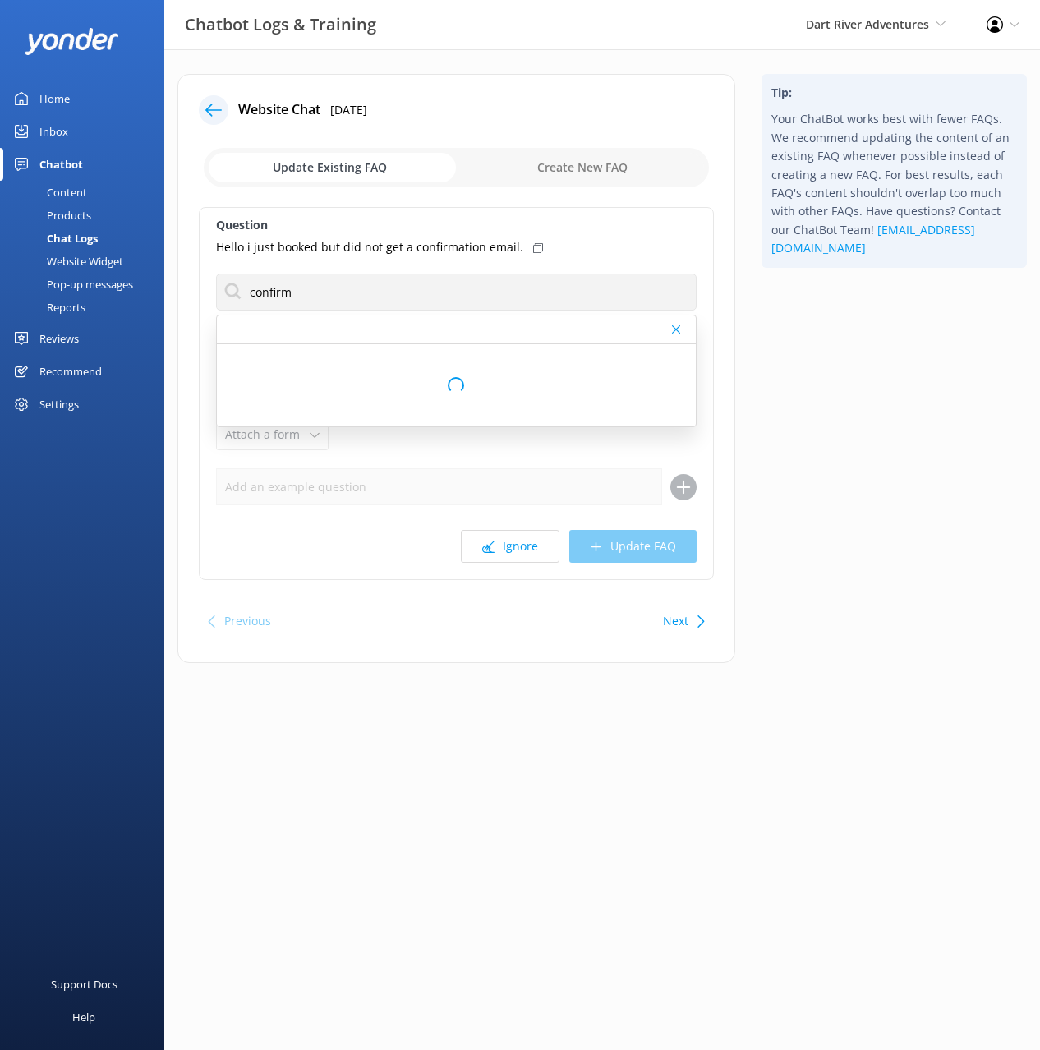
click at [864, 422] on div "Tip: Your ChatBot works best with fewer FAQs. We recommend updating the content…" at bounding box center [895, 377] width 292 height 606
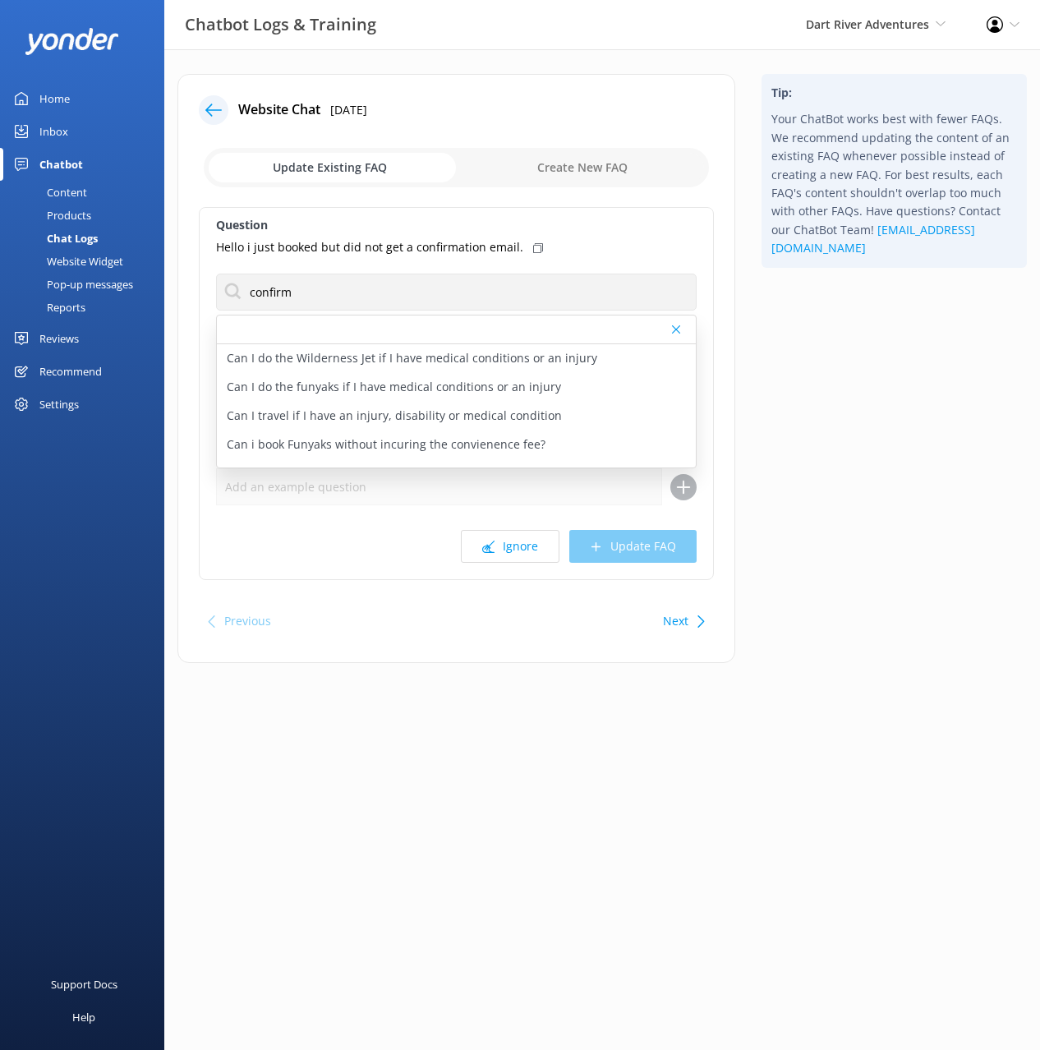
drag, startPoint x: 812, startPoint y: 414, endPoint x: 500, endPoint y: 281, distance: 339.5
click at [812, 414] on div "Tip: Your ChatBot works best with fewer FAQs. We recommend updating the content…" at bounding box center [895, 377] width 292 height 606
click at [533, 247] on icon at bounding box center [538, 248] width 10 height 10
click at [71, 191] on div "Content" at bounding box center [48, 192] width 77 height 23
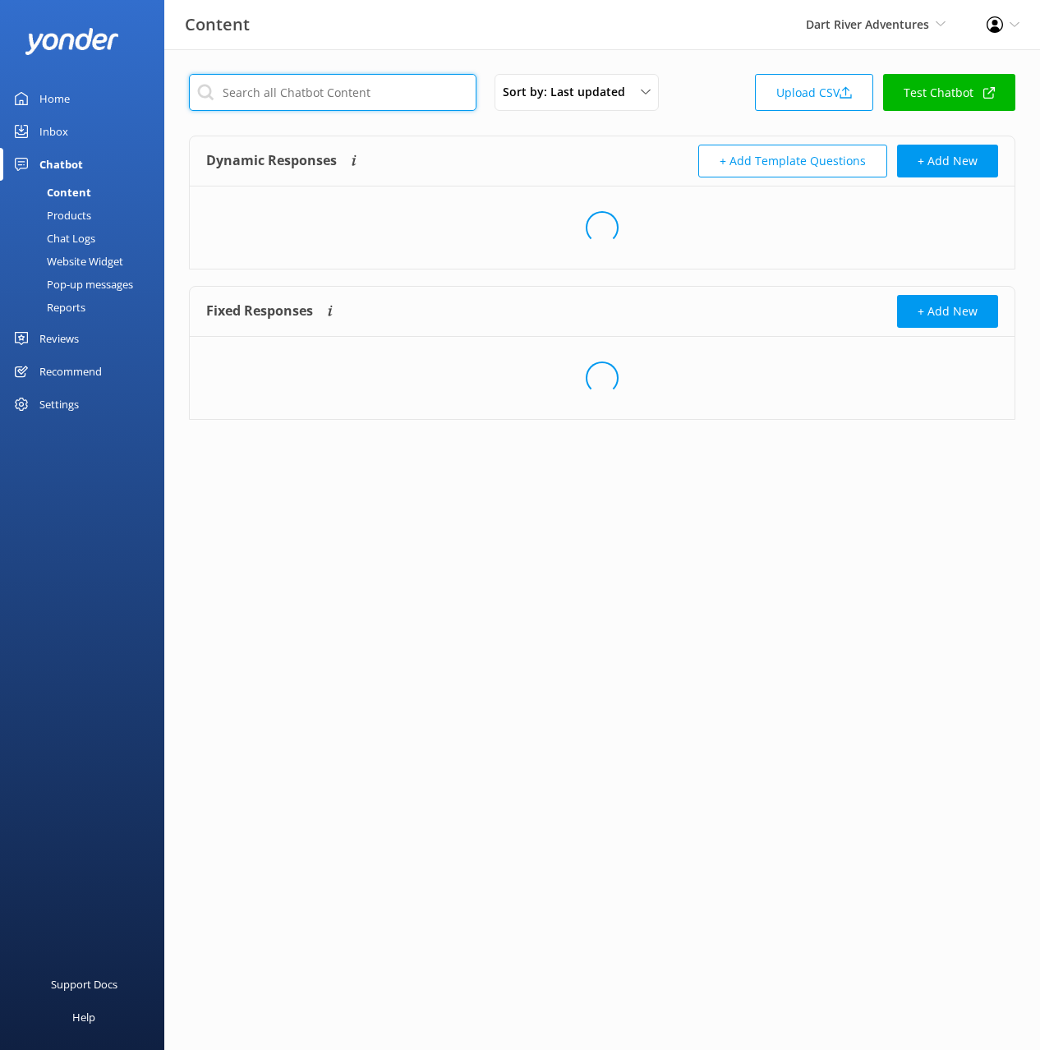
click at [385, 96] on input "text" at bounding box center [333, 92] width 288 height 37
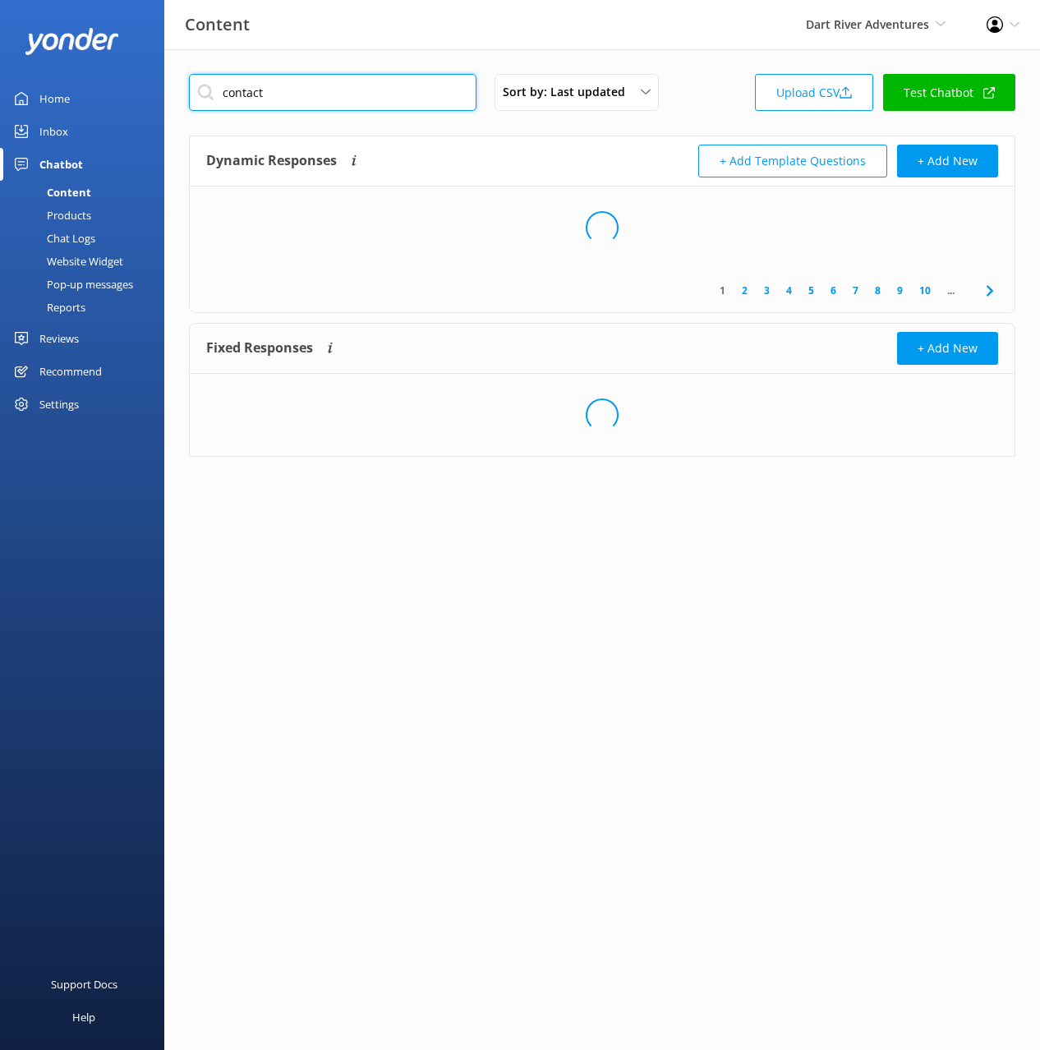
type input "contact"
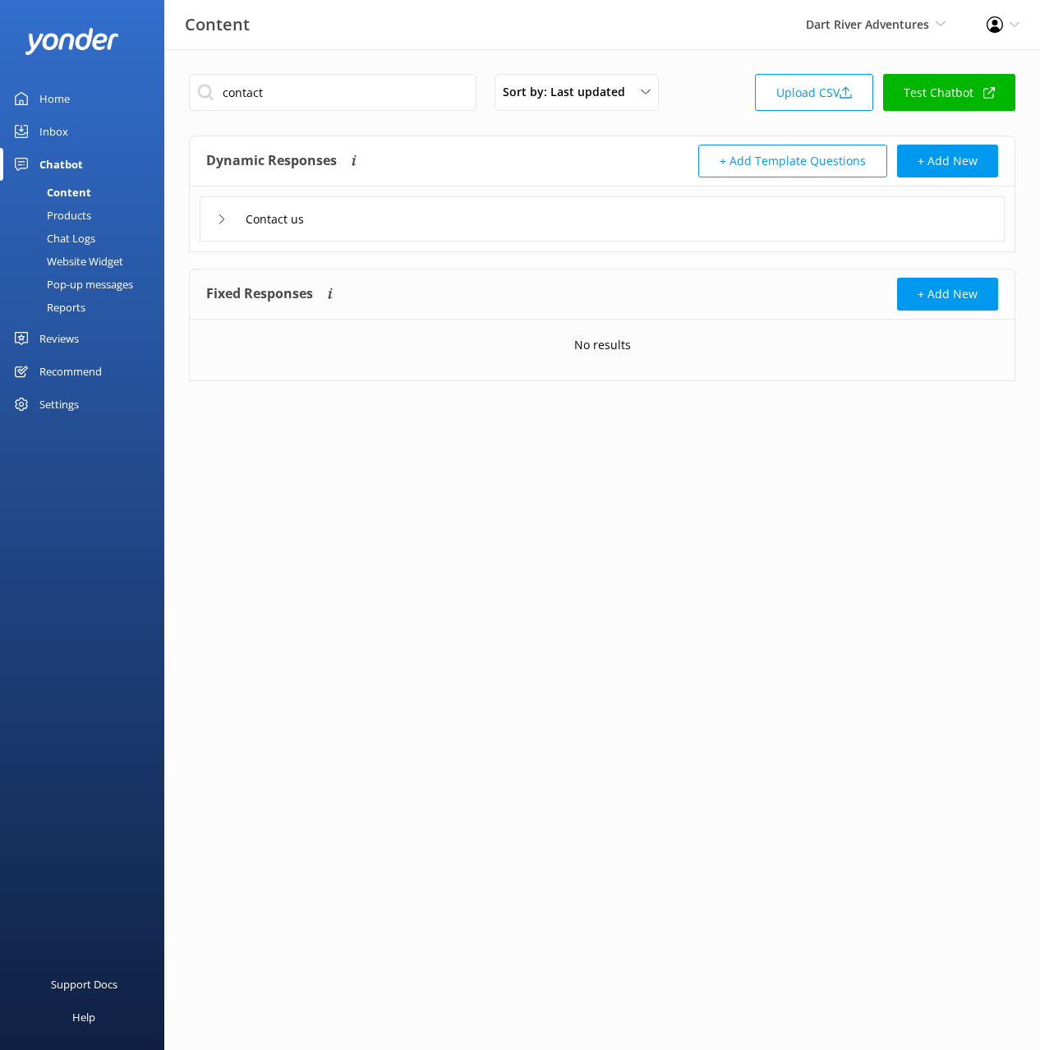
drag, startPoint x: 564, startPoint y: 173, endPoint x: 450, endPoint y: 247, distance: 136.5
click at [562, 172] on div "Dynamic Responses The chatbot will generate a response based on the content inf…" at bounding box center [404, 161] width 396 height 33
click at [379, 224] on div "Contact us" at bounding box center [602, 218] width 805 height 45
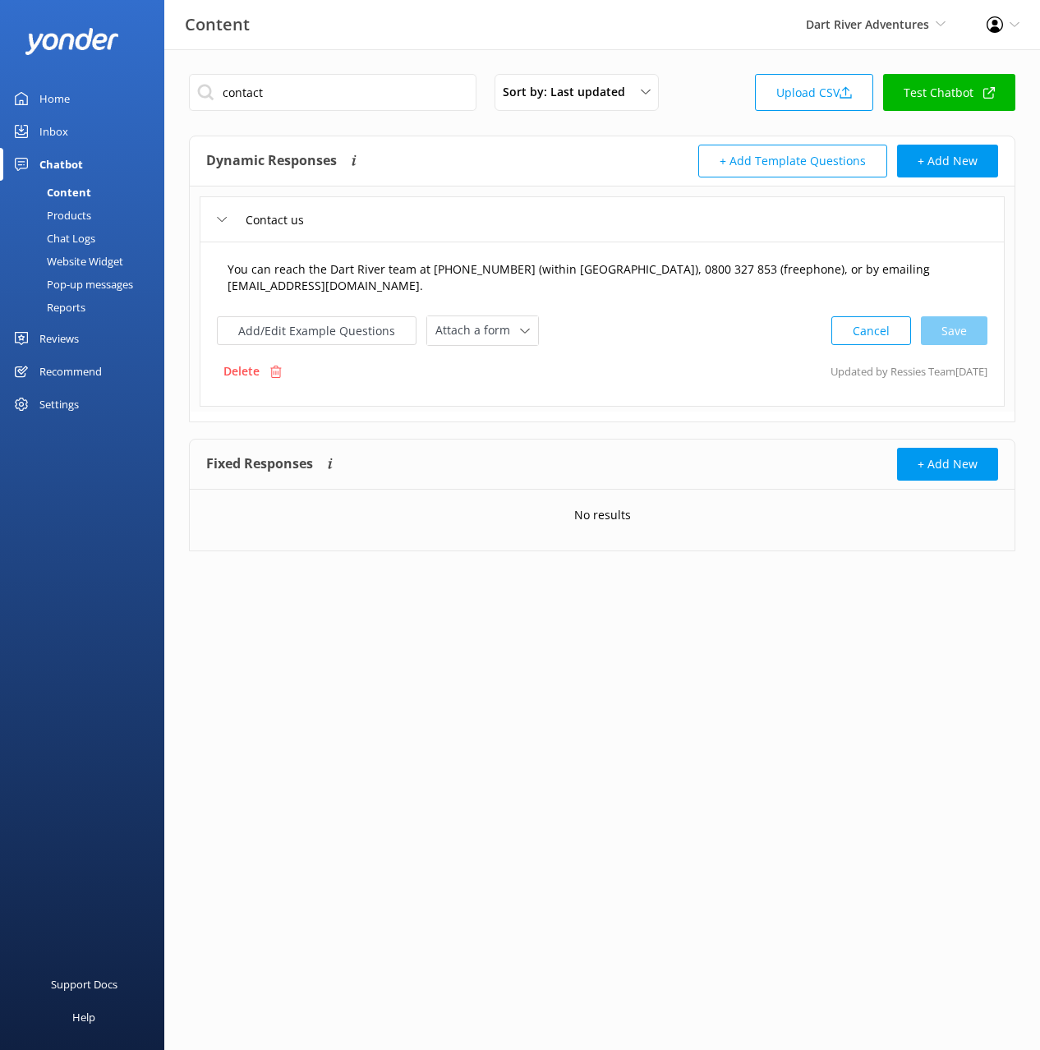
click at [433, 270] on textarea "You can reach the Dart River team at [PHONE_NUMBER] (within [GEOGRAPHIC_DATA]),…" at bounding box center [603, 278] width 768 height 52
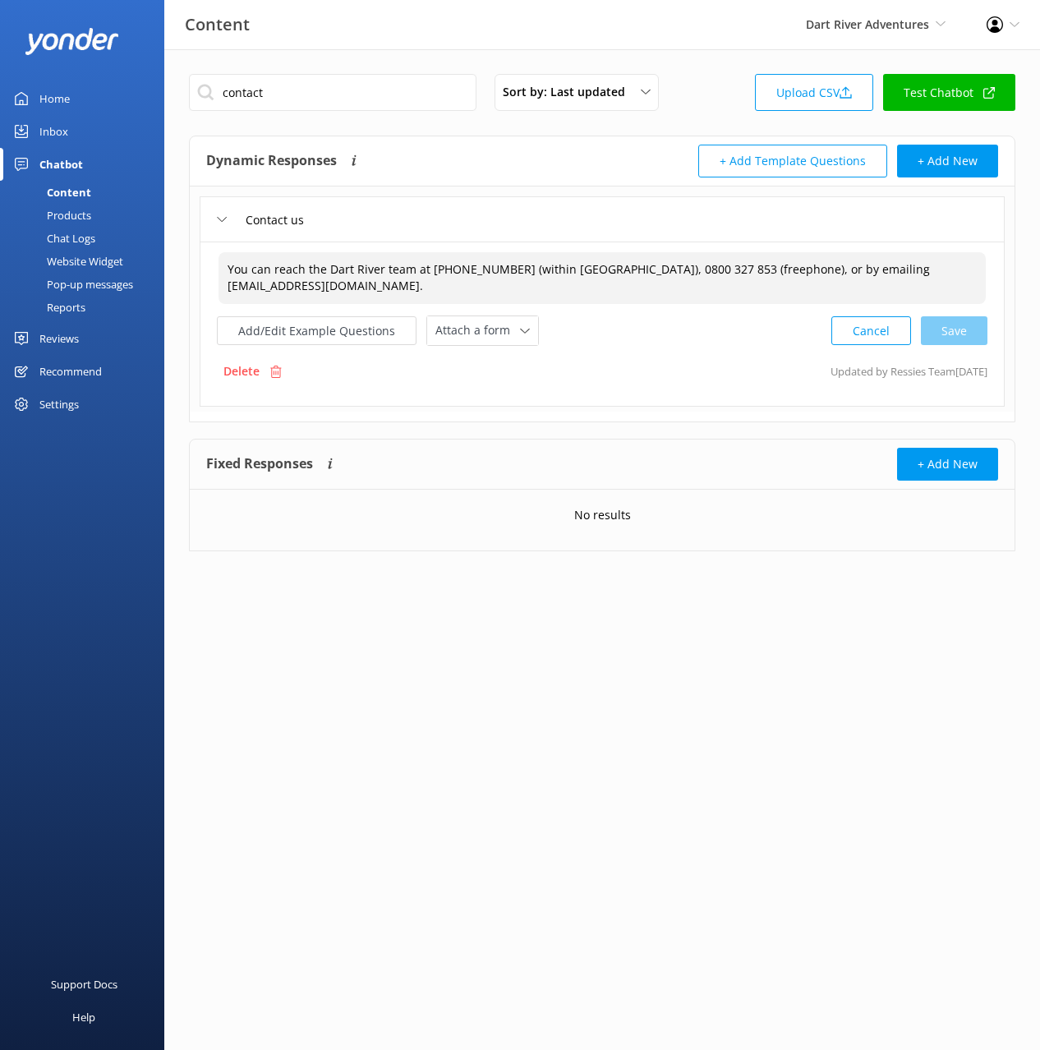
drag, startPoint x: 749, startPoint y: 271, endPoint x: 751, endPoint y: 302, distance: 30.5
click at [754, 297] on textarea "You can reach the Dart River team at [PHONE_NUMBER] (within [GEOGRAPHIC_DATA]),…" at bounding box center [603, 278] width 768 height 52
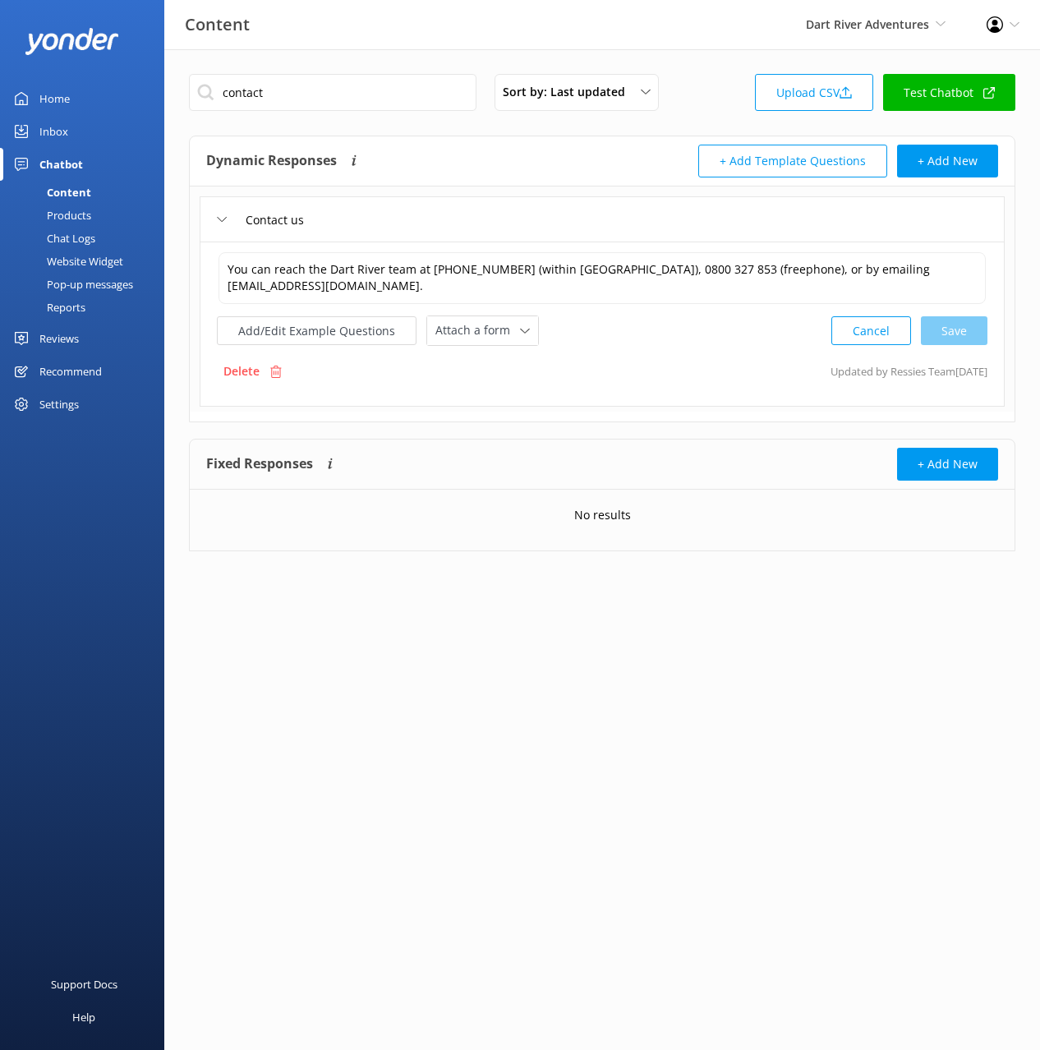
drag, startPoint x: 90, startPoint y: 242, endPoint x: 135, endPoint y: 242, distance: 44.4
click at [92, 242] on div "Chat Logs" at bounding box center [52, 238] width 85 height 23
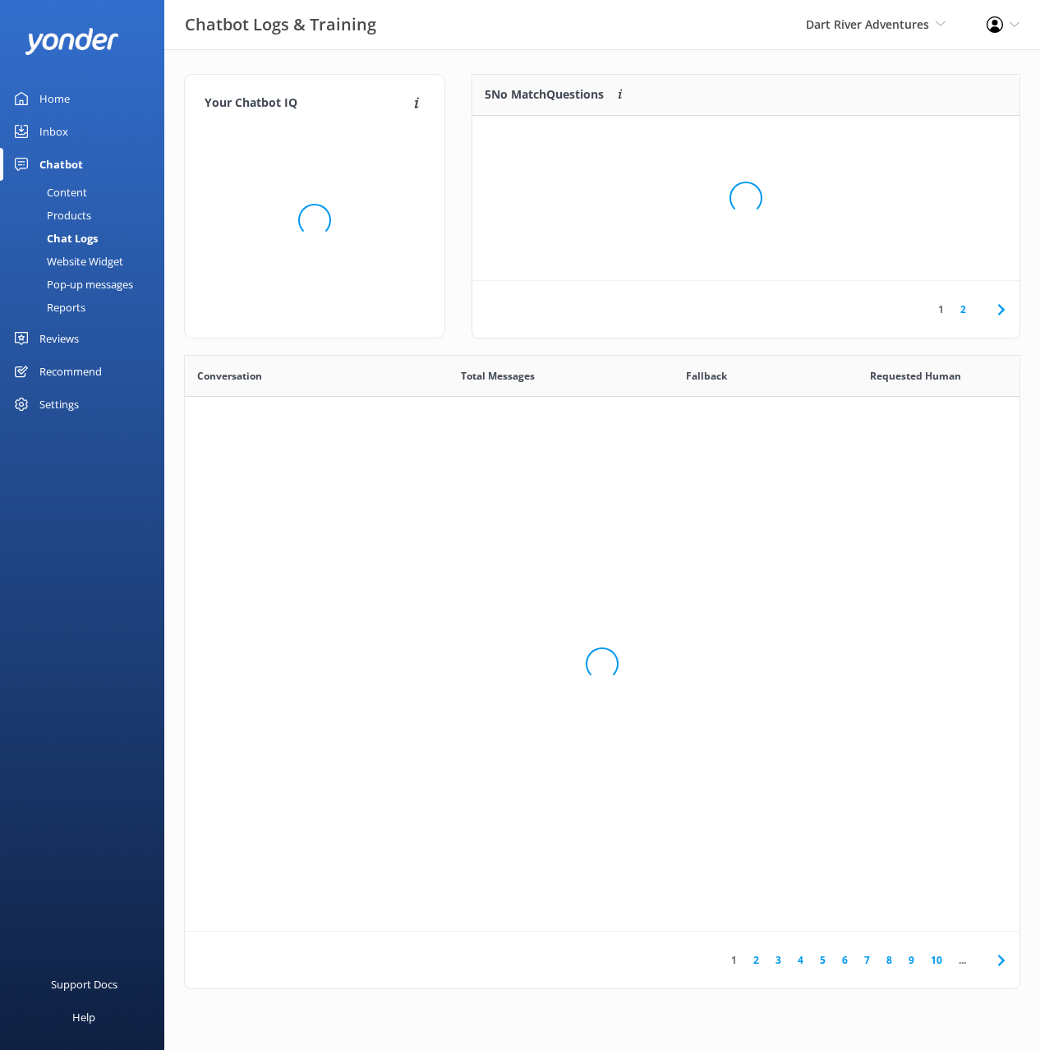
scroll to position [576, 835]
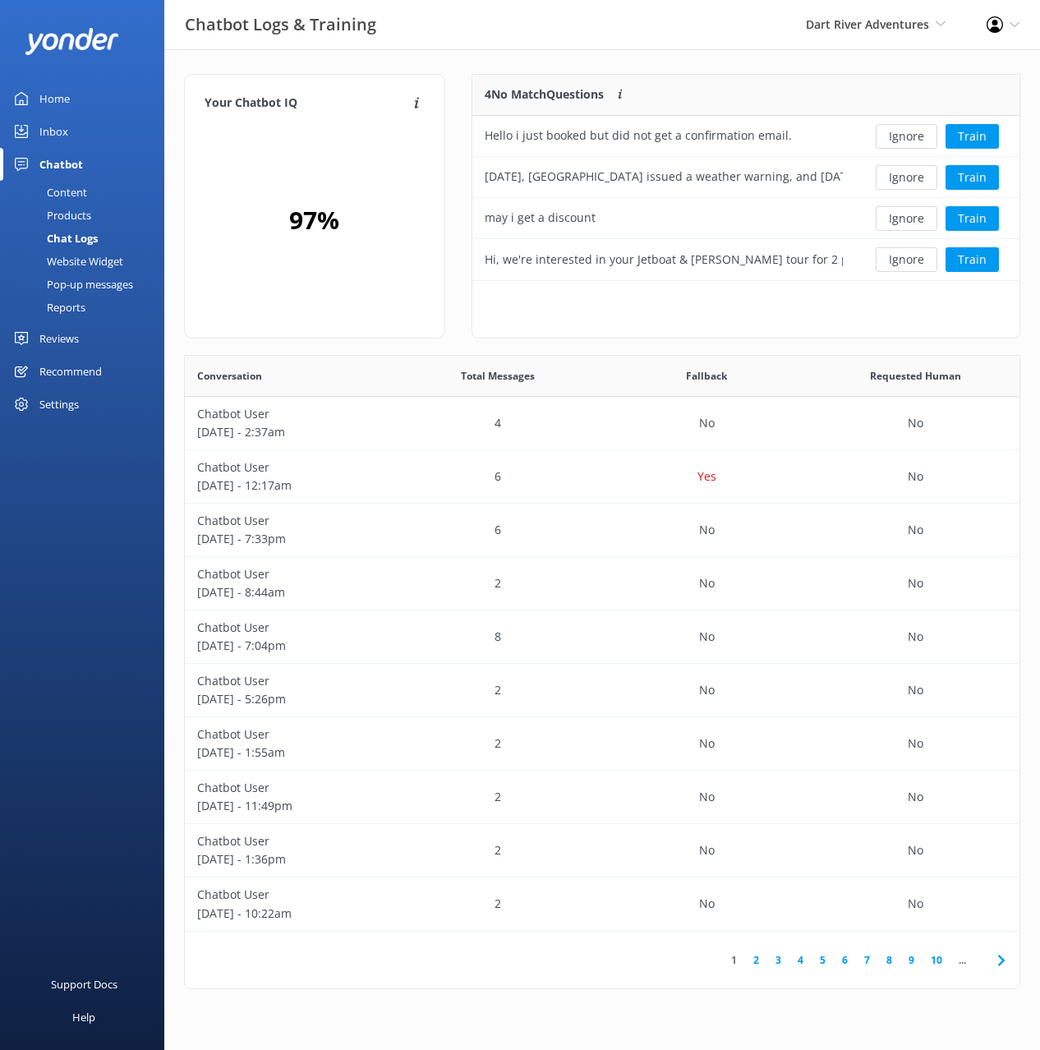
click at [539, 64] on div "Your Chatbot IQ Your Chatbot IQ is the percentage of trained FAQs against untra…" at bounding box center [602, 535] width 876 height 973
click at [975, 134] on button "Train" at bounding box center [972, 136] width 53 height 25
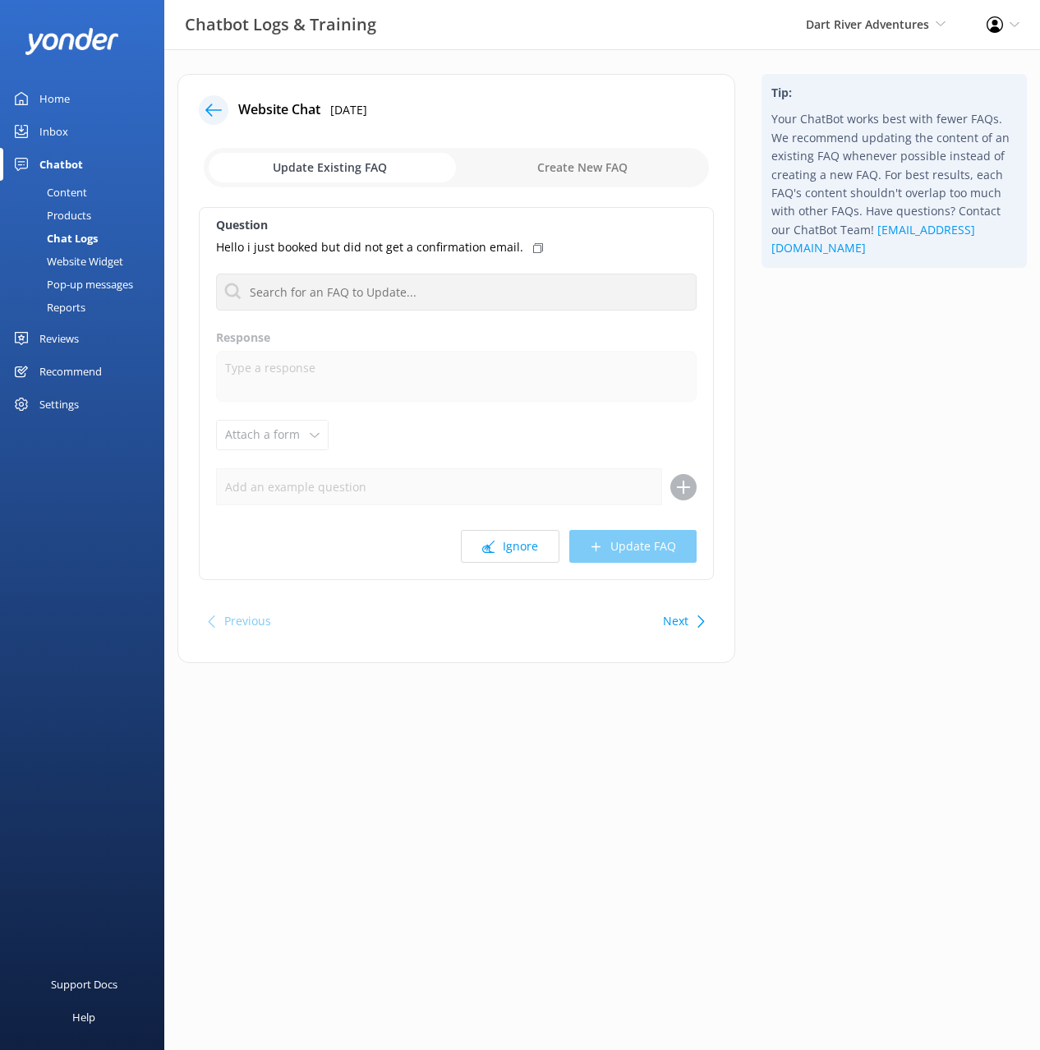
drag, startPoint x: 785, startPoint y: 288, endPoint x: 730, endPoint y: 250, distance: 67.3
click at [783, 288] on div "Tip: Your ChatBot works best with fewer FAQs. We recommend updating the content…" at bounding box center [895, 377] width 292 height 606
click at [553, 177] on input "checkbox" at bounding box center [456, 167] width 505 height 39
checkbox input "true"
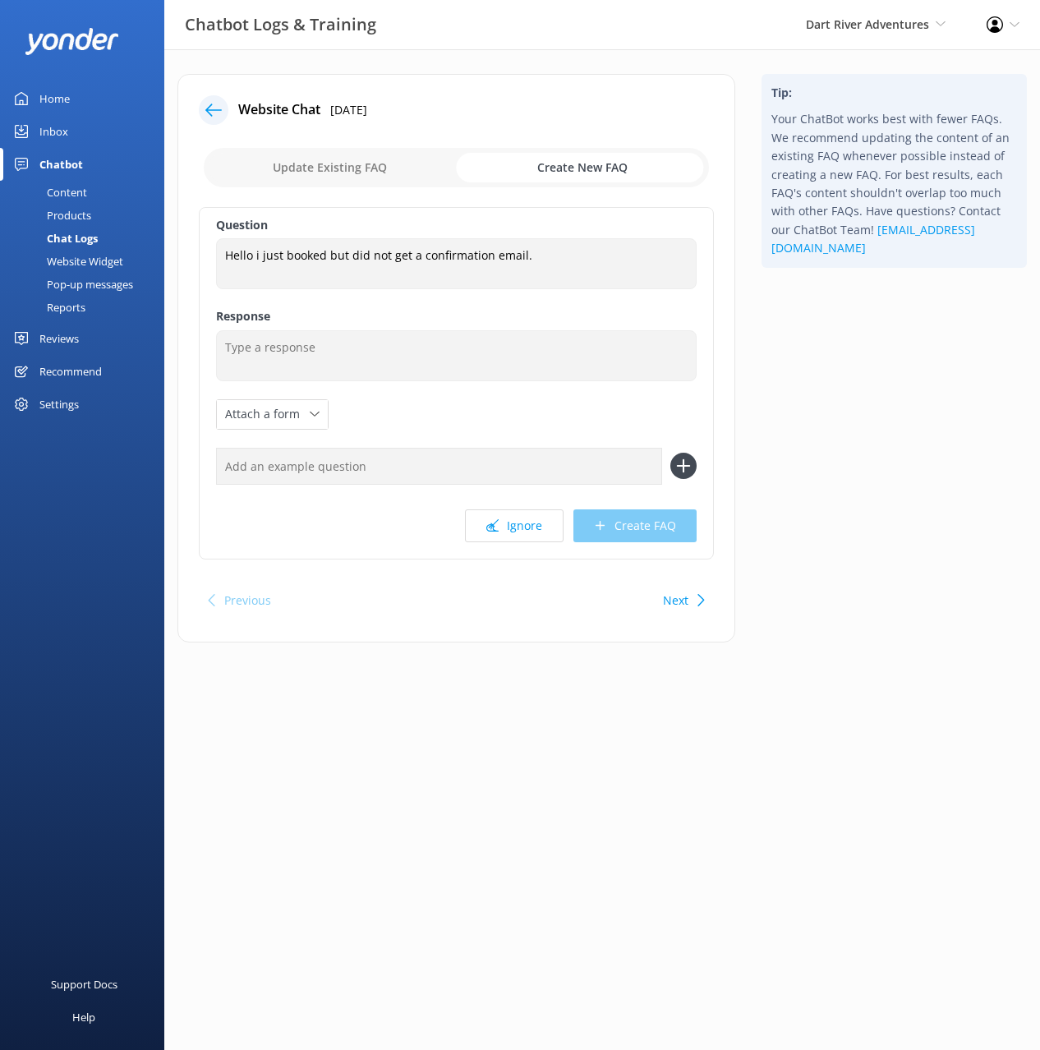
drag, startPoint x: 849, startPoint y: 295, endPoint x: 826, endPoint y: 296, distance: 23.0
click at [842, 296] on div "Tip: Your ChatBot works best with fewer FAQs. We recommend updating the content…" at bounding box center [895, 366] width 292 height 585
drag, startPoint x: 353, startPoint y: 277, endPoint x: 310, endPoint y: 265, distance: 45.3
click at [353, 276] on textarea "Hello i just booked but did not get a confirmation email." at bounding box center [456, 263] width 481 height 51
click at [398, 267] on textarea "Hello i just booked but did not get a confirmation email." at bounding box center [456, 263] width 481 height 51
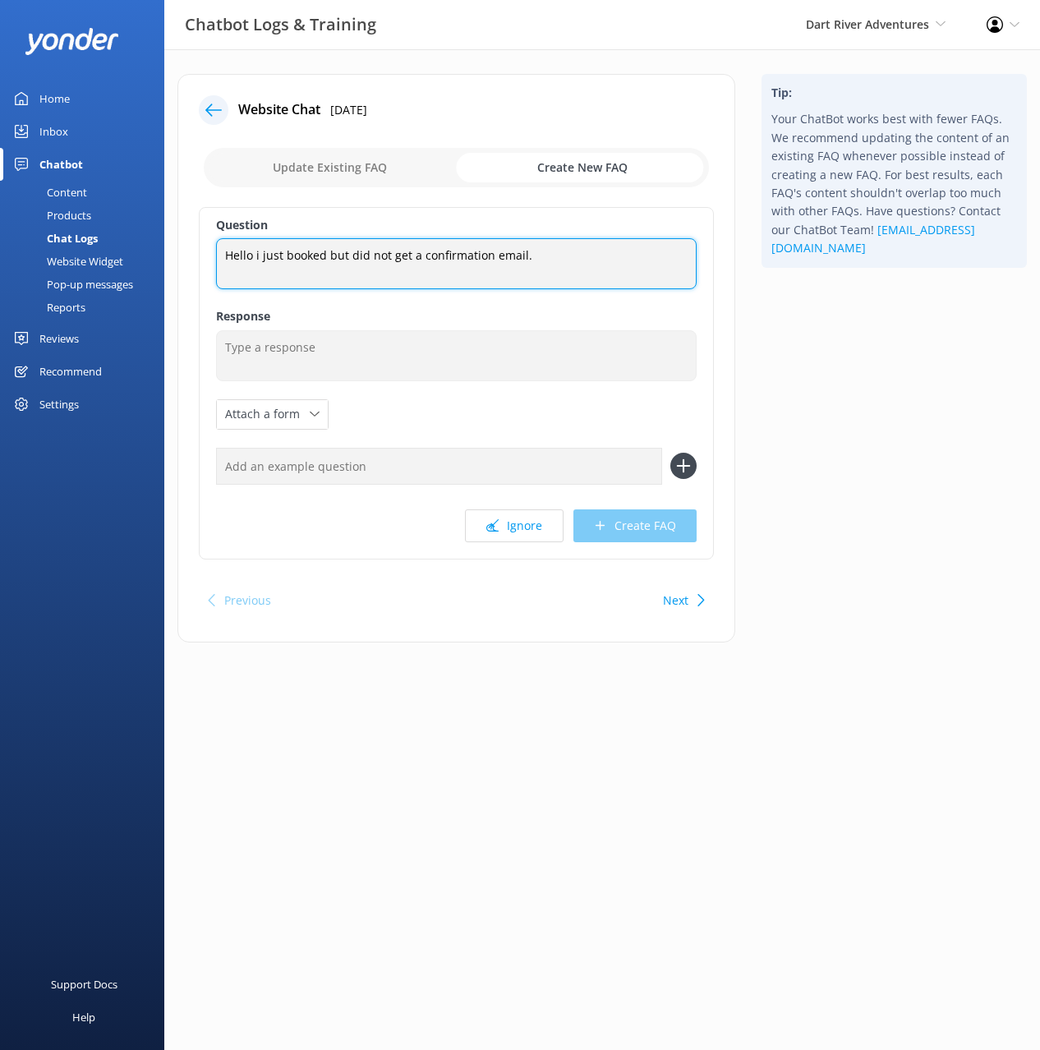
drag, startPoint x: 417, startPoint y: 253, endPoint x: 412, endPoint y: 232, distance: 22.1
click at [412, 232] on div "Question Hello i just booked but did not get a confirmation email. Hello i just…" at bounding box center [456, 383] width 515 height 353
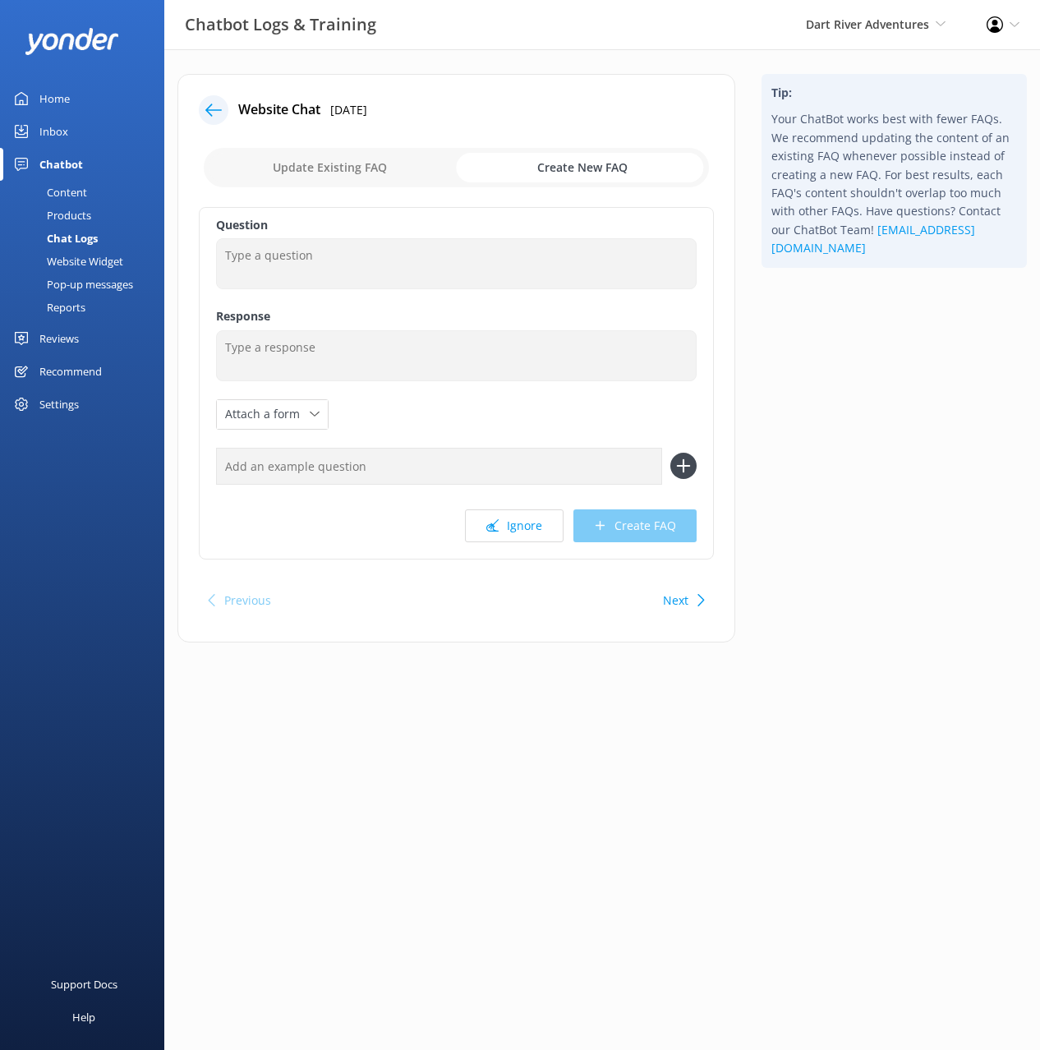
click at [395, 481] on input "text" at bounding box center [439, 466] width 446 height 37
click at [394, 471] on input "text" at bounding box center [439, 466] width 446 height 37
paste input "Hello i just booked but did not get a confirmation email."
type input "Hello i just booked but did not get a confirmation email."
click at [671, 453] on button at bounding box center [684, 466] width 26 height 26
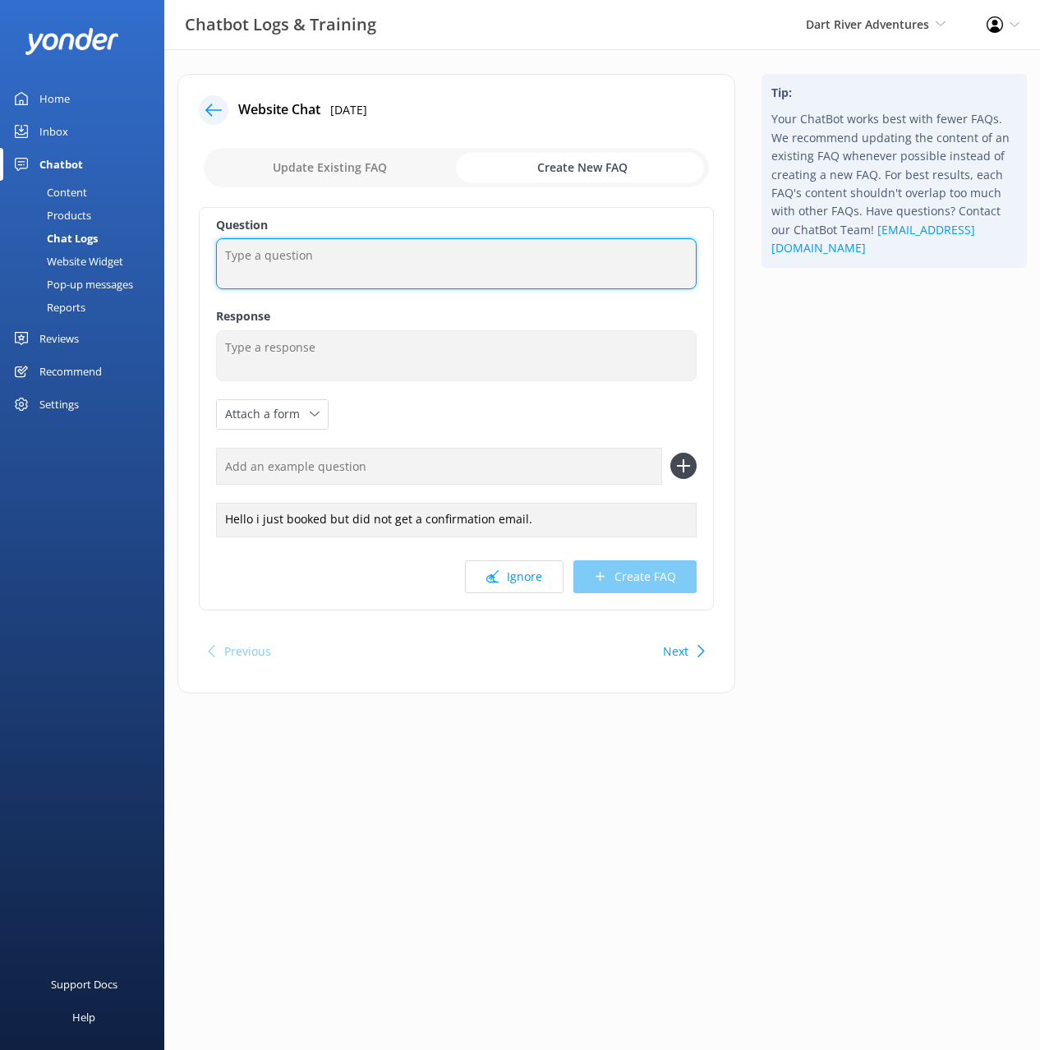
click at [357, 261] on textarea at bounding box center [456, 263] width 481 height 51
type textarea "I didn't receive a confirmation email"
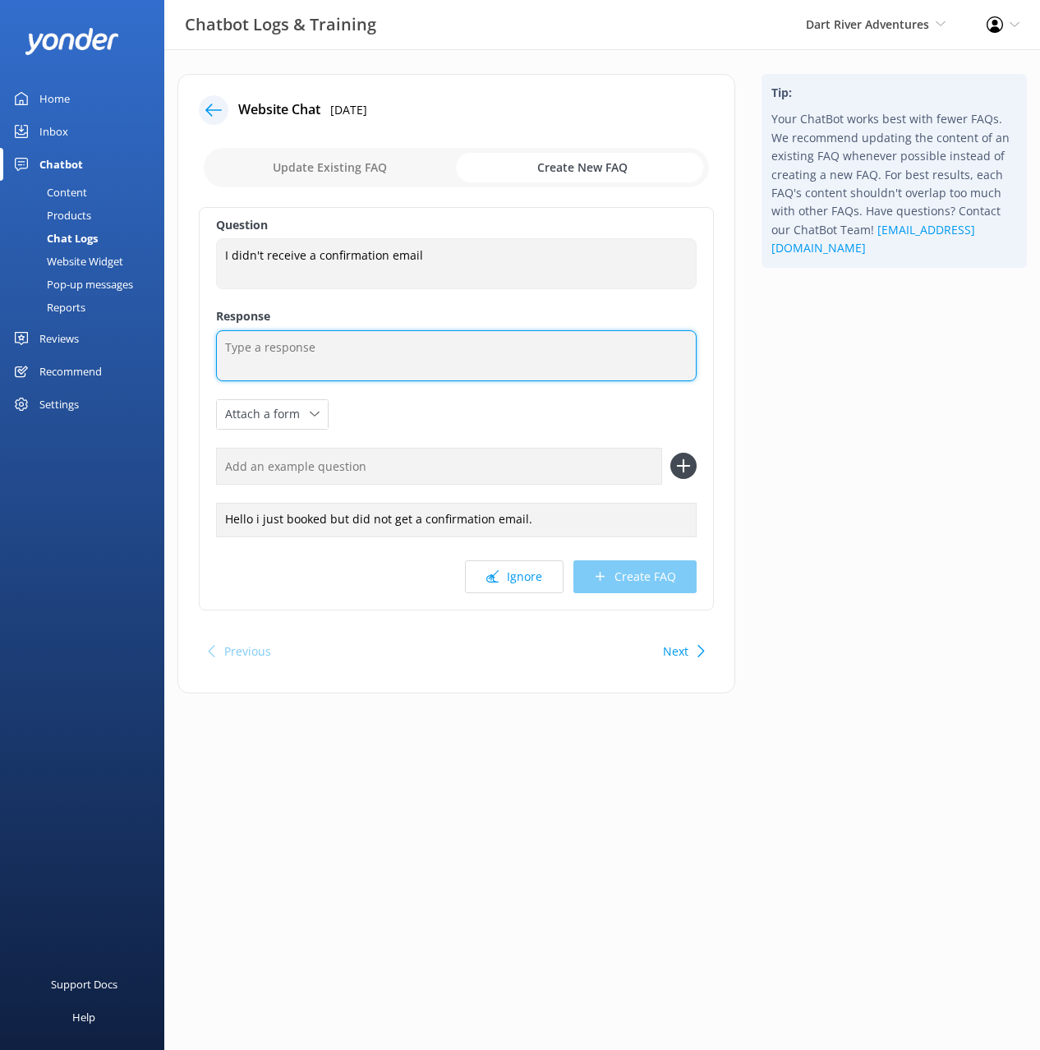
click at [589, 374] on textarea at bounding box center [456, 355] width 481 height 51
paste textarea "If you haven’t received a confirmation email, please contact our team at [EMAIL…"
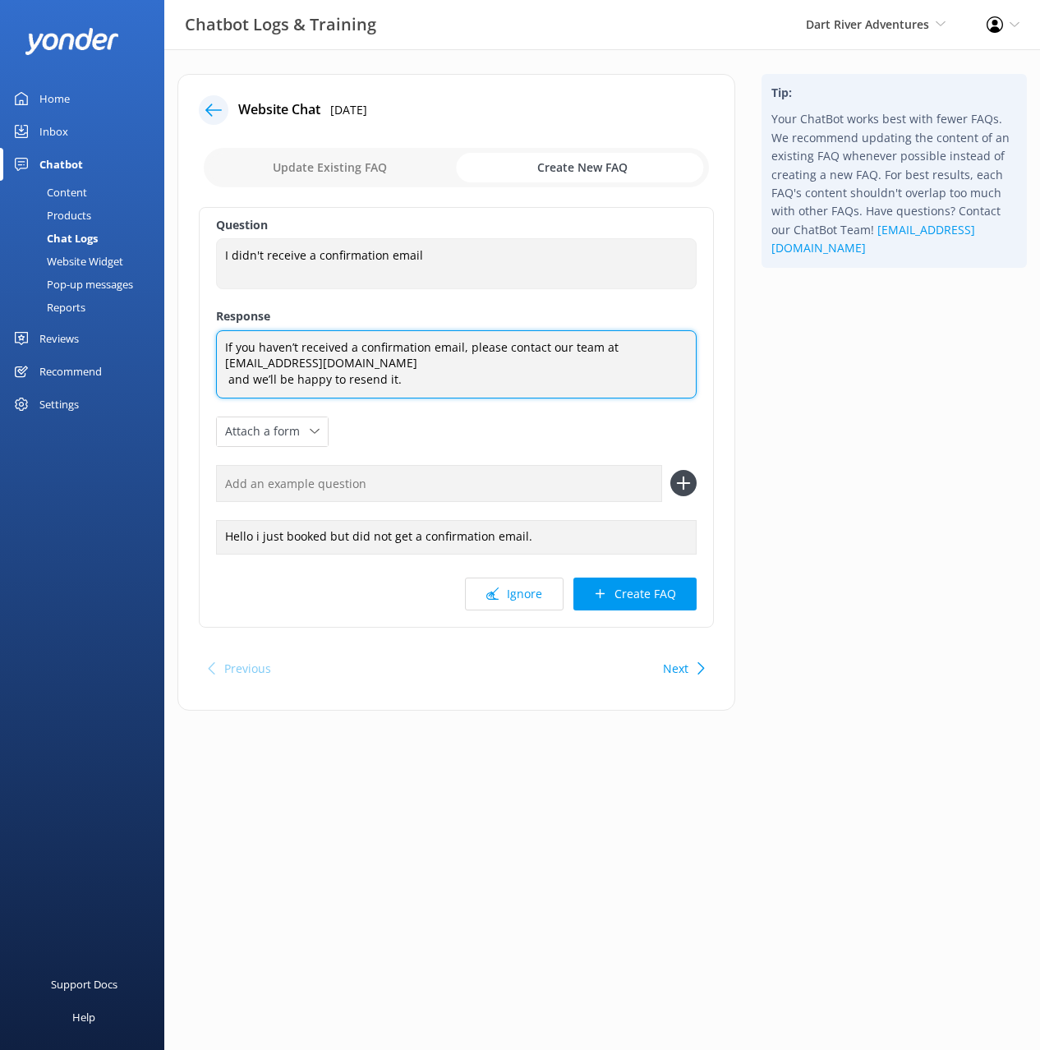
click at [223, 380] on textarea "If you haven’t received a confirmation email, please contact our team at [EMAIL…" at bounding box center [456, 364] width 481 height 68
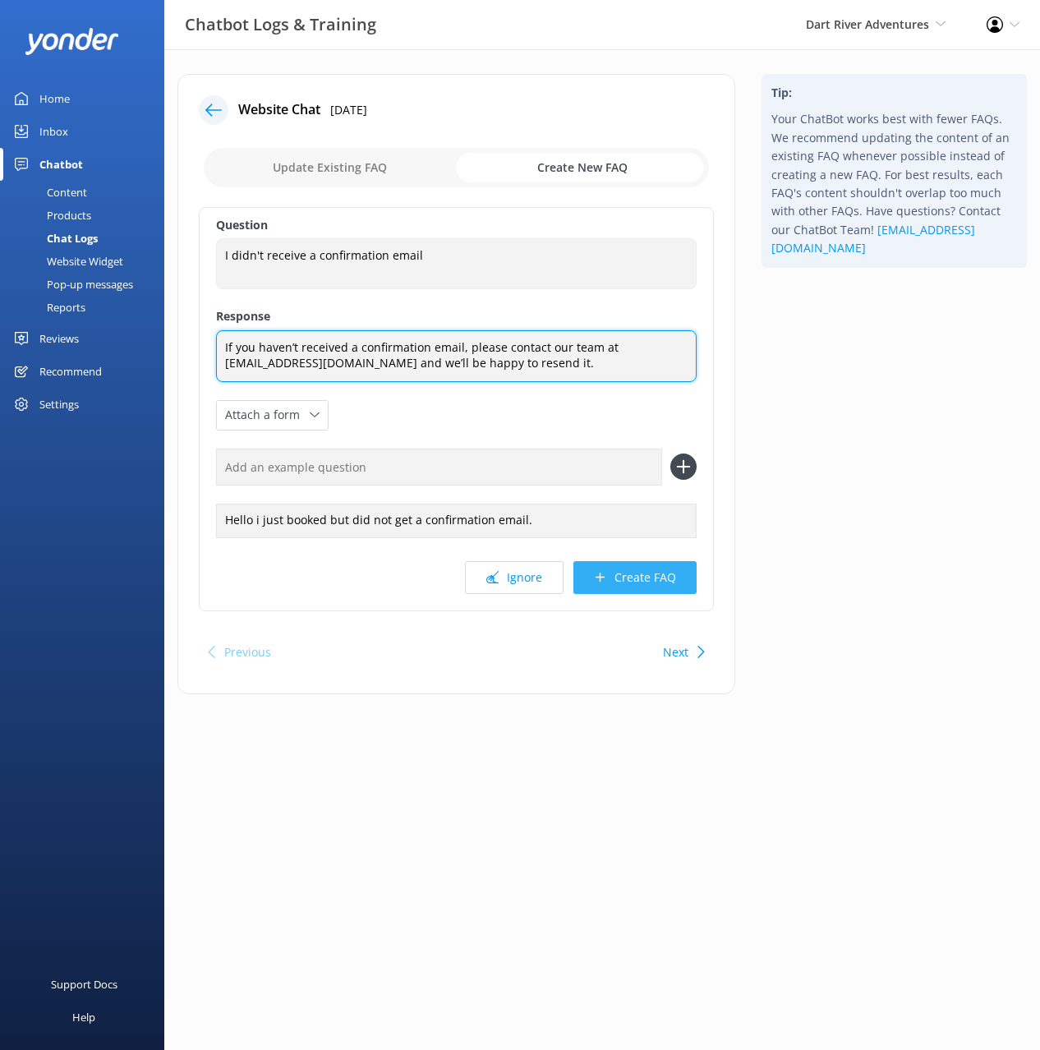
type textarea "If you haven’t received a confirmation email, please contact our team at [EMAIL…"
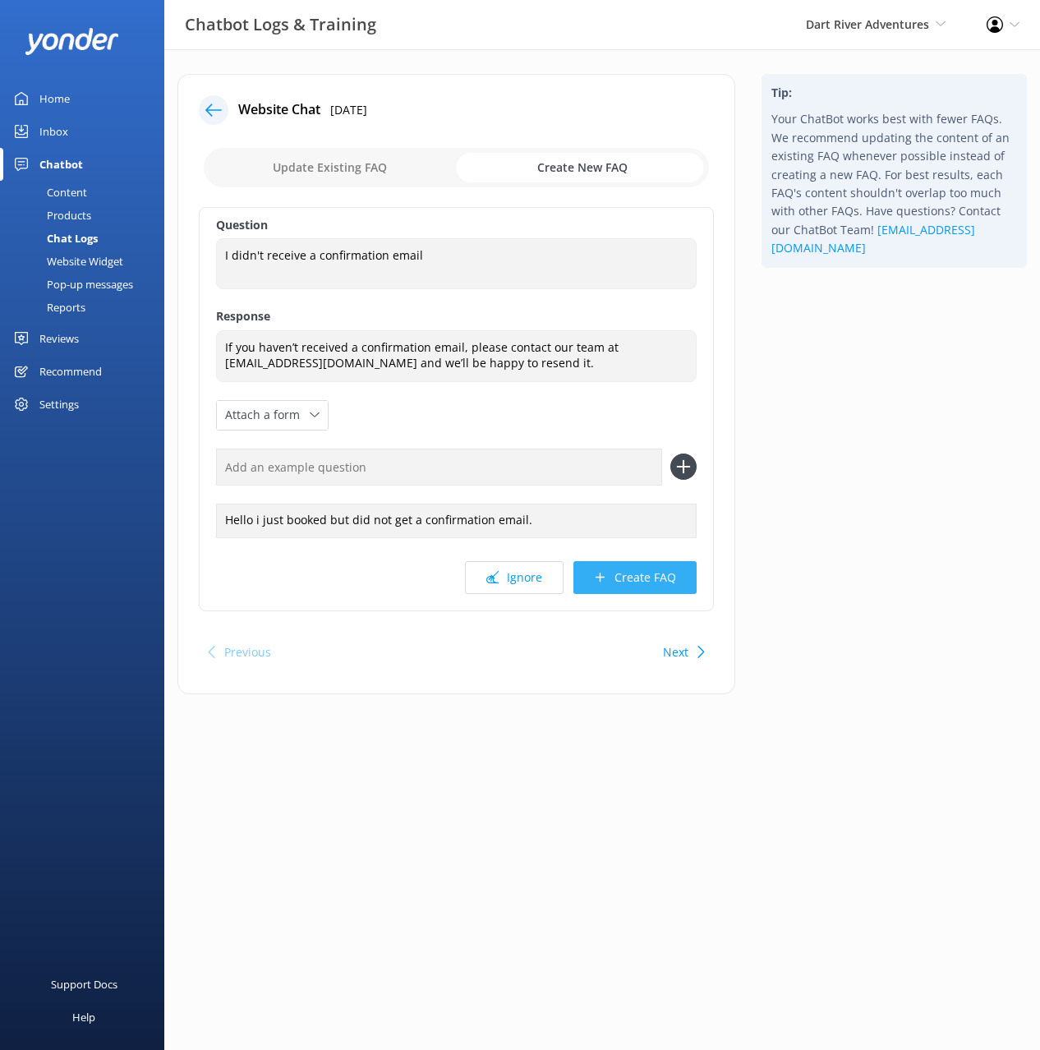
click at [630, 578] on button "Create FAQ" at bounding box center [635, 577] width 123 height 33
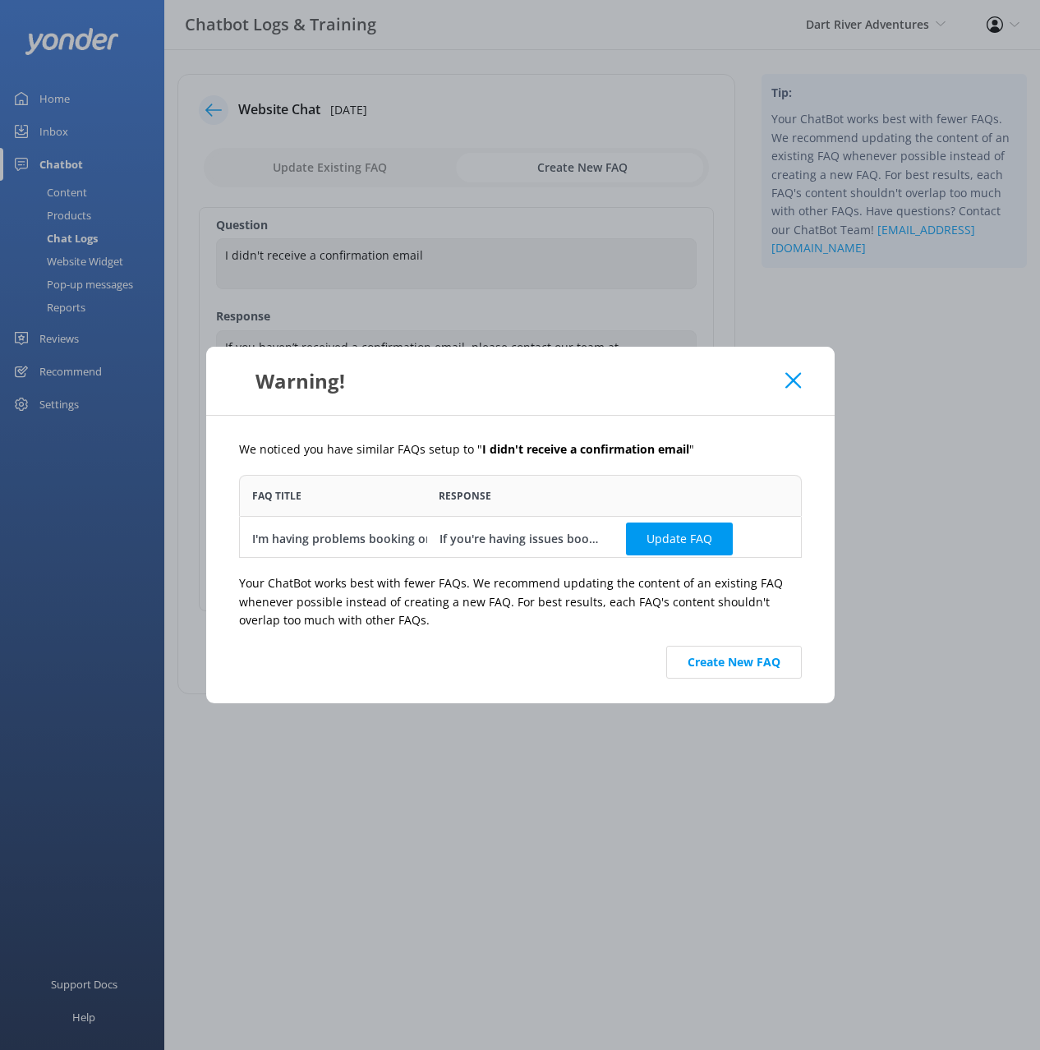
scroll to position [83, 563]
click at [733, 654] on button "Create New FAQ" at bounding box center [734, 662] width 136 height 33
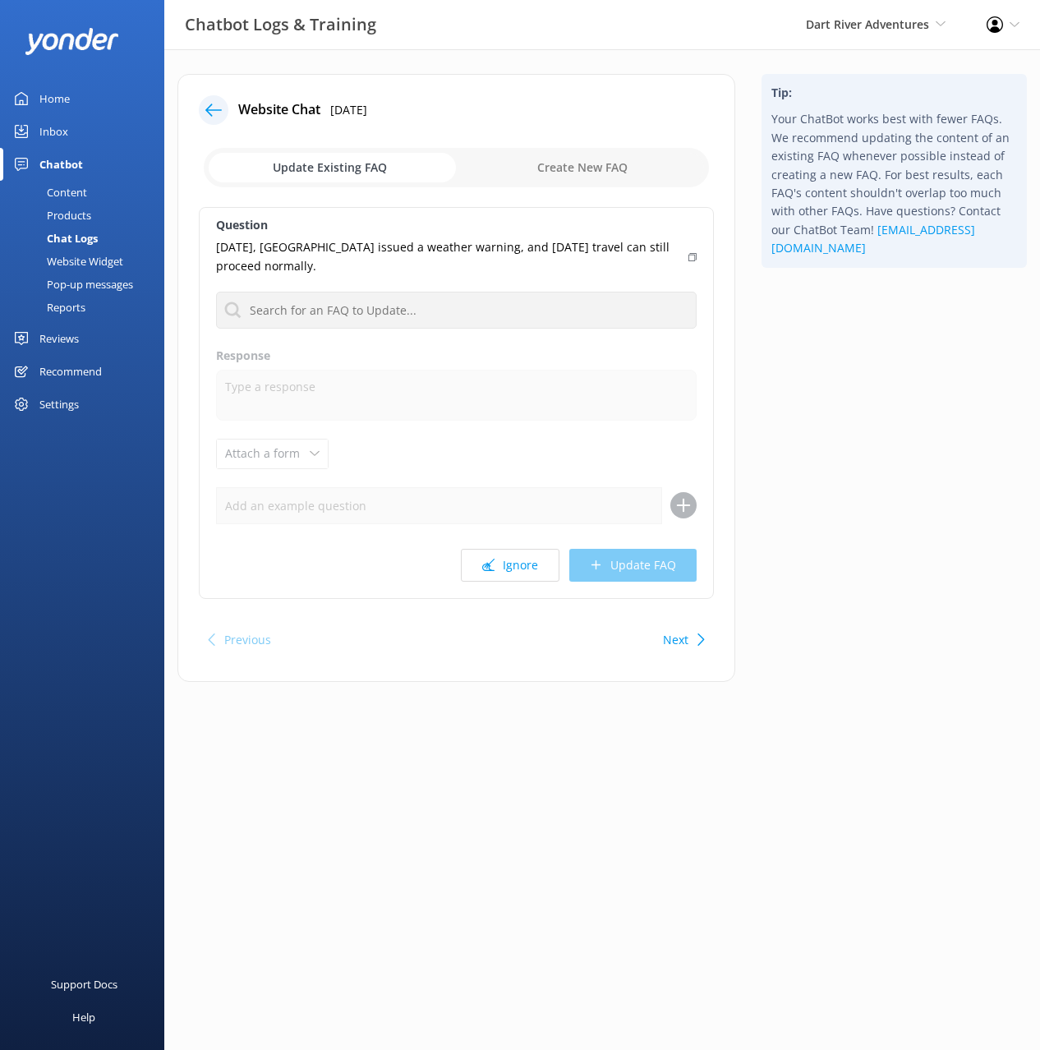
click at [876, 505] on div "Tip: Your ChatBot works best with fewer FAQs. We recommend updating the content…" at bounding box center [895, 386] width 292 height 625
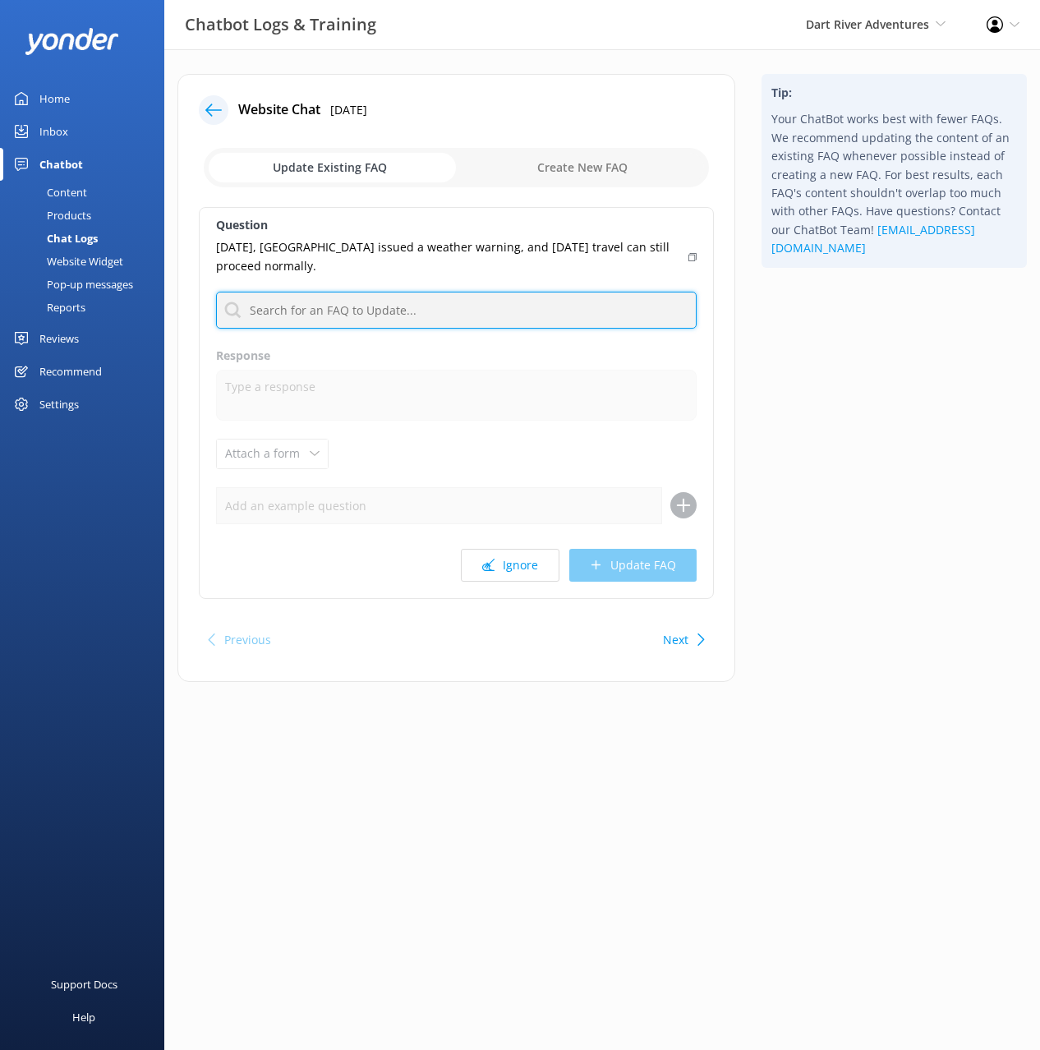
click at [538, 306] on input "text" at bounding box center [456, 310] width 481 height 37
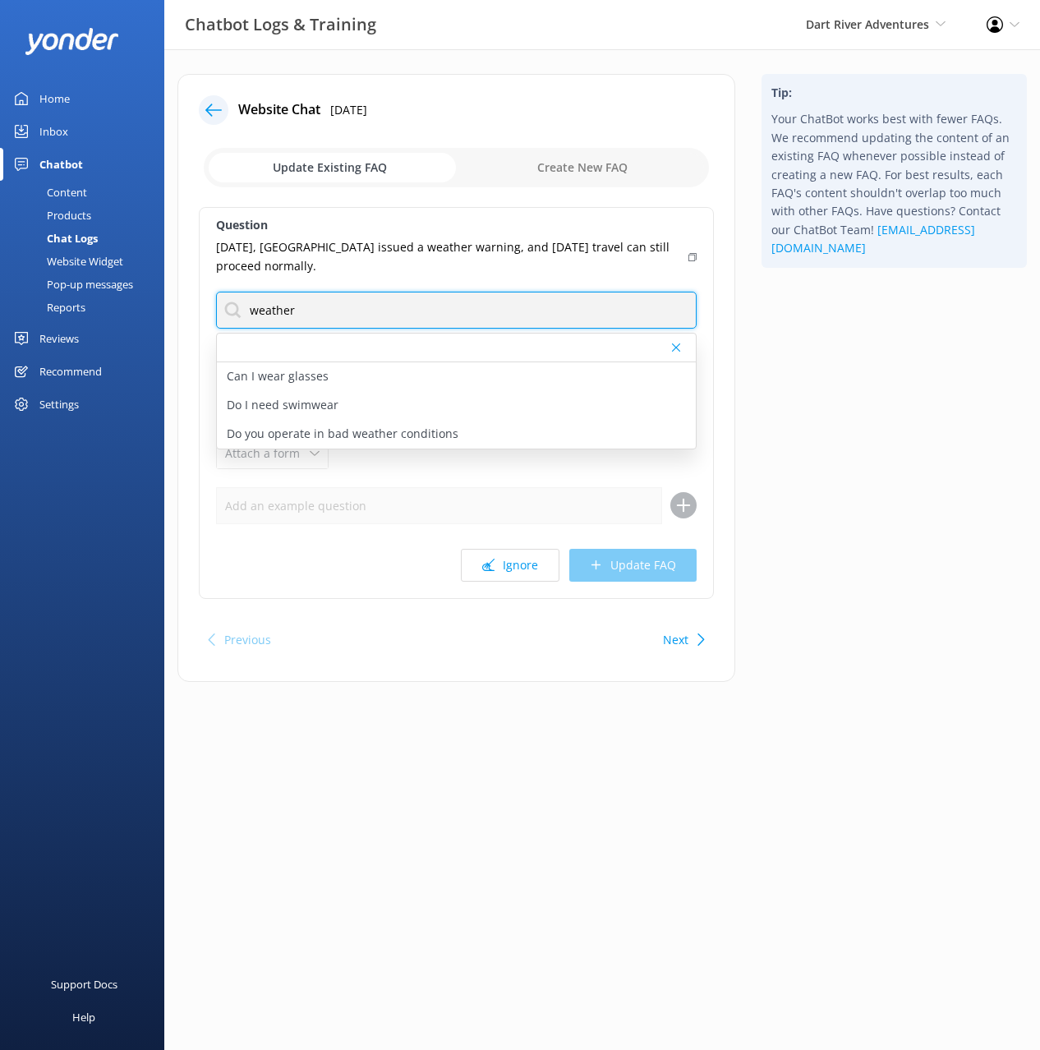
type input "weather"
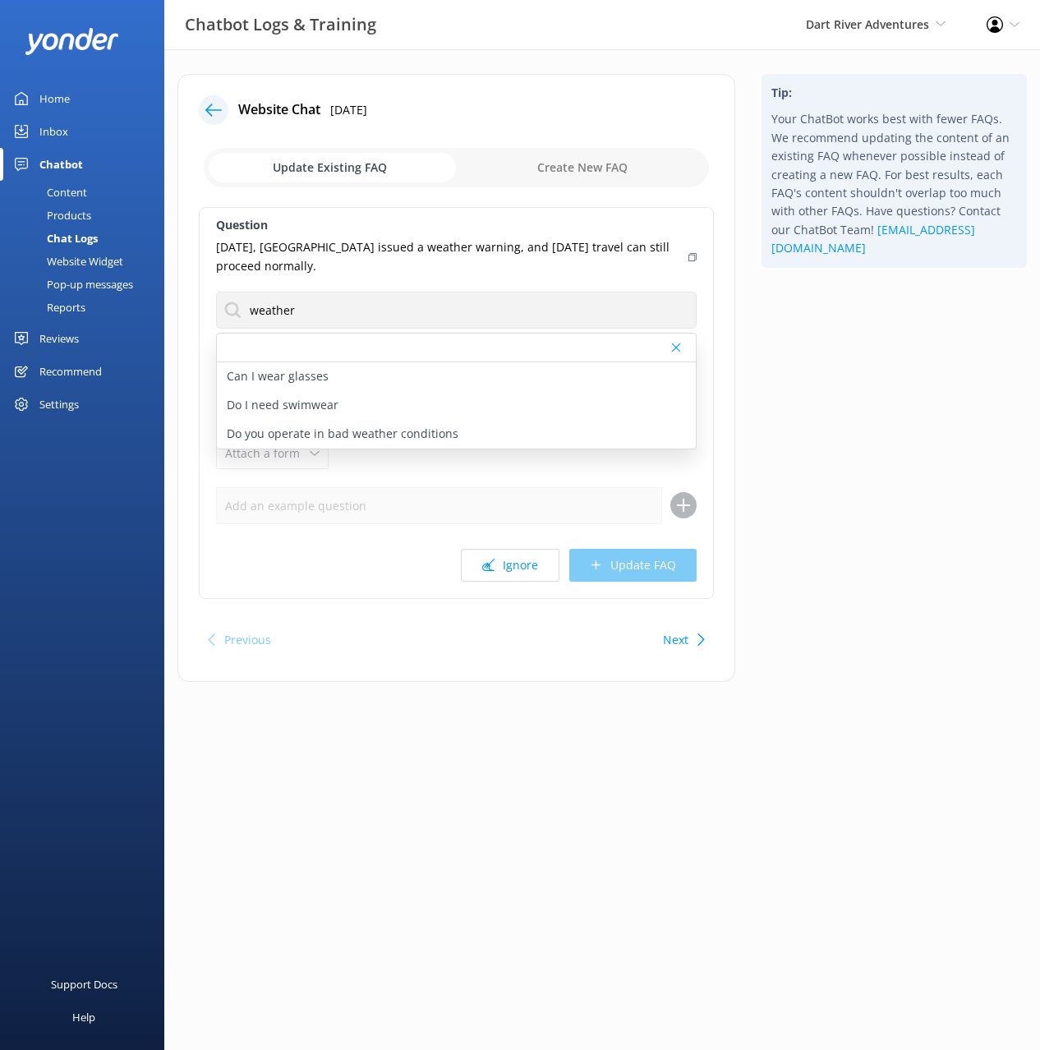
drag, startPoint x: 691, startPoint y: 256, endPoint x: 696, endPoint y: 265, distance: 10.3
click at [691, 256] on icon at bounding box center [693, 257] width 8 height 10
click at [795, 342] on div "Tip: Your ChatBot works best with fewer FAQs. We recommend updating the content…" at bounding box center [895, 386] width 292 height 625
click at [456, 419] on div "Do I need swimwear" at bounding box center [456, 405] width 479 height 29
type textarea "For Funyaks, please wear a waterproof layer, such as swimwear, to put under the…"
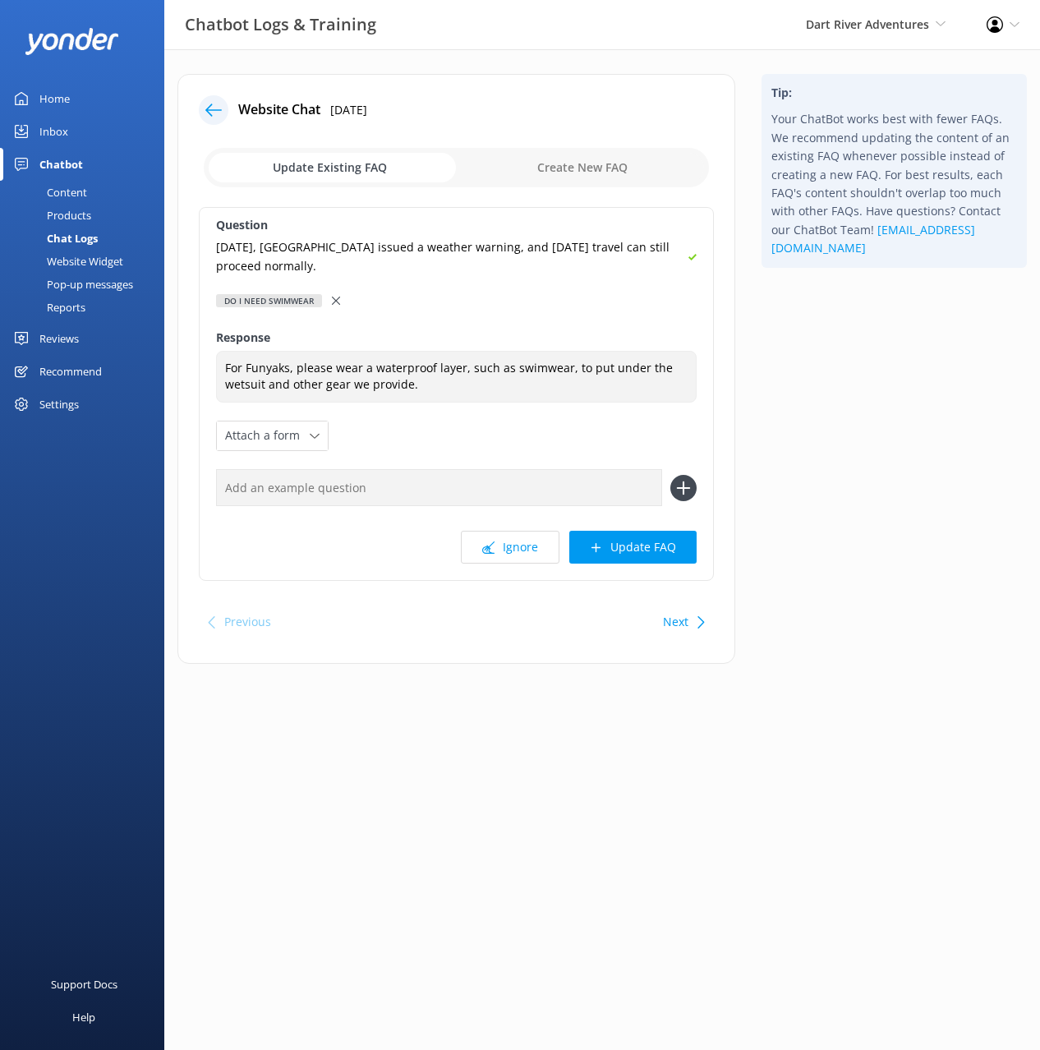
click at [337, 299] on icon at bounding box center [336, 301] width 8 height 8
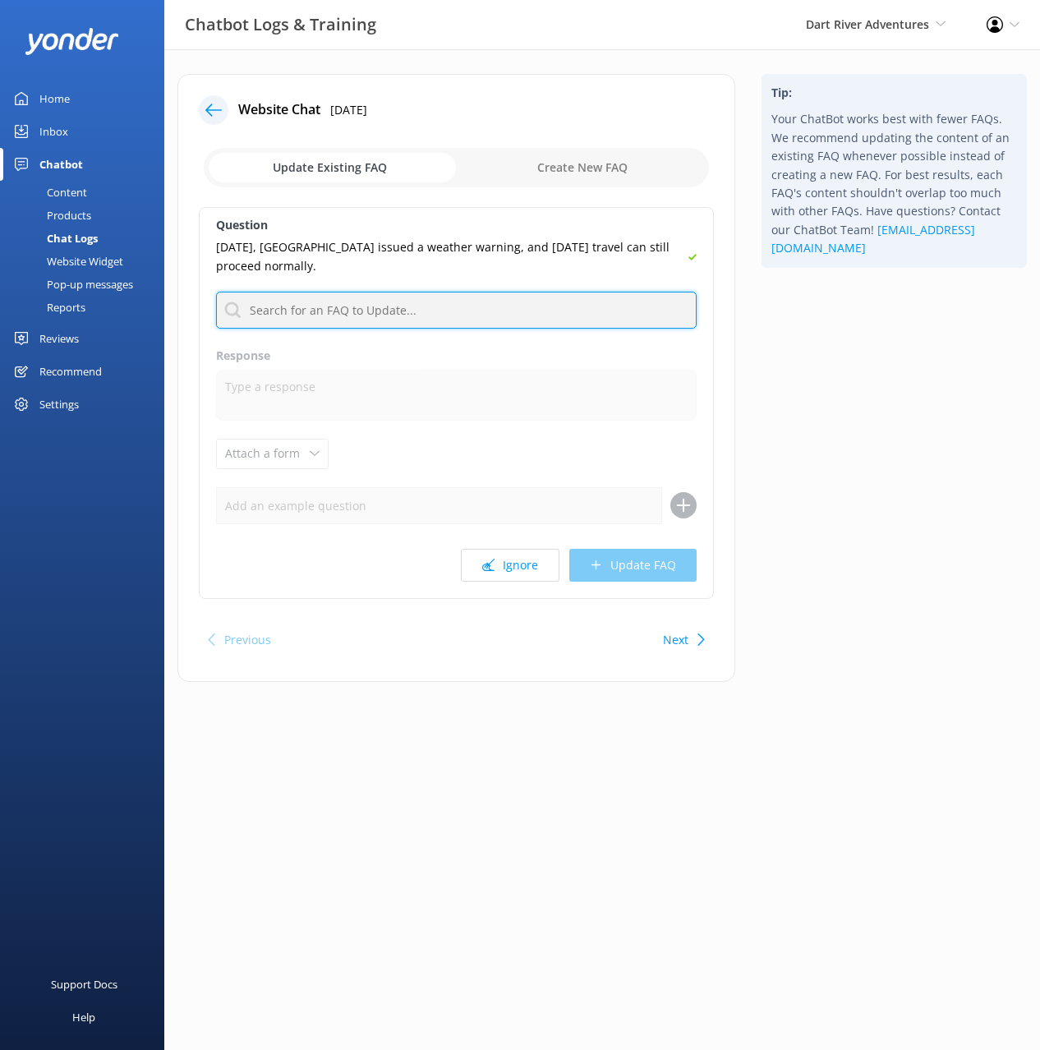
click at [343, 325] on input "text" at bounding box center [456, 310] width 481 height 37
type input "weather"
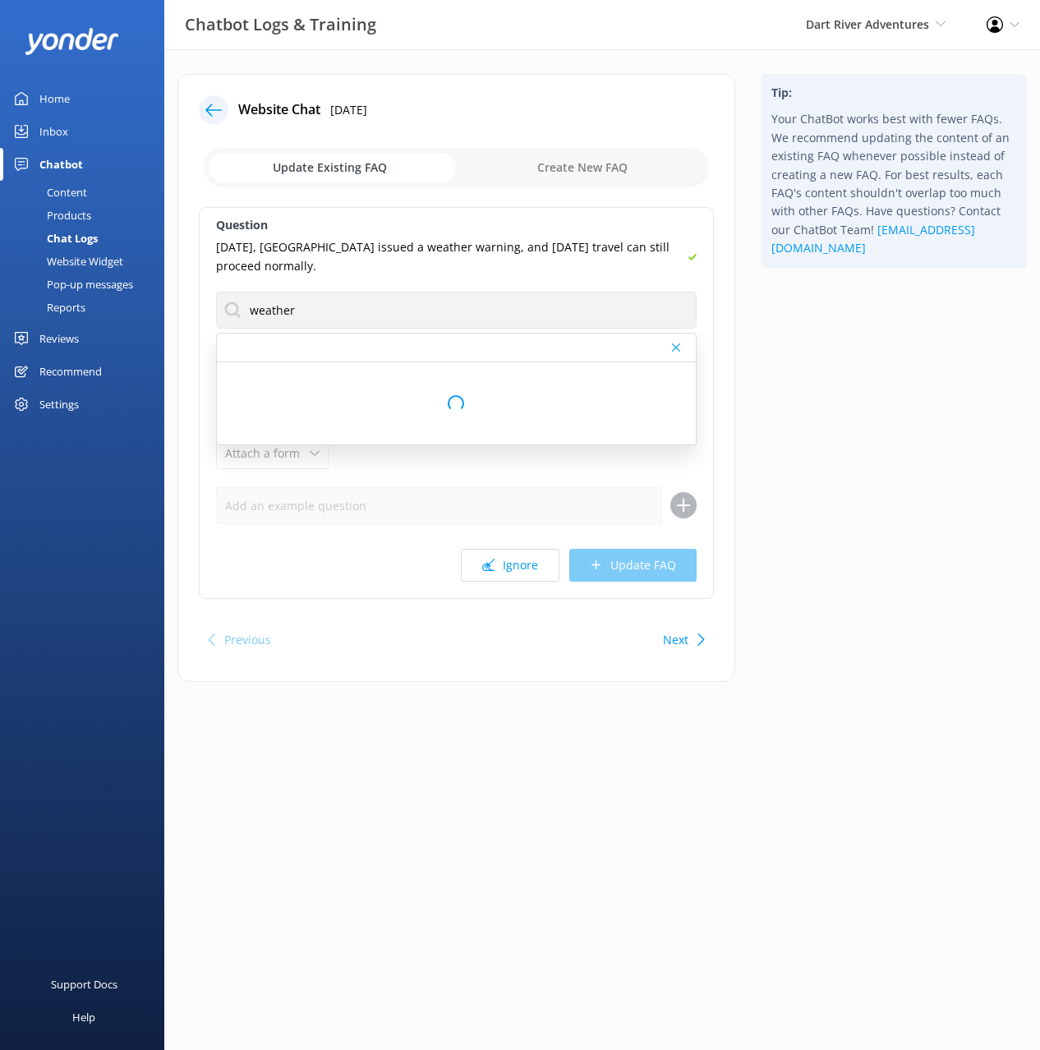
click at [839, 385] on div "Tip: Your ChatBot works best with fewer FAQs. We recommend updating the content…" at bounding box center [895, 386] width 292 height 625
click at [367, 430] on p "Do you operate in bad weather conditions" at bounding box center [343, 434] width 232 height 18
type textarea "We operate whenever weather & river conditions are safe to do so (we do not ope…"
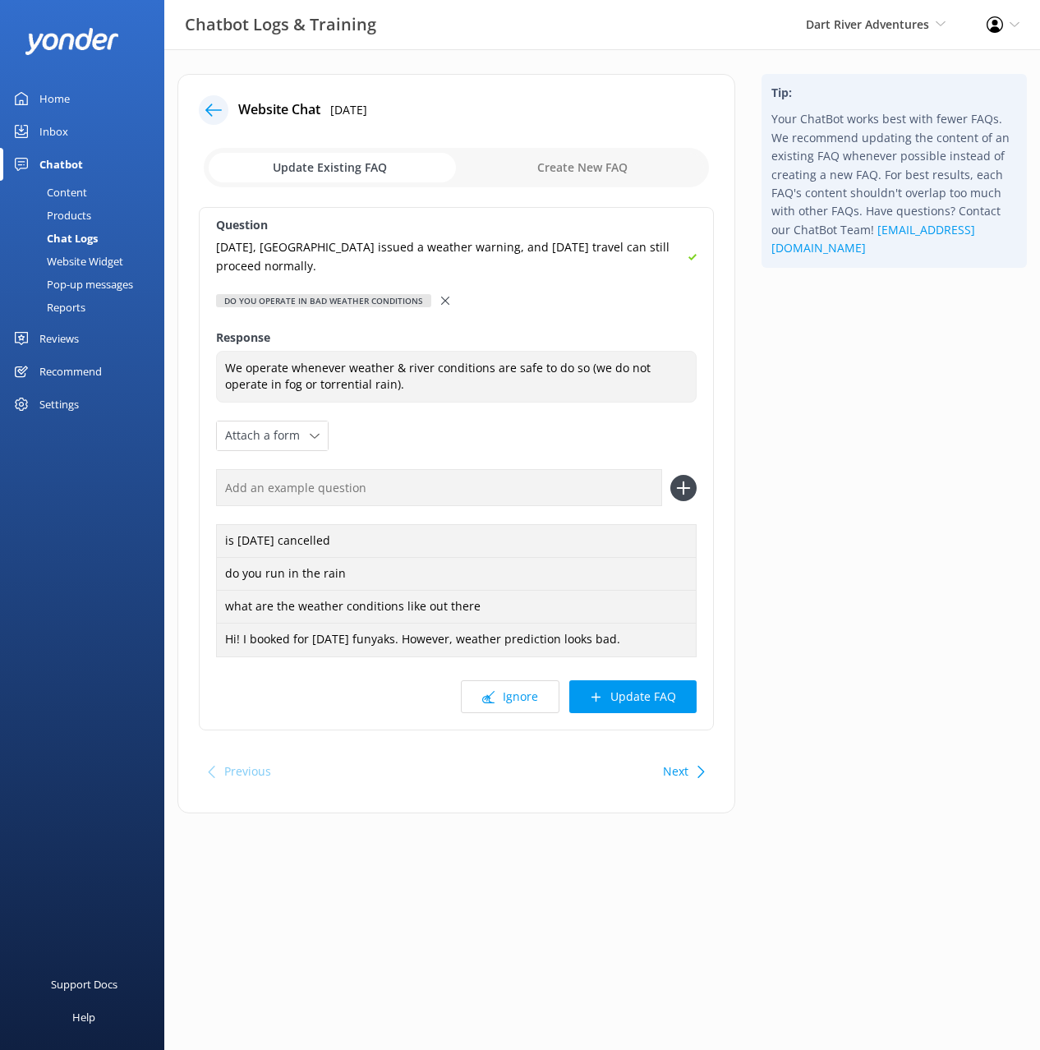
drag, startPoint x: 551, startPoint y: 492, endPoint x: 678, endPoint y: 485, distance: 126.8
click at [554, 492] on input "text" at bounding box center [439, 487] width 446 height 37
paste input "[DATE], [GEOGRAPHIC_DATA] issued a weather warning, and [DATE] travel can still…"
type input "[DATE], [GEOGRAPHIC_DATA] issued a weather warning, and [DATE] travel can still…"
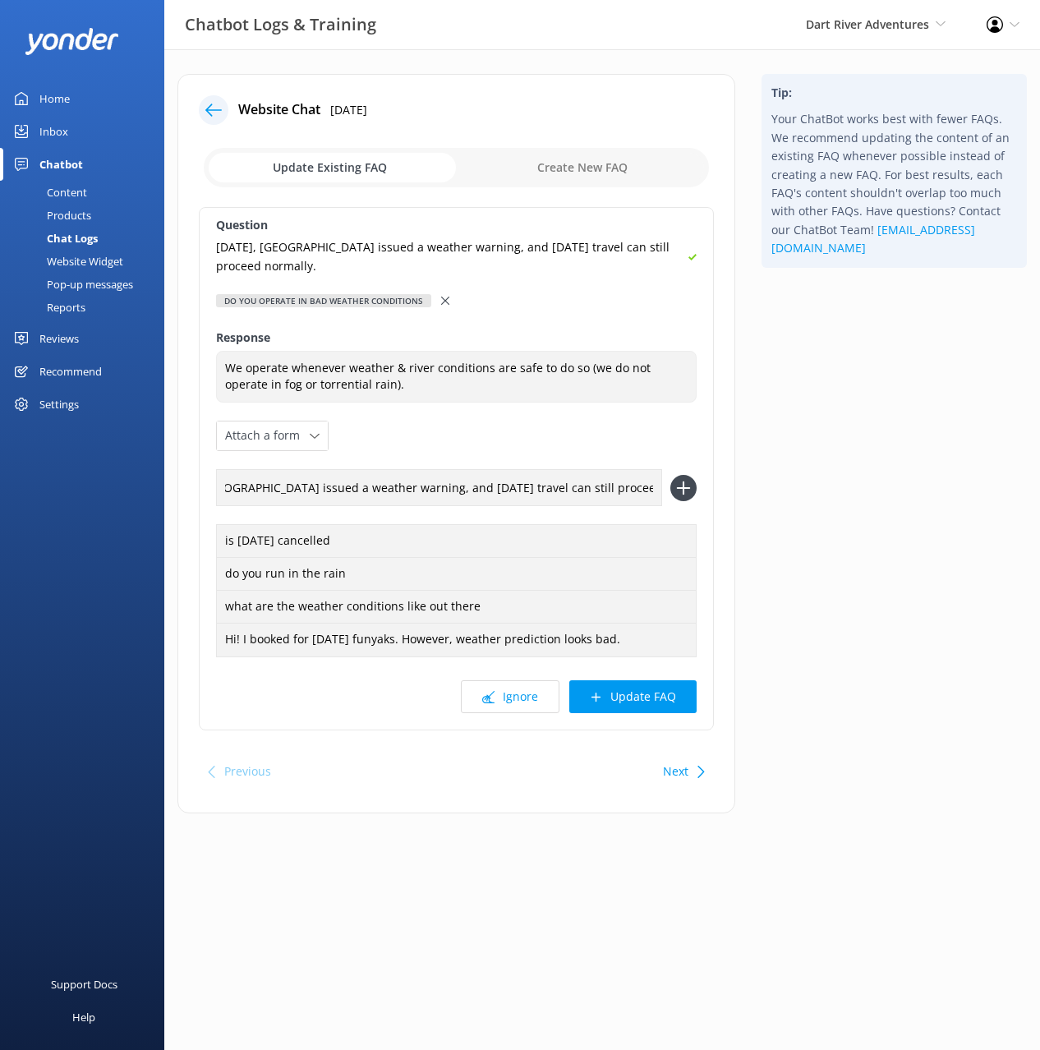
click at [685, 484] on icon at bounding box center [684, 488] width 26 height 26
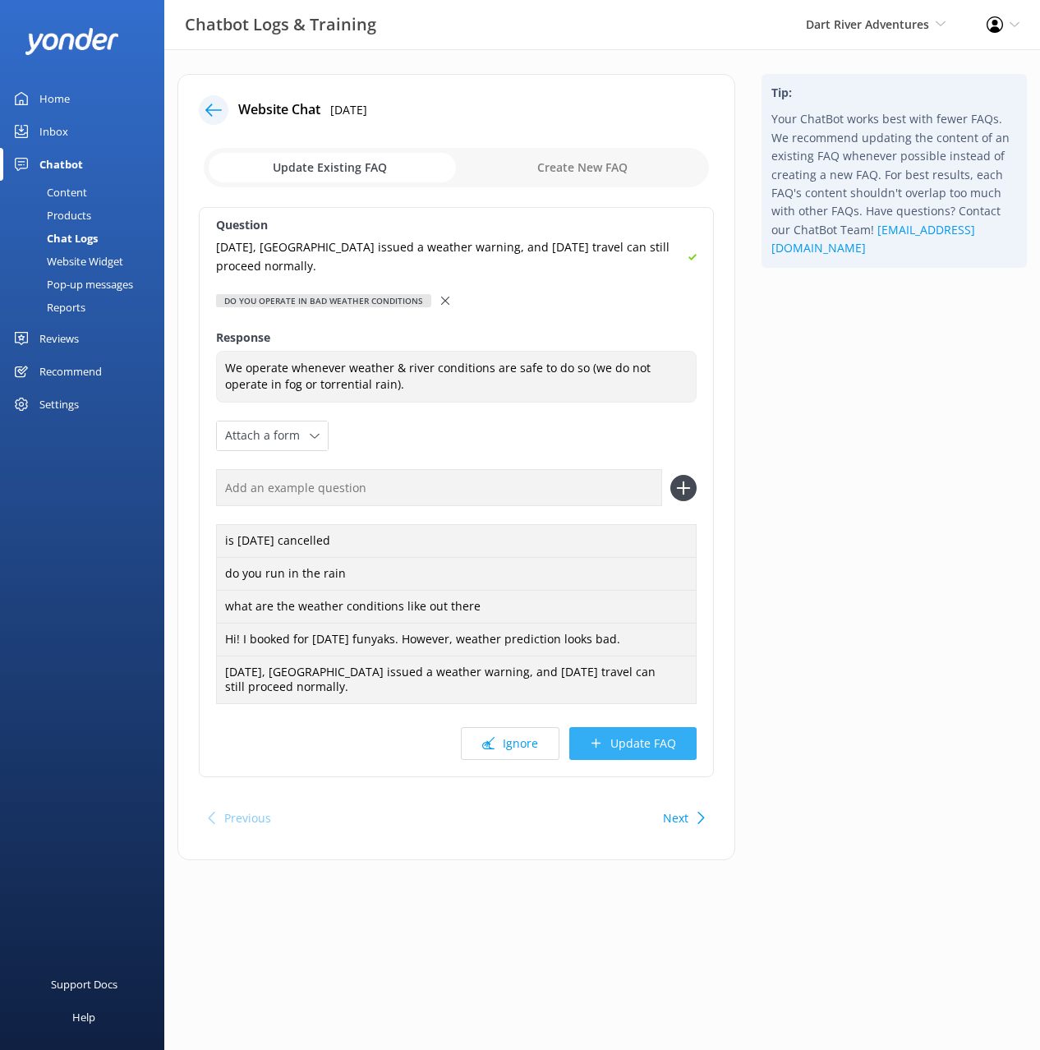
click at [647, 743] on button "Update FAQ" at bounding box center [633, 743] width 127 height 33
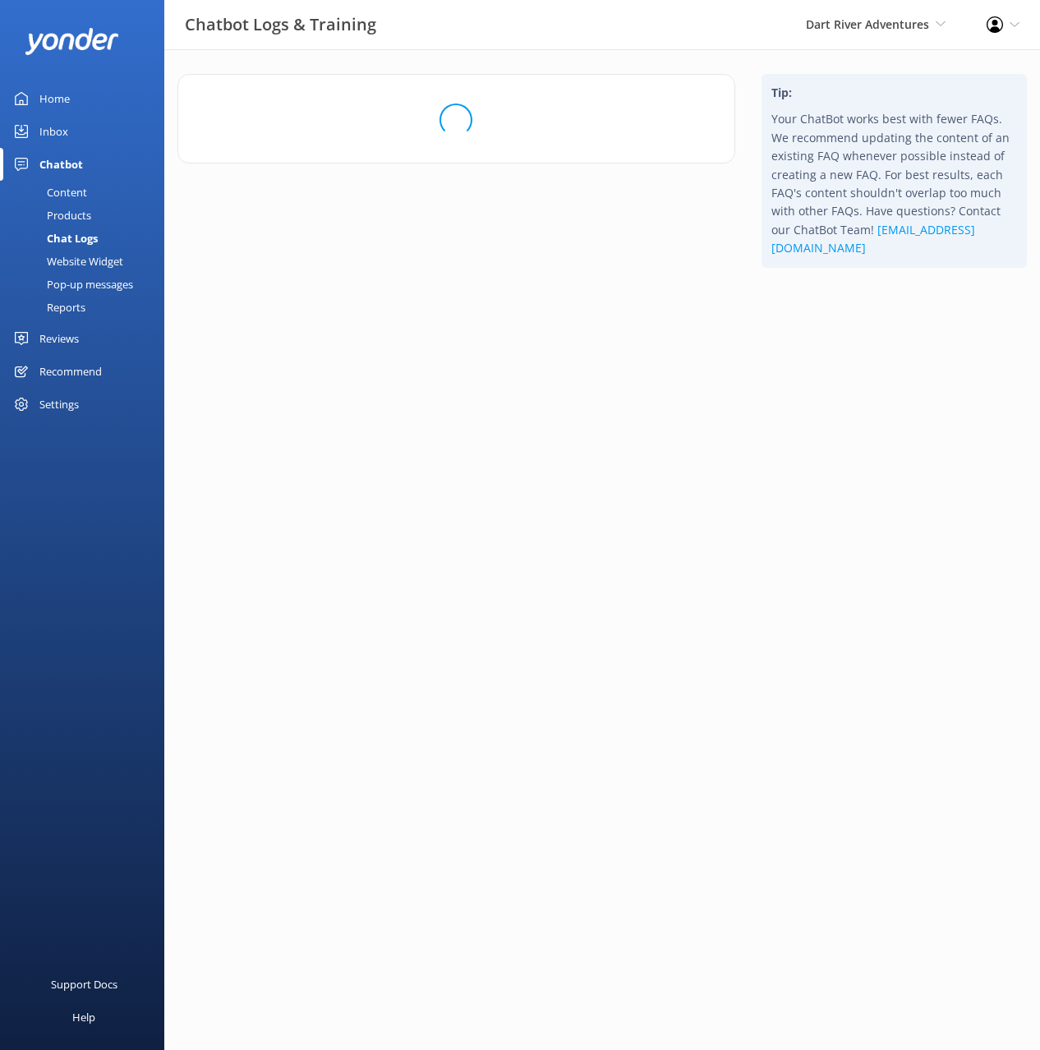
click at [853, 613] on html "Chatbot Logs & Training Dart River Adventures Black Cat Cruises [GEOGRAPHIC_DAT…" at bounding box center [520, 525] width 1040 height 1050
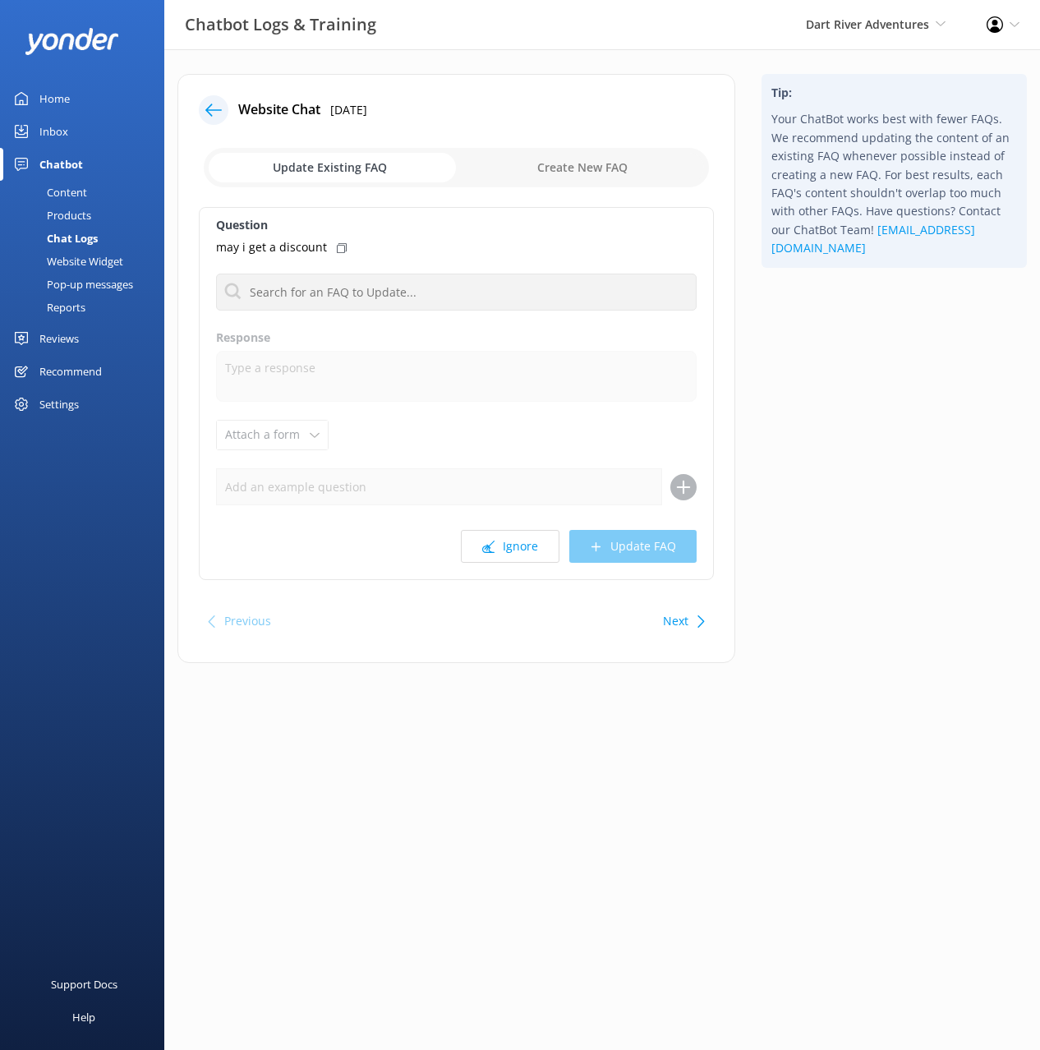
drag, startPoint x: 874, startPoint y: 473, endPoint x: 780, endPoint y: 479, distance: 94.7
click at [874, 473] on div "Tip: Your ChatBot works best with fewer FAQs. We recommend updating the content…" at bounding box center [895, 377] width 292 height 606
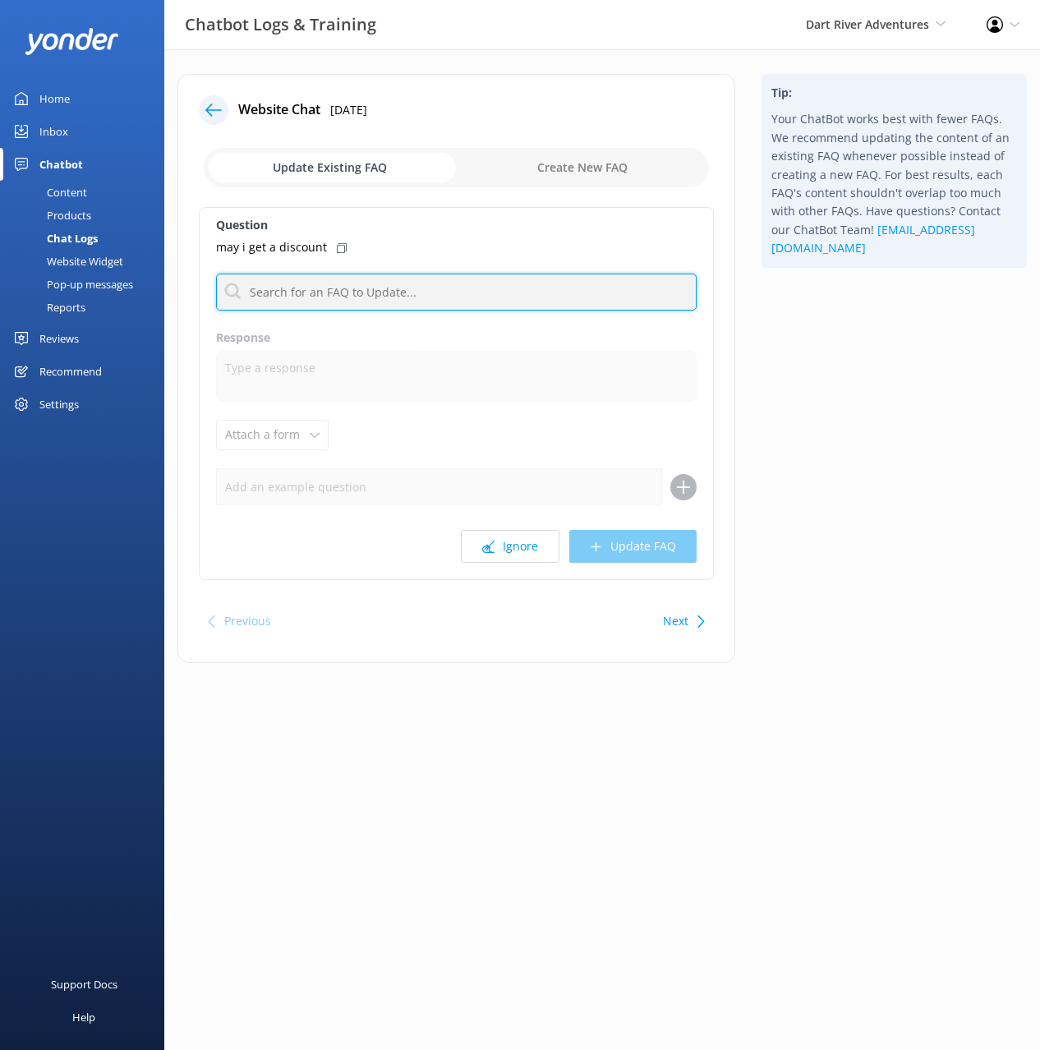
click at [372, 302] on input "text" at bounding box center [456, 292] width 481 height 37
type input "speci"
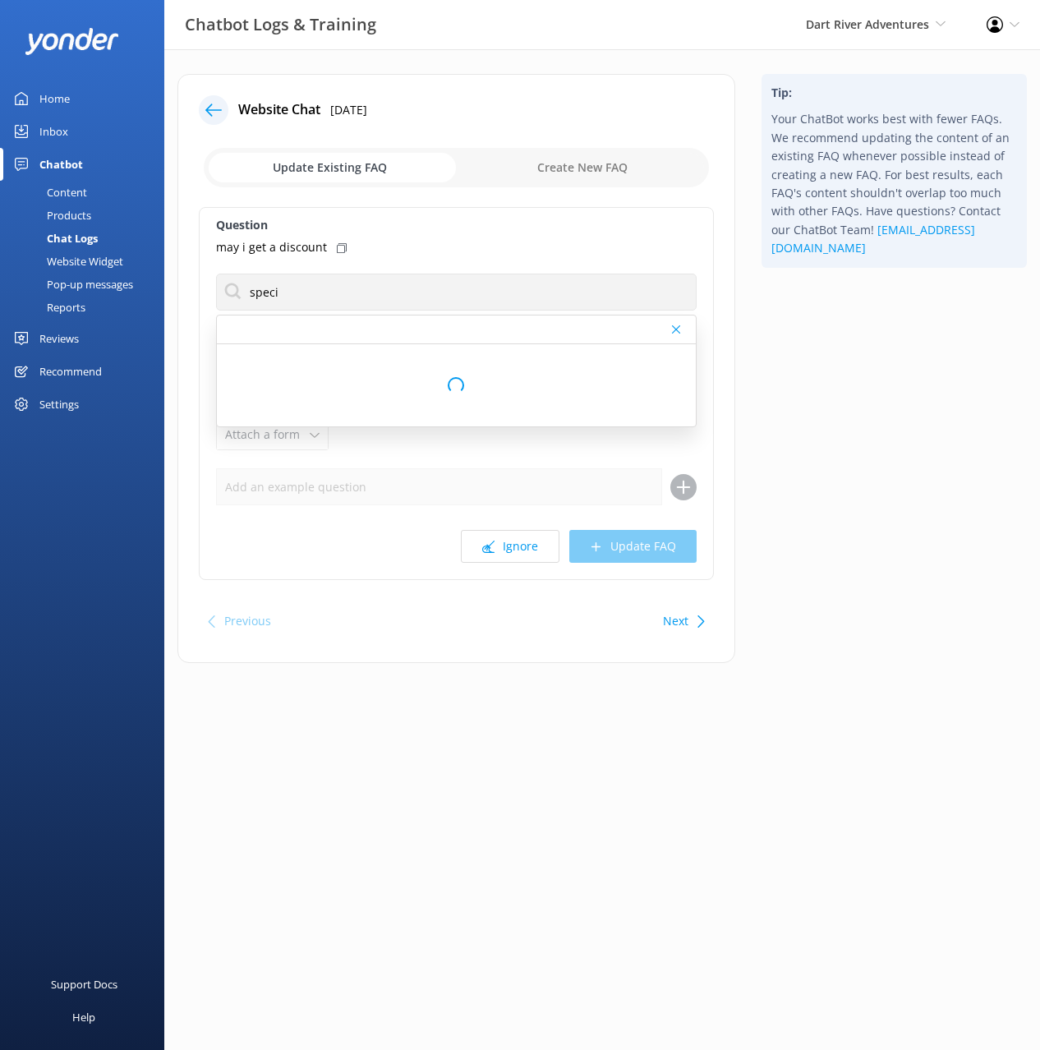
drag, startPoint x: 334, startPoint y: 244, endPoint x: 460, endPoint y: 297, distance: 137.4
click at [337, 244] on icon at bounding box center [342, 248] width 10 height 10
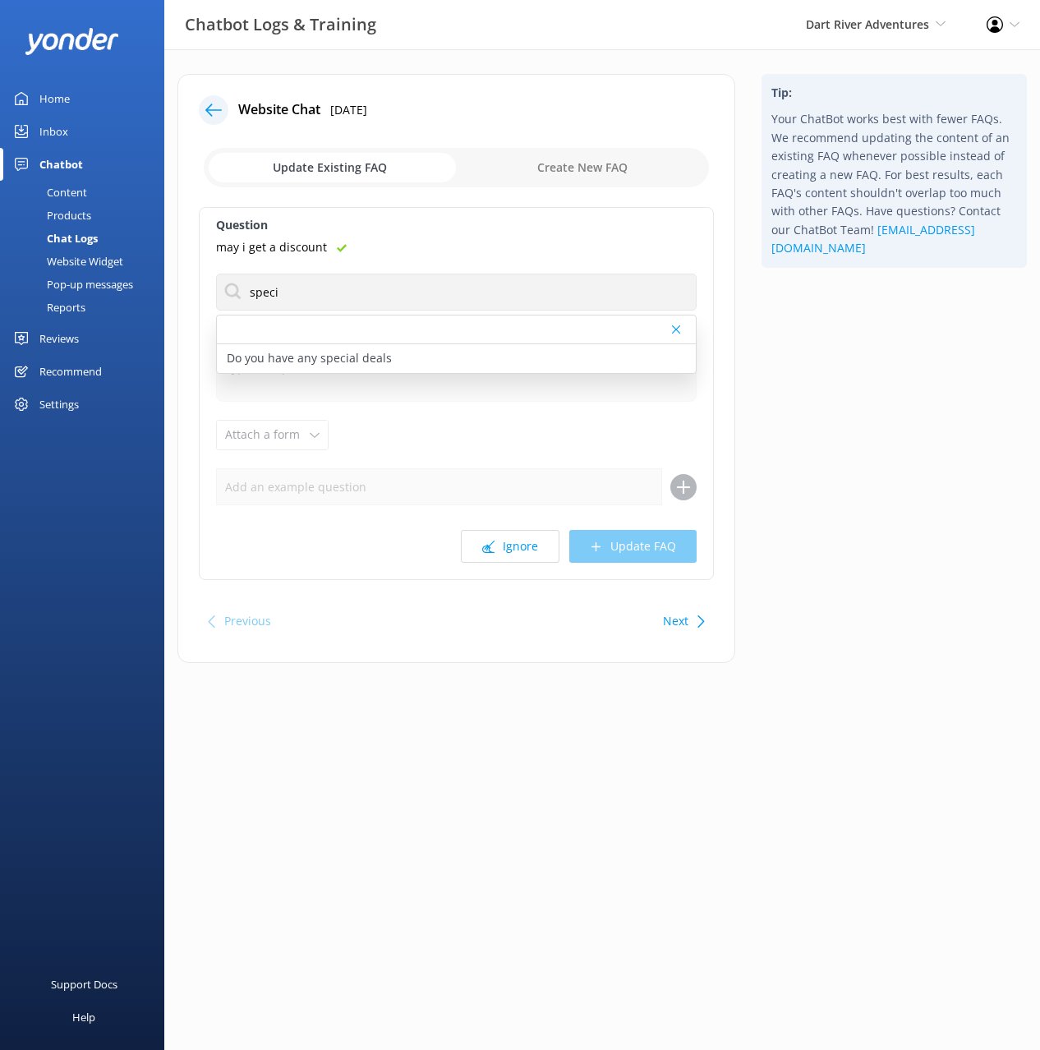
drag, startPoint x: 545, startPoint y: 360, endPoint x: 551, endPoint y: 367, distance: 9.9
click at [545, 360] on div "Do you have any special deals" at bounding box center [456, 358] width 479 height 29
type textarea "Please keep an eye on our social media for any available promotions. Alternativ…"
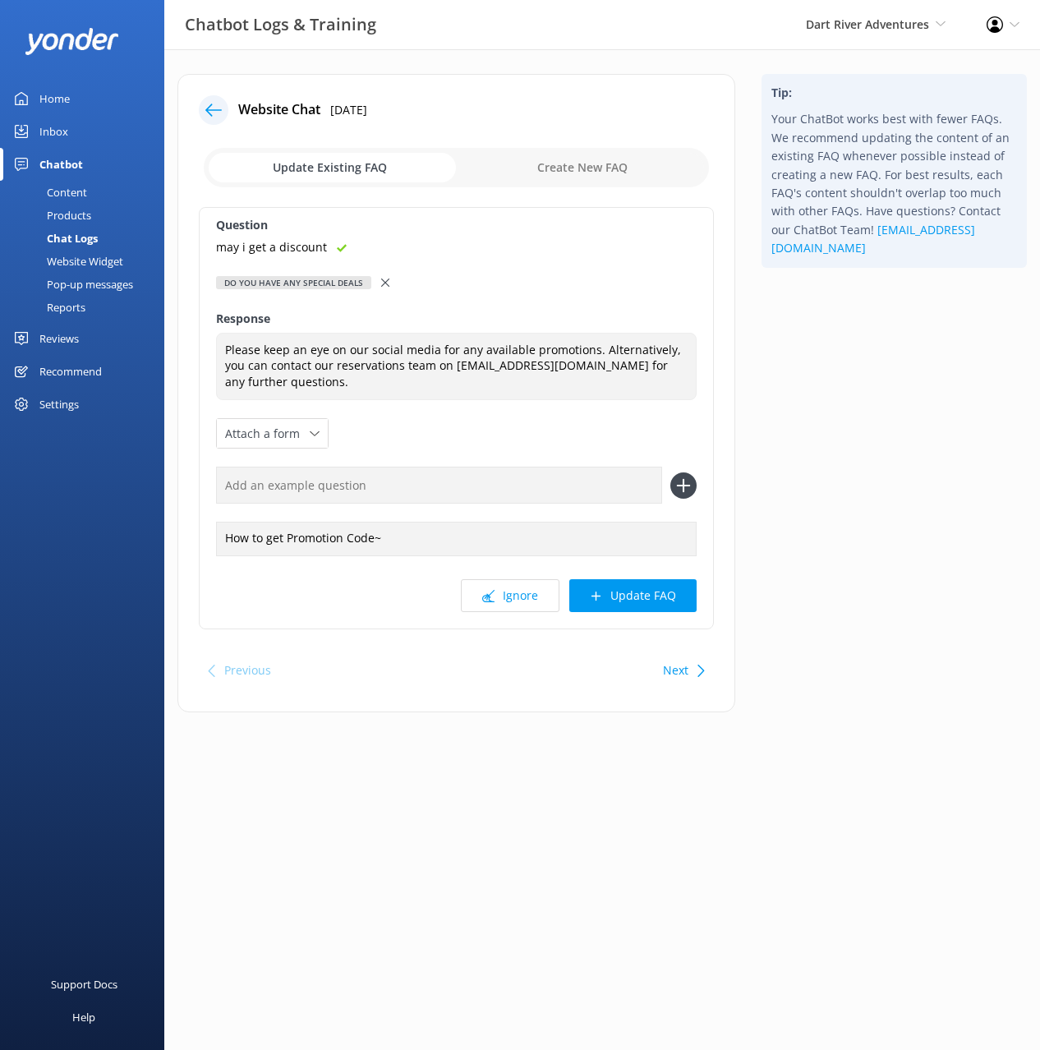
drag, startPoint x: 580, startPoint y: 482, endPoint x: 681, endPoint y: 473, distance: 101.5
click at [583, 483] on input "text" at bounding box center [439, 485] width 446 height 37
paste input "may i get a discount"
type input "may i get a discount"
click at [693, 469] on div "may i get a discount" at bounding box center [456, 485] width 481 height 37
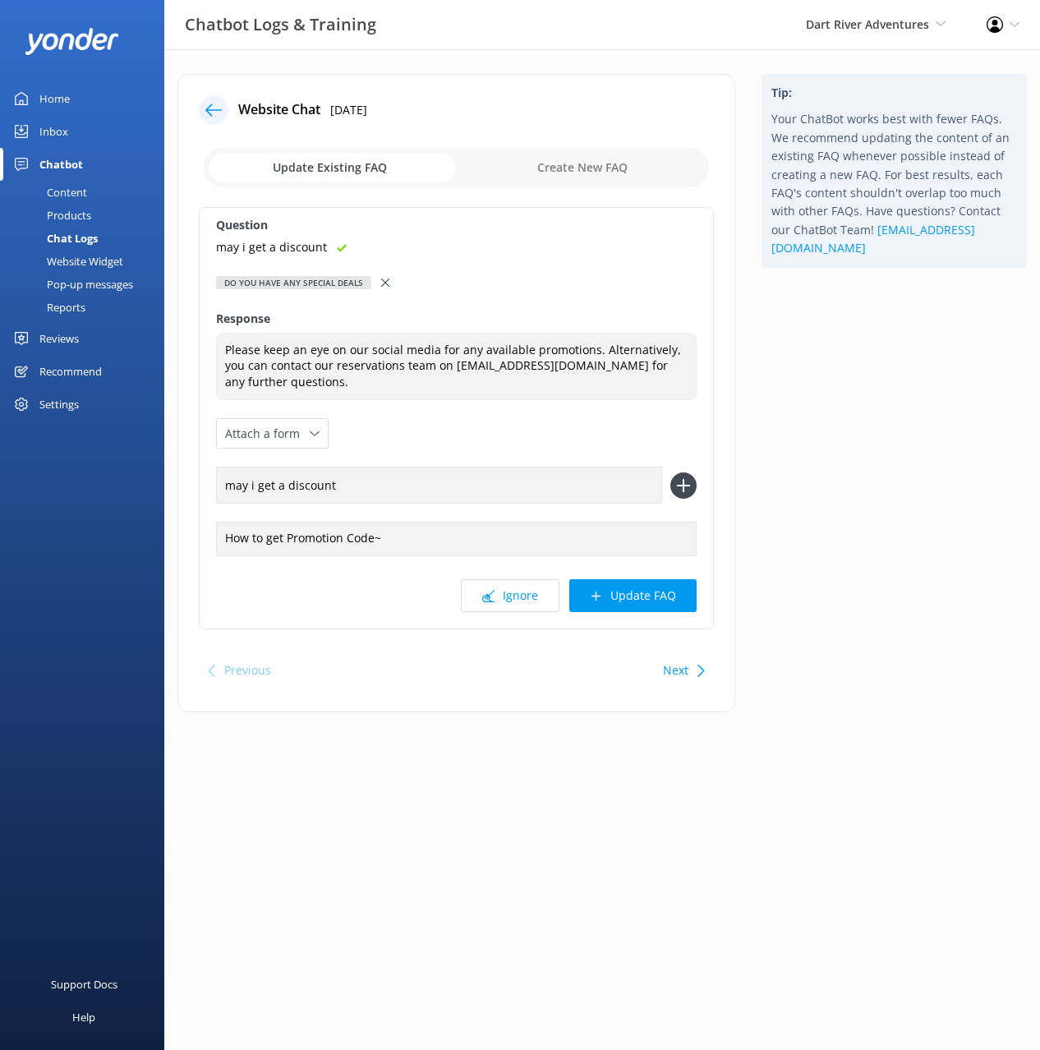
click at [687, 482] on icon at bounding box center [684, 486] width 26 height 26
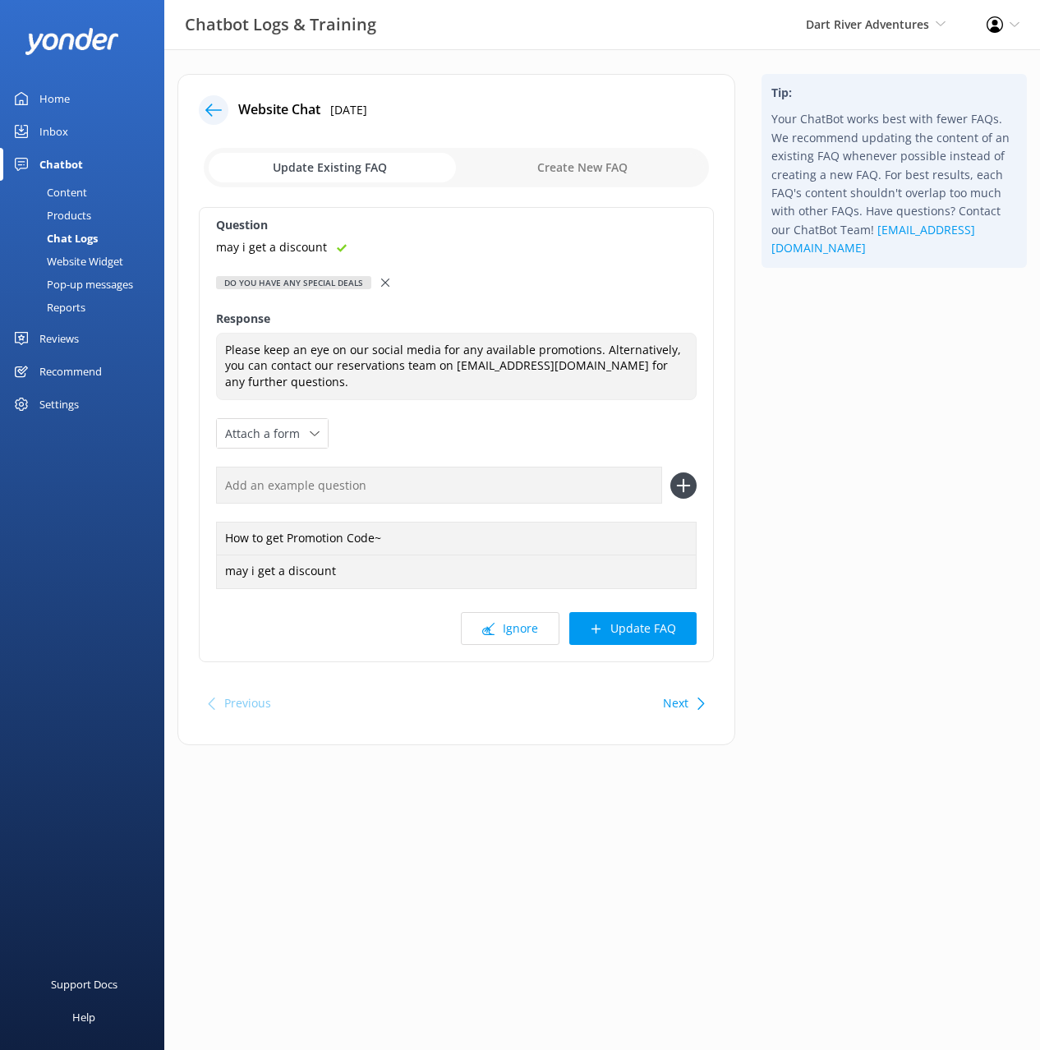
drag, startPoint x: 659, startPoint y: 634, endPoint x: 721, endPoint y: 625, distance: 62.4
click at [659, 634] on button "Update FAQ" at bounding box center [633, 628] width 127 height 33
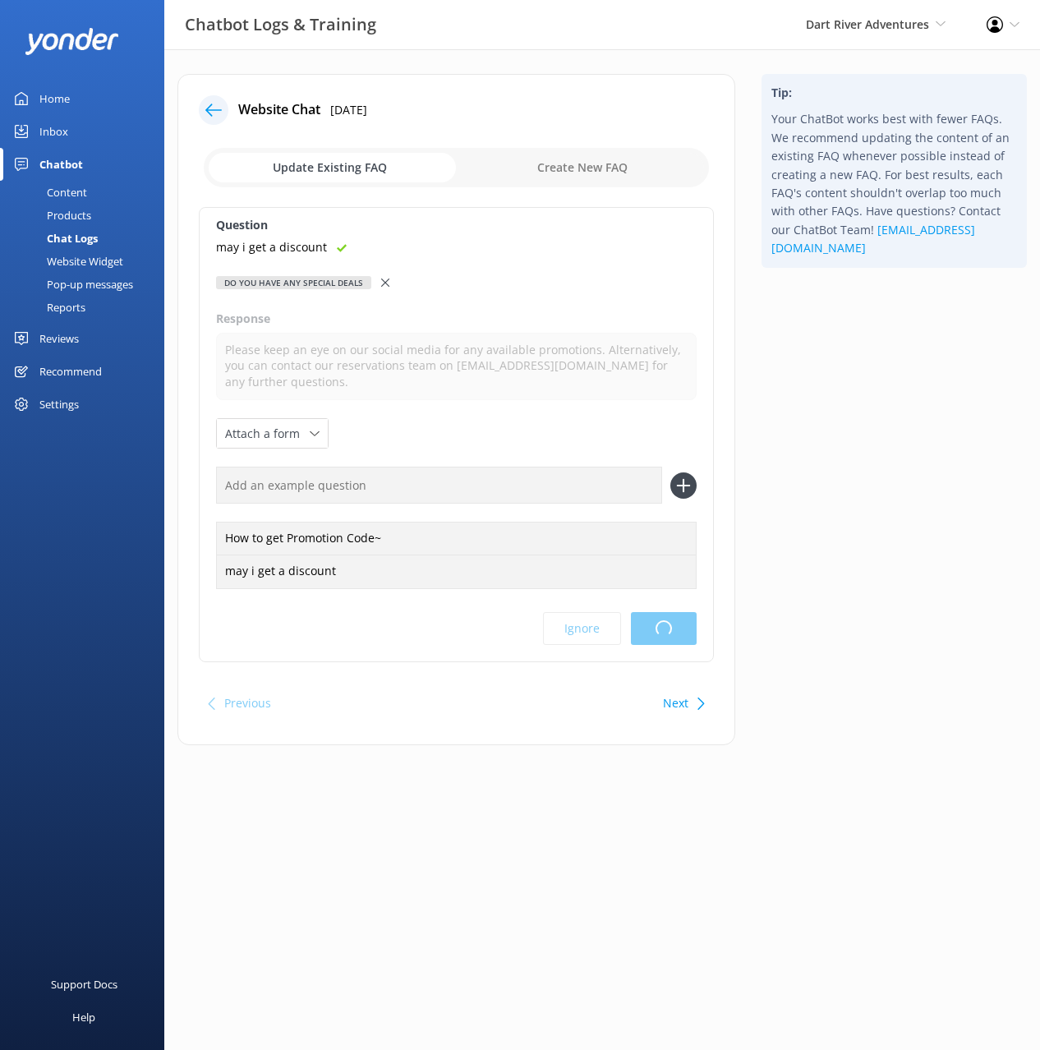
click at [845, 577] on html "Chatbot Logs & Training Dart River Adventures Black Cat Cruises [GEOGRAPHIC_DAT…" at bounding box center [520, 525] width 1040 height 1050
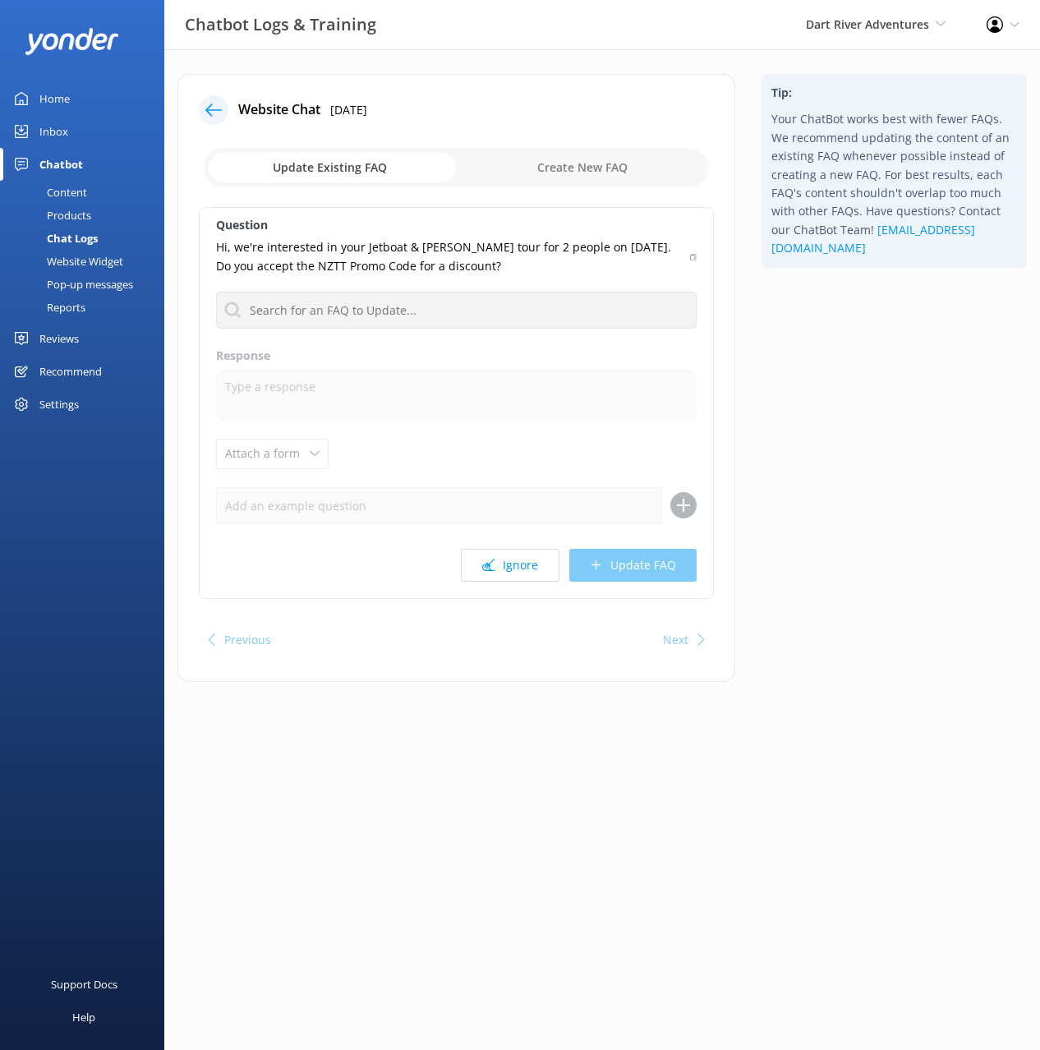
click at [864, 542] on div "Tip: Your ChatBot works best with fewer FAQs. We recommend updating the content…" at bounding box center [895, 386] width 292 height 625
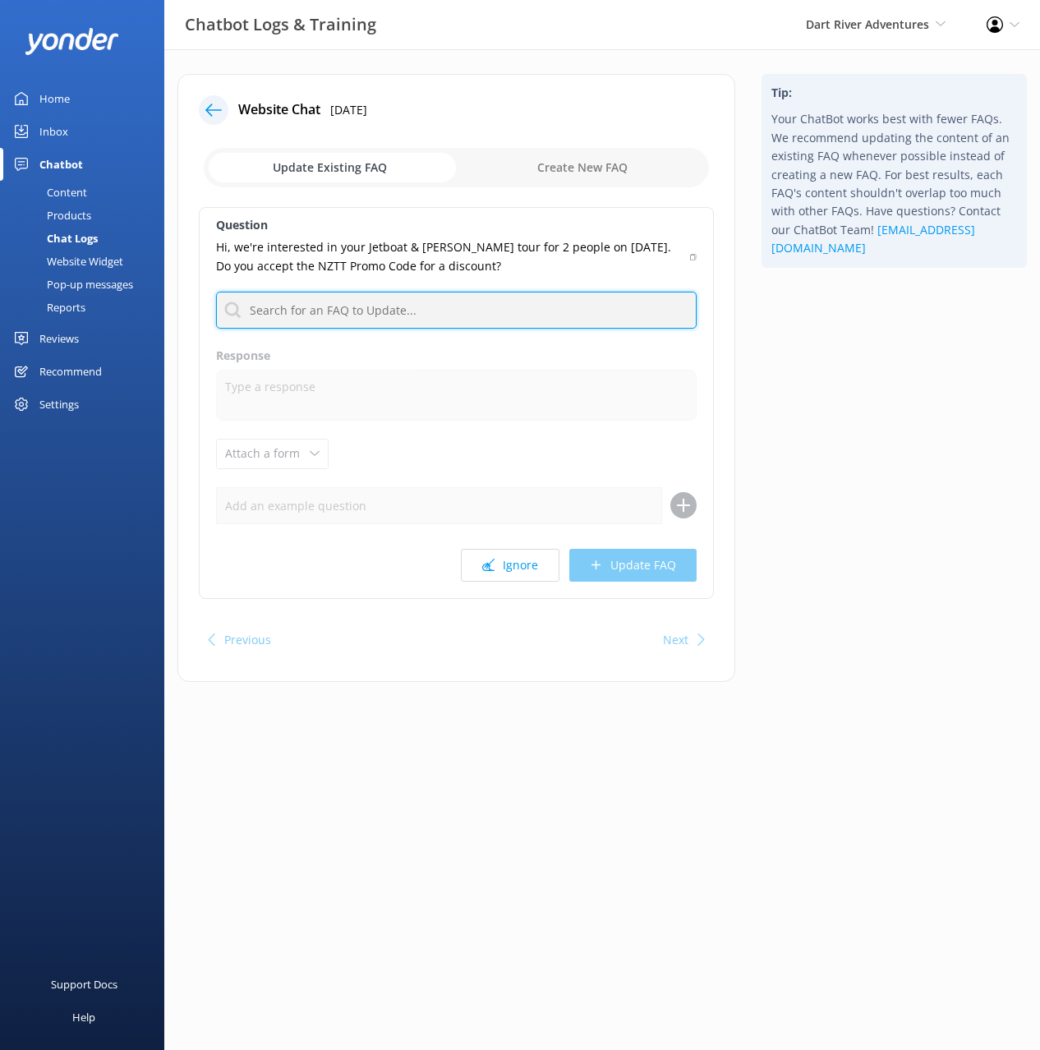
click at [413, 312] on input "text" at bounding box center [456, 310] width 481 height 37
type input "special"
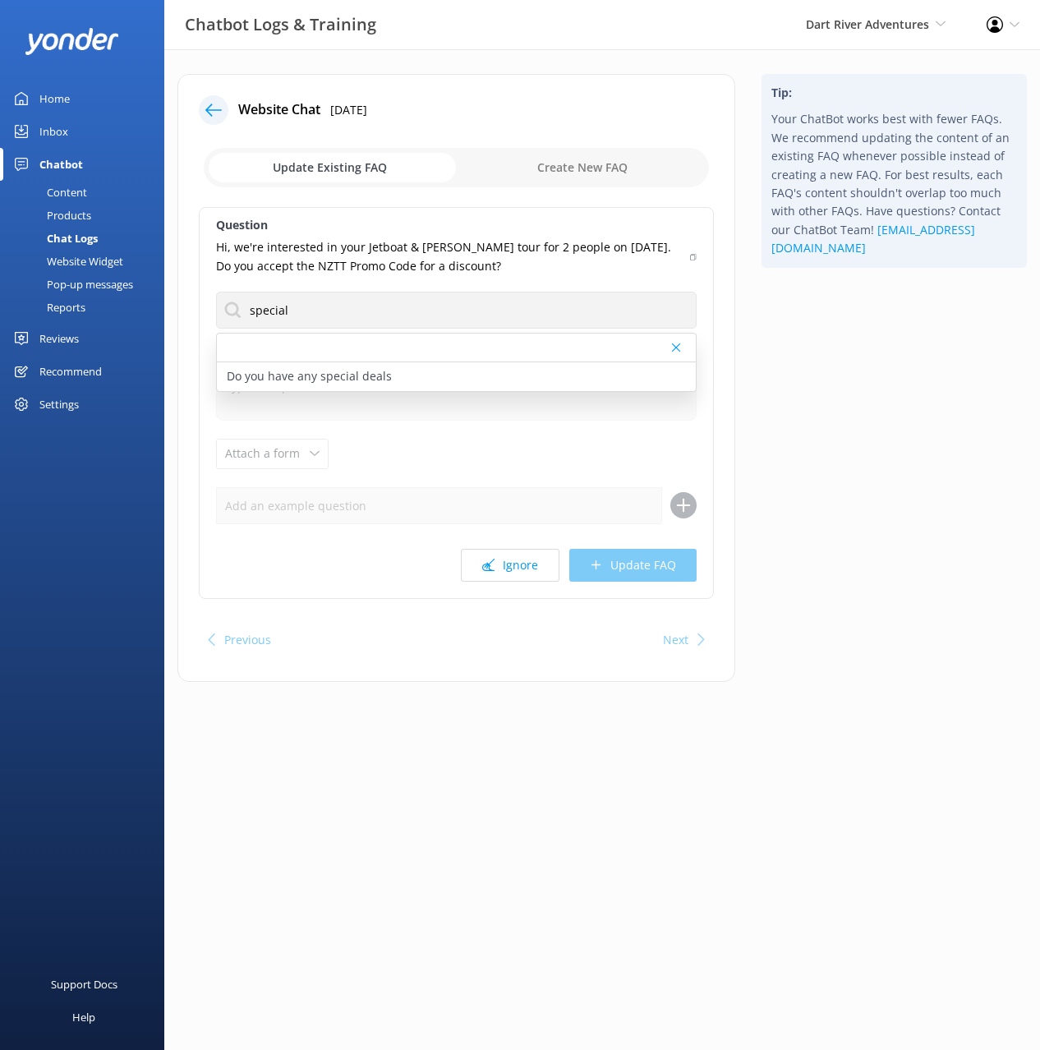
click at [690, 255] on icon at bounding box center [693, 257] width 7 height 10
click at [427, 374] on div "Do you have any special deals" at bounding box center [456, 376] width 479 height 29
type textarea "Please keep an eye on our social media for any available promotions. Alternativ…"
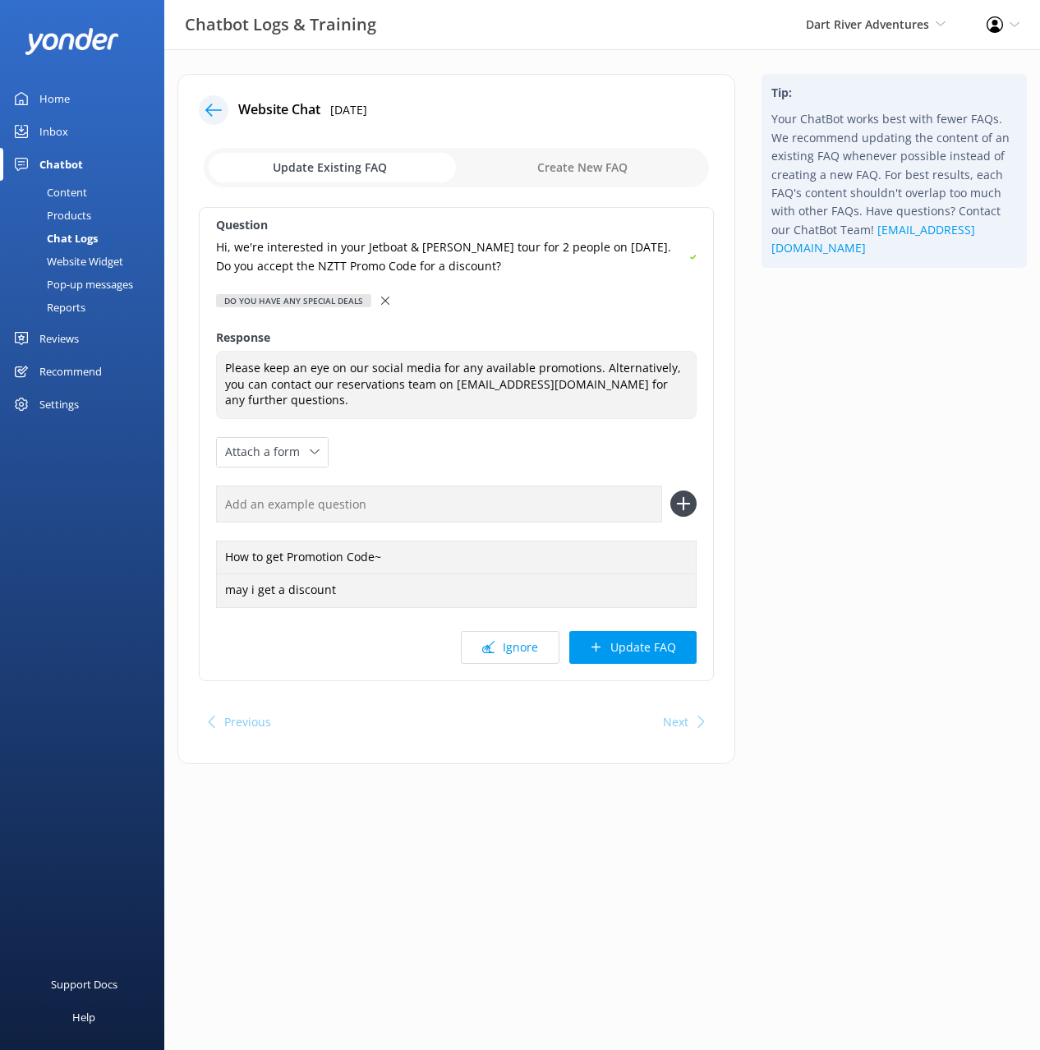
click at [551, 504] on input "text" at bounding box center [439, 504] width 446 height 37
paste input "Hi, we're interested in your Jetboat & [PERSON_NAME] tour for 2 people on [DATE…"
type input "Hi, we're interested in your Jetboat & [PERSON_NAME] tour for 2 people on [DATE…"
click at [685, 505] on icon at bounding box center [684, 504] width 26 height 26
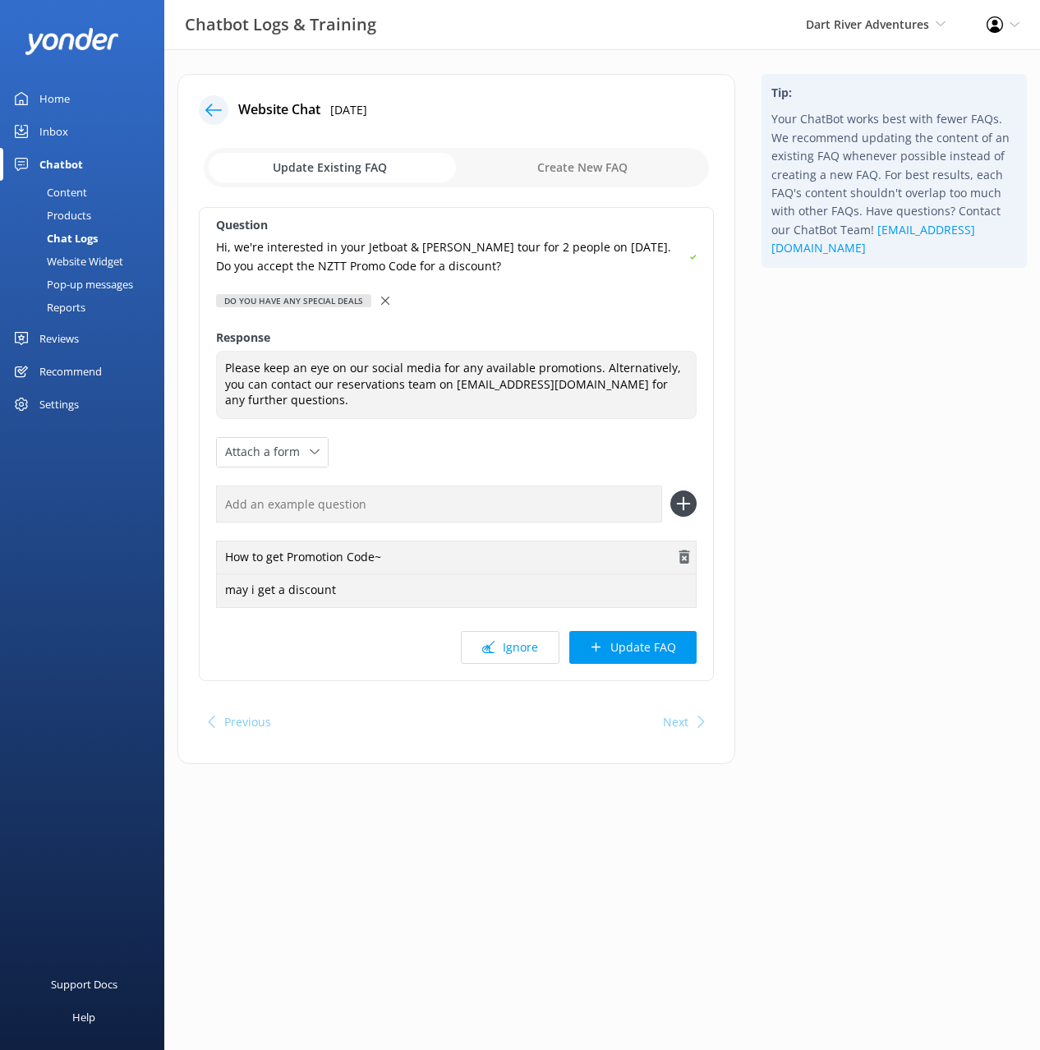
scroll to position [0, 0]
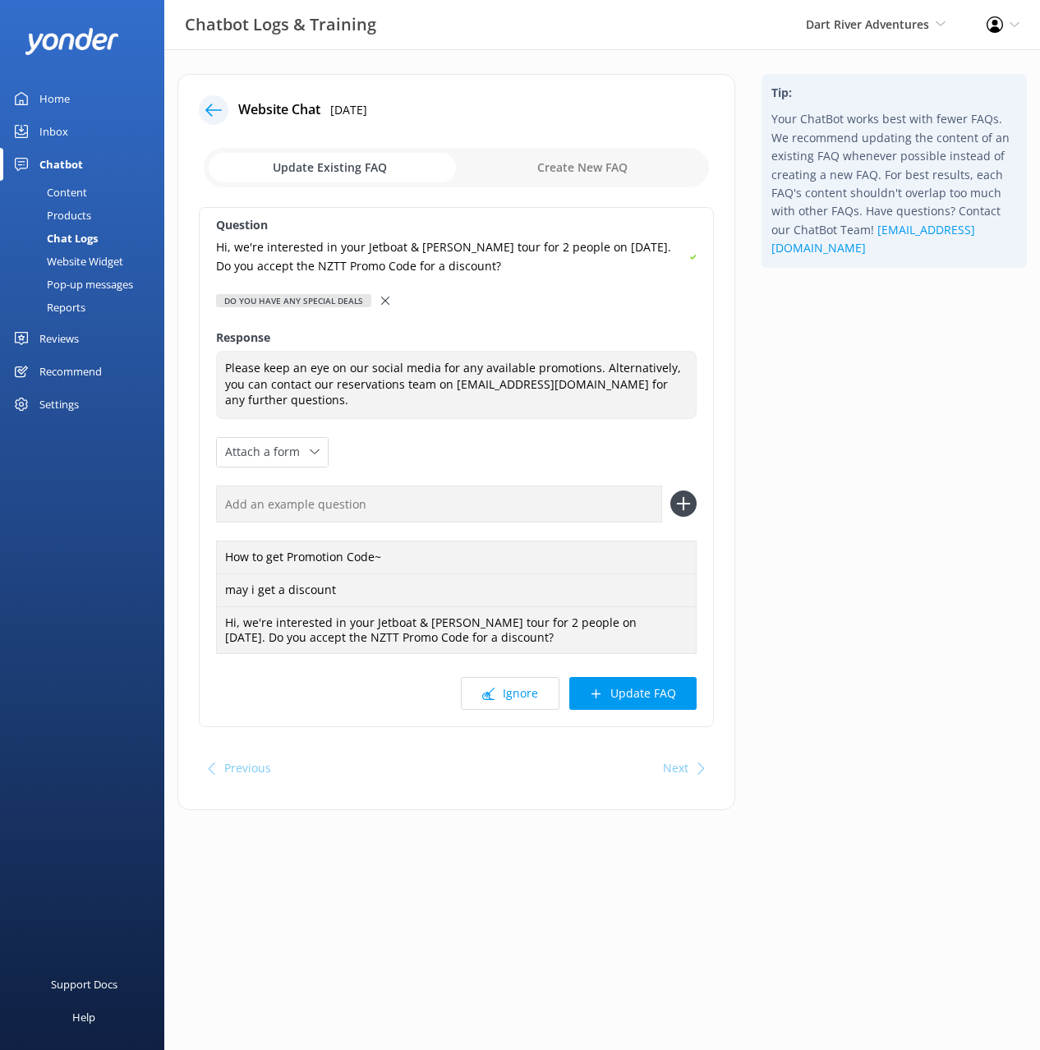
drag, startPoint x: 645, startPoint y: 691, endPoint x: 750, endPoint y: 648, distance: 113.8
click at [646, 691] on button "Update FAQ" at bounding box center [633, 693] width 127 height 33
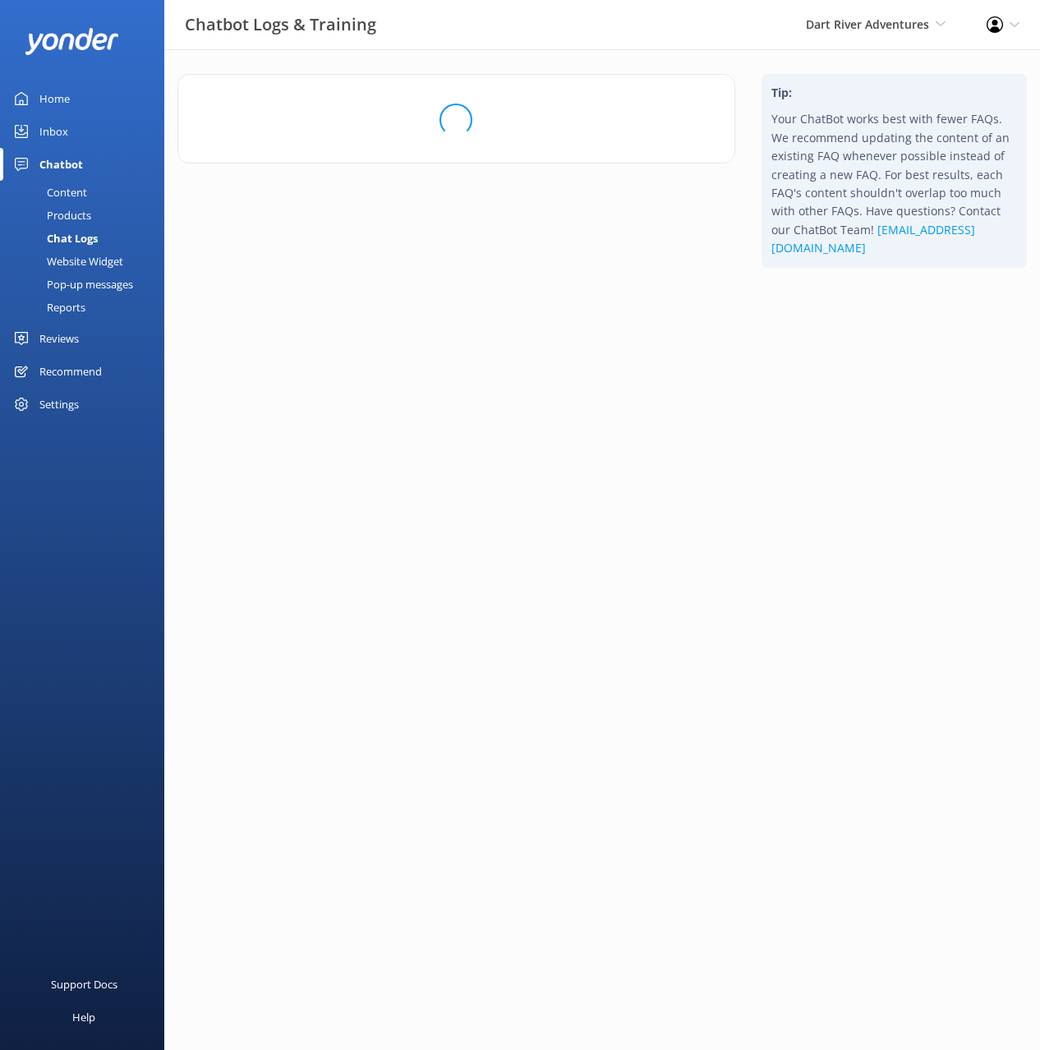
click at [824, 620] on html "Chatbot Logs & Training Dart River Adventures Black Cat Cruises [GEOGRAPHIC_DAT…" at bounding box center [520, 525] width 1040 height 1050
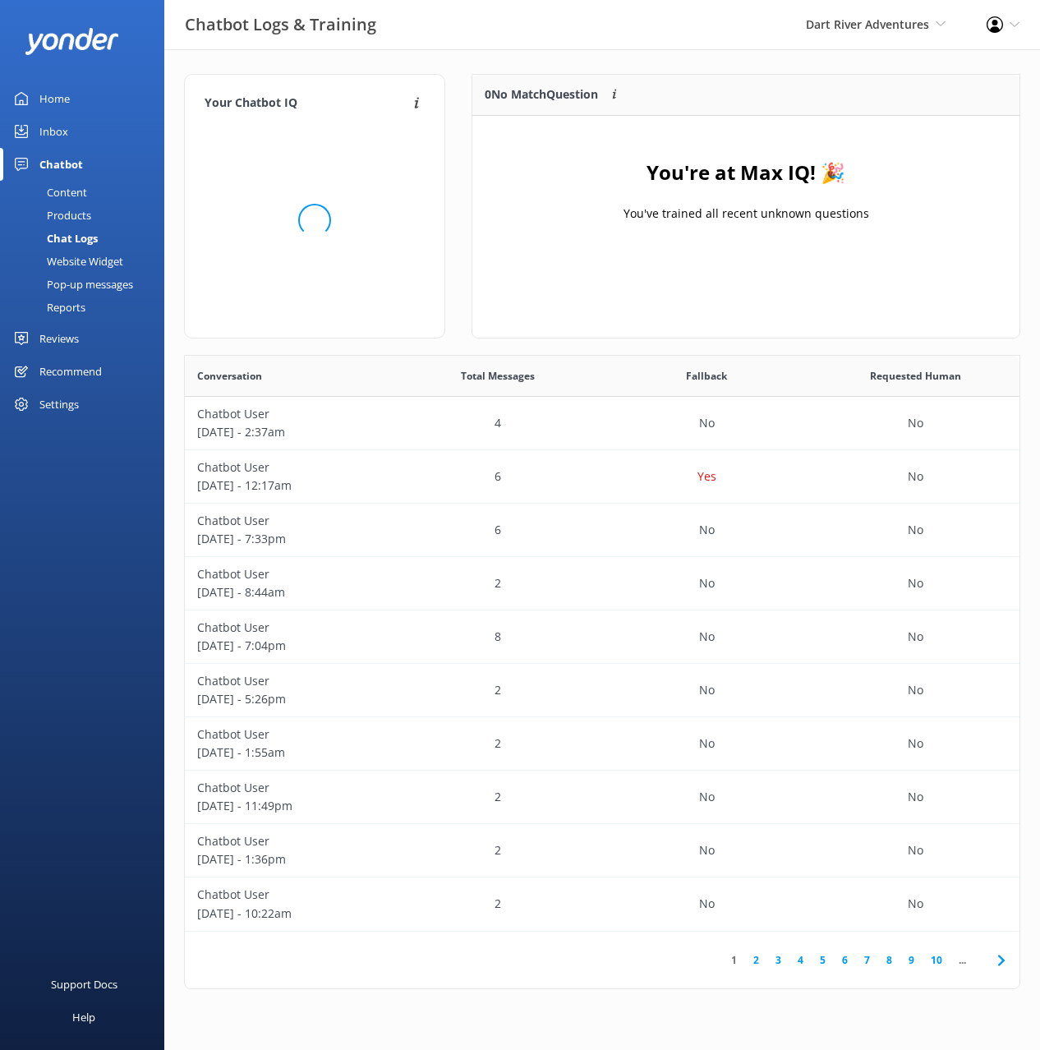
scroll to position [576, 835]
drag, startPoint x: 668, startPoint y: 210, endPoint x: 480, endPoint y: 195, distance: 188.8
click at [662, 210] on p "You've trained all recent unknown questions" at bounding box center [746, 214] width 246 height 18
click at [94, 189] on link "Content" at bounding box center [87, 192] width 154 height 23
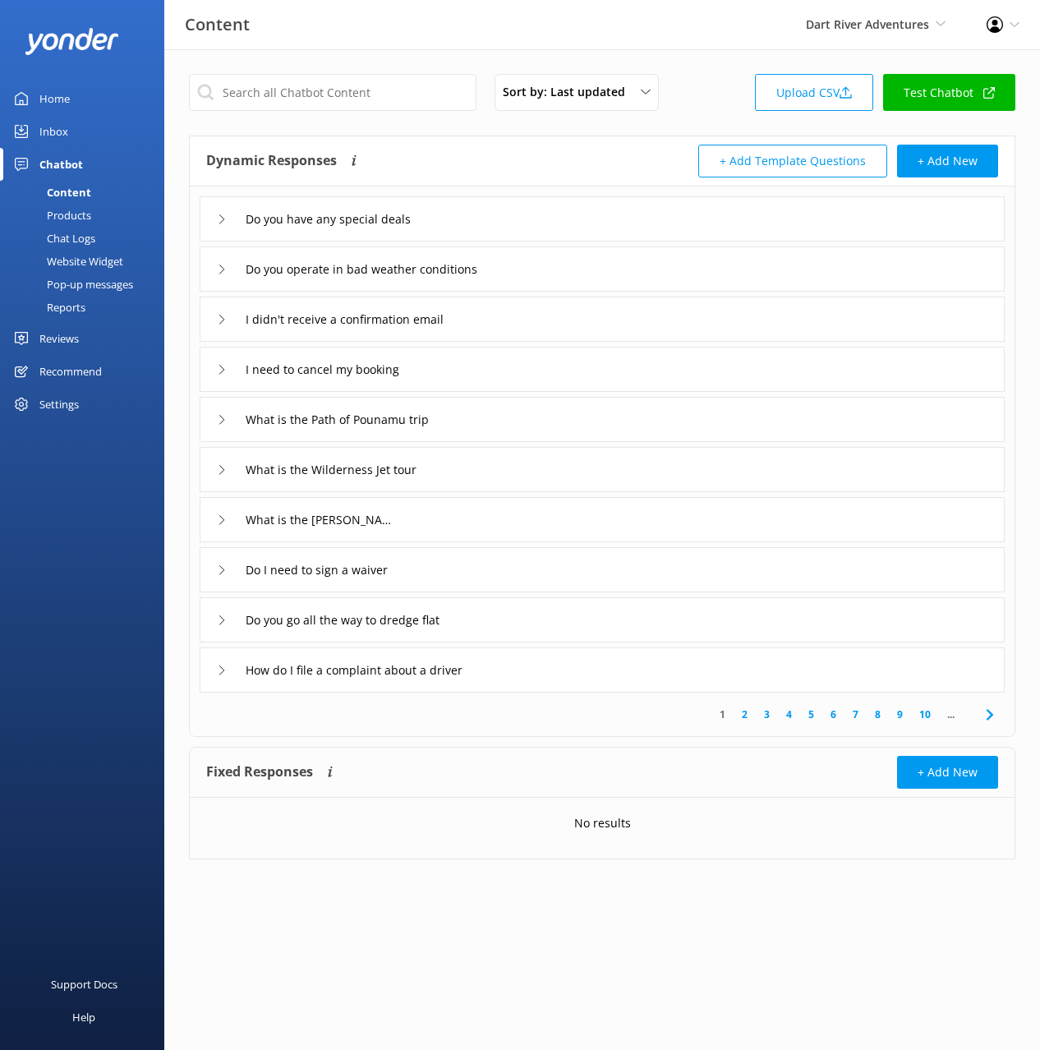
drag, startPoint x: 425, startPoint y: 49, endPoint x: 585, endPoint y: 50, distance: 160.3
click at [425, 49] on div "Content Dart River Adventures Black Cat Cruises [GEOGRAPHIC_DATA] [GEOGRAPHIC_D…" at bounding box center [520, 25] width 1040 height 50
drag, startPoint x: 702, startPoint y: 95, endPoint x: 519, endPoint y: 191, distance: 206.6
click at [702, 95] on div "Sort by: Last updated Title (A-Z) Last updated Upload CSV Test Chatbot" at bounding box center [602, 97] width 827 height 47
click at [375, 97] on input "text" at bounding box center [333, 92] width 288 height 37
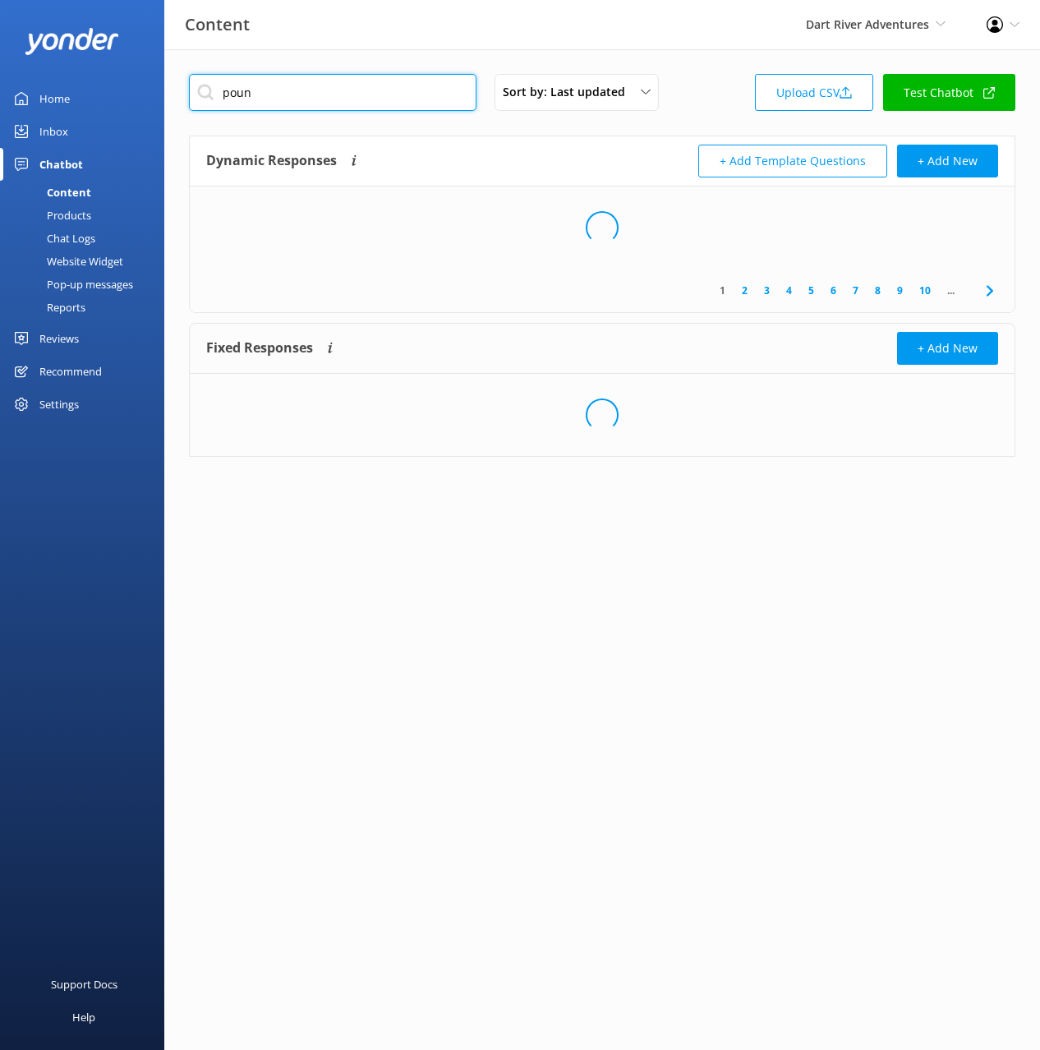
type input "poun"
click at [463, 171] on div "Dynamic Responses The chatbot will generate a response based on the content inf…" at bounding box center [404, 161] width 396 height 33
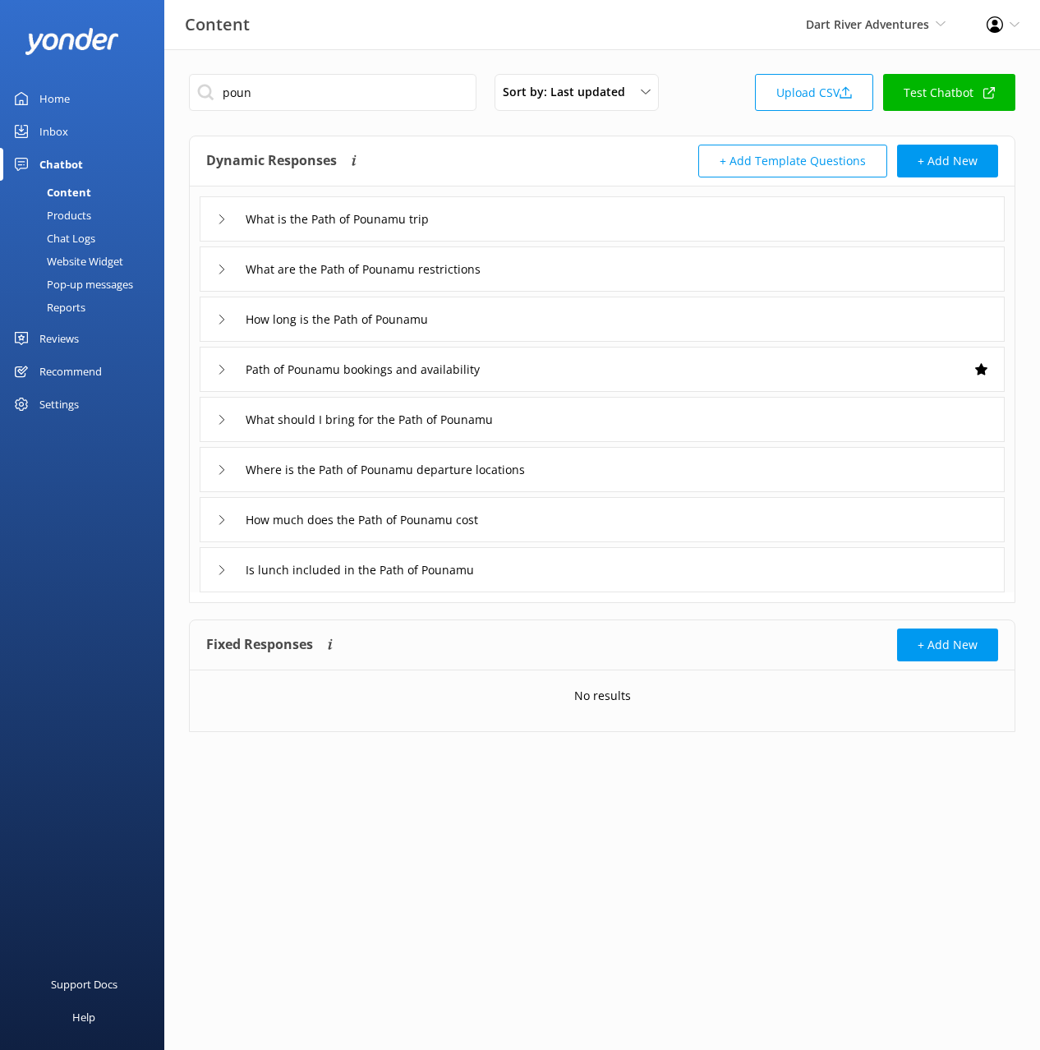
click at [556, 368] on div "Path of Pounamu bookings and availability" at bounding box center [602, 369] width 805 height 45
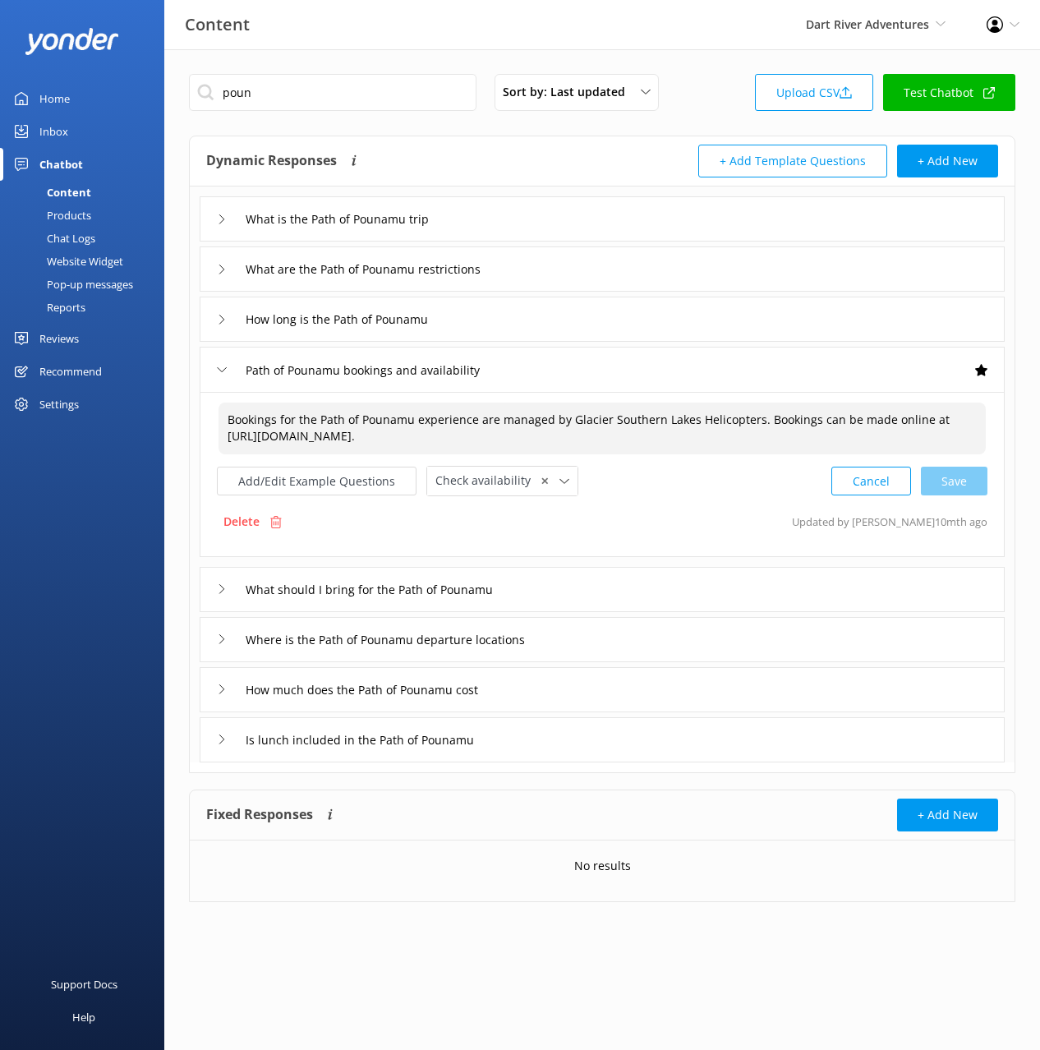
drag, startPoint x: 785, startPoint y: 437, endPoint x: 215, endPoint y: 439, distance: 569.5
click at [215, 439] on div "Bookings for the Path of Pounamu experience are managed by Glacier Southern Lak…" at bounding box center [602, 474] width 805 height 165
click at [554, 209] on div "What is the Path of Pounamu trip" at bounding box center [602, 218] width 805 height 45
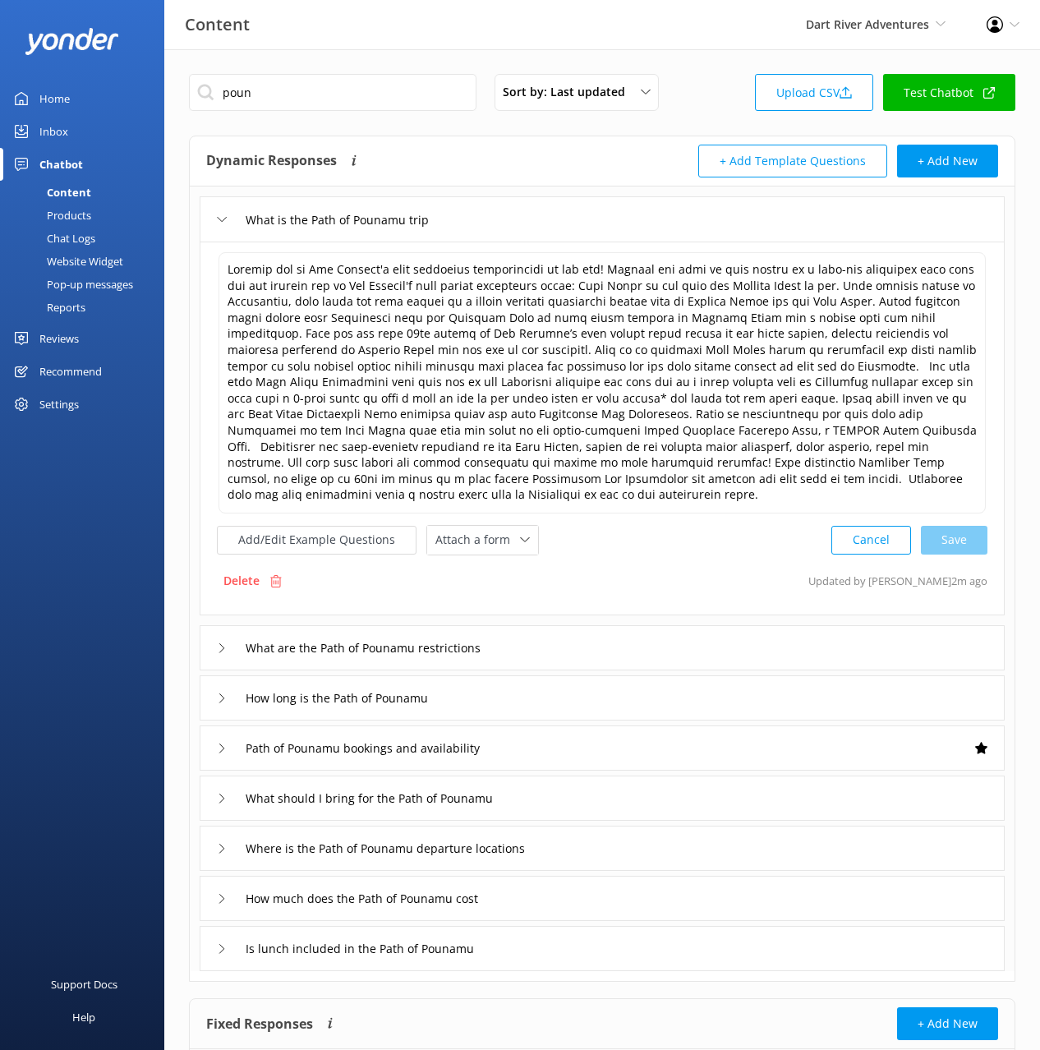
click at [615, 633] on div "What are the Path of Pounamu restrictions" at bounding box center [602, 647] width 805 height 45
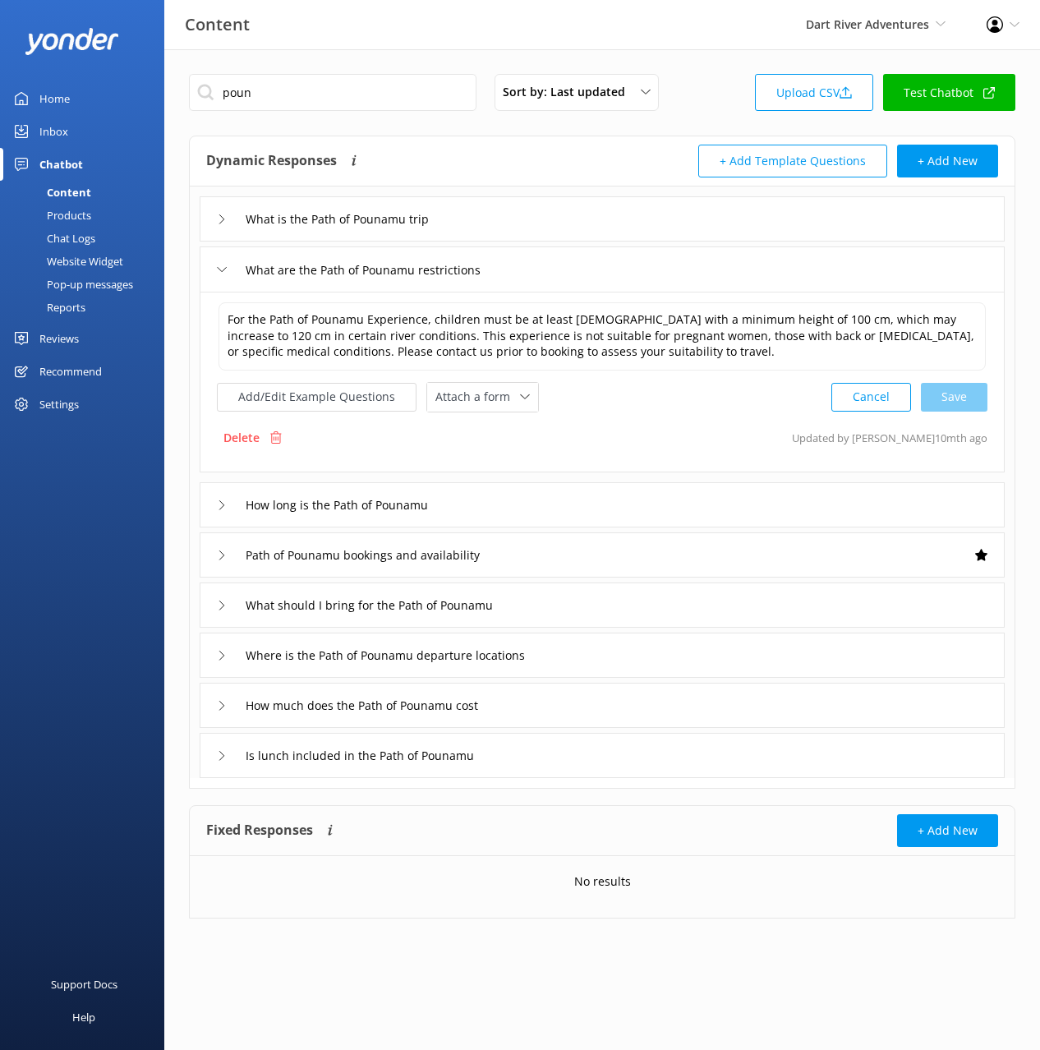
click at [548, 499] on div "How long is the Path of Pounamu" at bounding box center [602, 504] width 805 height 45
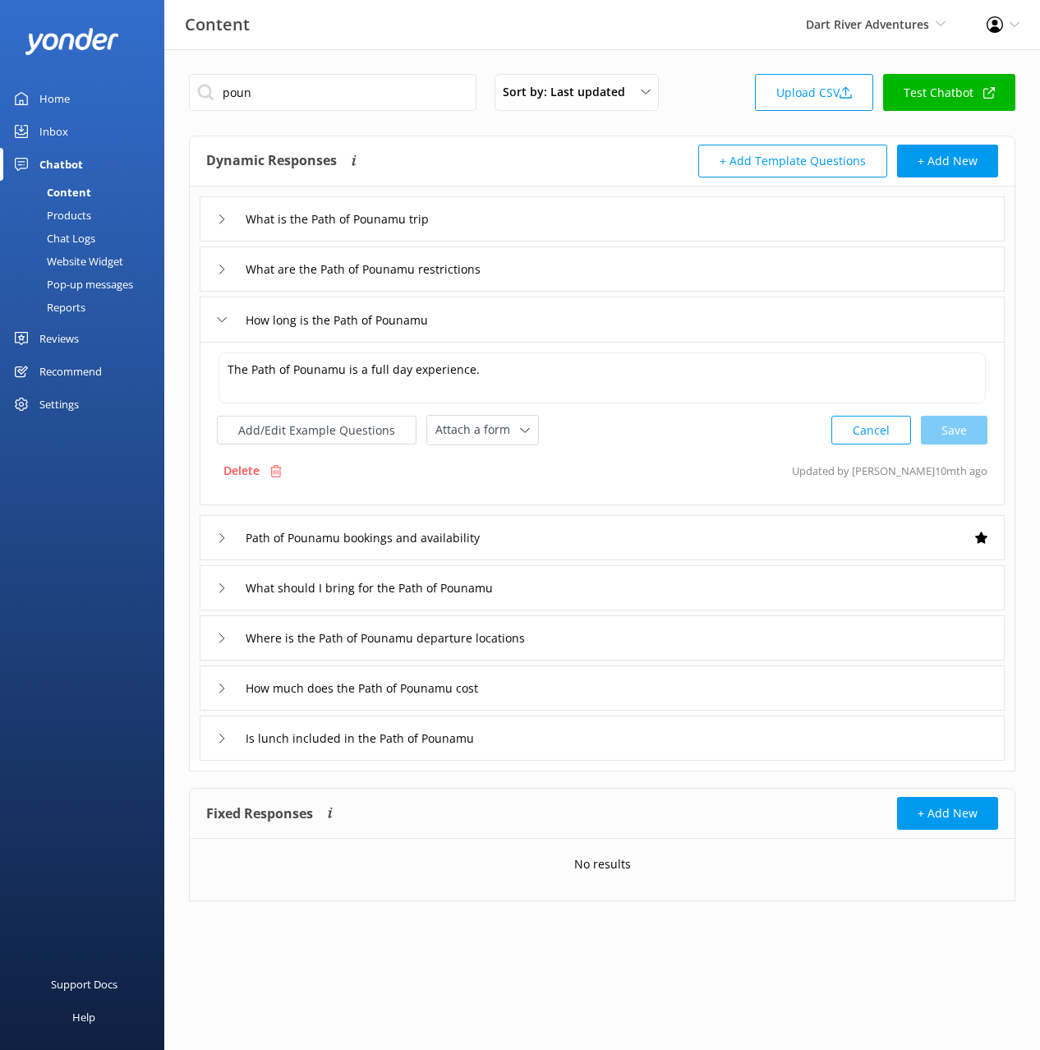
click at [550, 540] on div "Path of Pounamu bookings and availability" at bounding box center [602, 537] width 805 height 45
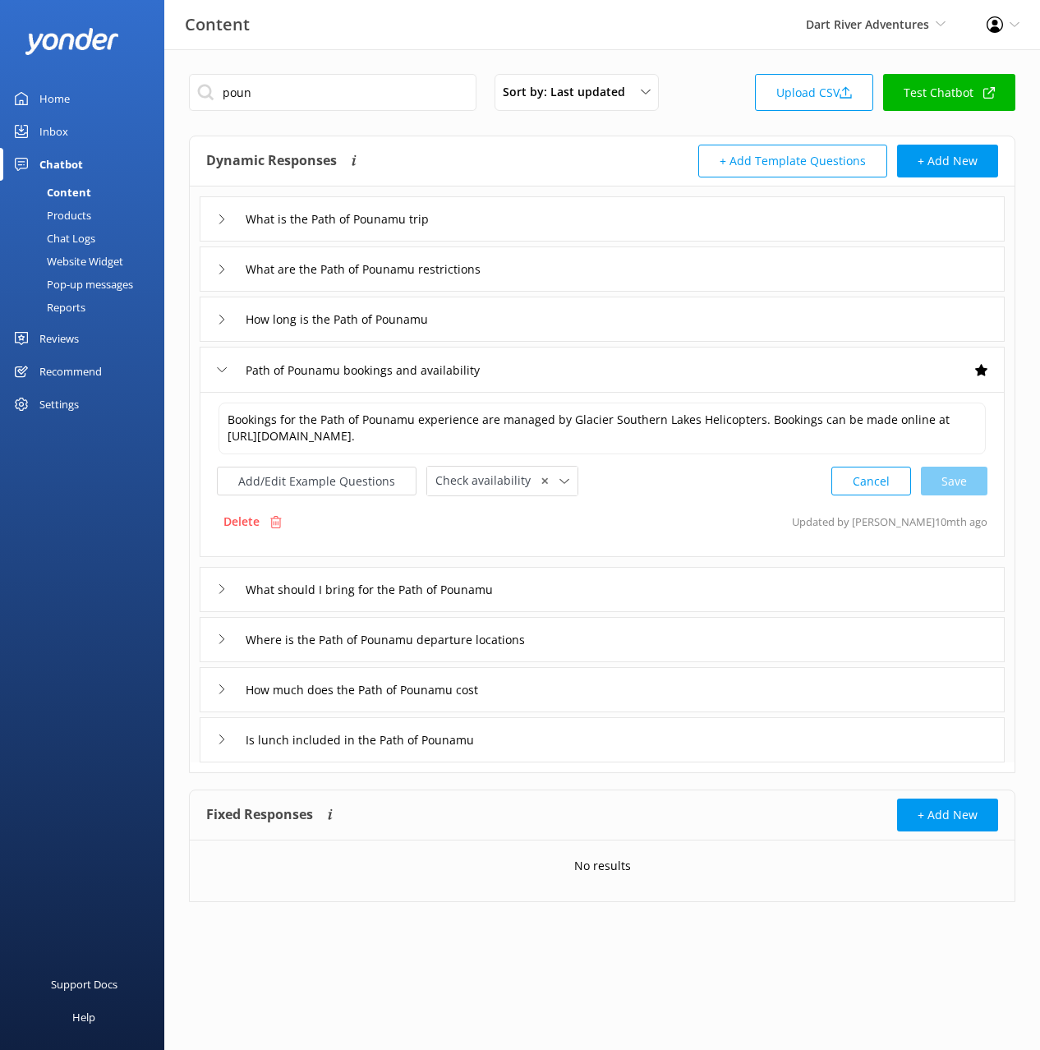
click at [602, 598] on div "What should I bring for the Path of Pounamu" at bounding box center [602, 589] width 805 height 45
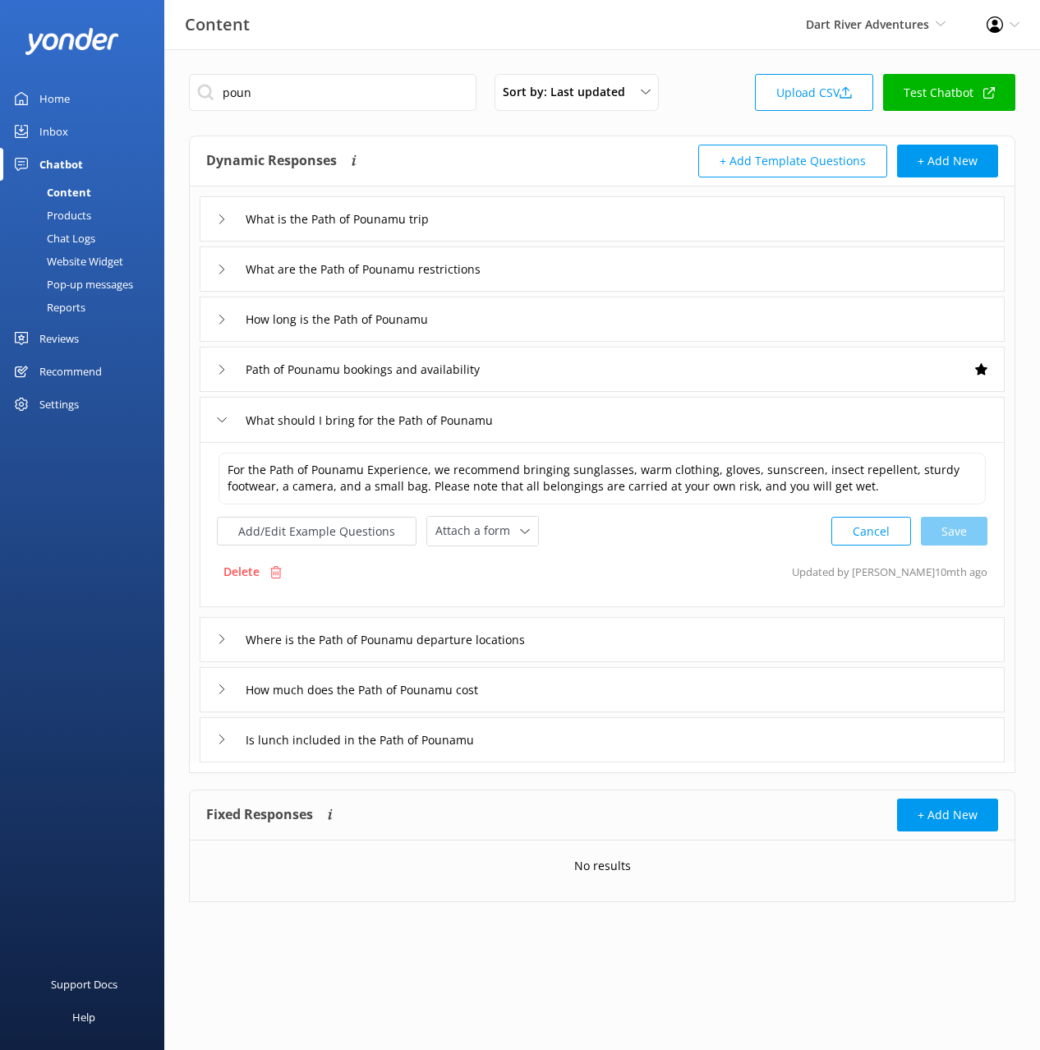
click at [583, 634] on div "Where is the Path of Pounamu departure locations" at bounding box center [602, 639] width 805 height 45
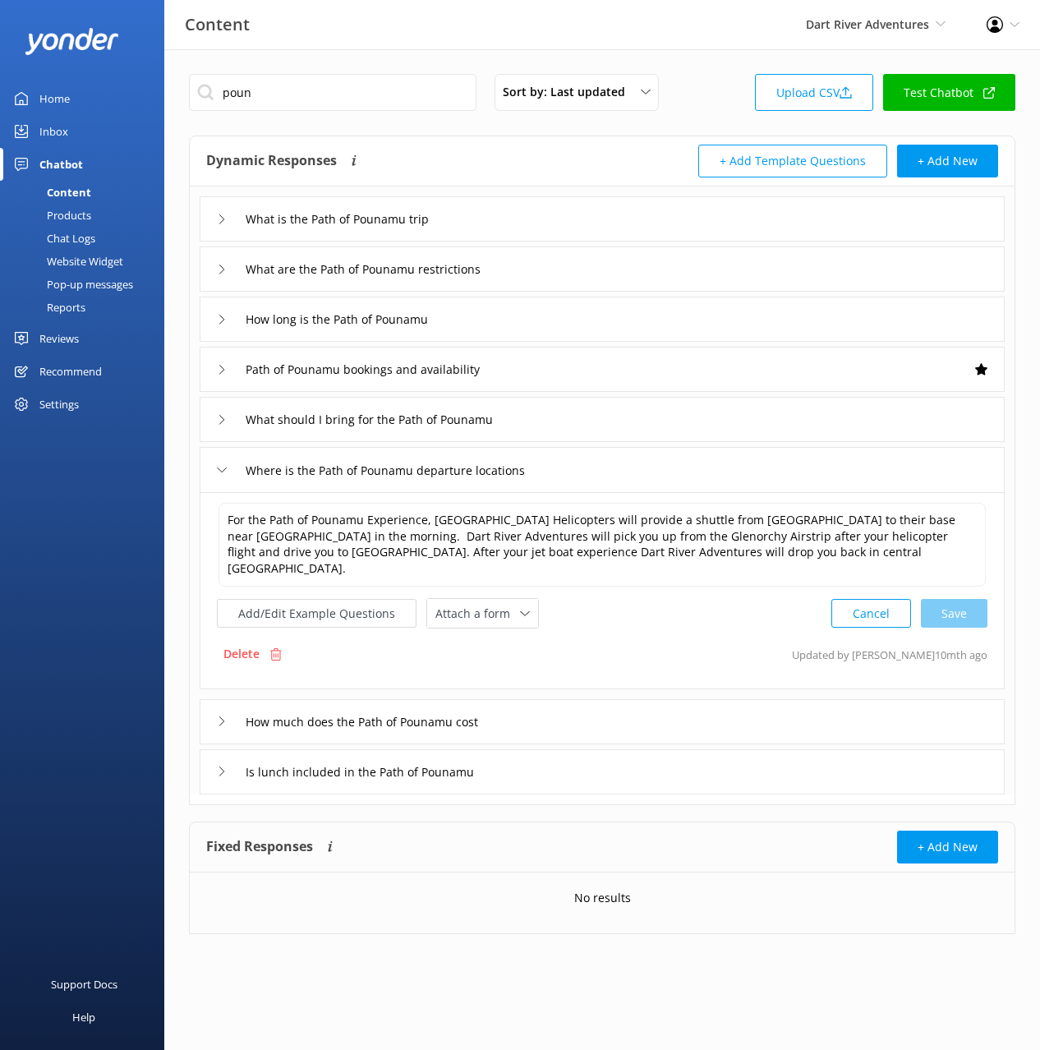
click at [598, 709] on div "How much does the Path of Pounamu cost" at bounding box center [602, 721] width 805 height 45
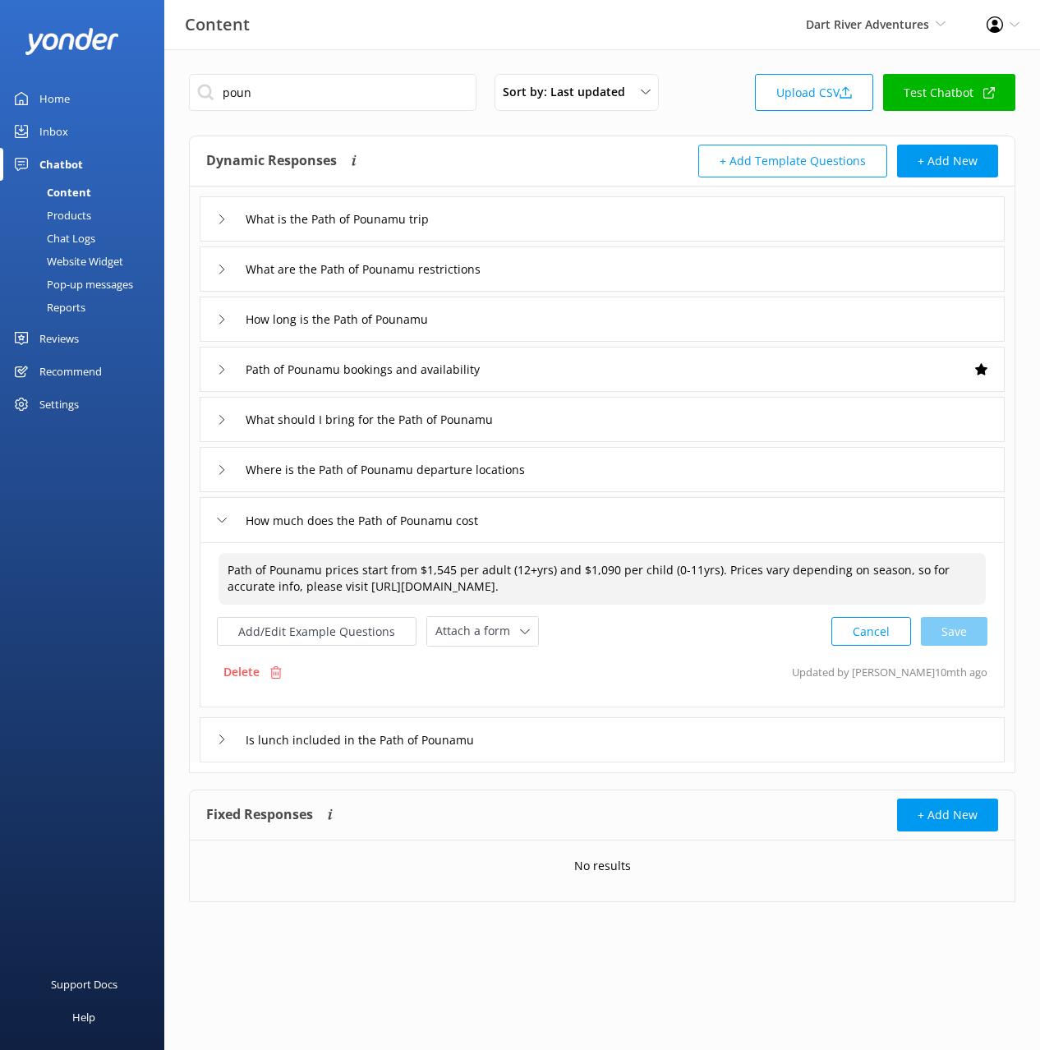
click at [710, 584] on textarea "Path of Pounamu prices start from $1,545 per adult (12+yrs) and $1,090 per chil…" at bounding box center [603, 579] width 768 height 52
drag, startPoint x: 749, startPoint y: 584, endPoint x: 373, endPoint y: 595, distance: 376.5
click at [367, 590] on textarea "Path of Pounamu prices start from $1,545 per adult (12+yrs) and $1,090 per chil…" at bounding box center [603, 579] width 768 height 52
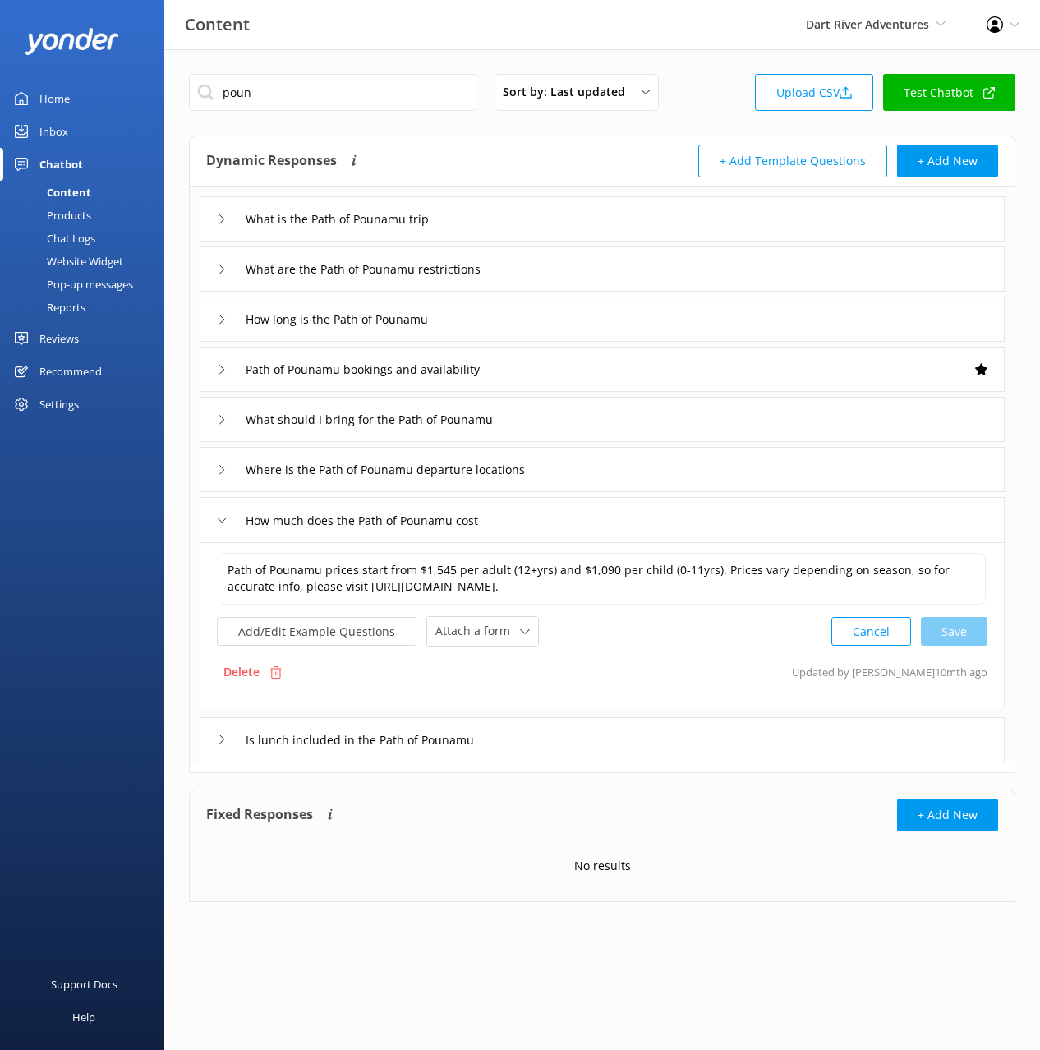
click at [587, 740] on div "Is lunch included in the Path of Pounamu" at bounding box center [602, 739] width 805 height 45
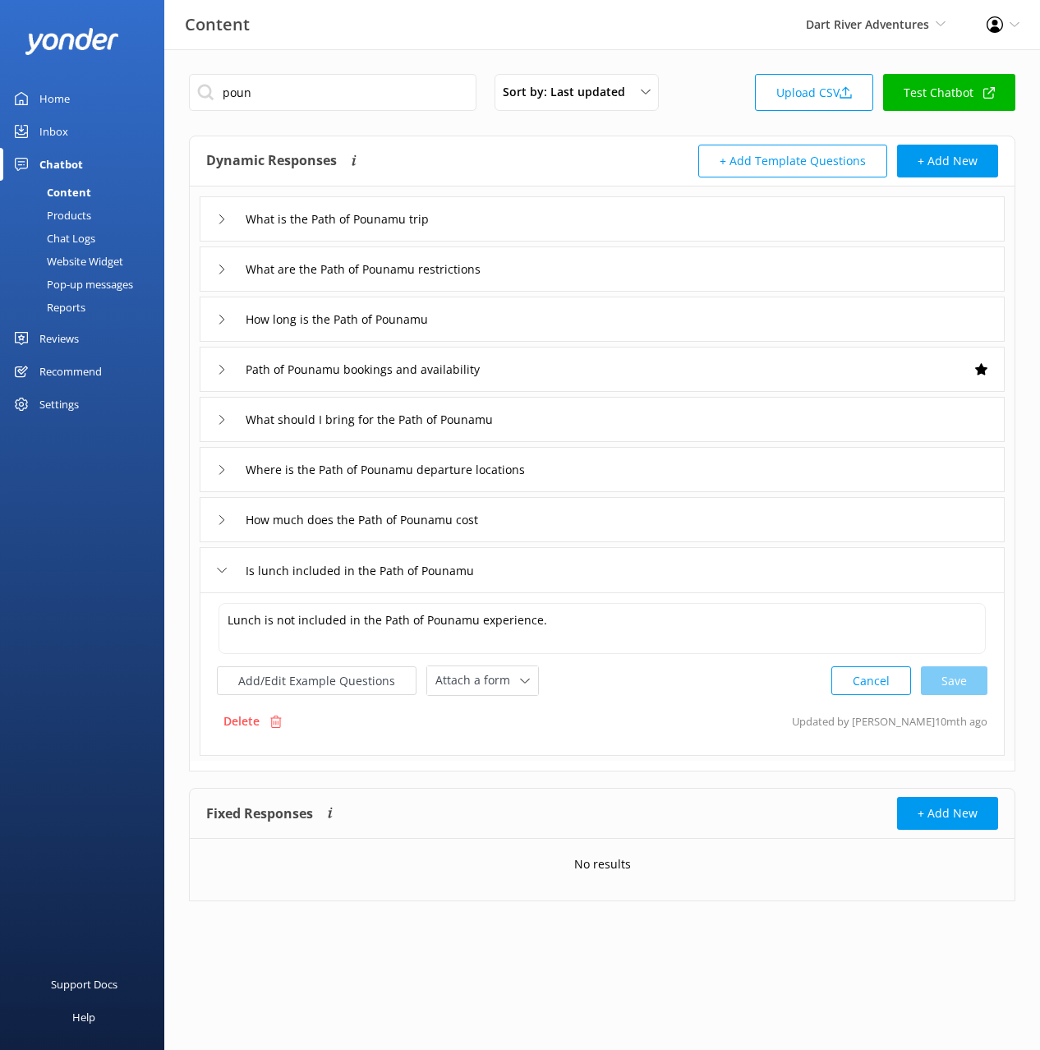
click at [555, 584] on div "Is lunch included in the Path of Pounamu" at bounding box center [602, 569] width 805 height 45
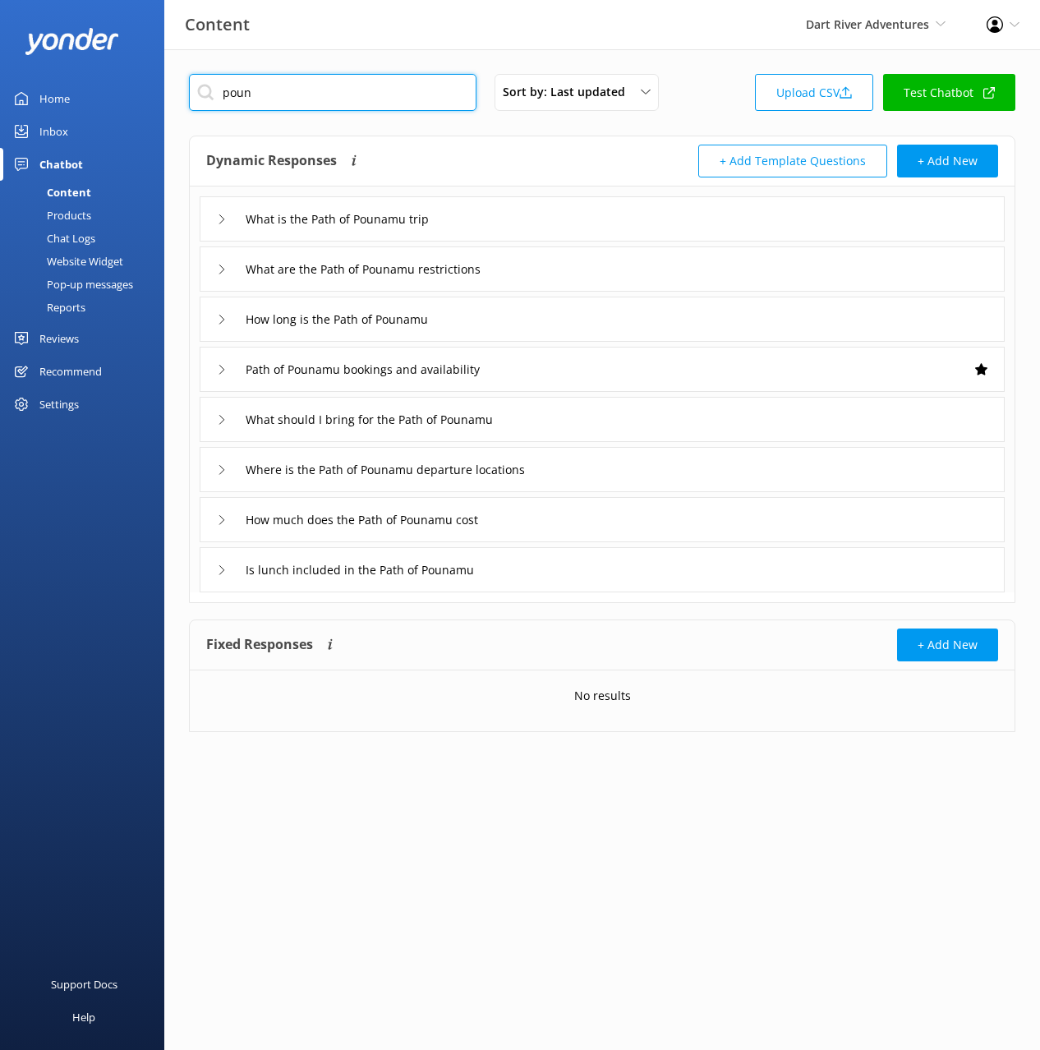
drag, startPoint x: 311, startPoint y: 104, endPoint x: 304, endPoint y: 96, distance: 10.5
click at [310, 101] on input "poun" at bounding box center [333, 92] width 288 height 37
click at [304, 96] on input "poun" at bounding box center [333, 92] width 288 height 37
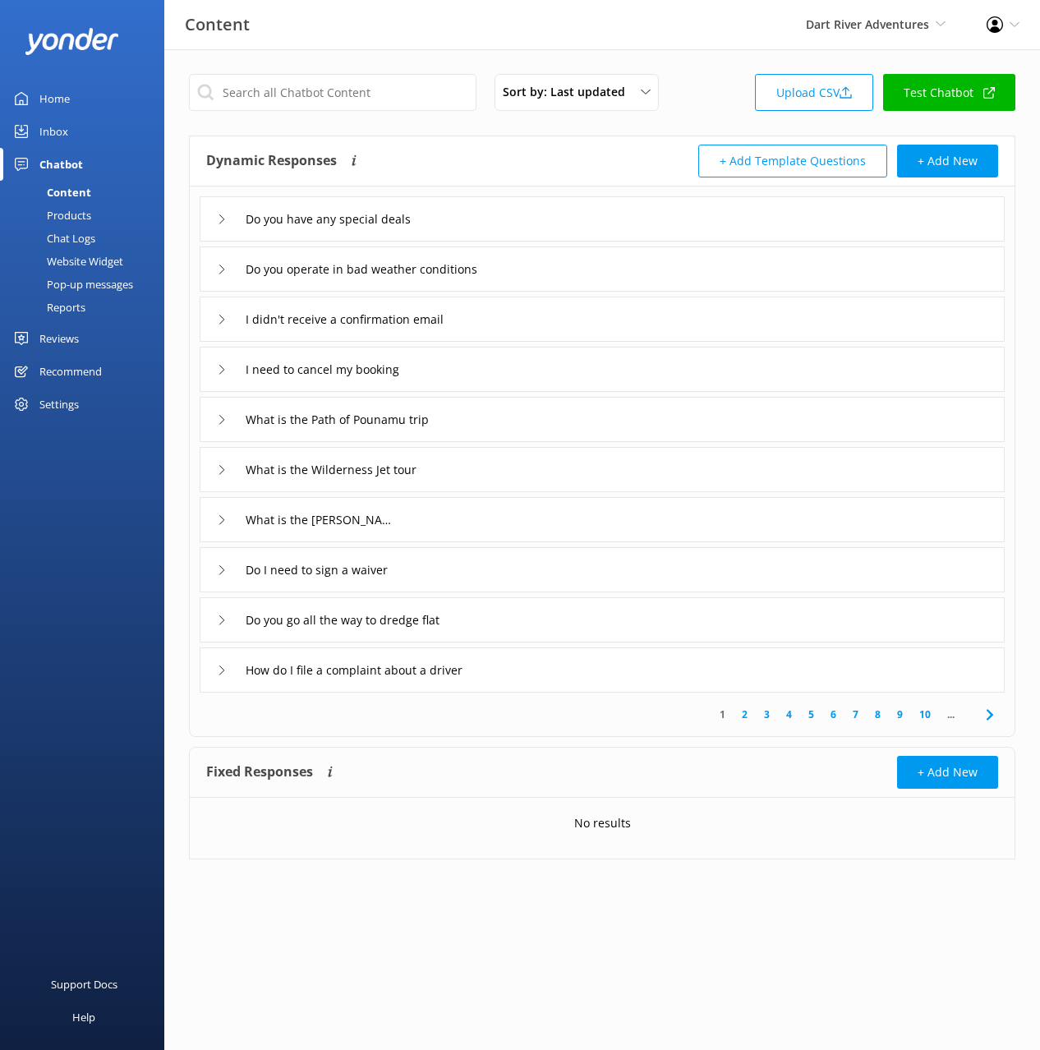
drag, startPoint x: 489, startPoint y: 169, endPoint x: 224, endPoint y: 284, distance: 288.5
click at [488, 169] on div "Dynamic Responses The chatbot will generate a response based on the content inf…" at bounding box center [404, 161] width 396 height 33
click at [82, 497] on div "Home Inbox Chatbot Content Products Chat Logs Website Widget Pop-up messages Re…" at bounding box center [82, 262] width 164 height 525
click at [101, 261] on div "Website Widget" at bounding box center [66, 261] width 113 height 23
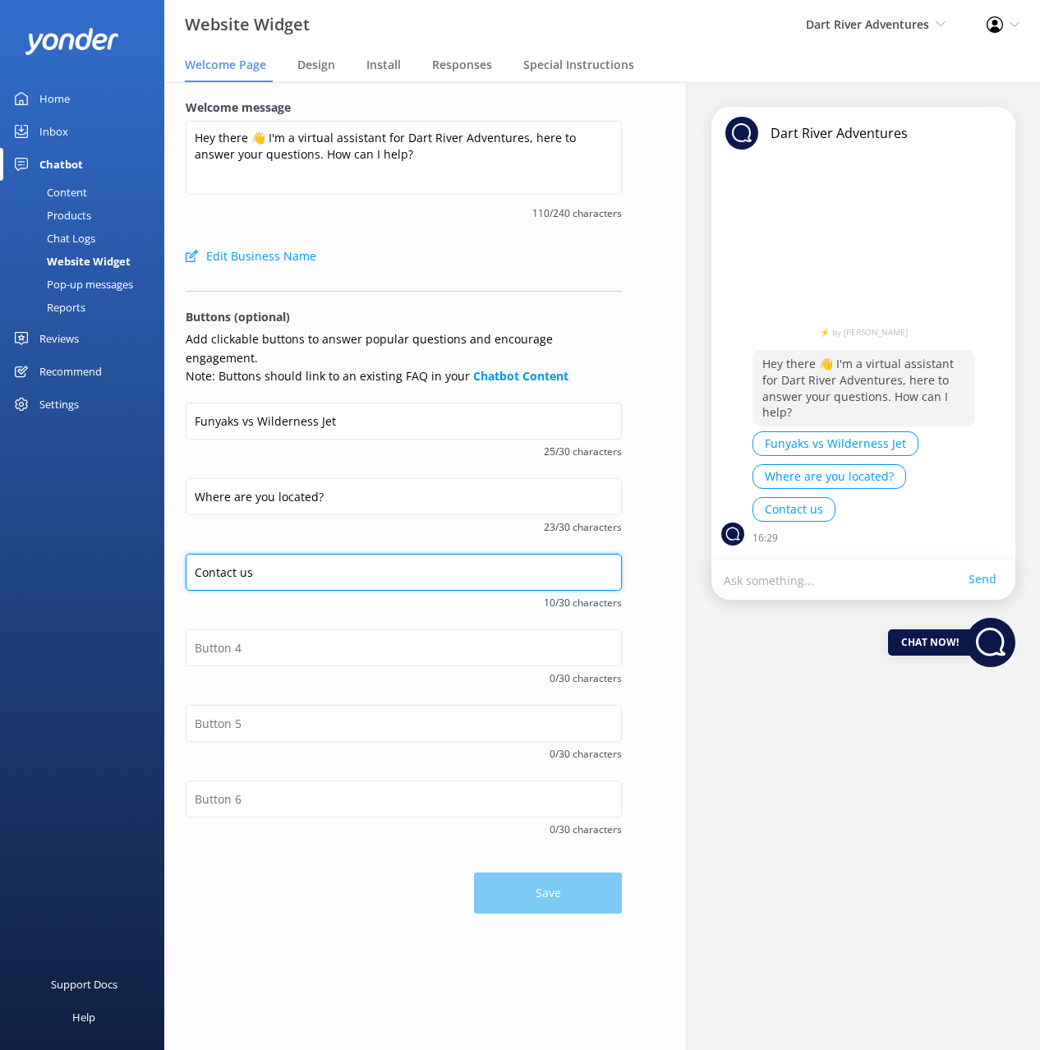
click at [228, 554] on input "Contact us" at bounding box center [404, 572] width 436 height 37
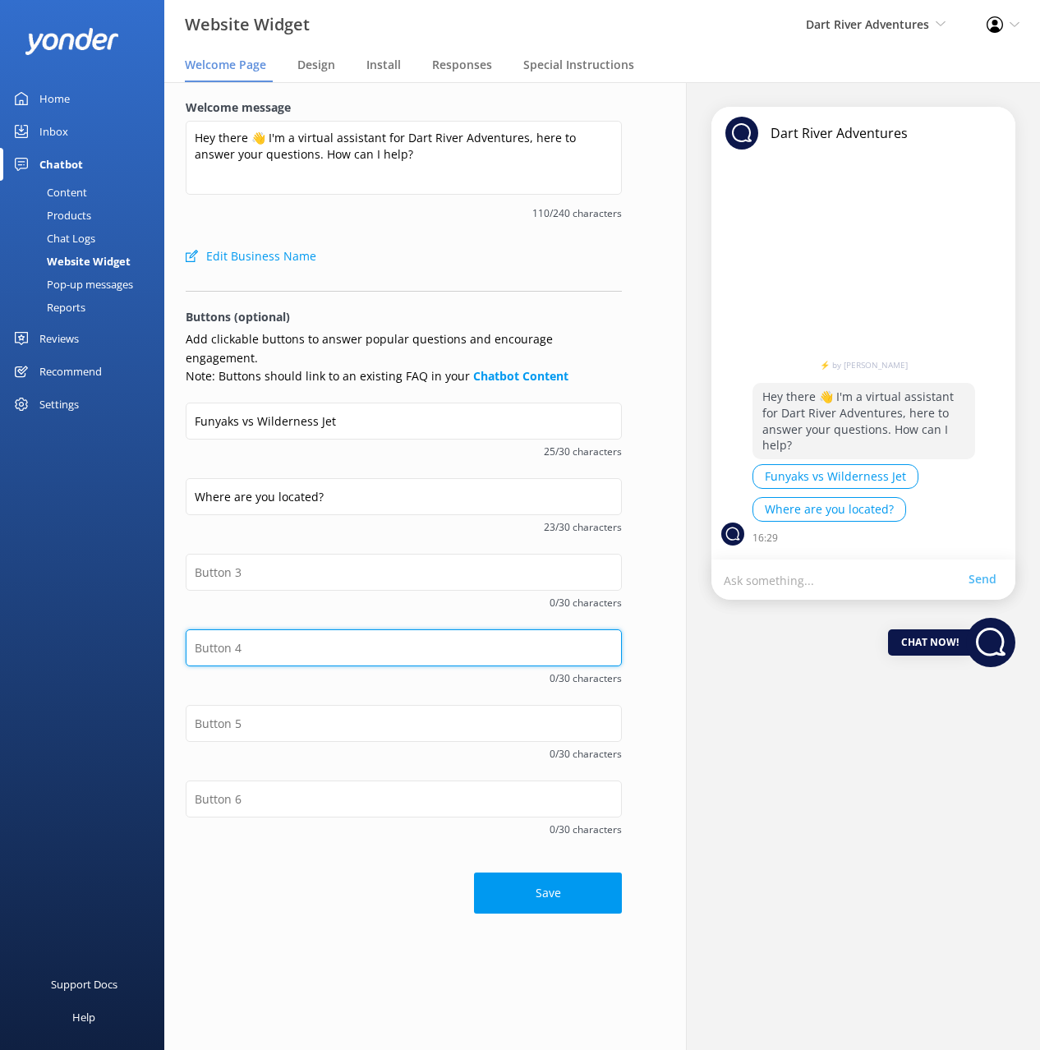
click at [251, 635] on input "text" at bounding box center [404, 647] width 436 height 37
paste input "Contact us"
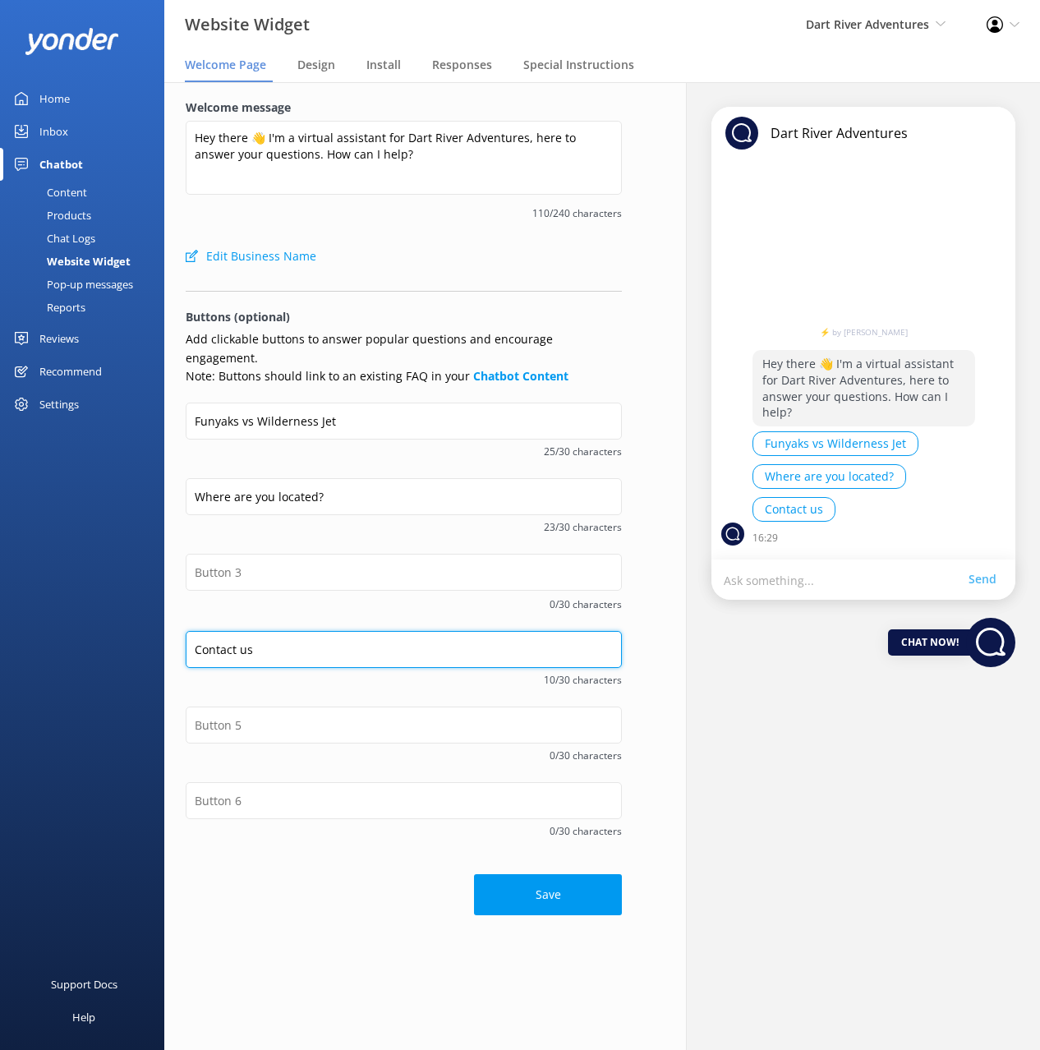
type input "Contact us"
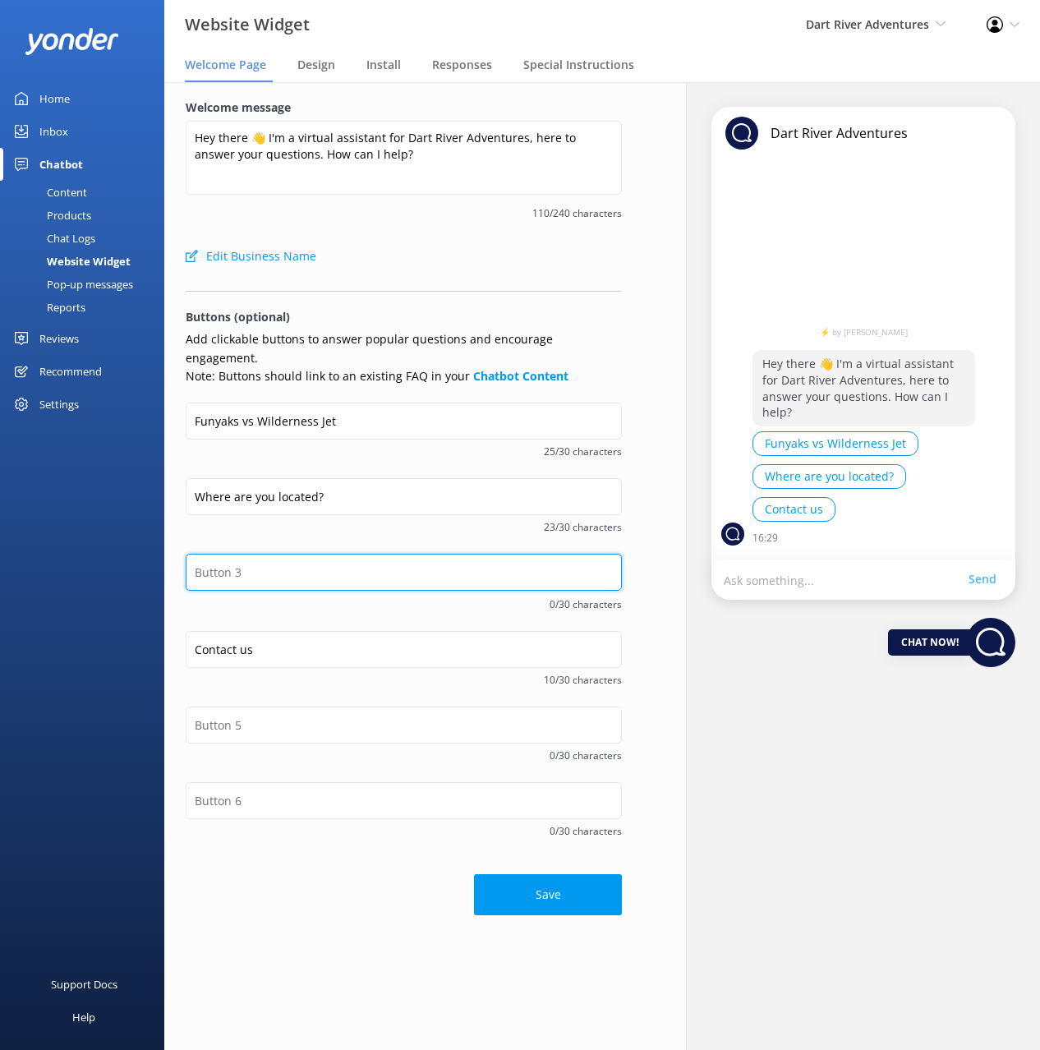
click at [231, 554] on input "text" at bounding box center [404, 572] width 436 height 37
type input "Check Availability"
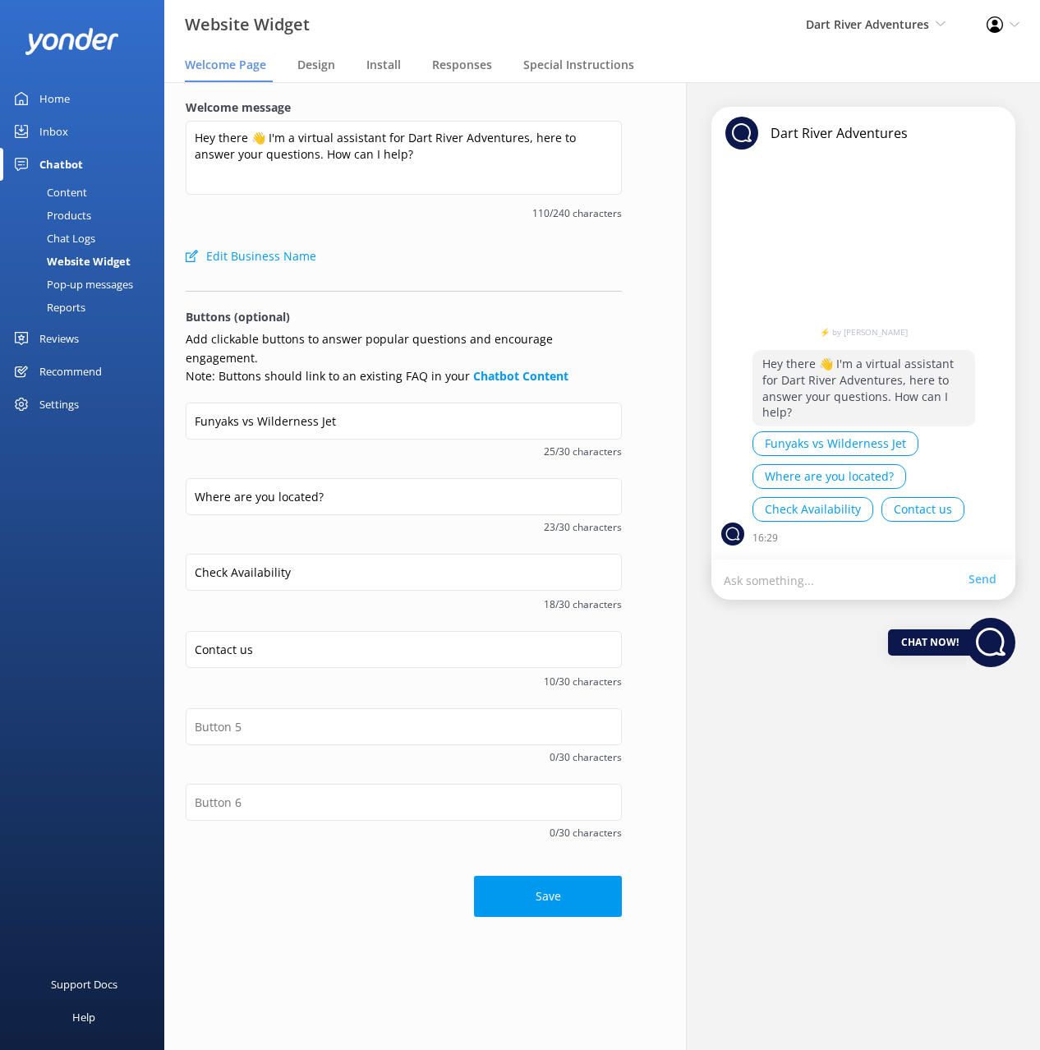
click at [327, 883] on div "Save" at bounding box center [404, 889] width 436 height 58
click at [550, 880] on button "Save" at bounding box center [548, 896] width 148 height 41
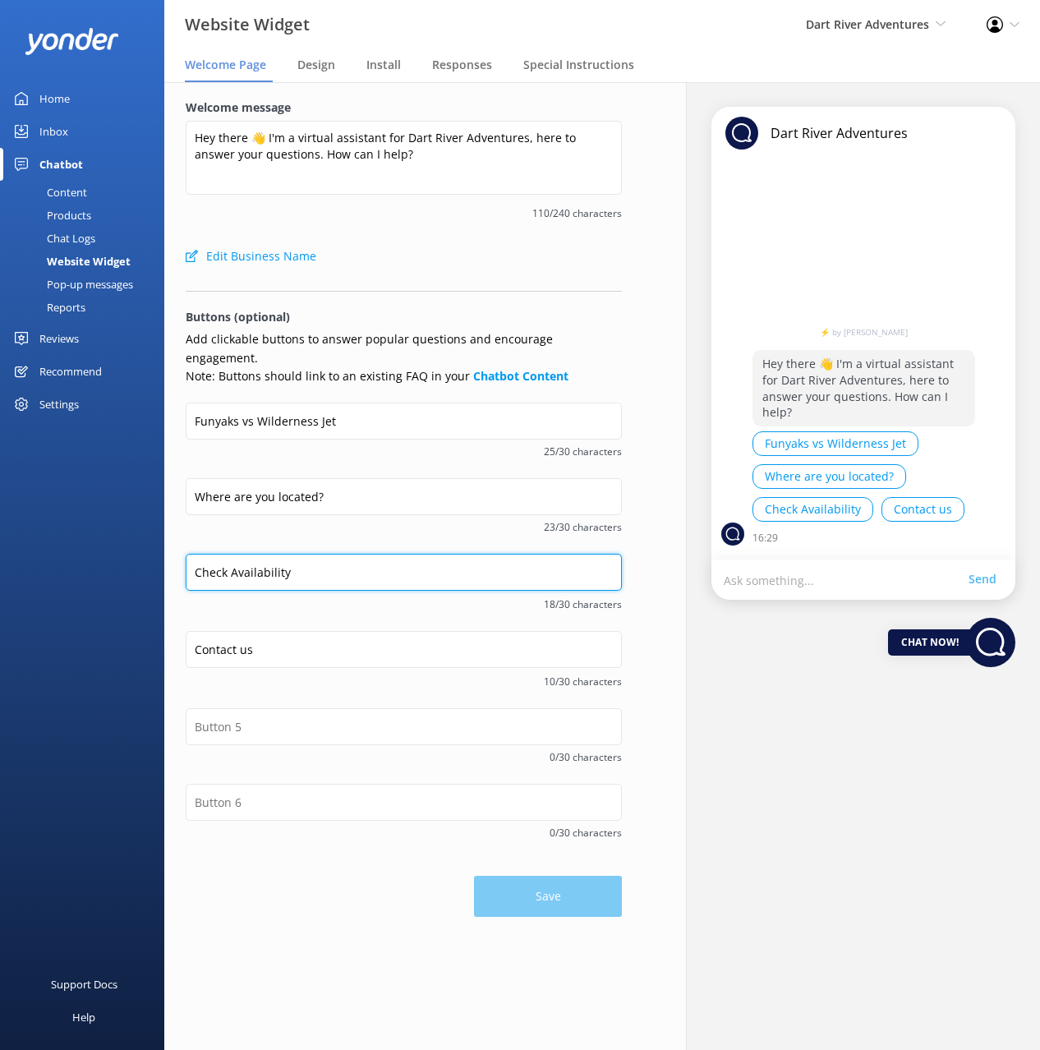
click at [284, 554] on input "Check Availability" at bounding box center [404, 572] width 436 height 37
click at [64, 191] on div "Content" at bounding box center [48, 192] width 77 height 23
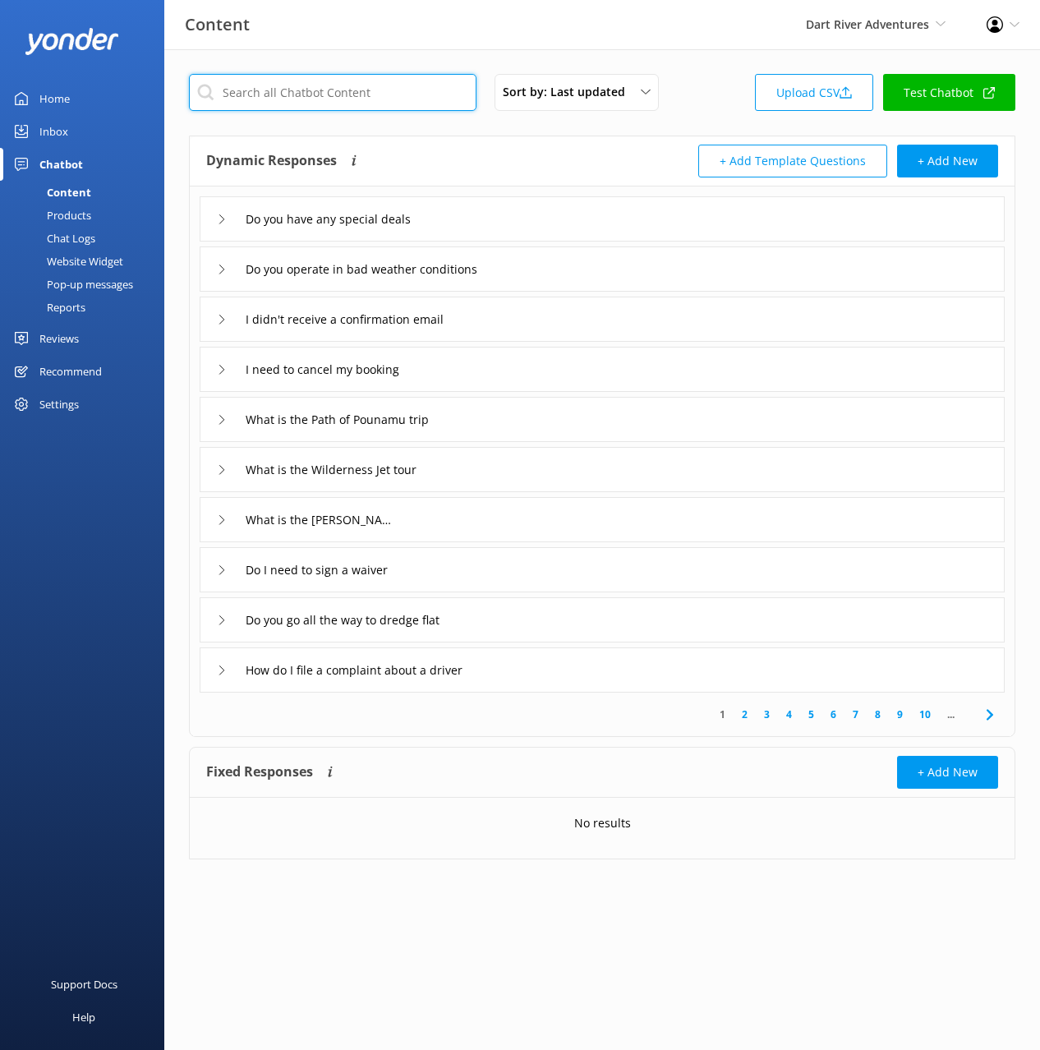
click at [424, 100] on input "text" at bounding box center [333, 92] width 288 height 37
type input "book"
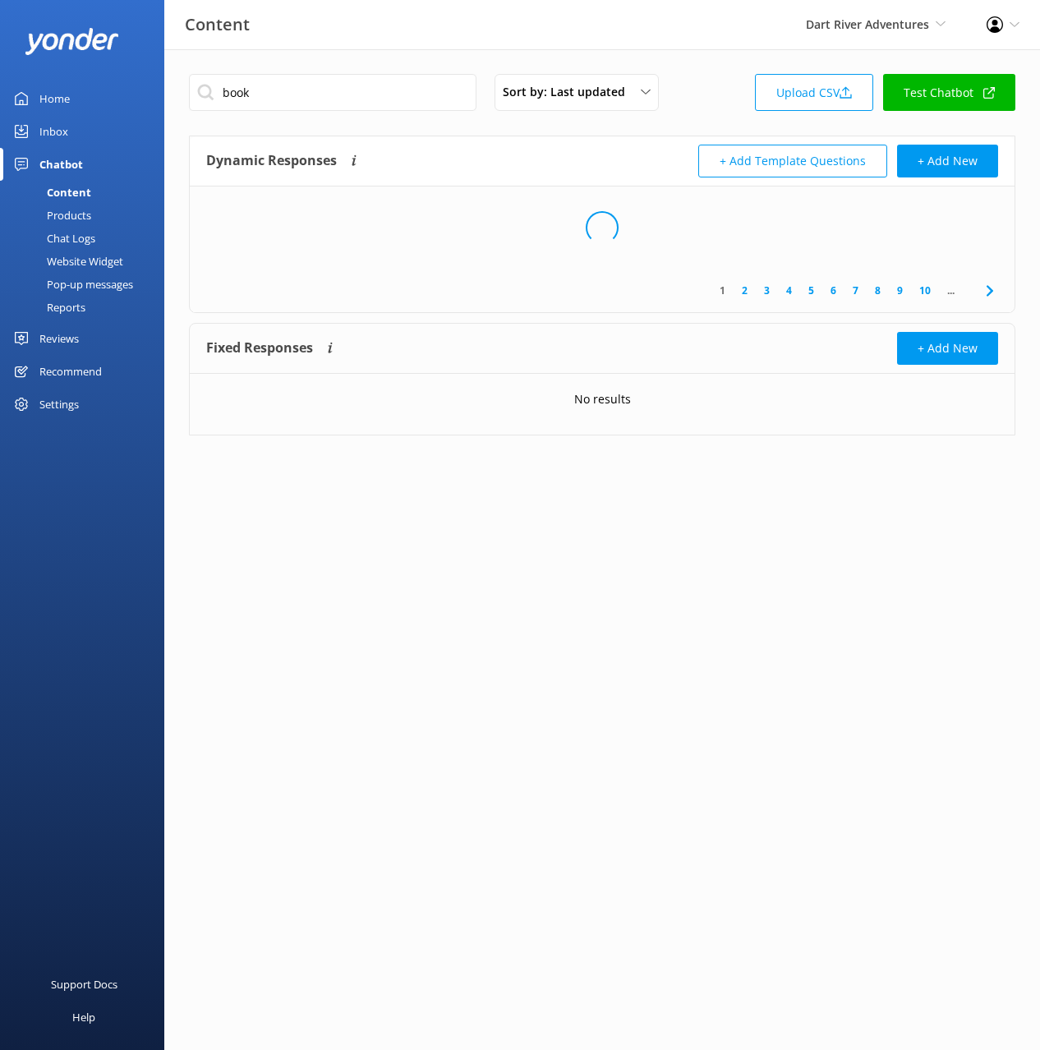
drag, startPoint x: 557, startPoint y: 157, endPoint x: 554, endPoint y: 167, distance: 10.4
click at [557, 157] on div "Dynamic Responses The chatbot will generate a response based on the content inf…" at bounding box center [404, 161] width 396 height 33
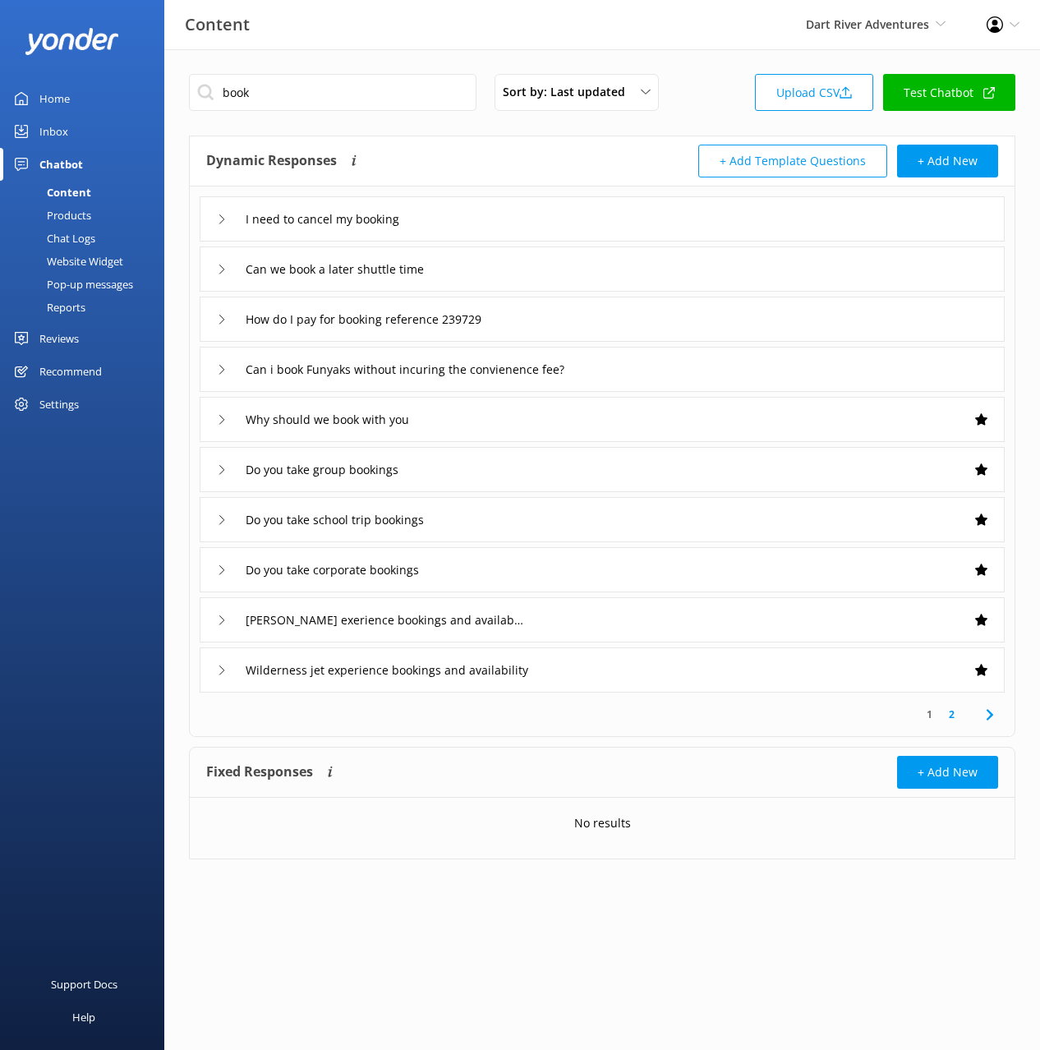
click at [994, 718] on icon at bounding box center [990, 715] width 20 height 20
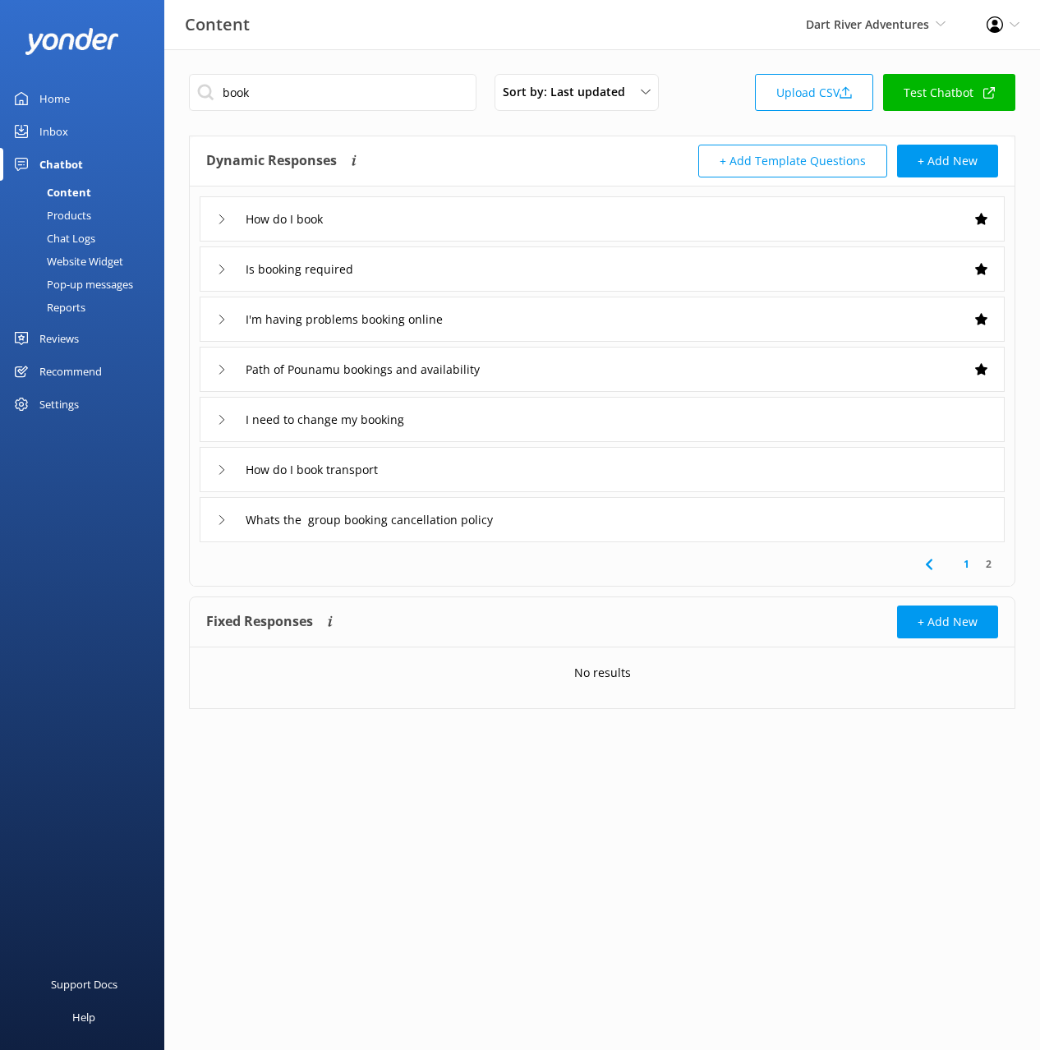
click at [419, 208] on div "How do I book" at bounding box center [602, 218] width 805 height 45
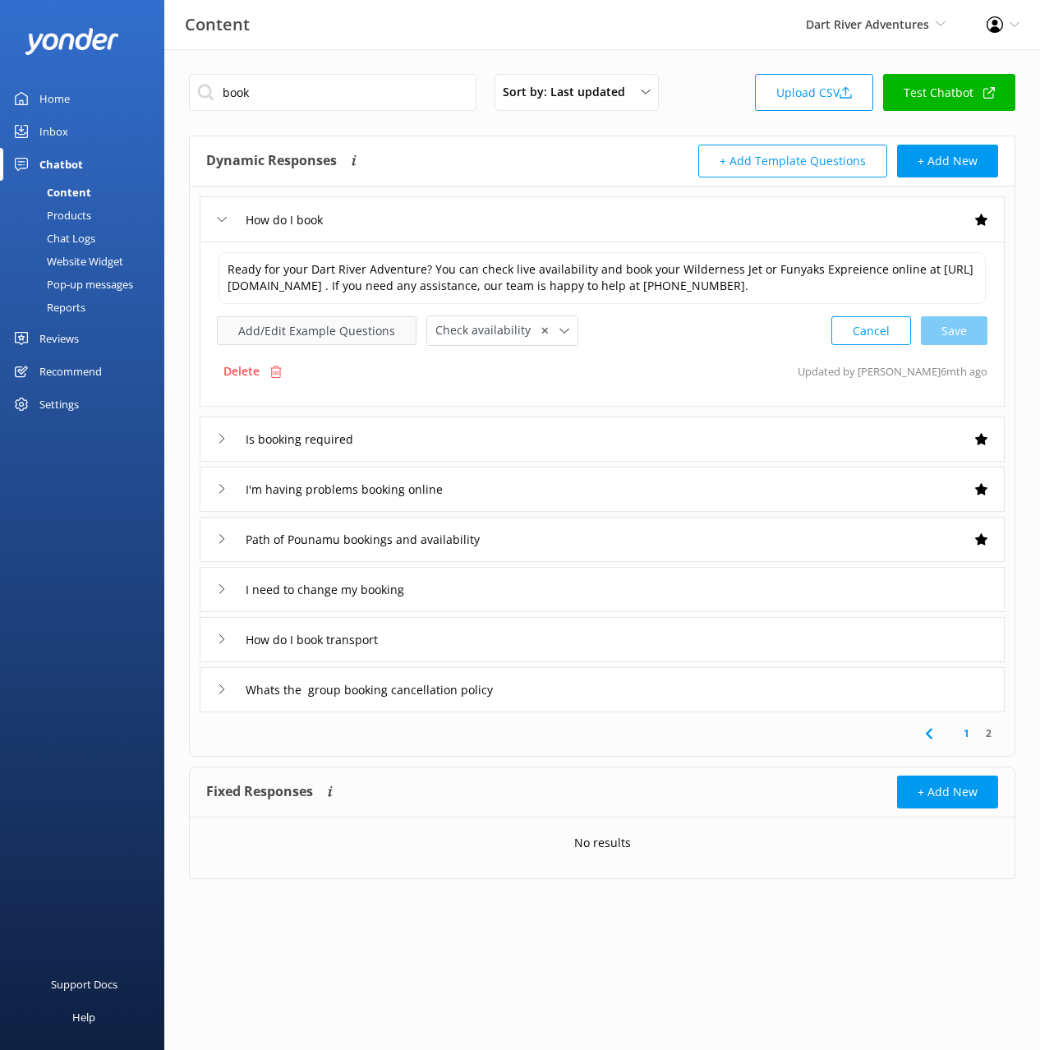
click at [316, 339] on button "Add/Edit Example Questions" at bounding box center [317, 330] width 200 height 29
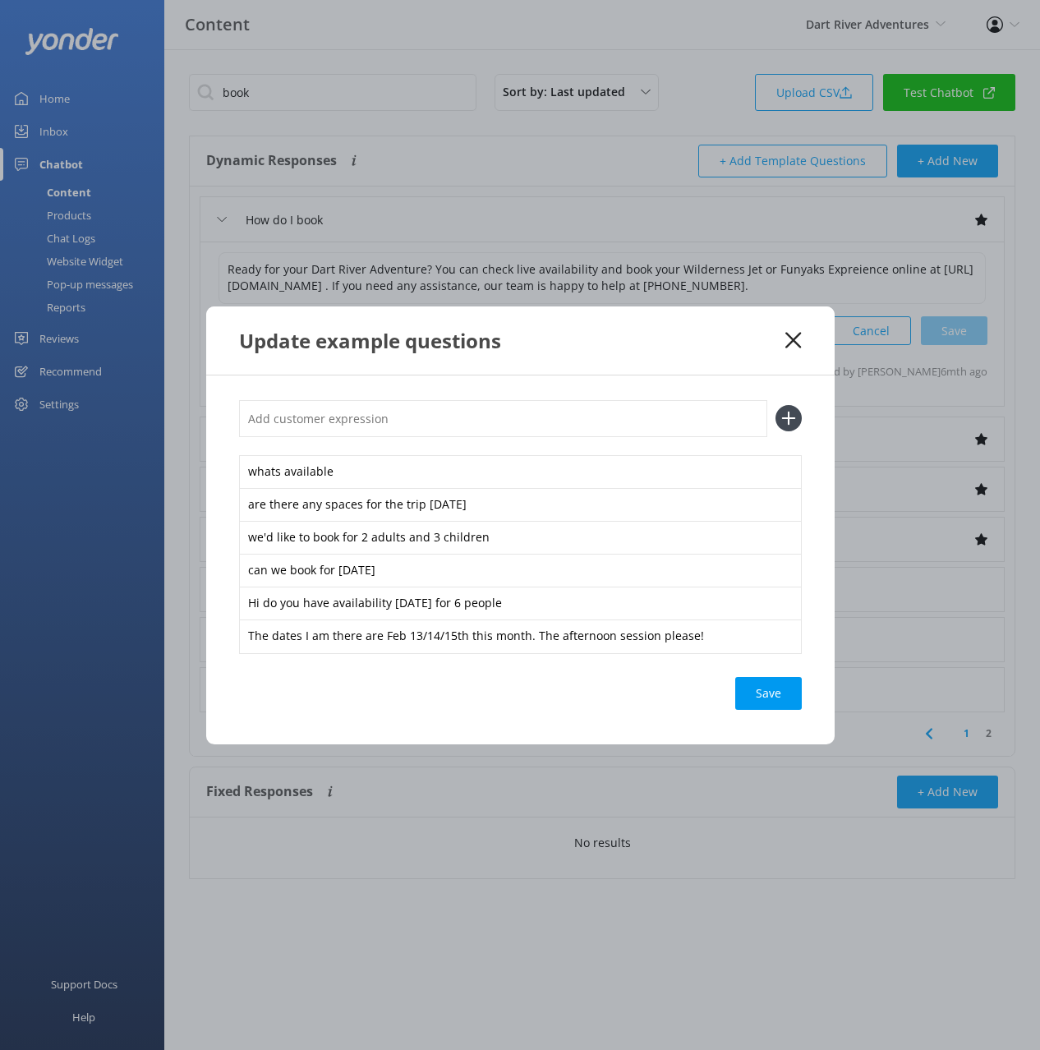
click at [593, 412] on input "text" at bounding box center [503, 418] width 528 height 37
paste input "Check Availability"
type input "Check Availability"
click at [776, 405] on button at bounding box center [789, 418] width 26 height 26
paste input "Check Availability"
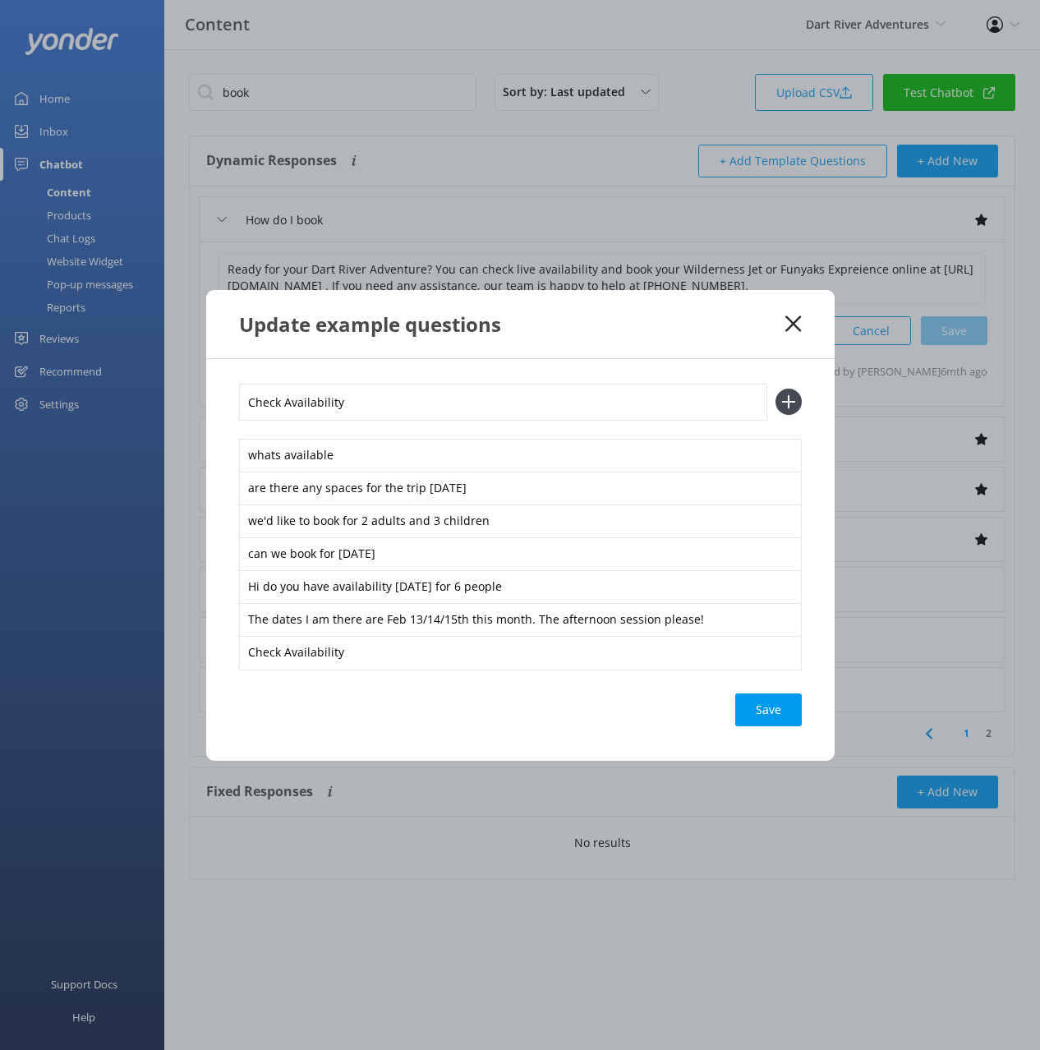
type input "Check Availability"
click at [776, 389] on button at bounding box center [789, 402] width 26 height 26
paste input "Check Availability"
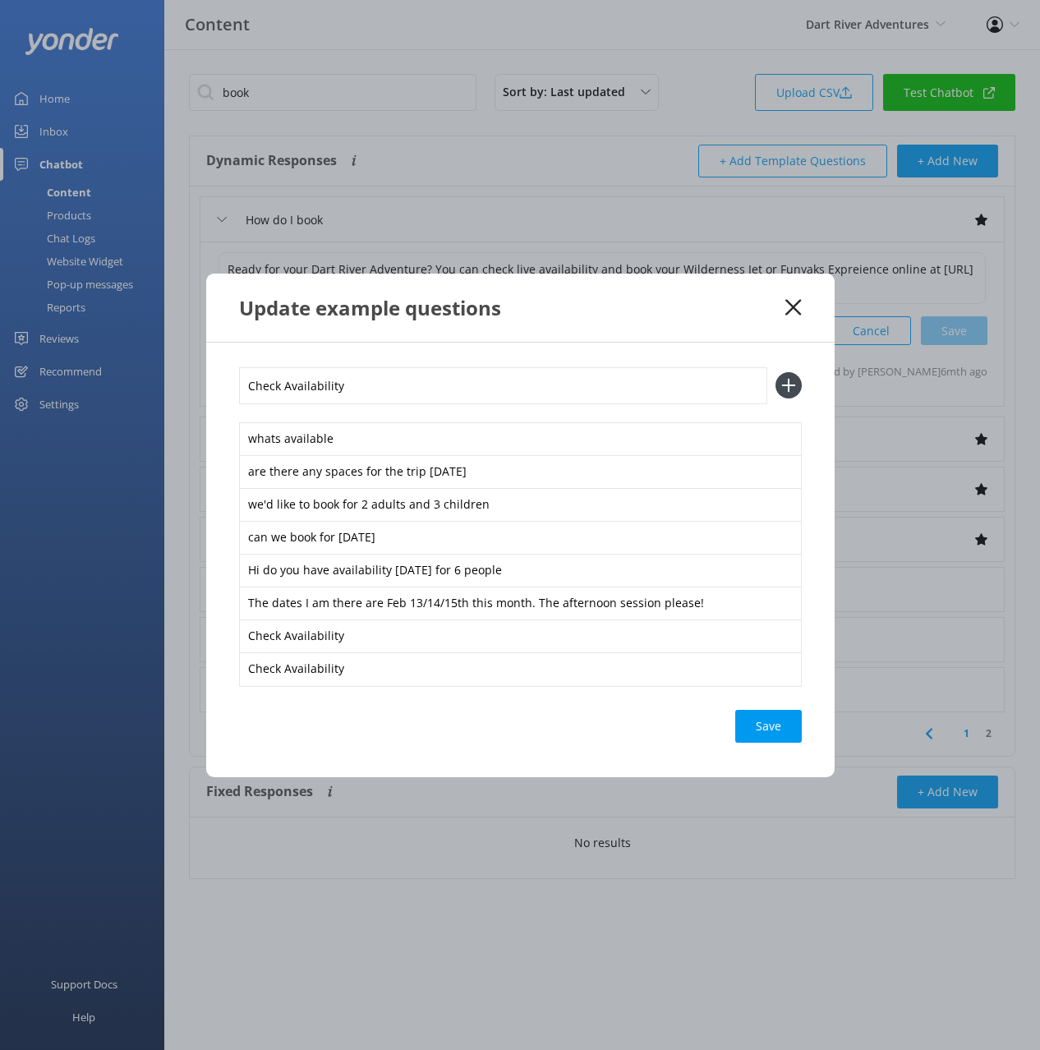
type input "Check Availability"
click at [776, 372] on button at bounding box center [789, 385] width 26 height 26
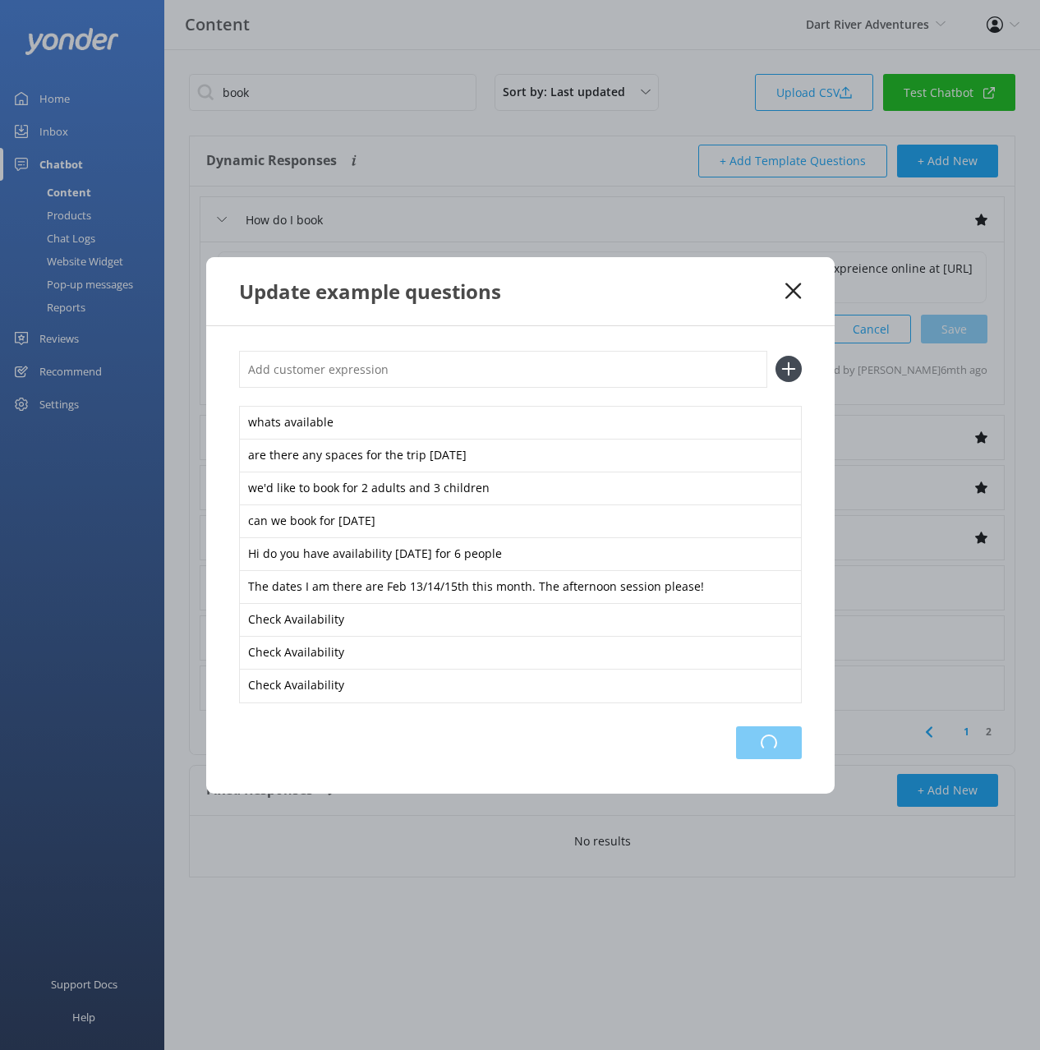
click at [757, 730] on div "Loading.." at bounding box center [769, 742] width 66 height 33
click at [787, 297] on use at bounding box center [794, 291] width 16 height 16
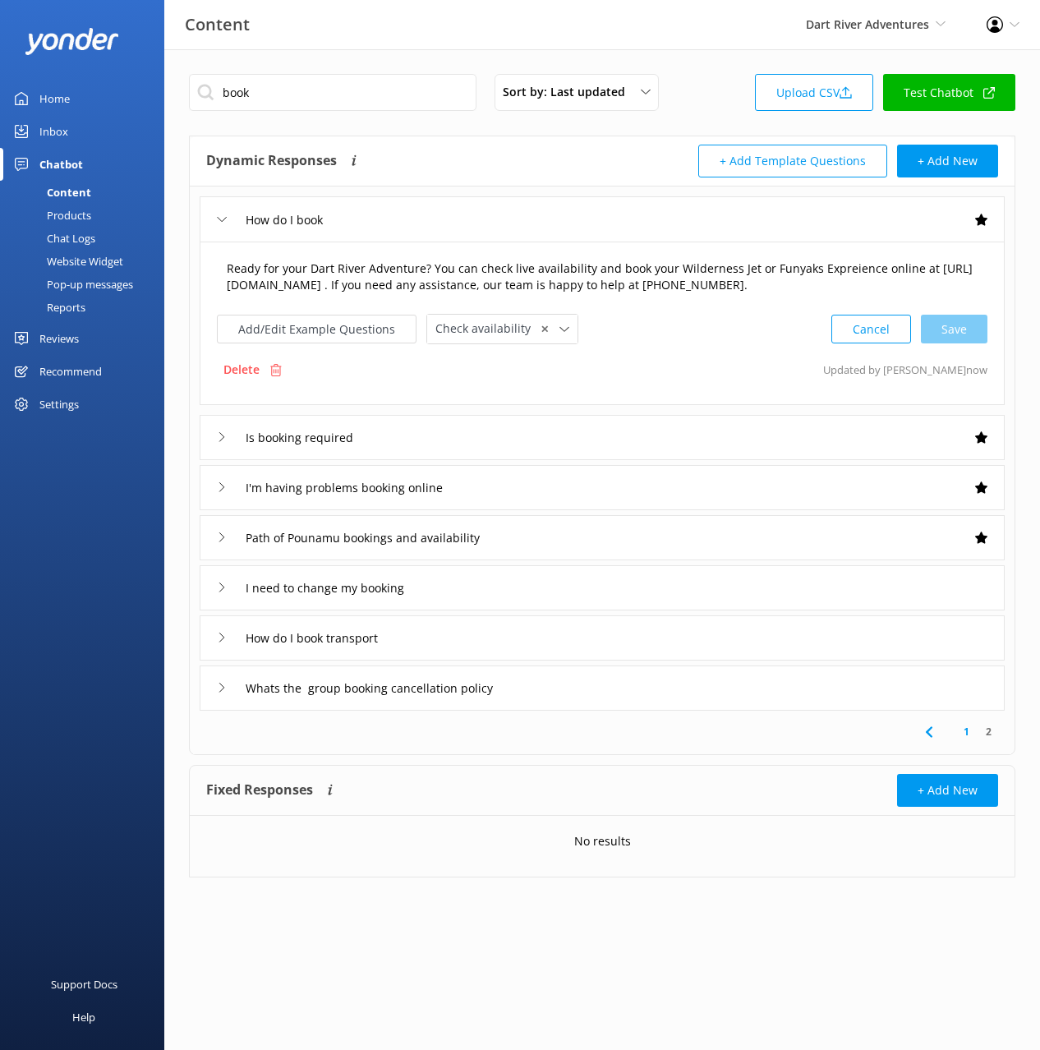
click at [914, 268] on textarea "Ready for your Dart River Adventure? You can check live availability and book y…" at bounding box center [602, 277] width 769 height 52
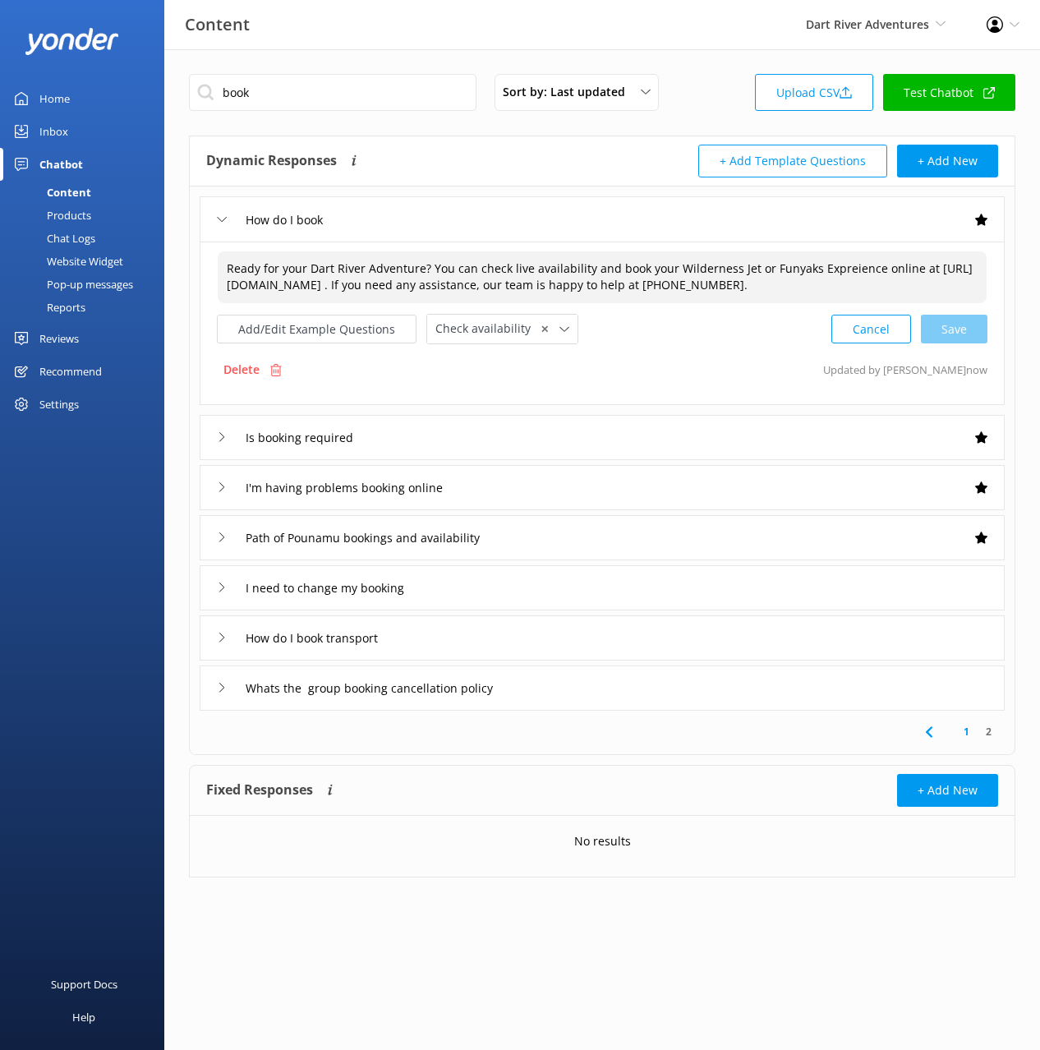
drag, startPoint x: 914, startPoint y: 268, endPoint x: 921, endPoint y: 280, distance: 14.4
click at [915, 268] on textarea "Ready for your Dart River Adventure? You can check live availability and book y…" at bounding box center [602, 277] width 769 height 52
click at [948, 344] on div "Cancel Save" at bounding box center [910, 329] width 156 height 30
type textarea "Ready for your Dart River Adventure? You can check live availability and book y…"
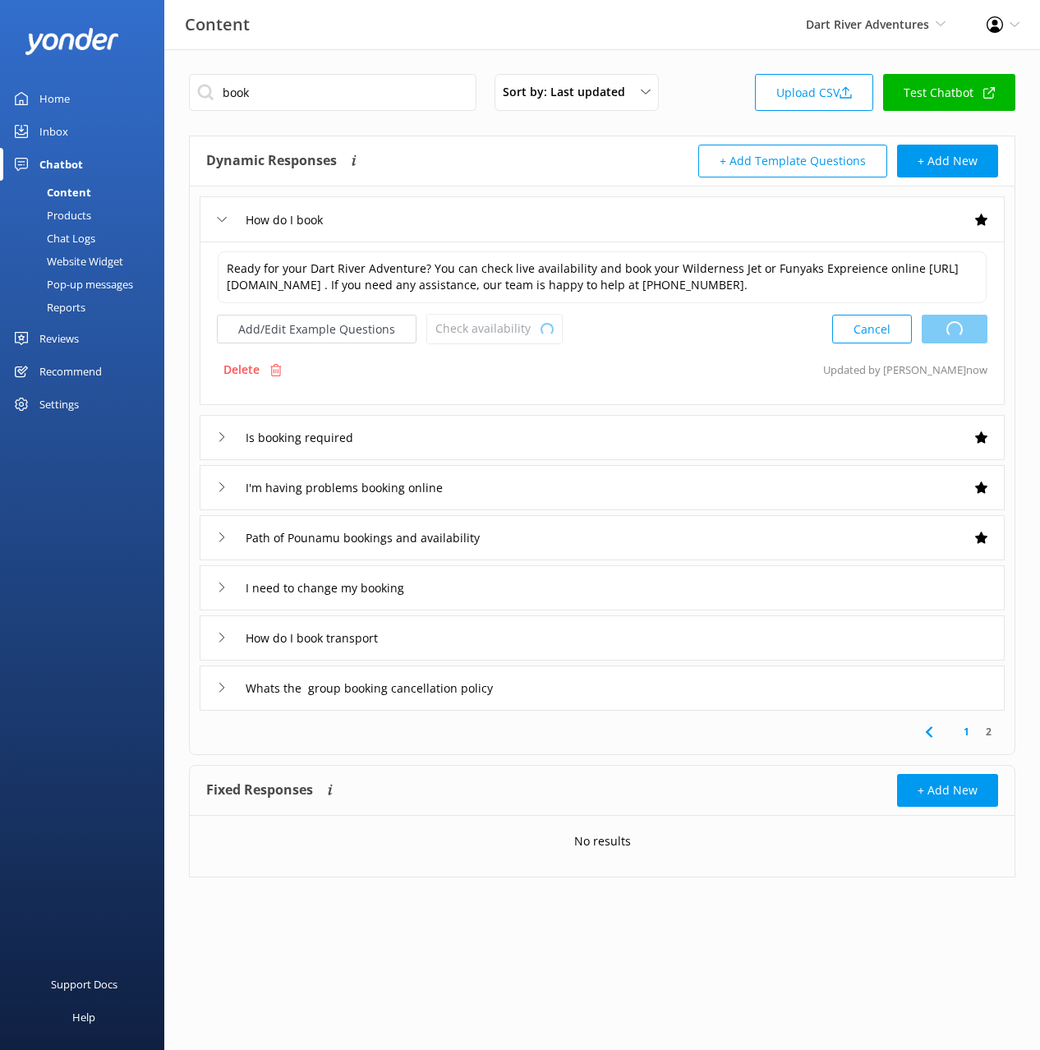
drag, startPoint x: 472, startPoint y: 164, endPoint x: 421, endPoint y: 178, distance: 52.8
click at [472, 164] on div "Dynamic Responses The chatbot will generate a response based on the content inf…" at bounding box center [404, 161] width 396 height 33
click at [65, 98] on div "Home" at bounding box center [54, 98] width 30 height 33
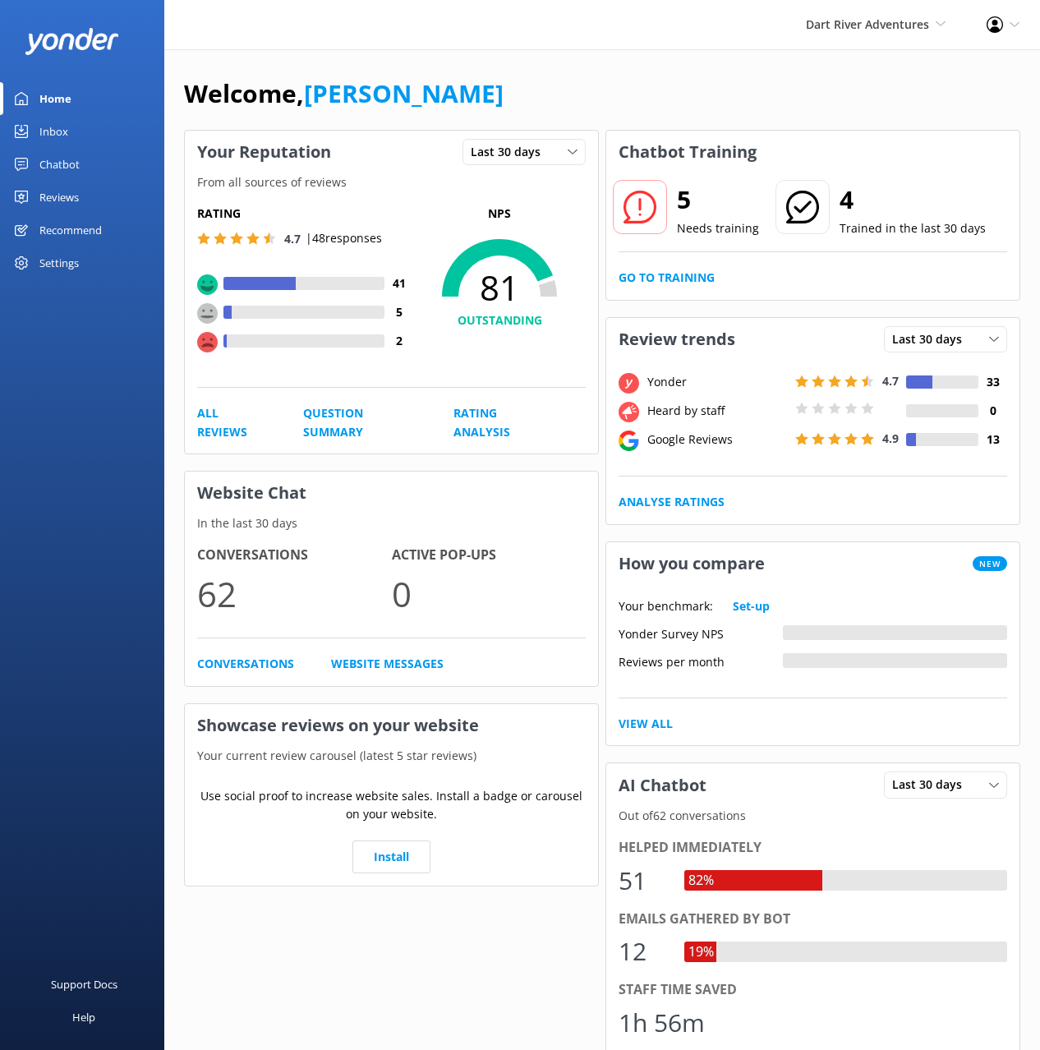
click at [499, 90] on div "Welcome, [PERSON_NAME]" at bounding box center [602, 102] width 837 height 56
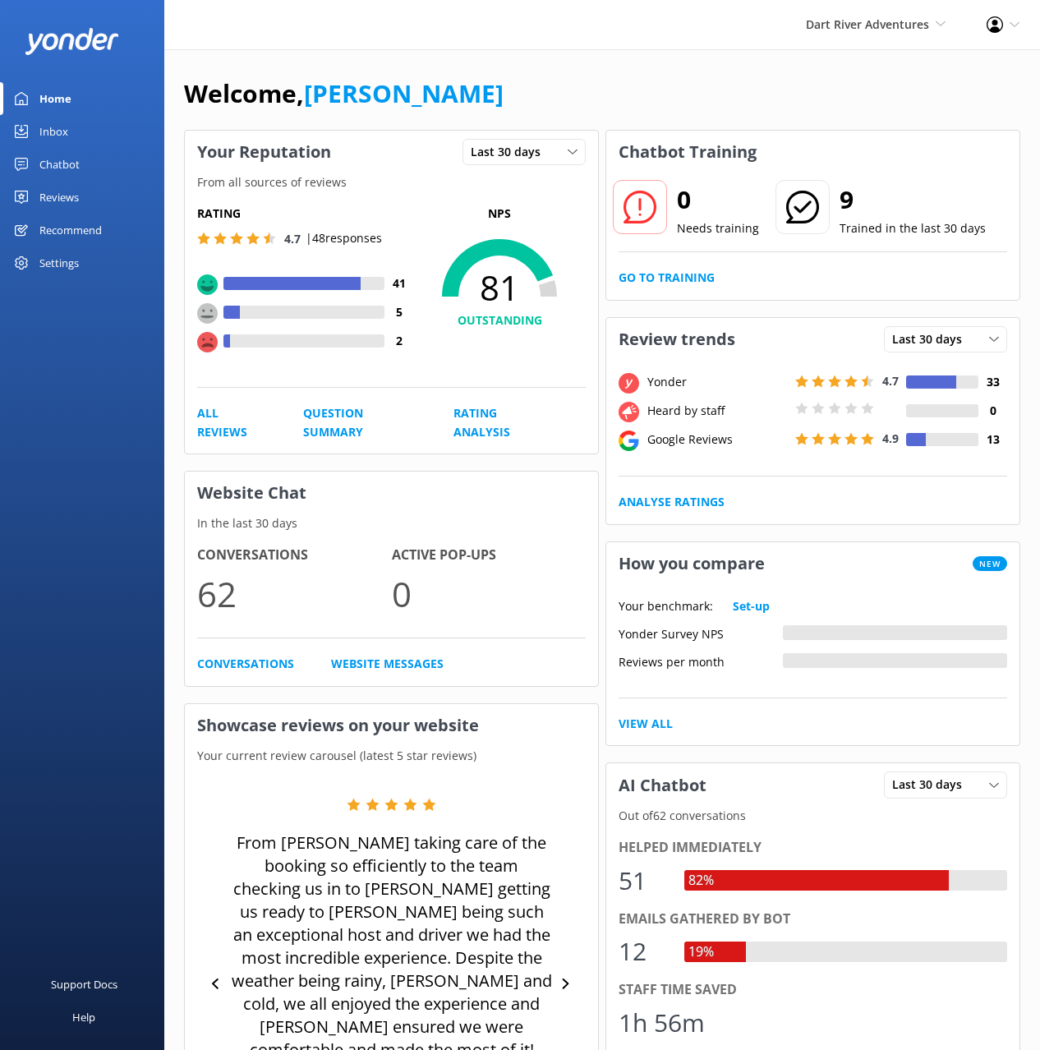
click at [86, 164] on link "Chatbot" at bounding box center [82, 164] width 164 height 33
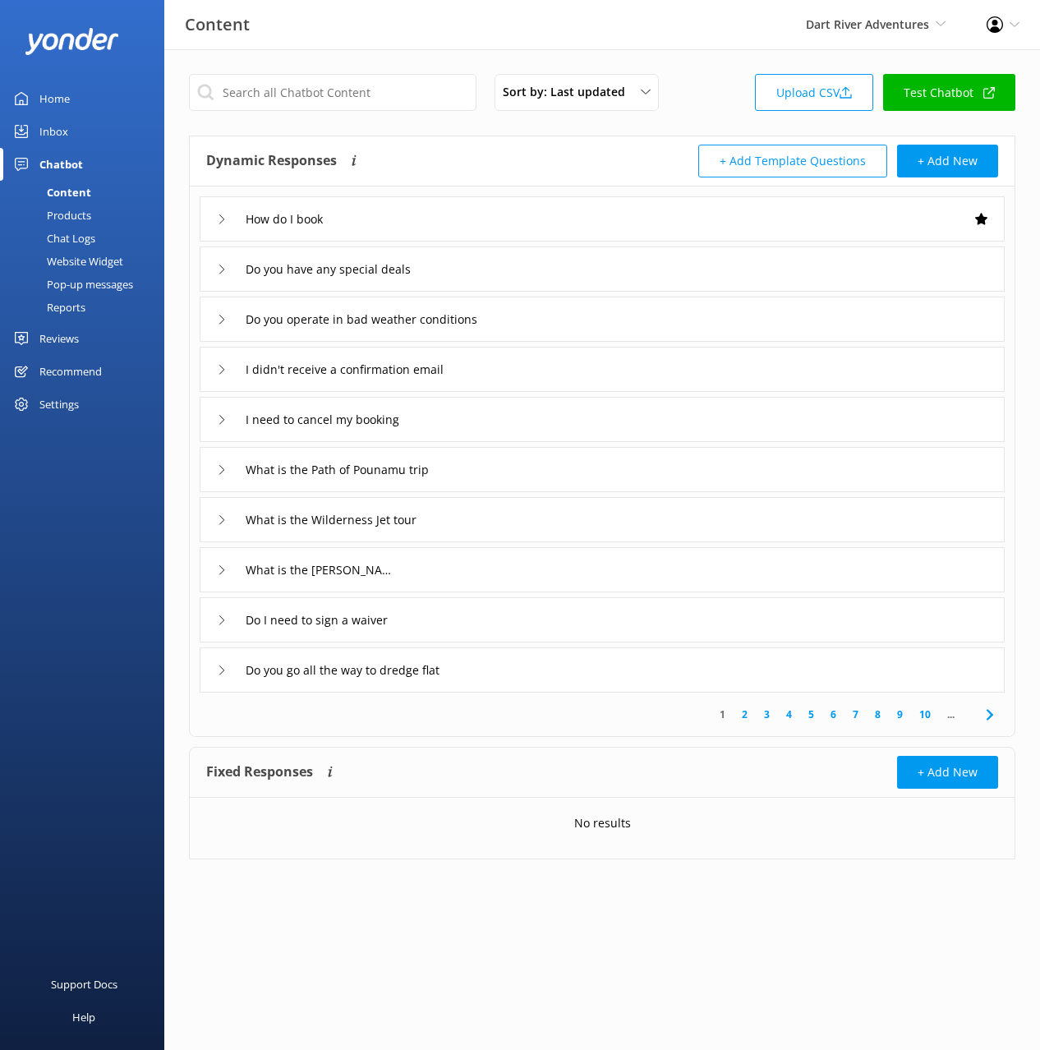
click at [76, 211] on div "Products" at bounding box center [50, 215] width 81 height 23
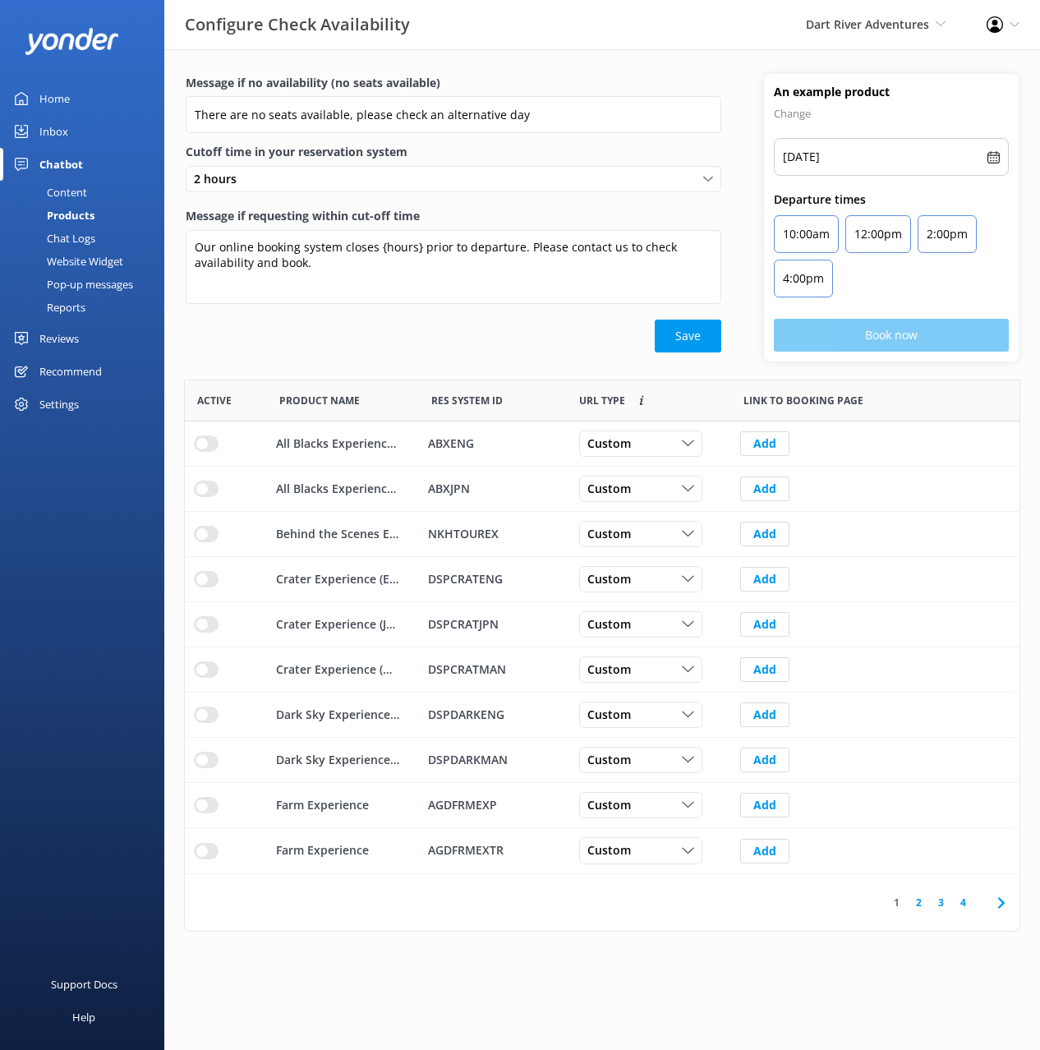
scroll to position [494, 835]
click at [454, 337] on div "Save" at bounding box center [454, 336] width 536 height 33
click at [1004, 902] on use at bounding box center [1001, 902] width 7 height 11
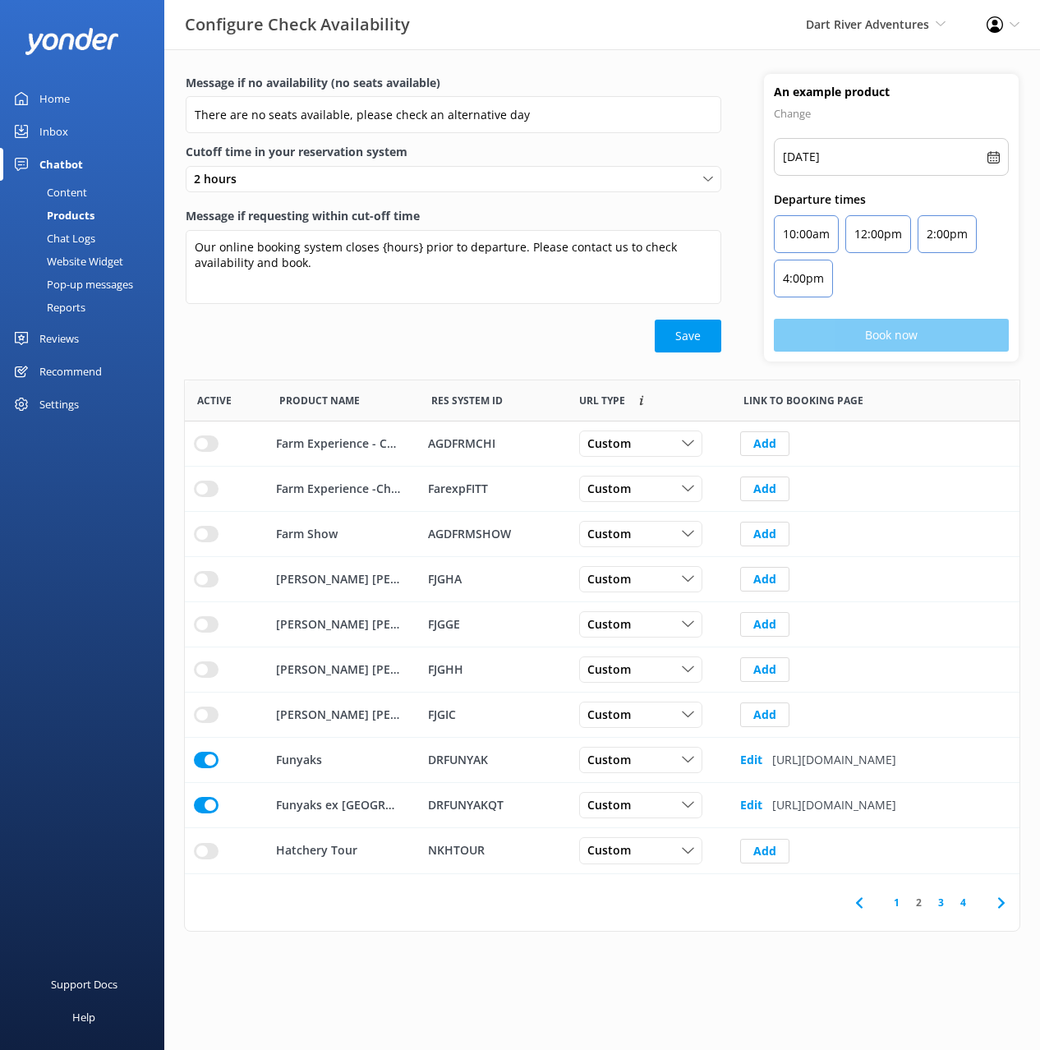
click at [1004, 902] on use at bounding box center [1001, 902] width 7 height 11
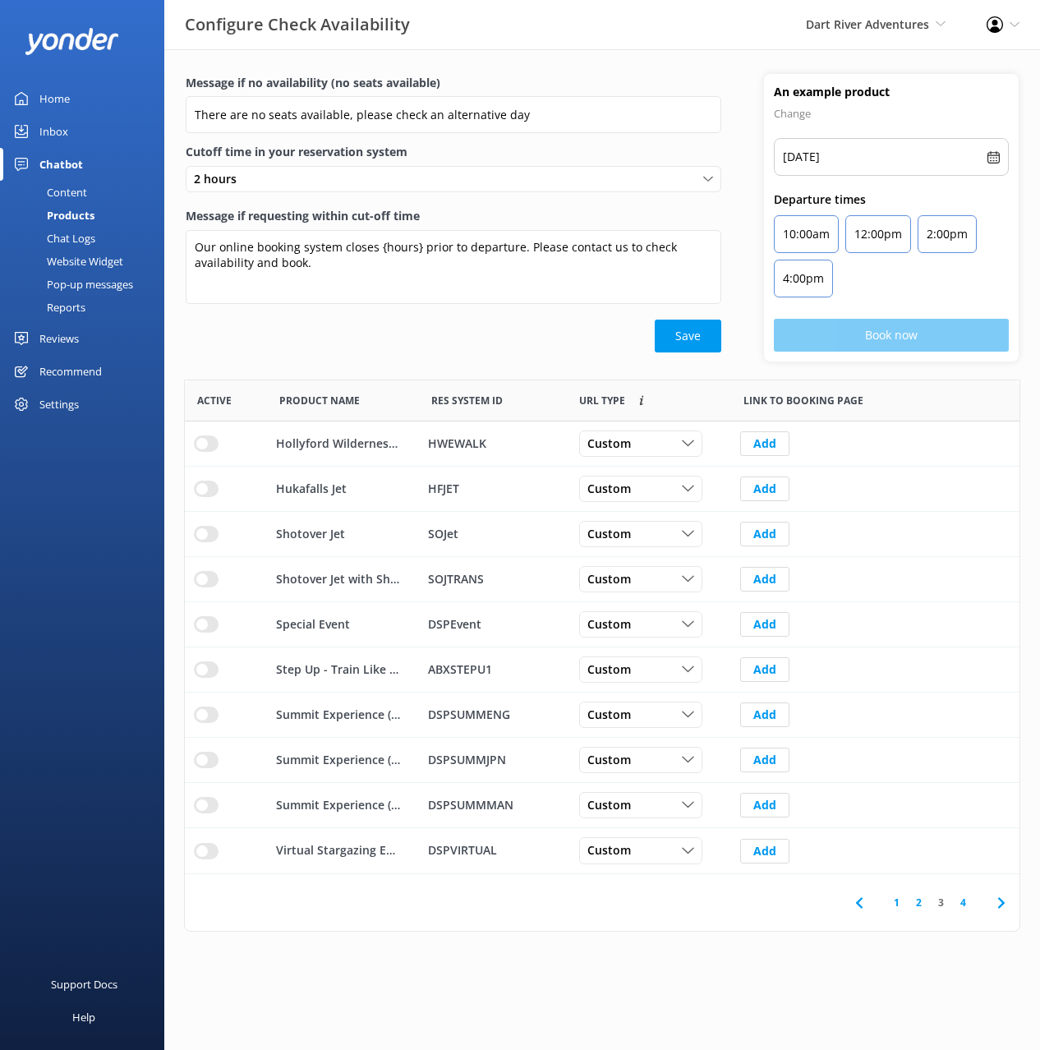
click at [1004, 902] on use at bounding box center [1001, 902] width 7 height 11
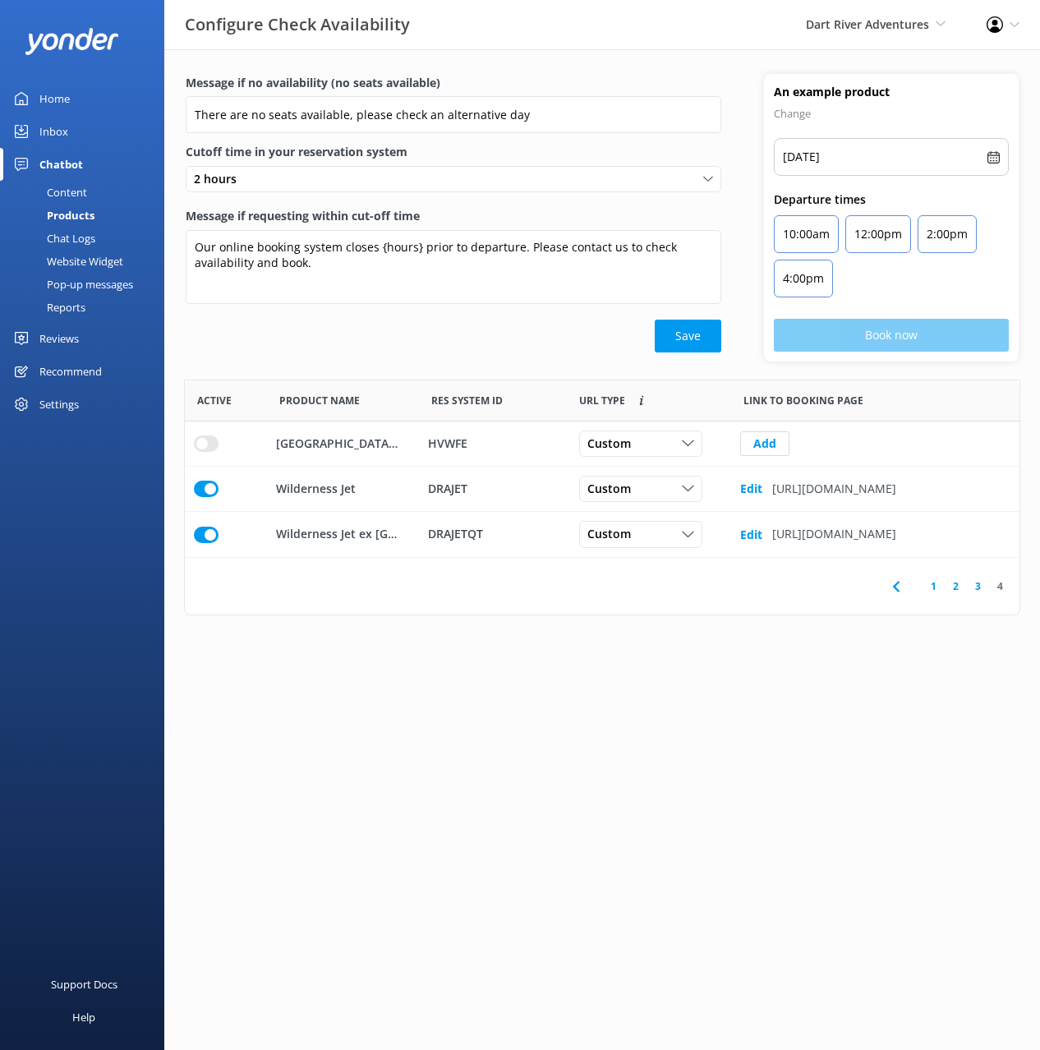
scroll to position [178, 835]
drag, startPoint x: 634, startPoint y: 748, endPoint x: 646, endPoint y: 763, distance: 19.3
click at [634, 749] on html "Configure Check Availability Dart River Adventures Black Cat Cruises [GEOGRAPHI…" at bounding box center [520, 525] width 1040 height 1050
click at [242, 329] on div "Save" at bounding box center [454, 336] width 536 height 33
click at [76, 259] on div "Website Widget" at bounding box center [66, 261] width 113 height 23
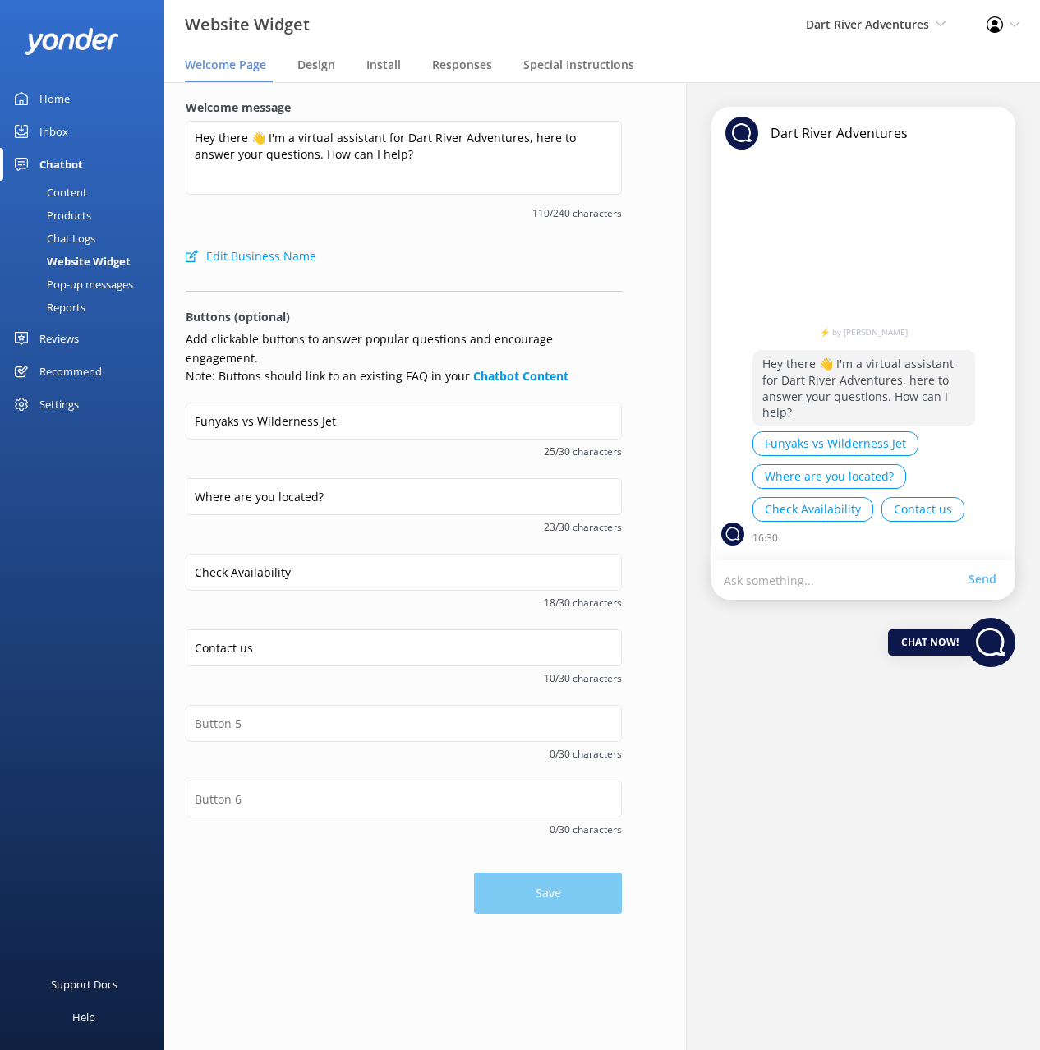
click at [472, 247] on div "Edit Business Name" at bounding box center [404, 256] width 436 height 33
click at [87, 289] on div "Pop-up messages" at bounding box center [71, 284] width 123 height 23
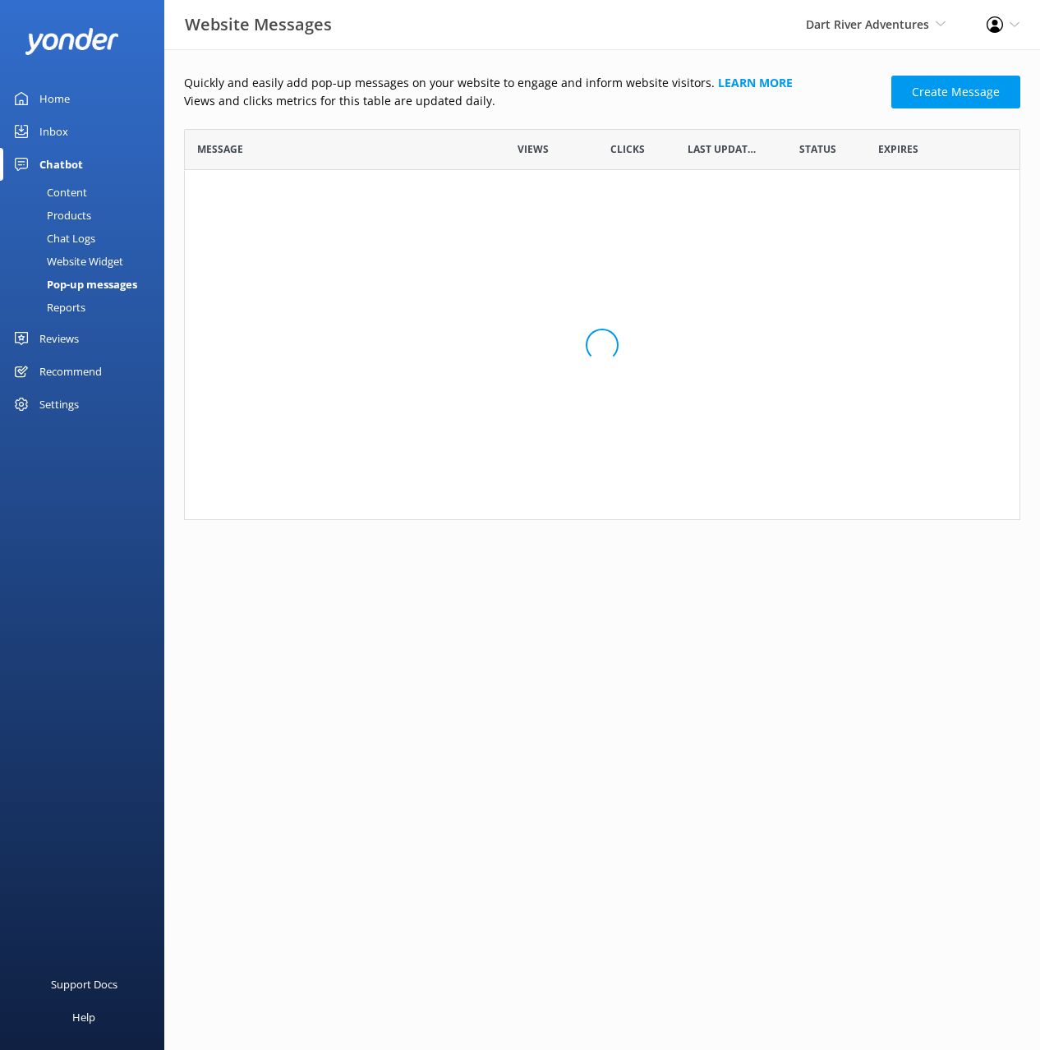
scroll to position [391, 837]
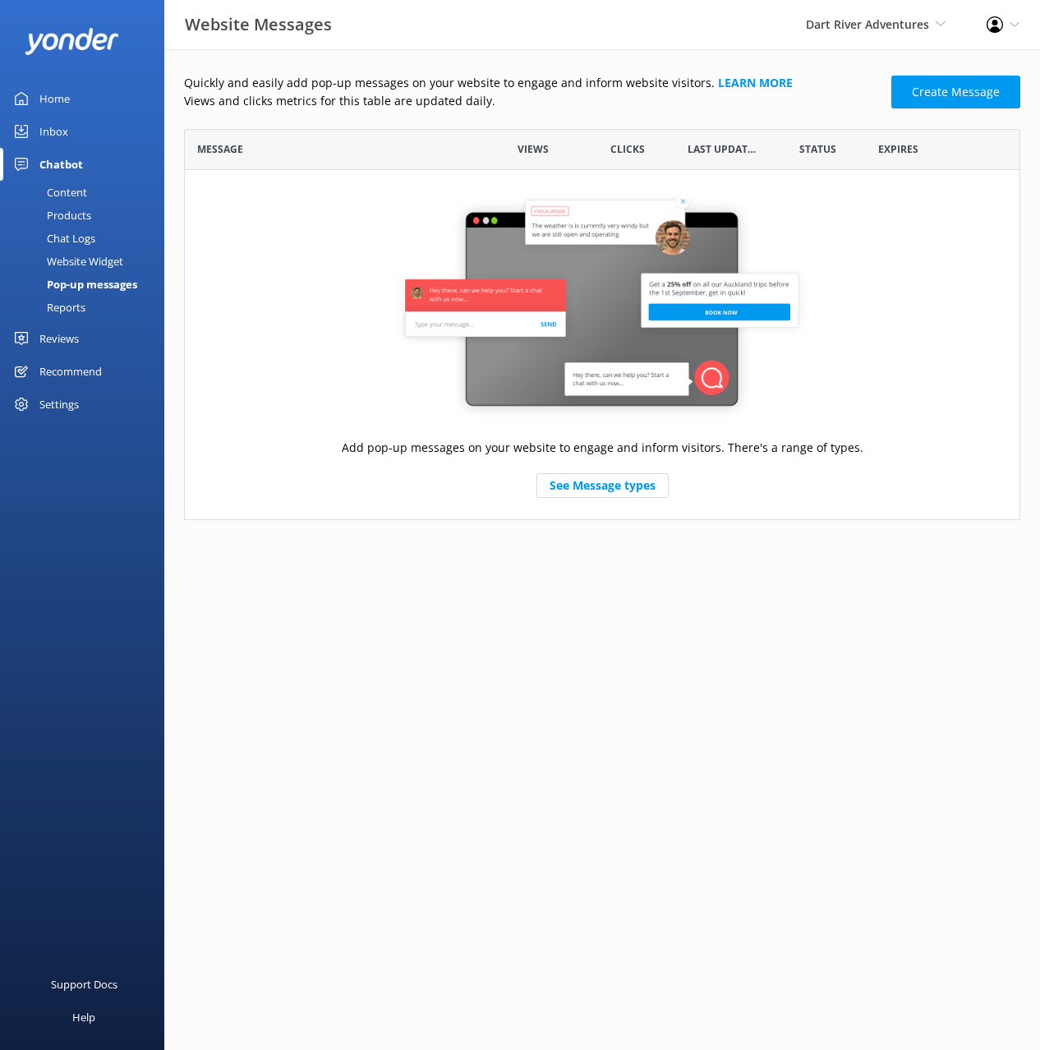
click at [76, 307] on div "Reports" at bounding box center [48, 307] width 76 height 23
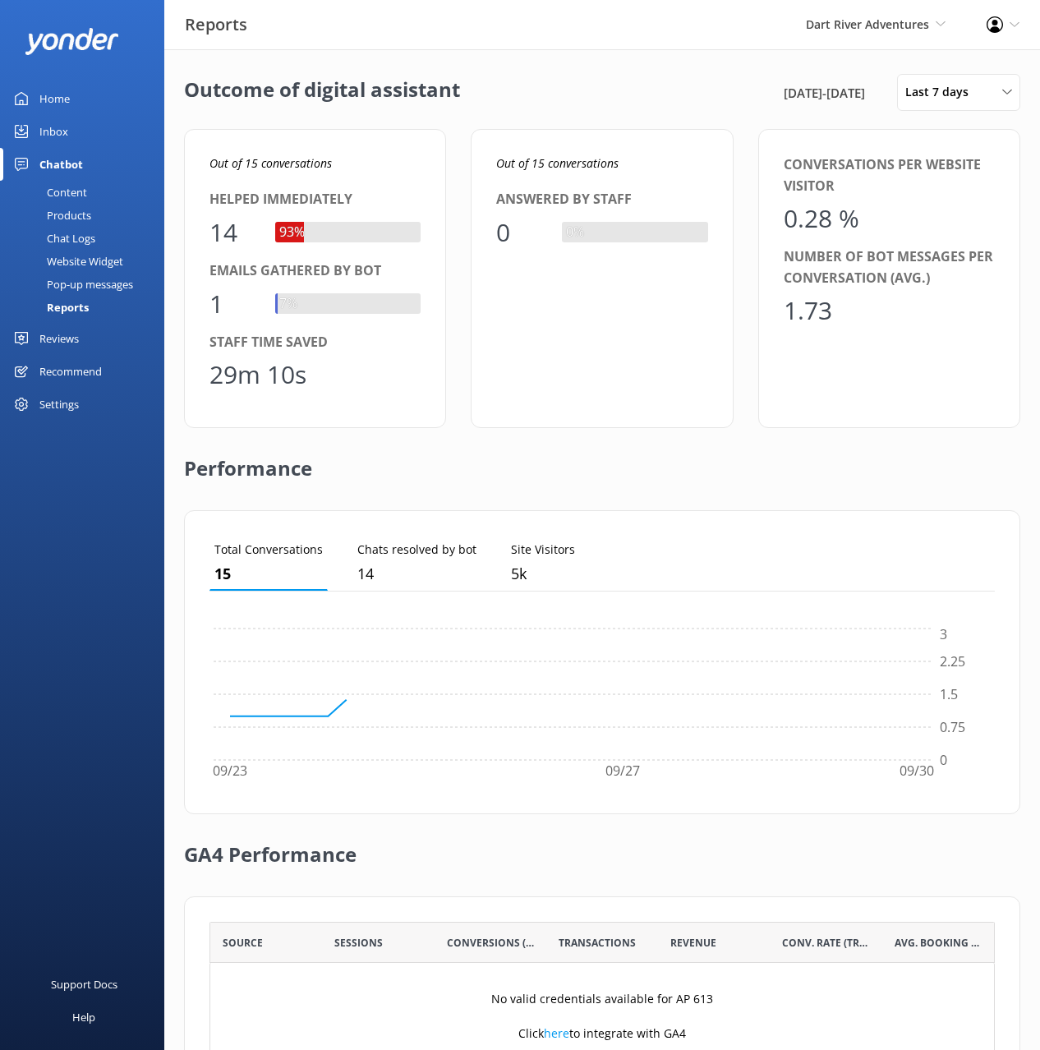
scroll to position [165, 786]
click at [558, 454] on div "Performance" at bounding box center [602, 469] width 837 height 82
click at [560, 451] on div "Performance" at bounding box center [602, 469] width 837 height 82
click at [64, 335] on div "Reviews" at bounding box center [58, 338] width 39 height 33
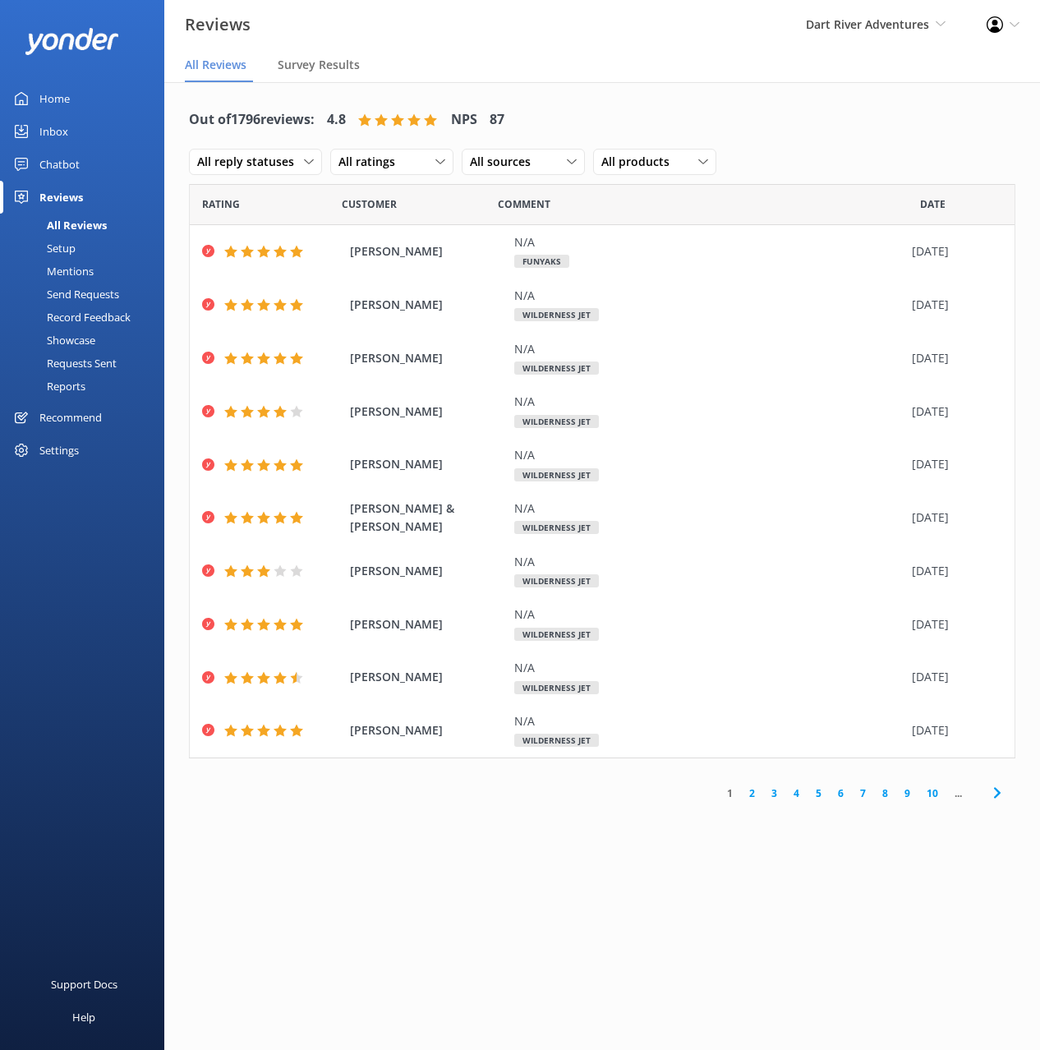
click at [1003, 783] on icon at bounding box center [998, 793] width 20 height 20
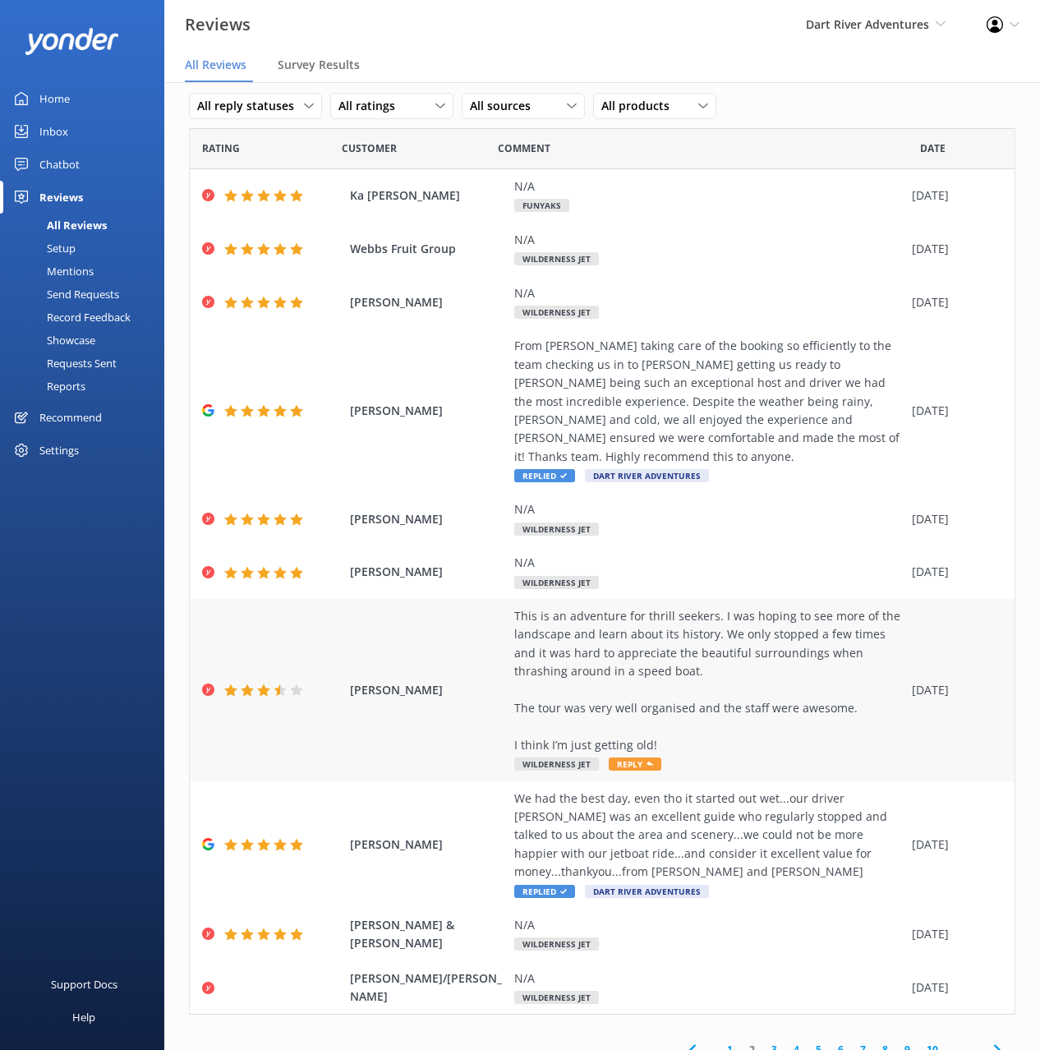
scroll to position [33, 0]
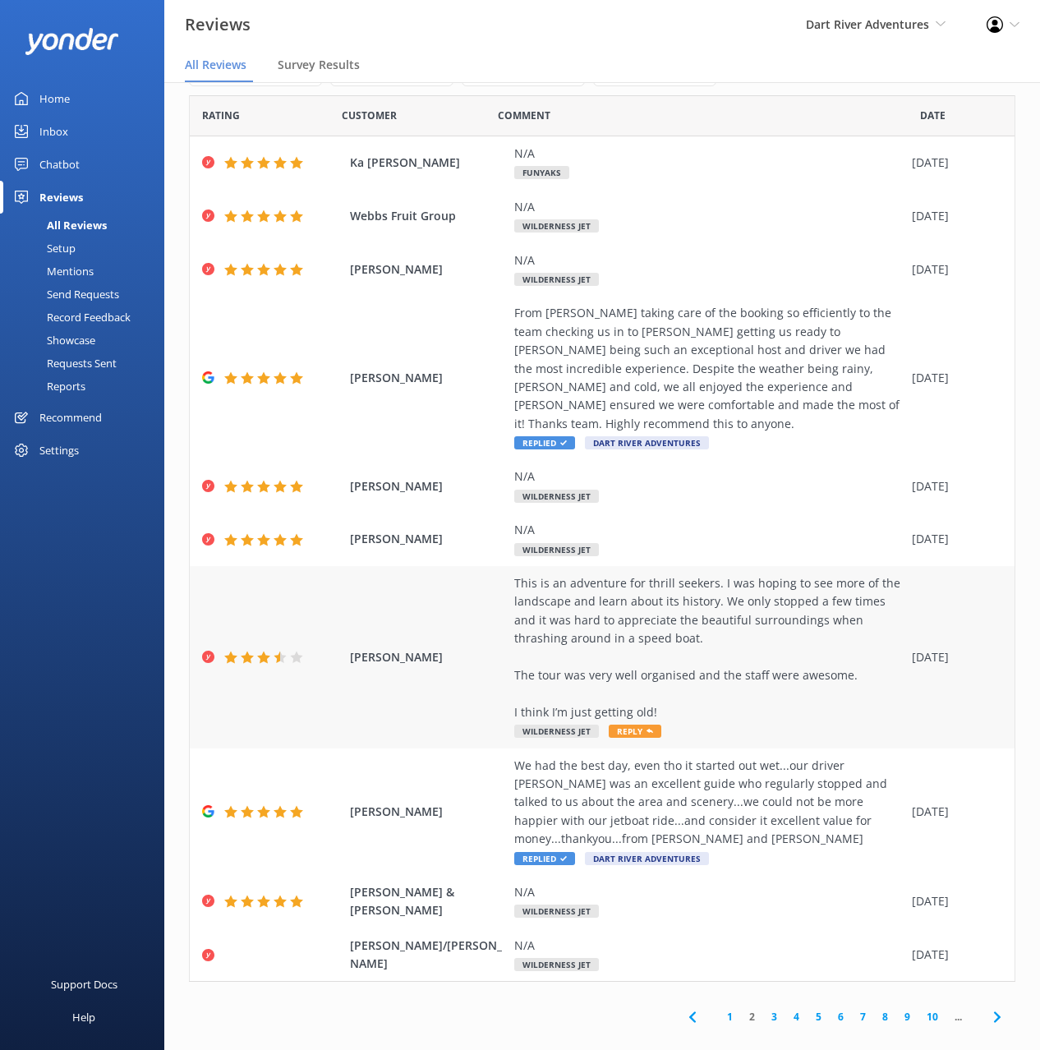
click at [638, 725] on span "Reply" at bounding box center [635, 731] width 53 height 13
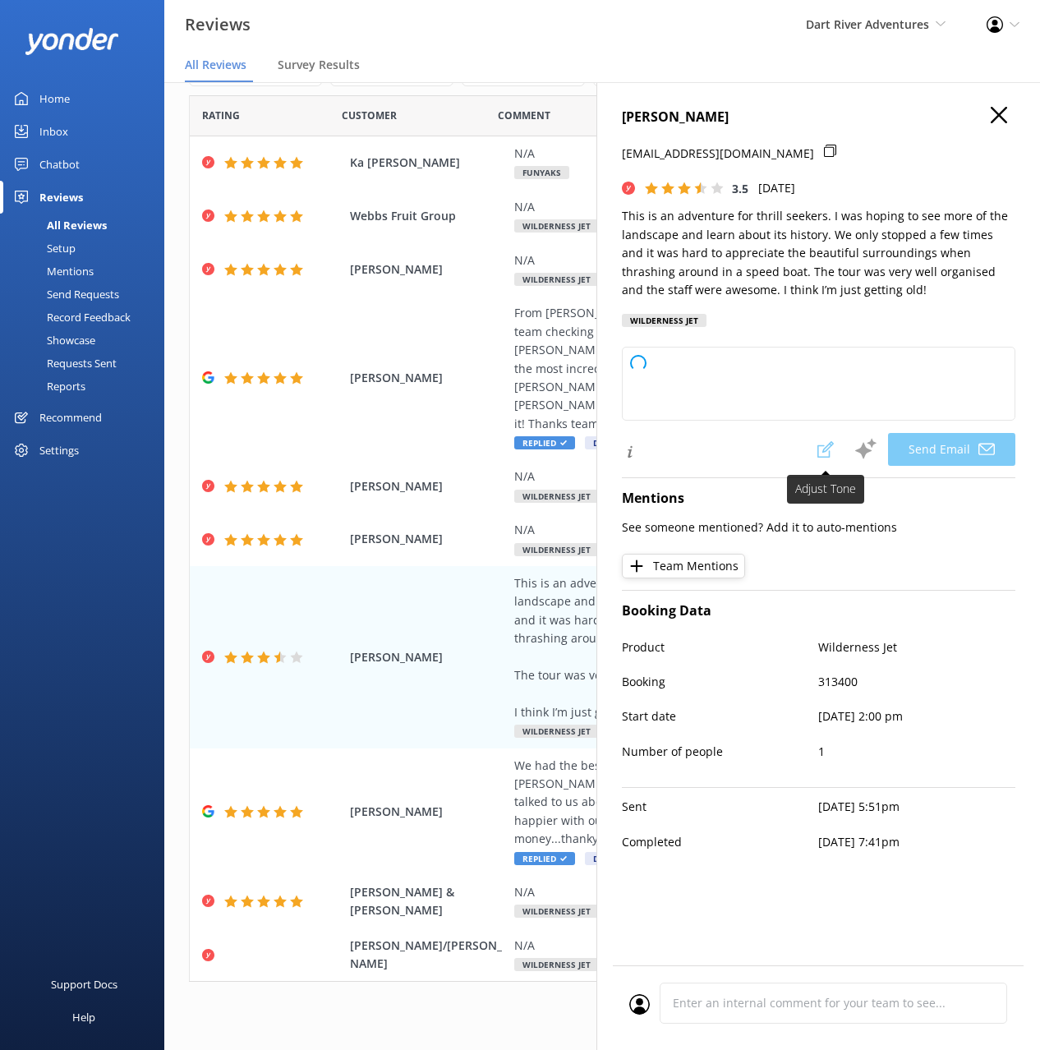
click at [825, 448] on span at bounding box center [826, 449] width 36 height 33
type textarea "Hi [PERSON_NAME], Thank you for your honest feedback and kind words about our s…"
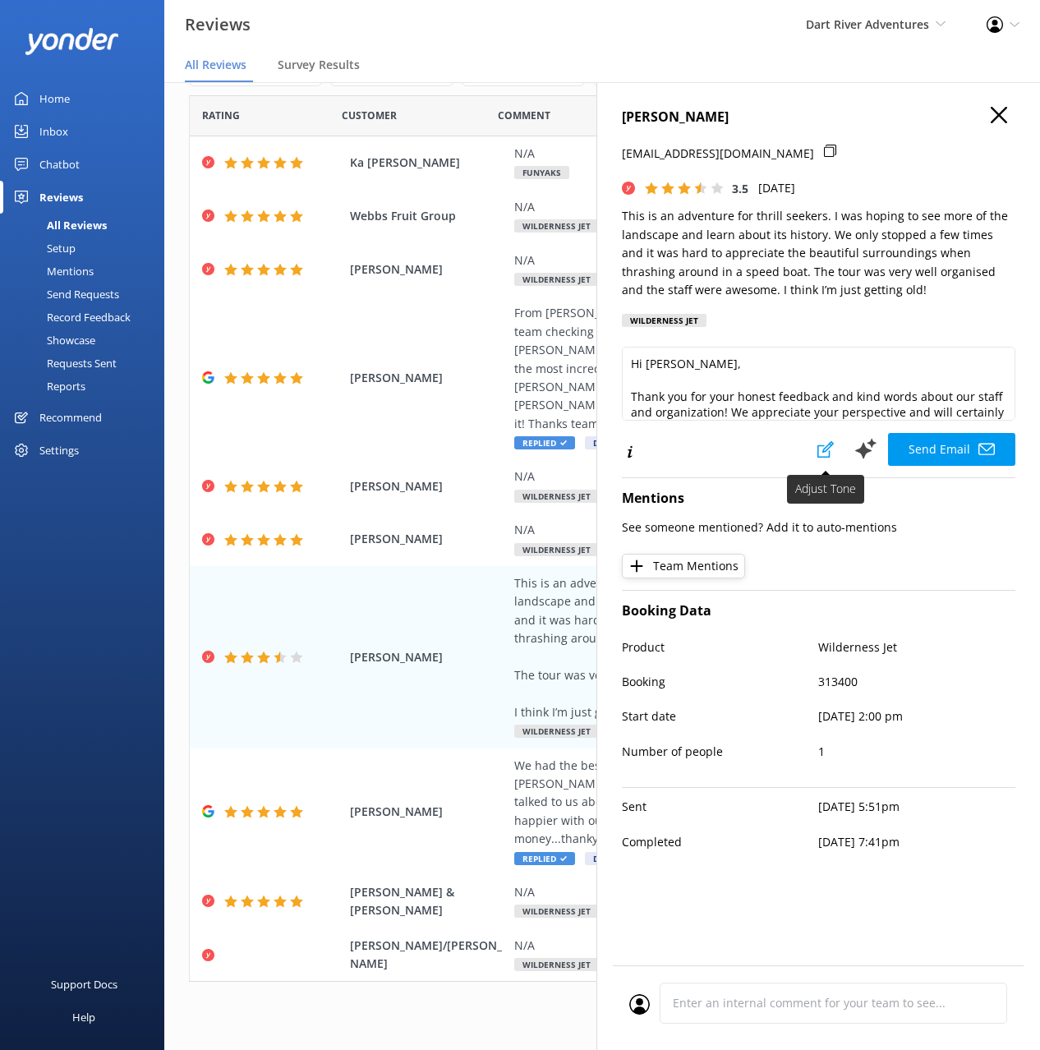
click at [825, 448] on icon at bounding box center [826, 449] width 16 height 16
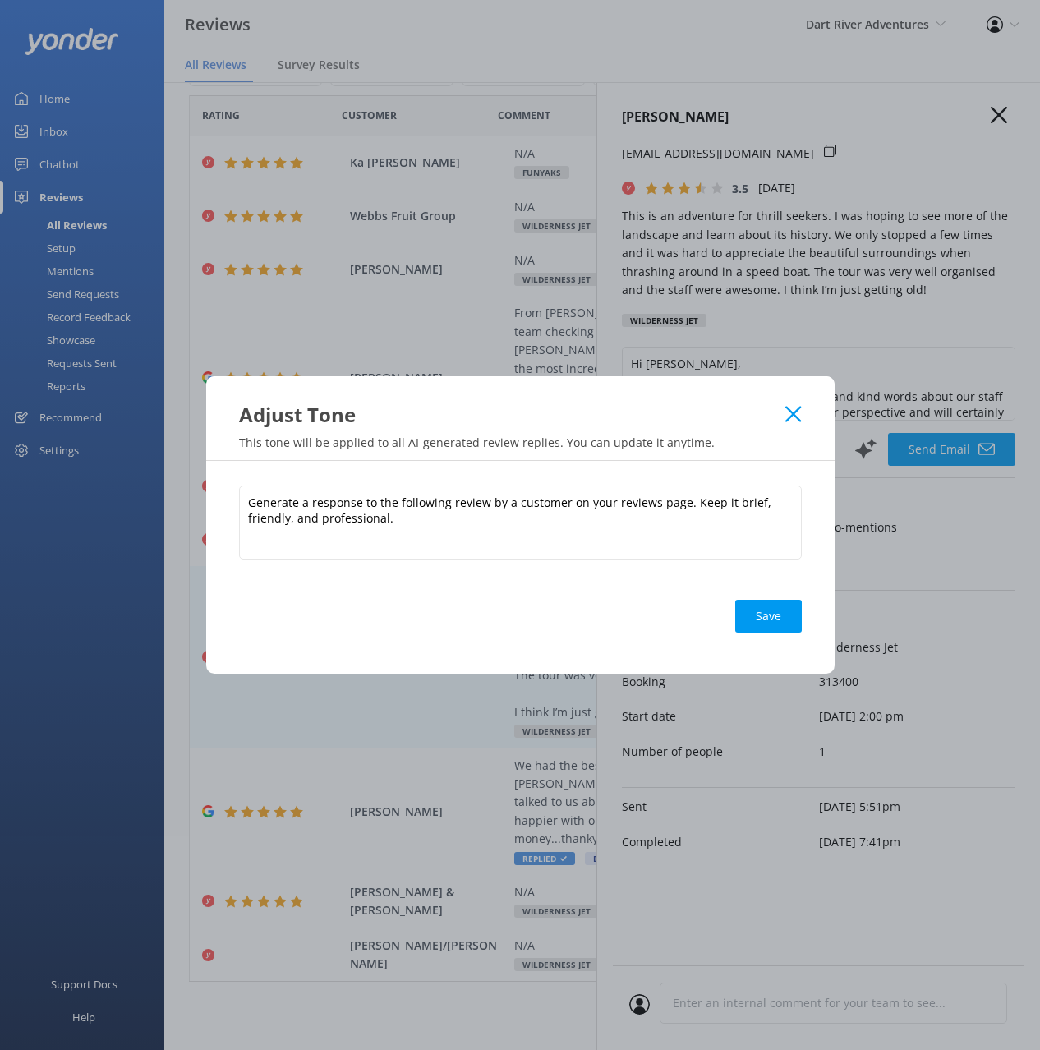
click at [790, 413] on icon at bounding box center [794, 414] width 16 height 16
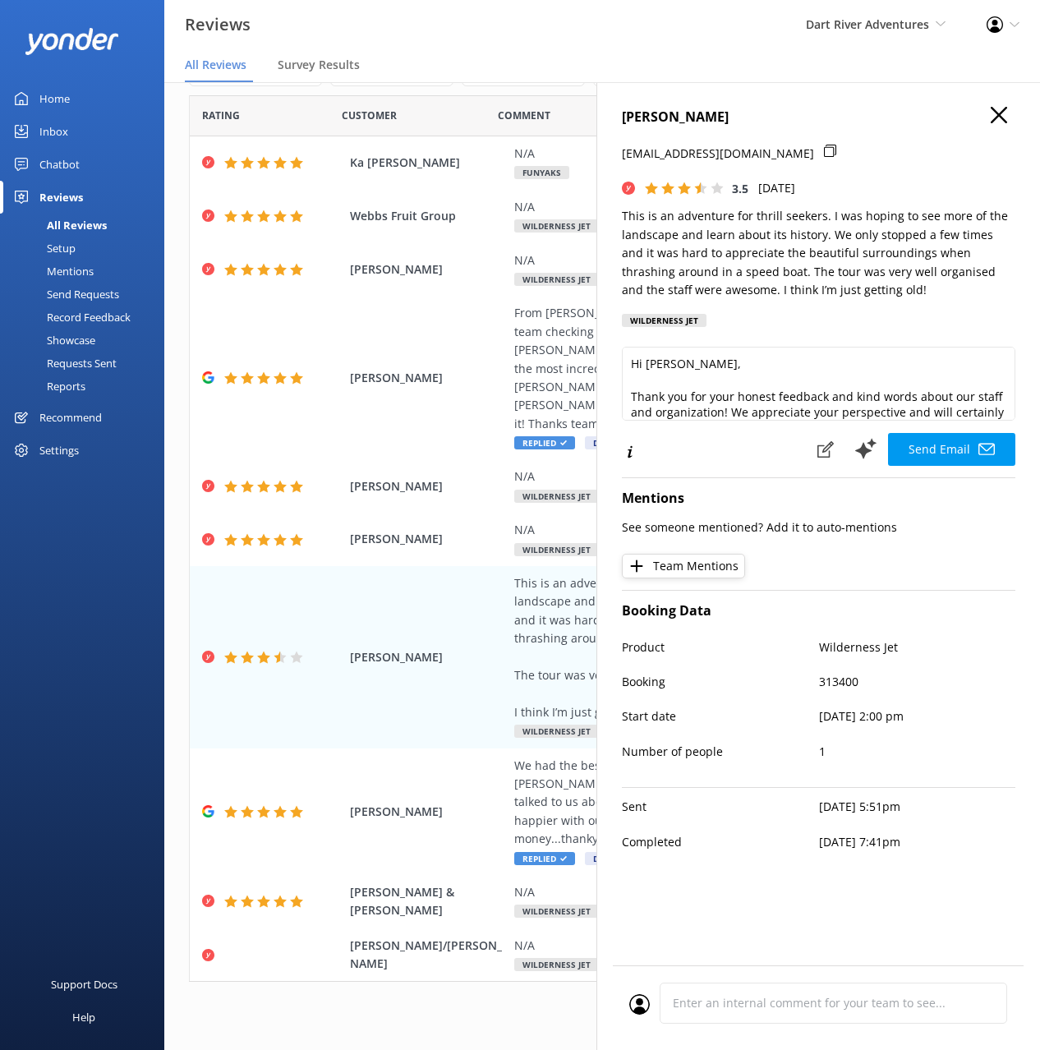
click at [1001, 115] on icon "button" at bounding box center [999, 115] width 16 height 16
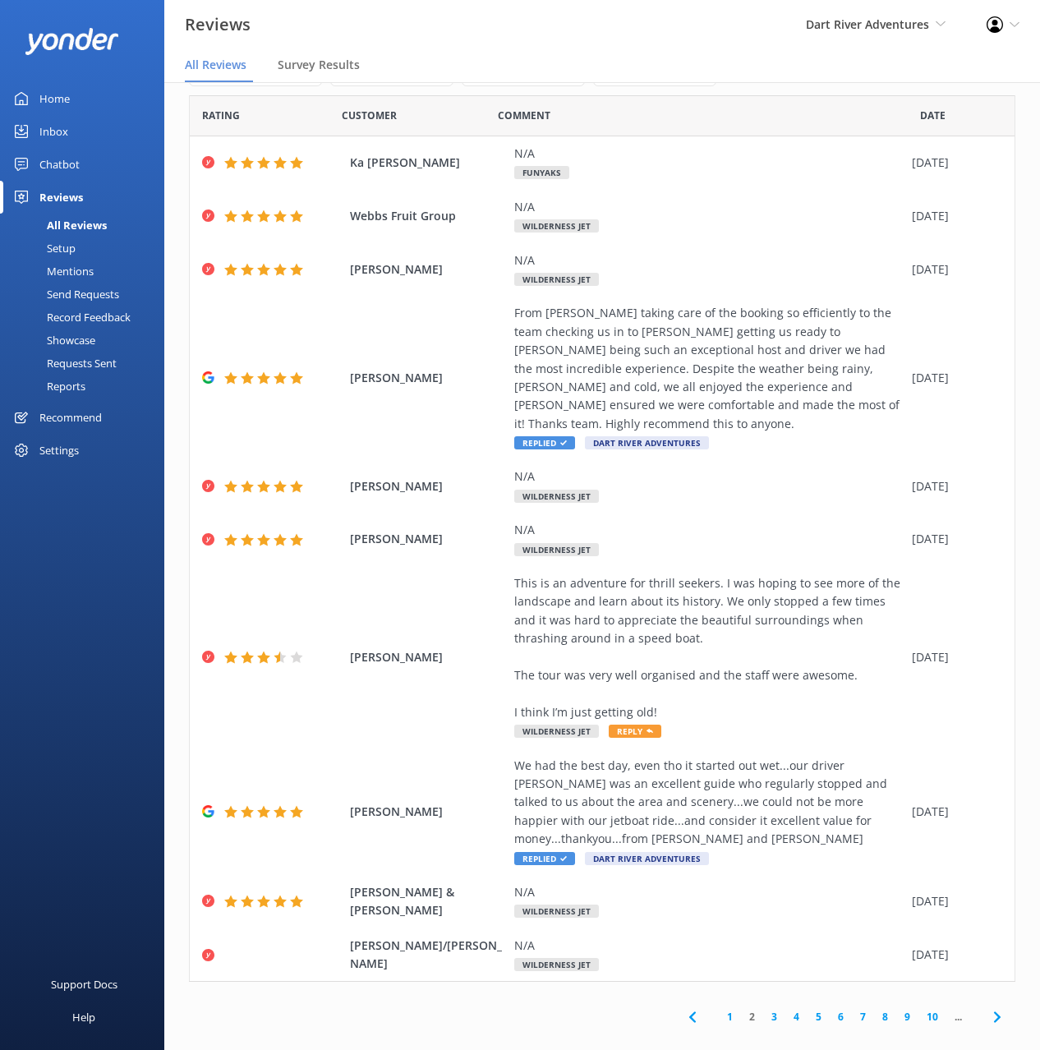
scroll to position [0, 0]
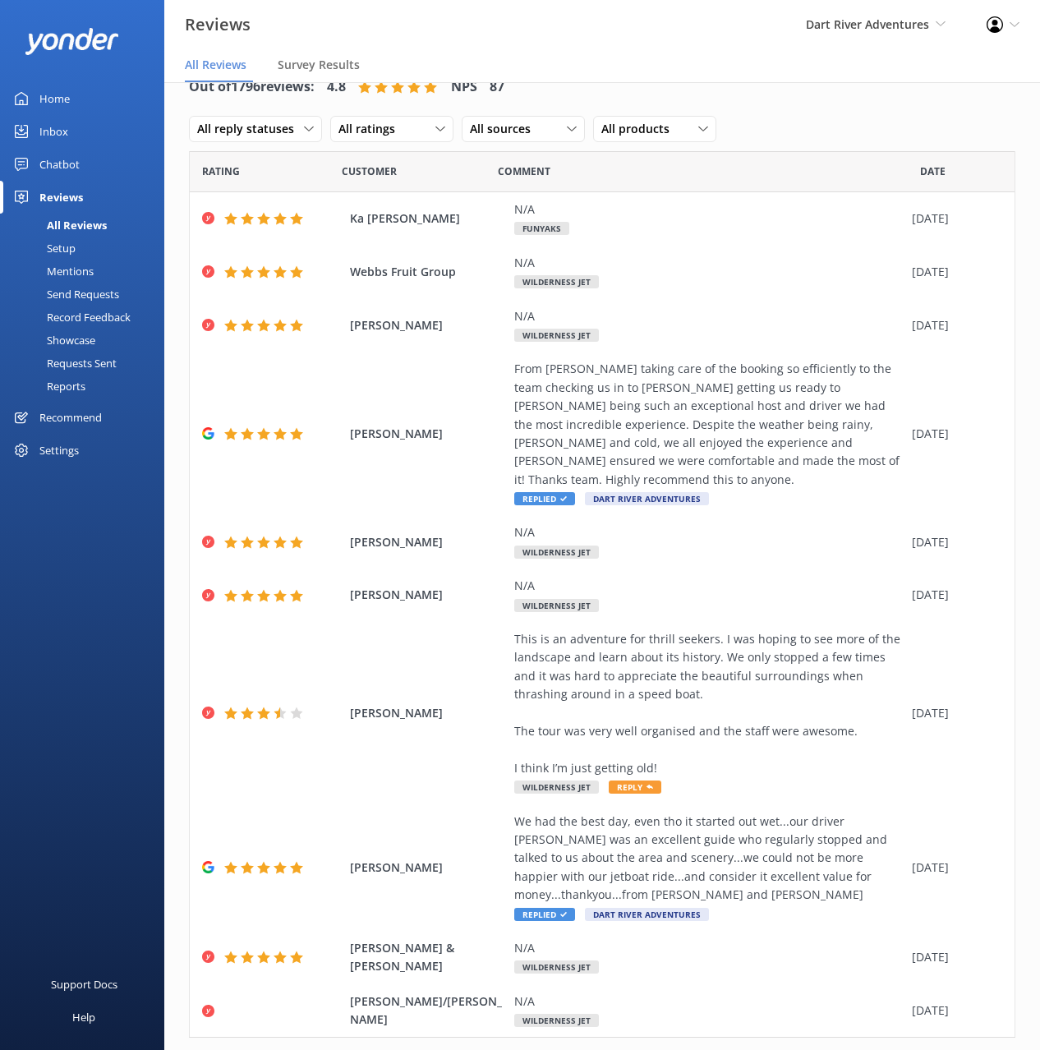
click at [584, 83] on div "Out of 1796 reviews: 4.8 NPS 87 All reply statuses All reply statuses Needs a r…" at bounding box center [602, 108] width 827 height 85
drag, startPoint x: 70, startPoint y: 103, endPoint x: 93, endPoint y: 104, distance: 23.1
click at [70, 103] on link "Home" at bounding box center [82, 98] width 164 height 33
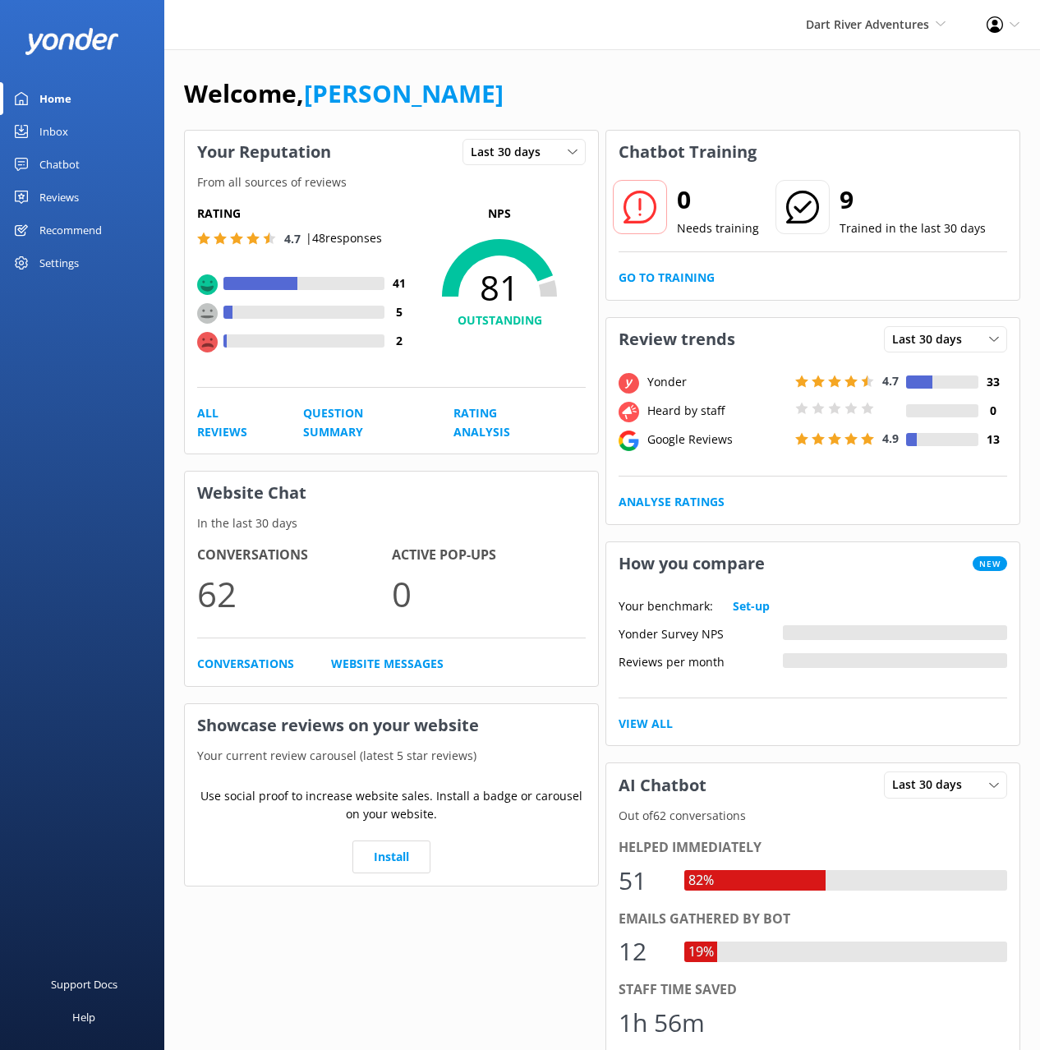
drag, startPoint x: 564, startPoint y: 94, endPoint x: 529, endPoint y: 97, distance: 34.7
click at [564, 94] on div "Welcome, [PERSON_NAME]" at bounding box center [602, 102] width 837 height 56
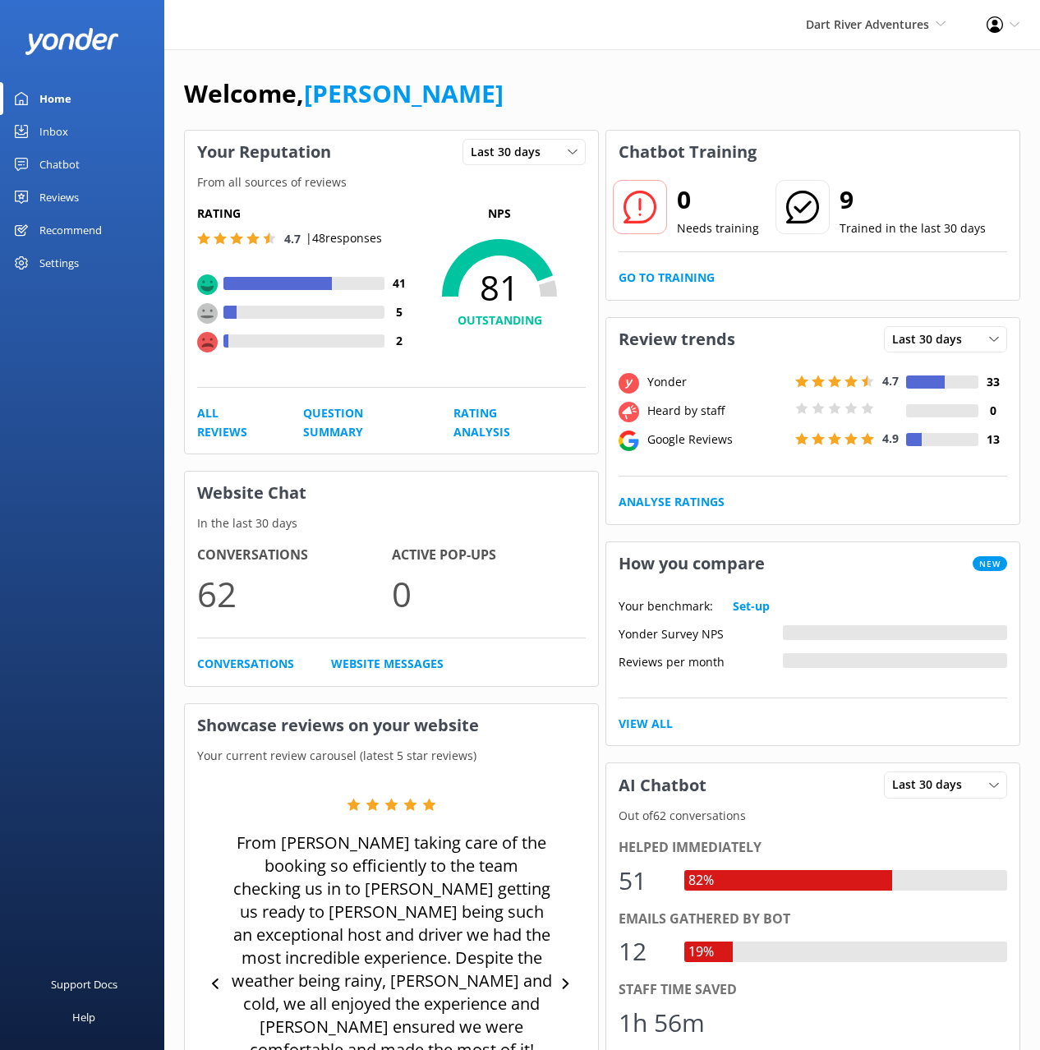
click at [529, 97] on div "Welcome, [PERSON_NAME]" at bounding box center [602, 102] width 837 height 56
drag, startPoint x: 716, startPoint y: 137, endPoint x: 761, endPoint y: 109, distance: 53.1
click at [717, 136] on h3 "Chatbot Training" at bounding box center [687, 152] width 163 height 43
